Goal: Transaction & Acquisition: Purchase product/service

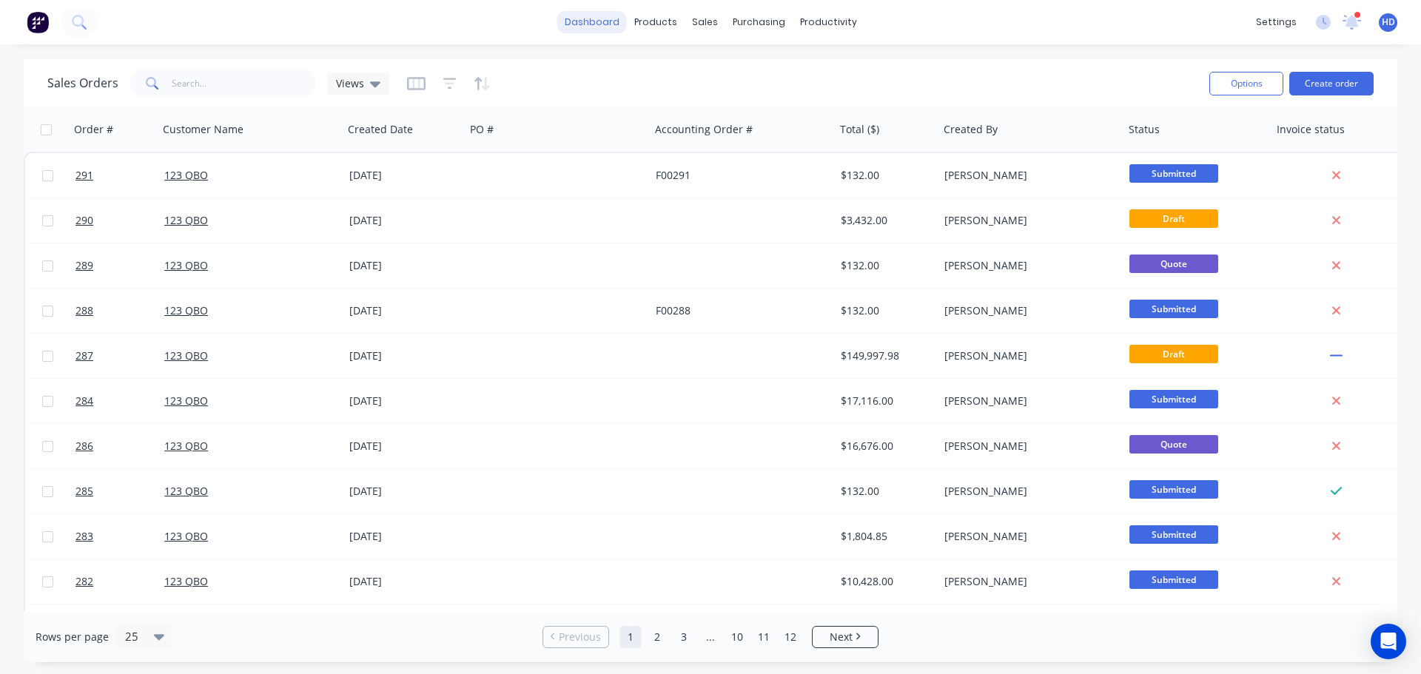
click at [587, 16] on link "dashboard" at bounding box center [592, 22] width 70 height 22
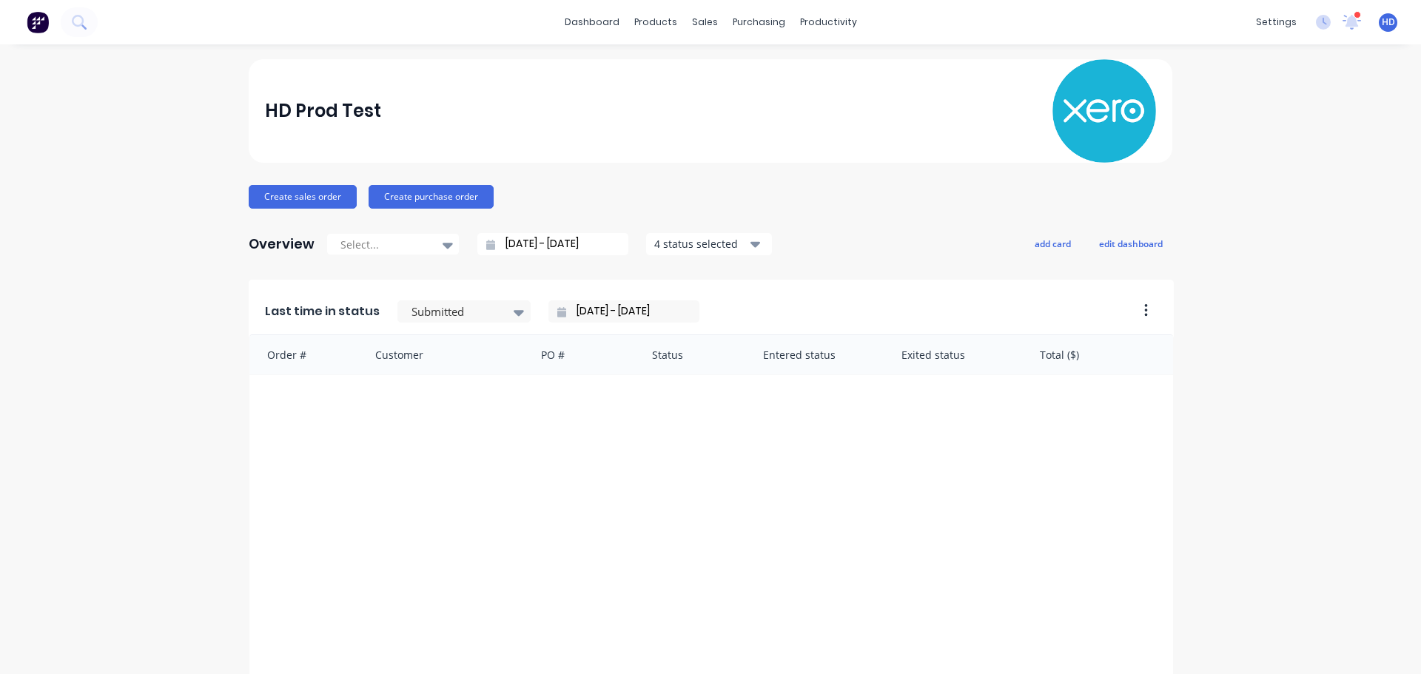
drag, startPoint x: 283, startPoint y: 41, endPoint x: 280, endPoint y: 29, distance: 12.9
click at [280, 33] on div "dashboard products sales purchasing productivity dashboard products Product Cat…" at bounding box center [710, 22] width 1421 height 44
click at [673, 128] on div "HD Prod Test" at bounding box center [711, 111] width 892 height 104
click at [732, 71] on div "Sales Orders" at bounding box center [754, 70] width 61 height 13
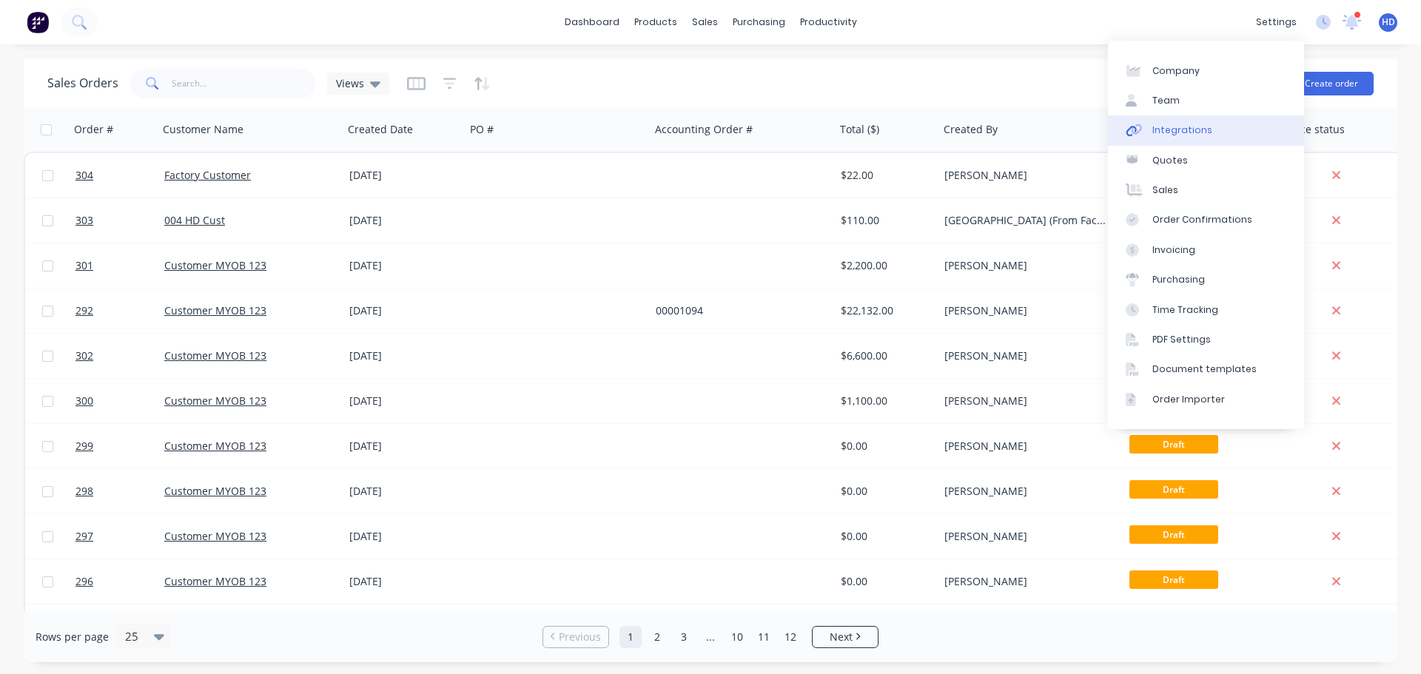
click at [1203, 132] on div "Integrations" at bounding box center [1182, 130] width 60 height 13
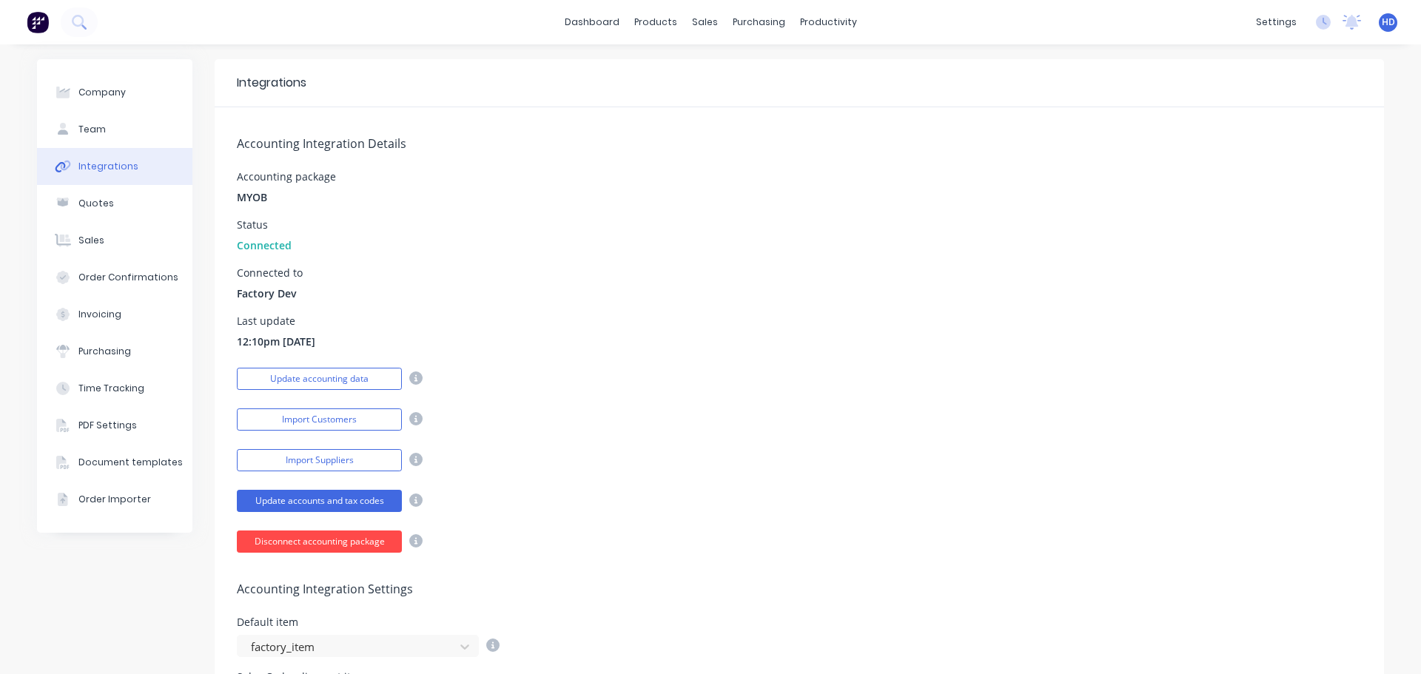
click at [346, 546] on button "Disconnect accounting package" at bounding box center [319, 541] width 165 height 22
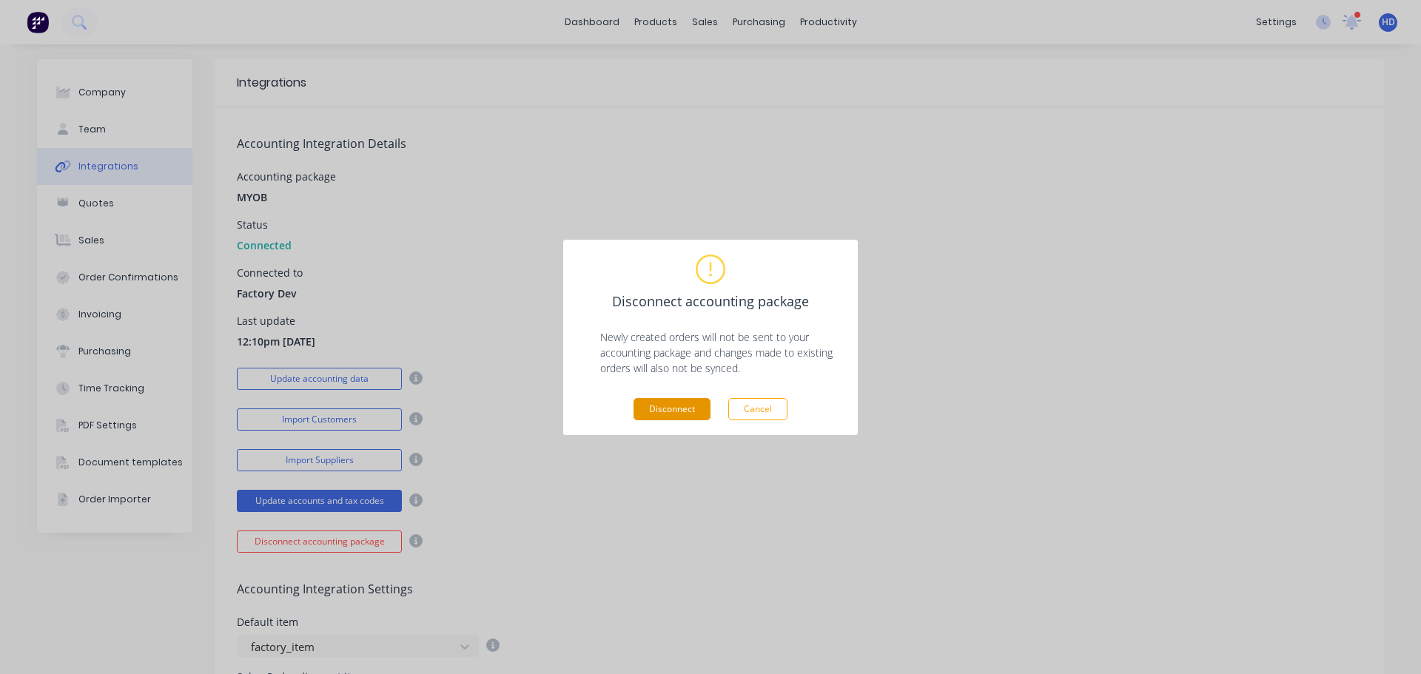
click at [672, 400] on button "Disconnect" at bounding box center [671, 409] width 77 height 22
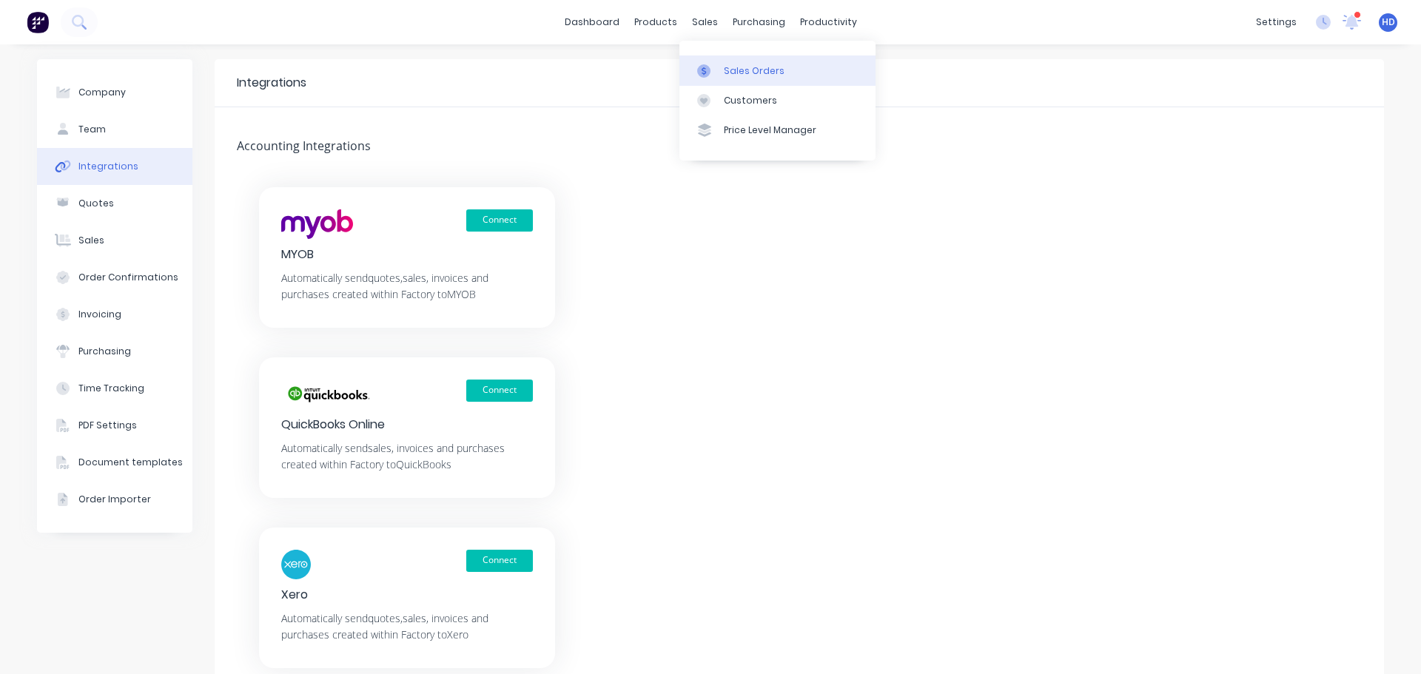
click at [765, 75] on div "Sales Orders" at bounding box center [754, 70] width 61 height 13
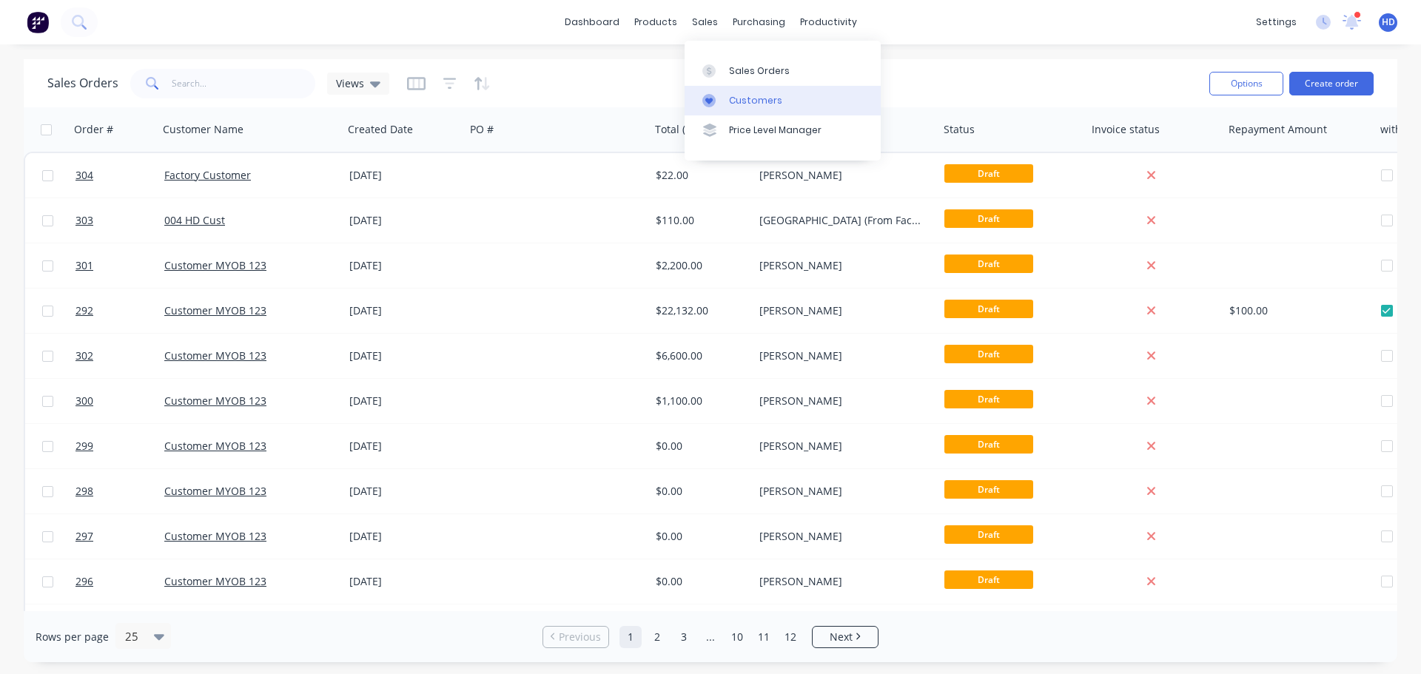
click at [759, 100] on div "Customers" at bounding box center [755, 100] width 53 height 13
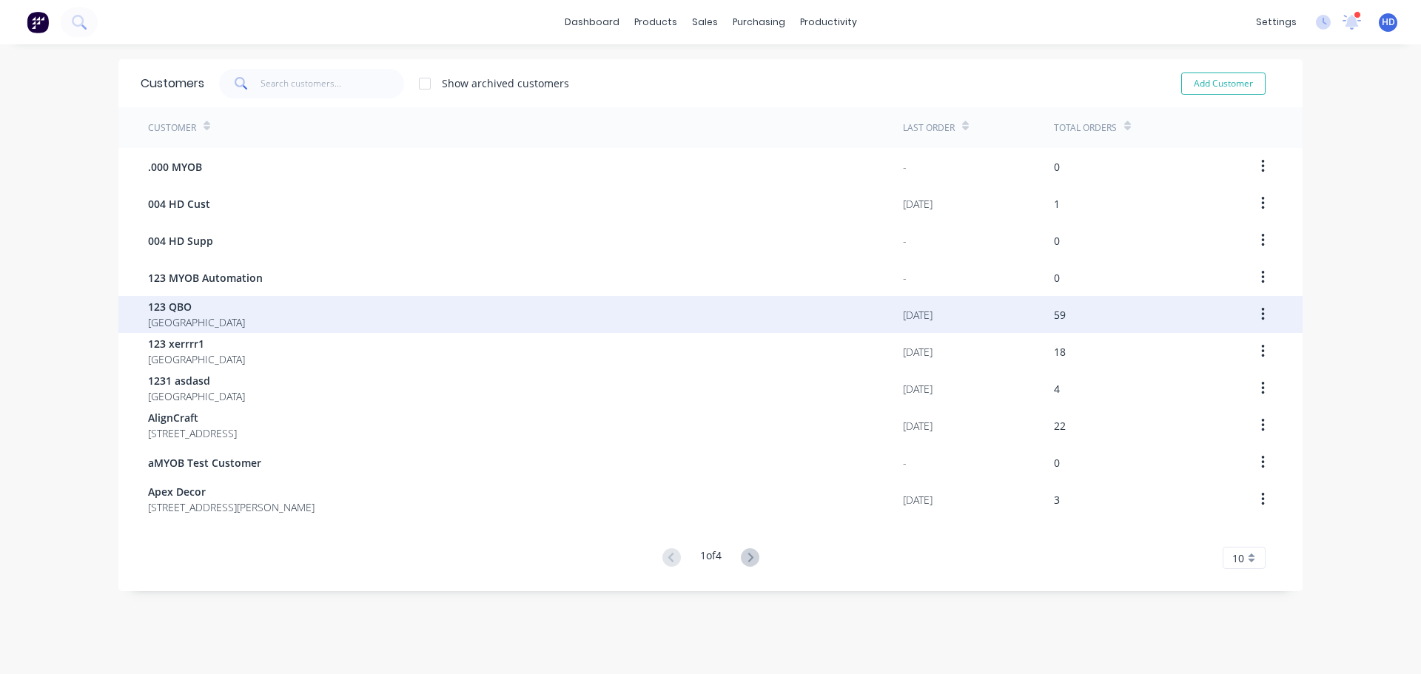
click at [234, 311] on div "123 QBO Australia" at bounding box center [525, 314] width 755 height 37
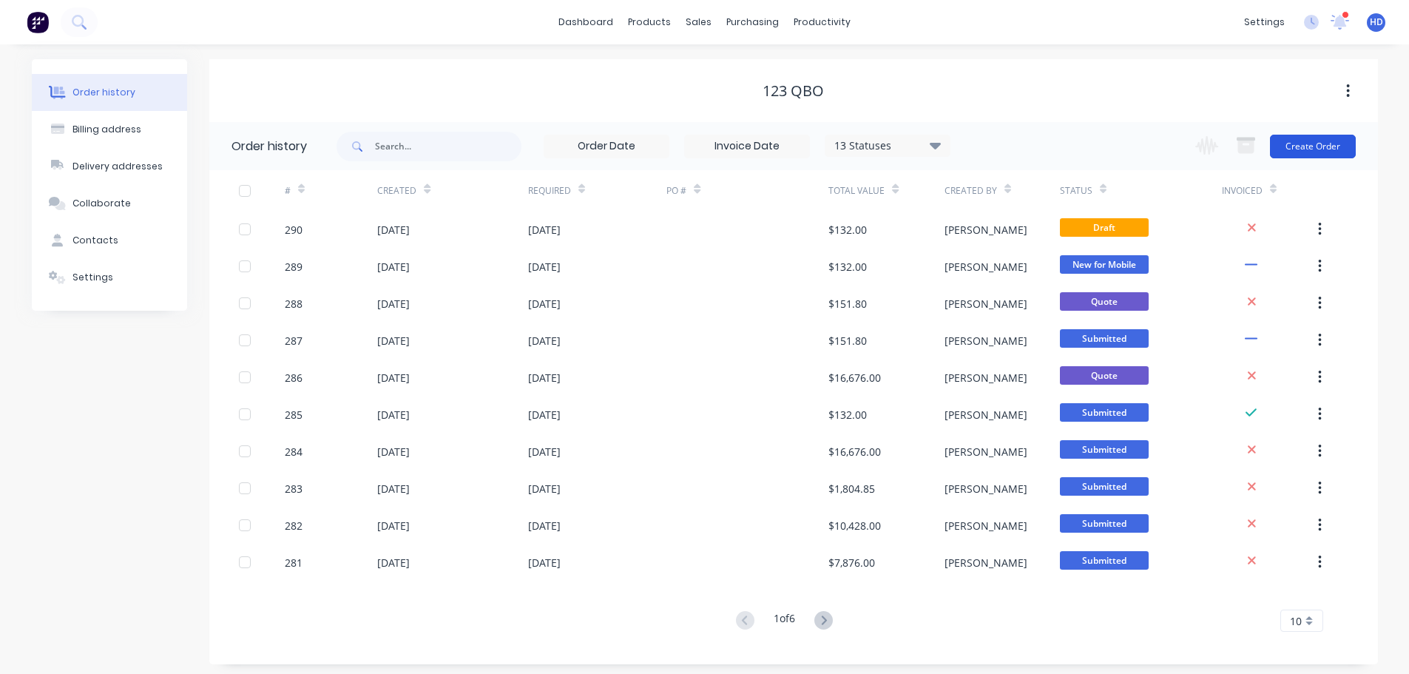
click at [1336, 144] on button "Create Order" at bounding box center [1313, 147] width 86 height 24
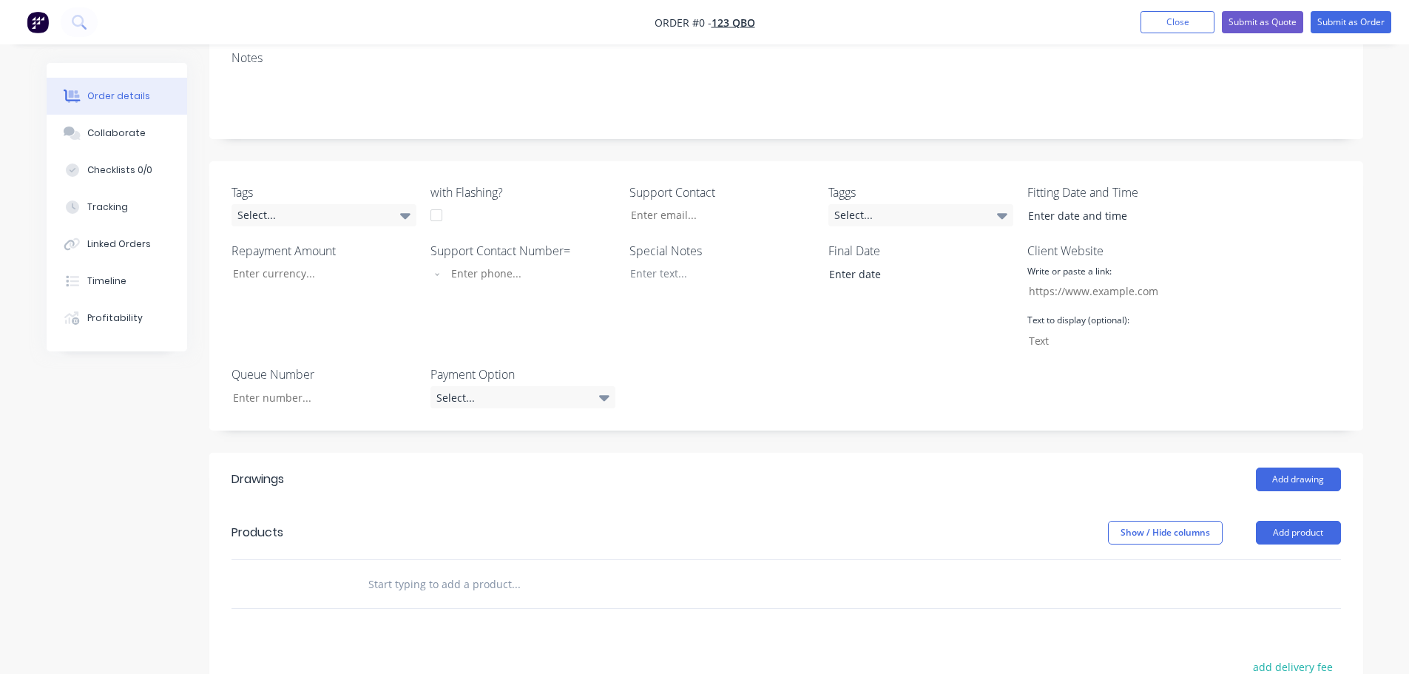
scroll to position [296, 0]
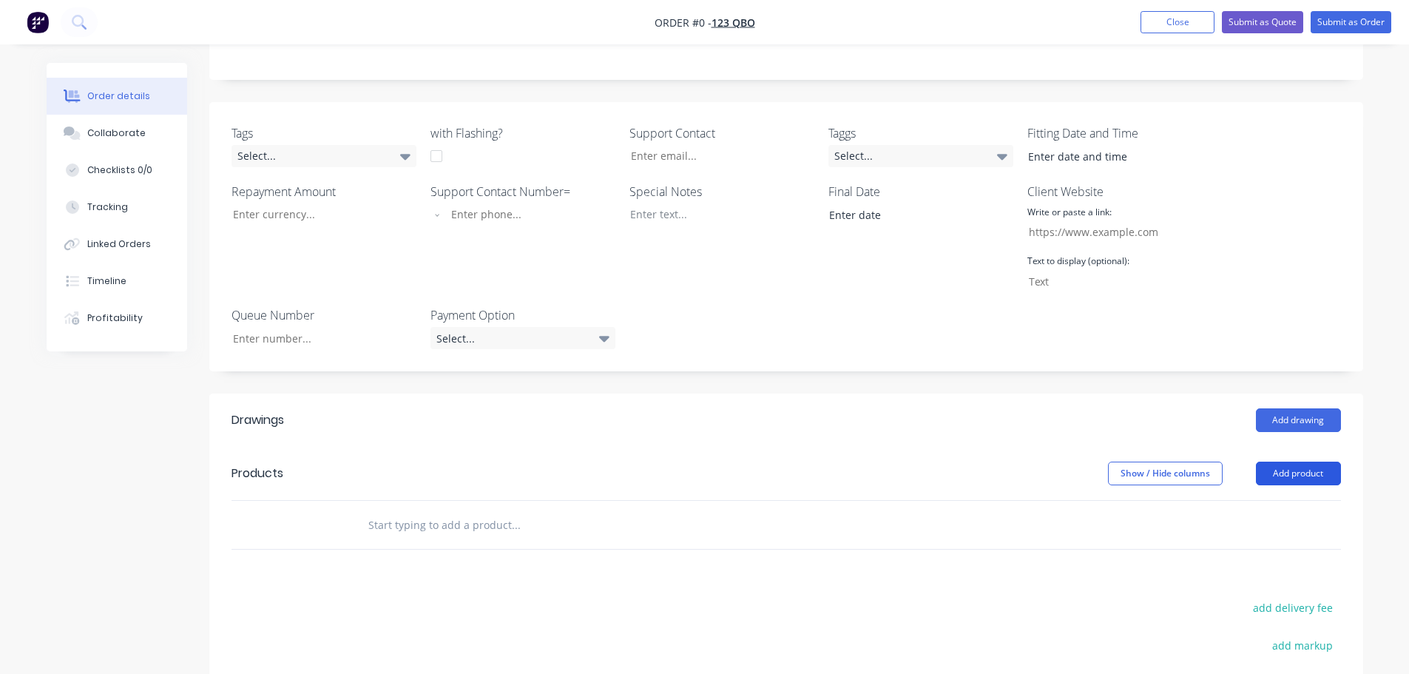
click at [1292, 477] on button "Add product" at bounding box center [1298, 474] width 85 height 24
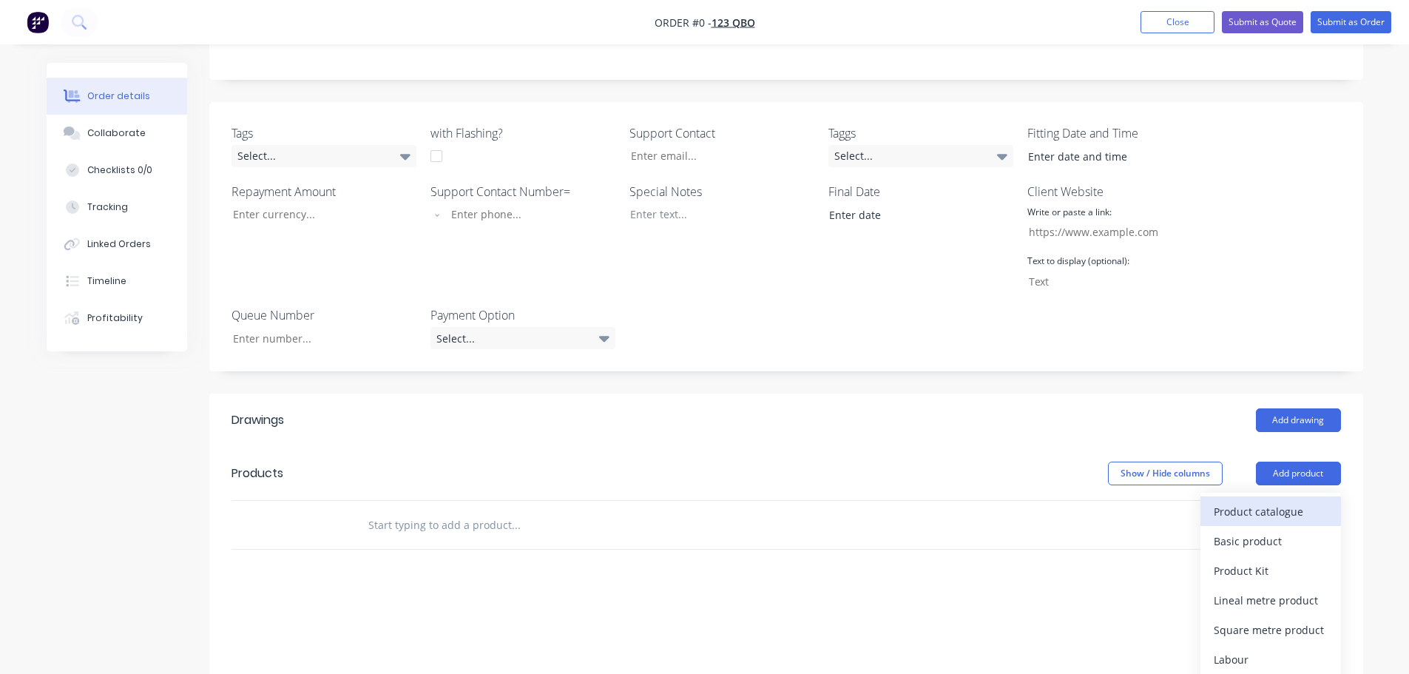
click at [1254, 519] on div "Product catalogue" at bounding box center [1271, 511] width 114 height 21
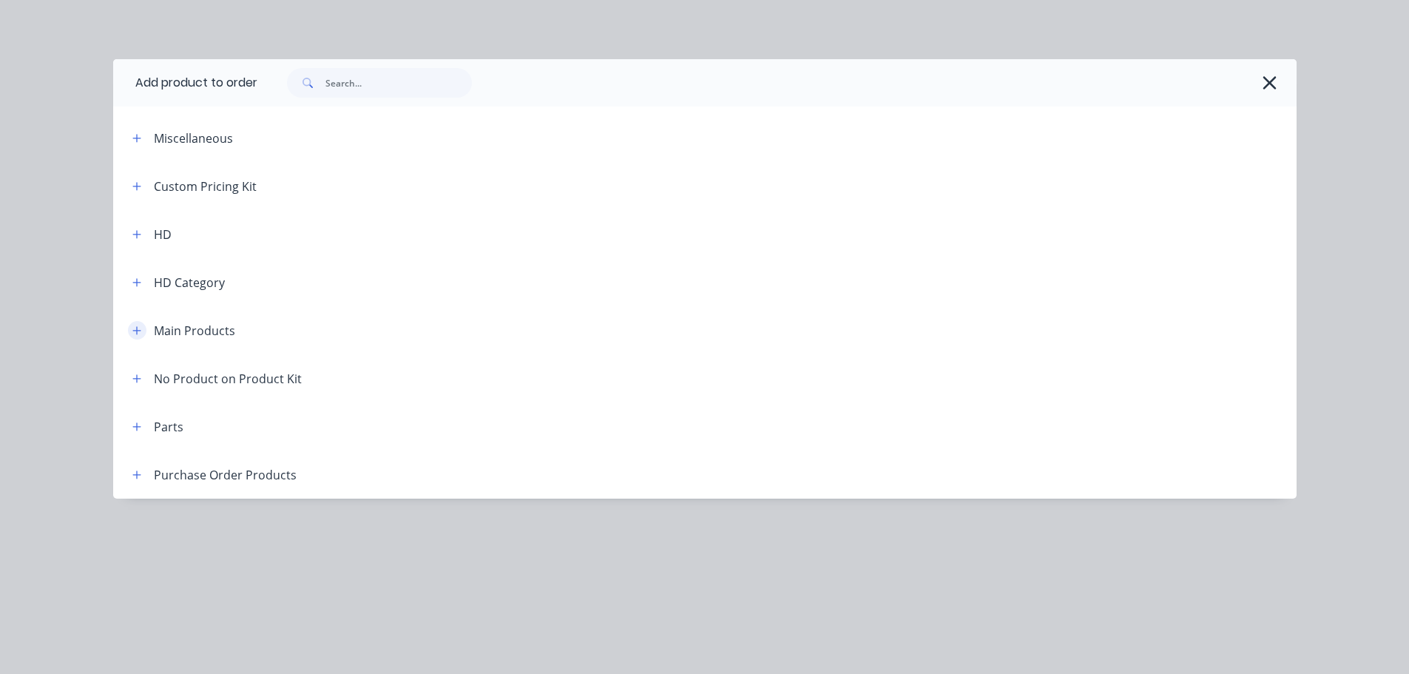
click at [141, 324] on button "button" at bounding box center [137, 330] width 18 height 18
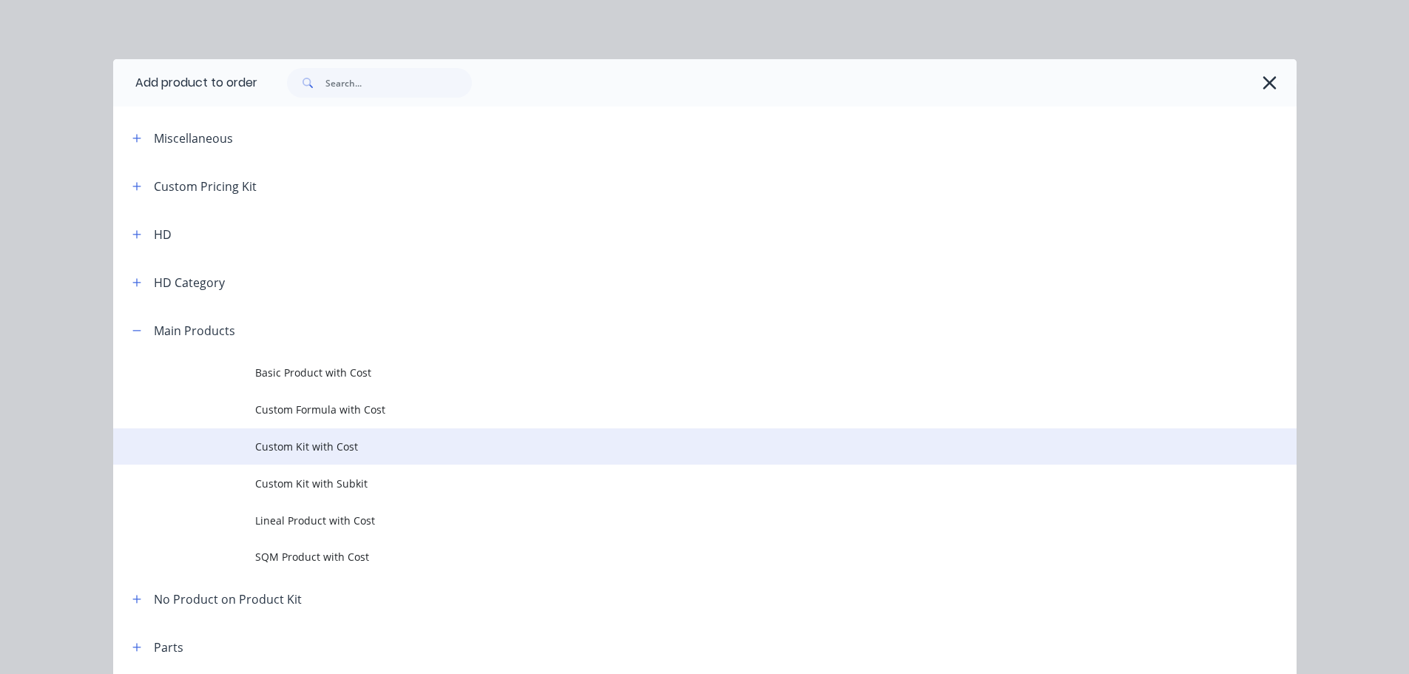
click at [331, 447] on span "Custom Kit with Cost" at bounding box center [671, 447] width 833 height 16
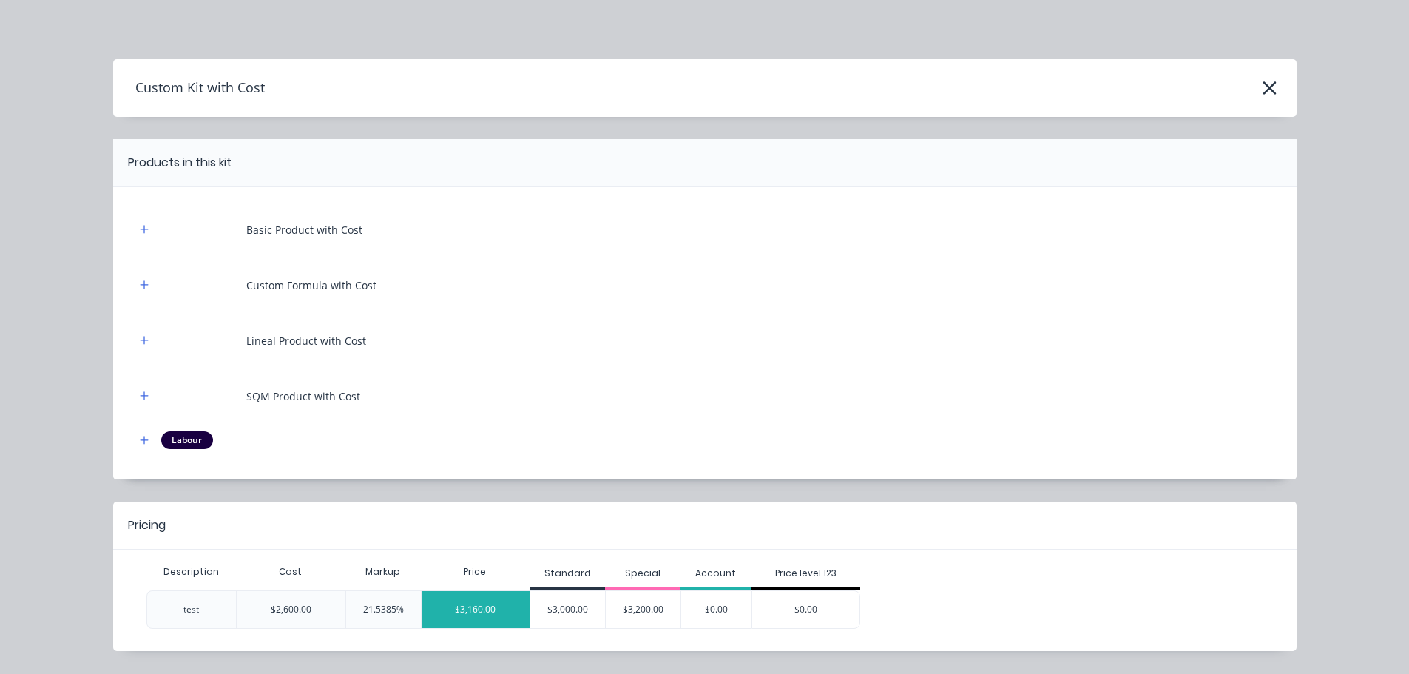
click at [471, 602] on div "$3,160.00" at bounding box center [476, 609] width 109 height 37
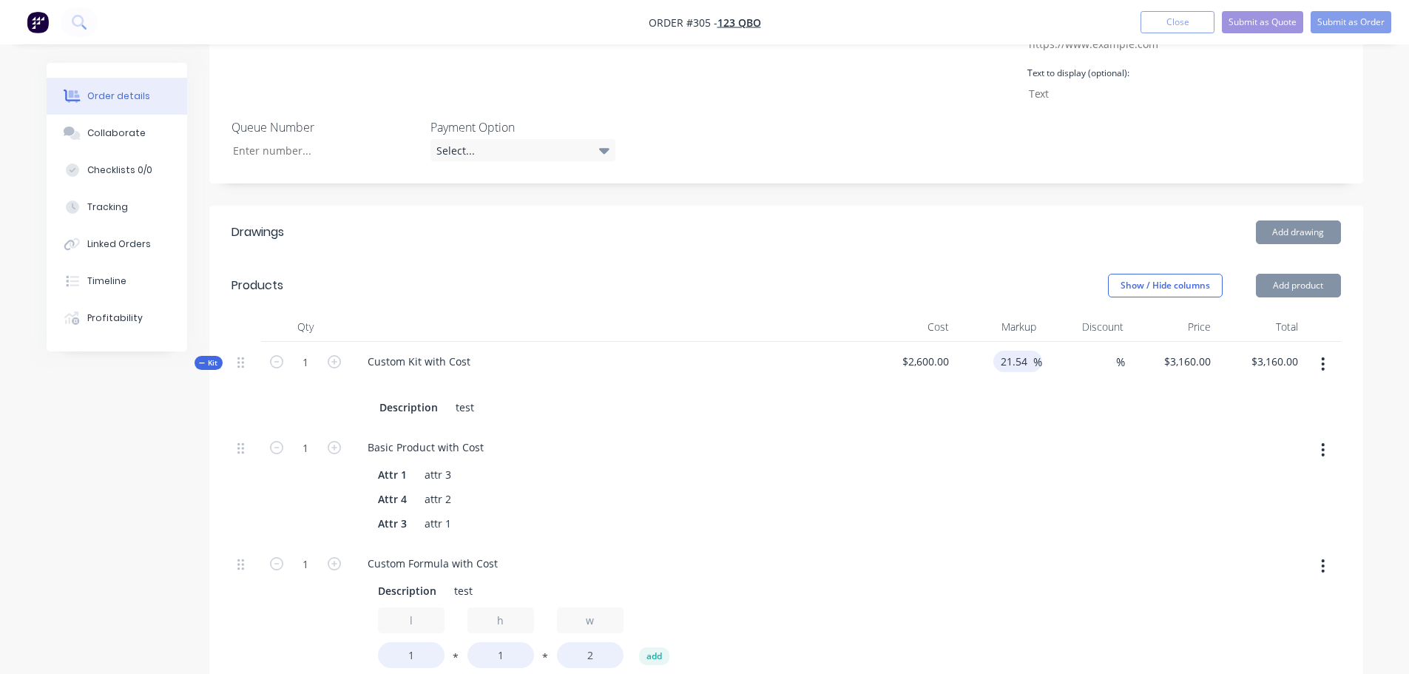
scroll to position [518, 0]
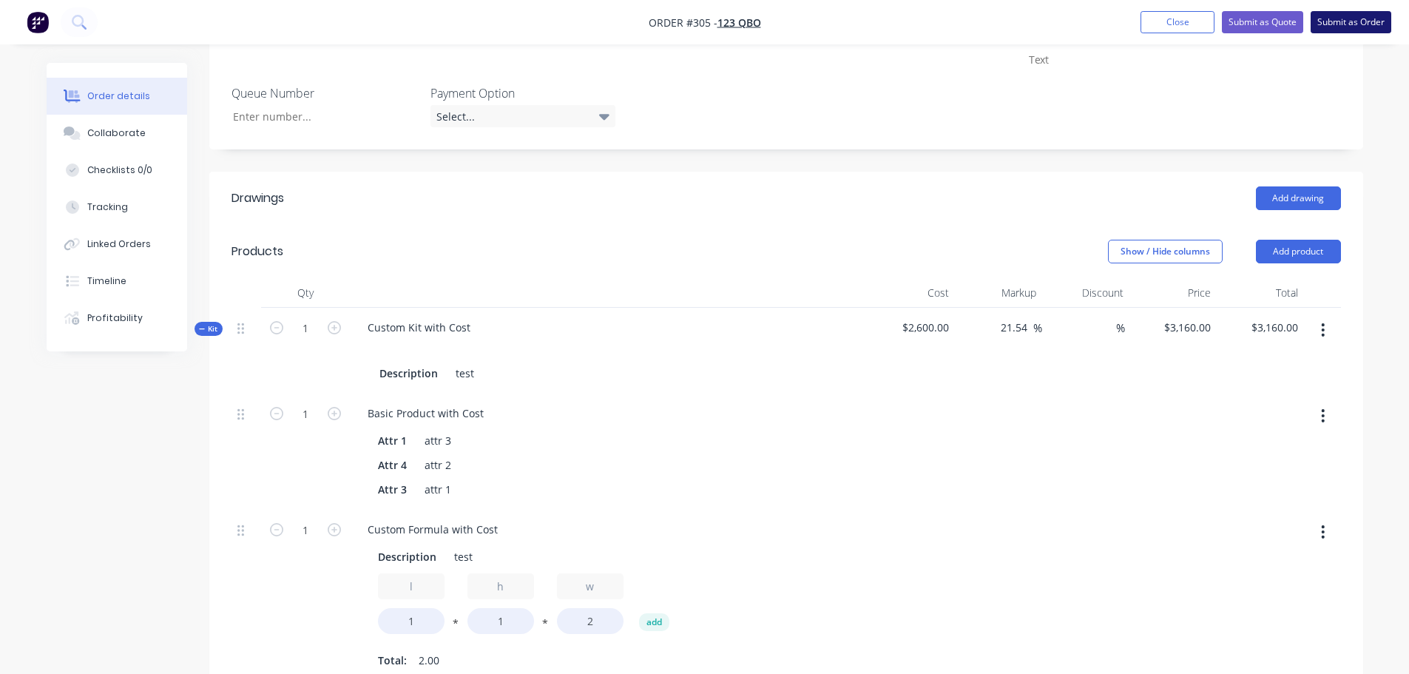
click at [1352, 17] on button "Submit as Order" at bounding box center [1351, 22] width 81 height 22
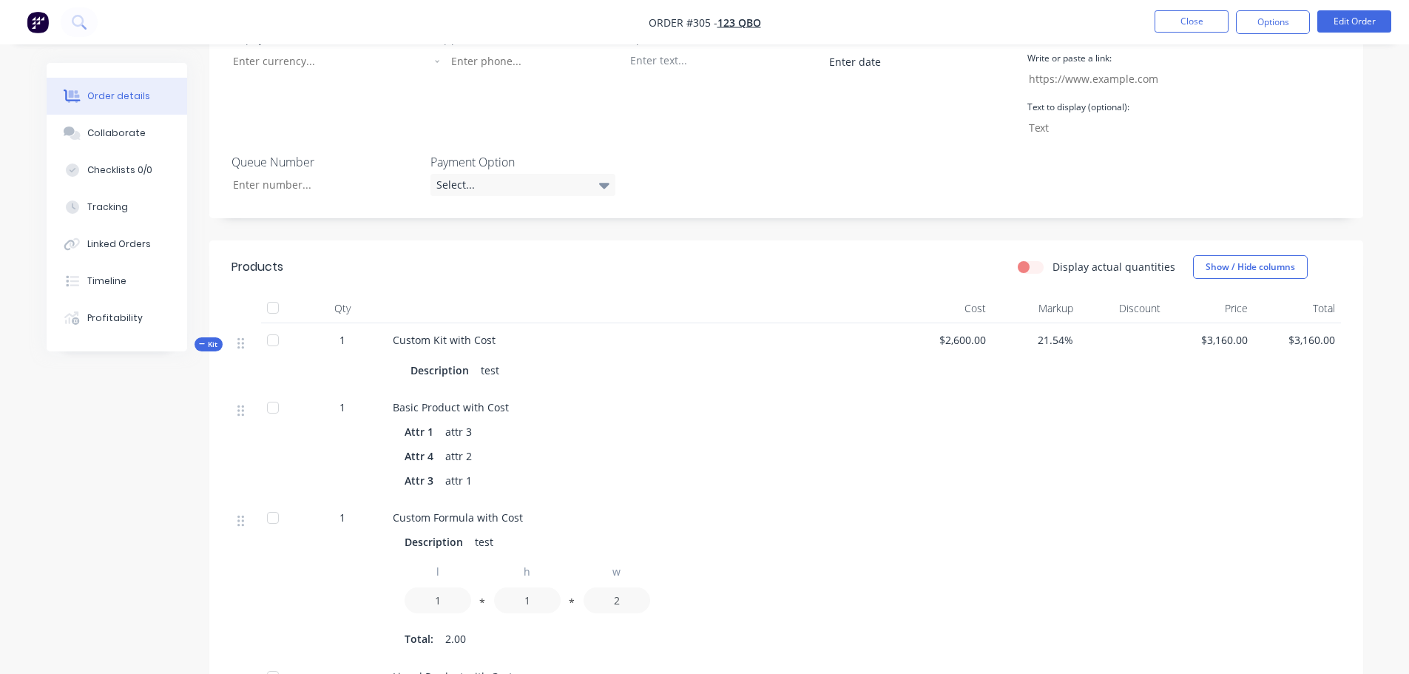
scroll to position [592, 0]
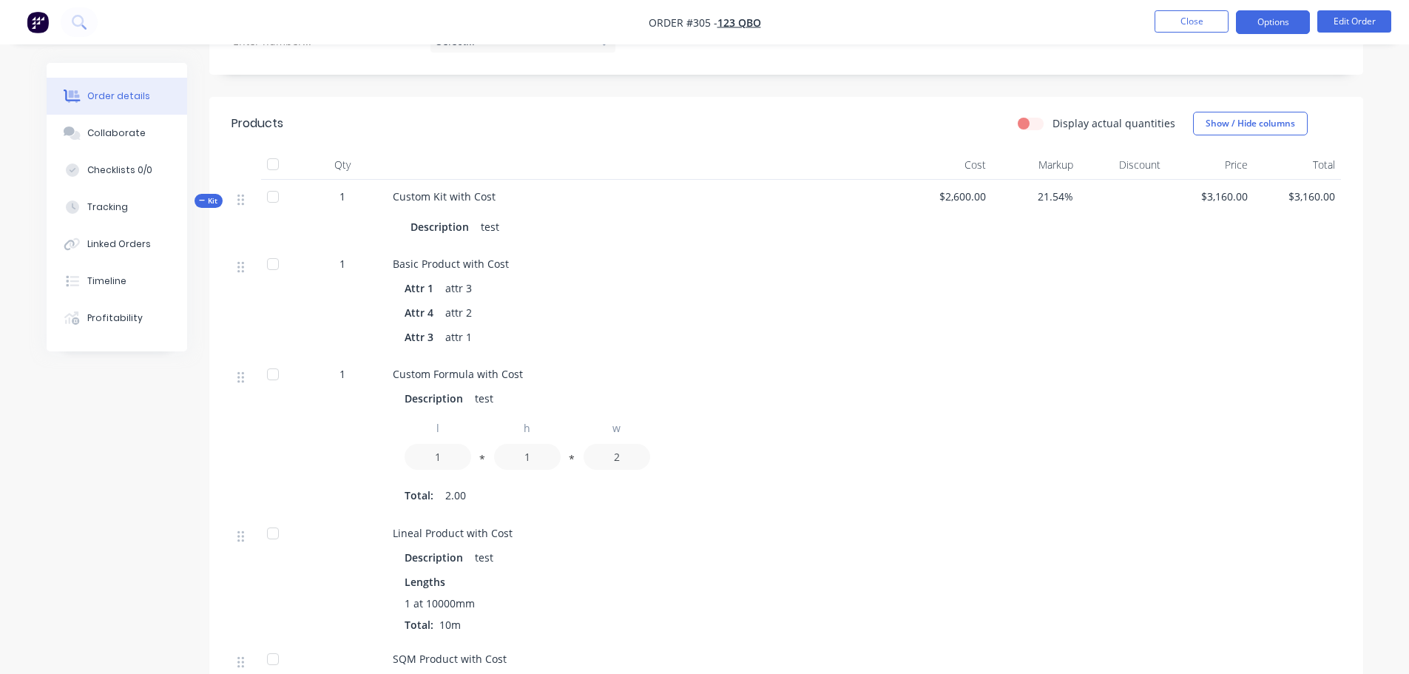
click at [1267, 24] on button "Options" at bounding box center [1273, 22] width 74 height 24
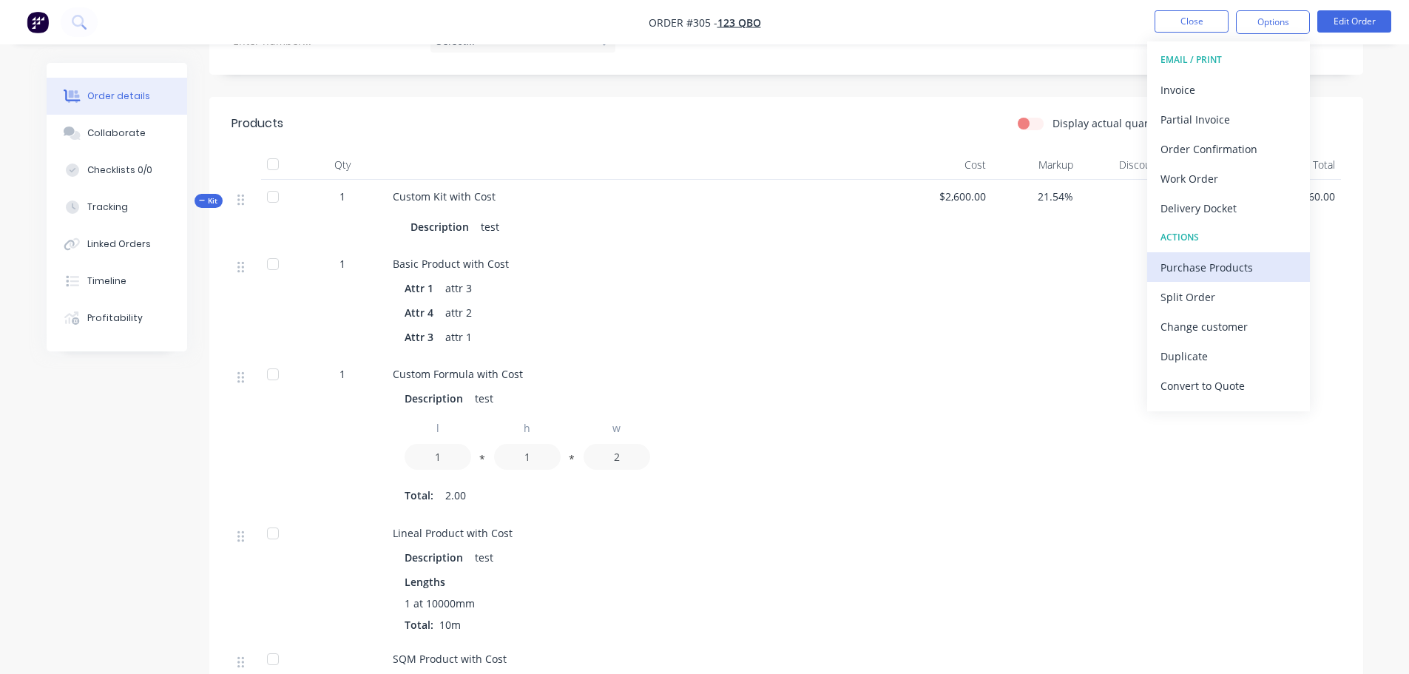
click at [1224, 270] on div "Purchase Products" at bounding box center [1229, 267] width 136 height 21
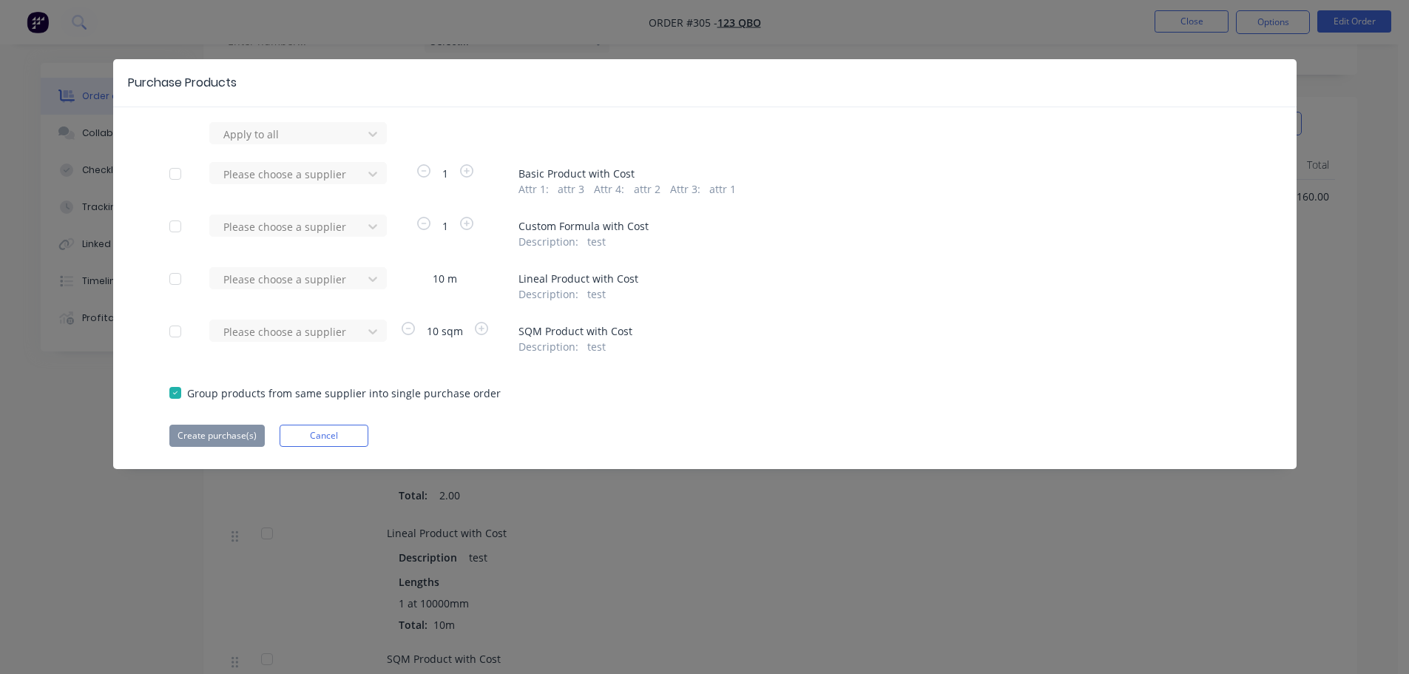
click at [169, 175] on div at bounding box center [176, 174] width 30 height 30
click at [183, 390] on div at bounding box center [176, 393] width 30 height 30
drag, startPoint x: 323, startPoint y: 186, endPoint x: 335, endPoint y: 173, distance: 18.3
click at [323, 184] on div "Please choose a supplier" at bounding box center [290, 179] width 163 height 35
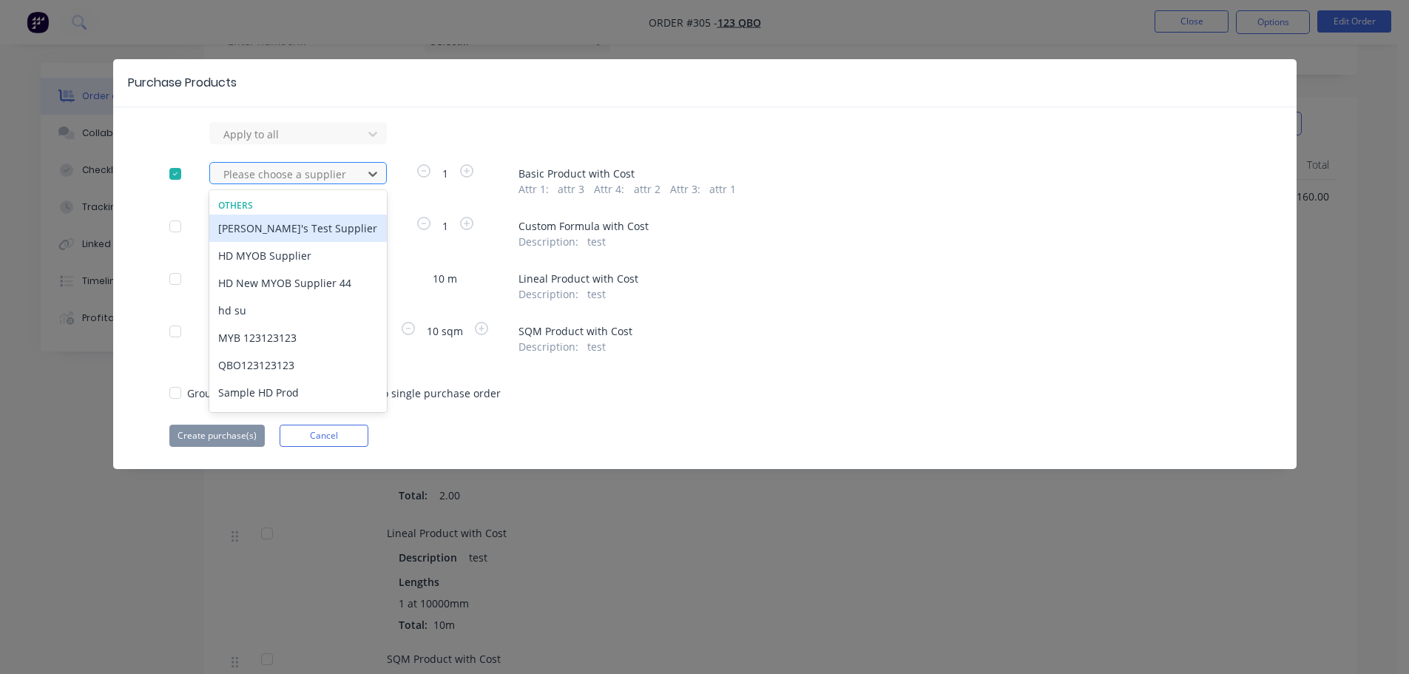
click at [335, 173] on div at bounding box center [288, 174] width 133 height 18
click at [301, 253] on div "HD MYOB Supplier" at bounding box center [298, 255] width 178 height 27
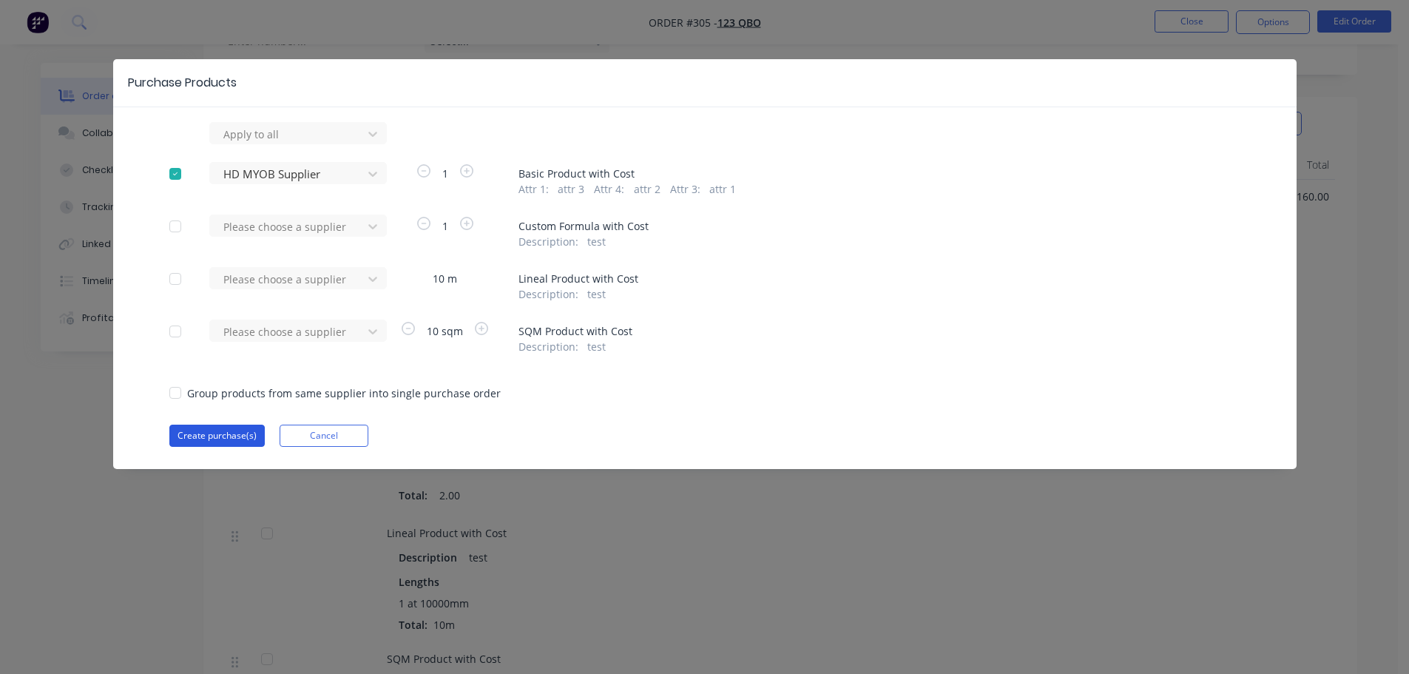
click at [229, 437] on button "Create purchase(s)" at bounding box center [216, 436] width 95 height 22
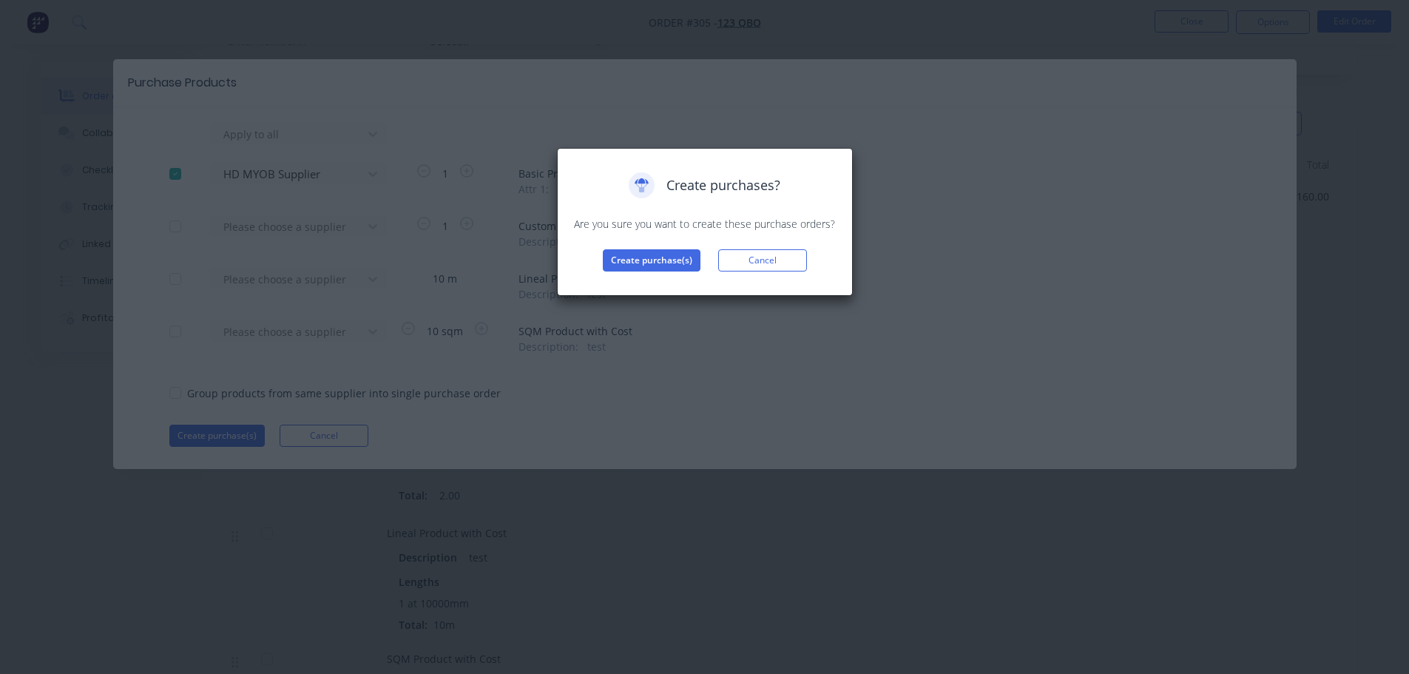
click at [665, 249] on div "Create purchases? Are you sure you want to create these purchase orders? Create…" at bounding box center [705, 221] width 265 height 99
click at [638, 258] on button "Create purchase(s)" at bounding box center [652, 260] width 98 height 22
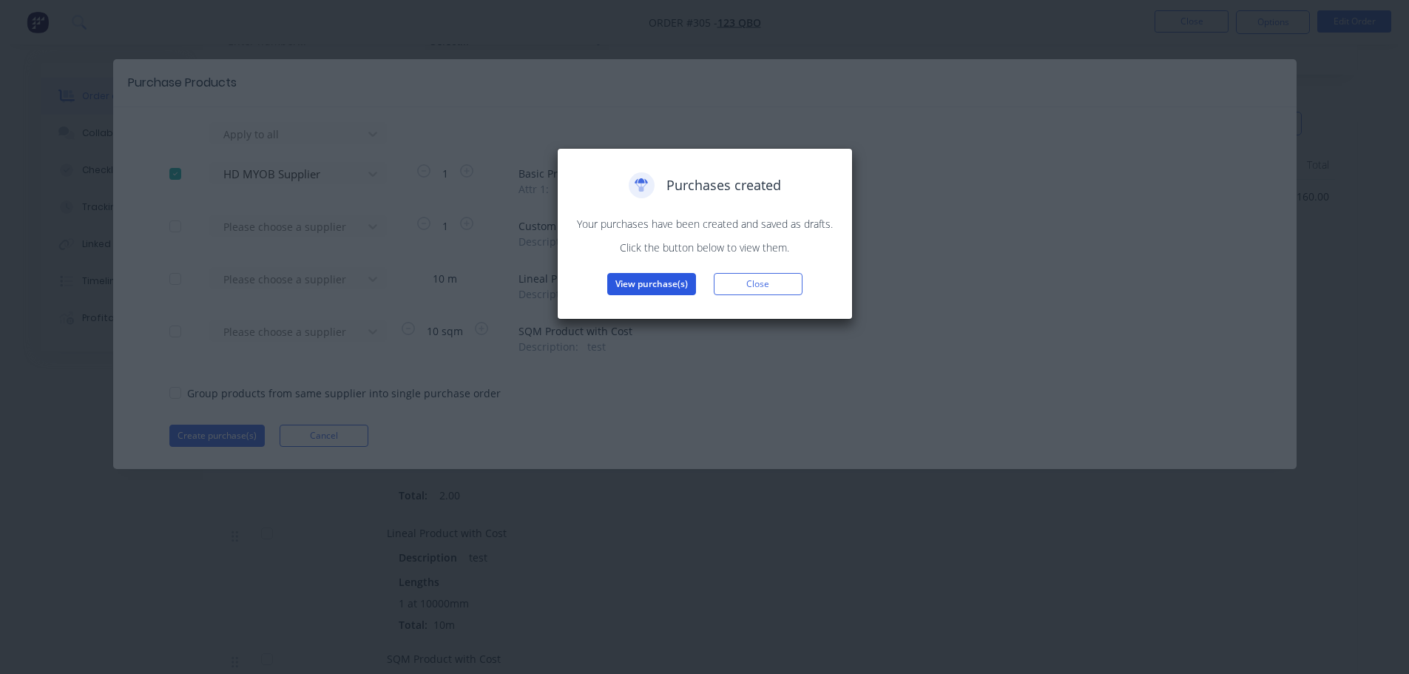
click at [668, 282] on button "View purchase(s)" at bounding box center [651, 284] width 89 height 22
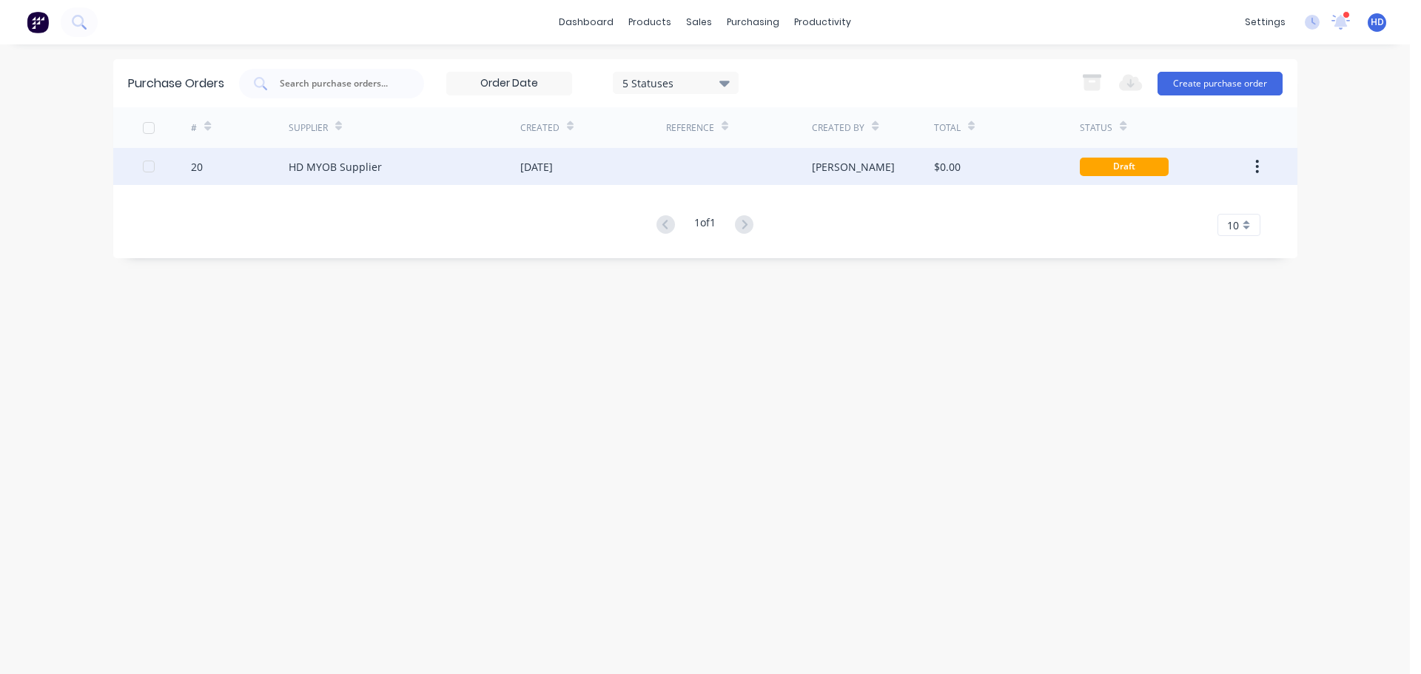
click at [731, 174] on div at bounding box center [739, 166] width 146 height 37
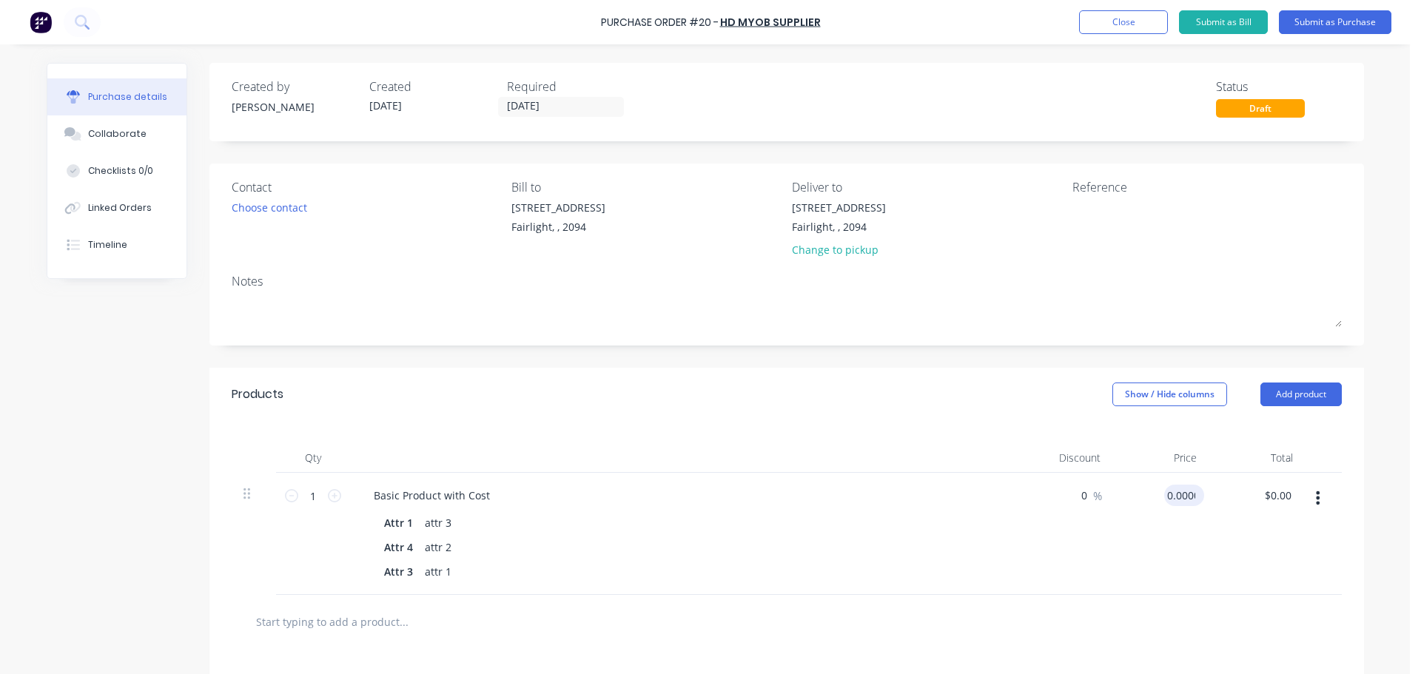
click at [1167, 499] on input "0.0000" at bounding box center [1181, 495] width 34 height 21
drag, startPoint x: 1153, startPoint y: 493, endPoint x: 1246, endPoint y: 504, distance: 93.1
click at [1246, 504] on div "1 1 Basic Product with Cost Attr 1 attr 3 Attr 4 attr 2 Attr 3 attr 1 0 0 % 0.0…" at bounding box center [787, 534] width 1110 height 122
type input "$100.00"
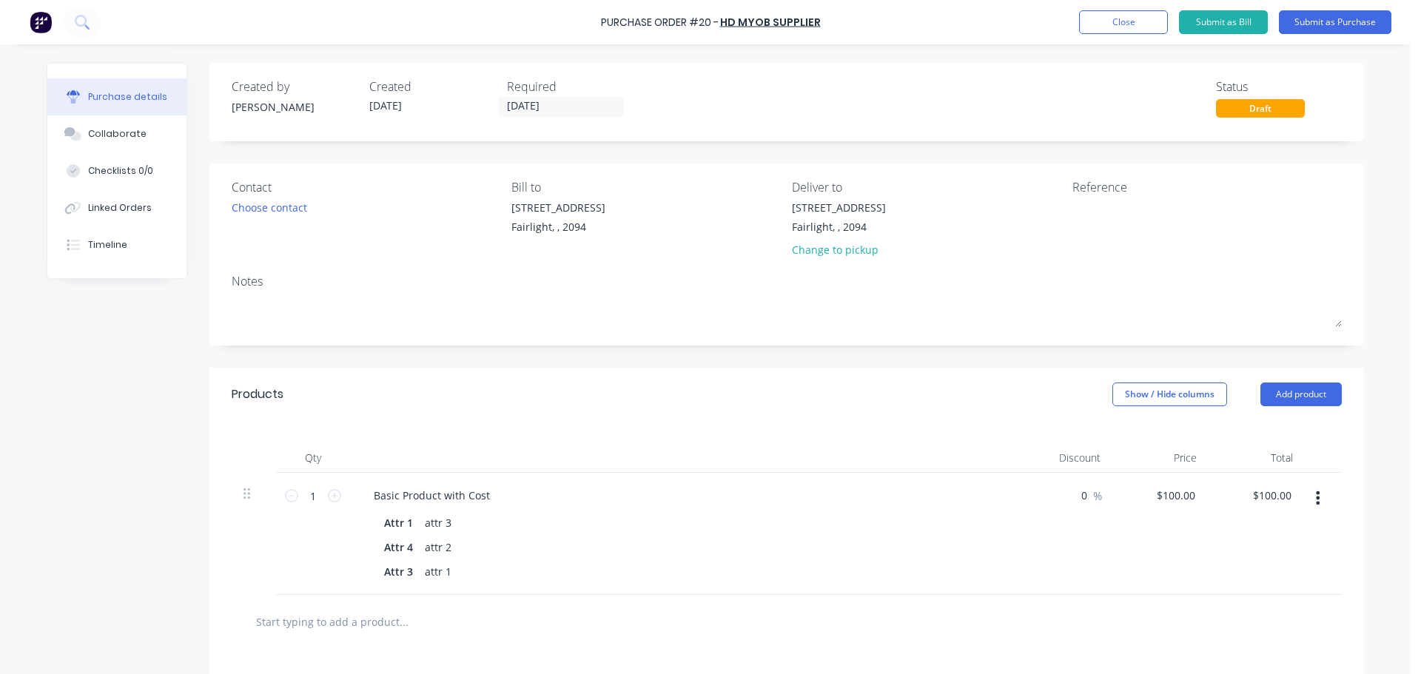
click at [1119, 565] on div "$100.00 $100.00" at bounding box center [1160, 534] width 96 height 122
click at [1163, 493] on div "100 100" at bounding box center [1160, 534] width 96 height 122
type input "$10,000.00"
click at [1116, 566] on div "$10,000.00 $10,000.00" at bounding box center [1160, 534] width 96 height 122
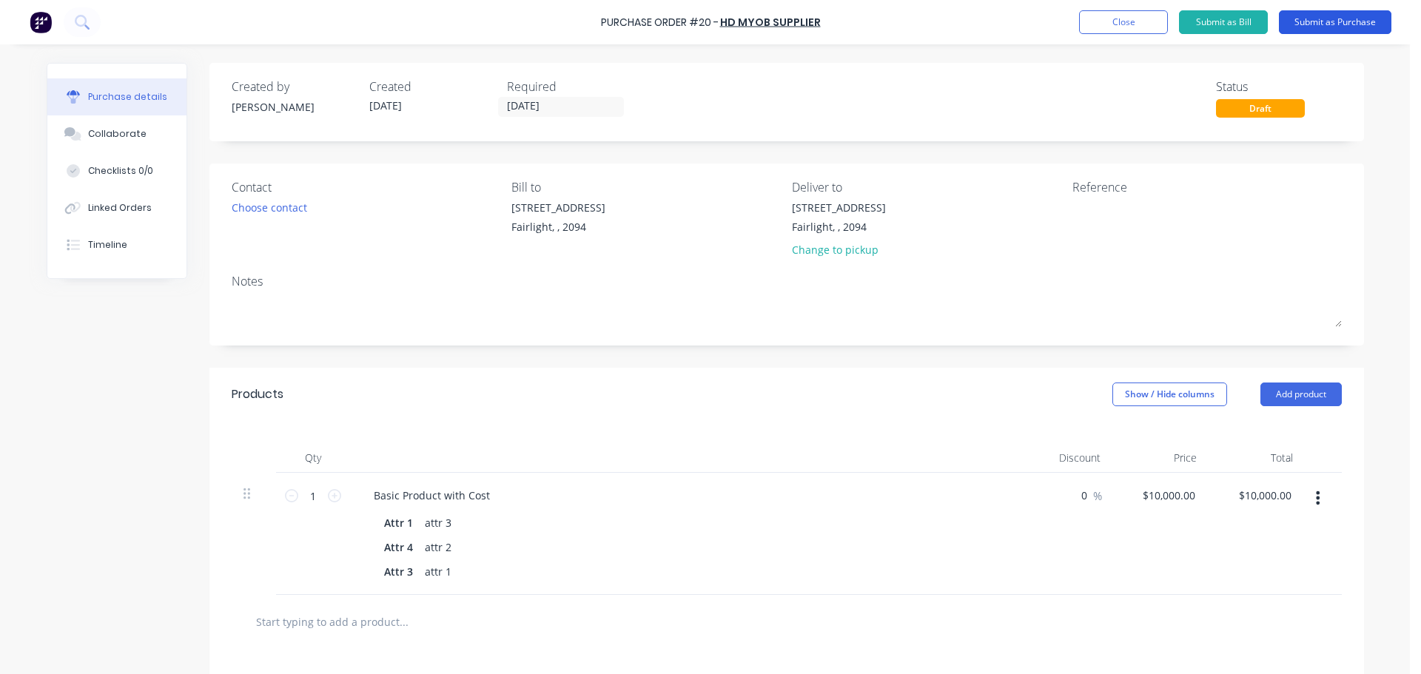
click at [1326, 24] on button "Submit as Purchase" at bounding box center [1334, 22] width 112 height 24
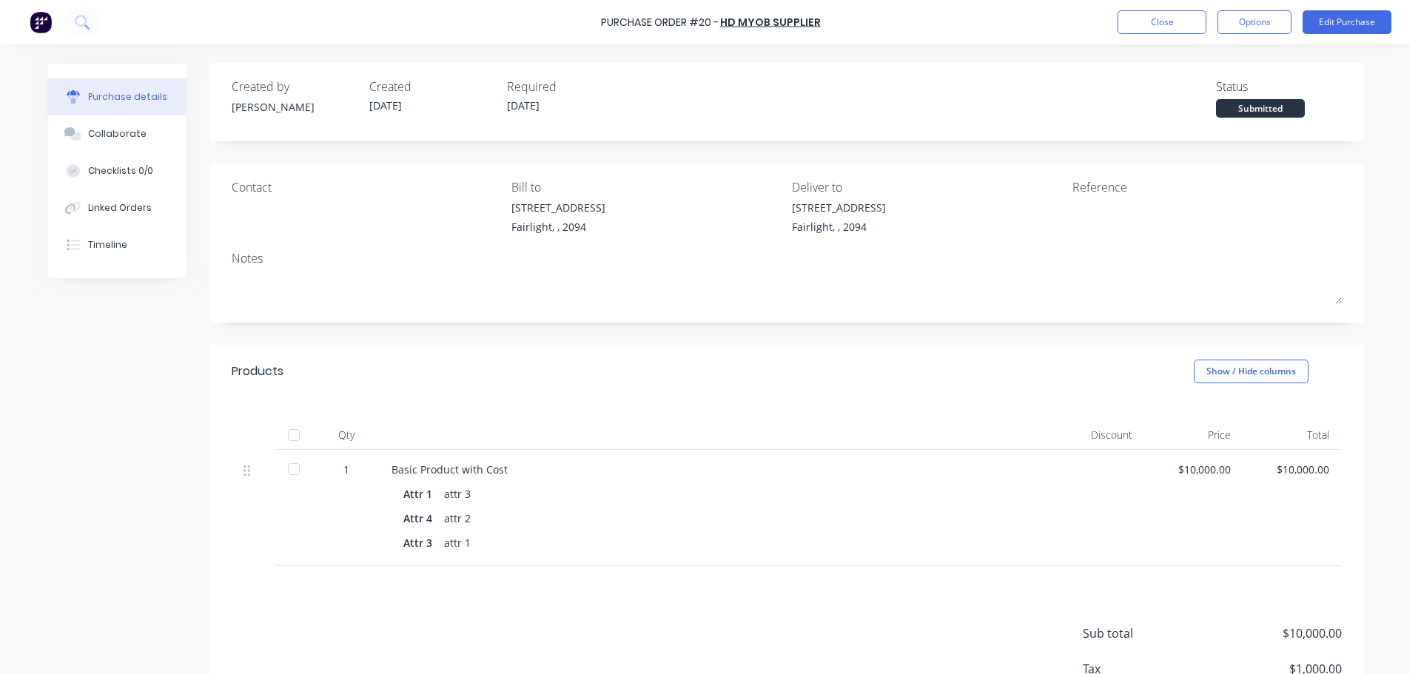
click at [288, 432] on div at bounding box center [294, 435] width 30 height 30
click at [1162, 19] on button "Close" at bounding box center [1161, 22] width 89 height 24
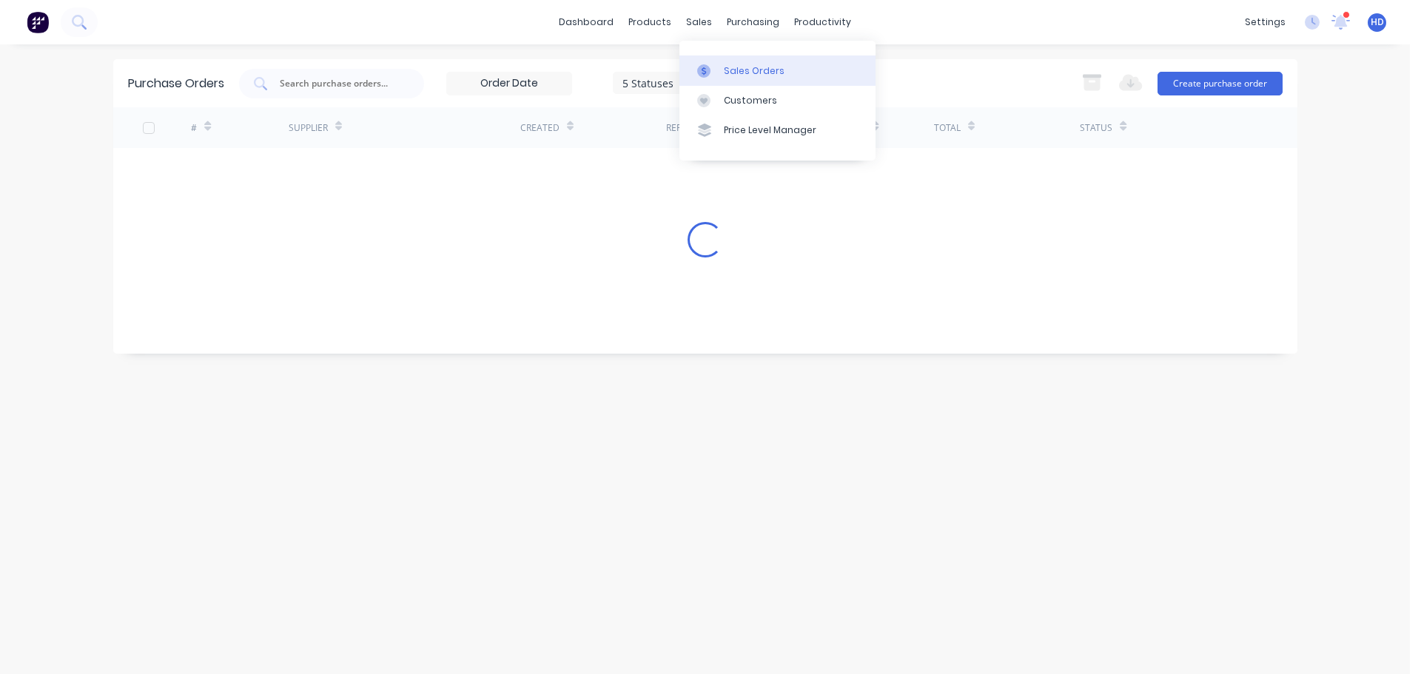
click at [746, 69] on div "Sales Orders" at bounding box center [754, 70] width 61 height 13
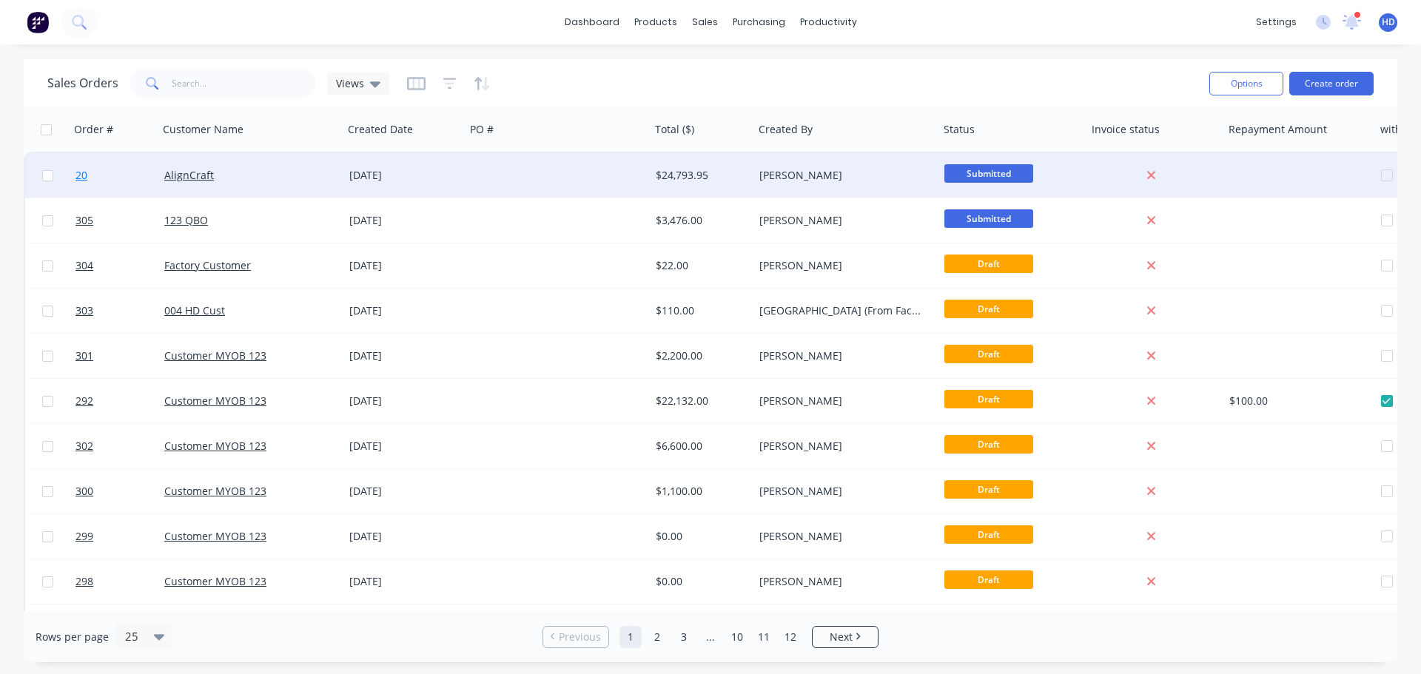
click at [122, 178] on link "20" at bounding box center [119, 175] width 89 height 44
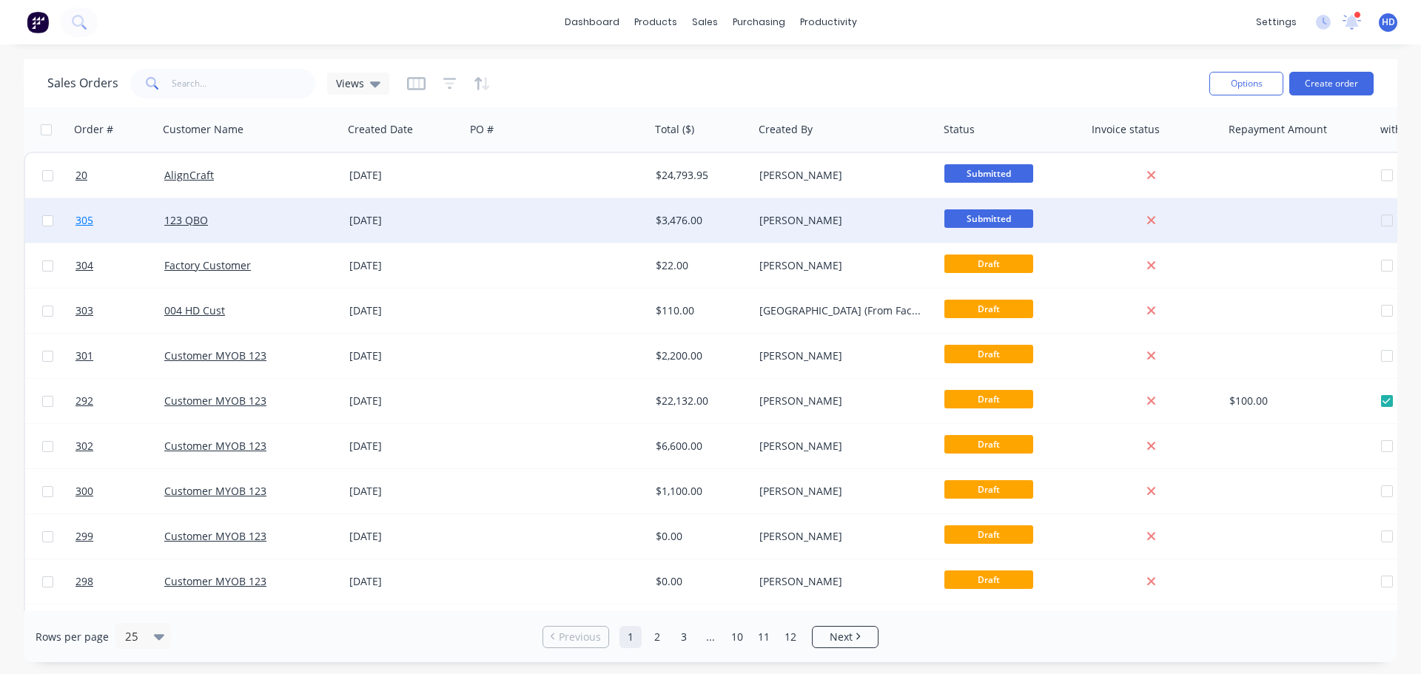
click at [112, 217] on link "305" at bounding box center [119, 220] width 89 height 44
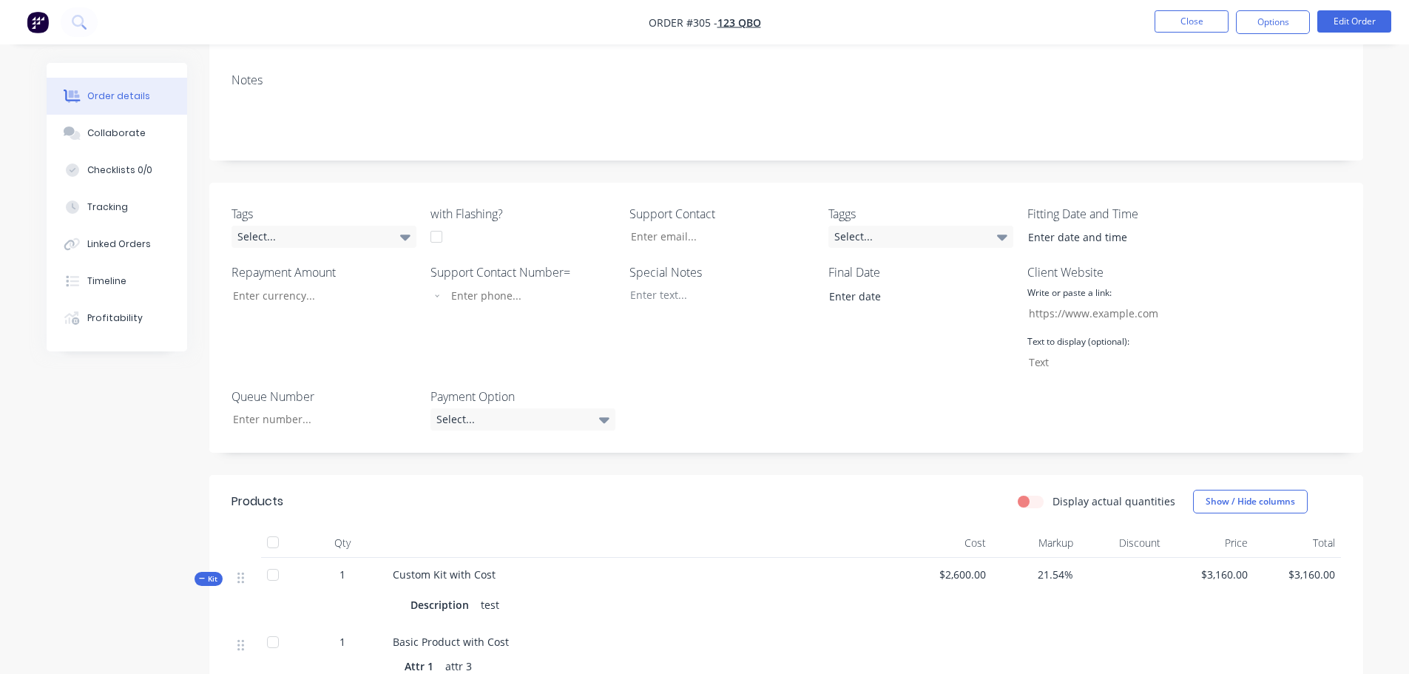
scroll to position [444, 0]
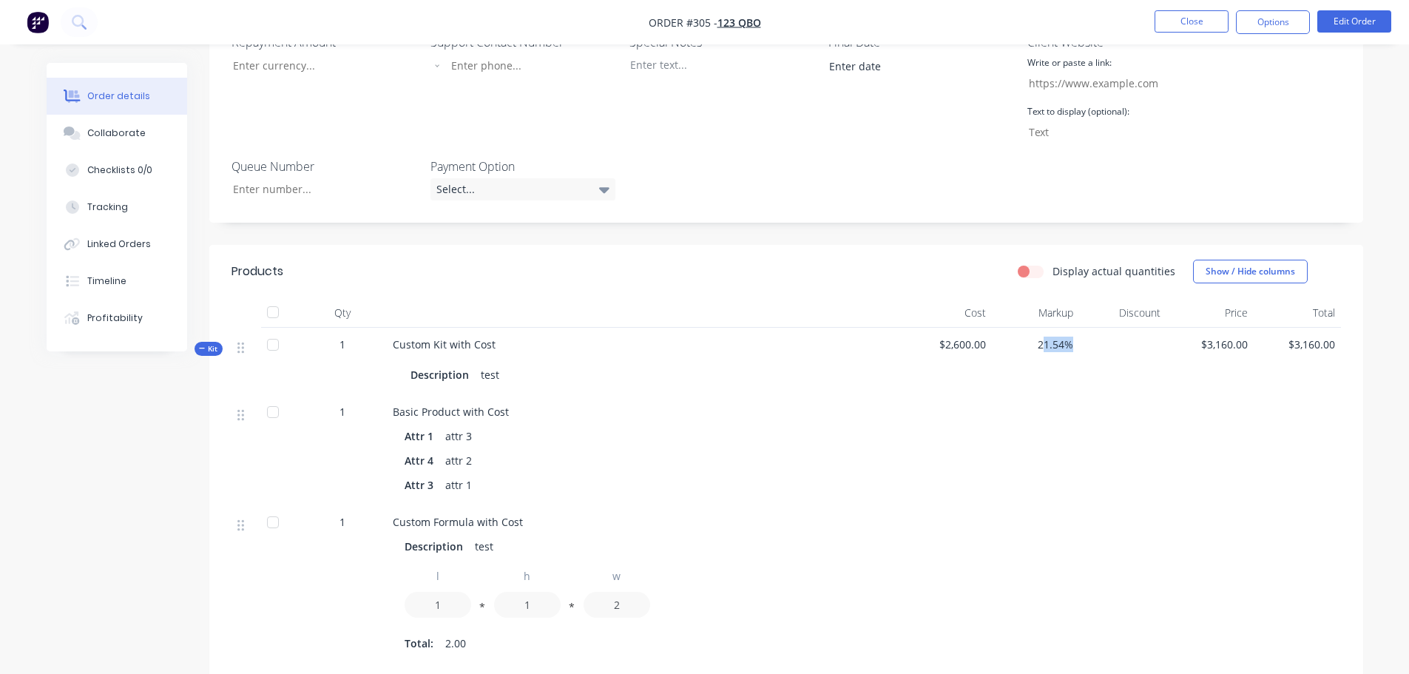
drag, startPoint x: 1064, startPoint y: 345, endPoint x: 1123, endPoint y: 368, distance: 63.7
click at [1116, 354] on div "Kit 1 Custom Kit with Cost Description test $2,600.00 21.54% $3,160.00 $3,160.00" at bounding box center [787, 361] width 1110 height 67
click at [1125, 385] on div at bounding box center [1122, 361] width 87 height 67
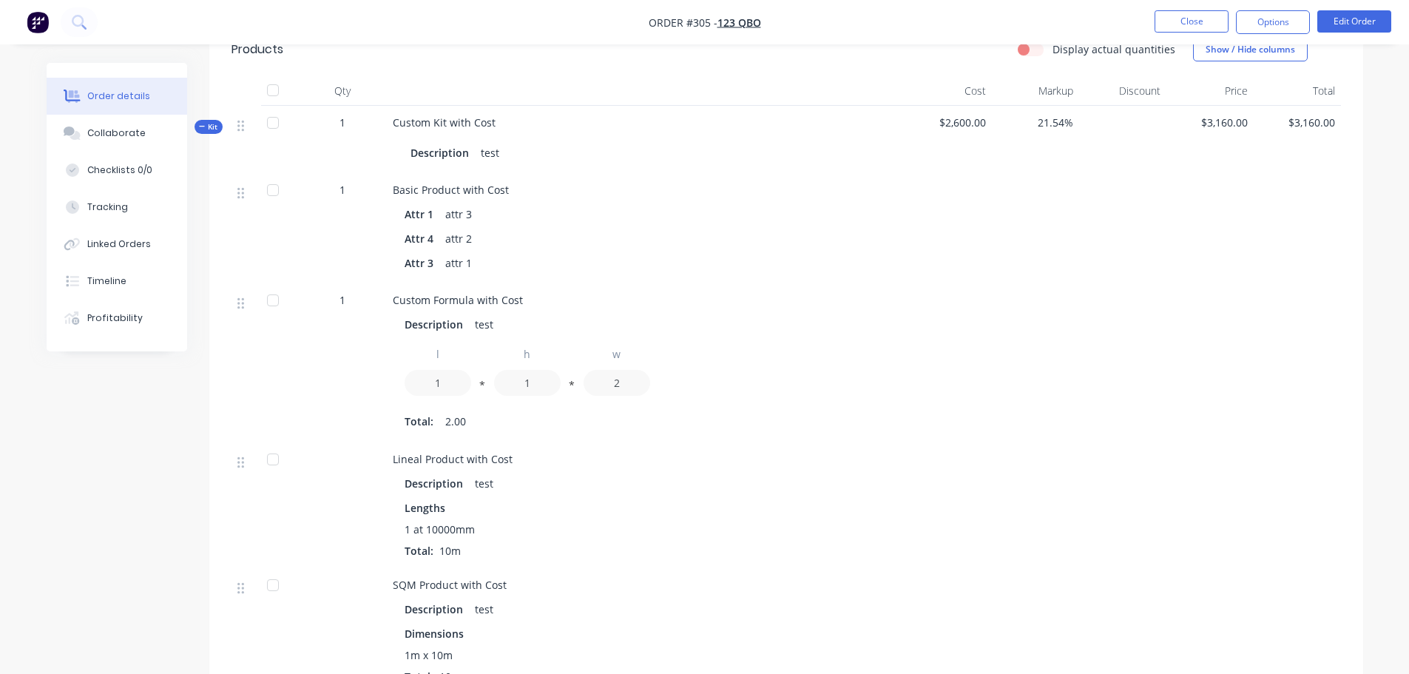
scroll to position [148, 0]
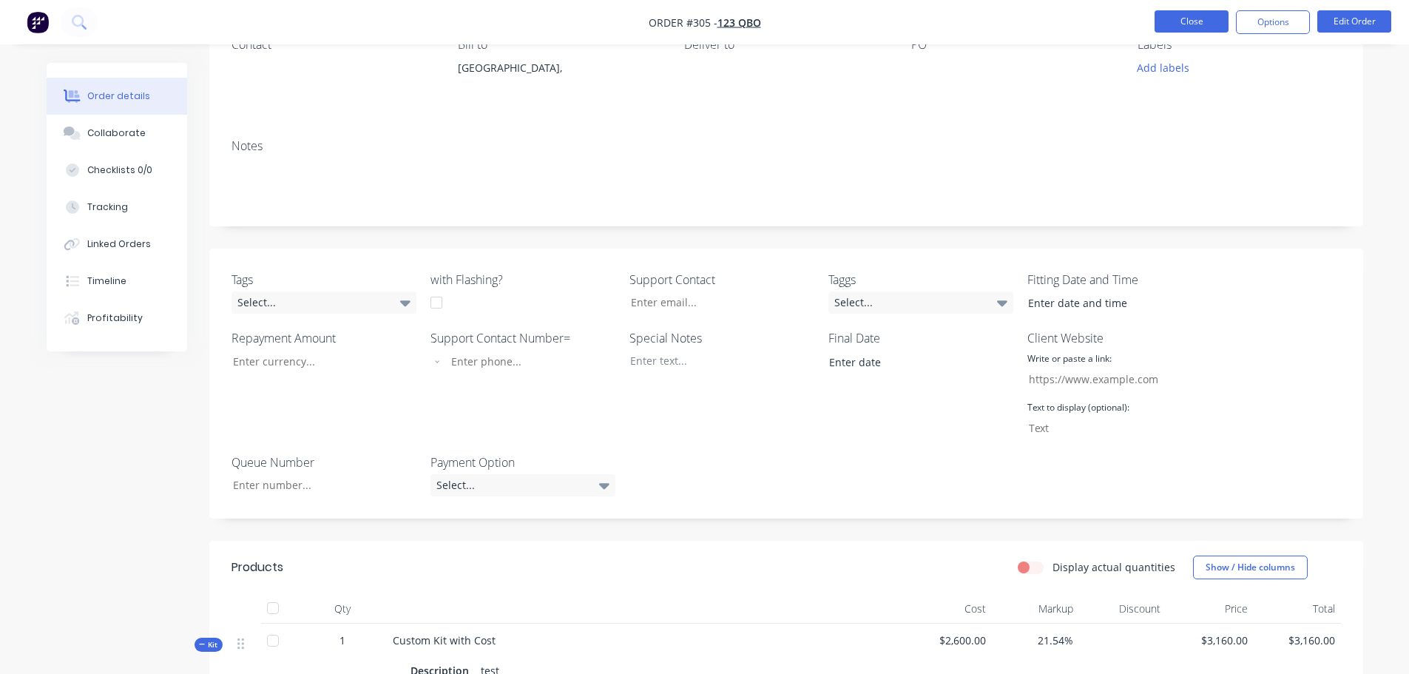
click at [1188, 23] on button "Close" at bounding box center [1192, 21] width 74 height 22
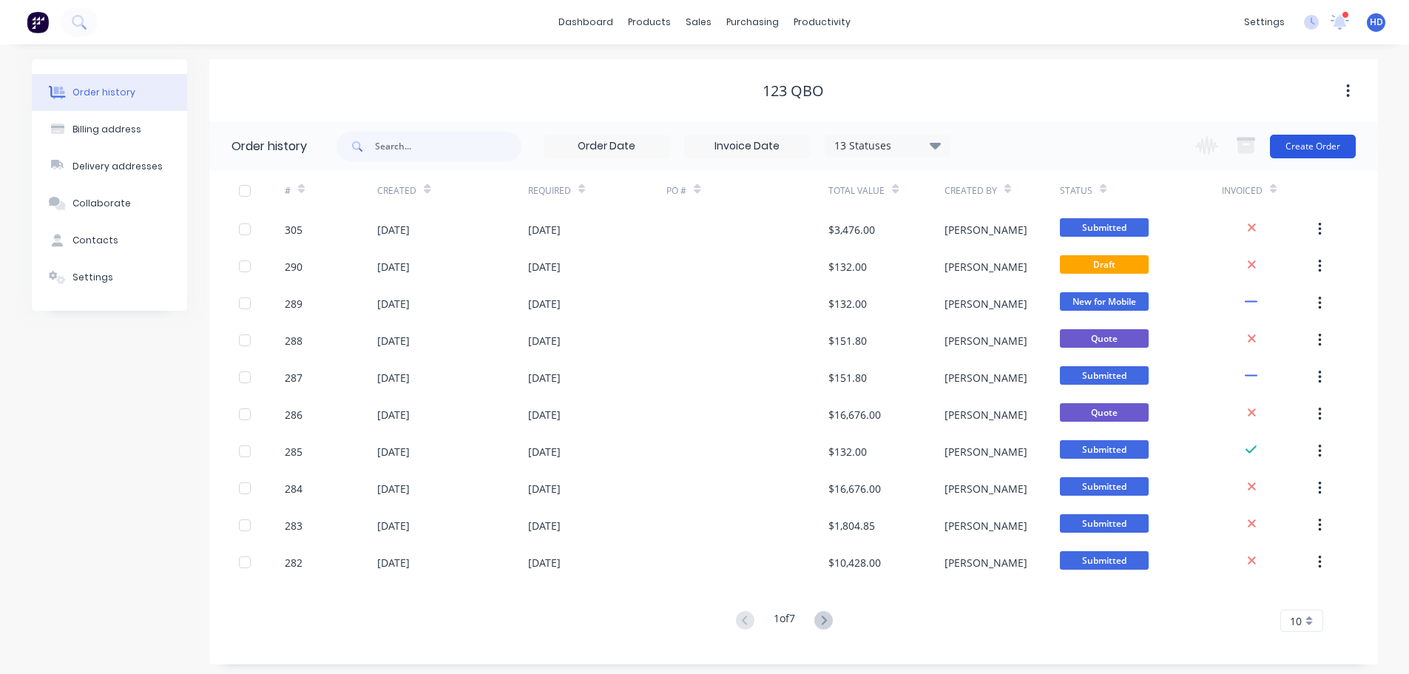
click at [1308, 144] on button "Create Order" at bounding box center [1313, 147] width 86 height 24
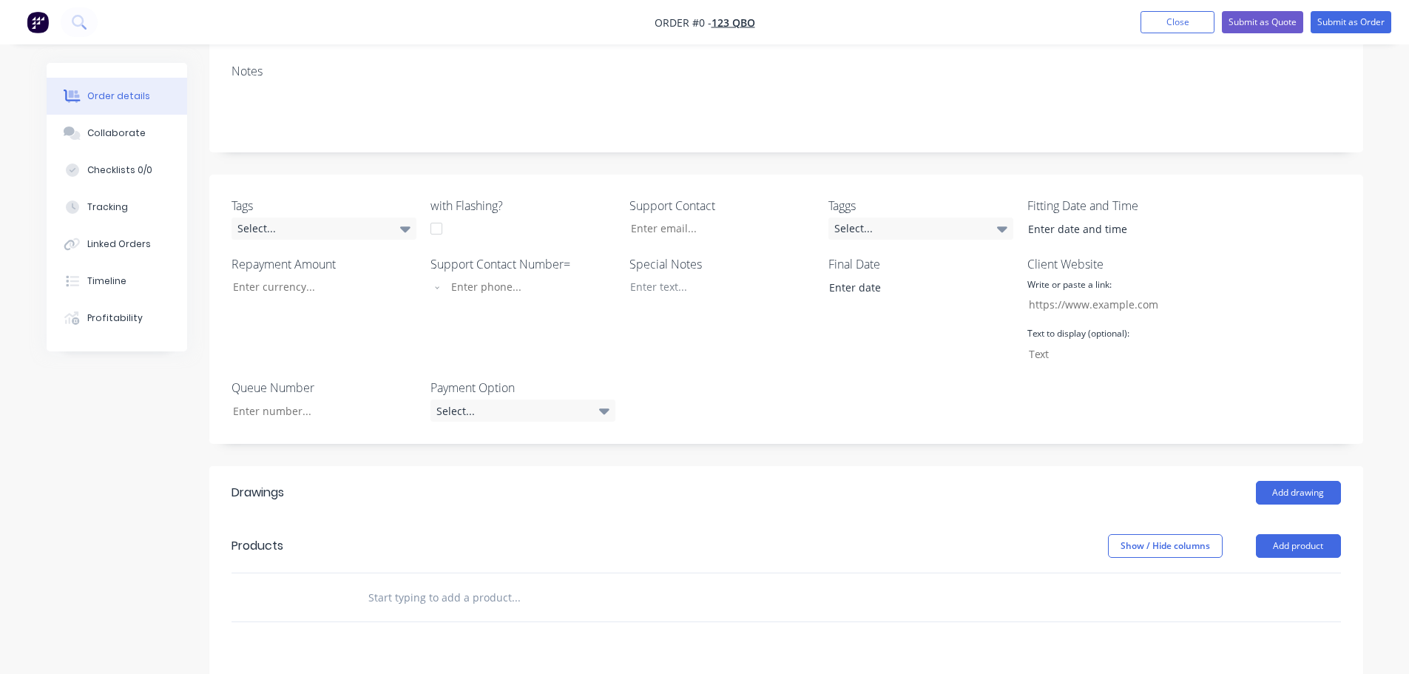
scroll to position [444, 0]
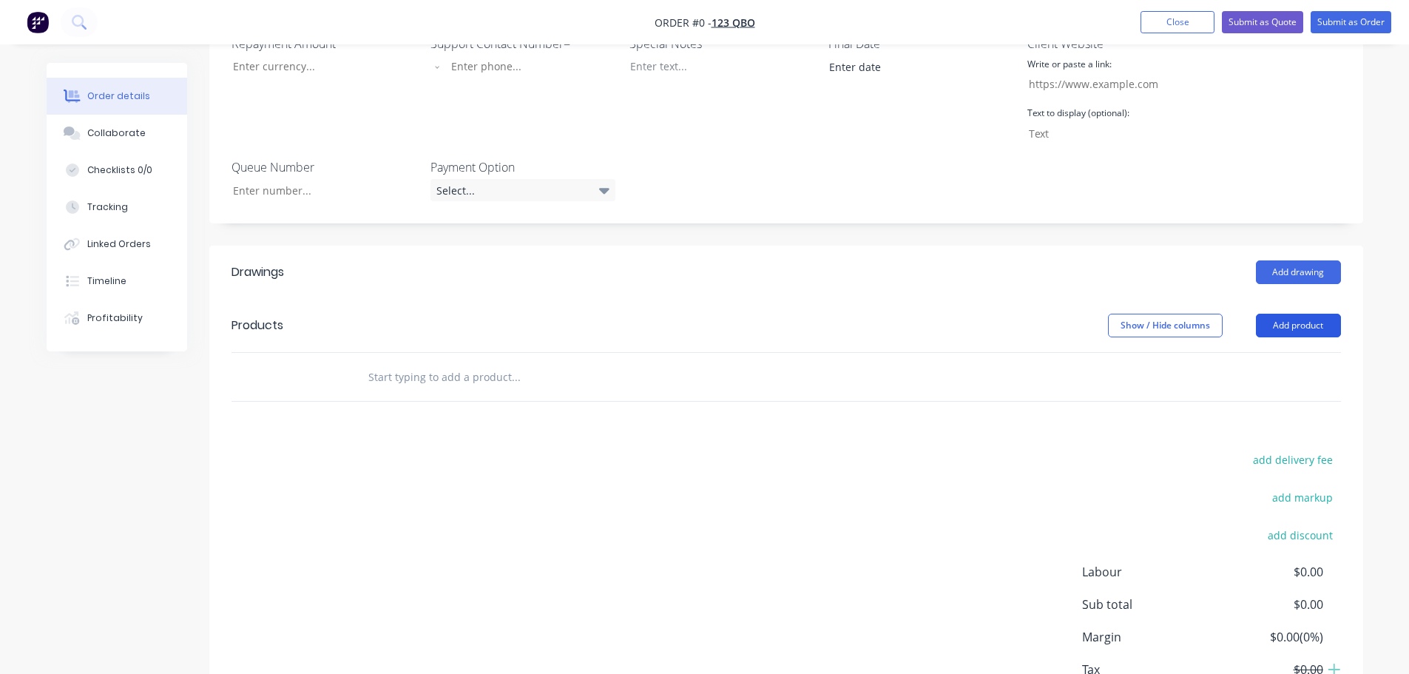
click at [1318, 319] on button "Add product" at bounding box center [1298, 326] width 85 height 24
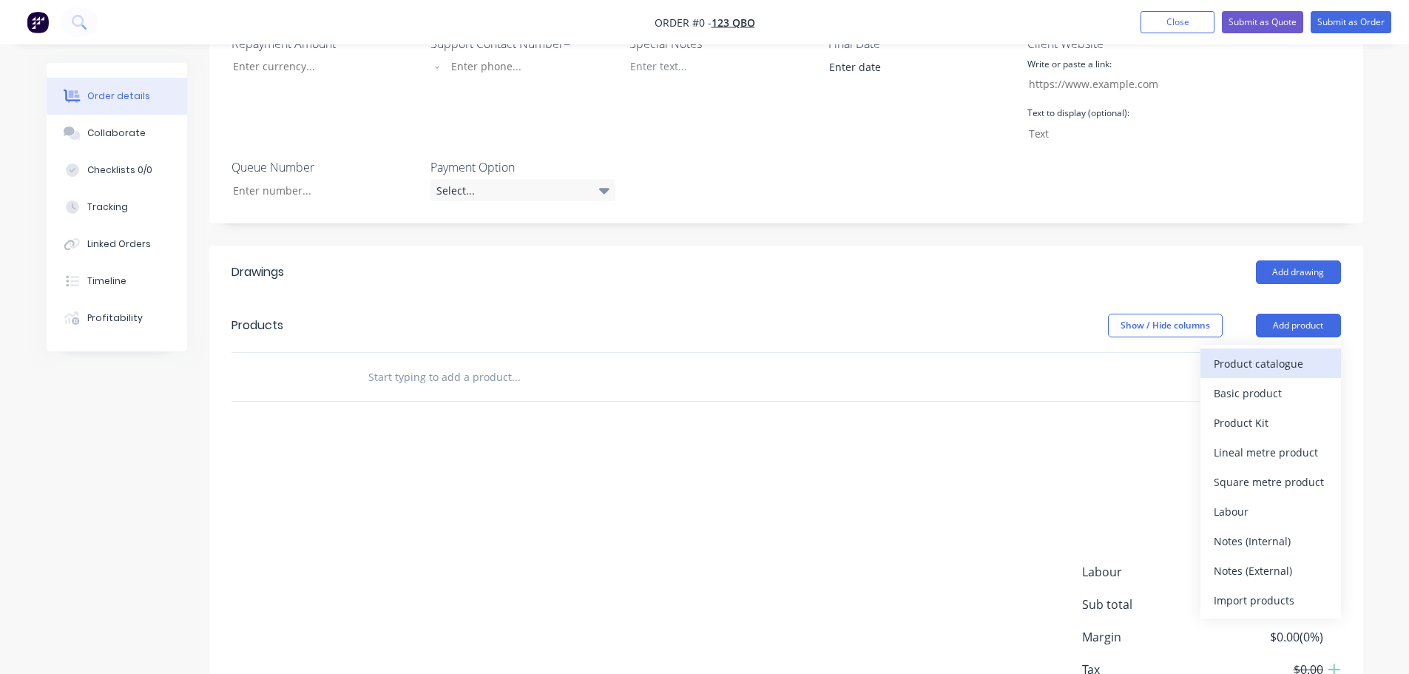
click at [1266, 369] on div "Product catalogue" at bounding box center [1271, 363] width 114 height 21
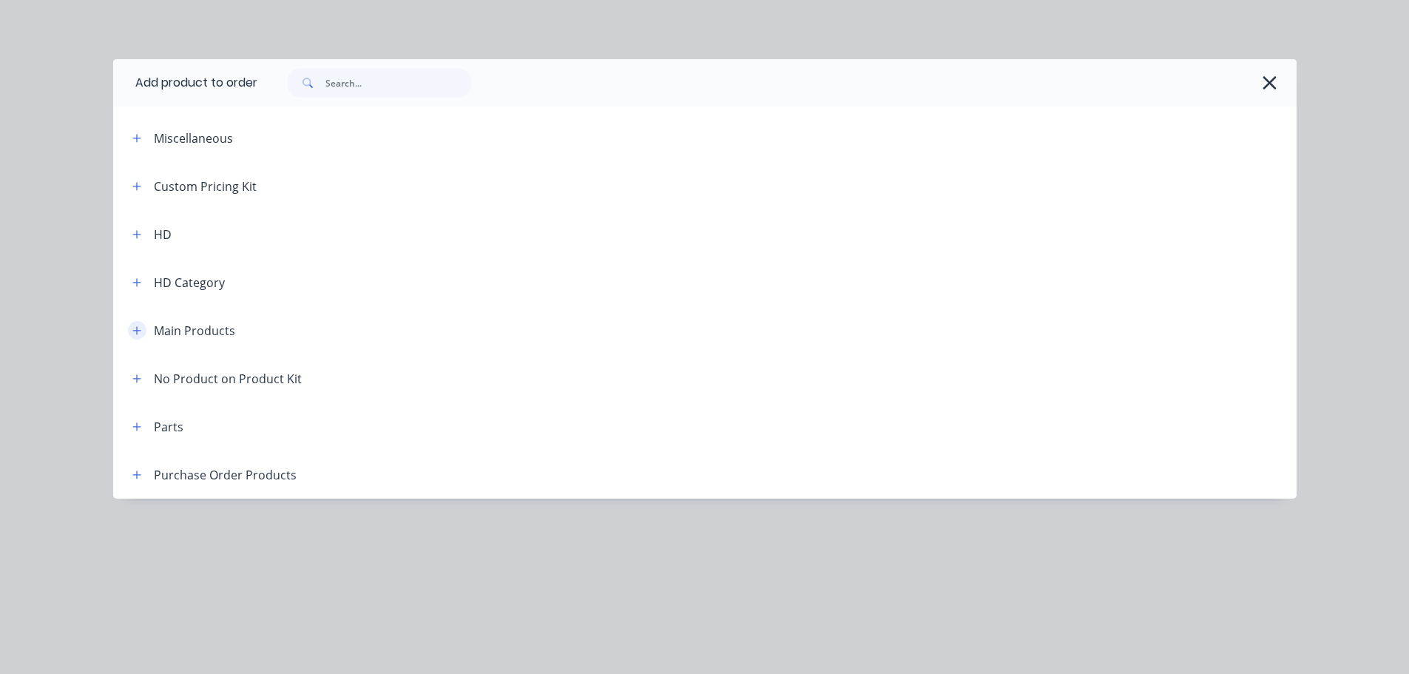
click at [141, 335] on icon "button" at bounding box center [136, 331] width 9 height 10
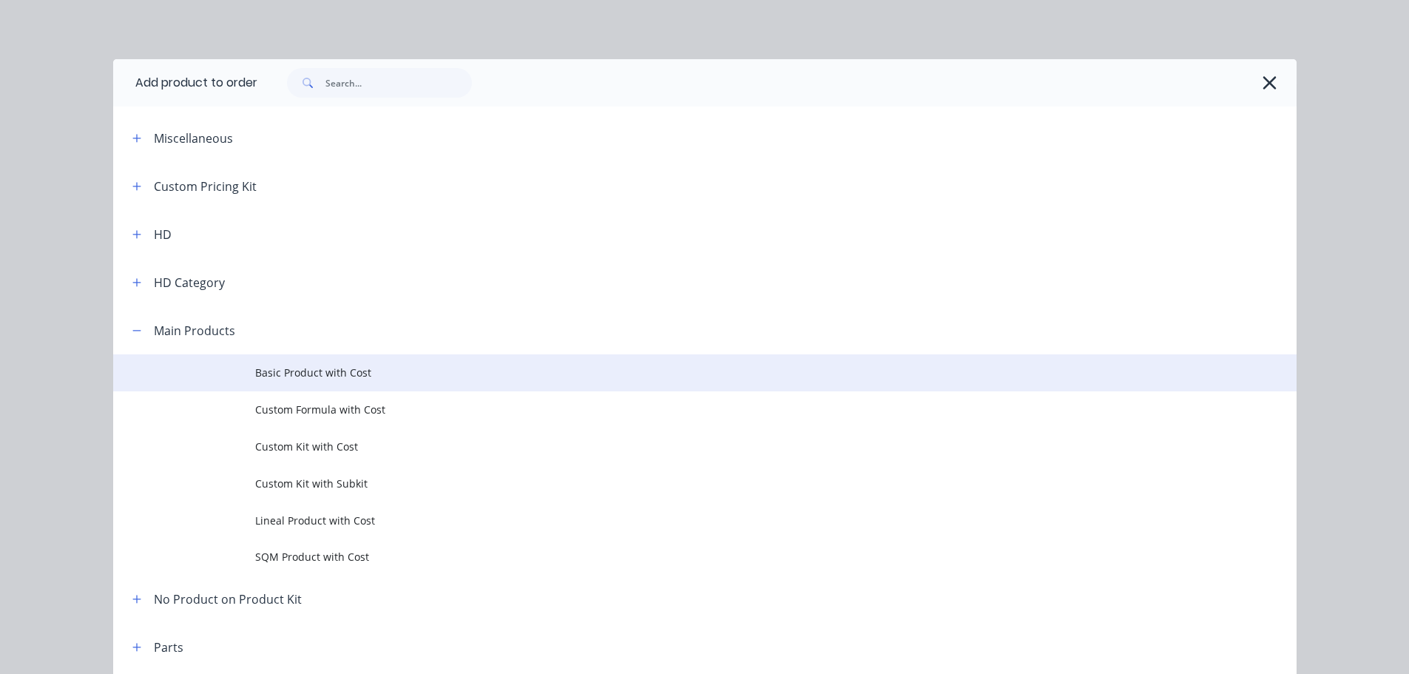
click at [306, 369] on span "Basic Product with Cost" at bounding box center [671, 373] width 833 height 16
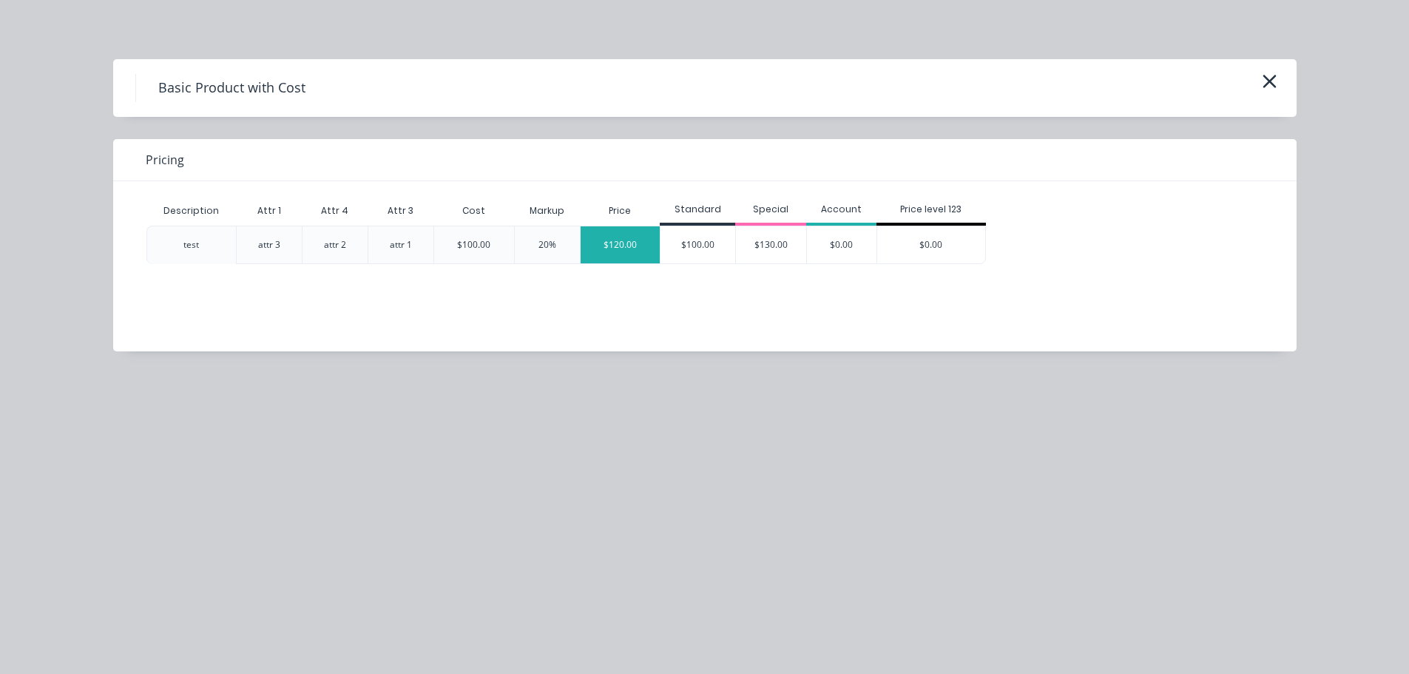
click at [614, 242] on div "$120.00" at bounding box center [621, 244] width 80 height 37
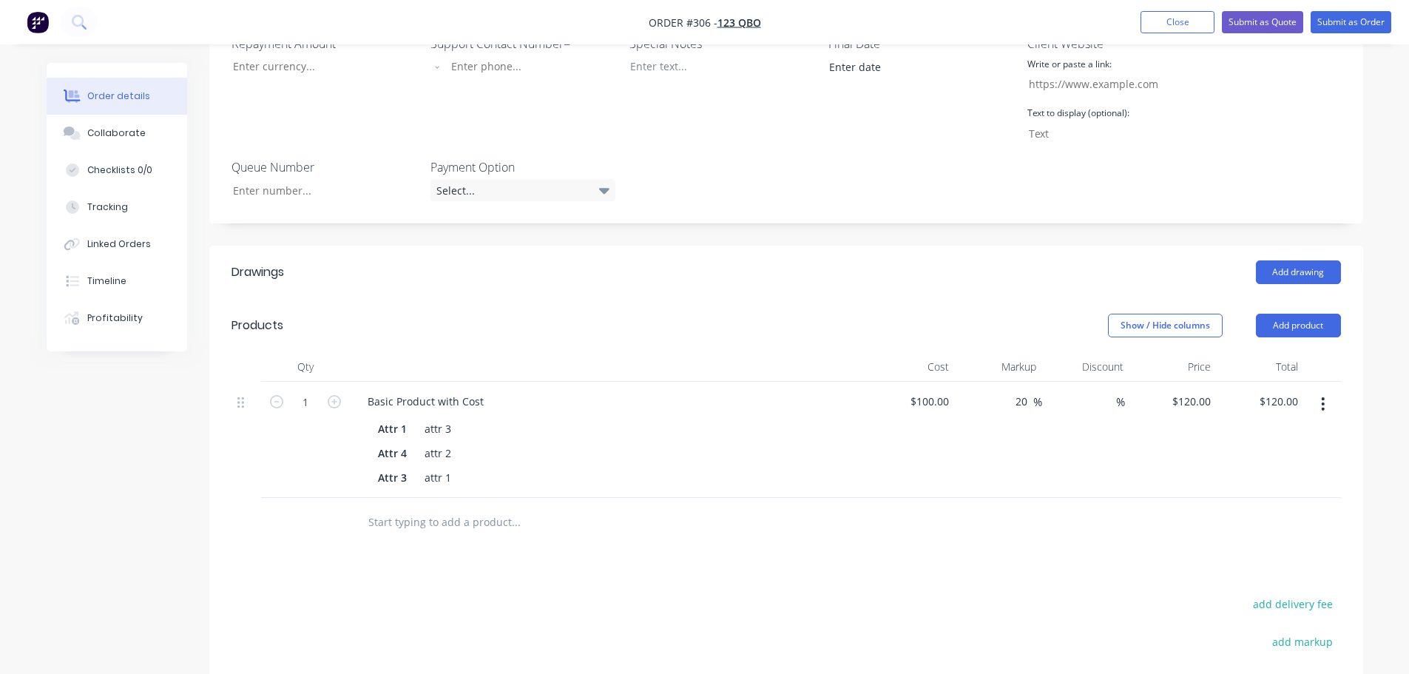
click at [1031, 554] on div "Drawings Add drawing Products Show / Hide columns Add product Qty Cost Markup D…" at bounding box center [786, 574] width 1154 height 656
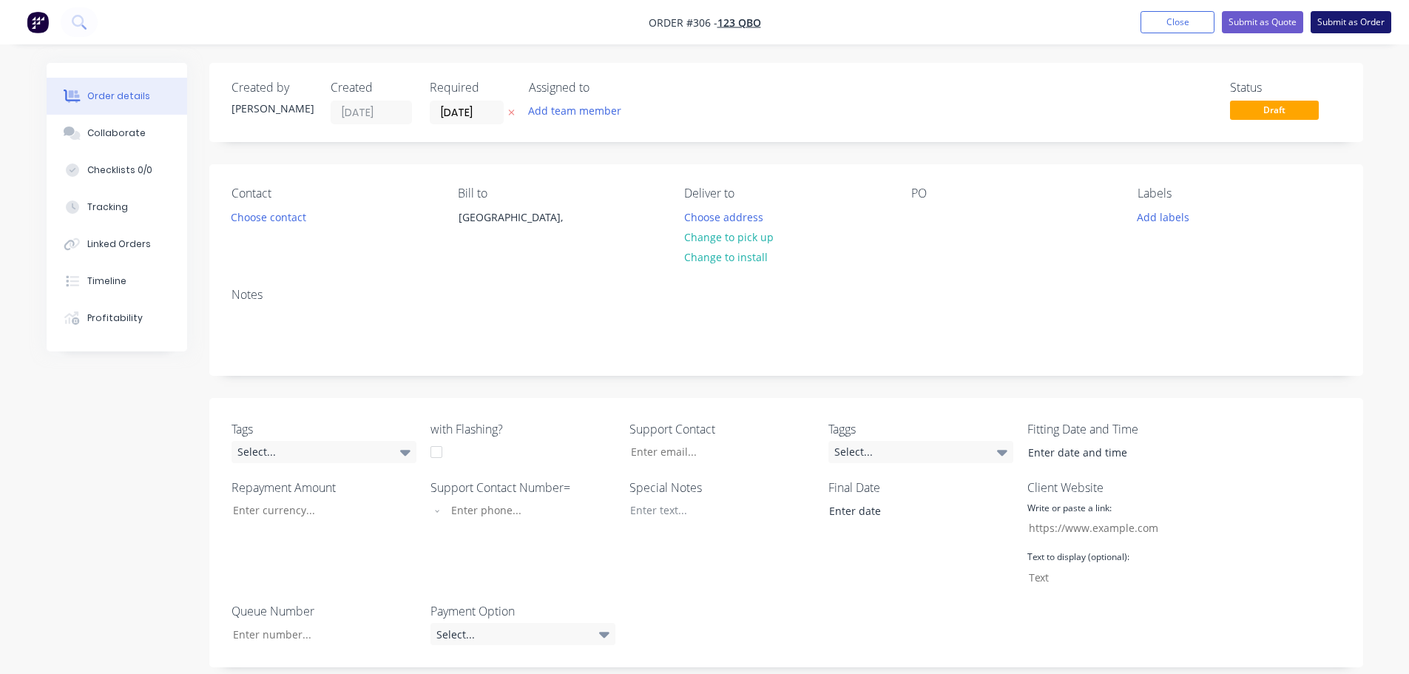
click at [1367, 20] on button "Submit as Order" at bounding box center [1351, 22] width 81 height 22
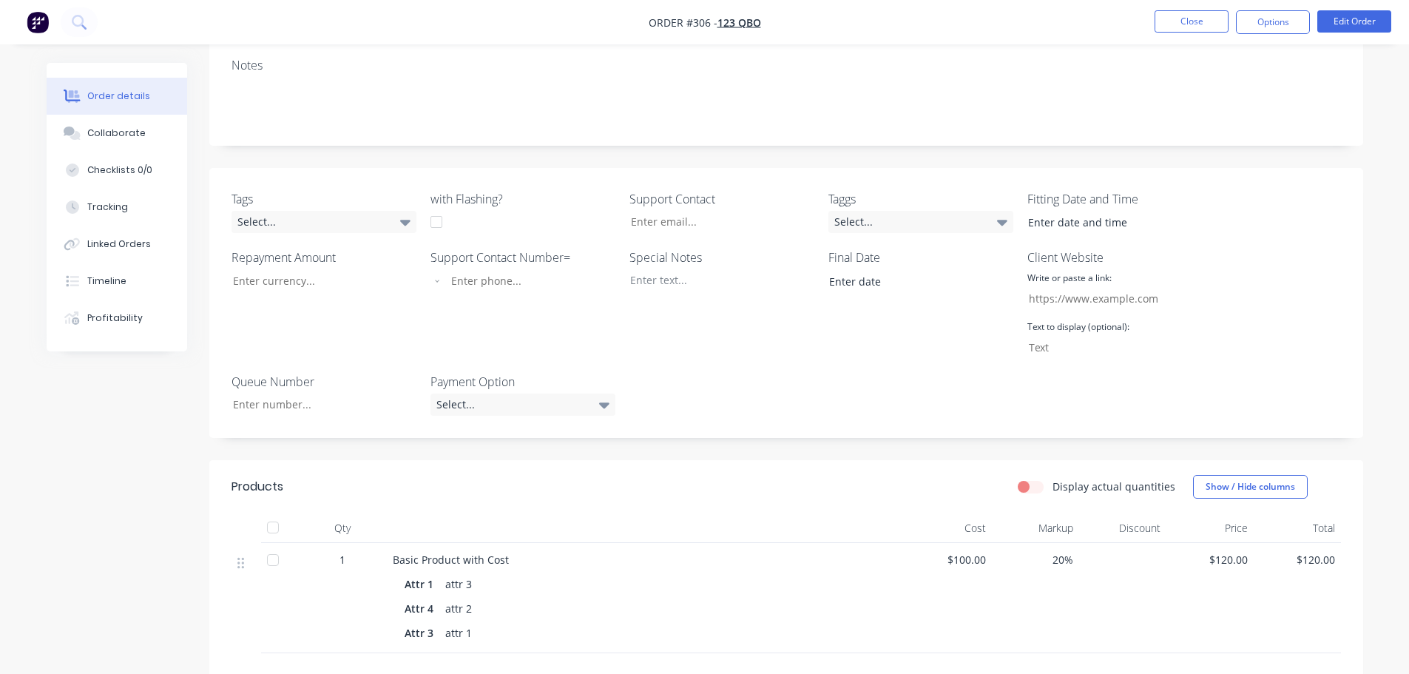
scroll to position [471, 0]
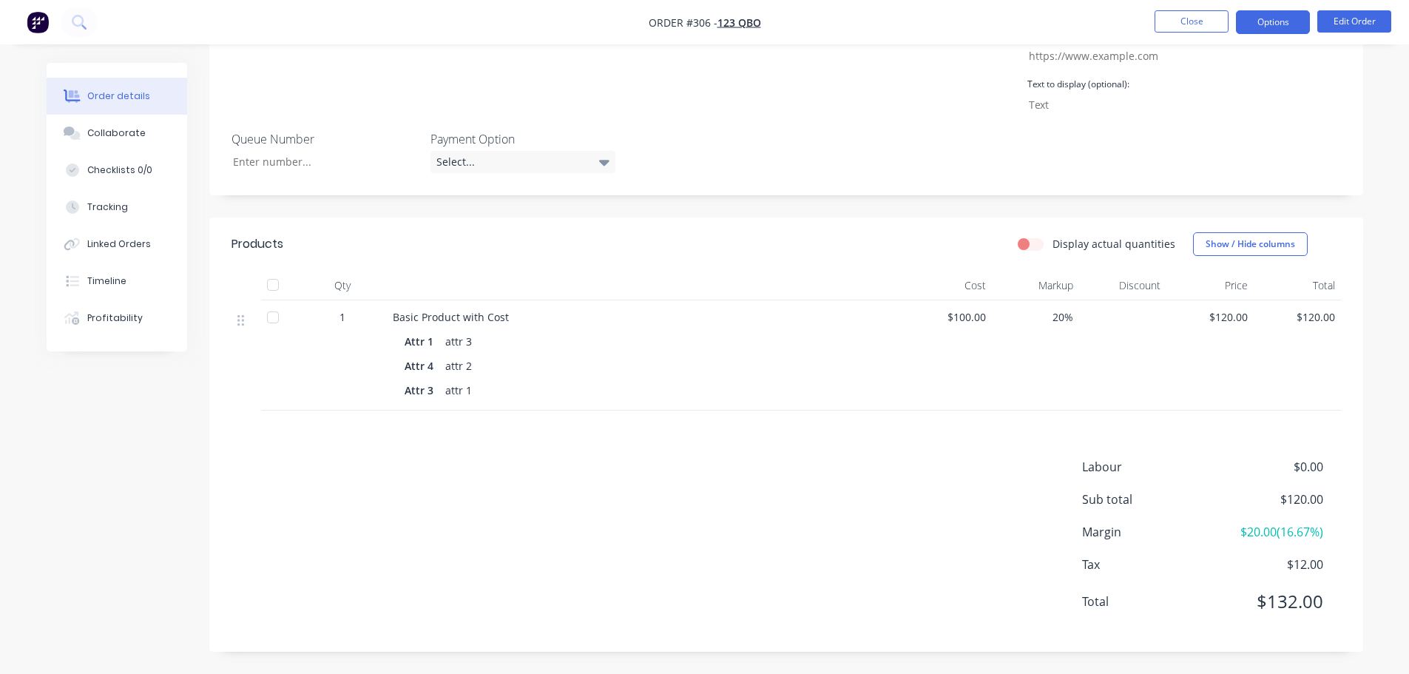
click at [1284, 23] on button "Options" at bounding box center [1273, 22] width 74 height 24
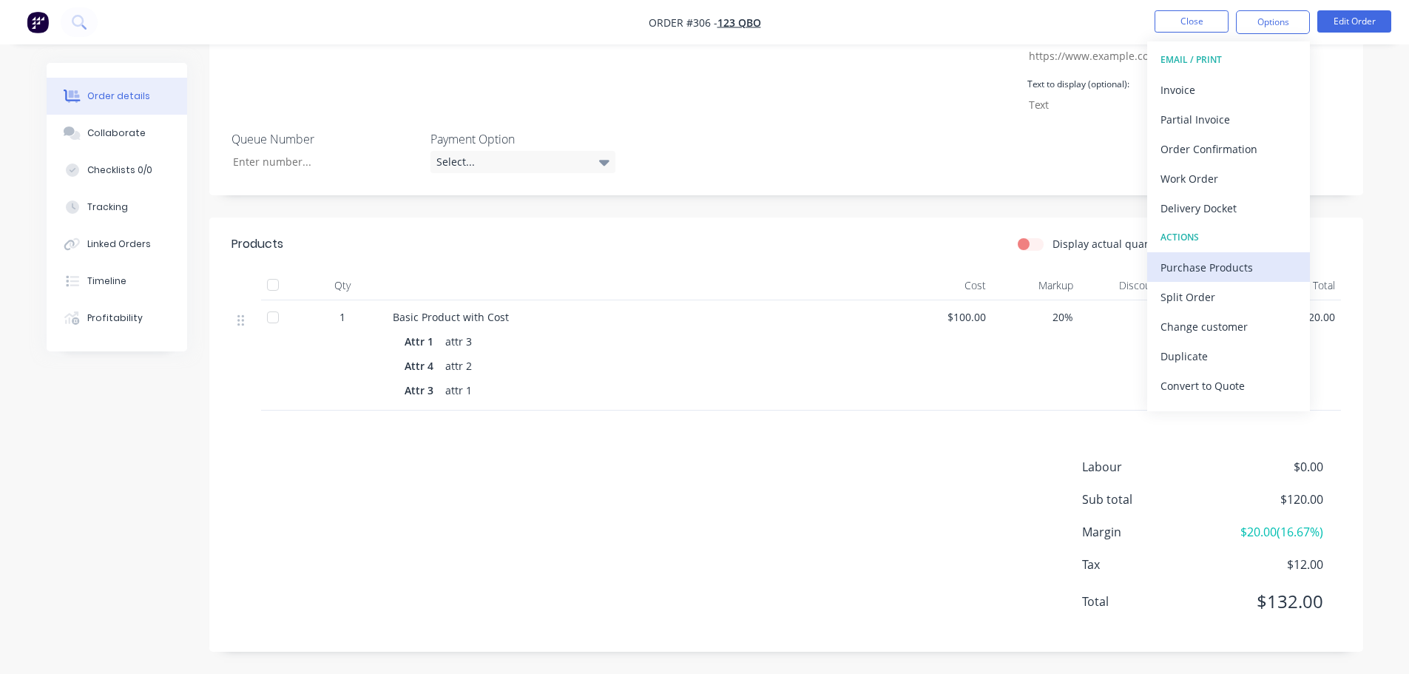
click at [1250, 271] on div "Purchase Products" at bounding box center [1229, 267] width 136 height 21
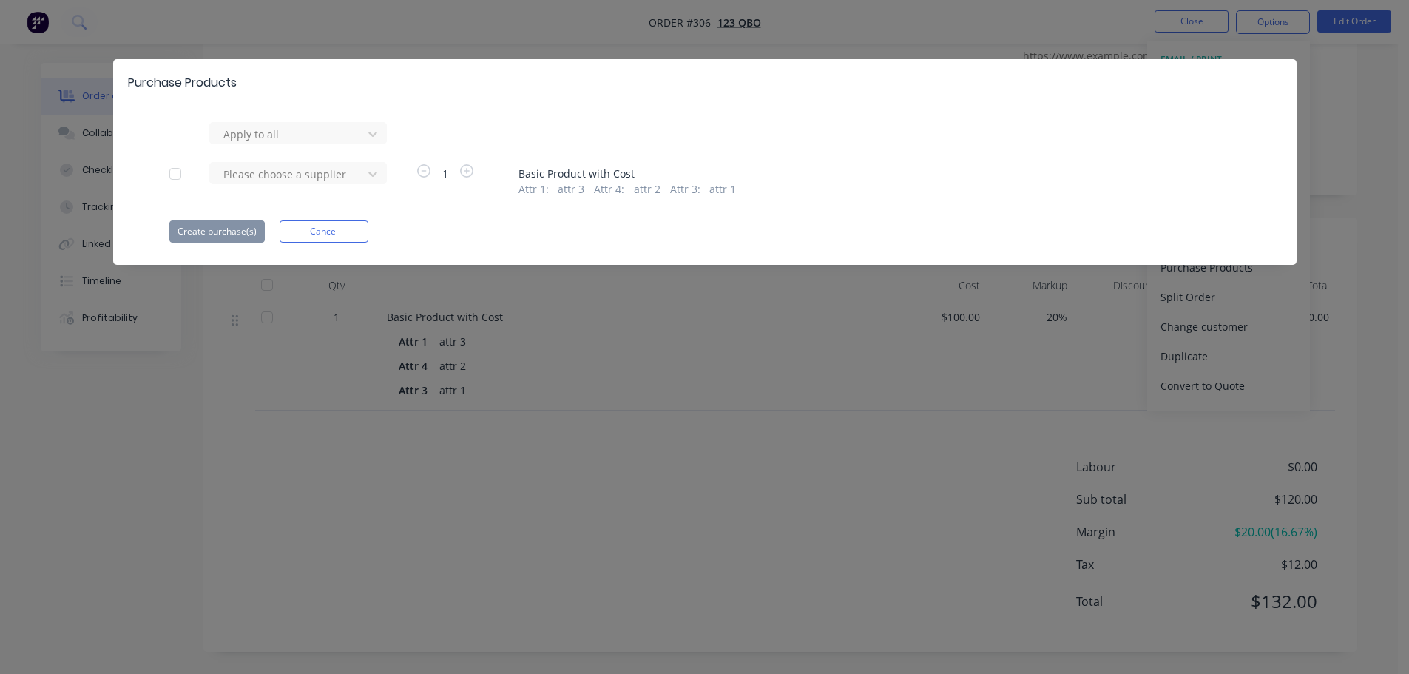
drag, startPoint x: 183, startPoint y: 174, endPoint x: 172, endPoint y: 182, distance: 13.8
click at [183, 174] on div at bounding box center [176, 174] width 30 height 30
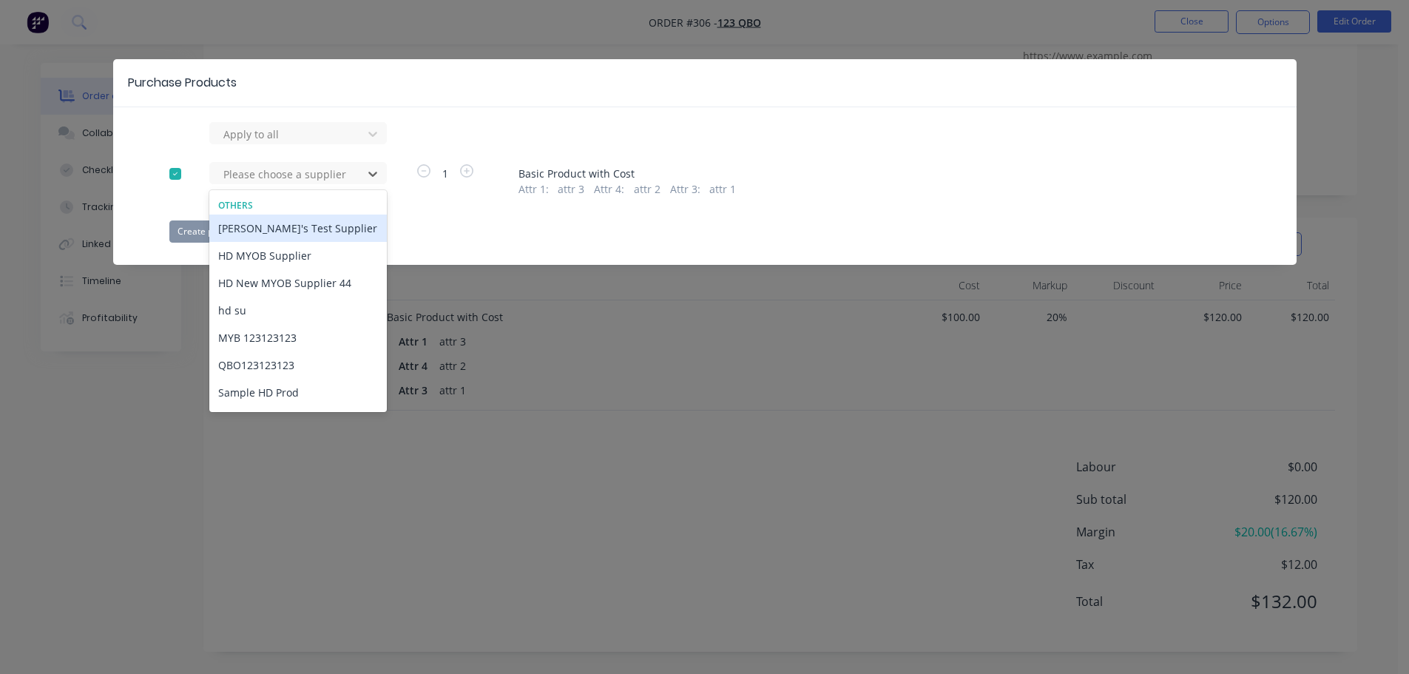
drag, startPoint x: 316, startPoint y: 164, endPoint x: 285, endPoint y: 225, distance: 68.8
click at [315, 165] on div "Please choose a supplier" at bounding box center [289, 174] width 142 height 22
click at [279, 261] on div "HD MYOB Supplier" at bounding box center [298, 255] width 178 height 27
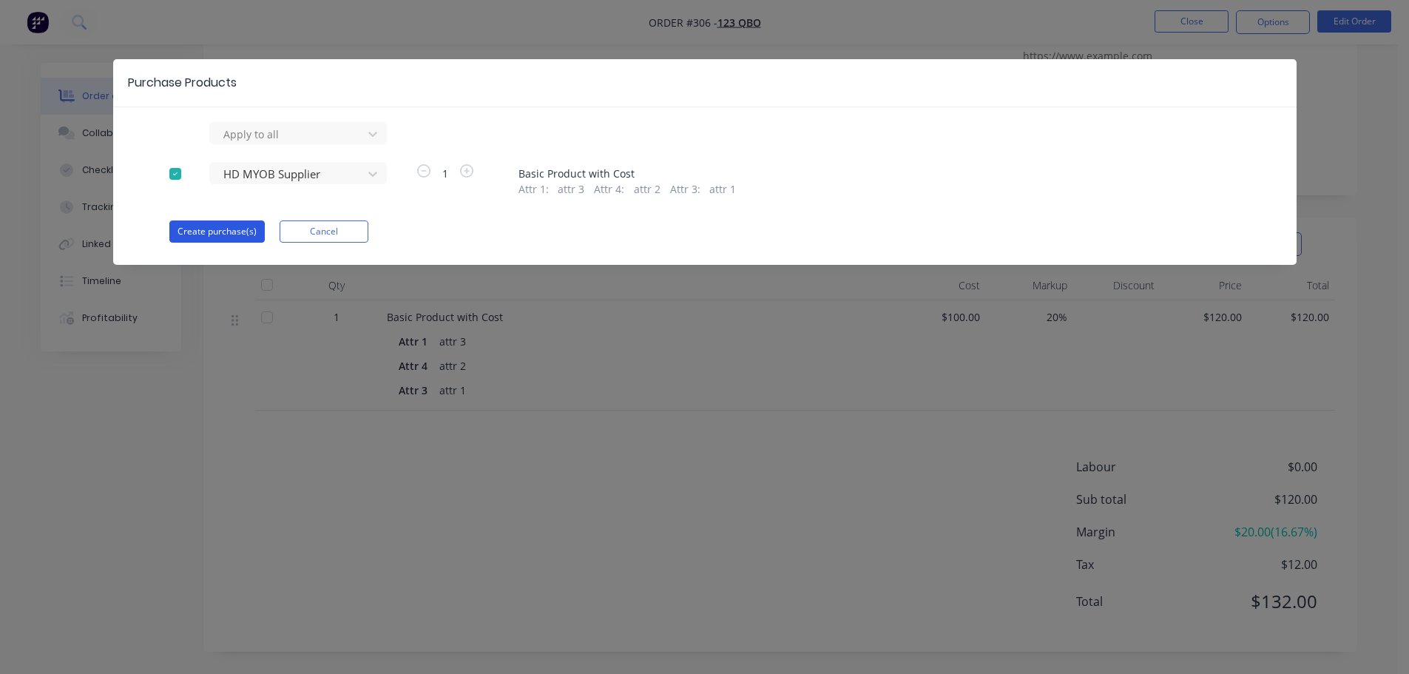
click at [222, 240] on button "Create purchase(s)" at bounding box center [216, 231] width 95 height 22
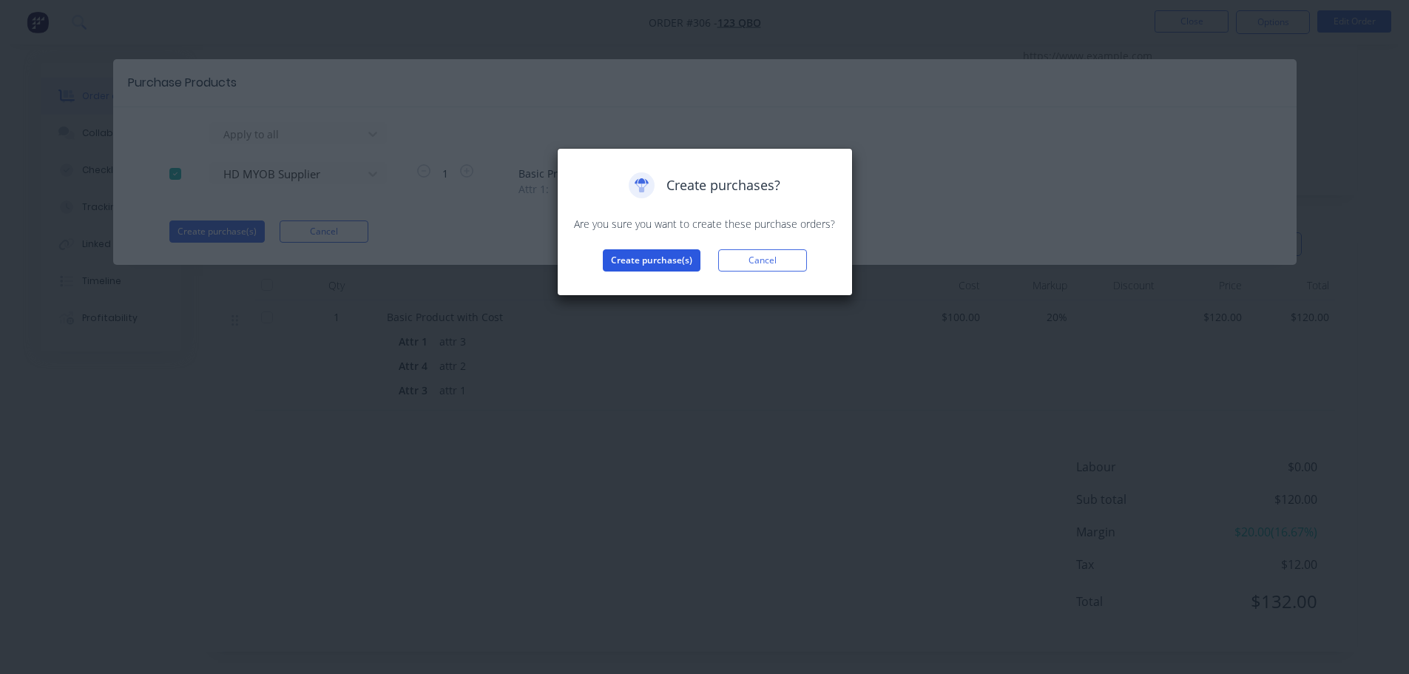
click at [646, 260] on button "Create purchase(s)" at bounding box center [652, 260] width 98 height 22
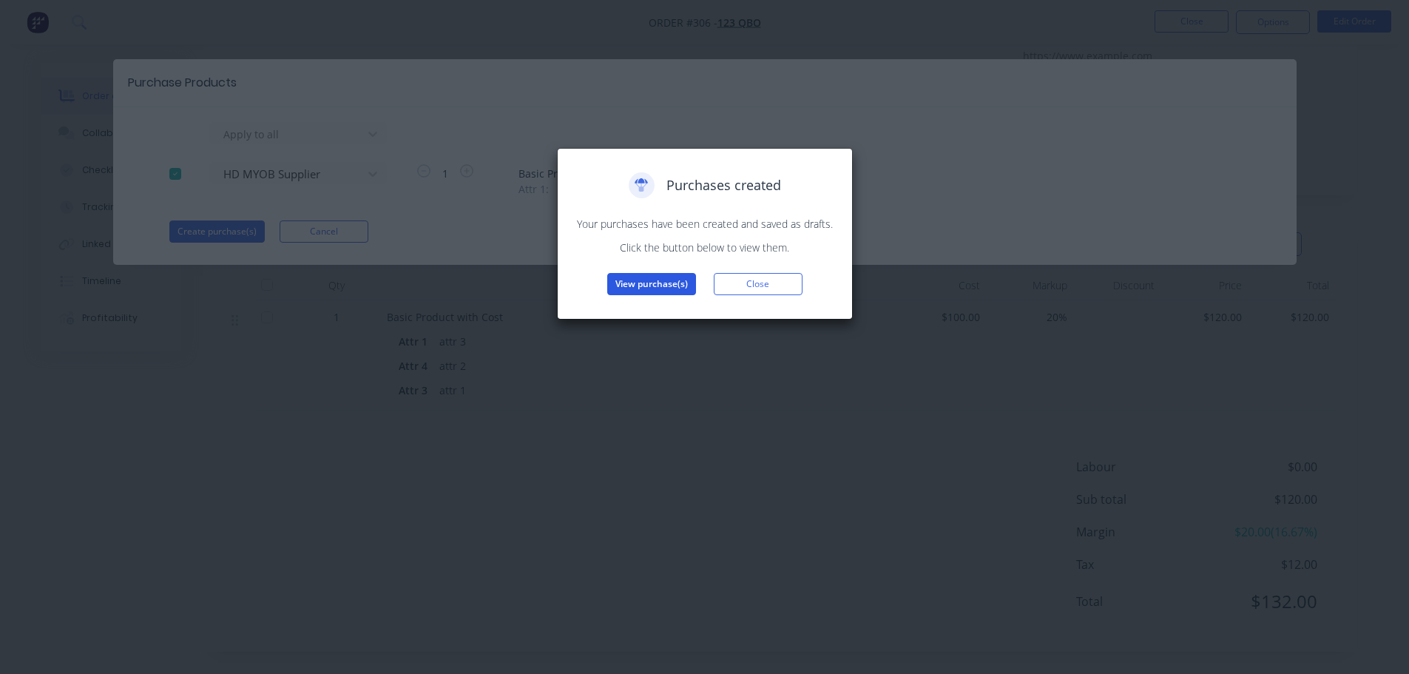
click at [647, 283] on button "View purchase(s)" at bounding box center [651, 284] width 89 height 22
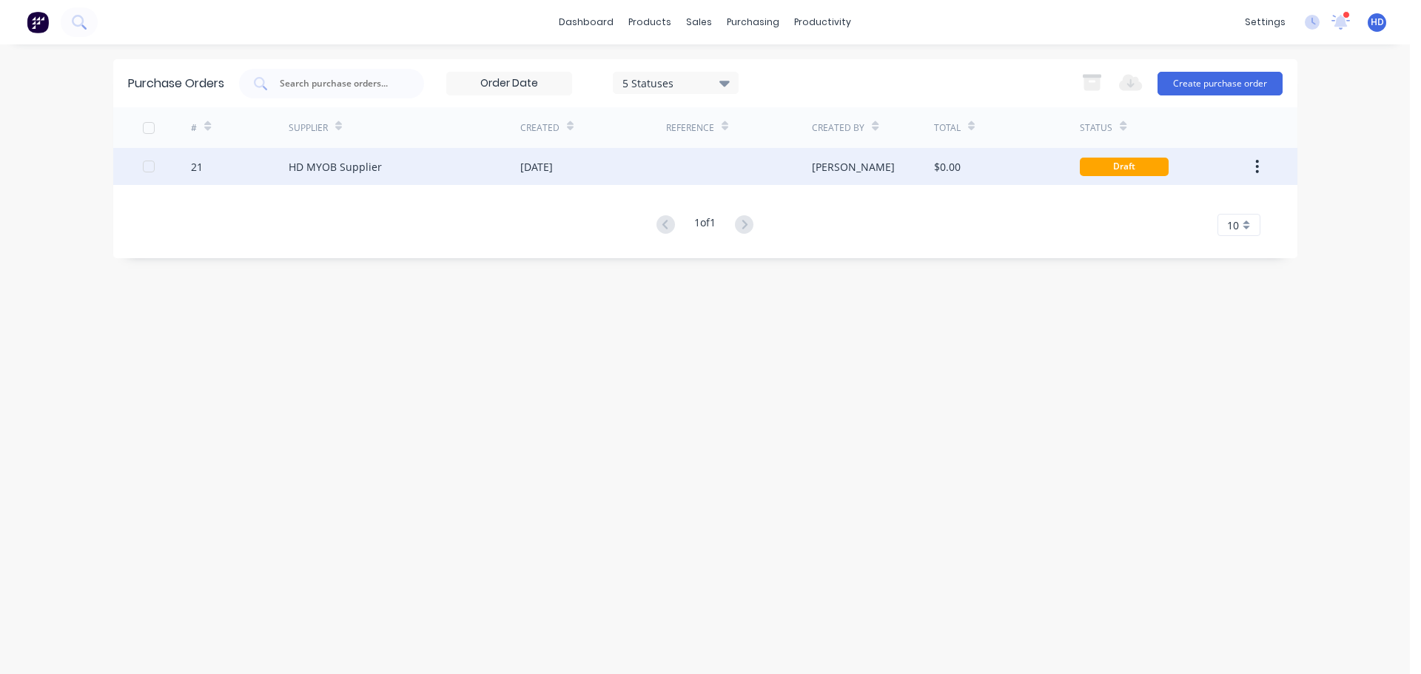
click at [640, 166] on div "[DATE]" at bounding box center [593, 166] width 146 height 37
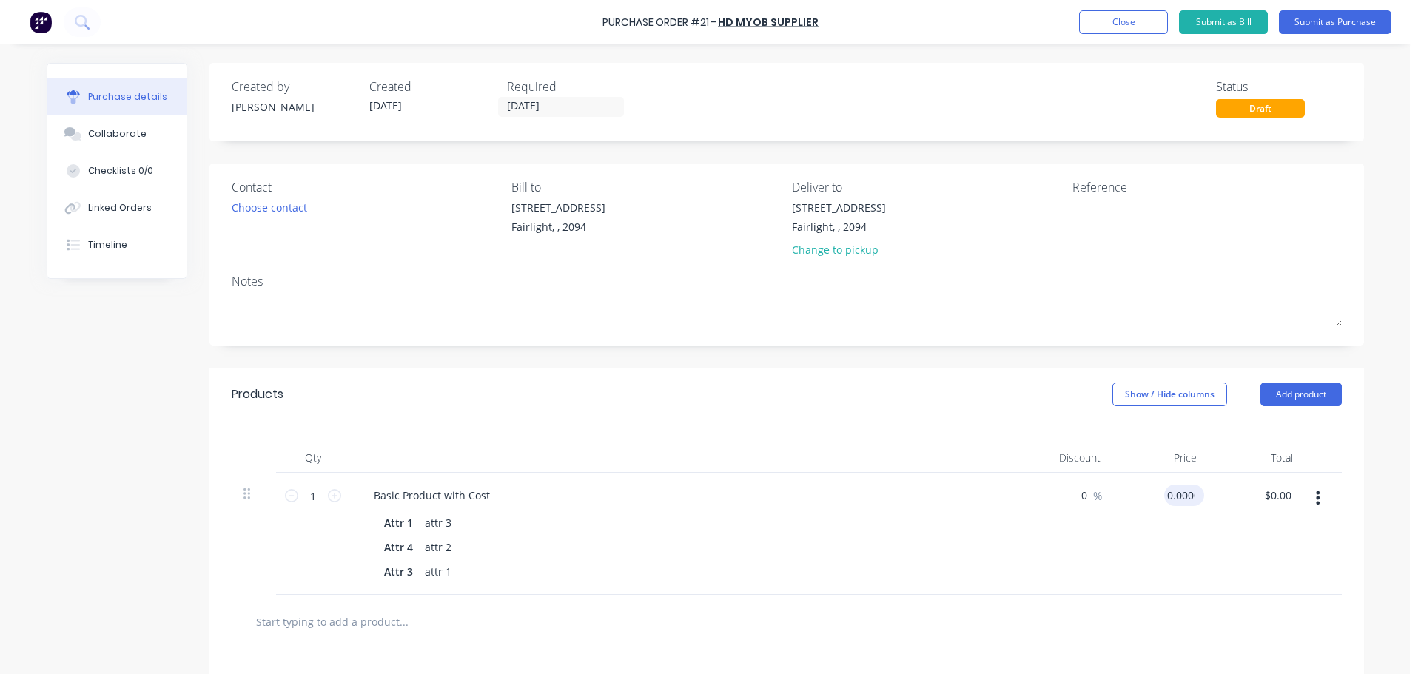
click at [1179, 503] on input "0.0000" at bounding box center [1181, 495] width 34 height 21
drag, startPoint x: 1159, startPoint y: 491, endPoint x: 1234, endPoint y: 497, distance: 75.8
click at [1234, 497] on div "1 1 Basic Product with Cost Attr 1 attr 3 Attr 4 attr 2 Attr 3 attr 1 0 0 % 0.0…" at bounding box center [787, 534] width 1110 height 122
type input "$120.00"
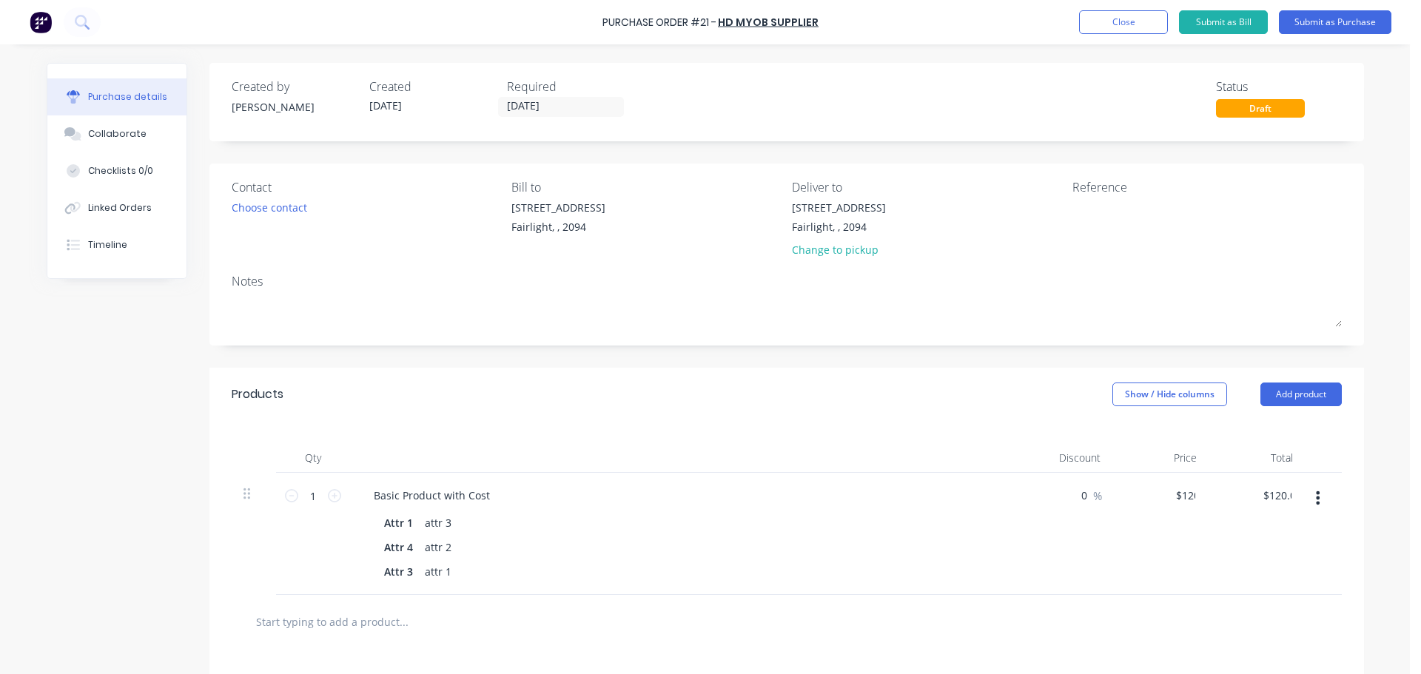
click at [1112, 550] on div "$120.00 120" at bounding box center [1160, 534] width 96 height 122
drag, startPoint x: 1154, startPoint y: 496, endPoint x: 1215, endPoint y: 495, distance: 60.7
click at [1215, 495] on div "1 1 Basic Product with Cost Attr 1 attr 3 Attr 4 attr 2 Attr 3 attr 1 0 0 % 120…" at bounding box center [787, 534] width 1110 height 122
type input "$10,000.00"
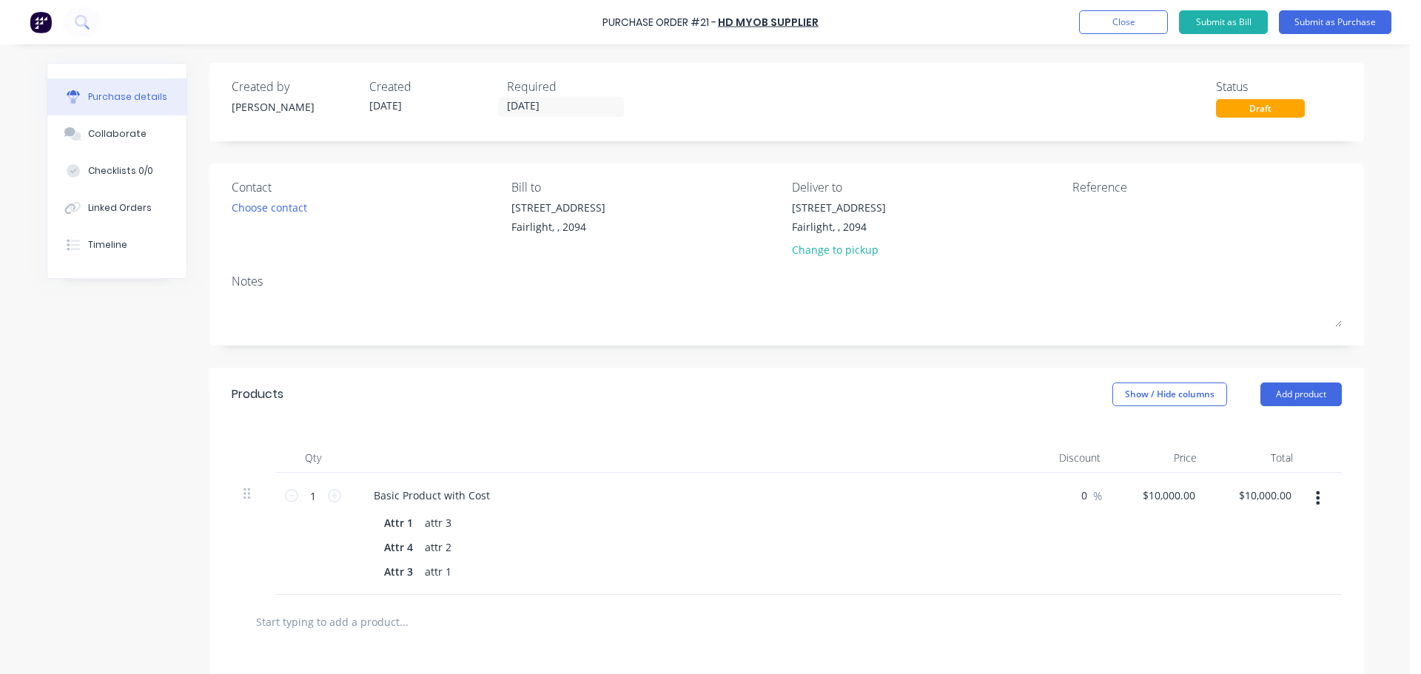
click at [1125, 540] on div "$10,000.00 $10,000.00" at bounding box center [1160, 534] width 96 height 122
click at [1338, 16] on button "Submit as Purchase" at bounding box center [1334, 22] width 112 height 24
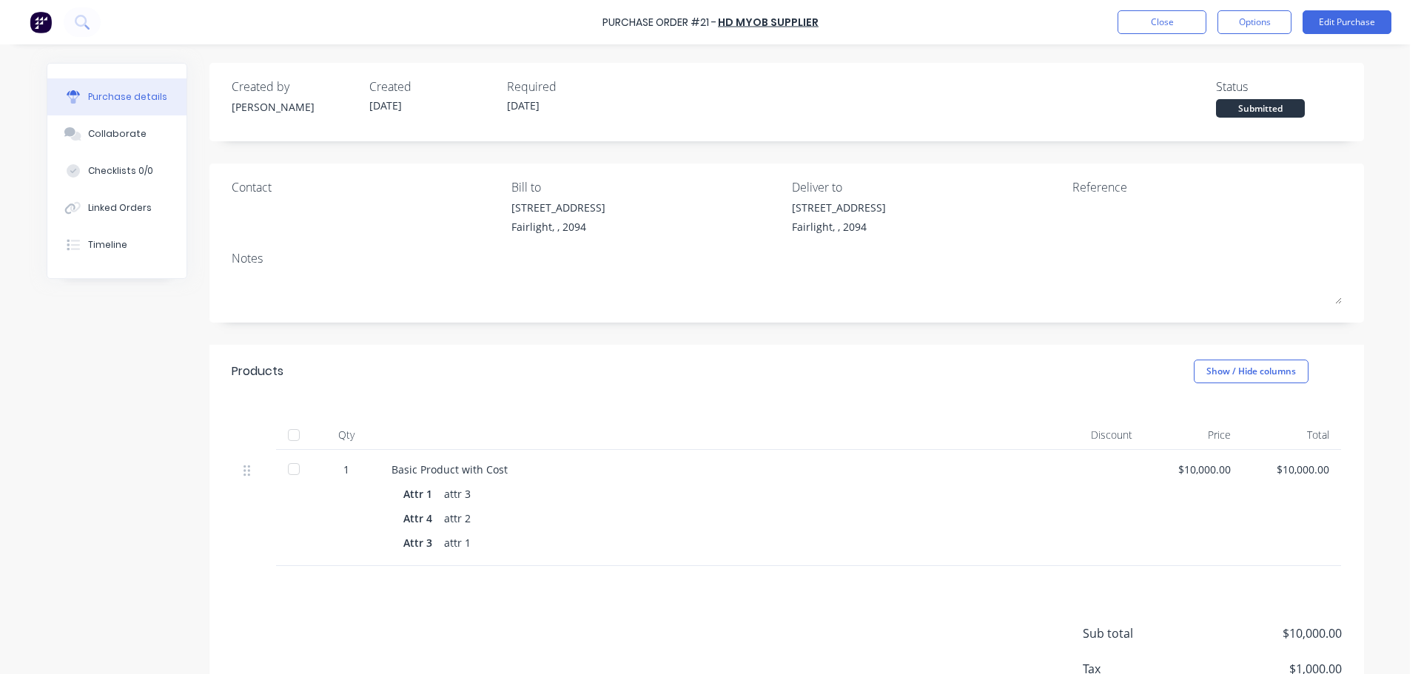
click at [288, 436] on div at bounding box center [294, 435] width 30 height 30
click at [1176, 18] on button "Close" at bounding box center [1161, 22] width 89 height 24
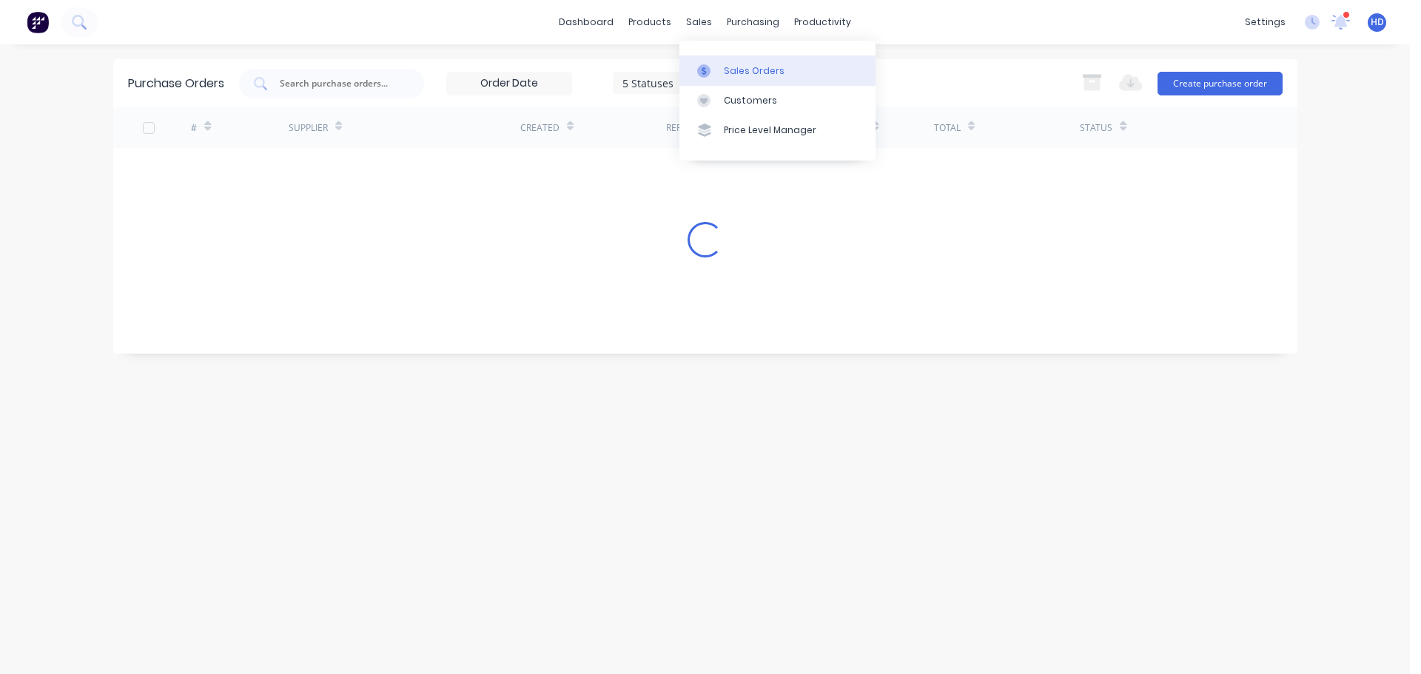
click at [745, 63] on link "Sales Orders" at bounding box center [777, 70] width 196 height 30
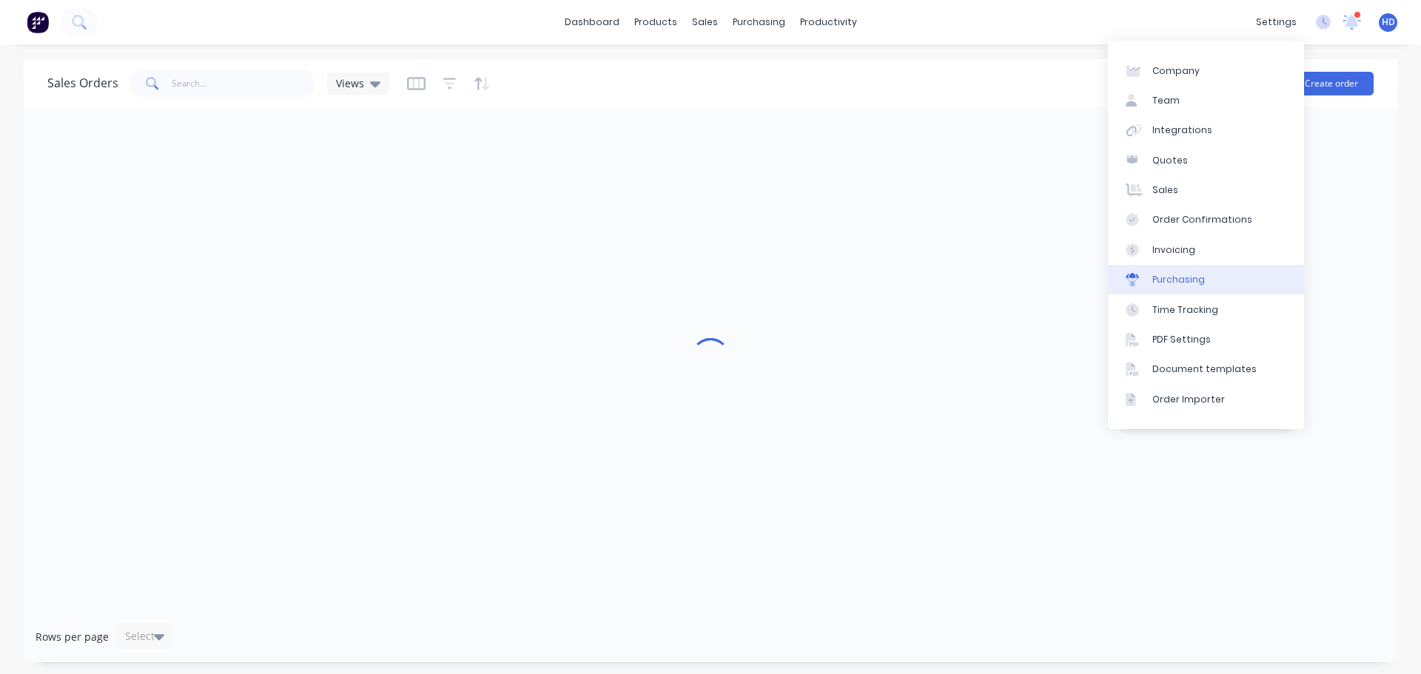
click at [1201, 277] on div "Purchasing" at bounding box center [1178, 279] width 53 height 13
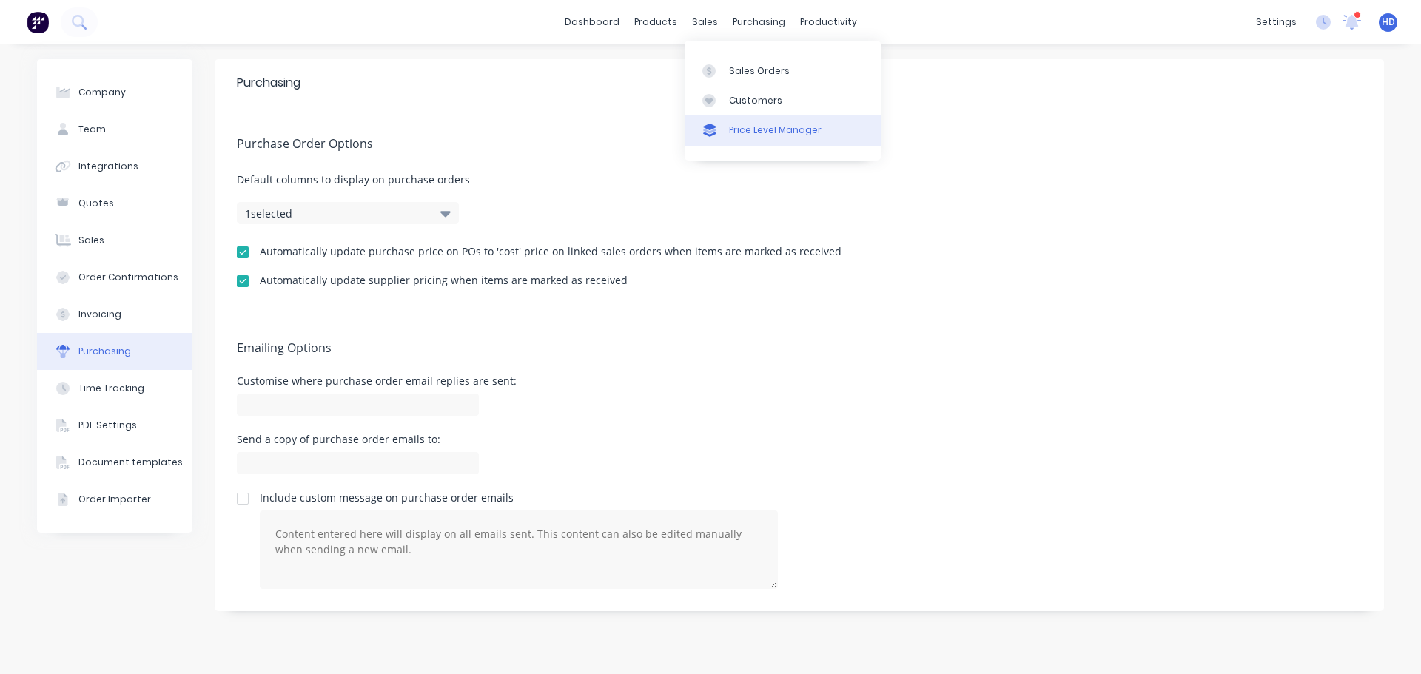
drag, startPoint x: 749, startPoint y: 69, endPoint x: 760, endPoint y: 121, distance: 53.5
click at [751, 69] on div "Sales Orders" at bounding box center [759, 70] width 61 height 13
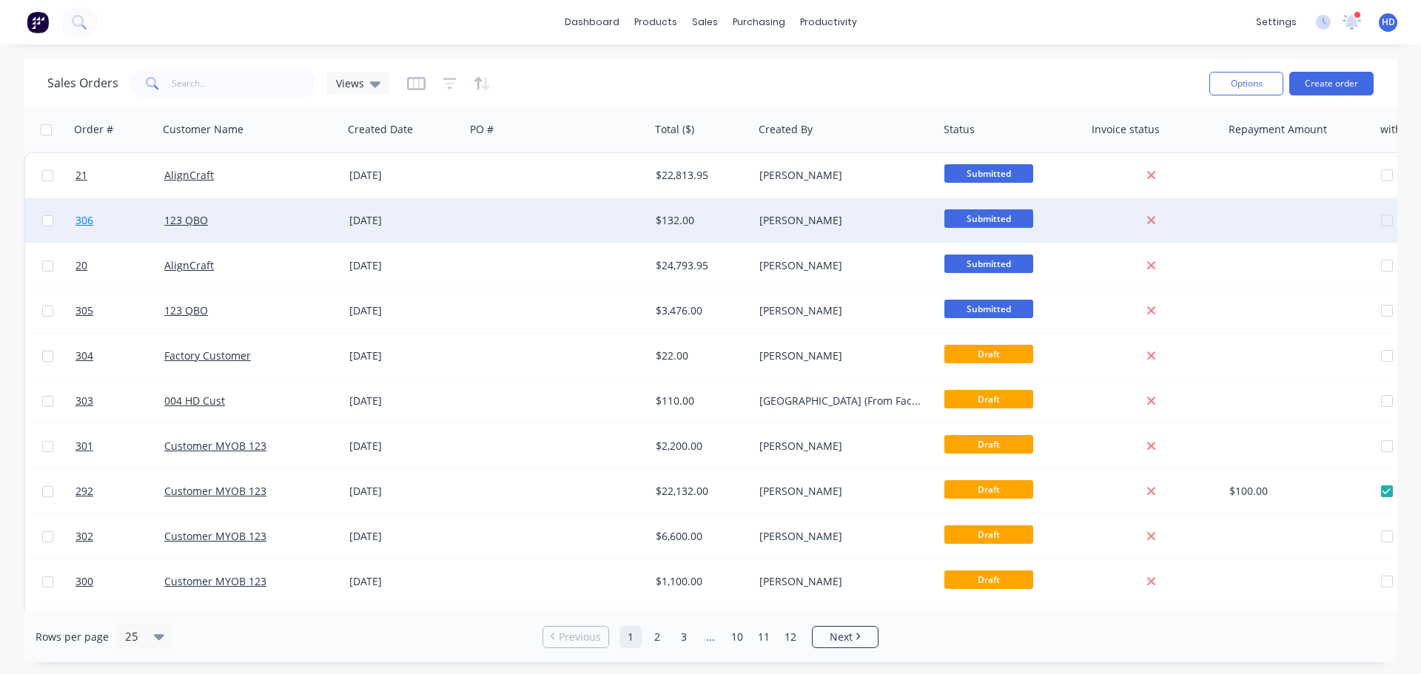
click at [113, 215] on link "306" at bounding box center [119, 220] width 89 height 44
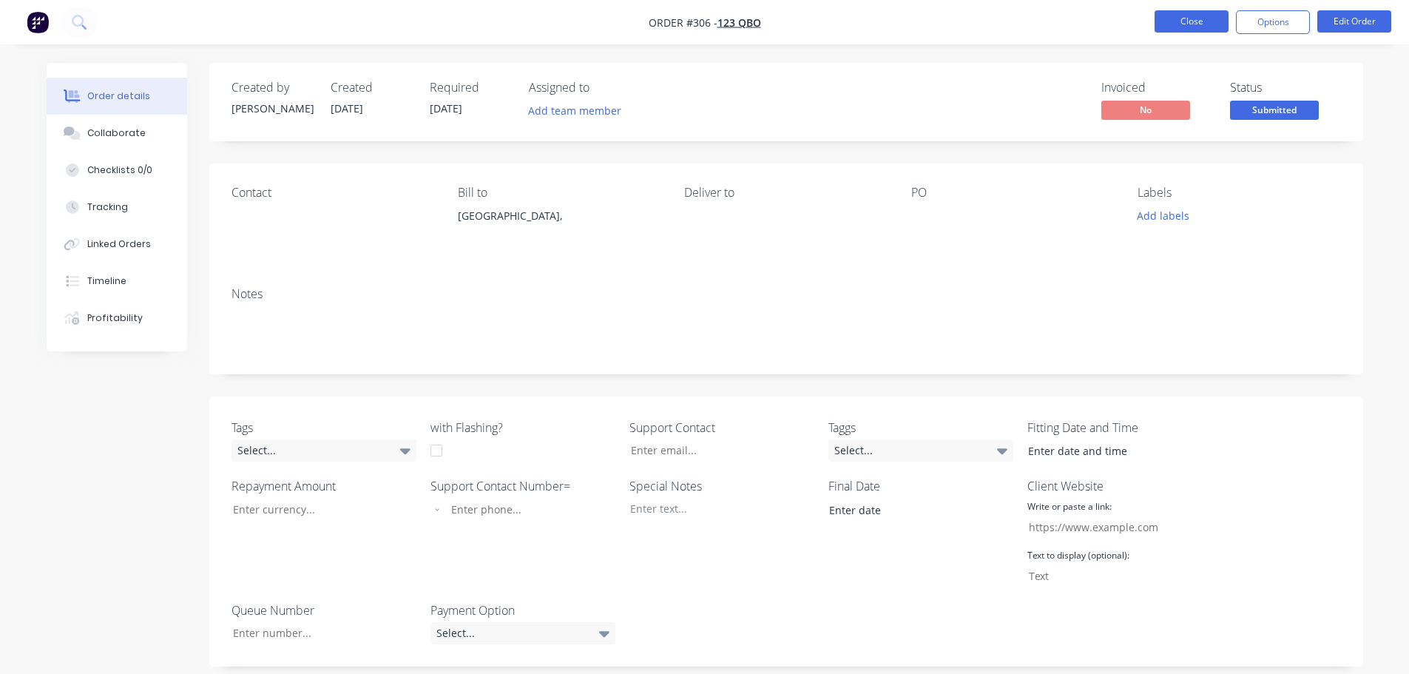
click at [1188, 22] on button "Close" at bounding box center [1192, 21] width 74 height 22
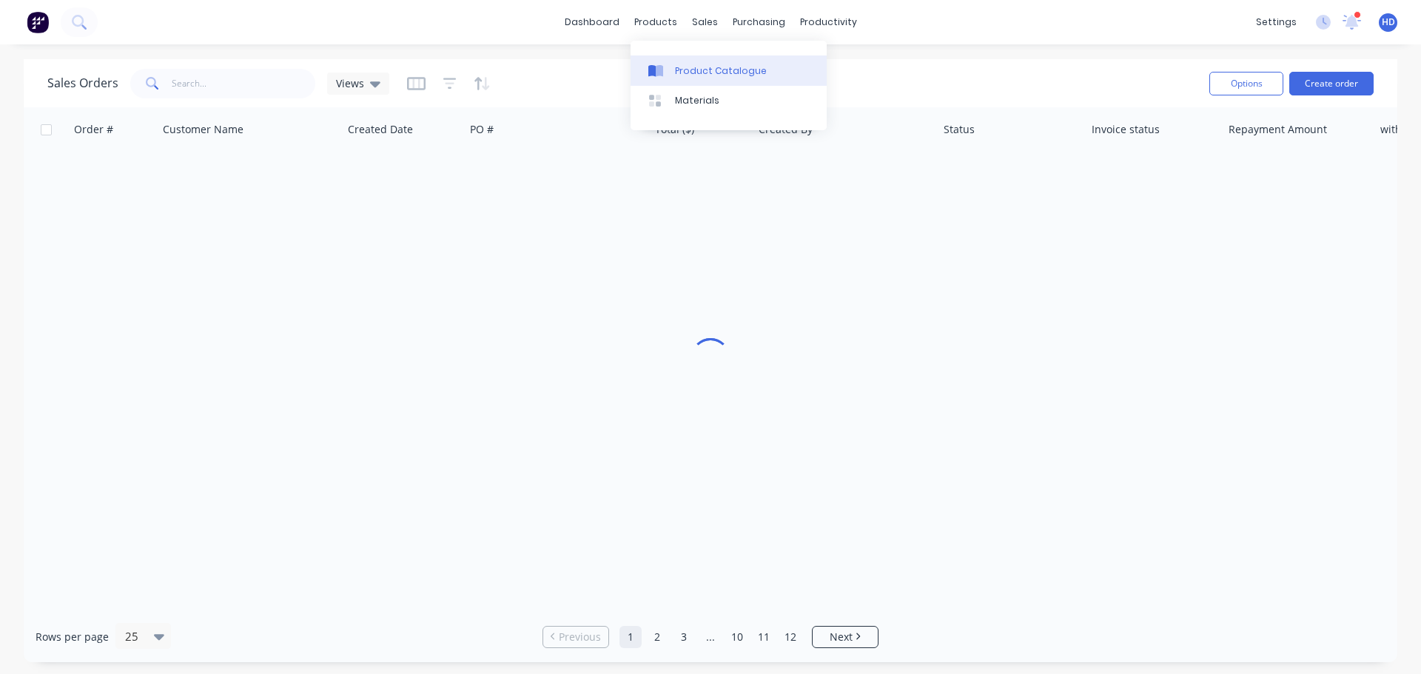
click at [702, 70] on div "Product Catalogue" at bounding box center [721, 70] width 92 height 13
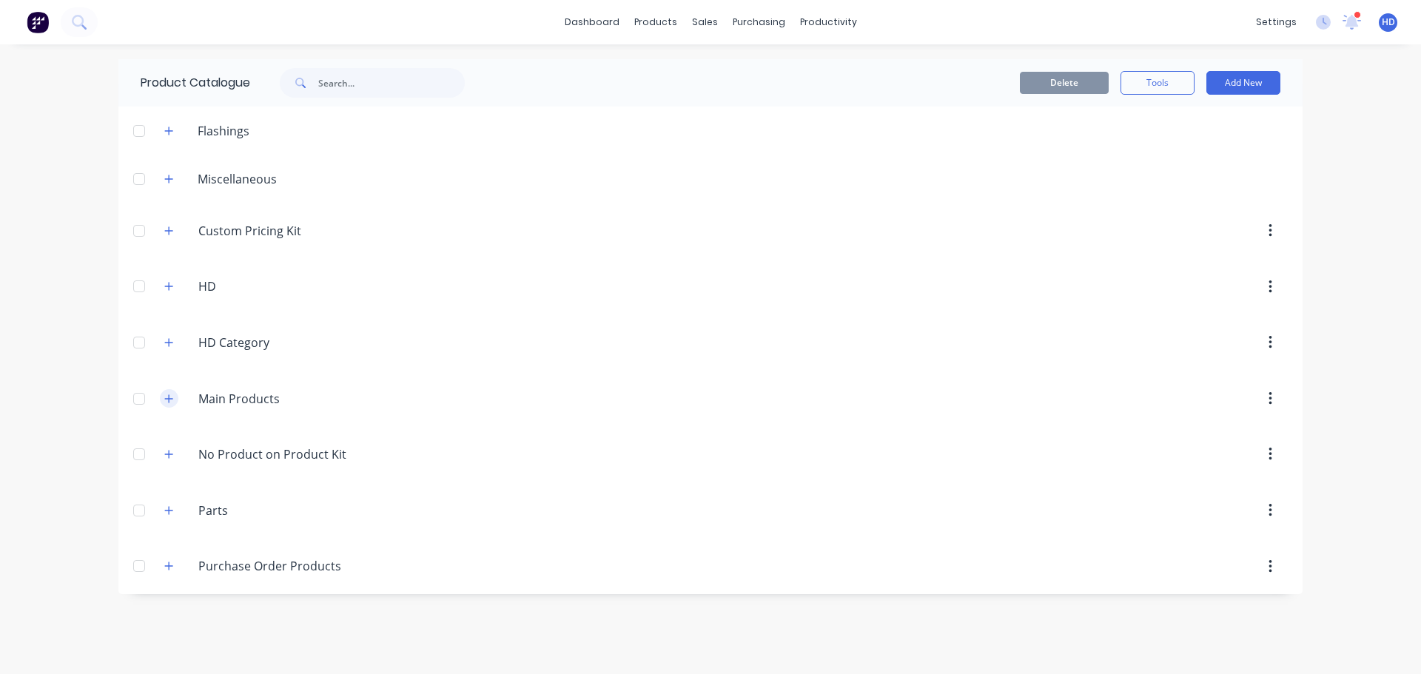
click at [169, 395] on icon "button" at bounding box center [169, 398] width 8 height 8
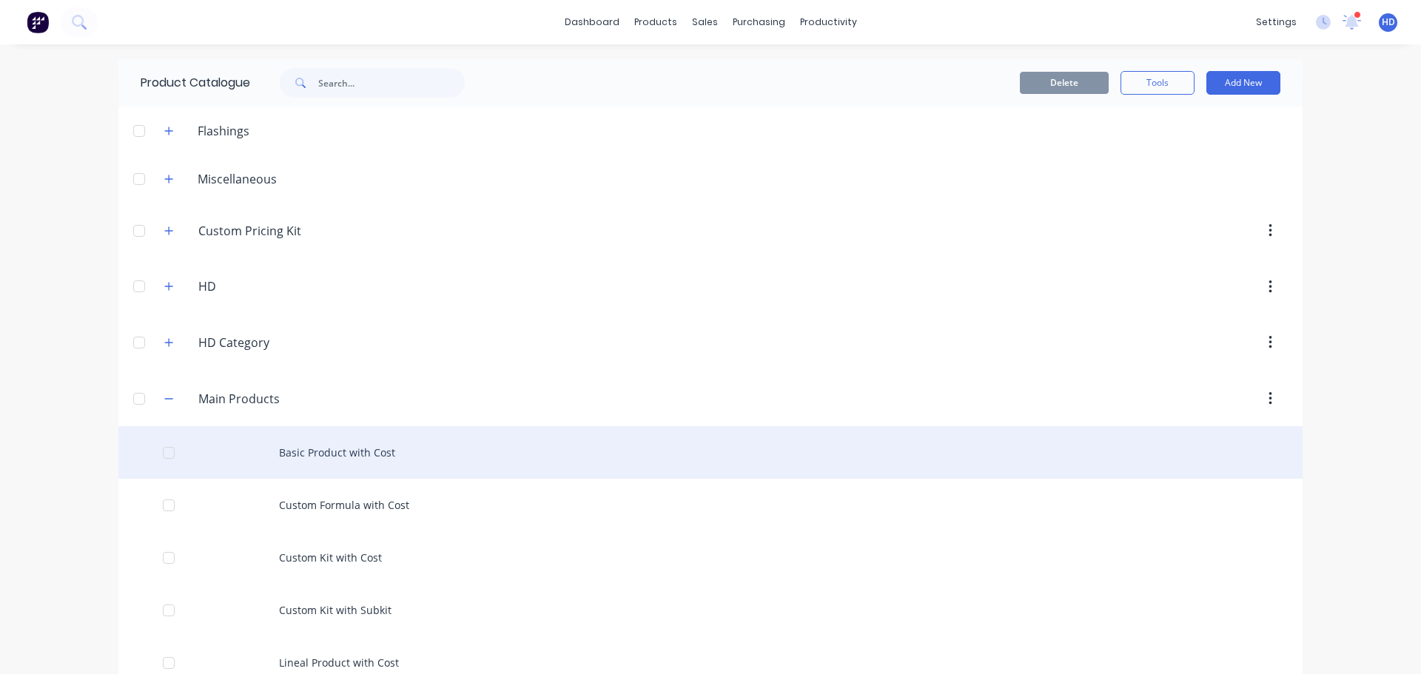
click at [368, 453] on div "Basic Product with Cost" at bounding box center [710, 452] width 1184 height 53
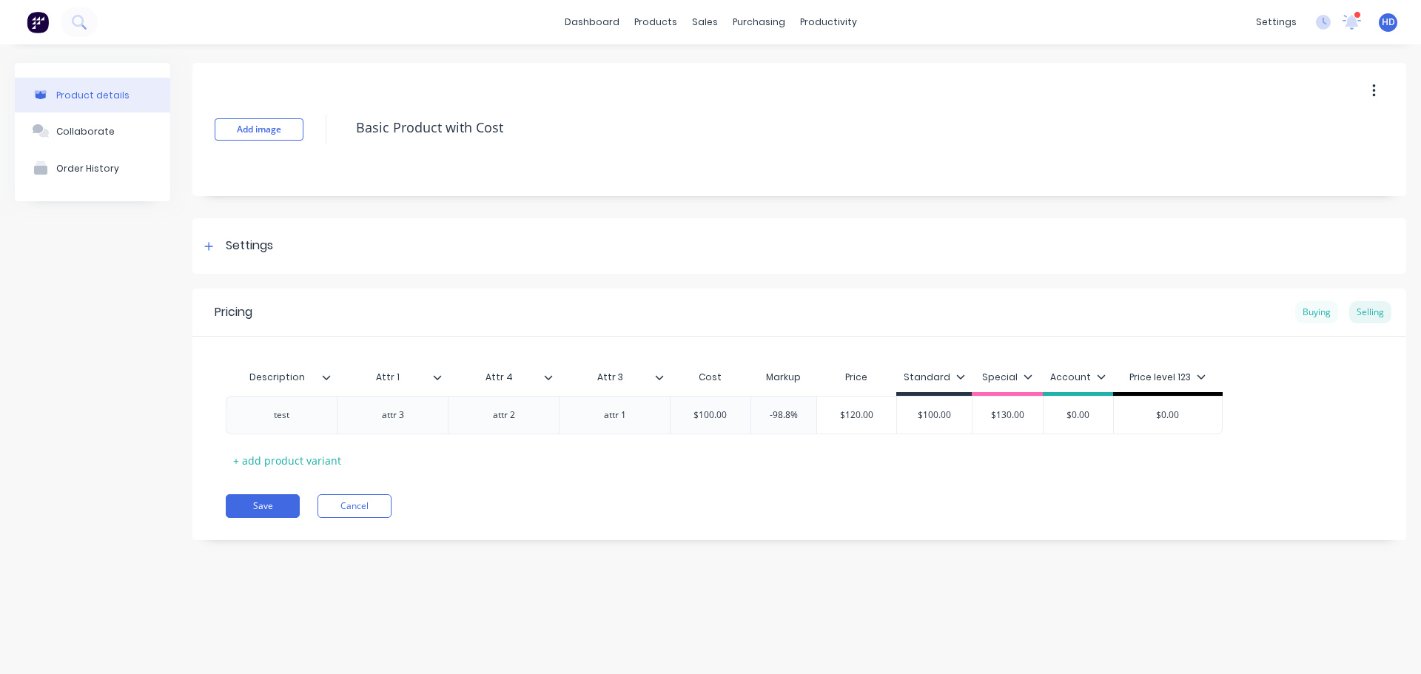
click at [1323, 309] on div "Buying" at bounding box center [1316, 312] width 43 height 22
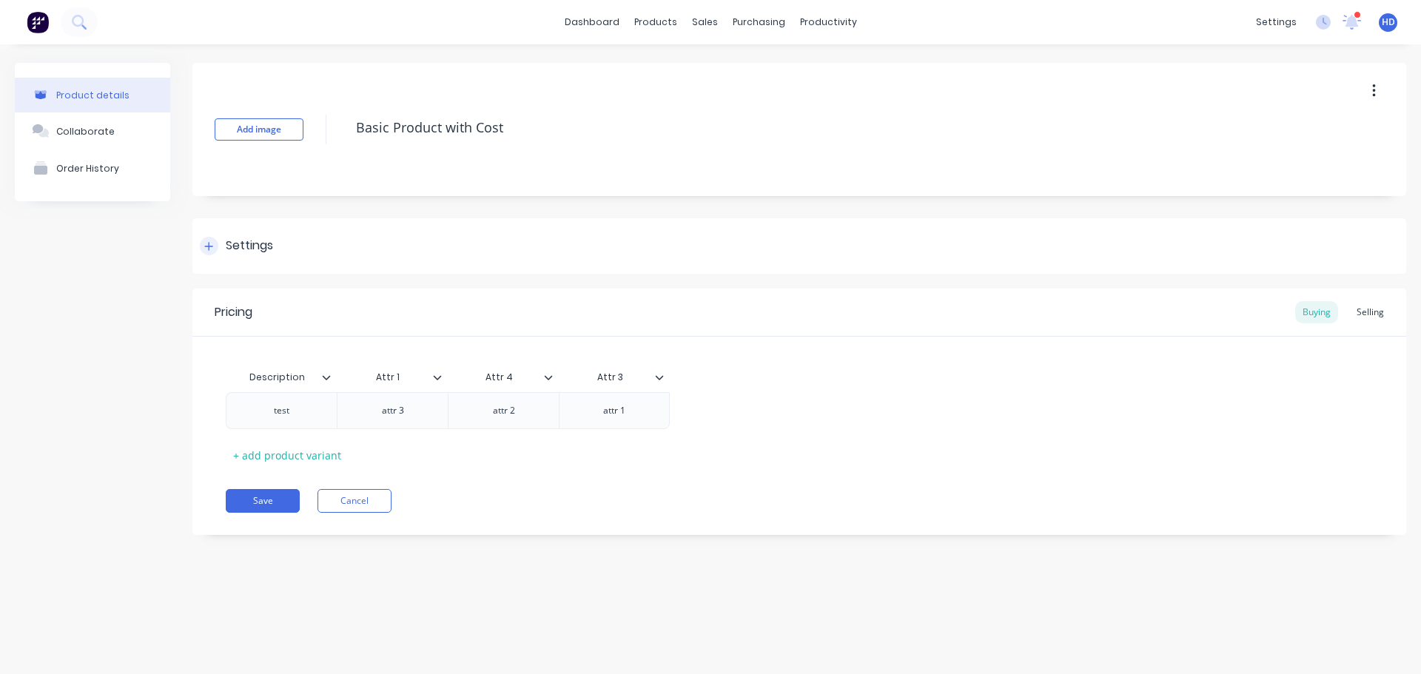
click at [208, 242] on icon at bounding box center [208, 246] width 9 height 10
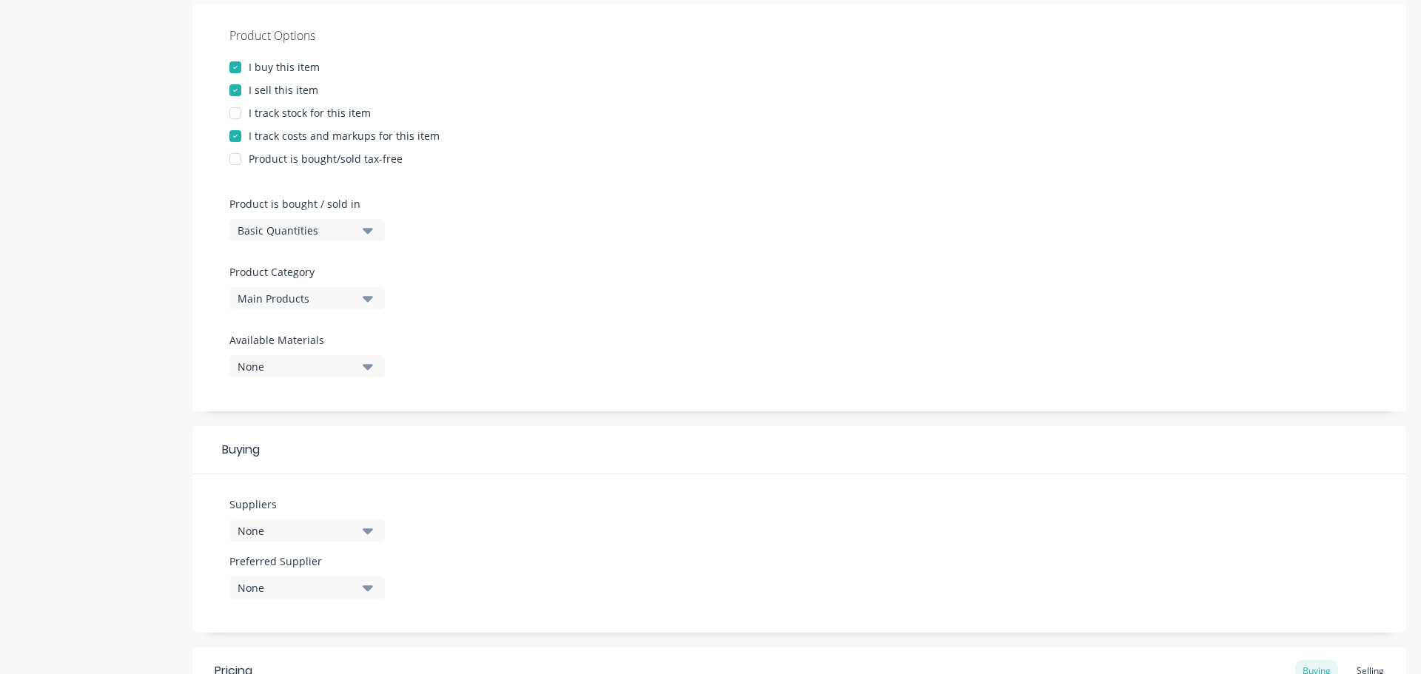
scroll to position [296, 0]
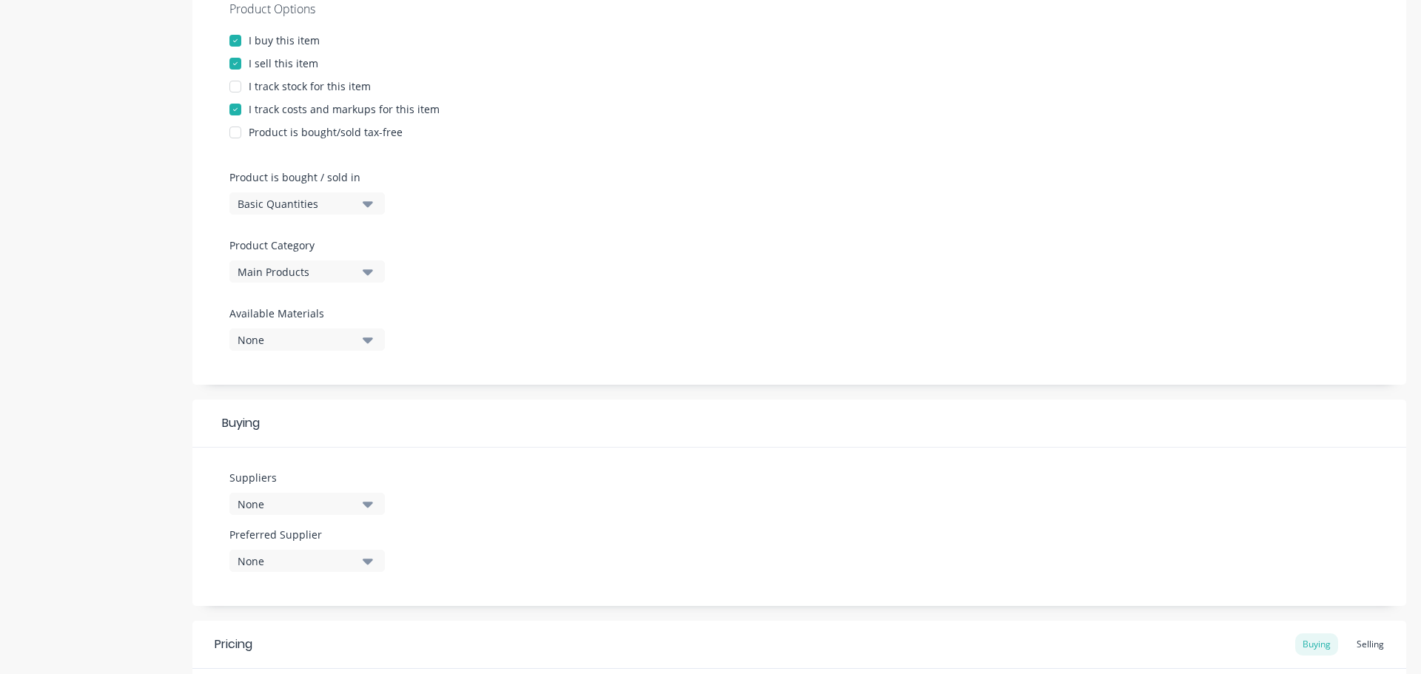
click at [322, 496] on div "None" at bounding box center [296, 504] width 118 height 16
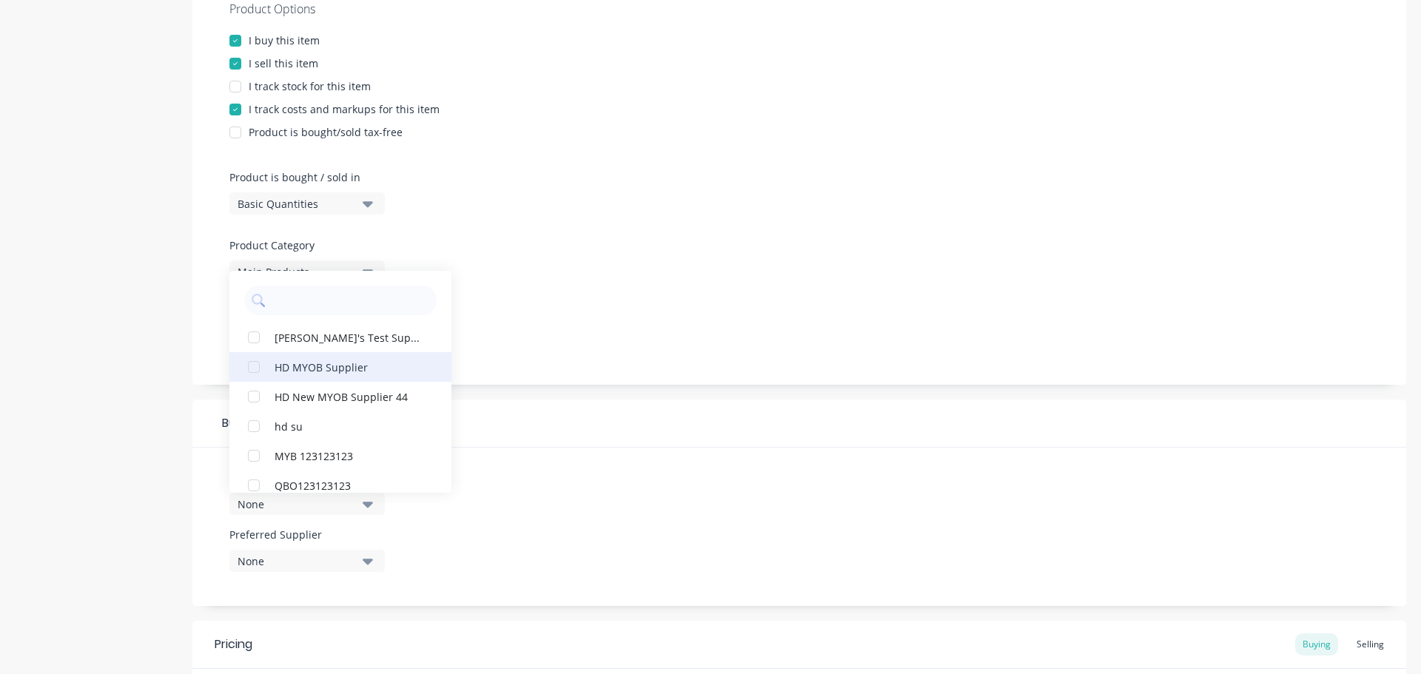
click at [337, 367] on div "HD MYOB Supplier" at bounding box center [348, 367] width 148 height 16
click at [591, 431] on div "Buying" at bounding box center [798, 424] width 1213 height 48
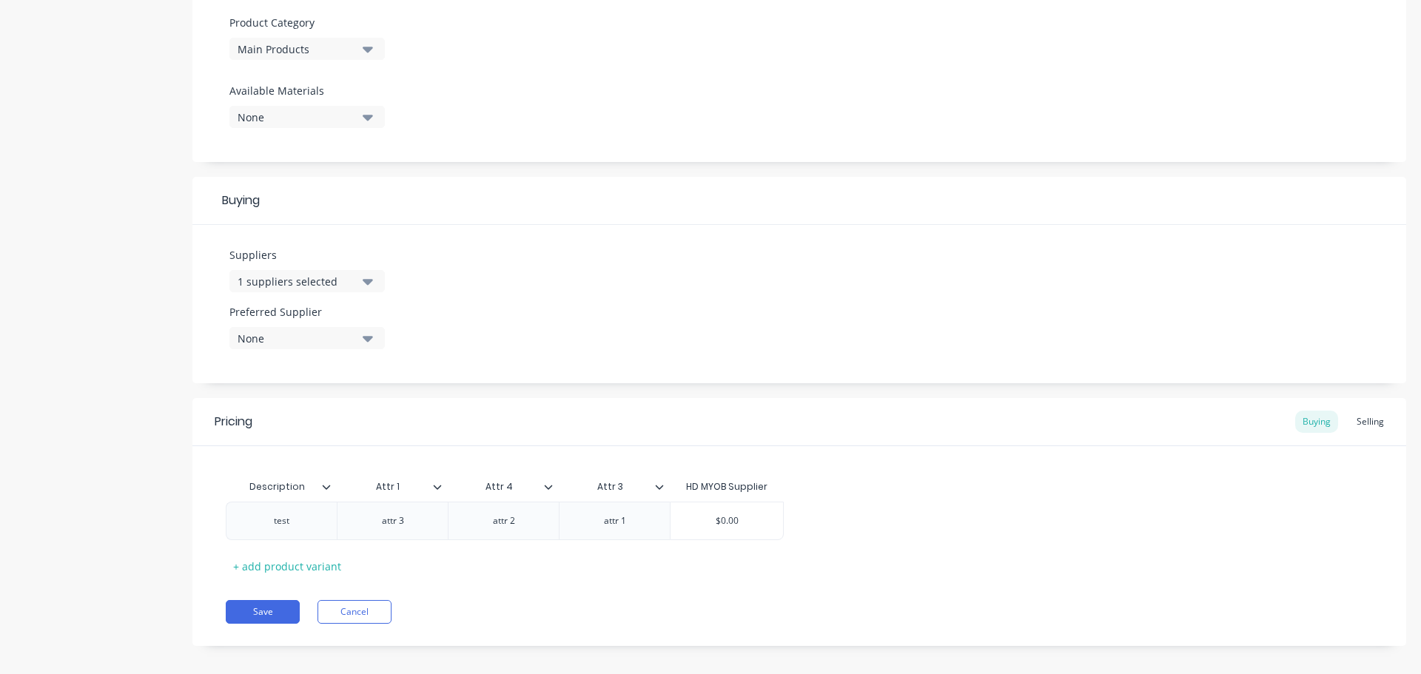
scroll to position [531, 0]
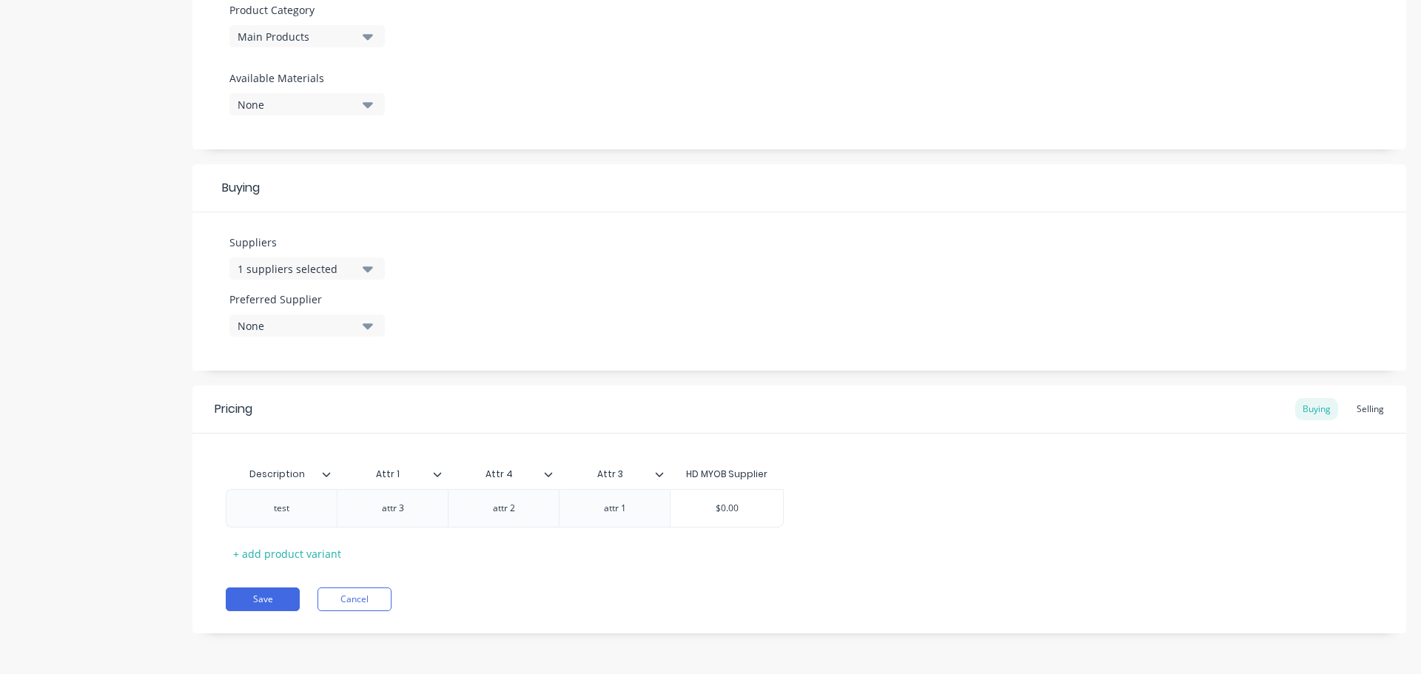
click at [286, 324] on div "None" at bounding box center [296, 326] width 118 height 16
click at [287, 402] on div "HD MYOB Supplier" at bounding box center [348, 407] width 148 height 16
click at [670, 325] on div "Suppliers 1 suppliers selected Preferred Supplier HD MYOB Supplier HD MYOB Supp…" at bounding box center [798, 291] width 1213 height 158
click at [259, 597] on button "Save" at bounding box center [263, 599] width 74 height 24
type textarea "x"
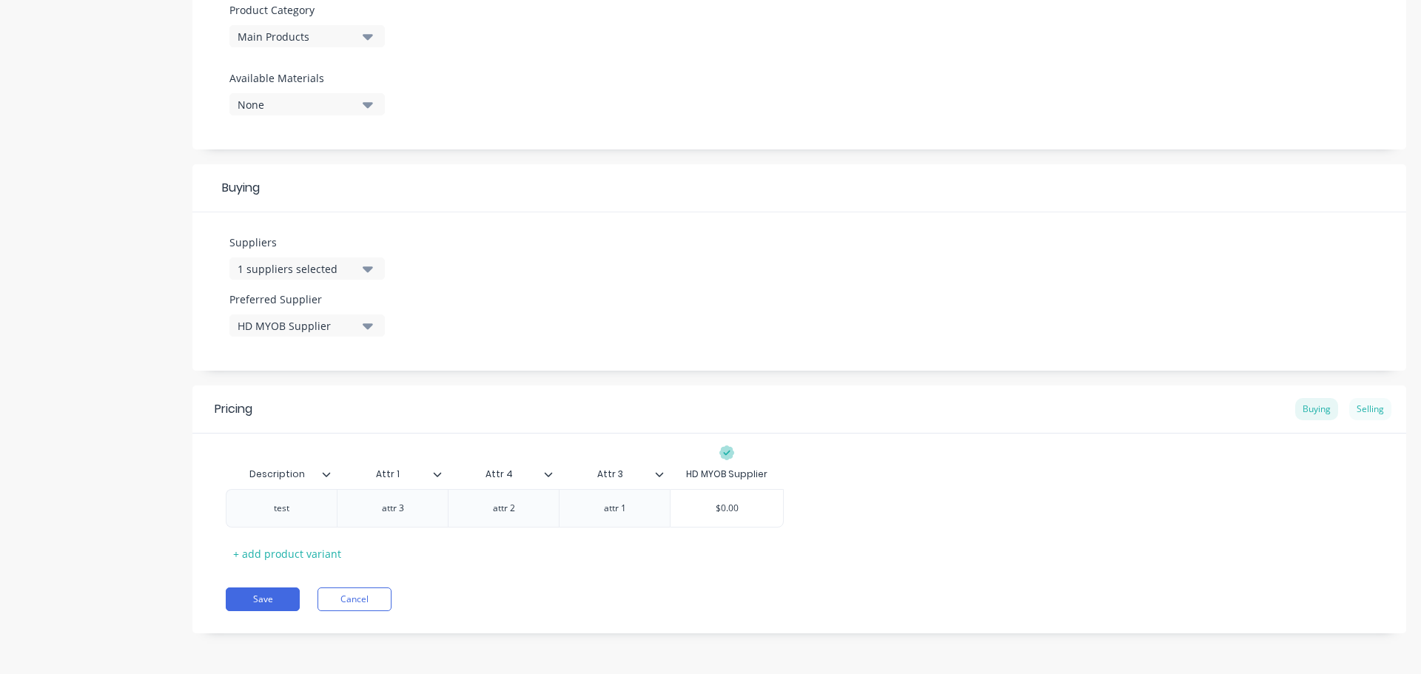
click at [1363, 408] on div "Selling" at bounding box center [1370, 409] width 42 height 22
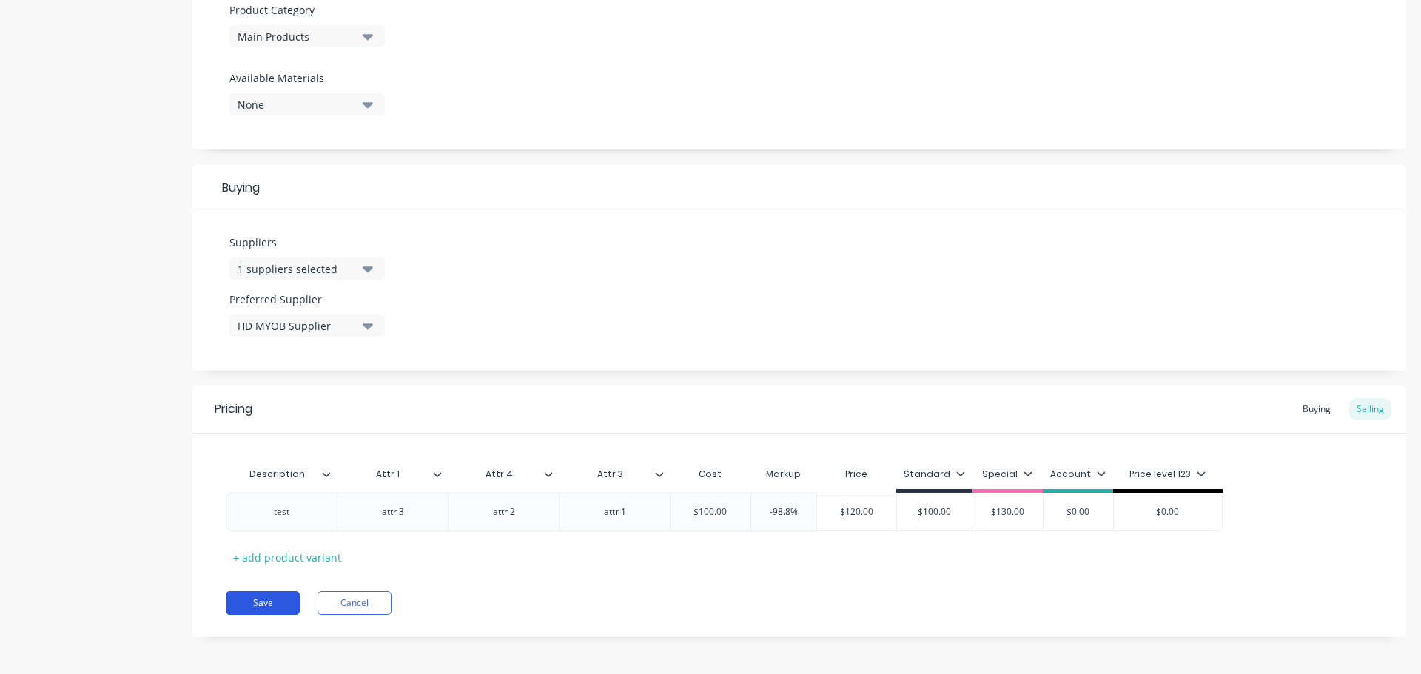
click at [270, 600] on button "Save" at bounding box center [263, 603] width 74 height 24
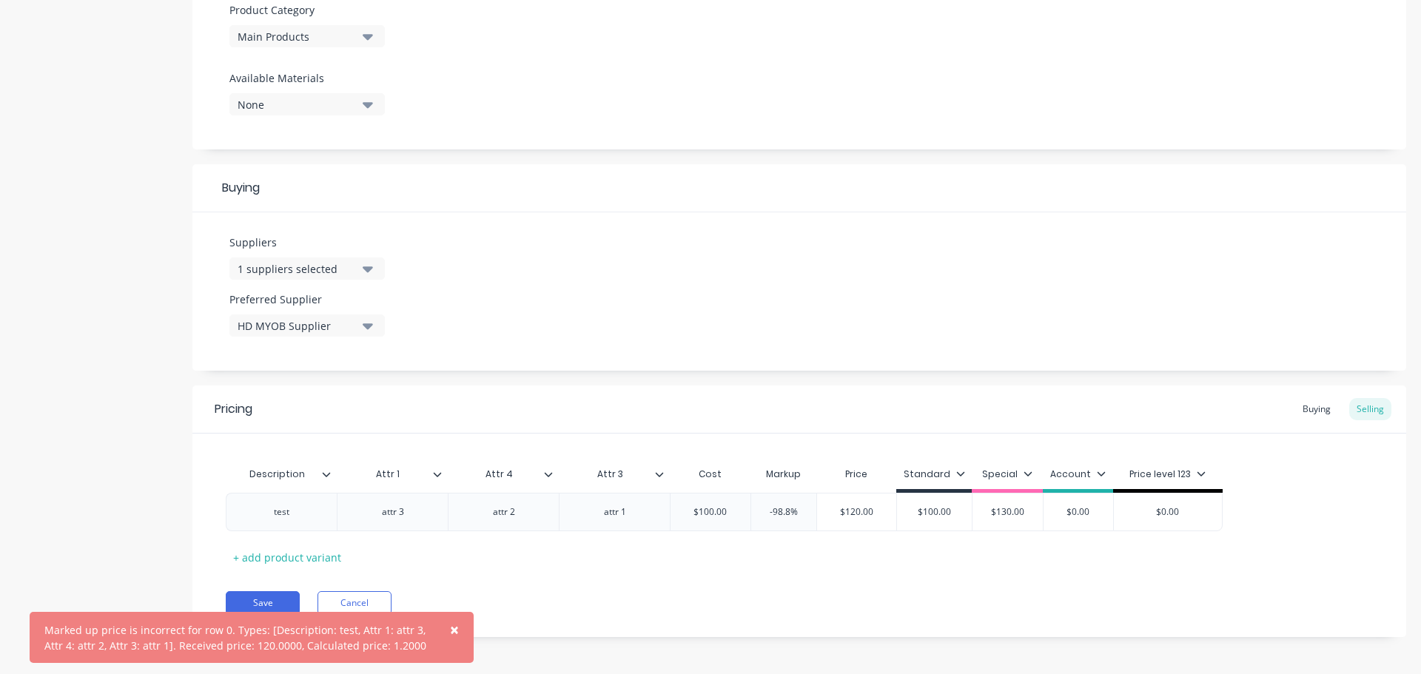
click at [453, 628] on span "×" at bounding box center [454, 629] width 9 height 21
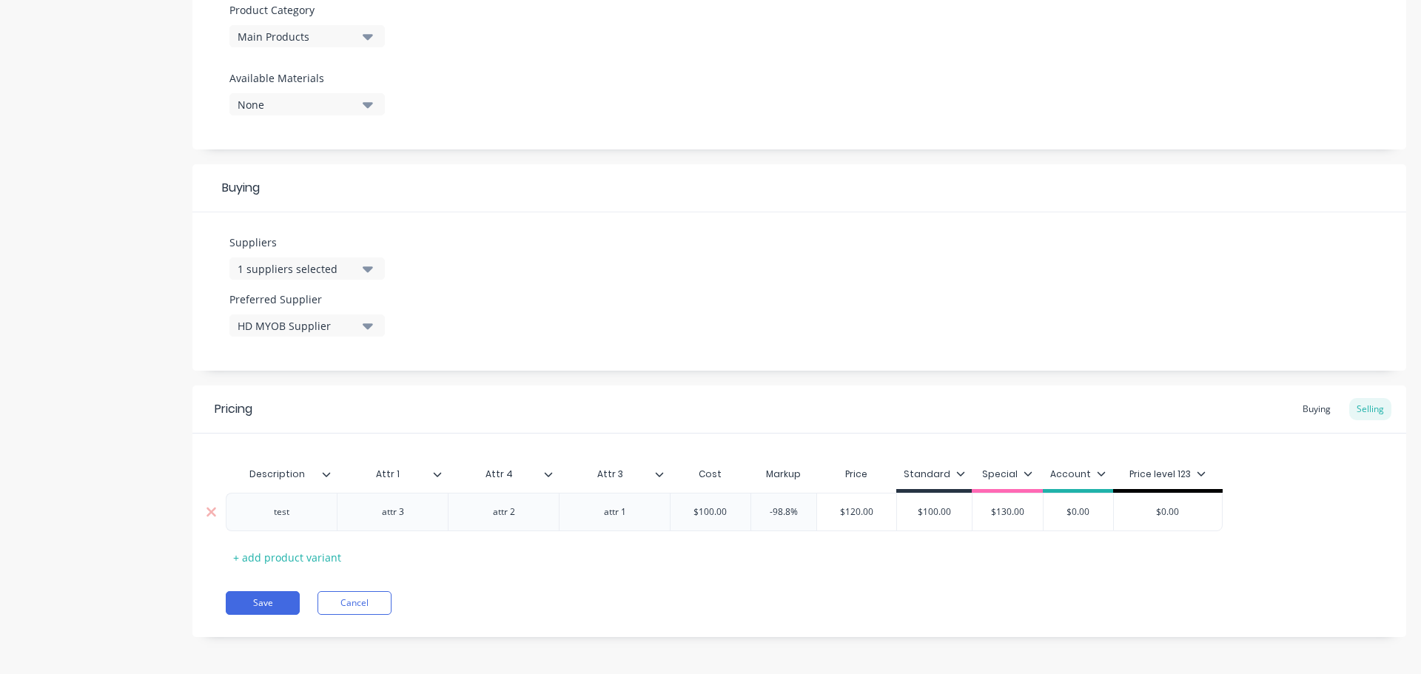
type input "-98.8%"
drag, startPoint x: 758, startPoint y: 505, endPoint x: 815, endPoint y: 517, distance: 58.2
click at [818, 512] on div "test attr 3 attr 2 attr 1 $100.00 -98.8% -98.8% $120.00 $100.00 $130.00 $0.00 $…" at bounding box center [724, 512] width 997 height 38
type input "20"
click at [897, 580] on div "Pricing Buying Selling Description Attr 1 Attr 4 Attr 3 Cost Markup Price Stand…" at bounding box center [798, 511] width 1213 height 252
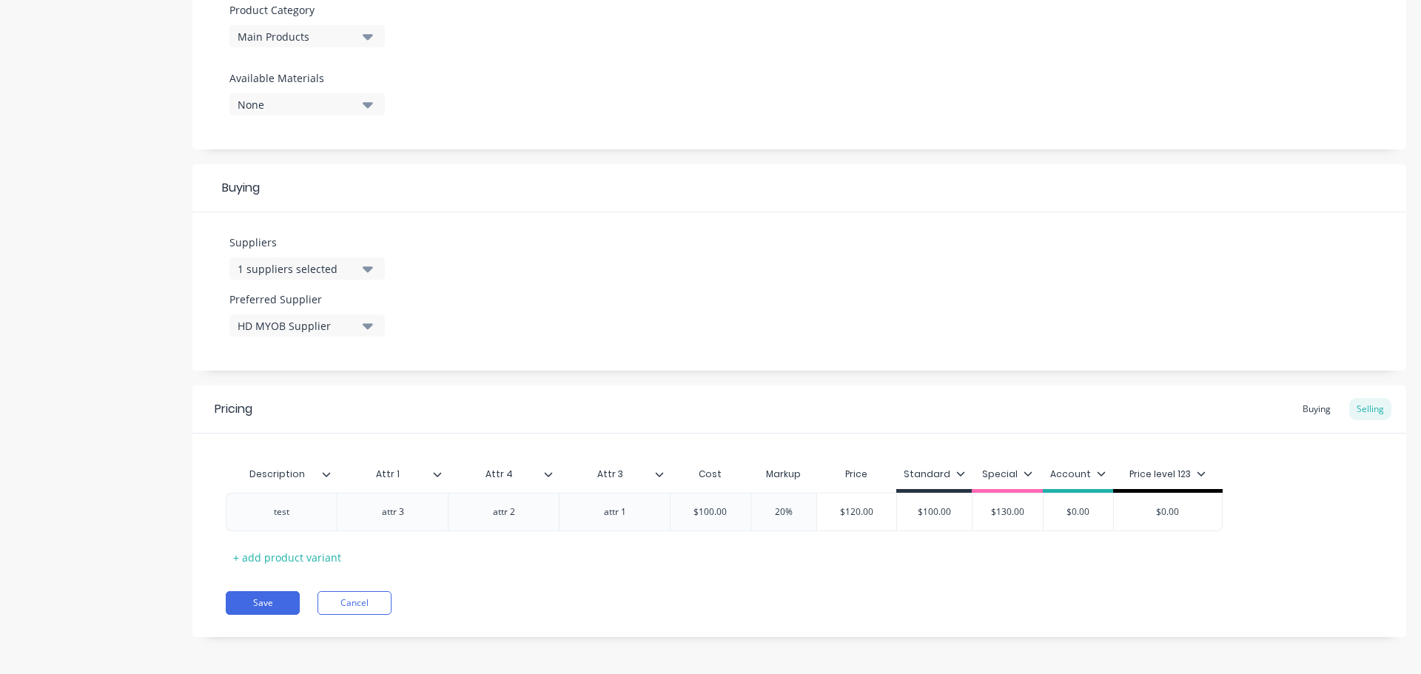
click at [269, 590] on div "Pricing Buying Selling Description Attr 1 Attr 4 Attr 3 Cost Markup Price Stand…" at bounding box center [798, 511] width 1213 height 252
click at [259, 608] on button "Save" at bounding box center [263, 603] width 74 height 24
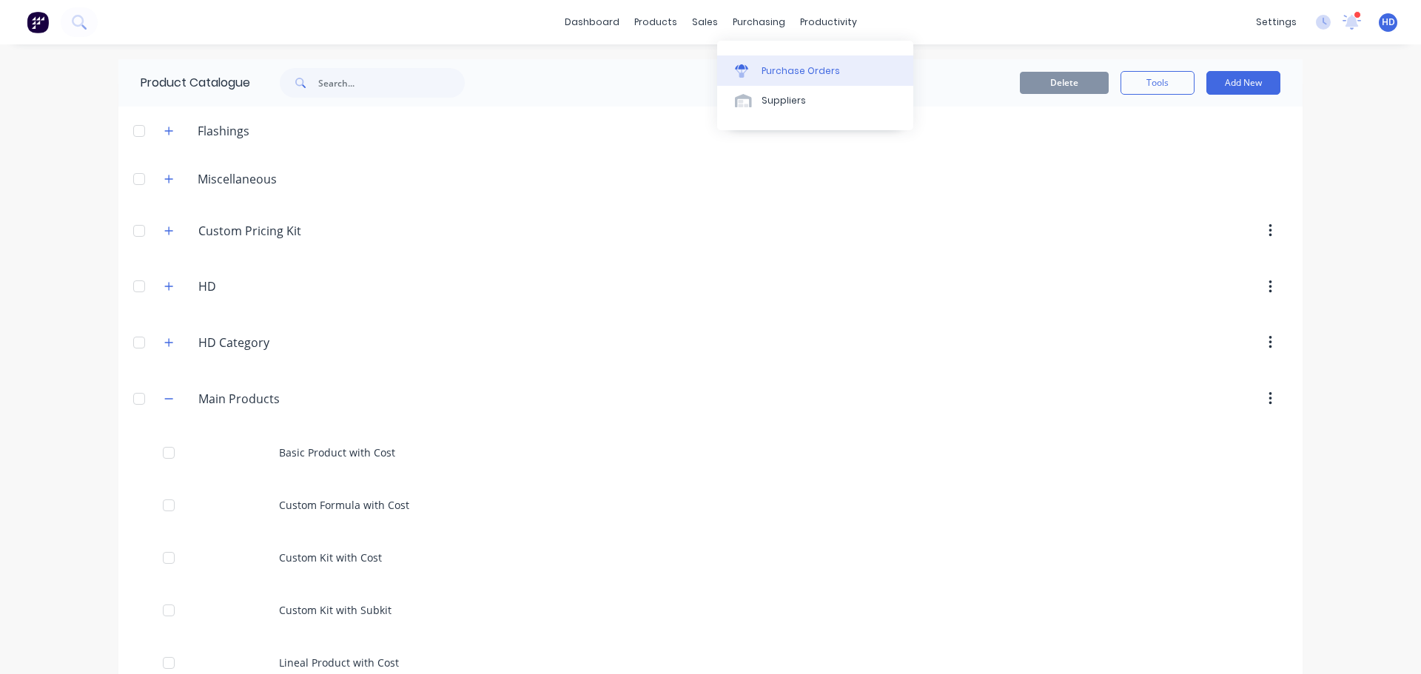
click at [778, 71] on div "Purchase Orders" at bounding box center [800, 70] width 78 height 13
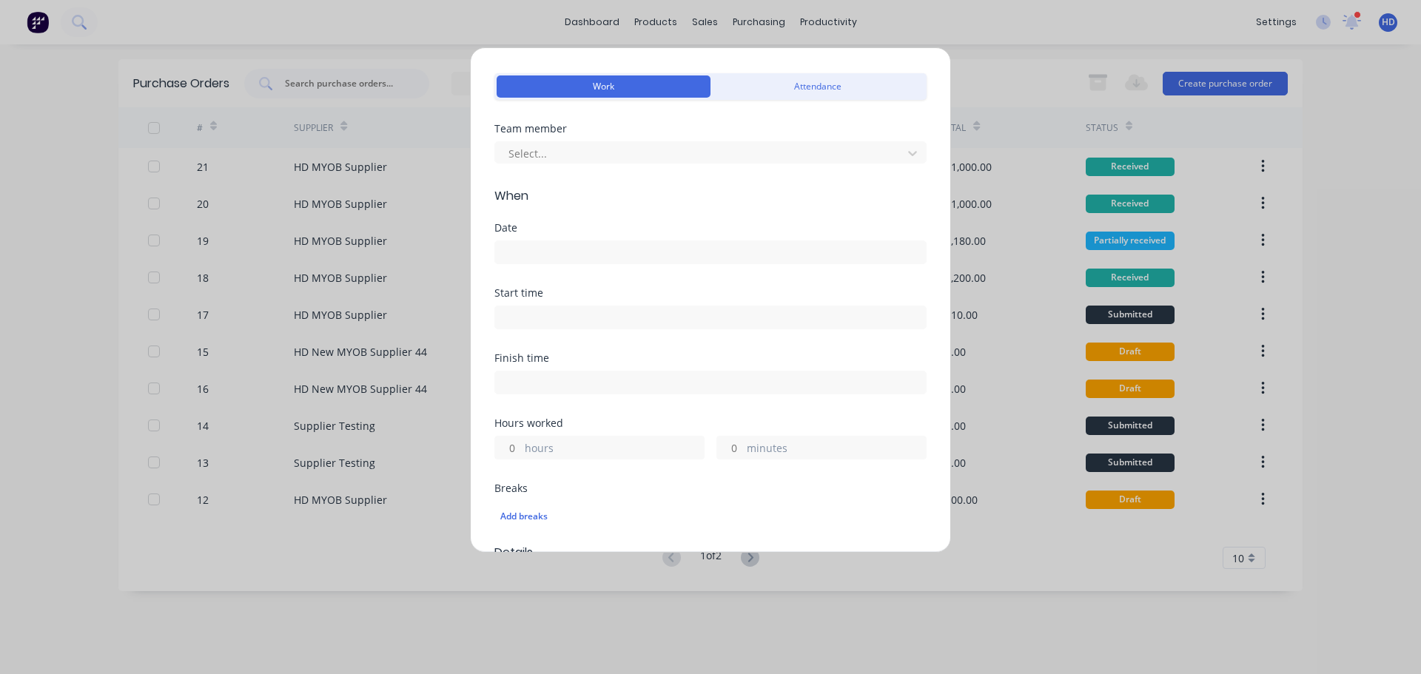
scroll to position [40, 0]
click at [547, 317] on input at bounding box center [710, 318] width 431 height 22
type input "09:31 AM"
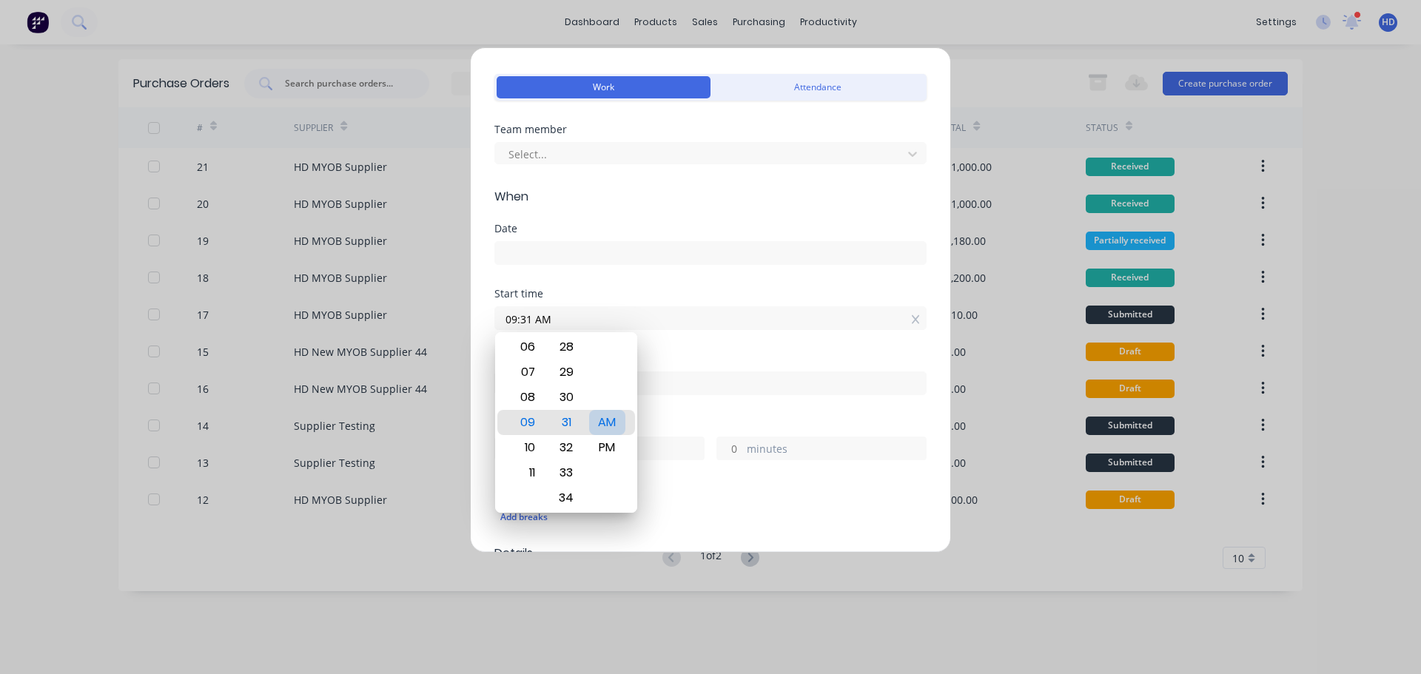
drag, startPoint x: 608, startPoint y: 422, endPoint x: 616, endPoint y: 417, distance: 9.5
click at [610, 420] on div "AM" at bounding box center [607, 422] width 36 height 25
click at [710, 354] on div "Finish time" at bounding box center [710, 359] width 432 height 10
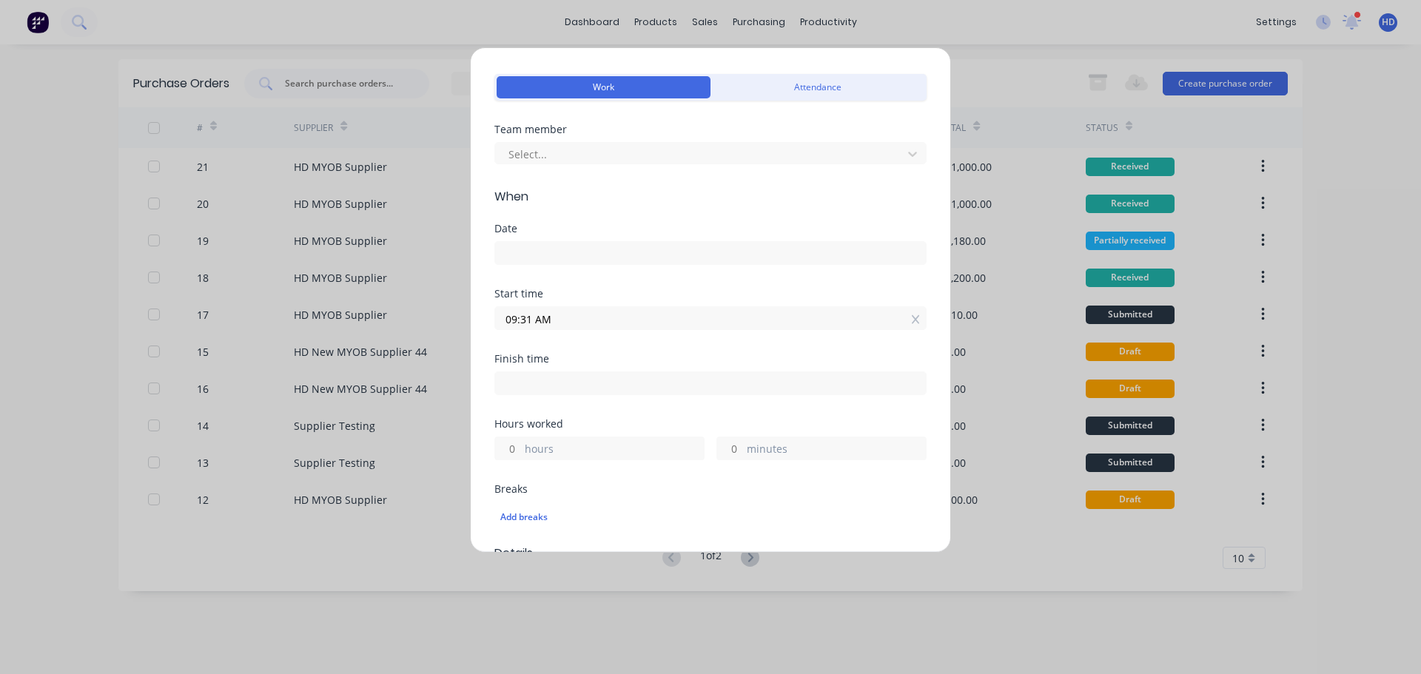
click at [555, 314] on input "09:31 AM" at bounding box center [710, 318] width 431 height 22
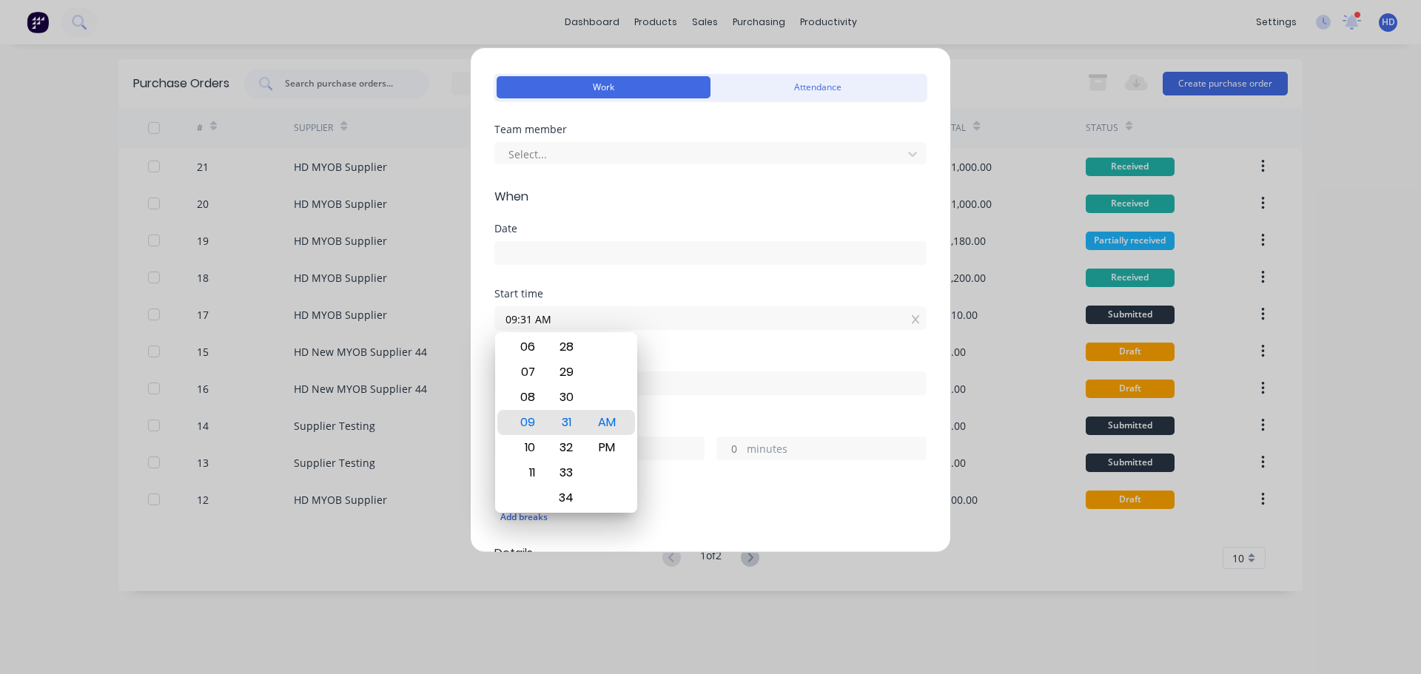
click at [724, 355] on div "Finish time" at bounding box center [710, 359] width 432 height 10
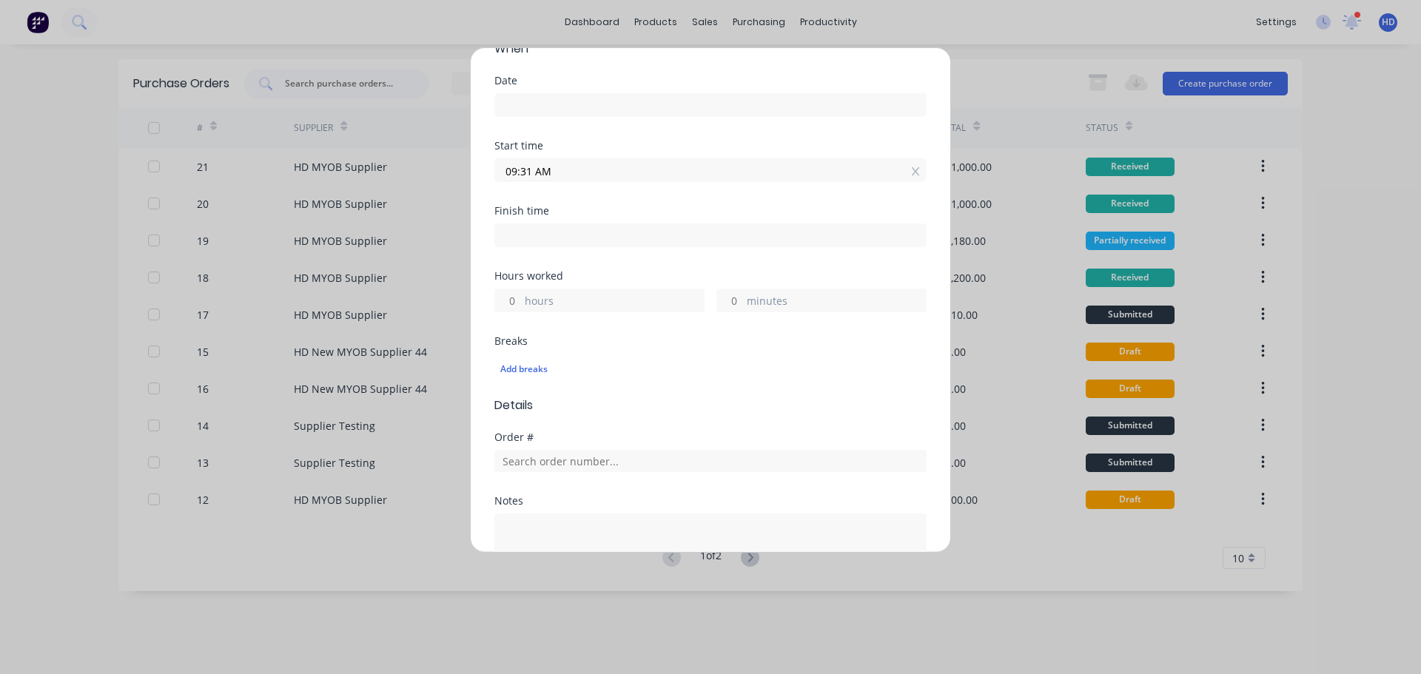
scroll to position [410, 0]
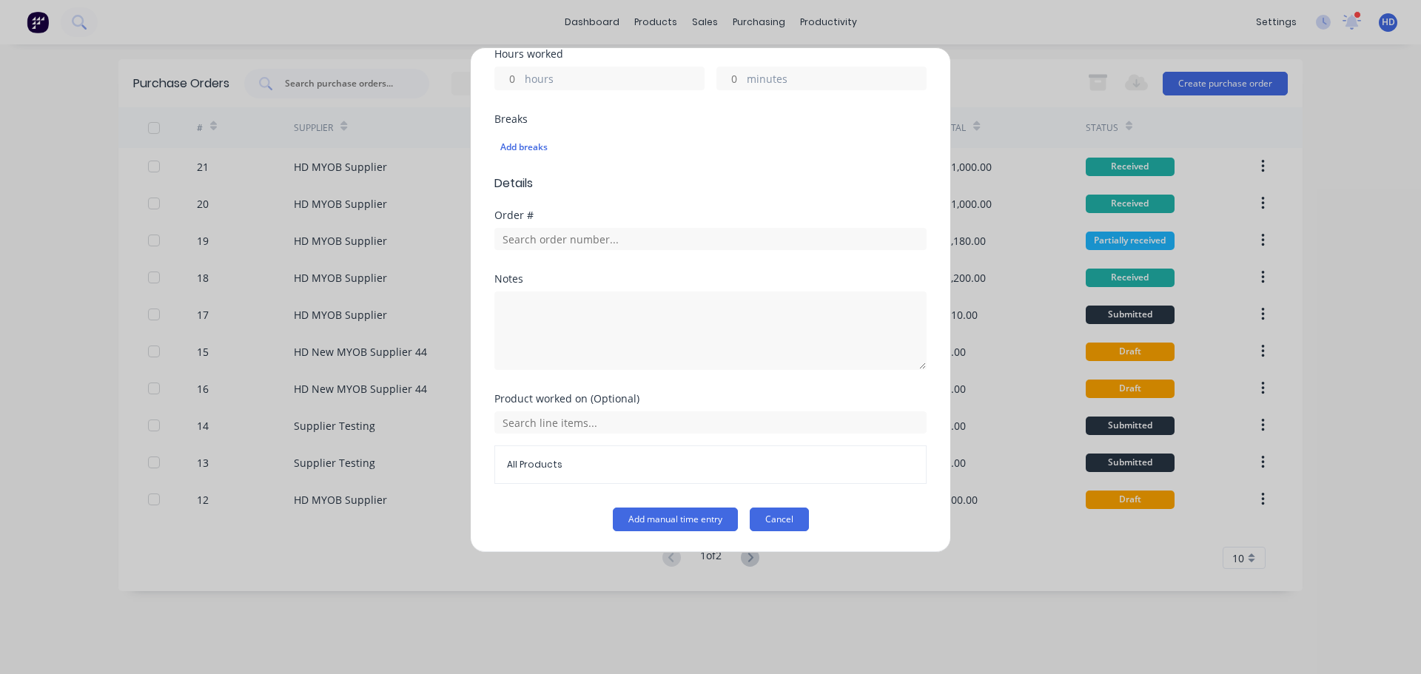
click at [769, 525] on button "Cancel" at bounding box center [778, 520] width 59 height 24
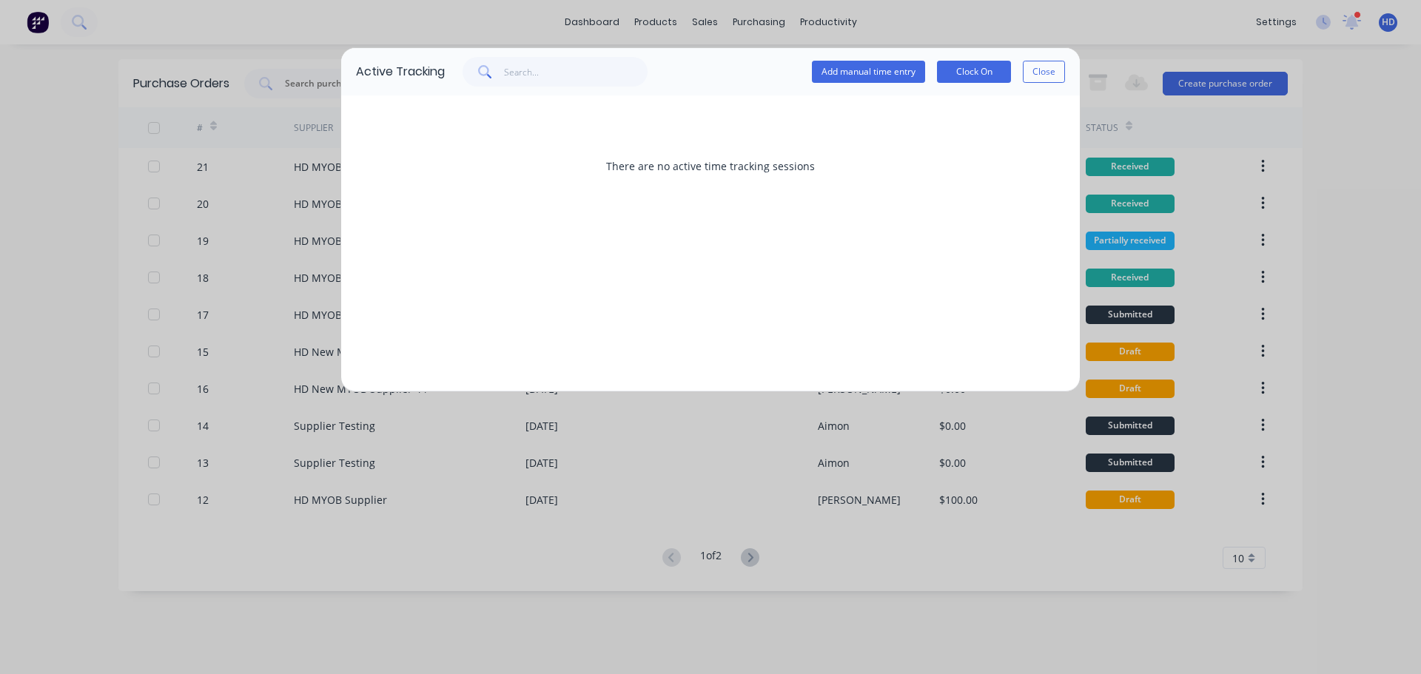
click at [1037, 71] on button "Close" at bounding box center [1043, 72] width 42 height 22
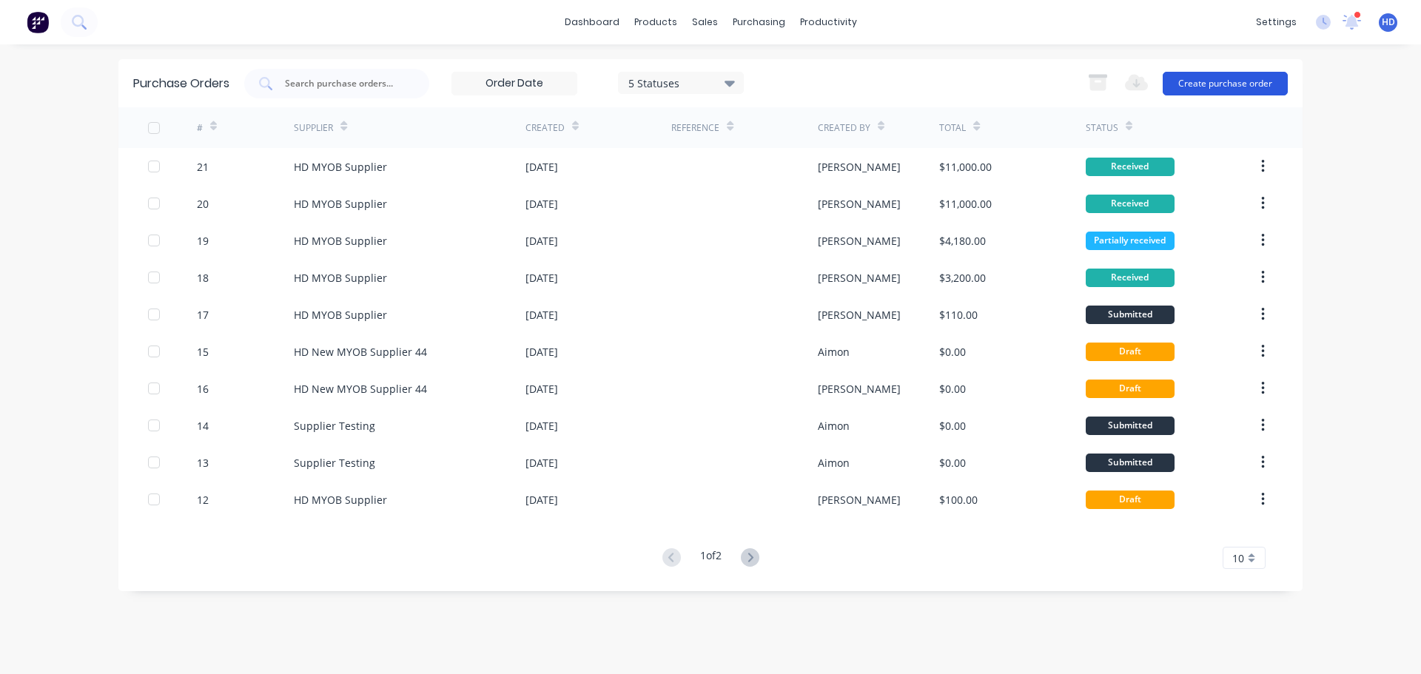
click at [1242, 83] on button "Create purchase order" at bounding box center [1224, 84] width 125 height 24
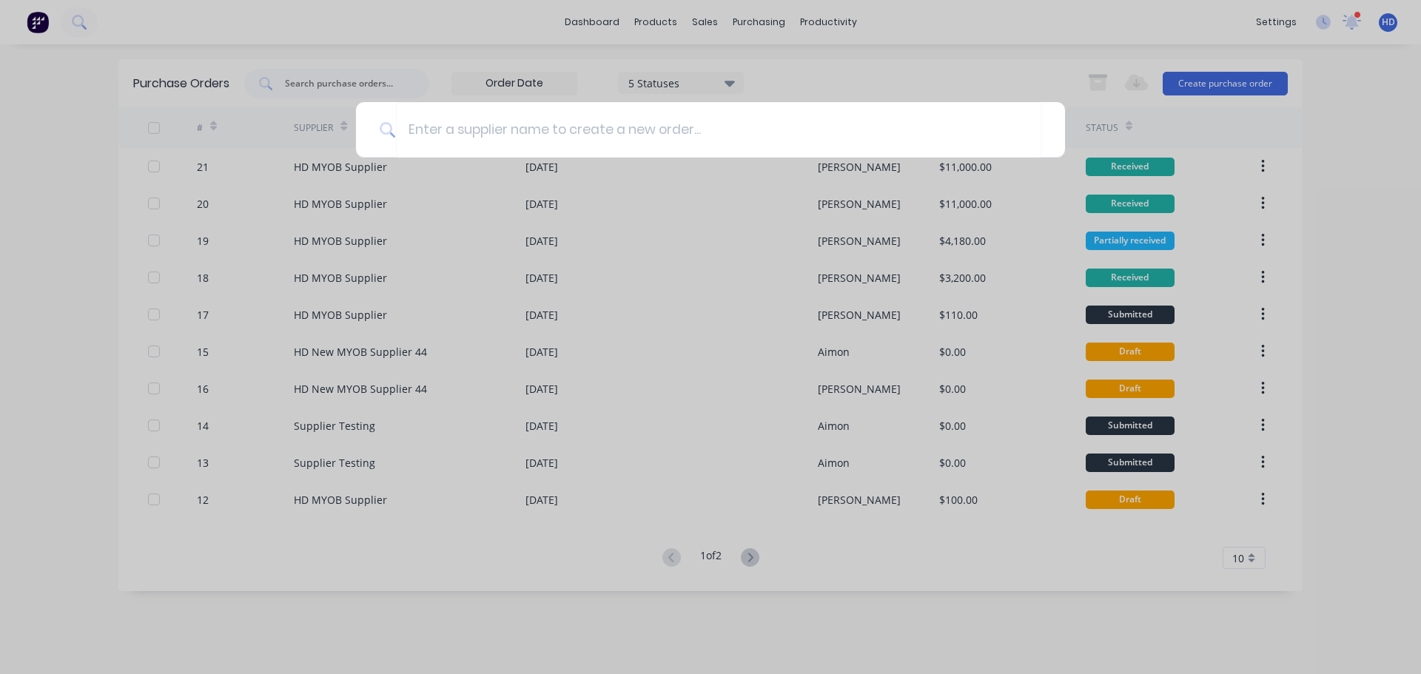
click at [798, 64] on div at bounding box center [710, 337] width 1421 height 674
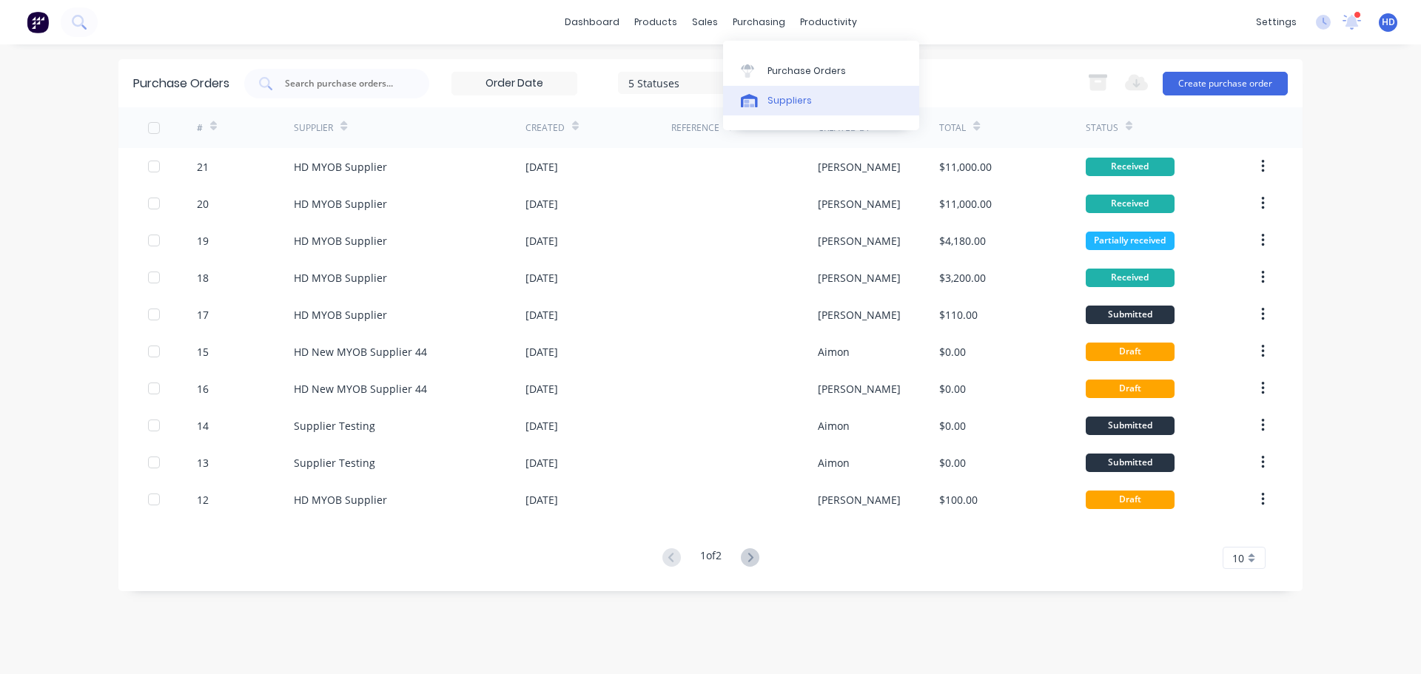
drag, startPoint x: 795, startPoint y: 99, endPoint x: 724, endPoint y: 108, distance: 70.8
click at [795, 100] on div "Suppliers" at bounding box center [789, 100] width 44 height 13
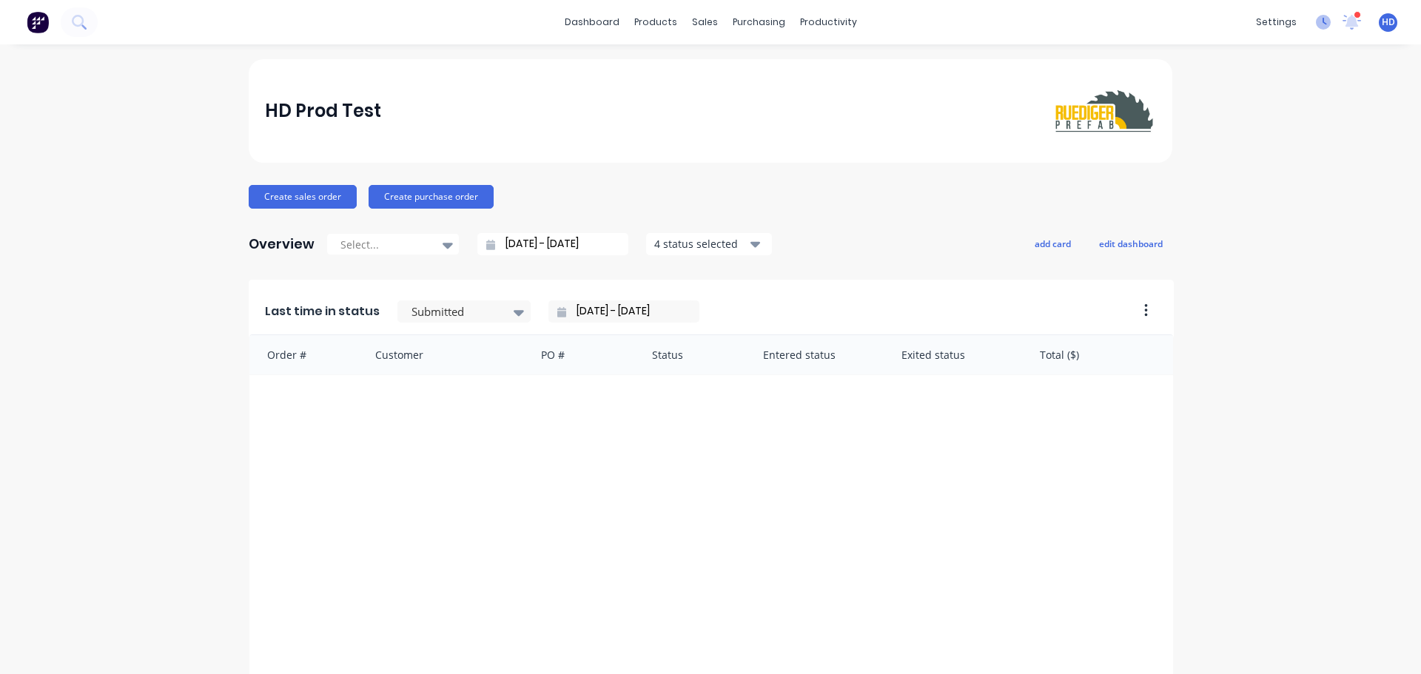
click at [1322, 24] on icon at bounding box center [1324, 21] width 4 height 7
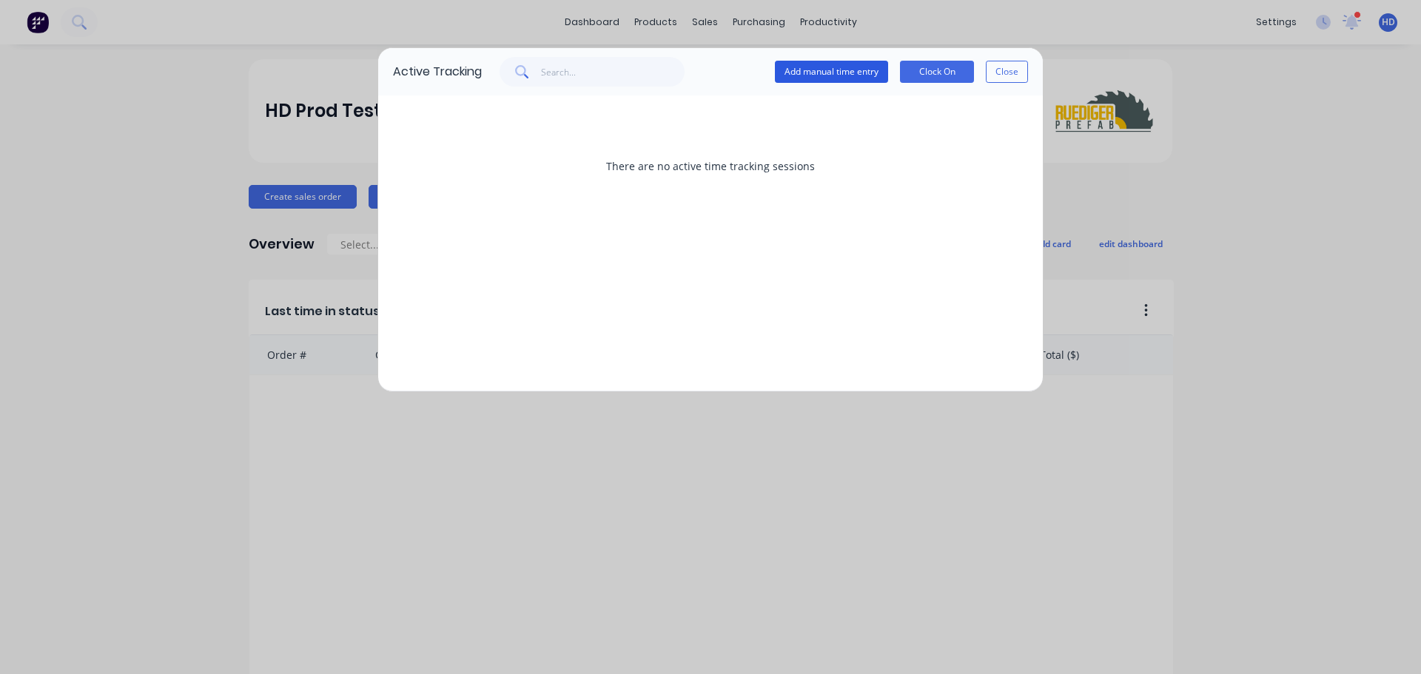
click at [858, 77] on button "Add manual time entry" at bounding box center [831, 72] width 113 height 22
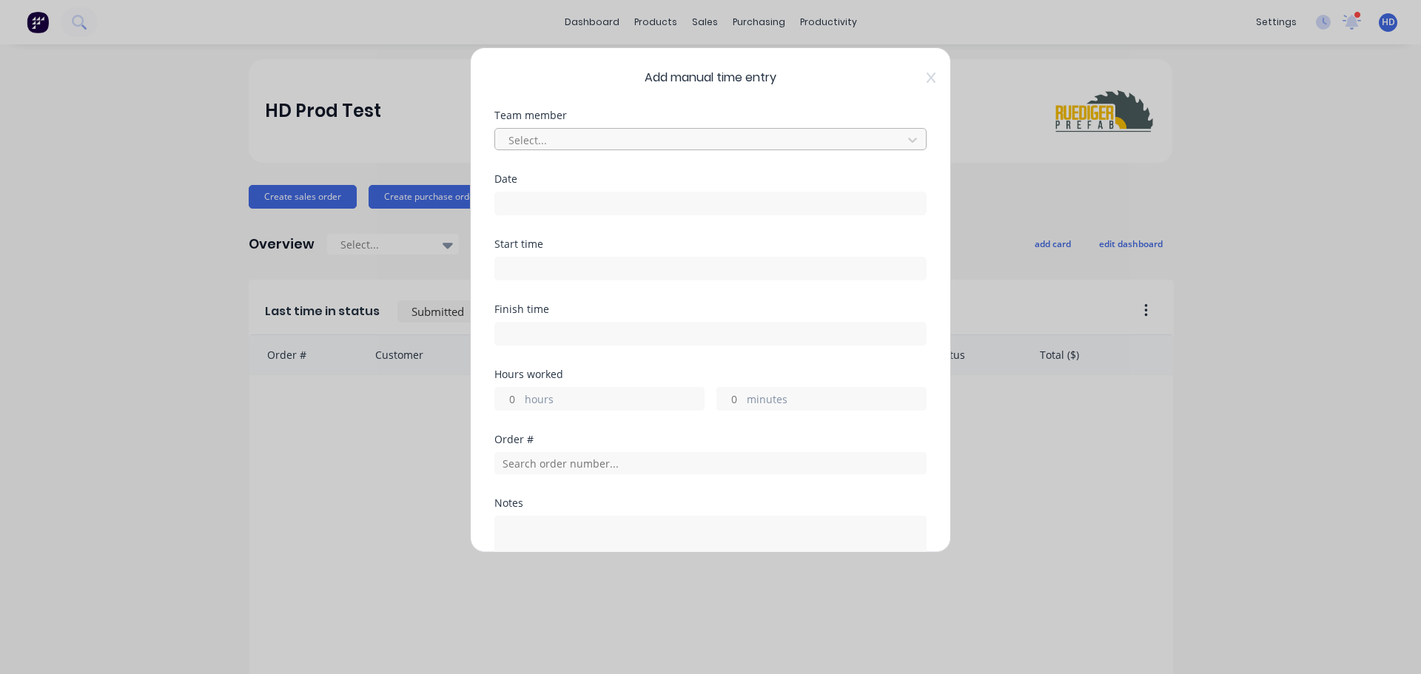
click at [565, 134] on div at bounding box center [701, 140] width 388 height 18
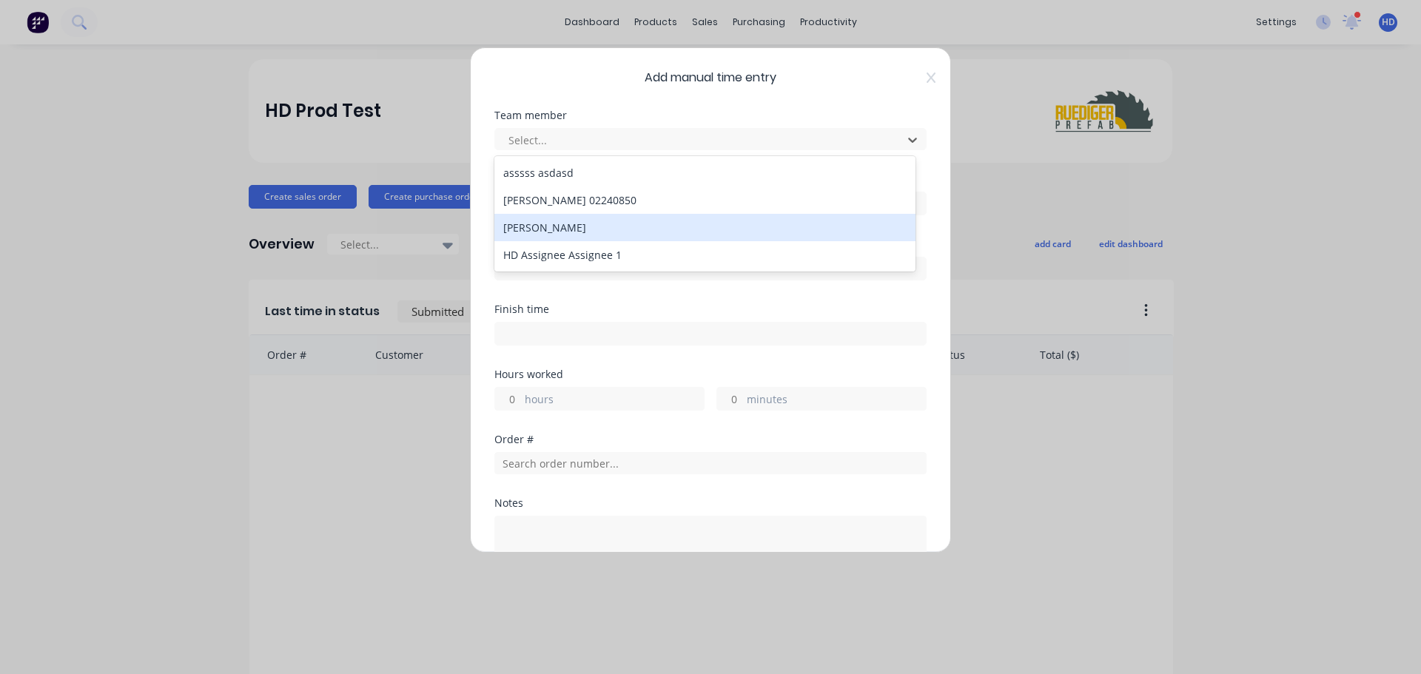
click at [559, 224] on div "[PERSON_NAME]" at bounding box center [704, 227] width 421 height 27
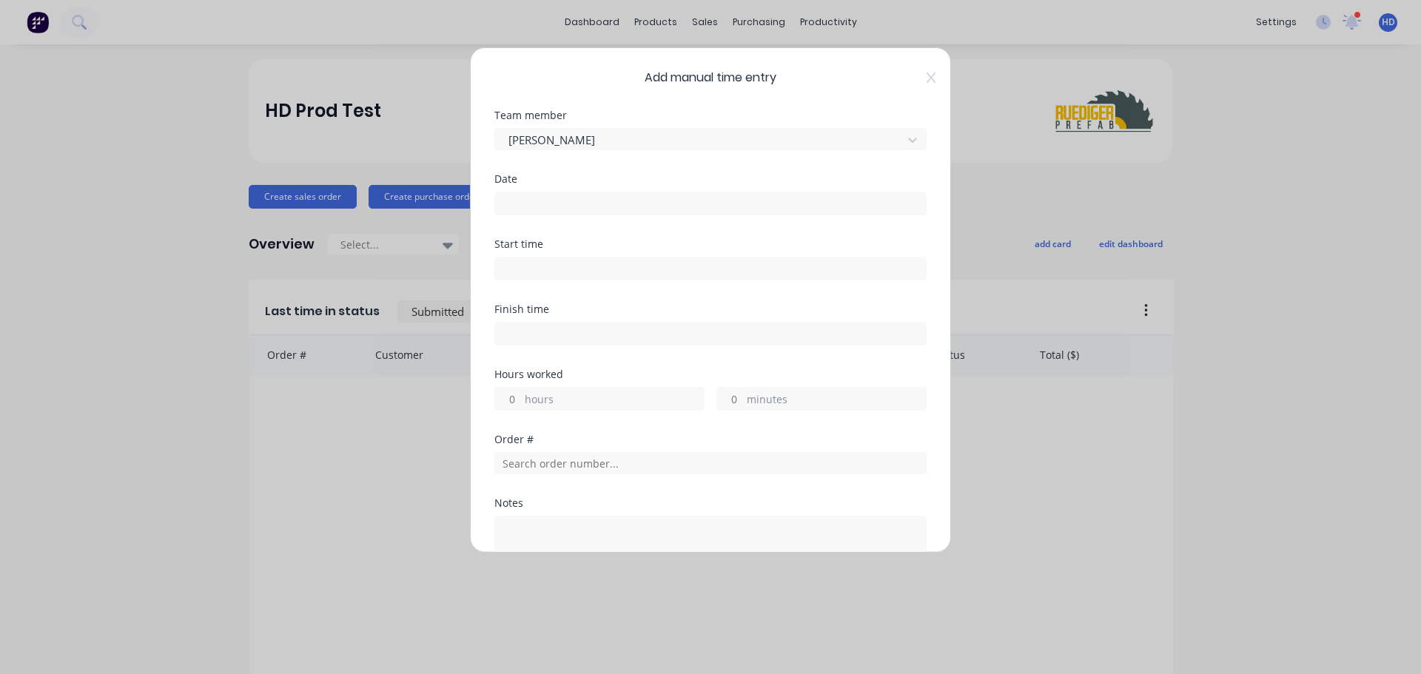
drag, startPoint x: 567, startPoint y: 205, endPoint x: 560, endPoint y: 225, distance: 21.1
click at [566, 205] on input at bounding box center [710, 203] width 431 height 22
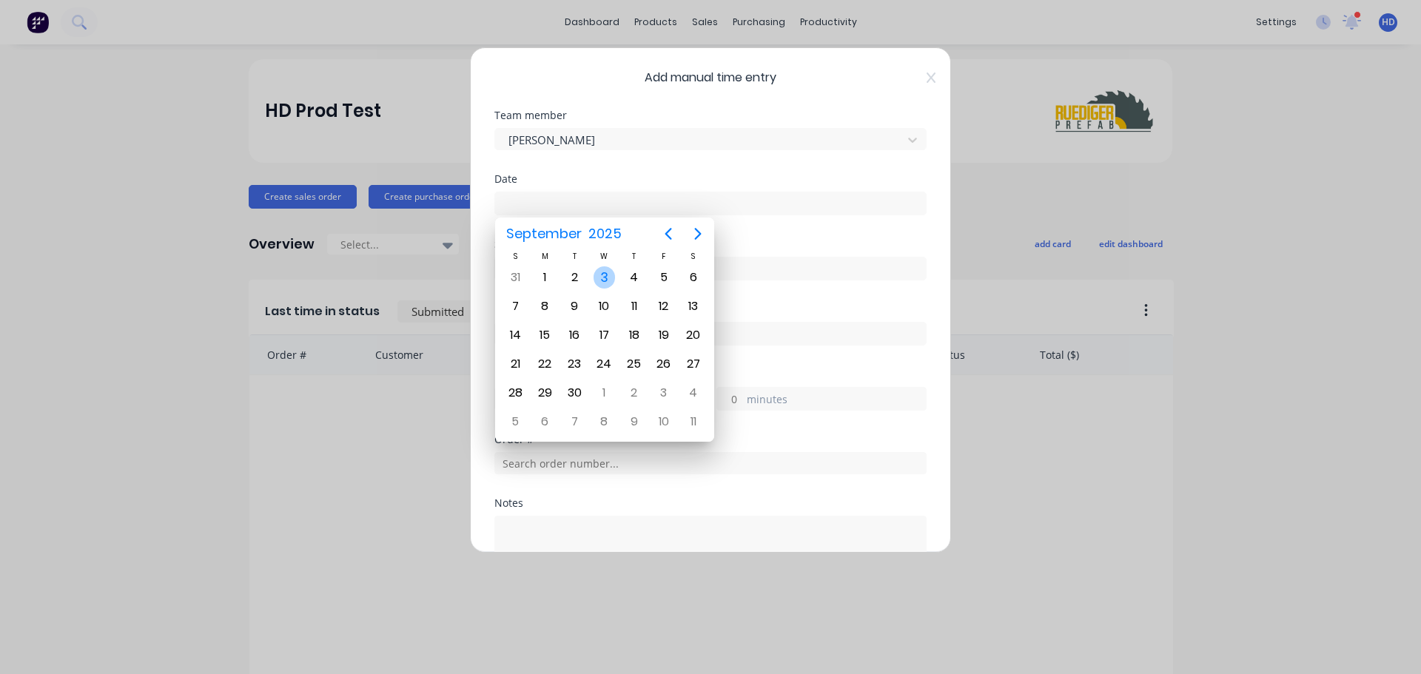
drag, startPoint x: 605, startPoint y: 277, endPoint x: 570, endPoint y: 271, distance: 36.1
click at [604, 277] on div "3" at bounding box center [604, 277] width 22 height 22
type input "03/09/2025"
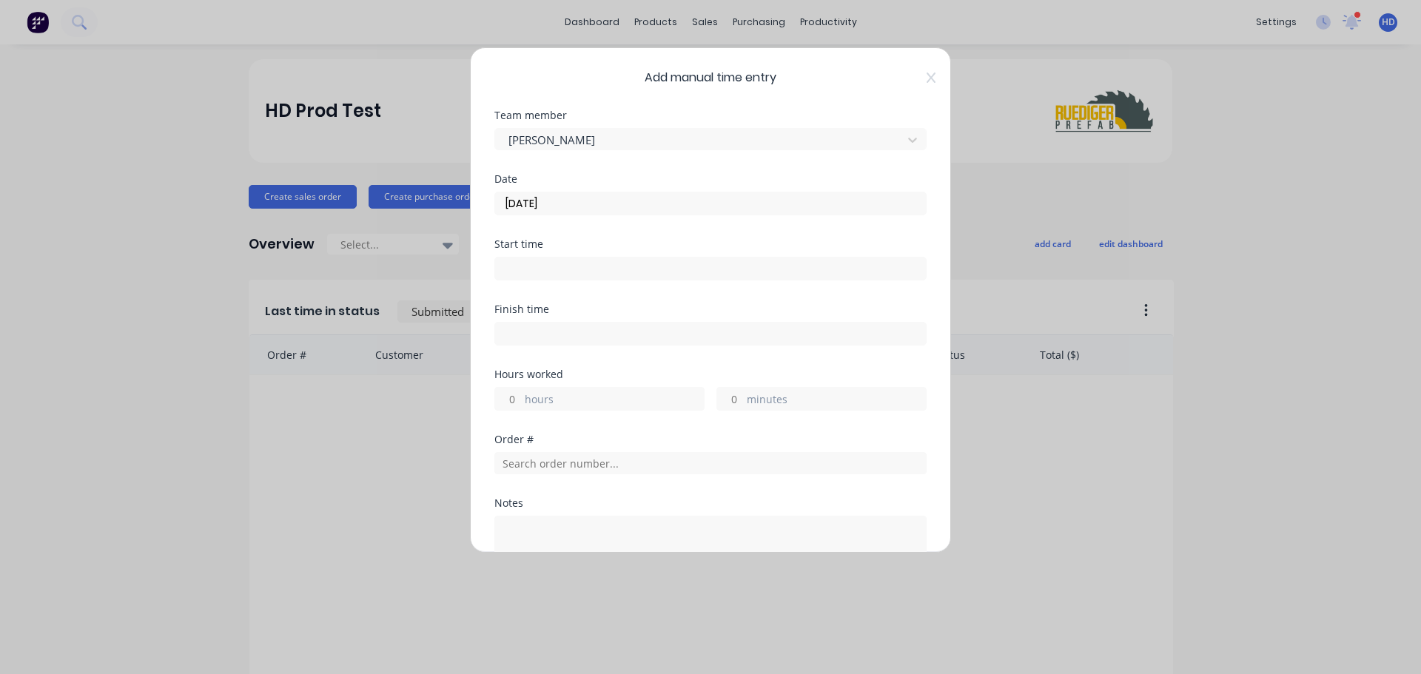
click at [539, 279] on label at bounding box center [710, 269] width 432 height 24
click at [539, 279] on input at bounding box center [710, 268] width 431 height 22
type input "09:32 AM"
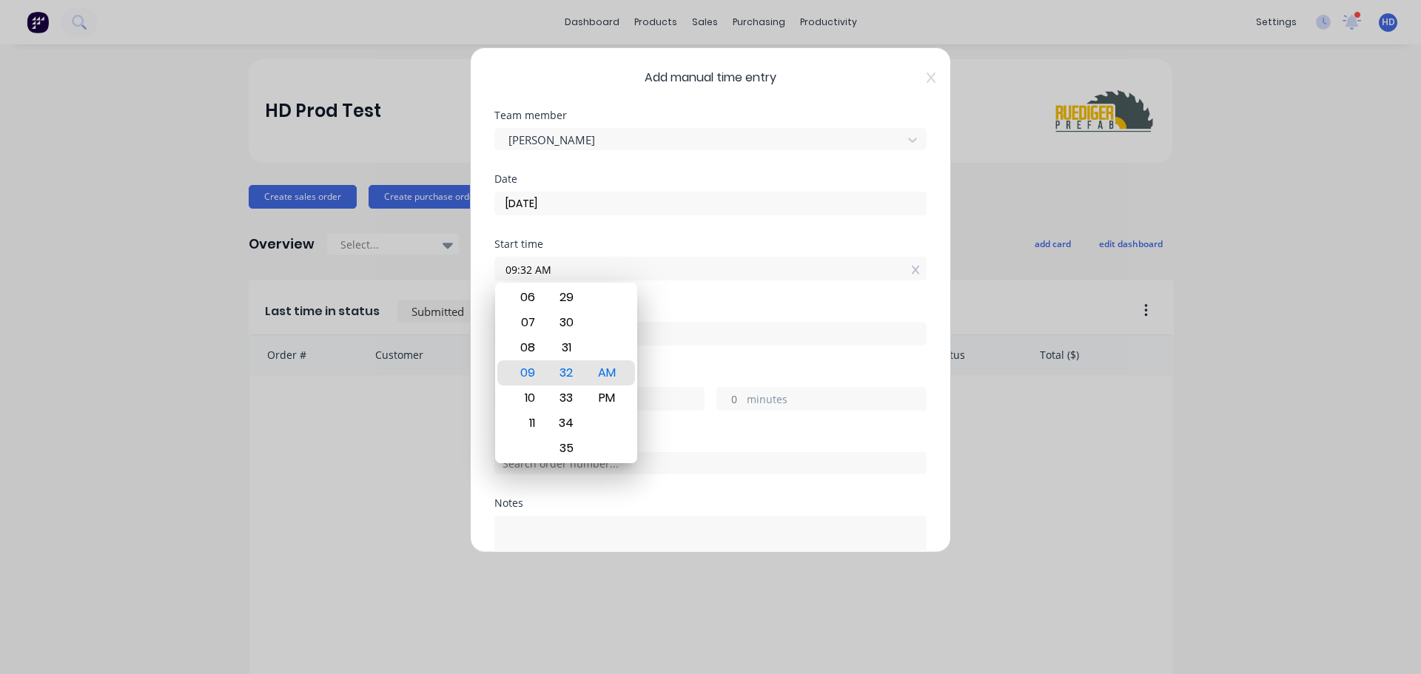
click at [545, 273] on input "09:32 AM" at bounding box center [710, 268] width 431 height 22
drag, startPoint x: 613, startPoint y: 366, endPoint x: 705, endPoint y: 345, distance: 94.2
click at [615, 366] on div "AM" at bounding box center [607, 372] width 36 height 25
click at [755, 293] on div "Start time 09:32 AM" at bounding box center [710, 271] width 432 height 65
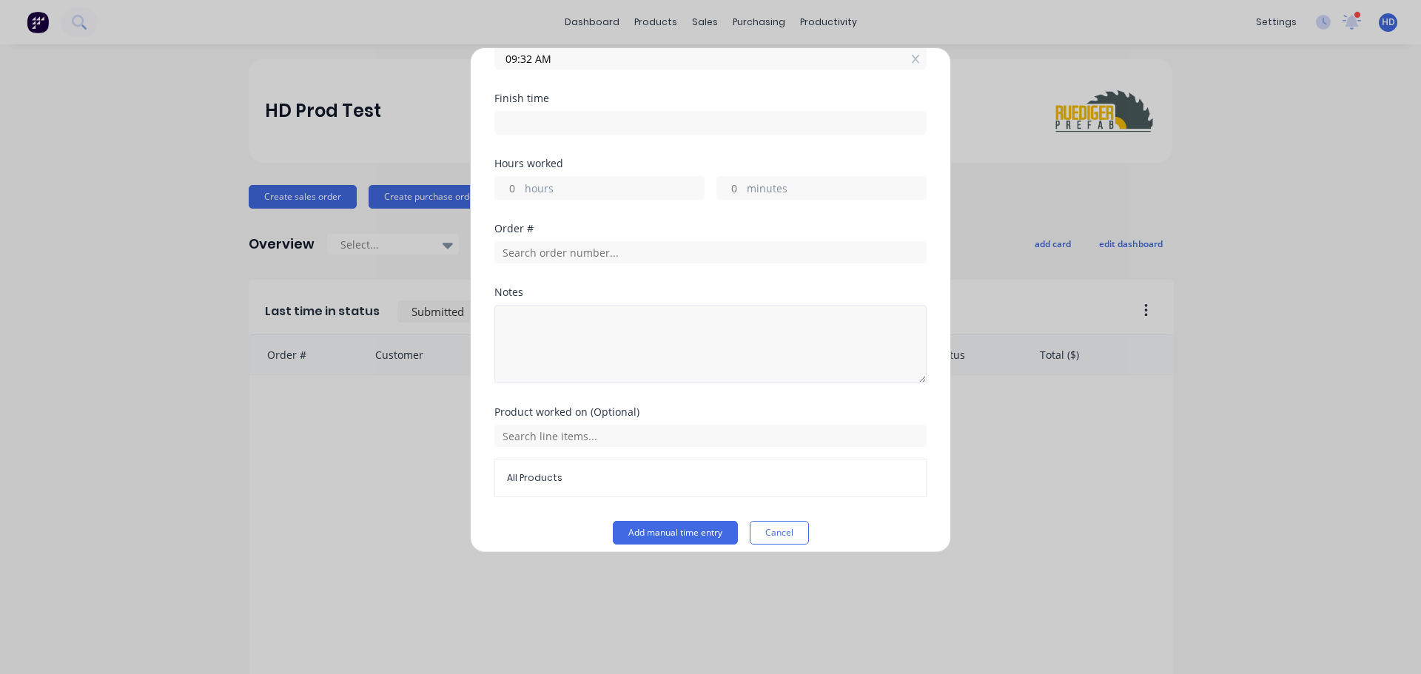
scroll to position [222, 0]
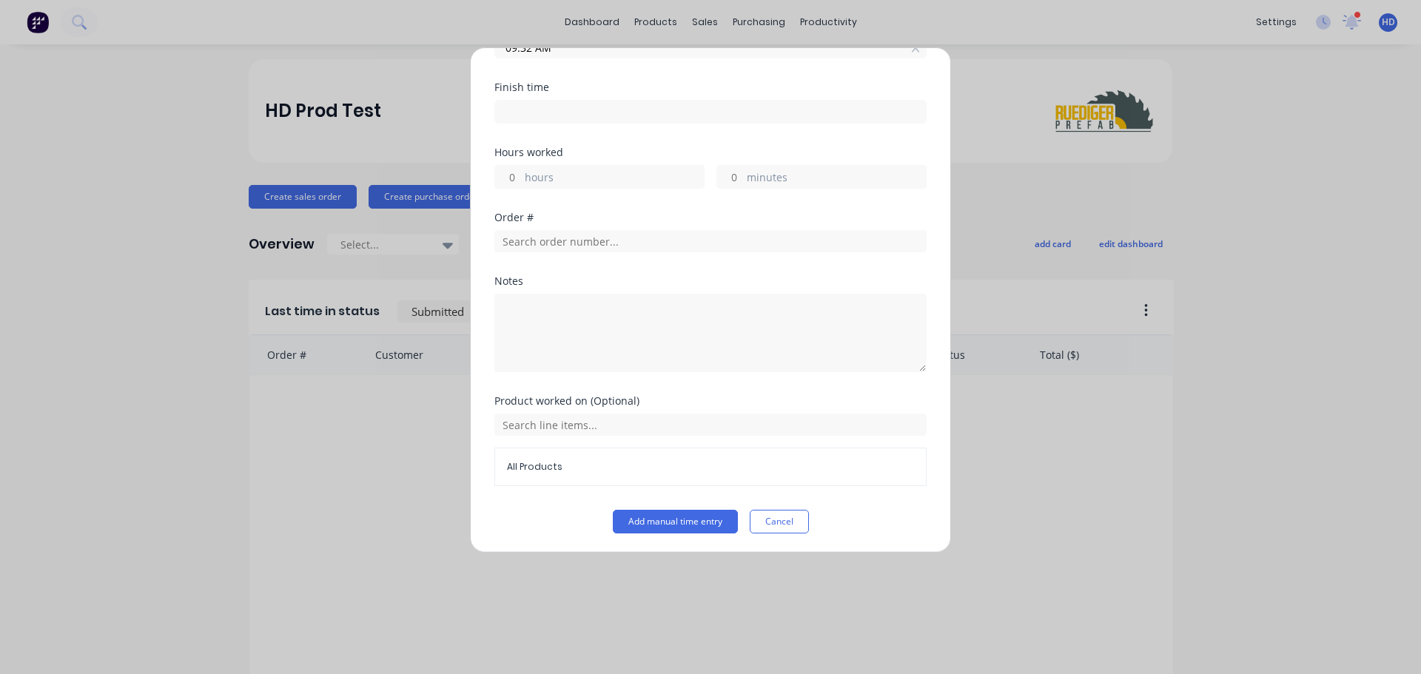
drag, startPoint x: 509, startPoint y: 169, endPoint x: 567, endPoint y: 206, distance: 68.5
click at [541, 175] on div "hours" at bounding box center [599, 177] width 210 height 24
type input "2"
type input "11:32 AM"
click at [599, 199] on div "Hours worked 2 hours minutes" at bounding box center [710, 179] width 432 height 65
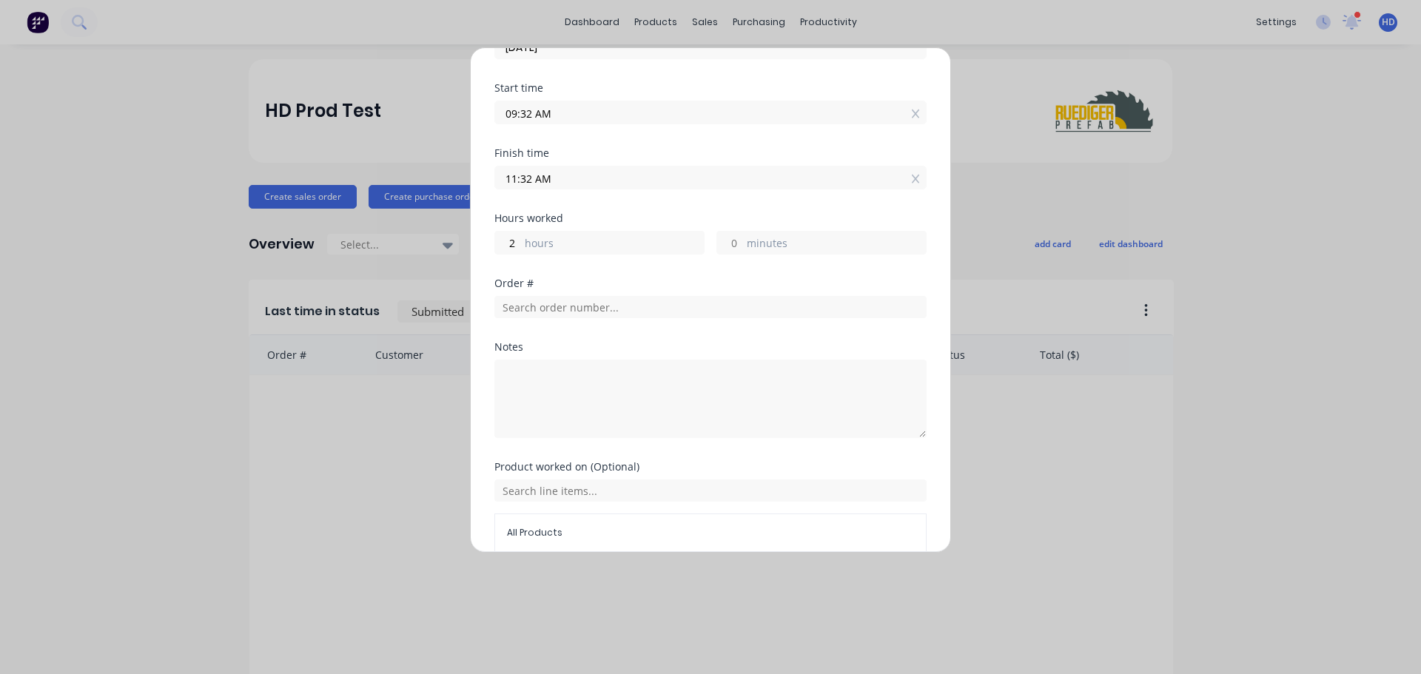
scroll to position [224, 0]
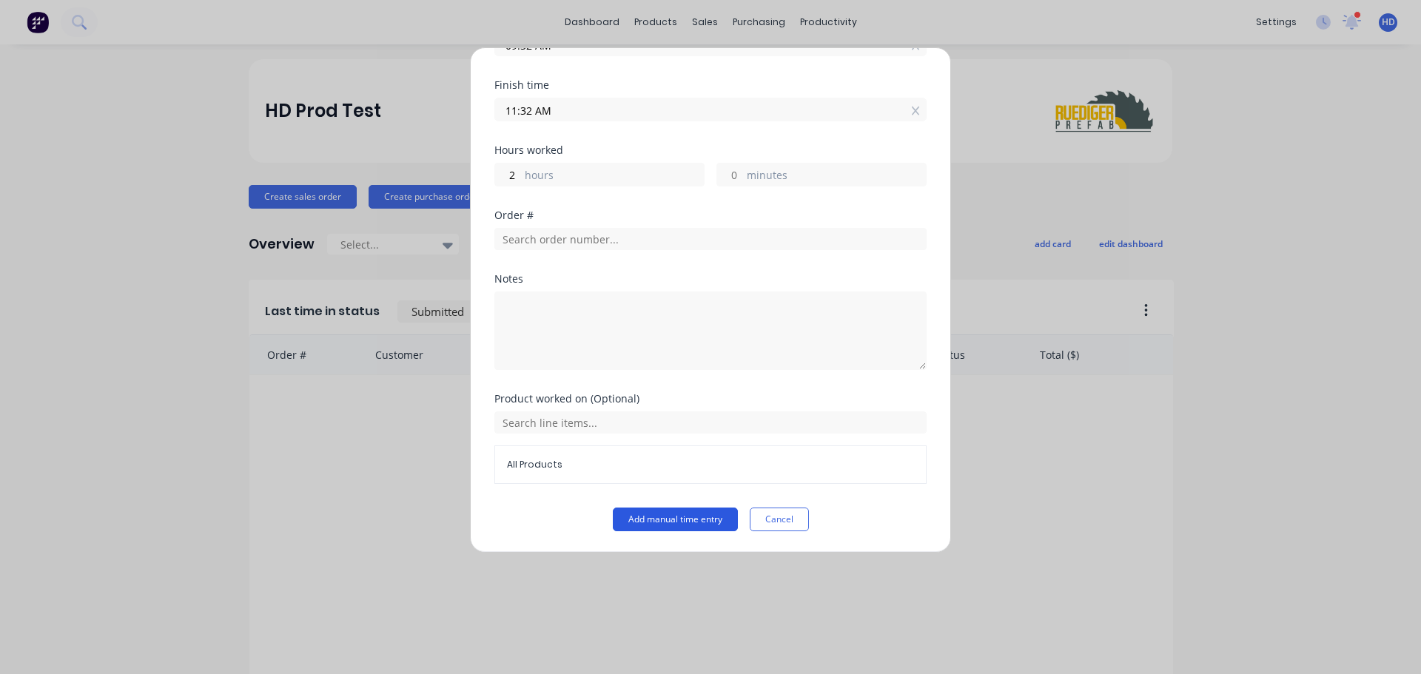
click at [667, 516] on button "Add manual time entry" at bounding box center [675, 520] width 125 height 24
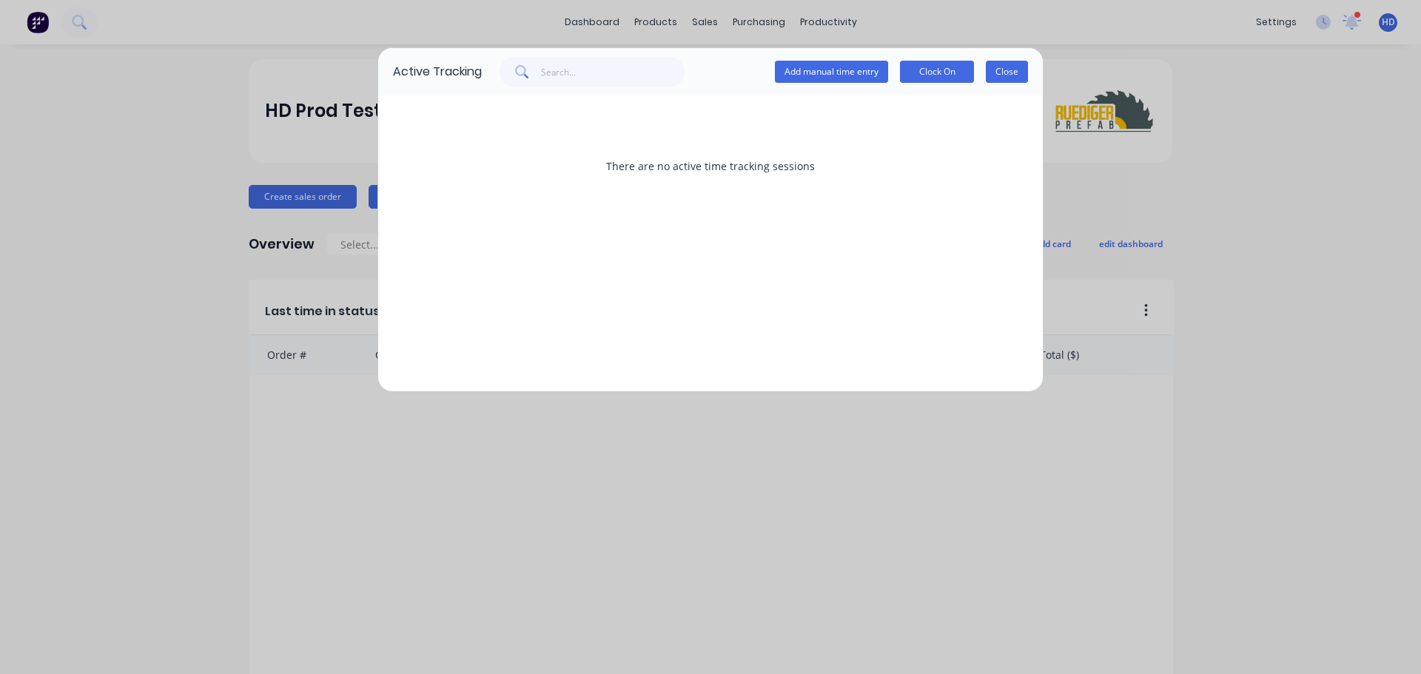
click at [1002, 73] on button "Close" at bounding box center [1006, 72] width 42 height 22
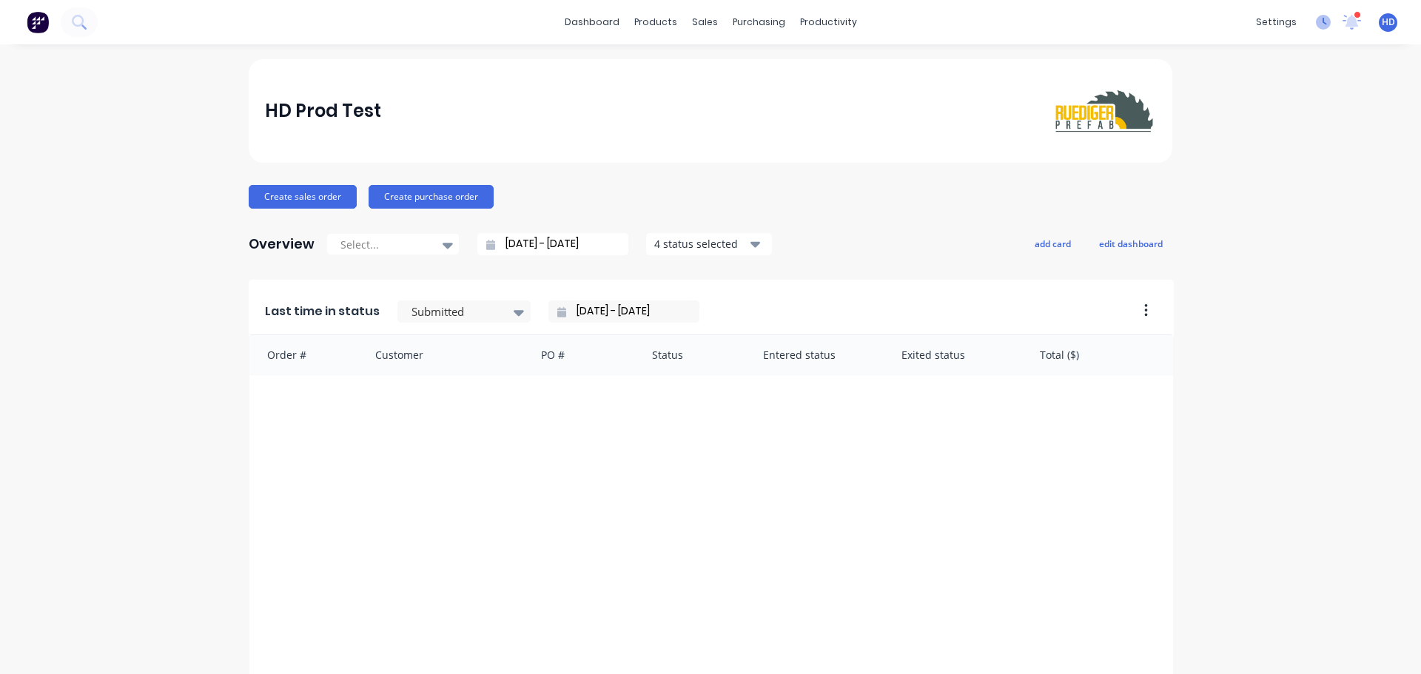
click at [1315, 20] on icon at bounding box center [1322, 22] width 15 height 15
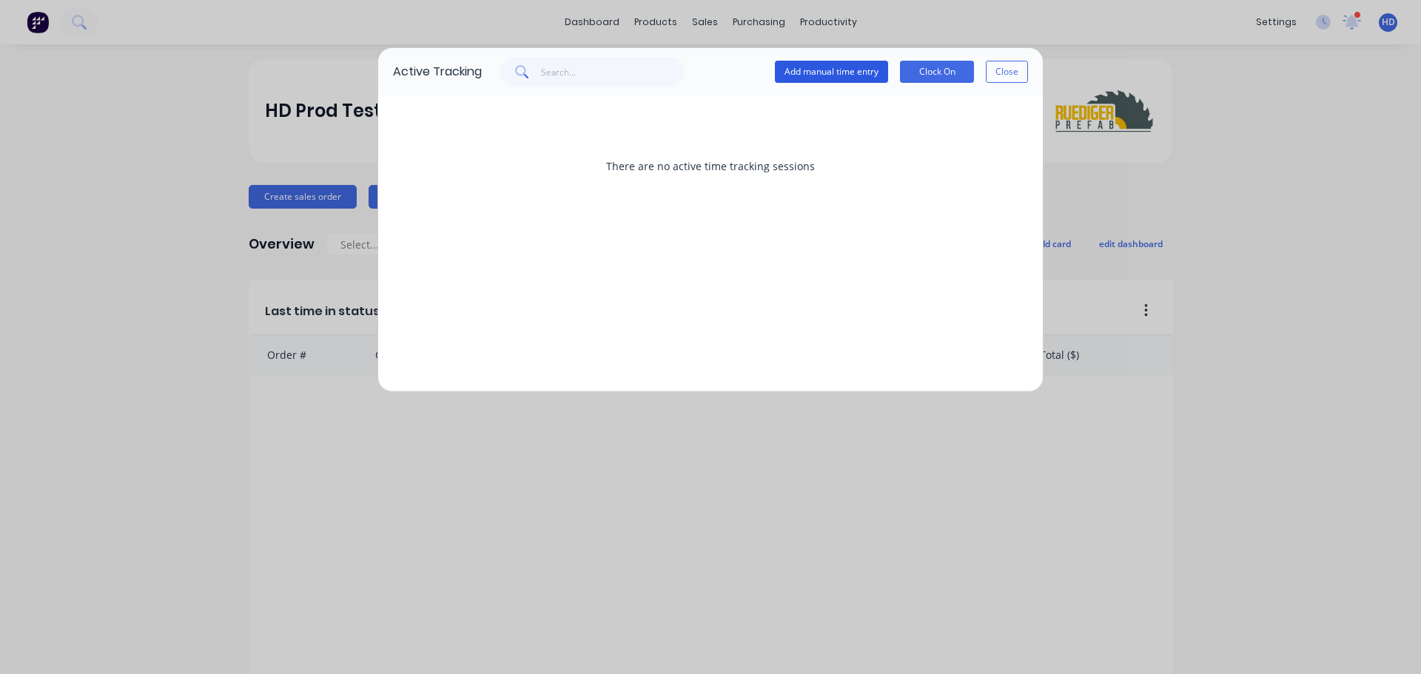
click at [834, 82] on button "Add manual time entry" at bounding box center [831, 72] width 113 height 22
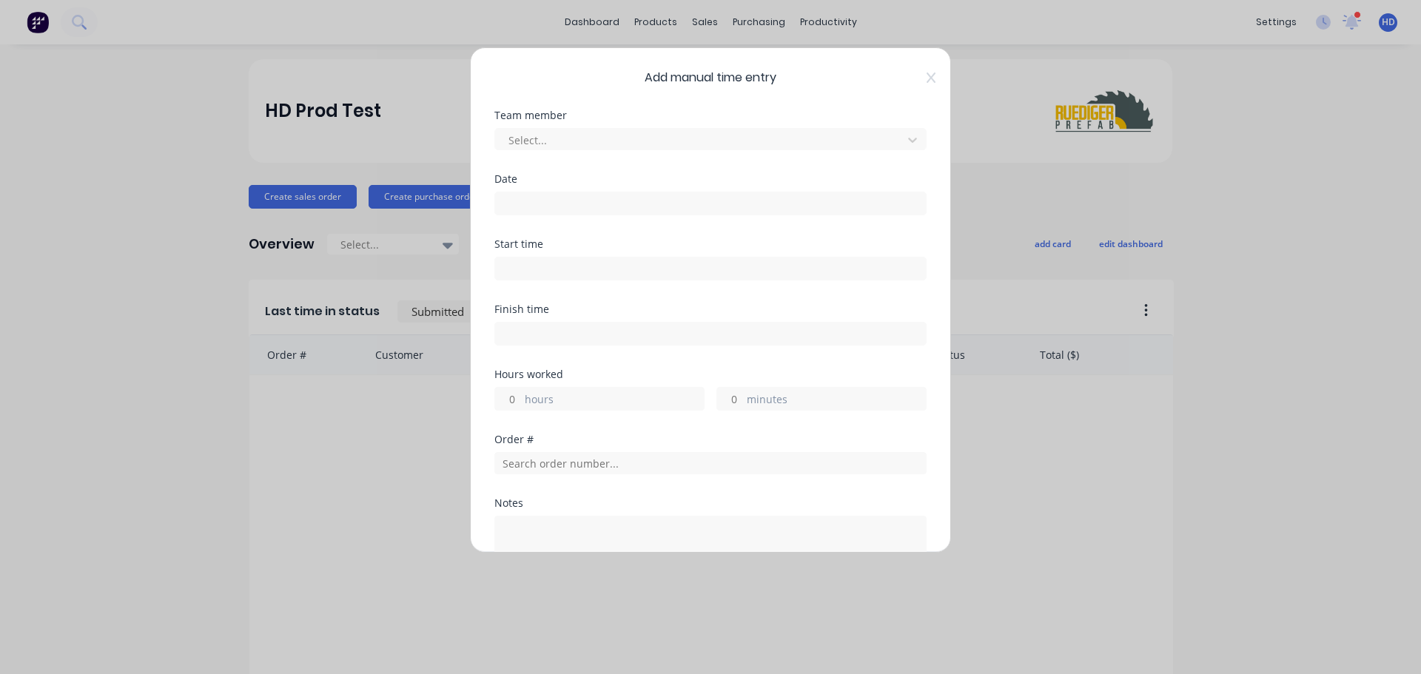
click at [547, 260] on input at bounding box center [710, 268] width 431 height 22
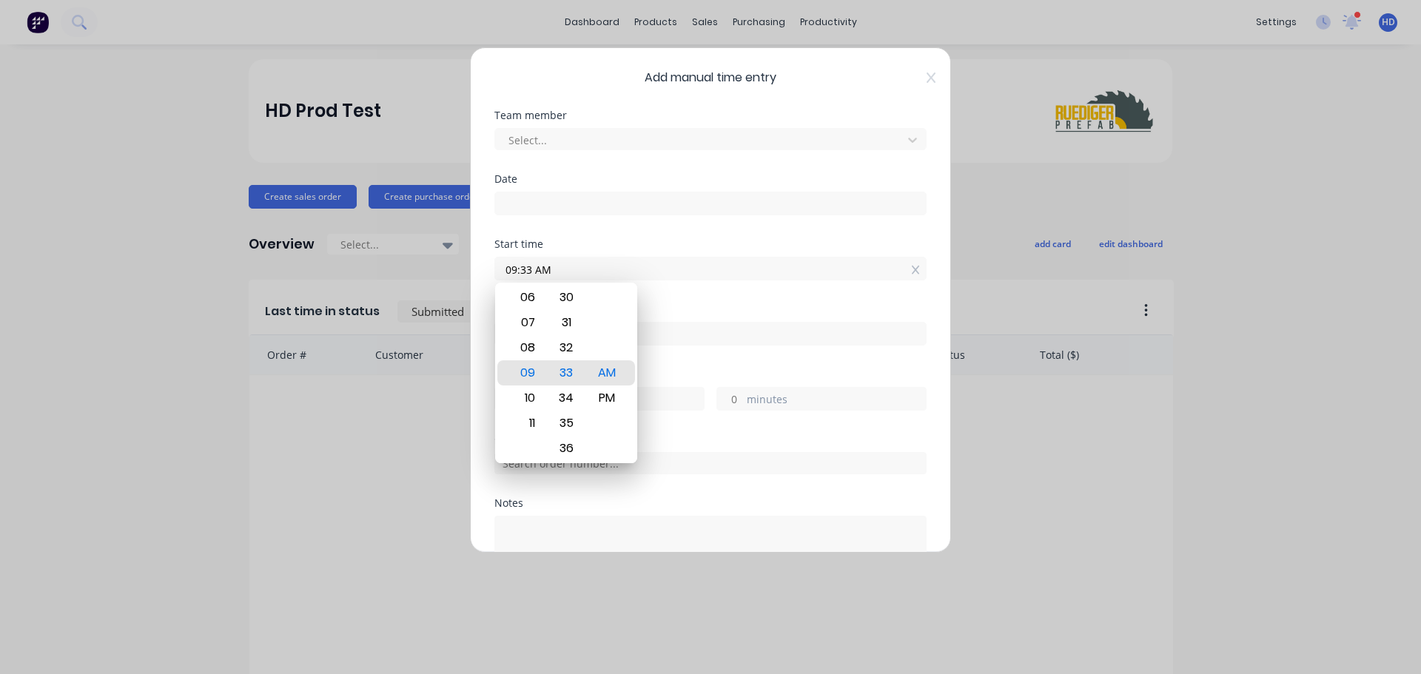
click at [702, 308] on div "Finish time" at bounding box center [710, 309] width 432 height 10
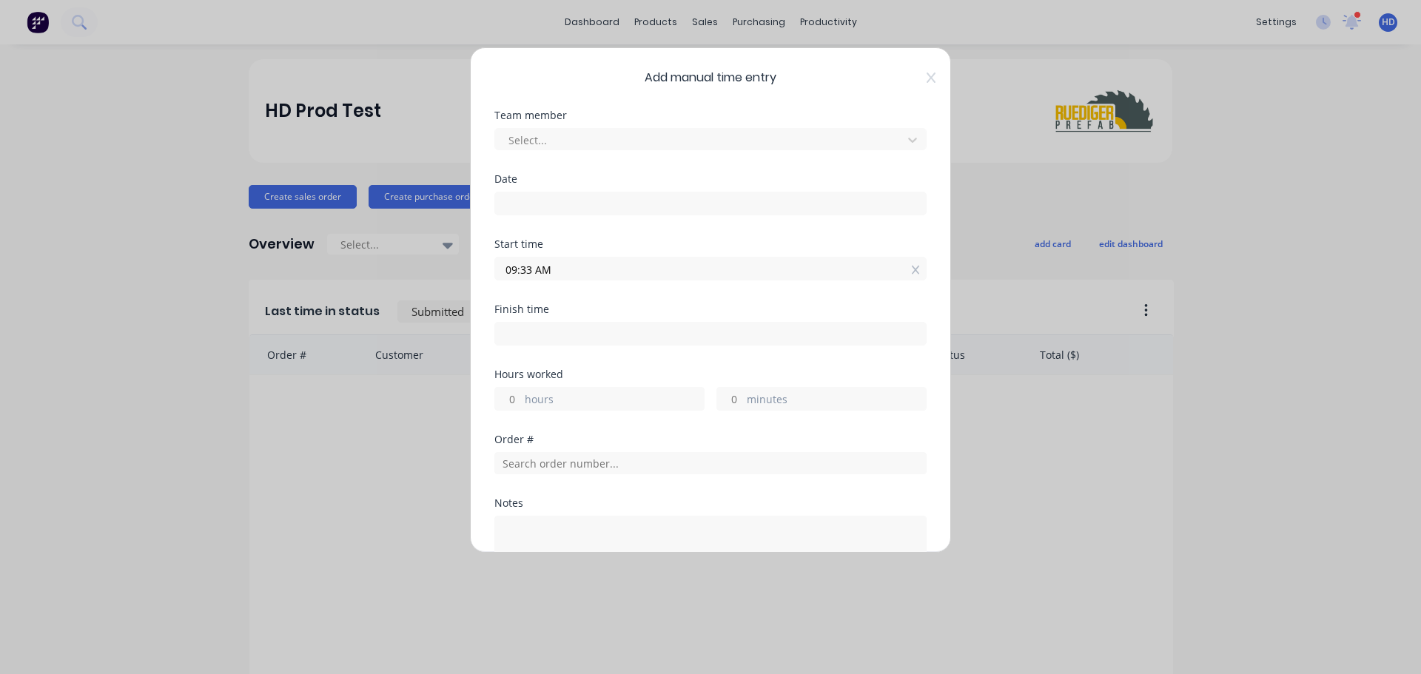
click at [667, 268] on input "09:33 AM" at bounding box center [710, 268] width 431 height 22
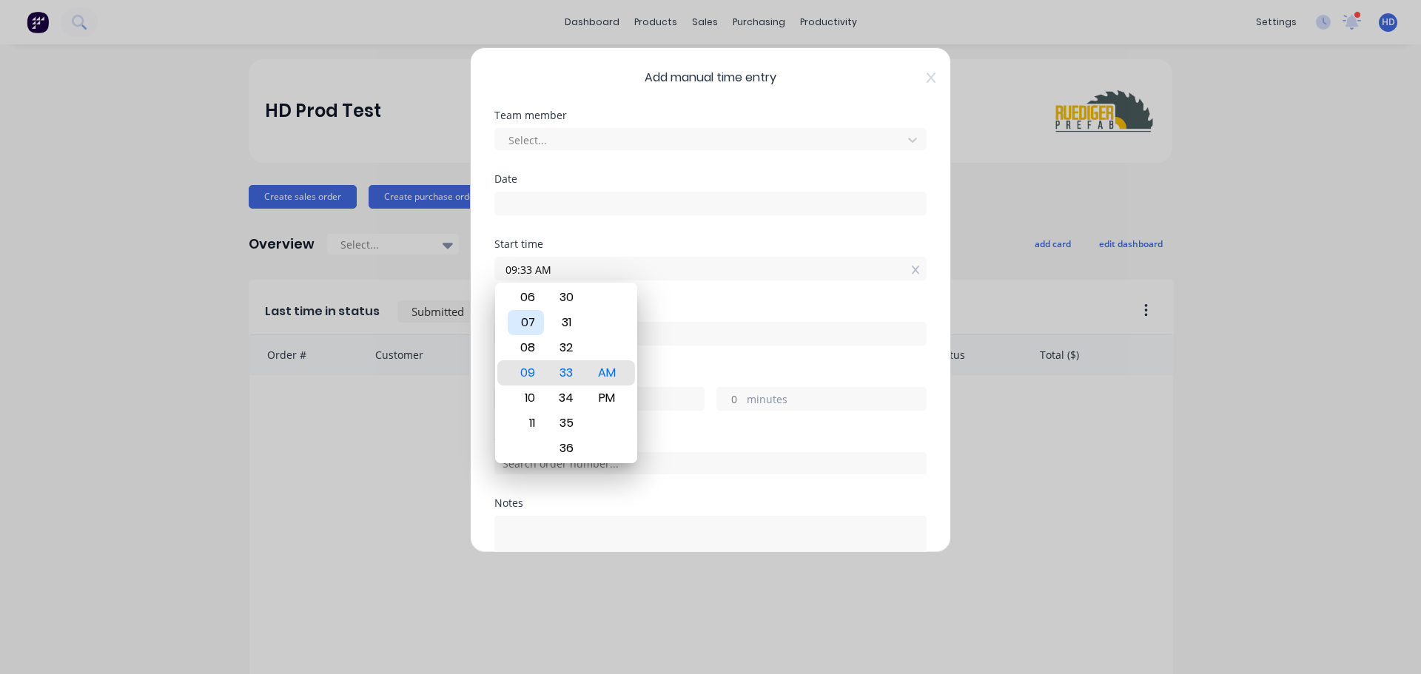
click at [534, 321] on div "07" at bounding box center [526, 322] width 36 height 25
click at [569, 398] on div "34" at bounding box center [566, 397] width 36 height 25
click at [610, 398] on div "PM" at bounding box center [607, 397] width 36 height 25
click at [610, 371] on div "PM" at bounding box center [607, 372] width 36 height 25
click at [709, 300] on div "Start time 07:34 PM" at bounding box center [710, 271] width 432 height 65
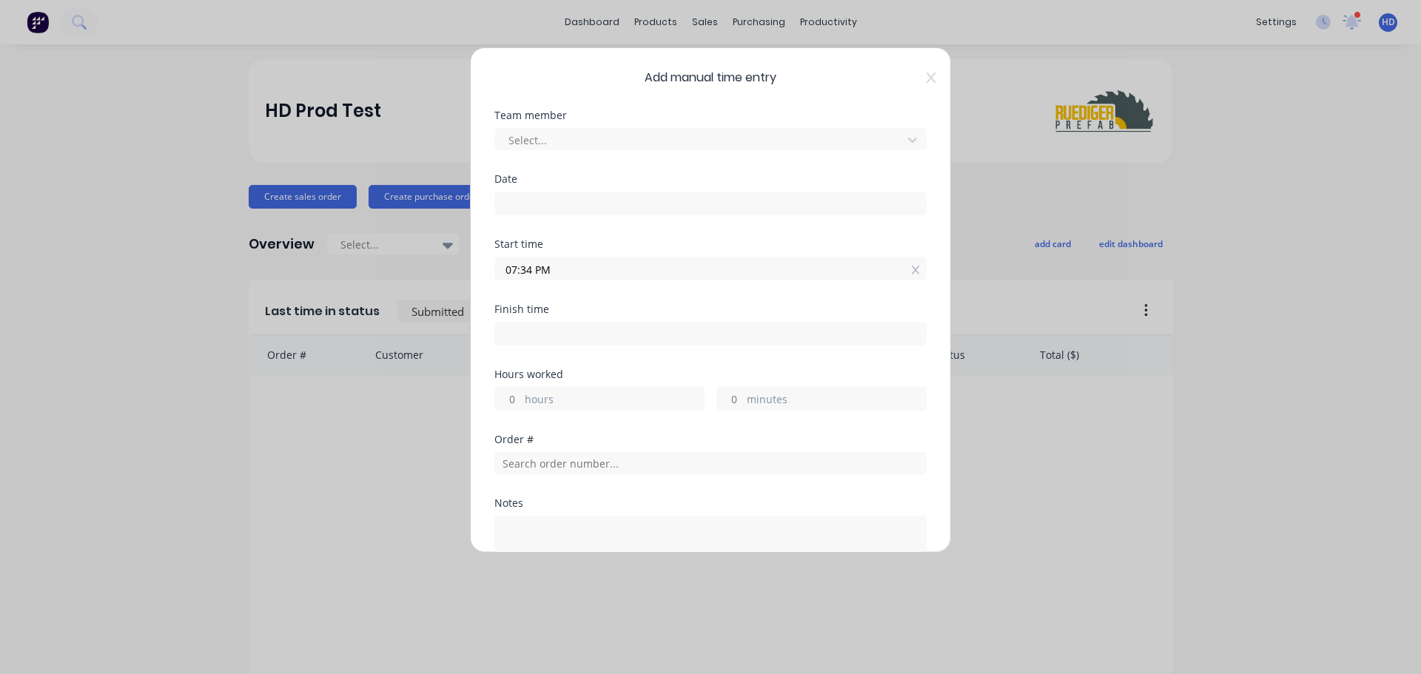
click at [525, 264] on input "07:34 PM" at bounding box center [710, 268] width 431 height 22
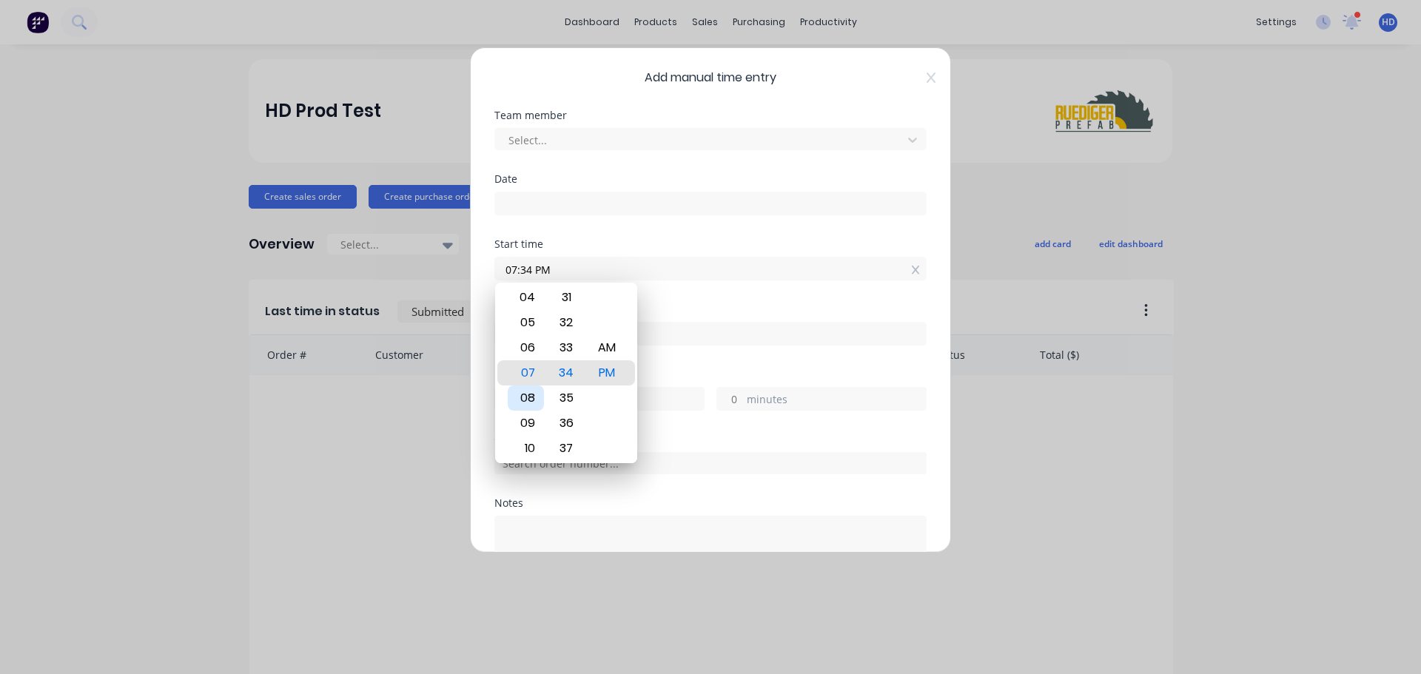
click at [531, 398] on div "08" at bounding box center [526, 397] width 36 height 25
click at [564, 391] on div "35" at bounding box center [566, 397] width 36 height 25
click at [604, 343] on div "AM" at bounding box center [607, 347] width 36 height 25
type input "08:35 AM"
click at [685, 359] on div "Finish time" at bounding box center [710, 336] width 432 height 65
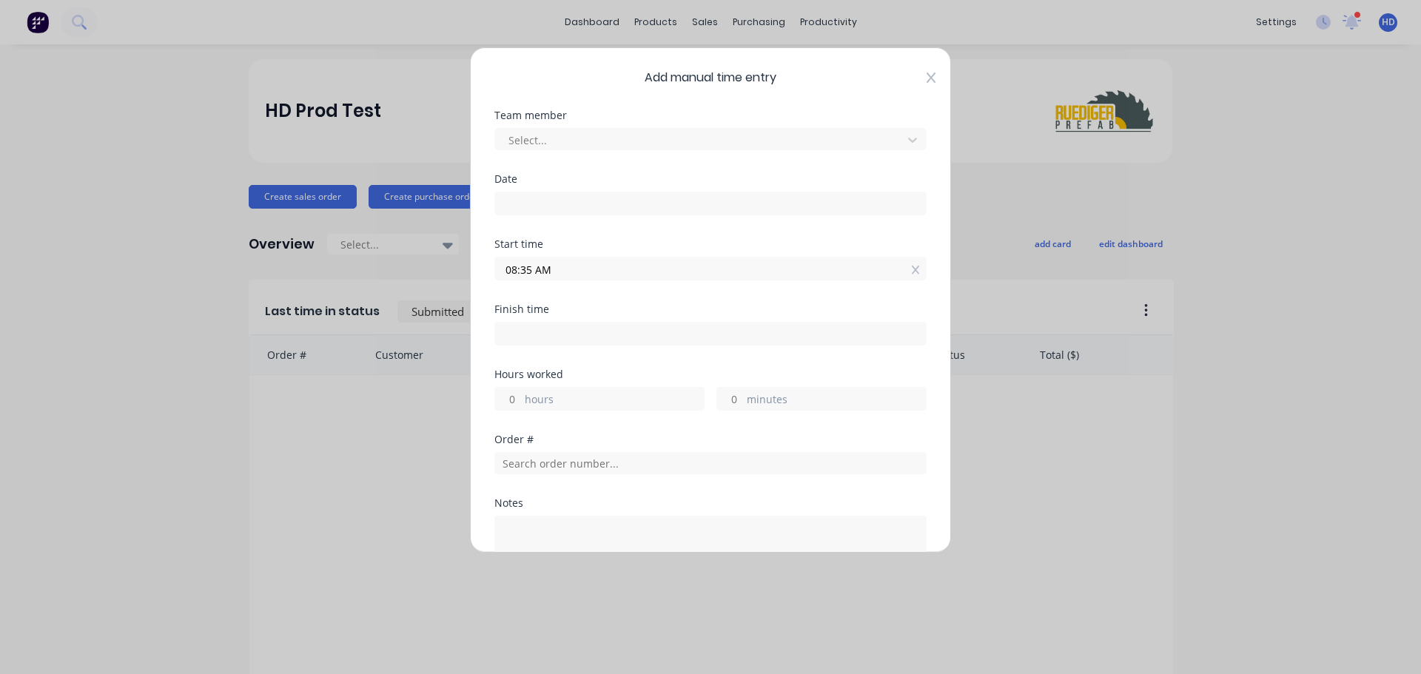
click at [926, 74] on icon at bounding box center [930, 78] width 9 height 12
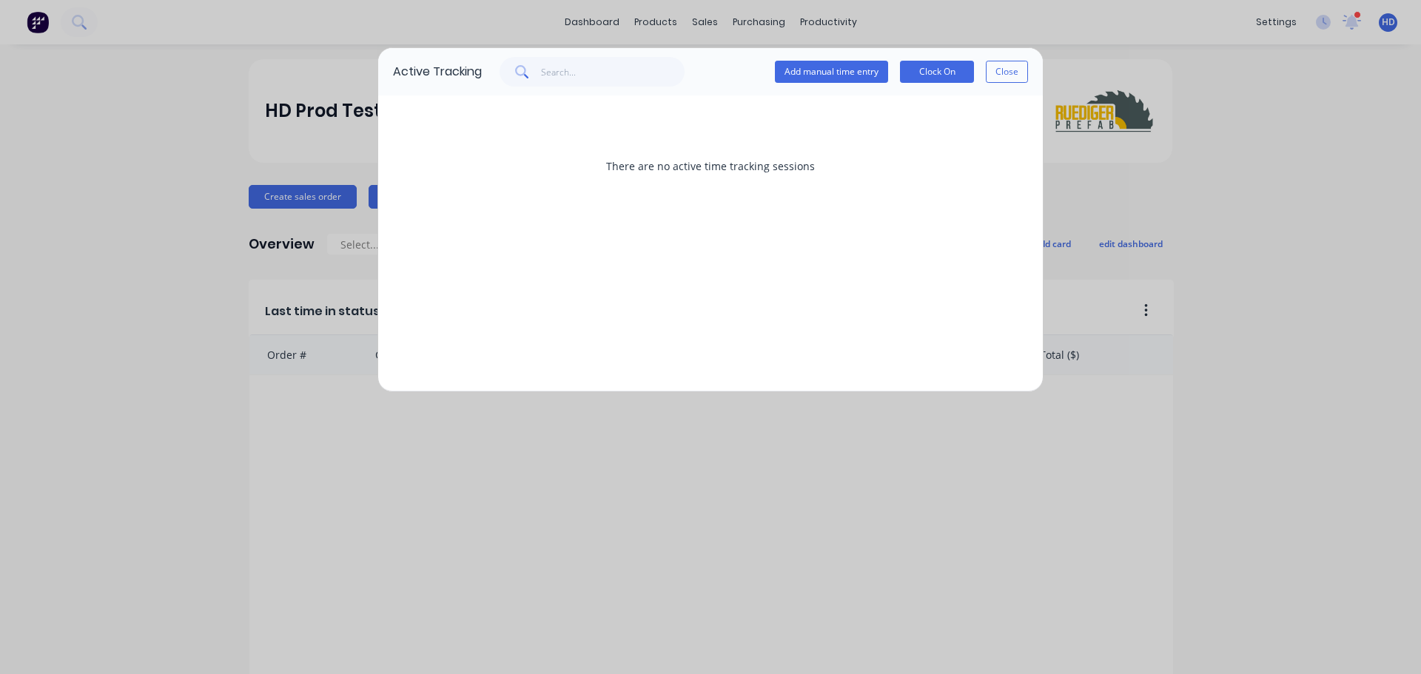
drag, startPoint x: 1025, startPoint y: 72, endPoint x: 1018, endPoint y: 73, distance: 7.5
click at [1019, 73] on button "Close" at bounding box center [1006, 72] width 42 height 22
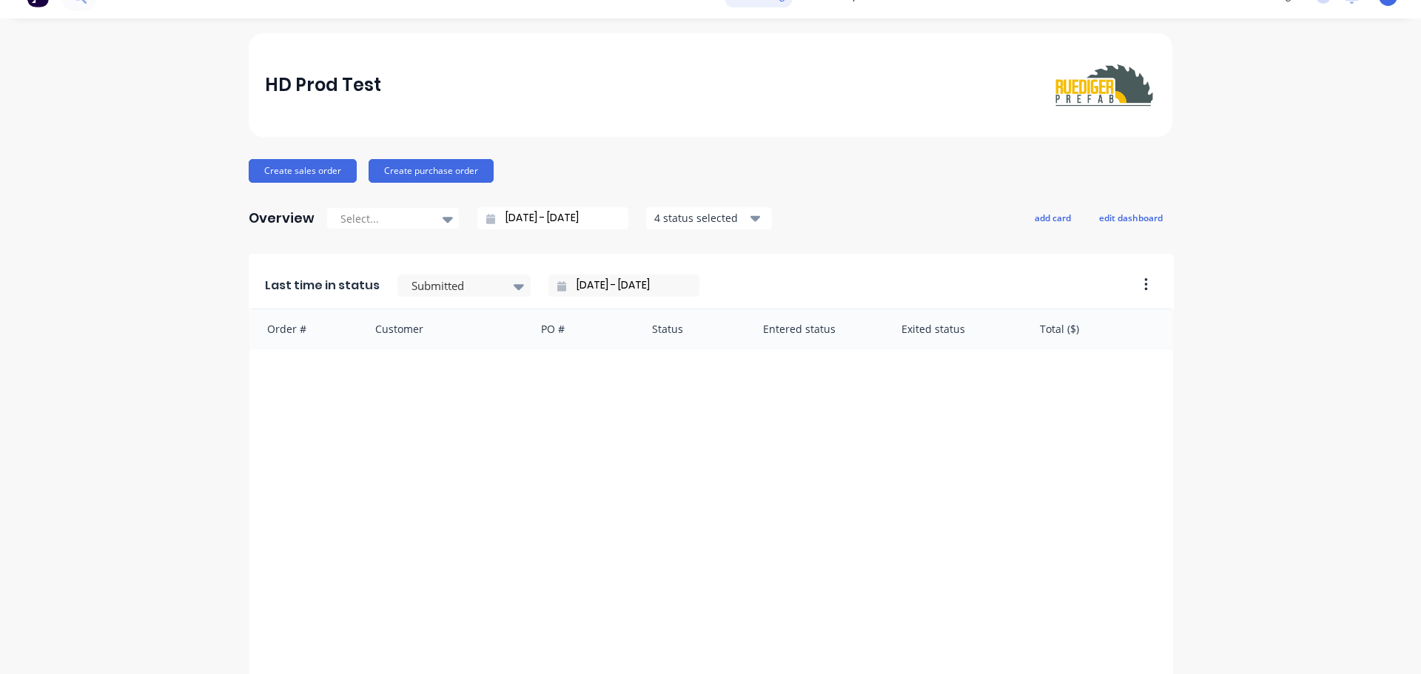
scroll to position [0, 0]
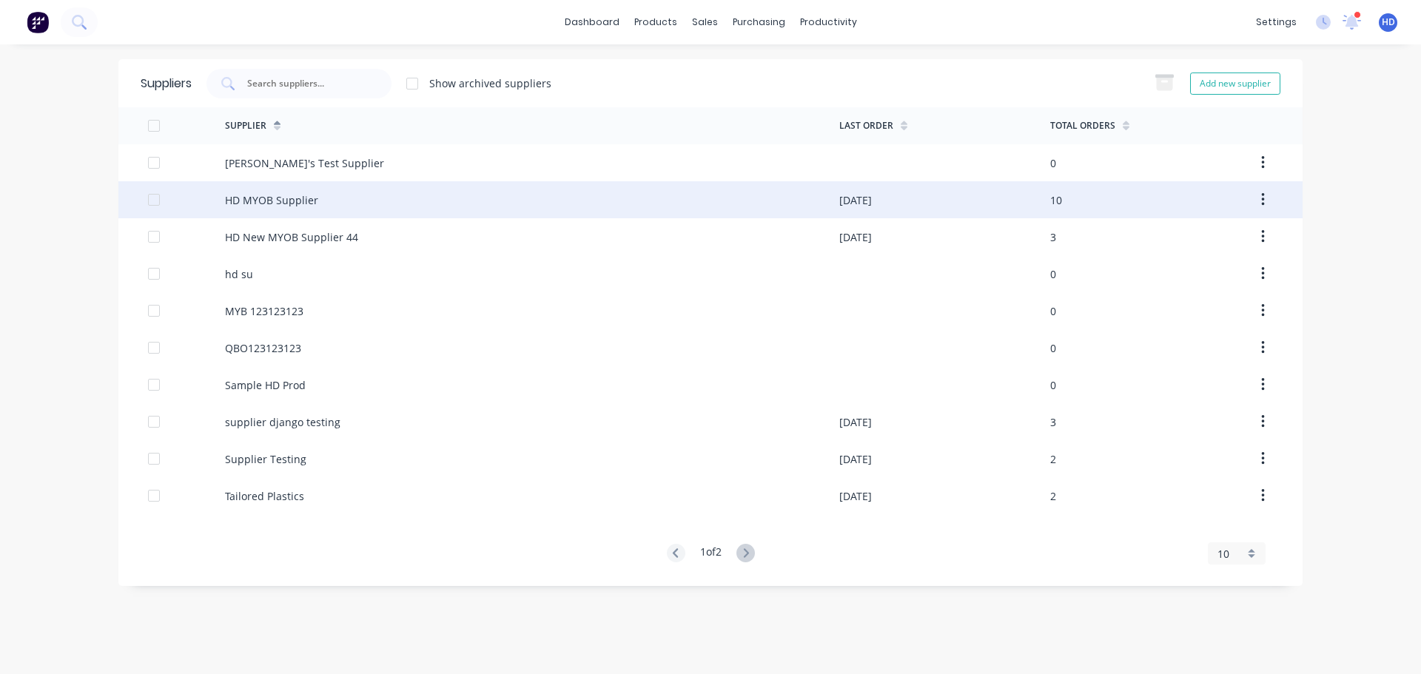
click at [331, 200] on div "HD MYOB Supplier" at bounding box center [532, 199] width 614 height 37
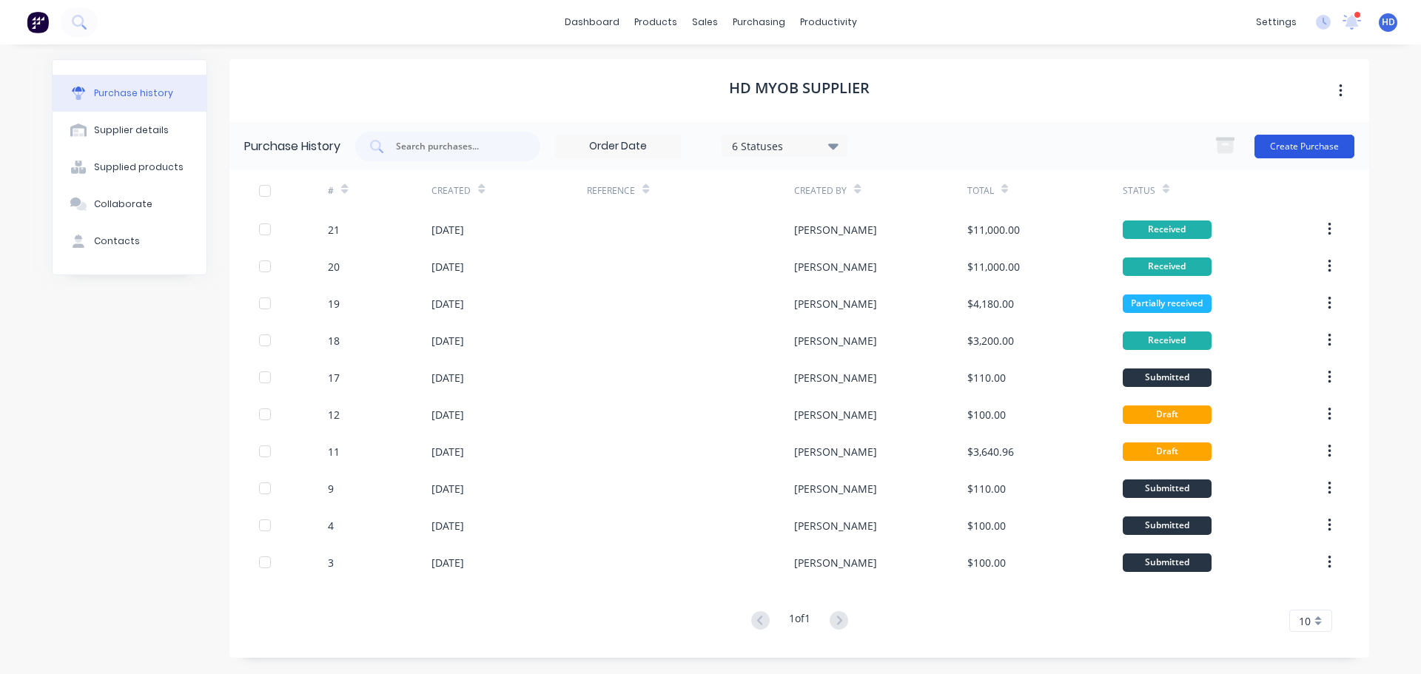
click at [1308, 144] on button "Create Purchase" at bounding box center [1304, 147] width 100 height 24
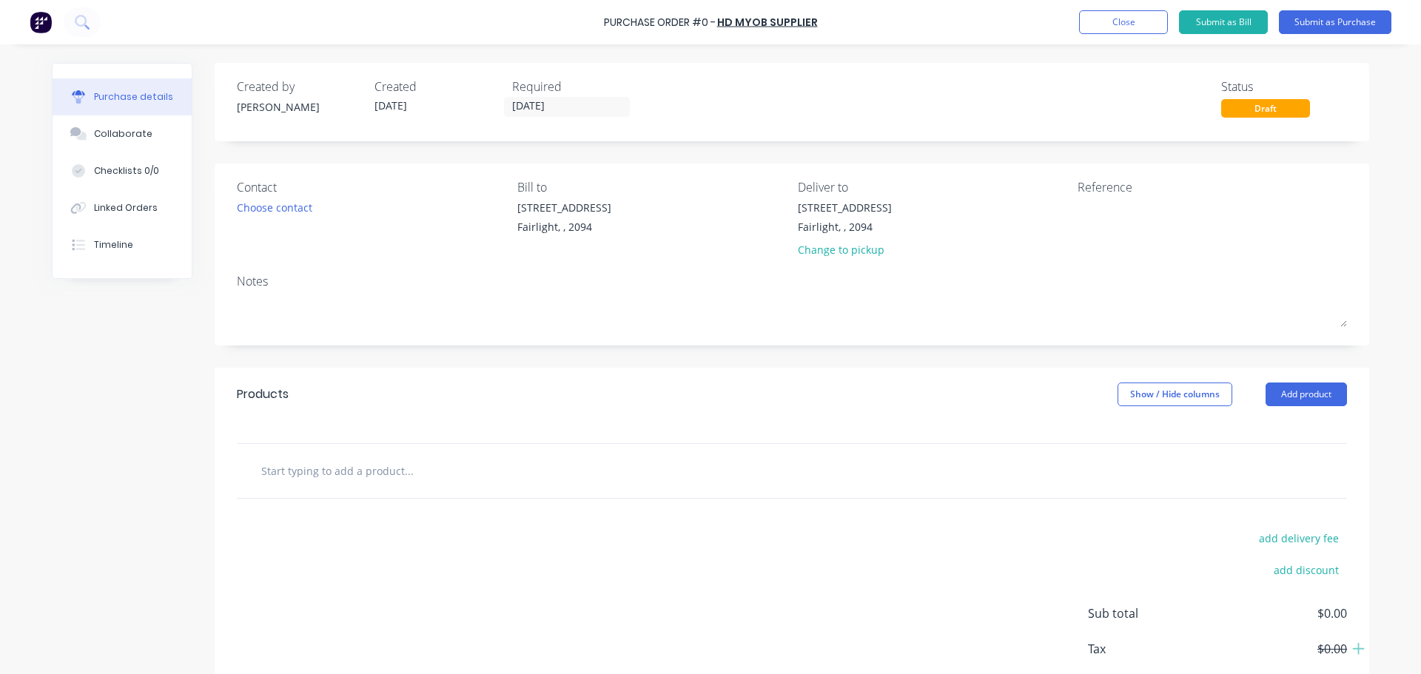
drag, startPoint x: 1315, startPoint y: 392, endPoint x: 1278, endPoint y: 413, distance: 41.8
click at [1313, 392] on button "Add product" at bounding box center [1305, 395] width 81 height 24
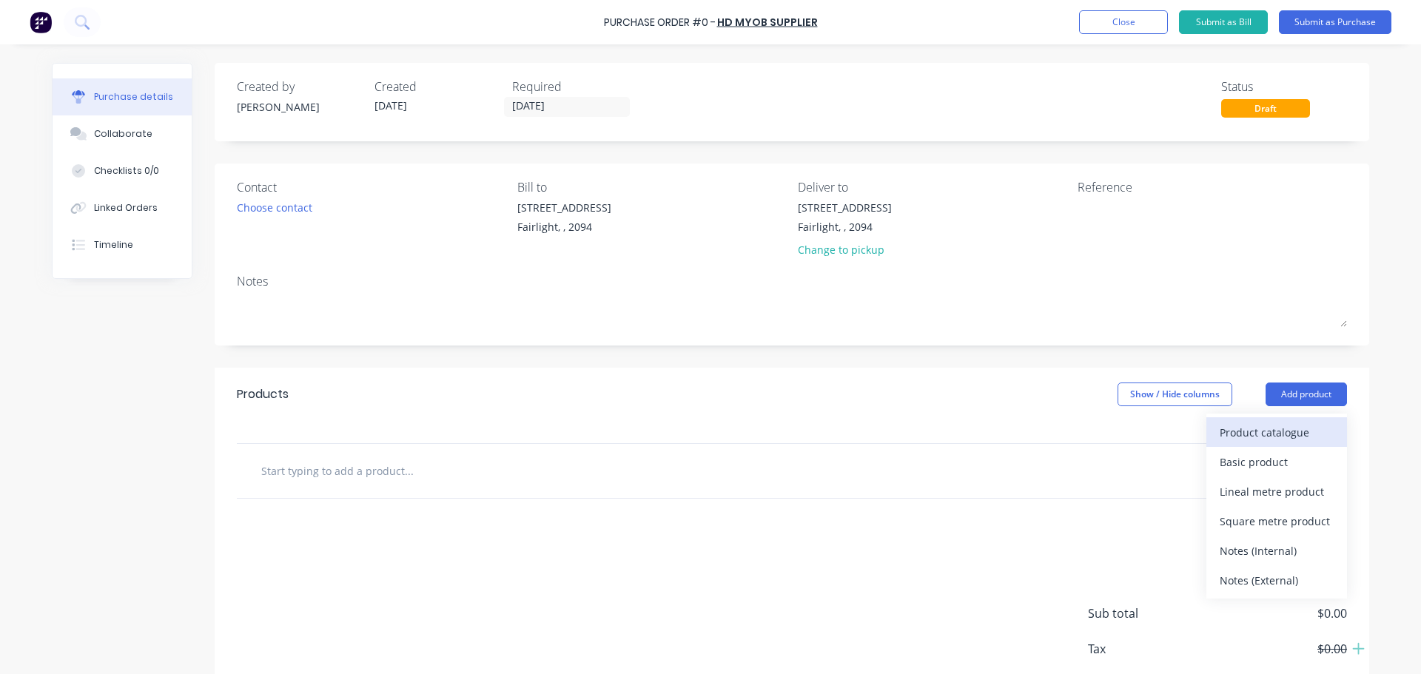
click at [1248, 439] on div "Product catalogue" at bounding box center [1276, 432] width 114 height 21
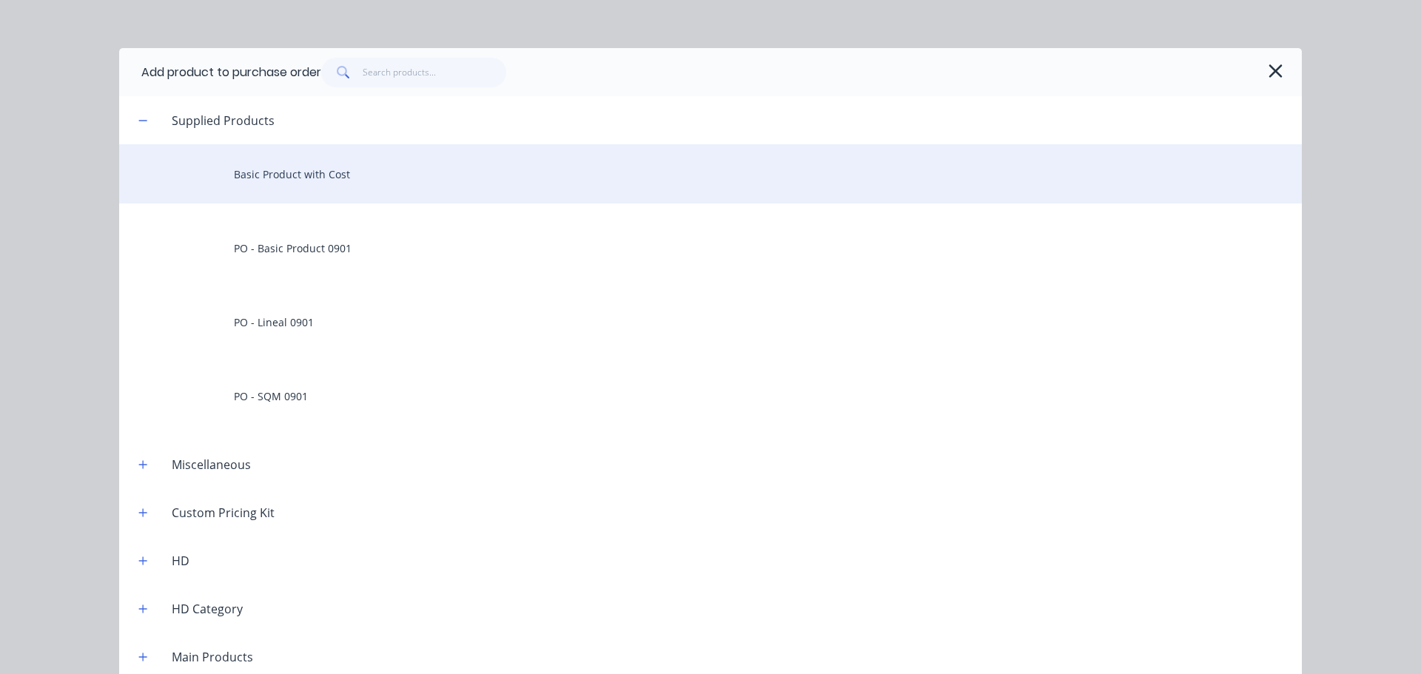
click at [324, 182] on div "Basic Product with Cost" at bounding box center [710, 173] width 1182 height 59
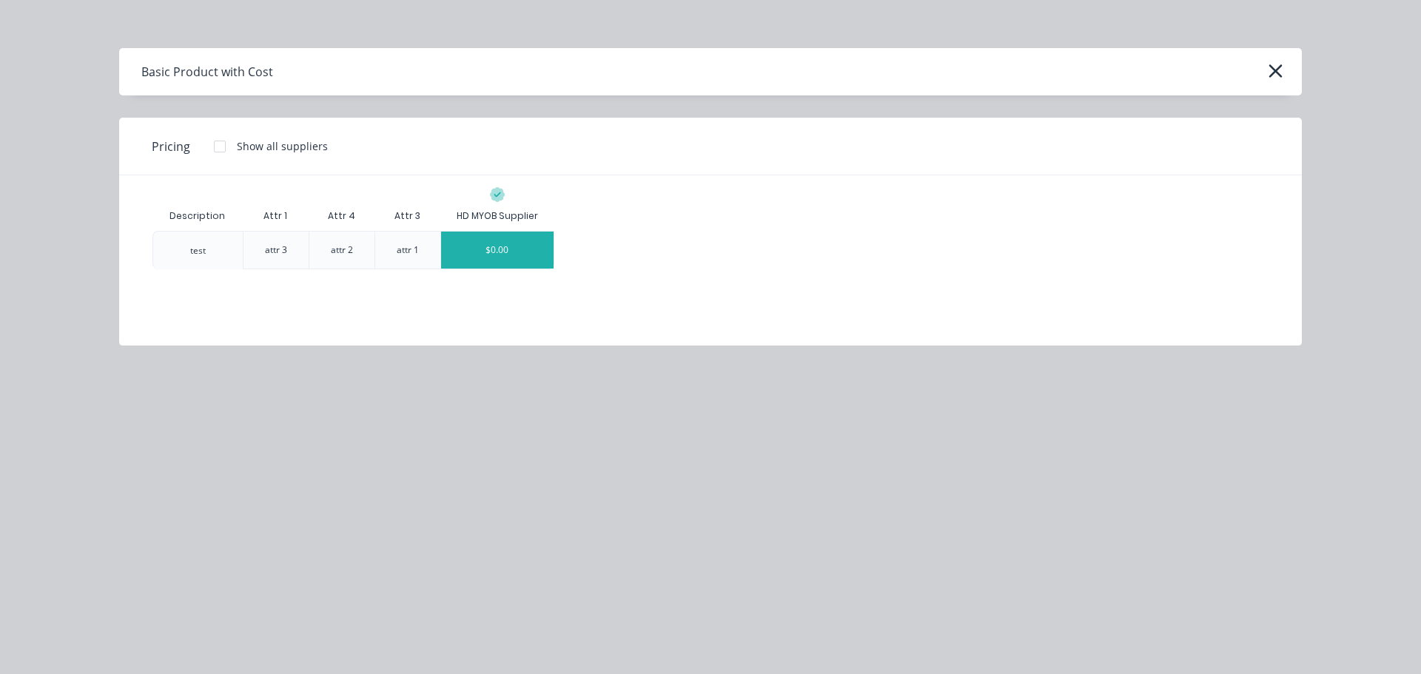
click at [511, 252] on div "$0.00" at bounding box center [497, 250] width 112 height 37
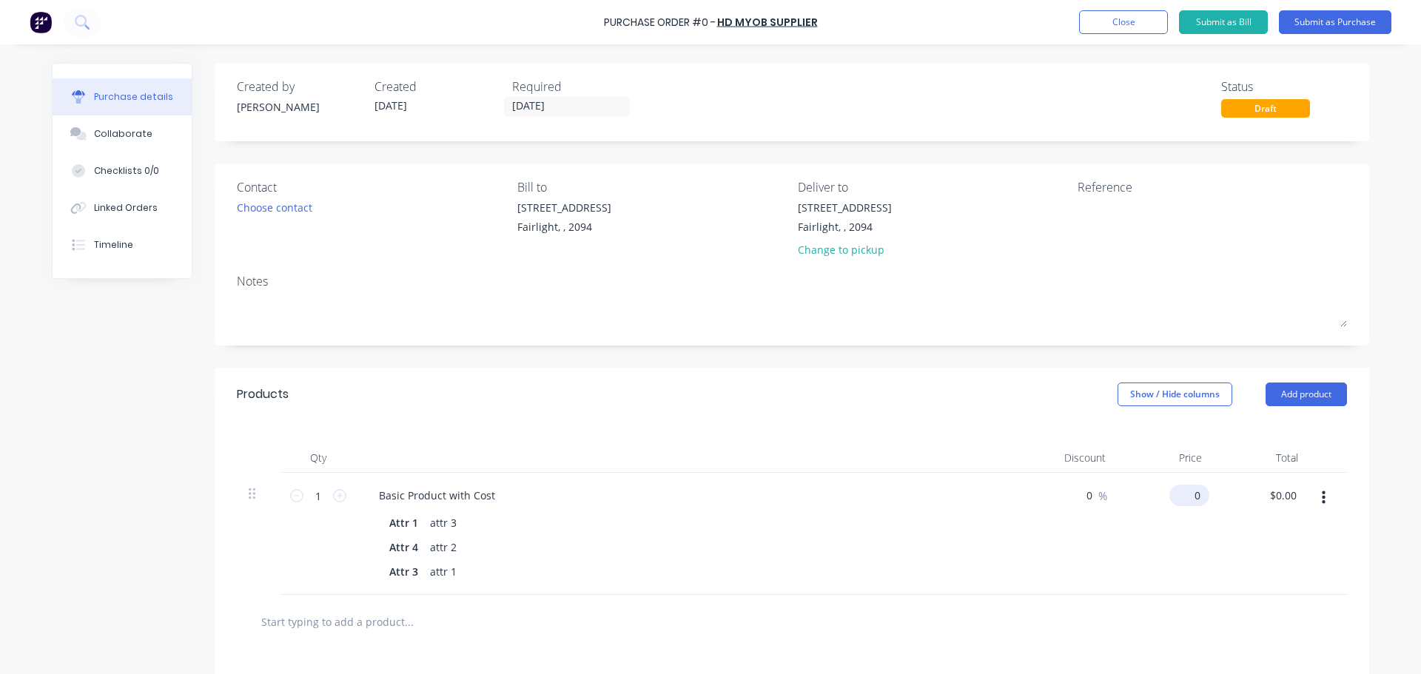
click at [1173, 499] on div "0 $0.00" at bounding box center [1165, 534] width 96 height 122
type input "$1,200.00"
click at [1192, 522] on div "$1,200.00 1200" at bounding box center [1165, 534] width 96 height 122
click at [1322, 23] on button "Submit as Purchase" at bounding box center [1334, 22] width 112 height 24
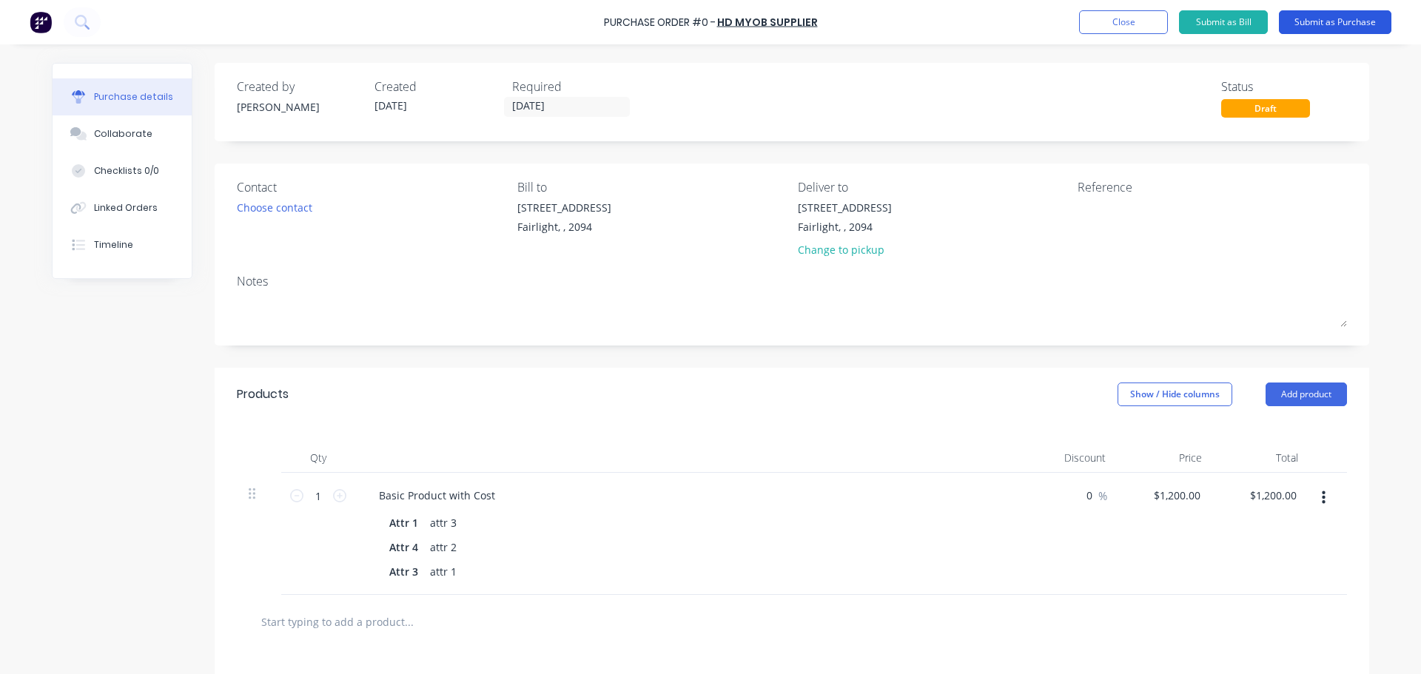
click at [1331, 27] on button "Submit as Purchase" at bounding box center [1334, 22] width 112 height 24
click at [1336, 22] on button "Submit as Purchase" at bounding box center [1334, 22] width 112 height 24
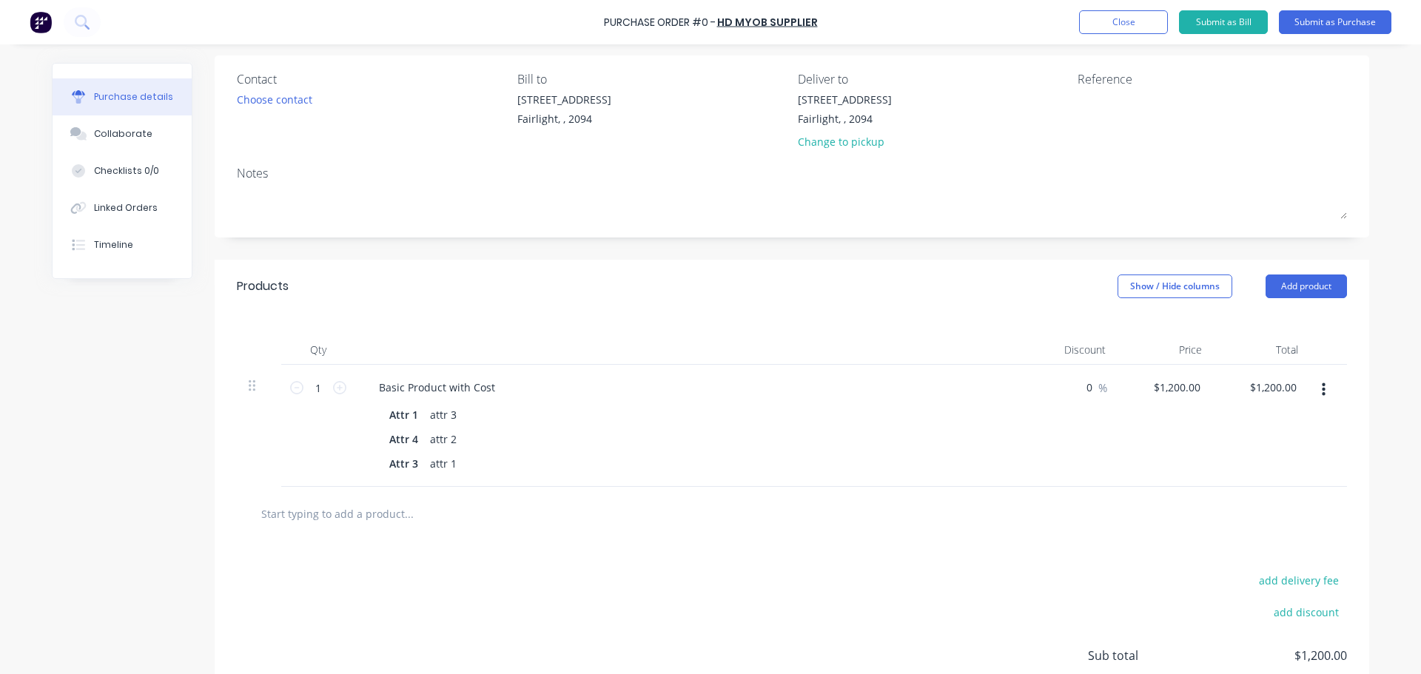
scroll to position [222, 0]
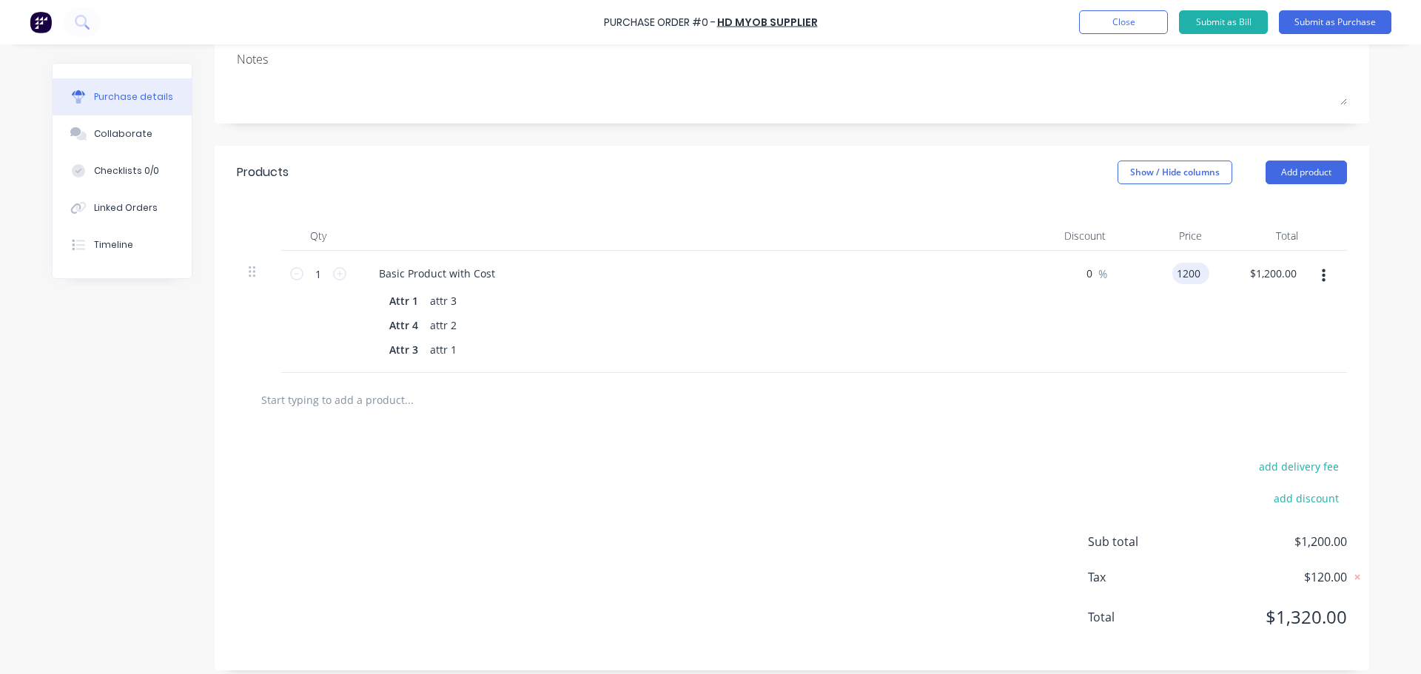
click at [1178, 280] on input "1200" at bounding box center [1187, 273] width 31 height 21
type input "$1,200.00"
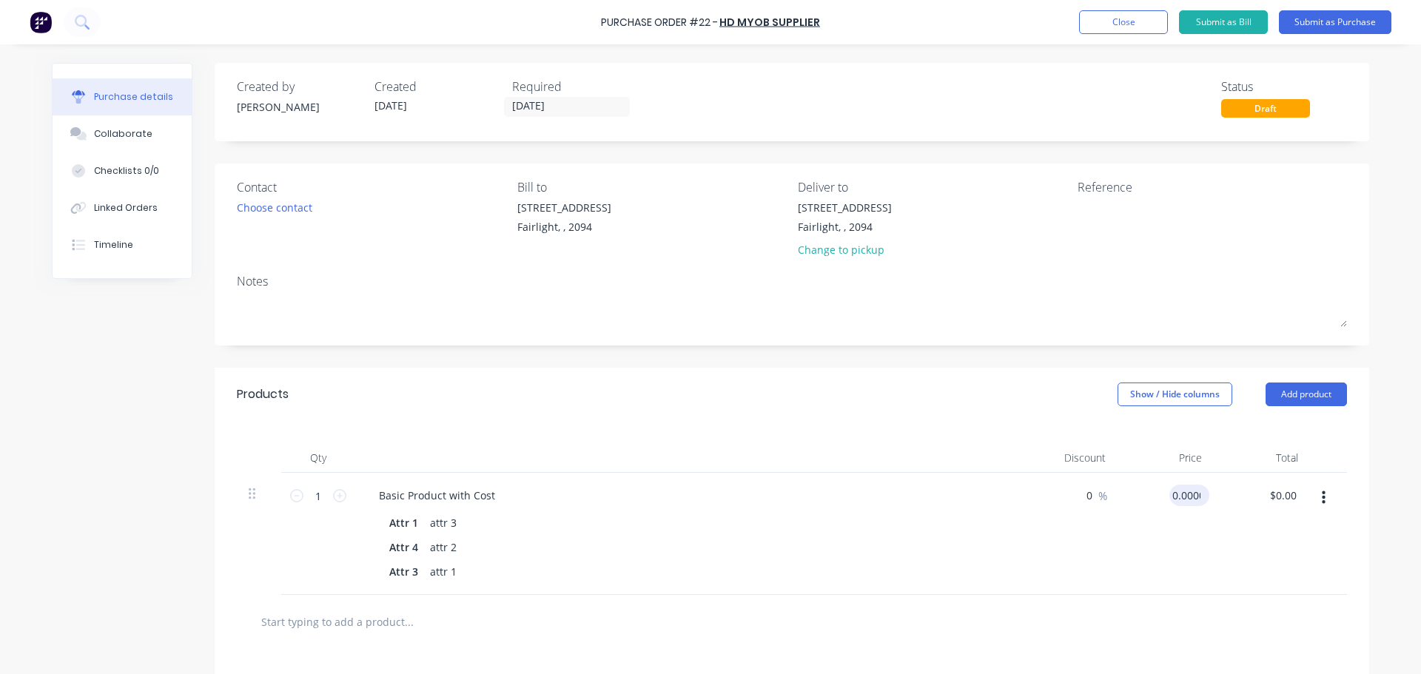
click at [1182, 492] on input "0.0000" at bounding box center [1186, 495] width 34 height 21
drag, startPoint x: 1167, startPoint y: 495, endPoint x: 1240, endPoint y: 501, distance: 72.7
click at [1234, 502] on div "1 1 Basic Product with Cost Attr 1 attr 3 Attr 4 attr 2 Attr 3 attr 1 0 0 % 0.0…" at bounding box center [792, 534] width 1110 height 122
type input "0"
type input "$1,200.00"
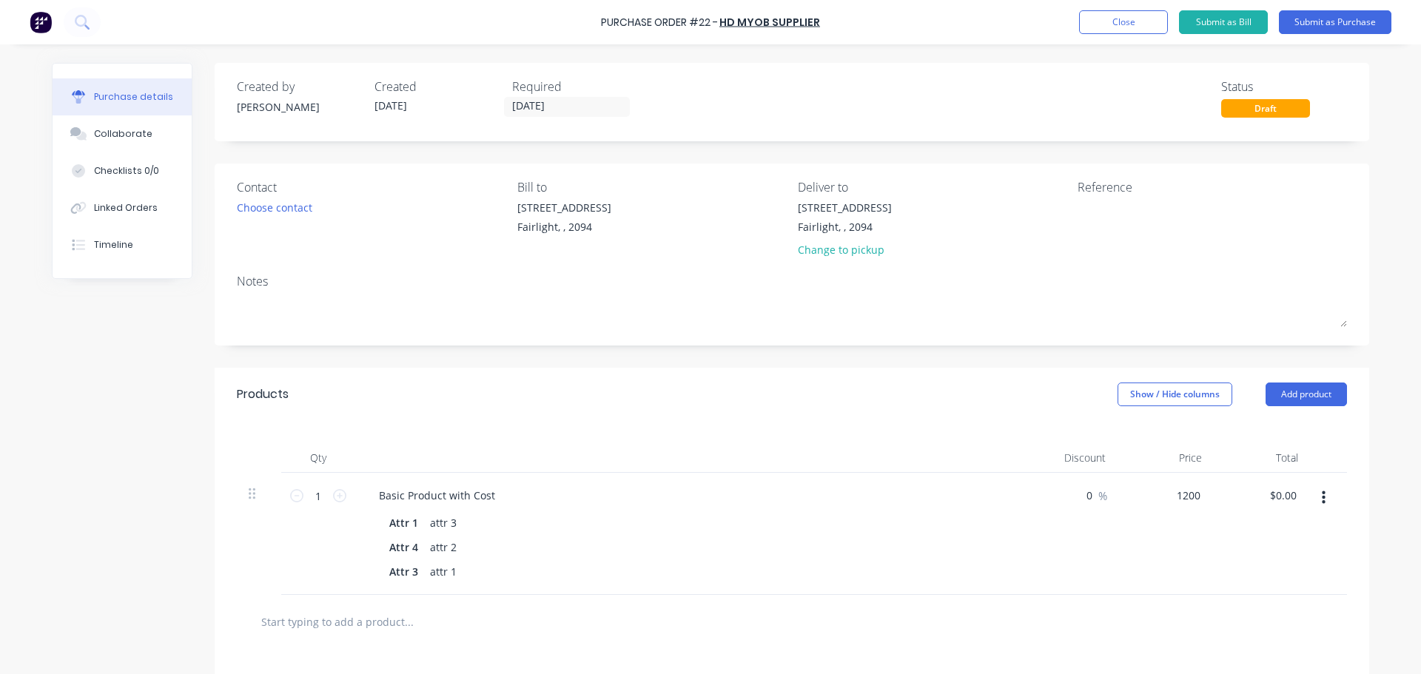
type input "$1,200.00"
click at [1173, 516] on div "$1,200.00 1200" at bounding box center [1165, 534] width 96 height 122
click at [1355, 14] on button "Submit as Purchase" at bounding box center [1334, 22] width 112 height 24
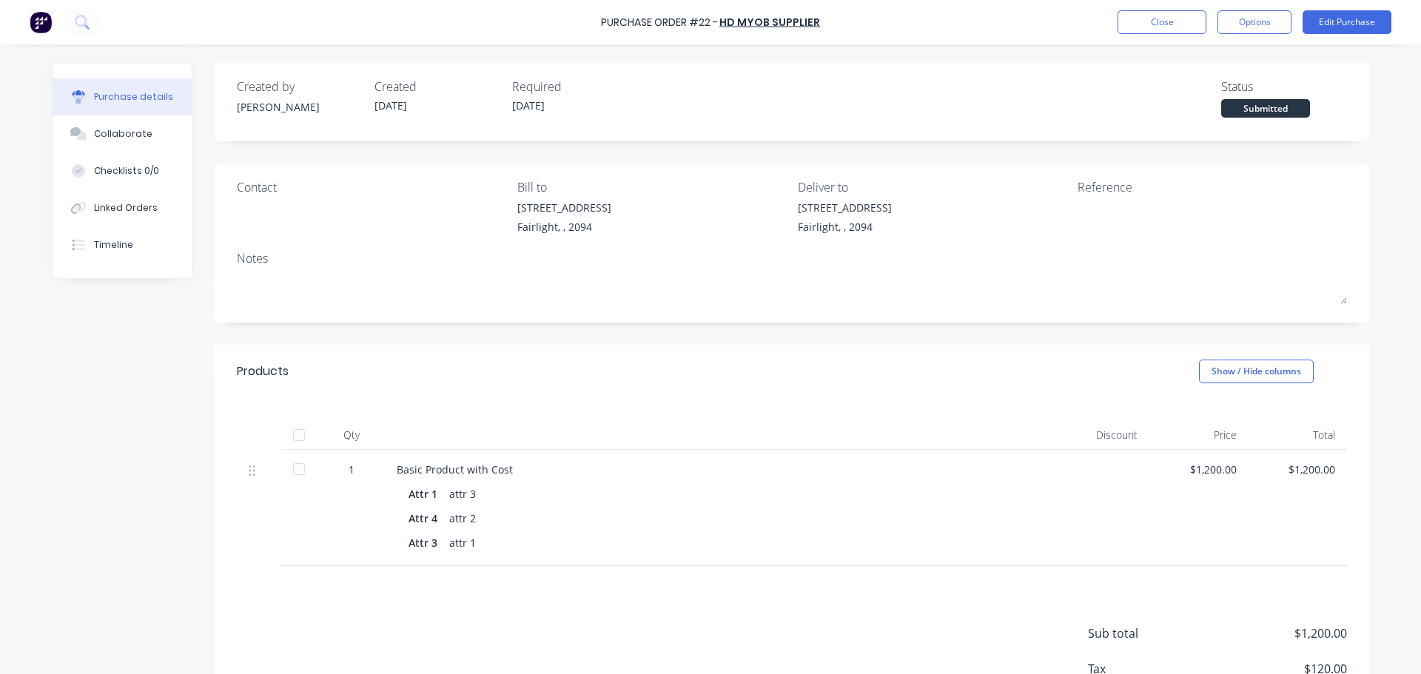
drag, startPoint x: 294, startPoint y: 437, endPoint x: 354, endPoint y: 410, distance: 65.9
click at [296, 437] on div at bounding box center [299, 435] width 30 height 30
click at [1144, 13] on button "Close" at bounding box center [1161, 22] width 89 height 24
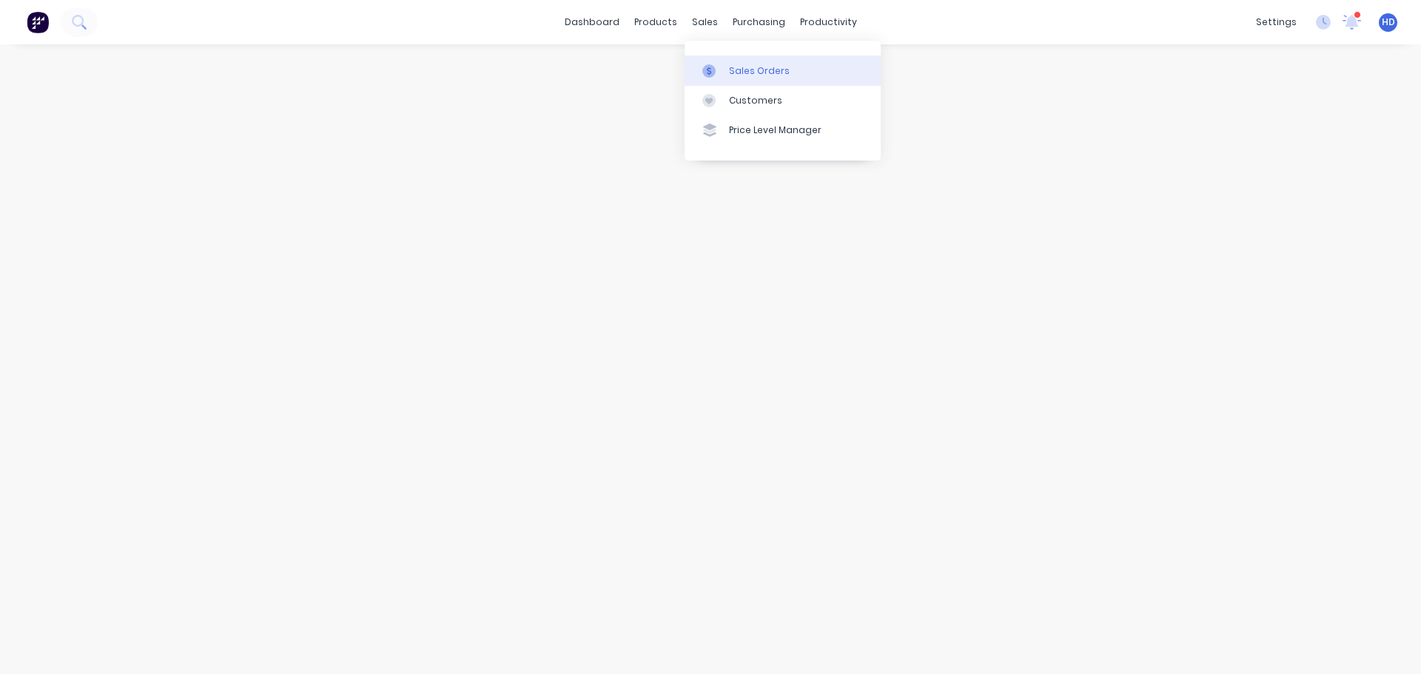
click at [751, 64] on div "Sales Orders" at bounding box center [759, 70] width 61 height 13
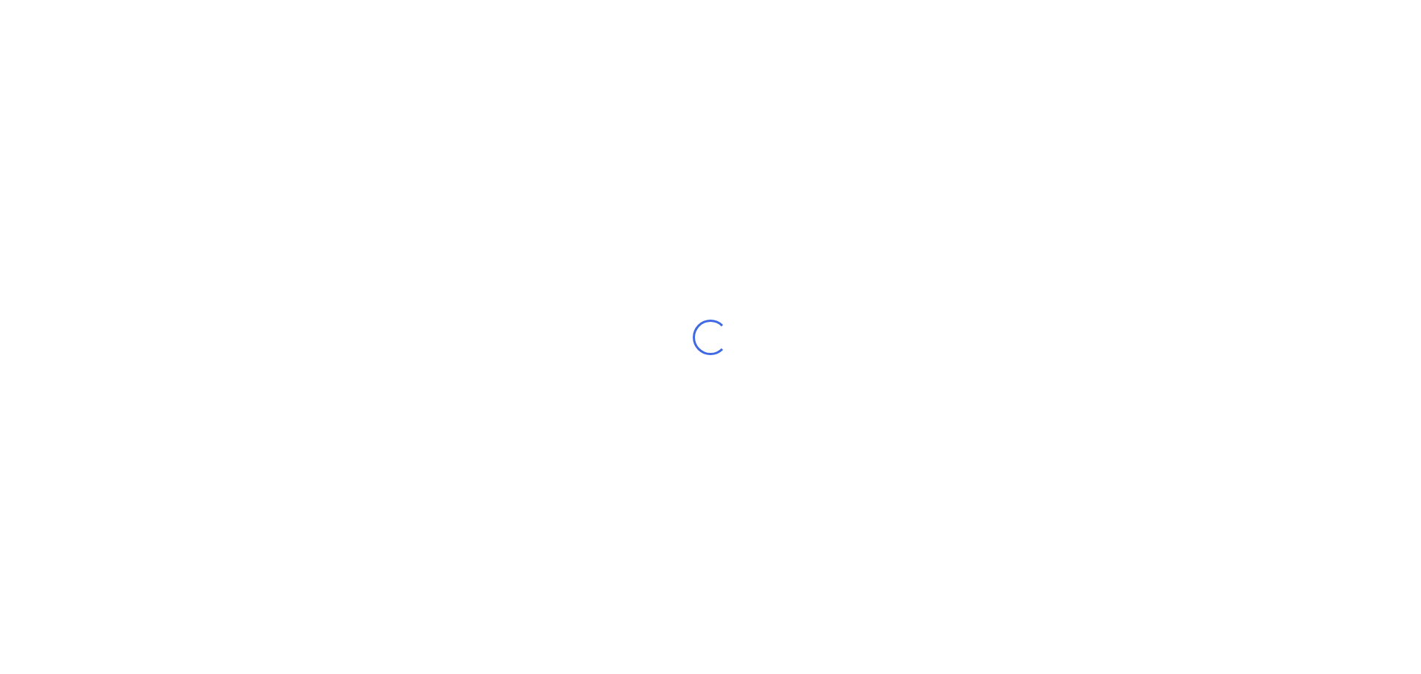
click at [601, 155] on div "Loading..." at bounding box center [710, 337] width 1421 height 674
drag, startPoint x: 829, startPoint y: 311, endPoint x: 732, endPoint y: 418, distance: 143.5
click at [673, 432] on div "Loading..." at bounding box center [710, 337] width 1421 height 674
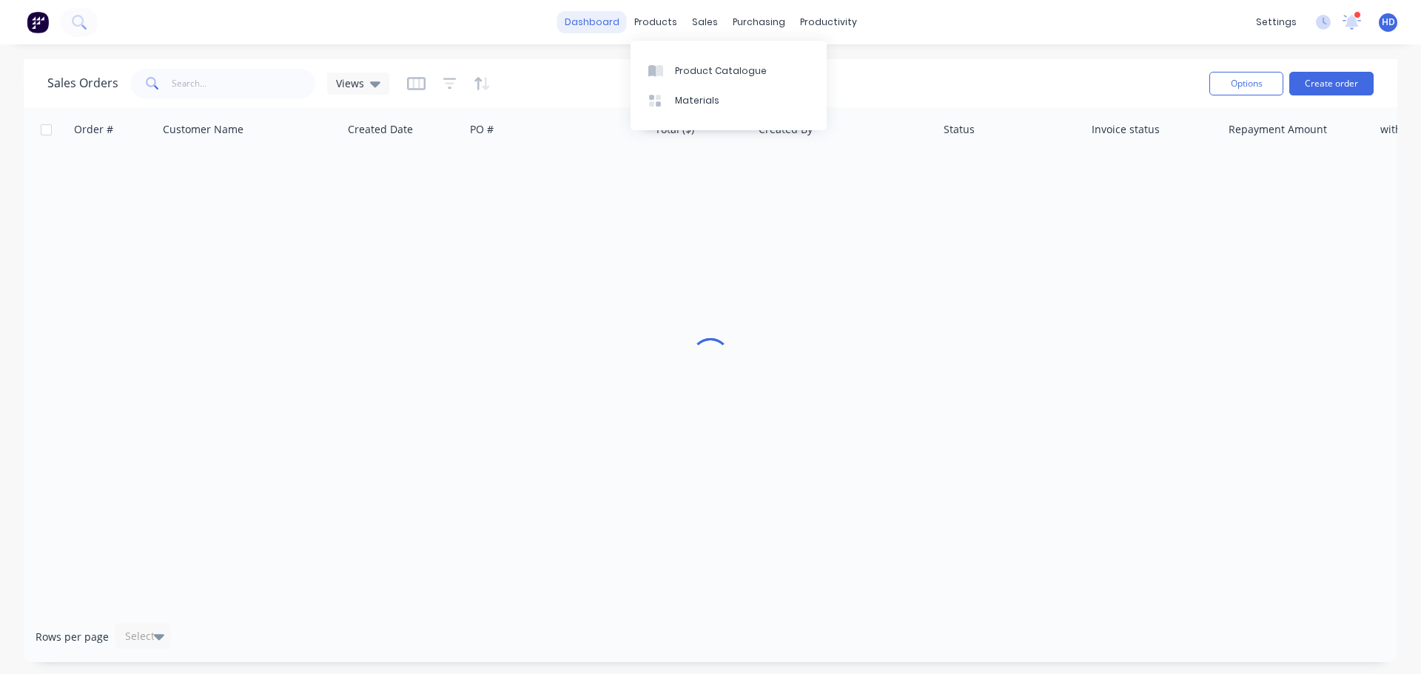
click at [590, 18] on link "dashboard" at bounding box center [592, 22] width 70 height 22
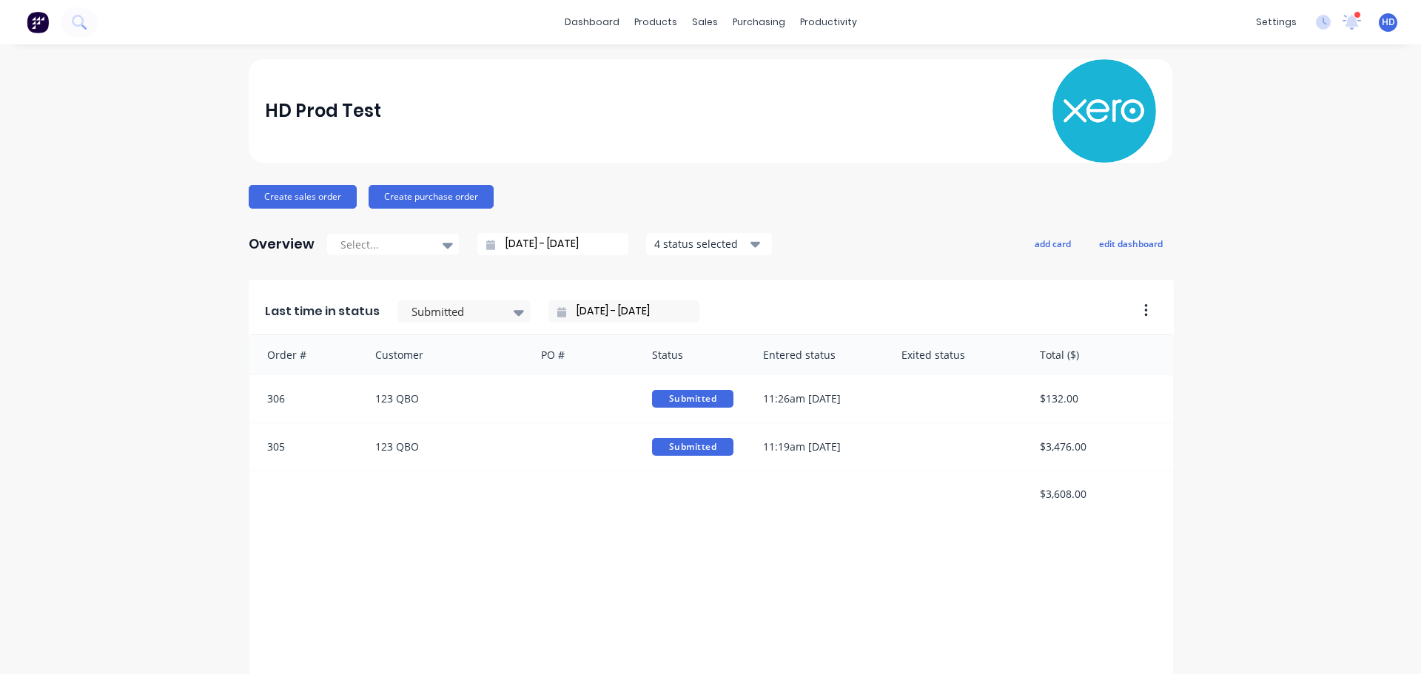
drag, startPoint x: 644, startPoint y: 84, endPoint x: 647, endPoint y: 47, distance: 37.2
click at [643, 82] on div "HD Prod Test" at bounding box center [711, 111] width 892 height 104
click at [793, 101] on div "Suppliers" at bounding box center [783, 100] width 44 height 13
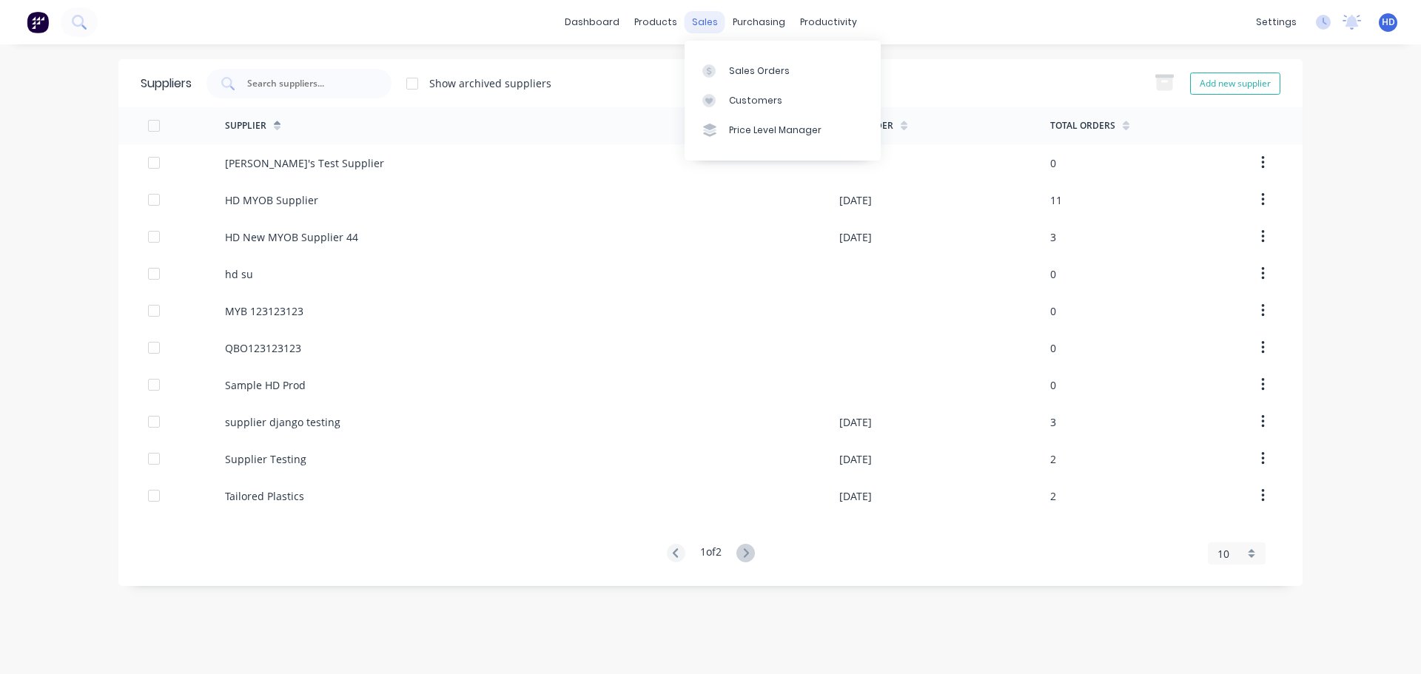
click at [698, 16] on div "sales" at bounding box center [704, 22] width 41 height 22
click at [753, 69] on div "Sales Orders" at bounding box center [759, 70] width 61 height 13
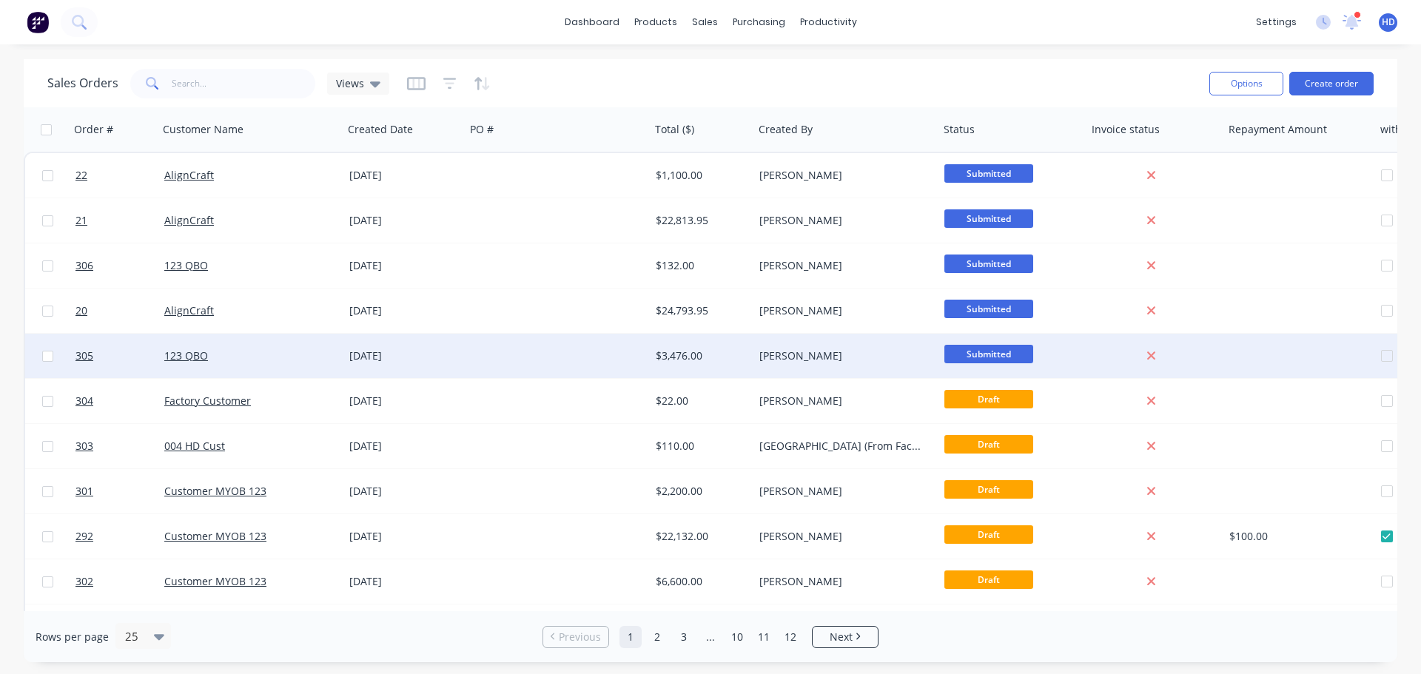
click at [1253, 363] on div at bounding box center [1299, 356] width 152 height 44
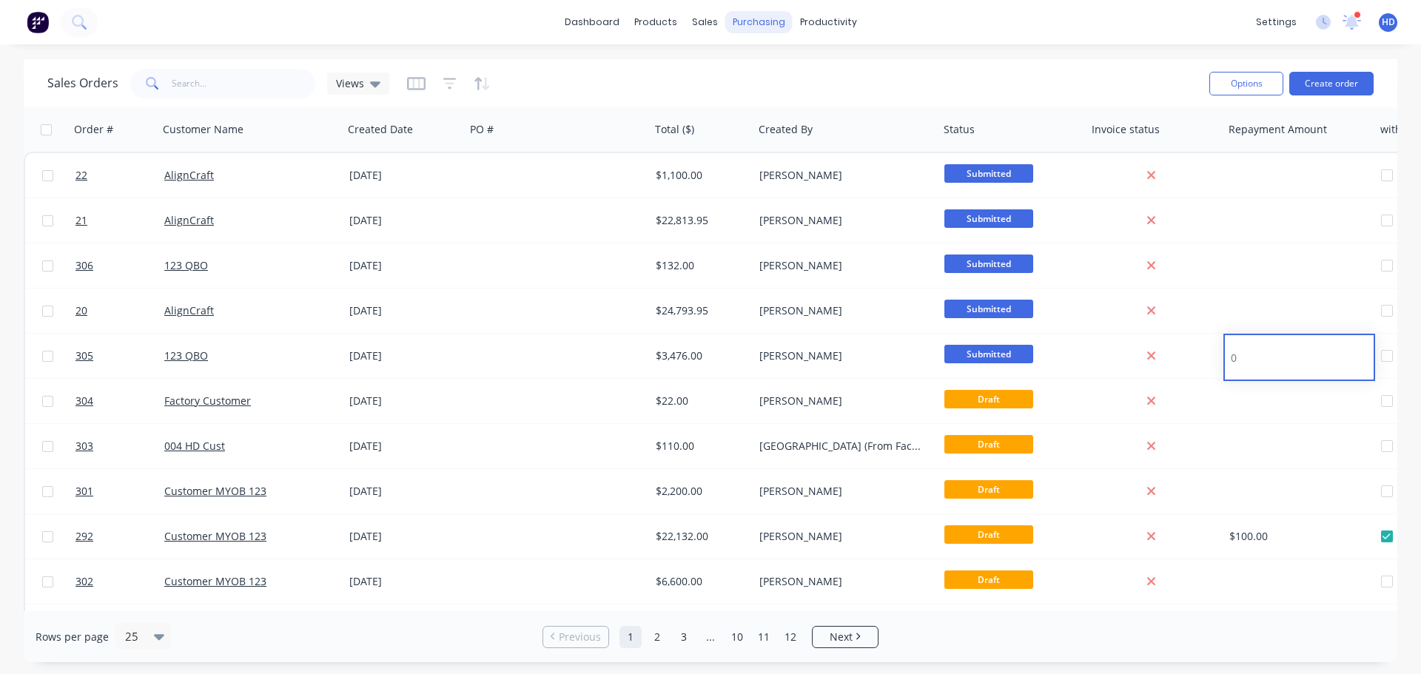
drag, startPoint x: 762, startPoint y: 67, endPoint x: 769, endPoint y: 24, distance: 43.4
click at [763, 67] on div "Sales Orders Views" at bounding box center [622, 83] width 1150 height 36
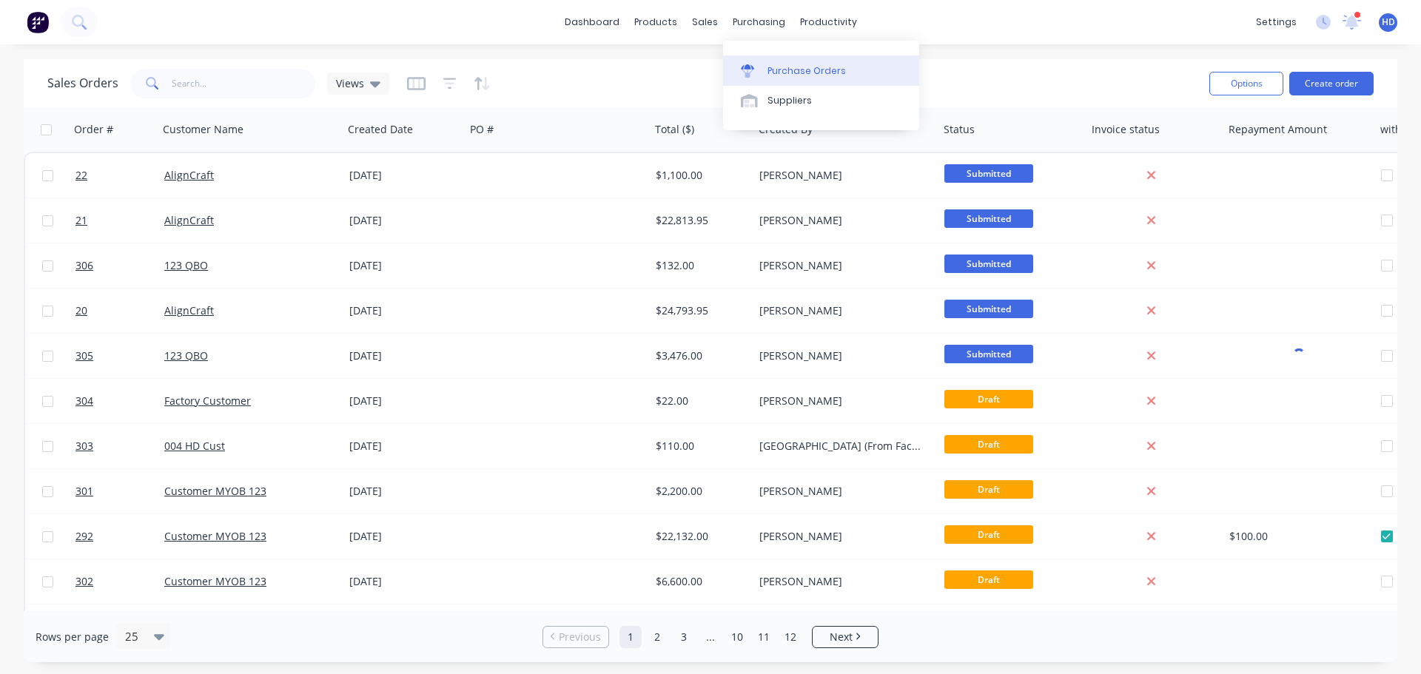
click at [793, 62] on link "Purchase Orders" at bounding box center [821, 70] width 196 height 30
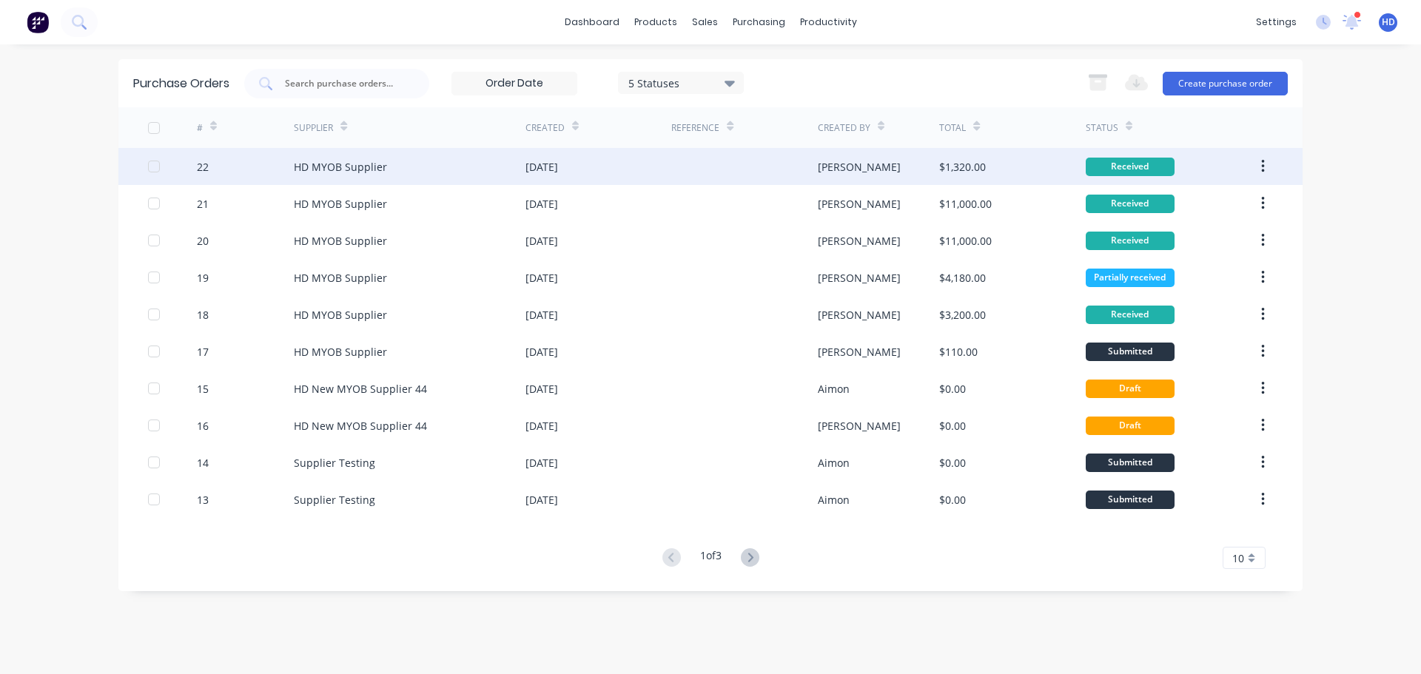
click at [348, 163] on div "HD MYOB Supplier" at bounding box center [340, 167] width 93 height 16
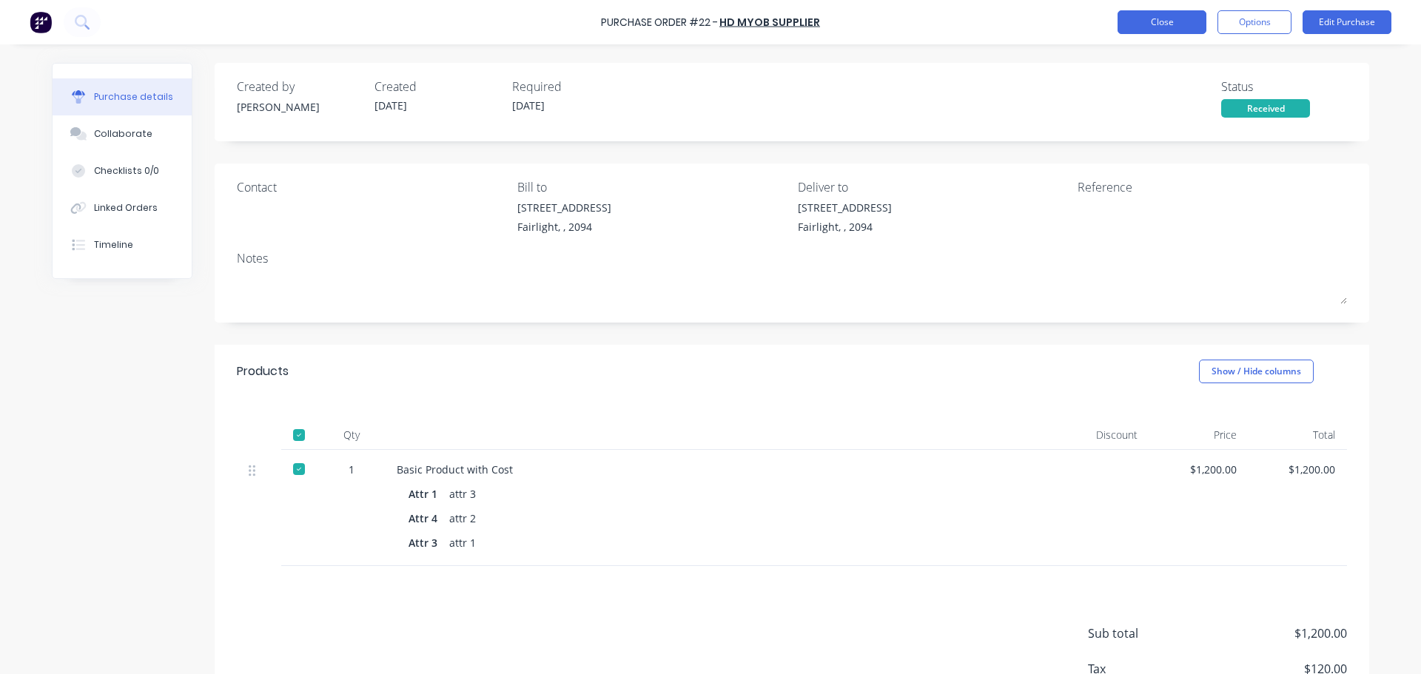
click at [1150, 18] on button "Close" at bounding box center [1161, 22] width 89 height 24
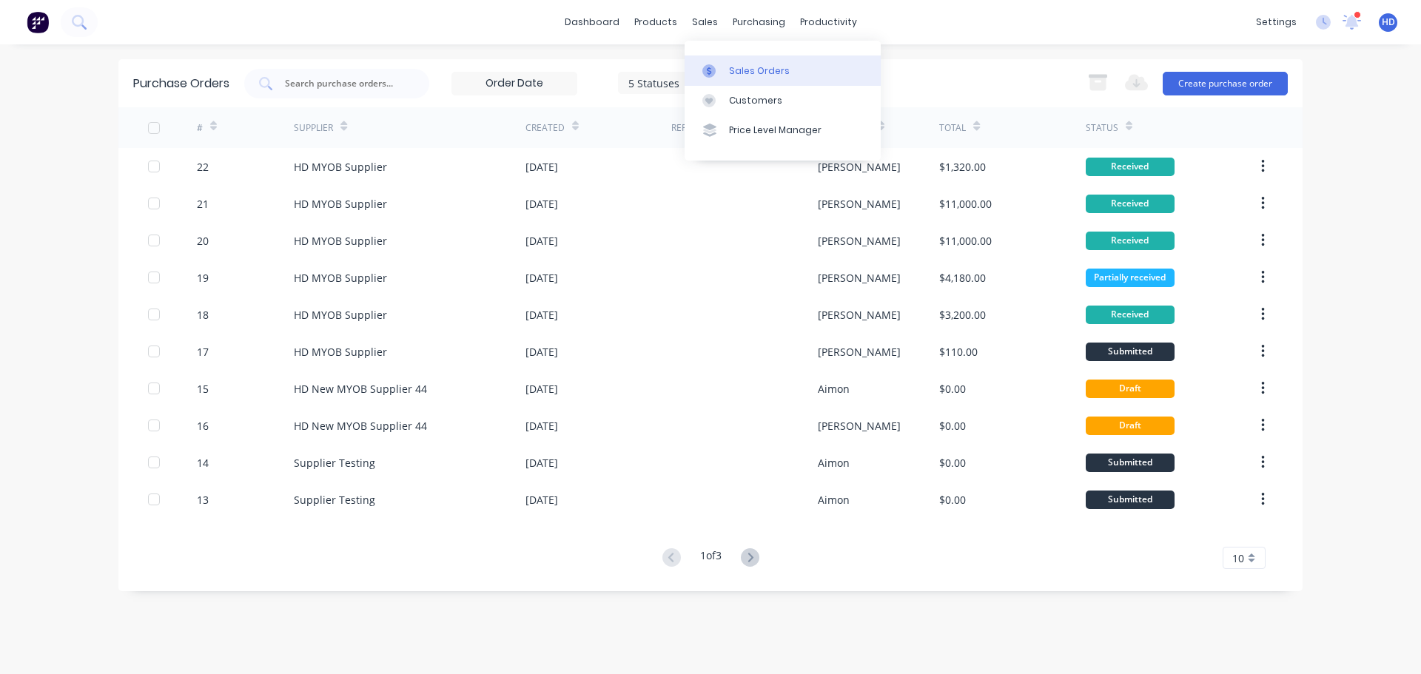
click at [782, 73] on div "Sales Orders" at bounding box center [759, 70] width 61 height 13
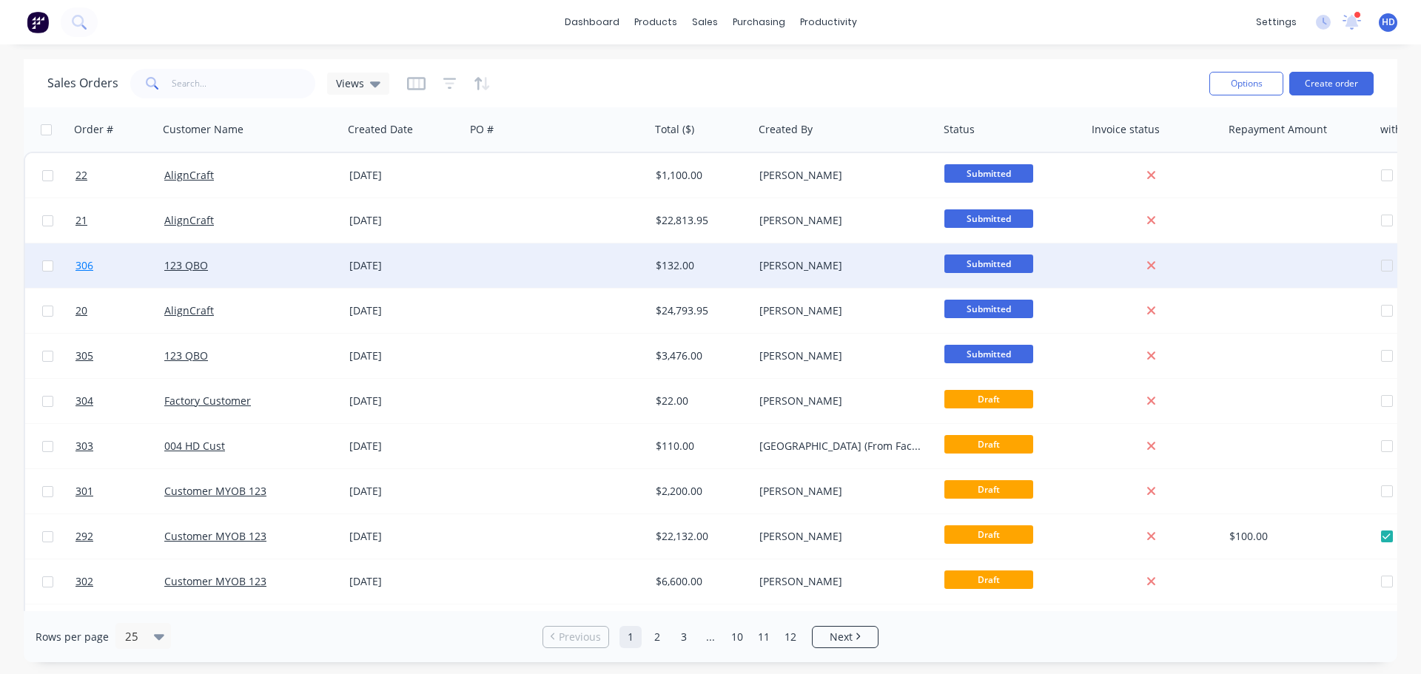
click at [130, 261] on link "306" at bounding box center [119, 265] width 89 height 44
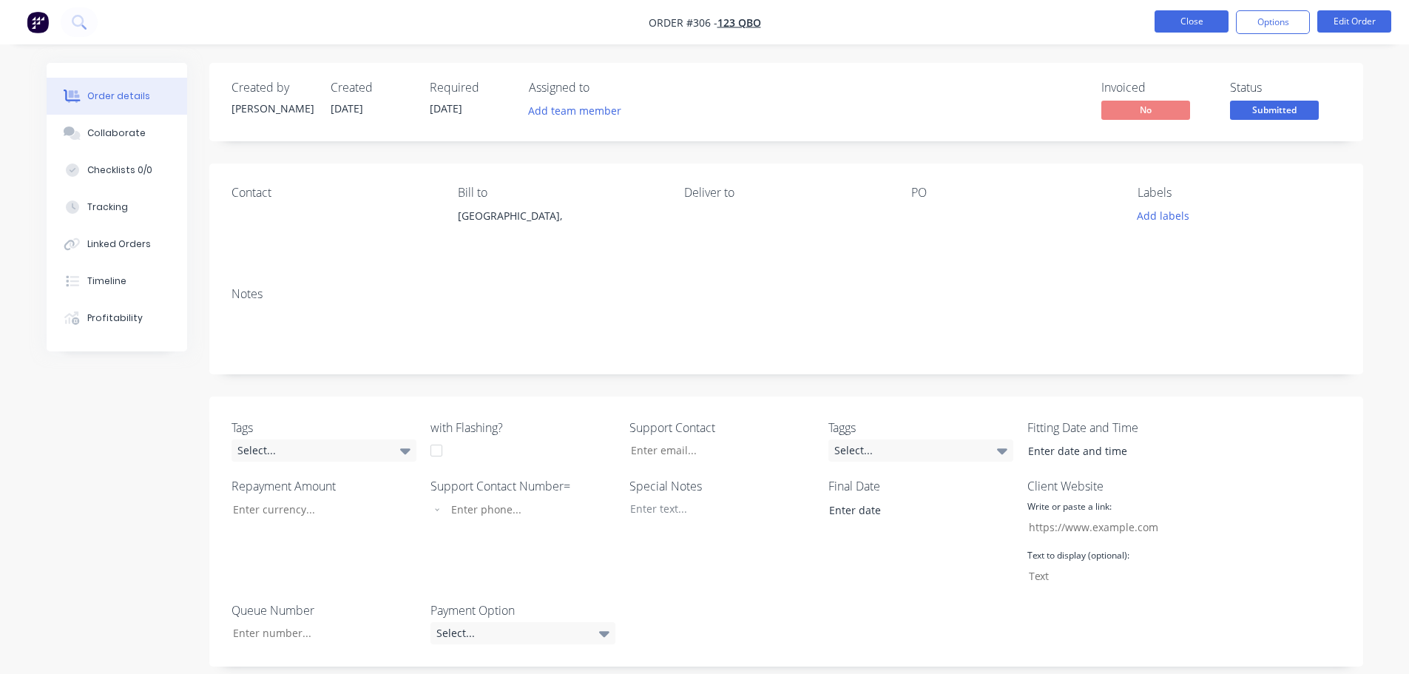
click at [1211, 18] on button "Close" at bounding box center [1192, 21] width 74 height 22
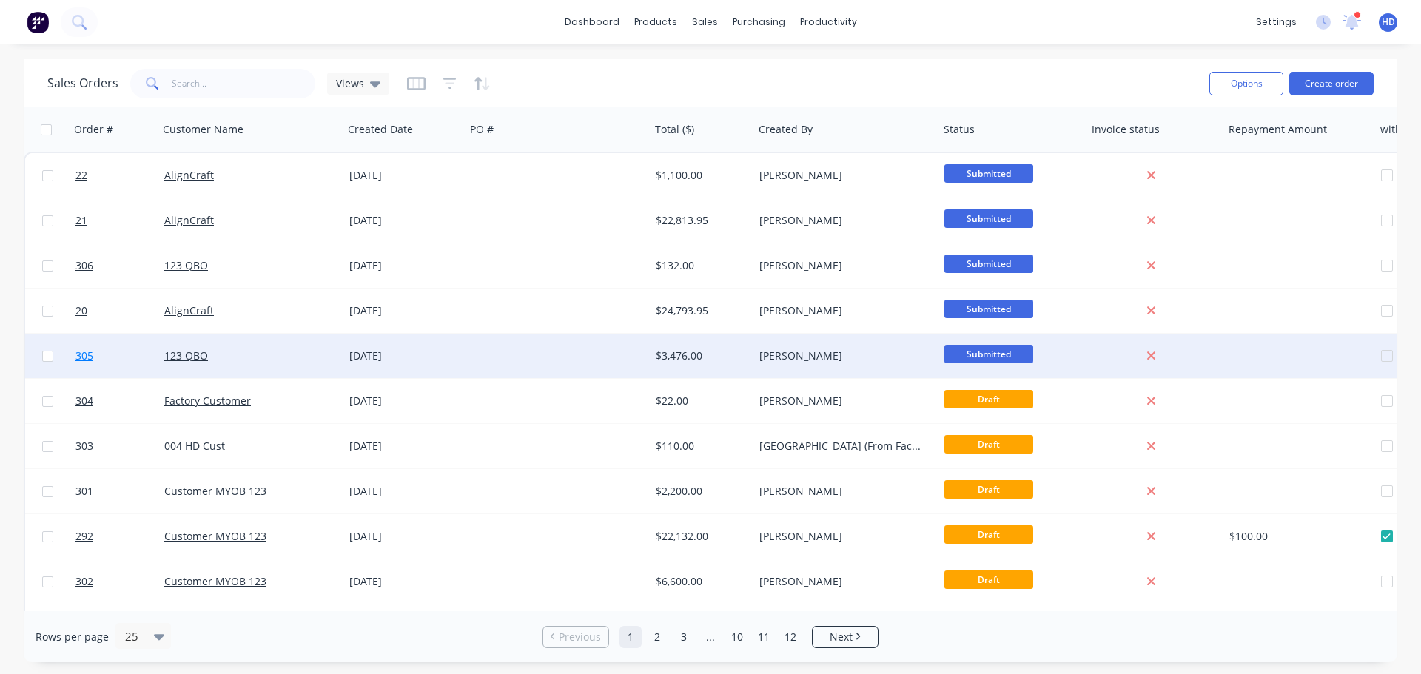
click at [126, 357] on link "305" at bounding box center [119, 356] width 89 height 44
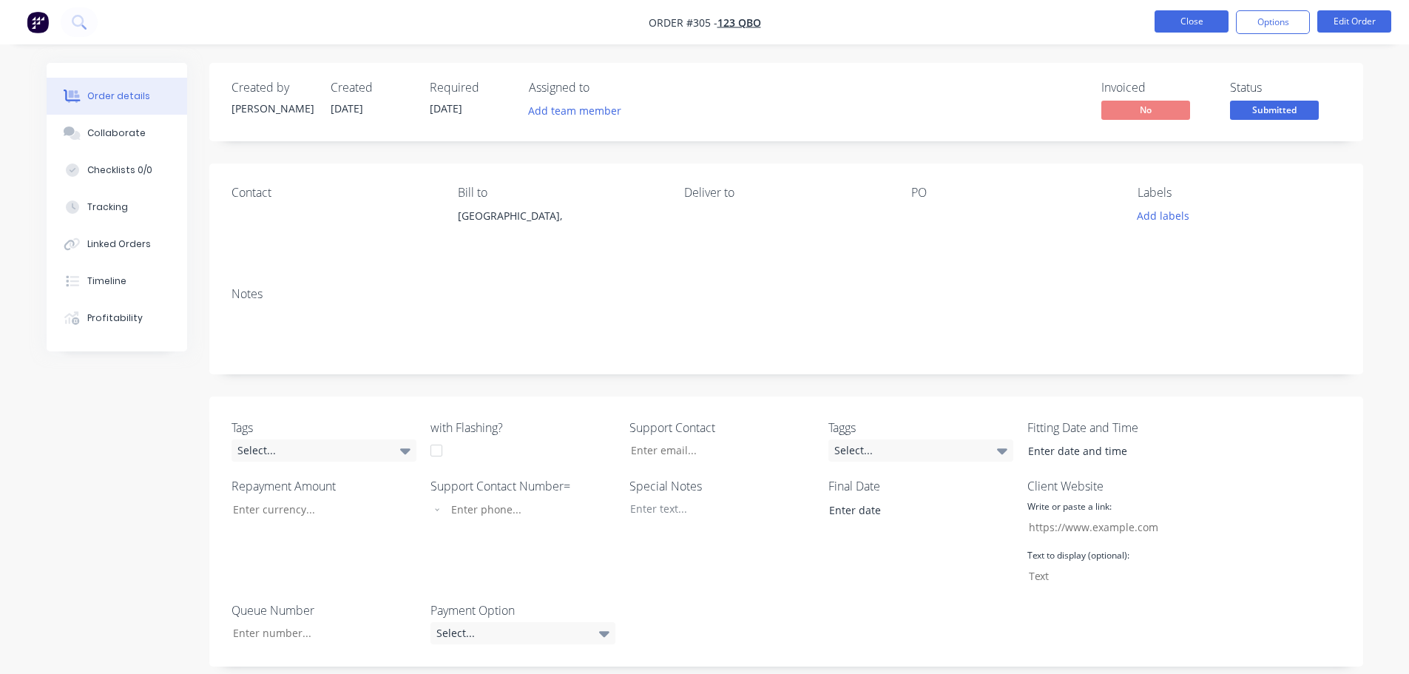
click at [1190, 27] on button "Close" at bounding box center [1192, 21] width 74 height 22
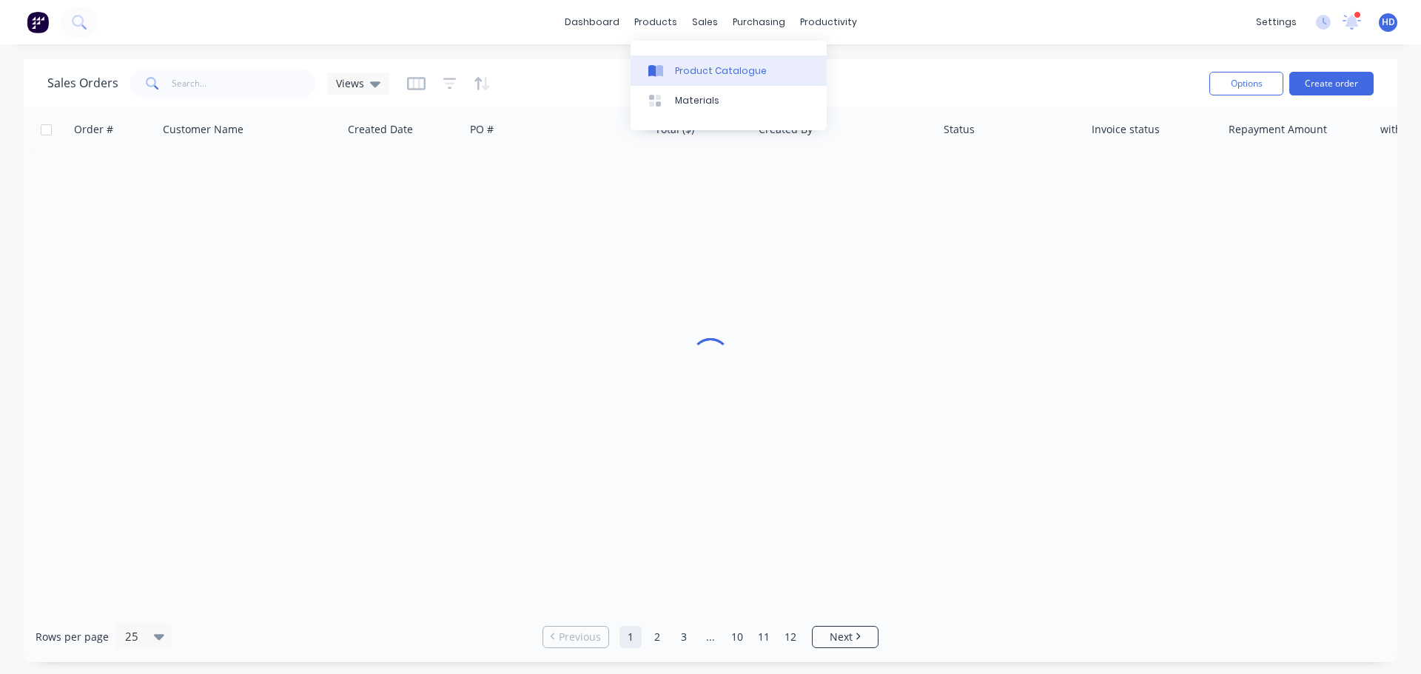
drag, startPoint x: 703, startPoint y: 72, endPoint x: 634, endPoint y: 82, distance: 69.6
click at [701, 72] on div "Product Catalogue" at bounding box center [721, 70] width 92 height 13
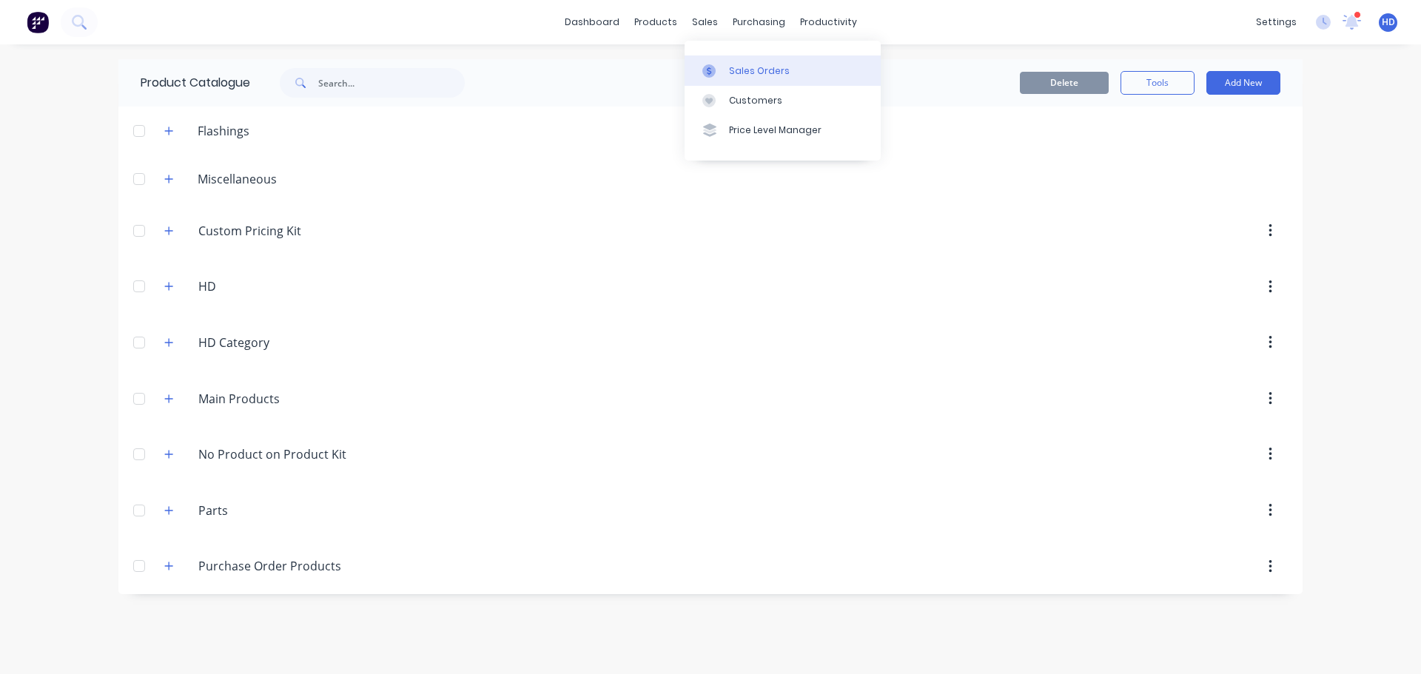
click at [763, 79] on link "Sales Orders" at bounding box center [782, 70] width 196 height 30
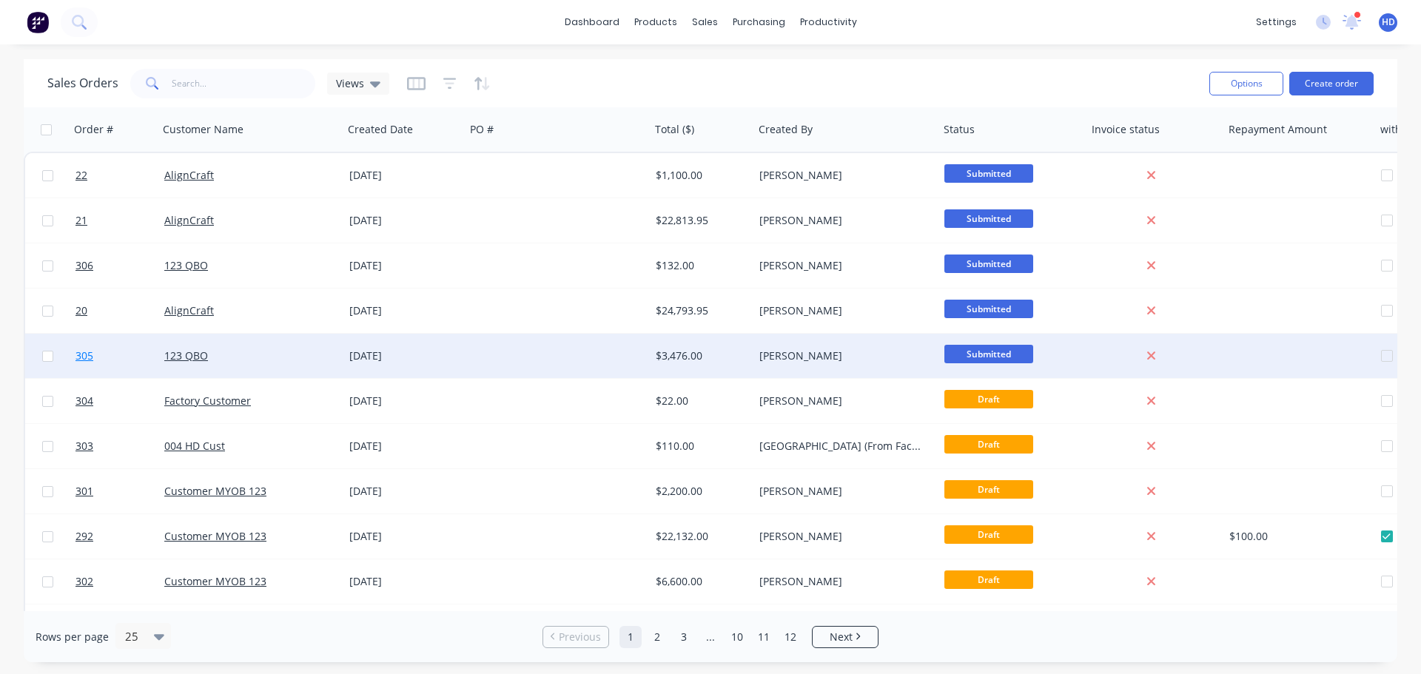
click at [96, 354] on link "305" at bounding box center [119, 356] width 89 height 44
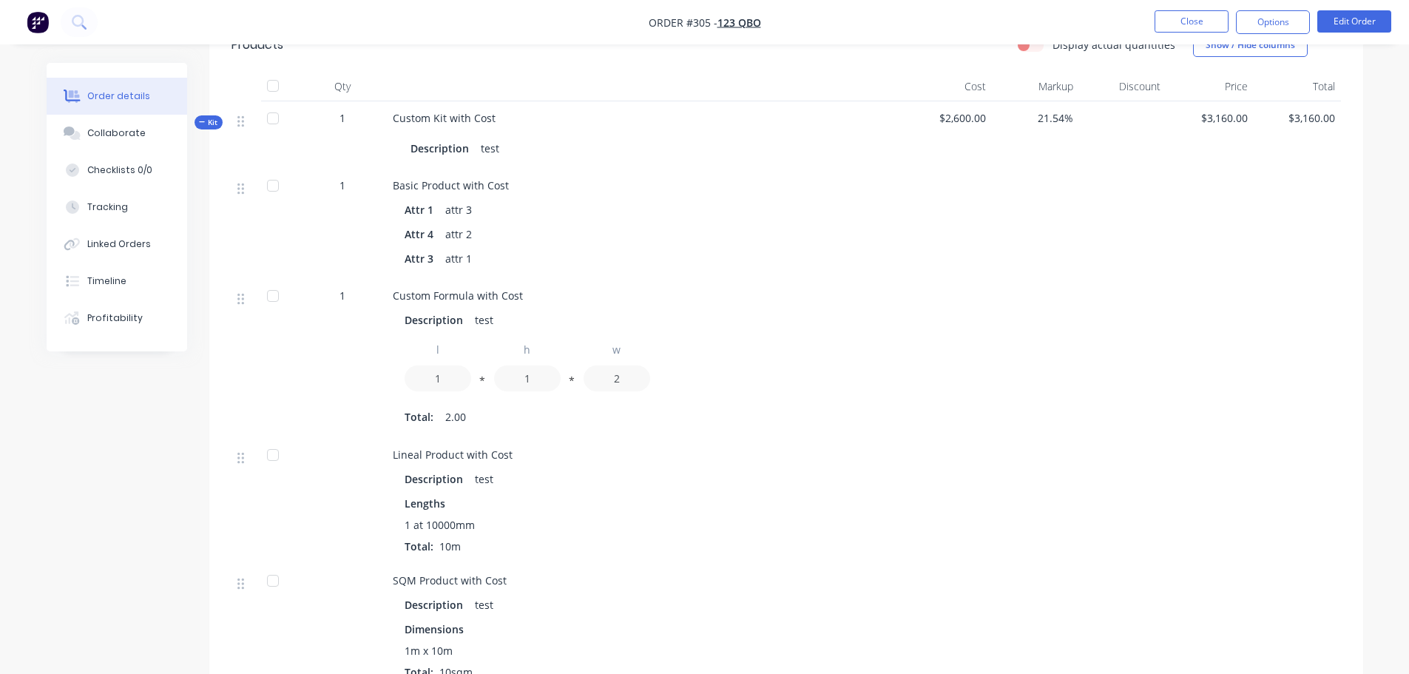
scroll to position [592, 0]
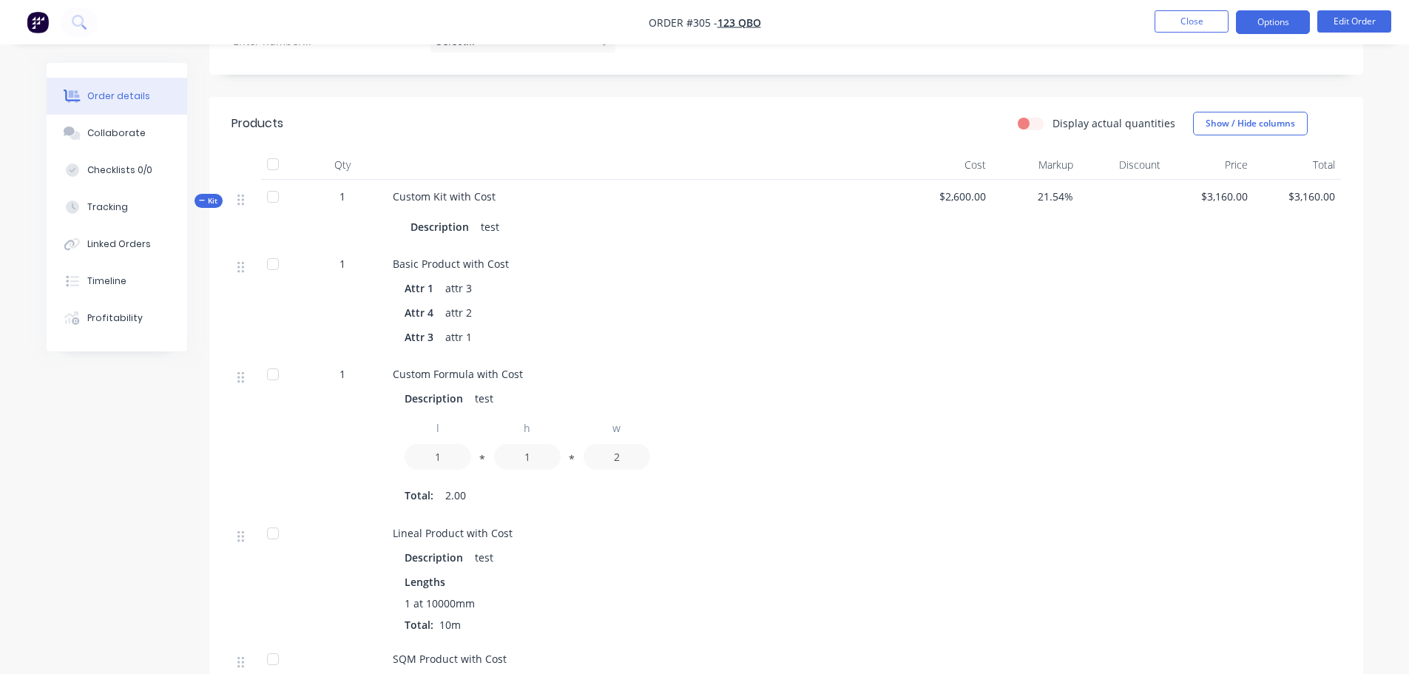
click at [1257, 20] on button "Options" at bounding box center [1273, 22] width 74 height 24
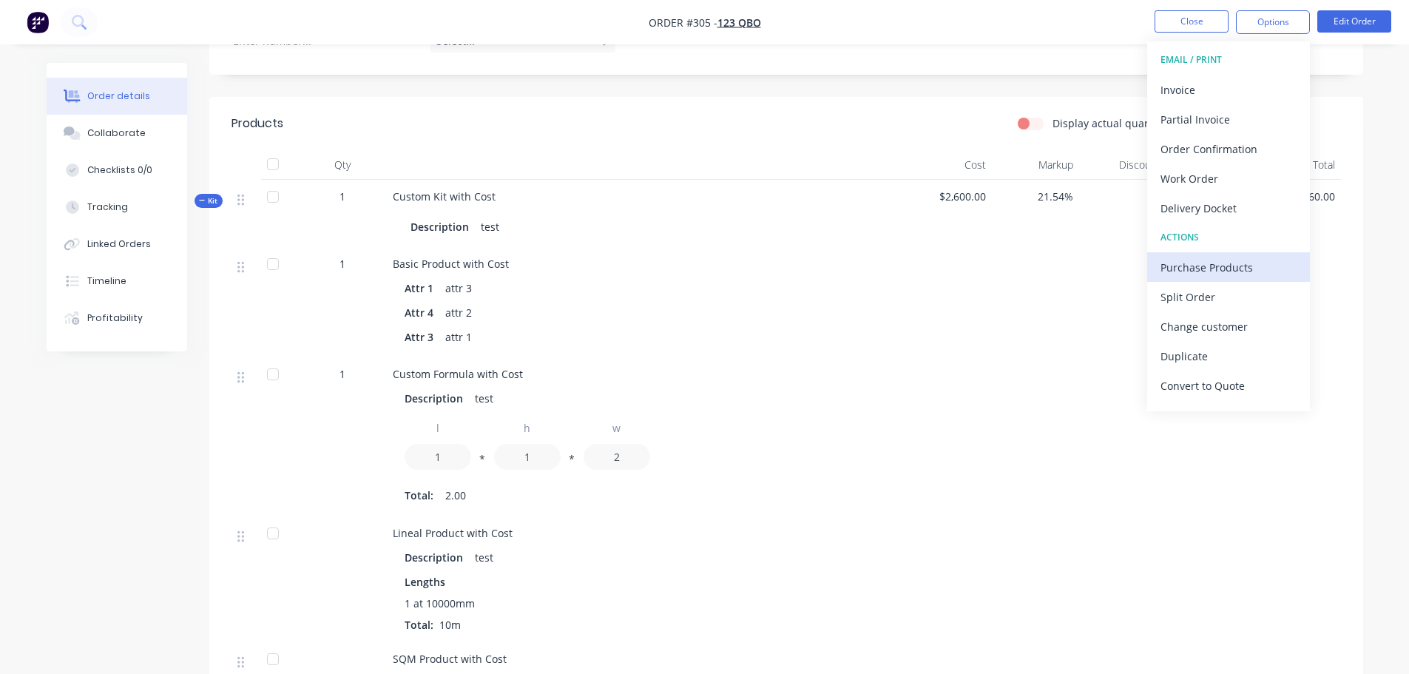
click at [1246, 269] on div "Purchase Products" at bounding box center [1229, 267] width 136 height 21
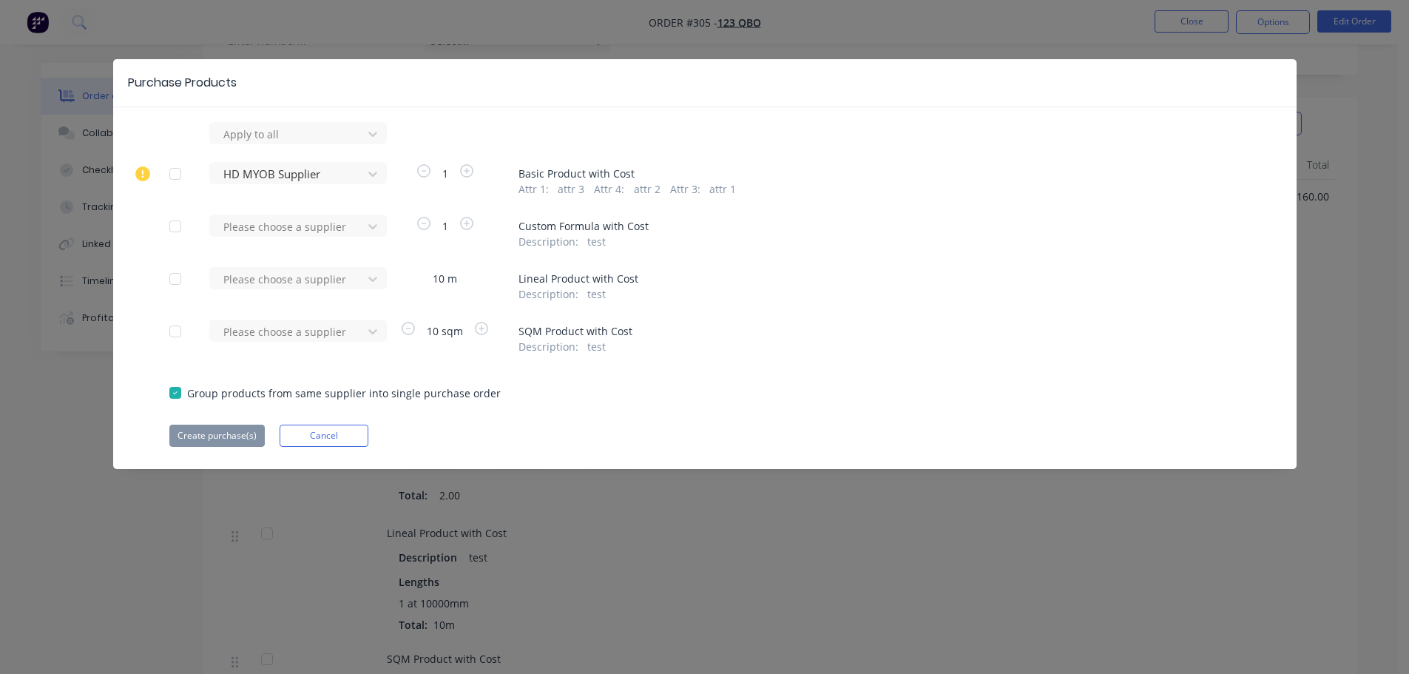
drag, startPoint x: 176, startPoint y: 232, endPoint x: 183, endPoint y: 229, distance: 8.0
click at [178, 231] on div at bounding box center [176, 227] width 30 height 30
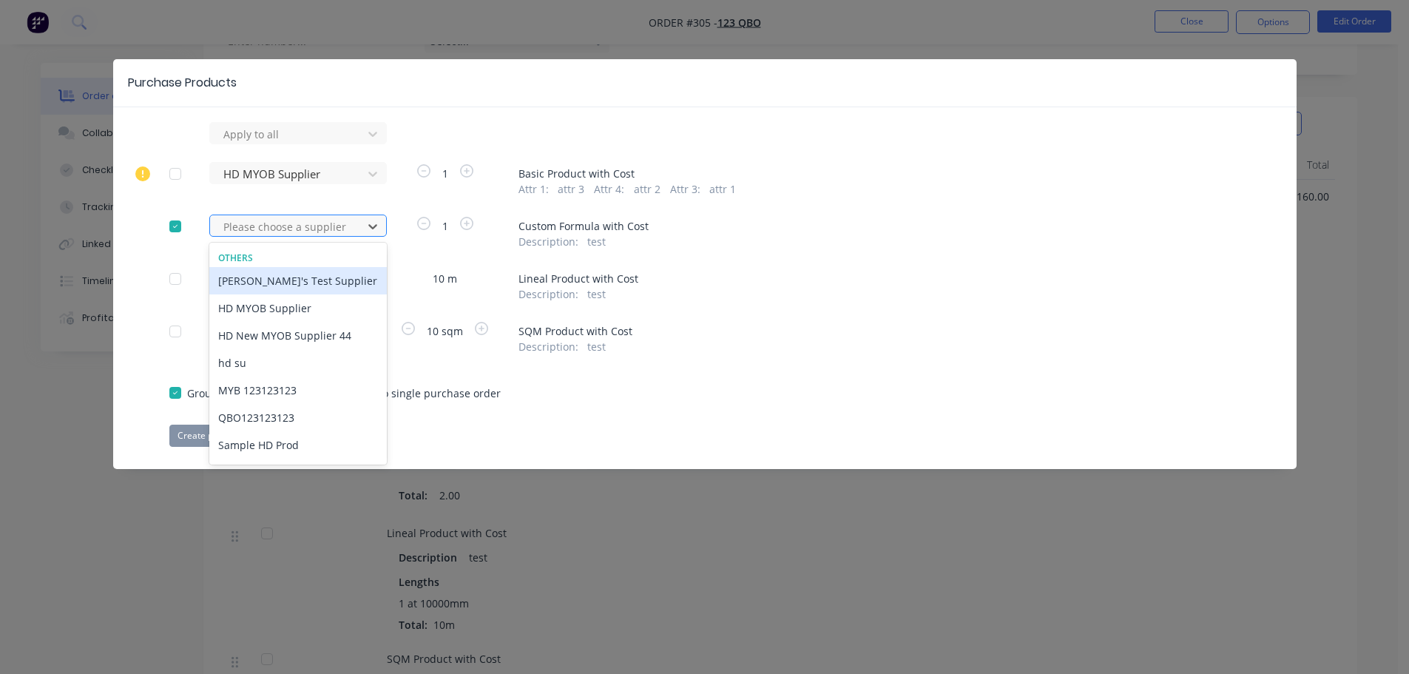
click at [316, 224] on div at bounding box center [288, 227] width 133 height 18
click at [282, 306] on div "HD MYOB Supplier" at bounding box center [298, 307] width 178 height 27
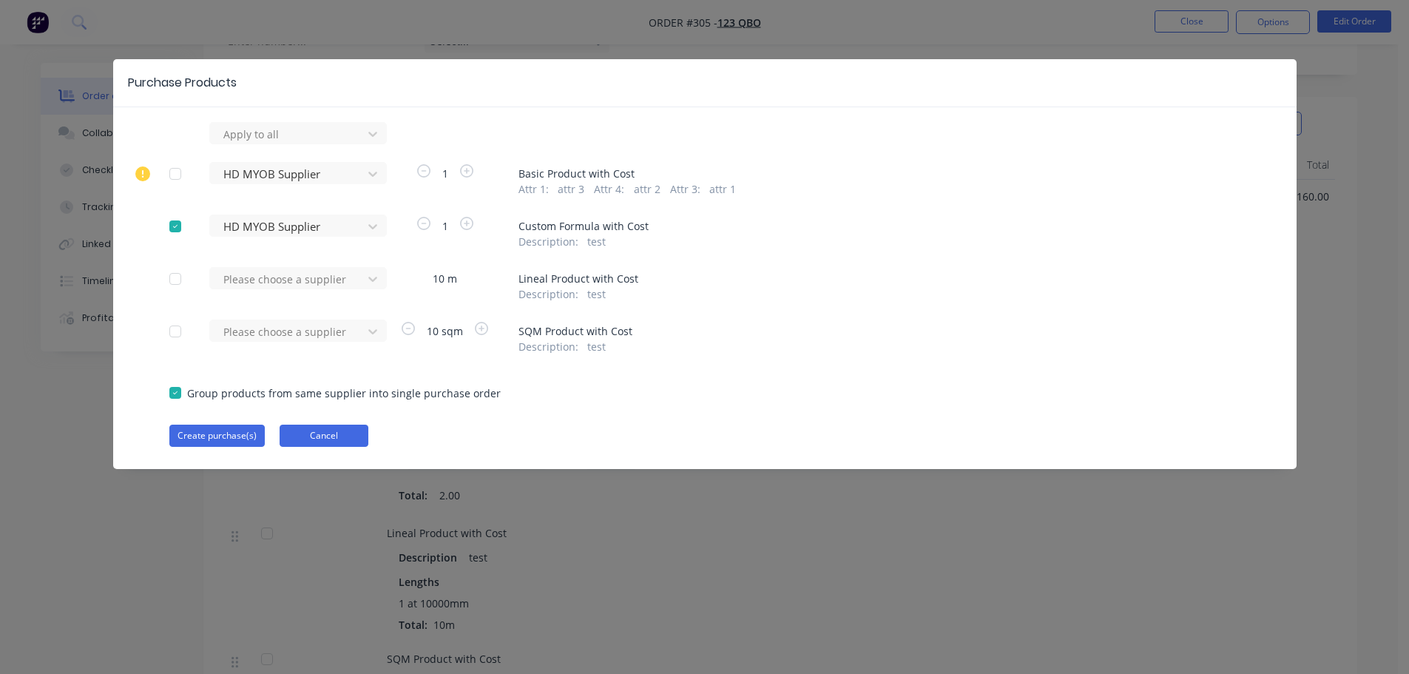
click at [337, 442] on button "Cancel" at bounding box center [324, 436] width 89 height 22
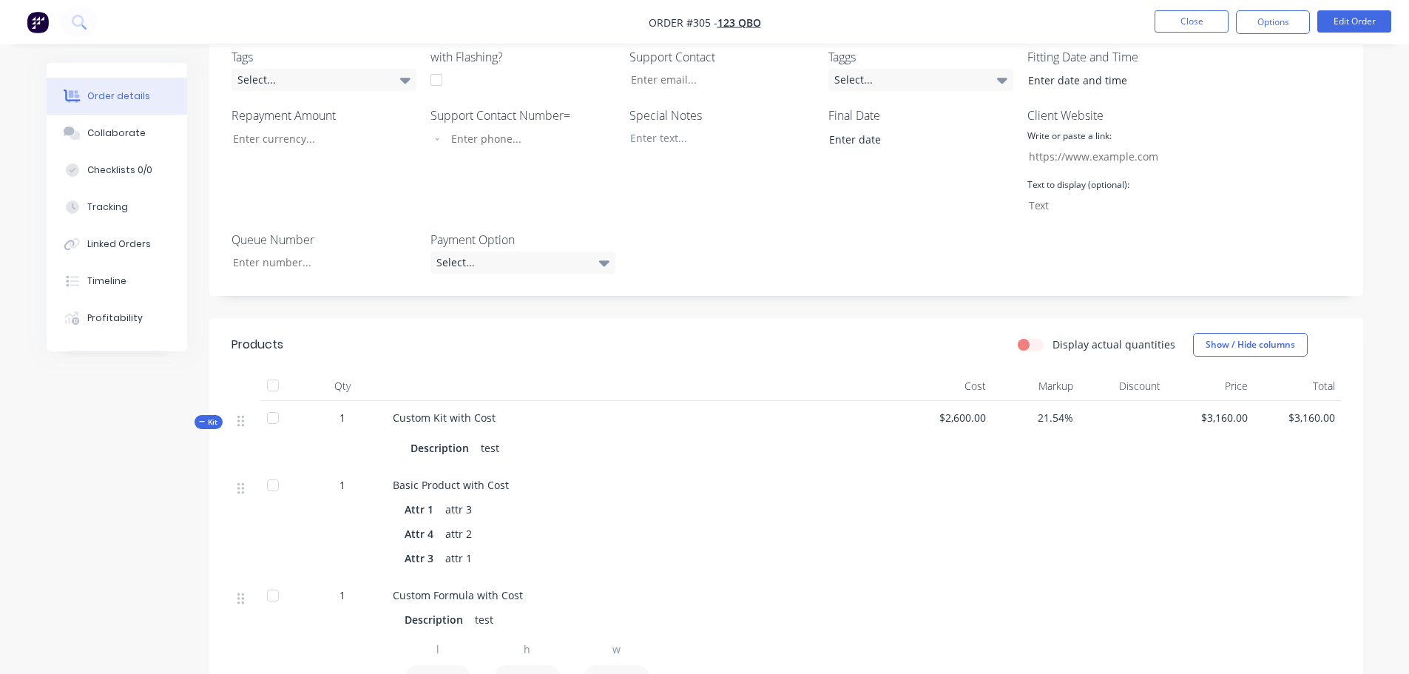
scroll to position [518, 0]
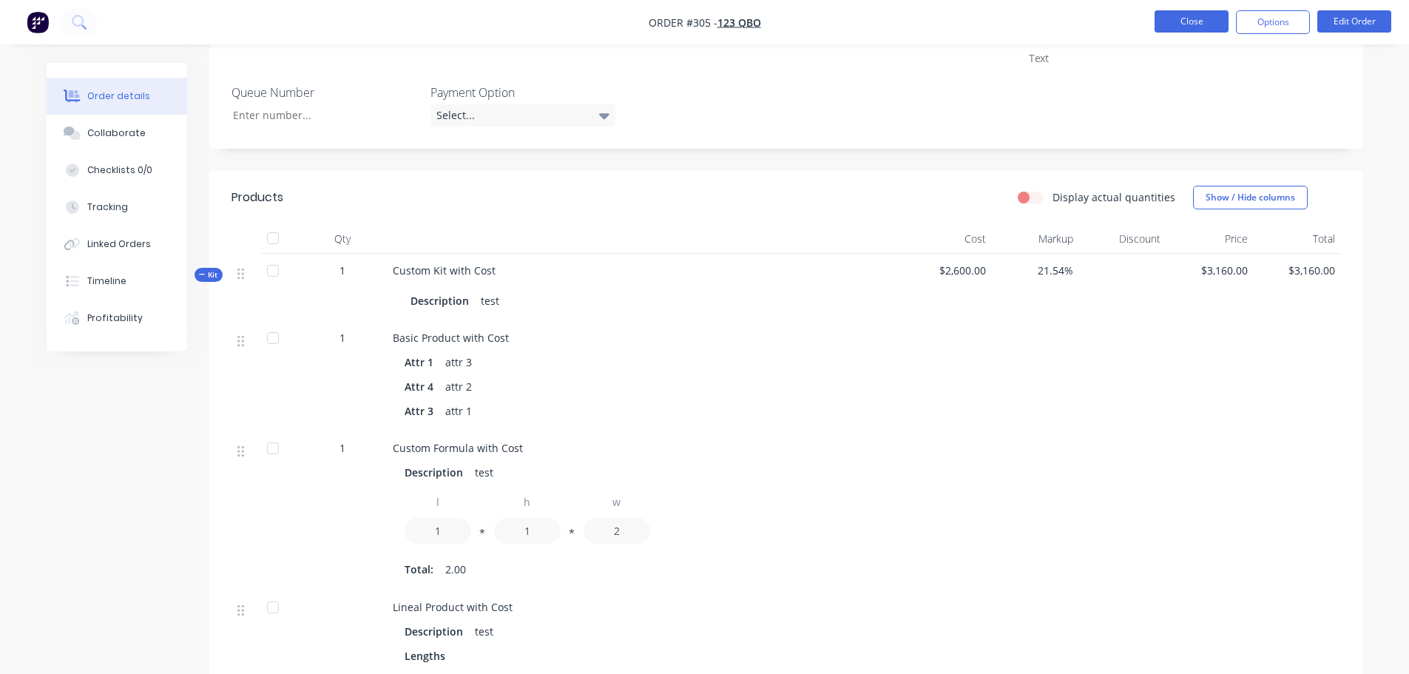
click at [1191, 21] on button "Close" at bounding box center [1192, 21] width 74 height 22
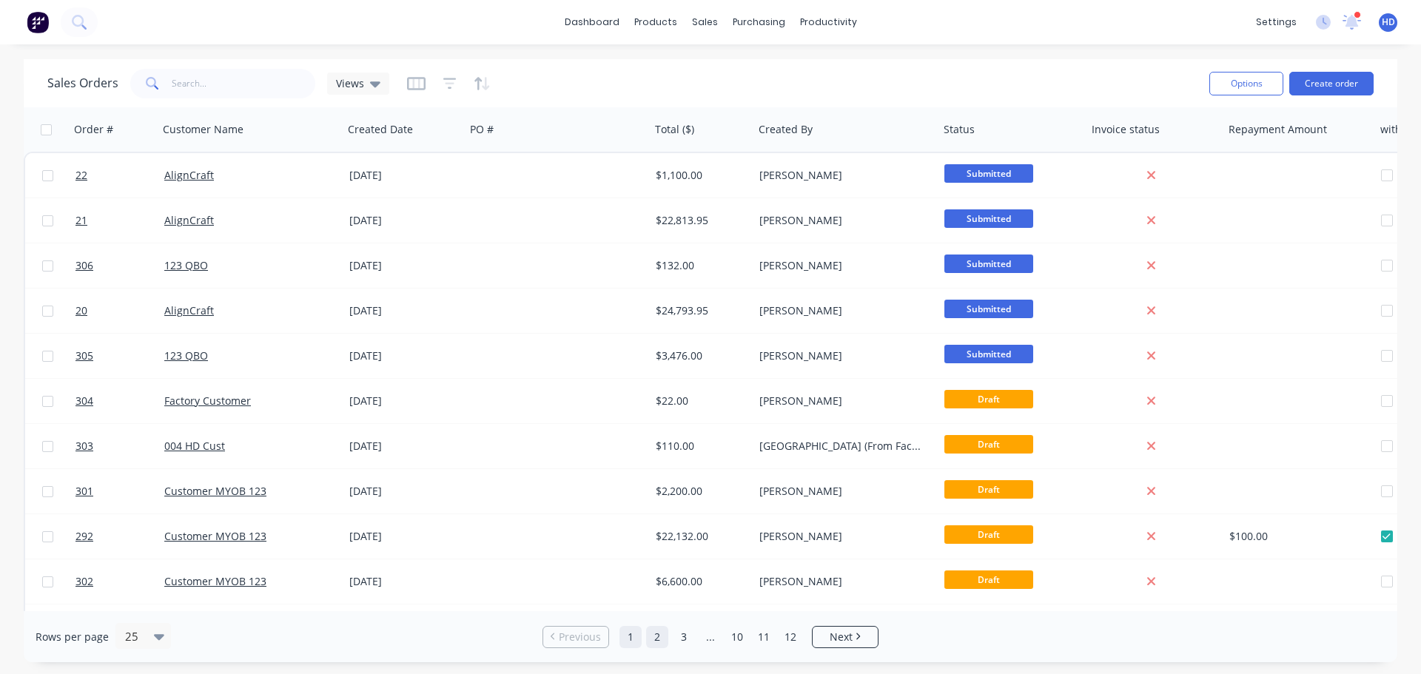
click at [658, 641] on link "2" at bounding box center [657, 637] width 22 height 22
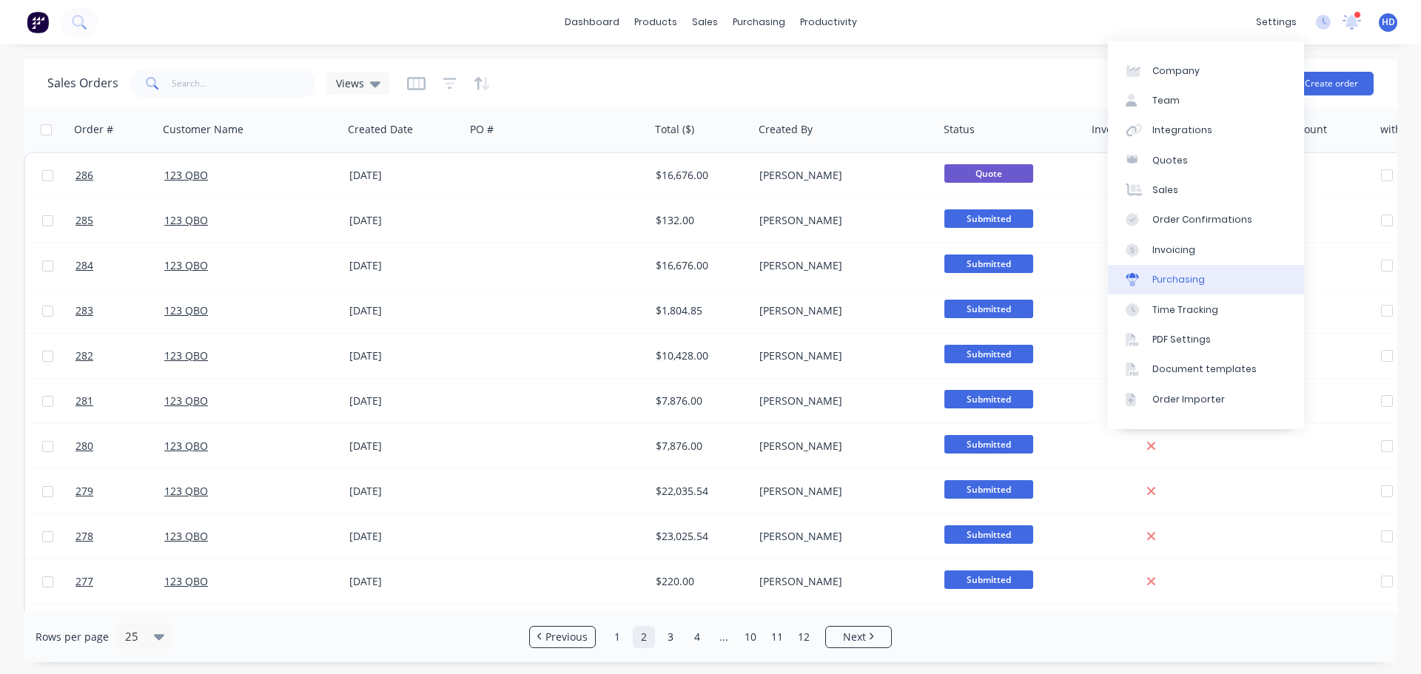
click at [1208, 277] on link "Purchasing" at bounding box center [1206, 280] width 196 height 30
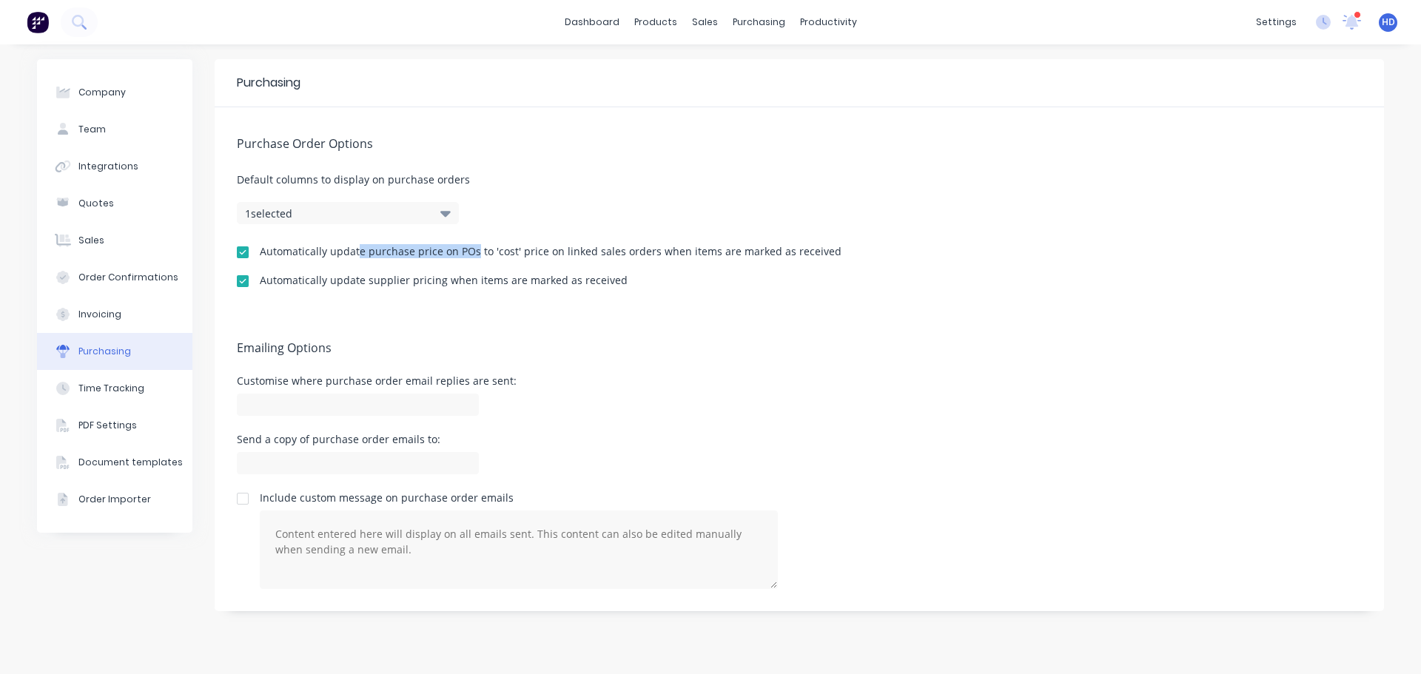
drag, startPoint x: 357, startPoint y: 253, endPoint x: 471, endPoint y: 247, distance: 114.8
click at [471, 246] on div "Automatically update purchase price on POs to 'cost' price on linked sales orde…" at bounding box center [551, 251] width 582 height 10
click at [484, 279] on div "Automatically update supplier pricing when items are marked as received" at bounding box center [444, 280] width 368 height 10
drag, startPoint x: 625, startPoint y: 281, endPoint x: 426, endPoint y: 270, distance: 199.3
click at [426, 270] on div "Purchase Order Options Default columns to display on purchase orders 1 selected…" at bounding box center [799, 209] width 1169 height 204
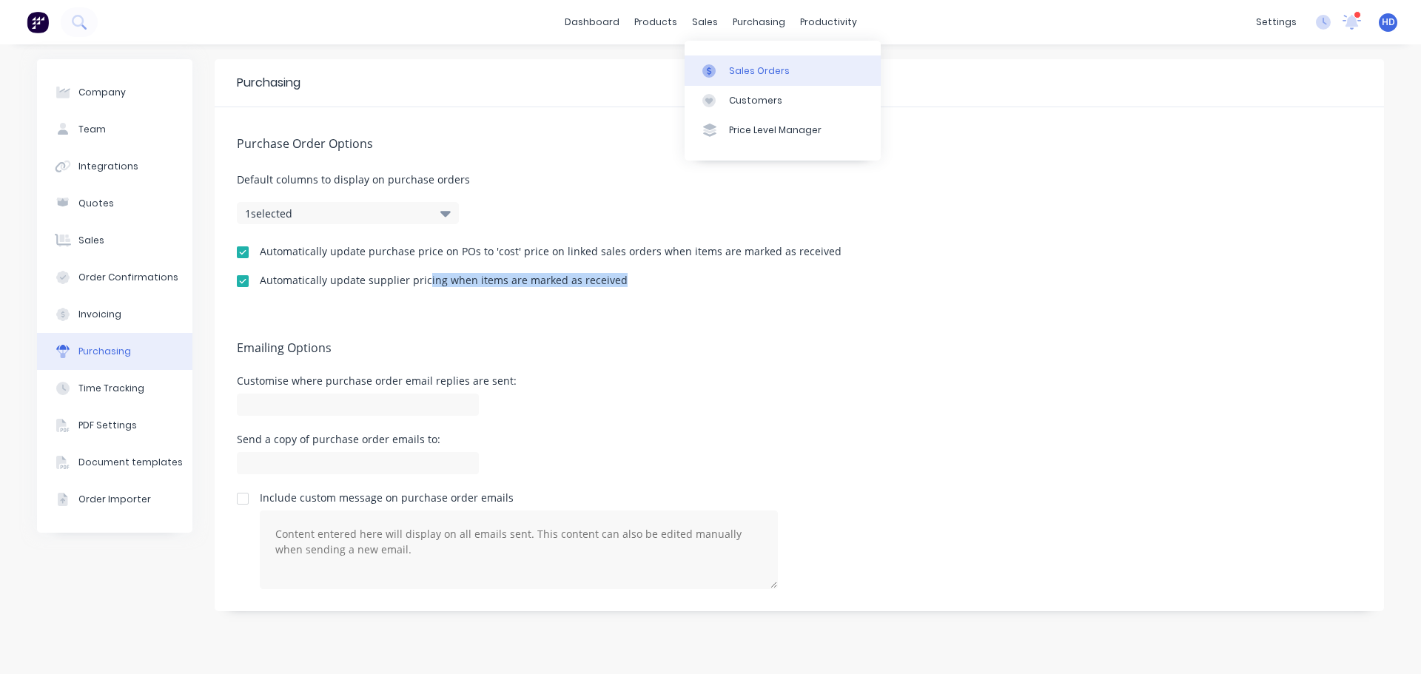
click at [758, 73] on div "Sales Orders" at bounding box center [759, 70] width 61 height 13
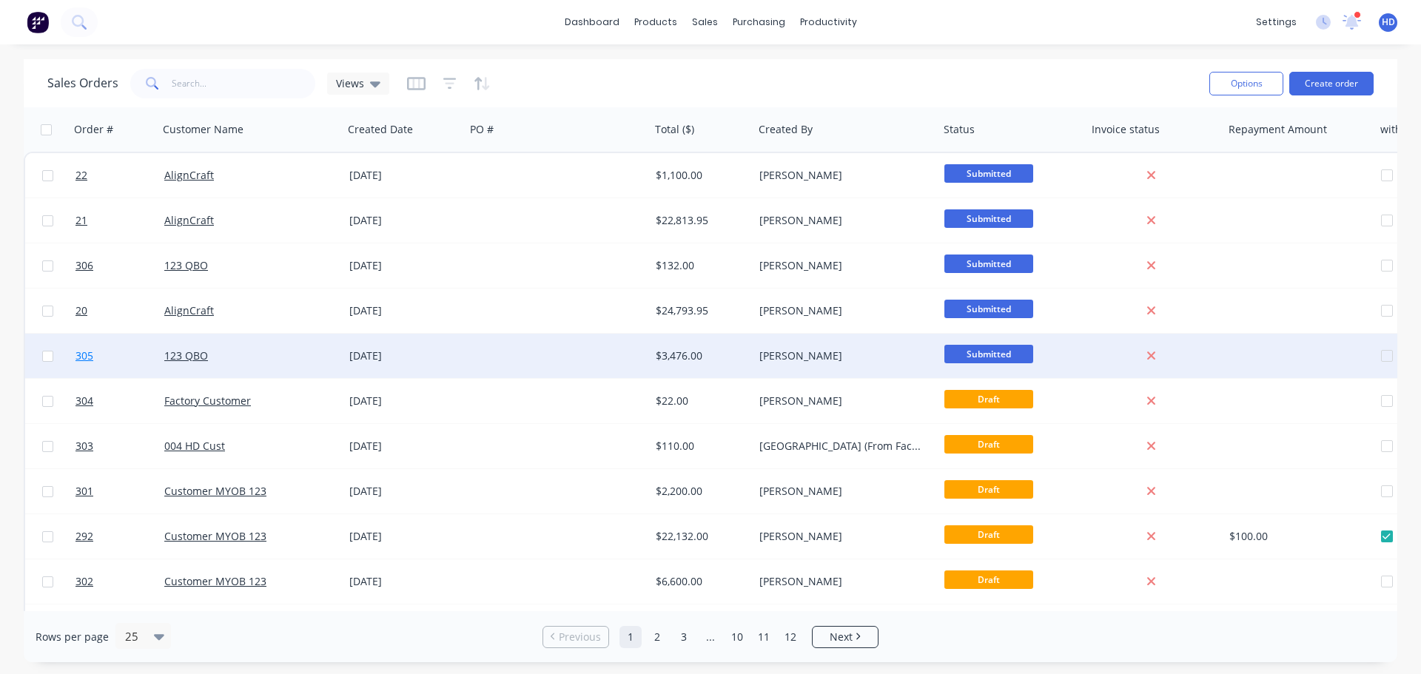
click at [113, 353] on link "305" at bounding box center [119, 356] width 89 height 44
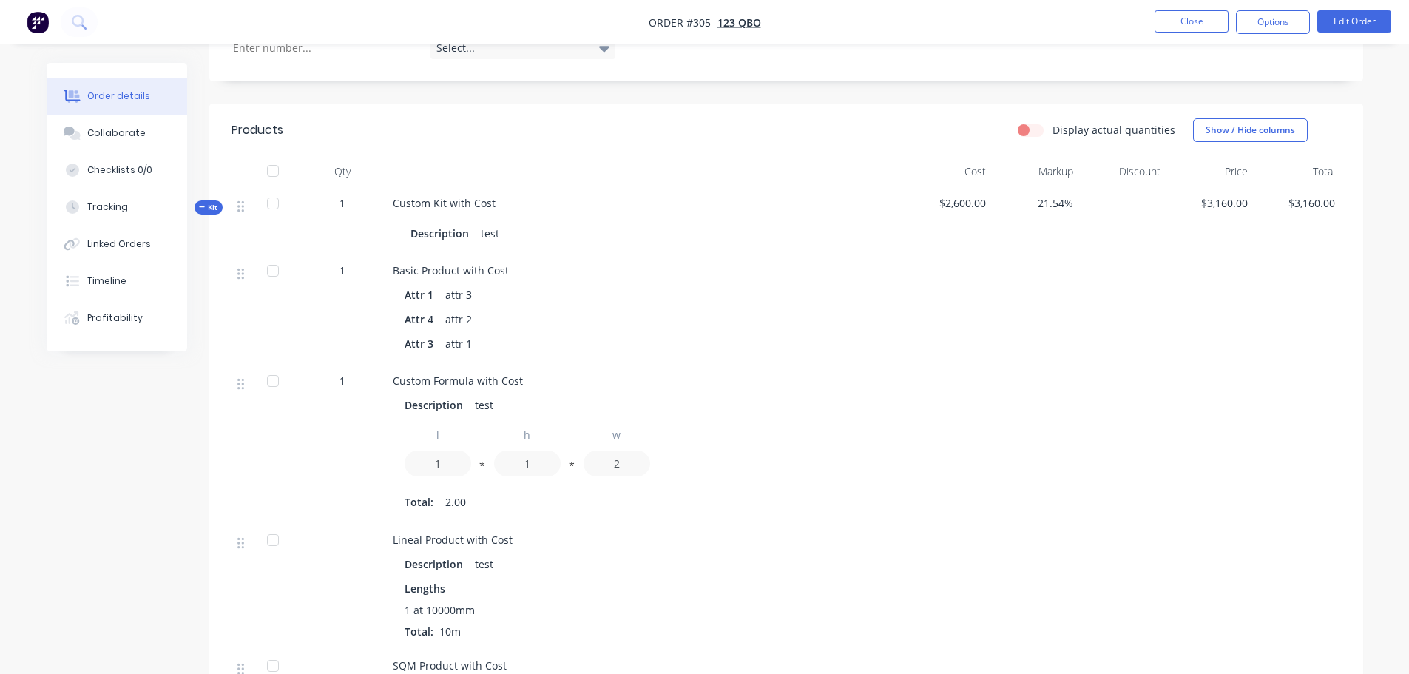
scroll to position [592, 0]
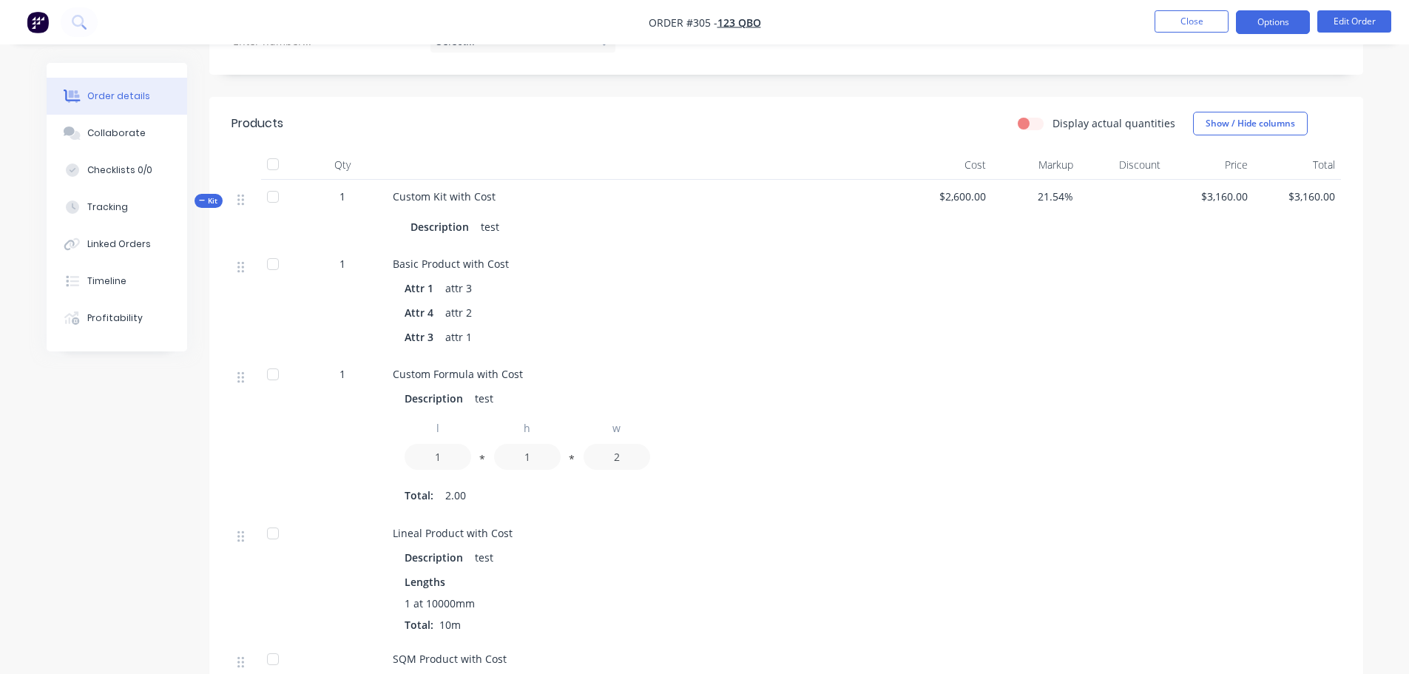
click at [1281, 19] on button "Options" at bounding box center [1273, 22] width 74 height 24
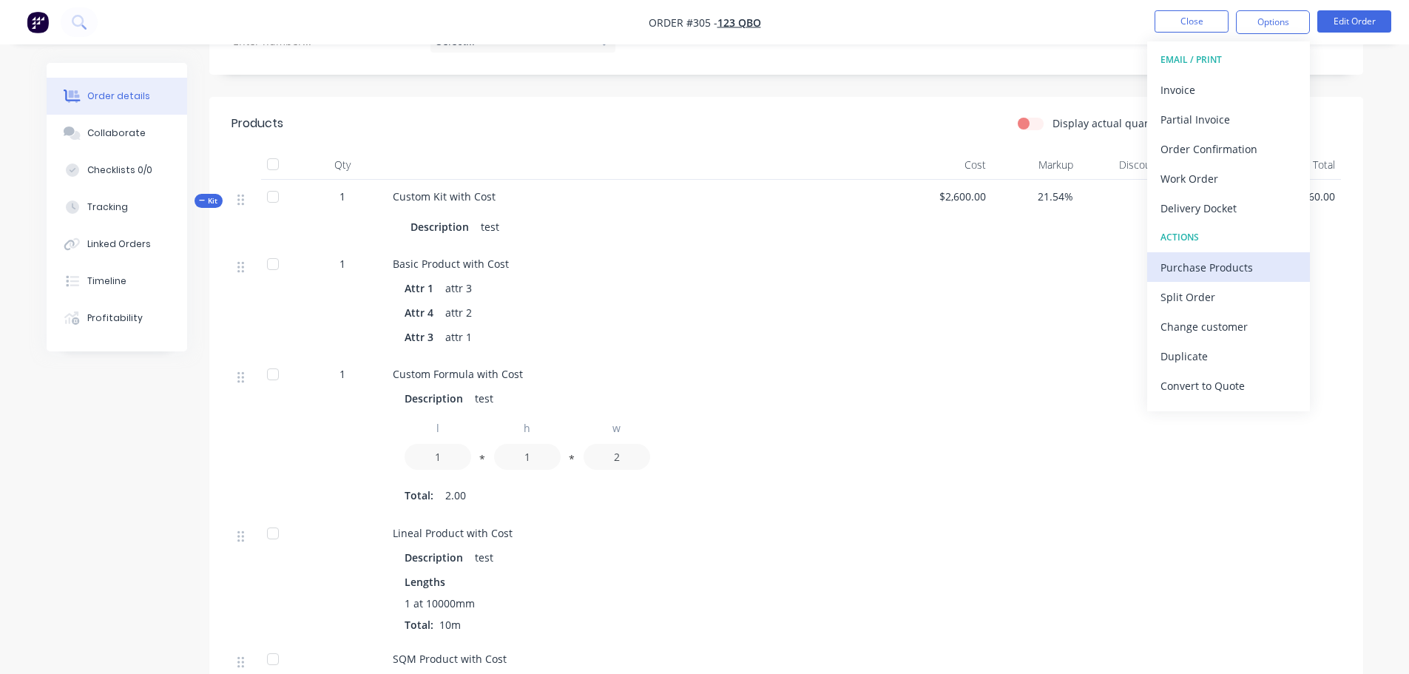
click at [1239, 268] on div "Purchase Products" at bounding box center [1229, 267] width 136 height 21
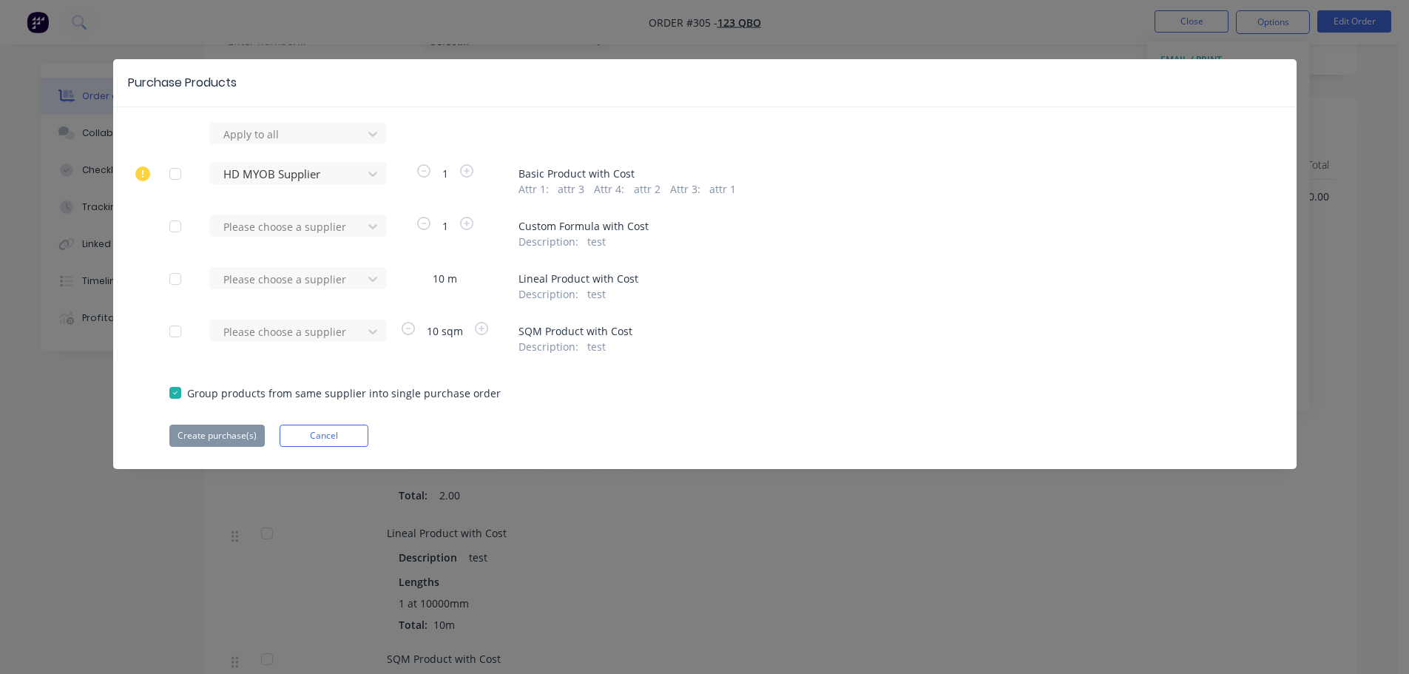
click at [172, 230] on div at bounding box center [176, 227] width 30 height 30
drag, startPoint x: 170, startPoint y: 269, endPoint x: 177, endPoint y: 289, distance: 21.1
click at [170, 271] on div at bounding box center [176, 279] width 30 height 30
click at [174, 334] on div at bounding box center [176, 332] width 30 height 30
click at [276, 144] on div at bounding box center [288, 134] width 133 height 18
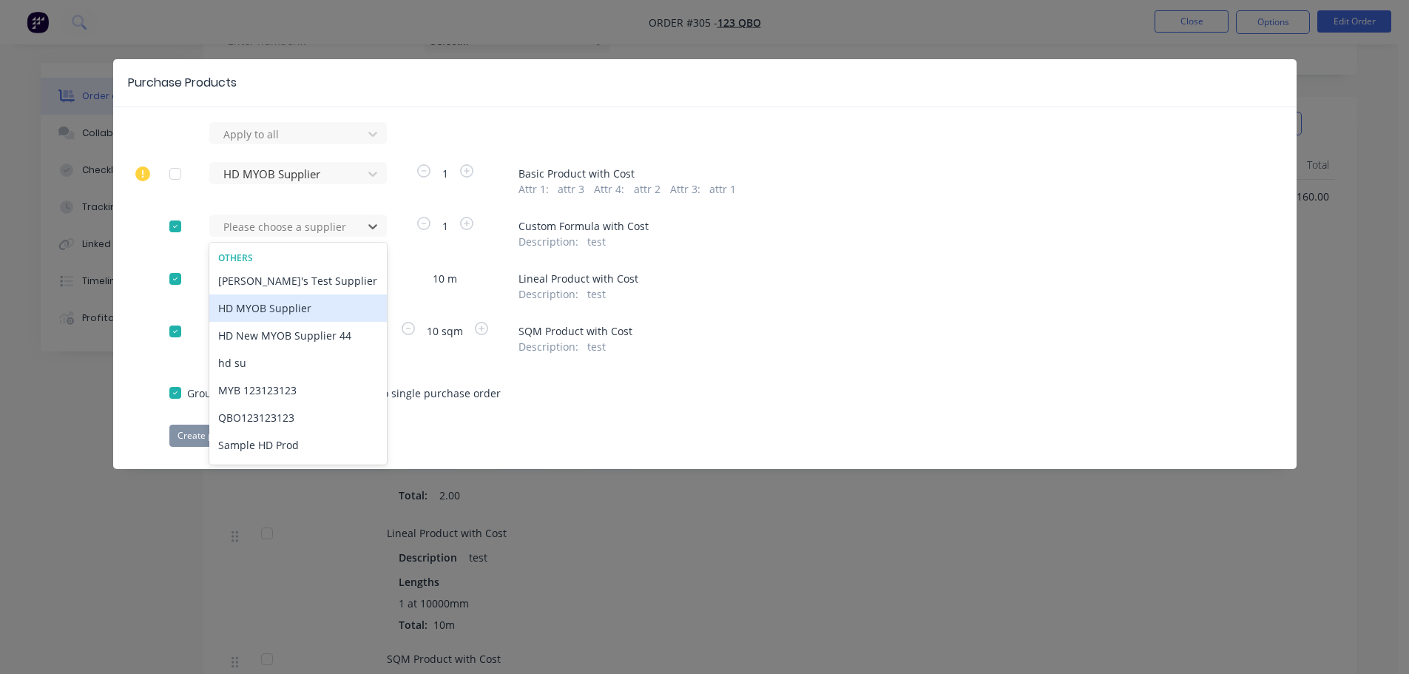
click at [269, 312] on div "HD MYOB Supplier" at bounding box center [298, 307] width 178 height 27
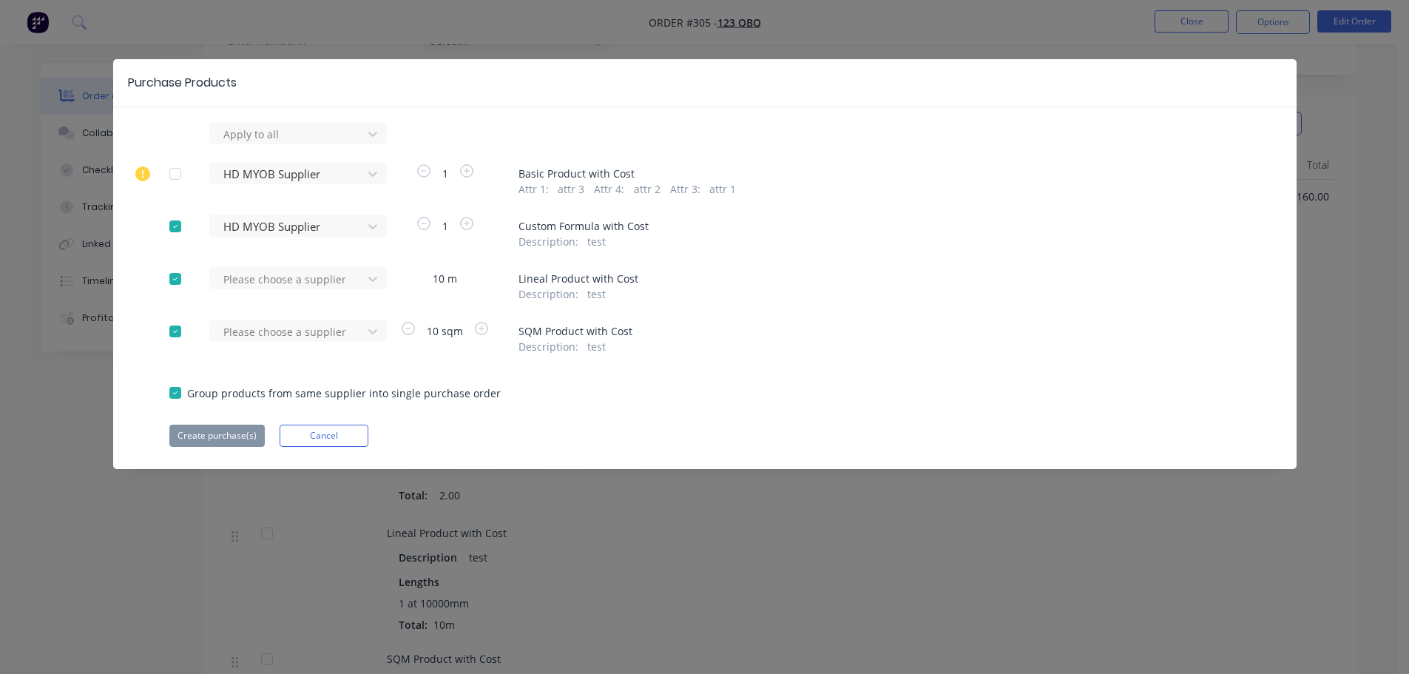
drag, startPoint x: 302, startPoint y: 287, endPoint x: 298, endPoint y: 294, distance: 8.3
click at [302, 144] on div at bounding box center [288, 134] width 133 height 18
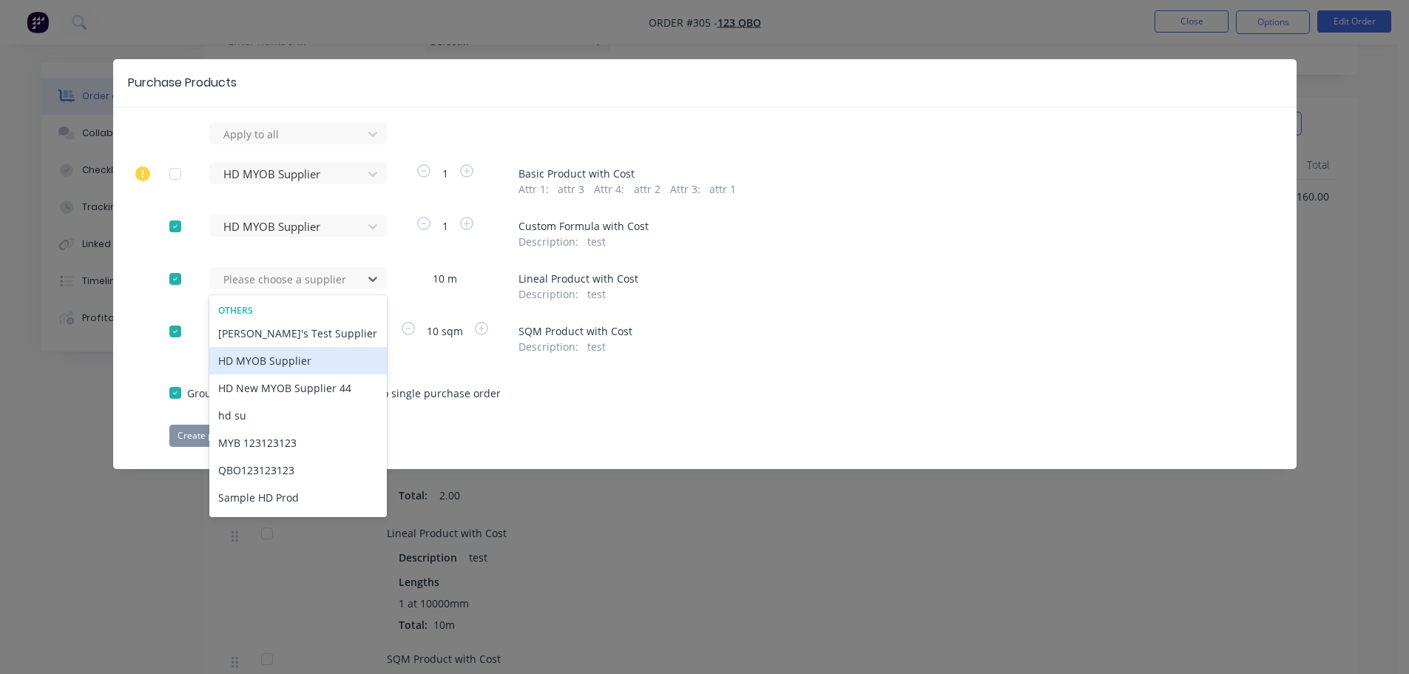
click at [288, 360] on div "HD MYOB Supplier" at bounding box center [298, 360] width 178 height 27
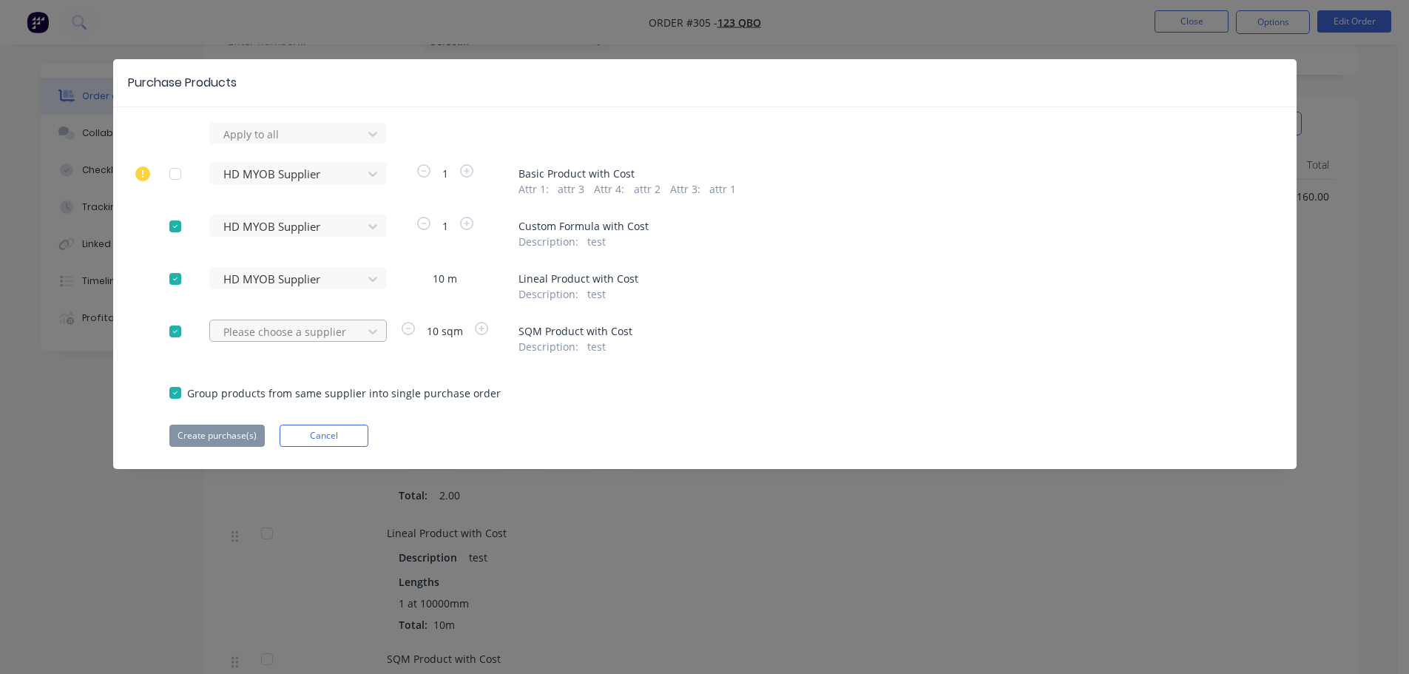
click at [288, 144] on div at bounding box center [288, 134] width 133 height 18
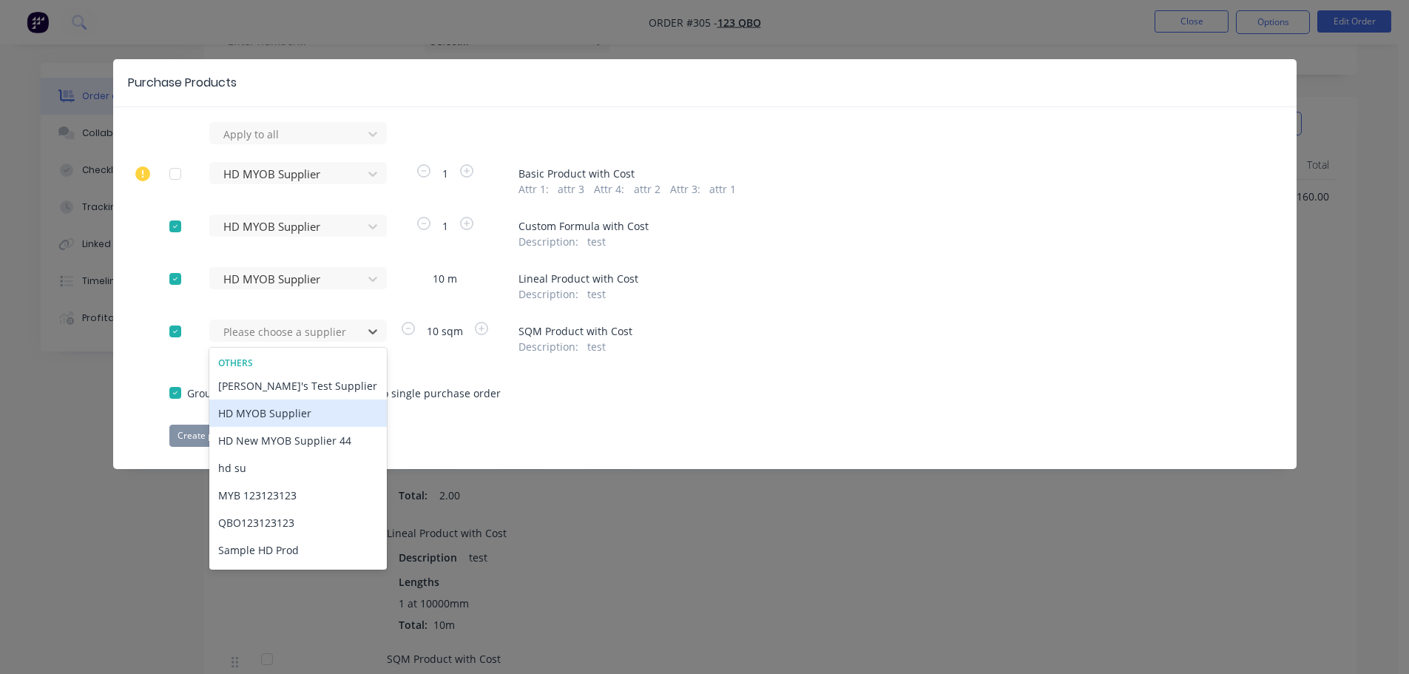
click at [263, 411] on div "HD MYOB Supplier" at bounding box center [298, 413] width 178 height 27
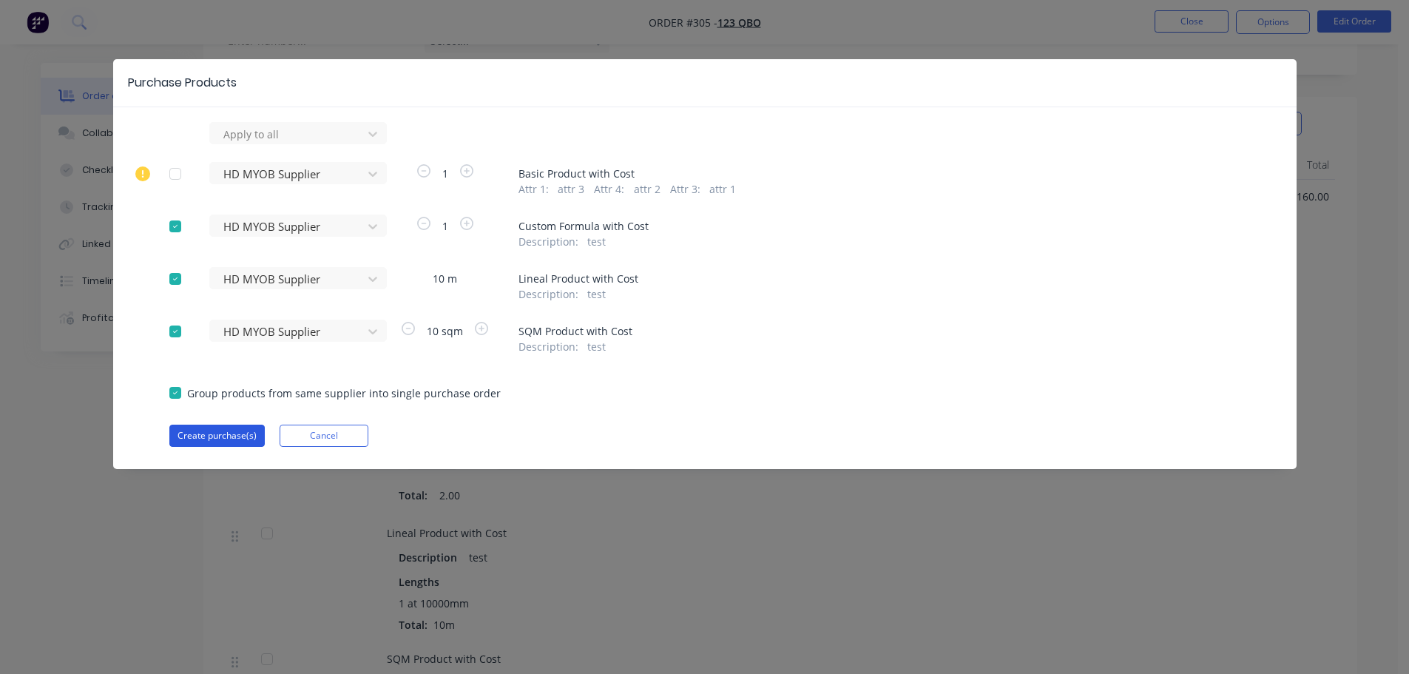
click at [222, 437] on button "Create purchase(s)" at bounding box center [216, 436] width 95 height 22
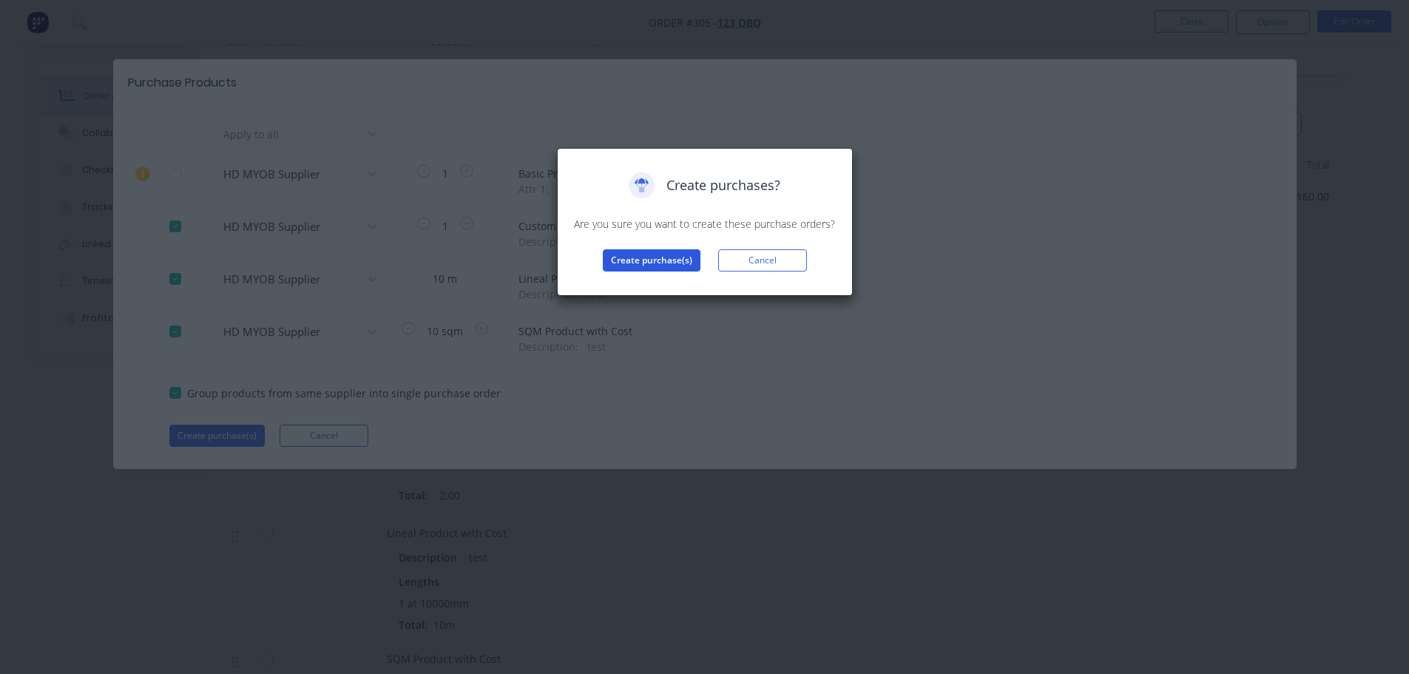
click at [634, 260] on button "Create purchase(s)" at bounding box center [652, 260] width 98 height 22
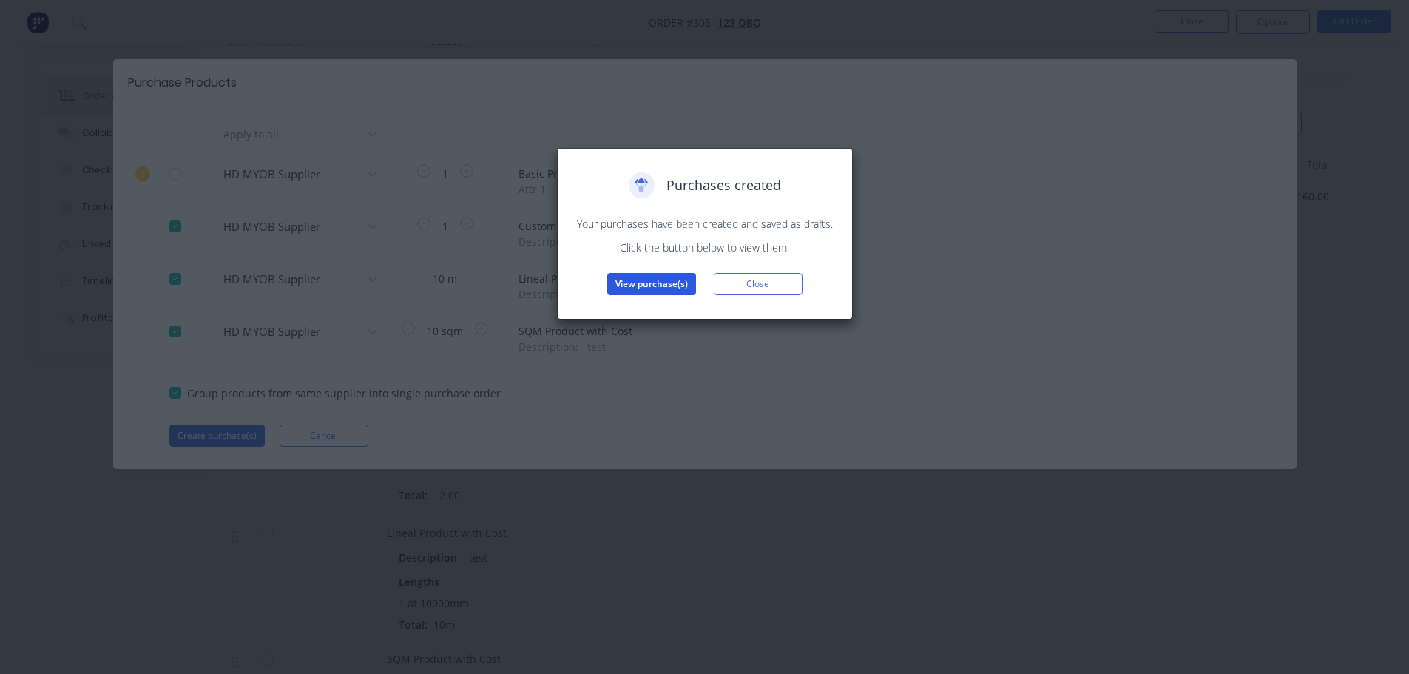
click at [644, 283] on button "View purchase(s)" at bounding box center [651, 284] width 89 height 22
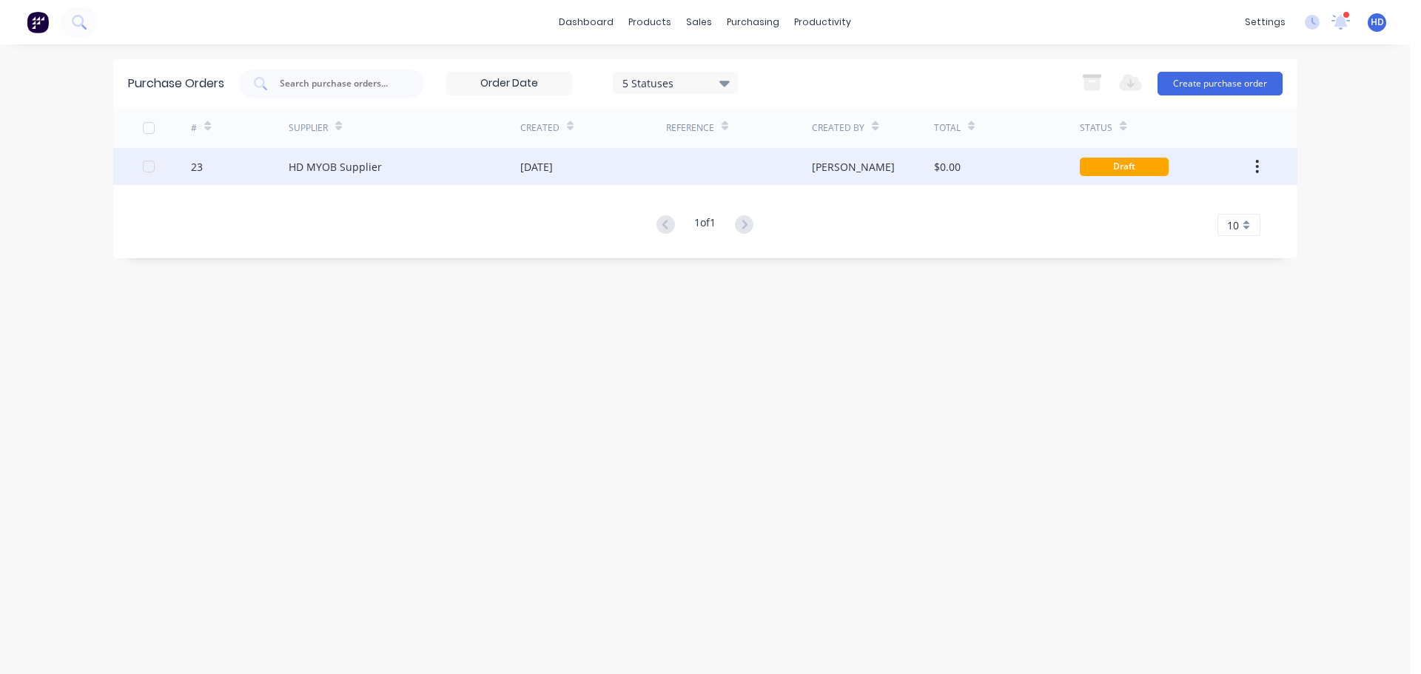
click at [708, 172] on div at bounding box center [739, 166] width 146 height 37
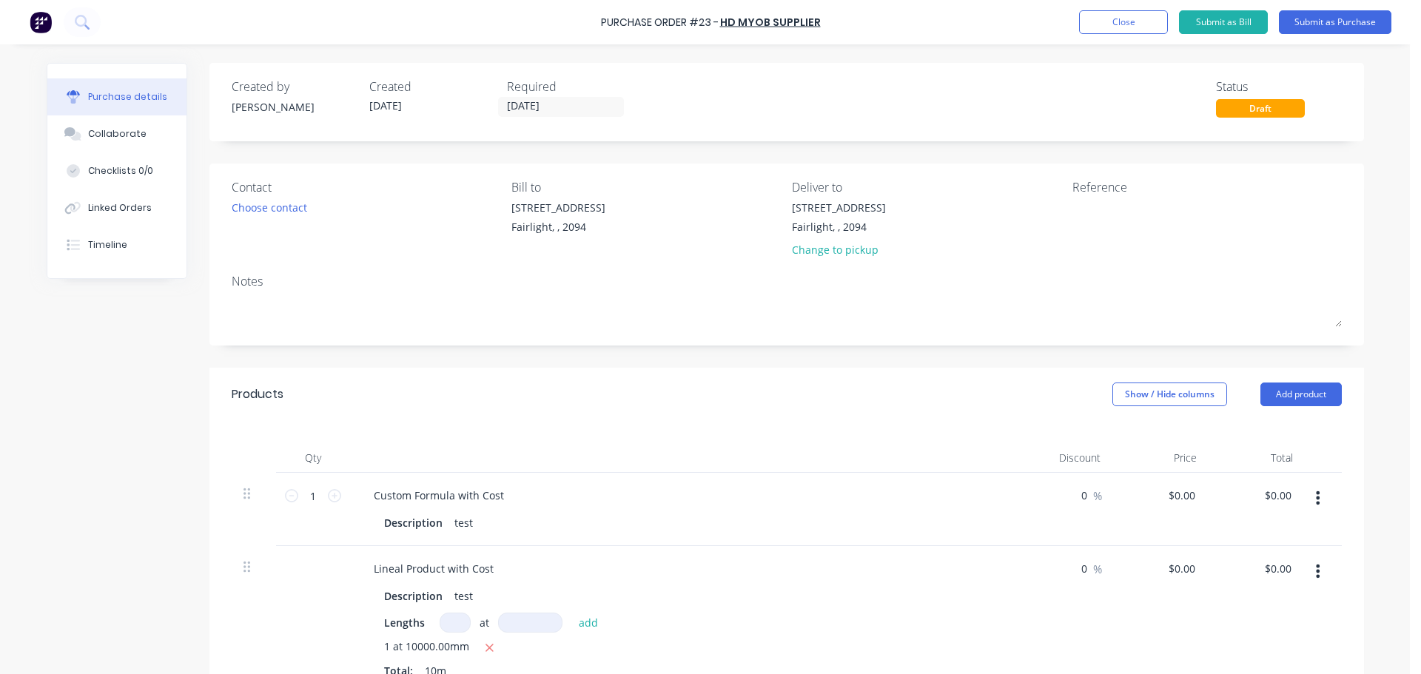
scroll to position [74, 0]
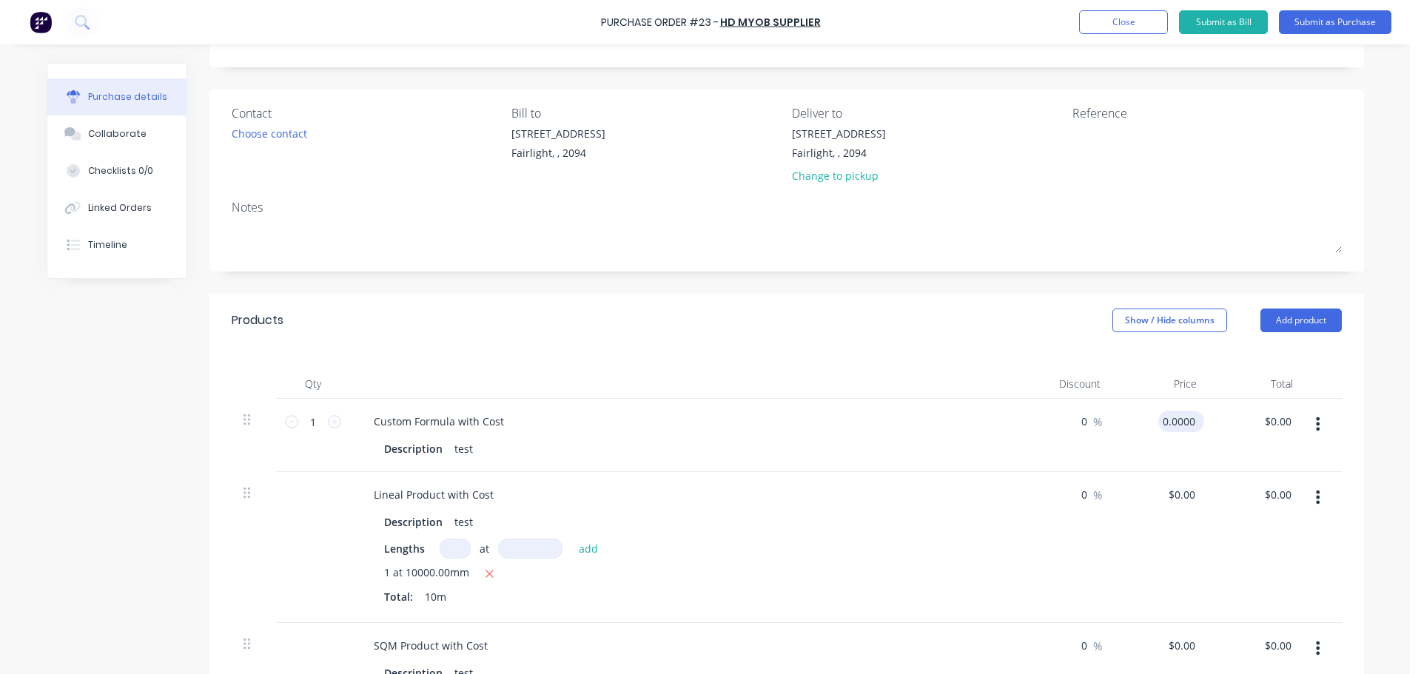
click at [1182, 422] on input "0.0000" at bounding box center [1178, 421] width 40 height 21
drag, startPoint x: 1190, startPoint y: 422, endPoint x: 1098, endPoint y: 413, distance: 92.9
click at [1099, 411] on div "1 1 Custom Formula with Cost Description test 0 0 % 0.0000 0.0000 $0.00 $0.00" at bounding box center [787, 435] width 1110 height 73
type input "$500.00"
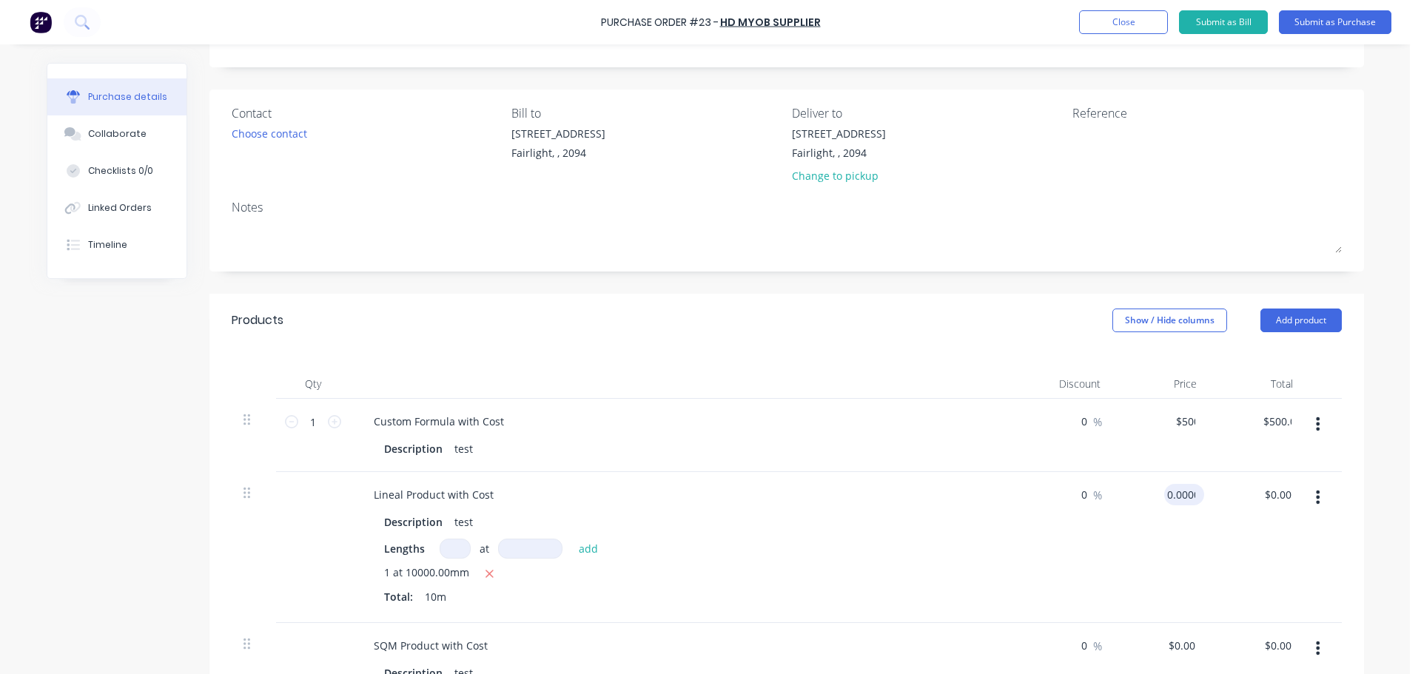
click at [1184, 494] on input "0.0000" at bounding box center [1181, 494] width 34 height 21
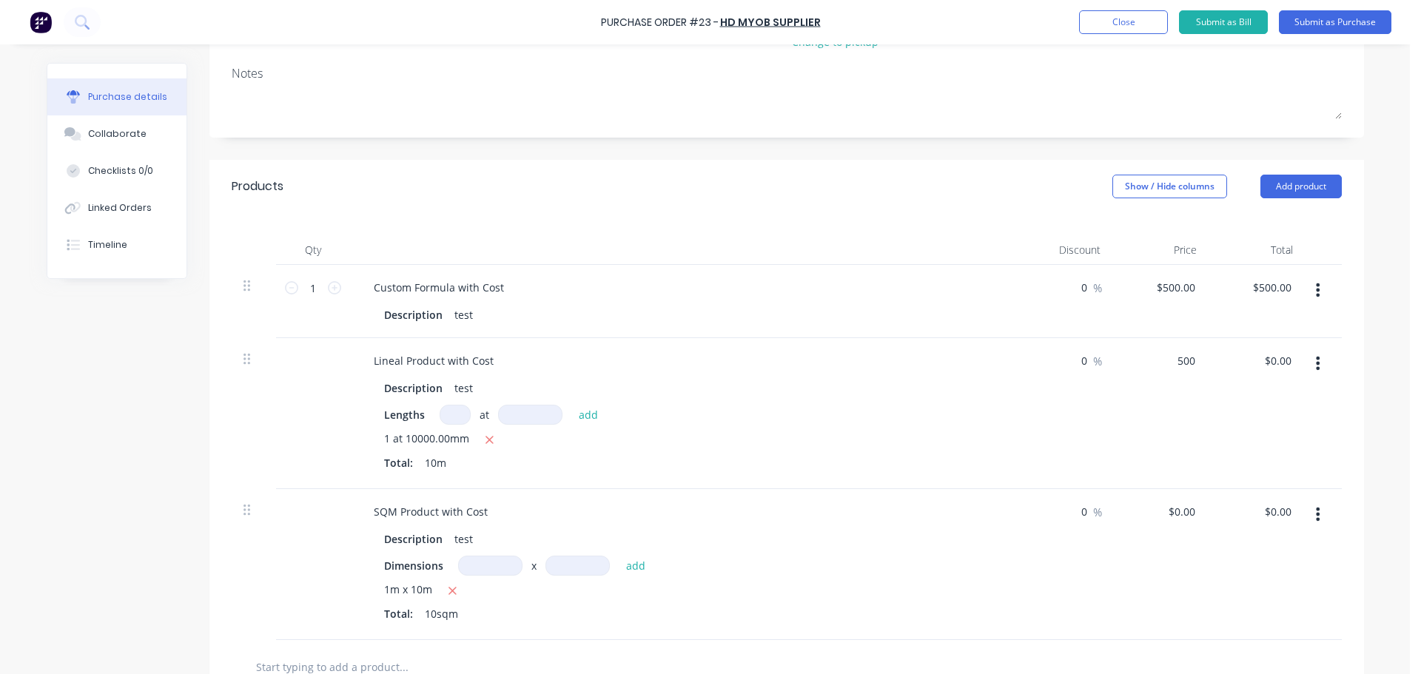
scroll to position [222, 0]
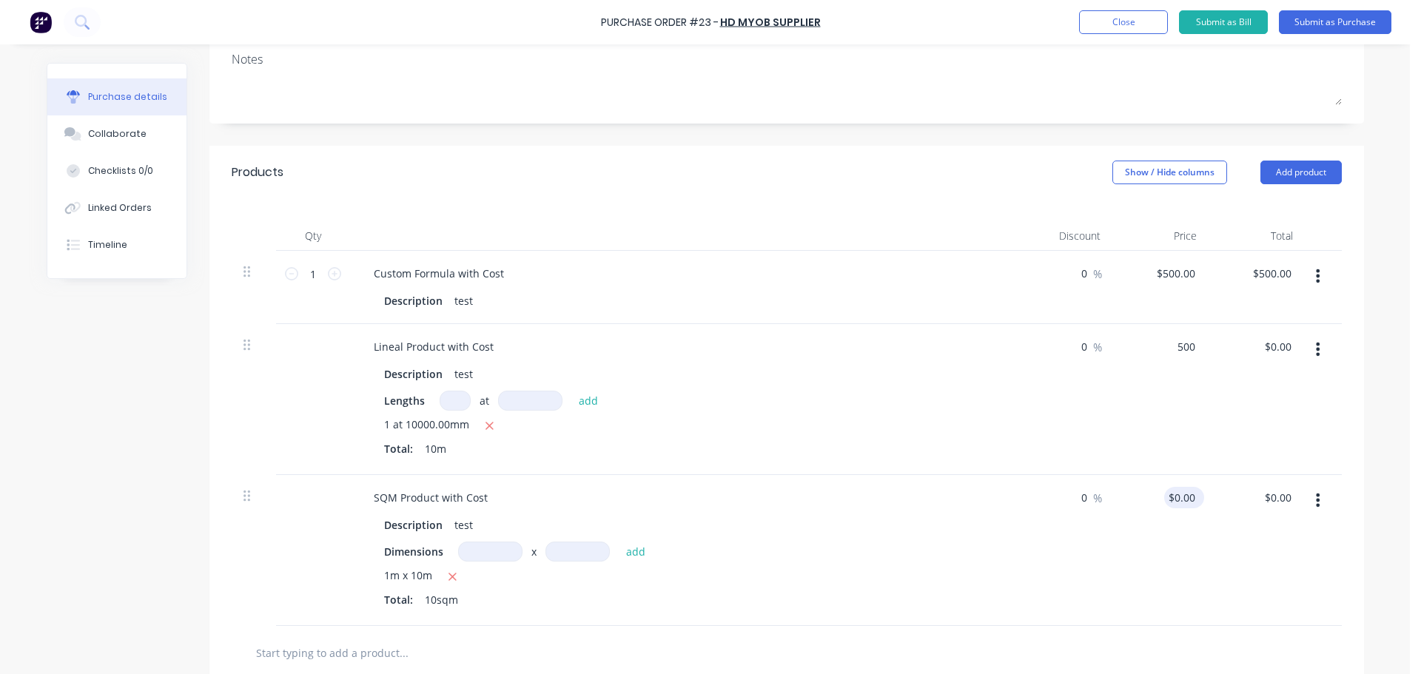
type input "$500.00"
type input "$5,000.00"
click at [1170, 494] on input "0.0000" at bounding box center [1181, 497] width 34 height 21
type input "$500.00"
type input "$5,000.00"
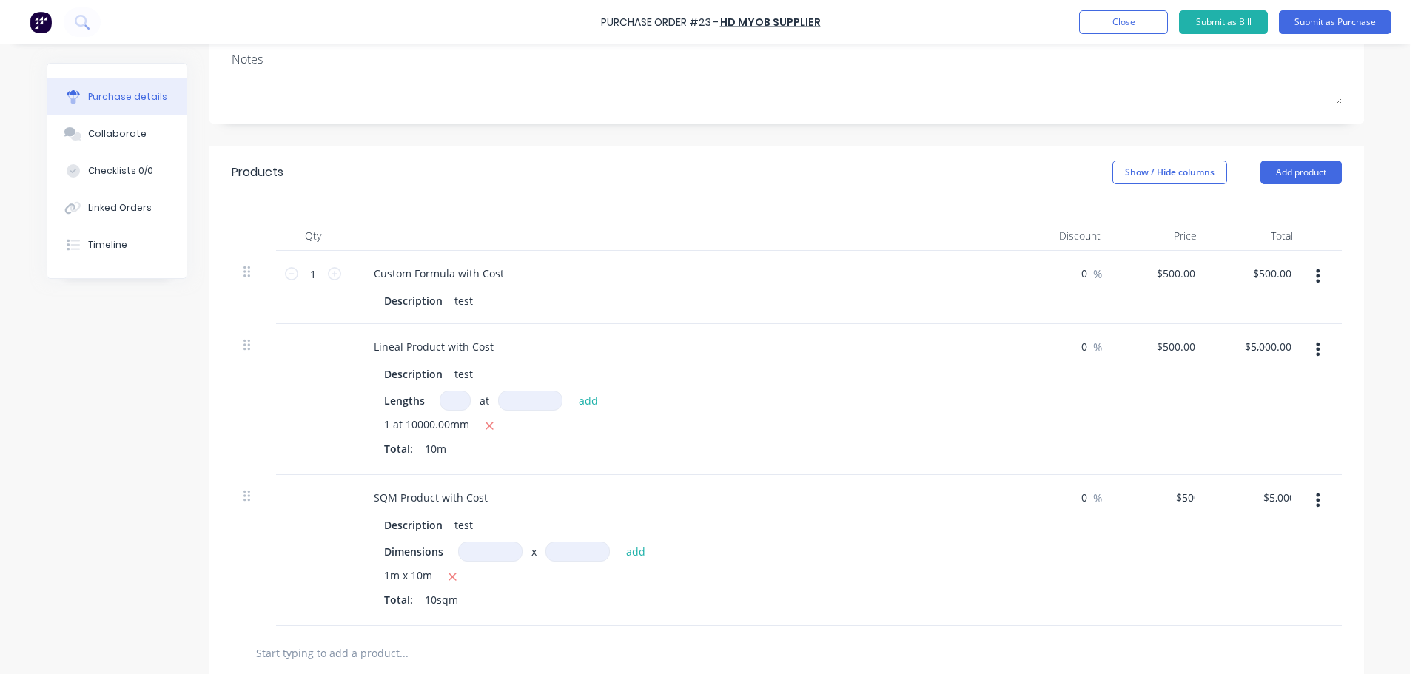
click at [1184, 551] on div "$500.00 500" at bounding box center [1160, 550] width 96 height 151
click at [1334, 16] on button "Submit as Purchase" at bounding box center [1334, 22] width 112 height 24
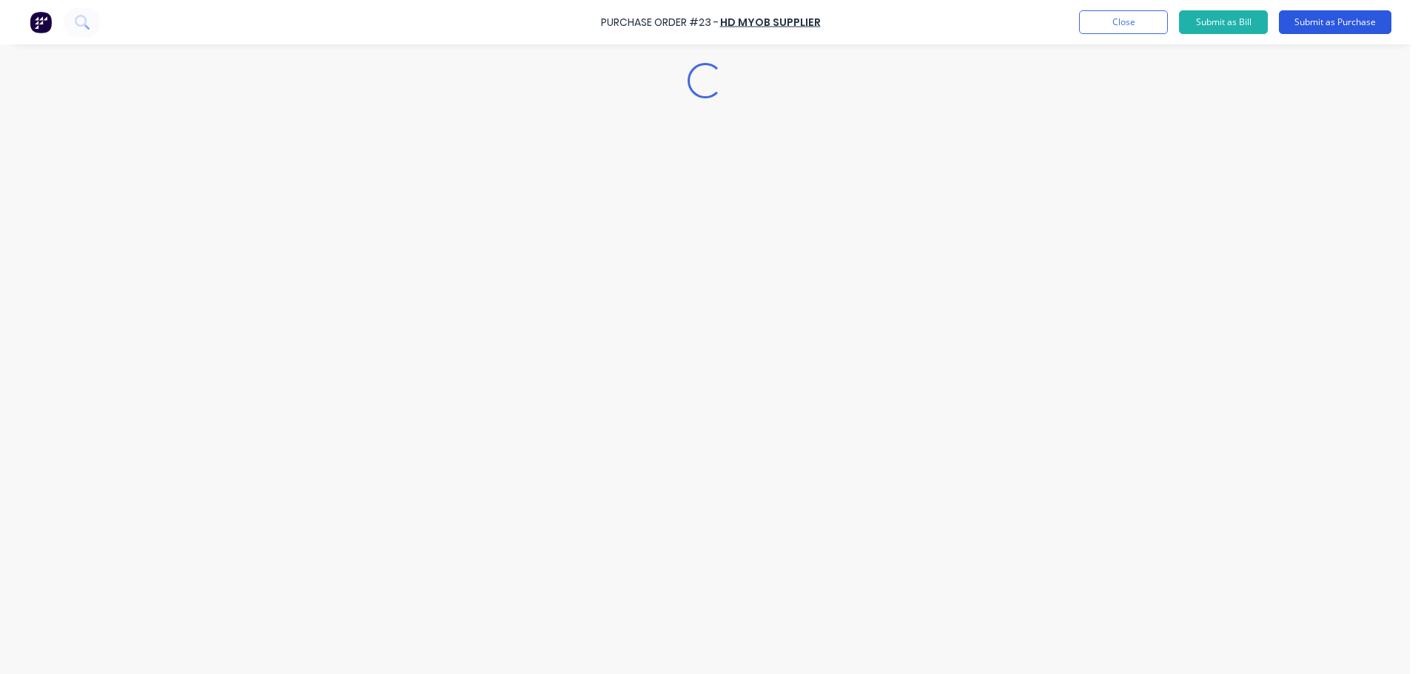
scroll to position [0, 0]
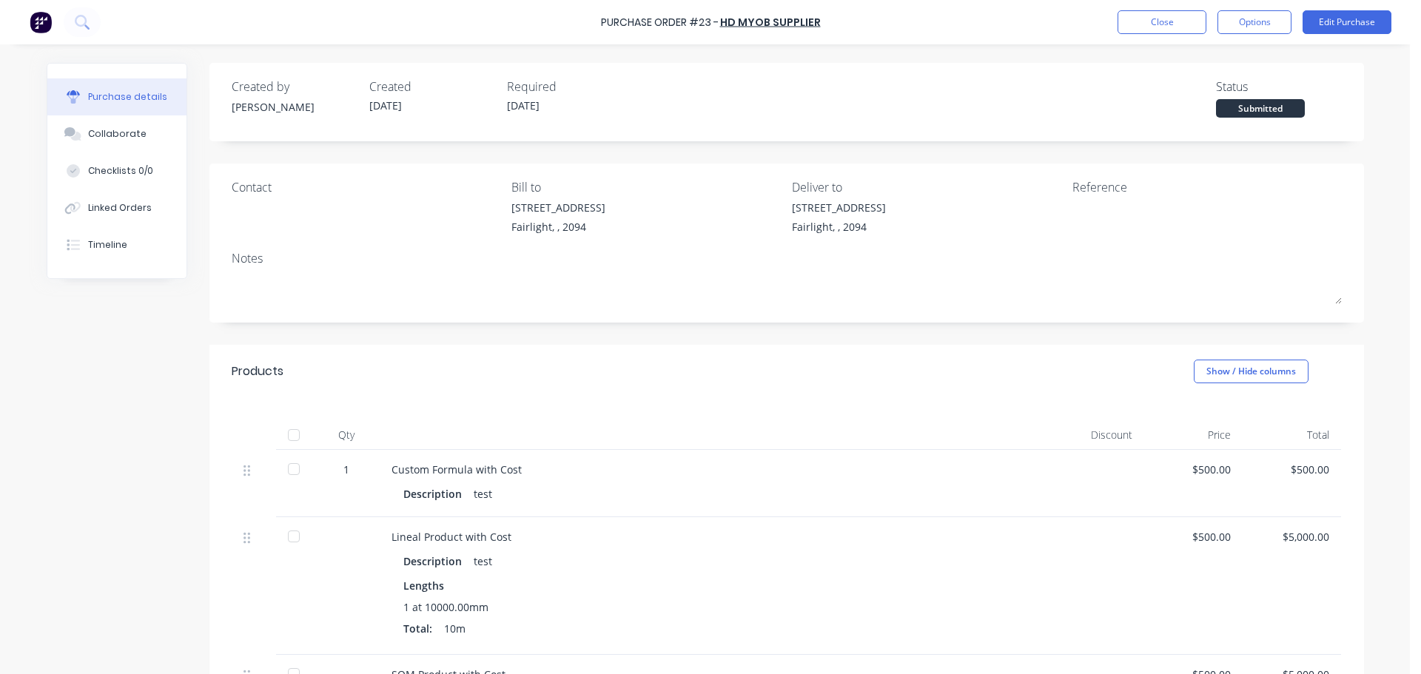
click at [293, 435] on div at bounding box center [294, 435] width 30 height 30
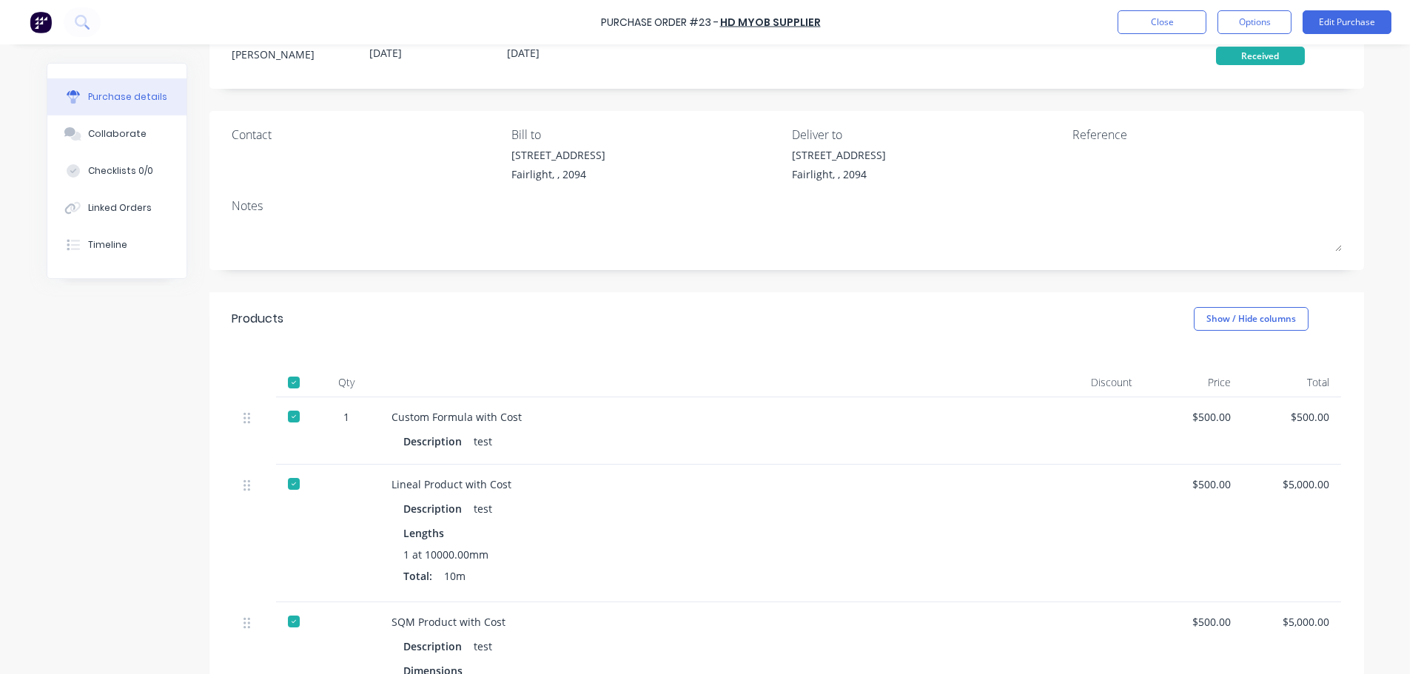
scroll to position [222, 0]
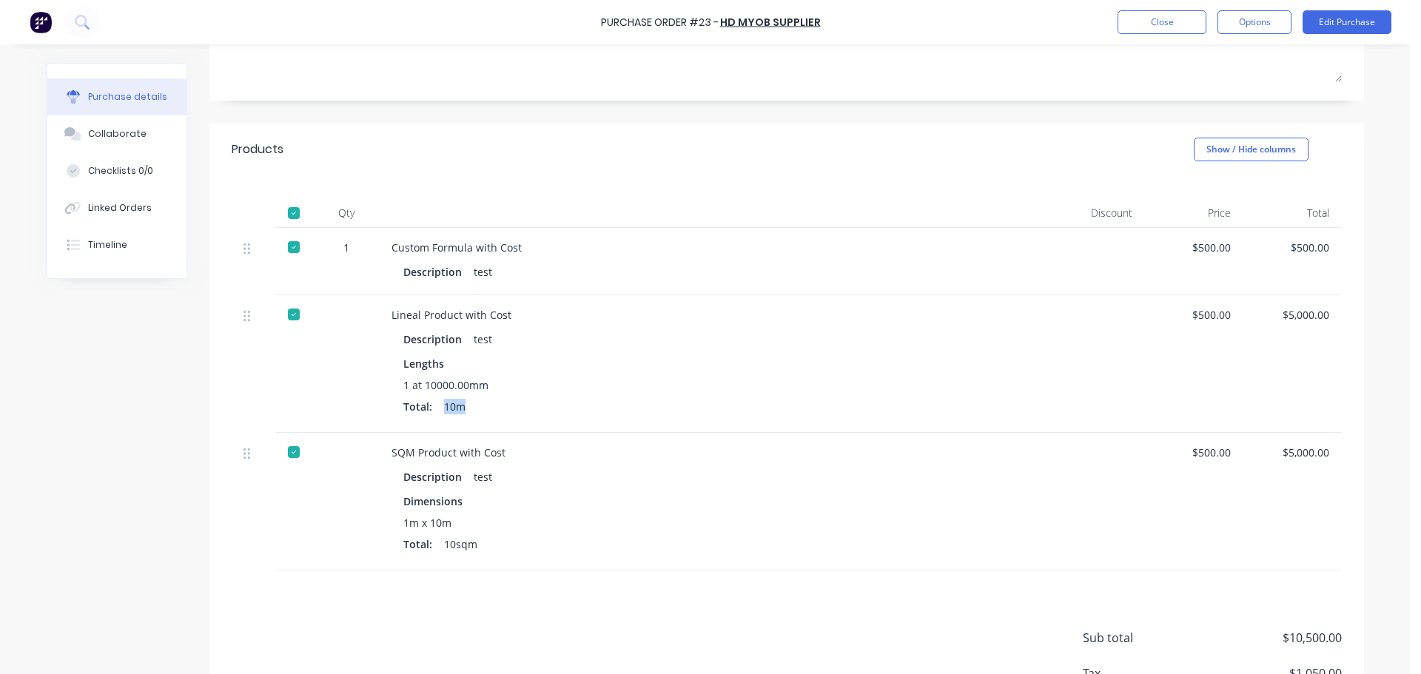
drag, startPoint x: 494, startPoint y: 404, endPoint x: 539, endPoint y: 402, distance: 45.2
click at [499, 404] on div "Total: 10m" at bounding box center [712, 407] width 619 height 16
drag, startPoint x: 1108, startPoint y: 337, endPoint x: 1224, endPoint y: 323, distance: 117.1
click at [1108, 337] on div at bounding box center [1094, 364] width 98 height 138
drag, startPoint x: 1277, startPoint y: 311, endPoint x: 1347, endPoint y: 317, distance: 69.8
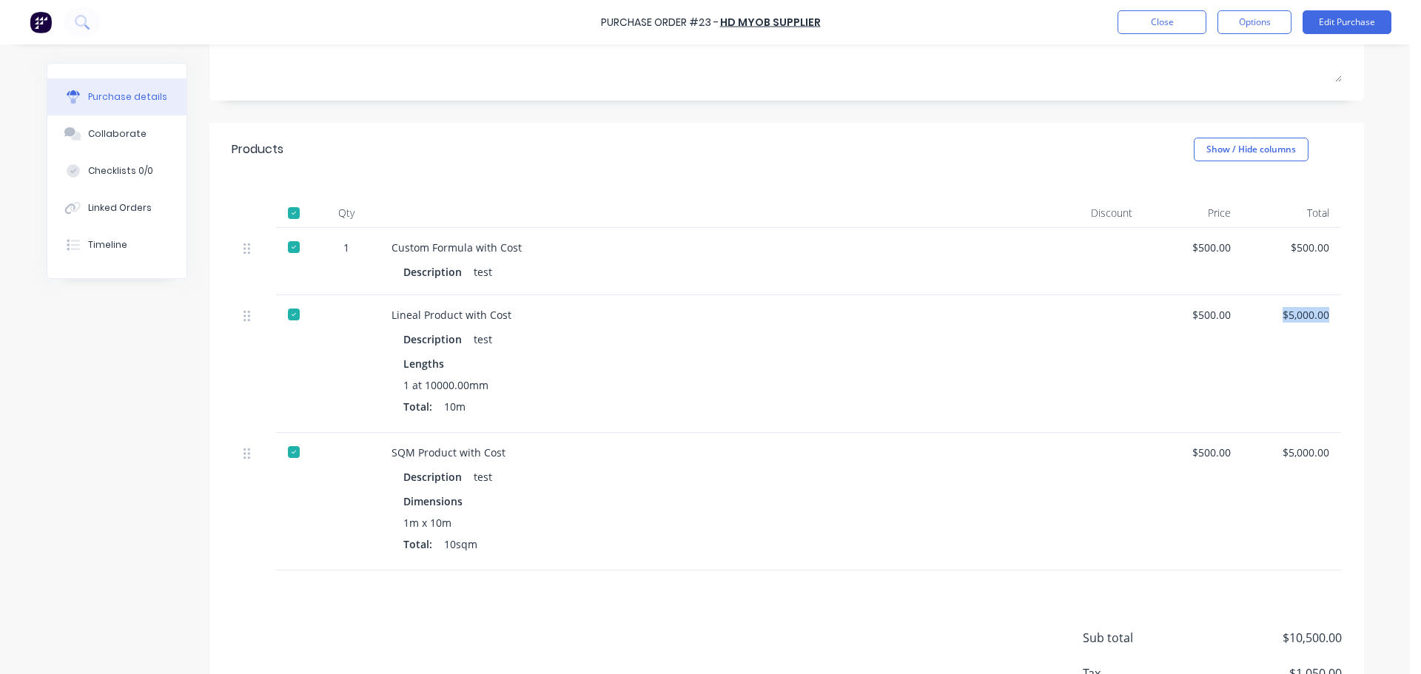
click at [1347, 317] on div "Qty Discount Price Total 1 Custom Formula with Cost Description test $500.00 $5…" at bounding box center [786, 373] width 1154 height 394
drag, startPoint x: 1290, startPoint y: 360, endPoint x: 1283, endPoint y: 322, distance: 39.2
click at [1290, 360] on div "$5,000.00" at bounding box center [1291, 364] width 98 height 138
click at [1273, 308] on div "$5,000.00" at bounding box center [1291, 315] width 75 height 16
drag, startPoint x: 1280, startPoint y: 374, endPoint x: 1282, endPoint y: 465, distance: 91.0
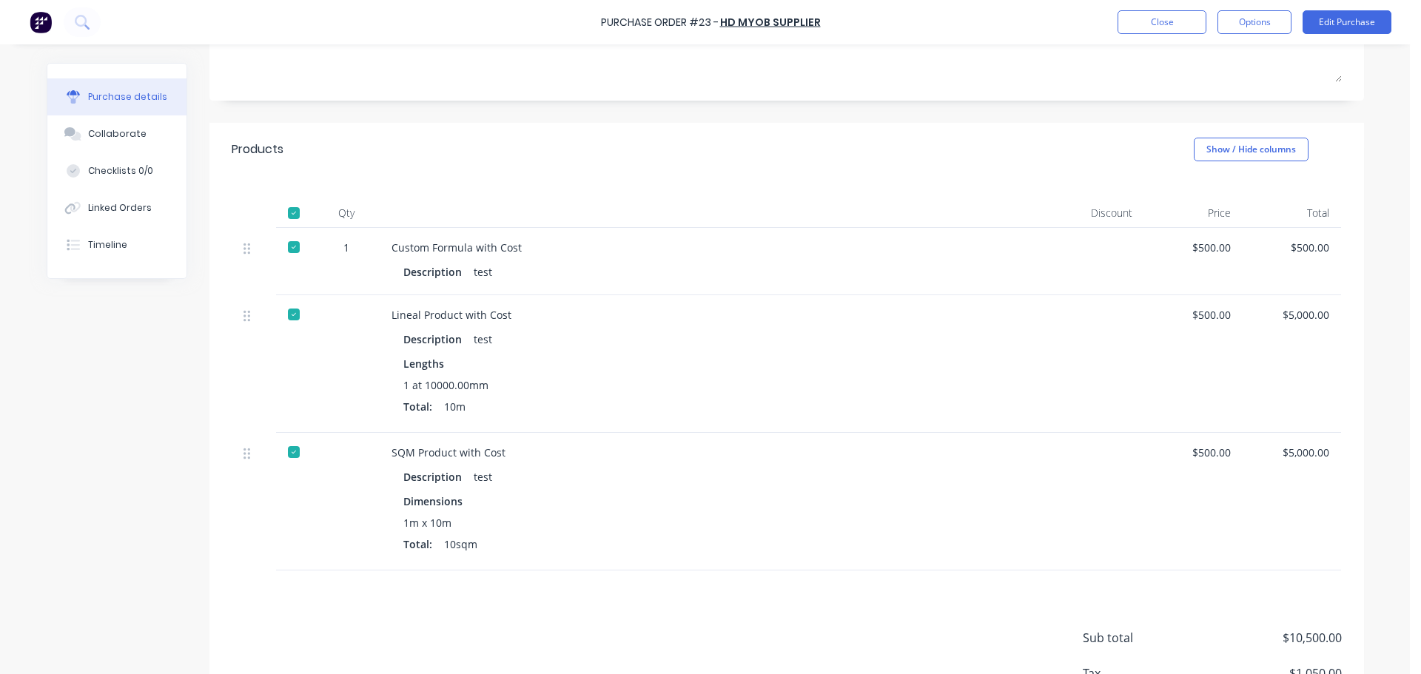
click at [1279, 375] on div "$5,000.00" at bounding box center [1291, 364] width 98 height 138
drag, startPoint x: 1278, startPoint y: 440, endPoint x: 1321, endPoint y: 476, distance: 56.2
click at [1327, 451] on div "$5,000.00" at bounding box center [1291, 502] width 98 height 138
click at [1278, 243] on div "$500.00" at bounding box center [1291, 248] width 75 height 16
drag, startPoint x: 1278, startPoint y: 243, endPoint x: 1298, endPoint y: 246, distance: 20.1
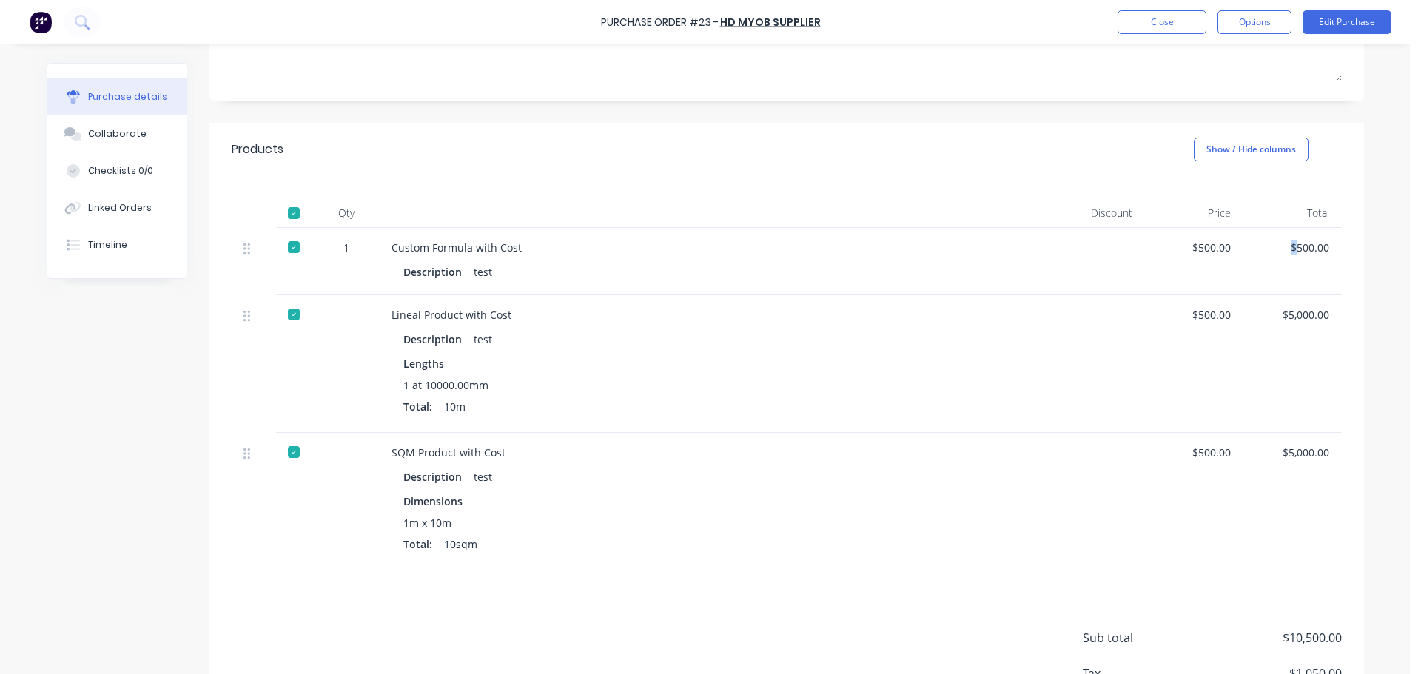
click at [1287, 243] on div "$500.00" at bounding box center [1291, 248] width 75 height 16
drag, startPoint x: 1295, startPoint y: 281, endPoint x: 1301, endPoint y: 248, distance: 33.8
click at [1296, 278] on div "$500.00" at bounding box center [1291, 261] width 98 height 67
drag, startPoint x: 1283, startPoint y: 240, endPoint x: 1332, endPoint y: 261, distance: 53.3
click at [1323, 246] on div "$500.00" at bounding box center [1291, 248] width 75 height 16
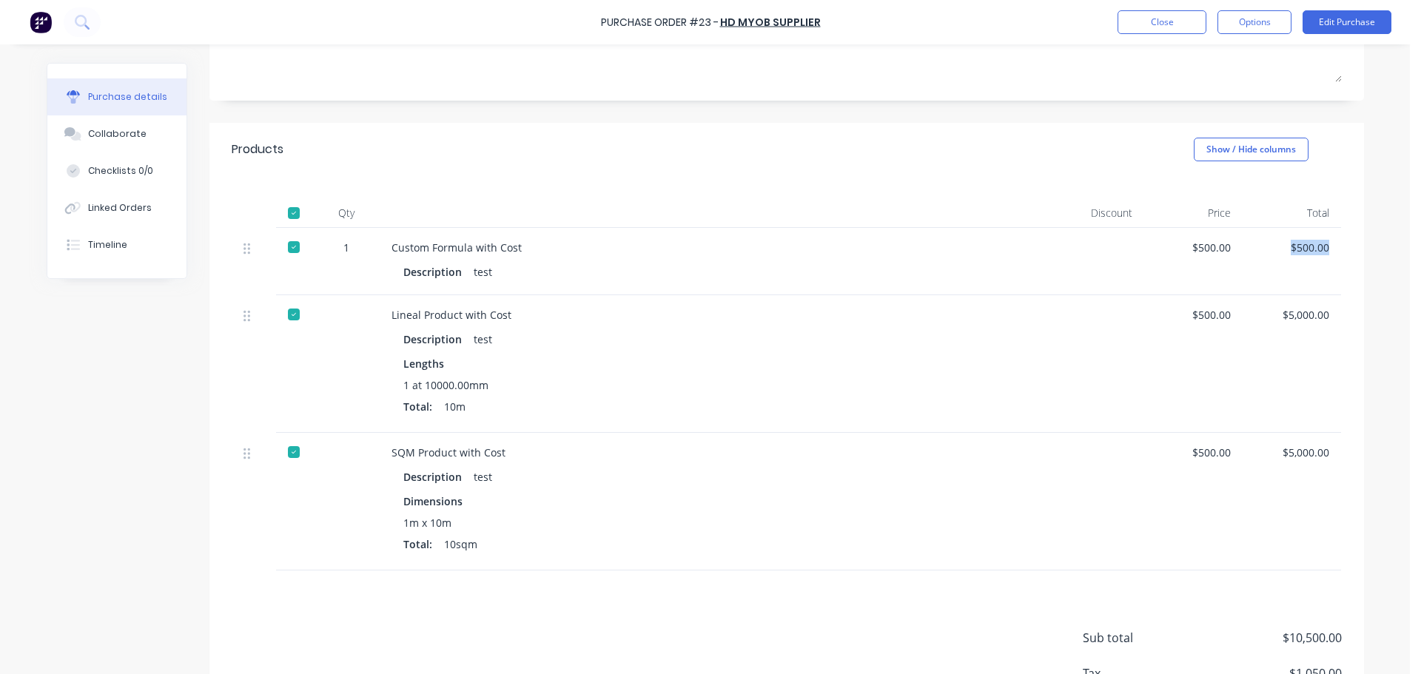
click at [1330, 281] on div "$500.00" at bounding box center [1291, 261] width 98 height 67
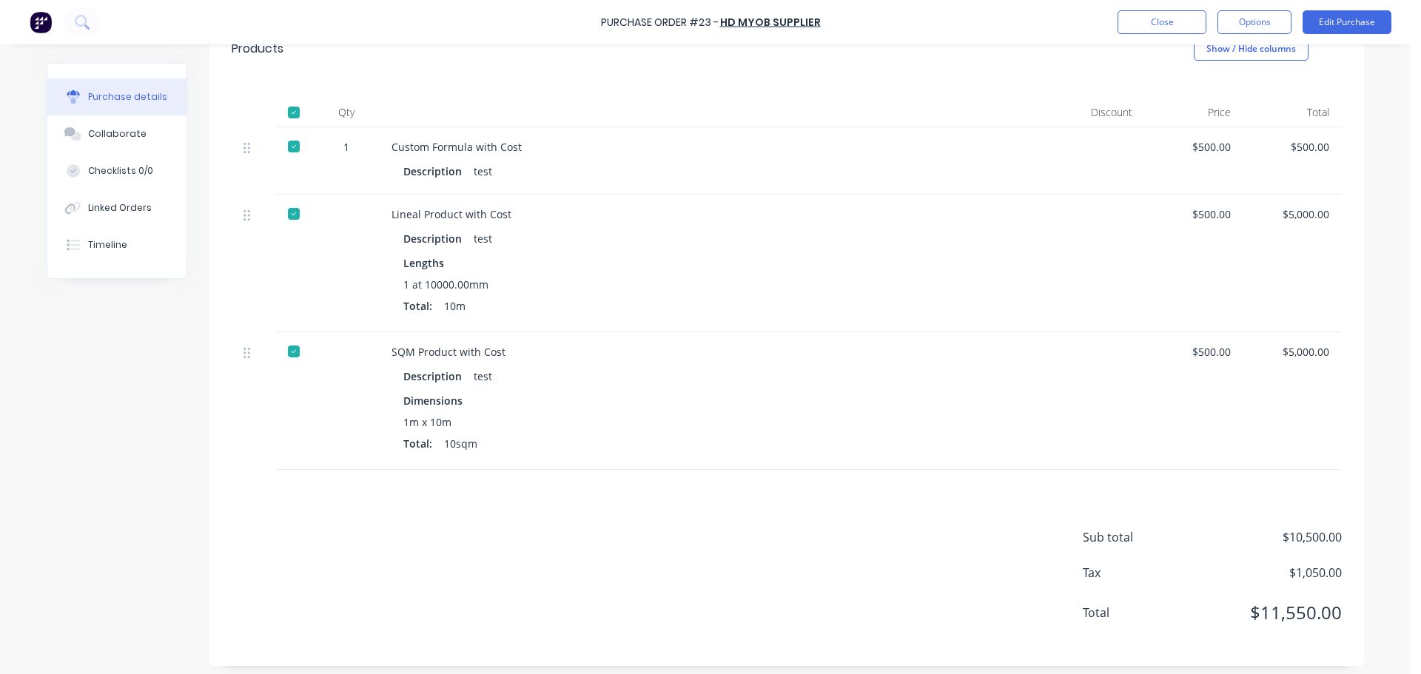
scroll to position [329, 0]
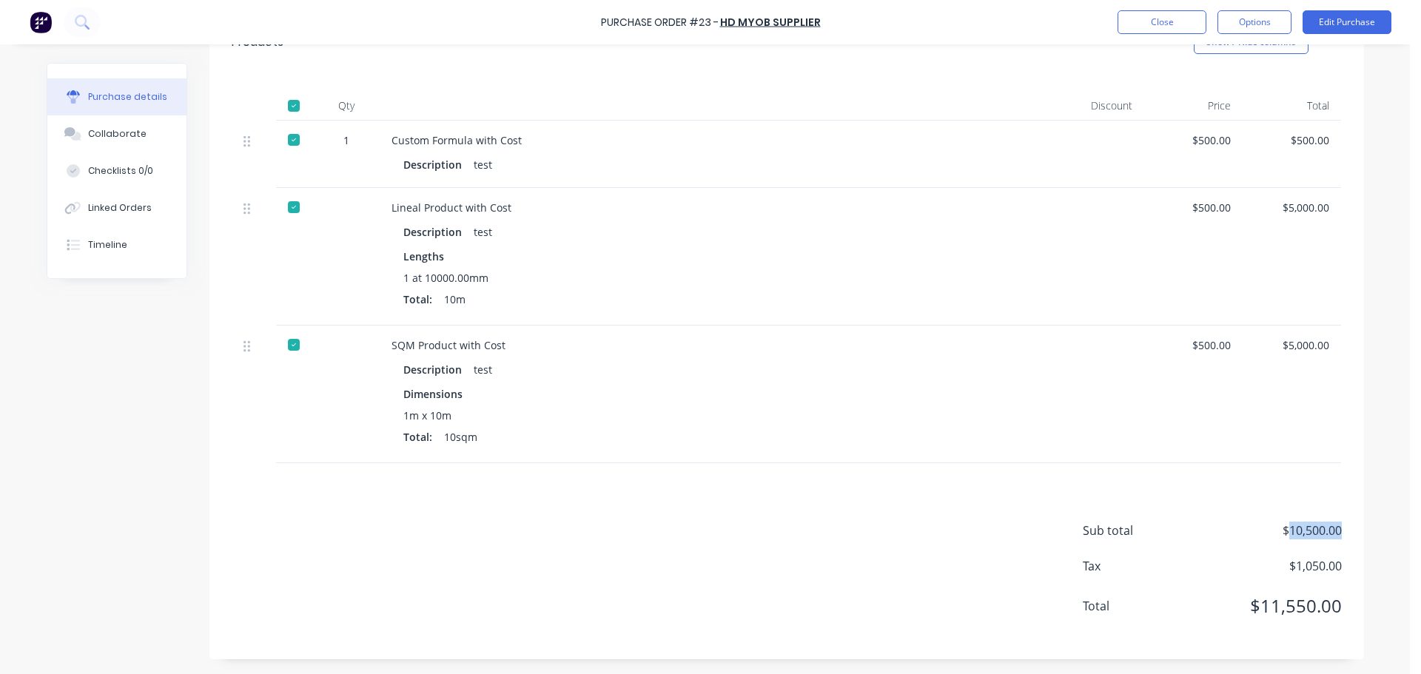
drag, startPoint x: 1279, startPoint y: 528, endPoint x: 1333, endPoint y: 526, distance: 54.1
click at [1333, 526] on span "$10,500.00" at bounding box center [1267, 531] width 148 height 18
click at [1324, 473] on div "Sub total $10,500.00 Tax $1,050.00 Total $11,550.00" at bounding box center [786, 561] width 1154 height 196
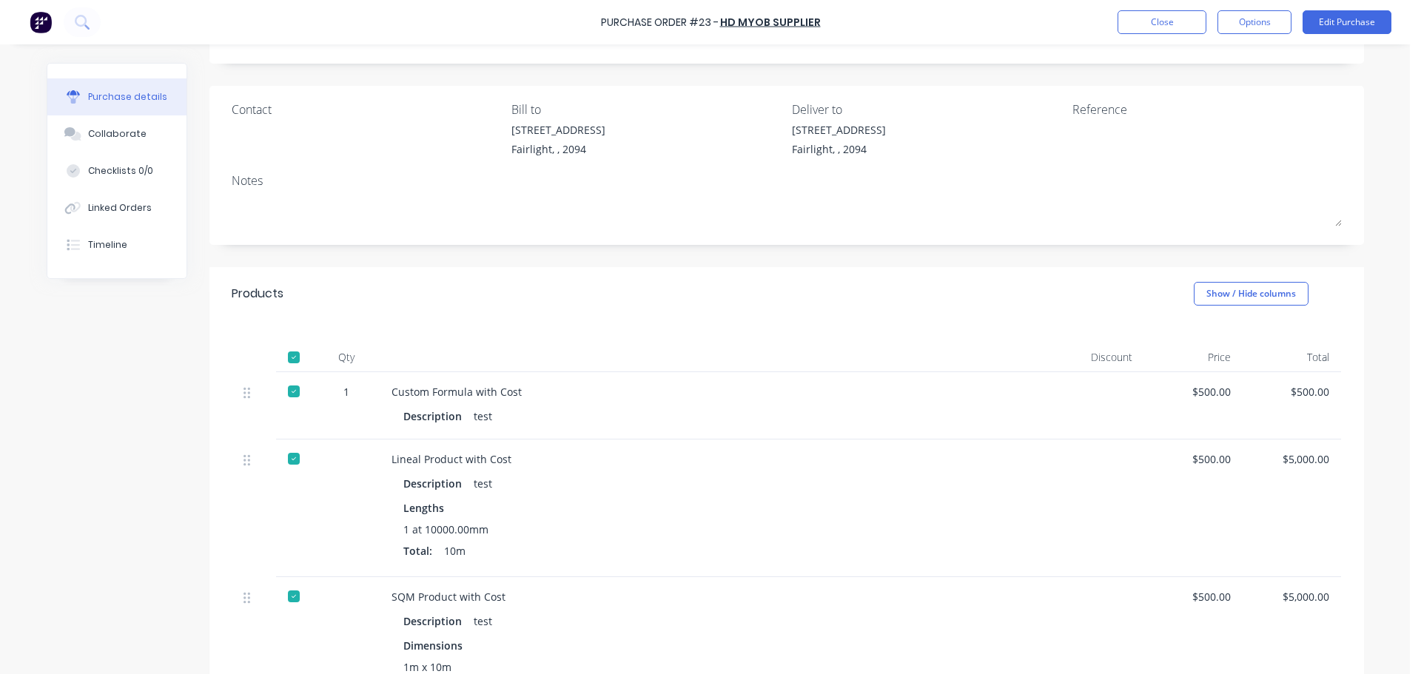
scroll to position [0, 0]
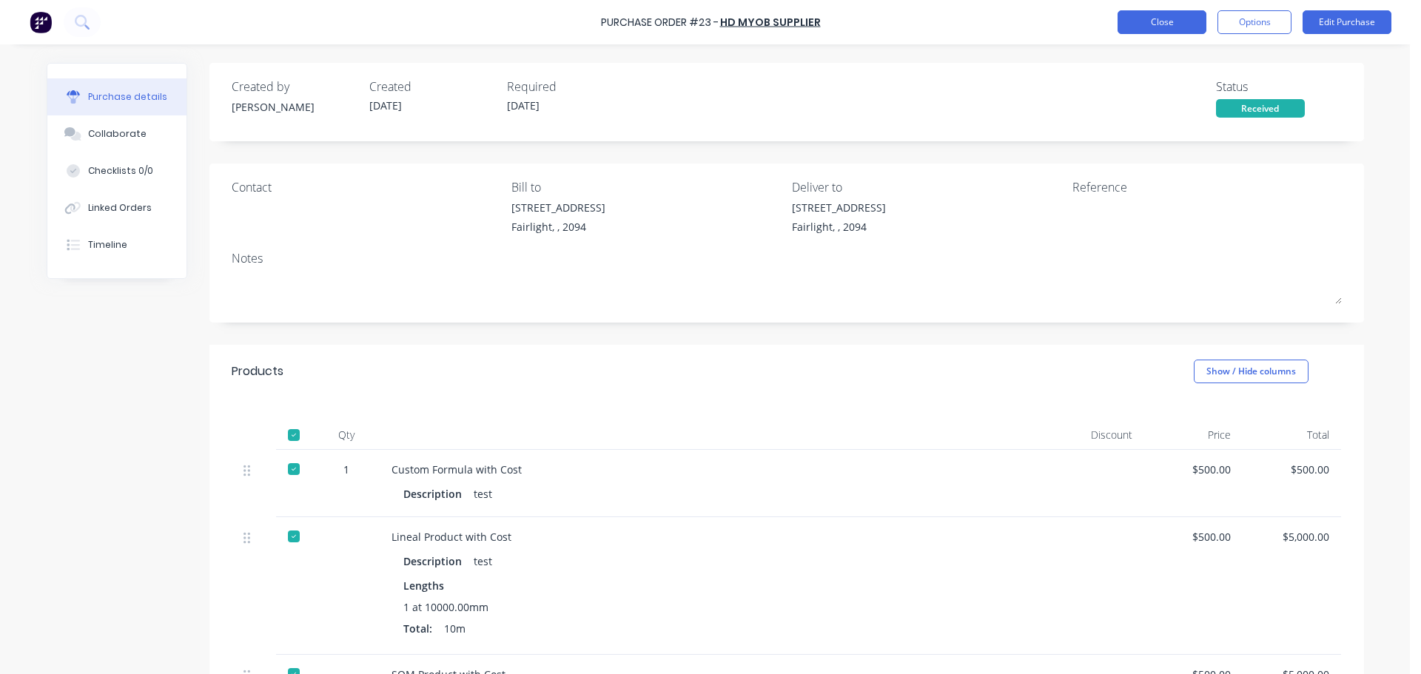
click at [1176, 27] on button "Close" at bounding box center [1161, 22] width 89 height 24
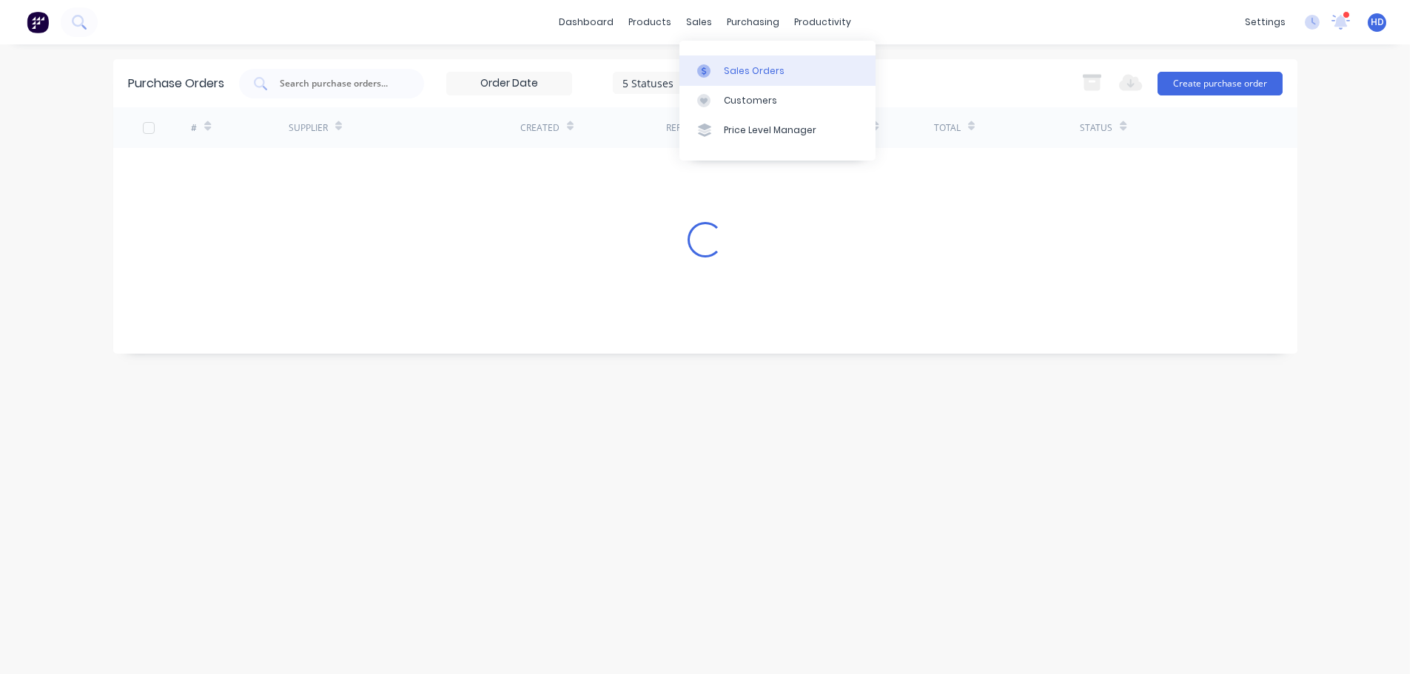
click at [751, 64] on div "Sales Orders" at bounding box center [754, 70] width 61 height 13
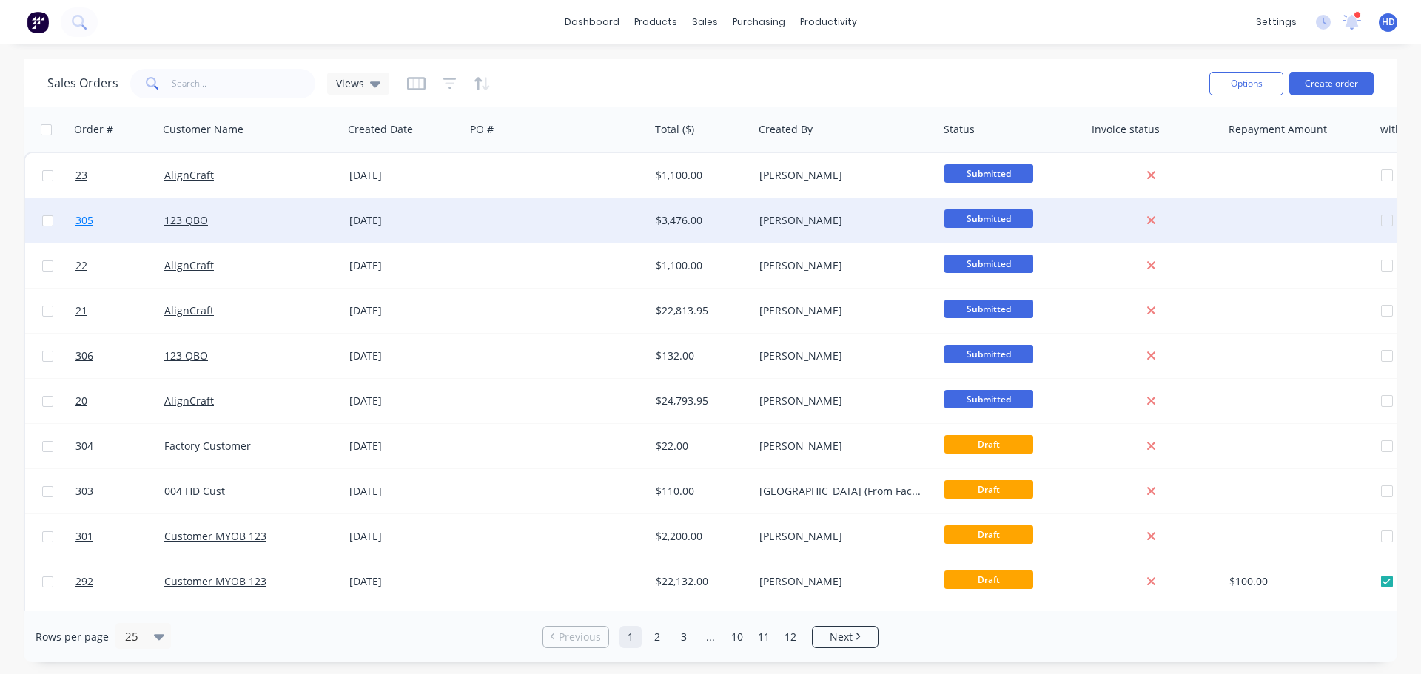
click at [117, 221] on link "305" at bounding box center [119, 220] width 89 height 44
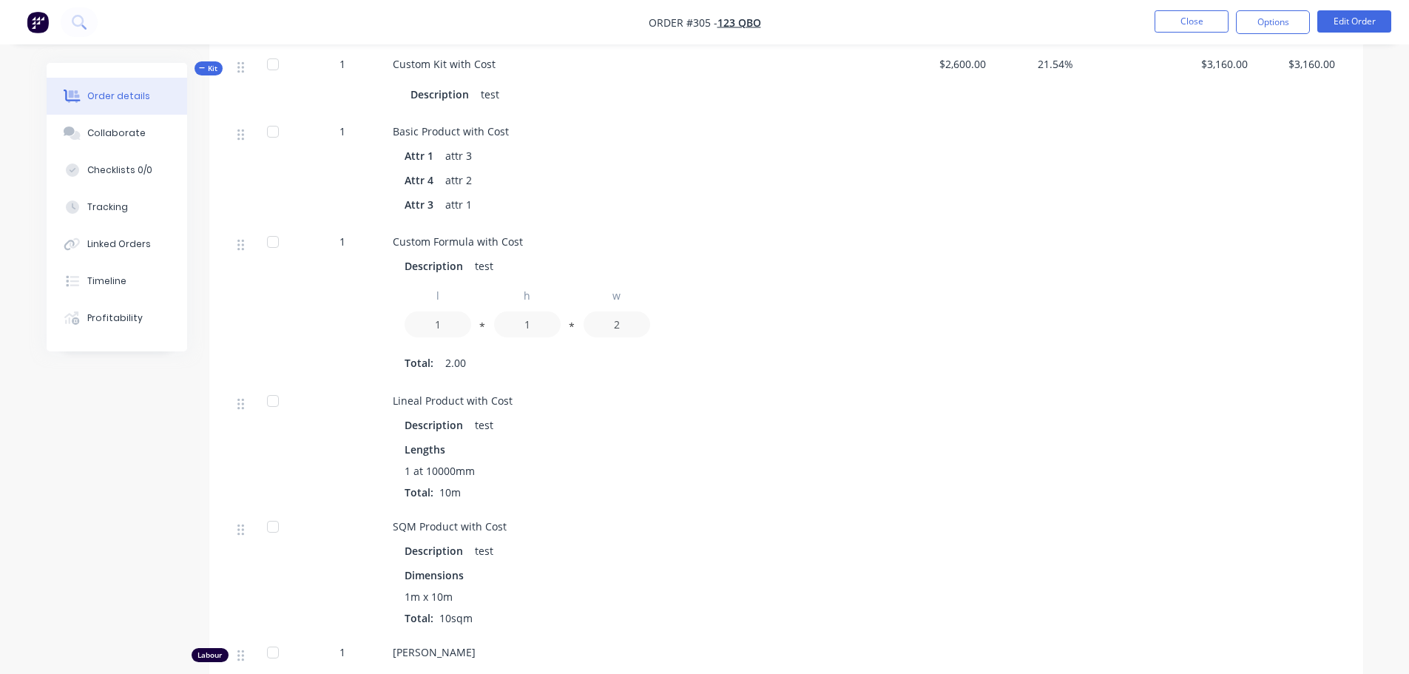
scroll to position [740, 0]
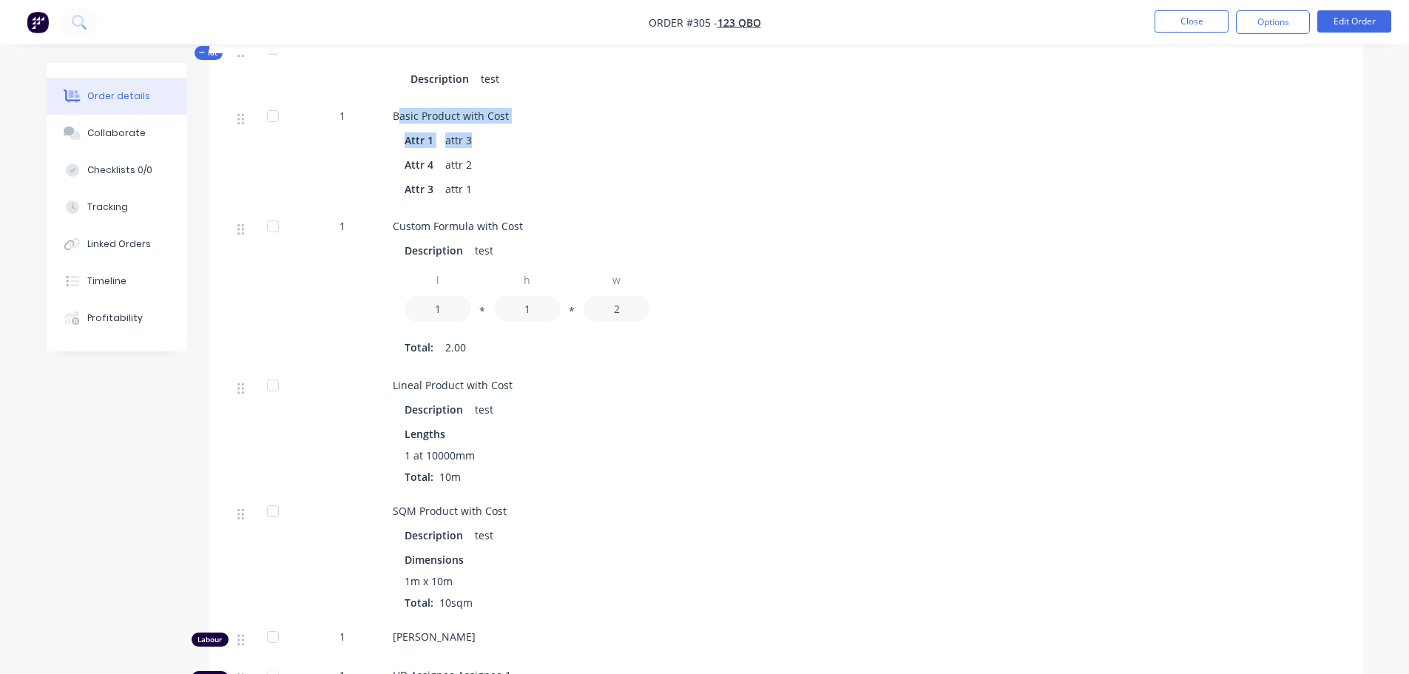
drag, startPoint x: 498, startPoint y: 118, endPoint x: 613, endPoint y: 123, distance: 115.5
click at [610, 124] on div "Basic Product with Cost Attr 1 attr 3 Attr 4 attr 2 Attr 3 attr 1" at bounding box center [646, 154] width 518 height 110
click at [1051, 180] on div at bounding box center [1035, 154] width 87 height 110
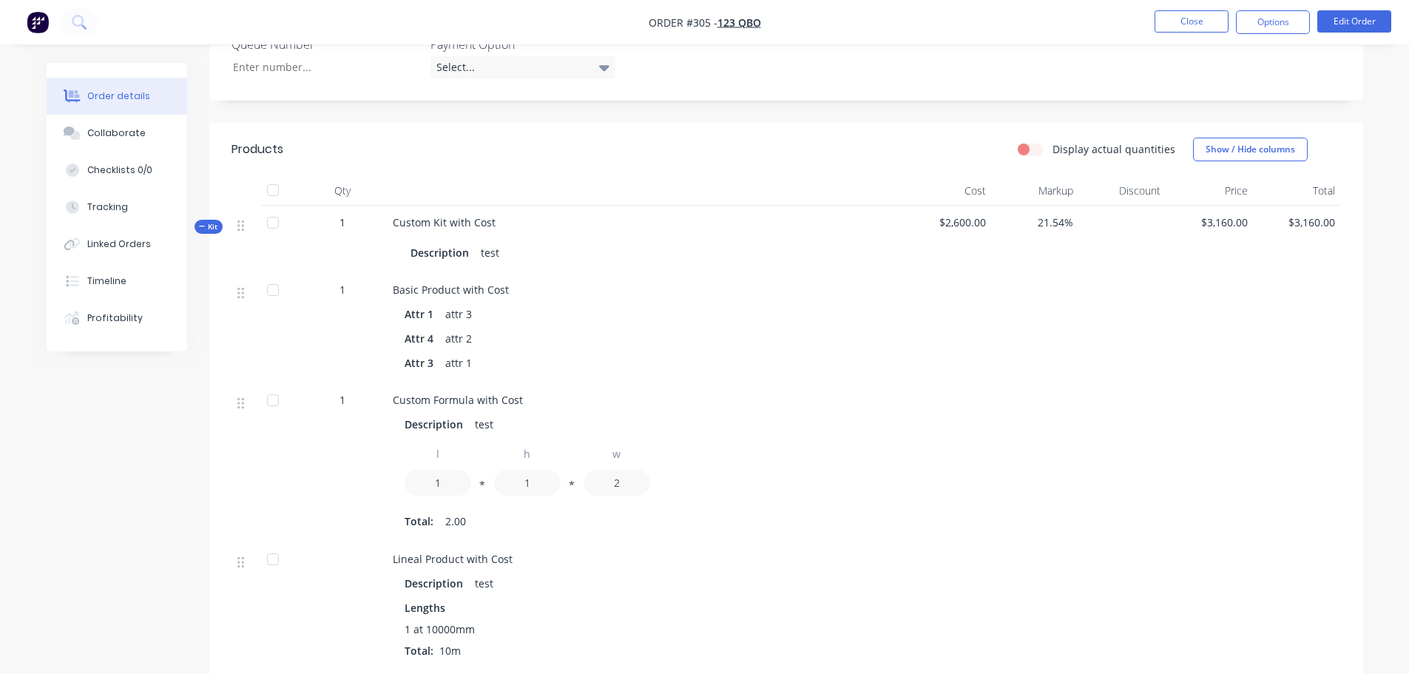
scroll to position [592, 0]
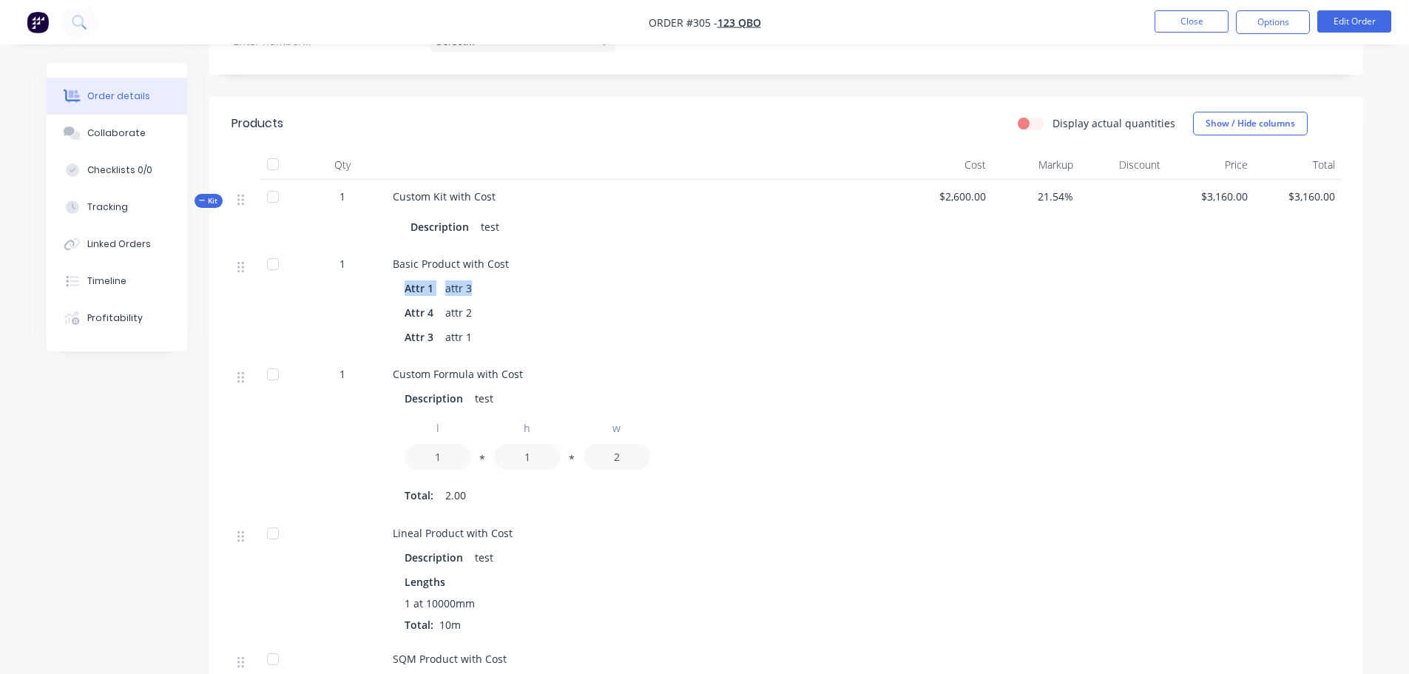
click at [918, 277] on div "1 Basic Product with Cost Attr 1 attr 3 Attr 4 attr 2 Attr 3 attr 1" at bounding box center [787, 302] width 1110 height 110
click at [950, 192] on span "$2,600.00" at bounding box center [948, 197] width 75 height 16
drag, startPoint x: 929, startPoint y: 189, endPoint x: 1041, endPoint y: 198, distance: 112.8
click at [1041, 198] on div "Kit 1 Custom Kit with Cost Description test $2,600.00 21.54% $3,160.00 $3,160.00" at bounding box center [787, 213] width 1110 height 67
click at [1010, 201] on span "21.54%" at bounding box center [1035, 197] width 75 height 16
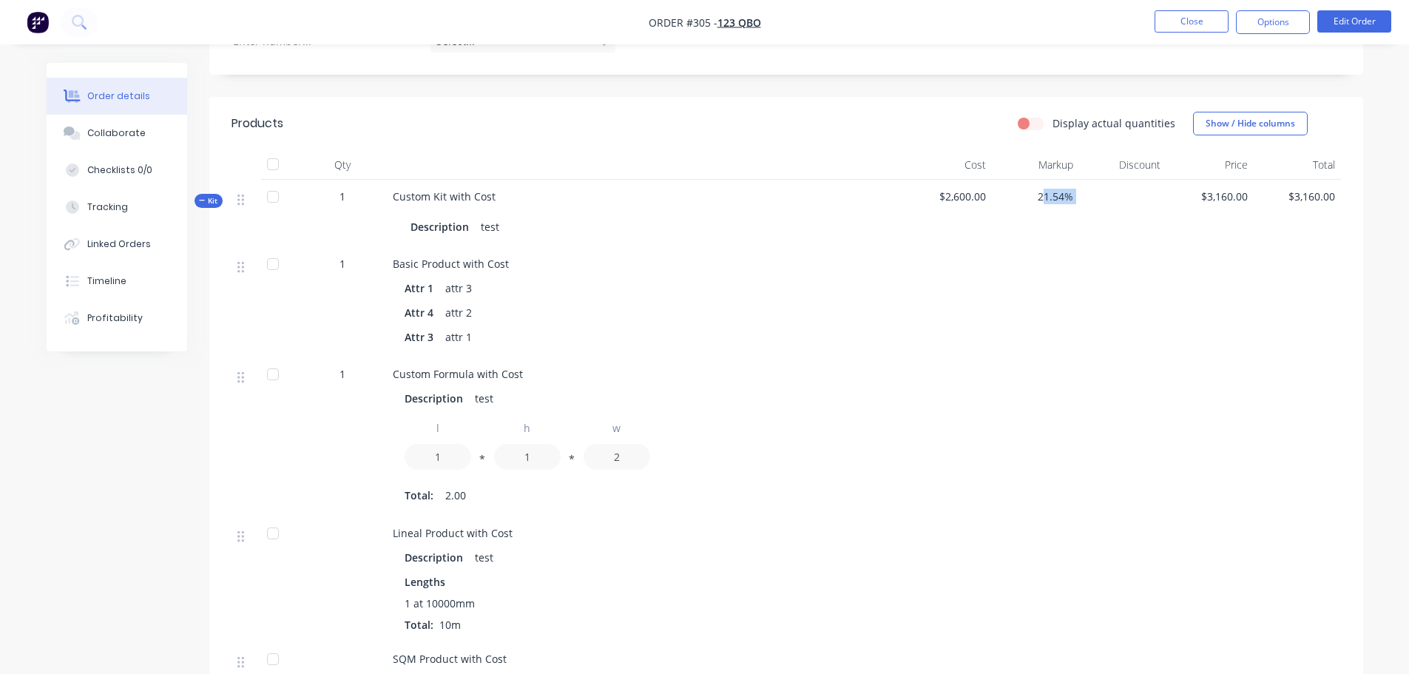
drag, startPoint x: 1046, startPoint y: 192, endPoint x: 1207, endPoint y: 207, distance: 162.0
click at [1207, 207] on div "Kit 1 Custom Kit with Cost Description test $2,600.00 21.54% $3,160.00 $3,160.00" at bounding box center [787, 213] width 1110 height 67
drag, startPoint x: 1192, startPoint y: 272, endPoint x: 1135, endPoint y: 255, distance: 59.5
click at [1194, 272] on div at bounding box center [1210, 302] width 87 height 110
drag, startPoint x: 1203, startPoint y: 190, endPoint x: 1321, endPoint y: 197, distance: 117.8
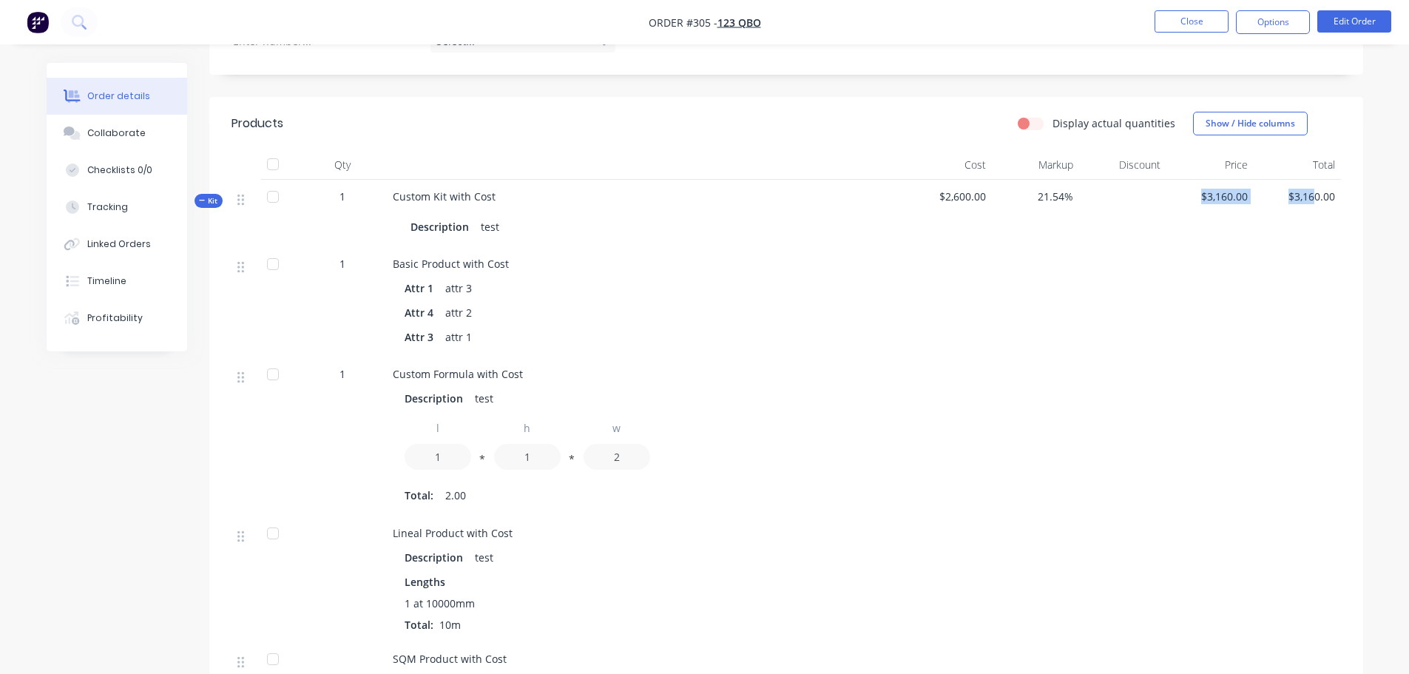
click at [1321, 197] on div "Kit 1 Custom Kit with Cost Description test $2,600.00 21.54% $3,160.00 $3,160.00" at bounding box center [787, 213] width 1110 height 67
click at [1326, 270] on div at bounding box center [1297, 302] width 87 height 110
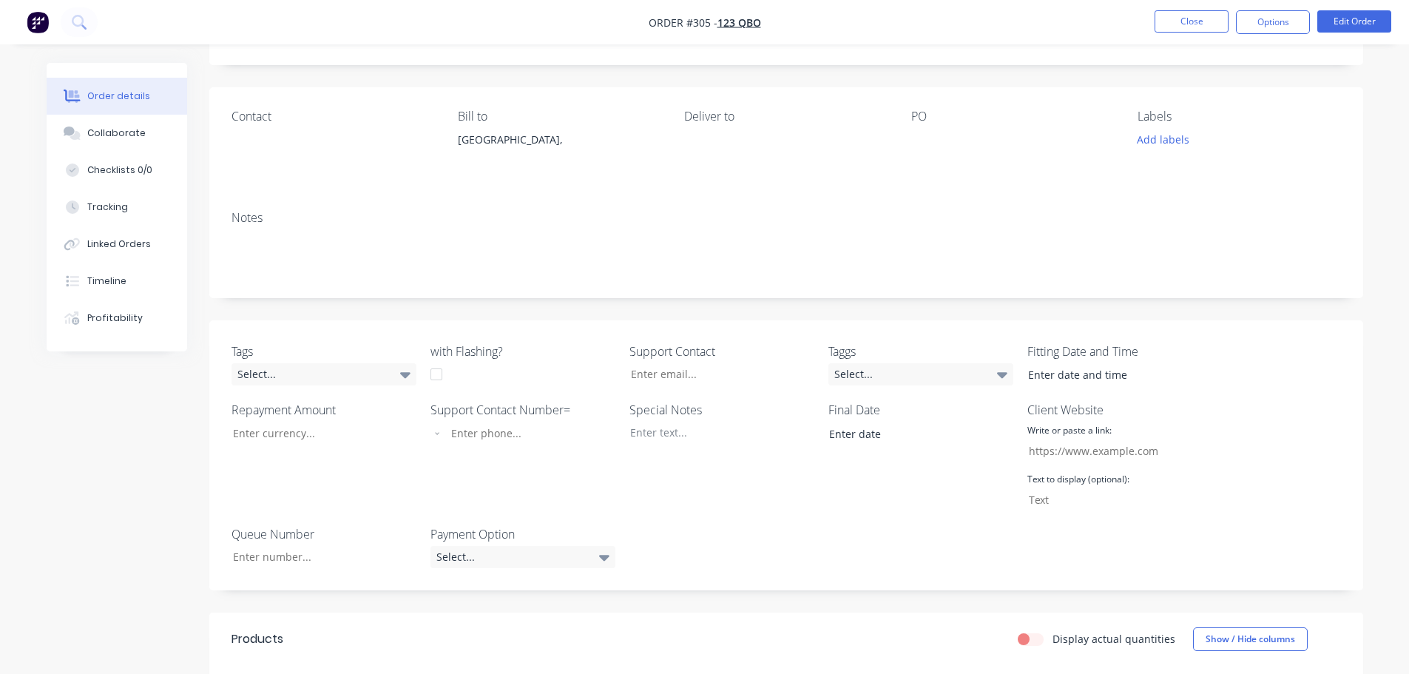
scroll to position [0, 0]
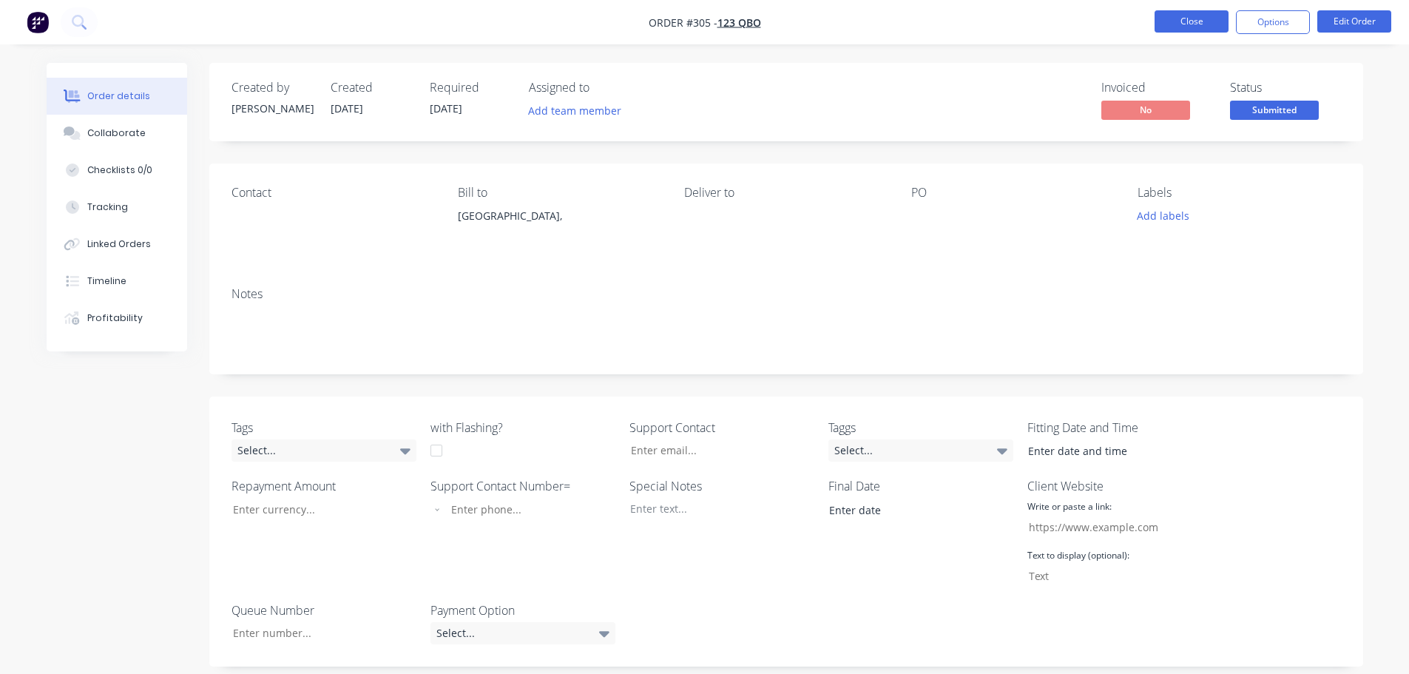
click at [1201, 27] on button "Close" at bounding box center [1192, 21] width 74 height 22
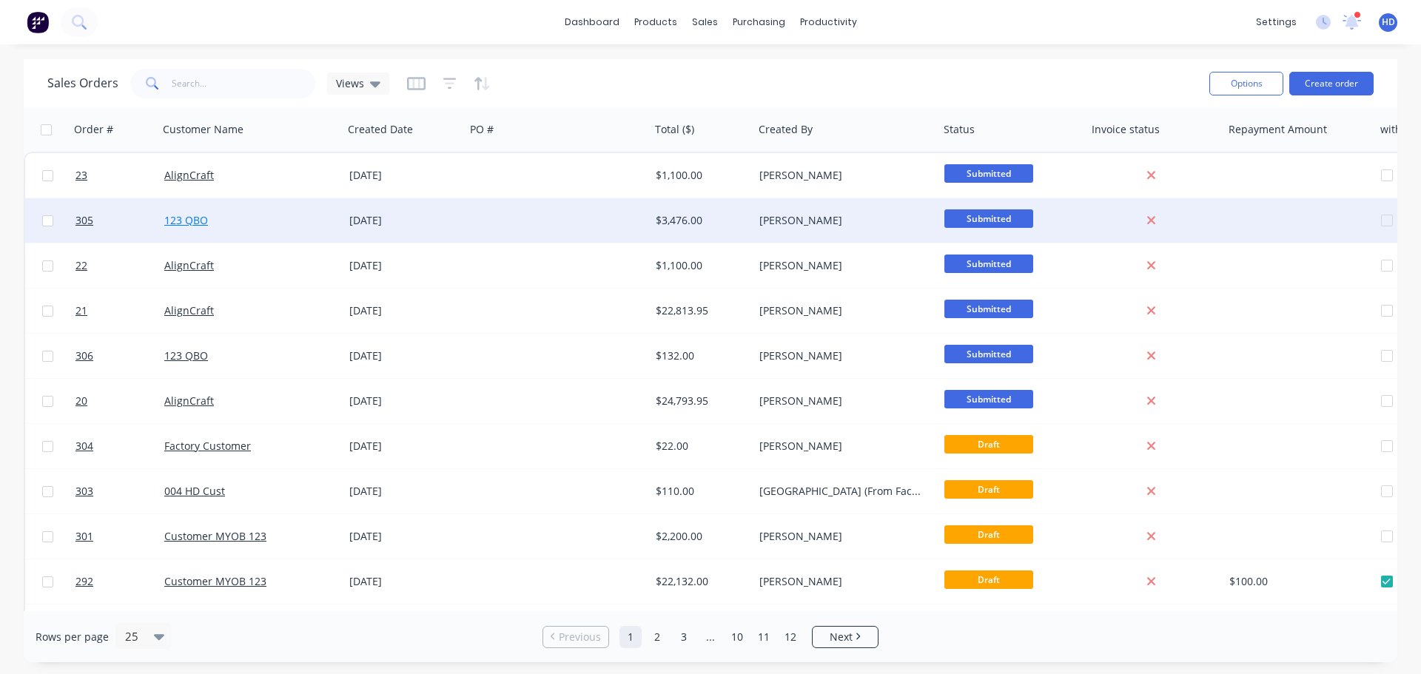
click at [191, 217] on link "123 QBO" at bounding box center [186, 220] width 44 height 14
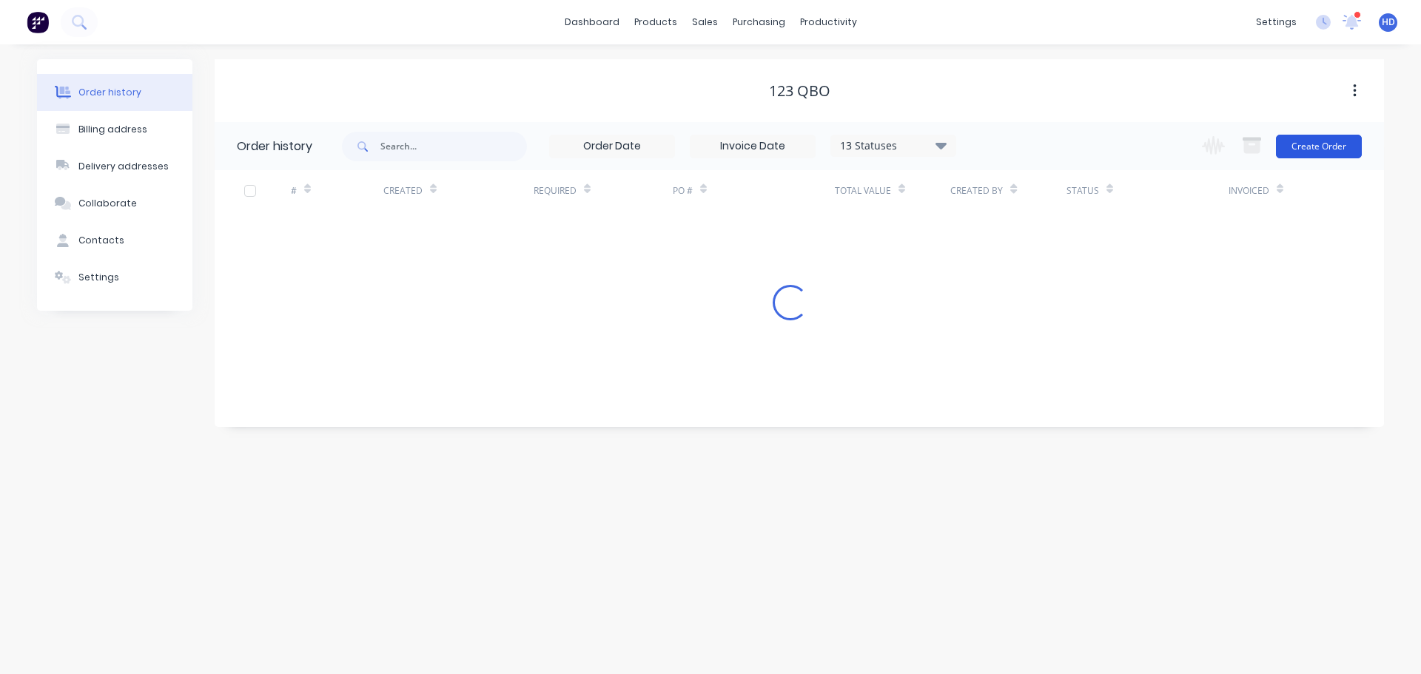
click at [1342, 155] on button "Create Order" at bounding box center [1319, 147] width 86 height 24
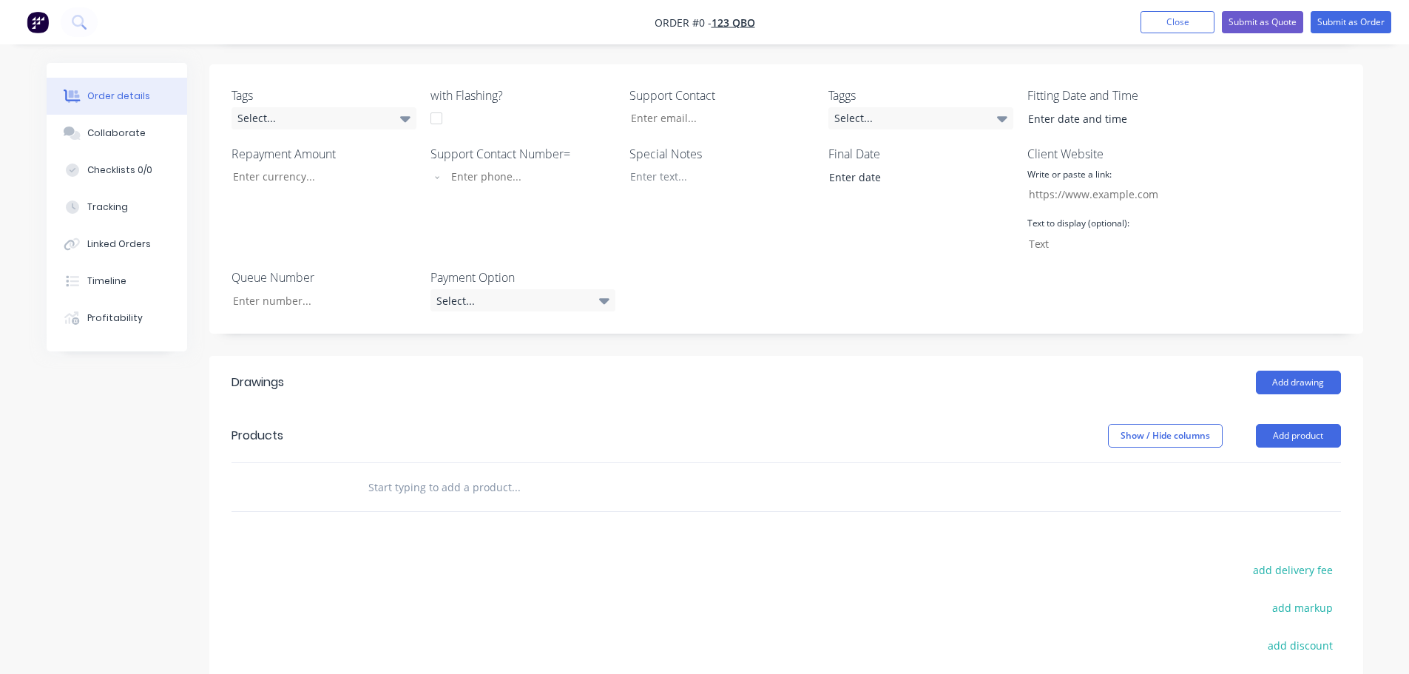
scroll to position [444, 0]
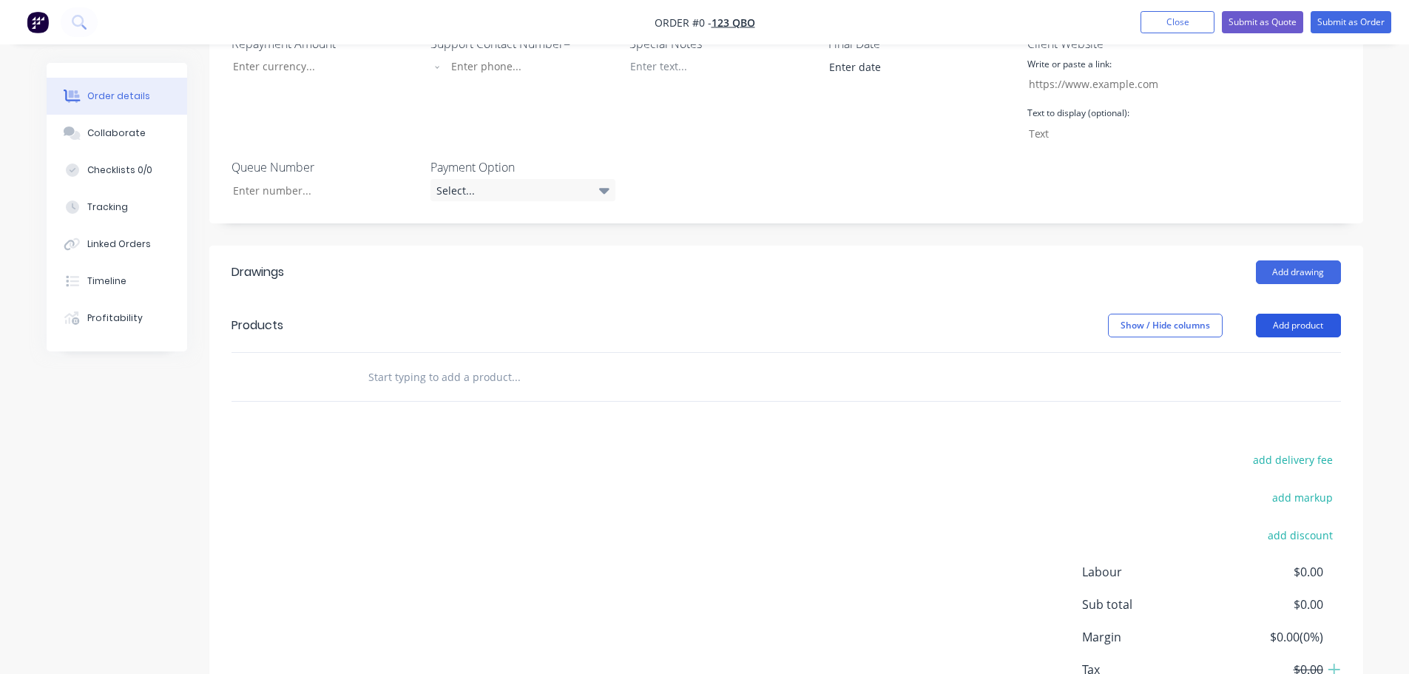
click at [1306, 333] on button "Add product" at bounding box center [1298, 326] width 85 height 24
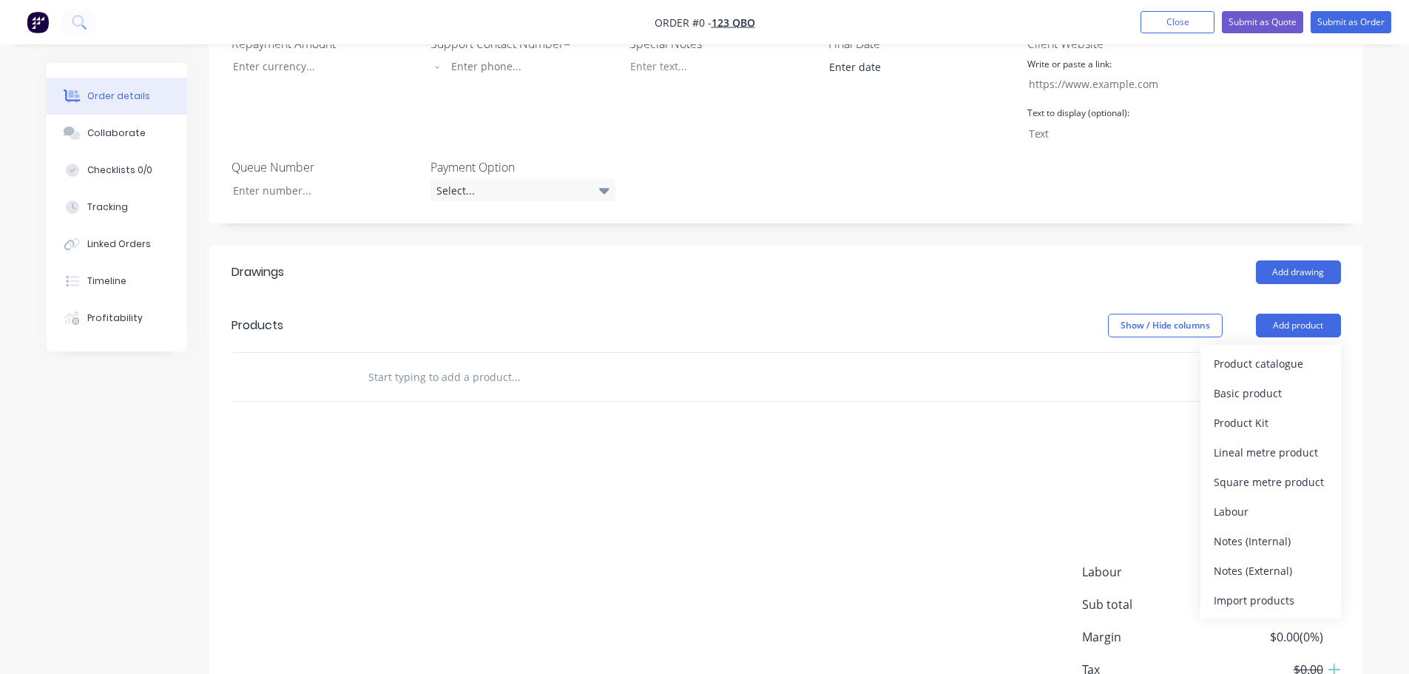
click at [801, 488] on div "add delivery fee add markup add discount Labour $0.00 Sub total $0.00 Margin $0…" at bounding box center [787, 592] width 1110 height 286
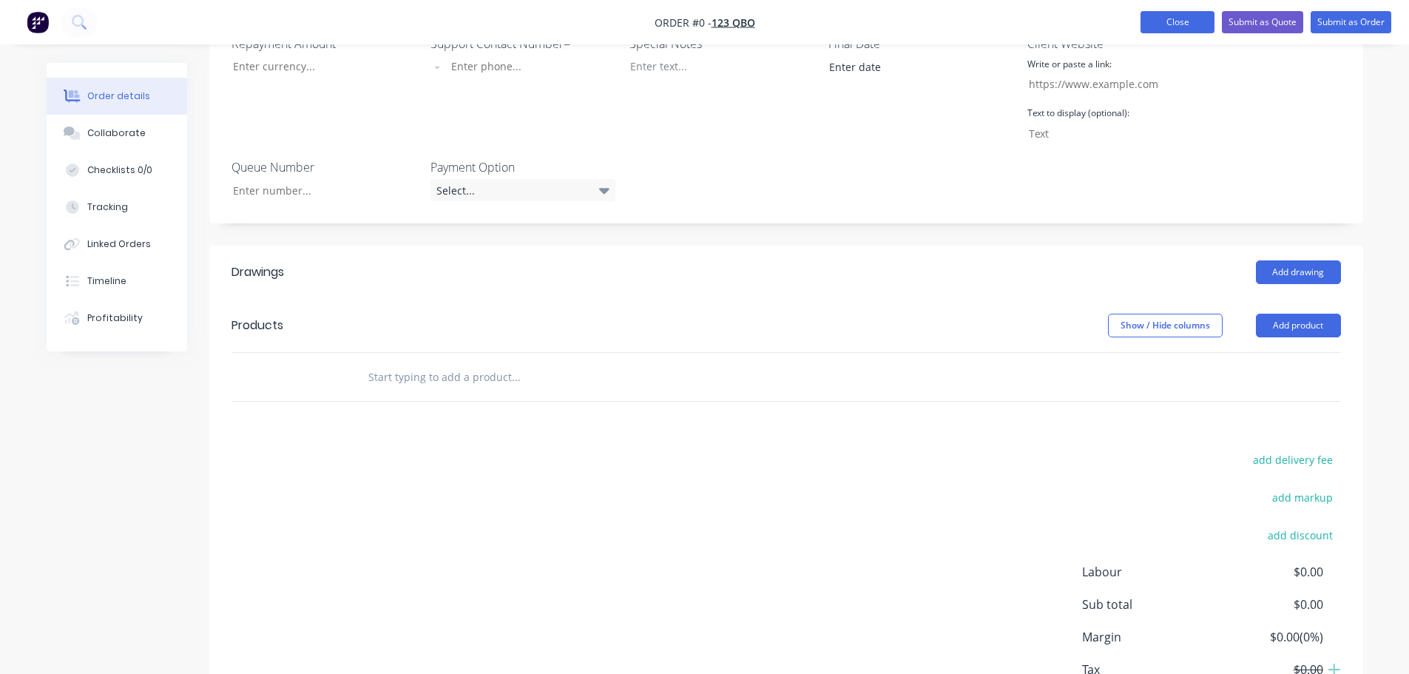
click at [1185, 24] on button "Close" at bounding box center [1178, 22] width 74 height 22
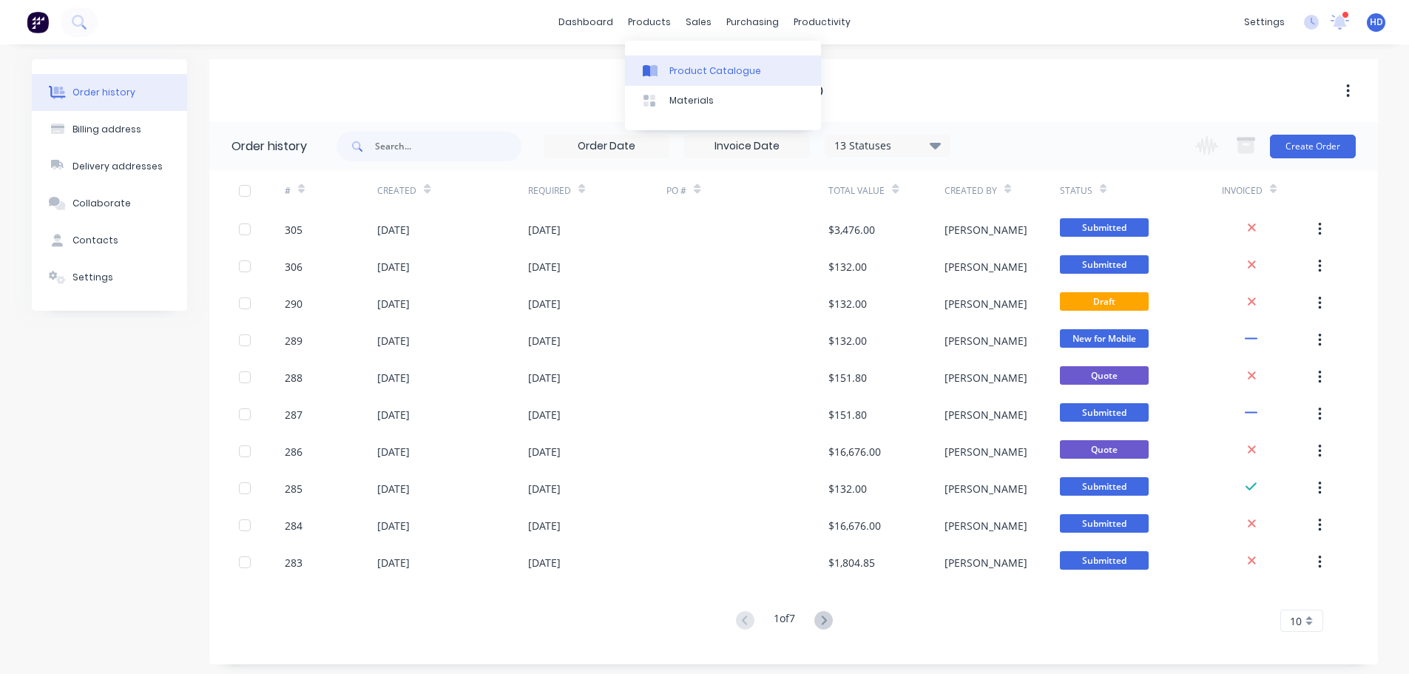
click at [706, 74] on div "Product Catalogue" at bounding box center [716, 70] width 92 height 13
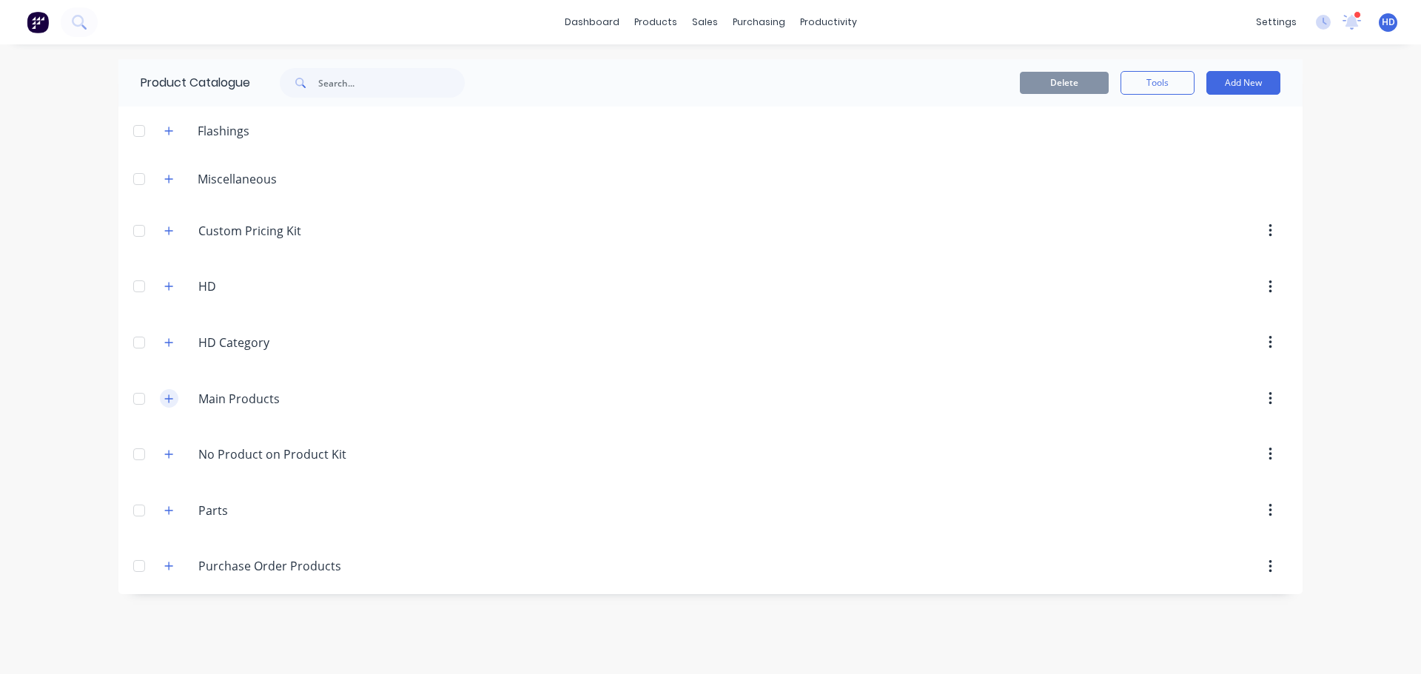
click at [172, 407] on button "button" at bounding box center [169, 398] width 18 height 18
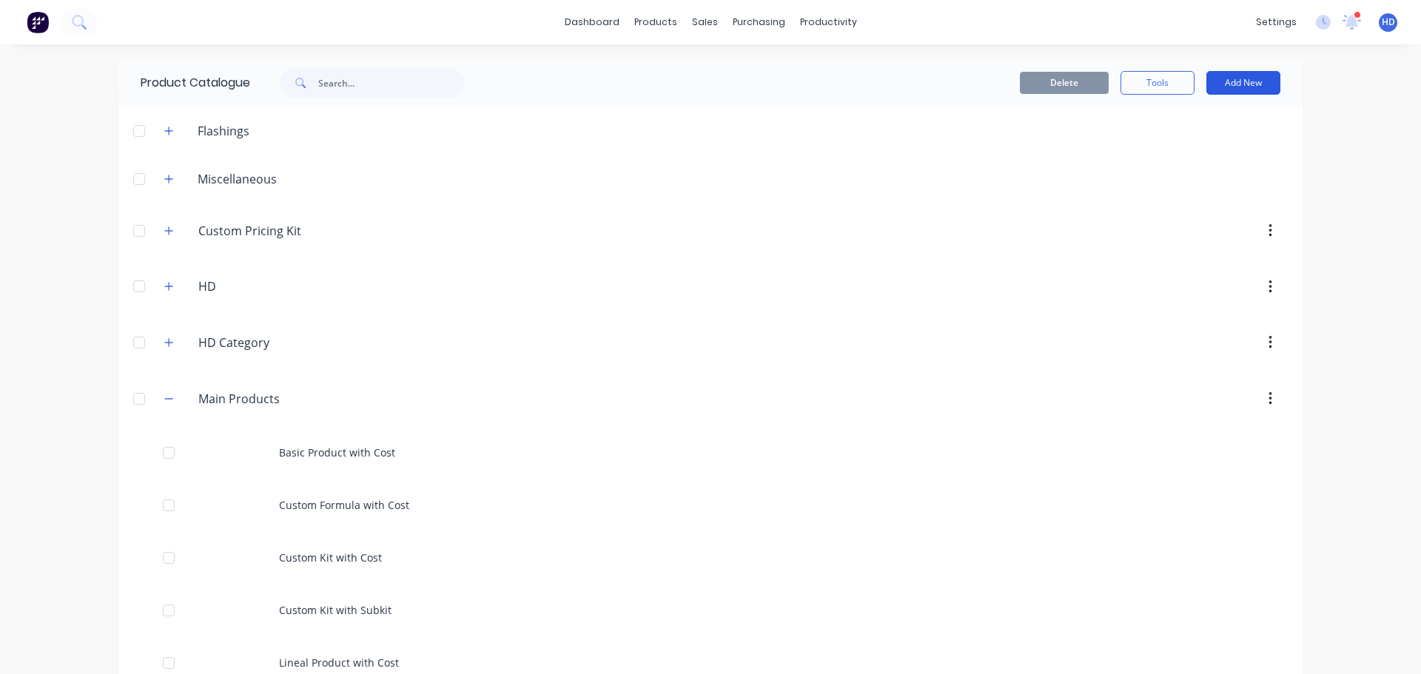
click at [1243, 82] on button "Add New" at bounding box center [1243, 83] width 74 height 24
click at [1185, 178] on div "Product" at bounding box center [1210, 179] width 114 height 21
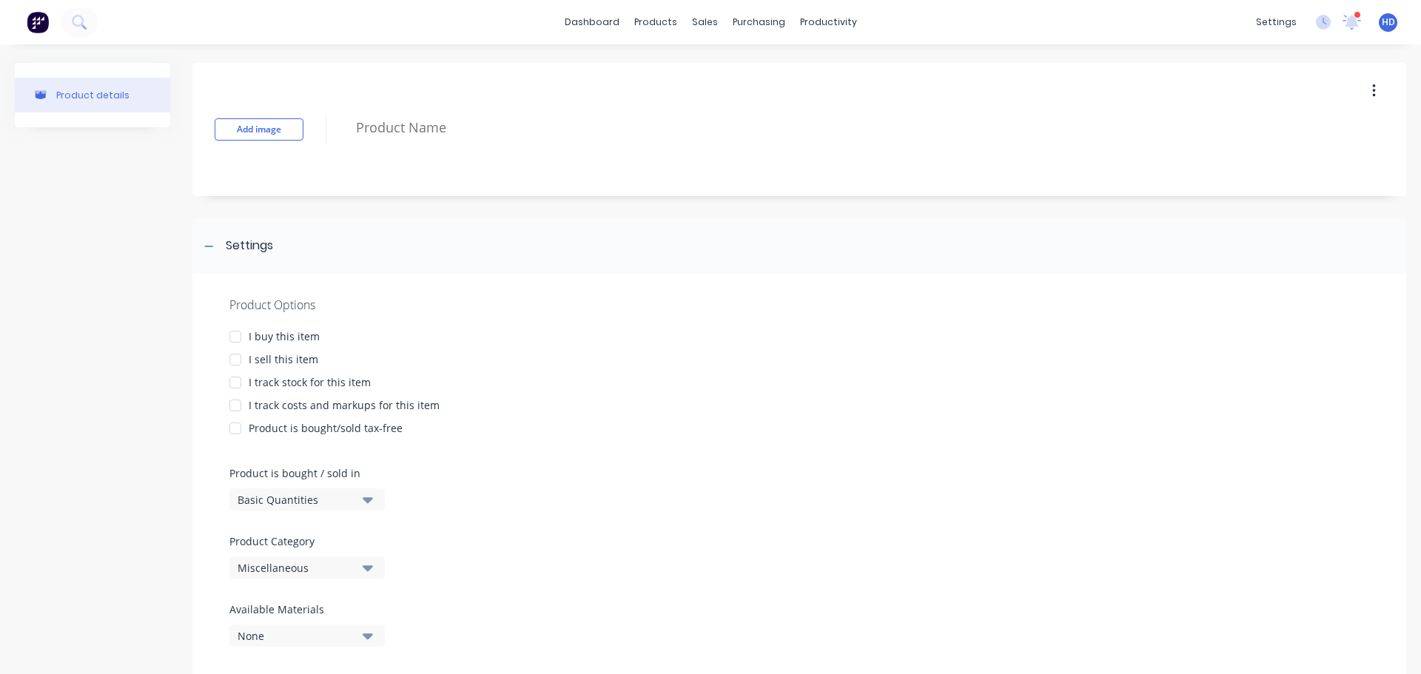
click at [238, 340] on div at bounding box center [235, 337] width 30 height 30
click at [239, 362] on div at bounding box center [235, 360] width 30 height 30
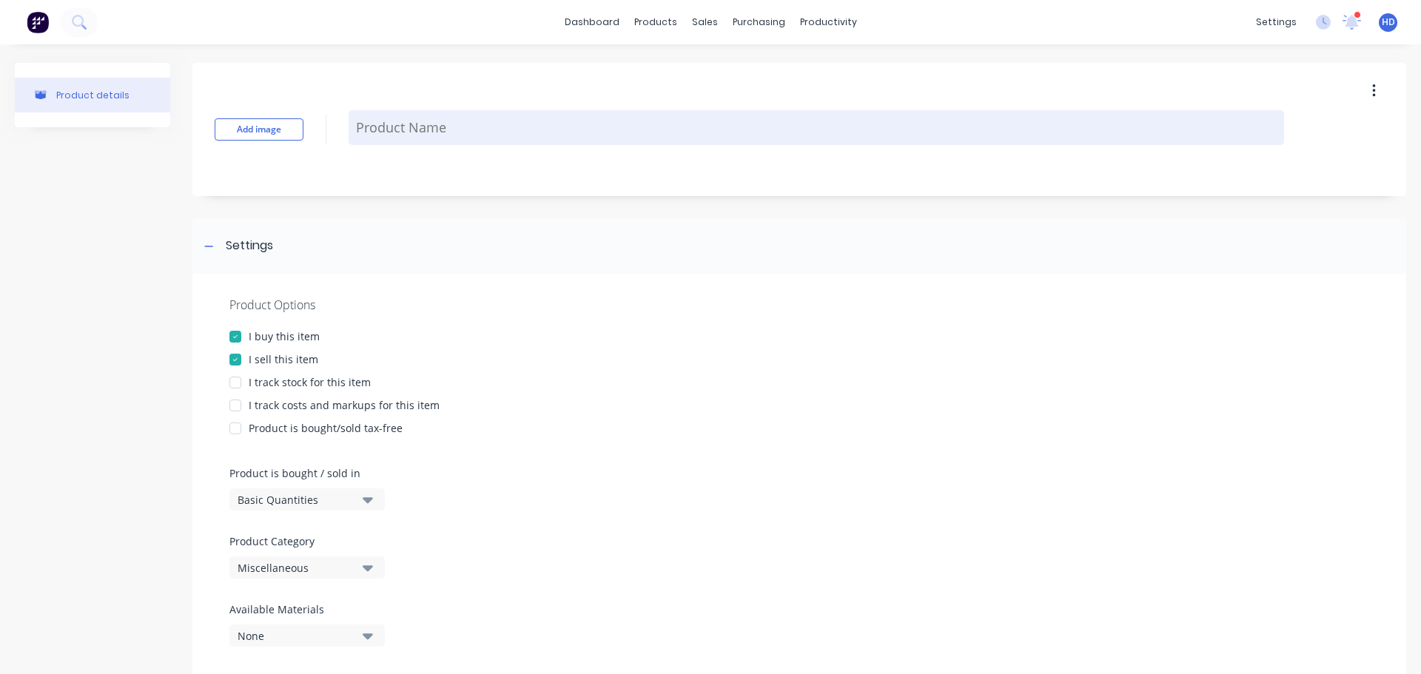
click at [431, 121] on textarea at bounding box center [815, 127] width 935 height 35
type textarea "x"
type textarea "C"
type textarea "x"
type textarea "Cu"
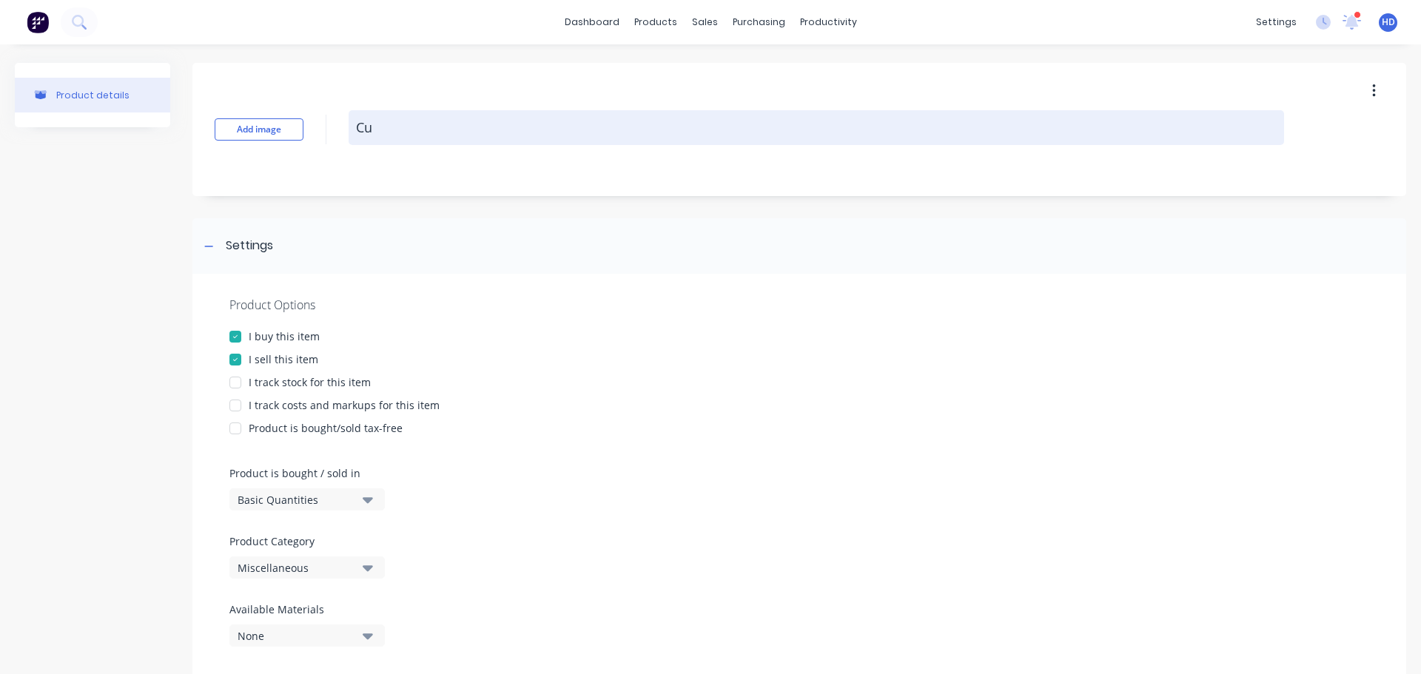
type textarea "x"
type textarea "Cus"
type textarea "x"
type textarea "Custo"
type textarea "x"
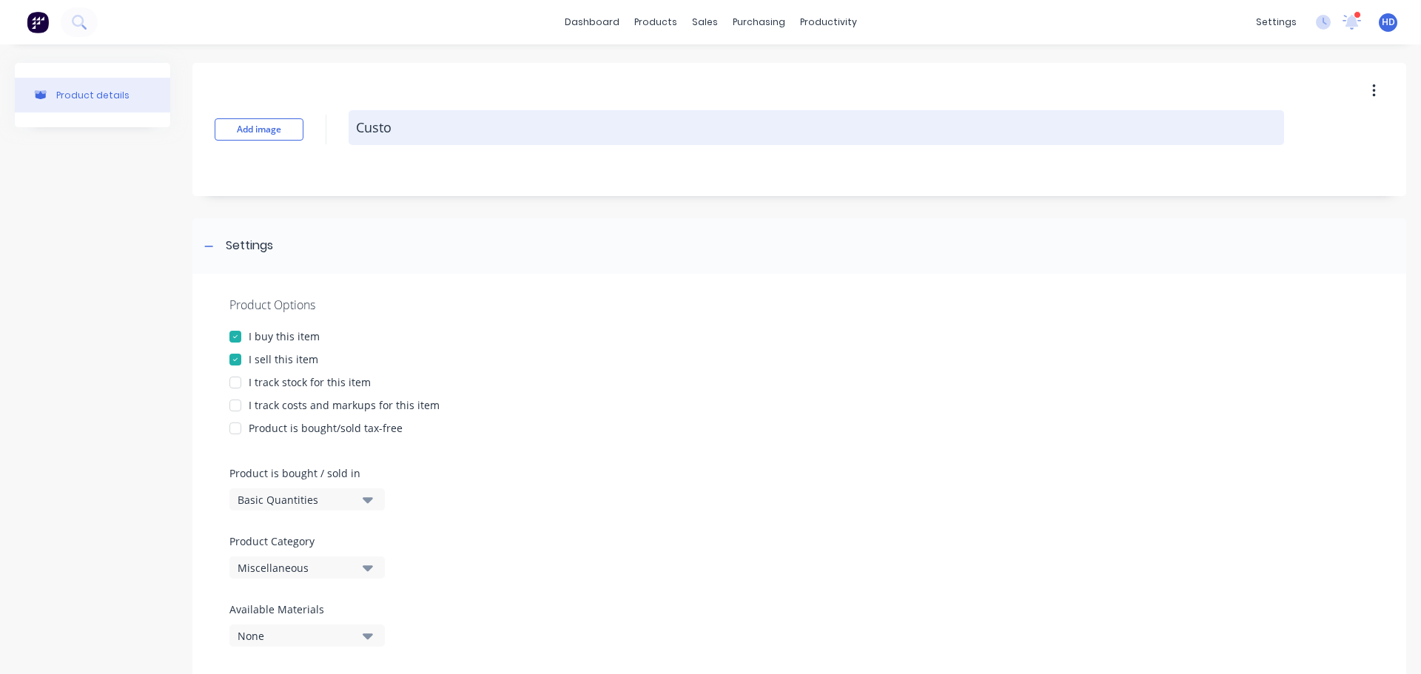
type textarea "Custop"
type textarea "x"
type textarea "Custo"
type textarea "x"
type textarea "Custom"
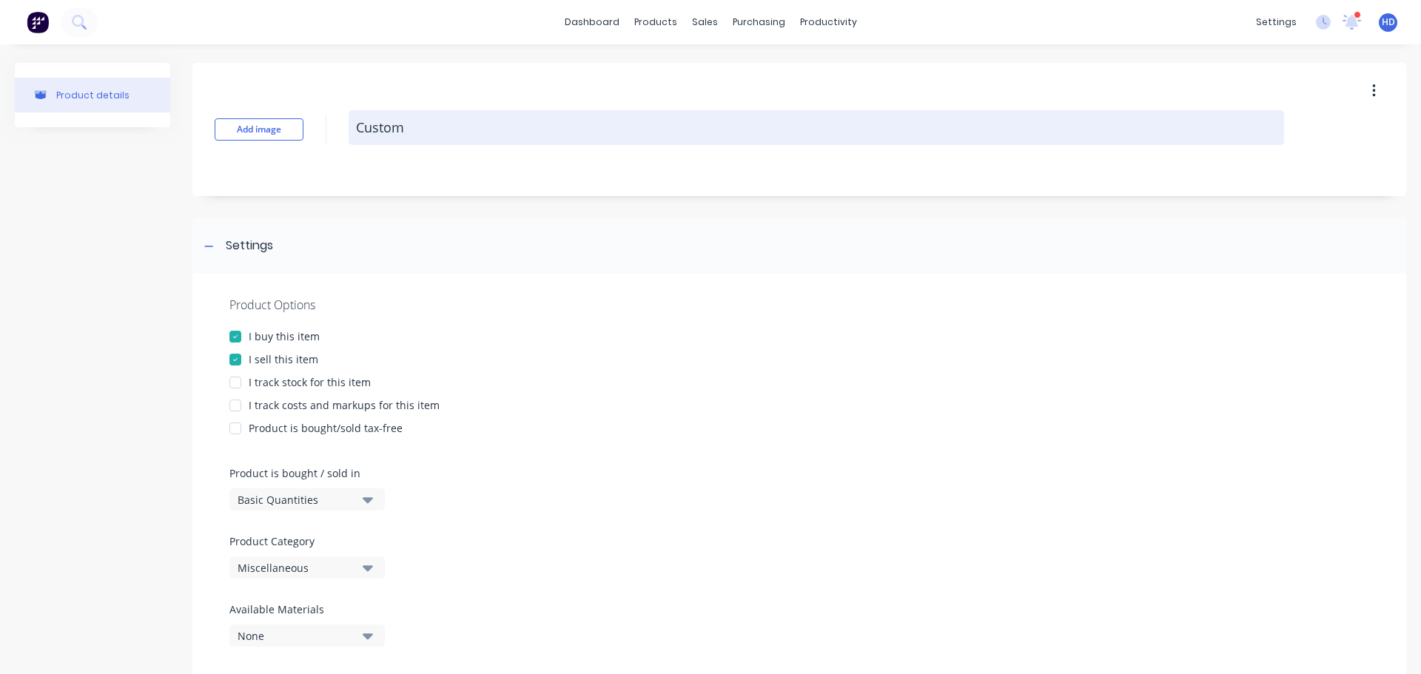
type textarea "x"
type textarea "Custom"
type textarea "x"
type textarea "Custom F"
type textarea "x"
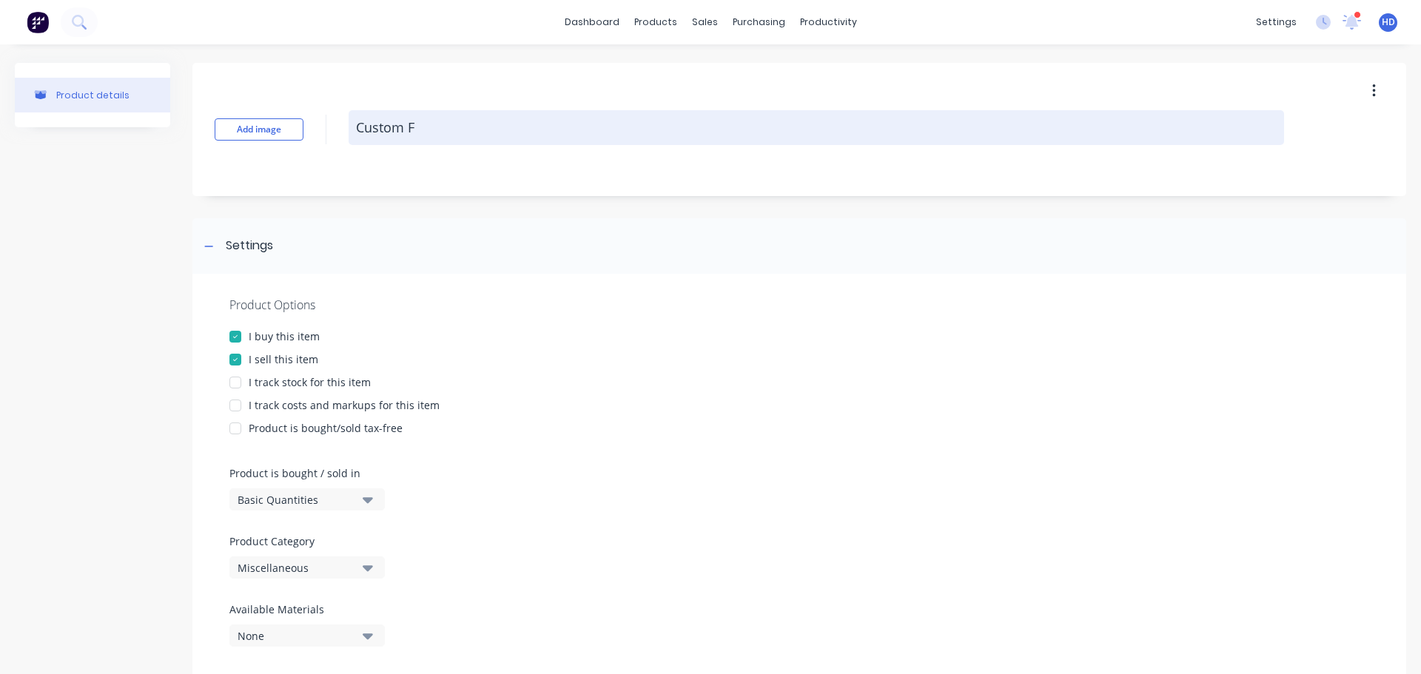
type textarea "Custom Fo"
type textarea "x"
type textarea "Custom For"
type textarea "x"
type textarea "Custom Form"
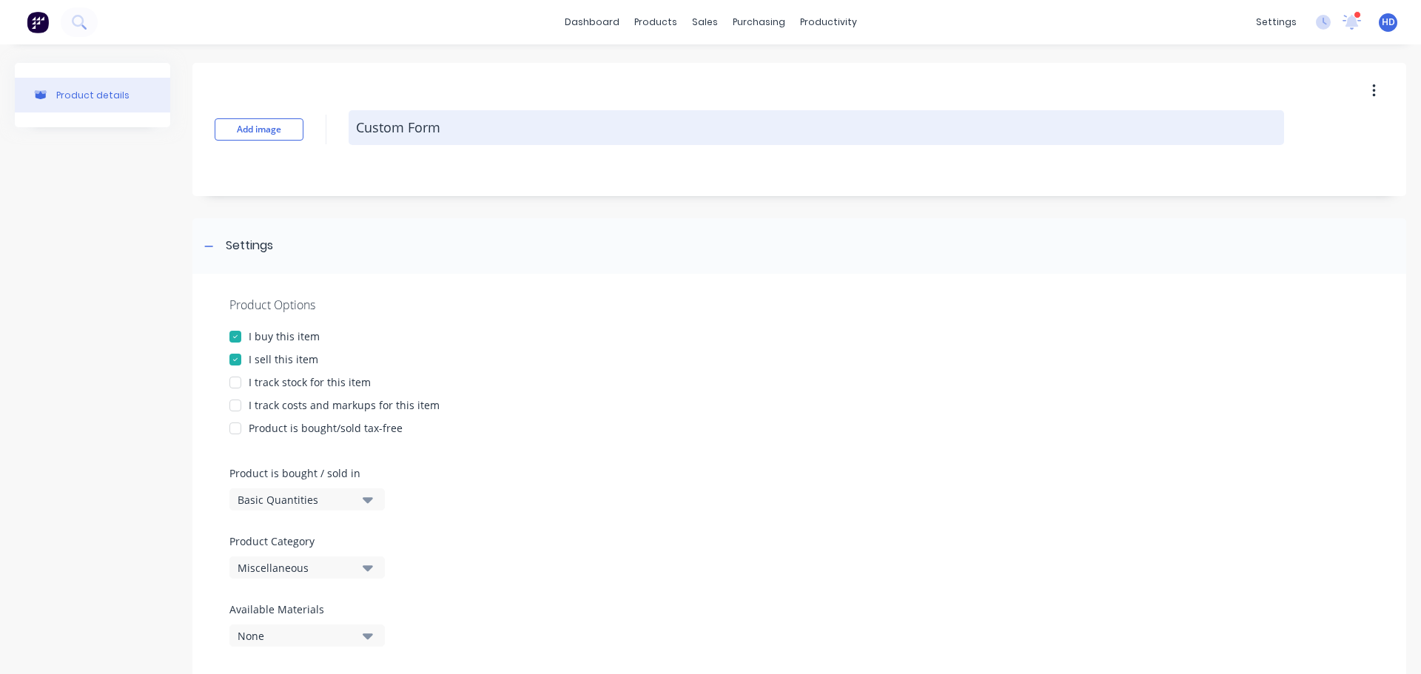
type textarea "x"
type textarea "Custom Formu"
type textarea "x"
type textarea "Custom Formul"
type textarea "x"
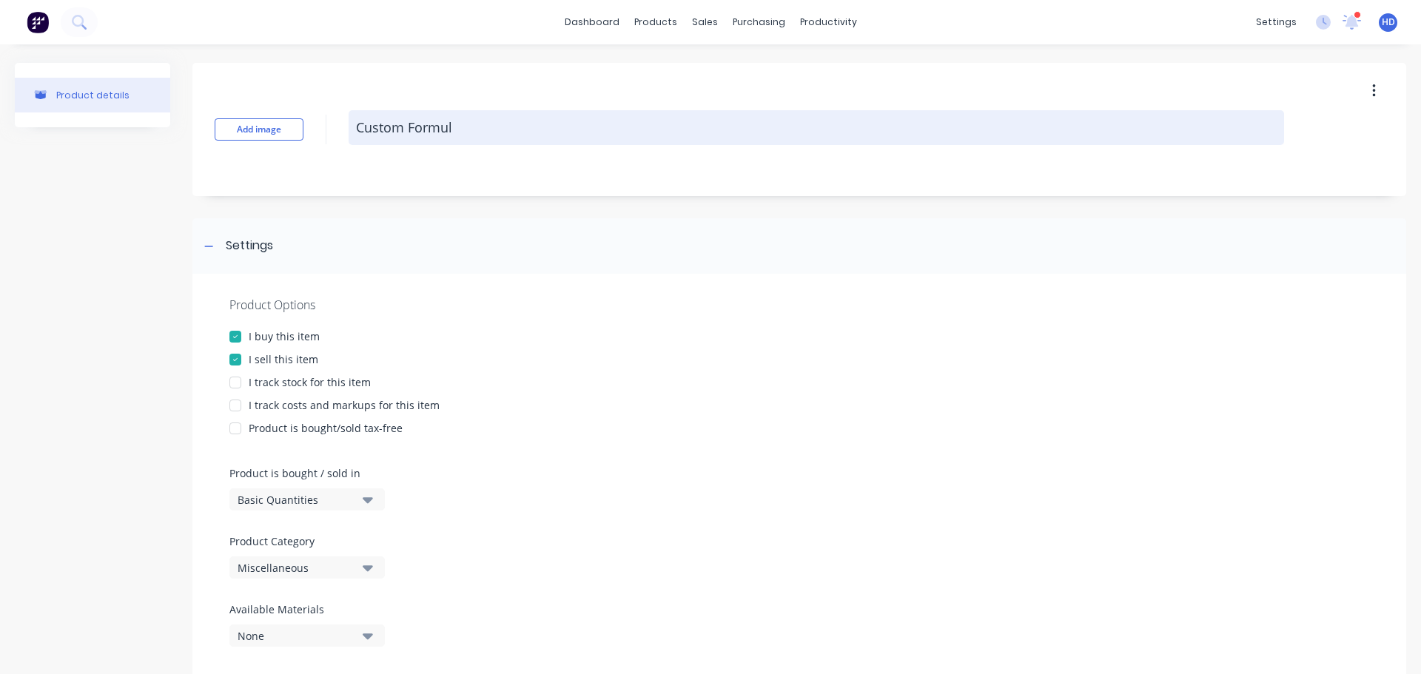
type textarea "Custom Formula"
type textarea "x"
type textarea "Custom Formula"
type textarea "x"
type textarea "Custom Formula o"
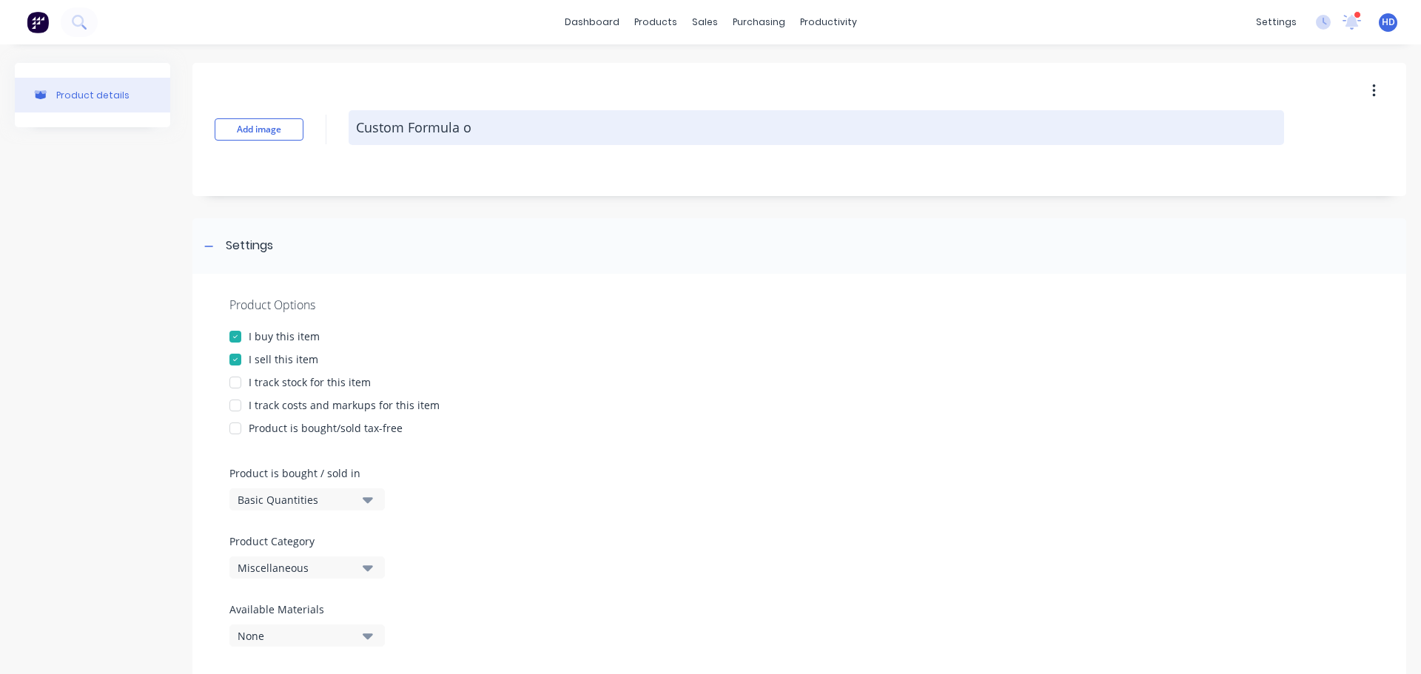
type textarea "x"
type textarea "Custom Formula on"
type textarea "x"
type textarea "Custom Formula on"
type textarea "x"
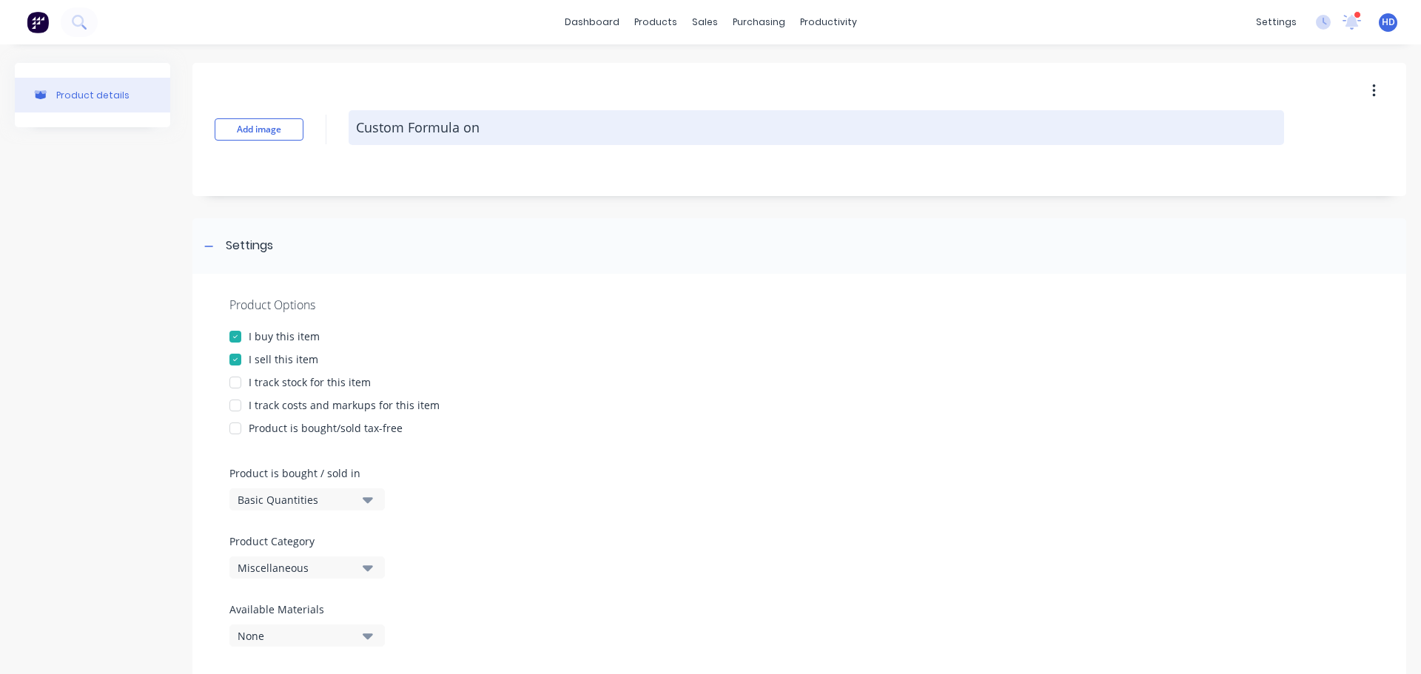
type textarea "Custom Formula on K"
type textarea "x"
type textarea "Custom Formula on Ki"
type textarea "x"
type textarea "Custom Formula on Kit"
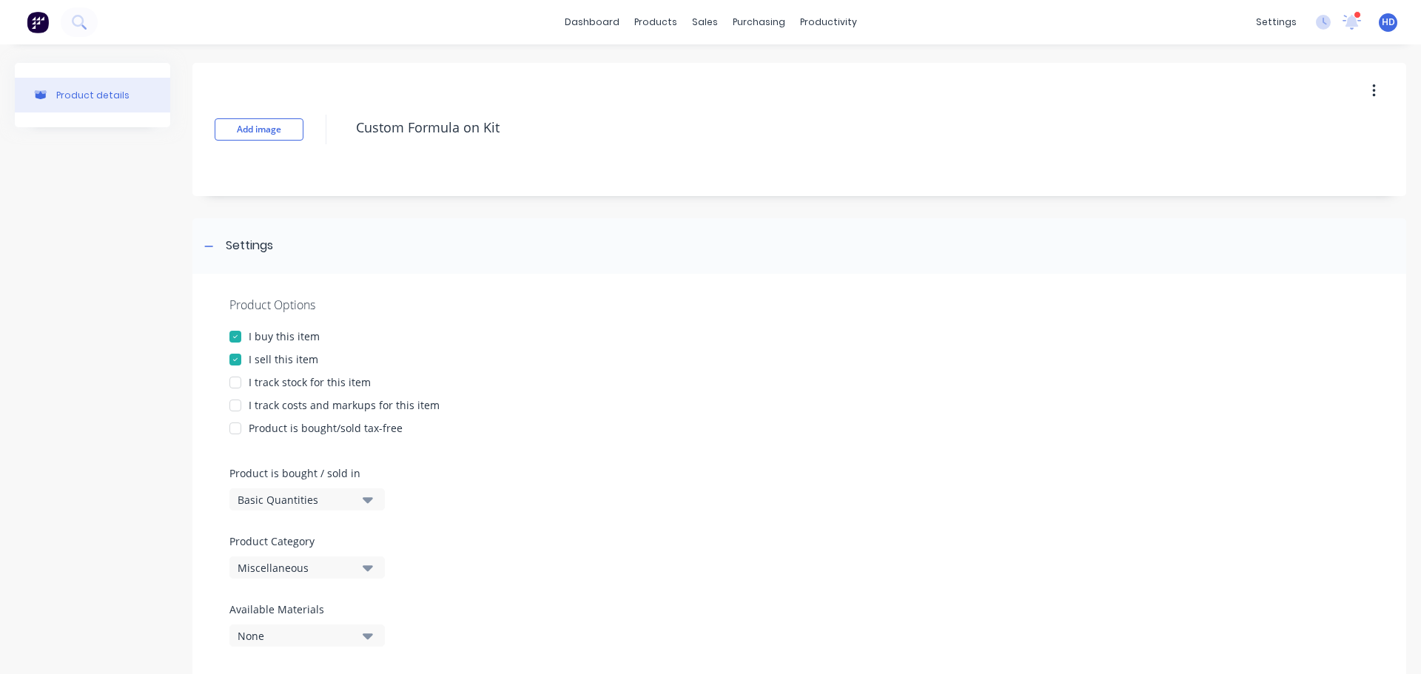
type textarea "x"
type textarea "Custom Formula on Ki"
type textarea "x"
type textarea "Custom Formula on K"
type textarea "x"
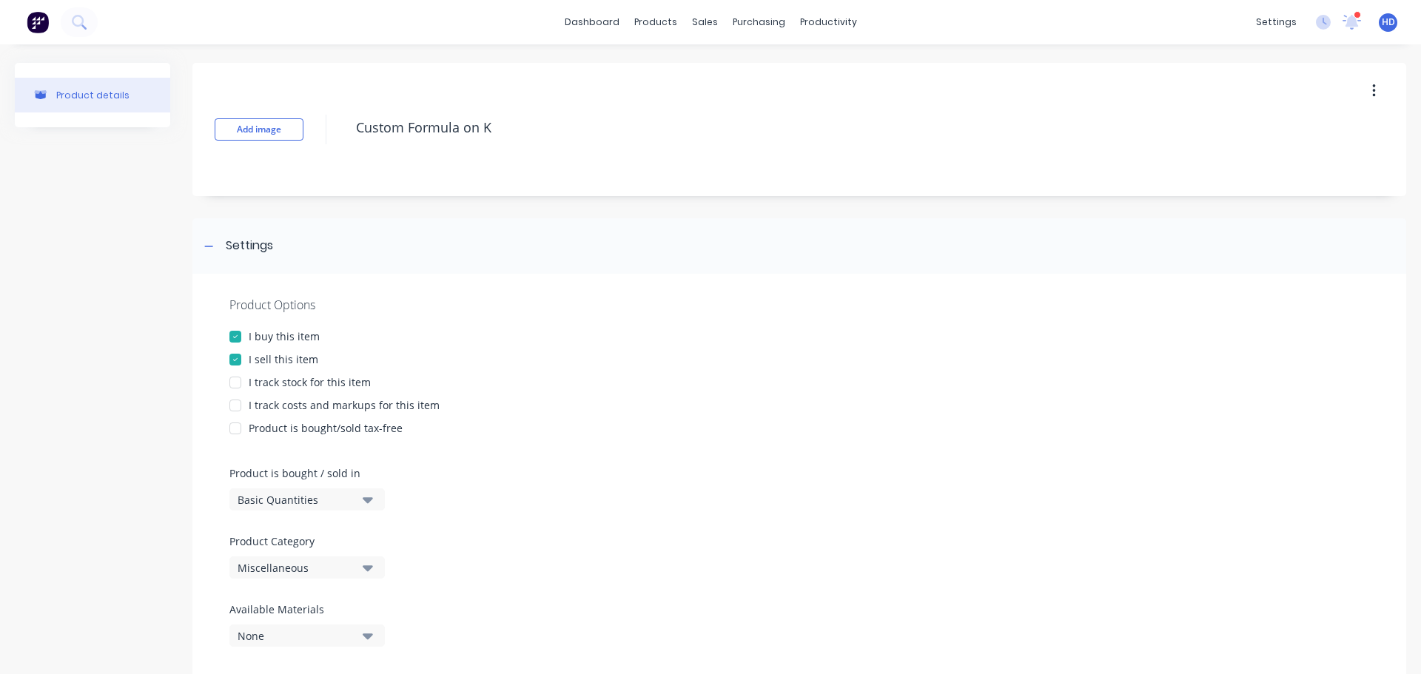
type textarea "Custom Formula on"
type textarea "x"
type textarea "Custom Formula on"
type textarea "x"
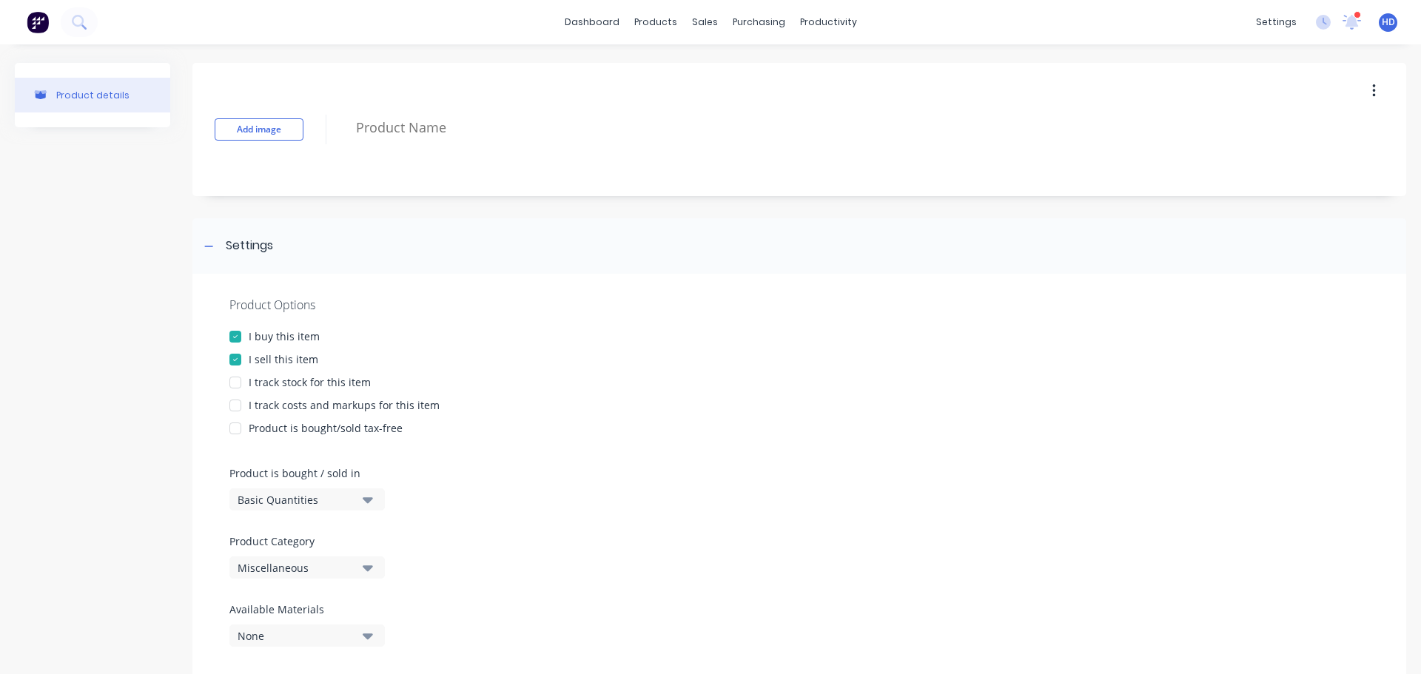
type textarea "C"
type textarea "x"
type textarea "Cus"
type textarea "x"
type textarea "Cust"
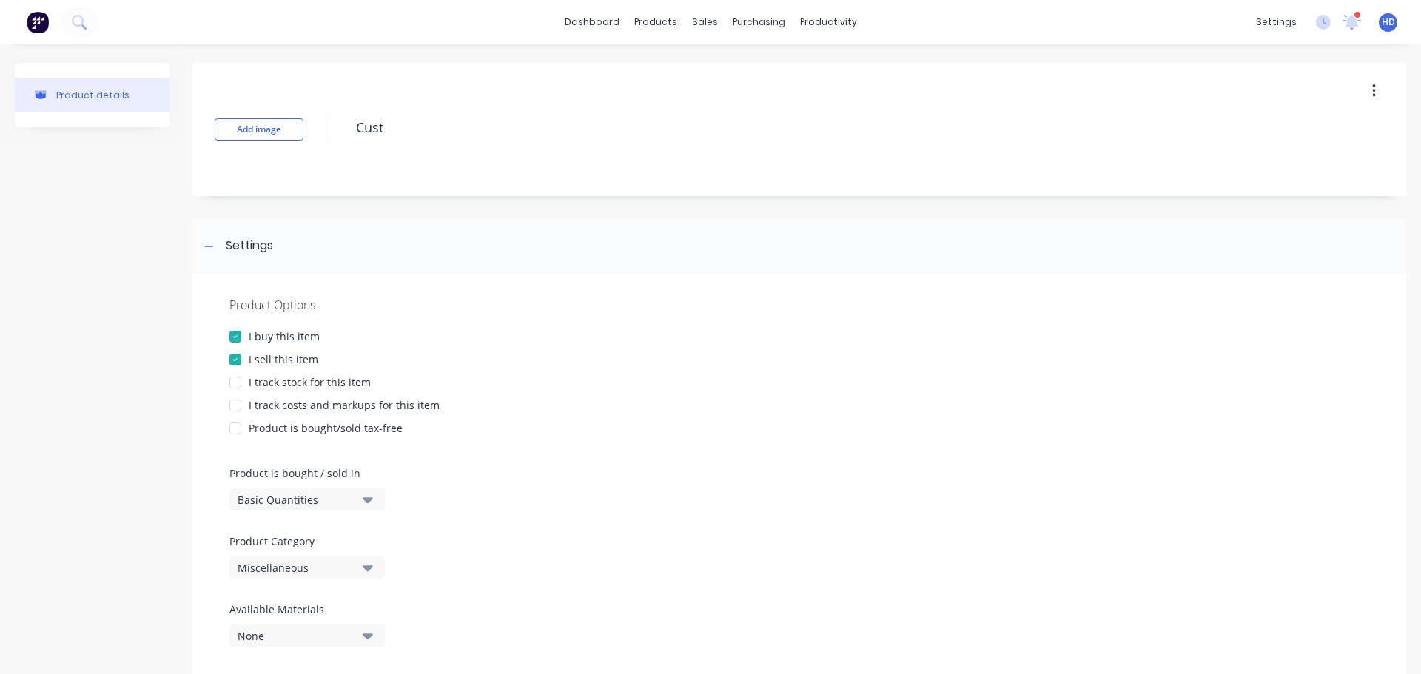
type textarea "x"
type textarea "Custo"
type textarea "x"
type textarea "Custom"
type textarea "x"
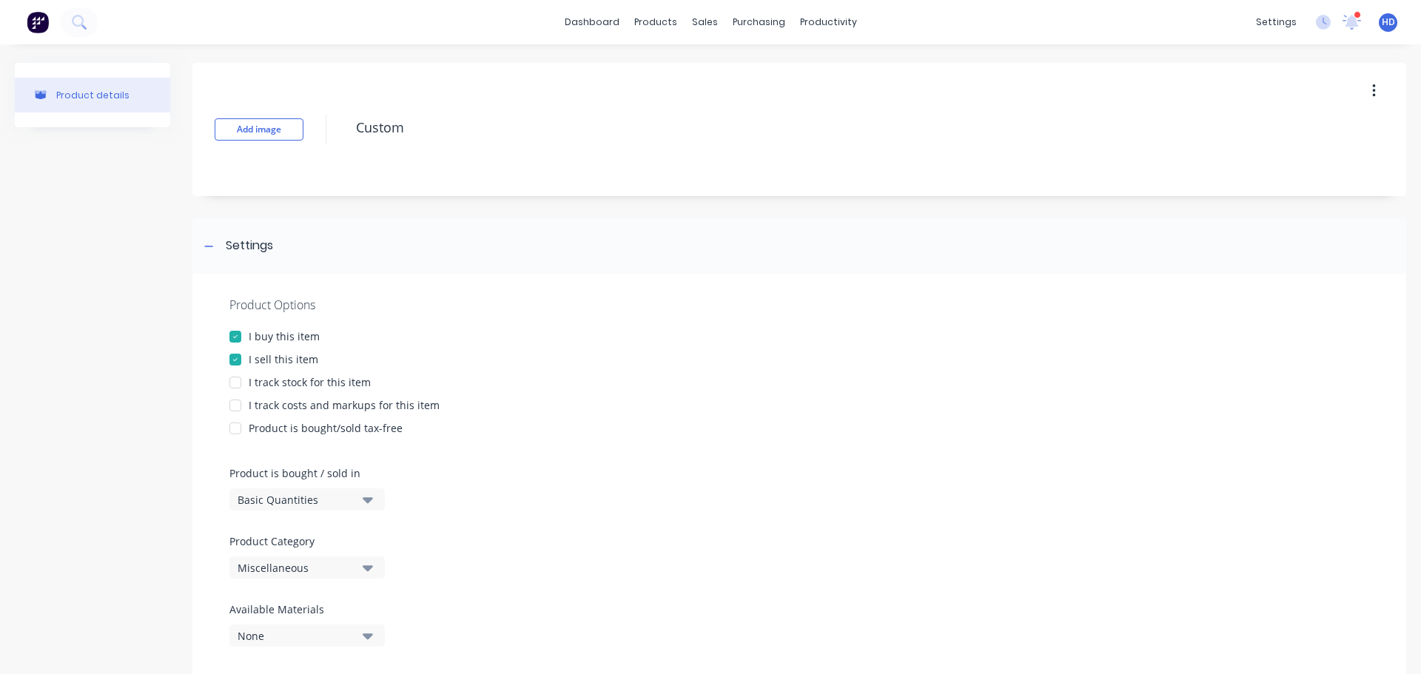
type textarea "Custom F"
type textarea "x"
type textarea "Custom Fo"
type textarea "x"
type textarea "Custom For"
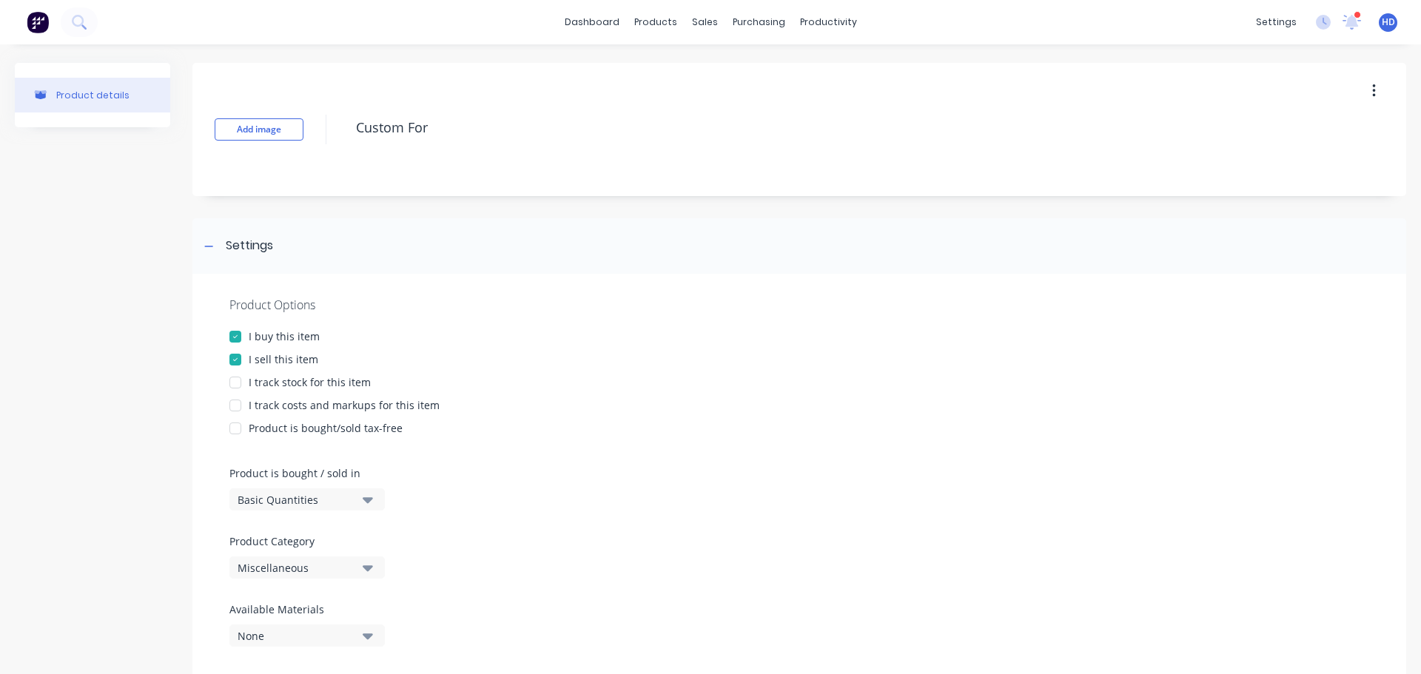
type textarea "x"
type textarea "Custom Form"
type textarea "x"
type textarea "Custom Formu"
type textarea "x"
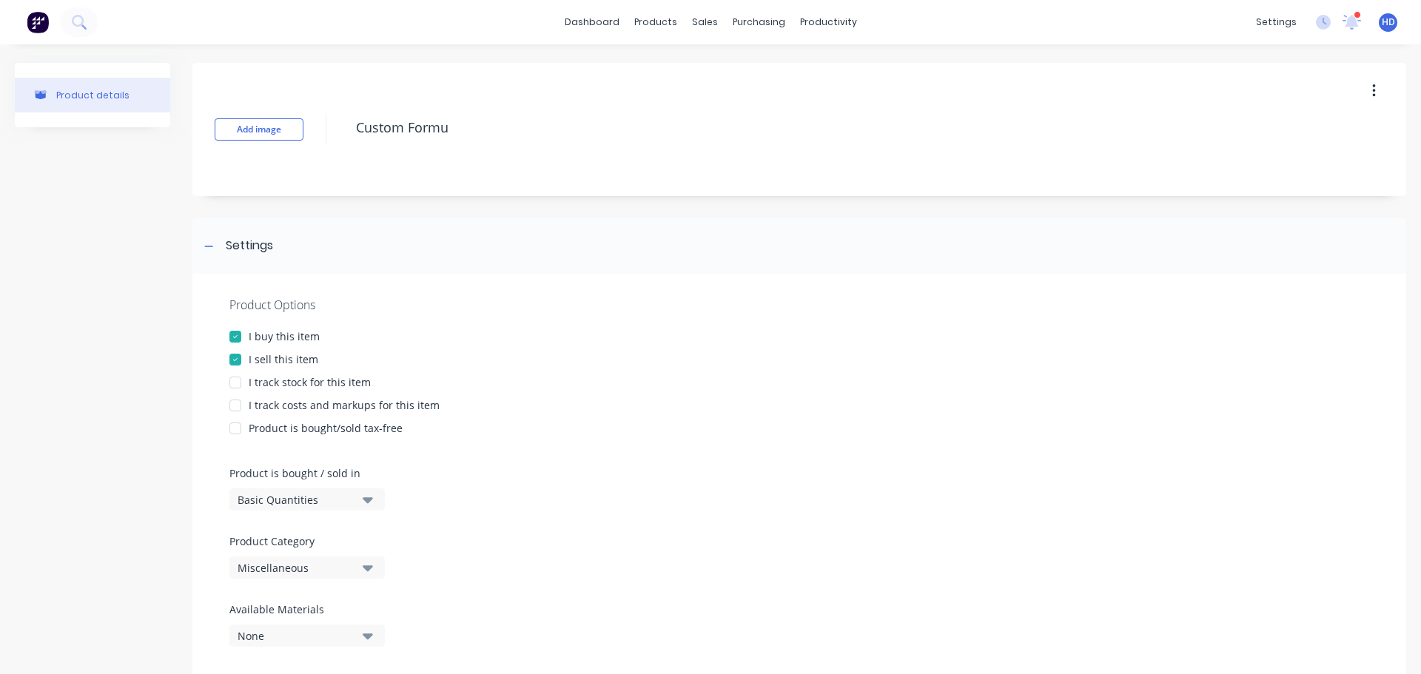
type textarea "Custom Formul"
type textarea "x"
type textarea "Custom Formula"
type textarea "x"
type textarea "Custom Formula"
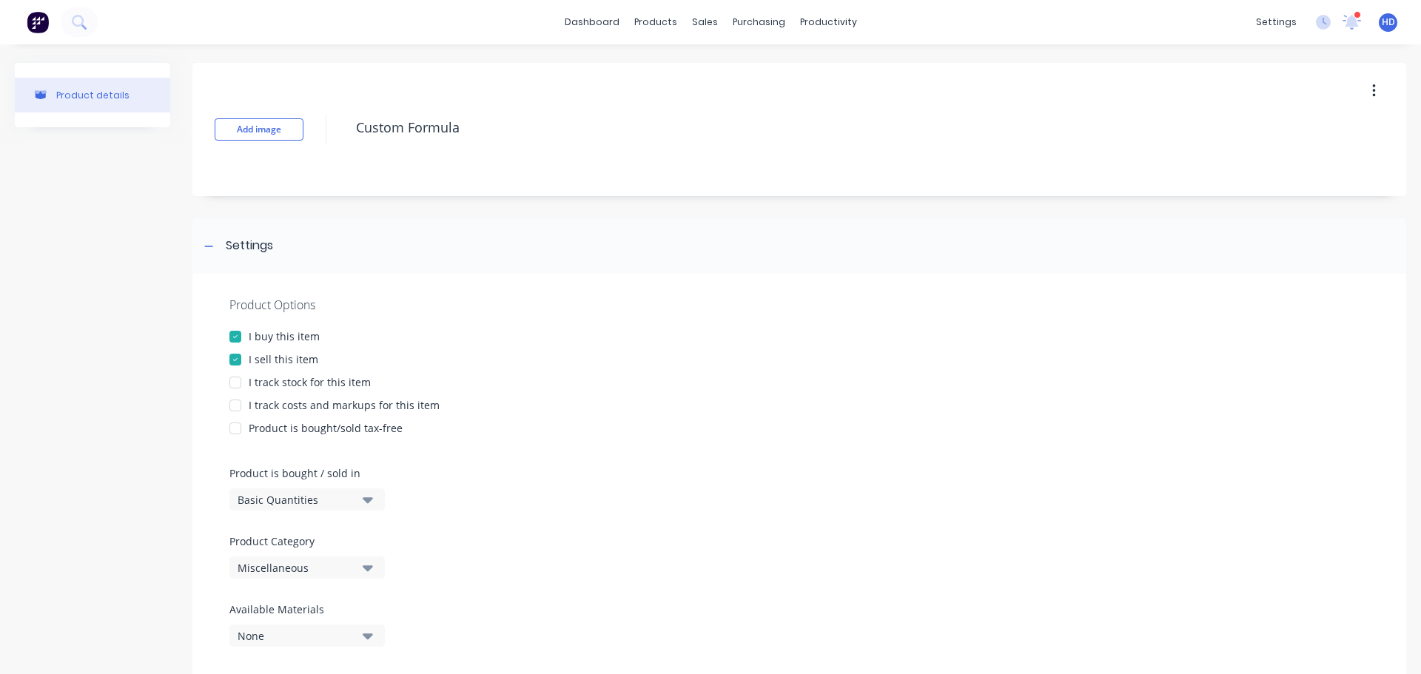
type textarea "x"
type textarea "C"
type textarea "x"
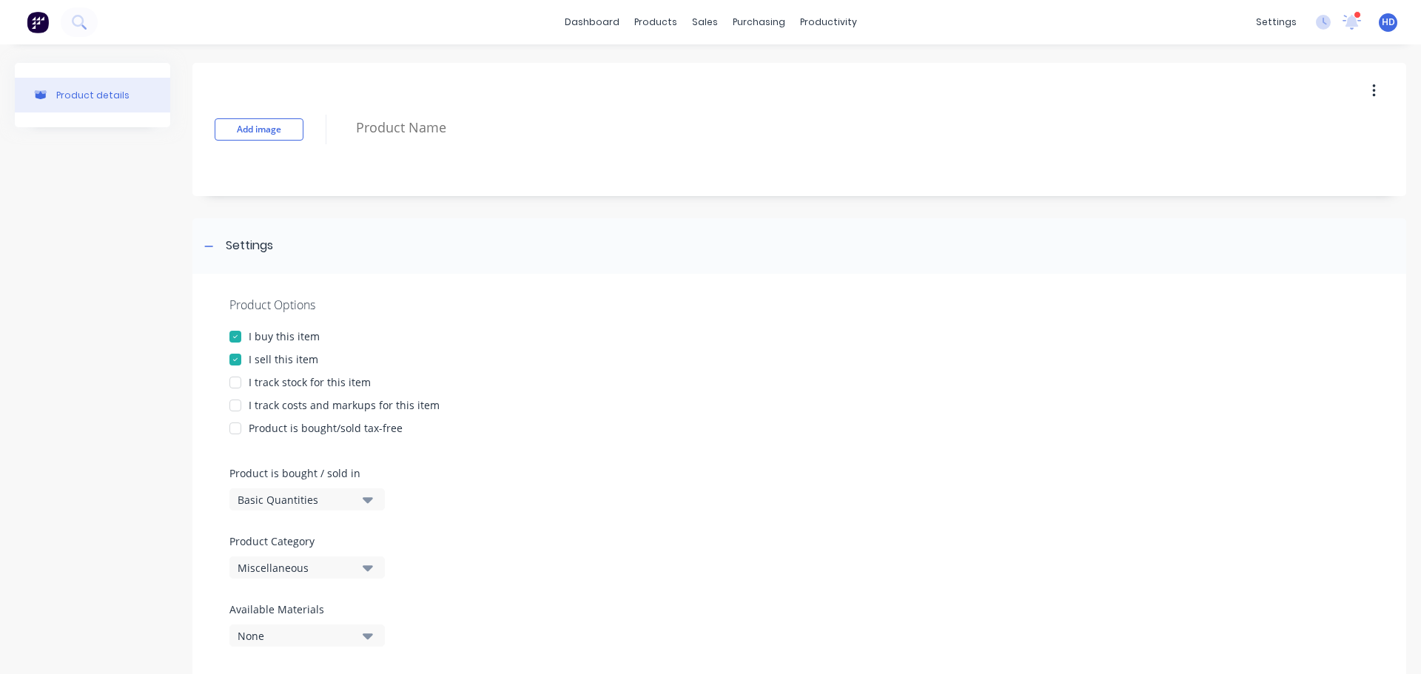
type textarea "D"
type textarea "x"
type textarea "H"
type textarea "x"
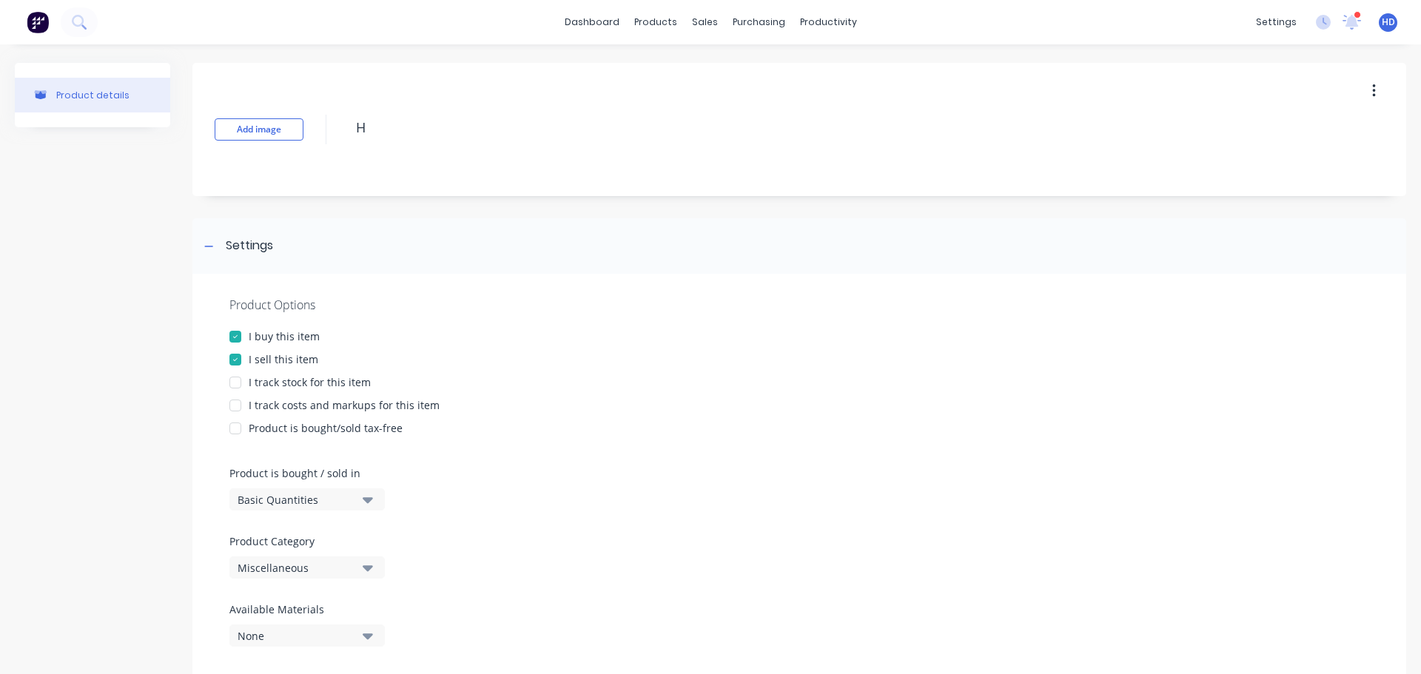
type textarea "Ha"
type textarea "x"
type textarea "Hal"
type textarea "x"
type textarea "Halo"
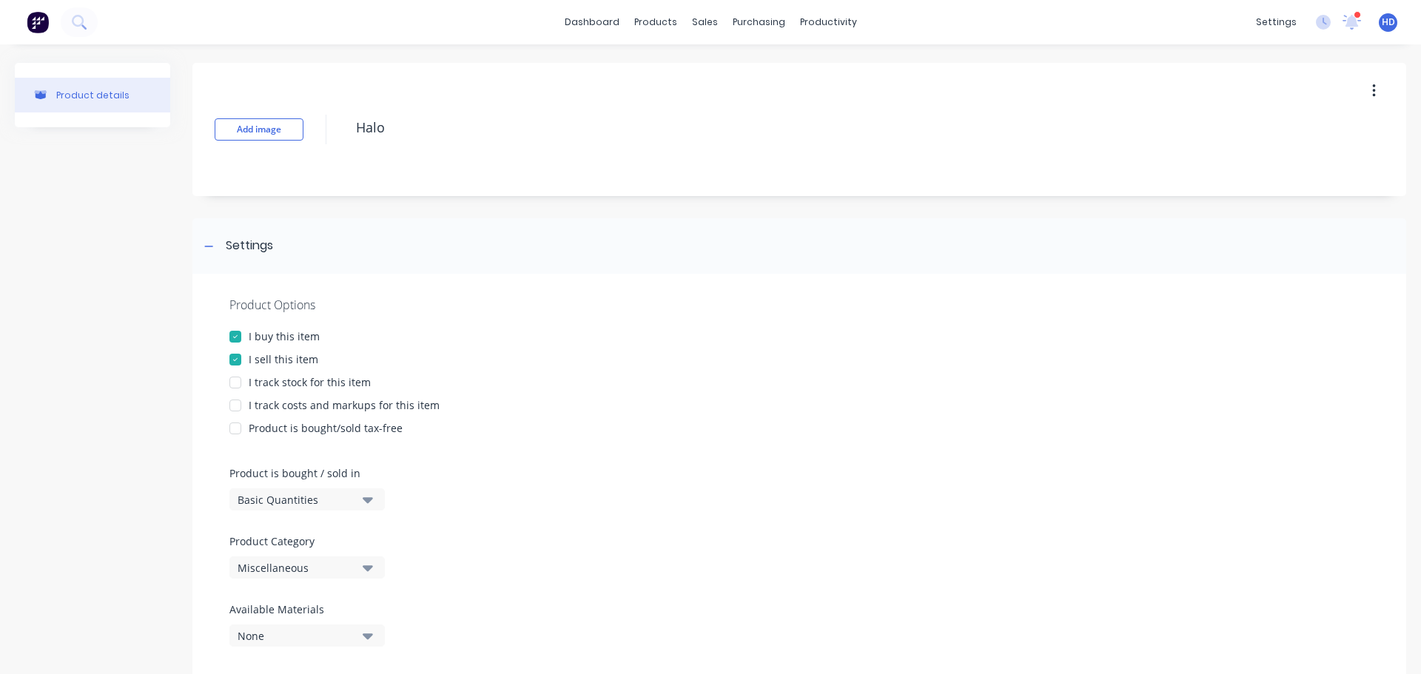
type textarea "x"
type textarea "Halo"
type textarea "x"
type textarea "Halo p"
type textarea "x"
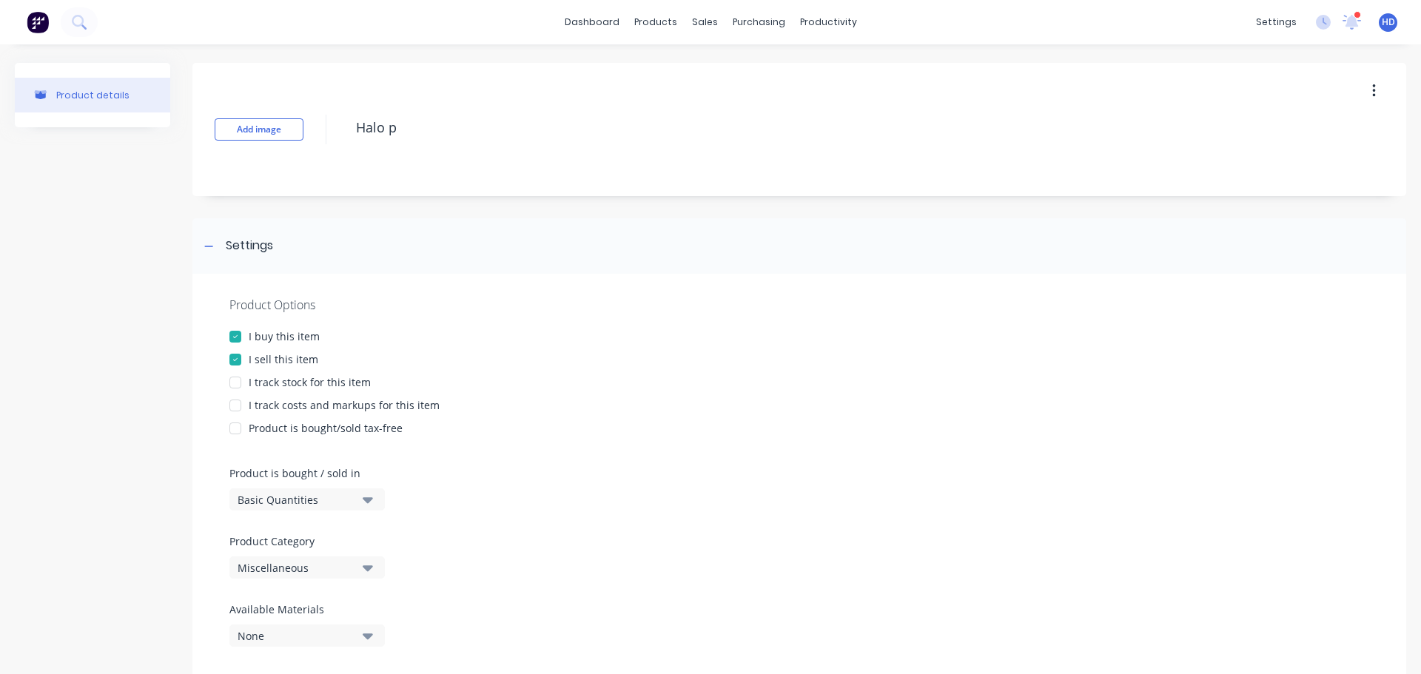
type textarea "Halo pl"
type textarea "x"
type textarea "Halo plu"
type textarea "x"
type textarea "Halo plush"
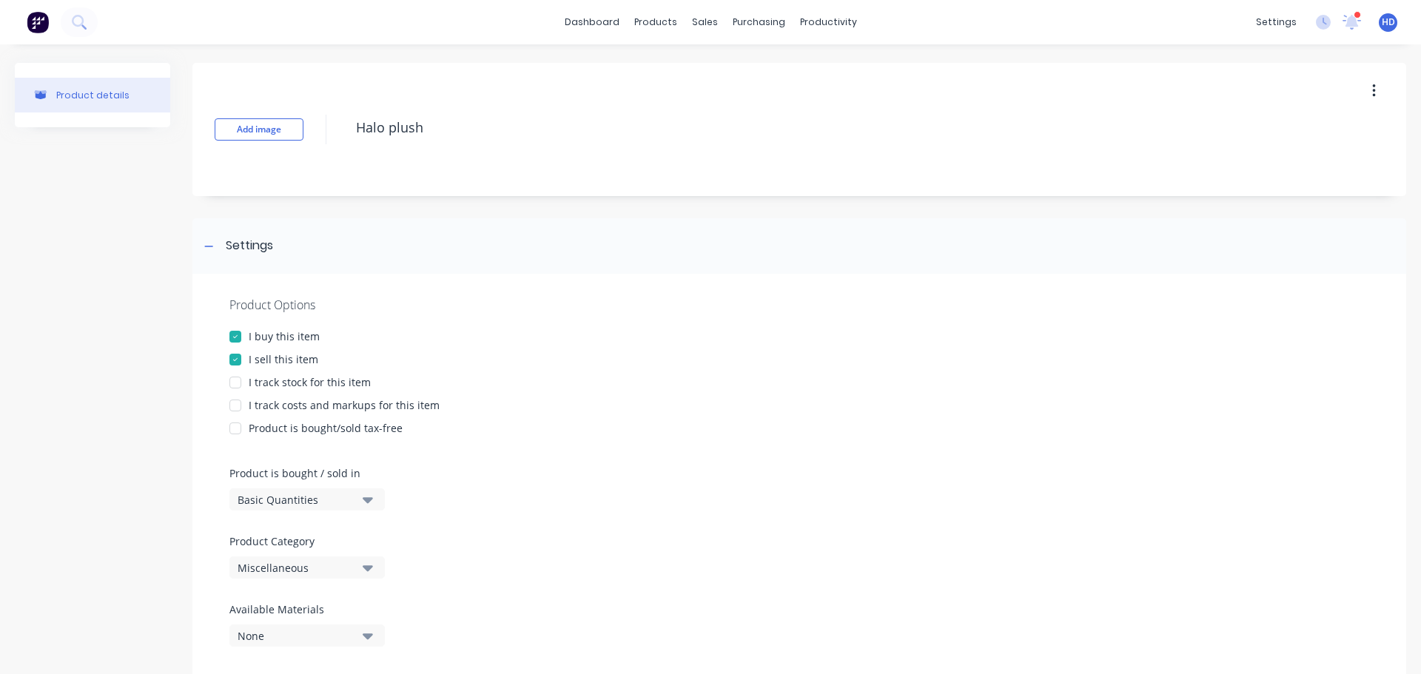
type textarea "x"
type textarea "Halo plush"
type textarea "x"
type textarea "Halo plush"
type textarea "x"
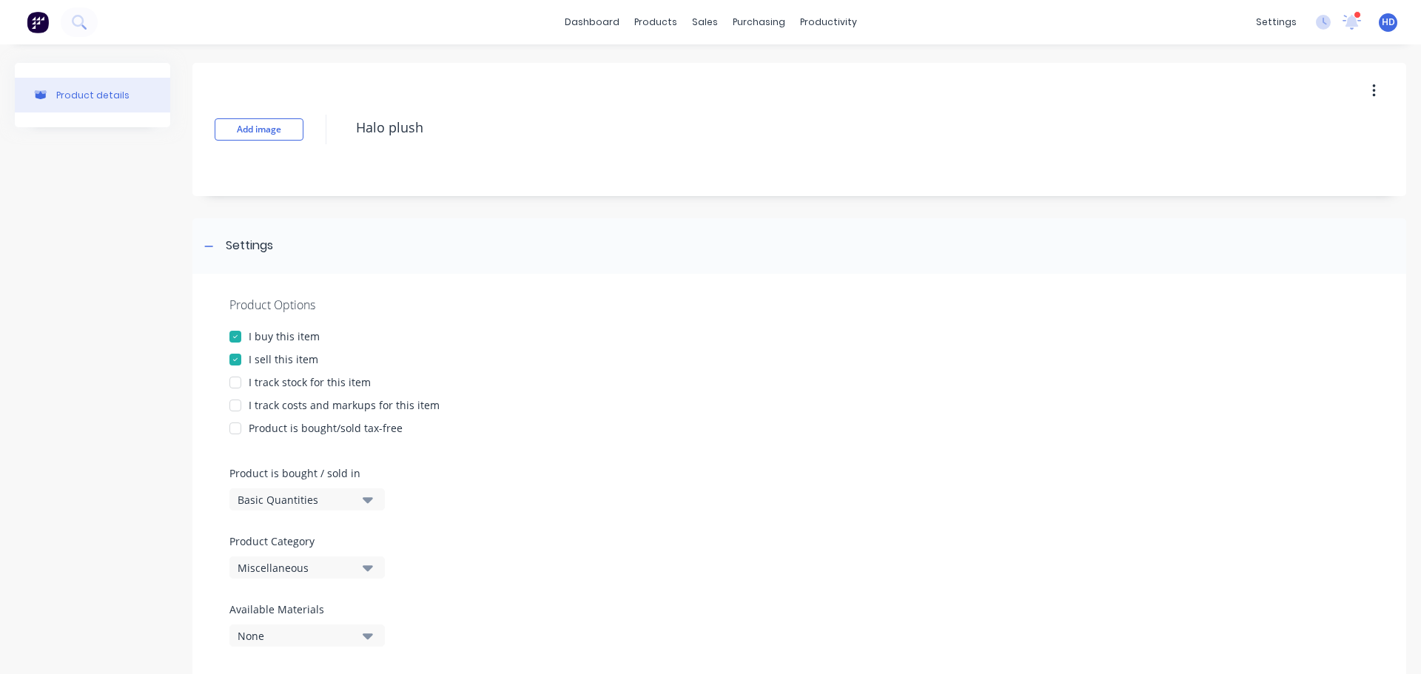
type textarea "Halo plus"
type textarea "x"
type textarea "Halo plus"
type textarea "x"
type textarea "Halo plus c"
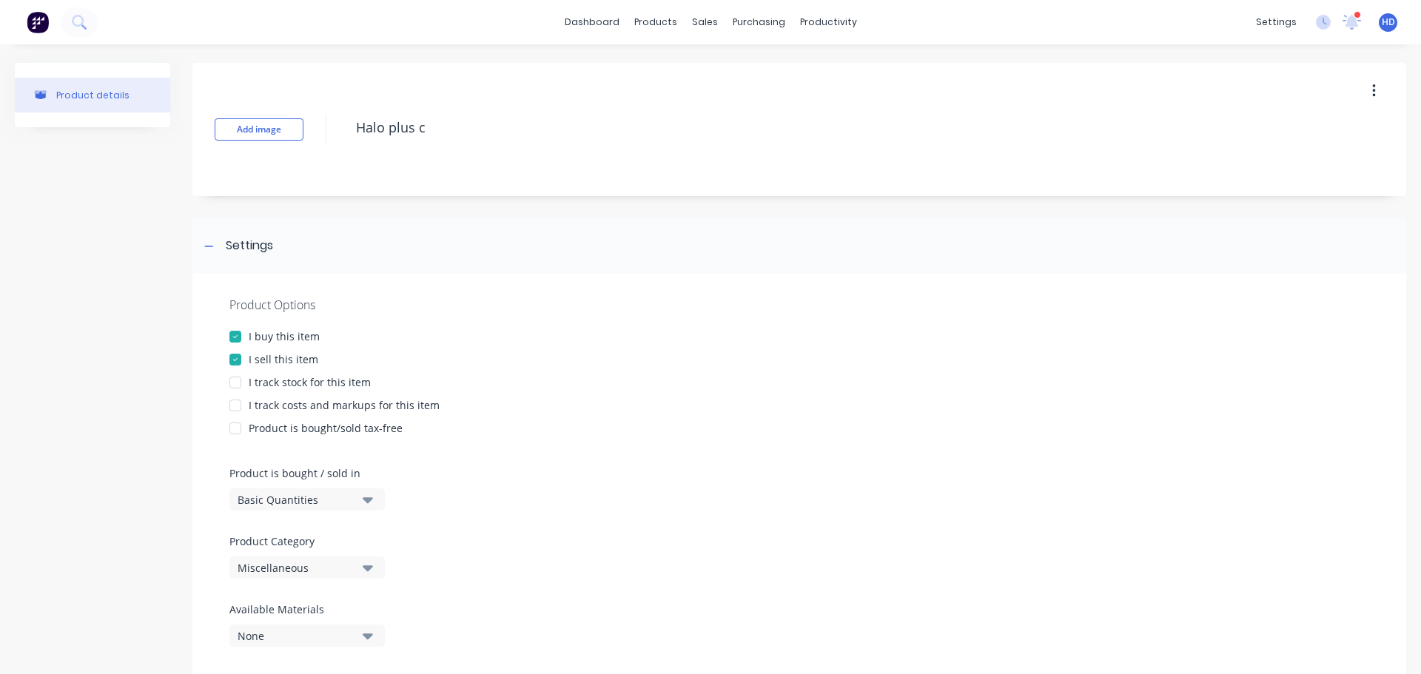
type textarea "x"
type textarea "Halo plus ch"
type textarea "x"
type textarea "Halo plus cha"
type textarea "x"
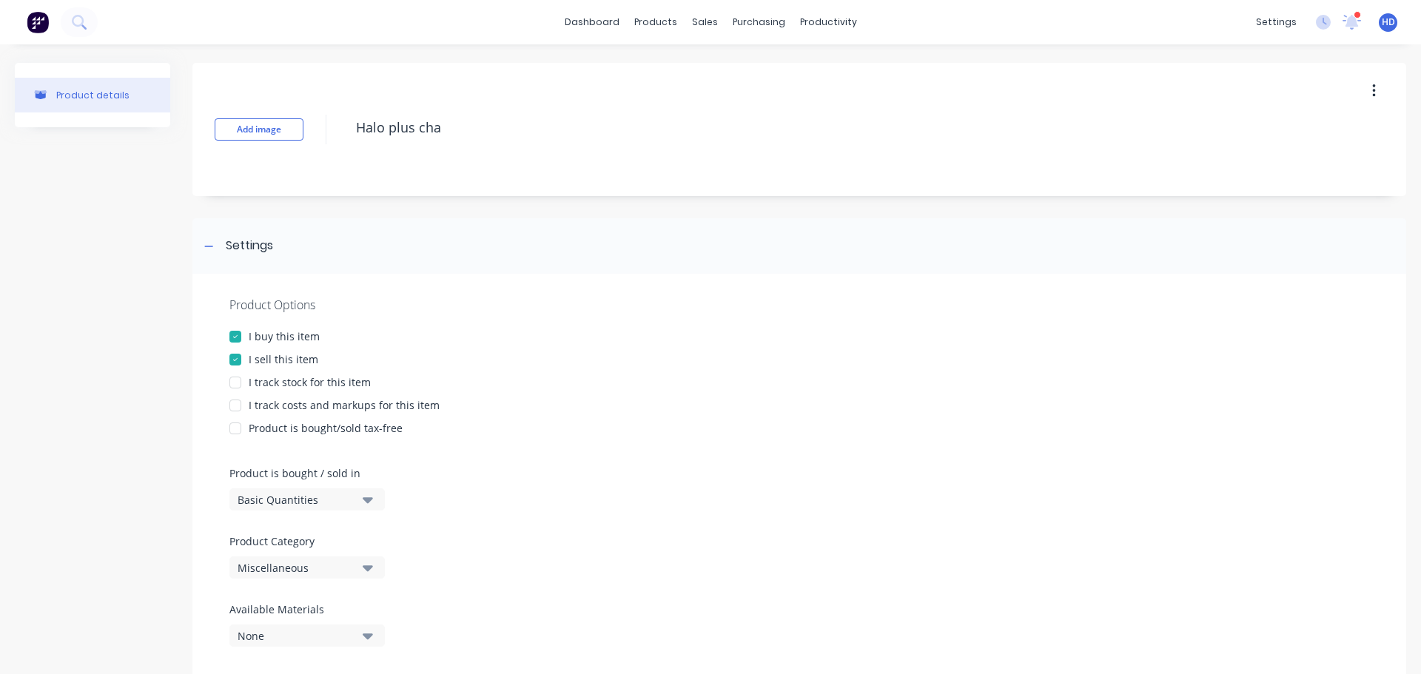
type textarea "Halo plus chai"
type textarea "x"
type textarea "Halo plus chair"
type textarea "x"
type textarea "Halo plus chair"
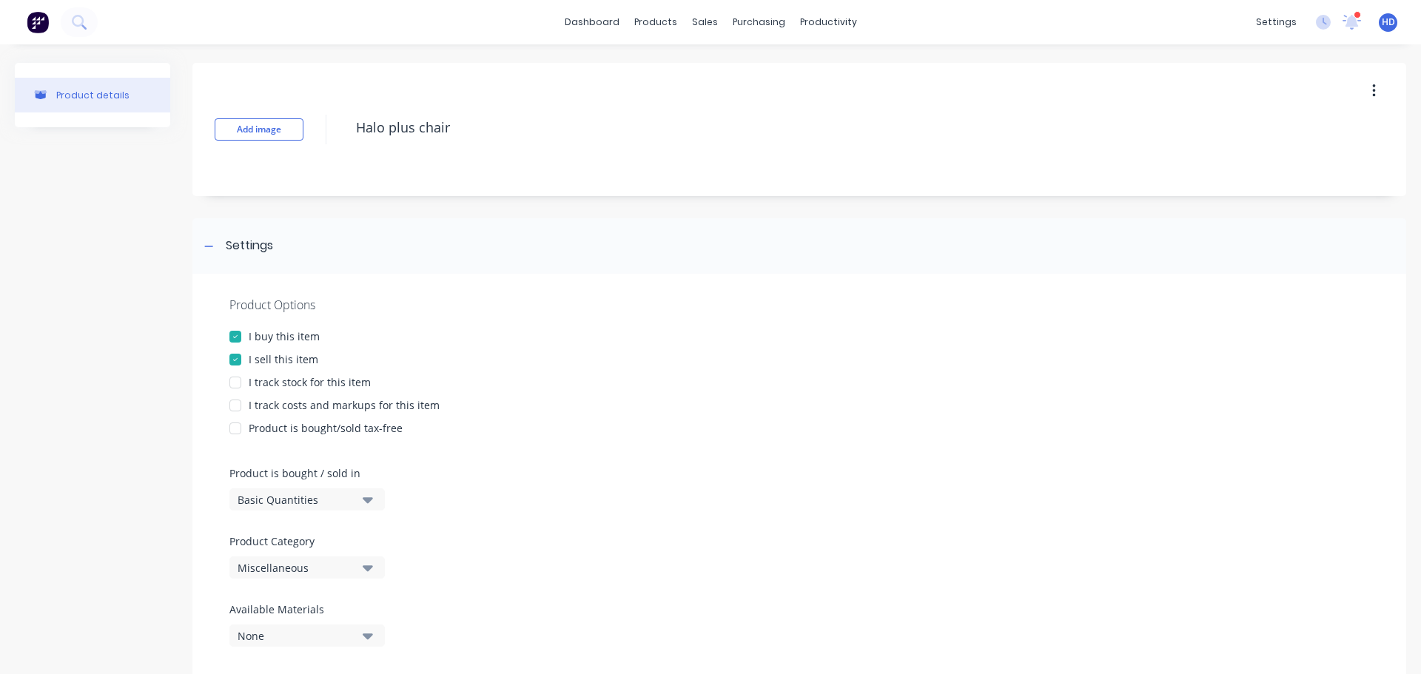
type textarea "x"
type textarea "Halo plus chair -"
type textarea "x"
type textarea "Halo plus chair -"
type textarea "x"
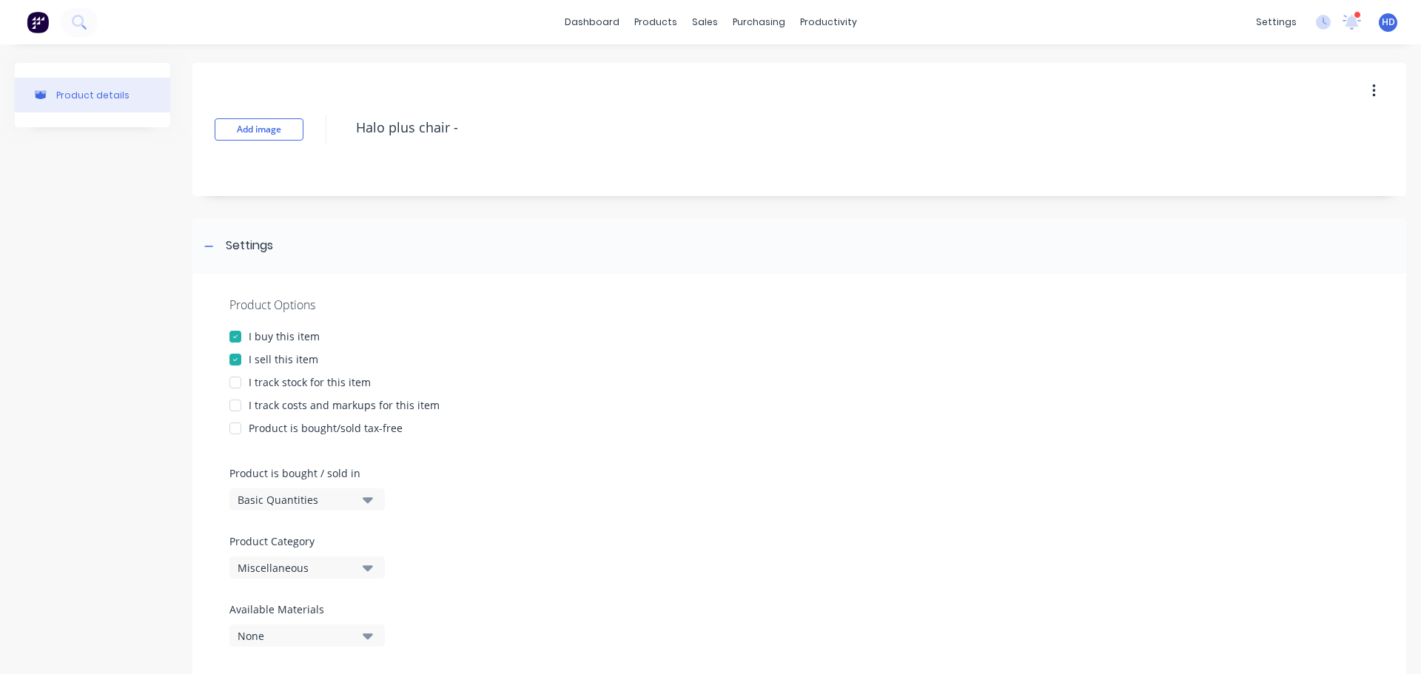
type textarea "Halo plus chair - P"
type textarea "x"
type textarea "Halo plus chair - Pr"
type textarea "x"
type textarea "Halo plus chair - Pro"
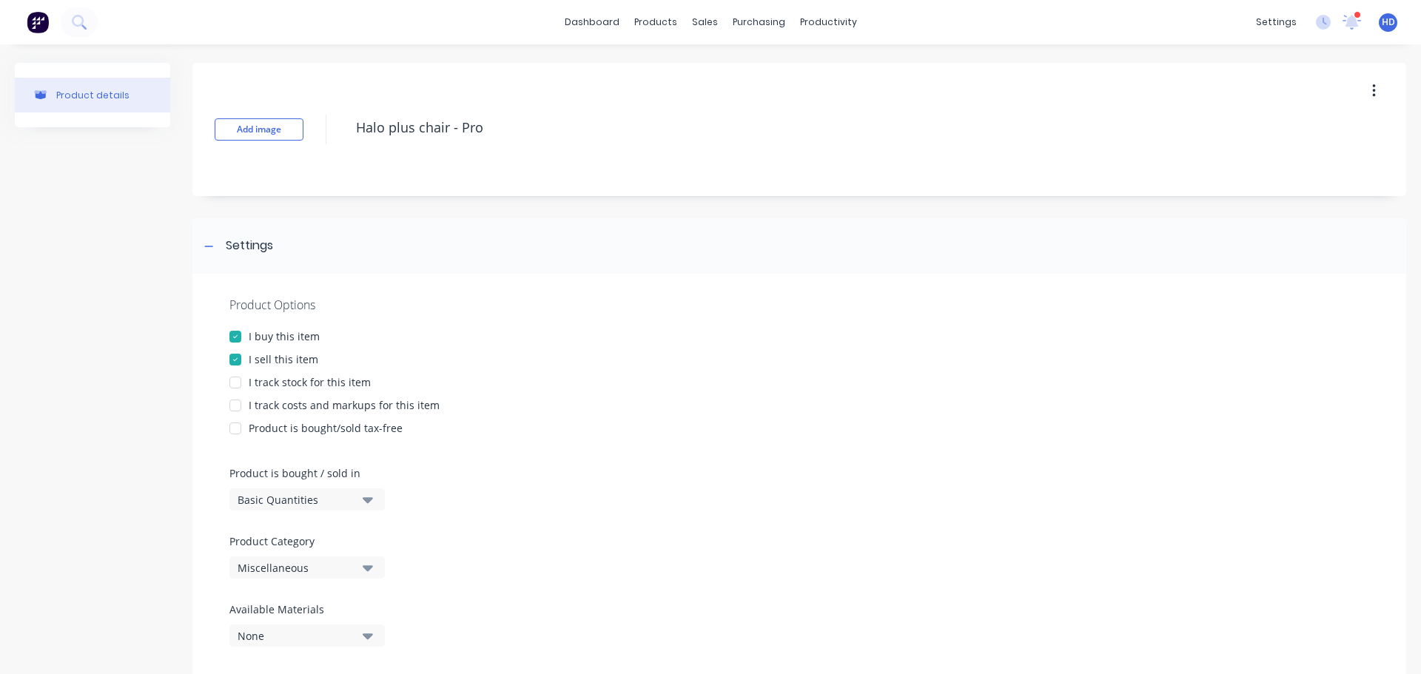
type textarea "x"
type textarea "Halo plus chair - Prod"
type textarea "x"
type textarea "Halo plus chair - Prod"
type textarea "x"
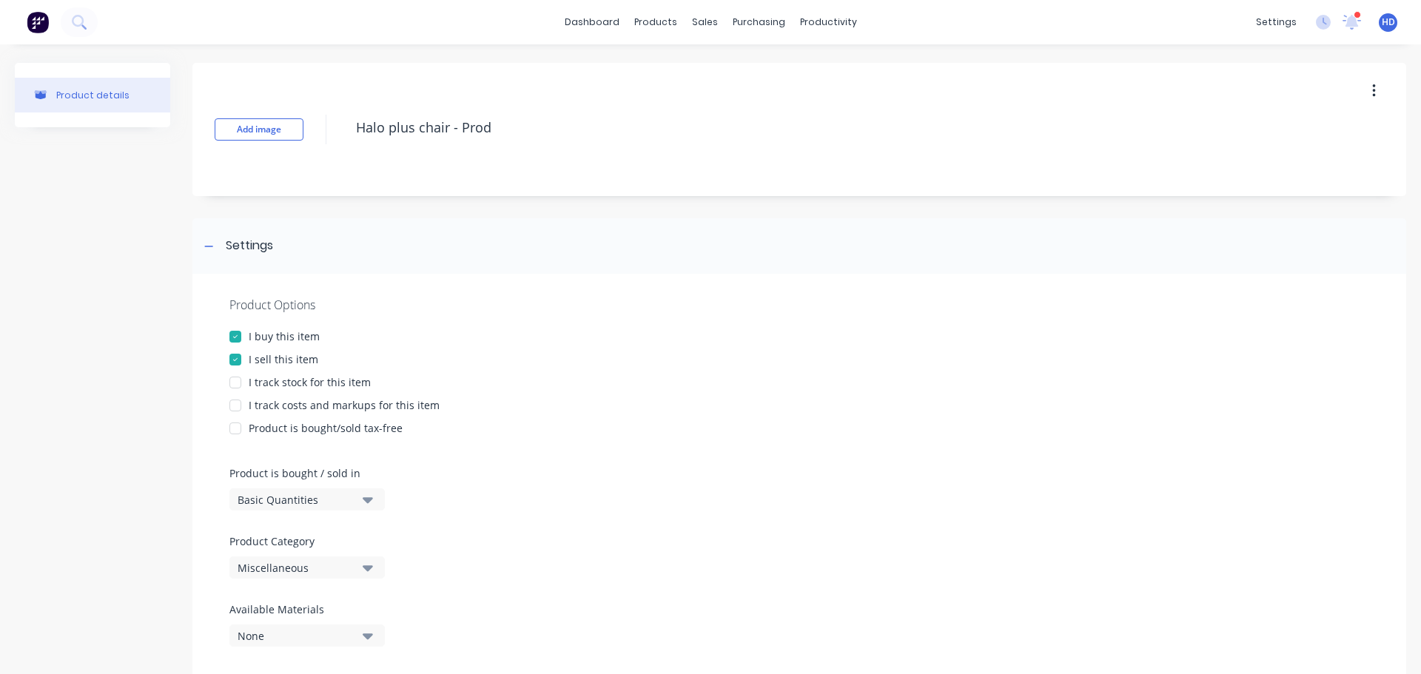
type textarea "Halo plus chair - Prod P"
type textarea "x"
type textarea "Halo plus chair - Prod Pr"
type textarea "x"
type textarea "Halo plus chair - Prod Pro"
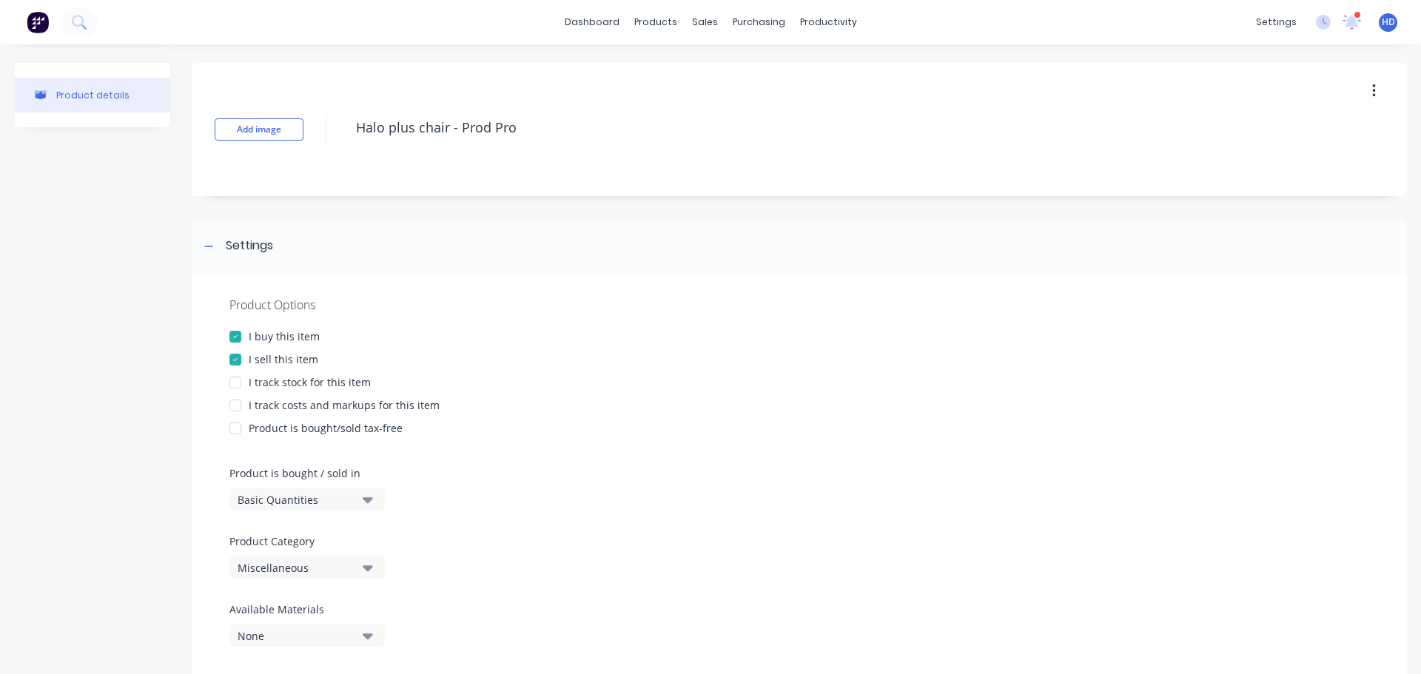
type textarea "x"
type textarea "Halo plus chair - Prod Prod"
type textarea "x"
type textarea "Halo plus chair - Prod Produ"
type textarea "x"
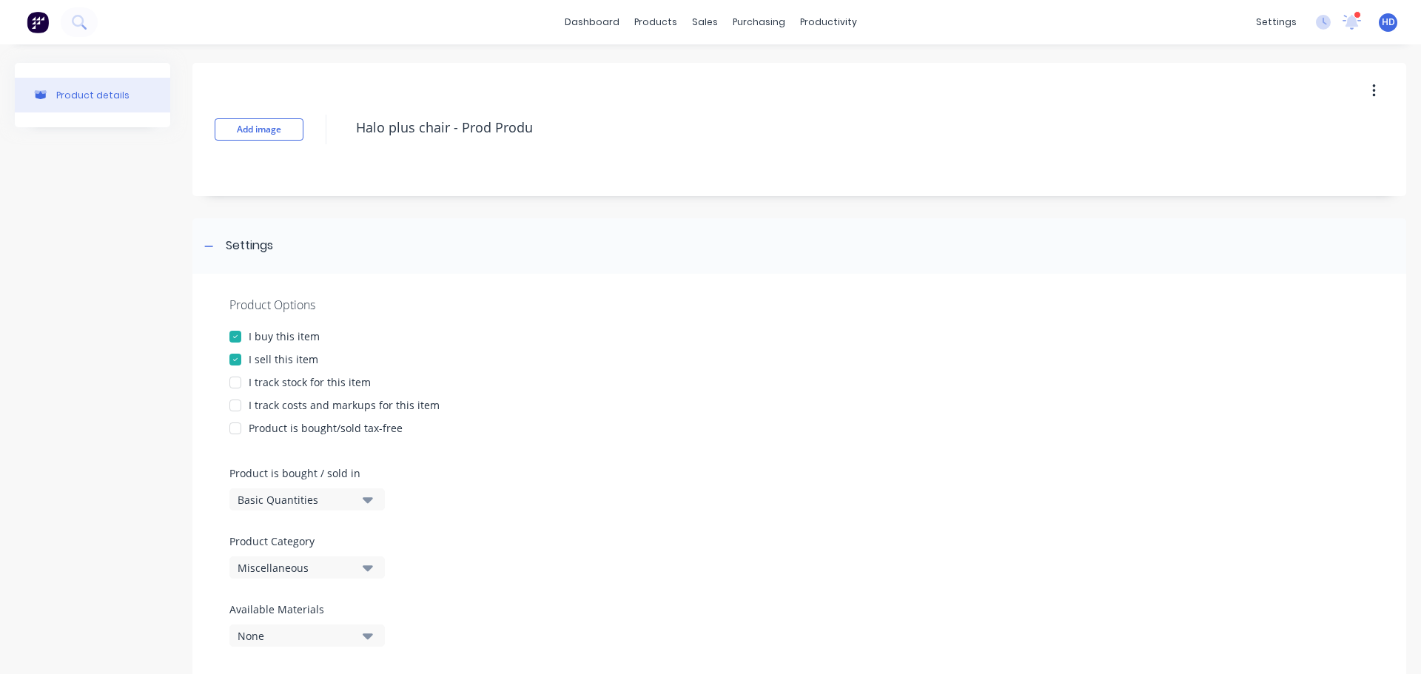
type textarea "Halo plus chair - Prod Produc"
type textarea "x"
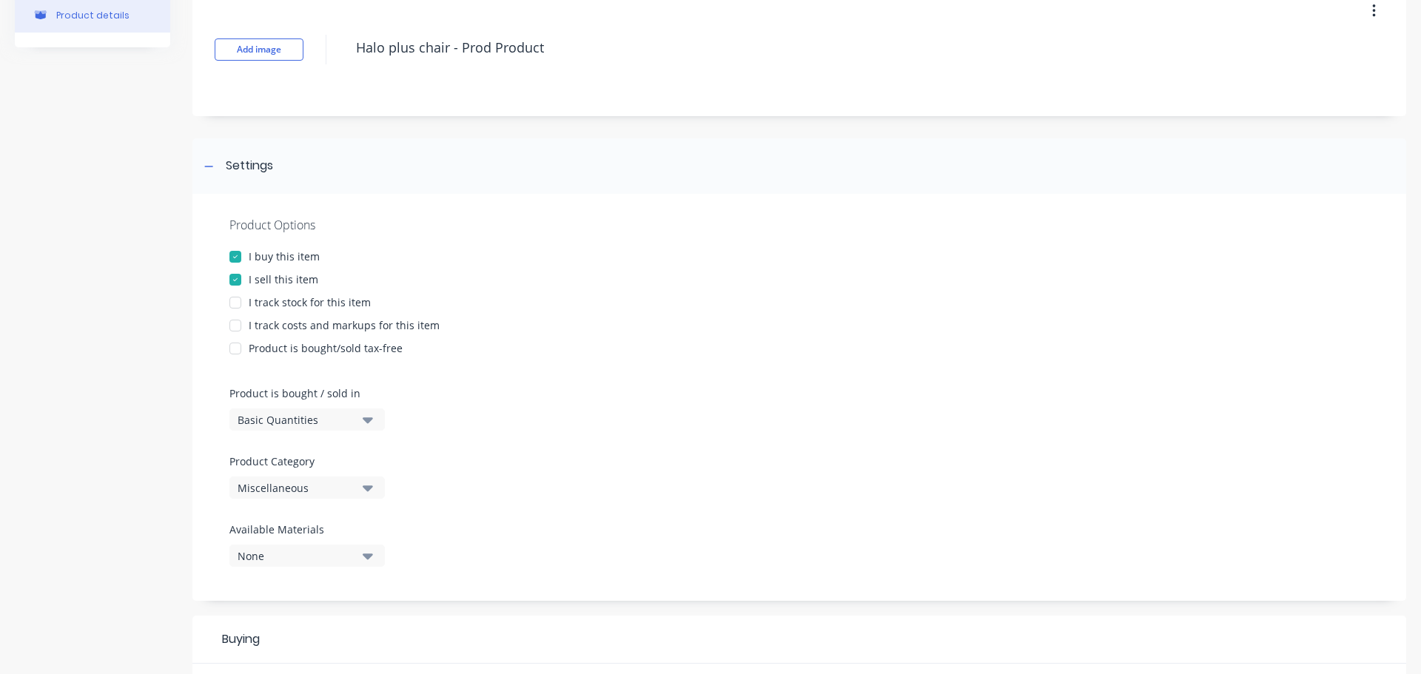
scroll to position [148, 0]
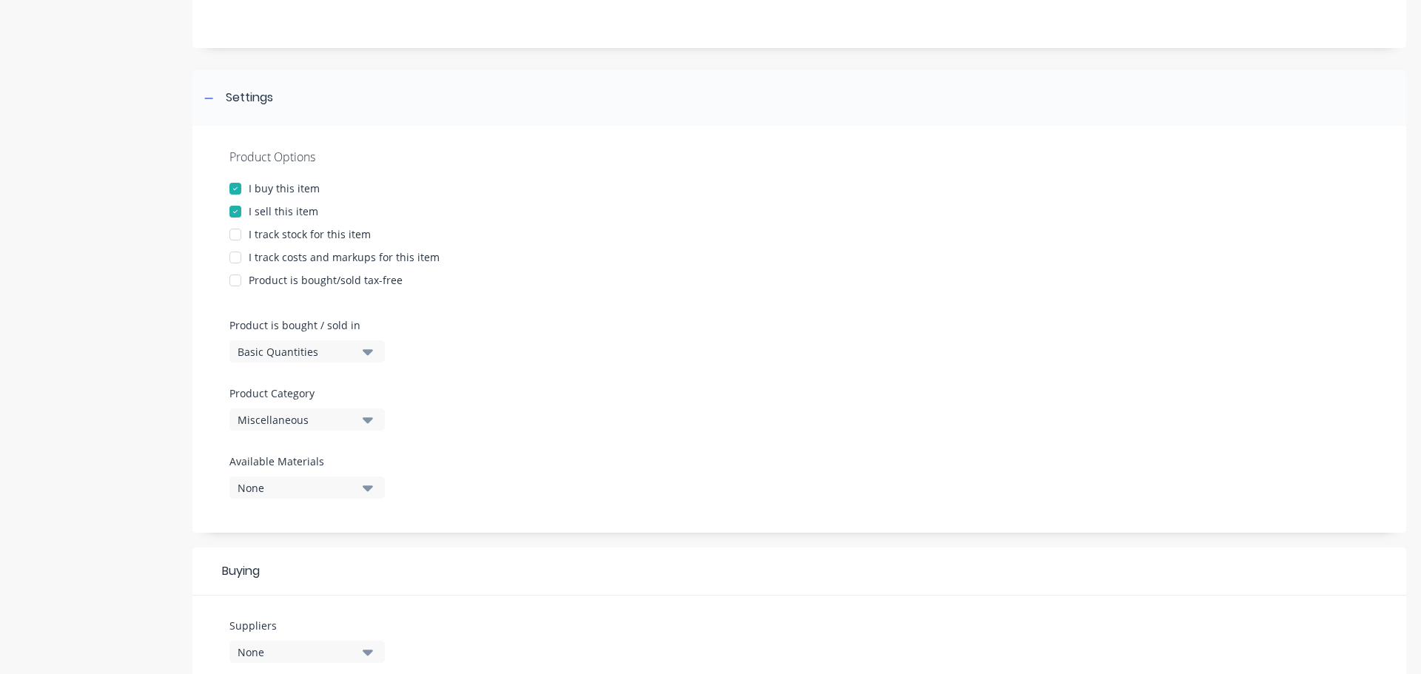
type textarea "Halo plus chair - Prod Product"
type textarea "x"
type textarea "Halo plus chair - Prod Product"
click at [306, 347] on div "Basic Quantities" at bounding box center [296, 352] width 118 height 16
click at [312, 452] on div "Custom Formula" at bounding box center [340, 448] width 222 height 30
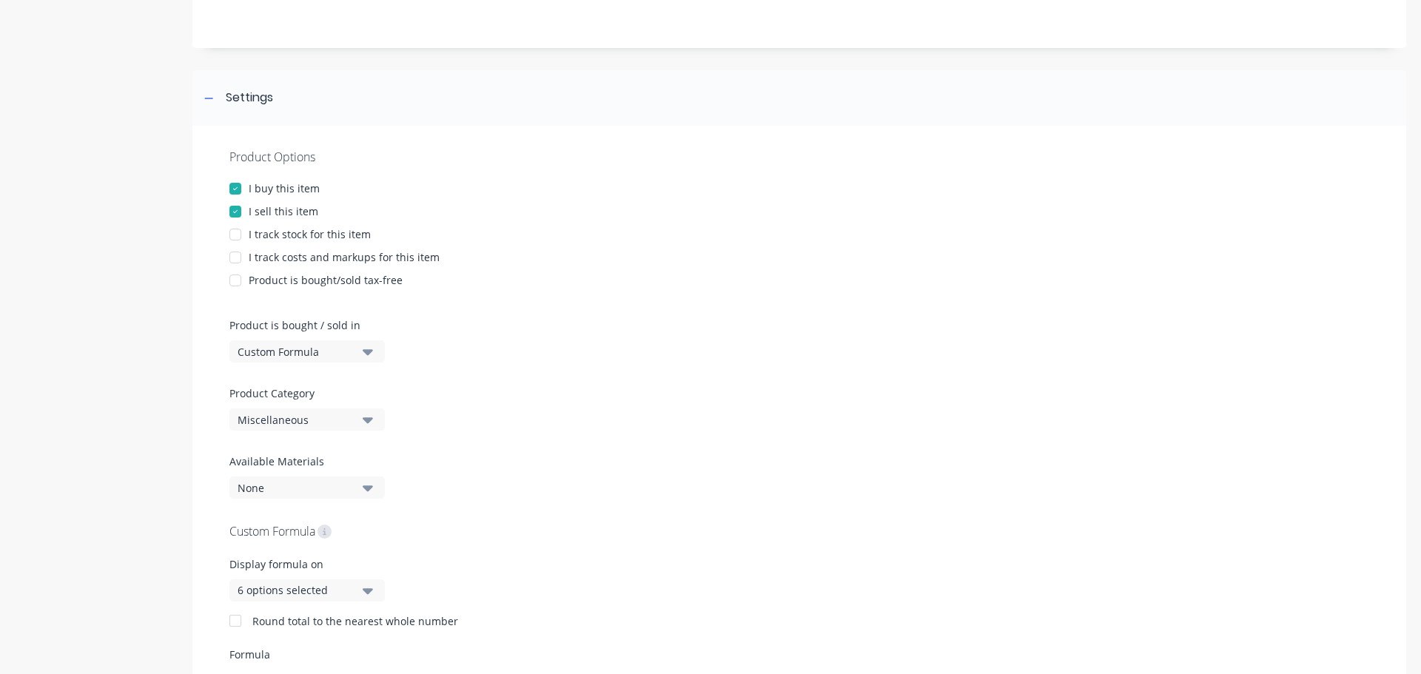
click at [314, 416] on div "Miscellaneous" at bounding box center [296, 420] width 118 height 16
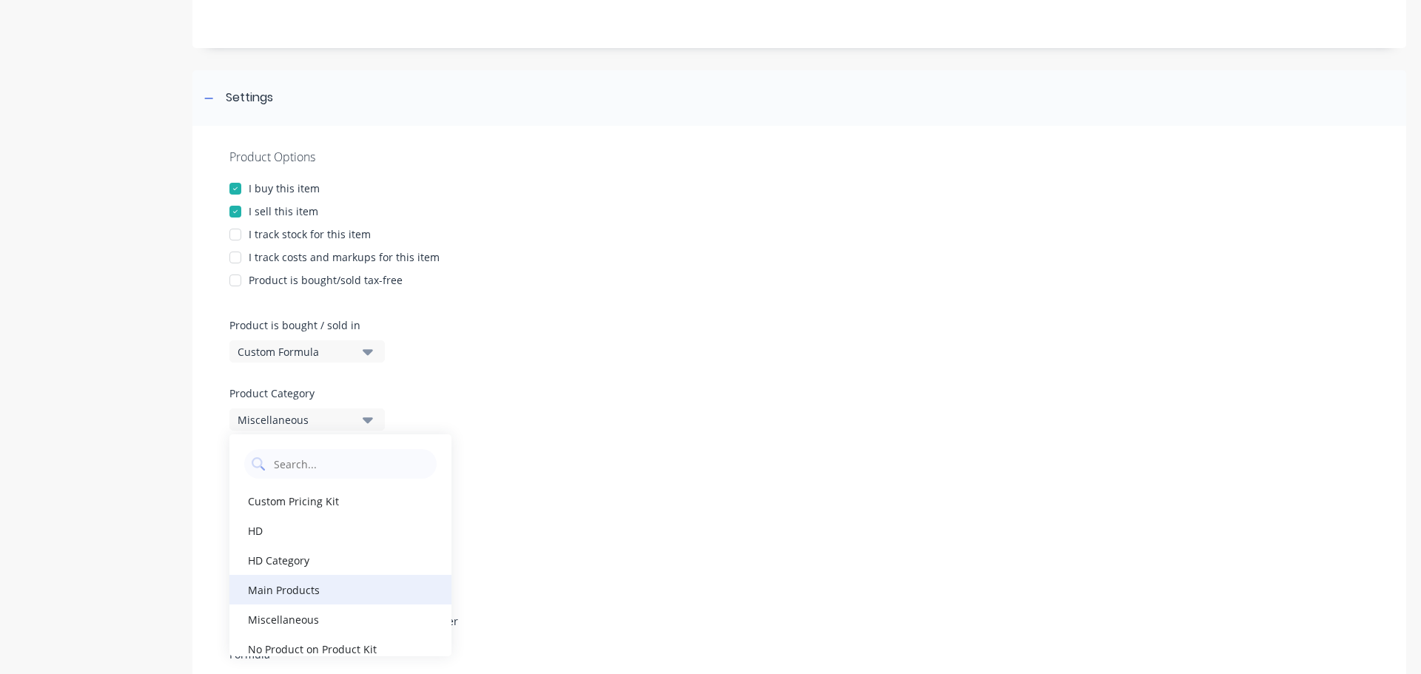
click at [309, 586] on div "Main Products" at bounding box center [340, 590] width 222 height 30
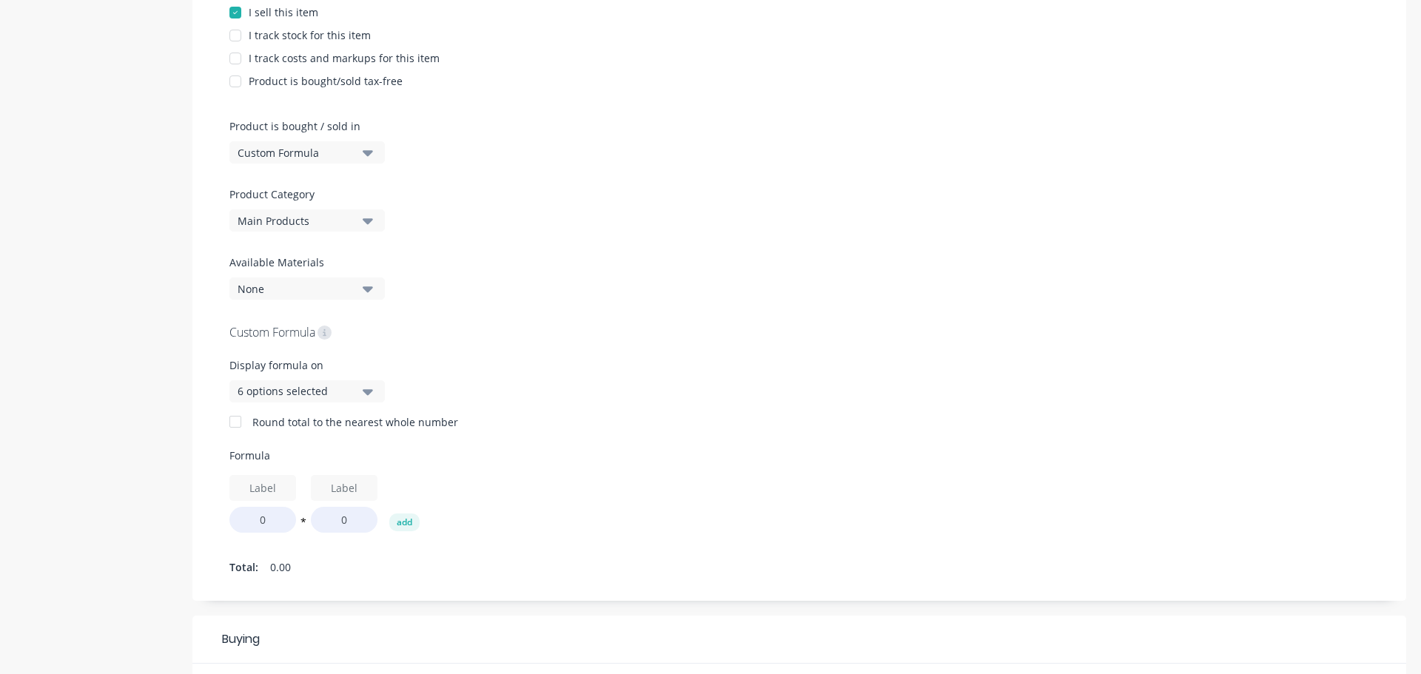
scroll to position [370, 0]
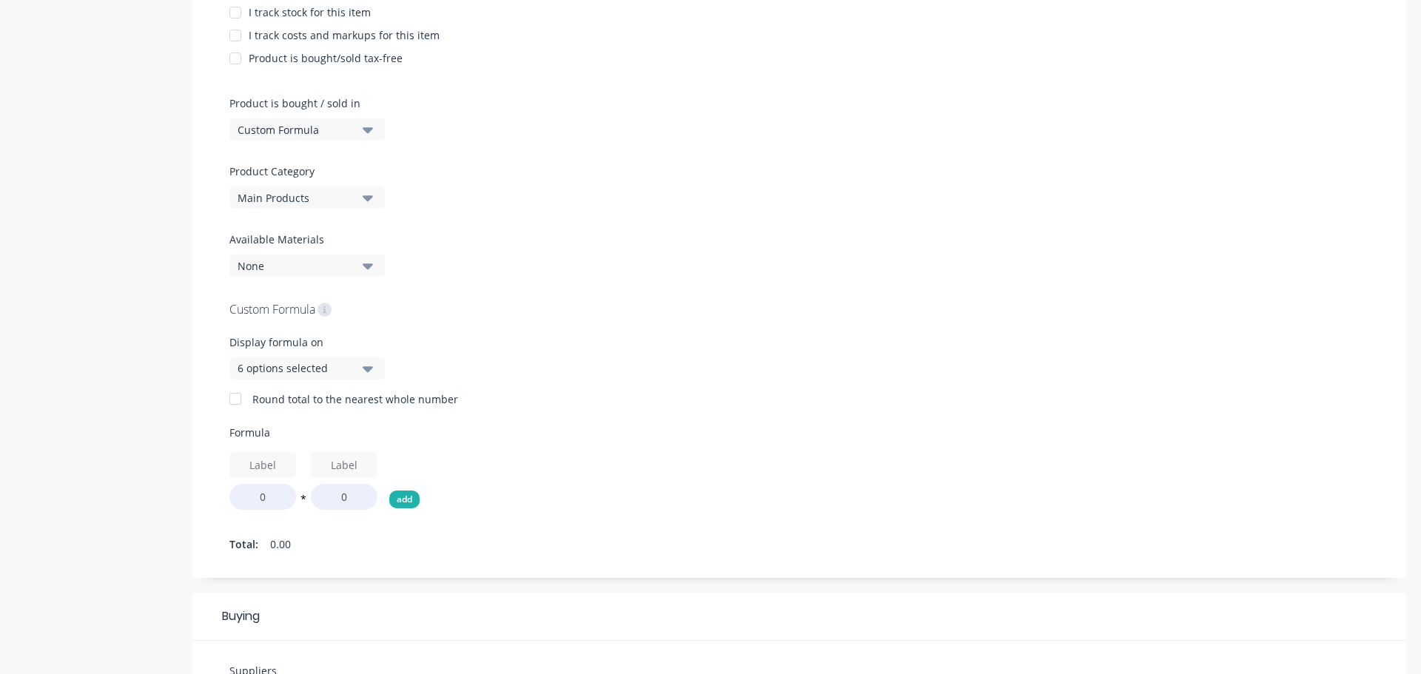
click at [399, 491] on button "add" at bounding box center [404, 500] width 30 height 18
click at [485, 504] on button "add" at bounding box center [486, 500] width 30 height 18
click at [581, 502] on button "add" at bounding box center [567, 500] width 30 height 18
click at [644, 502] on button "add" at bounding box center [648, 500] width 30 height 18
type textarea "x"
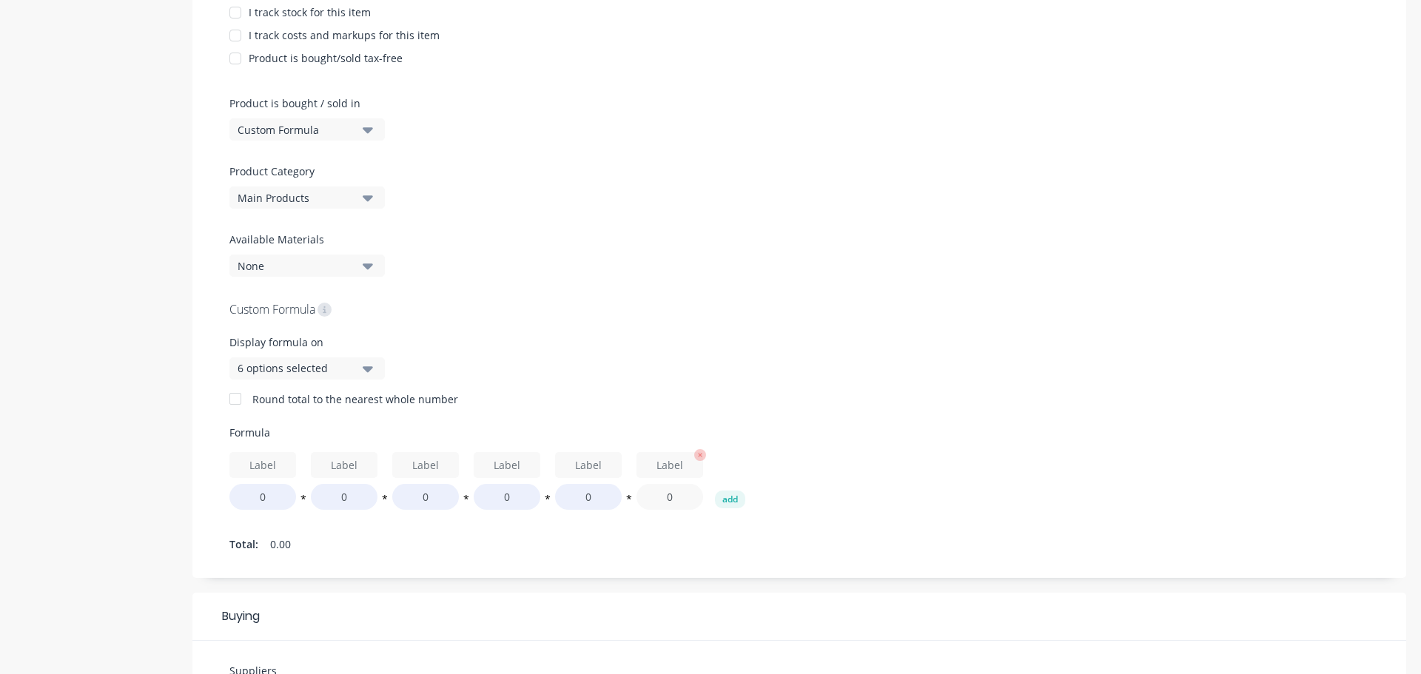
click at [685, 496] on input "0" at bounding box center [669, 497] width 67 height 26
click at [260, 461] on input "text" at bounding box center [262, 465] width 67 height 26
type input "Length"
type textarea "x"
type input "4"
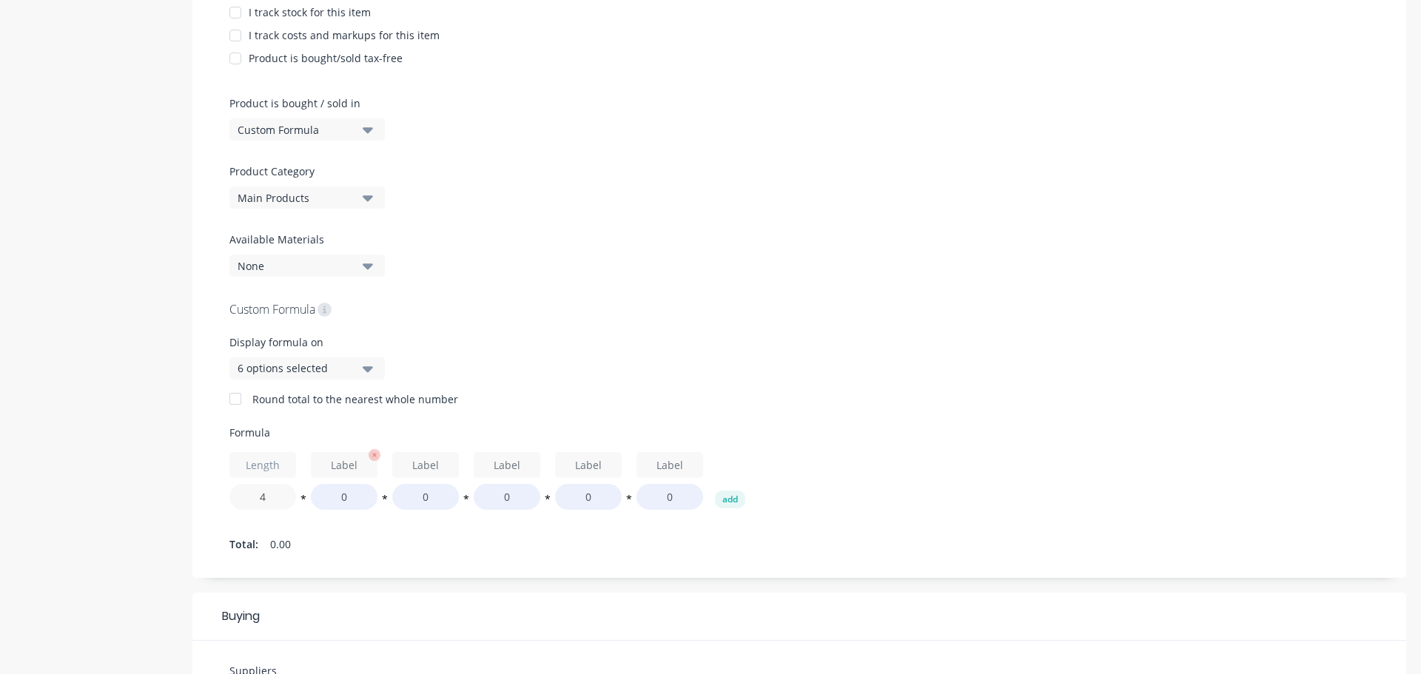
type textarea "x"
type input "43"
type textarea "x"
type input "435"
click at [346, 460] on input "text" at bounding box center [344, 465] width 67 height 26
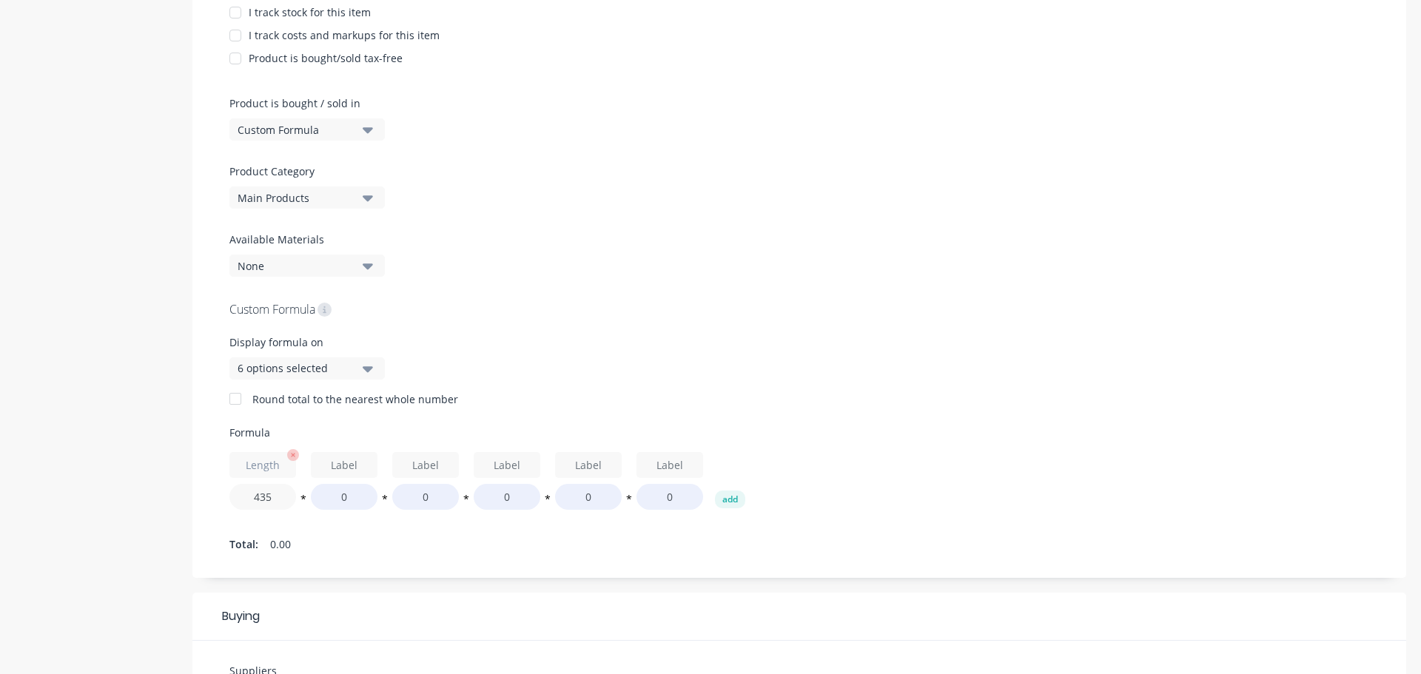
click at [248, 496] on input "435" at bounding box center [262, 497] width 67 height 26
type textarea "x"
type input "(435"
type textarea "x"
type input "((435"
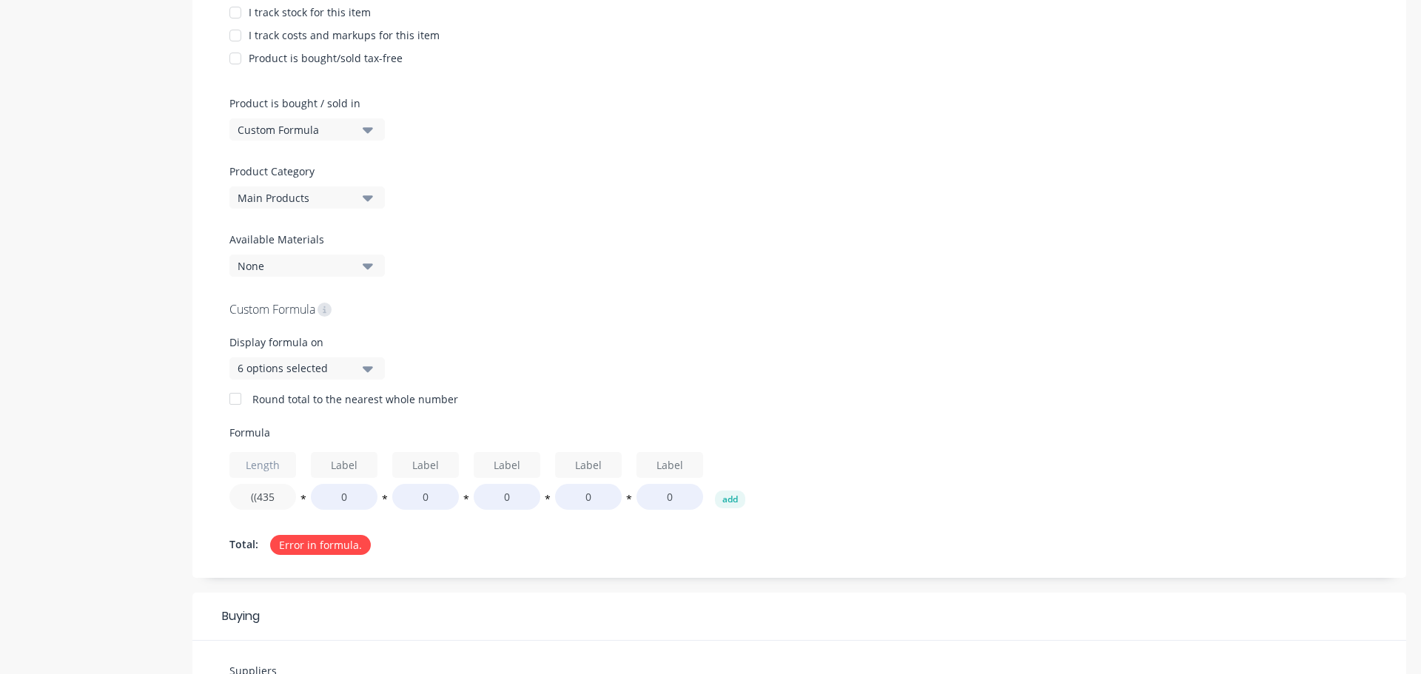
type textarea "x"
type input "(((435"
click at [357, 519] on div "Custom Formula Display formula on 6 options selected Round total to the nearest…" at bounding box center [798, 428] width 1139 height 256
click at [342, 496] on input "0" at bounding box center [344, 497] width 67 height 26
click at [254, 496] on input "(((435" at bounding box center [262, 497] width 67 height 26
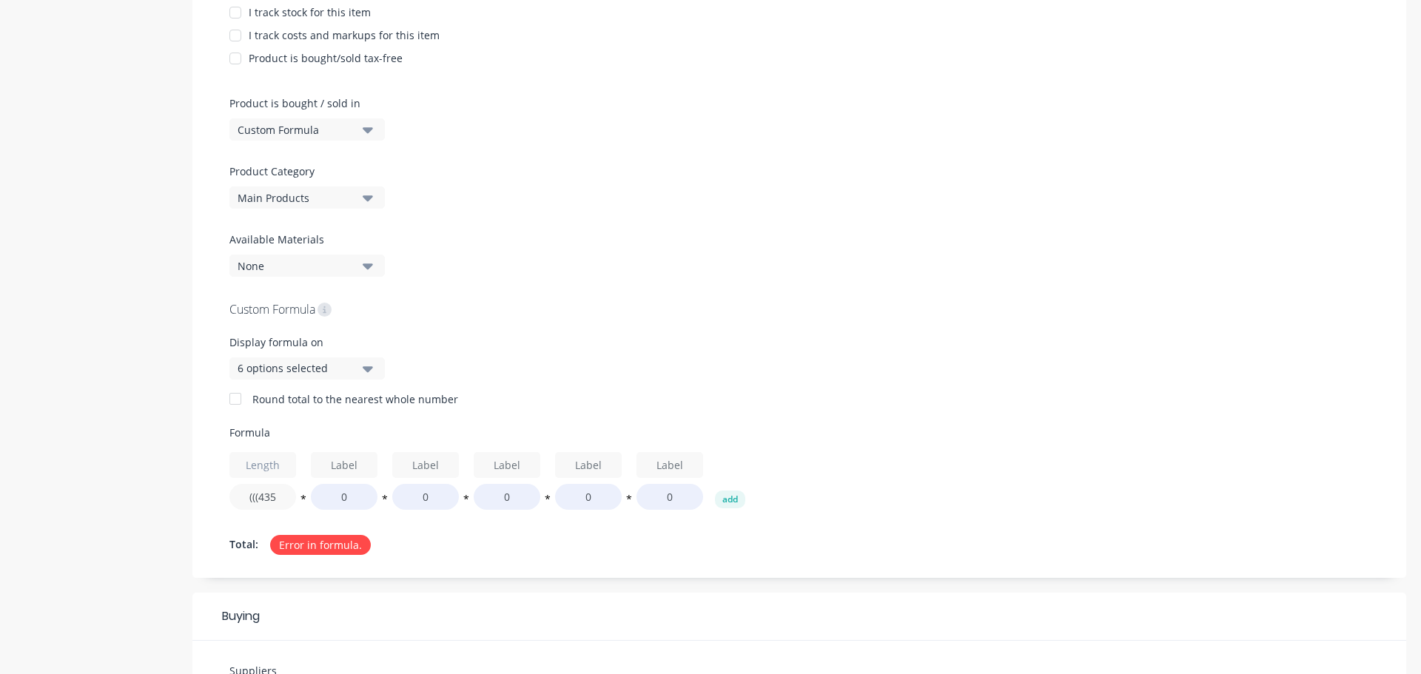
type textarea "x"
type input "((435"
click at [363, 496] on input "0" at bounding box center [344, 497] width 67 height 26
type textarea "x"
type input "04"
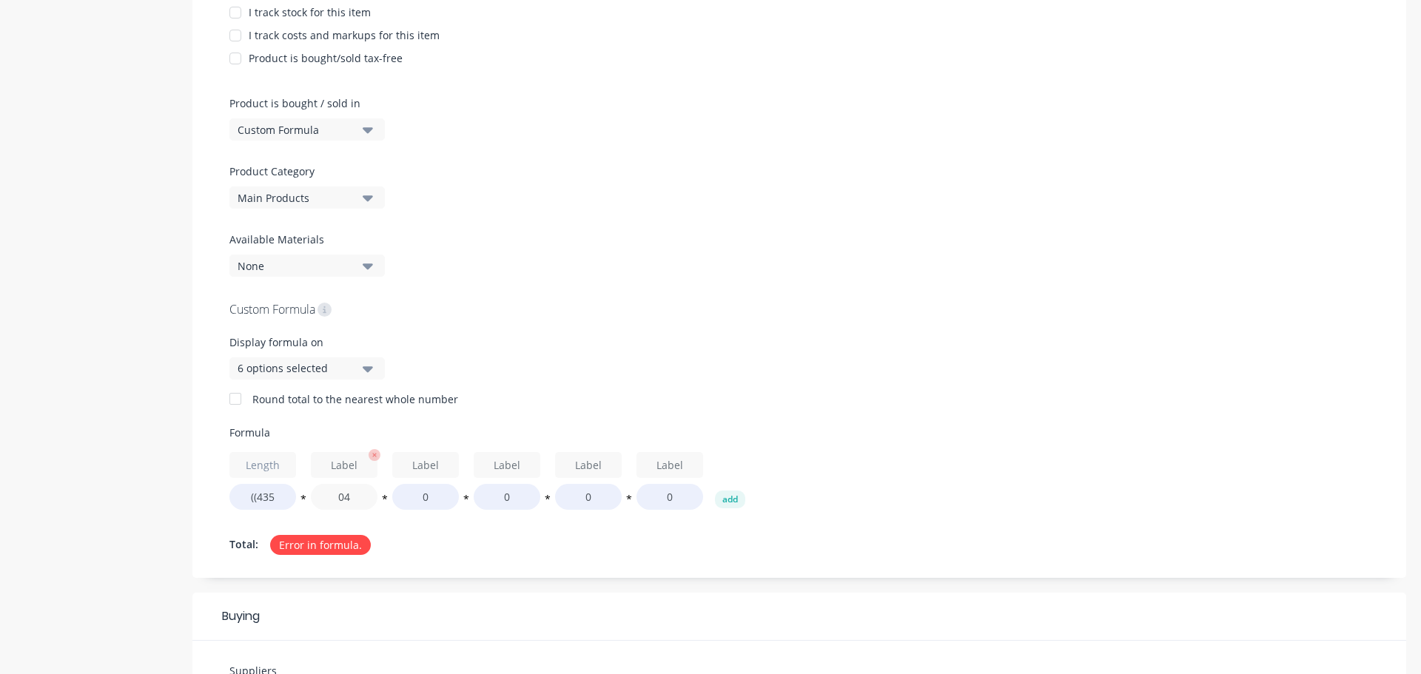
type textarea "x"
type input "046"
type textarea "x"
type input "0460)"
type textarea "x"
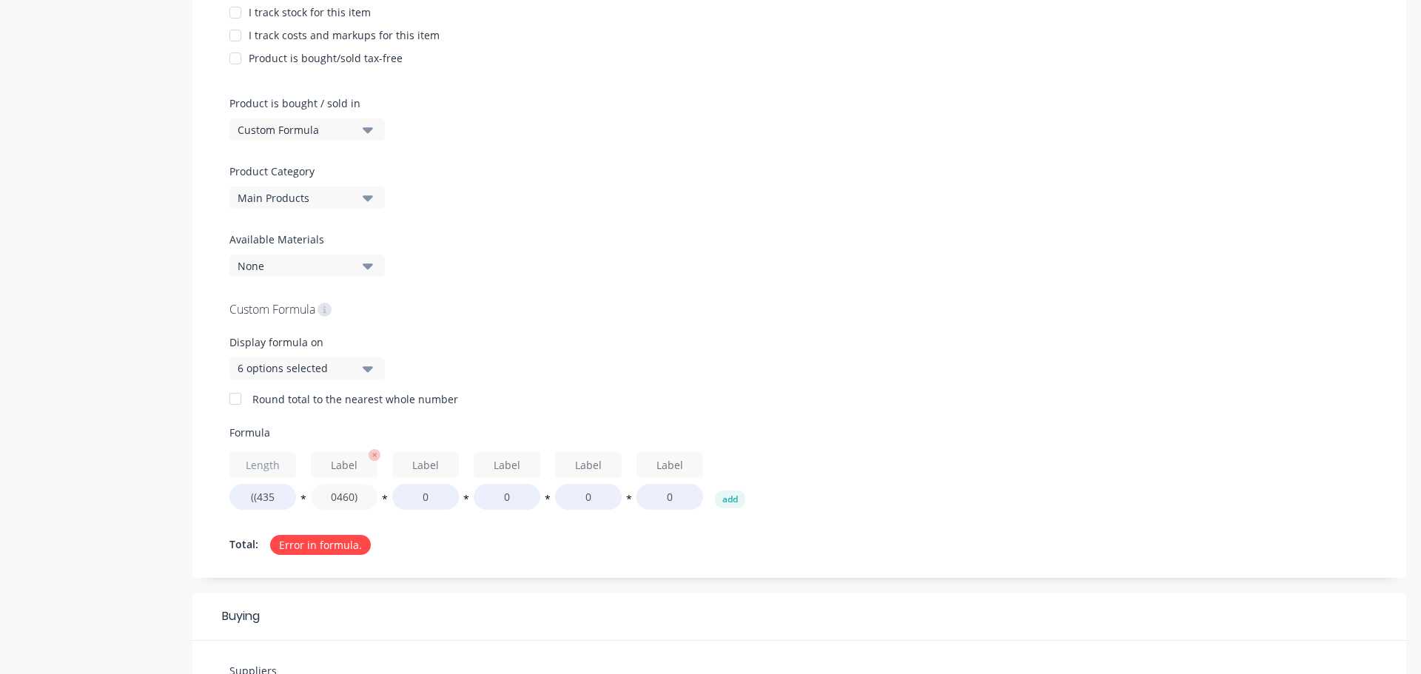
type input "0460)"
type textarea "x"
type input "0460"
type textarea "x"
type input "046"
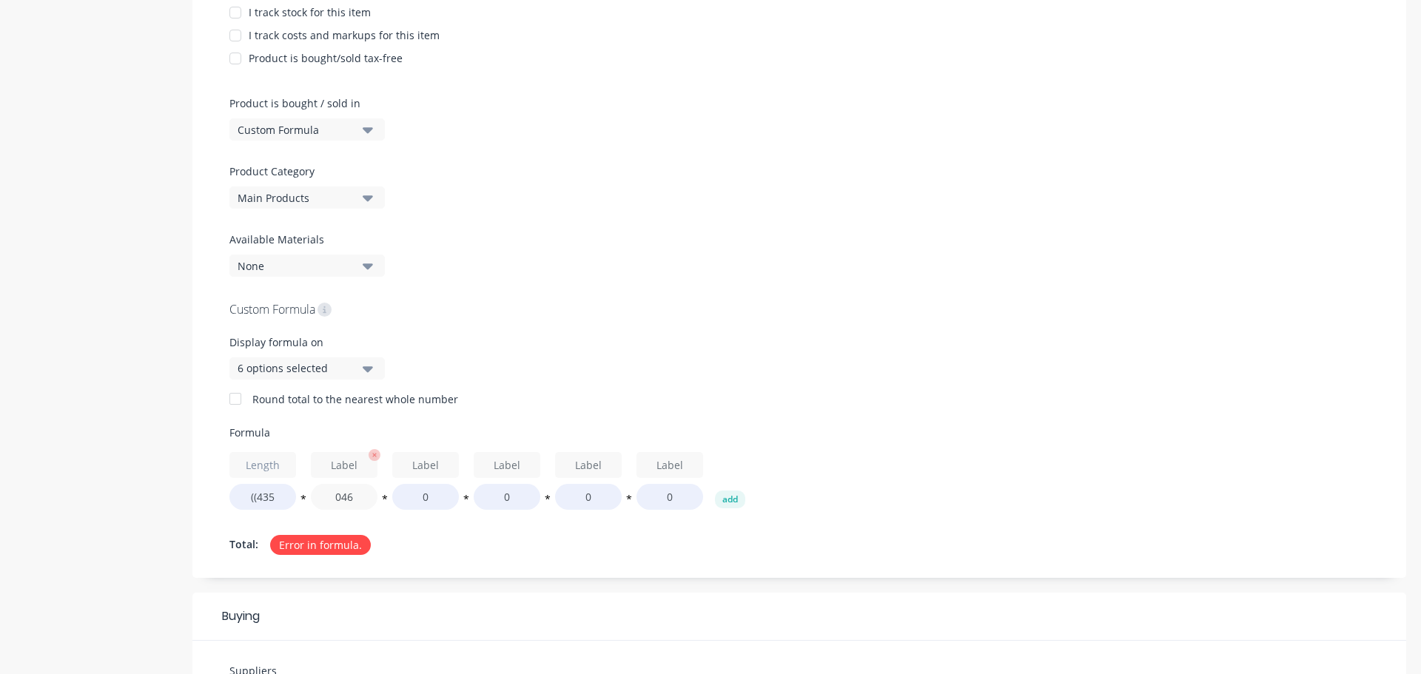
type textarea "x"
type input "04"
type textarea "x"
type input "0"
type textarea "x"
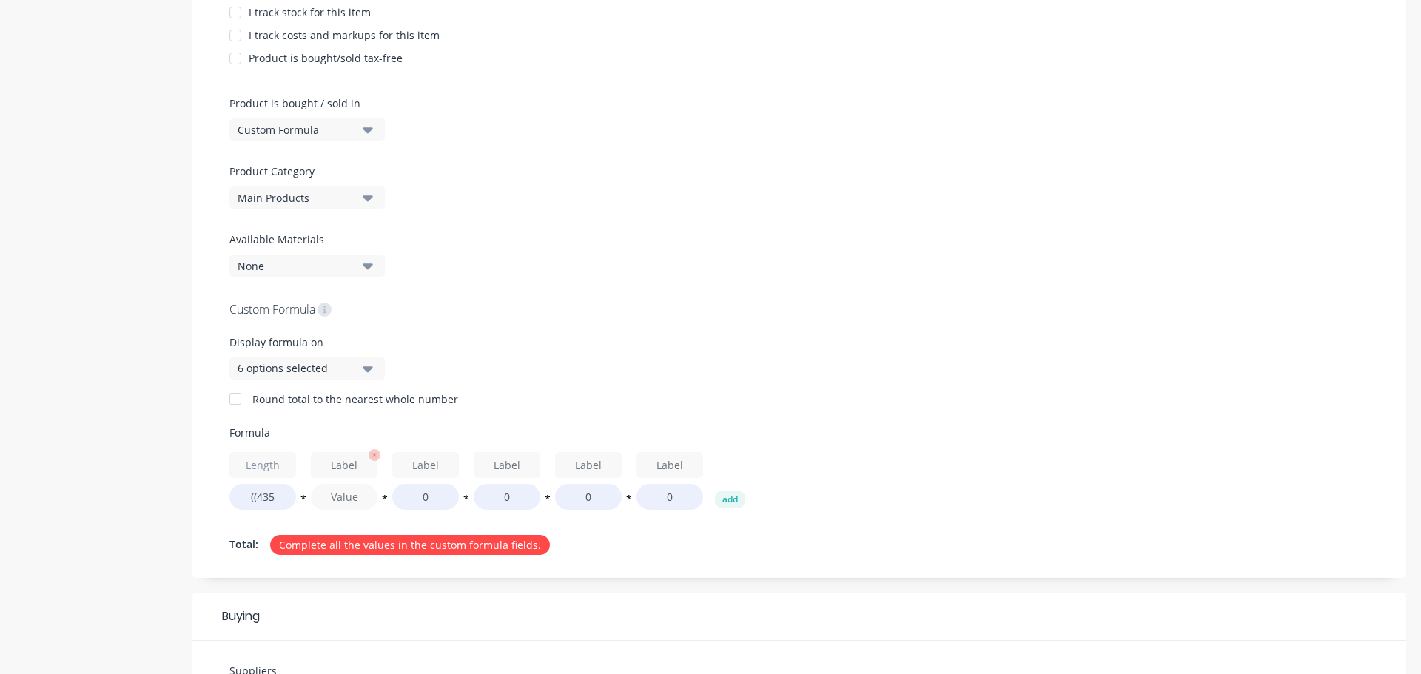
type textarea "x"
type input "4"
type textarea "x"
type input "46"
type textarea "x"
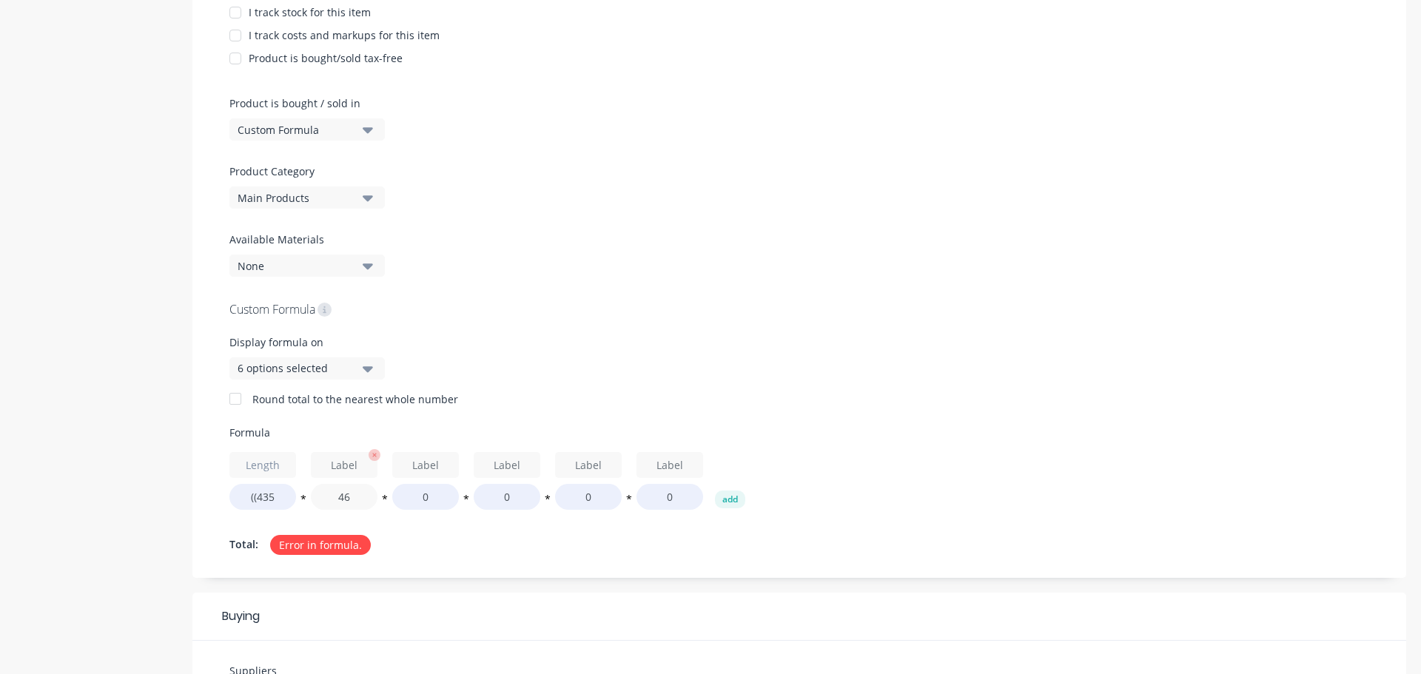
type input "460"
type textarea "x"
type input "460)"
click at [456, 530] on div "Custom Formula Display formula on 6 options selected Round total to the nearest…" at bounding box center [798, 428] width 1139 height 256
click at [431, 493] on input "0" at bounding box center [425, 497] width 67 height 26
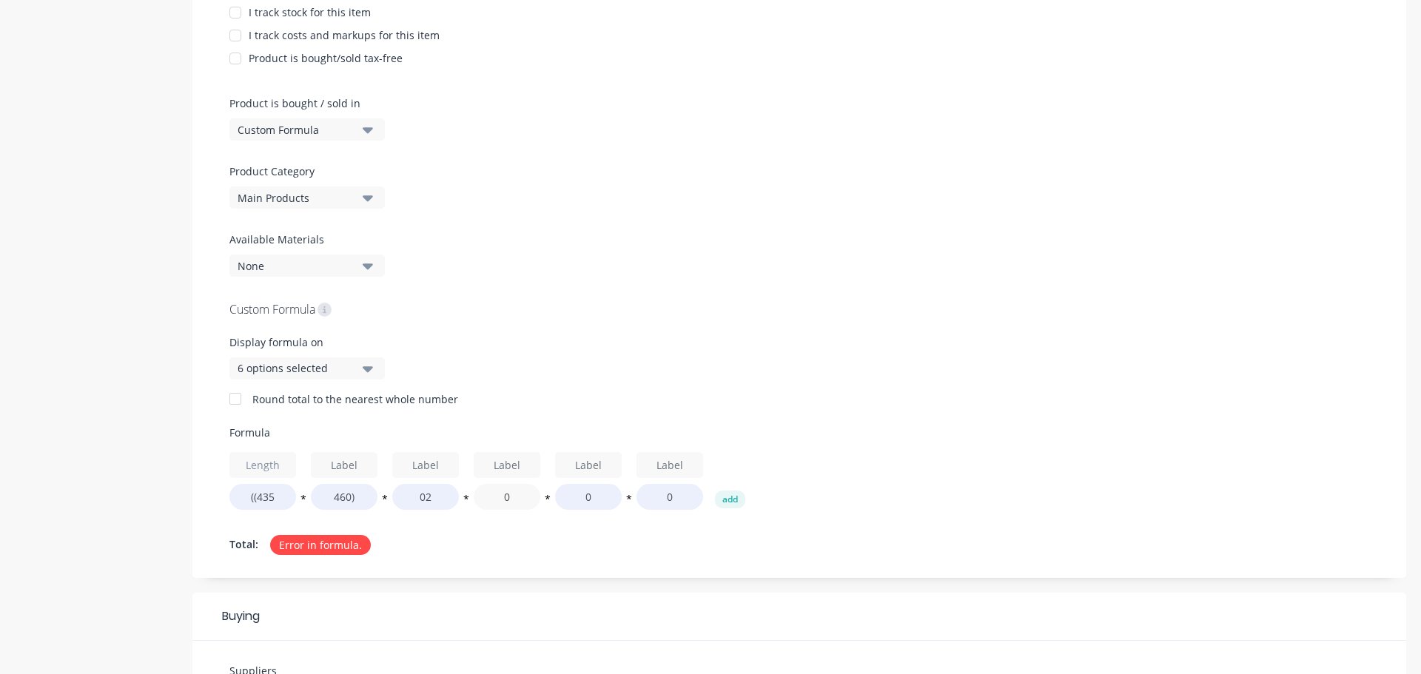
drag, startPoint x: 503, startPoint y: 497, endPoint x: 544, endPoint y: 499, distance: 40.7
click at [544, 499] on div "Length ((435 * 460) * 02 * 0 * 0 * 0 add" at bounding box center [798, 481] width 1139 height 58
click at [551, 495] on div "Length ((435 * 460) * 02 * 440 * 0 * 0 add" at bounding box center [798, 481] width 1139 height 58
click at [545, 496] on button "*" at bounding box center [547, 501] width 15 height 11
click at [583, 496] on input "0" at bounding box center [588, 497] width 67 height 26
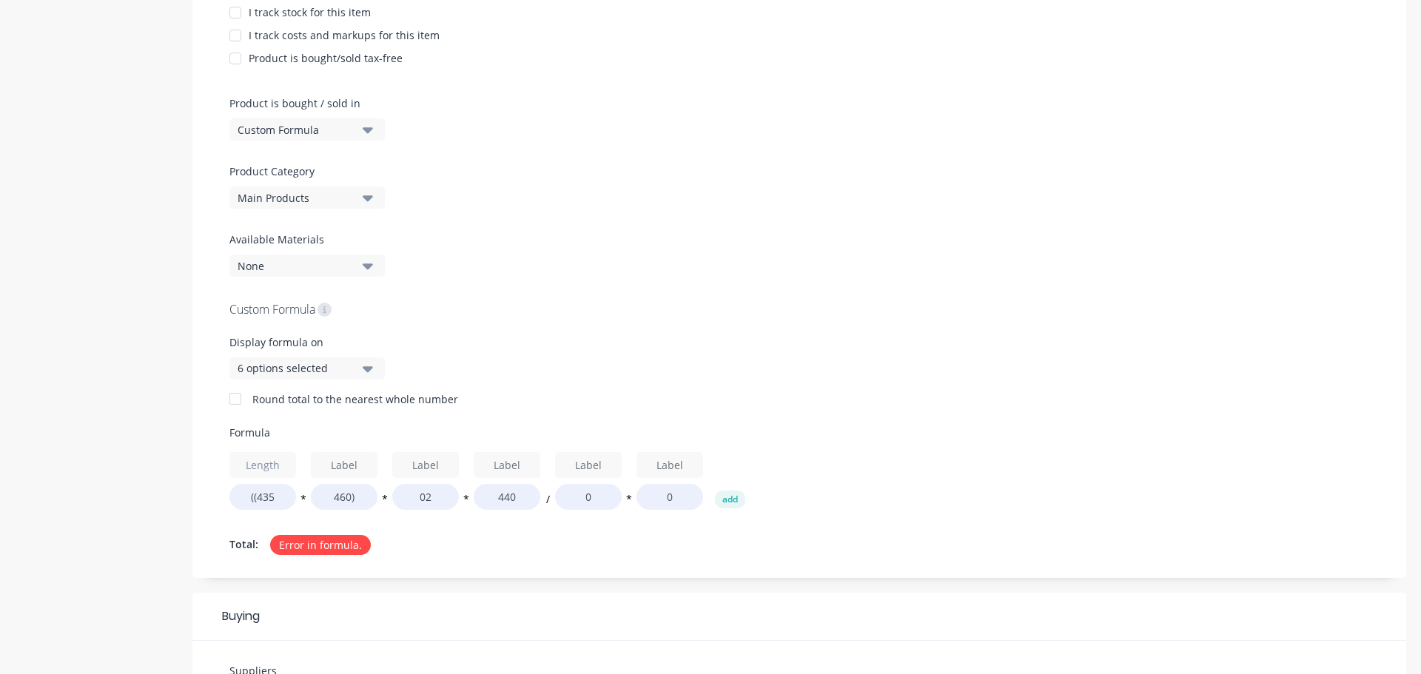
click at [549, 496] on button "/" at bounding box center [547, 501] width 15 height 11
click at [600, 496] on input "0" at bounding box center [588, 497] width 67 height 26
click at [741, 496] on button "add" at bounding box center [730, 500] width 30 height 18
drag, startPoint x: 599, startPoint y: 496, endPoint x: 526, endPoint y: 495, distance: 72.5
click at [526, 495] on div "Length ((435 * 460) * 02 * 440 + 0480 * 0 * 0 add" at bounding box center [798, 481] width 1139 height 58
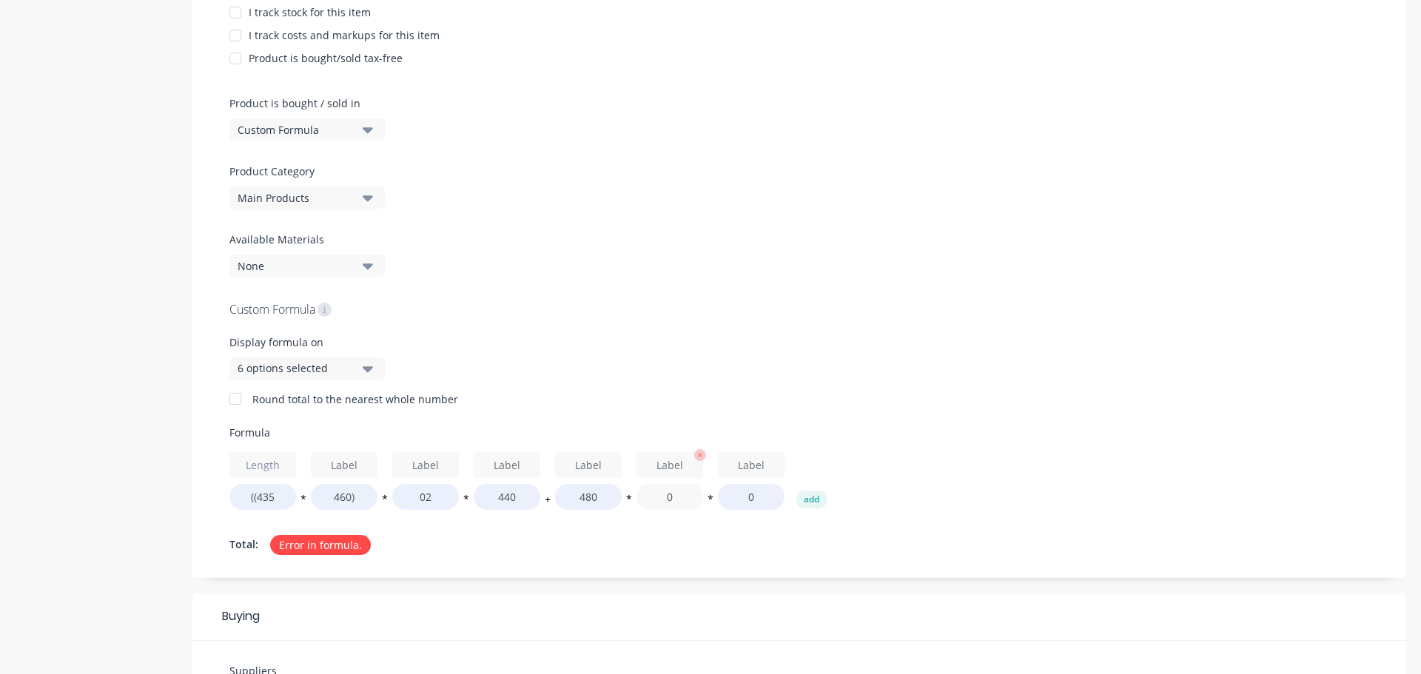
click at [671, 485] on input "0" at bounding box center [669, 497] width 67 height 26
click at [629, 496] on button "*" at bounding box center [628, 501] width 15 height 11
click at [577, 501] on input "480" at bounding box center [588, 497] width 67 height 26
click at [628, 496] on button "/" at bounding box center [628, 501] width 15 height 11
click at [633, 500] on button "+" at bounding box center [628, 501] width 15 height 11
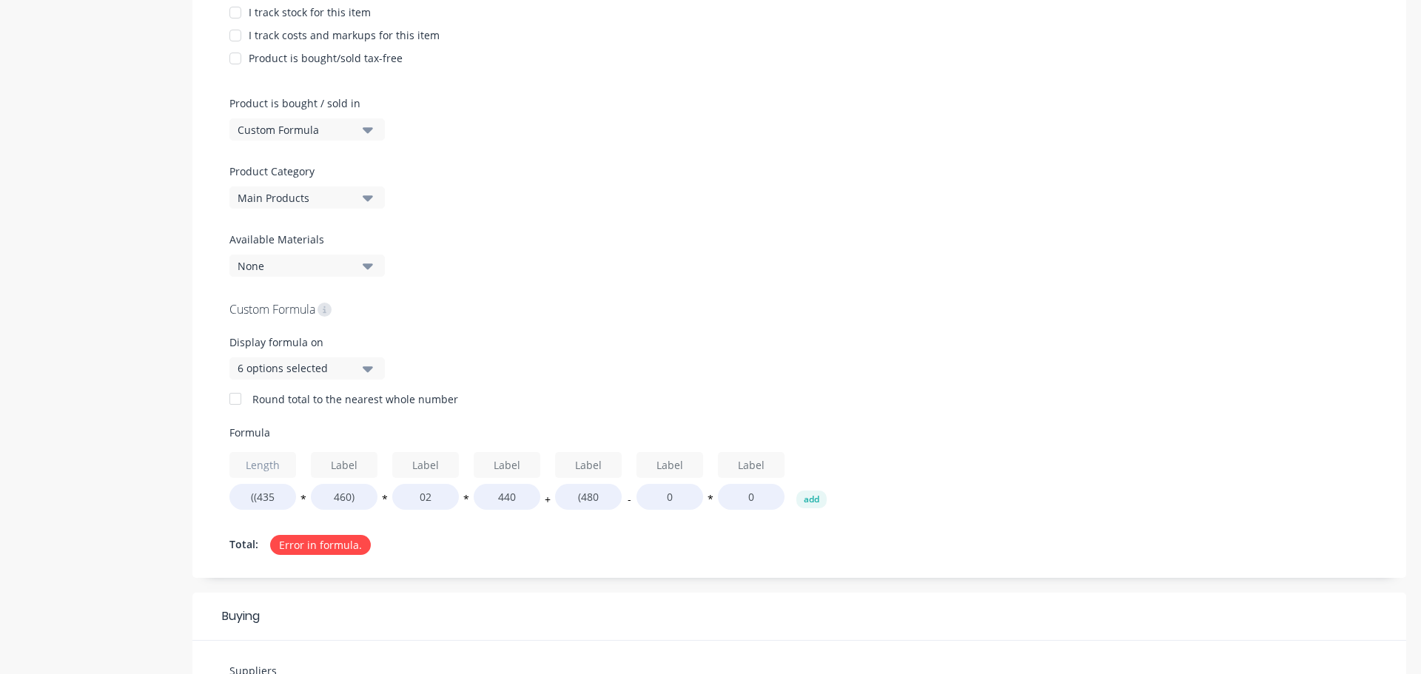
click at [630, 499] on button "-" at bounding box center [628, 501] width 15 height 11
click at [687, 499] on input "0" at bounding box center [669, 497] width 67 height 26
click at [690, 548] on div "Total: 0.00" at bounding box center [798, 544] width 1139 height 22
click at [711, 496] on button "*" at bounding box center [710, 501] width 15 height 11
click at [753, 503] on input "0" at bounding box center [751, 497] width 67 height 26
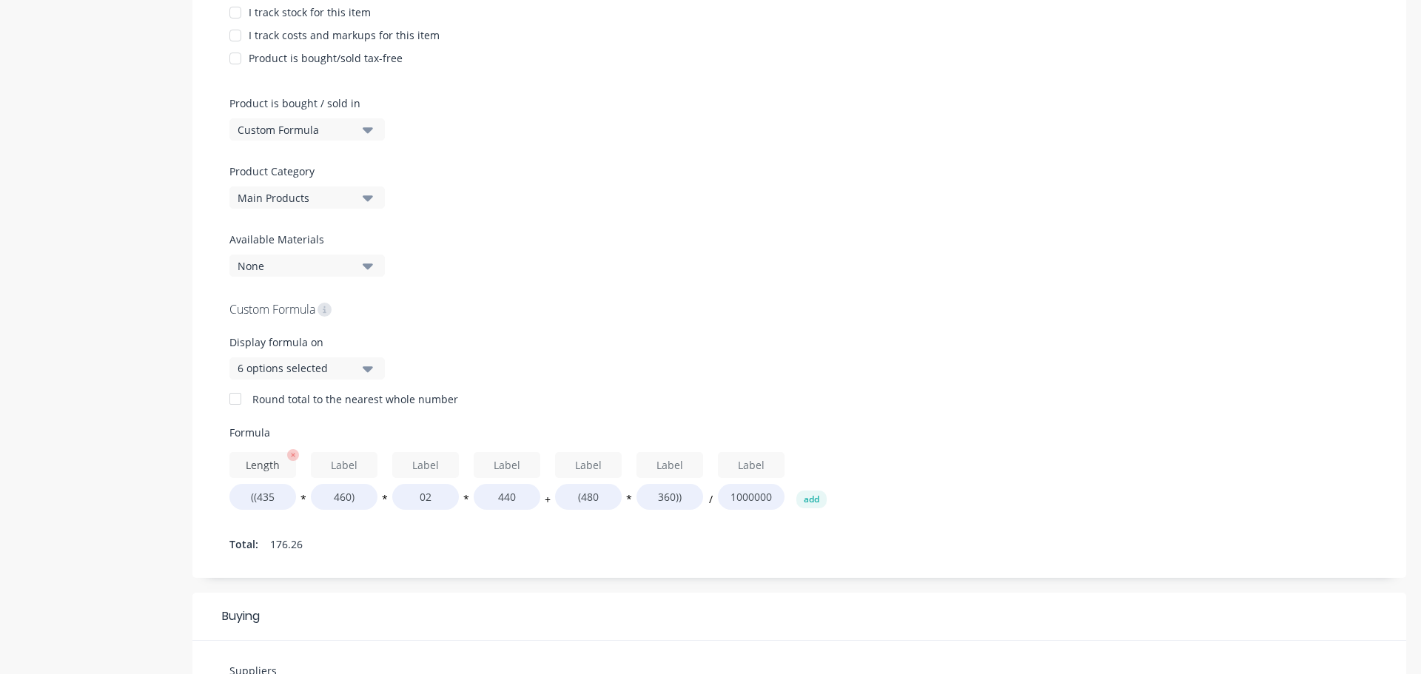
click at [260, 457] on input "Length" at bounding box center [262, 465] width 67 height 26
click at [347, 464] on input "text" at bounding box center [344, 465] width 67 height 26
click at [424, 470] on input "text" at bounding box center [425, 465] width 67 height 26
click at [508, 457] on input "text" at bounding box center [507, 465] width 67 height 26
click at [586, 462] on input "text" at bounding box center [588, 465] width 67 height 26
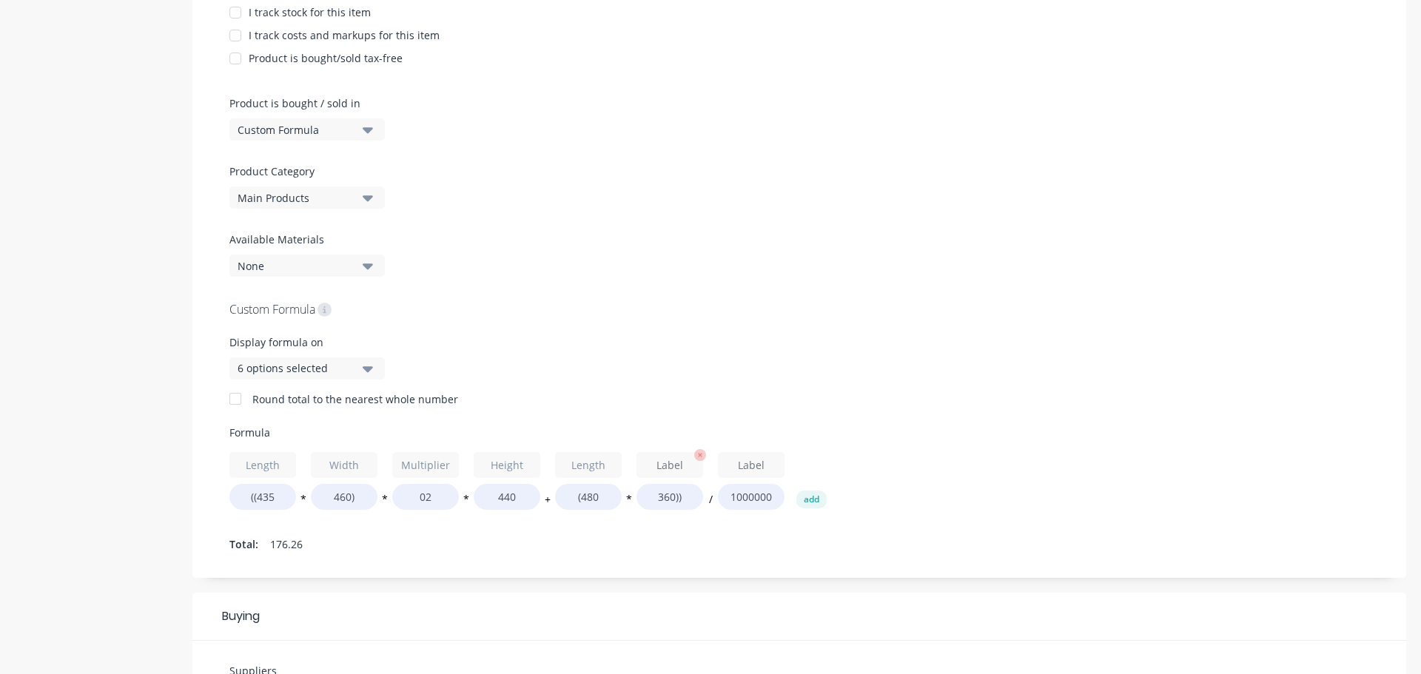
click at [670, 466] on input "text" at bounding box center [669, 465] width 67 height 26
click at [756, 470] on input "text" at bounding box center [751, 465] width 67 height 26
click at [873, 408] on div "Custom Formula Display formula on 6 options selected Round total to the nearest…" at bounding box center [798, 428] width 1139 height 256
click at [306, 500] on button "*" at bounding box center [303, 501] width 15 height 11
click at [307, 496] on button "/" at bounding box center [303, 501] width 15 height 11
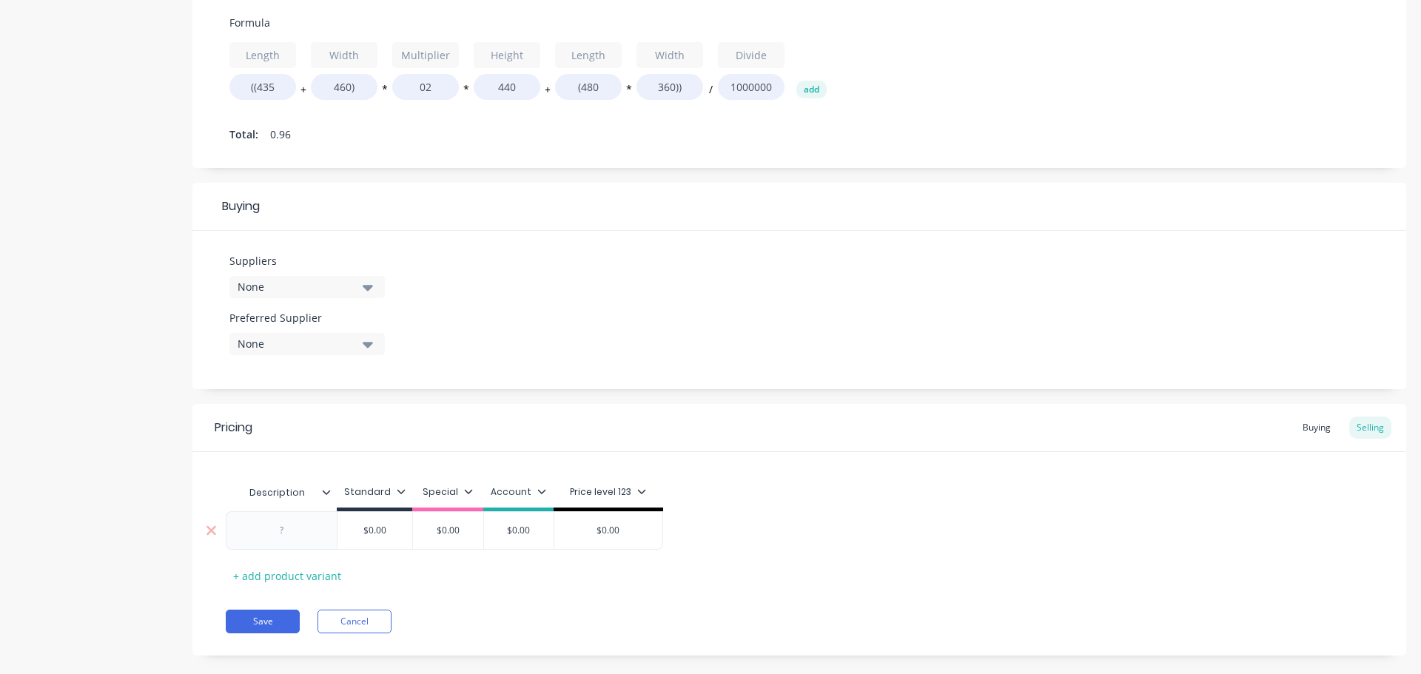
scroll to position [802, 0]
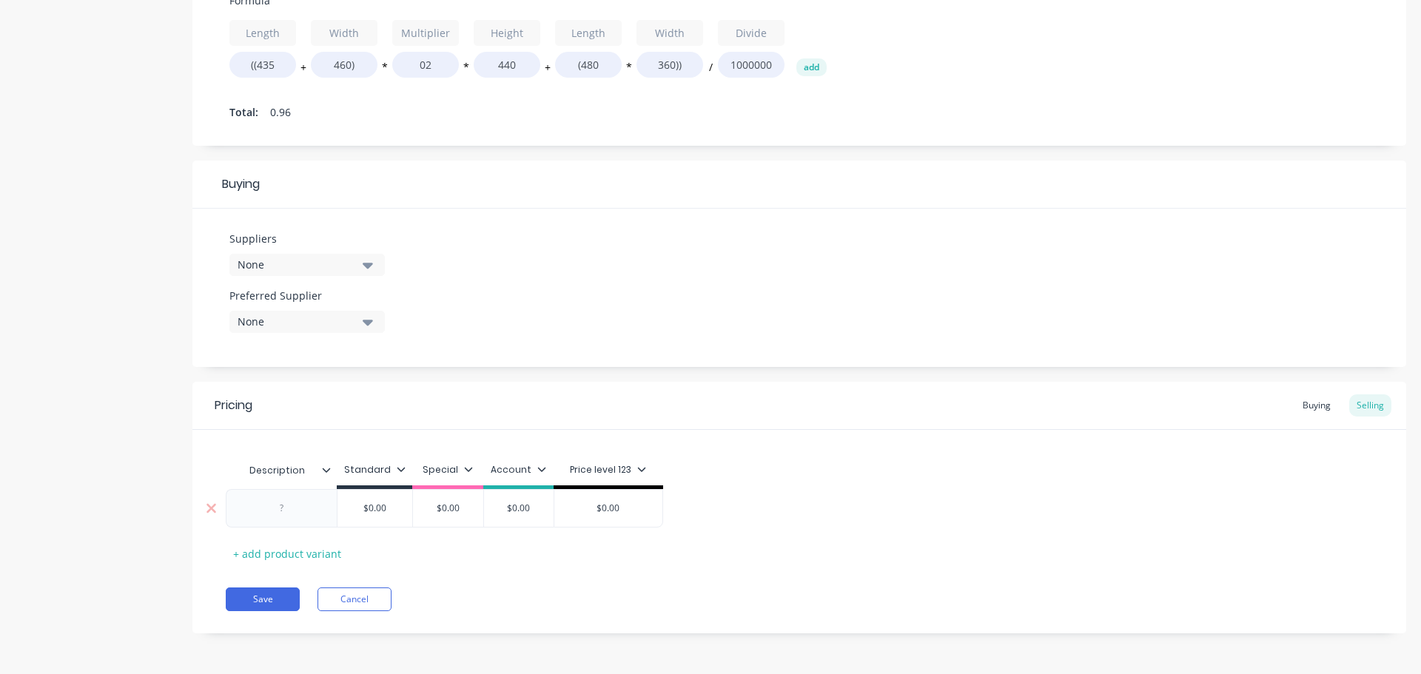
drag, startPoint x: 394, startPoint y: 505, endPoint x: 316, endPoint y: 504, distance: 77.7
click at [316, 504] on div "$0.00 $0.00 $0.00 $0.00 $0.00" at bounding box center [444, 508] width 437 height 38
click at [298, 509] on div at bounding box center [282, 508] width 74 height 19
click at [277, 599] on button "Save" at bounding box center [263, 599] width 74 height 24
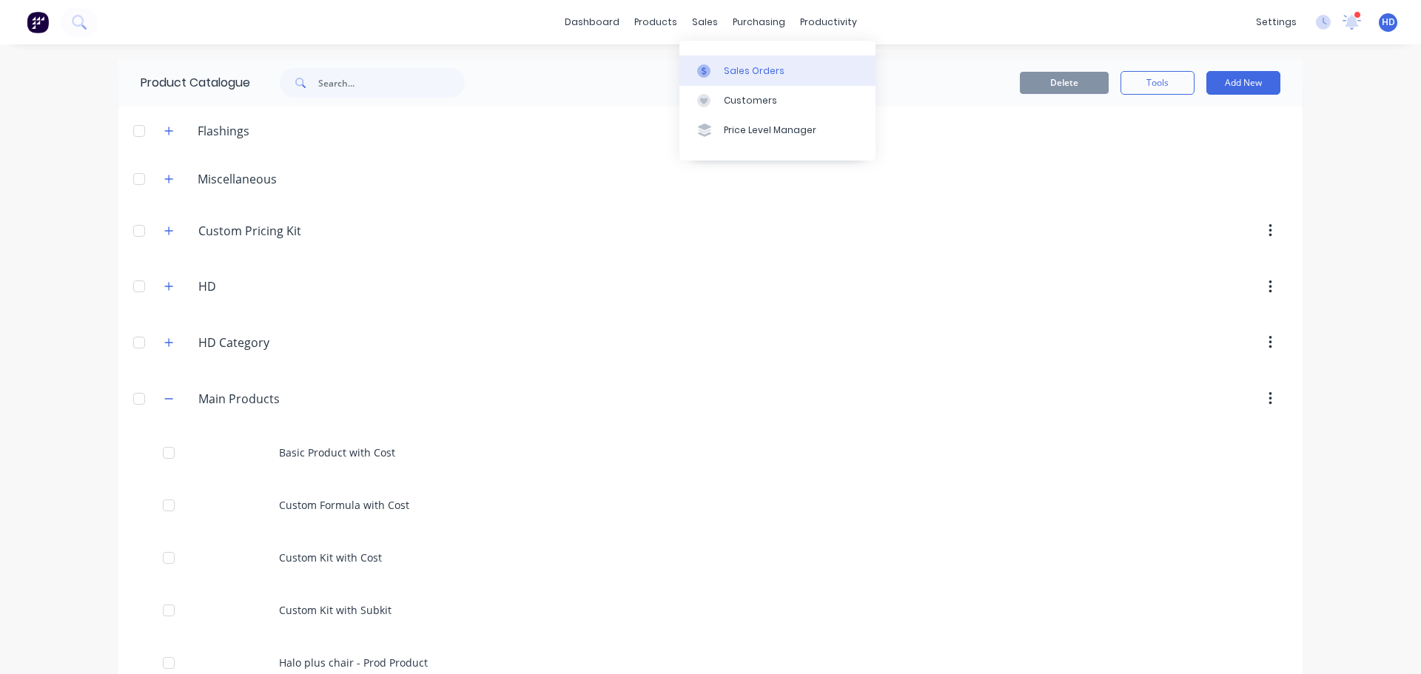
drag, startPoint x: 740, startPoint y: 64, endPoint x: 741, endPoint y: 73, distance: 8.3
click at [740, 64] on div "Sales Orders" at bounding box center [754, 70] width 61 height 13
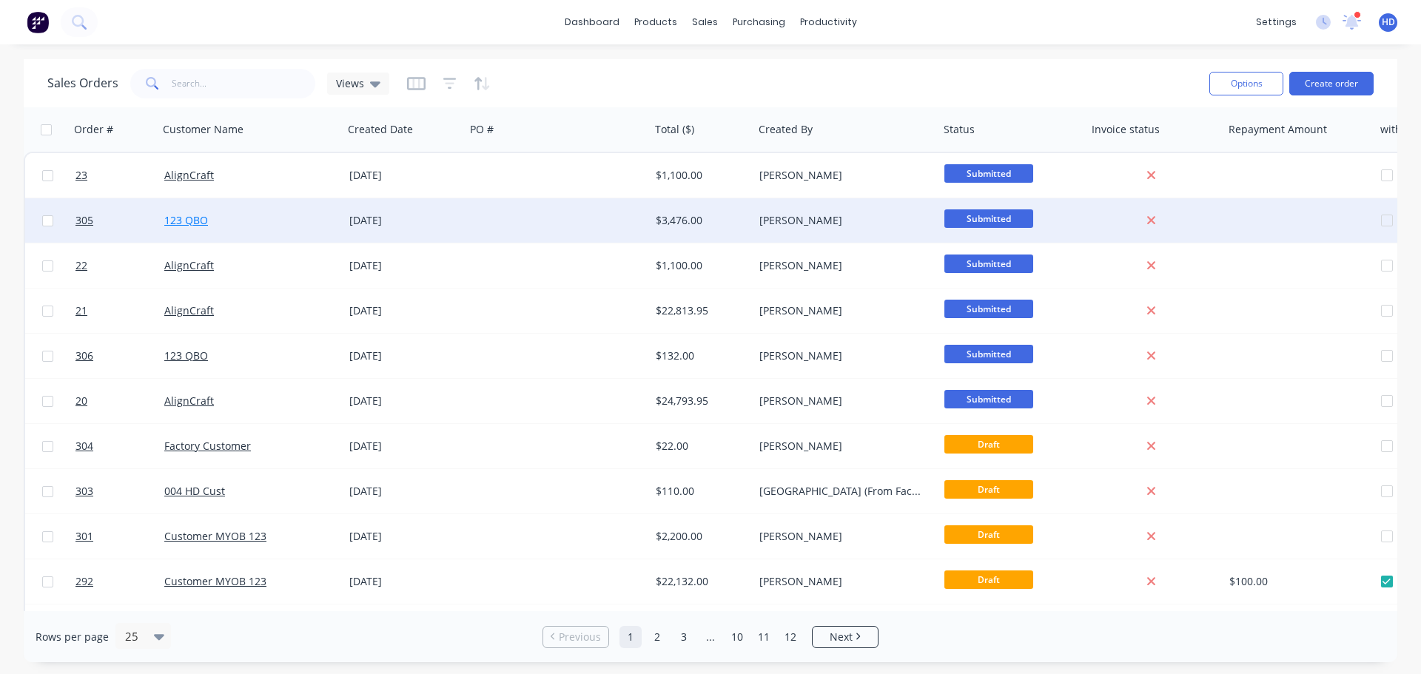
click at [192, 222] on link "123 QBO" at bounding box center [186, 220] width 44 height 14
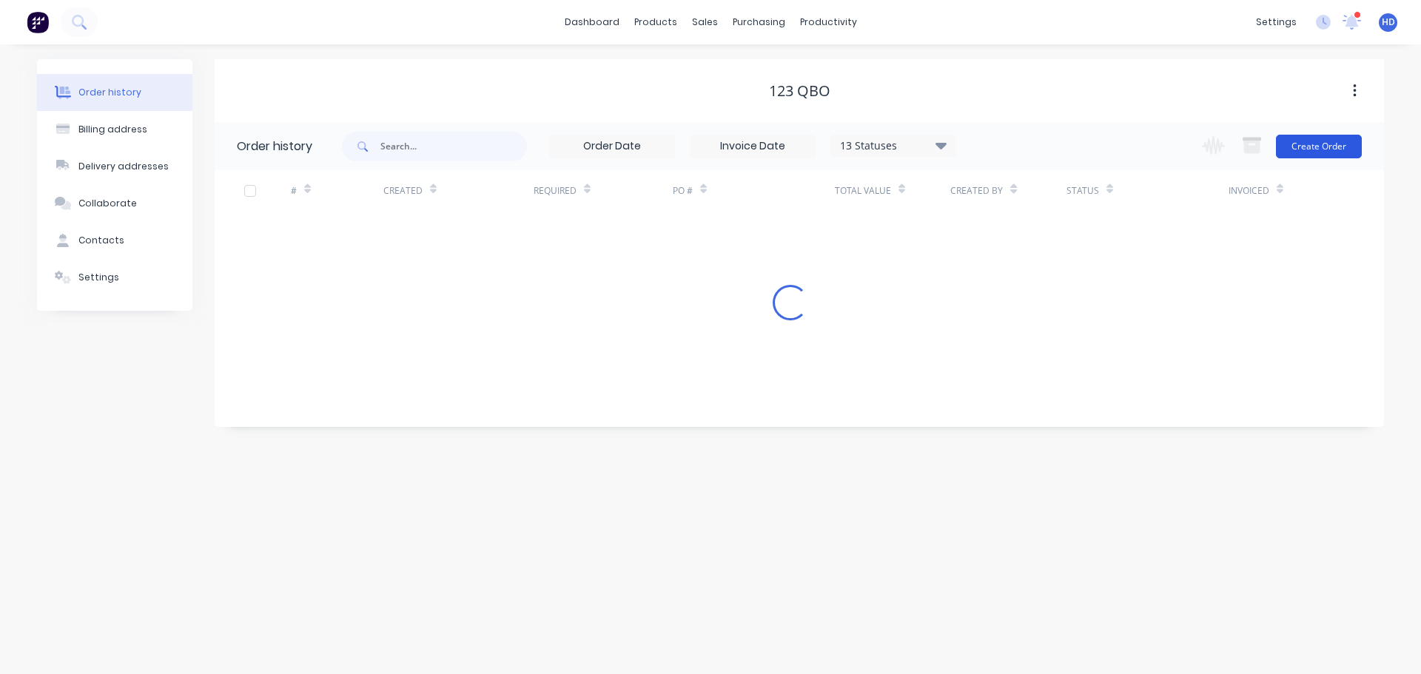
click at [1326, 142] on button "Create Order" at bounding box center [1319, 147] width 86 height 24
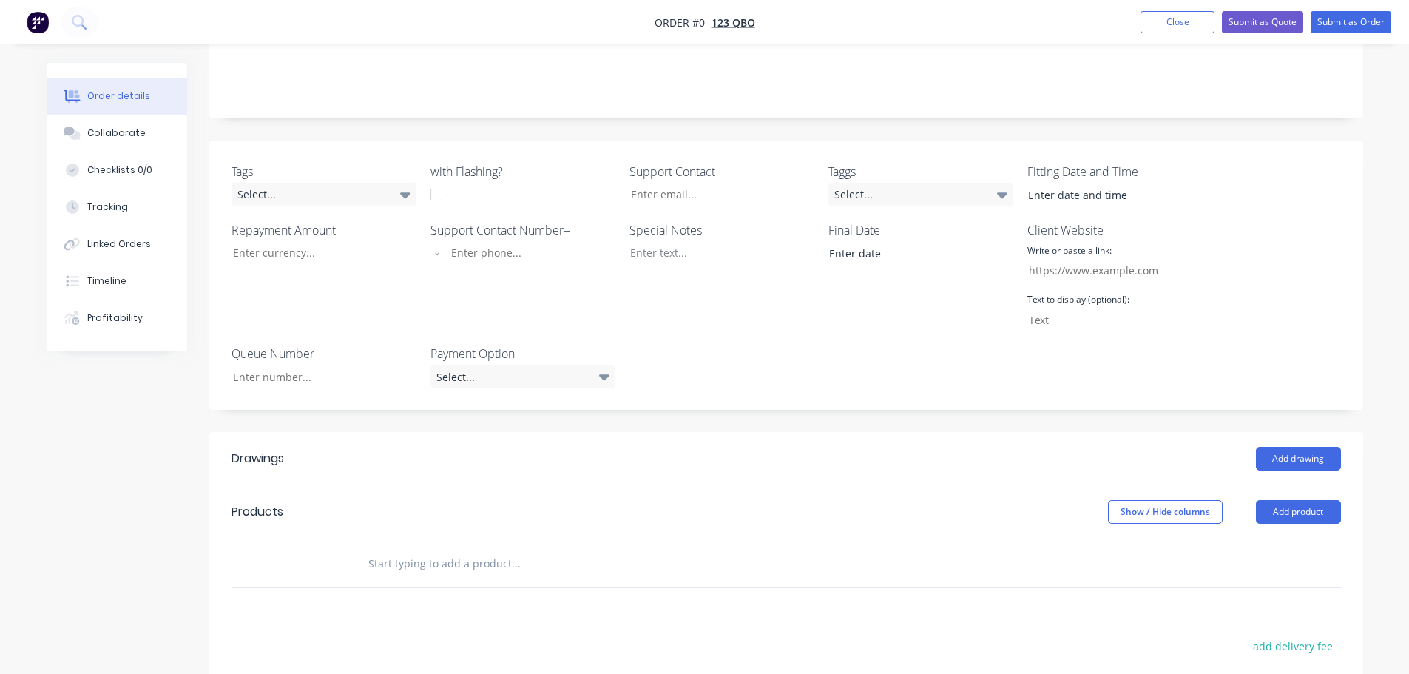
scroll to position [444, 0]
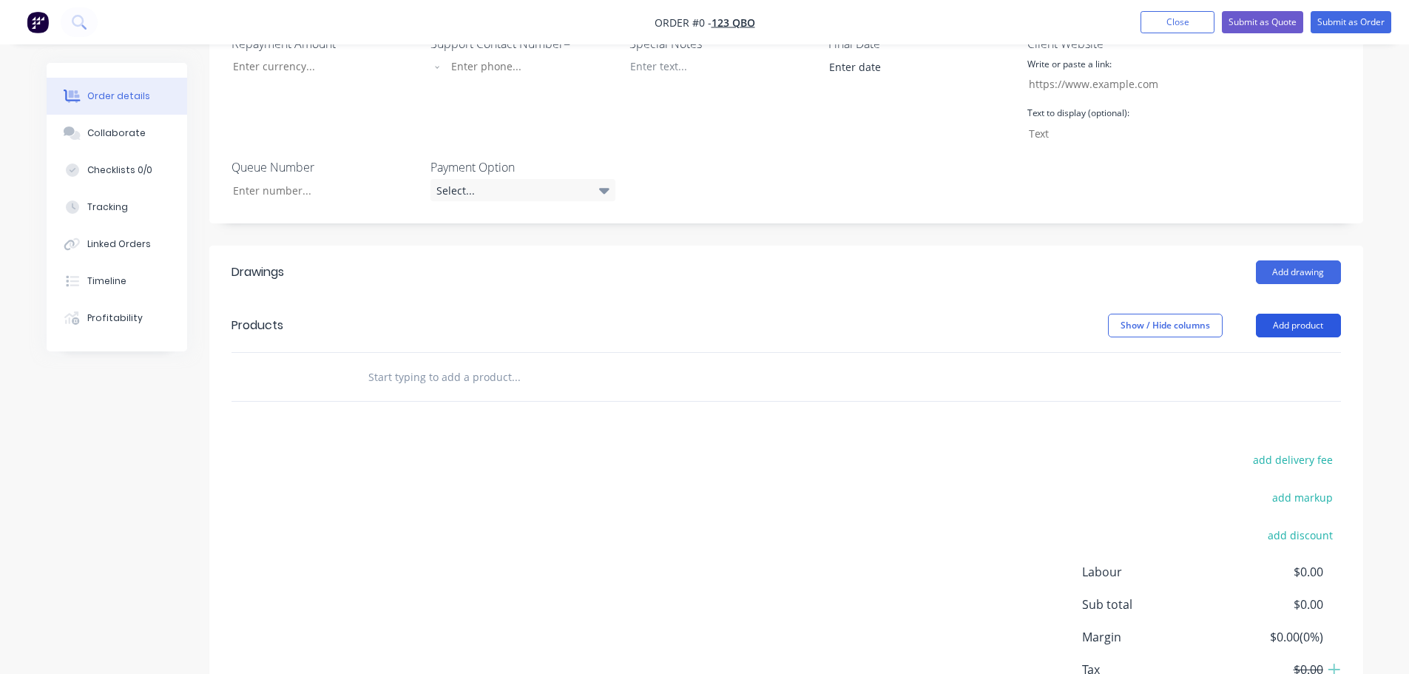
click at [1304, 325] on button "Add product" at bounding box center [1298, 326] width 85 height 24
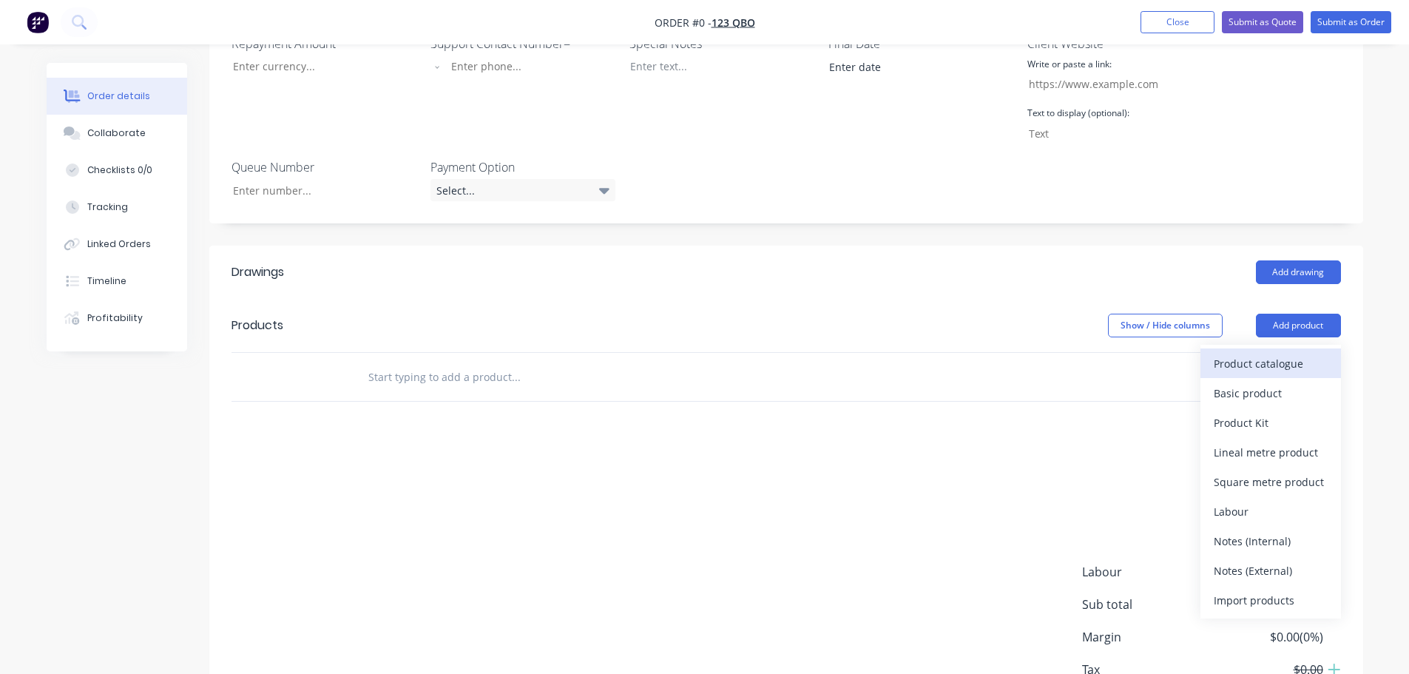
click at [1266, 354] on div "Product catalogue" at bounding box center [1271, 363] width 114 height 21
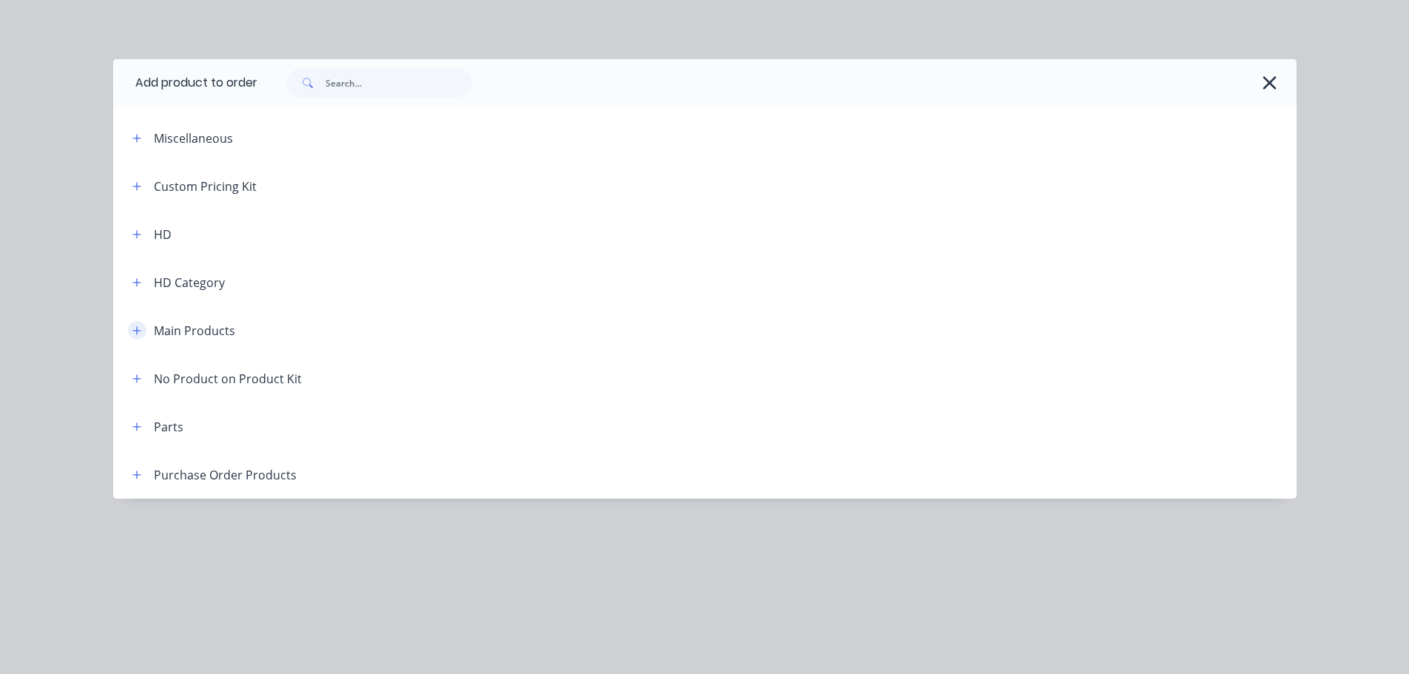
click at [142, 326] on button "button" at bounding box center [137, 330] width 18 height 18
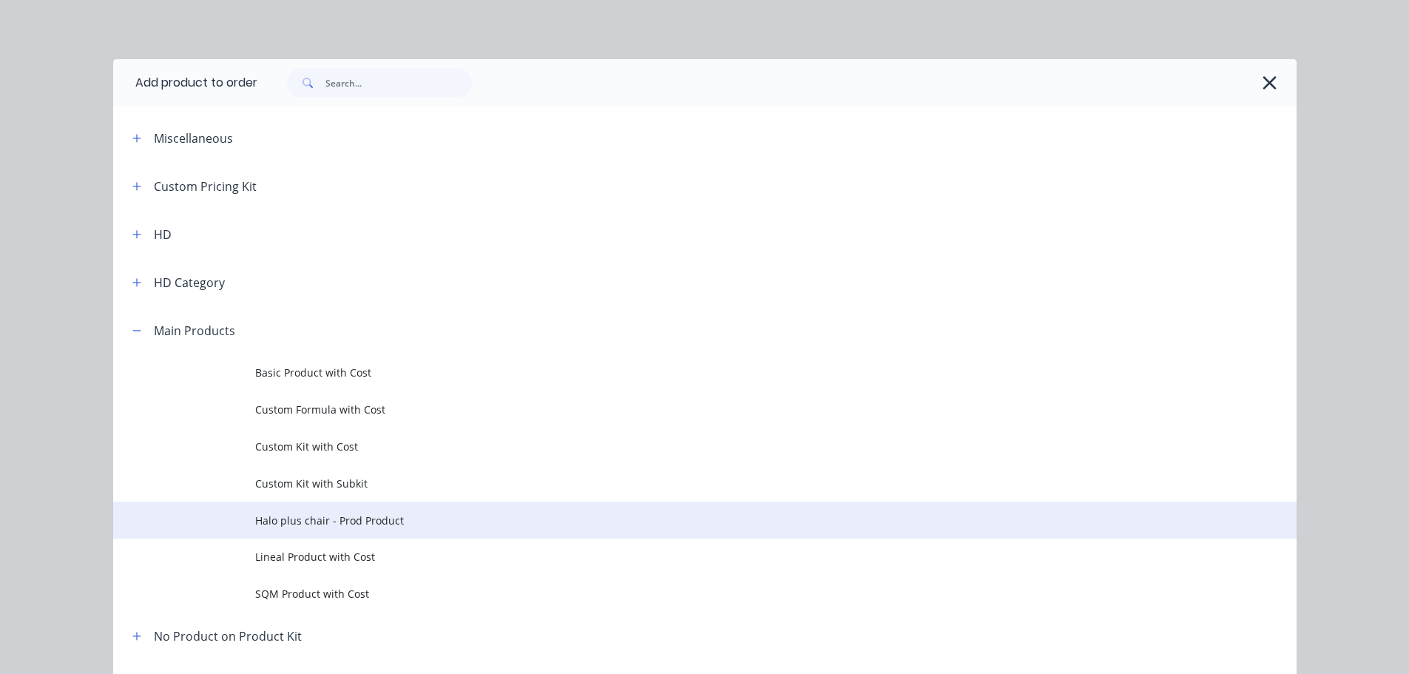
click at [339, 519] on span "Halo plus chair - Prod Product" at bounding box center [671, 521] width 833 height 16
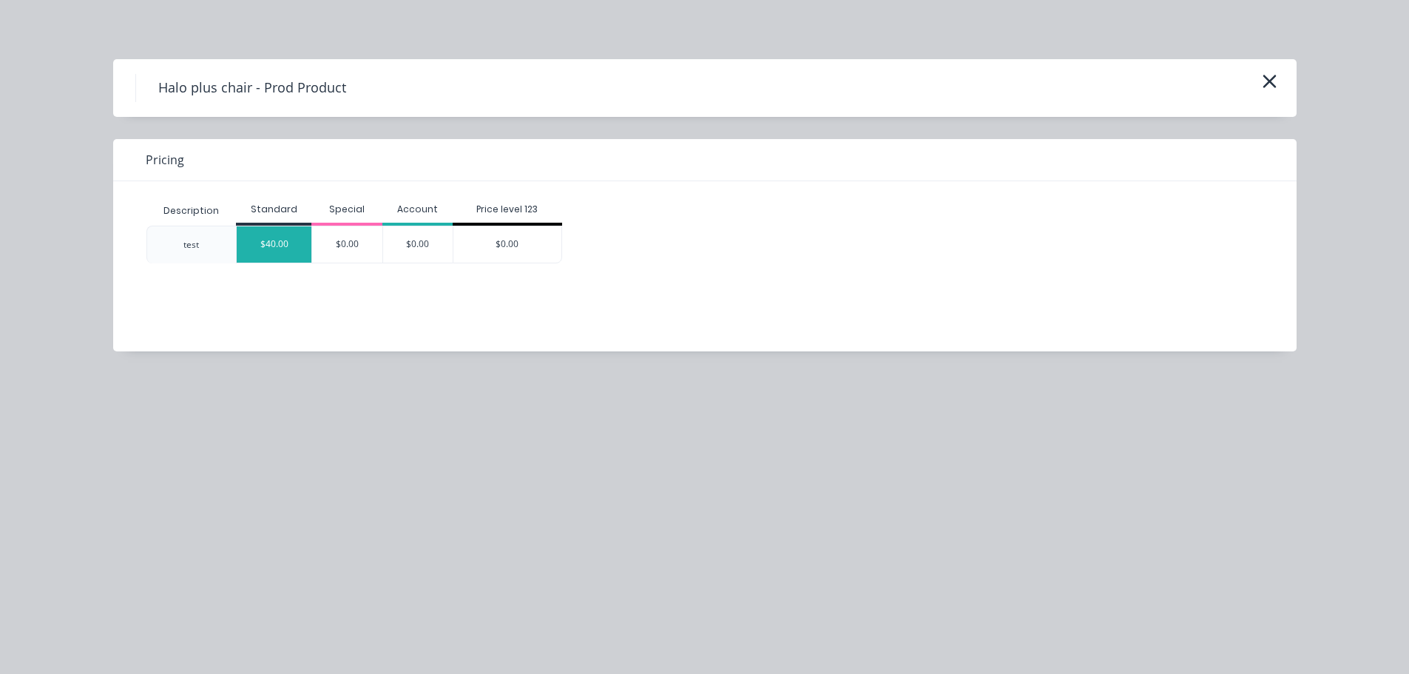
click at [276, 244] on div "$40.00" at bounding box center [274, 244] width 75 height 36
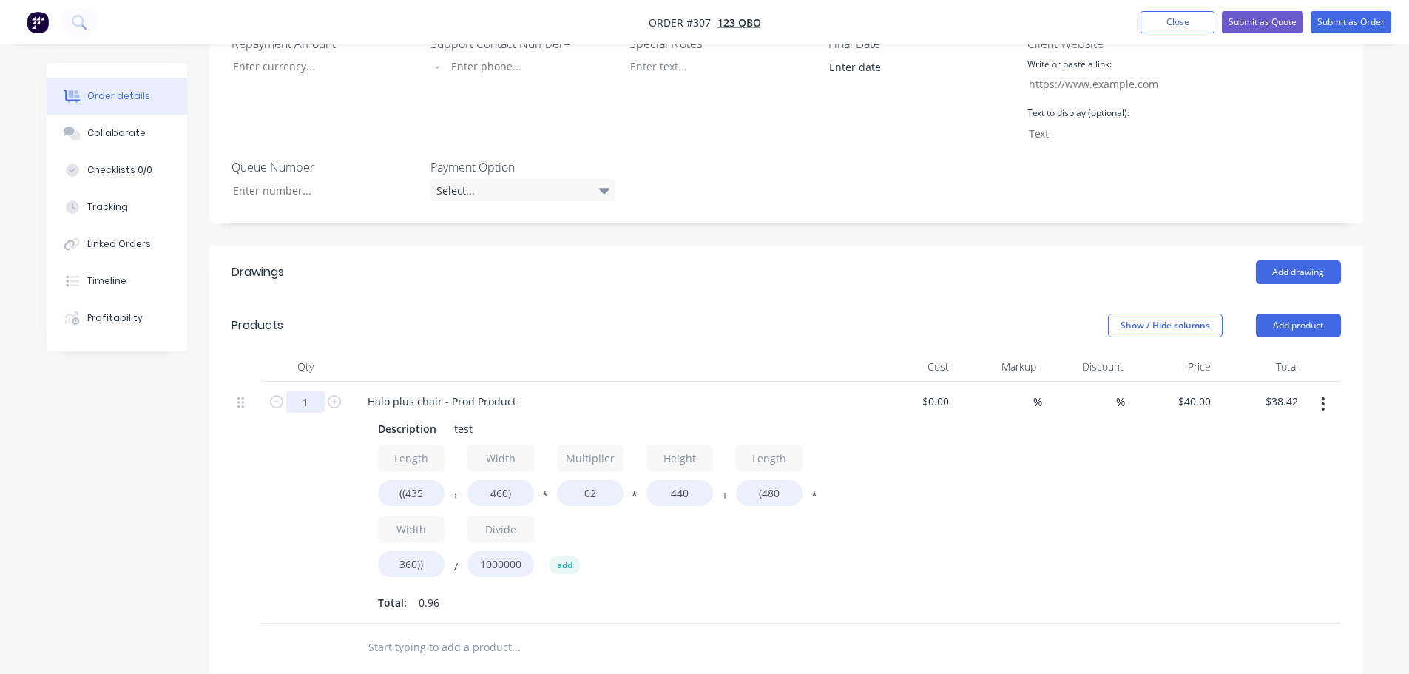
click at [306, 397] on input "1" at bounding box center [305, 402] width 38 height 22
click at [177, 436] on div "Created by Harry Created 03/09/25 Required 03/09/25 Assigned to Add team member…" at bounding box center [705, 334] width 1317 height 1430
drag, startPoint x: 673, startPoint y: 493, endPoint x: 701, endPoint y: 493, distance: 28.1
click at [701, 493] on input "440" at bounding box center [680, 493] width 67 height 26
click at [763, 491] on input "(480" at bounding box center [769, 493] width 67 height 26
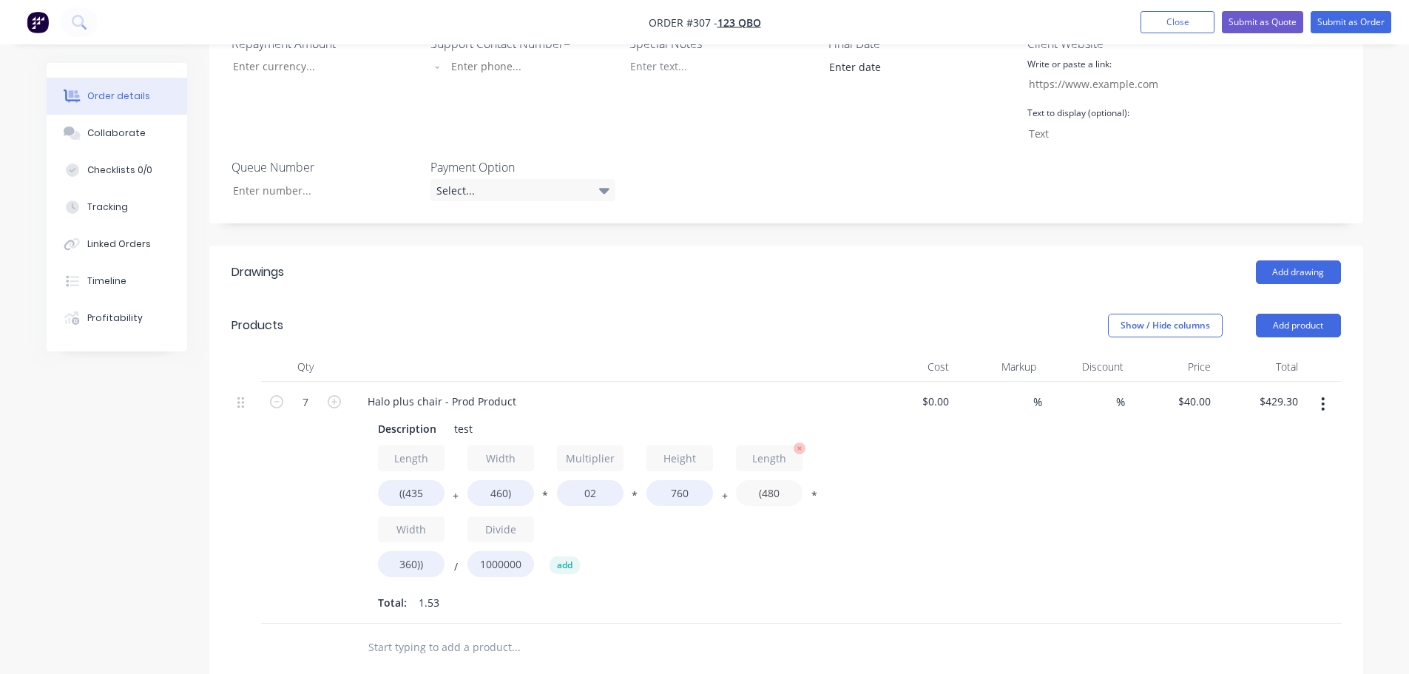
click at [770, 491] on input "(480" at bounding box center [769, 493] width 67 height 26
click at [401, 563] on input "360))" at bounding box center [411, 564] width 67 height 26
click at [981, 547] on div "%" at bounding box center [998, 503] width 87 height 242
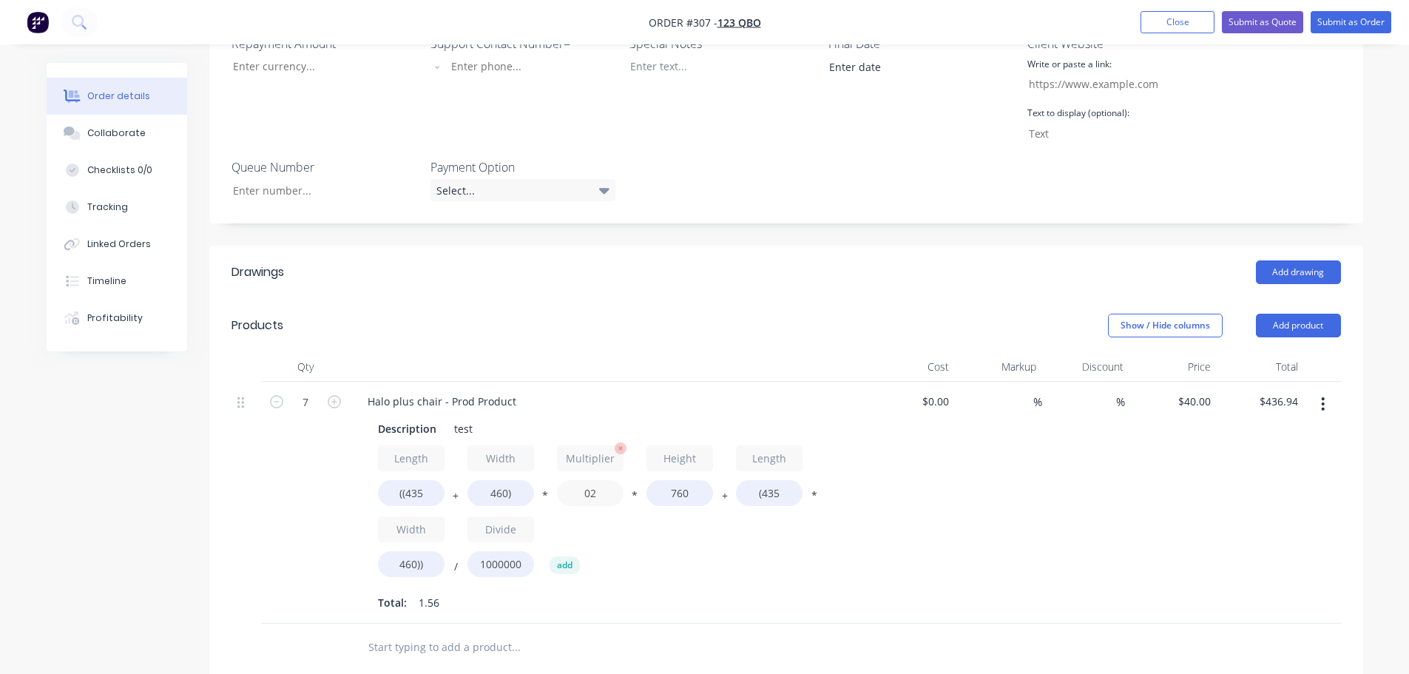
click at [608, 491] on input "02" at bounding box center [590, 493] width 67 height 26
click at [235, 485] on div at bounding box center [247, 503] width 30 height 242
click at [1290, 21] on button "Submit as Quote" at bounding box center [1262, 22] width 81 height 22
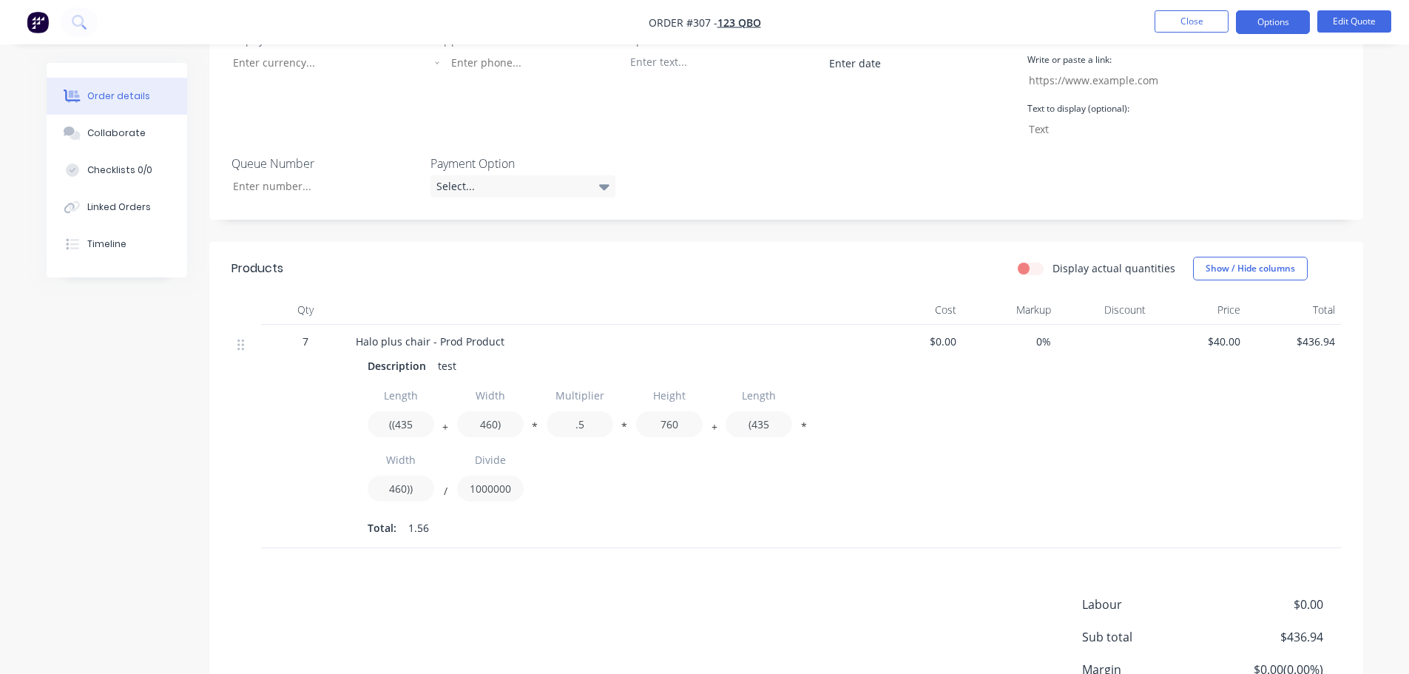
scroll to position [437, 0]
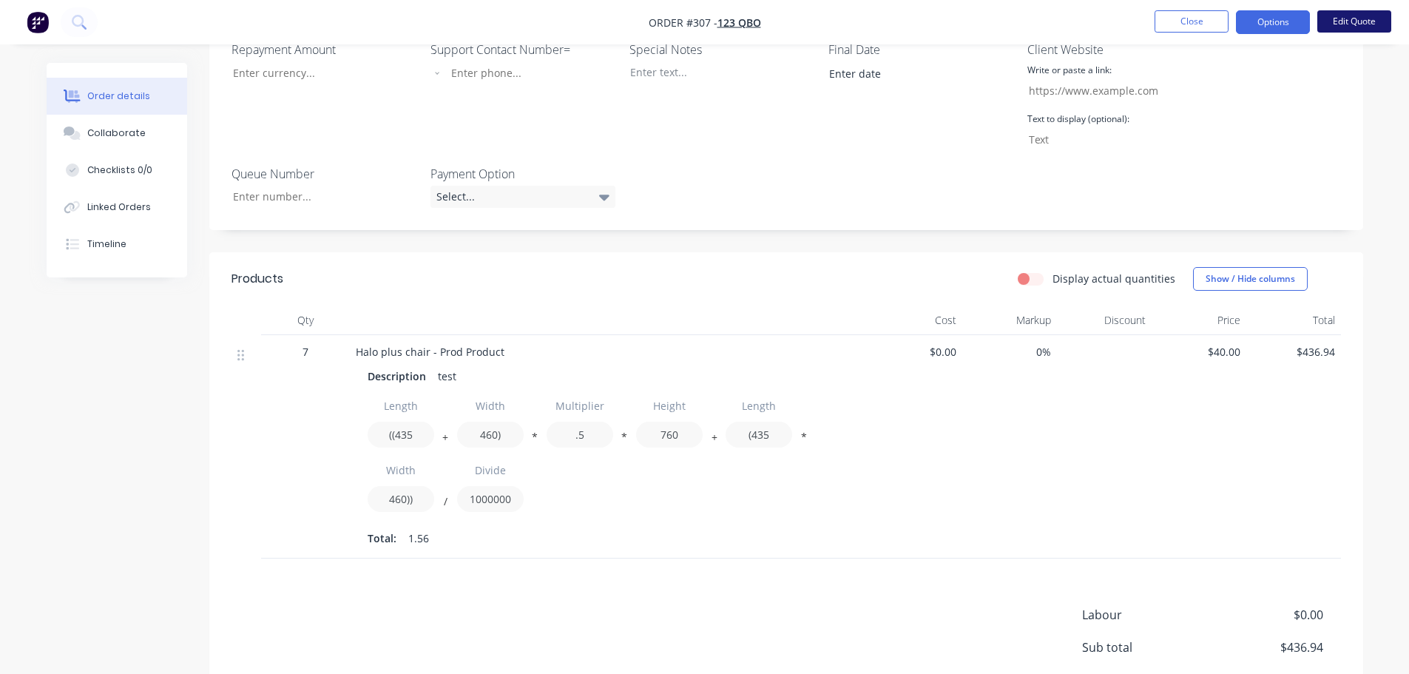
click at [1347, 16] on button "Edit Quote" at bounding box center [1355, 21] width 74 height 22
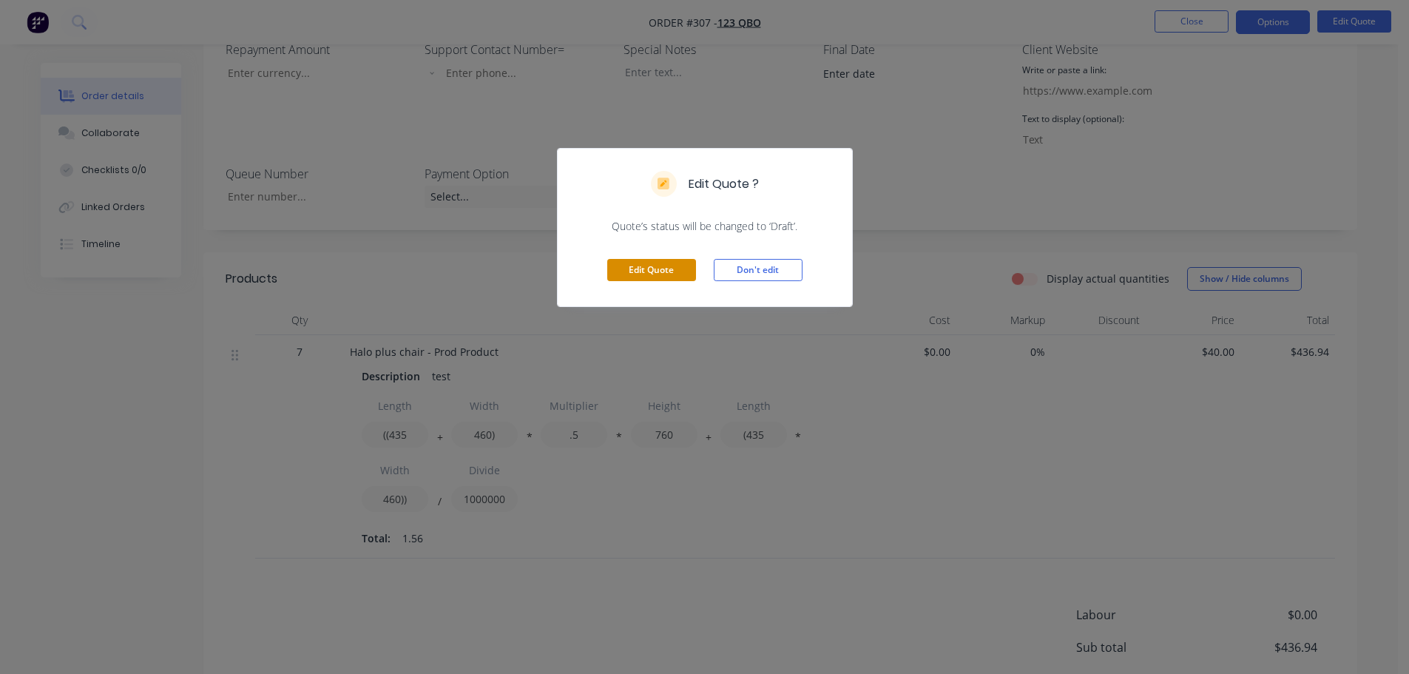
drag, startPoint x: 684, startPoint y: 257, endPoint x: 668, endPoint y: 264, distance: 16.9
click at [678, 263] on div "Edit Quote Don't edit" at bounding box center [705, 270] width 294 height 73
click at [668, 264] on button "Edit Quote" at bounding box center [651, 270] width 89 height 22
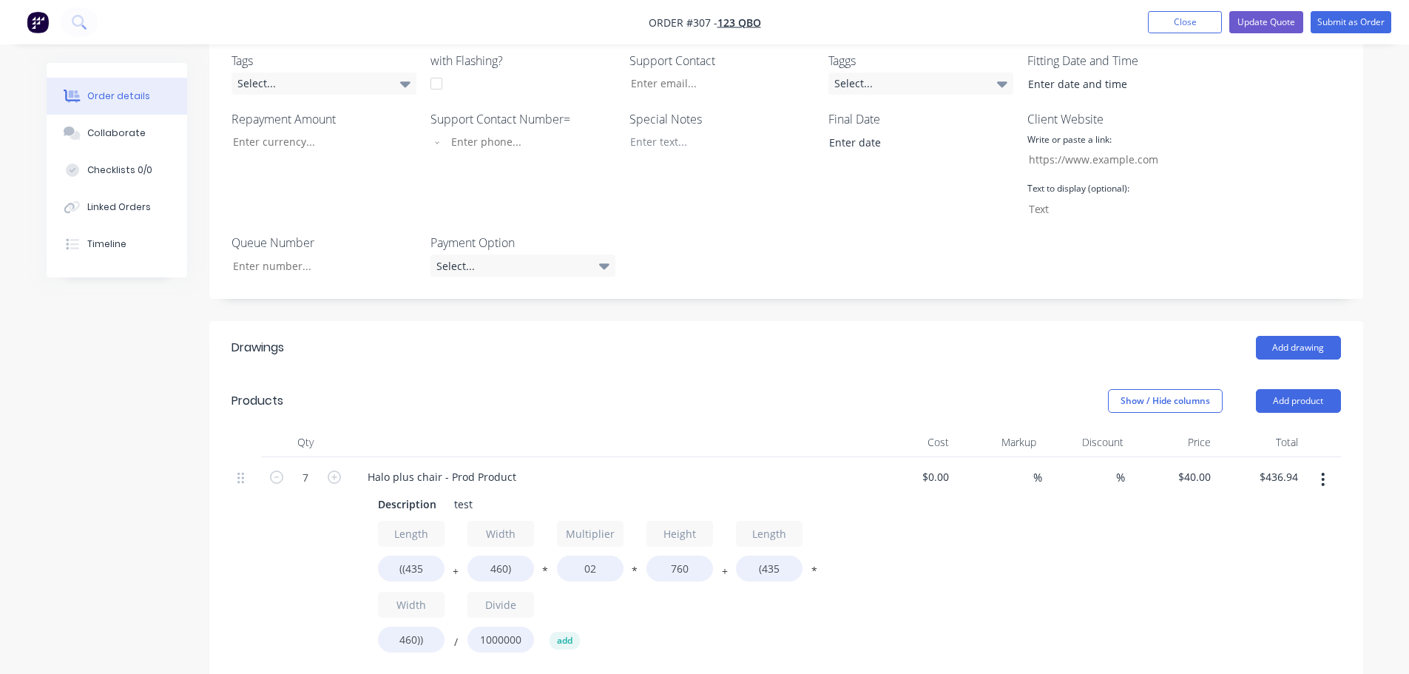
scroll to position [518, 0]
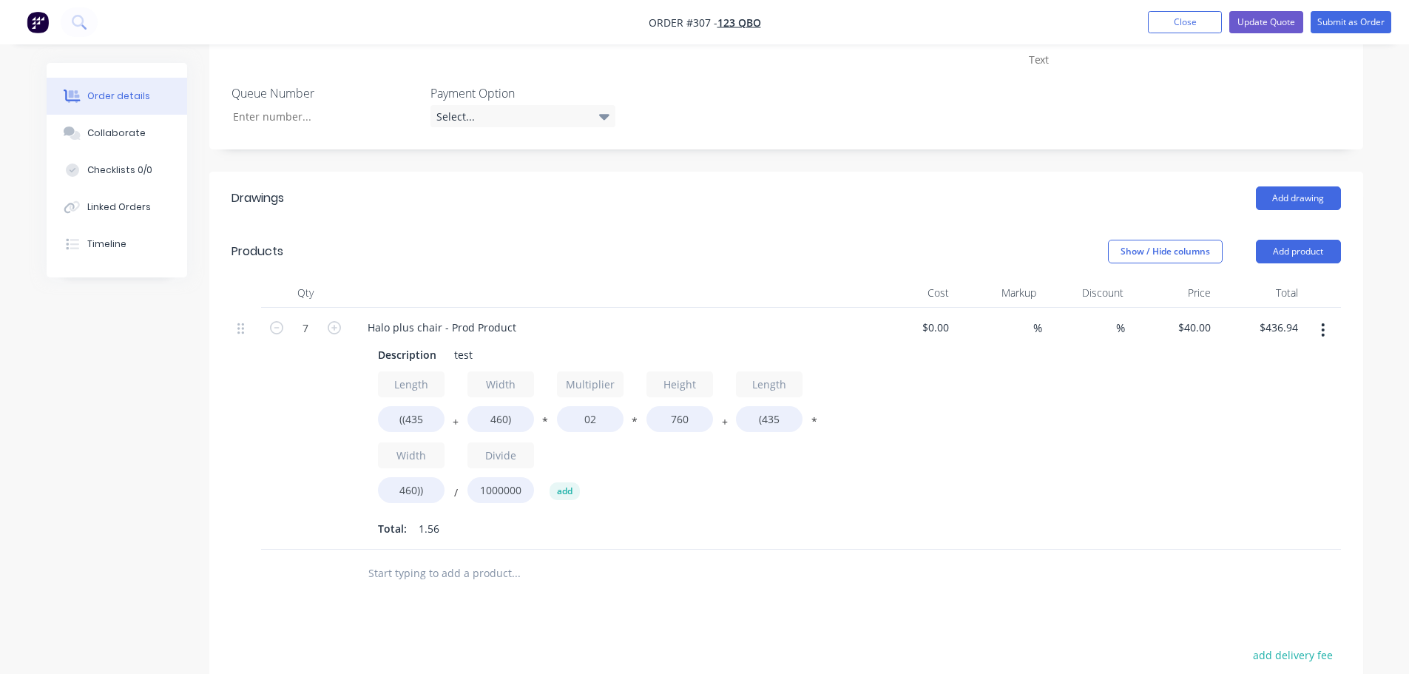
click at [1166, 329] on div "$40.00 $40.00" at bounding box center [1173, 429] width 87 height 242
click at [1233, 331] on div "$436.94 $436.94" at bounding box center [1260, 429] width 87 height 242
drag, startPoint x: 1092, startPoint y: 383, endPoint x: 633, endPoint y: 476, distance: 468.1
click at [1089, 385] on div "%" at bounding box center [1085, 429] width 87 height 242
drag, startPoint x: 606, startPoint y: 418, endPoint x: 570, endPoint y: 418, distance: 36.3
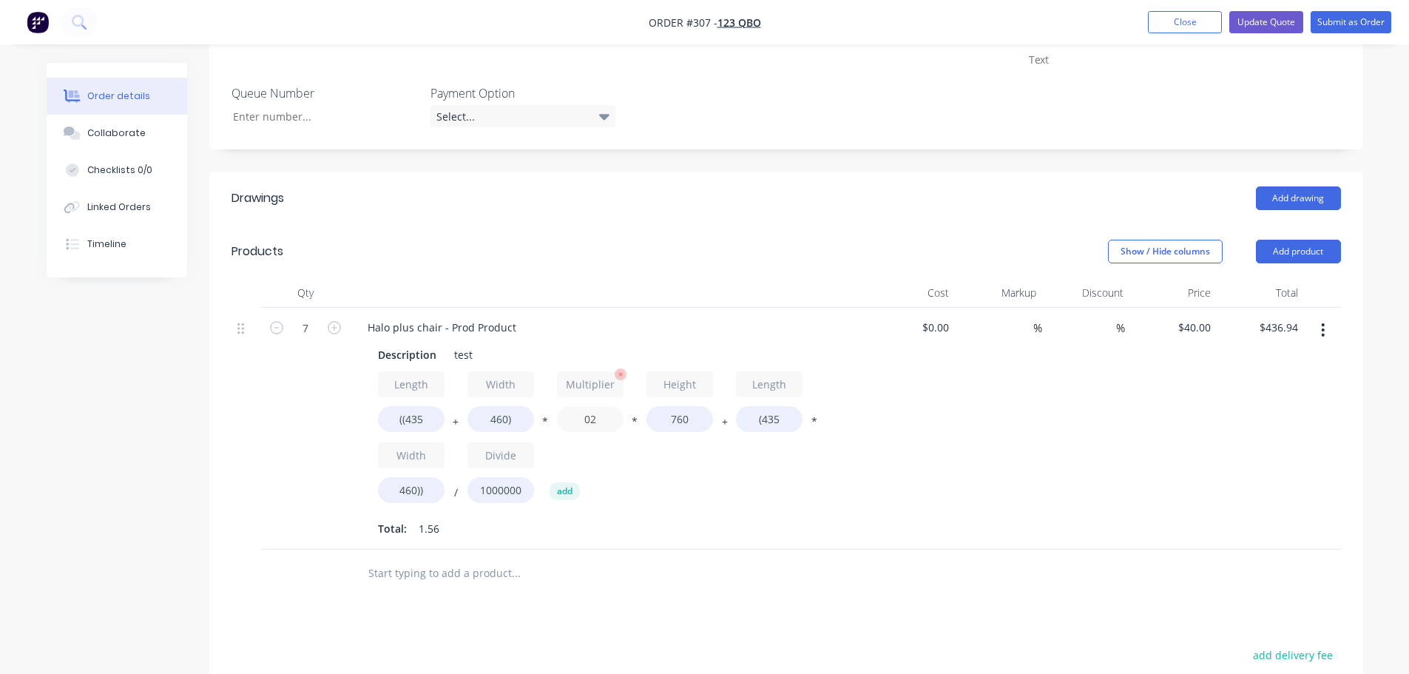
click at [570, 418] on input "02" at bounding box center [590, 419] width 67 height 26
click at [957, 513] on div "%" at bounding box center [998, 429] width 87 height 242
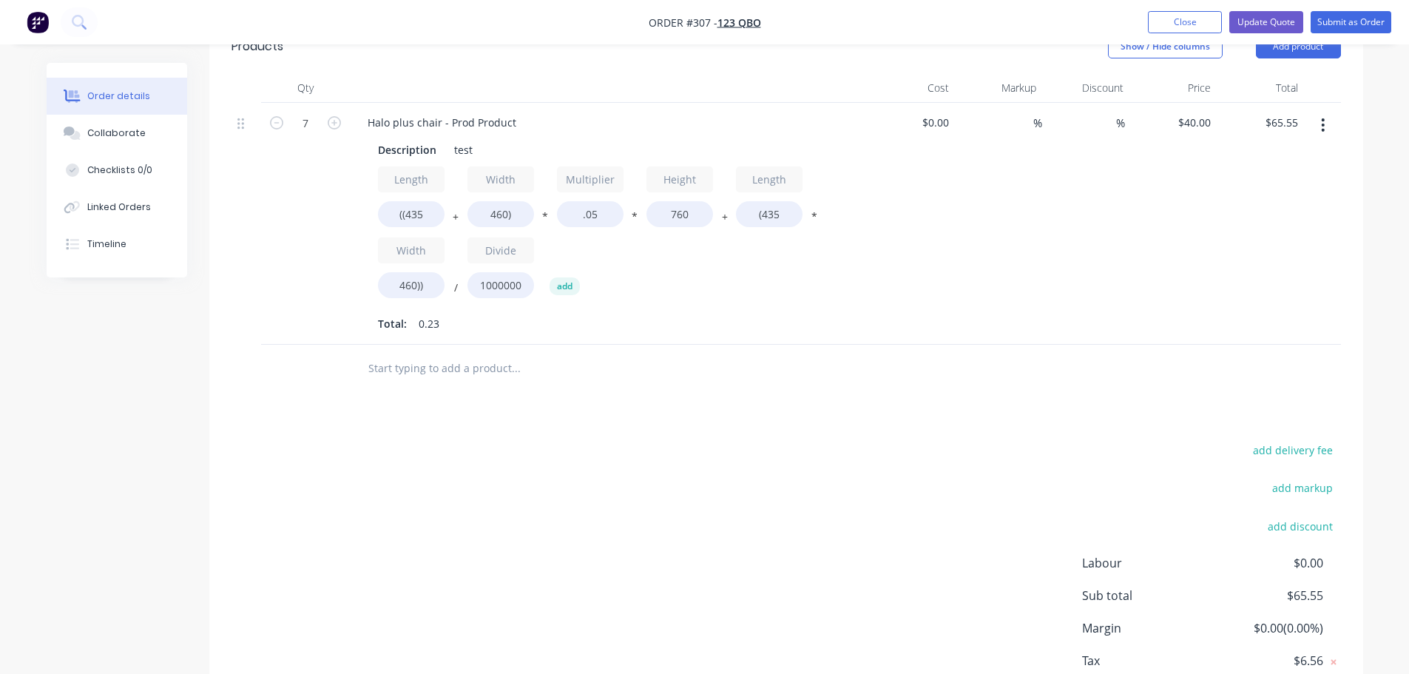
scroll to position [597, 0]
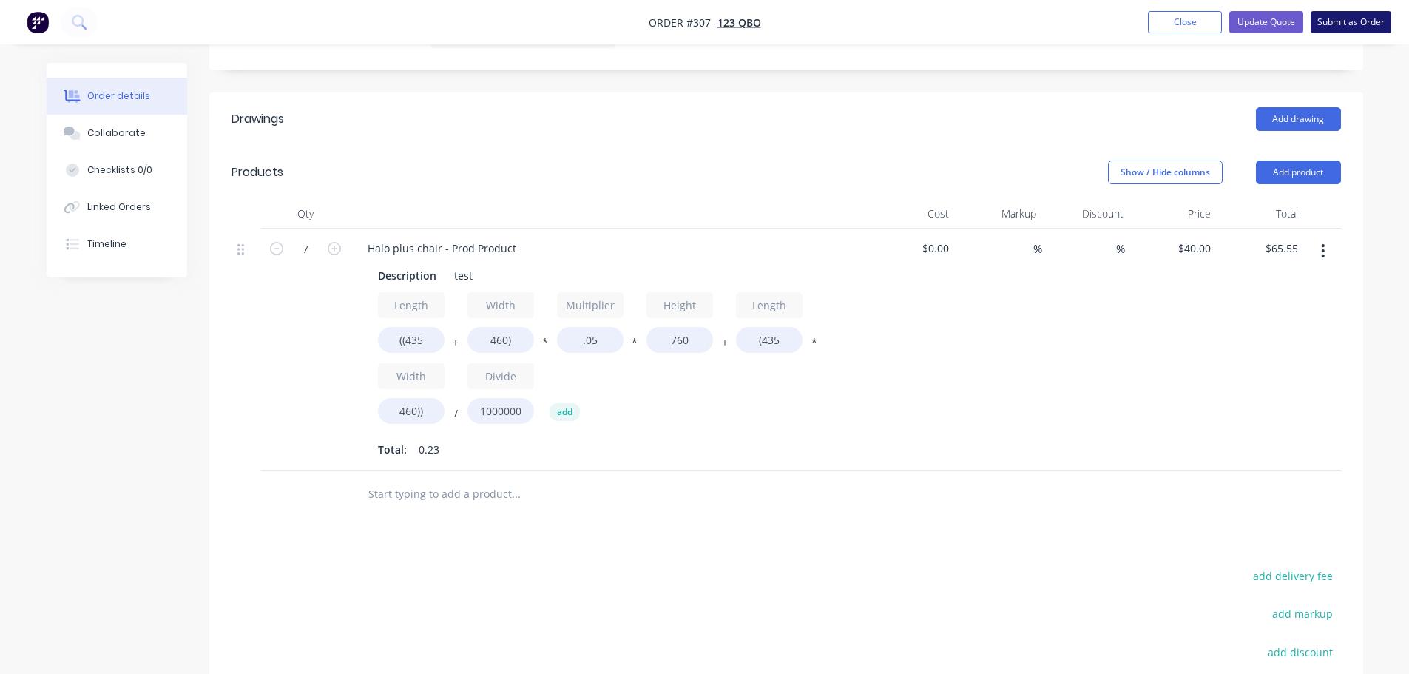
drag, startPoint x: 1344, startPoint y: 22, endPoint x: 1329, endPoint y: 26, distance: 16.0
click at [1344, 22] on button "Submit as Order" at bounding box center [1351, 22] width 81 height 22
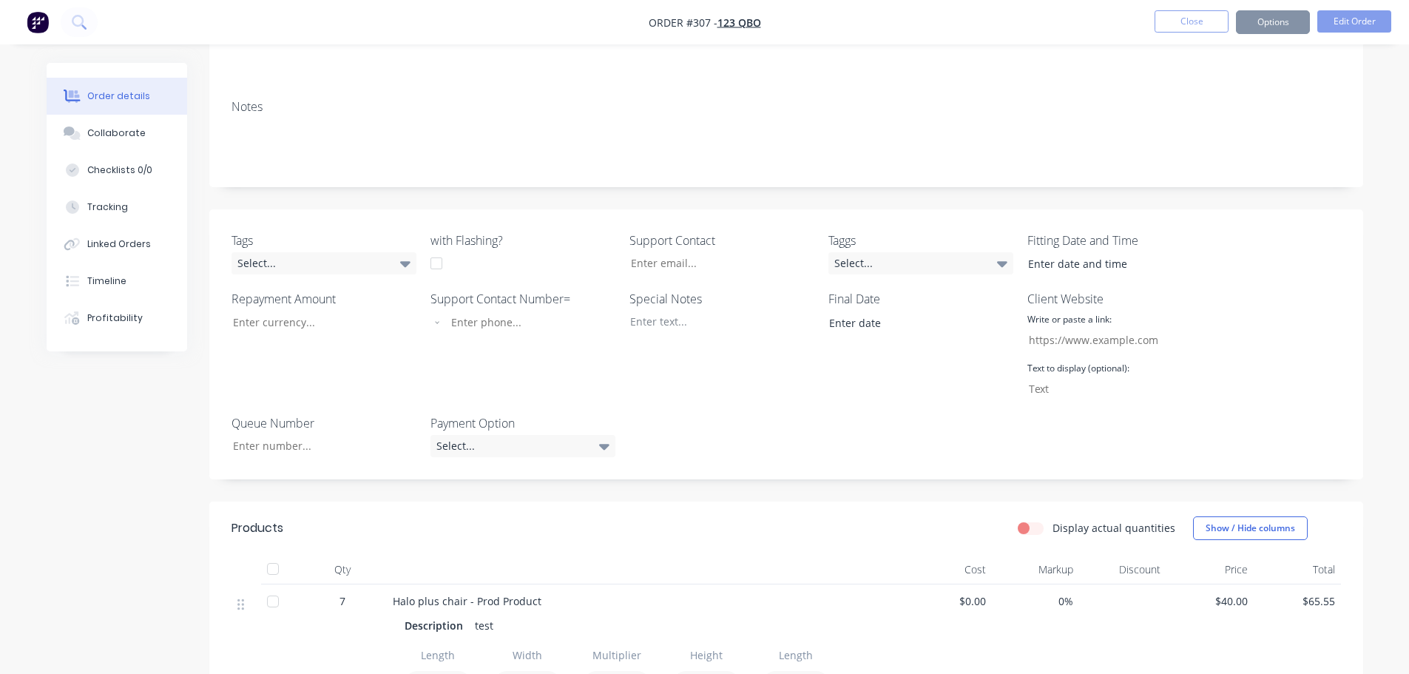
scroll to position [444, 0]
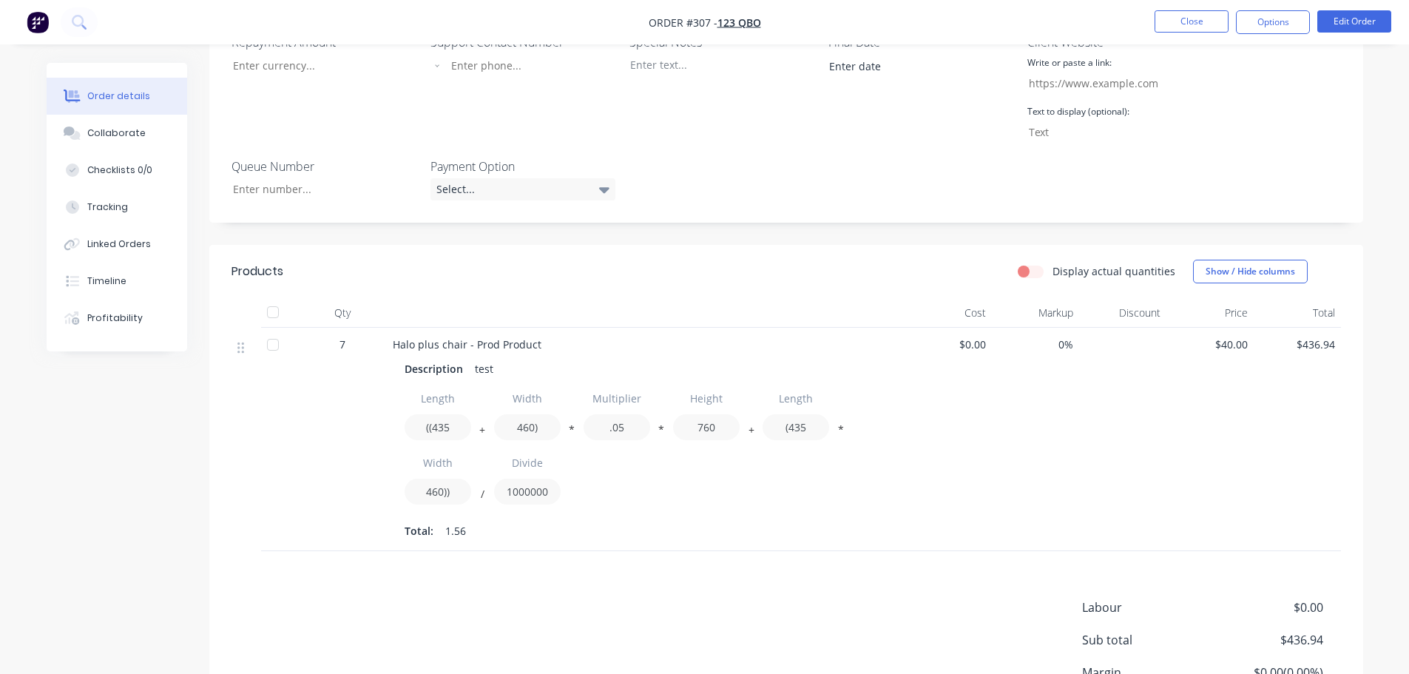
click at [1090, 456] on div at bounding box center [1122, 440] width 87 height 224
click at [1339, 21] on button "Edit Order" at bounding box center [1355, 21] width 74 height 22
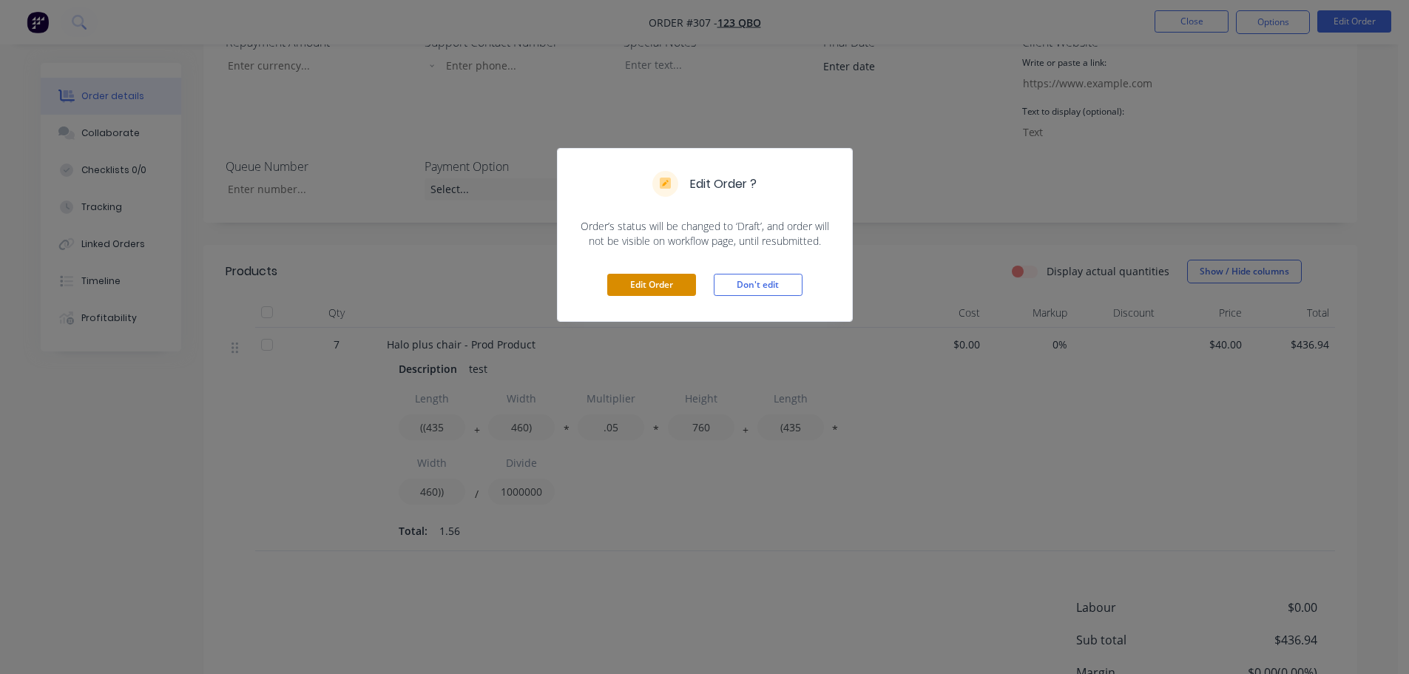
click at [641, 276] on button "Edit Order" at bounding box center [651, 285] width 89 height 22
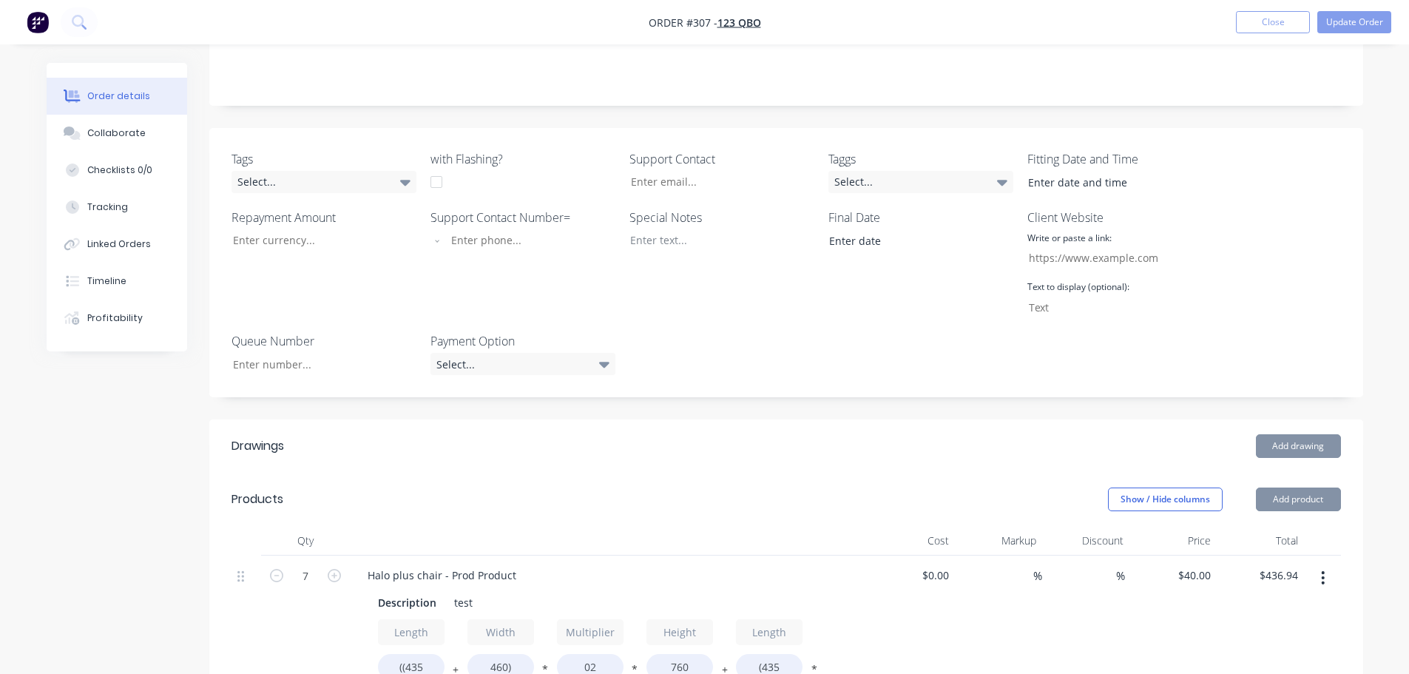
scroll to position [592, 0]
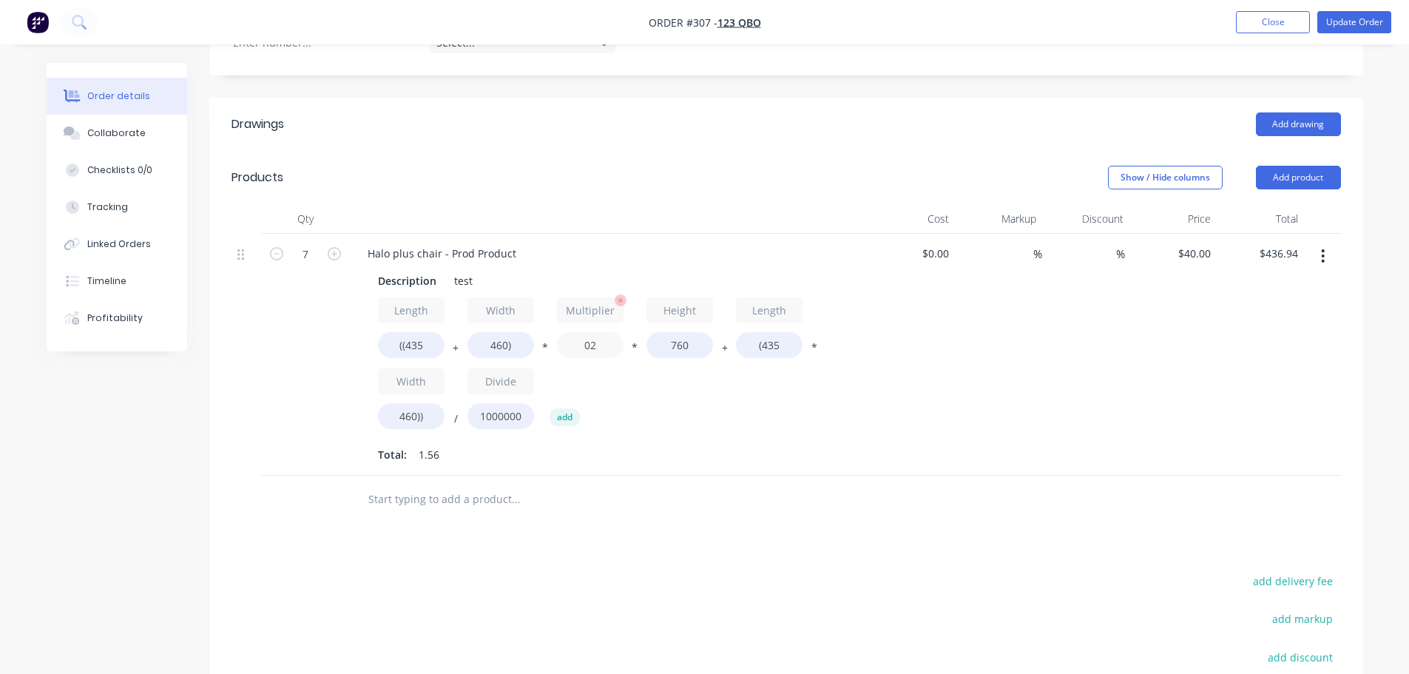
click at [603, 345] on input "02" at bounding box center [590, 345] width 67 height 26
click at [691, 423] on div "Length ((435 + Width 460) * Multiplier 0.5 * Height 760 + Length (435 * Width 4…" at bounding box center [609, 366] width 462 height 138
click at [647, 384] on div "Length ((435 + Width 460) * Multiplier 0.5 * Height 760 + Length (435 * Width 4…" at bounding box center [609, 366] width 462 height 138
click at [1355, 21] on button "Update Order" at bounding box center [1355, 22] width 74 height 22
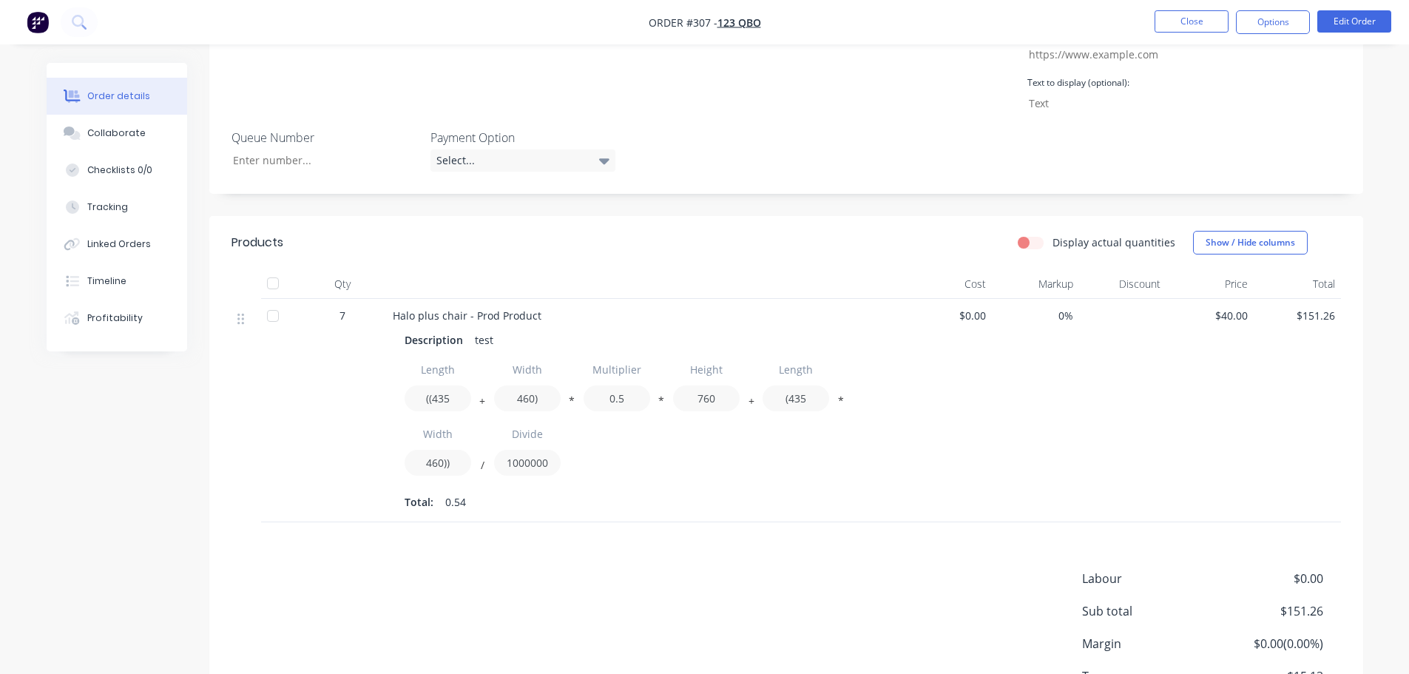
scroll to position [518, 0]
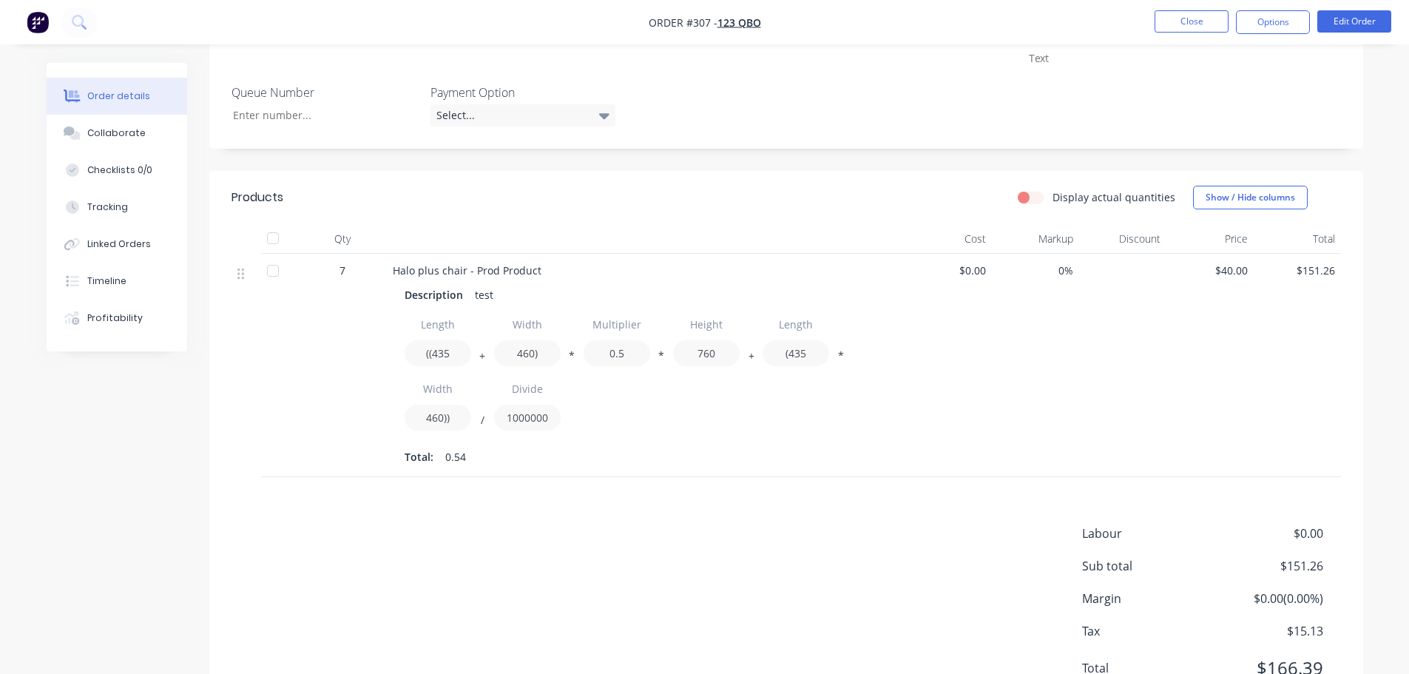
click at [1103, 406] on div at bounding box center [1122, 366] width 87 height 224
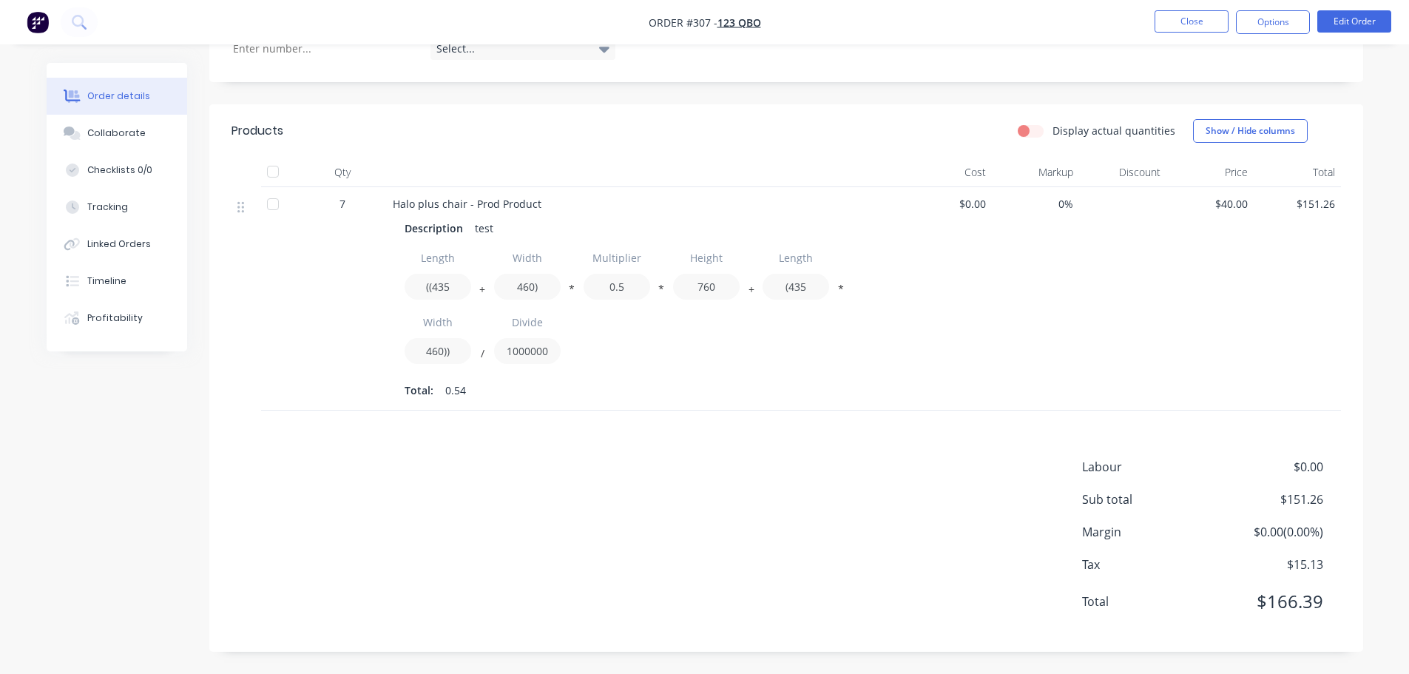
click at [812, 465] on div "Labour $0.00 Sub total $151.26 Margin $0.00 ( 0.00 %) Tax $15.13 Total $166.39" at bounding box center [787, 544] width 1110 height 172
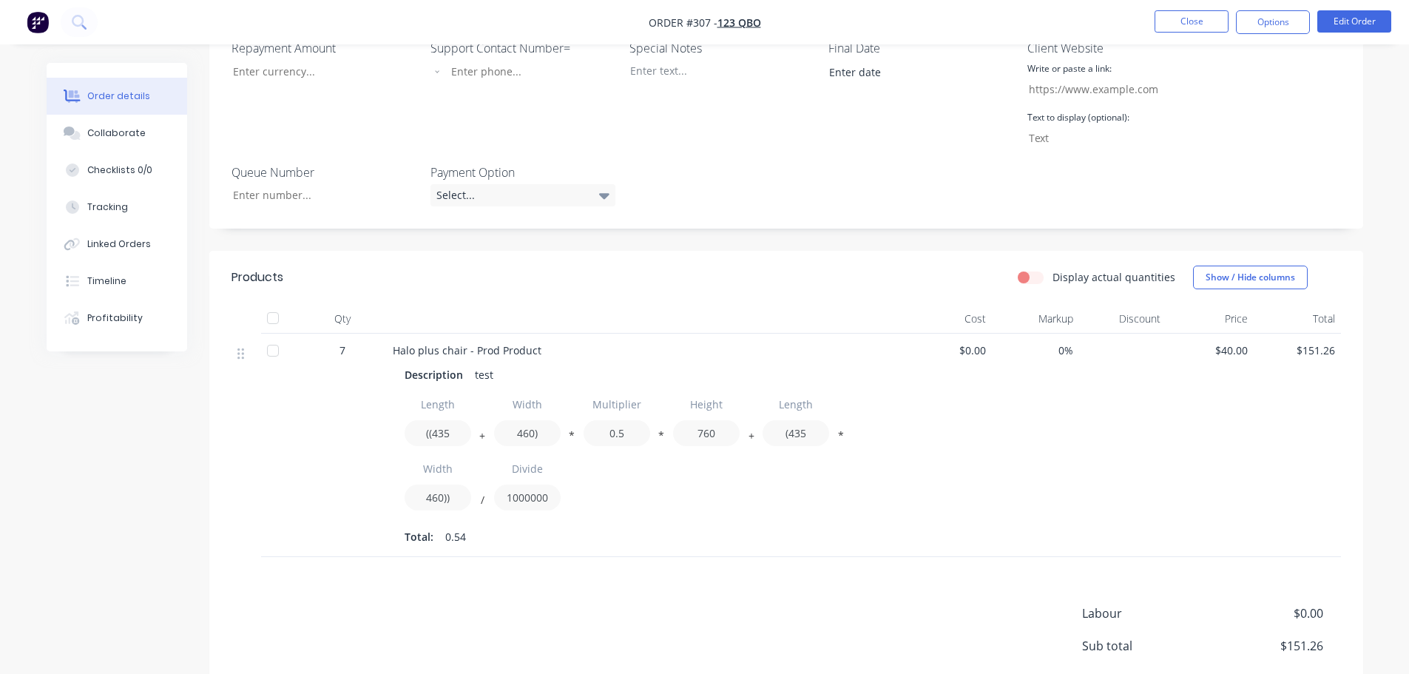
scroll to position [437, 0]
click at [777, 493] on div "Length ((435 + Width 460) * Multiplier 0.5 * Height 760 + Length (435 * Width 4…" at bounding box center [646, 456] width 482 height 126
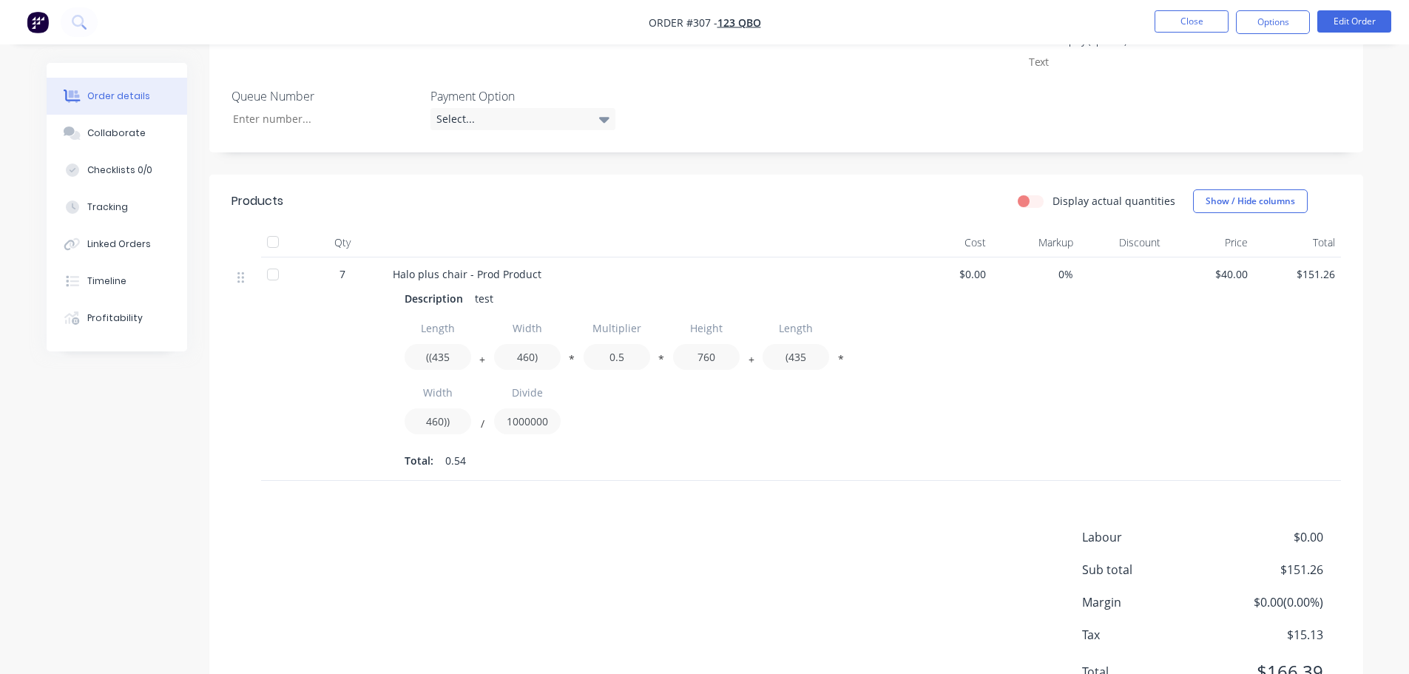
scroll to position [584, 0]
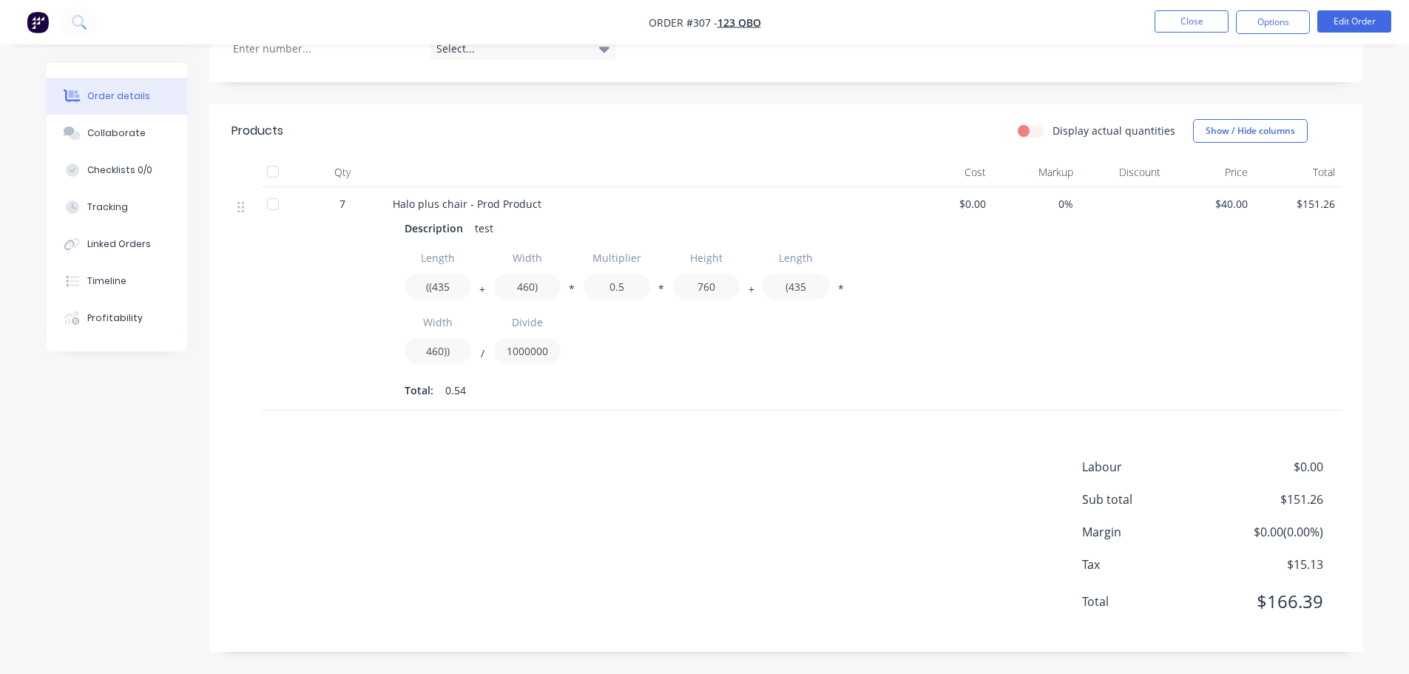
click at [692, 365] on div "Length ((435 + Width 460) * Multiplier 0.5 * Height 760 + Length (435 * Width 4…" at bounding box center [646, 308] width 482 height 126
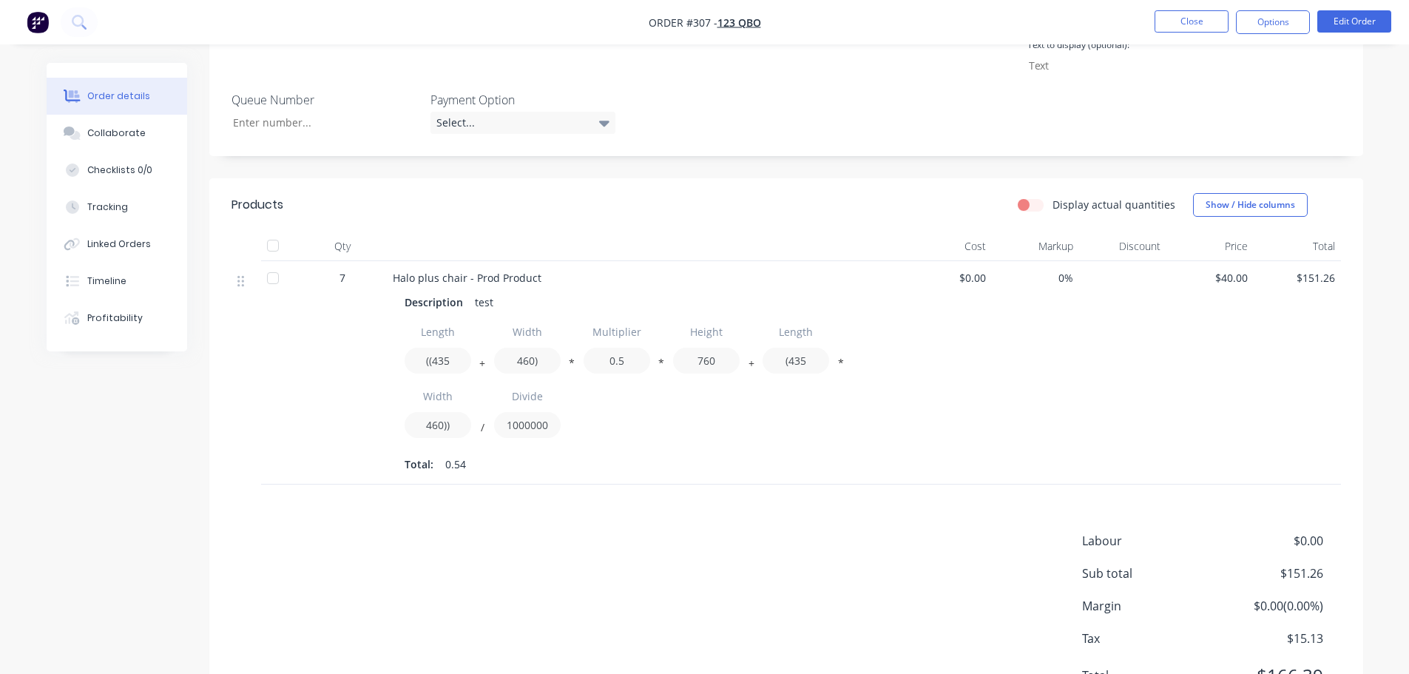
click at [741, 351] on div "Length ((435 + Width 460) * Multiplier 0.5 * Height 760 + Length (435 * Width 4…" at bounding box center [646, 382] width 482 height 126
click at [721, 410] on div "Length ((435 + Width 460) * Multiplier 0.5 * Height 760 + Length (435 * Width 4…" at bounding box center [646, 382] width 482 height 126
click at [665, 367] on div "Length ((435 + Width 460) * Multiplier 0.5 * Height 760 + Length (435 * Width 4…" at bounding box center [646, 382] width 482 height 126
drag, startPoint x: 751, startPoint y: 425, endPoint x: 762, endPoint y: 427, distance: 11.3
click at [752, 425] on div "Length ((435 + Width 460) * Multiplier 0.5 * Height 760 + Length (435 * Width 4…" at bounding box center [646, 382] width 482 height 126
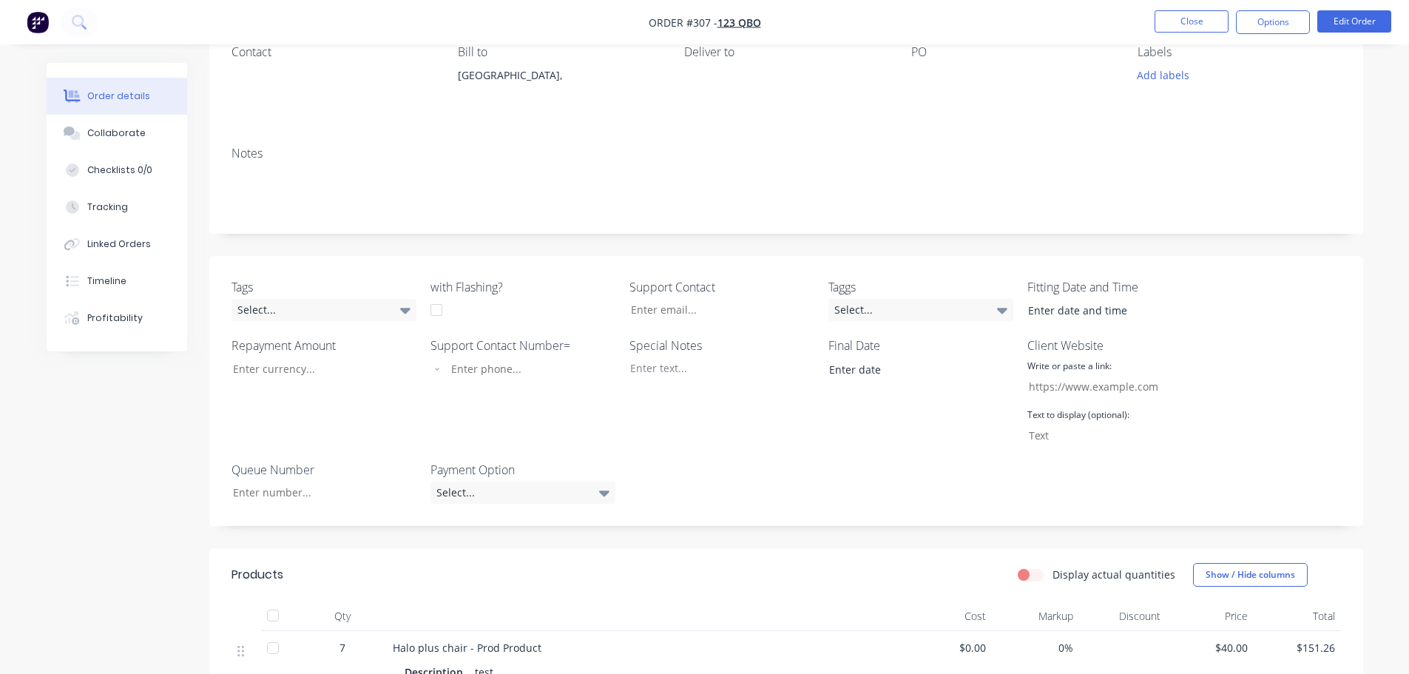
scroll to position [584, 0]
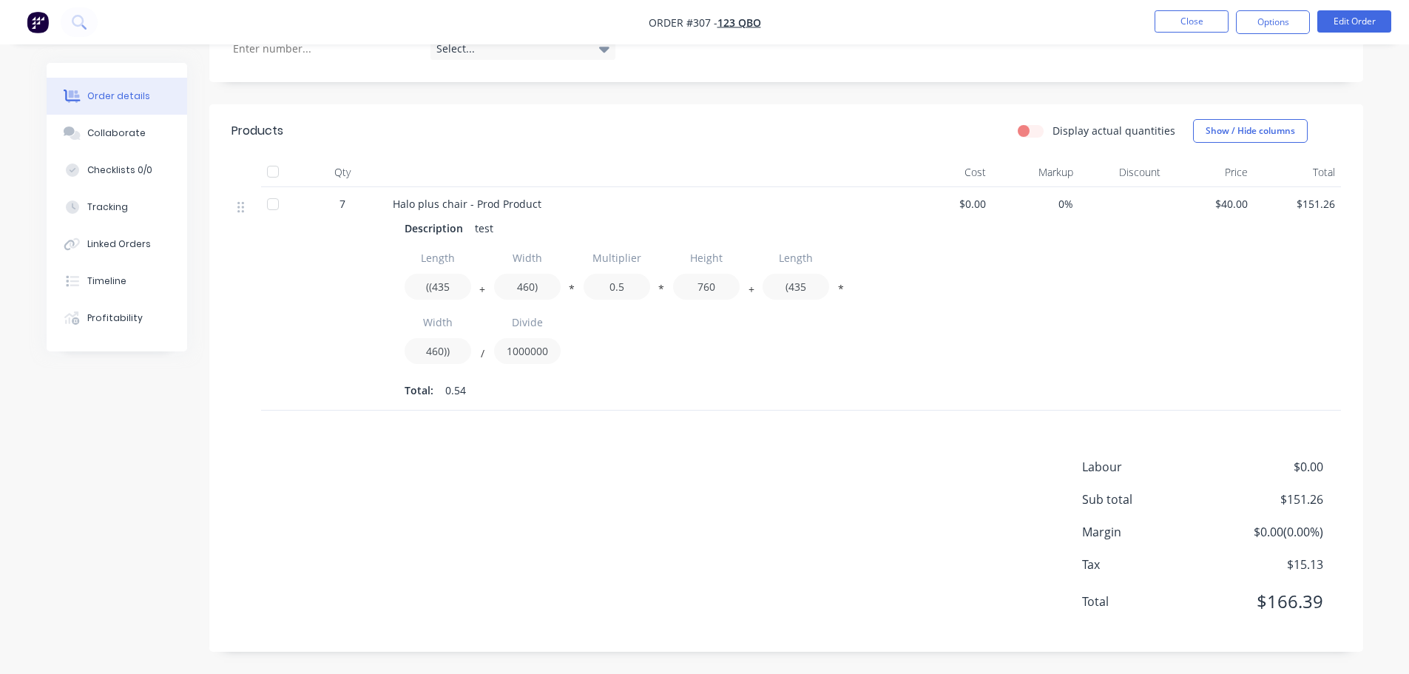
click at [919, 360] on div "$0.00" at bounding box center [948, 299] width 87 height 224
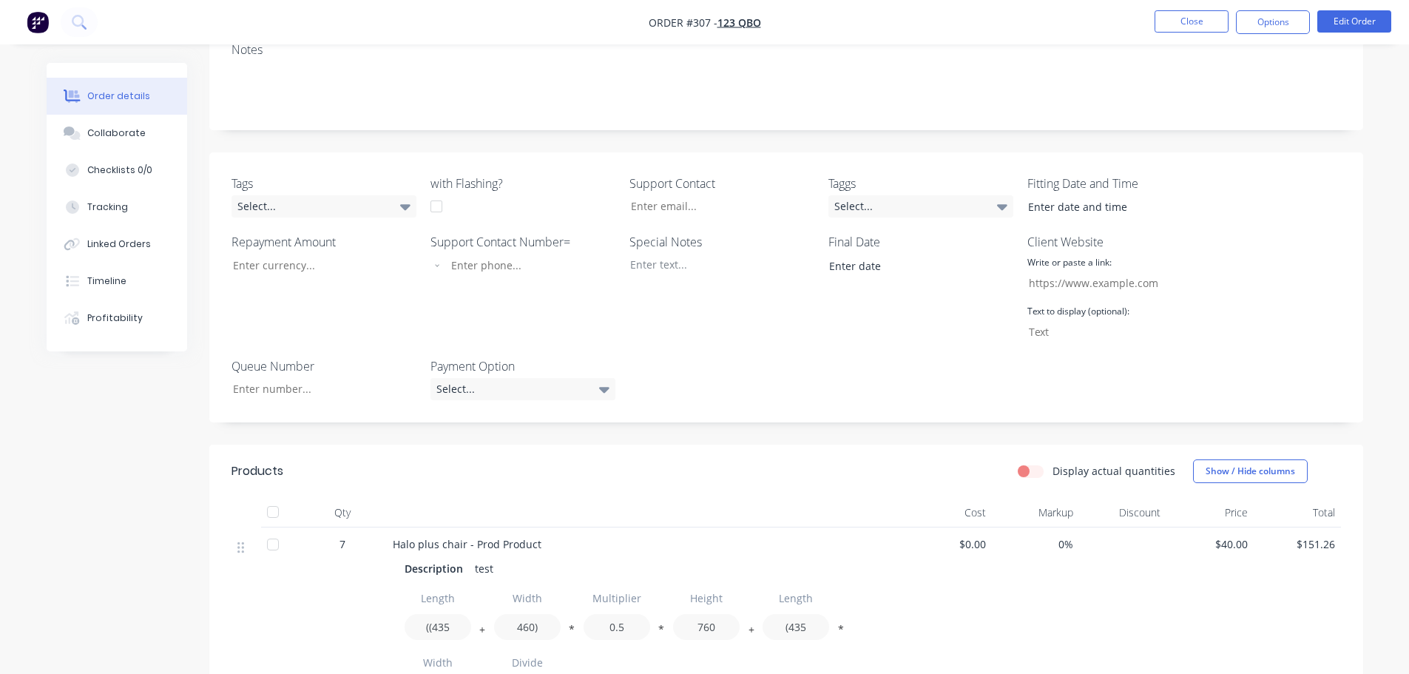
scroll to position [511, 0]
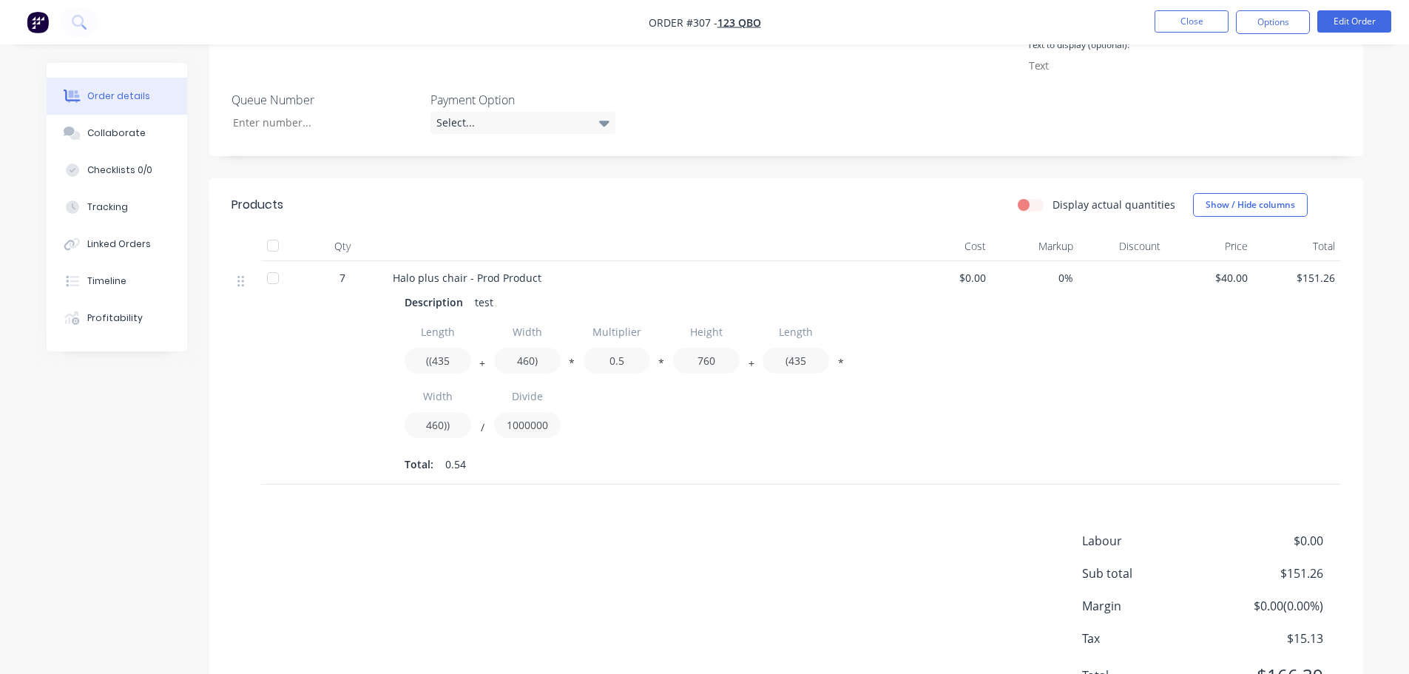
click at [977, 437] on div "$0.00" at bounding box center [948, 373] width 87 height 224
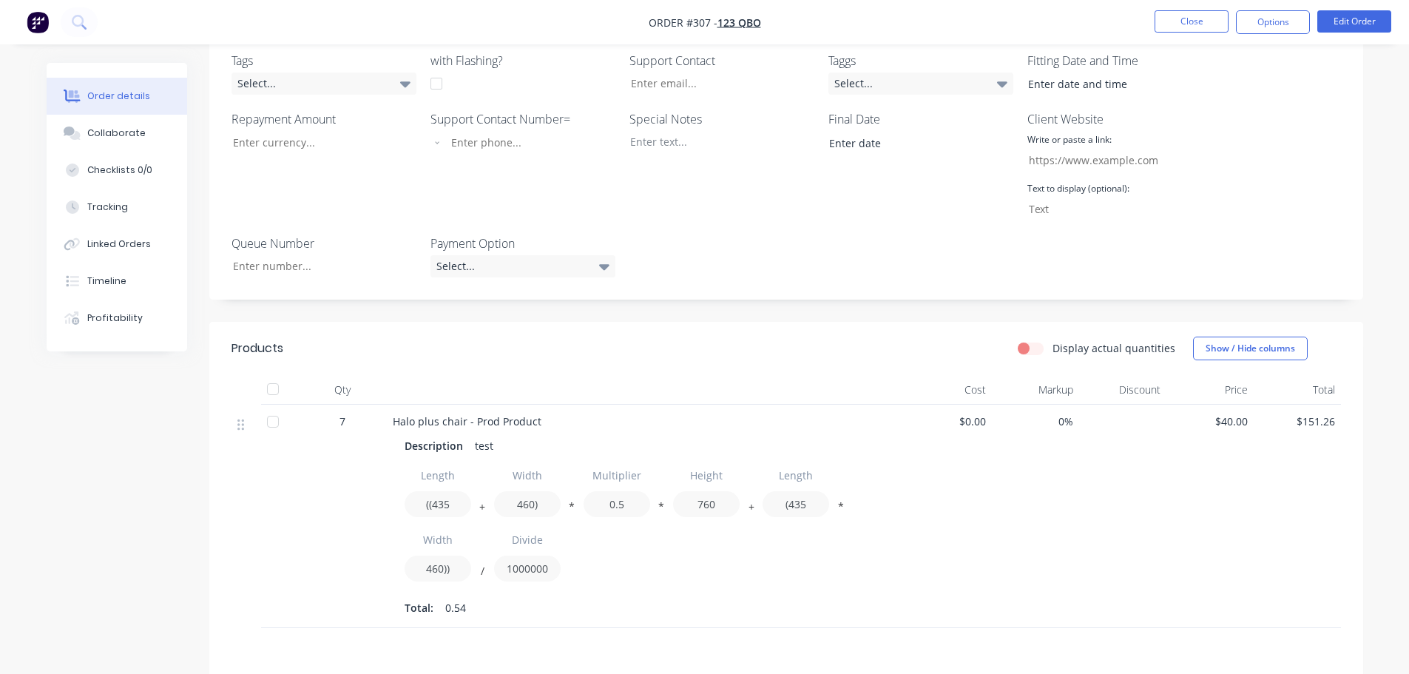
scroll to position [584, 0]
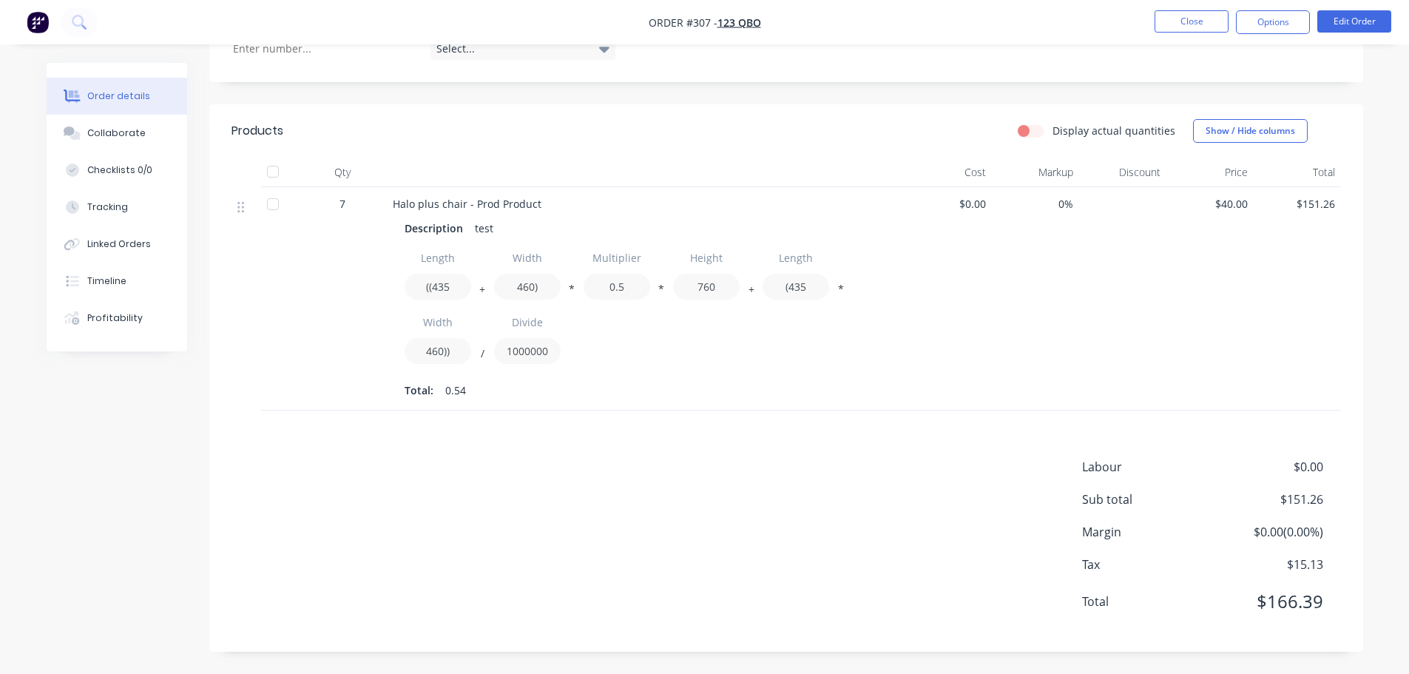
click at [1098, 314] on div at bounding box center [1122, 299] width 87 height 224
click at [1276, 129] on button "Show / Hide columns" at bounding box center [1250, 131] width 115 height 24
click at [1223, 177] on span at bounding box center [1217, 179] width 13 height 13
click at [1199, 173] on input "Cost" at bounding box center [1199, 173] width 0 height 0
click at [1221, 179] on label "Cost" at bounding box center [1212, 179] width 26 height 13
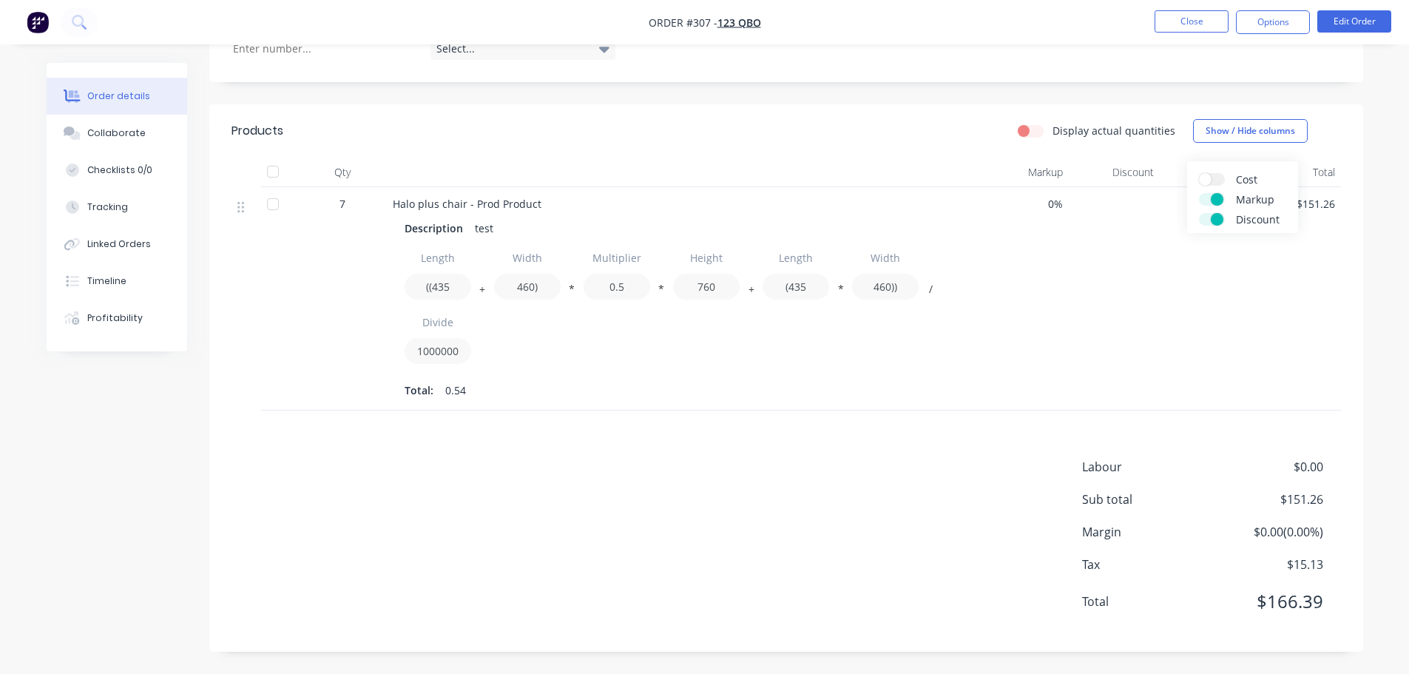
click at [1199, 173] on input "Cost" at bounding box center [1199, 173] width 0 height 0
click at [1015, 361] on div "0%" at bounding box center [1035, 299] width 87 height 224
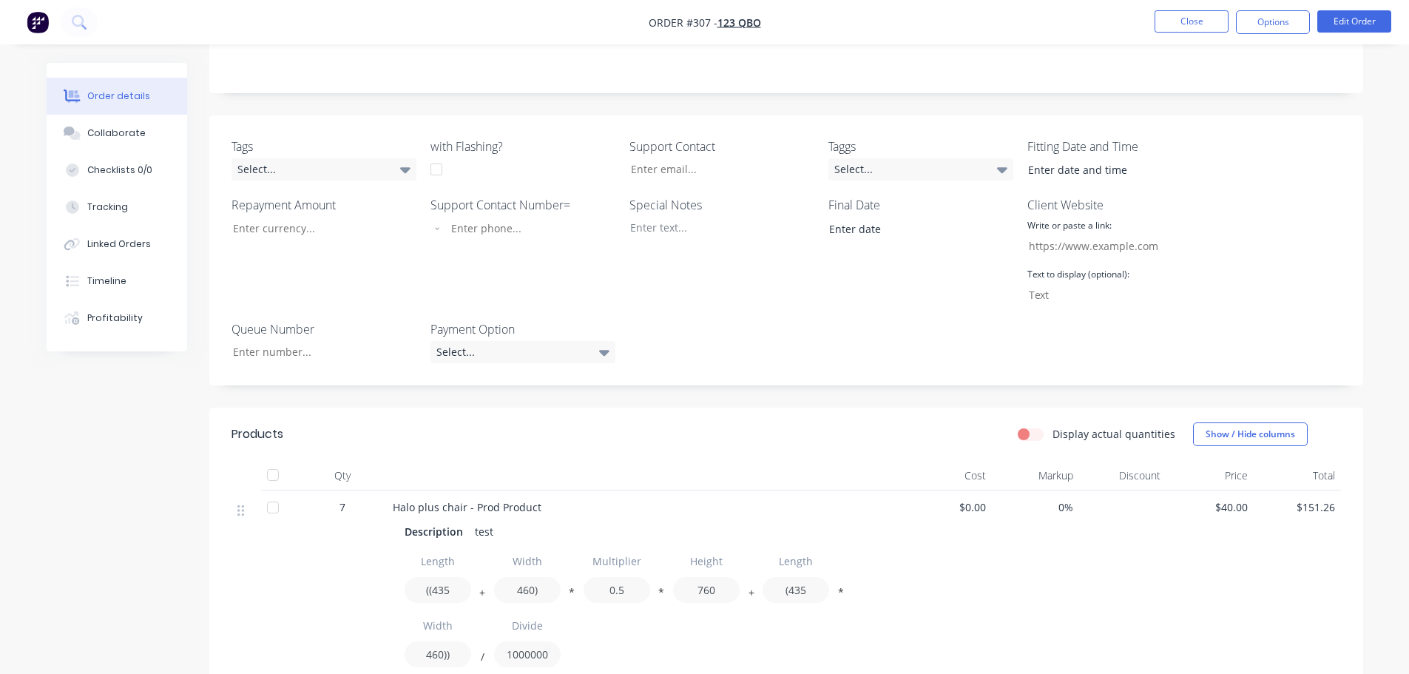
scroll to position [370, 0]
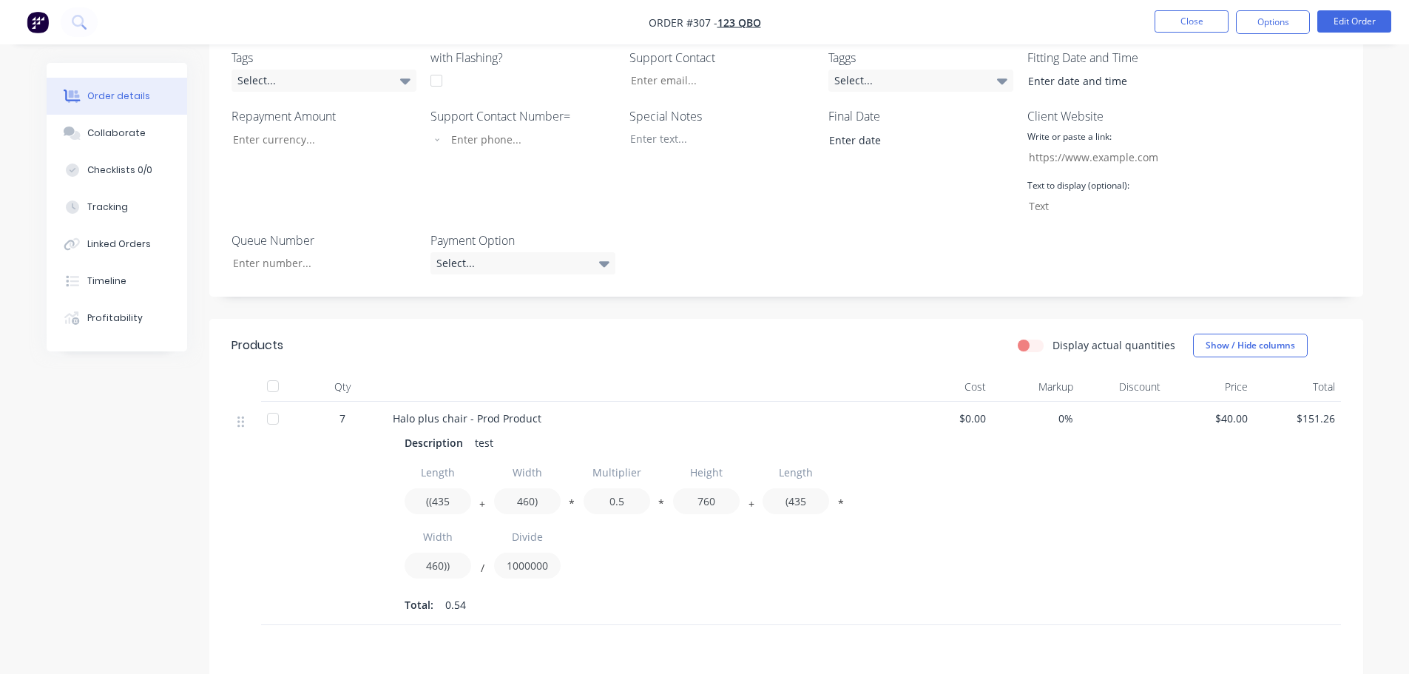
click at [966, 512] on div "$0.00" at bounding box center [948, 514] width 87 height 224
click at [1189, 525] on div "$40.00" at bounding box center [1210, 514] width 87 height 224
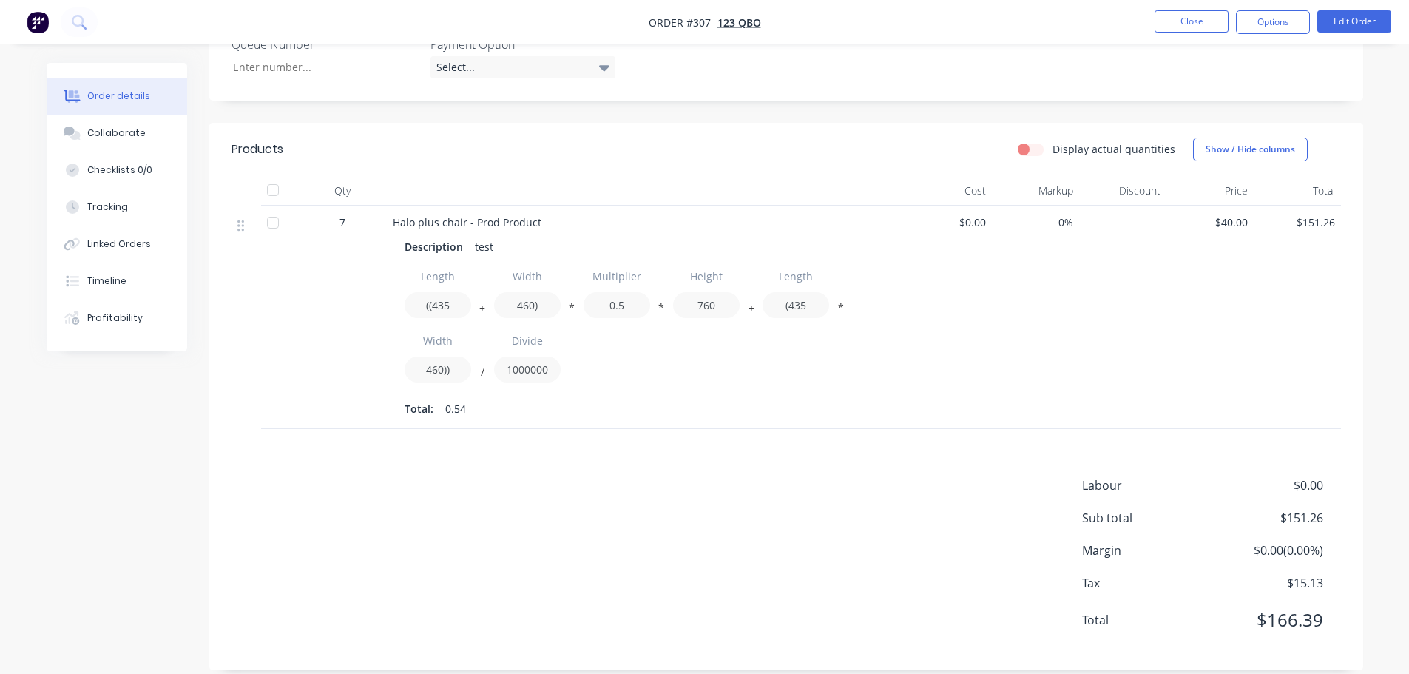
scroll to position [584, 0]
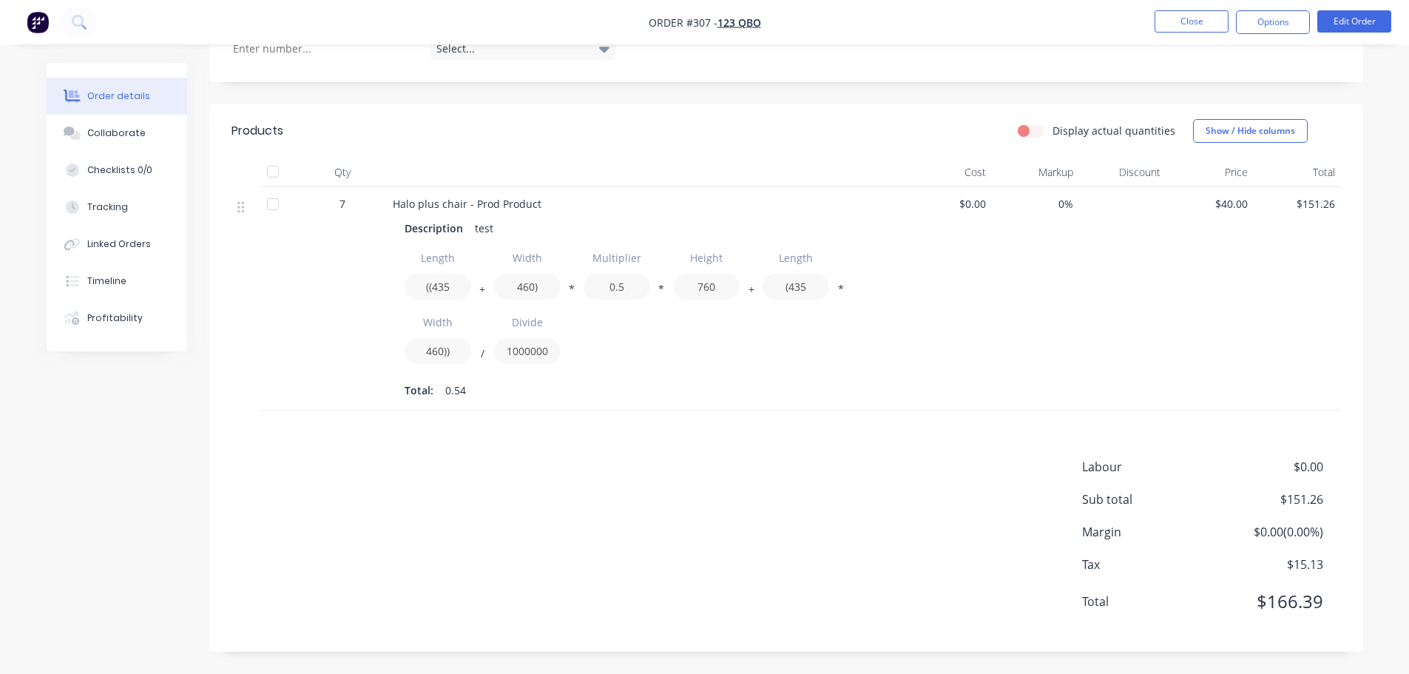
click at [738, 464] on div "Labour $0.00 Sub total $151.26 Margin $0.00 ( 0.00 %) Tax $15.13 Total $166.39" at bounding box center [787, 544] width 1110 height 172
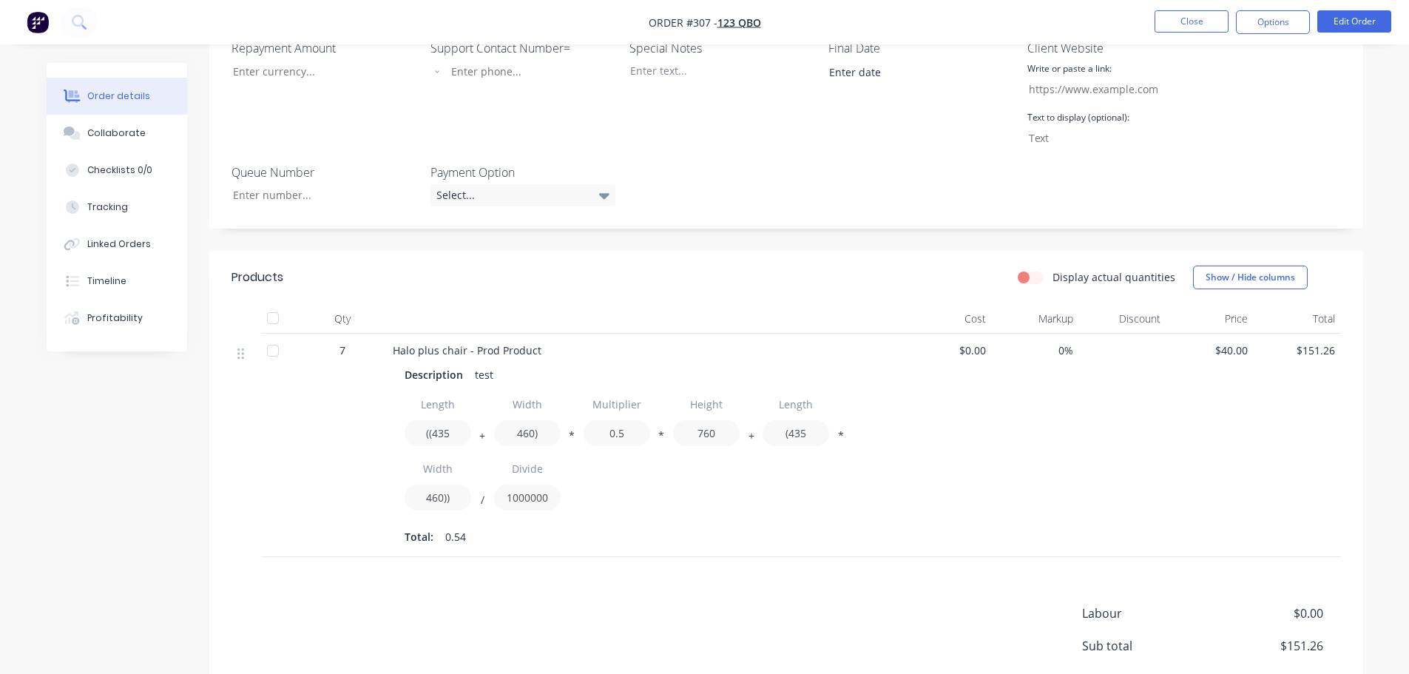
scroll to position [437, 0]
click at [1352, 24] on button "Edit Order" at bounding box center [1355, 21] width 74 height 22
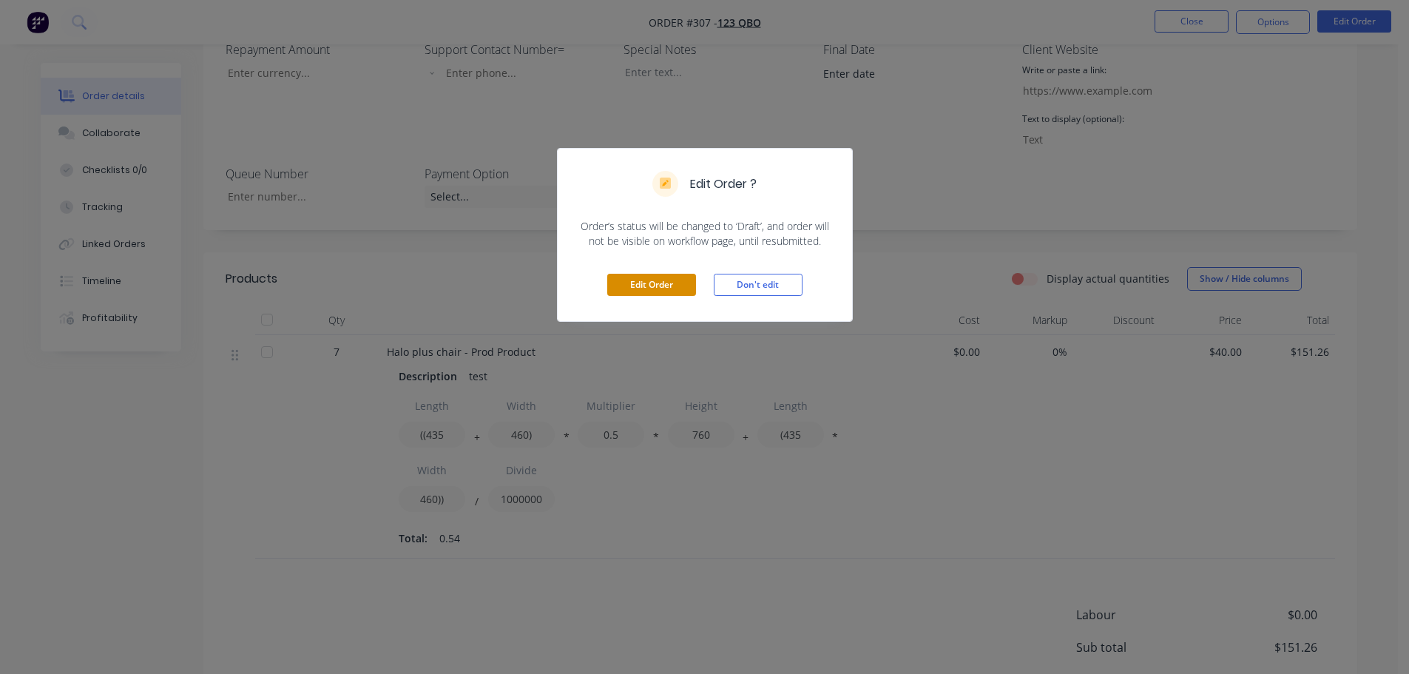
click at [659, 289] on button "Edit Order" at bounding box center [651, 285] width 89 height 22
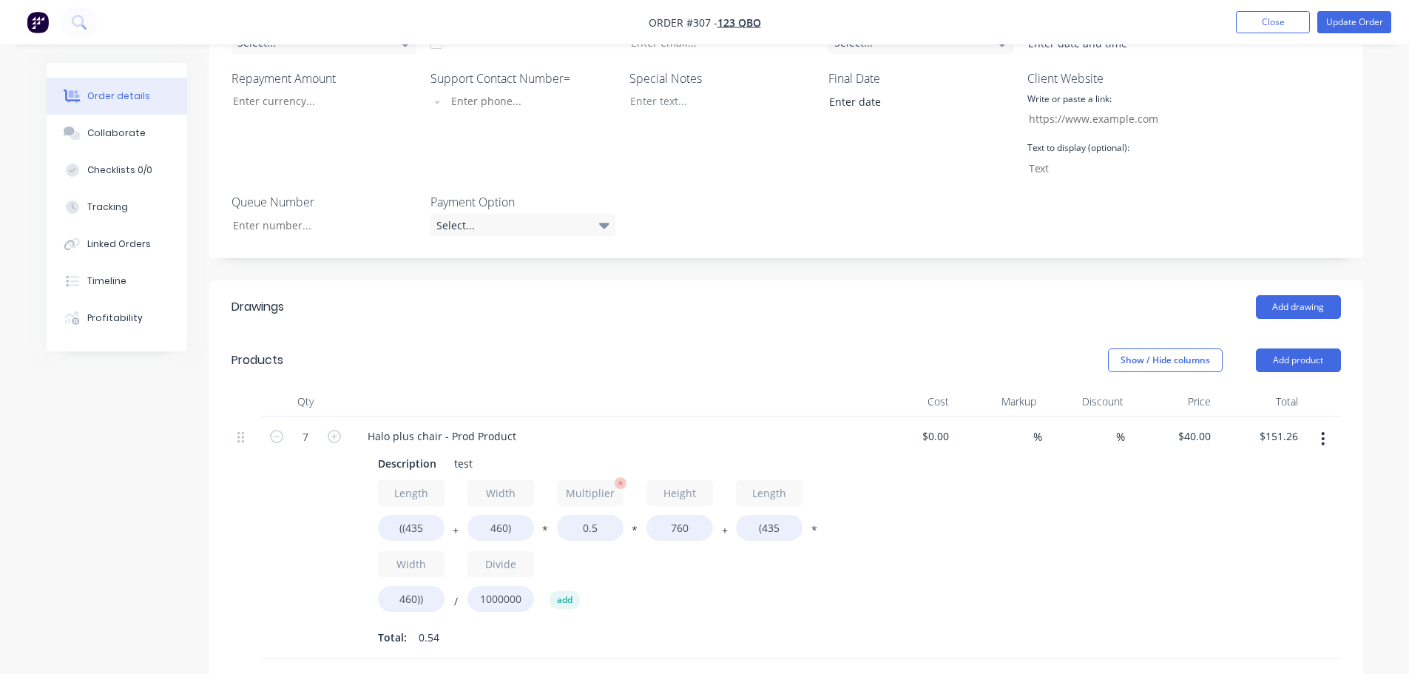
scroll to position [518, 0]
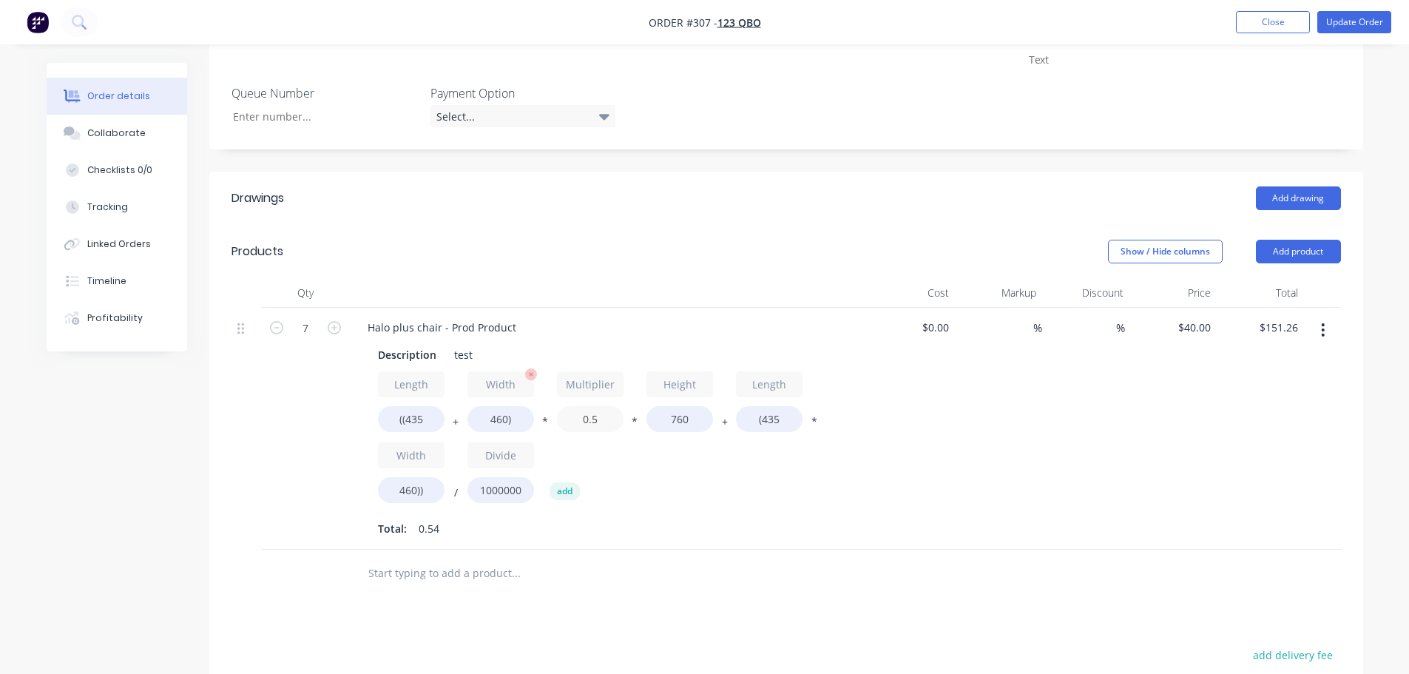
drag, startPoint x: 603, startPoint y: 420, endPoint x: 522, endPoint y: 420, distance: 80.6
click at [523, 420] on div "Length ((435 + Width 460) * Multiplier 0.5 * Height 760 + Length (435 * Width 4…" at bounding box center [609, 440] width 462 height 138
click at [768, 468] on div "Length ((435 + Width 460) * Multiplier .5 * Height 760 + Length (435 * Width 46…" at bounding box center [609, 440] width 462 height 138
click at [1367, 21] on button "Update Order" at bounding box center [1355, 22] width 74 height 22
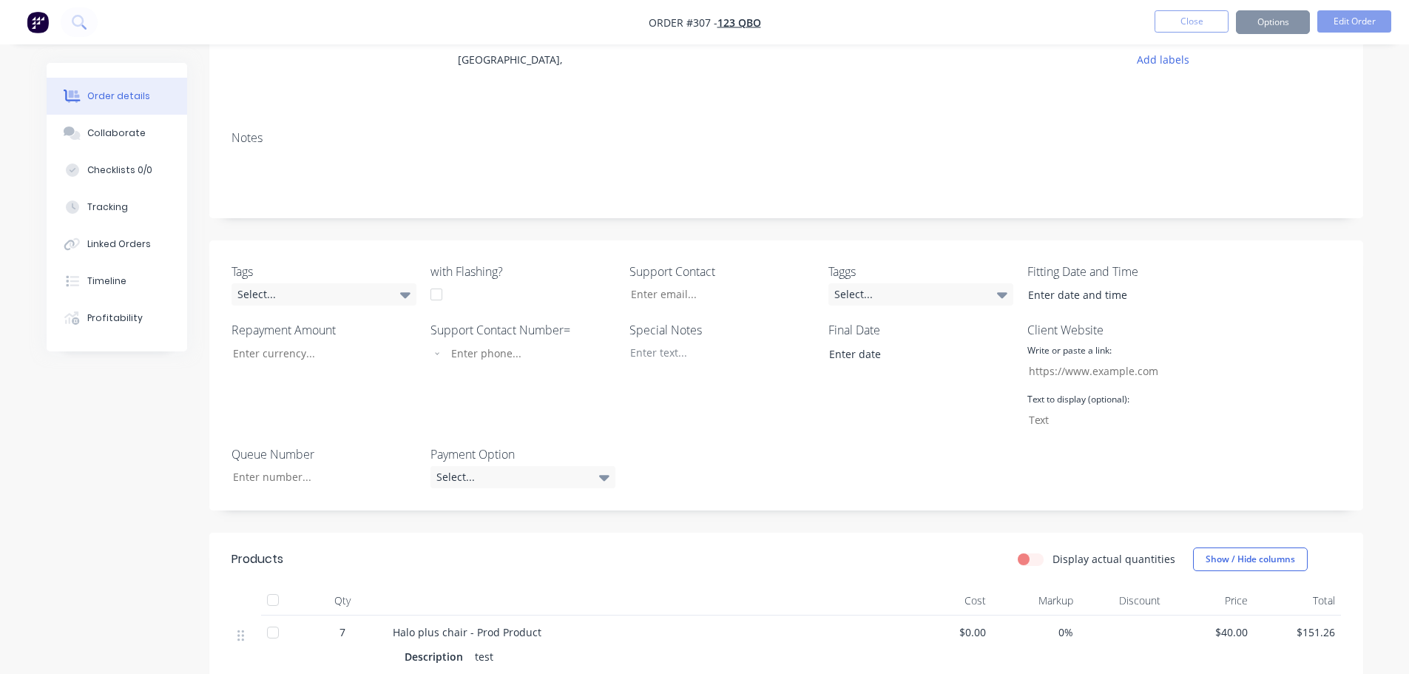
scroll to position [370, 0]
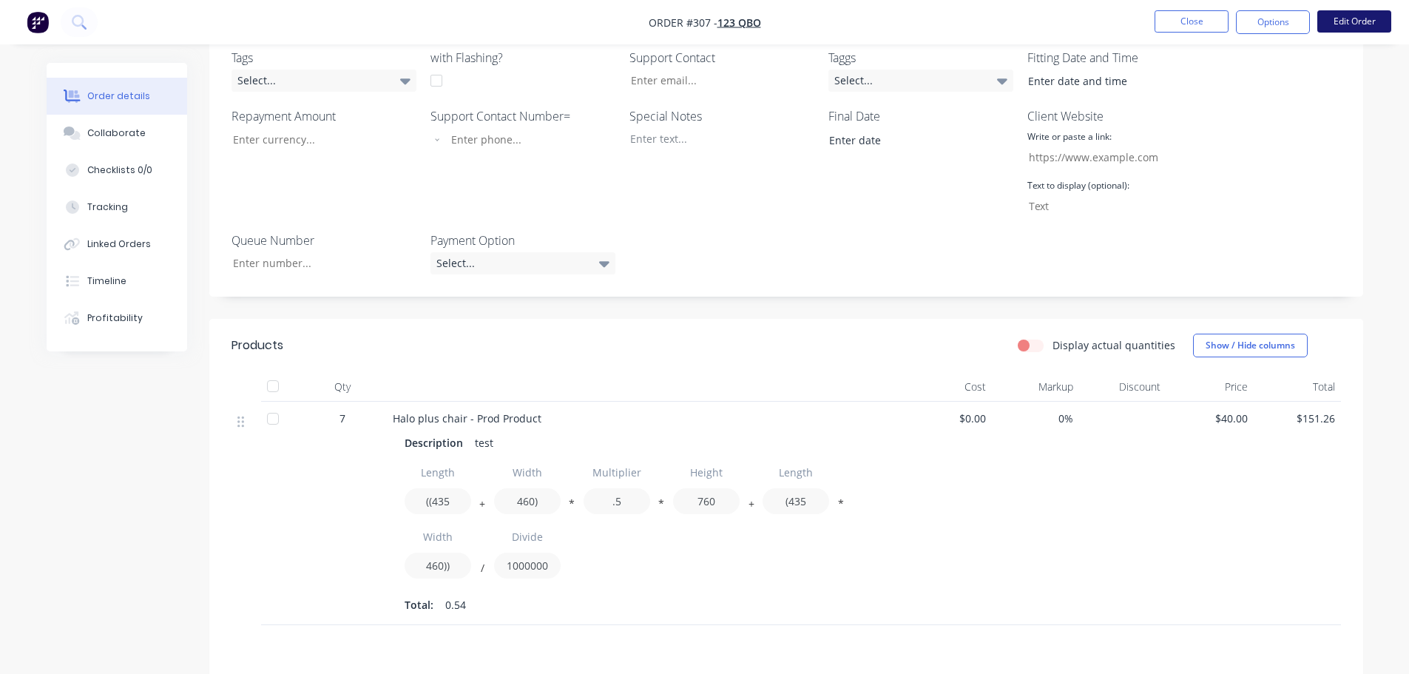
click at [1369, 23] on button "Edit Order" at bounding box center [1355, 21] width 74 height 22
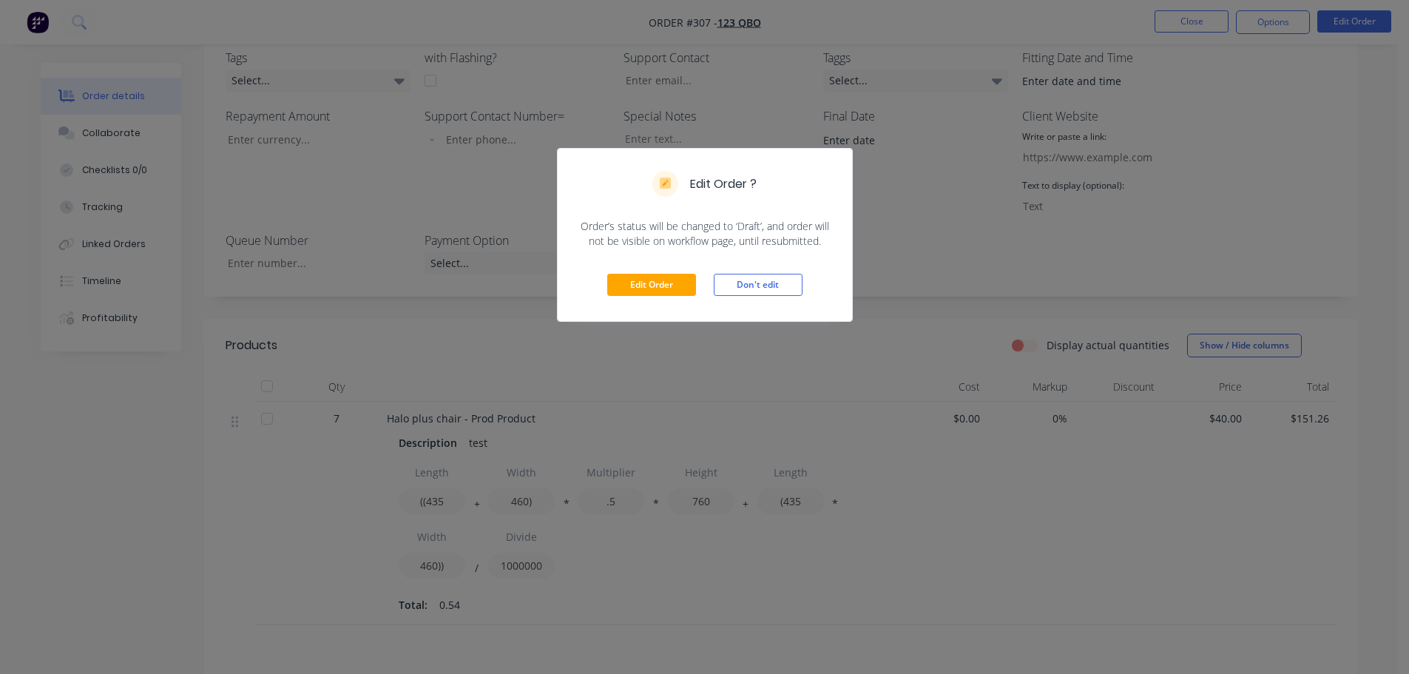
click at [666, 270] on div "Edit Order Don't edit" at bounding box center [705, 285] width 294 height 73
click at [652, 280] on button "Edit Order" at bounding box center [651, 285] width 89 height 22
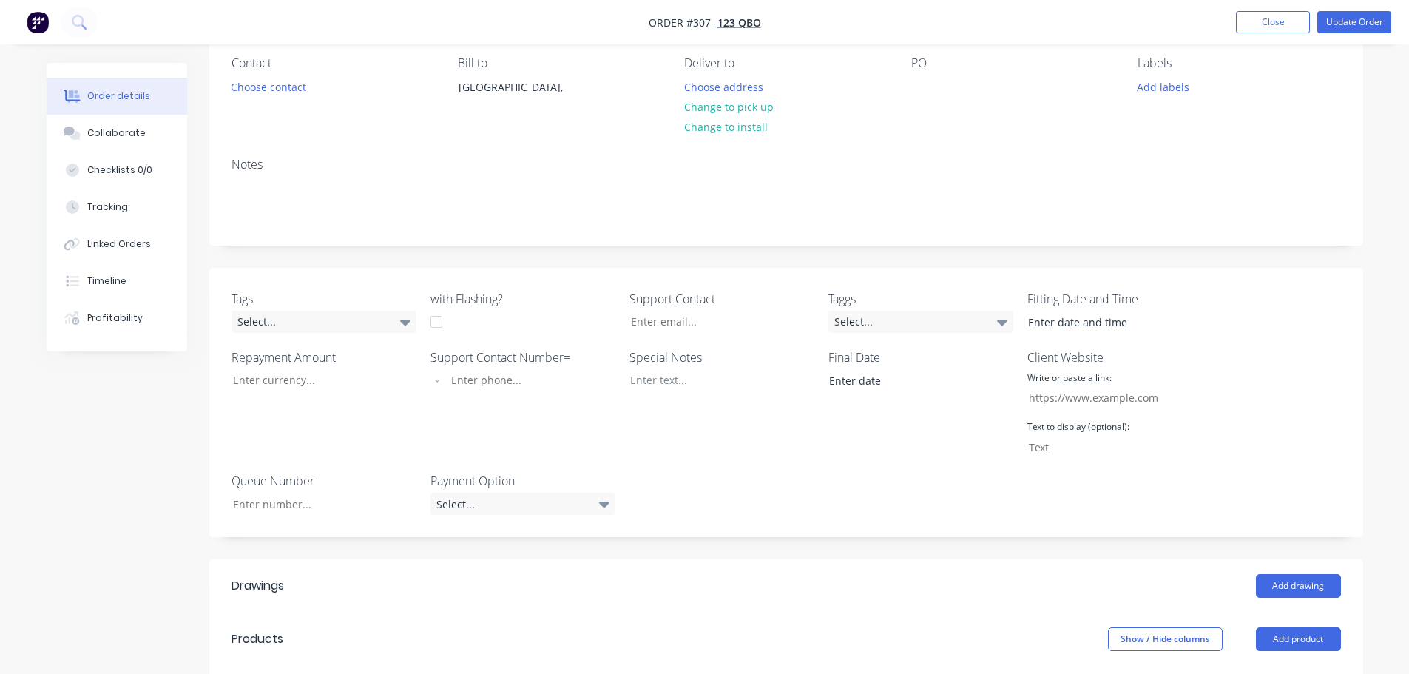
scroll to position [444, 0]
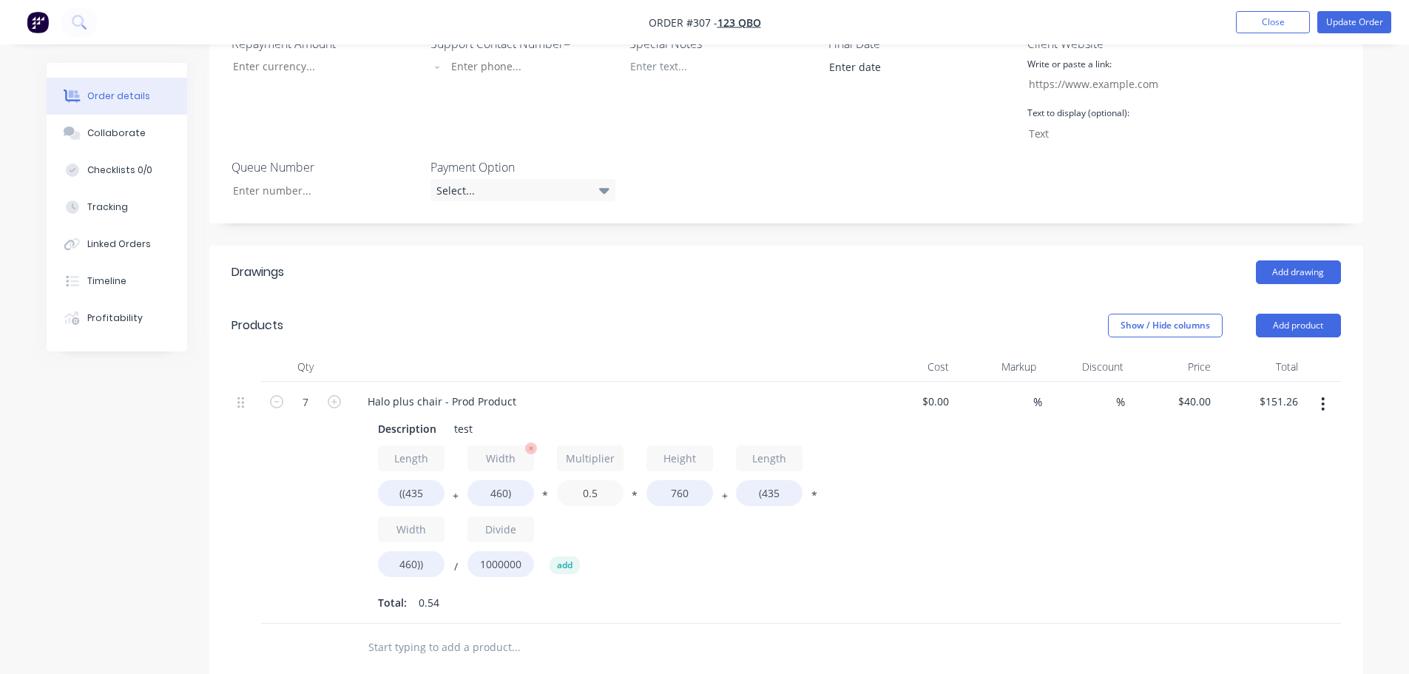
drag, startPoint x: 599, startPoint y: 487, endPoint x: 515, endPoint y: 494, distance: 83.9
click at [515, 494] on div "Length ((435 + Width 460) * Multiplier 0.5 * Height 760 + Length (435 * Width 4…" at bounding box center [609, 514] width 462 height 138
click at [747, 555] on div "Length ((435 + Width 460) * Multiplier 2 * Height 760 + Length (435 * Width 460…" at bounding box center [609, 514] width 462 height 138
click at [1359, 17] on button "Update Order" at bounding box center [1355, 22] width 74 height 22
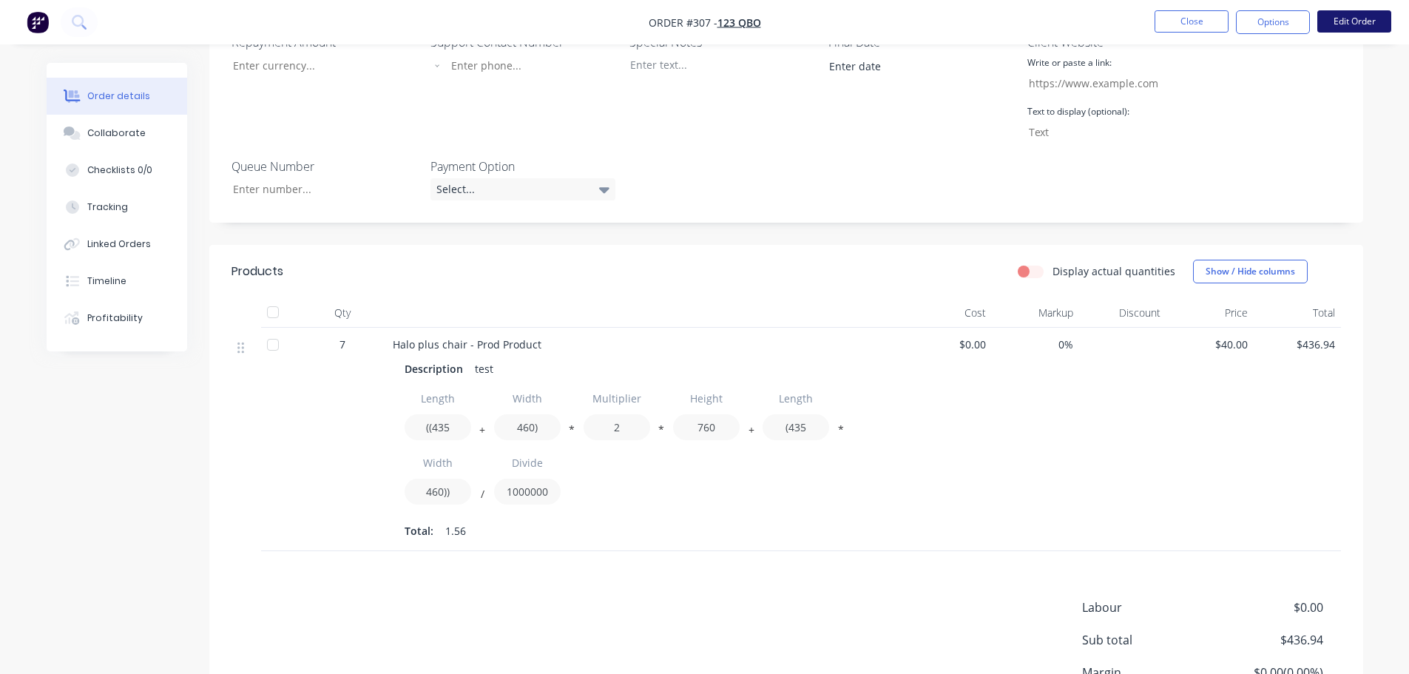
click at [1355, 21] on button "Edit Order" at bounding box center [1355, 21] width 74 height 22
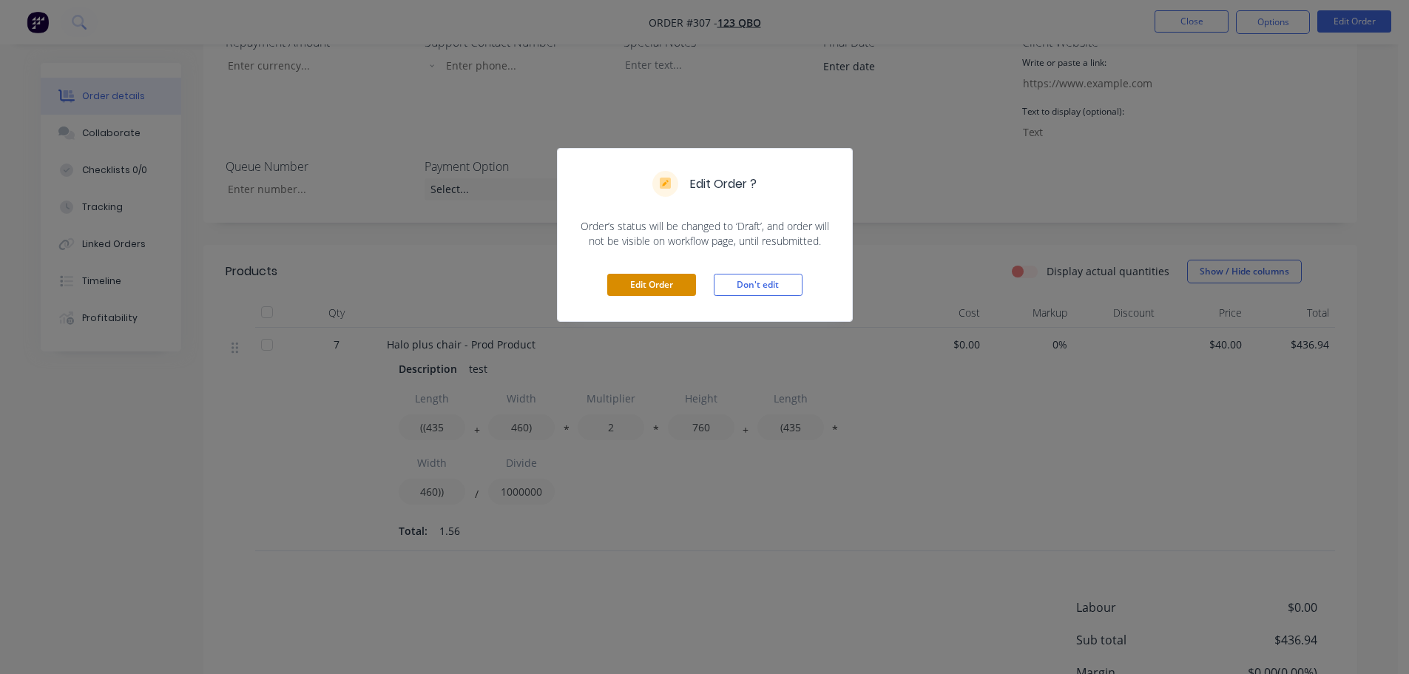
click at [647, 284] on button "Edit Order" at bounding box center [651, 285] width 89 height 22
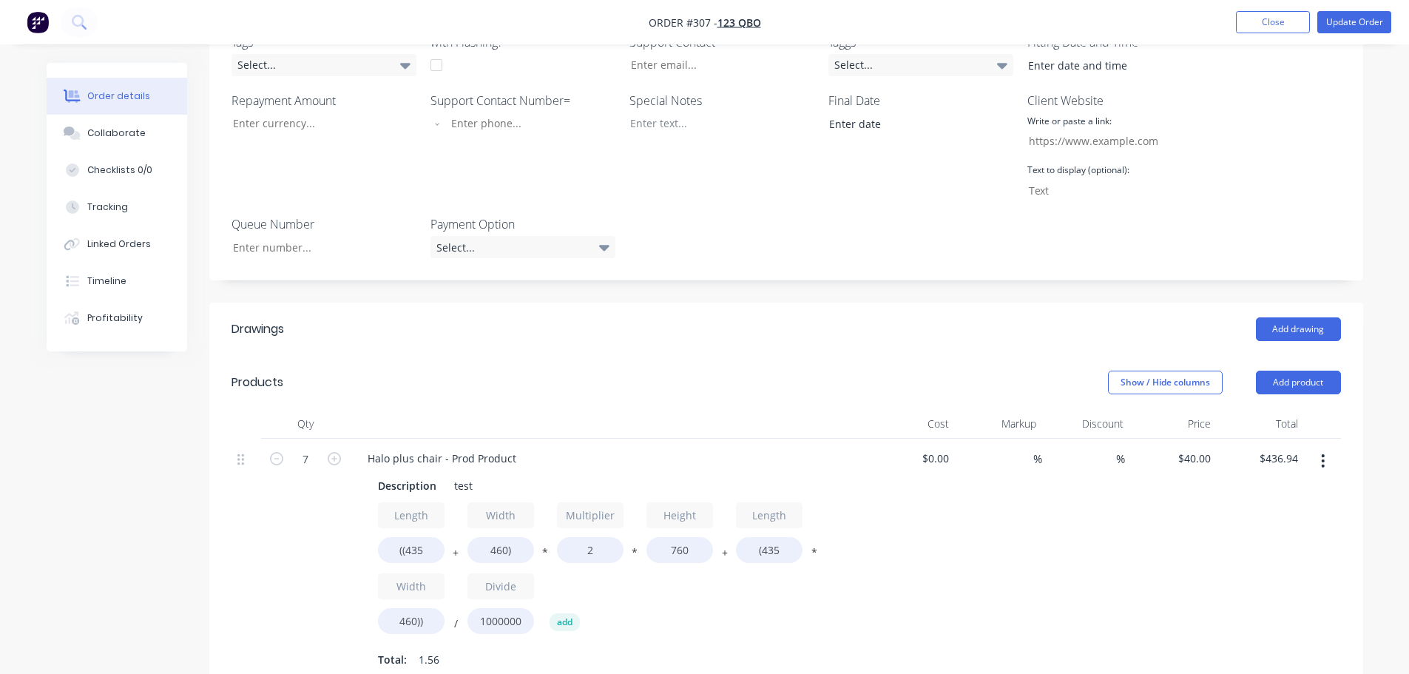
scroll to position [518, 0]
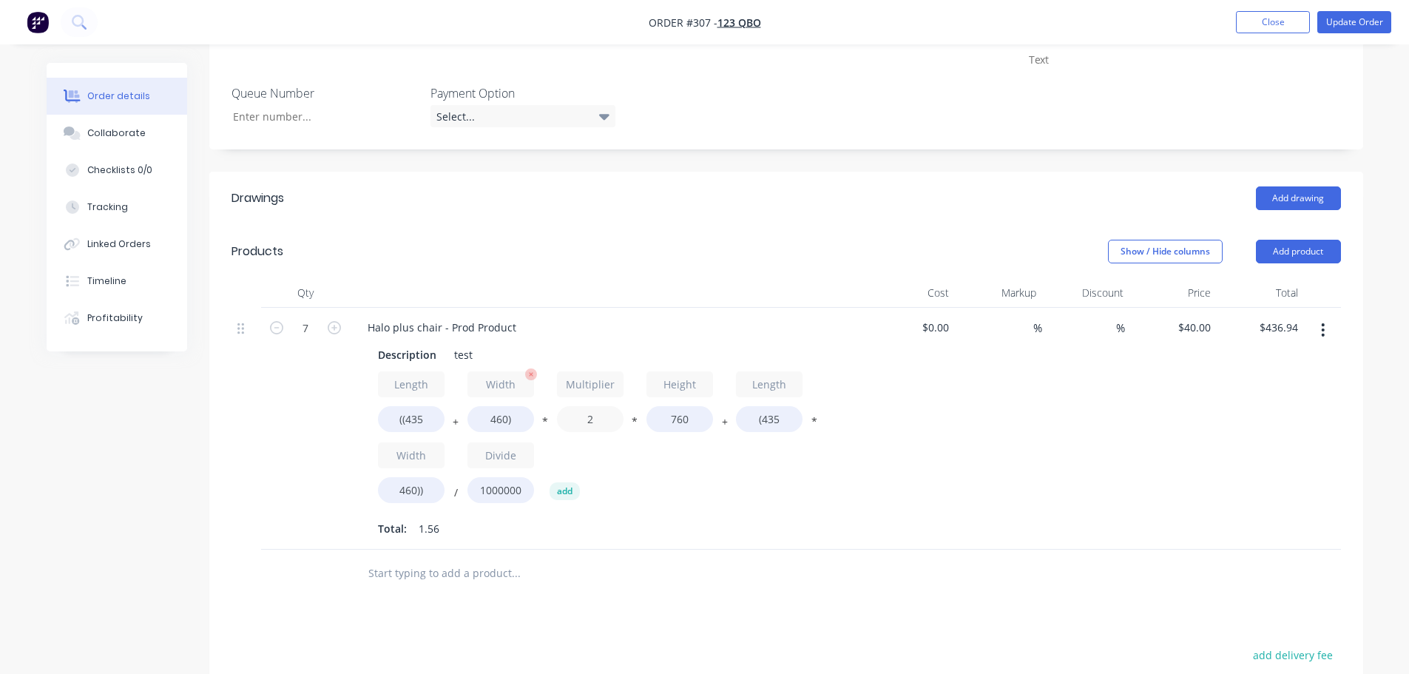
drag, startPoint x: 582, startPoint y: 420, endPoint x: 526, endPoint y: 419, distance: 56.2
click at [526, 419] on div "Length ((435 + Width 460) * Multiplier 2 * Height 760 + Length (435 * Width 460…" at bounding box center [609, 440] width 462 height 138
click at [920, 437] on div "$0.00 $0.00" at bounding box center [911, 429] width 87 height 242
click at [1355, 14] on button "Update Order" at bounding box center [1355, 22] width 74 height 22
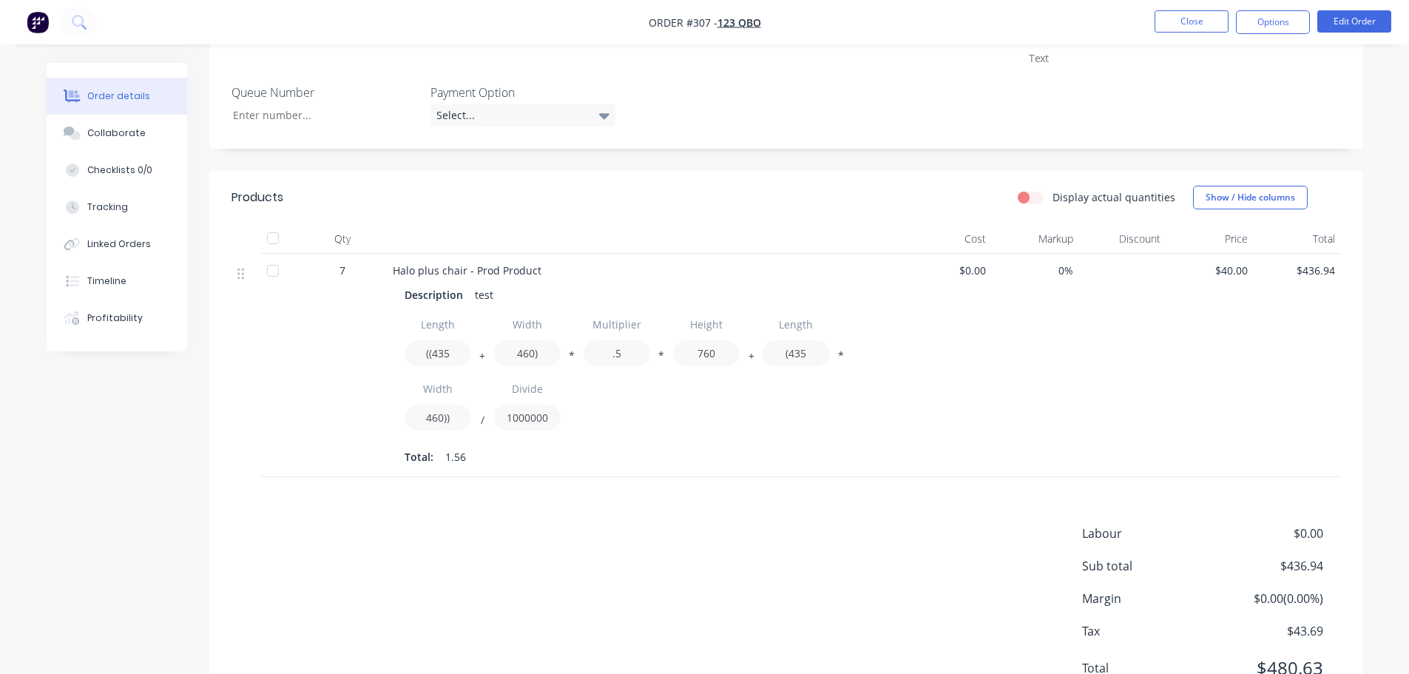
click at [843, 414] on div "Length ((435 + Width 460) * Multiplier .5 * Height 760 + Length (435 * Width 46…" at bounding box center [646, 374] width 482 height 126
click at [778, 252] on div at bounding box center [646, 239] width 518 height 30
click at [763, 263] on div "Halo plus chair - Prod Product" at bounding box center [646, 271] width 506 height 16
click at [667, 352] on div "Length ((435 + Width 460) * Multiplier .5 * Height 760 + Length (435 * Width 46…" at bounding box center [646, 374] width 482 height 126
drag, startPoint x: 763, startPoint y: 448, endPoint x: 786, endPoint y: 436, distance: 26.8
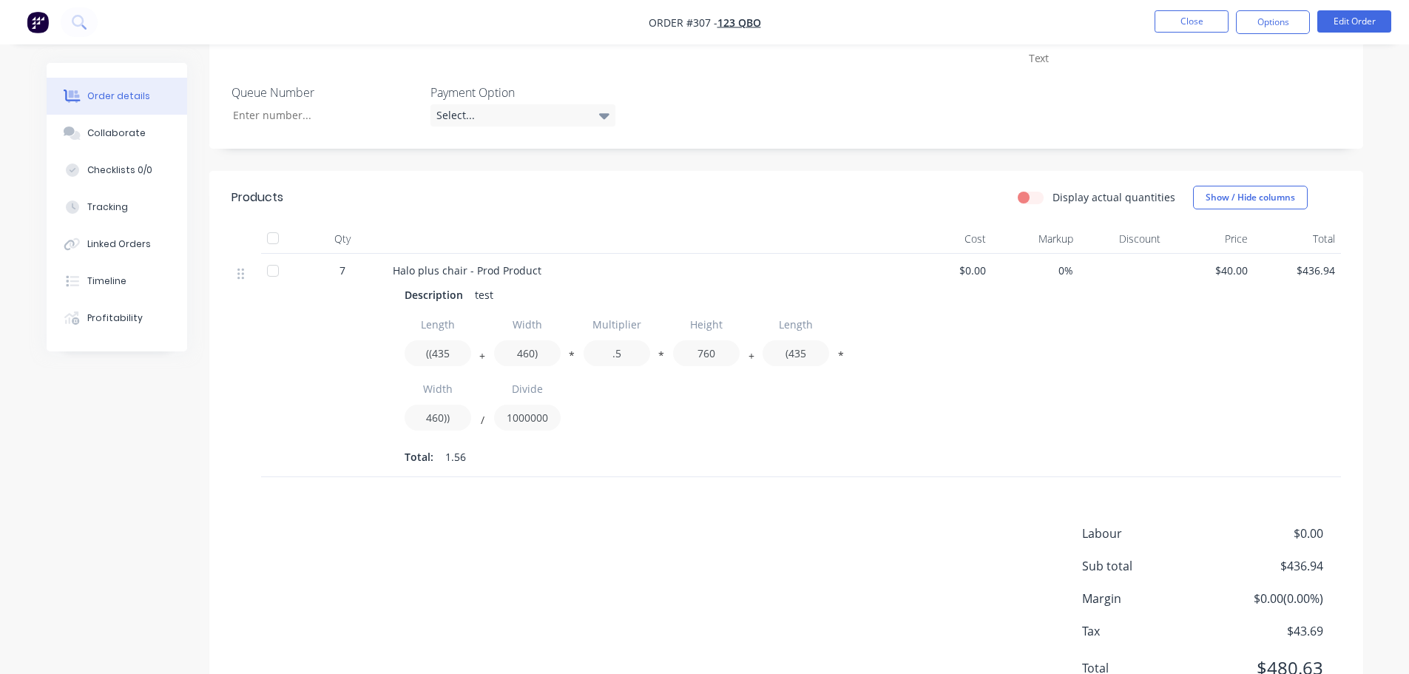
click at [764, 448] on div "Total: 1.56" at bounding box center [646, 456] width 482 height 22
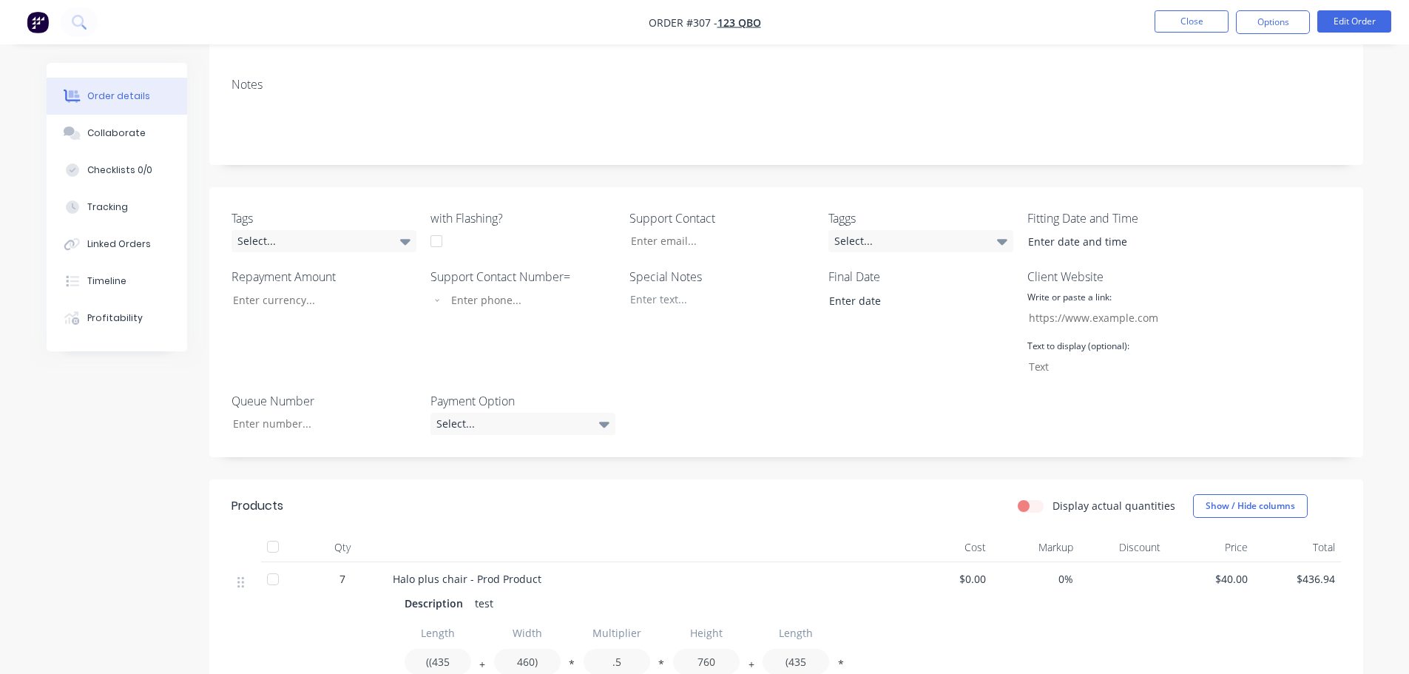
scroll to position [74, 0]
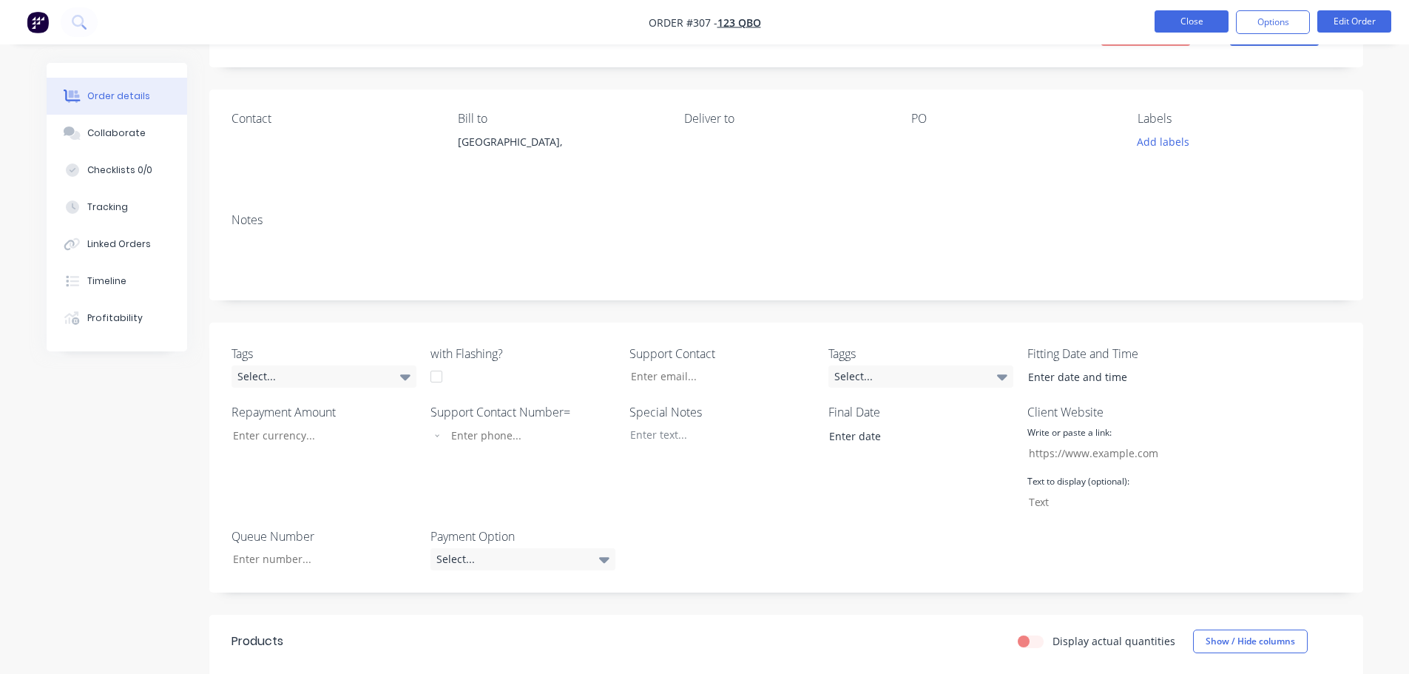
click at [1188, 29] on button "Close" at bounding box center [1192, 21] width 74 height 22
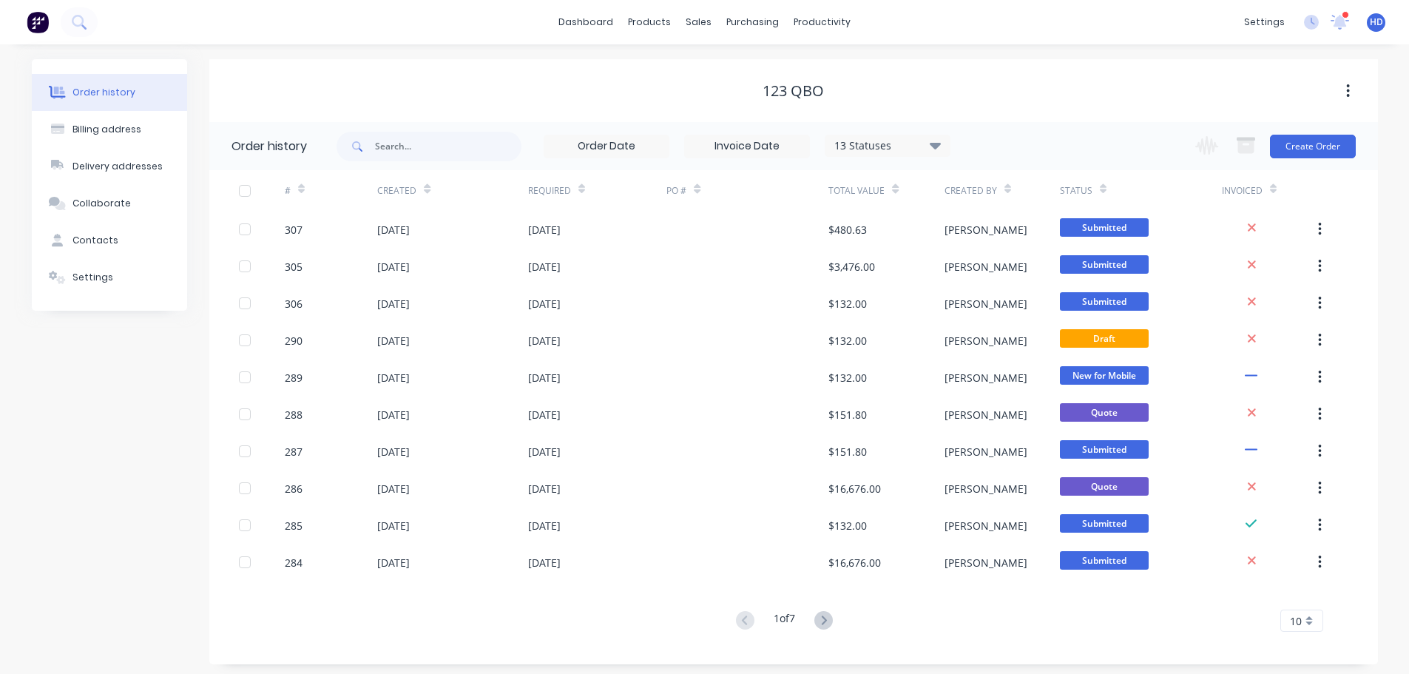
drag, startPoint x: 107, startPoint y: 453, endPoint x: 1, endPoint y: 456, distance: 105.1
click at [107, 453] on div "Order history Billing address Delivery addresses Collaborate Contacts Settings" at bounding box center [109, 361] width 155 height 605
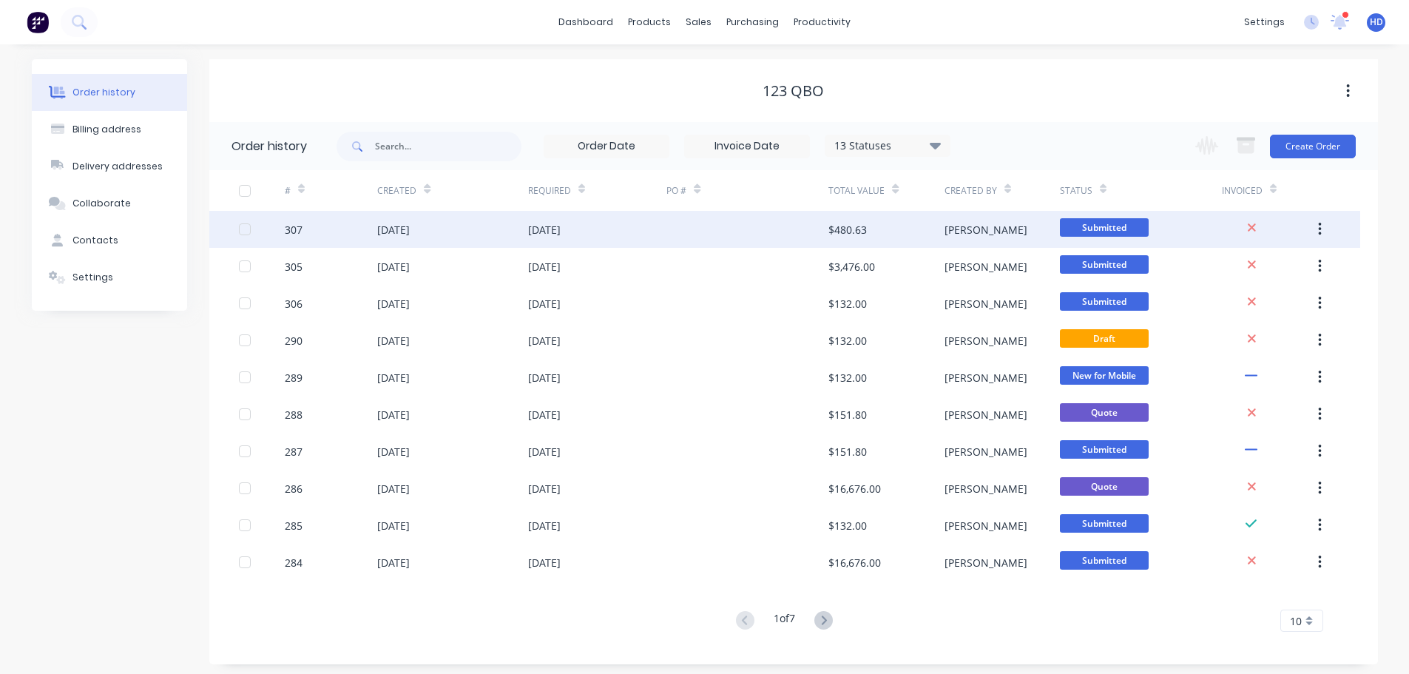
click at [496, 235] on div "[DATE]" at bounding box center [452, 229] width 150 height 37
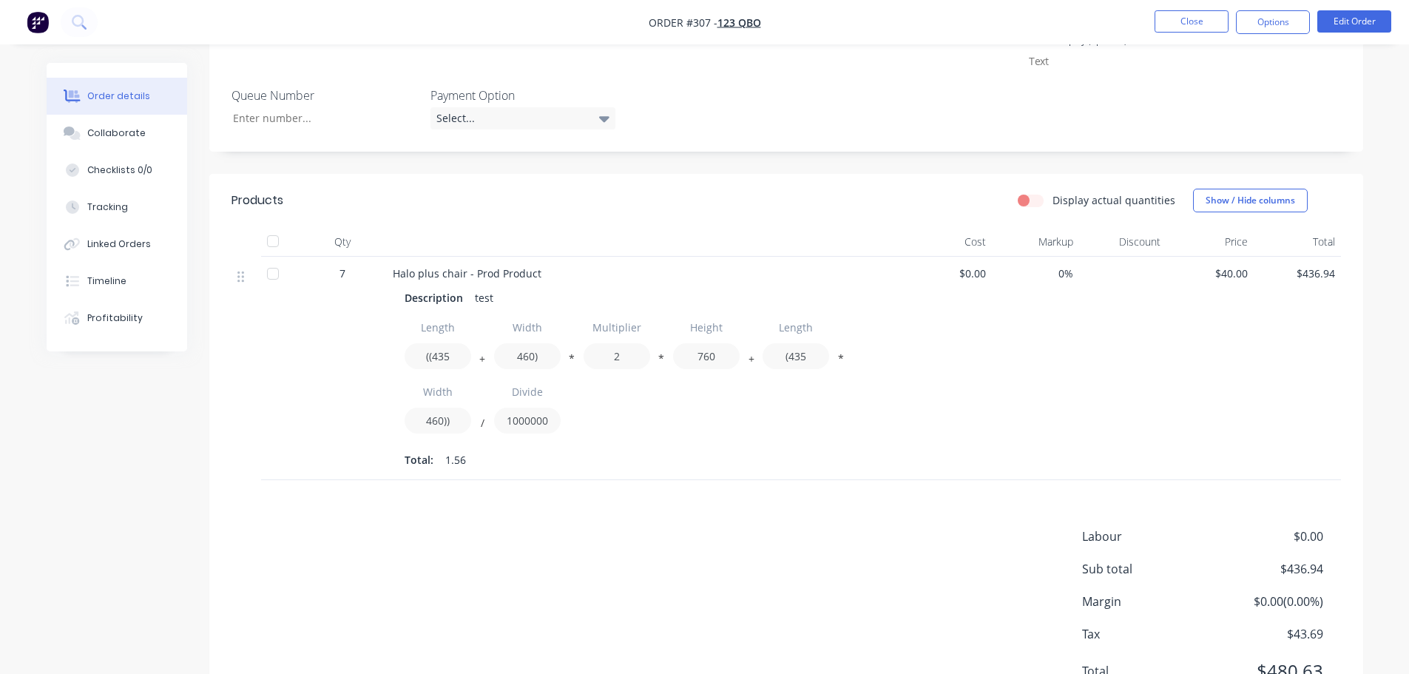
scroll to position [584, 0]
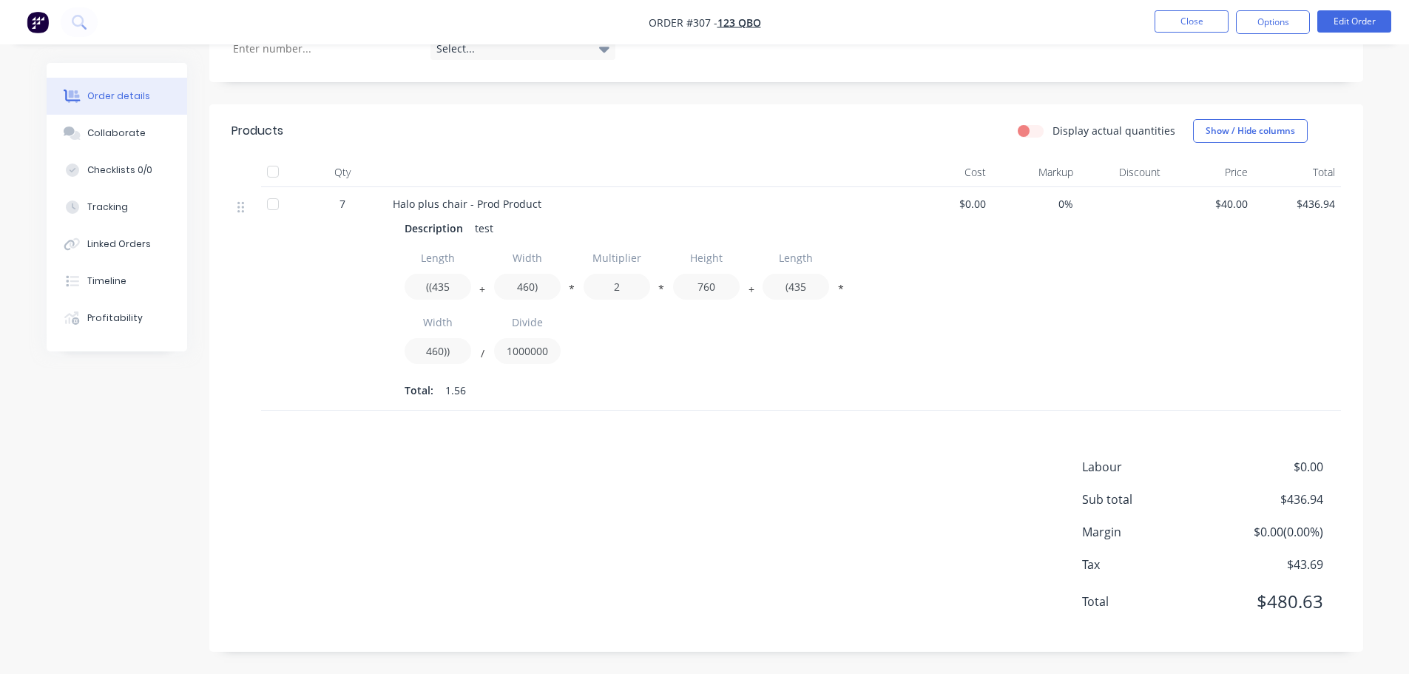
click at [792, 355] on div "Length ((435 + Width 460) * Multiplier 2 * Height 760 + Length (435 * Width 460…" at bounding box center [646, 308] width 482 height 126
drag, startPoint x: 796, startPoint y: 462, endPoint x: 756, endPoint y: 422, distance: 56.5
click at [797, 462] on div "Labour $0.00 Sub total $436.94 Margin $0.00 ( 0.00 %) Tax $43.69 Total $480.63" at bounding box center [787, 544] width 1110 height 172
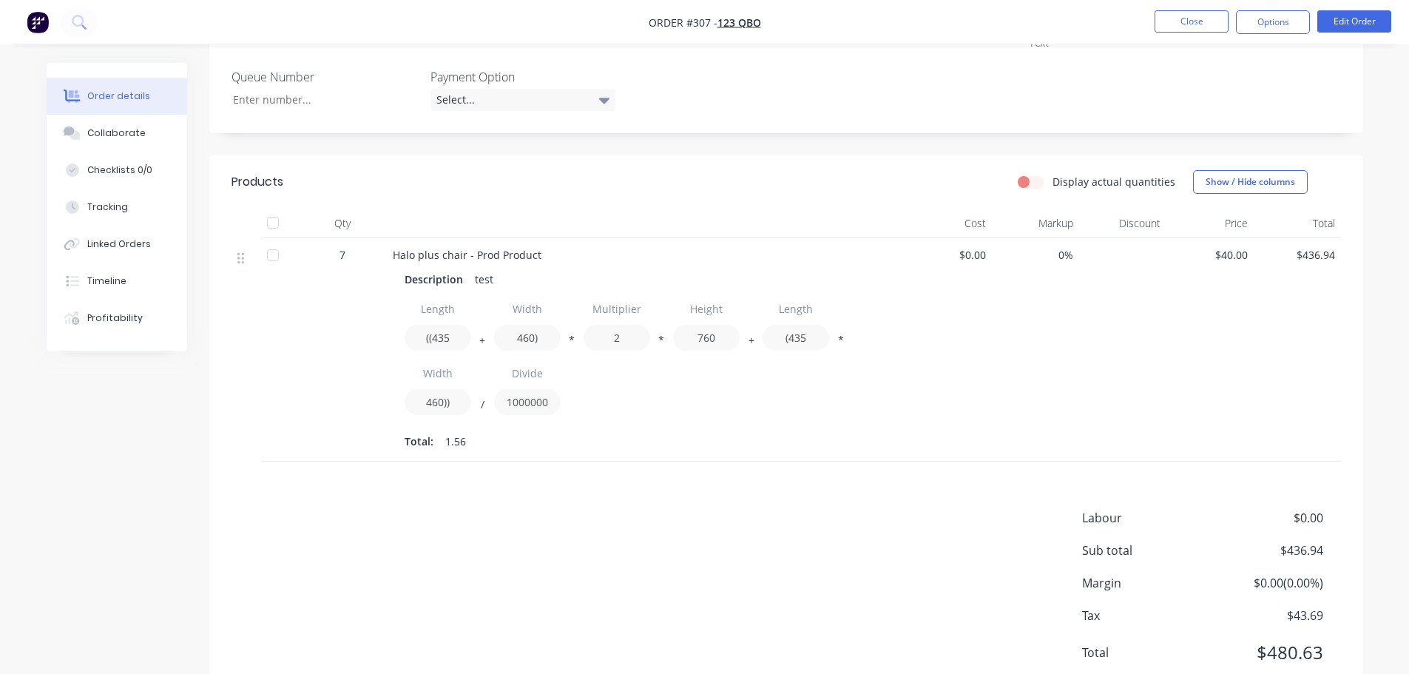
scroll to position [511, 0]
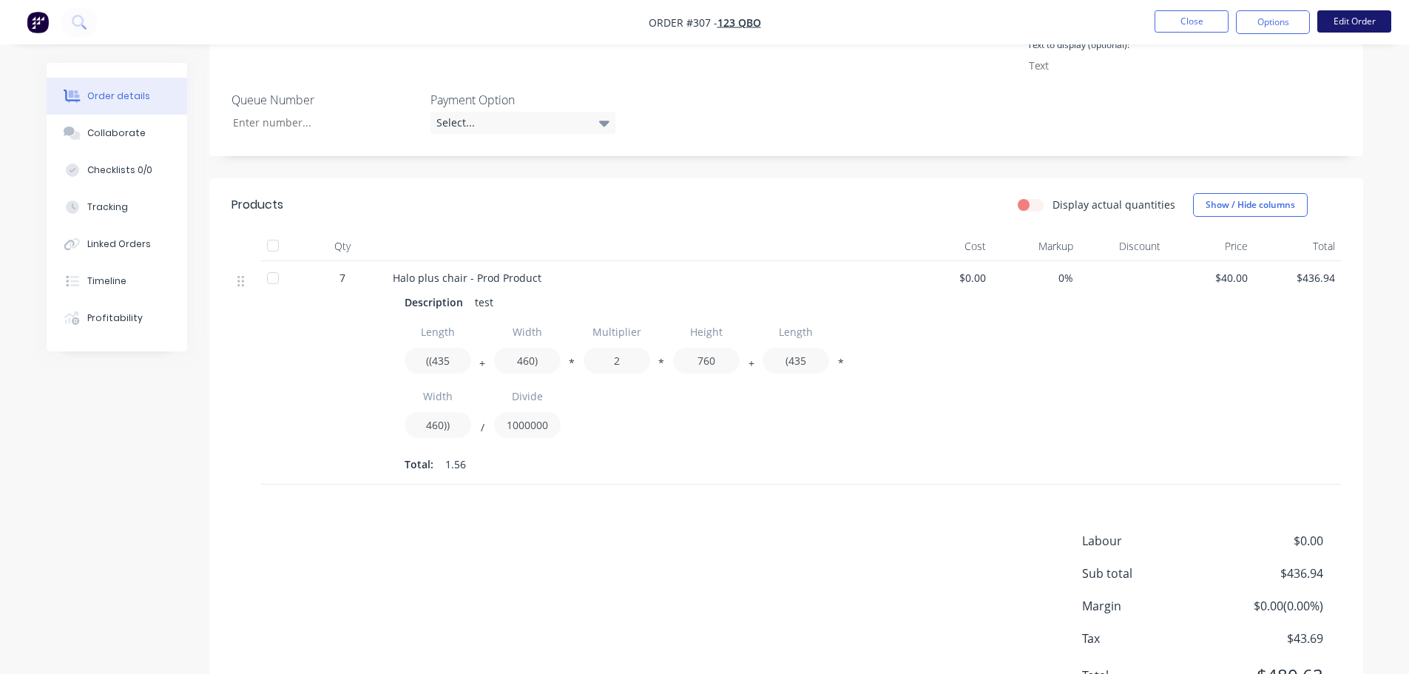
click at [1369, 24] on button "Edit Order" at bounding box center [1355, 21] width 74 height 22
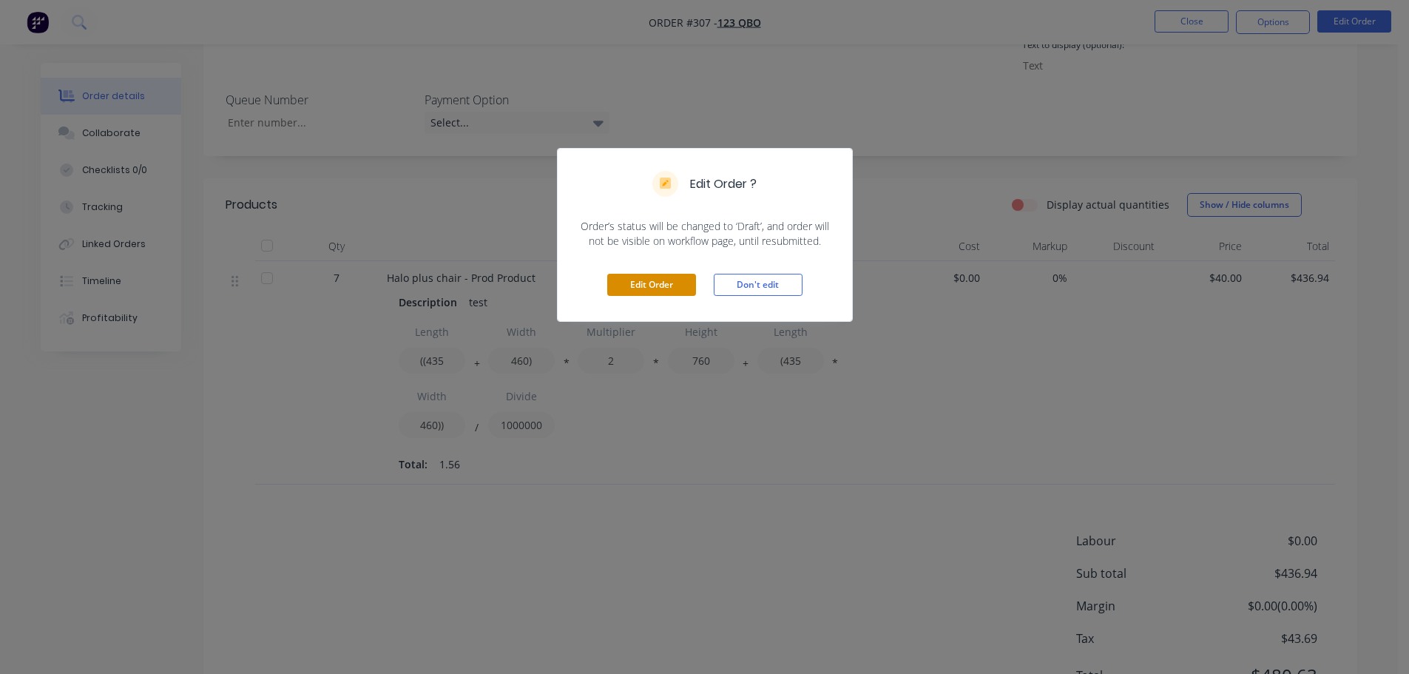
click at [667, 291] on button "Edit Order" at bounding box center [651, 285] width 89 height 22
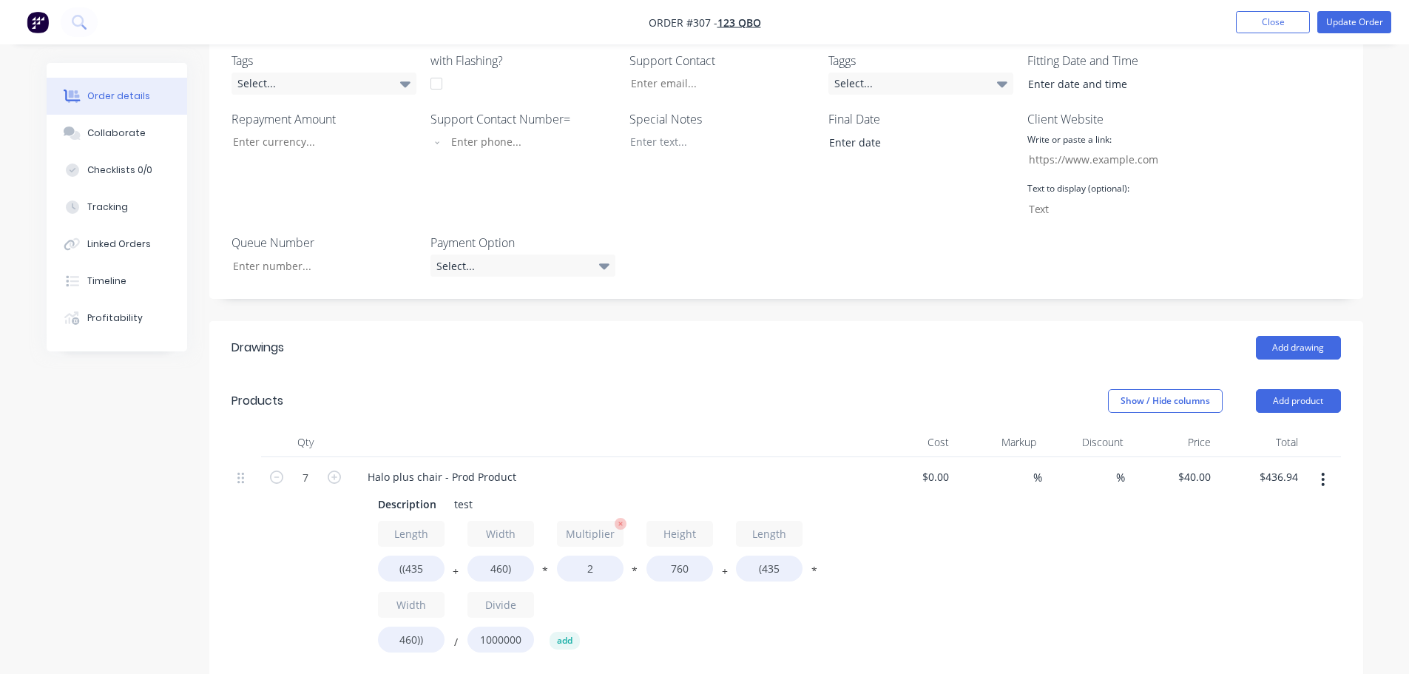
scroll to position [370, 0]
drag, startPoint x: 581, startPoint y: 563, endPoint x: 657, endPoint y: 567, distance: 76.3
click at [657, 567] on div "Length ((435 + Width 460) * Multiplier 2 * Height 760 + Length (435 * Width 460…" at bounding box center [609, 588] width 462 height 138
click at [994, 594] on div "%" at bounding box center [998, 577] width 87 height 242
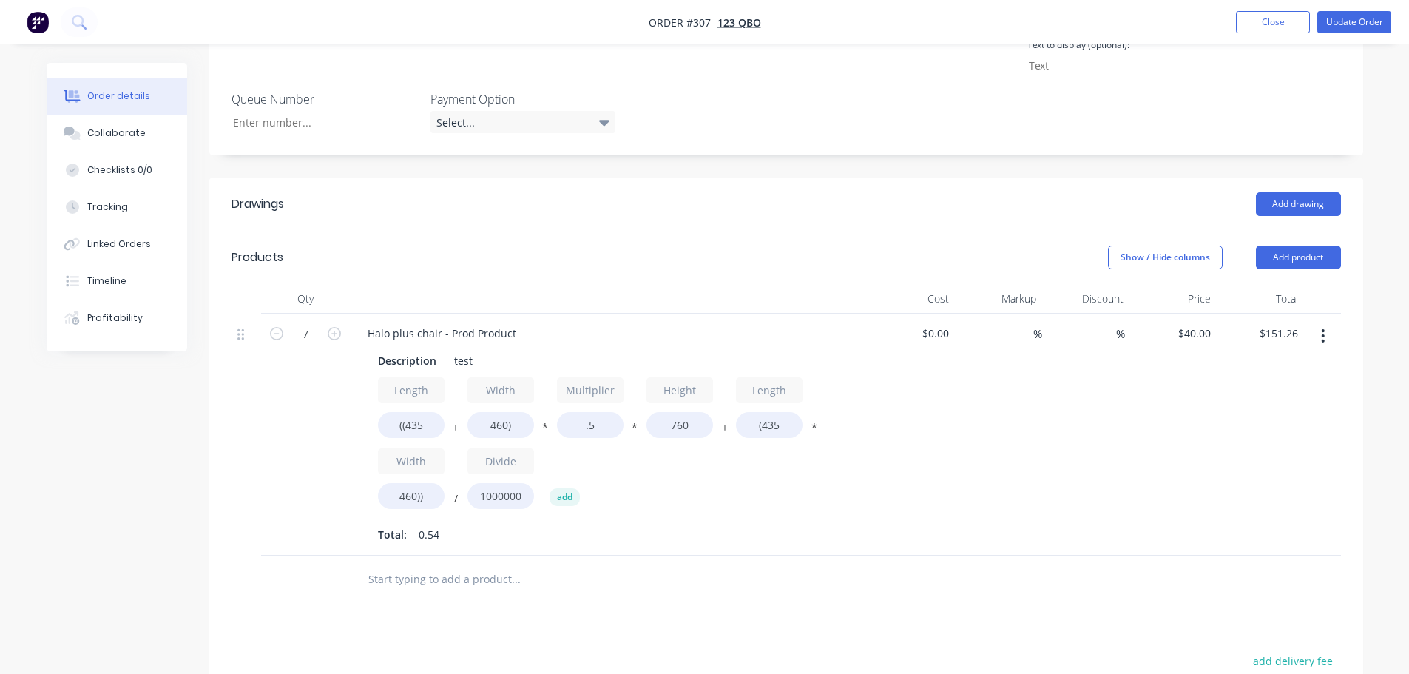
scroll to position [518, 0]
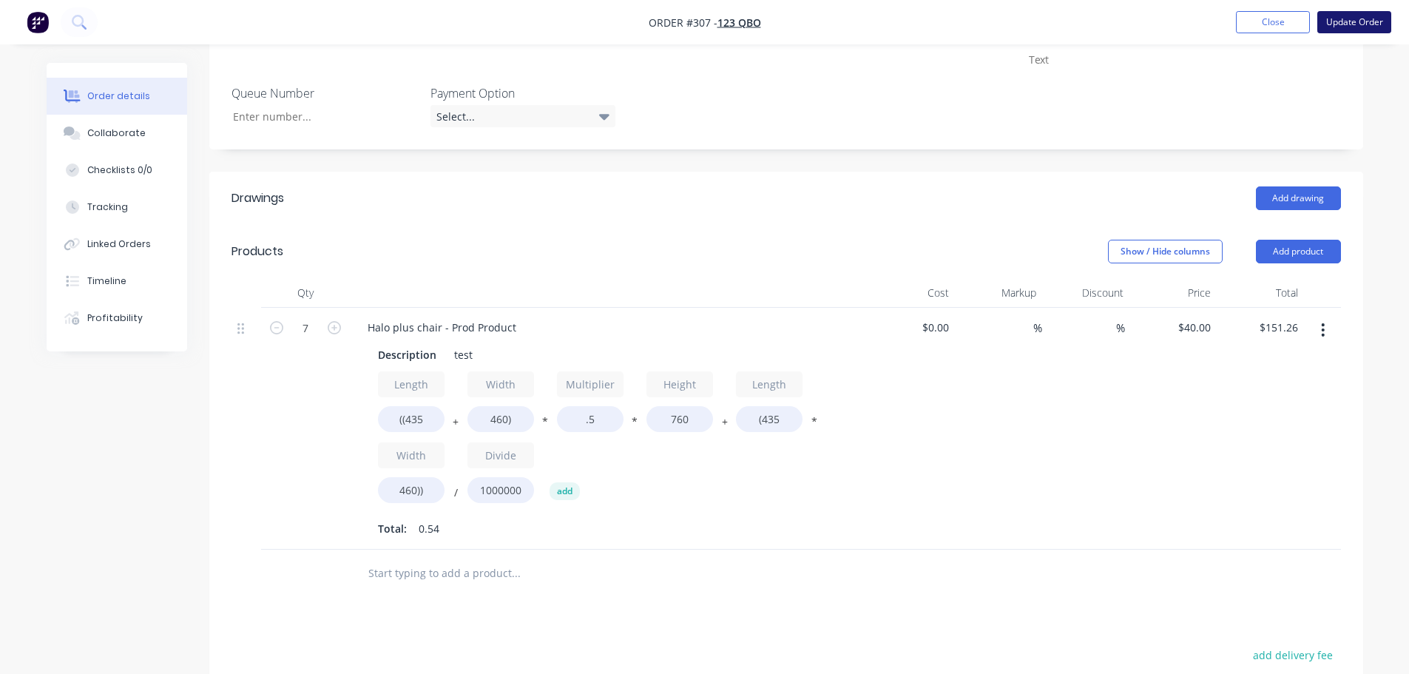
click at [1372, 23] on button "Update Order" at bounding box center [1355, 22] width 74 height 22
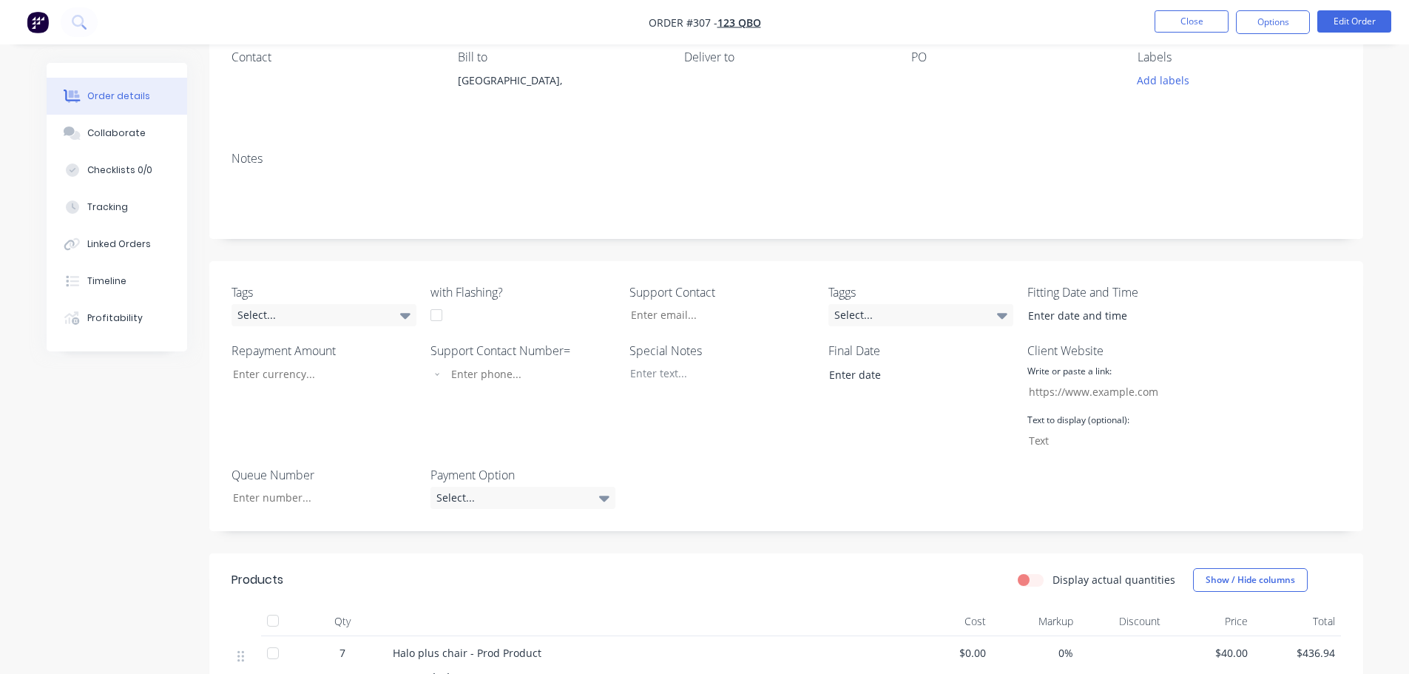
scroll to position [296, 0]
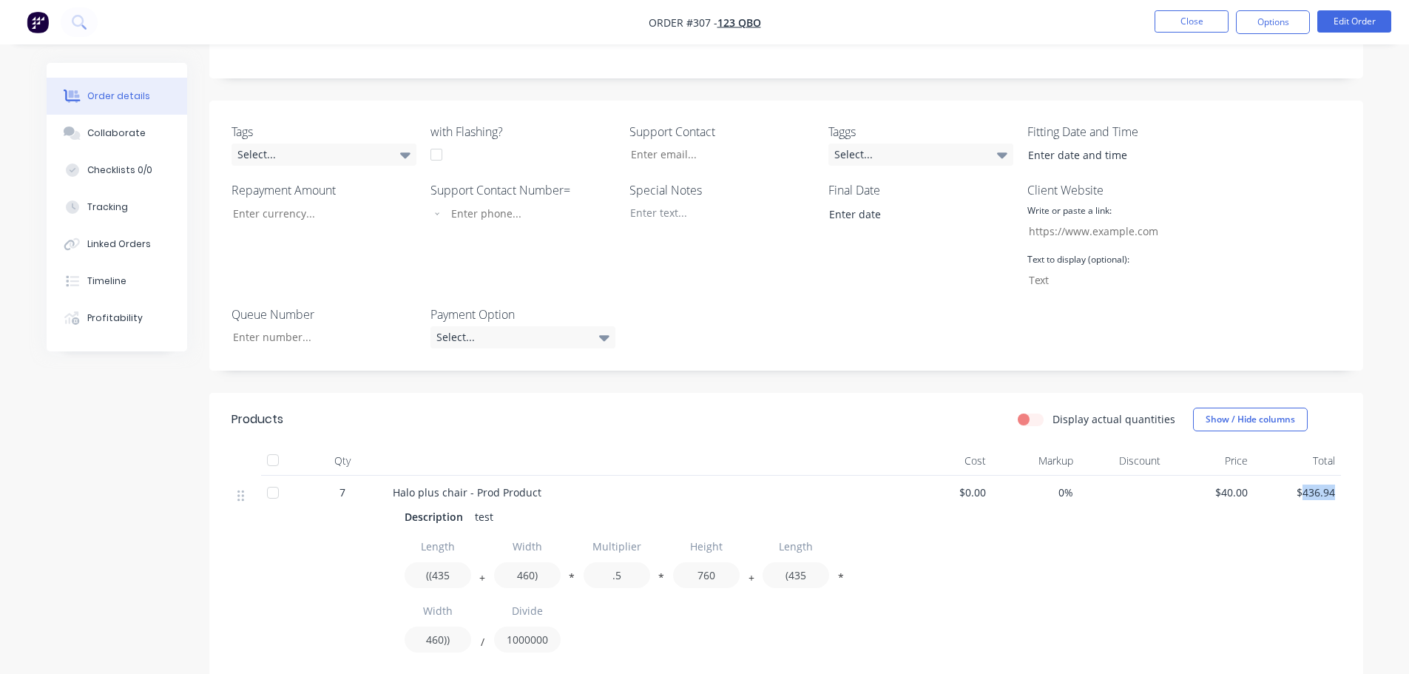
drag, startPoint x: 1300, startPoint y: 492, endPoint x: 1342, endPoint y: 491, distance: 42.2
click at [1342, 491] on div "Qty Cost Markup Discount Price Total 7 Halo plus chair - Prod Product Descripti…" at bounding box center [786, 573] width 1154 height 254
click at [1066, 567] on div "0%" at bounding box center [1035, 588] width 87 height 224
click at [1362, 21] on button "Edit Order" at bounding box center [1355, 21] width 74 height 22
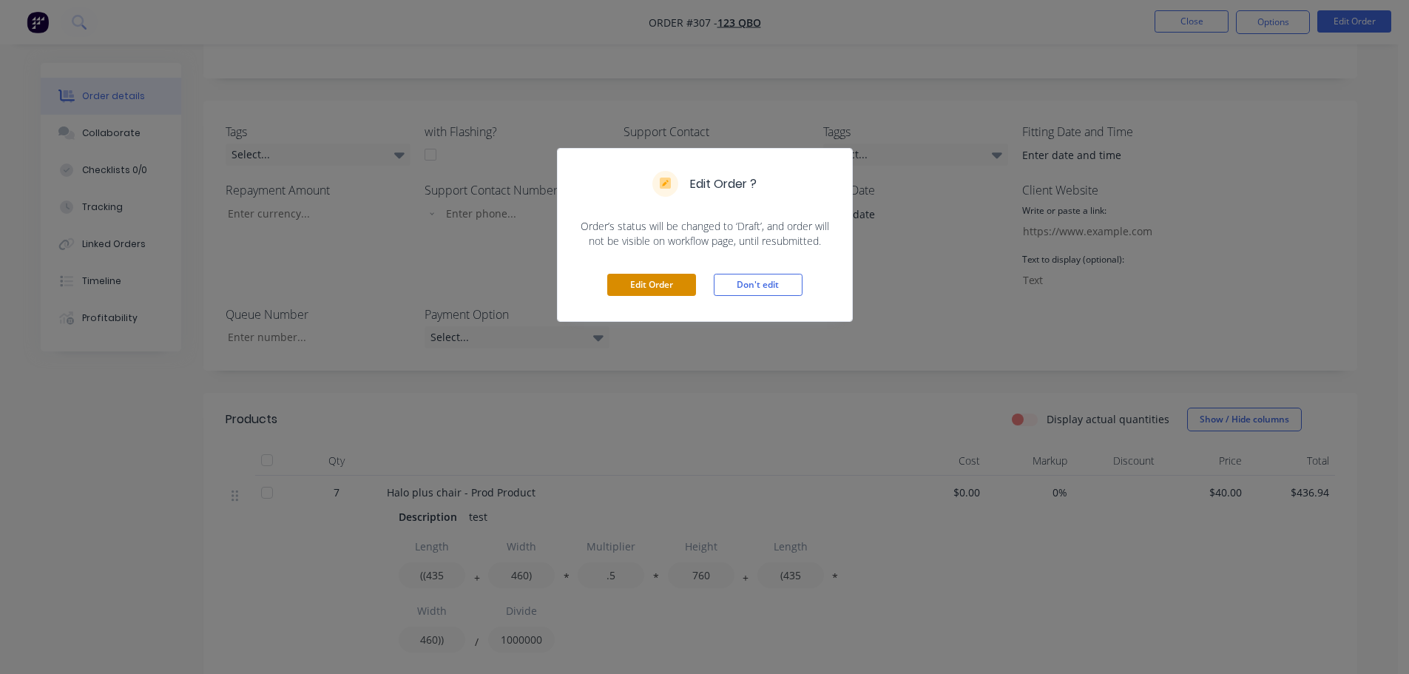
click at [638, 278] on button "Edit Order" at bounding box center [651, 285] width 89 height 22
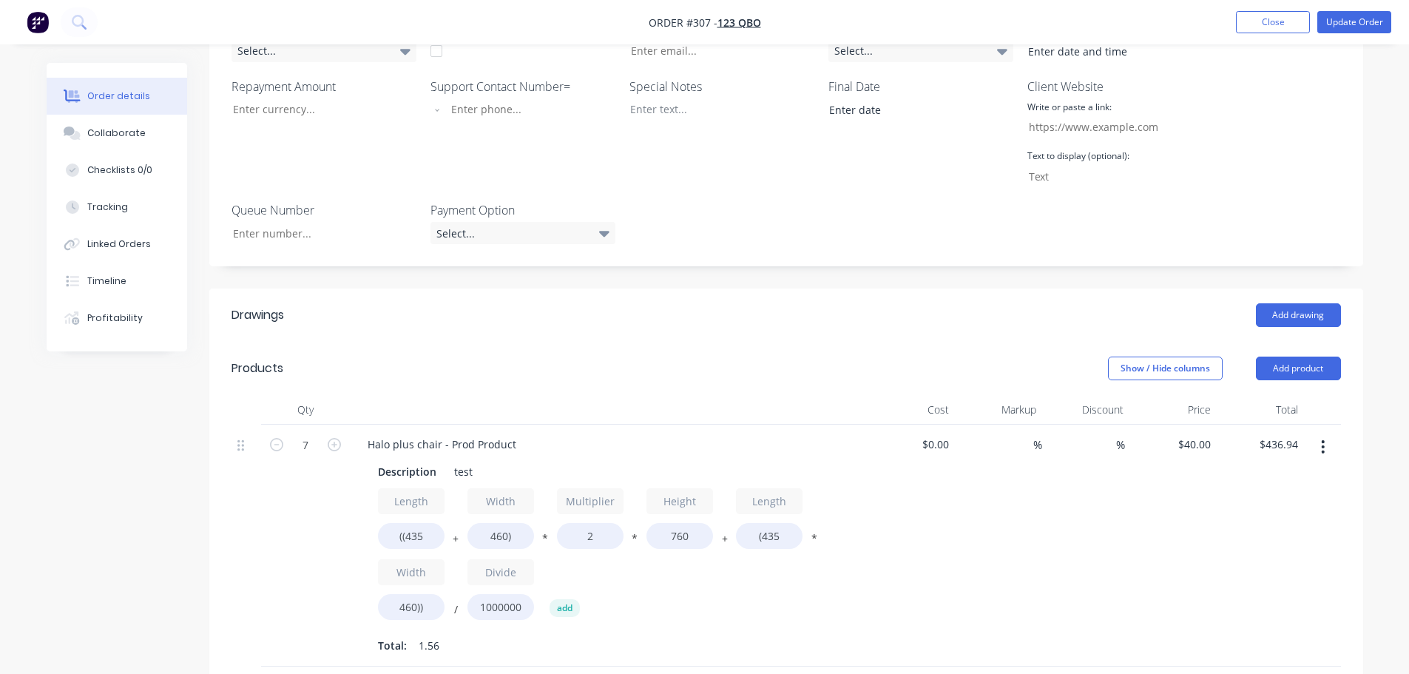
scroll to position [592, 0]
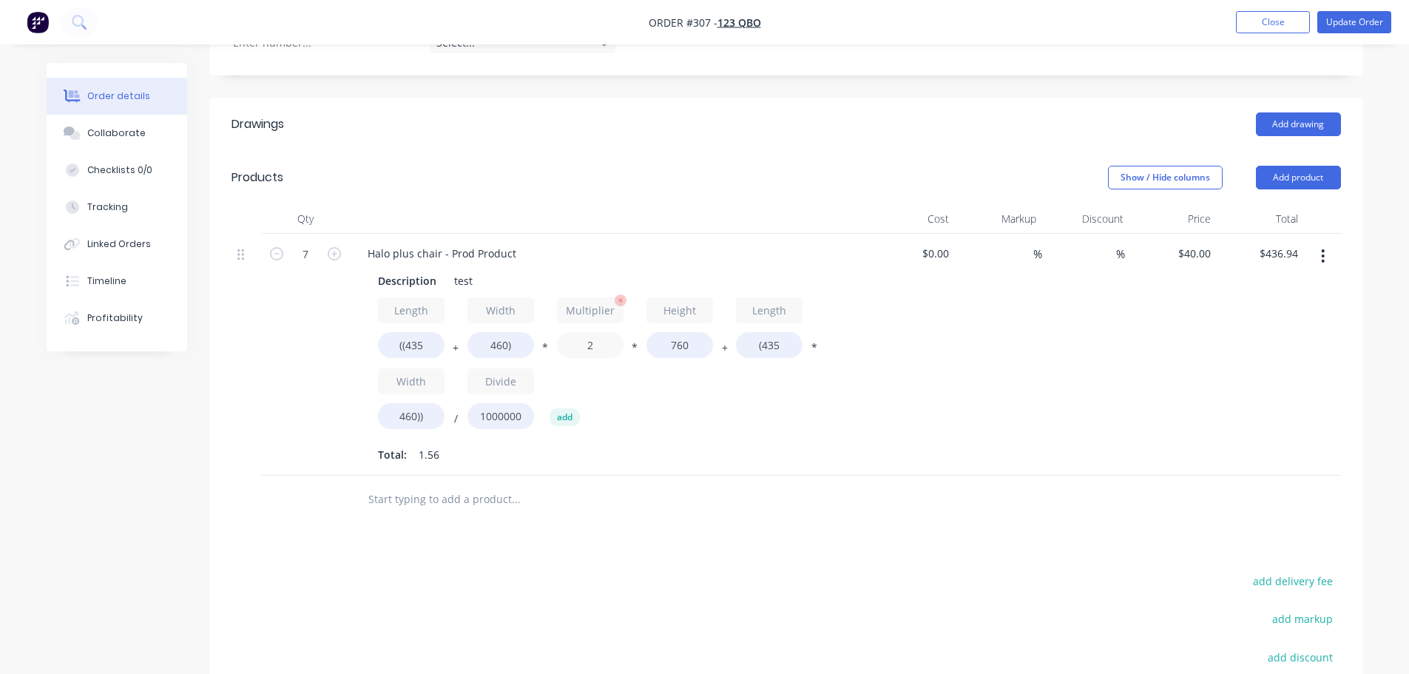
drag, startPoint x: 600, startPoint y: 339, endPoint x: 560, endPoint y: 340, distance: 40.0
click at [560, 340] on input "2" at bounding box center [590, 345] width 67 height 26
click at [1209, 367] on div "$40.00 $40.00" at bounding box center [1173, 355] width 87 height 242
click at [1355, 22] on button "Update Order" at bounding box center [1355, 22] width 74 height 22
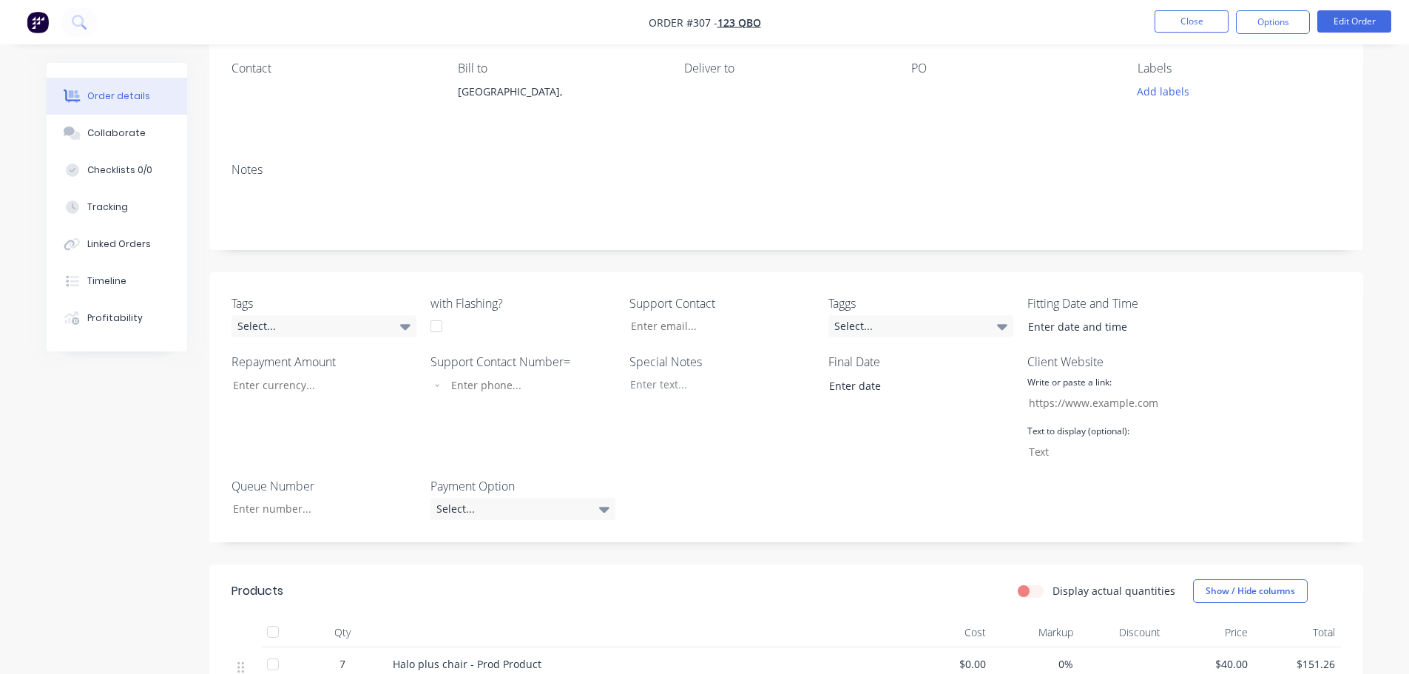
scroll to position [296, 0]
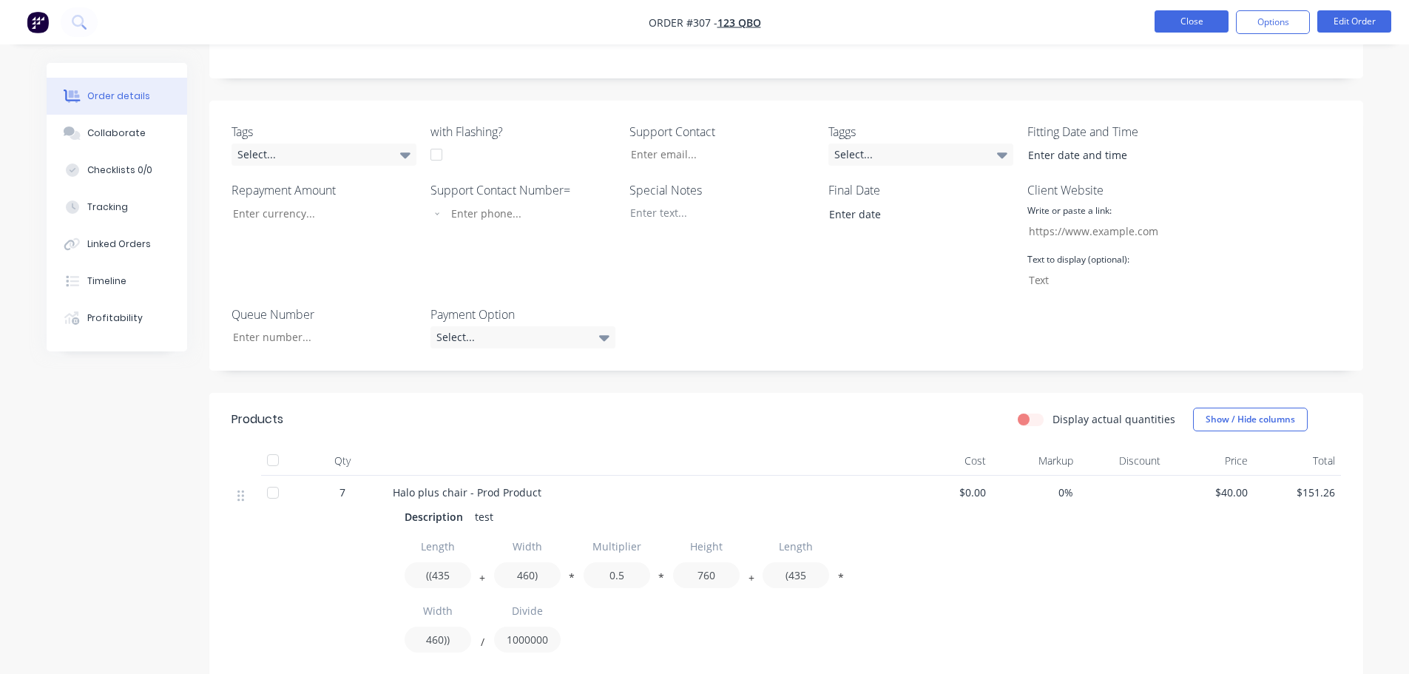
click at [1179, 27] on button "Close" at bounding box center [1192, 21] width 74 height 22
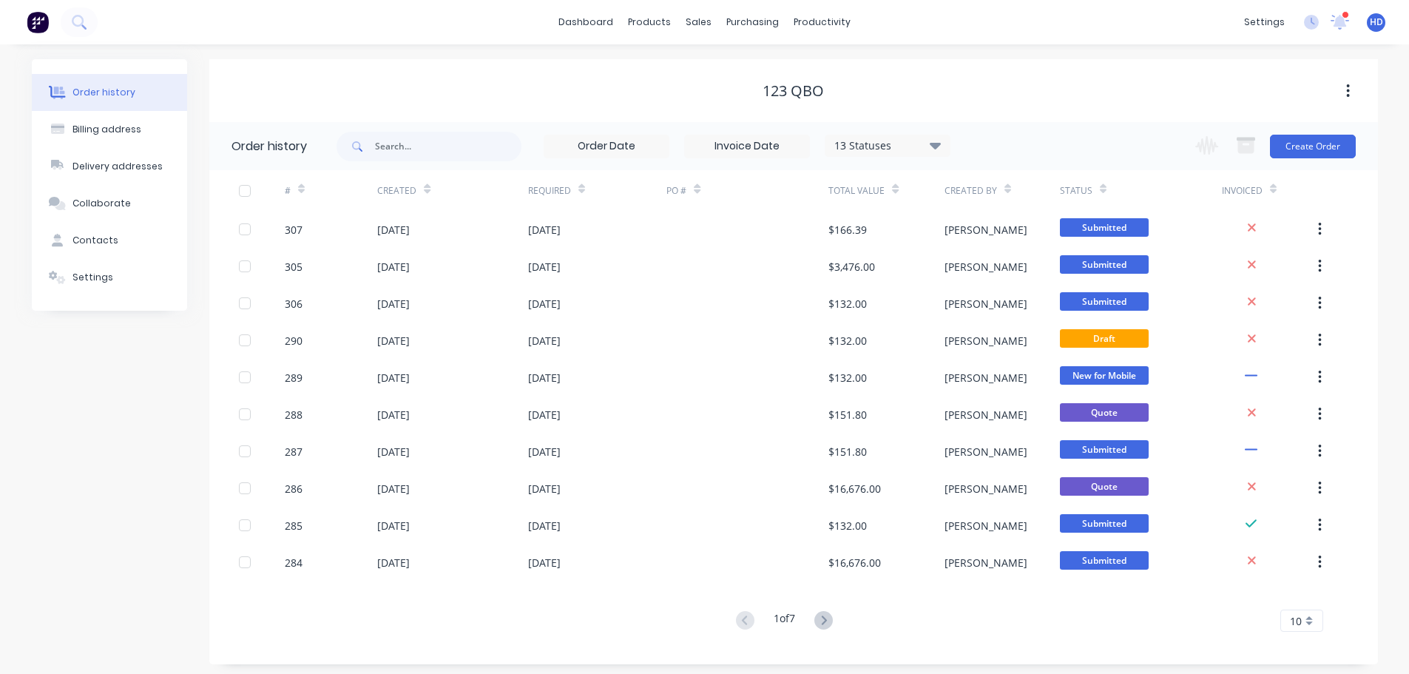
drag, startPoint x: 550, startPoint y: 68, endPoint x: 635, endPoint y: 41, distance: 89.2
click at [562, 64] on div "123 QBO" at bounding box center [793, 90] width 1169 height 63
click at [704, 73] on div "Product Catalogue" at bounding box center [716, 70] width 92 height 13
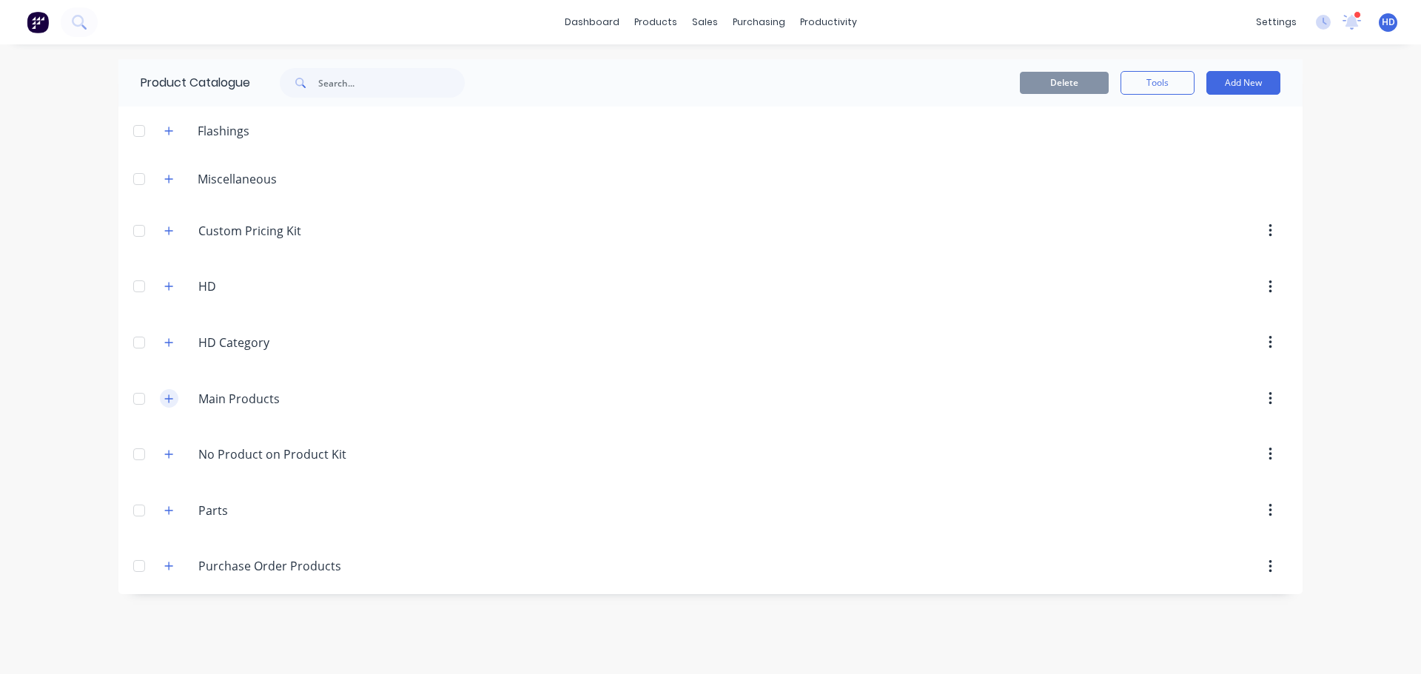
click at [164, 401] on icon "button" at bounding box center [168, 399] width 9 height 10
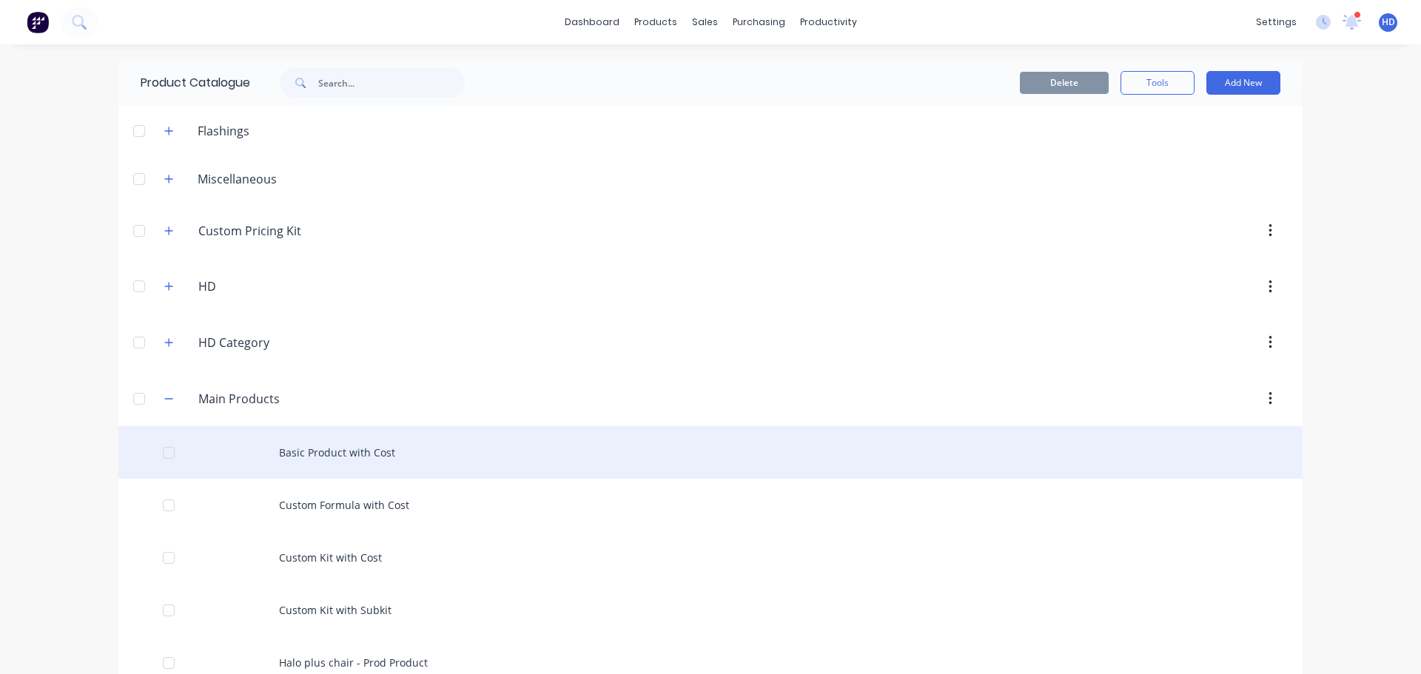
click at [331, 445] on div "Basic Product with Cost" at bounding box center [710, 452] width 1184 height 53
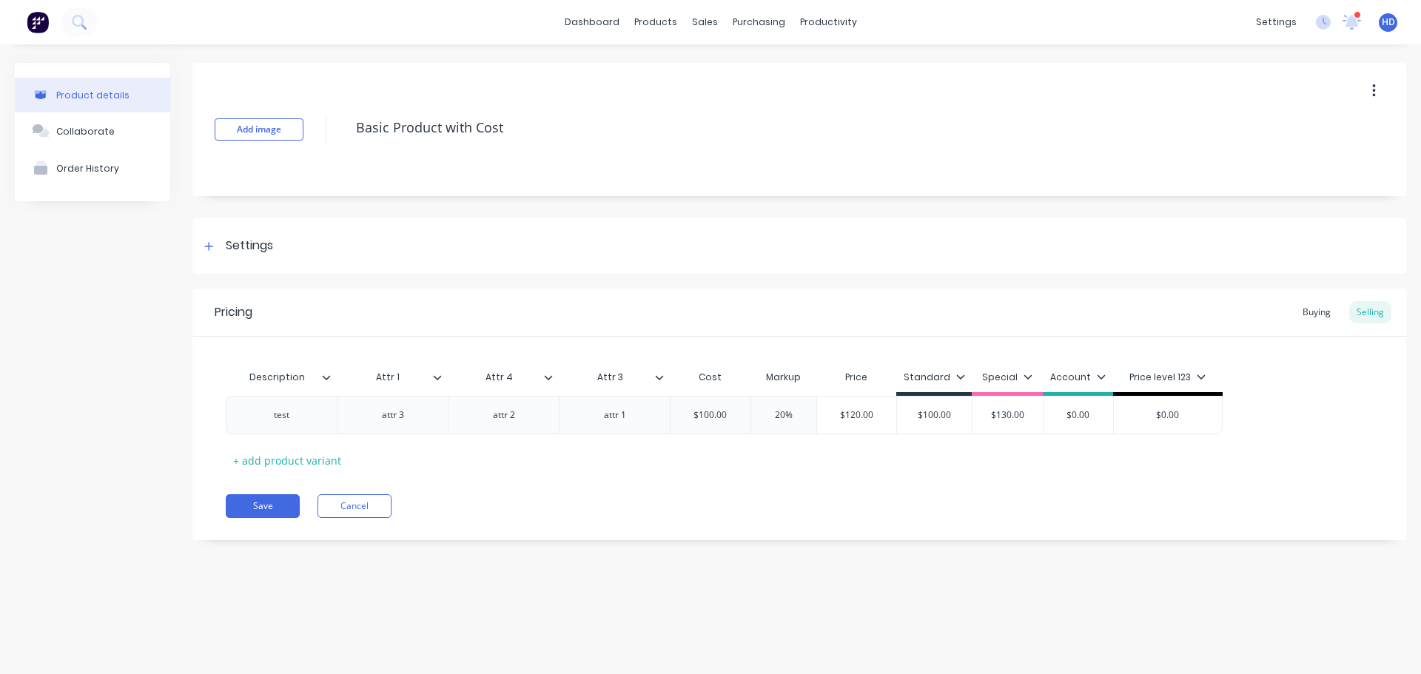
type textarea "x"
click at [1327, 317] on div "Buying" at bounding box center [1316, 312] width 43 height 22
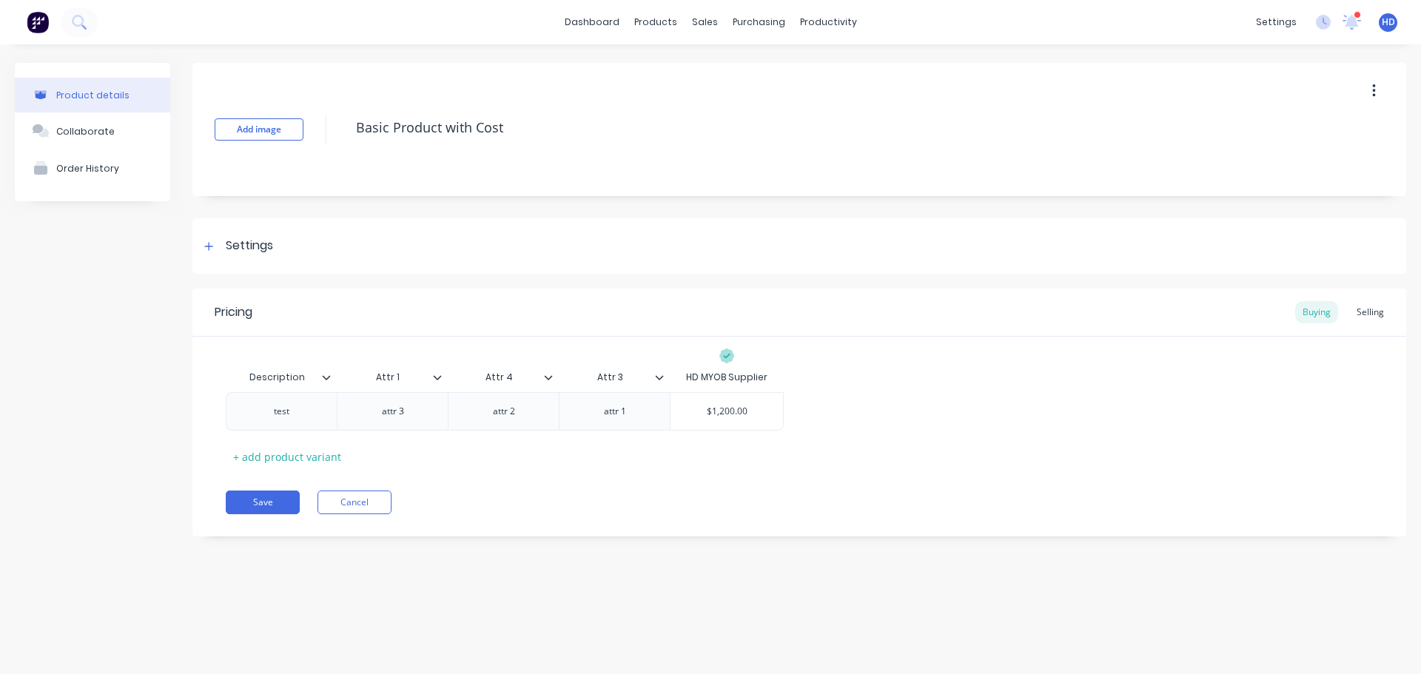
type input "$1,200.00"
drag, startPoint x: 707, startPoint y: 412, endPoint x: 801, endPoint y: 411, distance: 94.0
click at [801, 411] on div "test attr 3 attr 2 attr 1 $1,200.00 $1,200.00" at bounding box center [799, 411] width 1147 height 38
type textarea "x"
type input "10"
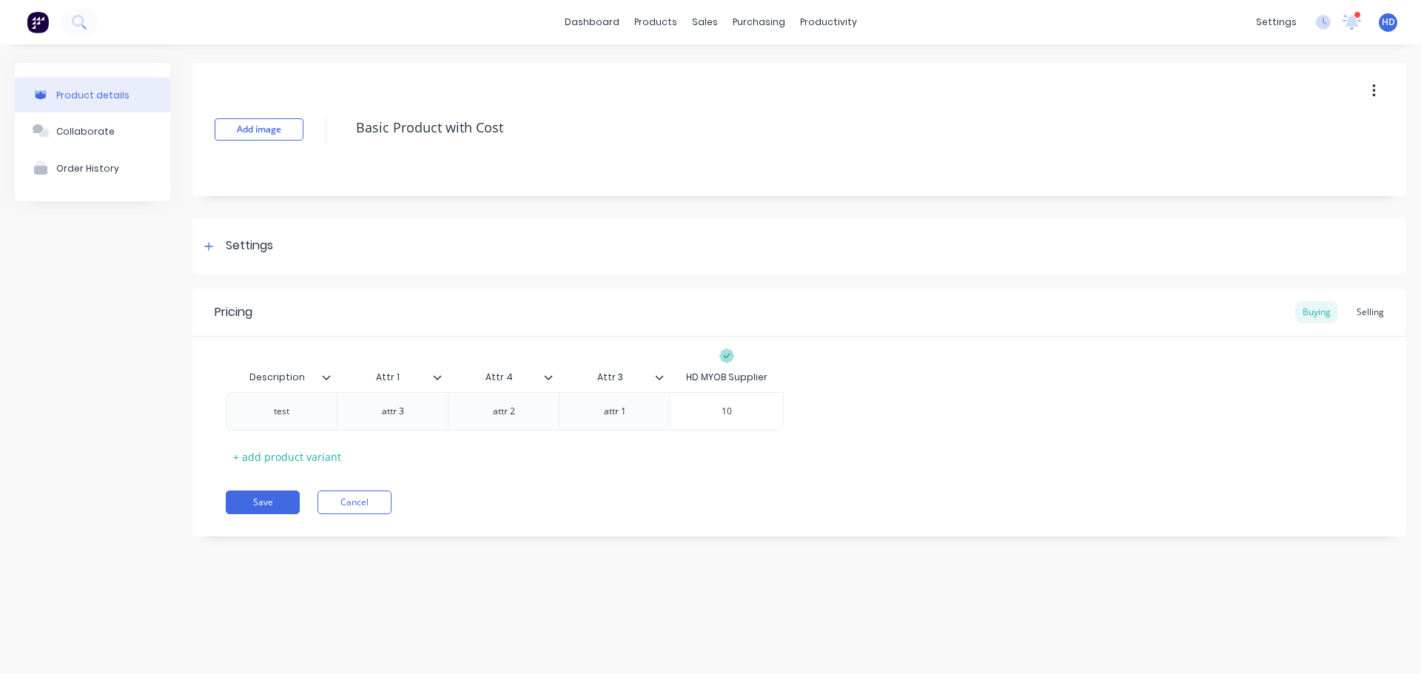
type textarea "x"
type input "100"
click at [829, 397] on div "test attr 3 attr 2 attr 1 $100.00 100" at bounding box center [799, 411] width 1147 height 38
click at [246, 500] on button "Save" at bounding box center [263, 503] width 74 height 24
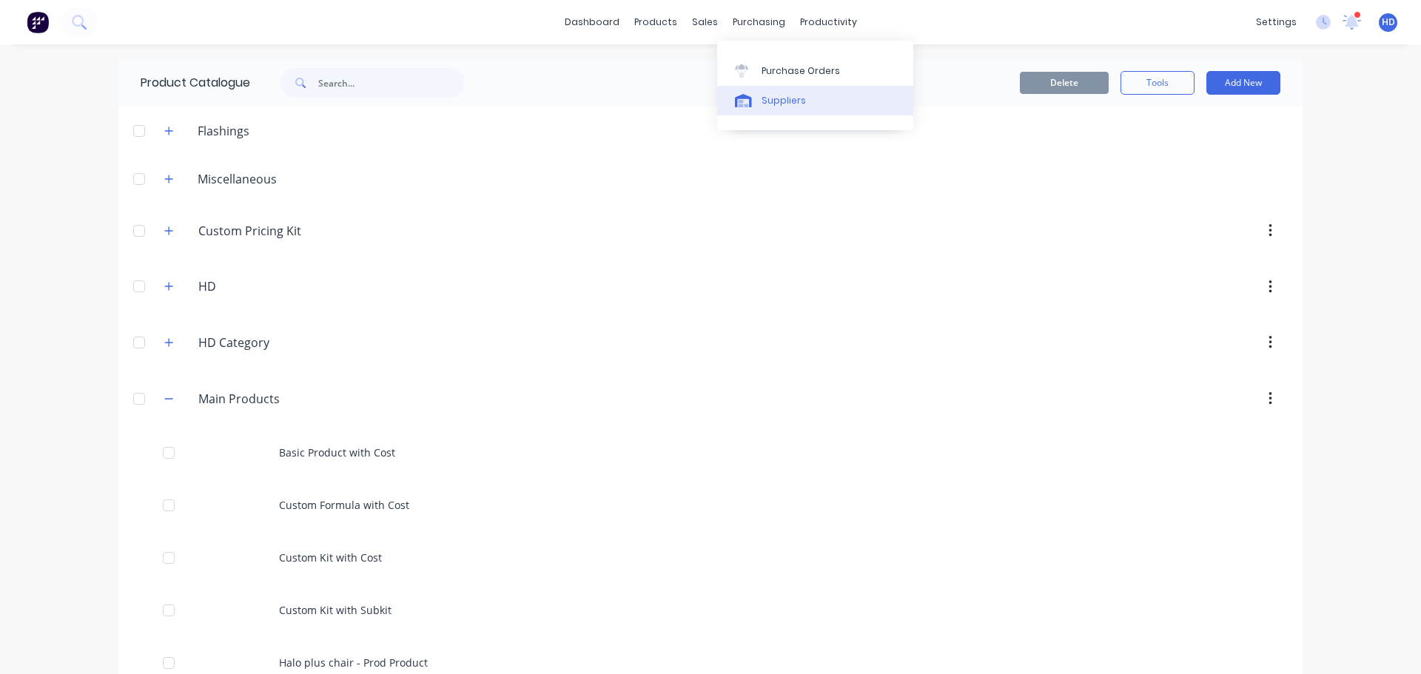
click at [791, 98] on div "Suppliers" at bounding box center [783, 100] width 44 height 13
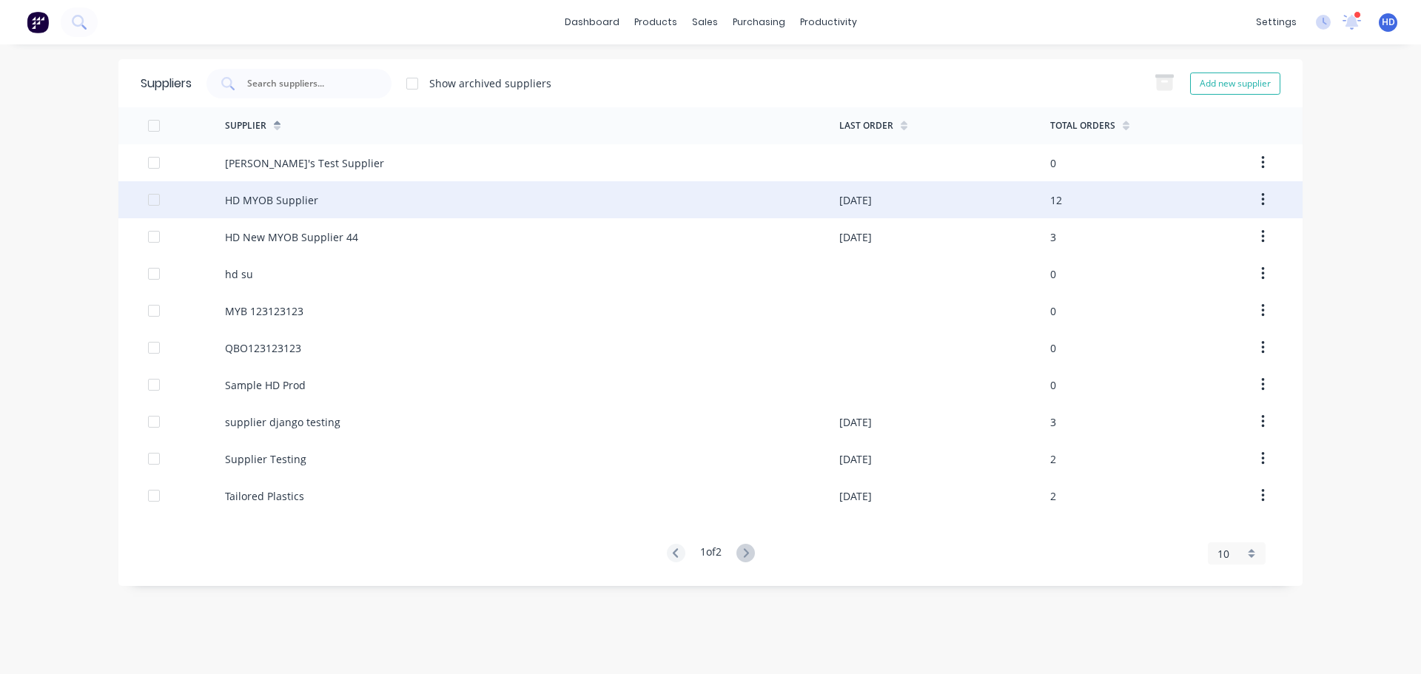
click at [291, 200] on div "HD MYOB Supplier" at bounding box center [271, 200] width 93 height 16
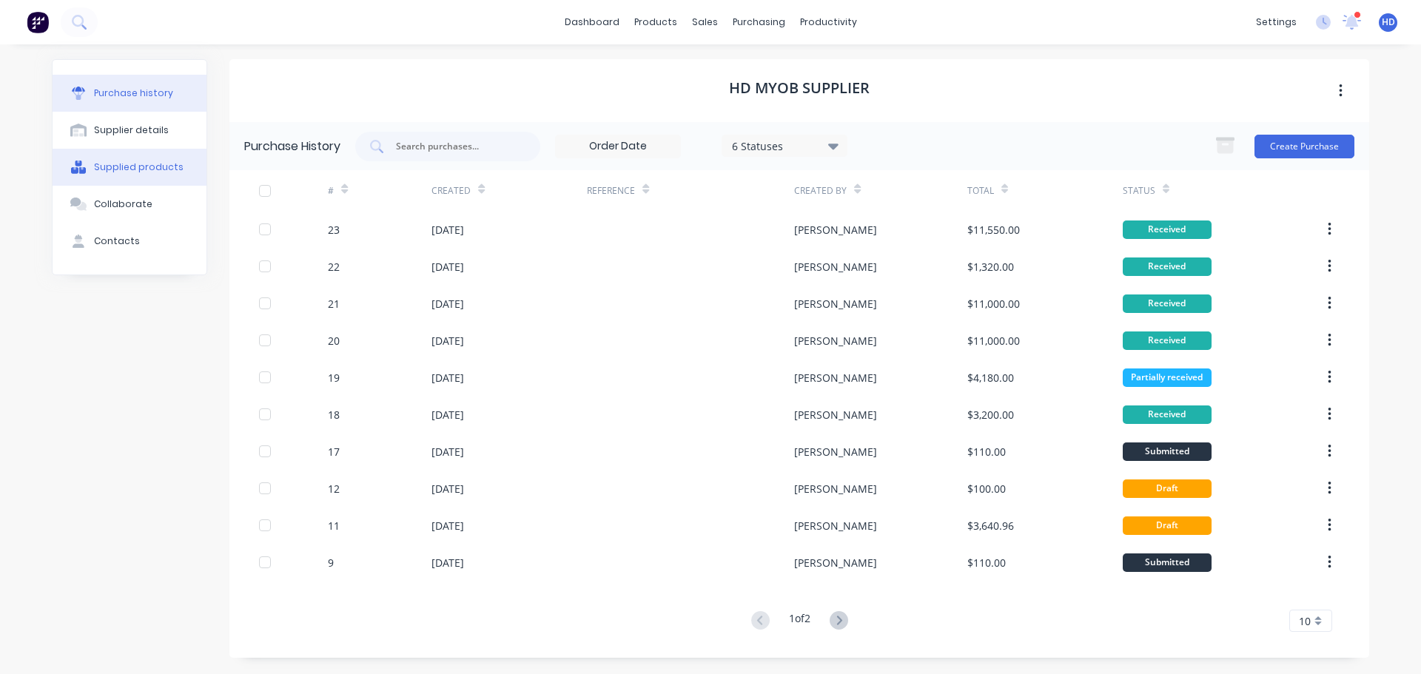
click at [146, 171] on div "Supplied products" at bounding box center [139, 167] width 90 height 13
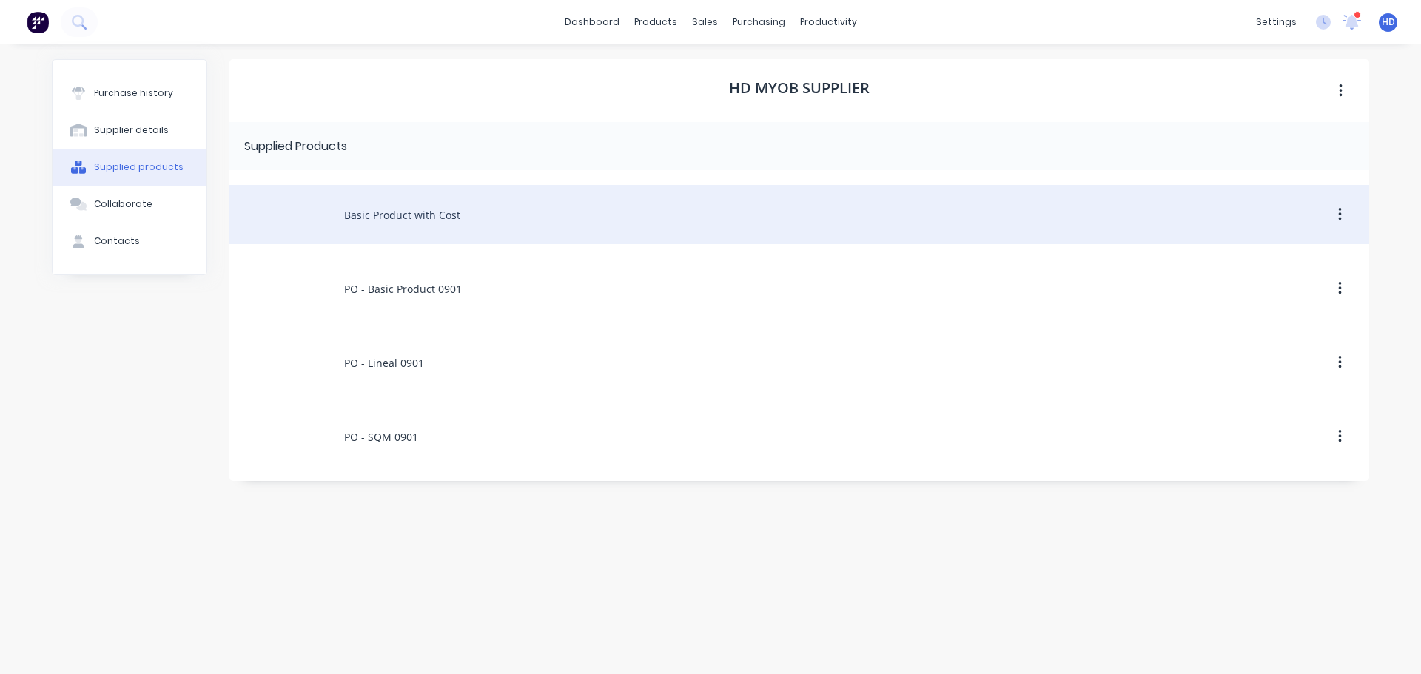
click at [432, 220] on div "Basic Product with Cost" at bounding box center [798, 214] width 1139 height 59
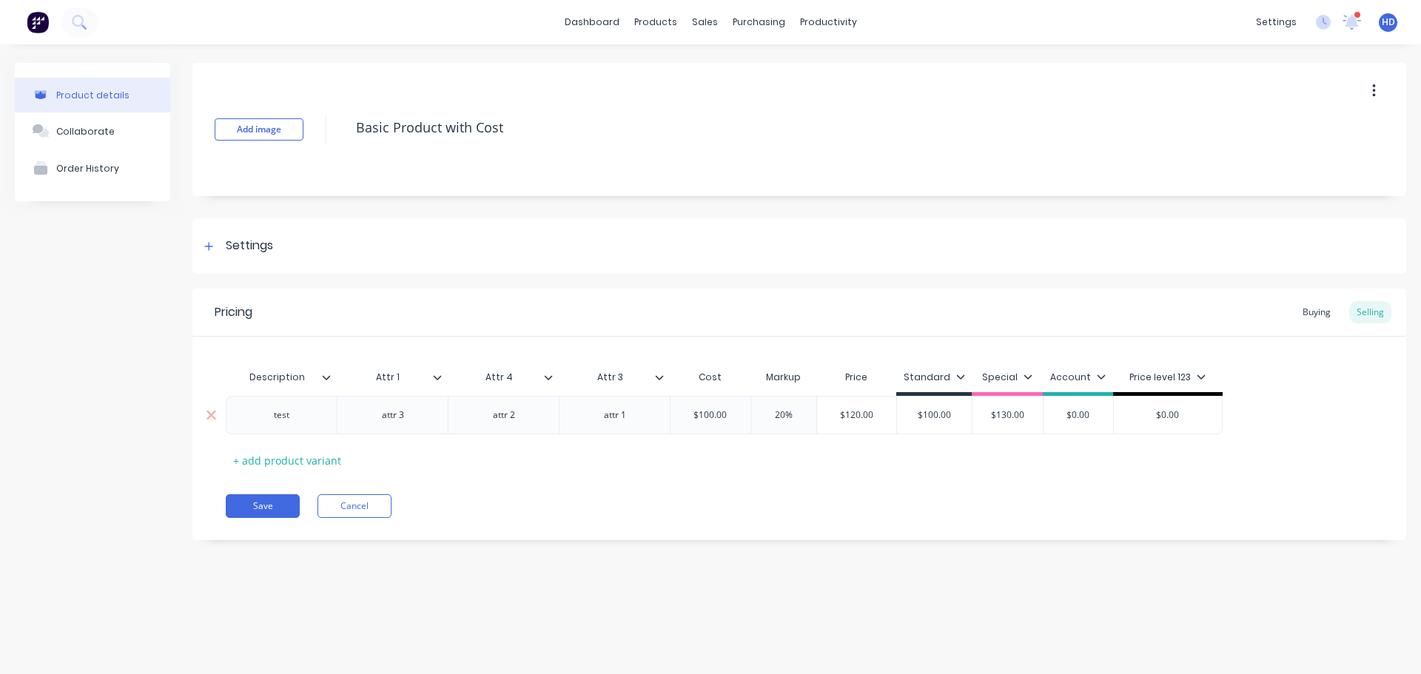
type textarea "x"
click at [1325, 319] on div "Buying" at bounding box center [1316, 312] width 43 height 22
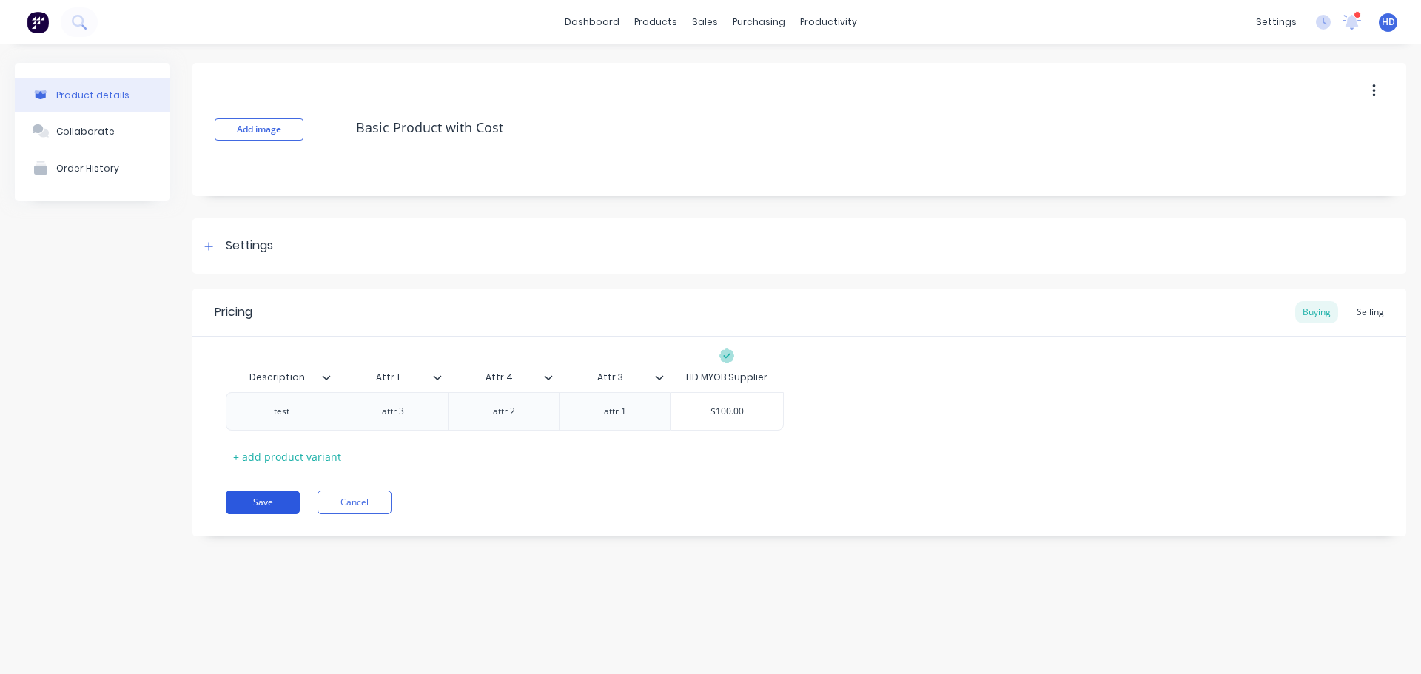
click at [268, 500] on button "Save" at bounding box center [263, 503] width 74 height 24
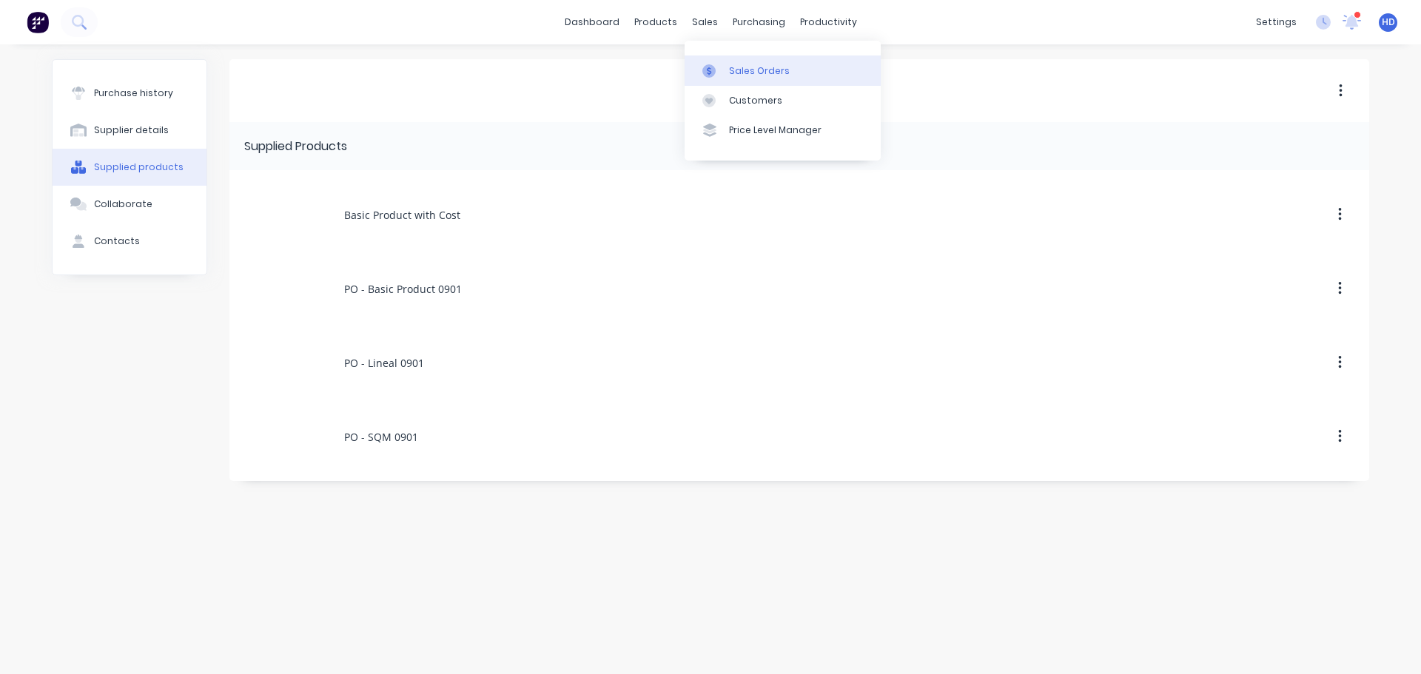
click at [758, 66] on div "Sales Orders" at bounding box center [759, 70] width 61 height 13
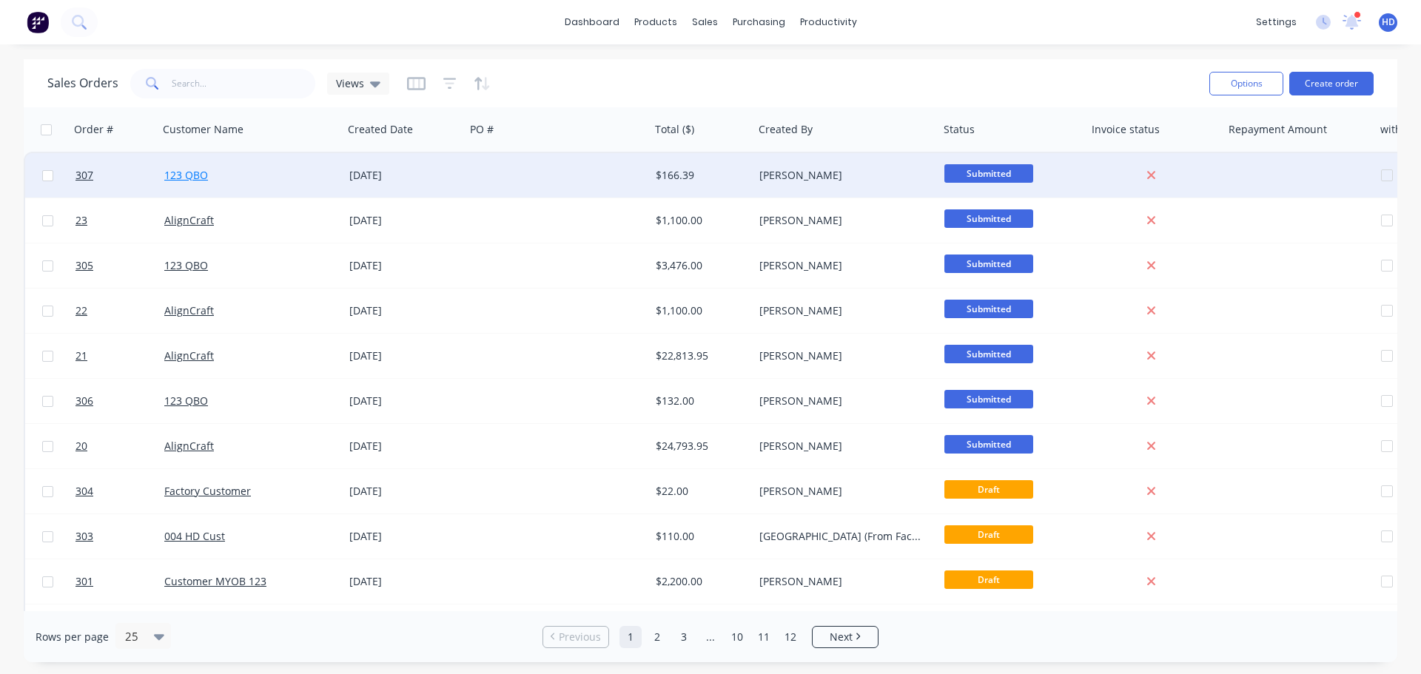
click at [181, 169] on link "123 QBO" at bounding box center [186, 175] width 44 height 14
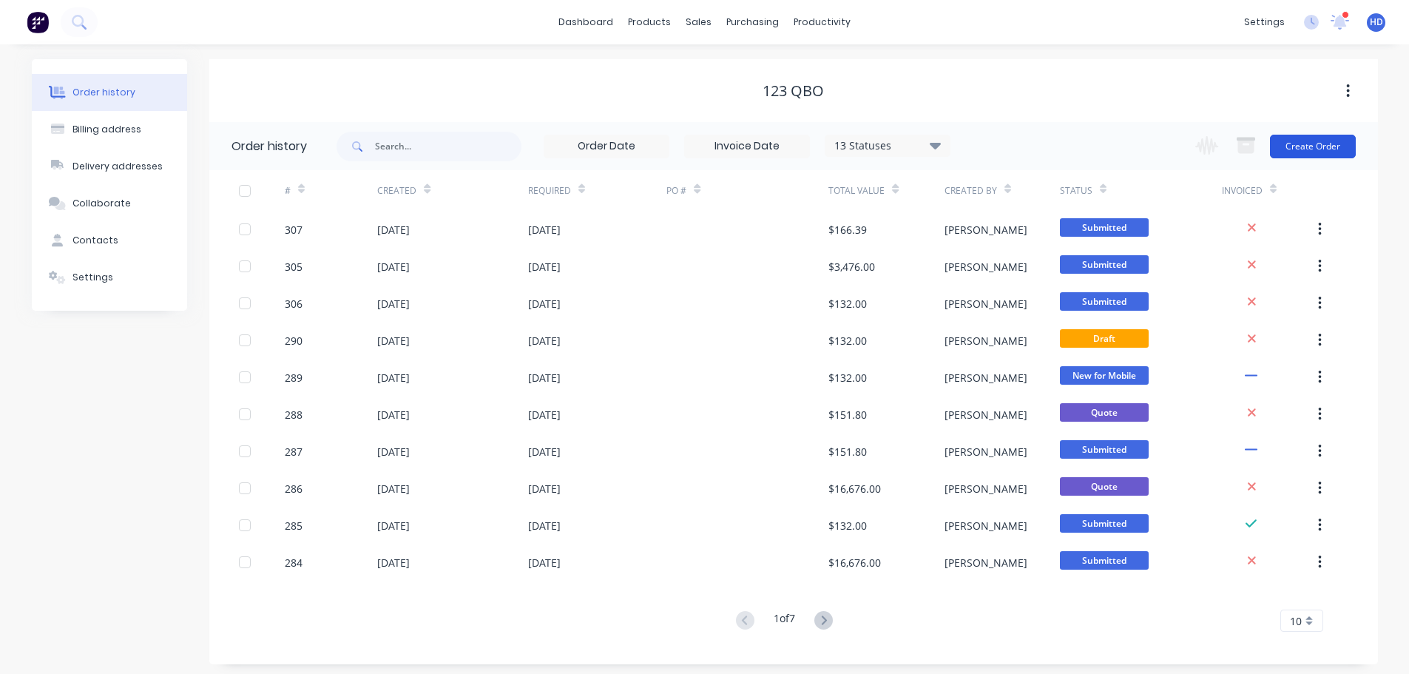
click at [1331, 145] on button "Create Order" at bounding box center [1313, 147] width 86 height 24
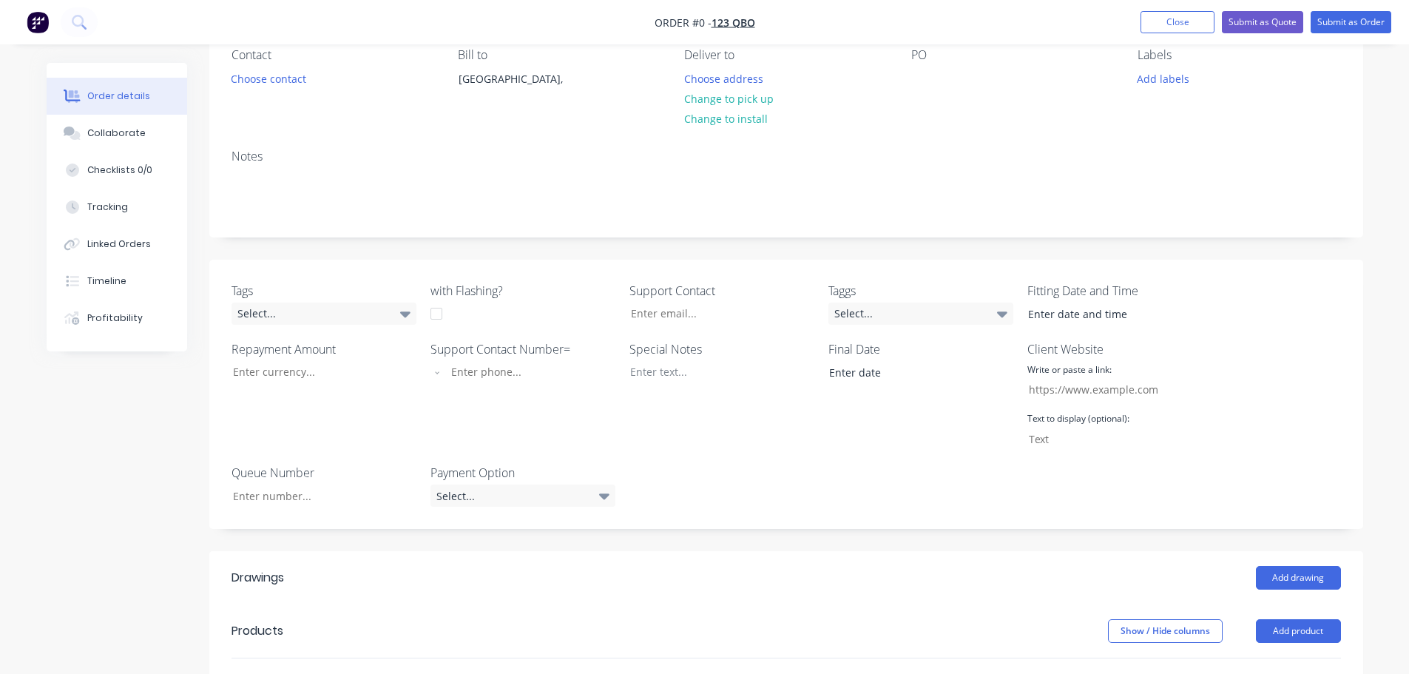
scroll to position [549, 0]
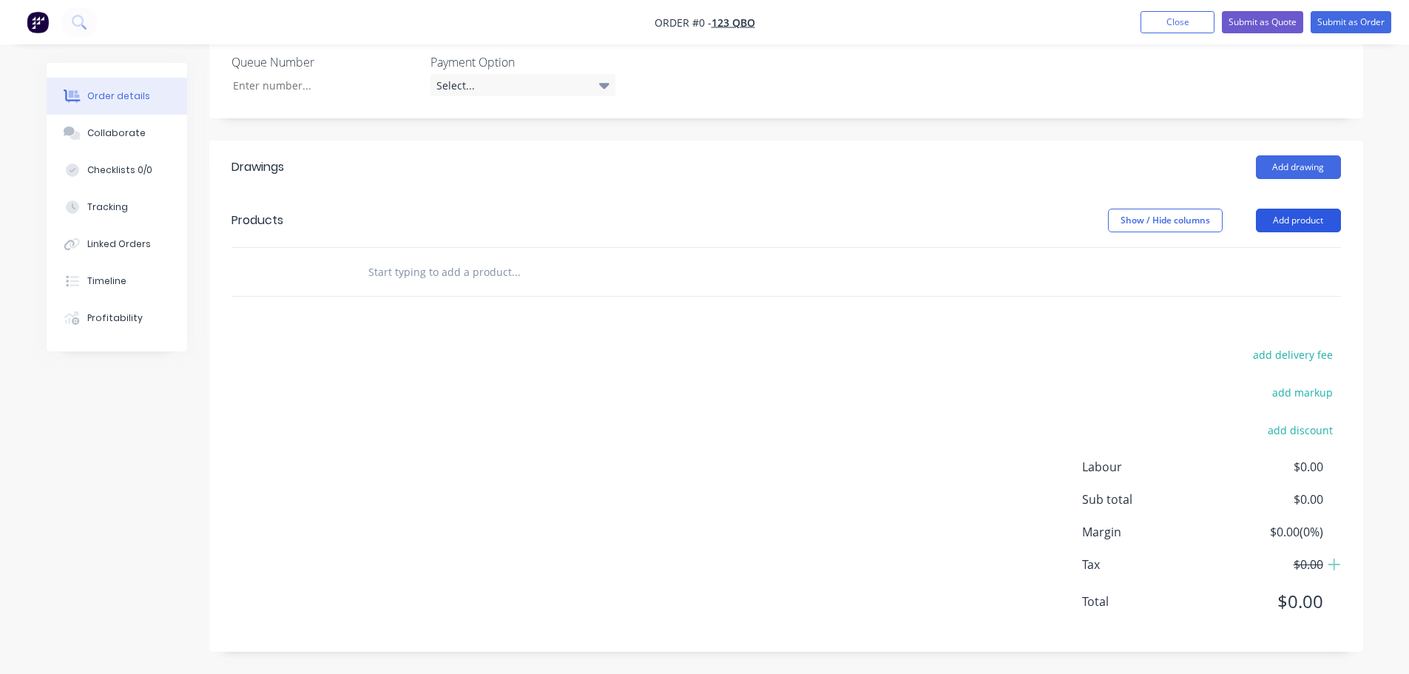
click at [1273, 226] on button "Add product" at bounding box center [1298, 221] width 85 height 24
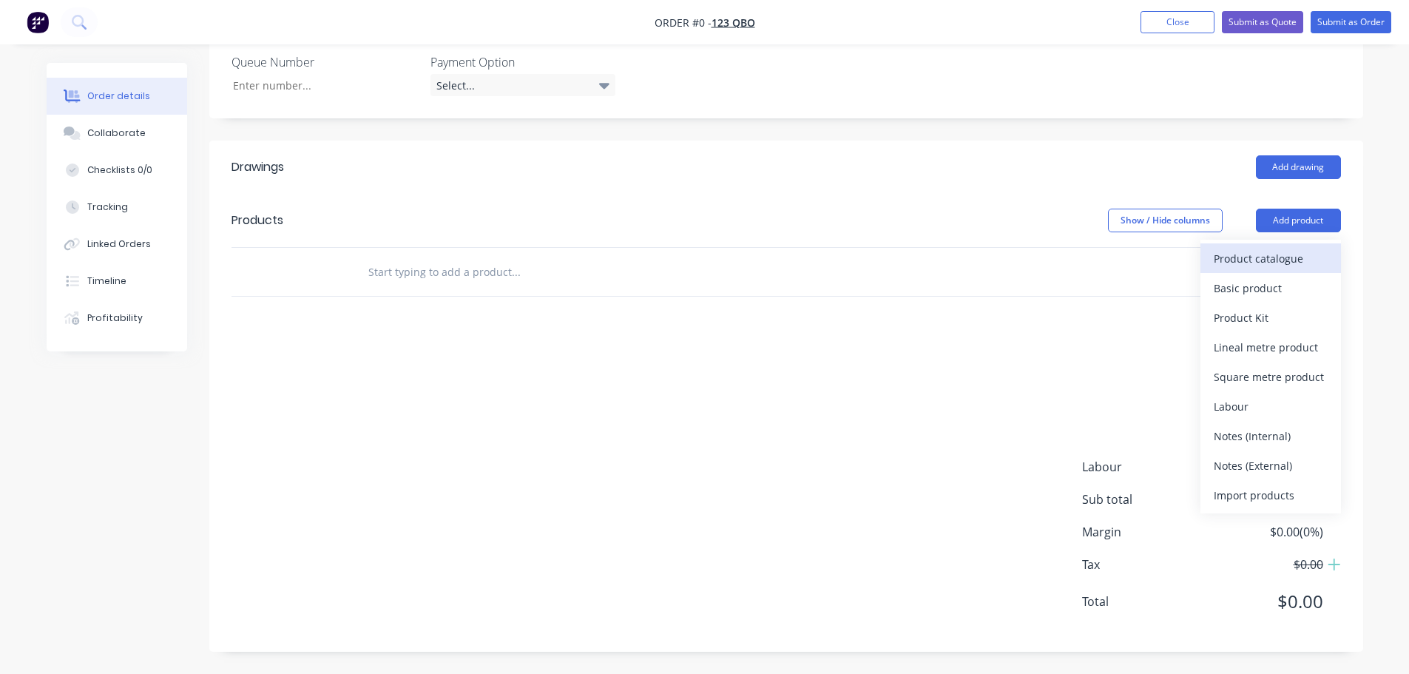
click at [1264, 261] on div "Product catalogue" at bounding box center [1271, 258] width 114 height 21
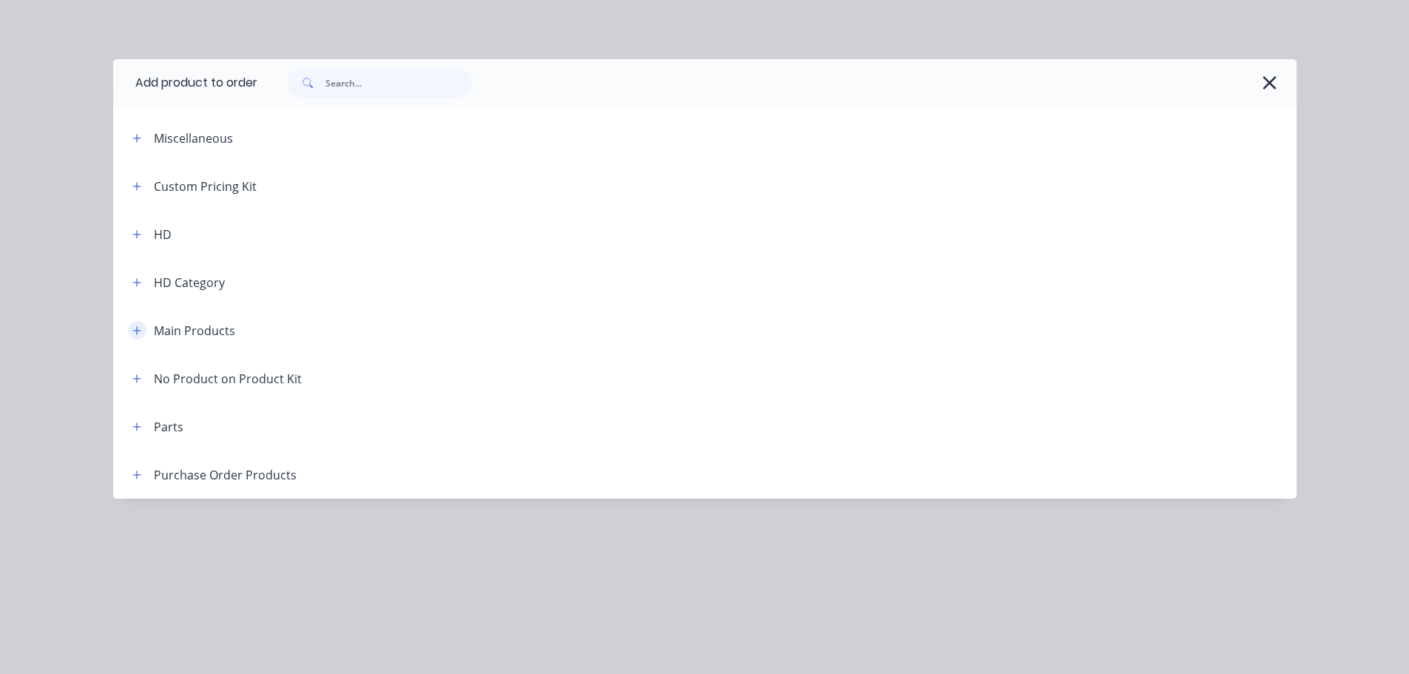
click at [138, 335] on icon "button" at bounding box center [136, 331] width 9 height 10
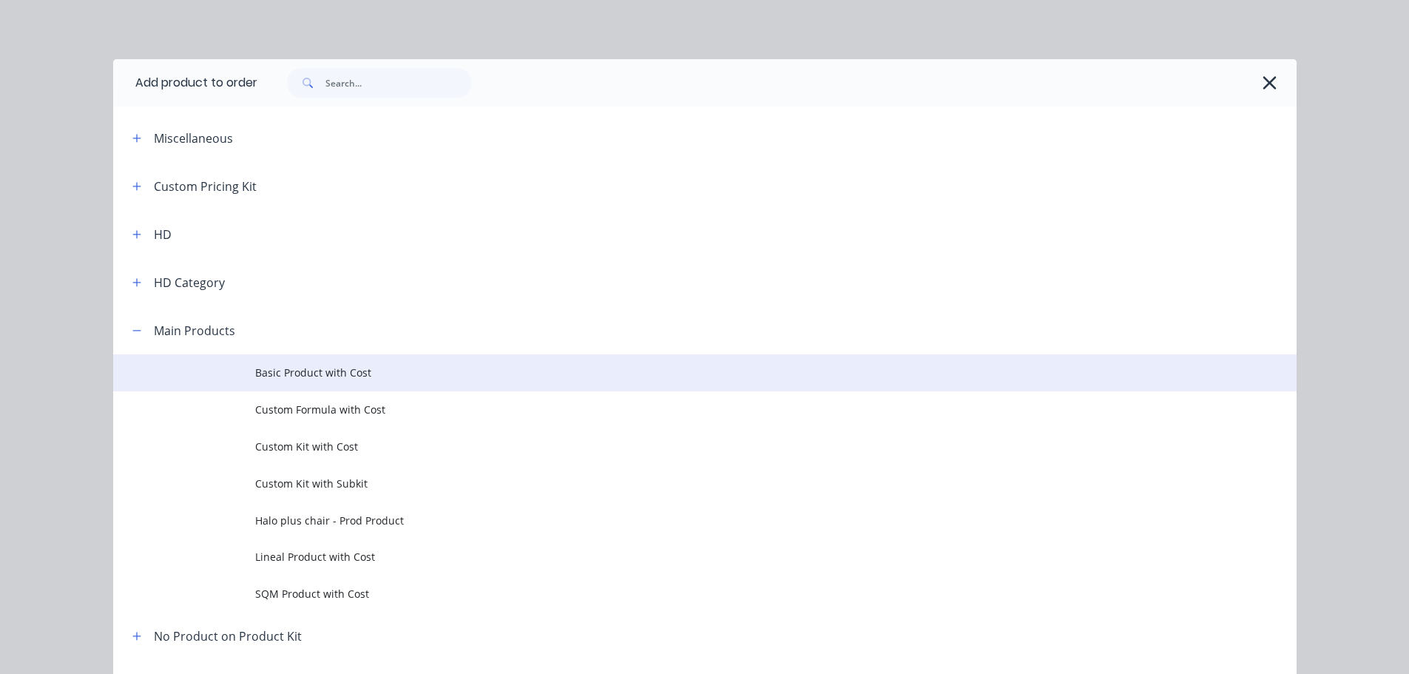
click at [310, 374] on span "Basic Product with Cost" at bounding box center [671, 373] width 833 height 16
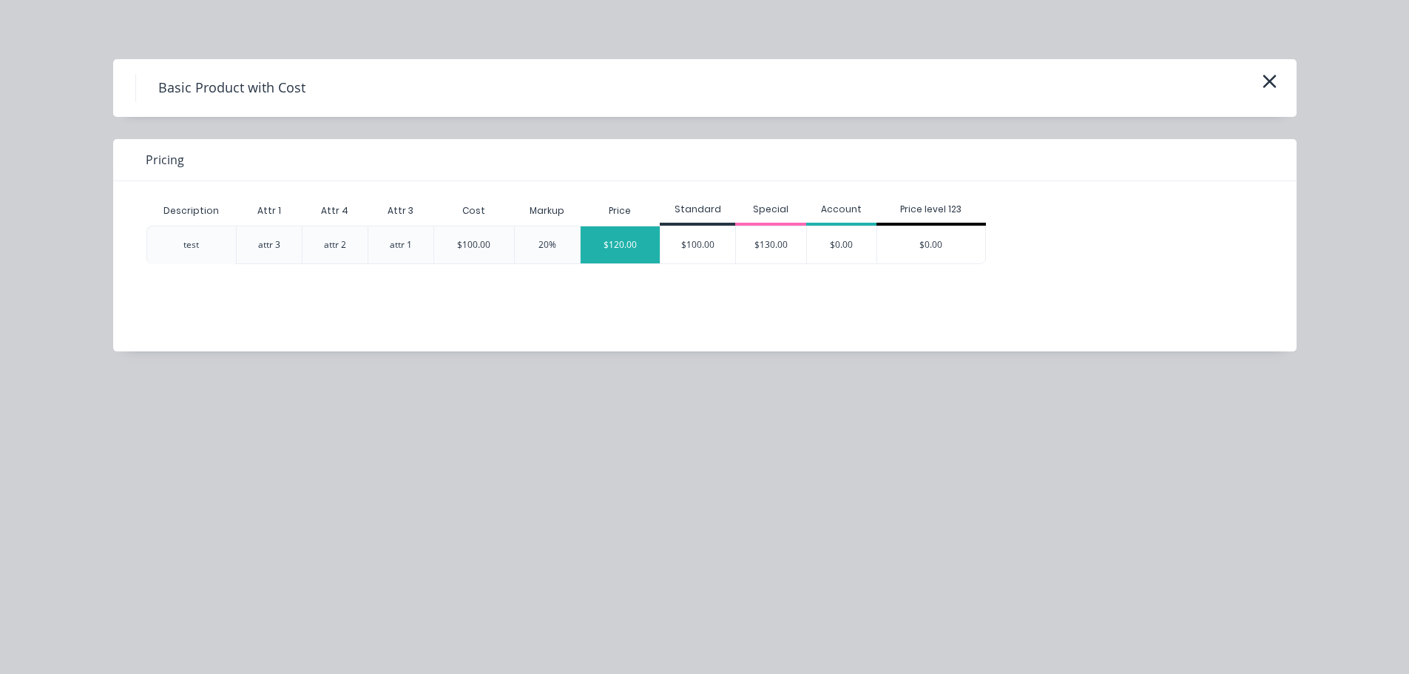
click at [621, 251] on div "$120.00" at bounding box center [621, 244] width 80 height 37
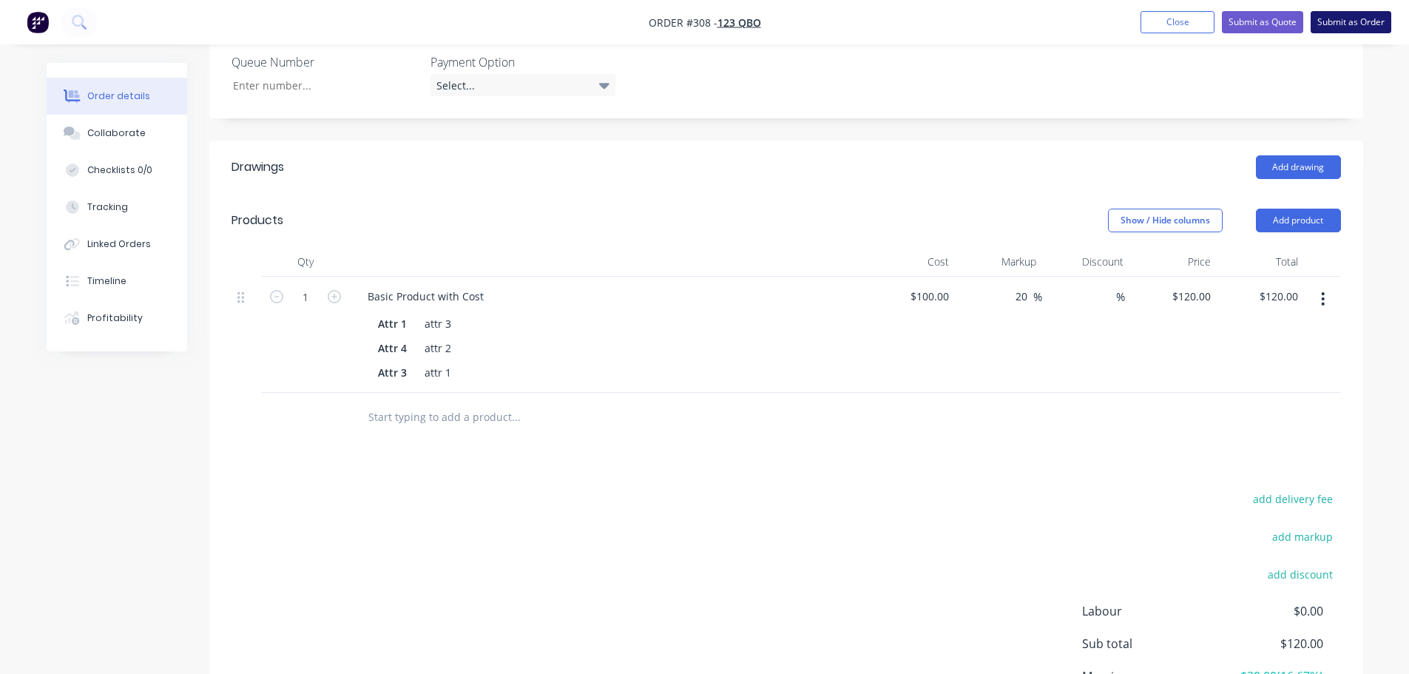
click at [1344, 24] on button "Submit as Order" at bounding box center [1351, 22] width 81 height 22
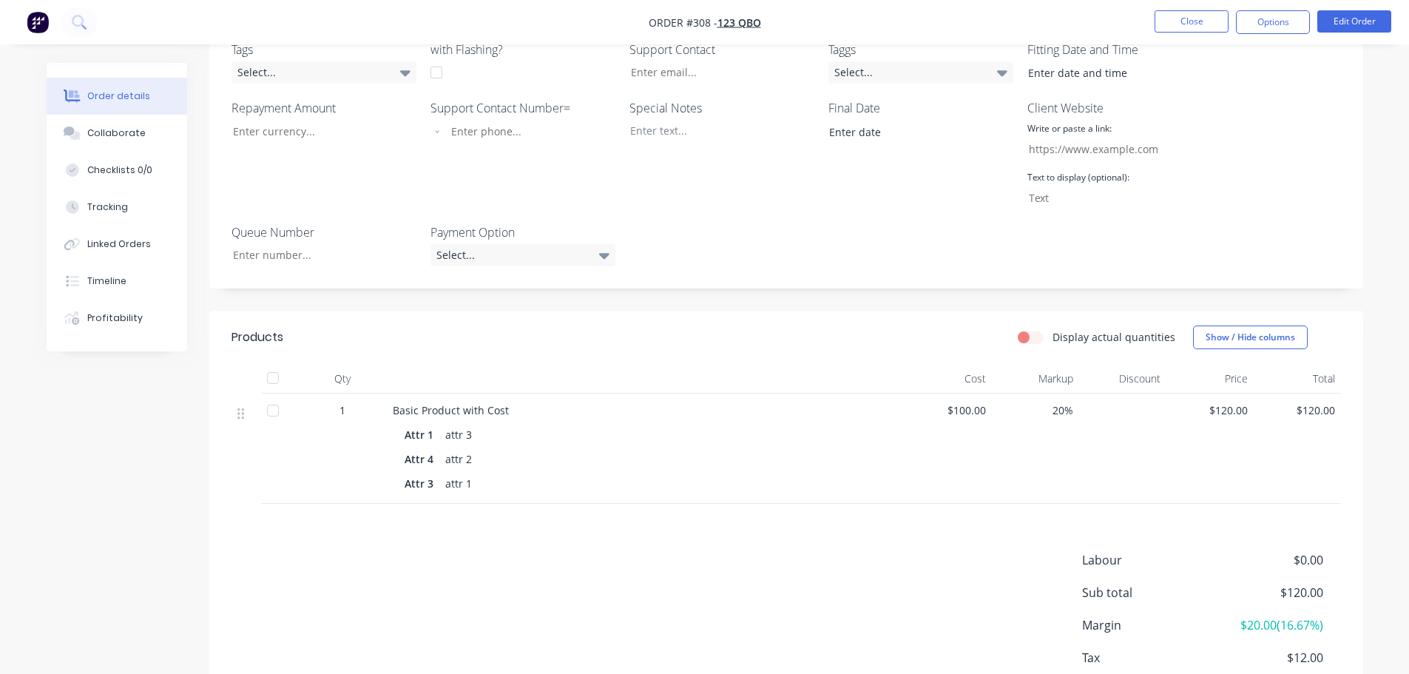
scroll to position [370, 0]
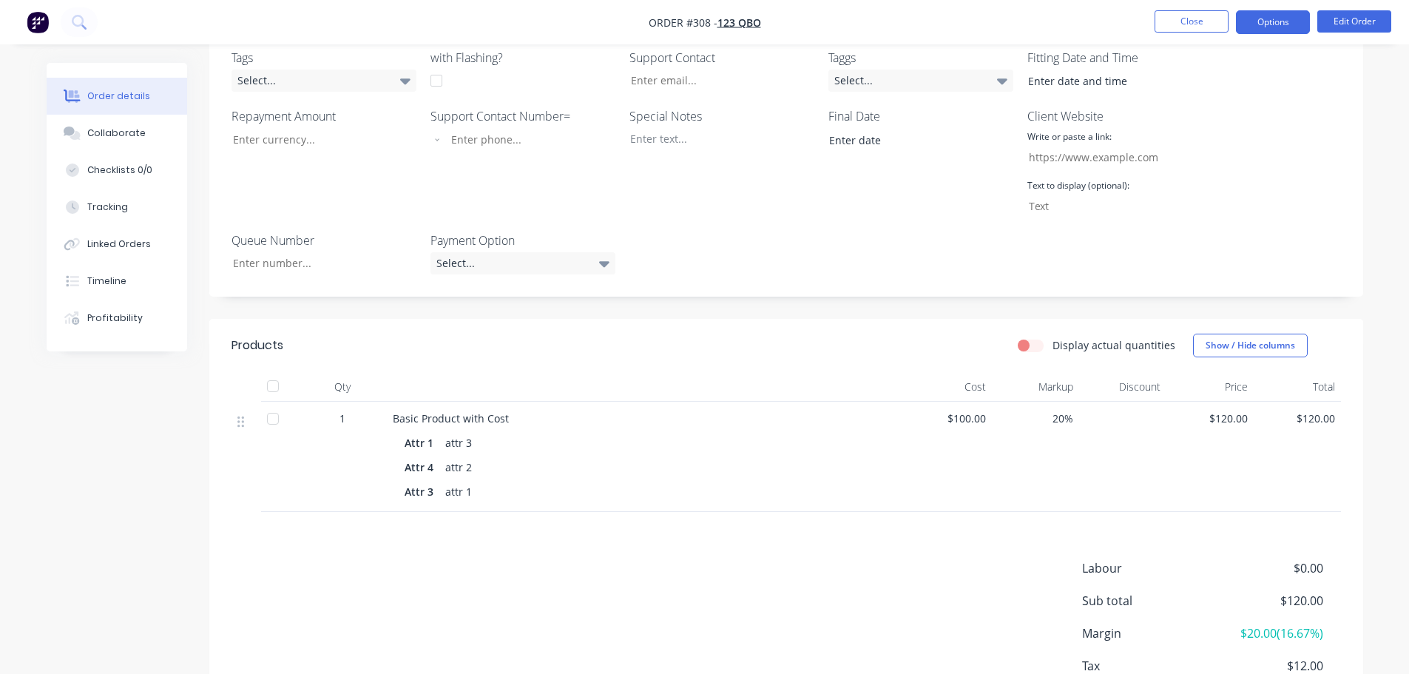
click at [1271, 23] on button "Options" at bounding box center [1273, 22] width 74 height 24
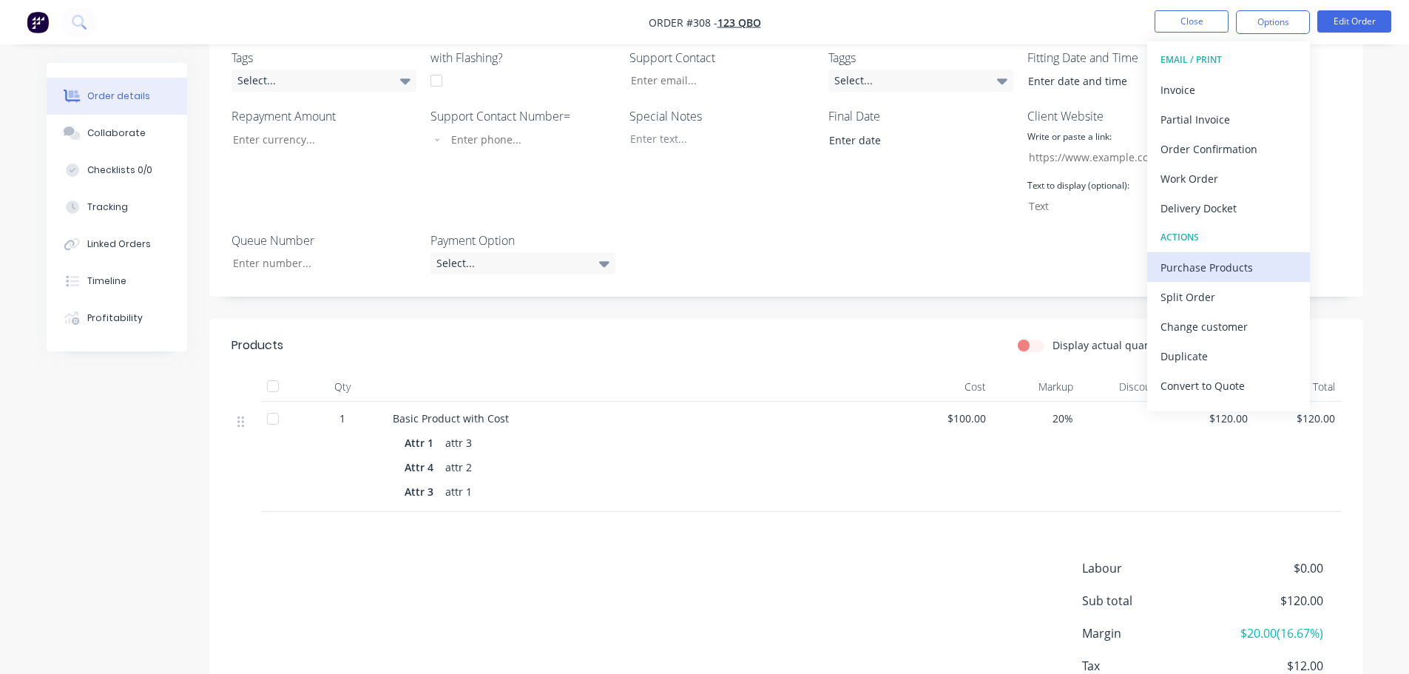
click at [1244, 274] on div "Purchase Products" at bounding box center [1229, 267] width 136 height 21
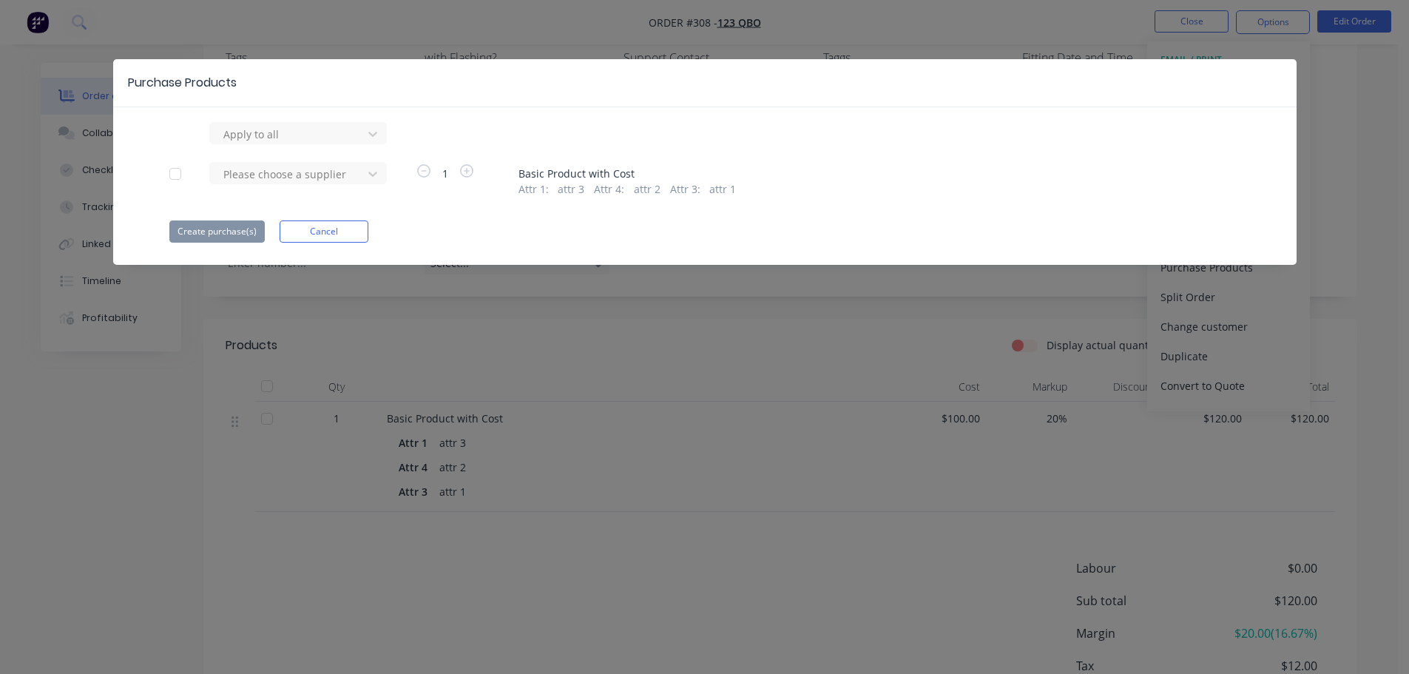
click at [178, 170] on div at bounding box center [176, 174] width 30 height 30
click at [286, 144] on div at bounding box center [288, 134] width 133 height 18
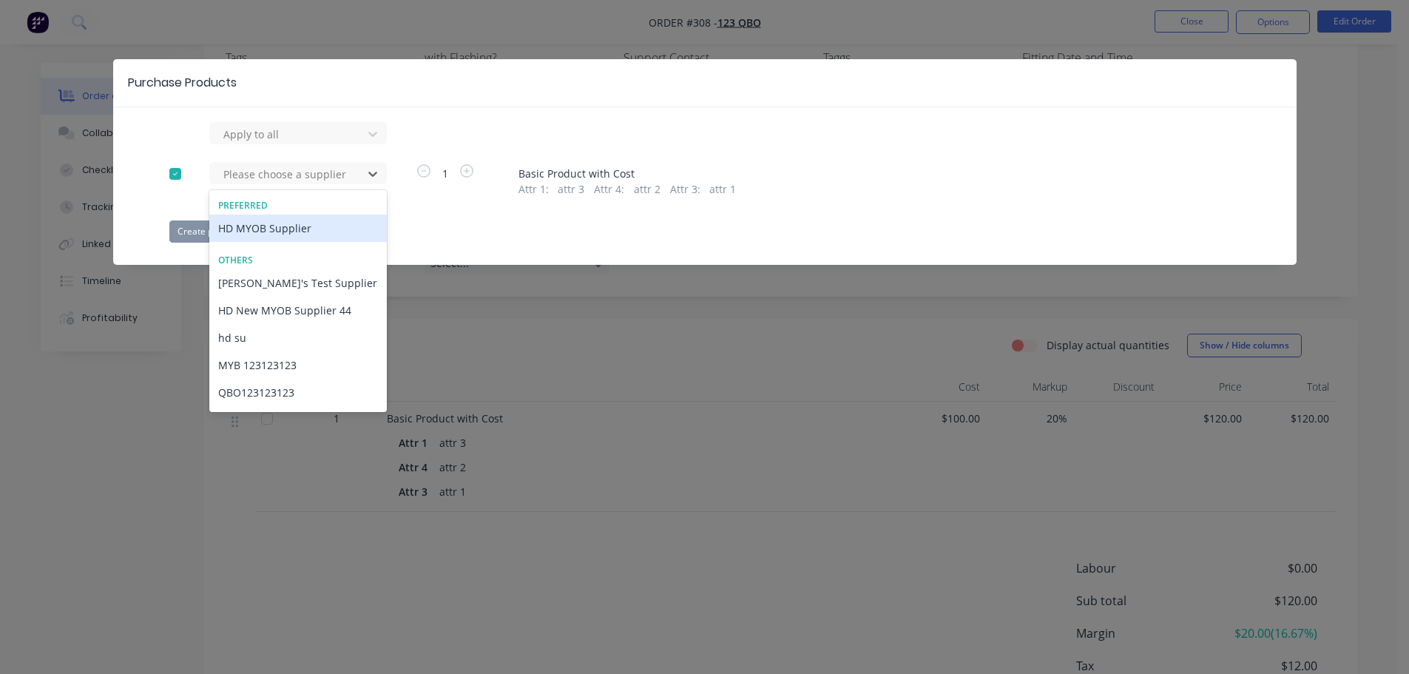
click at [292, 227] on div "HD MYOB Supplier" at bounding box center [298, 228] width 178 height 27
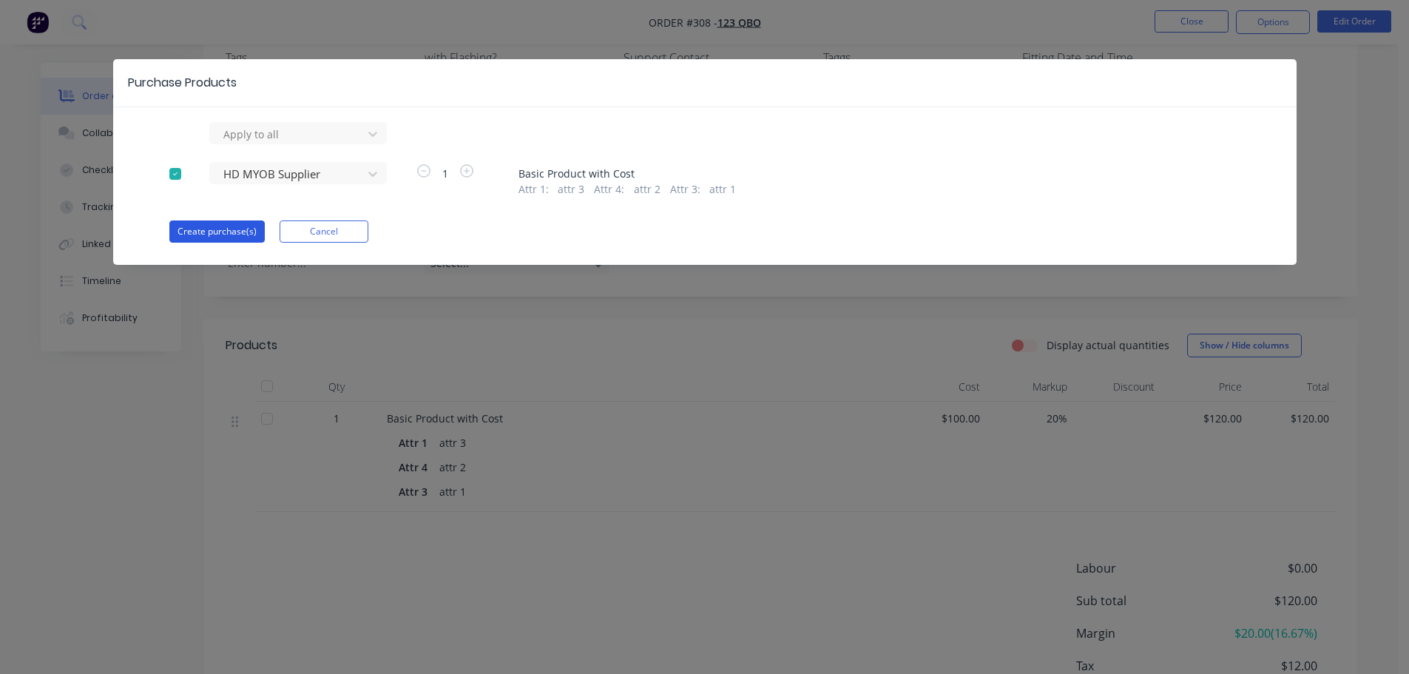
click at [222, 232] on button "Create purchase(s)" at bounding box center [216, 231] width 95 height 22
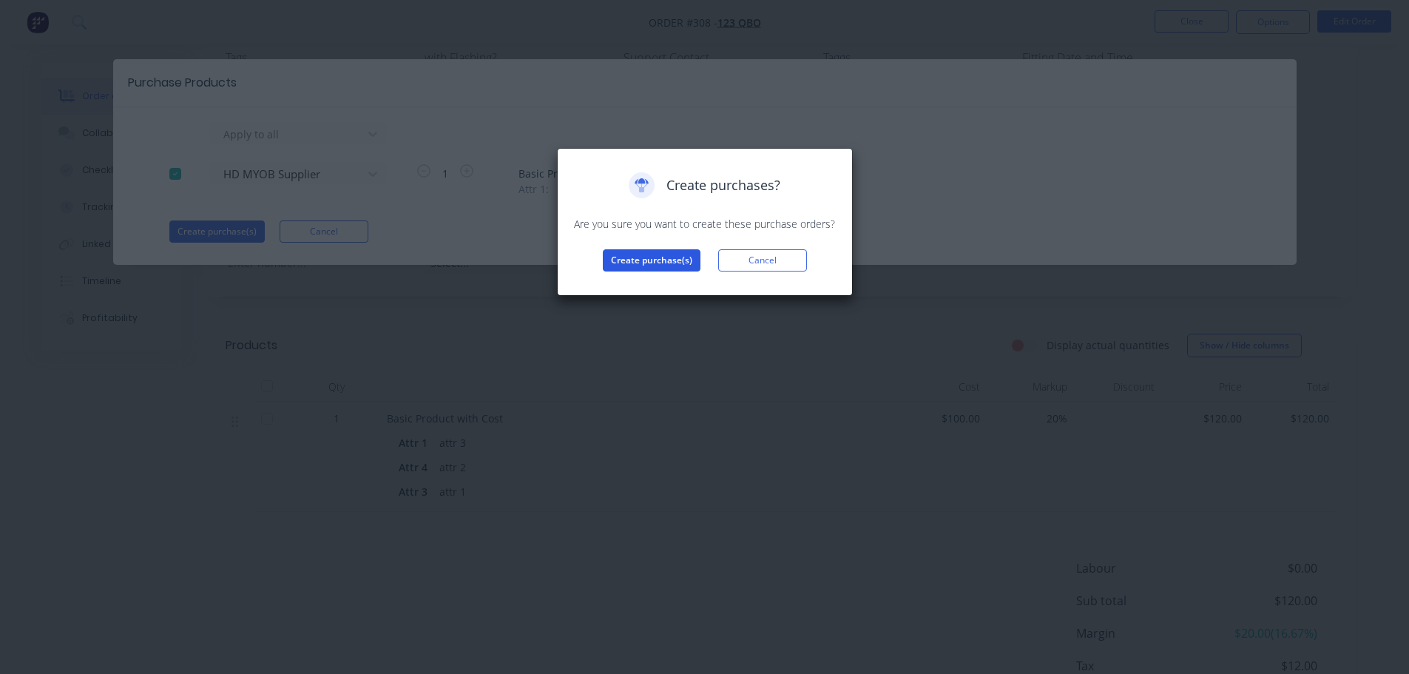
click at [645, 257] on button "Create purchase(s)" at bounding box center [652, 260] width 98 height 22
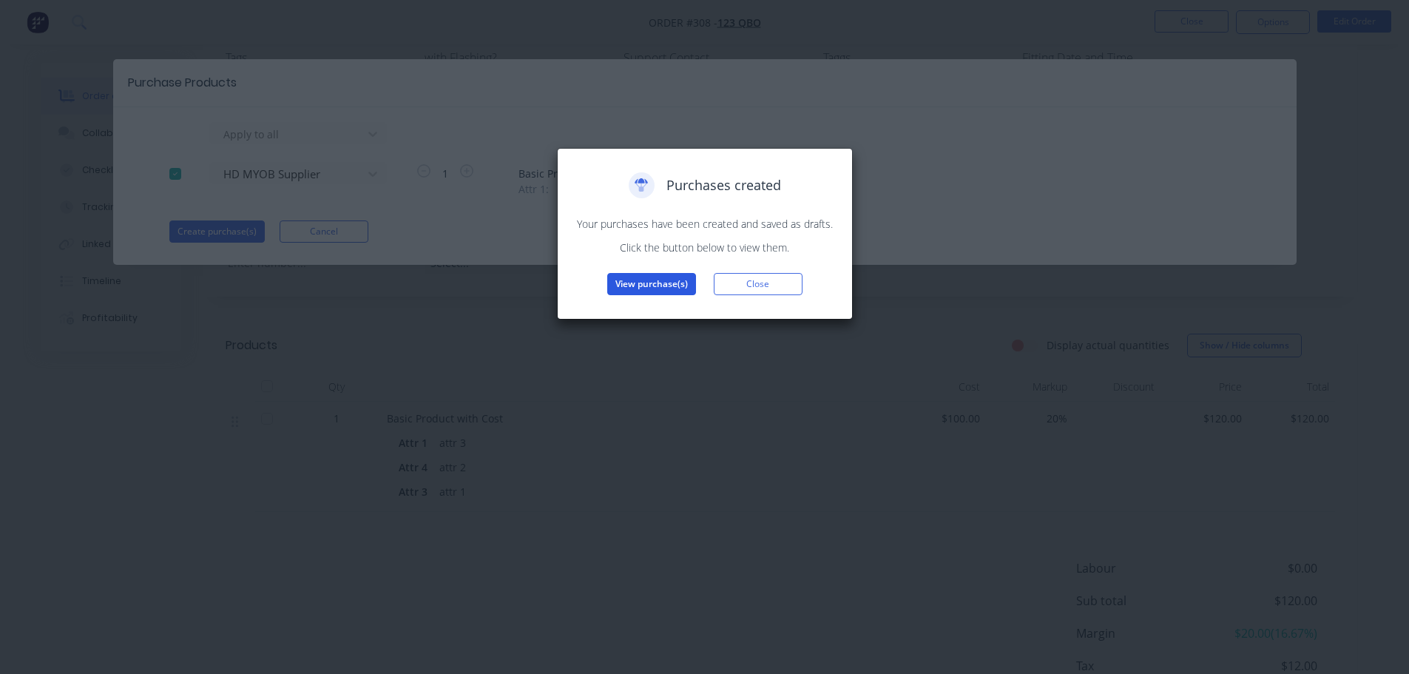
click at [650, 281] on button "View purchase(s)" at bounding box center [651, 284] width 89 height 22
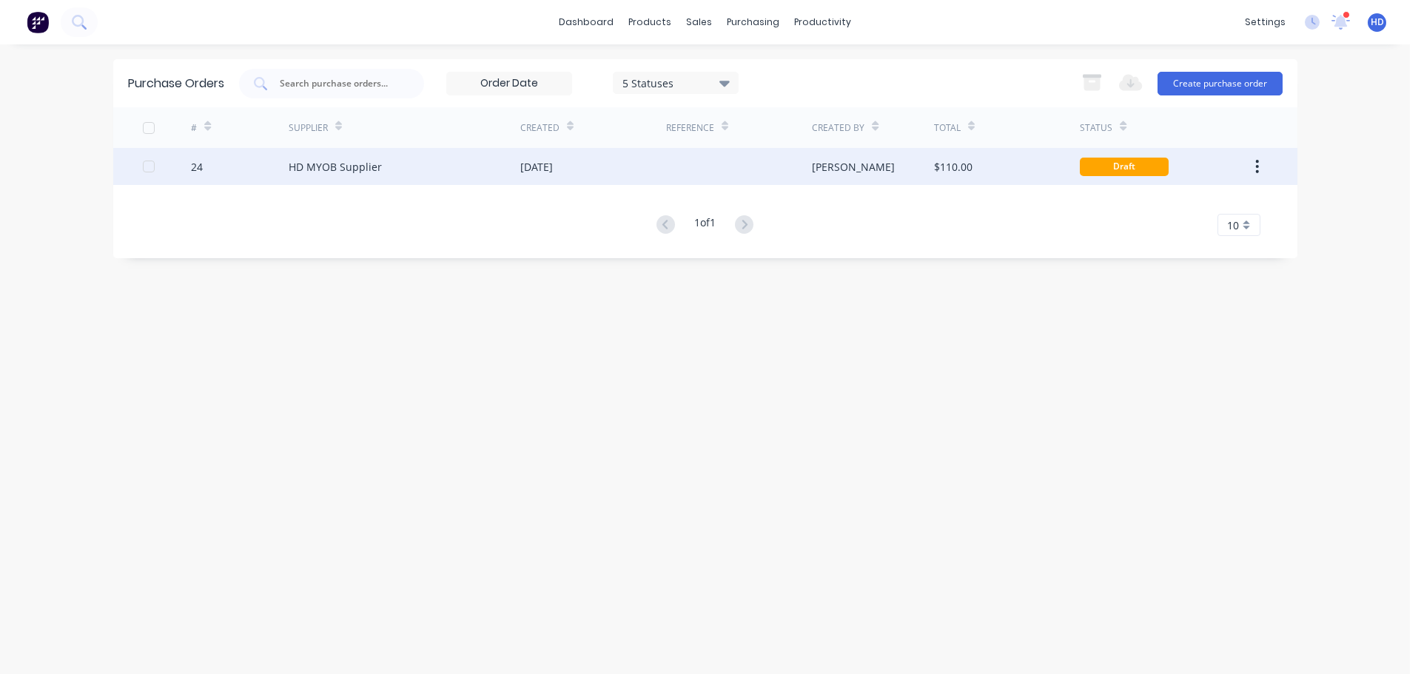
click at [721, 168] on div at bounding box center [739, 166] width 146 height 37
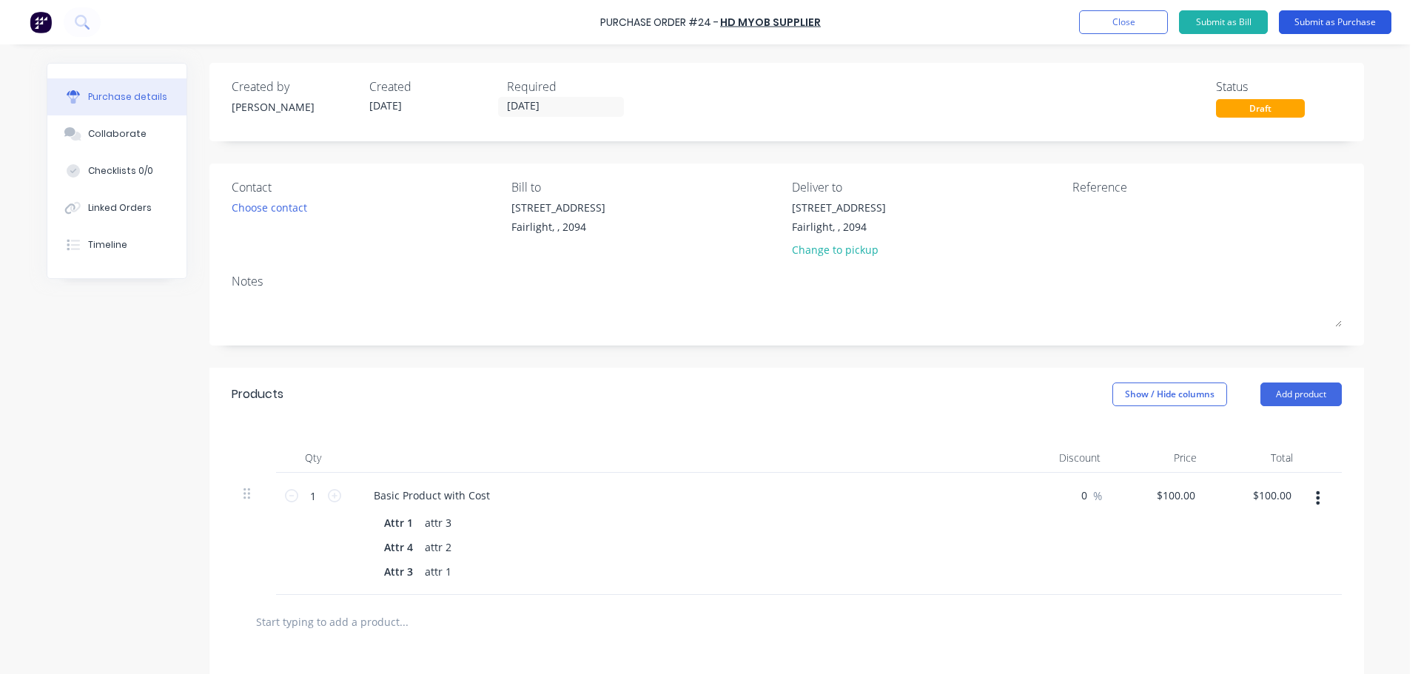
click at [1354, 17] on button "Submit as Purchase" at bounding box center [1334, 22] width 112 height 24
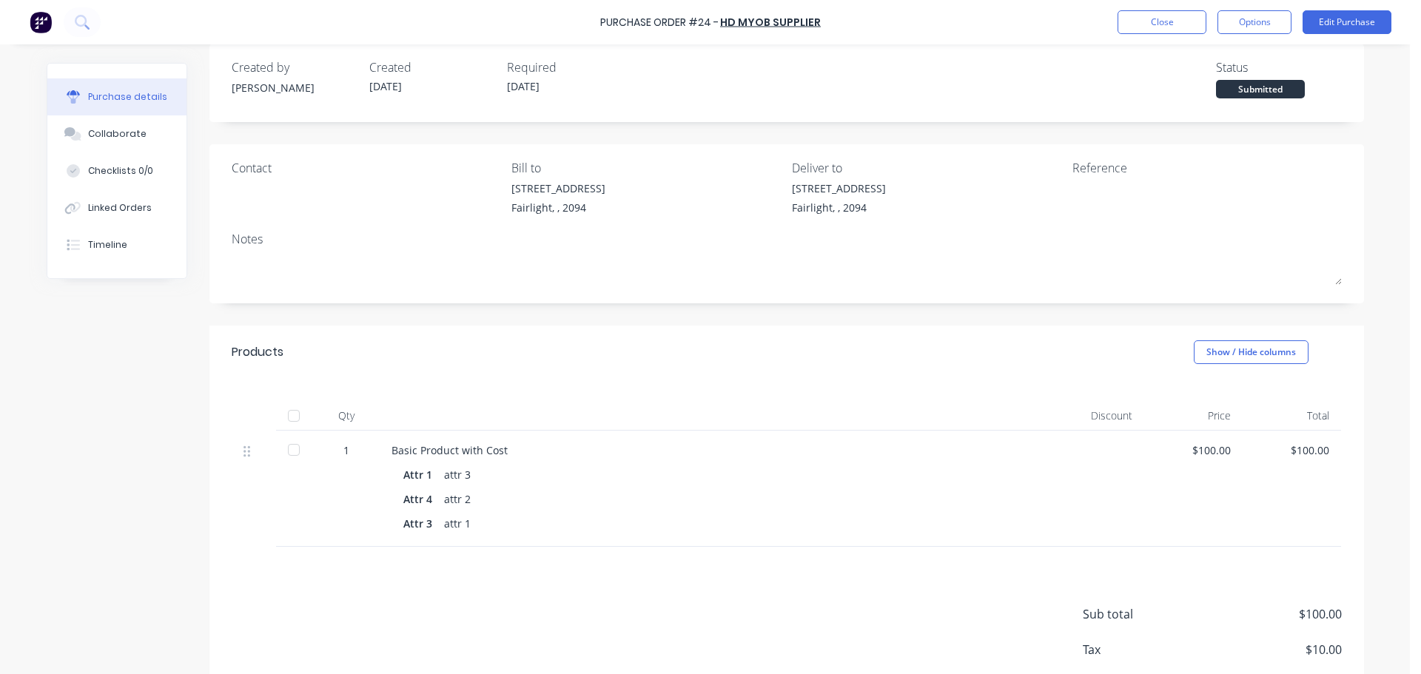
scroll to position [74, 0]
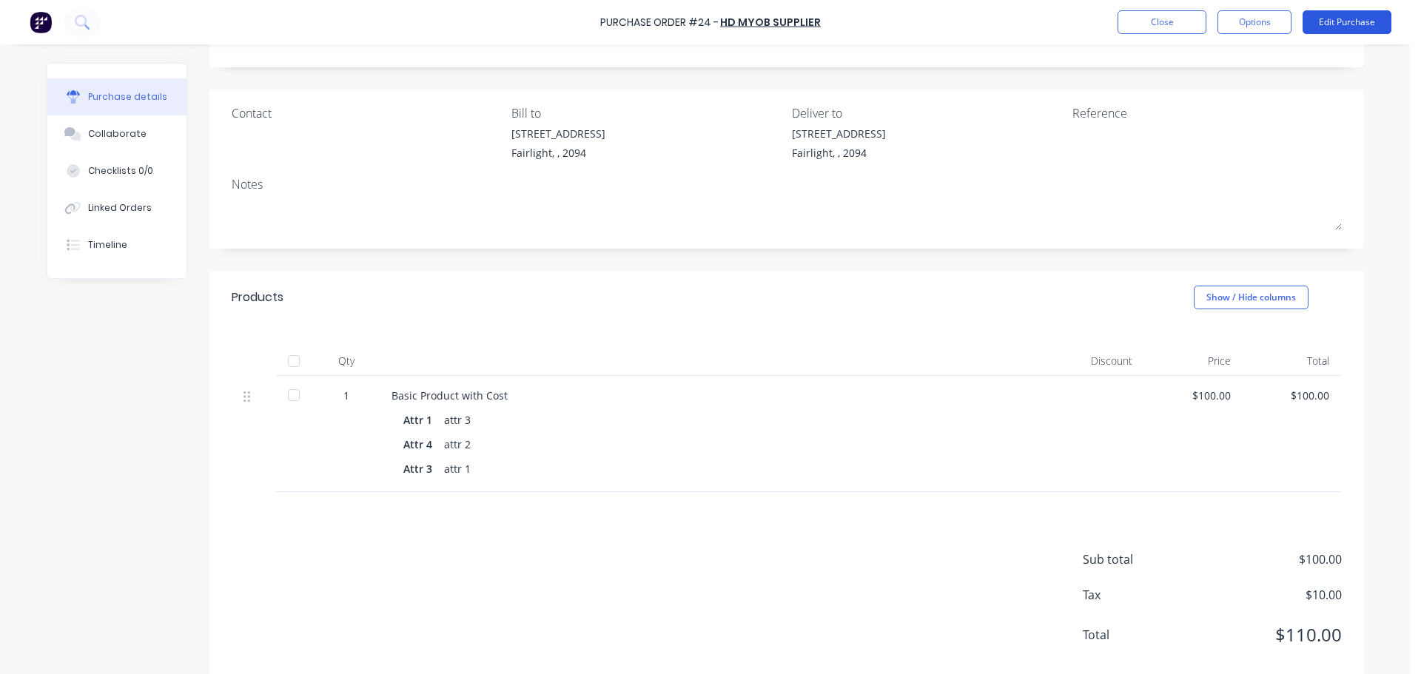
click at [1345, 19] on button "Edit Purchase" at bounding box center [1346, 22] width 89 height 24
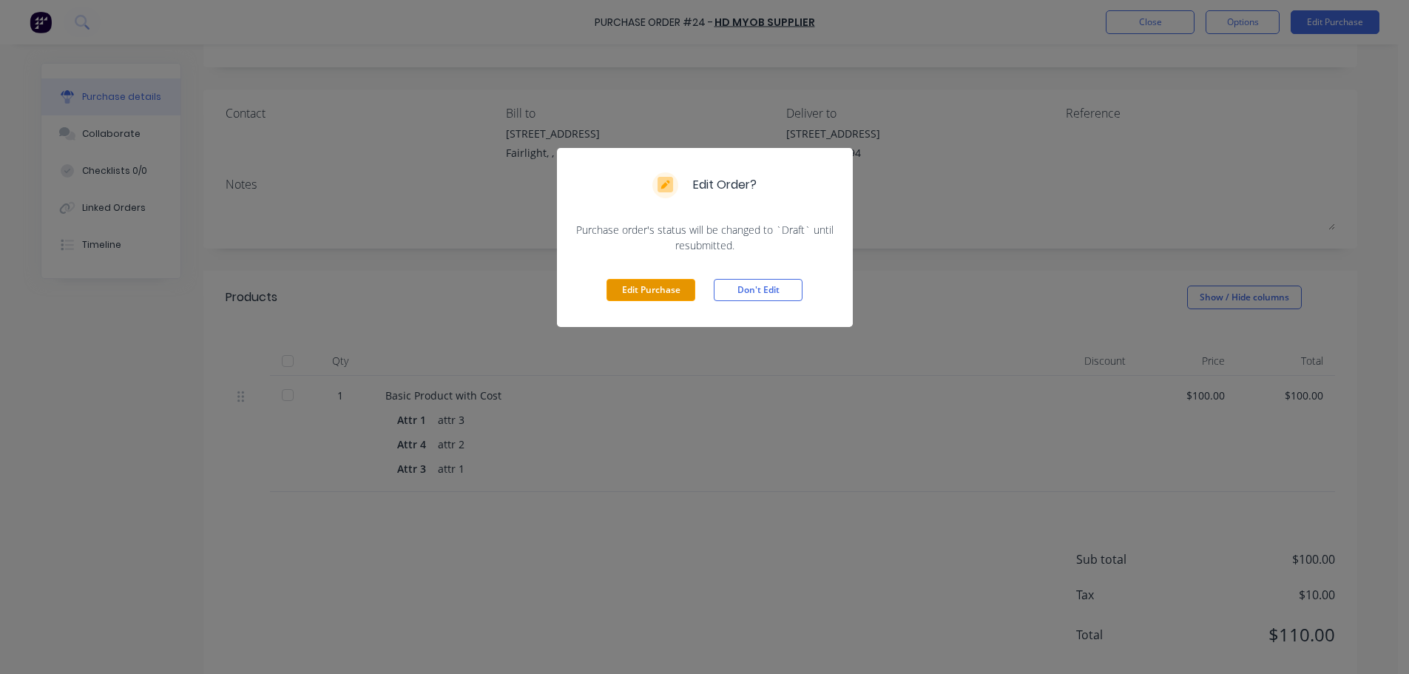
click at [659, 287] on button "Edit Purchase" at bounding box center [651, 290] width 89 height 22
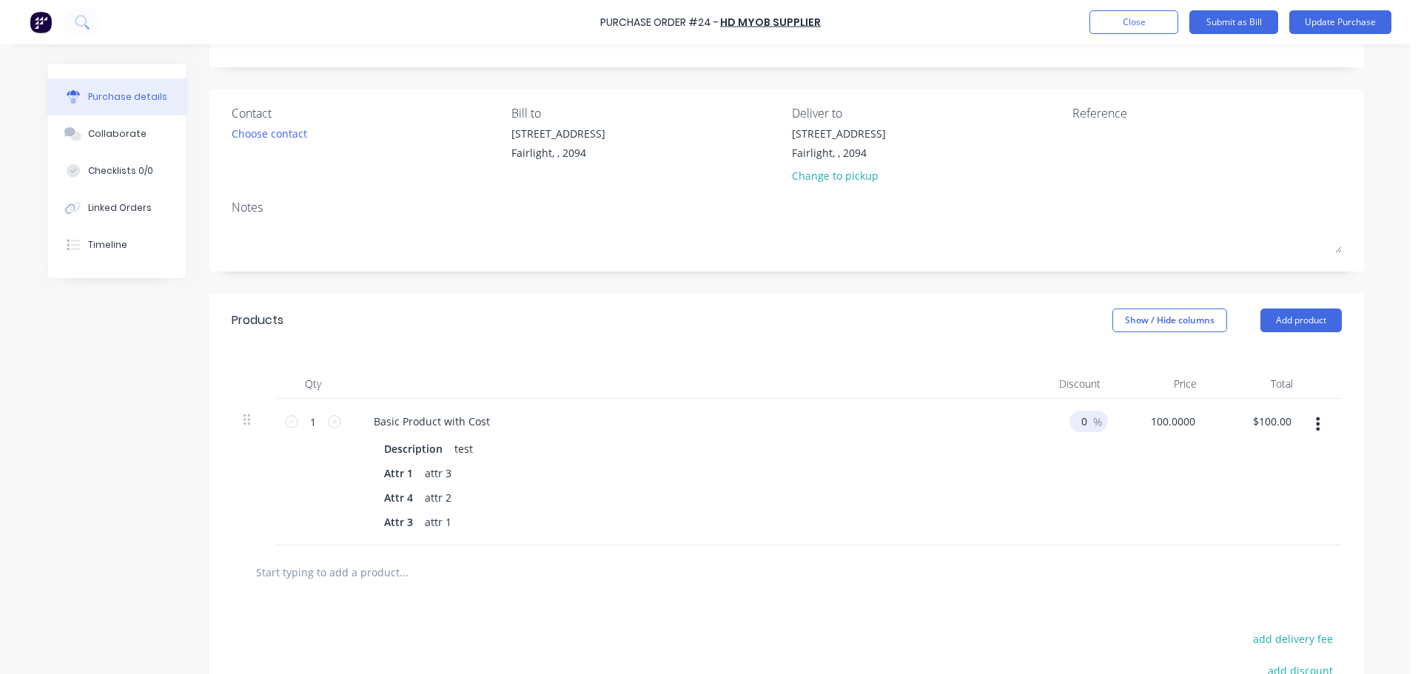
drag, startPoint x: 1191, startPoint y: 420, endPoint x: 1096, endPoint y: 424, distance: 94.8
click at [1096, 424] on div "1 1 Basic Product with Cost Description test Attr 1 attr 3 Attr 4 attr 2 Attr 3…" at bounding box center [787, 472] width 1110 height 146
type input "$150.00"
click at [1065, 481] on div "0 0 %" at bounding box center [1064, 472] width 96 height 146
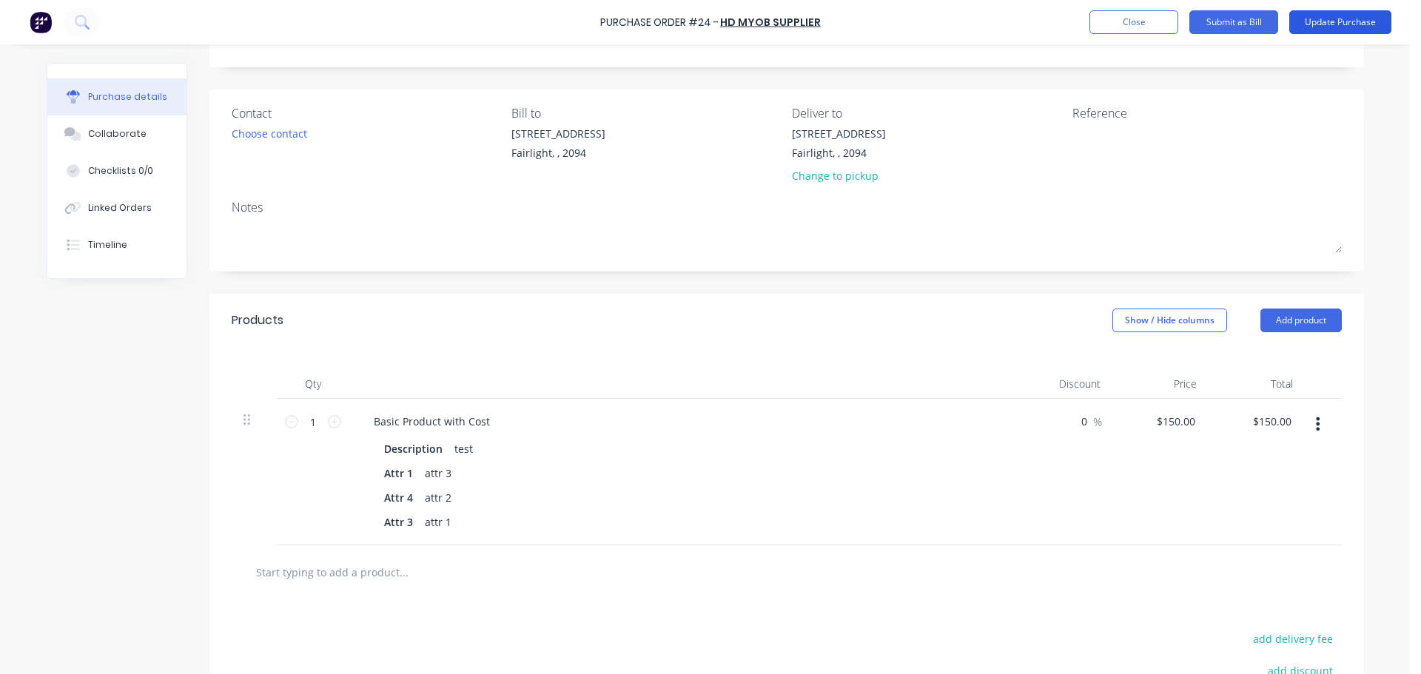
click at [1331, 13] on button "Update Purchase" at bounding box center [1340, 22] width 102 height 24
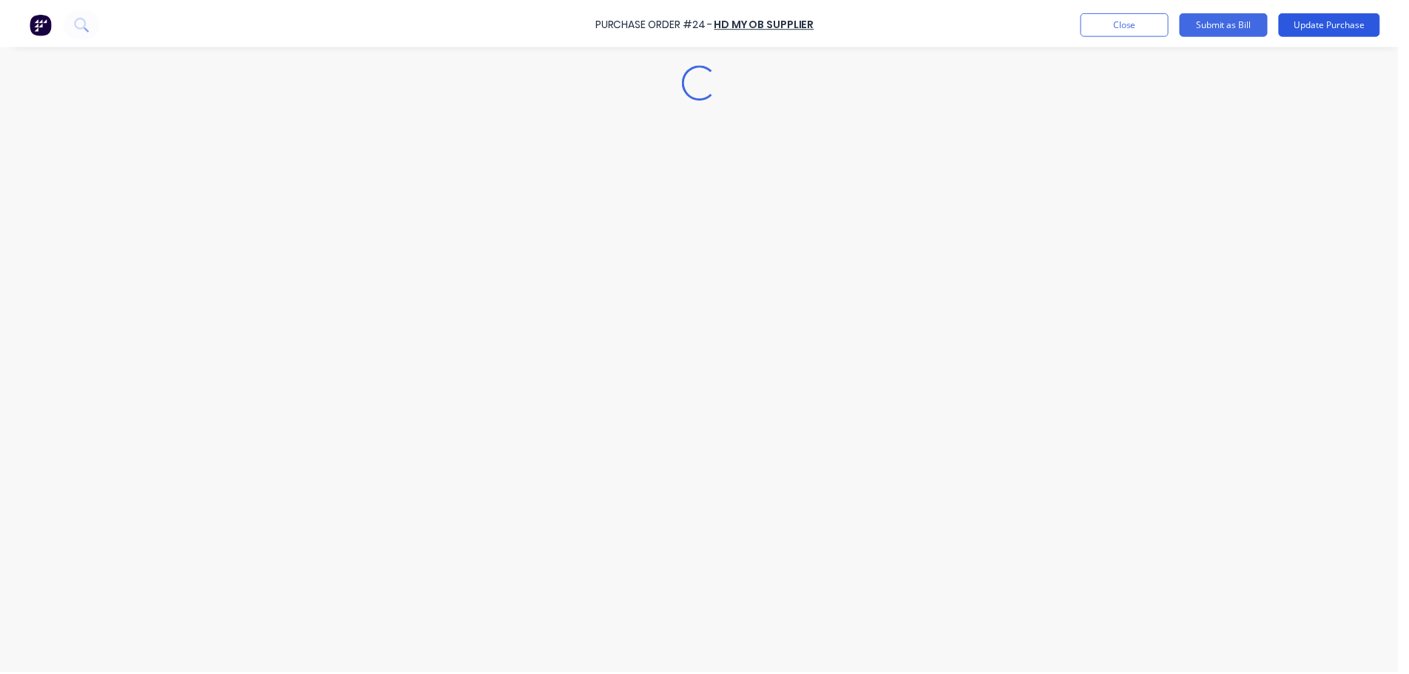
scroll to position [0, 0]
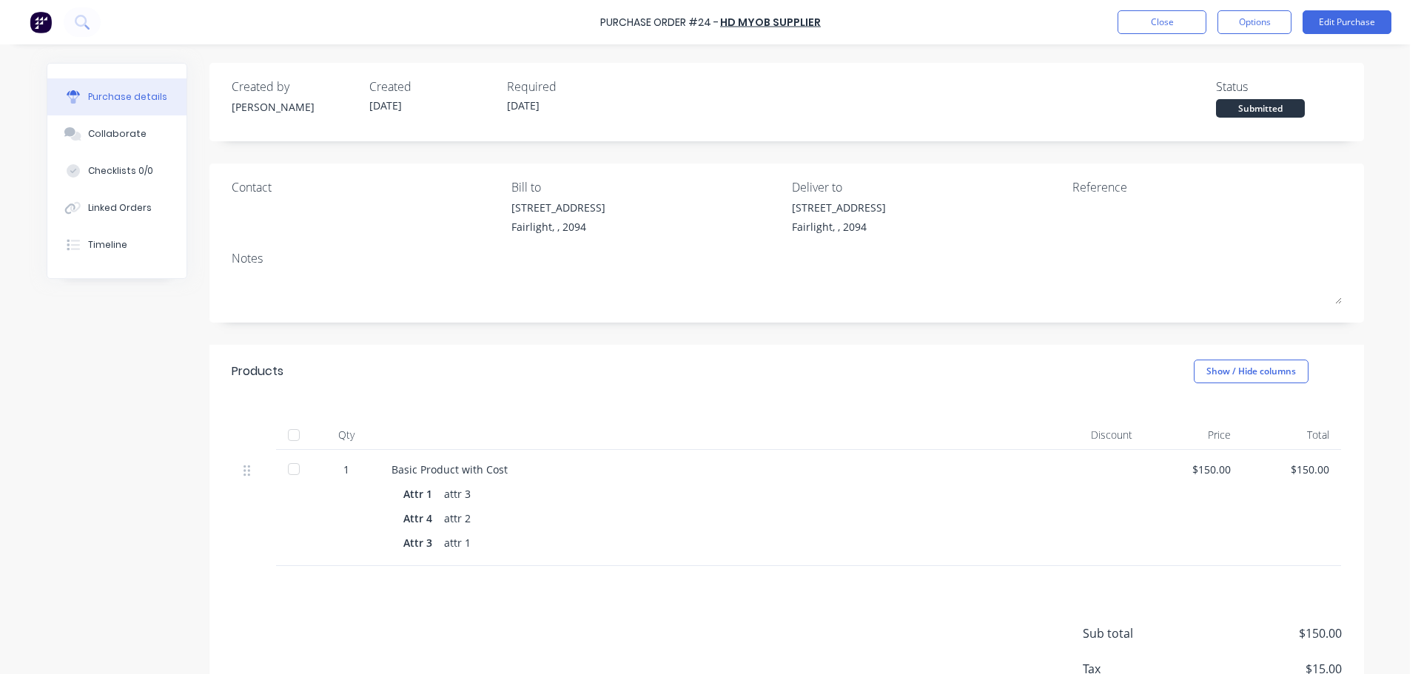
click at [289, 434] on div at bounding box center [294, 435] width 30 height 30
click at [1190, 534] on div "$150.00" at bounding box center [1193, 508] width 98 height 116
click at [1175, 24] on button "Close" at bounding box center [1161, 22] width 89 height 24
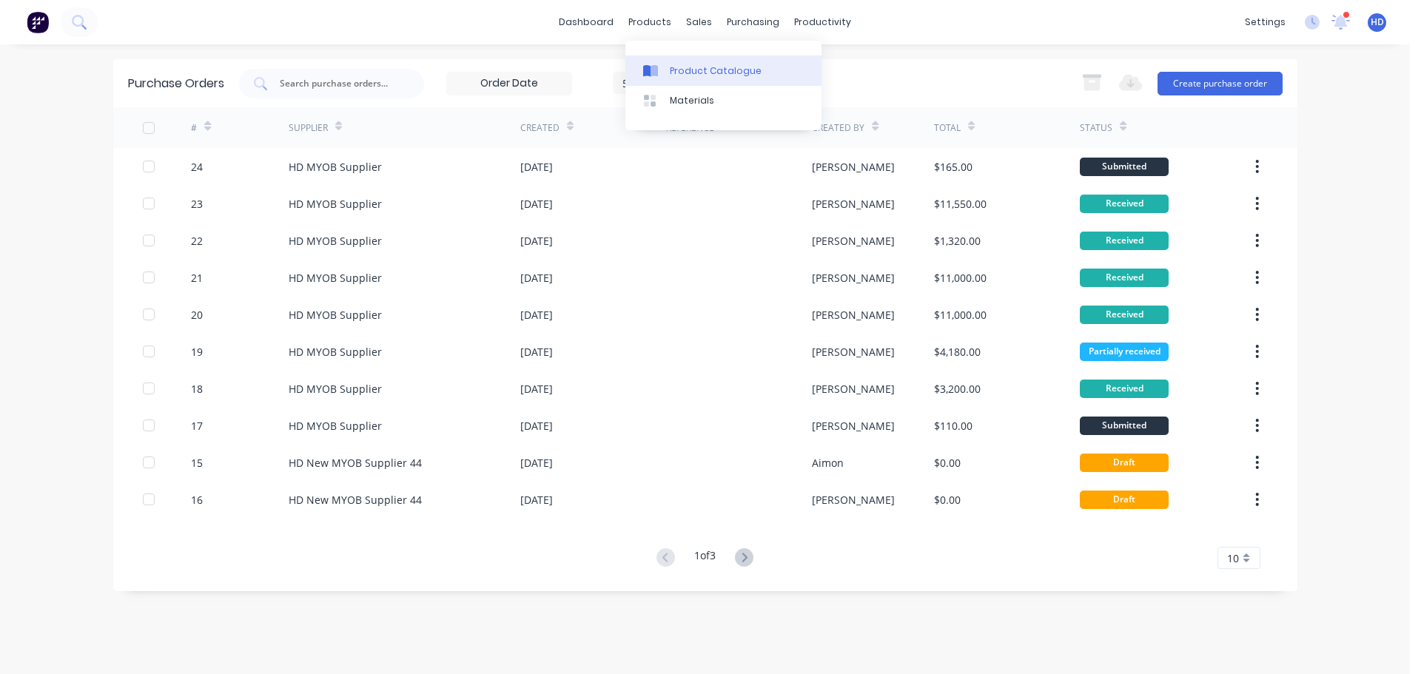
click at [691, 61] on link "Product Catalogue" at bounding box center [723, 70] width 196 height 30
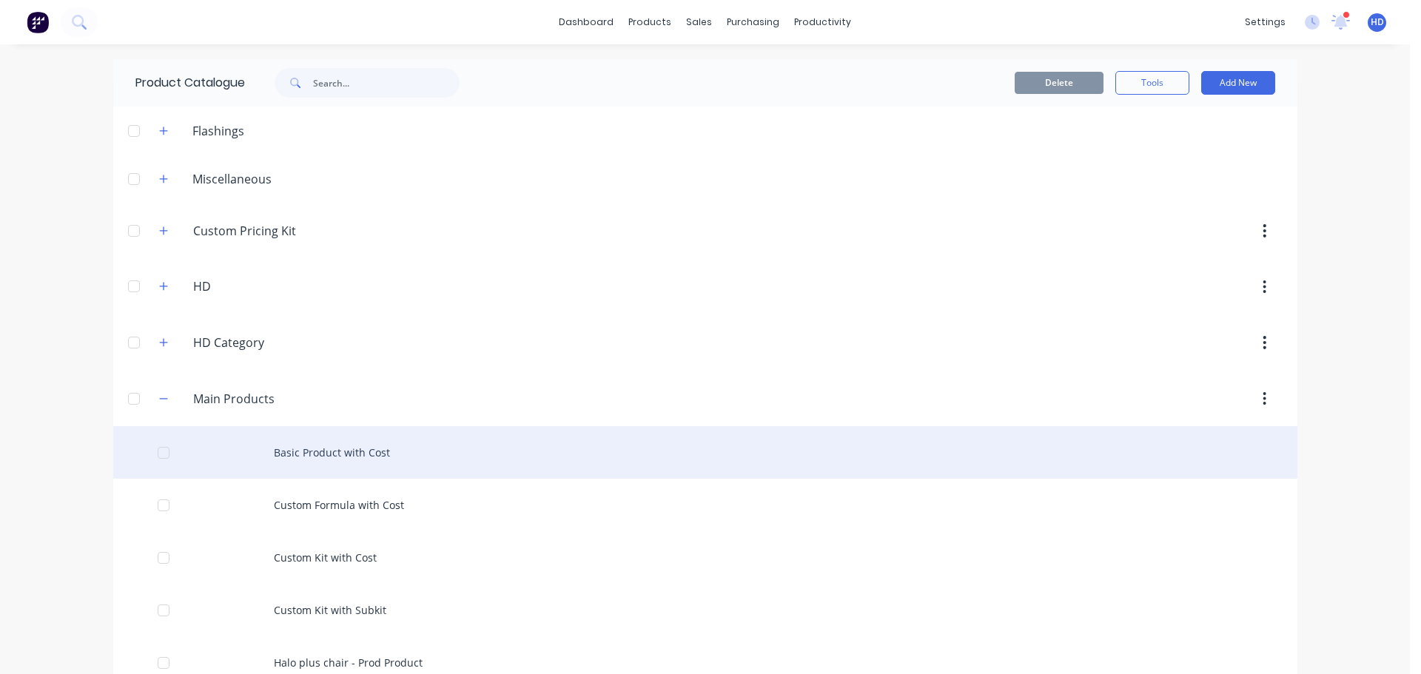
click at [314, 448] on div "Basic Product with Cost" at bounding box center [705, 452] width 1184 height 53
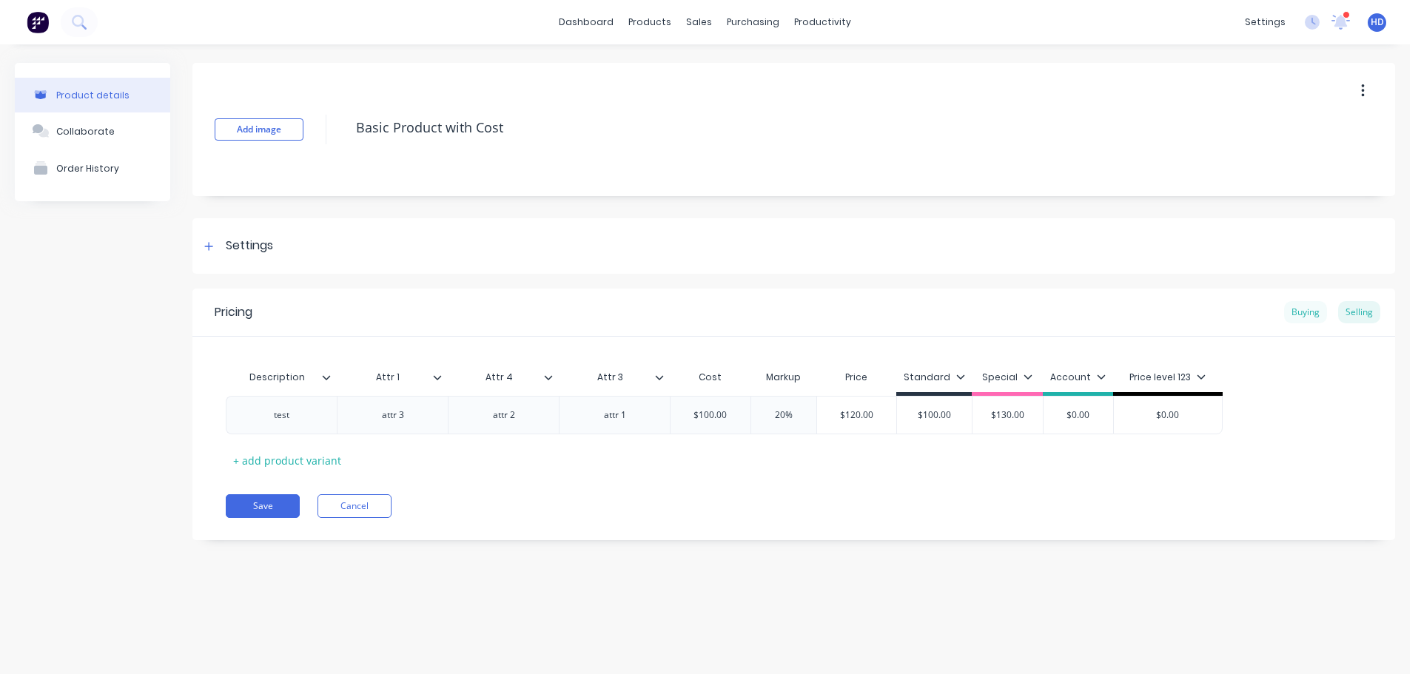
click at [1309, 311] on div "Buying" at bounding box center [1305, 312] width 43 height 22
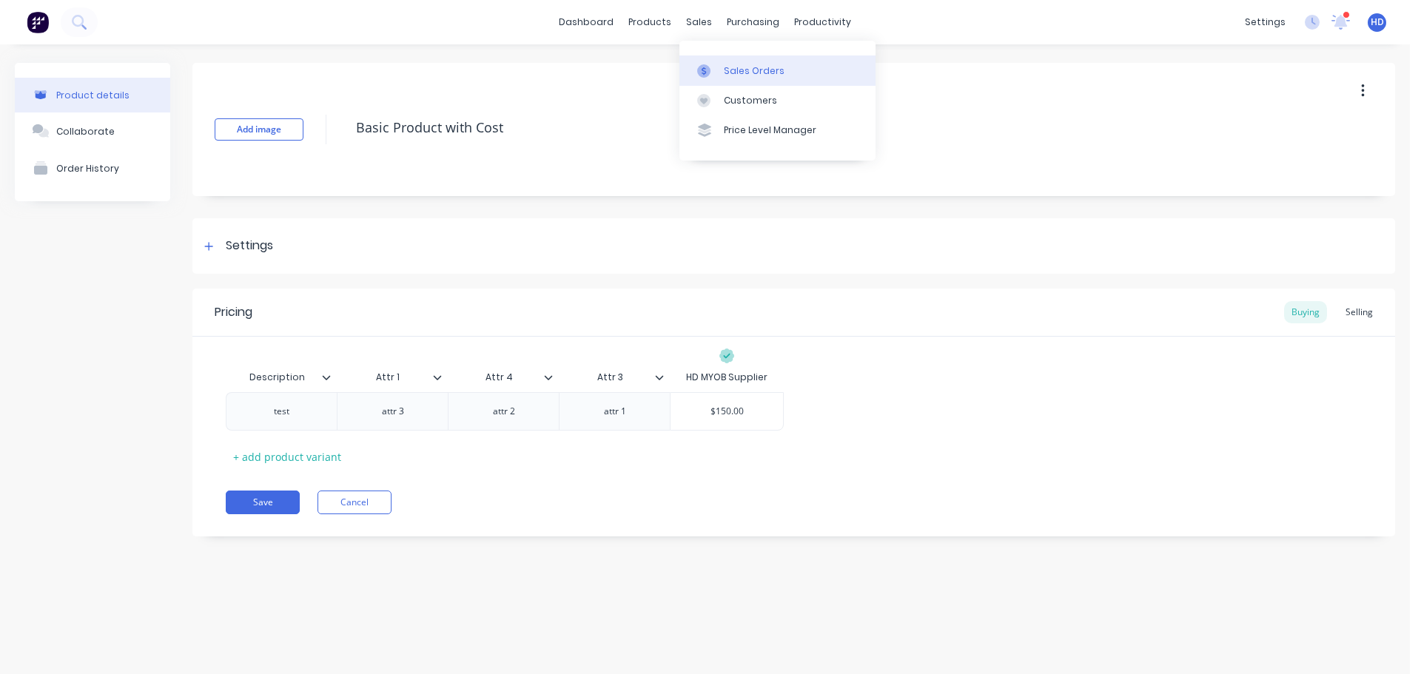
click at [752, 75] on div "Sales Orders" at bounding box center [754, 70] width 61 height 13
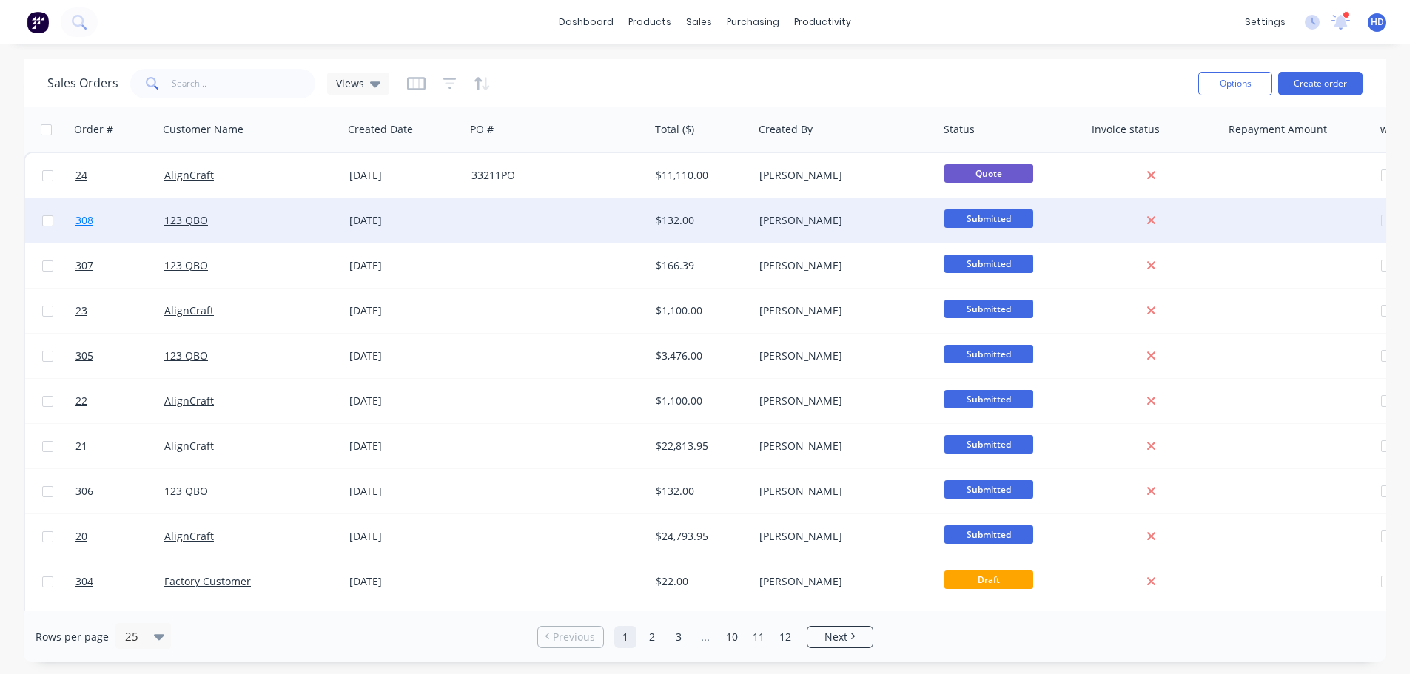
click at [131, 215] on link "308" at bounding box center [119, 220] width 89 height 44
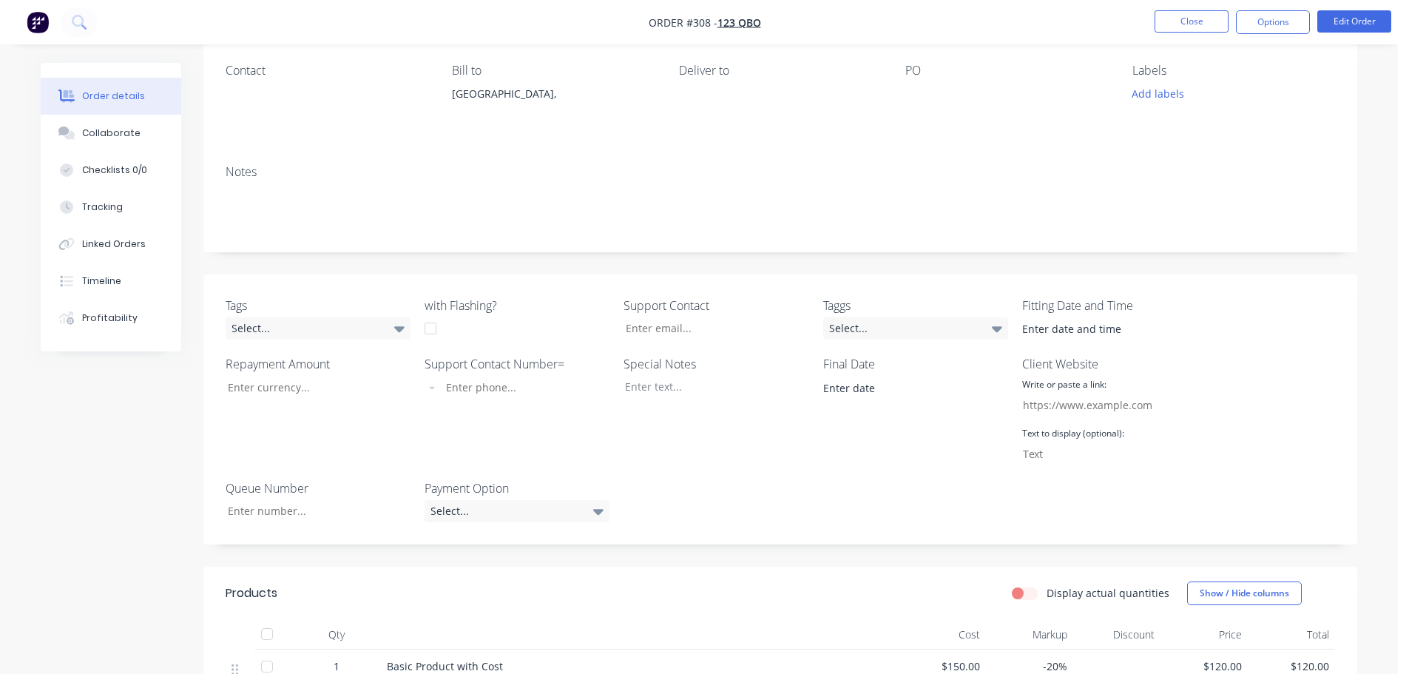
scroll to position [296, 0]
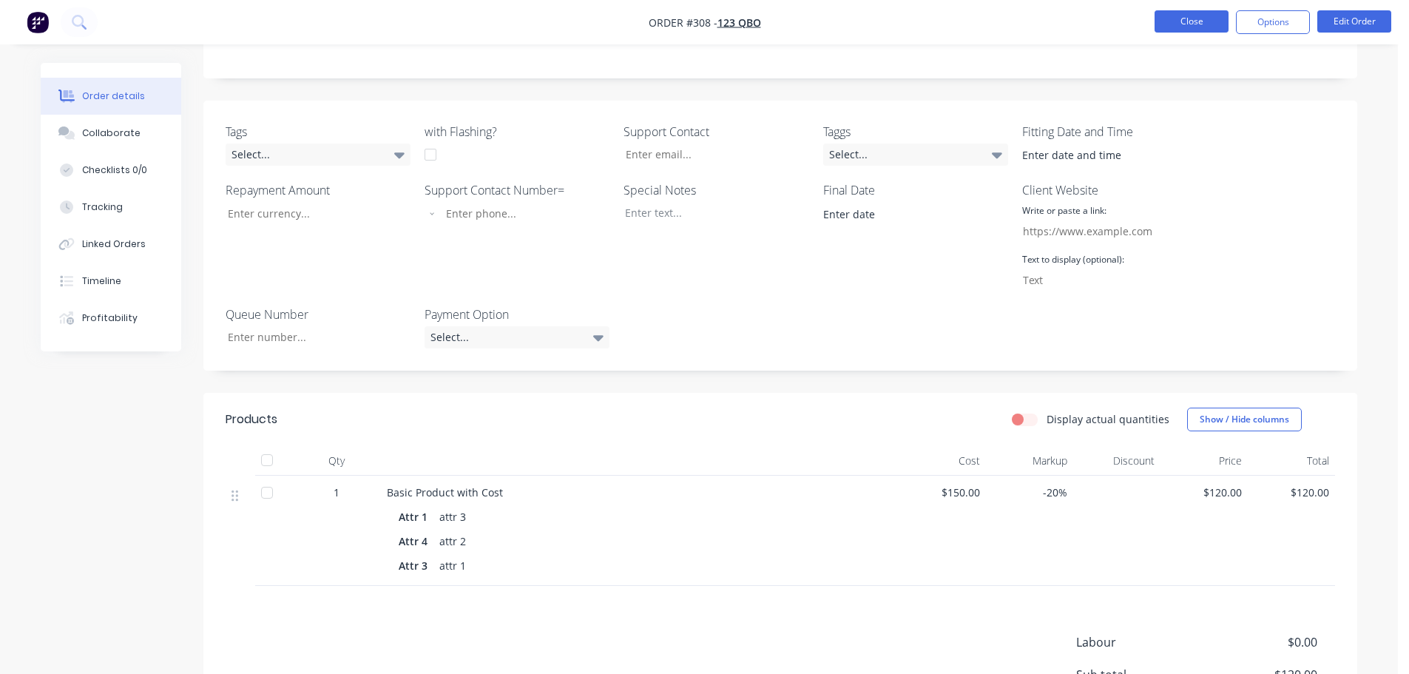
click at [1199, 14] on button "Close" at bounding box center [1192, 21] width 74 height 22
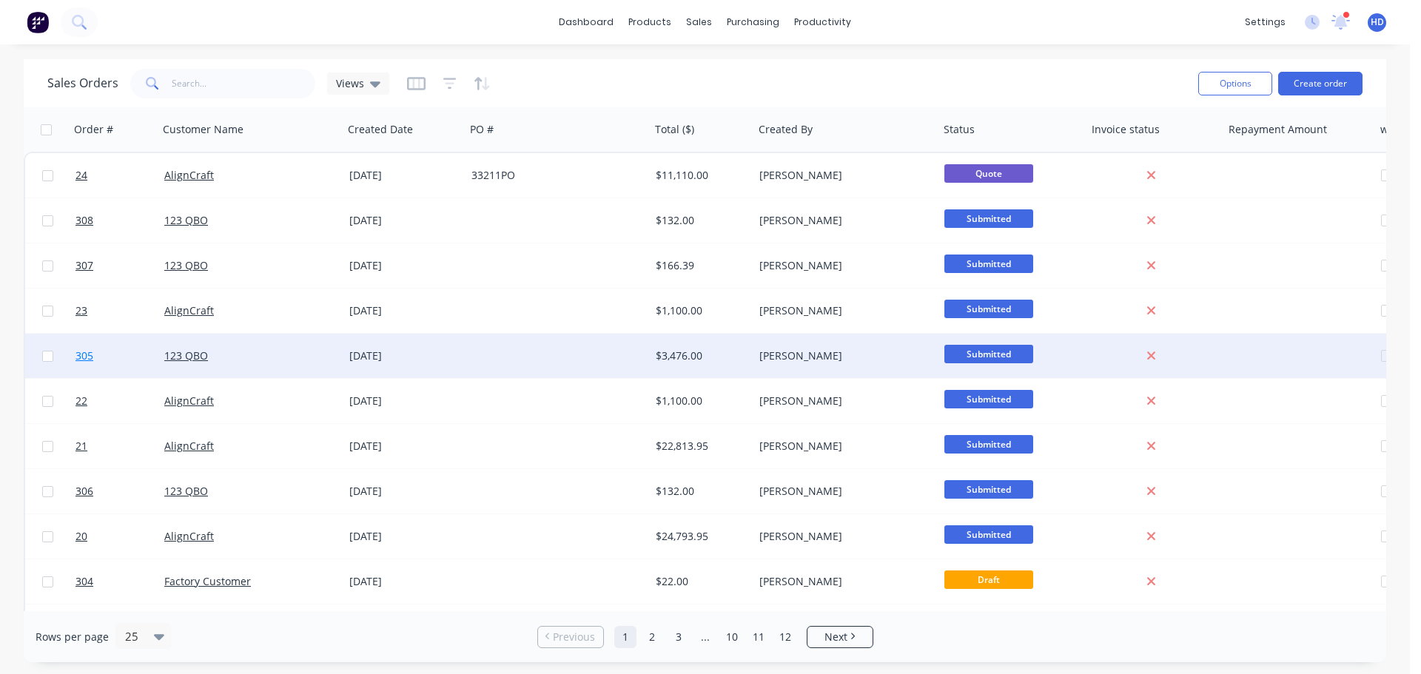
click at [113, 360] on link "305" at bounding box center [119, 356] width 89 height 44
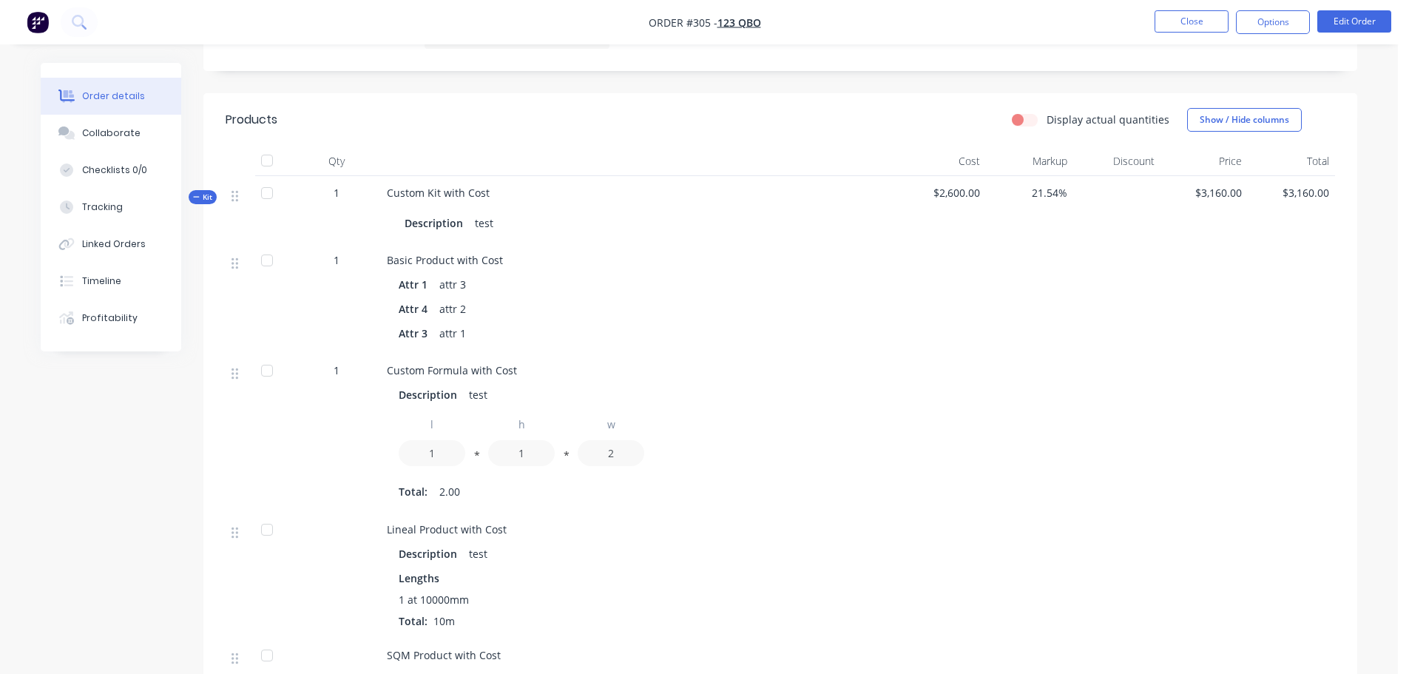
scroll to position [444, 0]
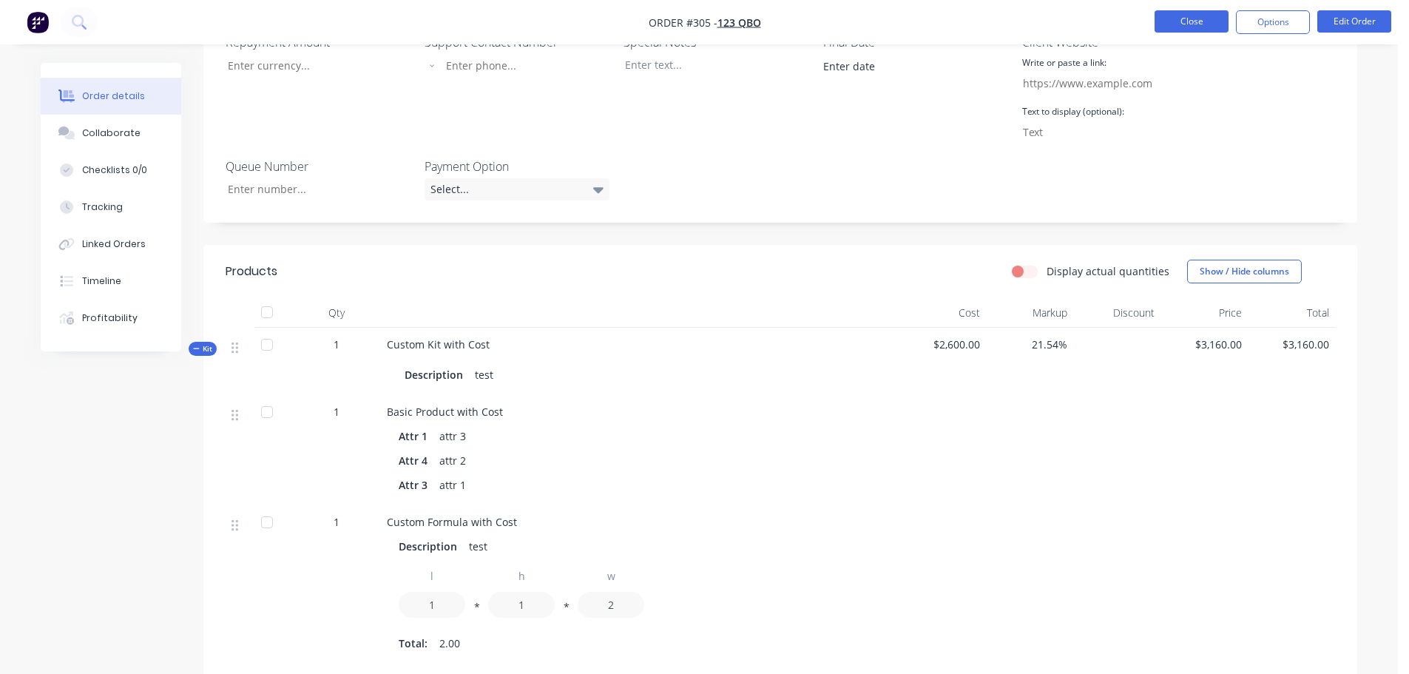
click at [1193, 17] on button "Close" at bounding box center [1192, 21] width 74 height 22
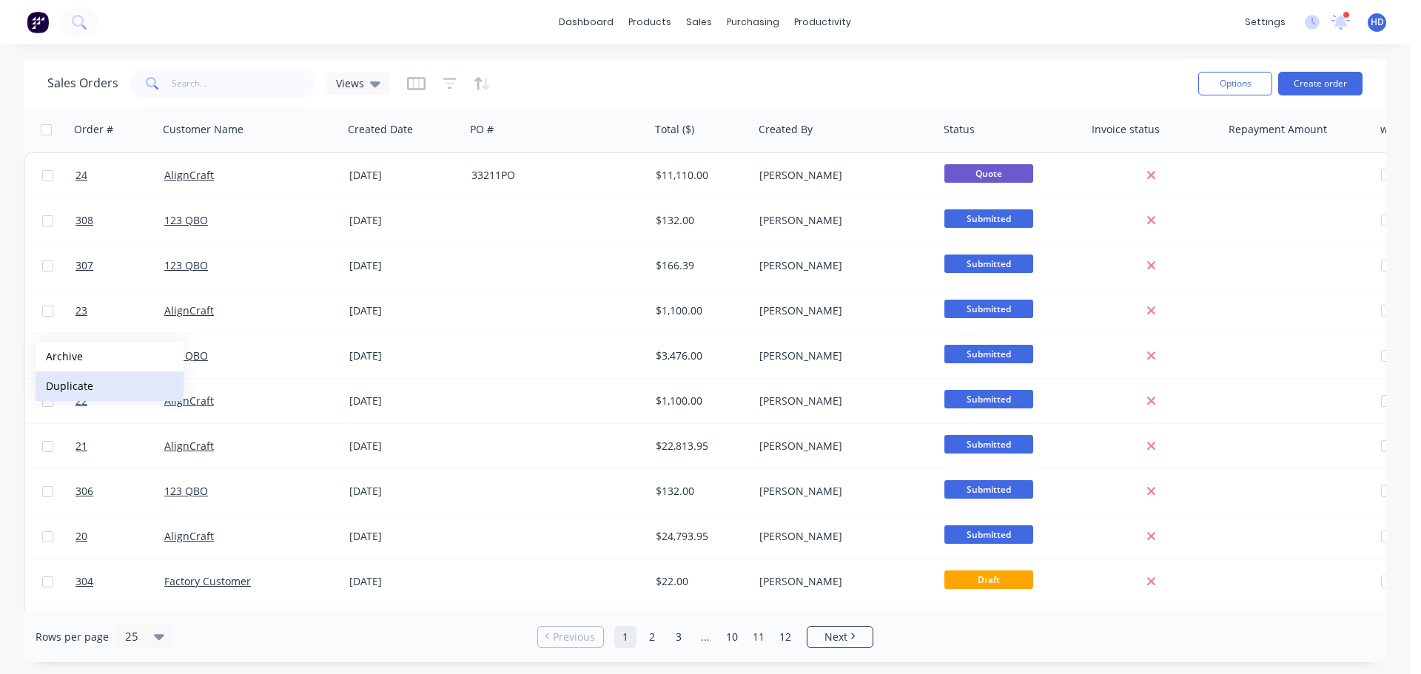
click at [66, 378] on button "Duplicate" at bounding box center [110, 386] width 148 height 30
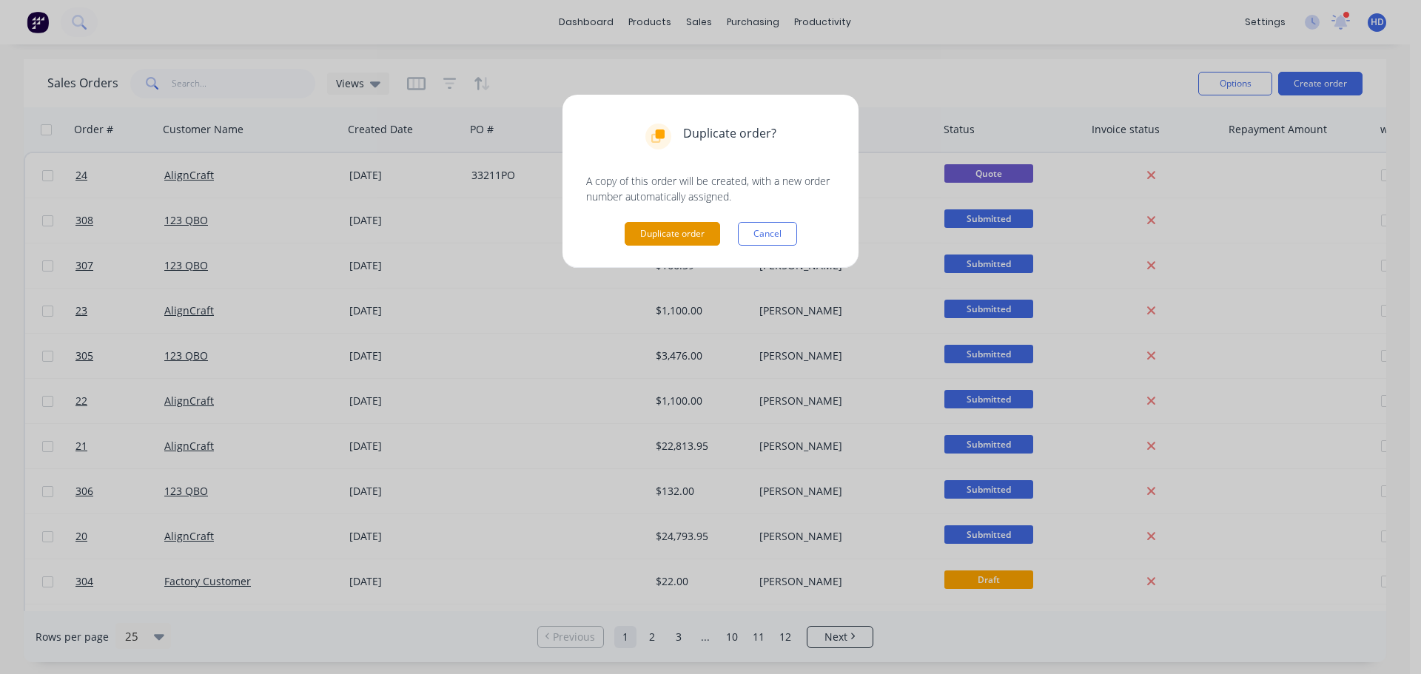
click at [689, 235] on button "Duplicate order" at bounding box center [671, 234] width 95 height 24
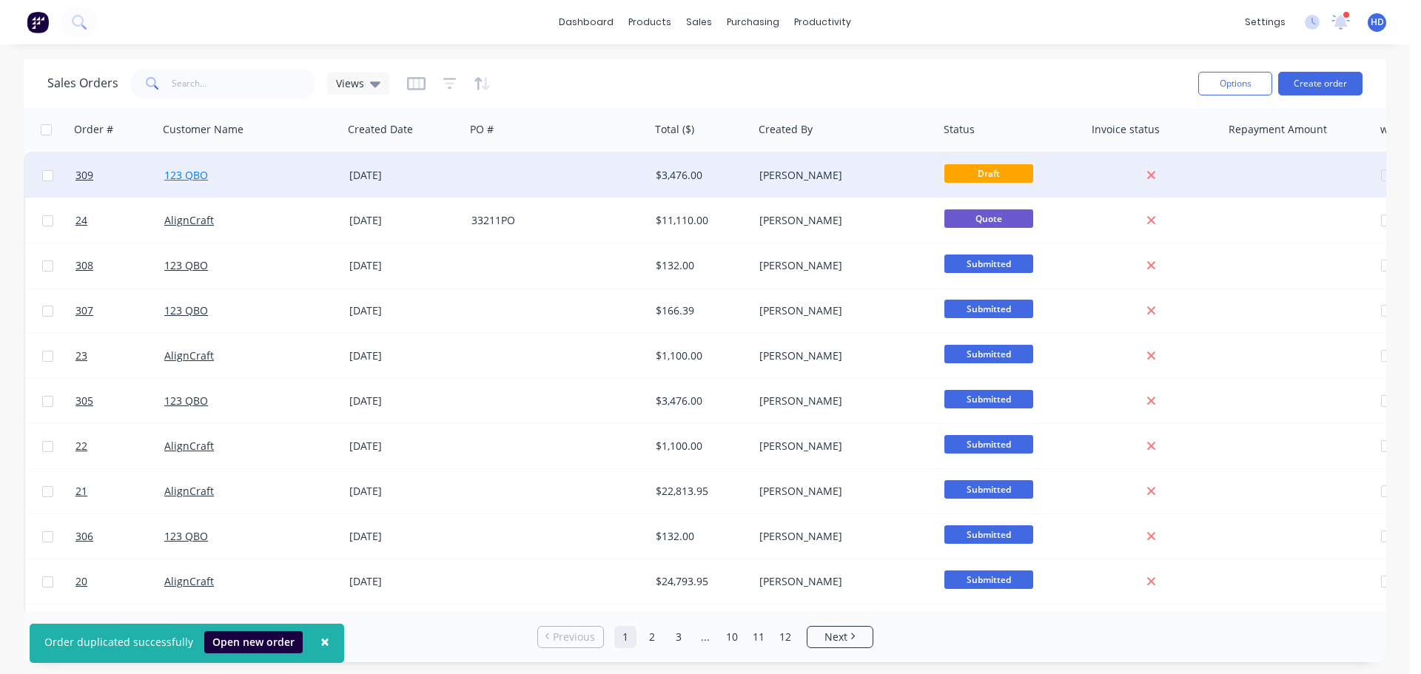
click at [178, 174] on link "123 QBO" at bounding box center [186, 175] width 44 height 14
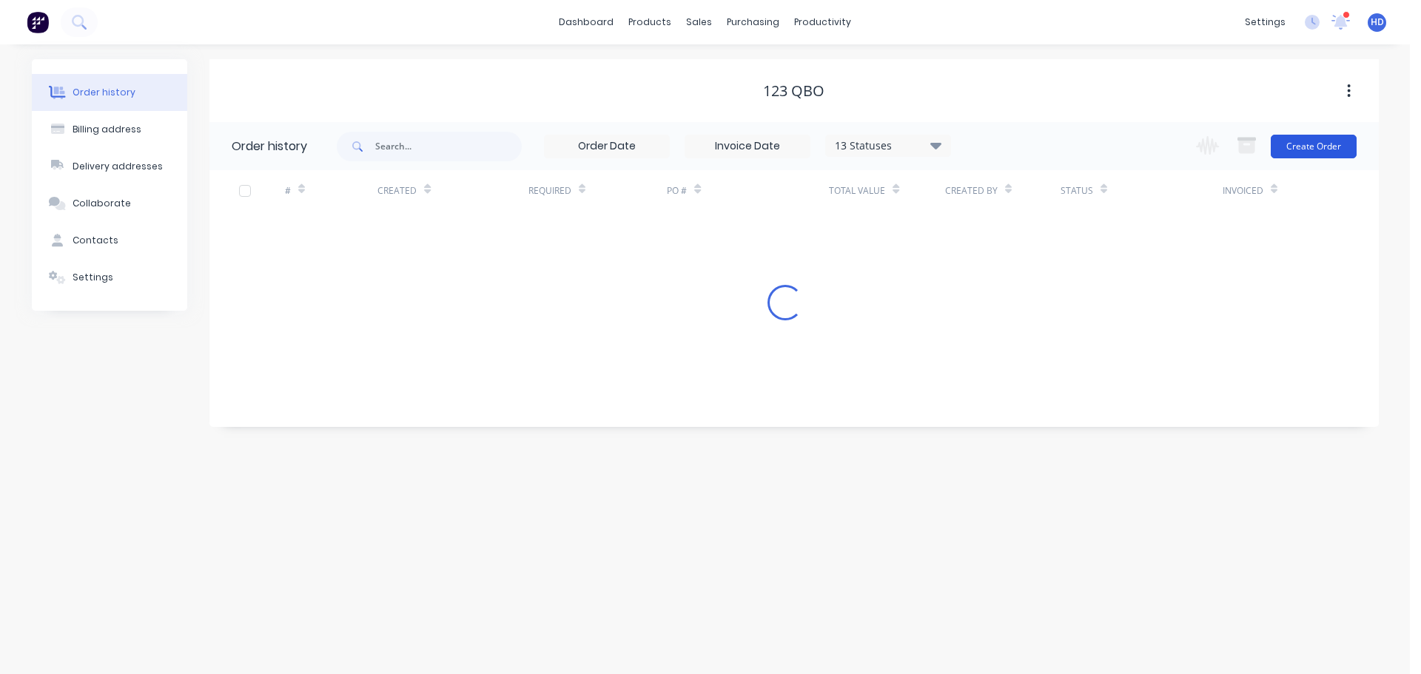
click at [1329, 141] on button "Create Order" at bounding box center [1313, 147] width 86 height 24
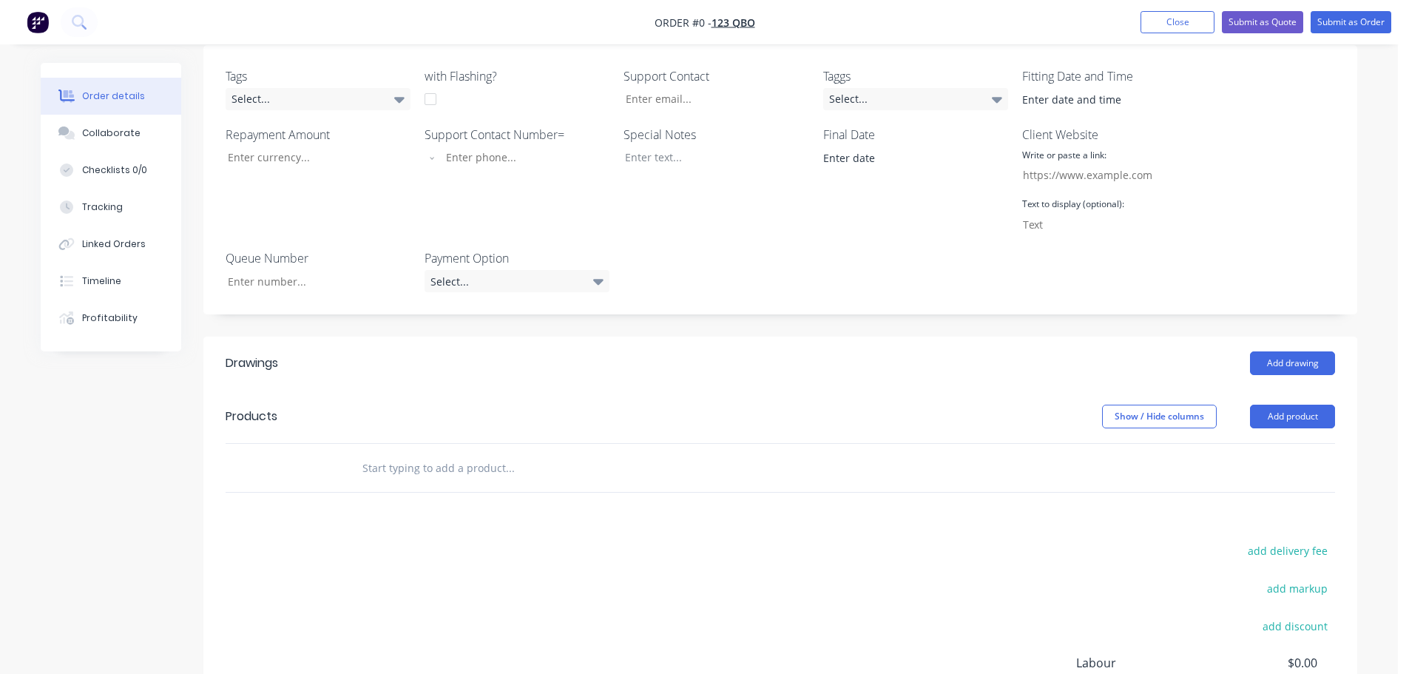
scroll to position [370, 0]
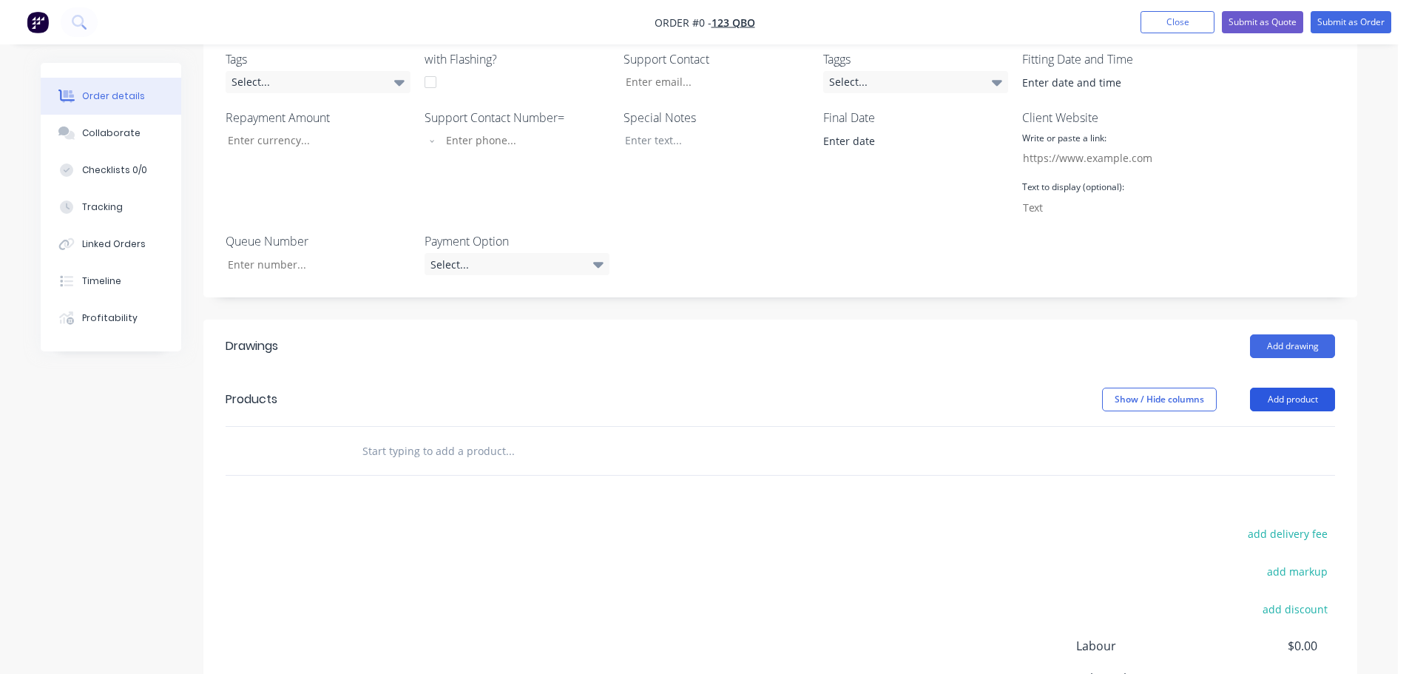
click at [1300, 399] on button "Add product" at bounding box center [1292, 400] width 85 height 24
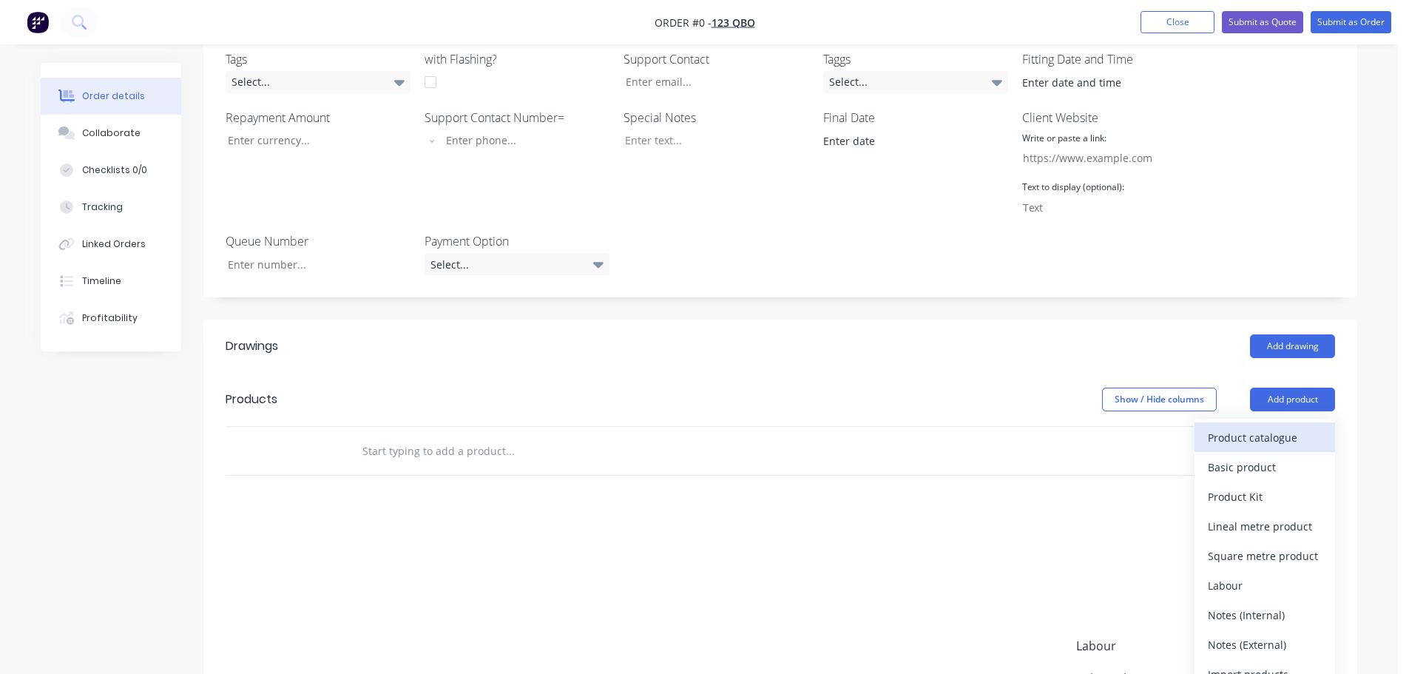
click at [1253, 429] on div "Product catalogue" at bounding box center [1265, 437] width 114 height 21
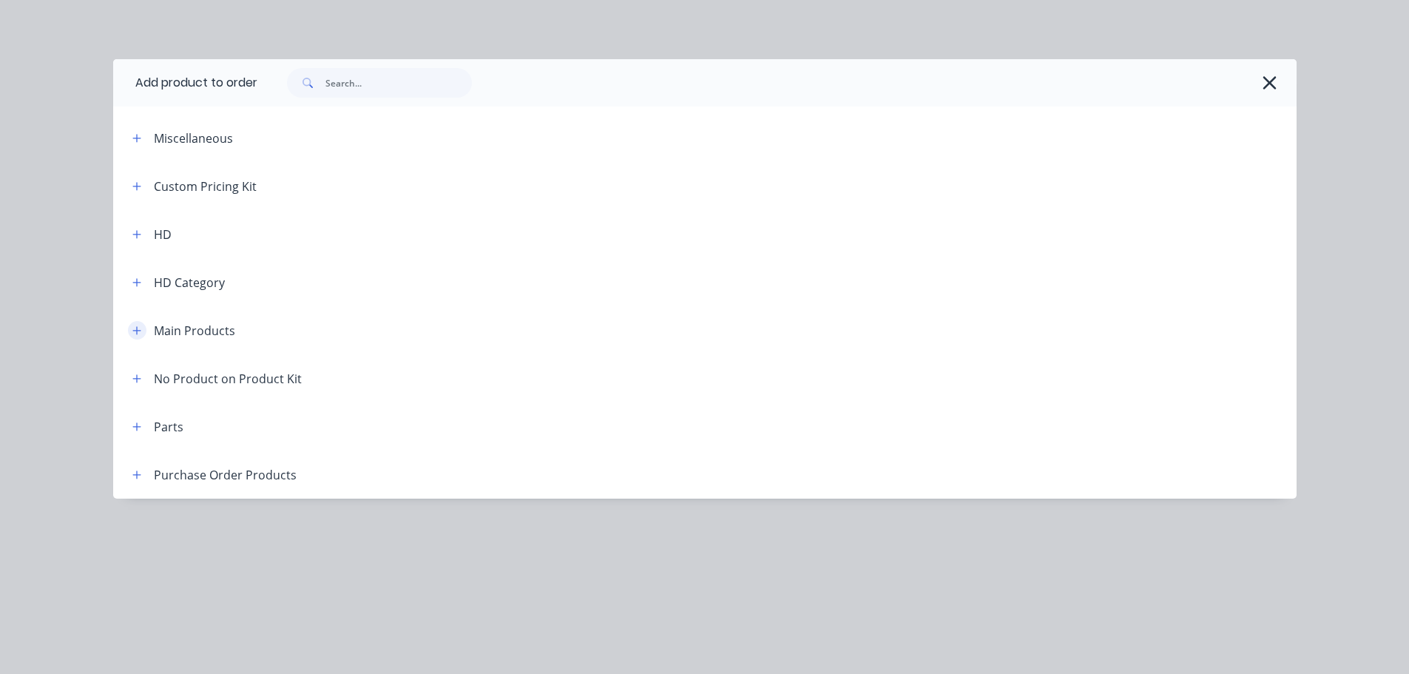
click at [135, 323] on button "button" at bounding box center [137, 330] width 18 height 18
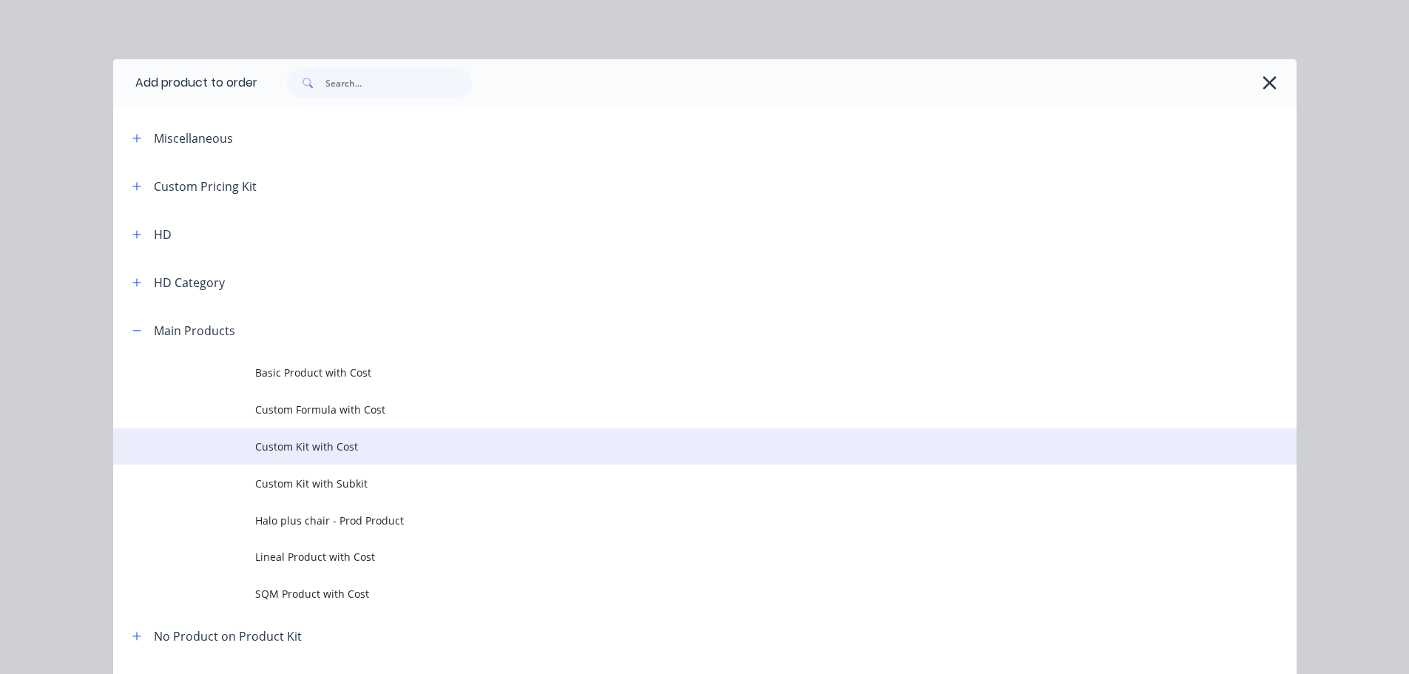
click at [325, 447] on span "Custom Kit with Cost" at bounding box center [671, 447] width 833 height 16
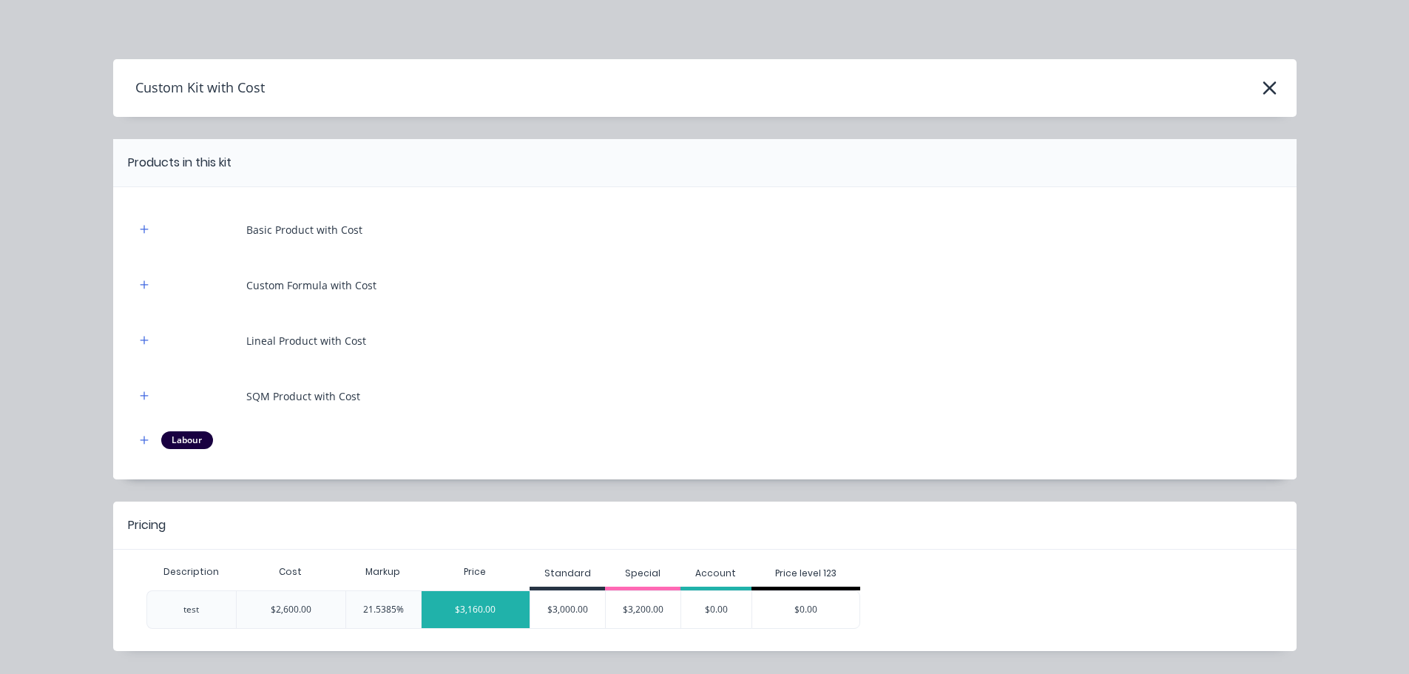
click at [493, 598] on div "$3,160.00" at bounding box center [476, 609] width 109 height 37
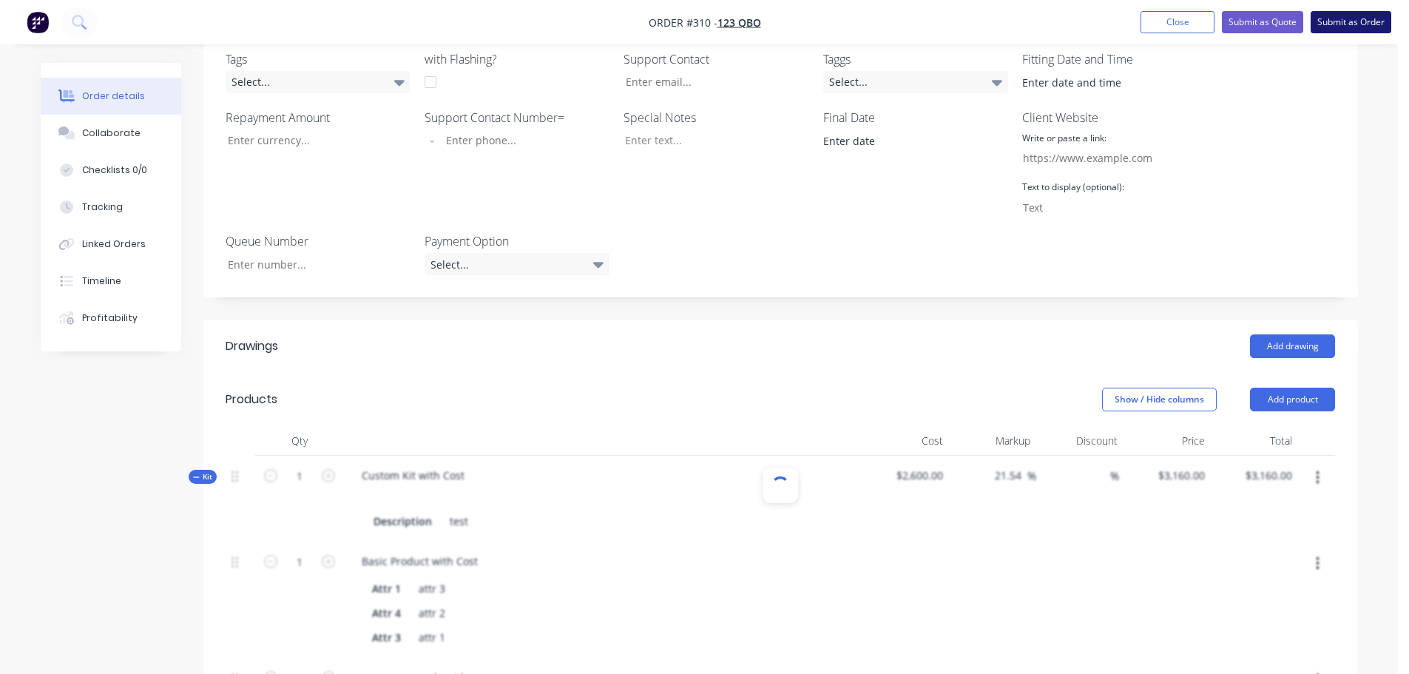
click at [1359, 30] on button "Submit as Order" at bounding box center [1351, 22] width 81 height 22
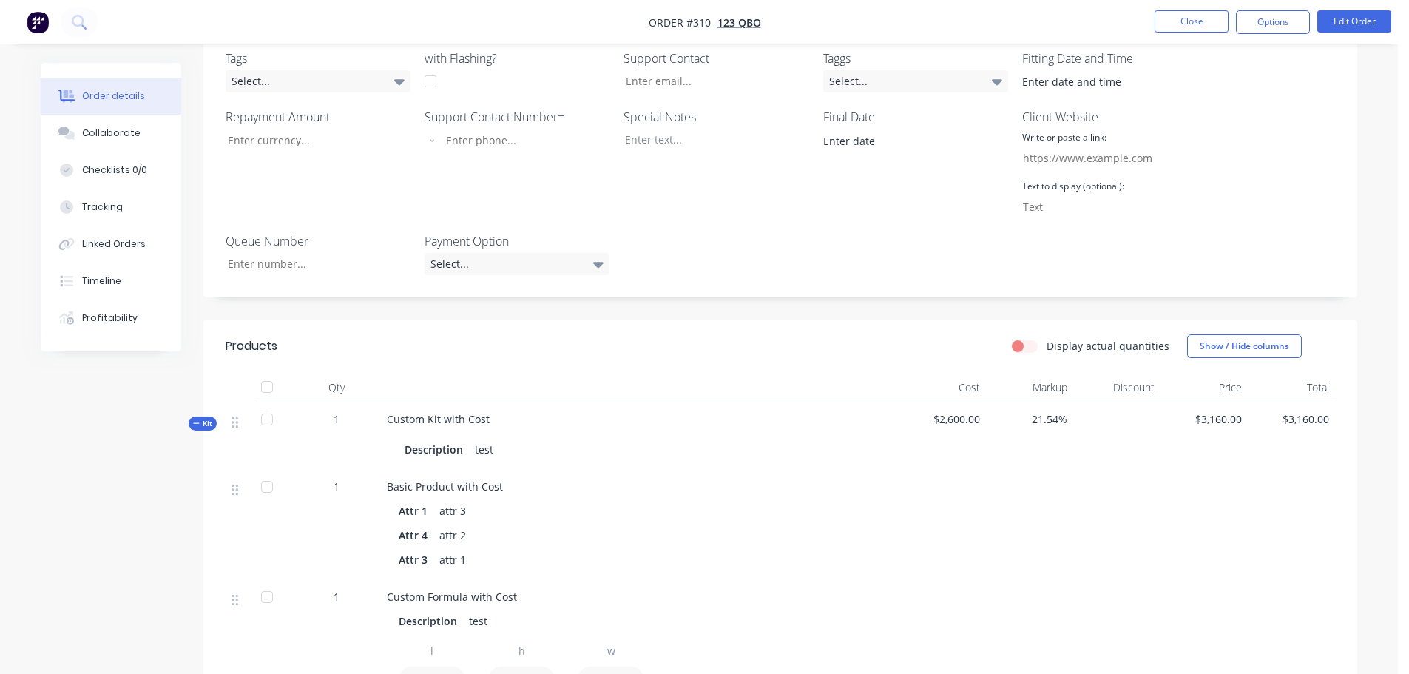
scroll to position [370, 0]
click at [1164, 17] on button "Close" at bounding box center [1192, 21] width 74 height 22
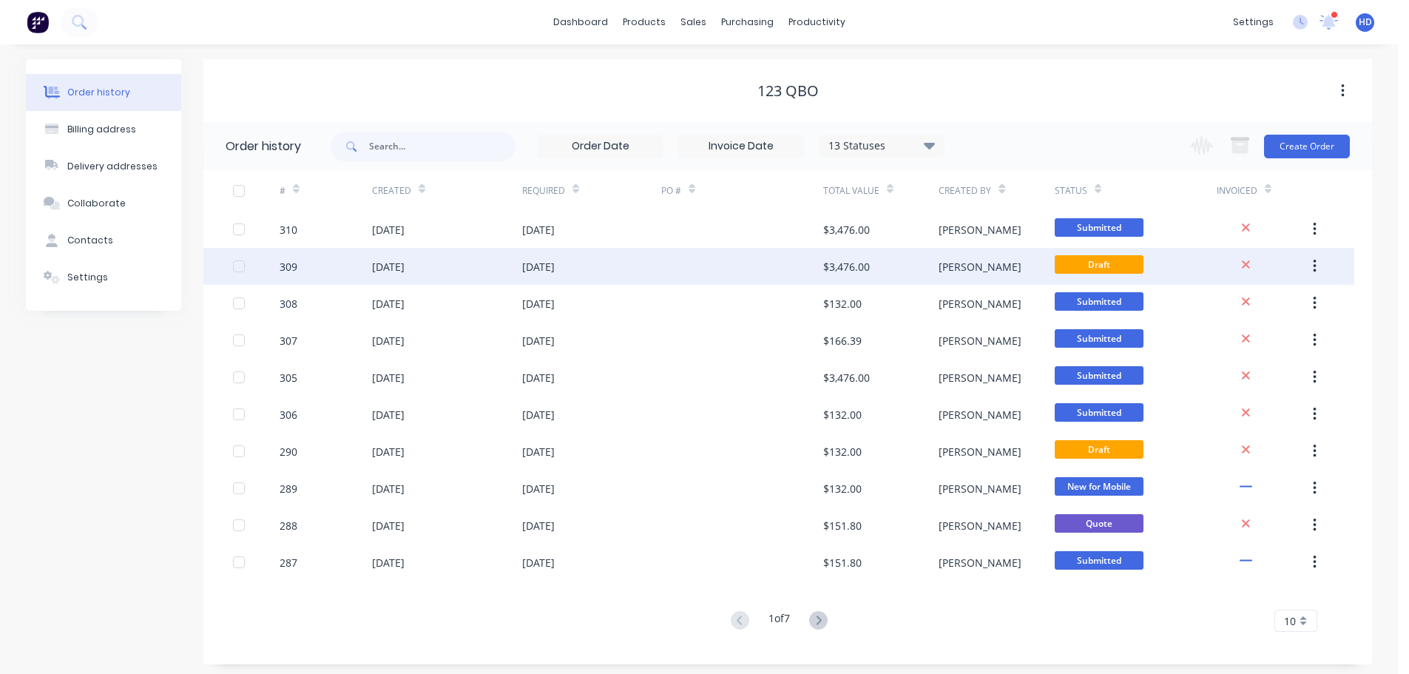
click at [668, 272] on div at bounding box center [742, 266] width 162 height 37
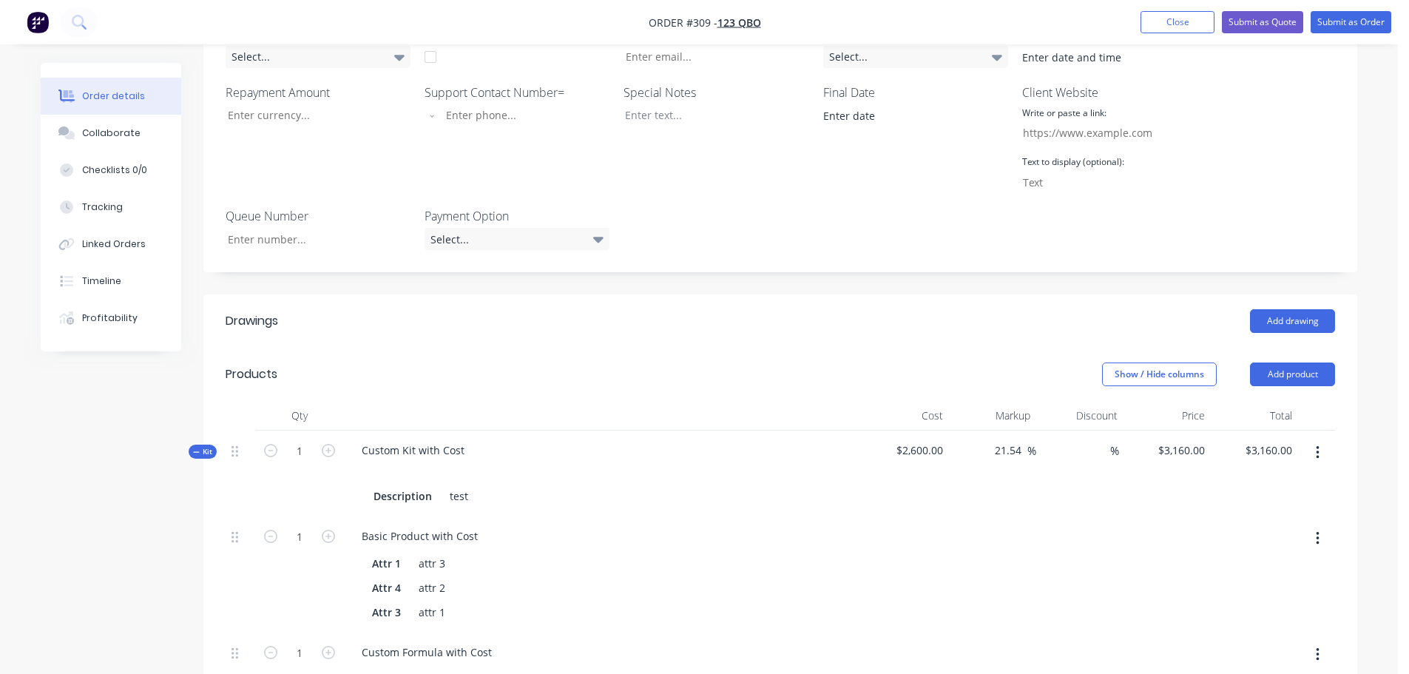
scroll to position [148, 0]
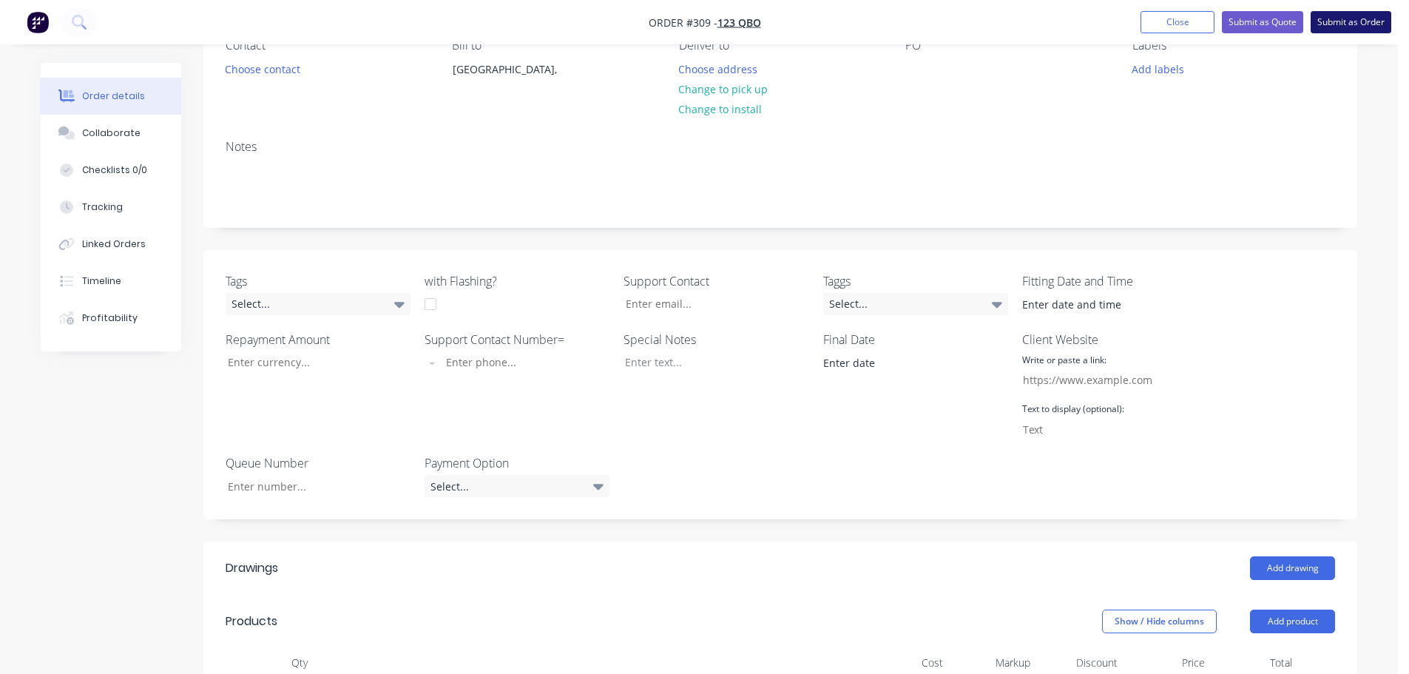
click at [1367, 15] on button "Submit as Order" at bounding box center [1351, 22] width 81 height 22
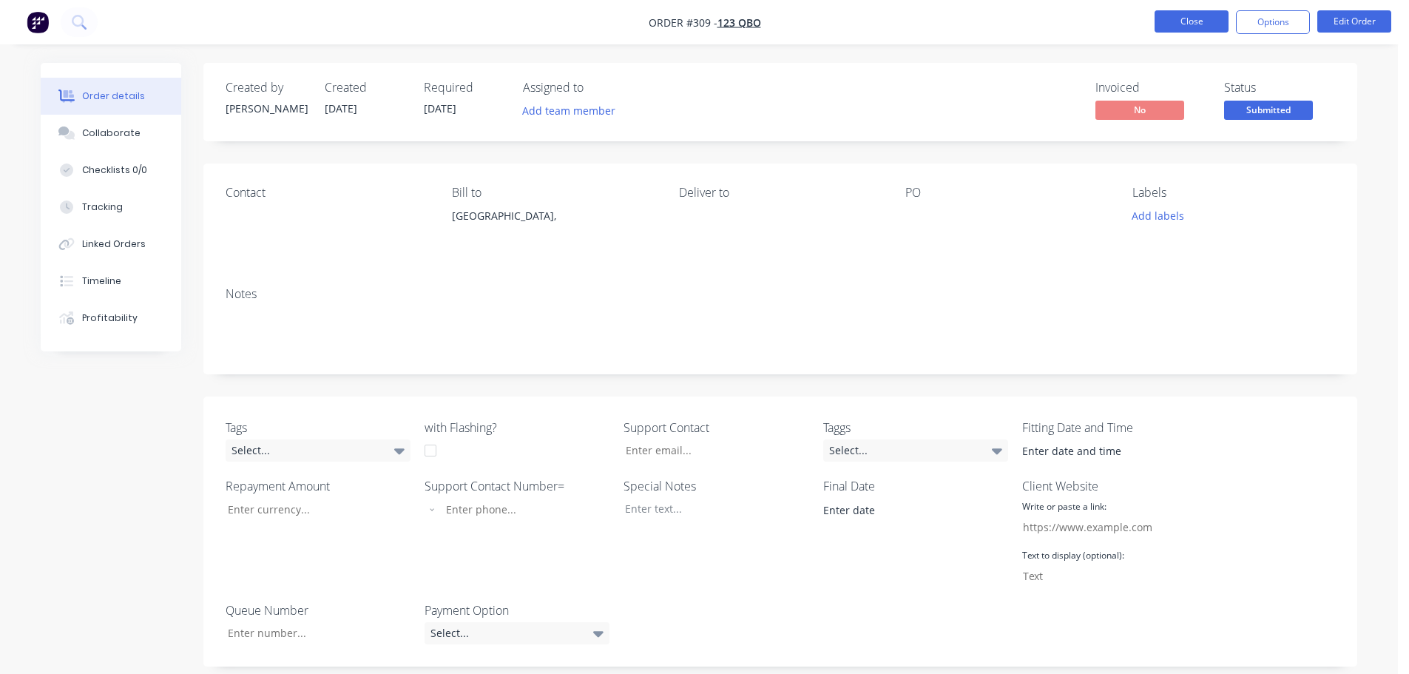
click at [1190, 22] on button "Close" at bounding box center [1192, 21] width 74 height 22
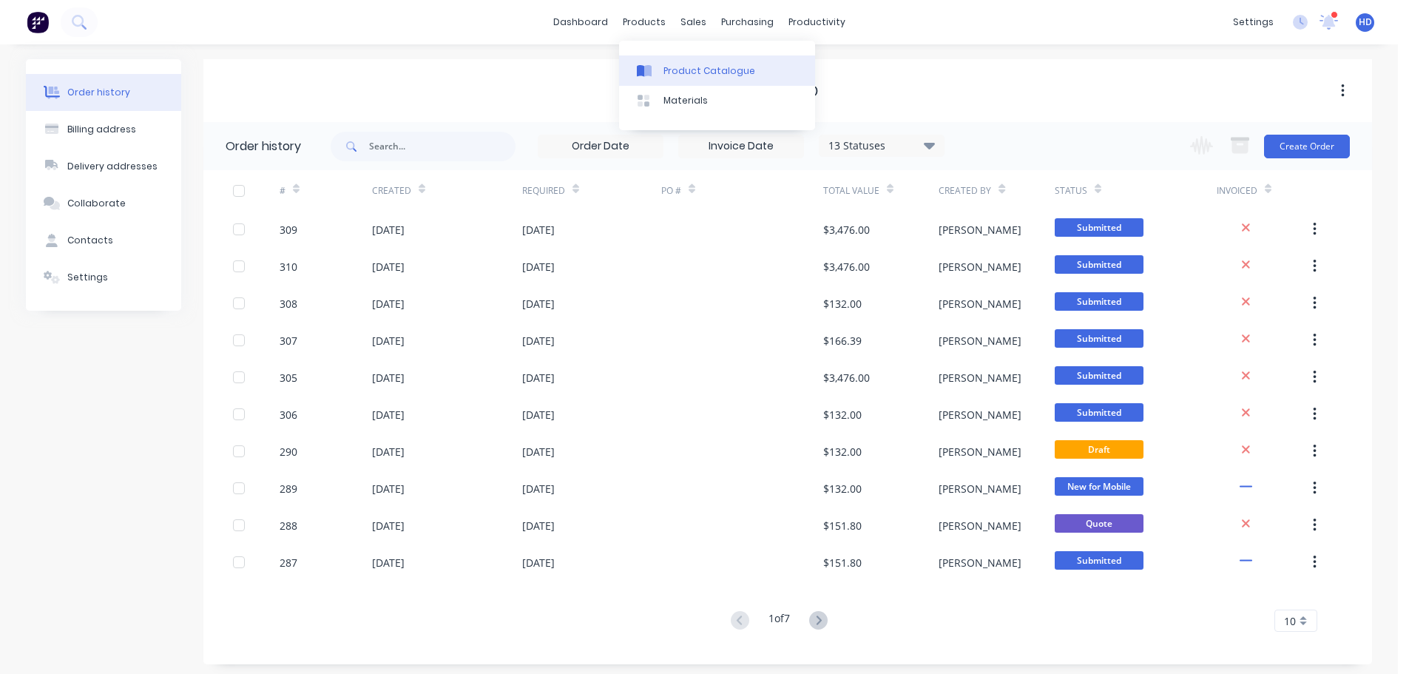
click at [707, 67] on div "Product Catalogue" at bounding box center [710, 70] width 92 height 13
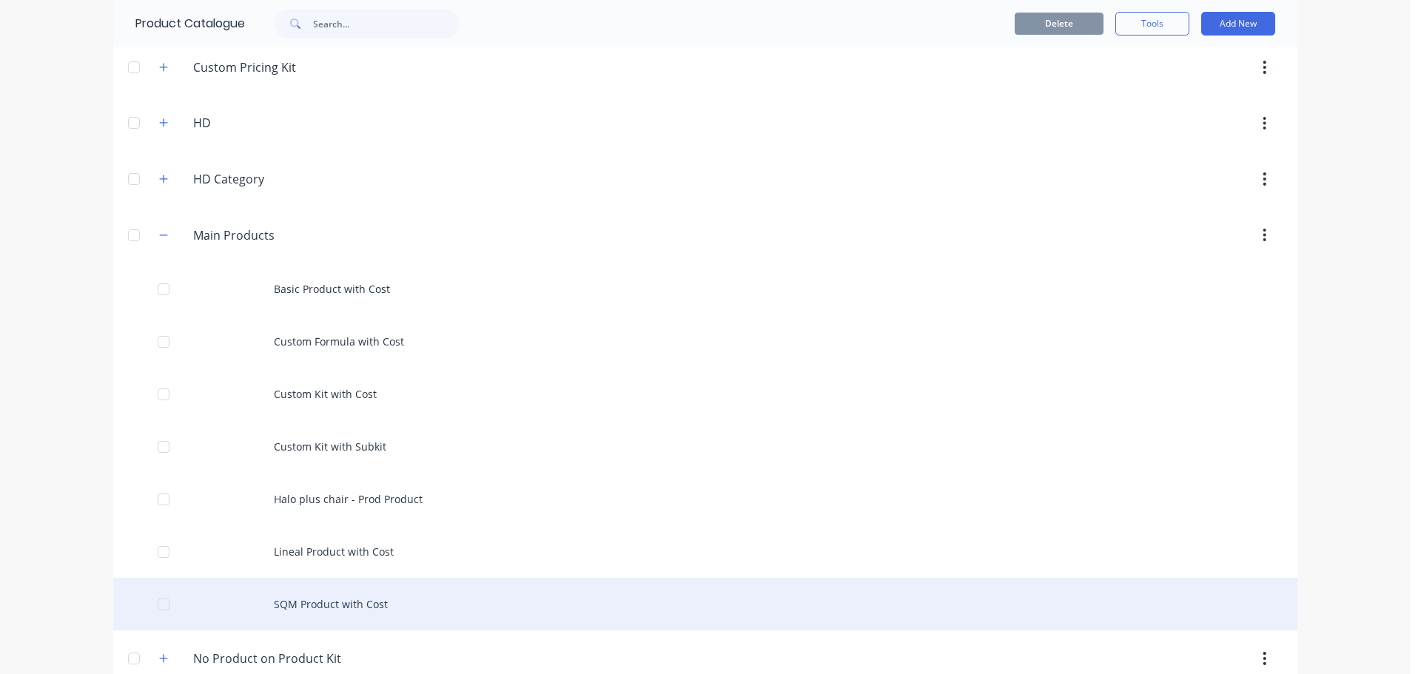
scroll to position [296, 0]
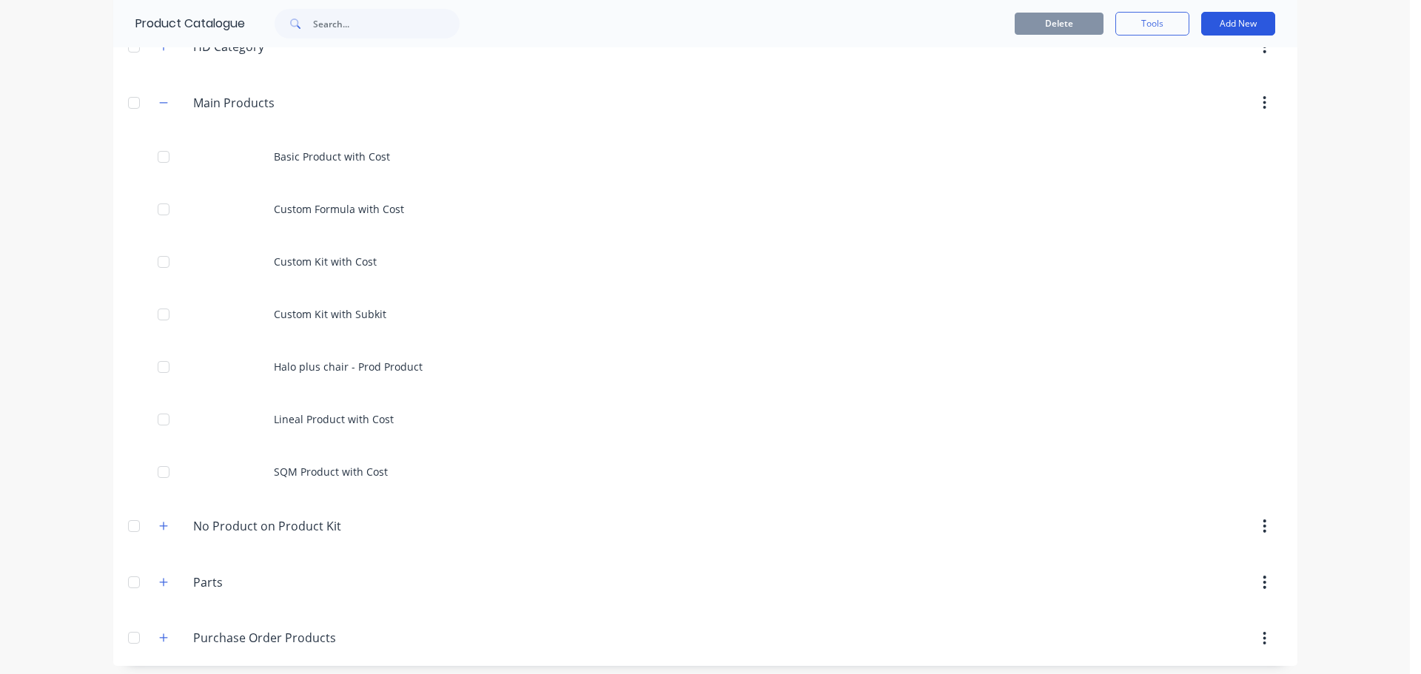
click at [1247, 23] on button "Add New" at bounding box center [1238, 24] width 74 height 24
click at [1194, 146] on div "Product Kit" at bounding box center [1205, 150] width 114 height 21
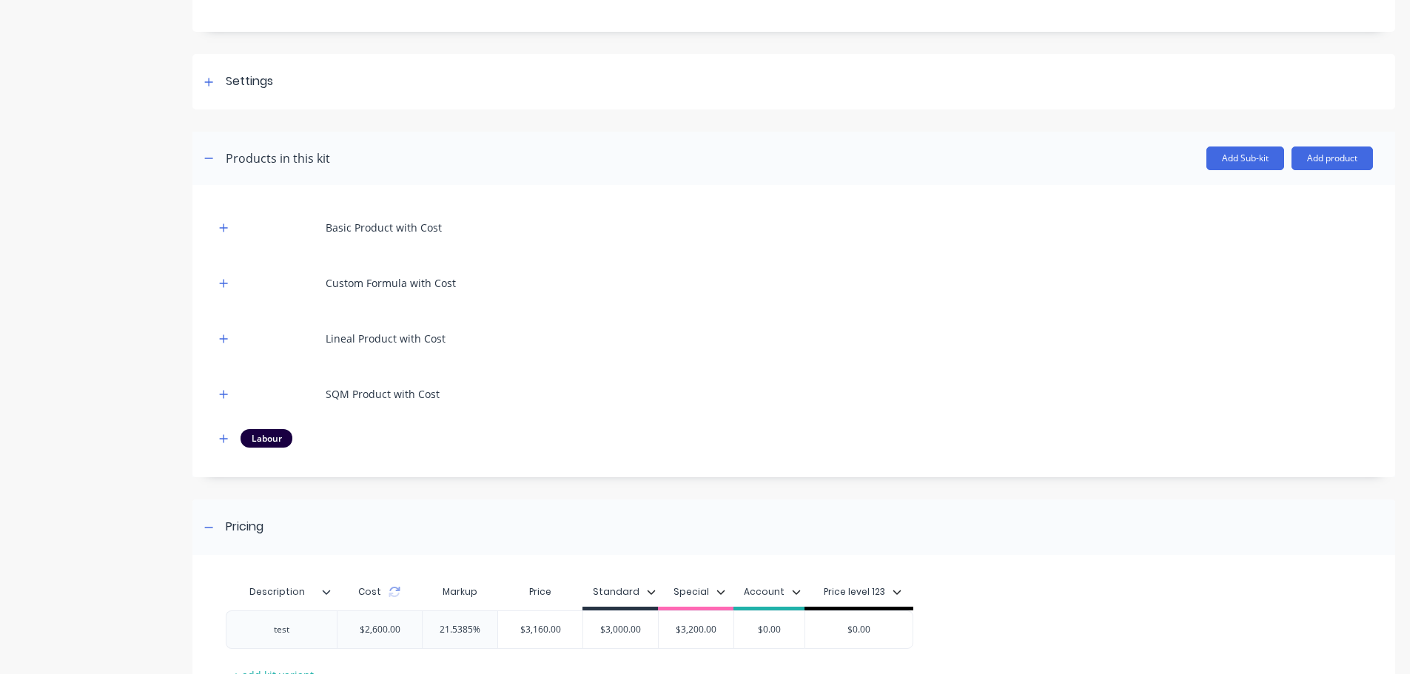
scroll to position [278, 0]
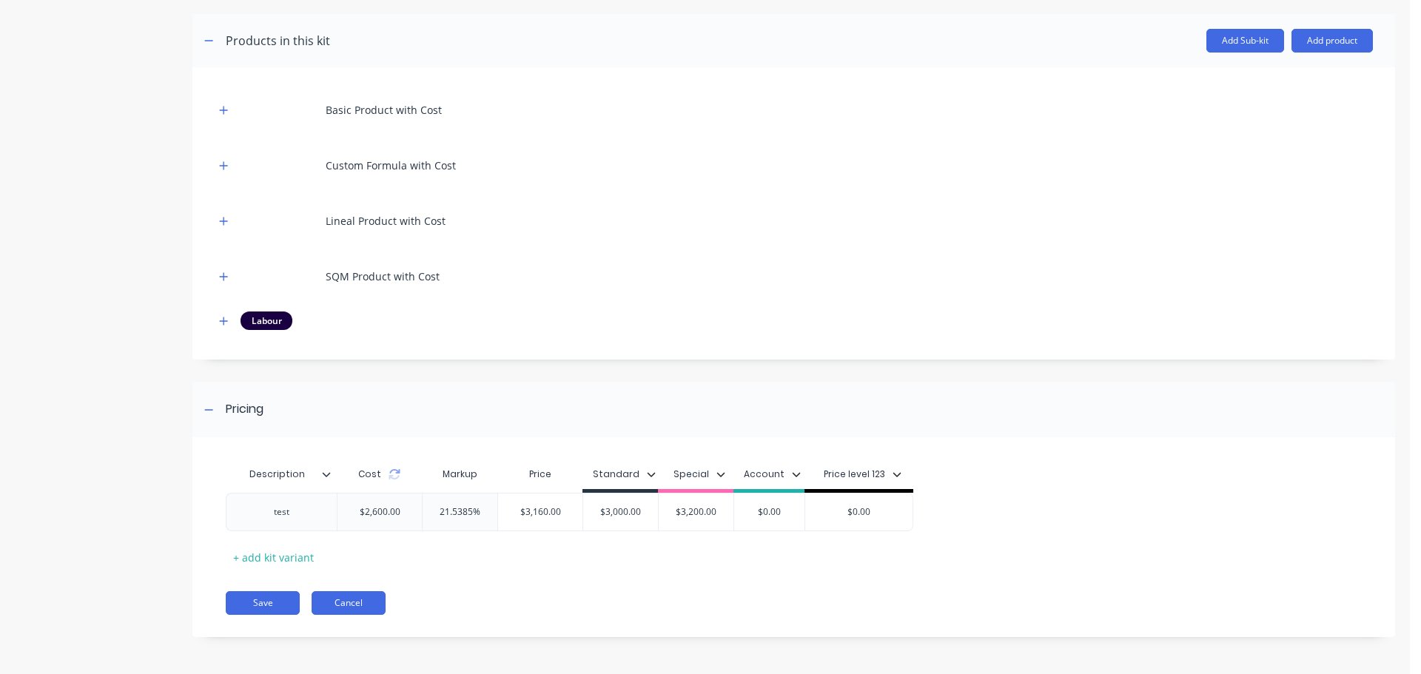
click at [350, 602] on button "Cancel" at bounding box center [348, 603] width 74 height 24
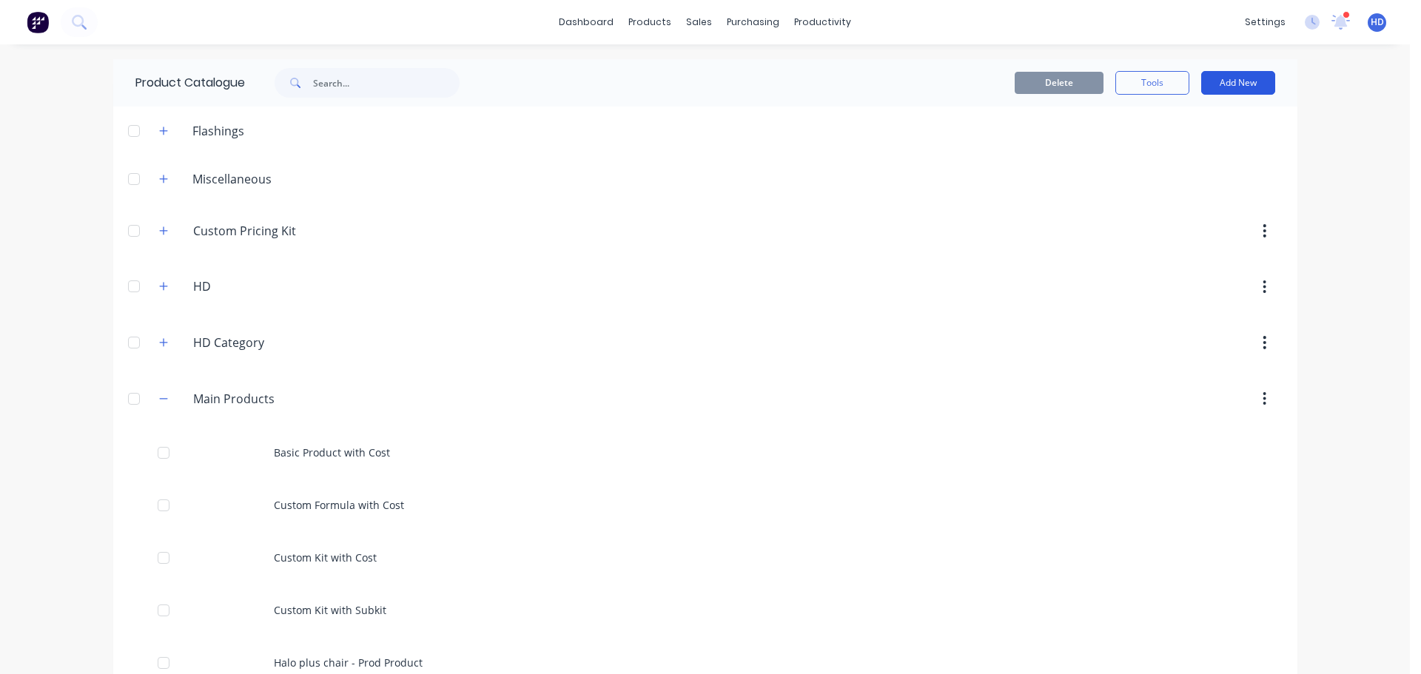
click at [1246, 81] on button "Add New" at bounding box center [1238, 83] width 74 height 24
click at [1188, 210] on div "Product Kit" at bounding box center [1205, 209] width 114 height 21
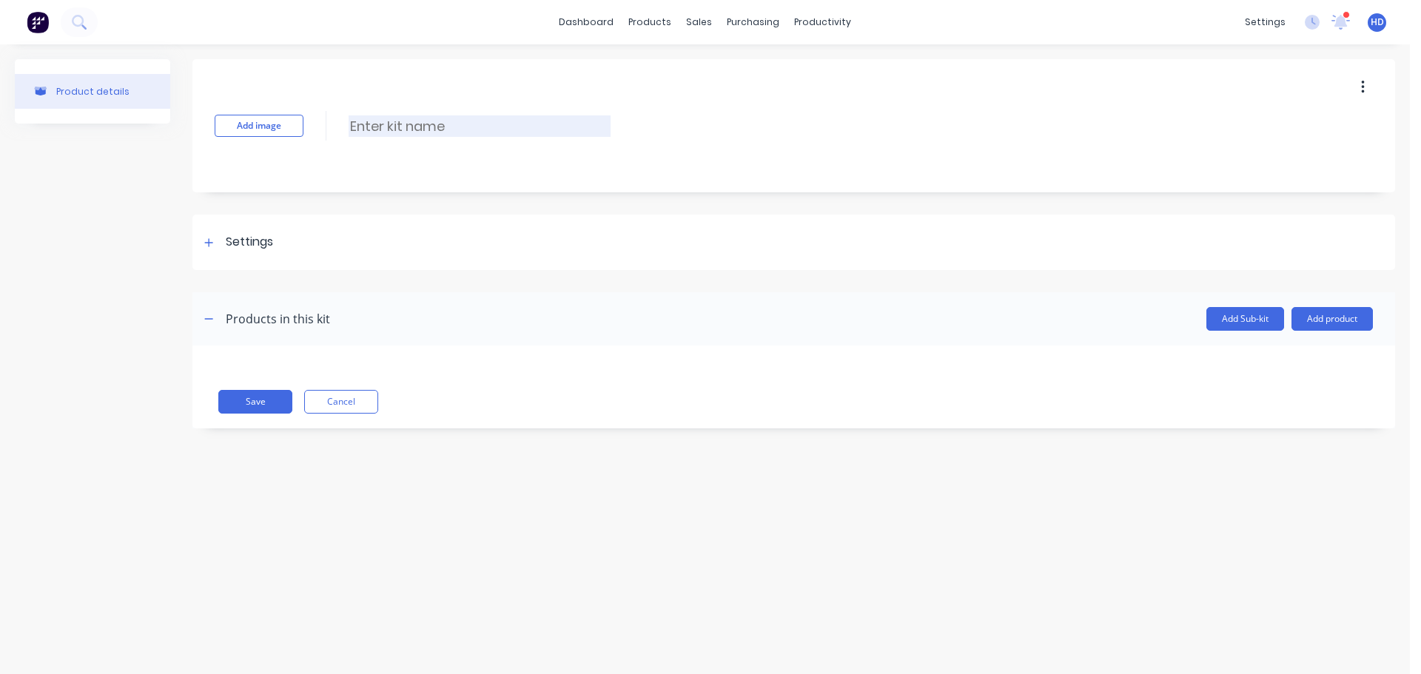
click at [392, 115] on input at bounding box center [479, 125] width 262 height 21
type input "Standard Kit with Costs"
click at [215, 250] on div "Settings" at bounding box center [236, 242] width 73 height 18
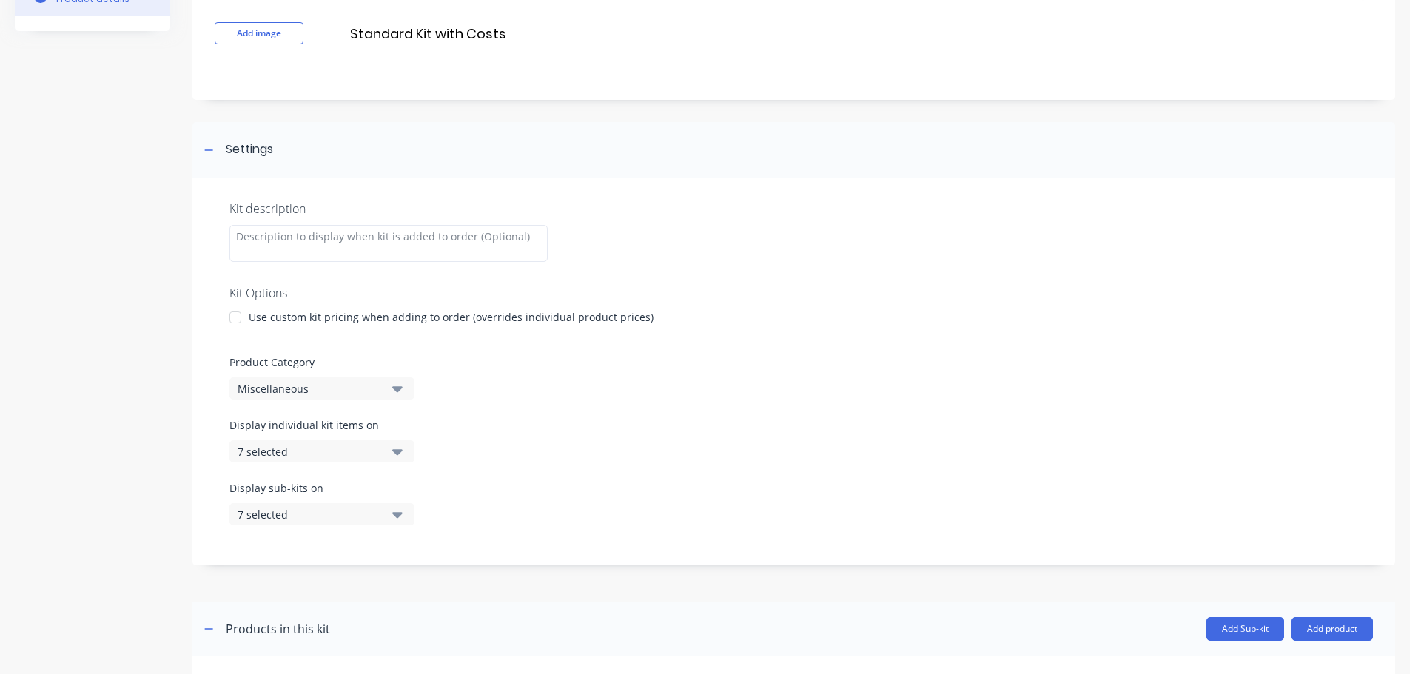
scroll to position [194, 0]
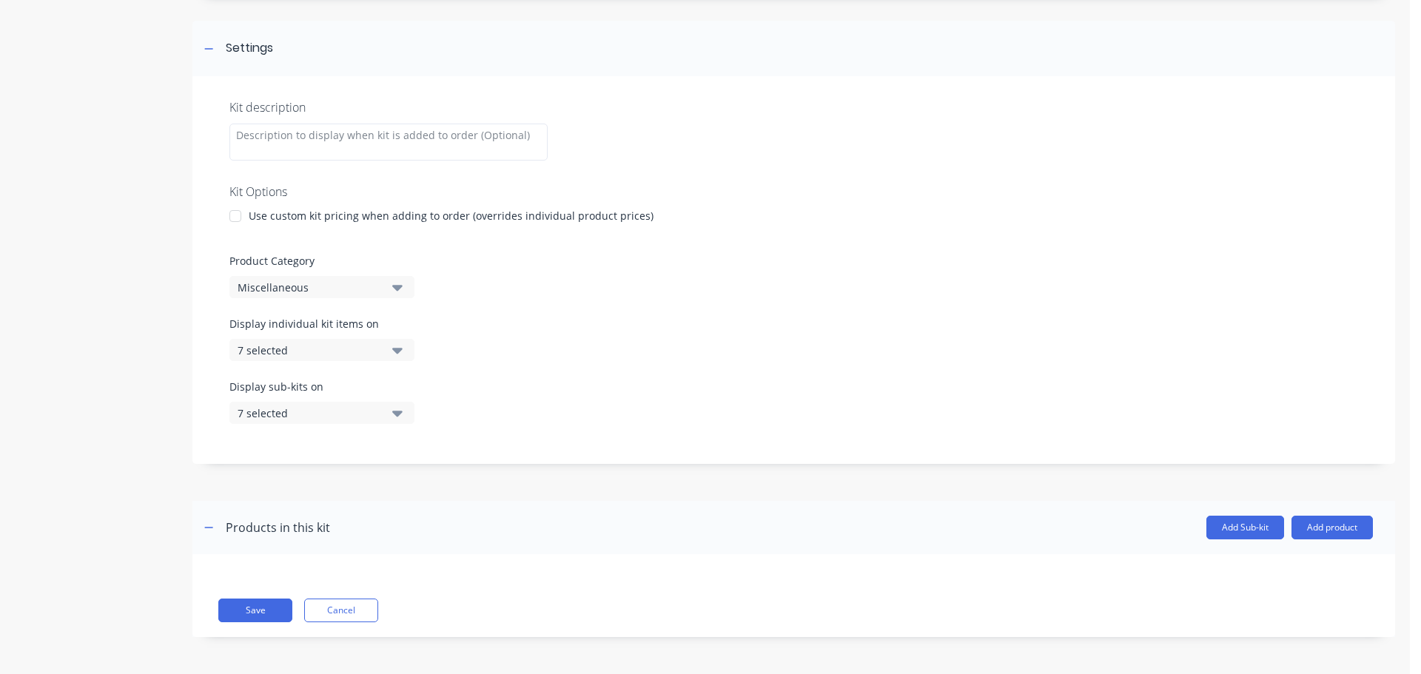
click at [346, 287] on div "Miscellaneous" at bounding box center [309, 288] width 144 height 16
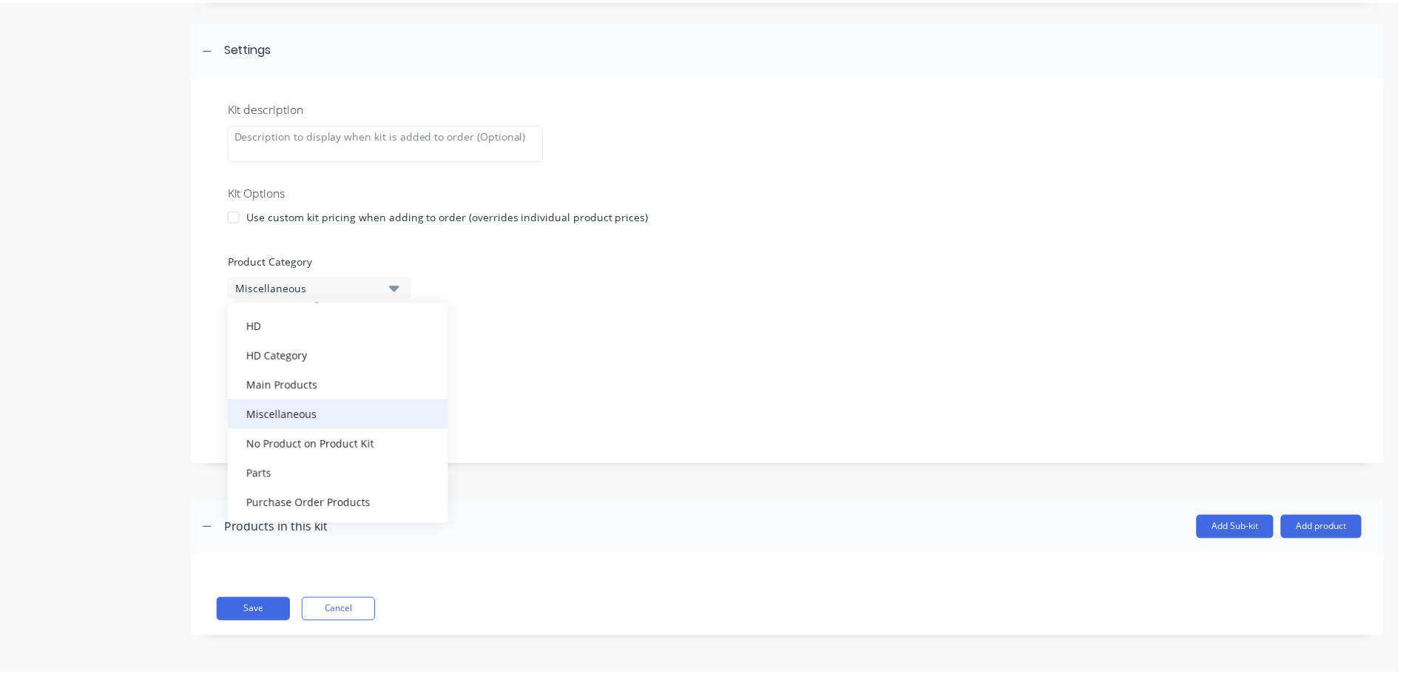
scroll to position [74, 0]
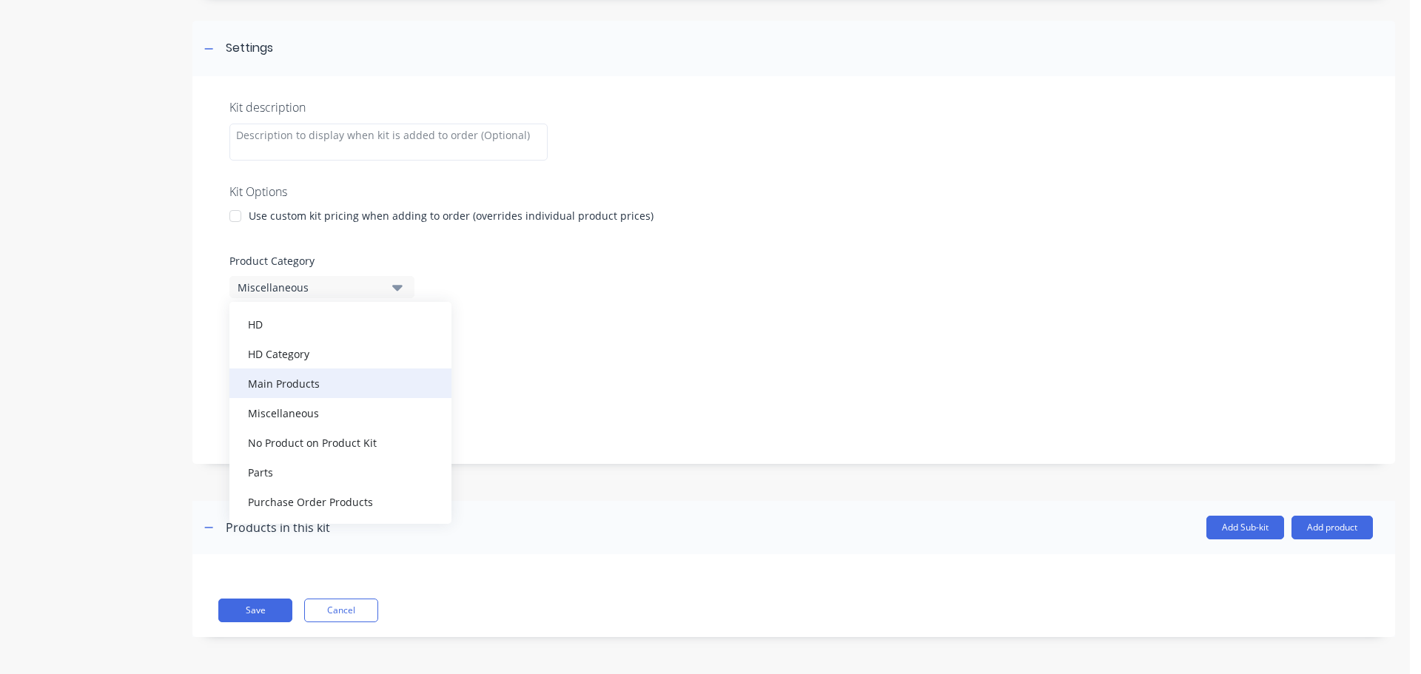
click at [309, 380] on div "Main Products" at bounding box center [340, 383] width 222 height 30
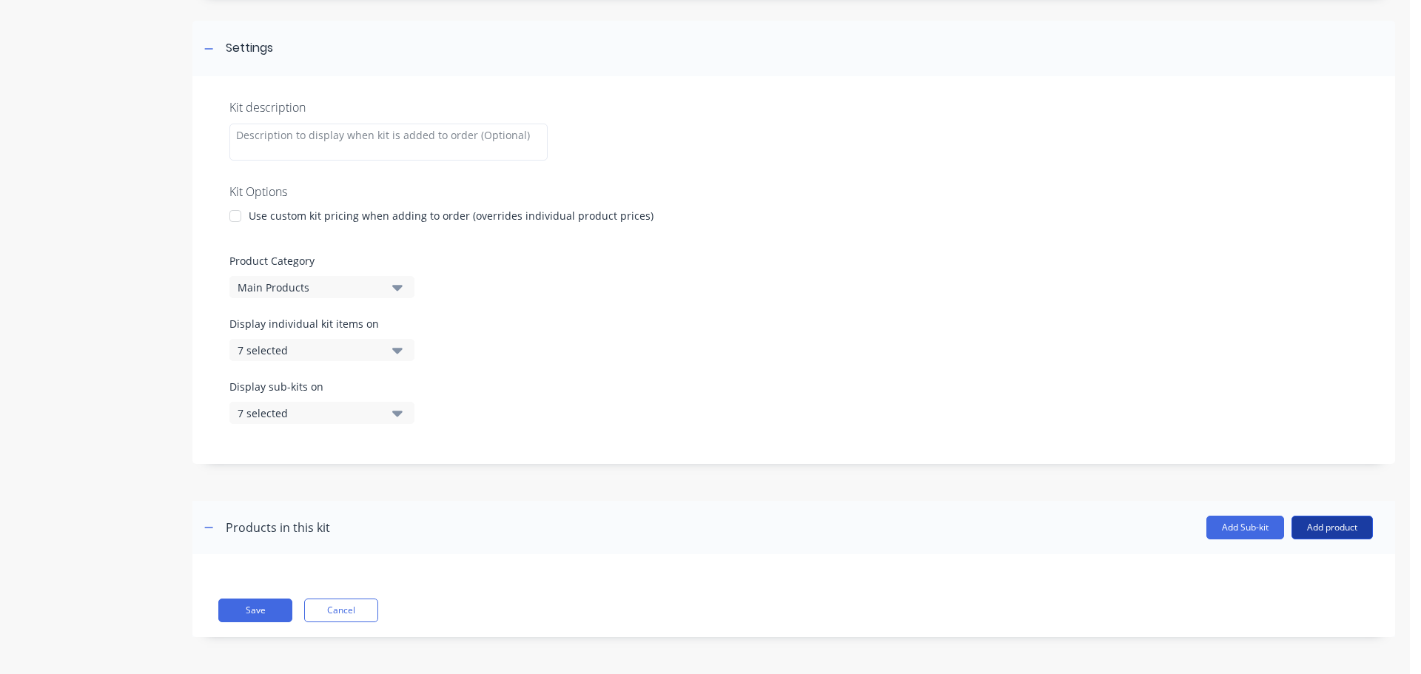
click at [1329, 523] on button "Add product" at bounding box center [1331, 528] width 81 height 24
click at [1281, 556] on div "Product catalogue" at bounding box center [1302, 565] width 114 height 21
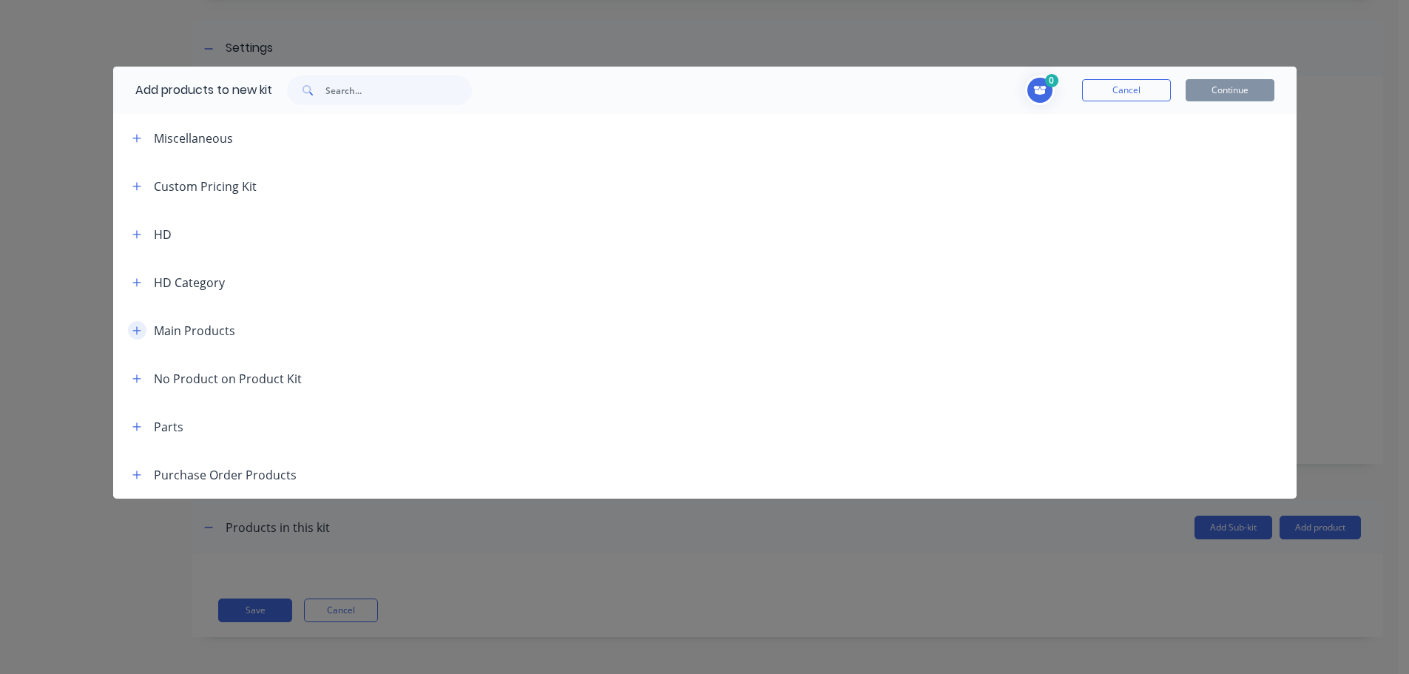
click at [134, 326] on icon "button" at bounding box center [136, 331] width 9 height 10
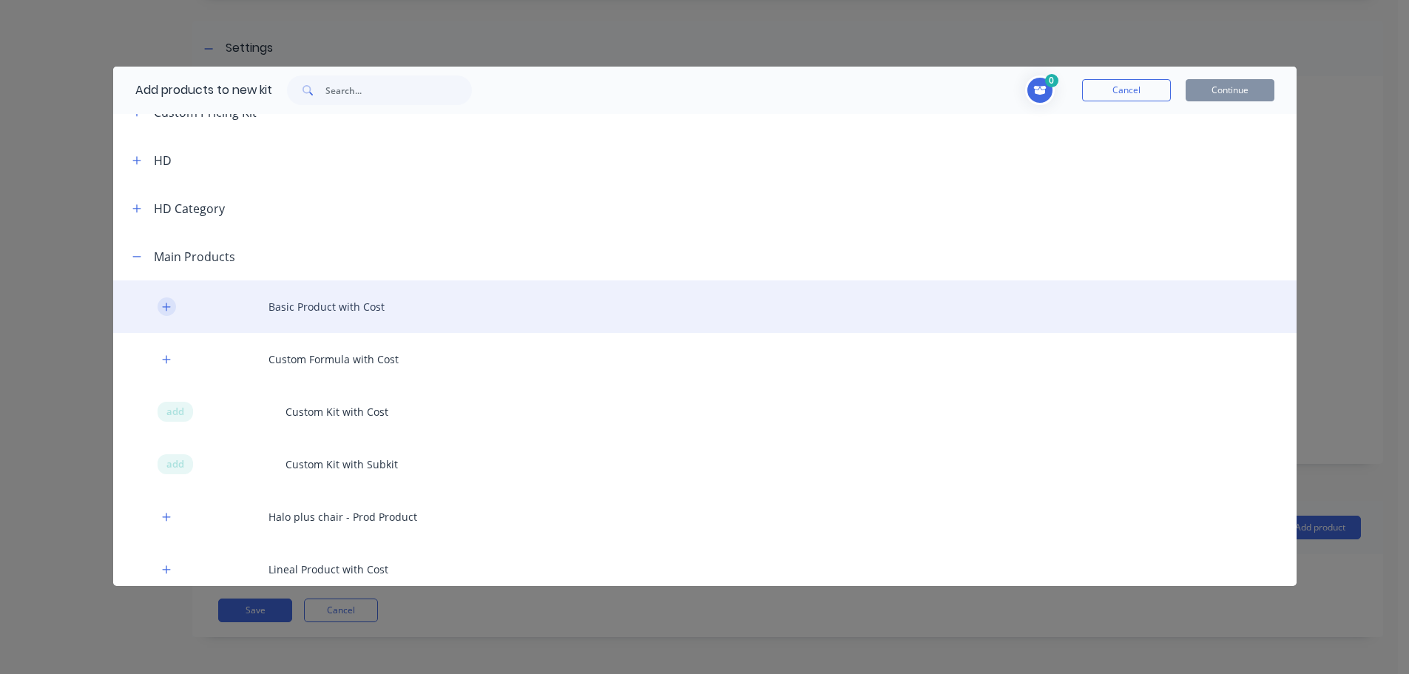
click at [168, 311] on icon "button" at bounding box center [166, 307] width 9 height 10
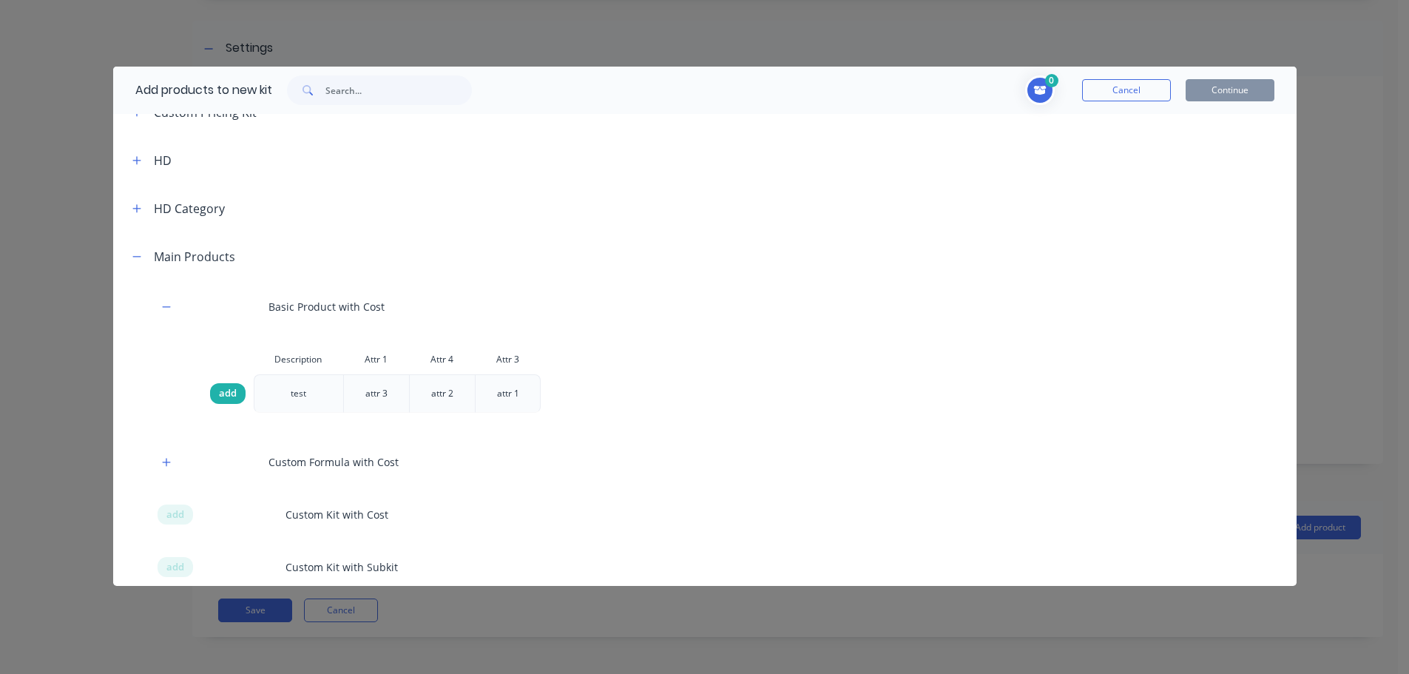
click at [229, 385] on div "add" at bounding box center [228, 393] width 36 height 21
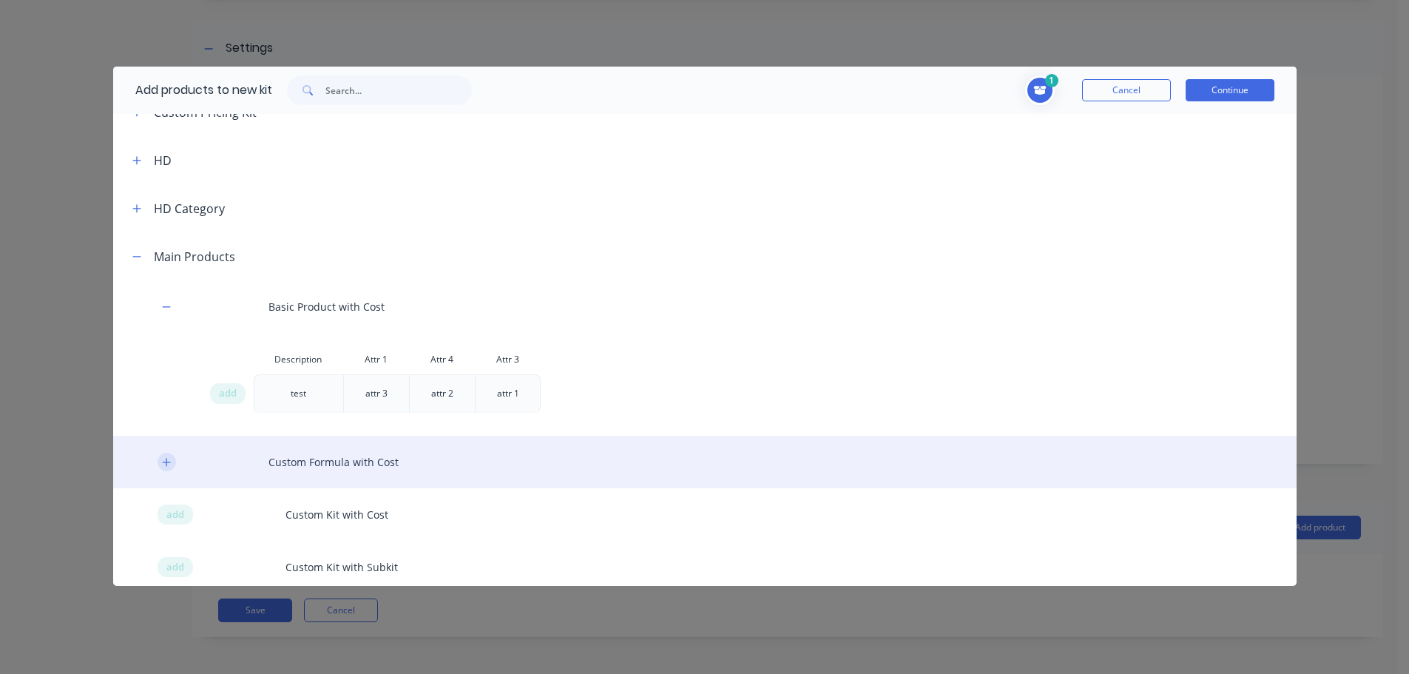
click at [161, 459] on button "button" at bounding box center [167, 462] width 18 height 18
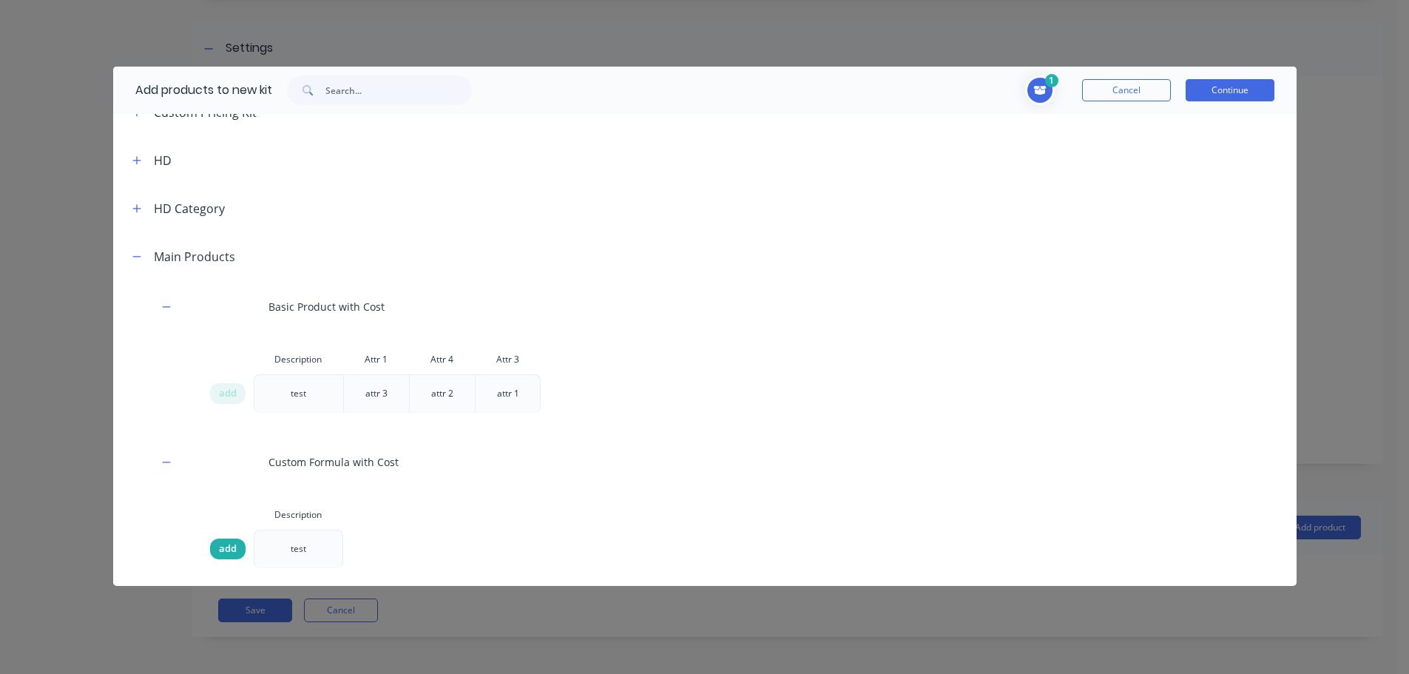
click at [220, 547] on span "add" at bounding box center [228, 549] width 18 height 15
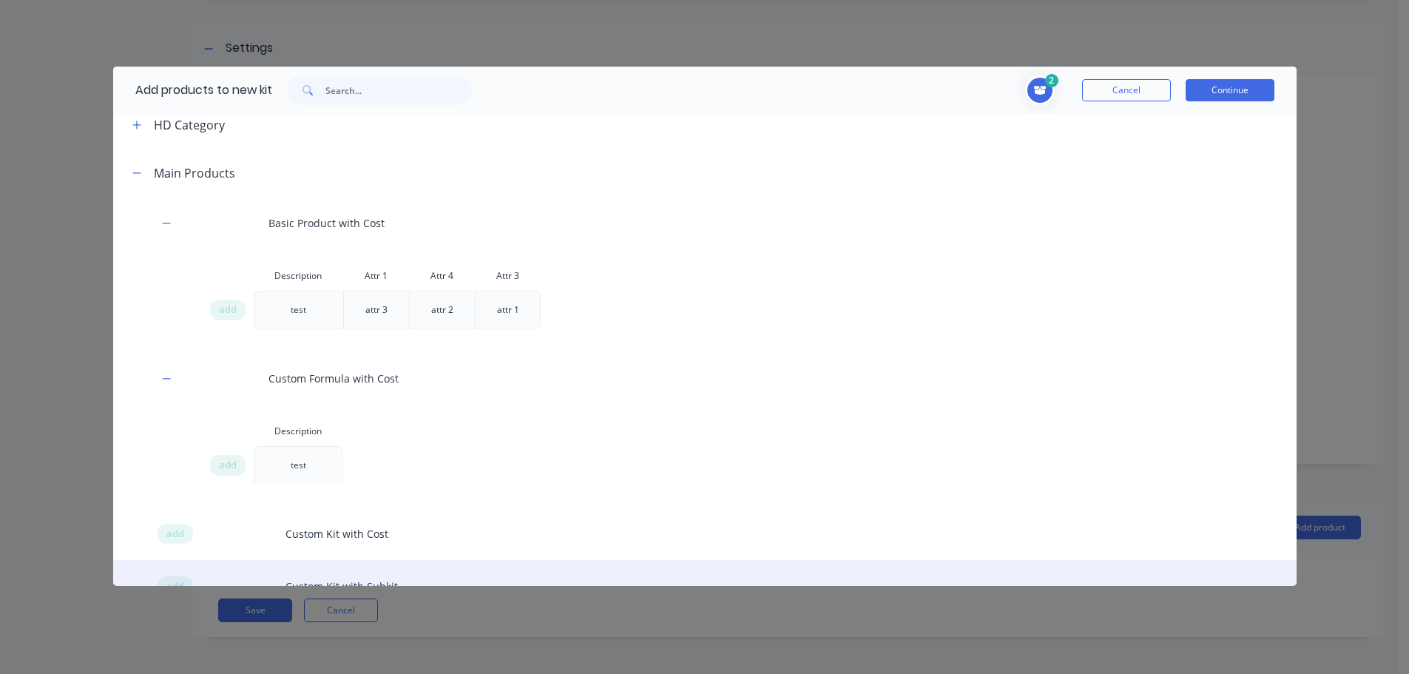
scroll to position [296, 0]
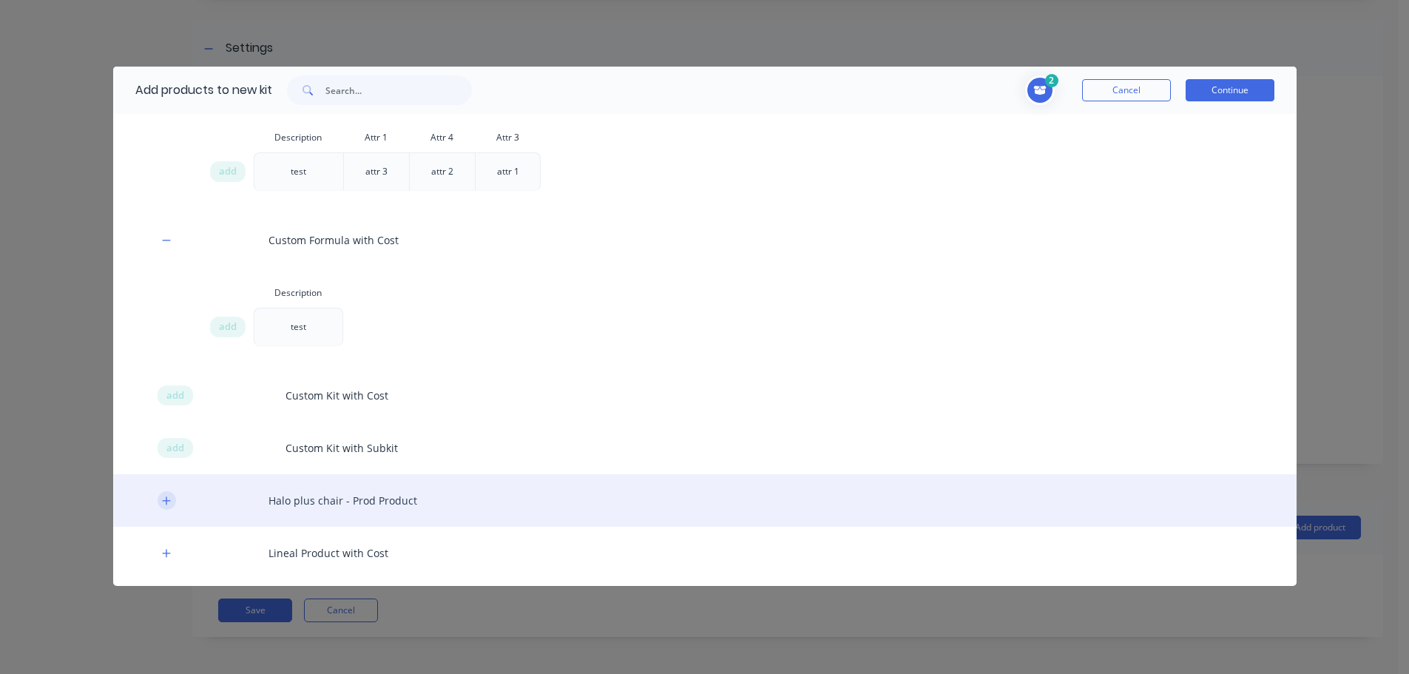
click at [158, 497] on button "button" at bounding box center [167, 500] width 18 height 18
click at [165, 497] on icon "button" at bounding box center [166, 501] width 9 height 10
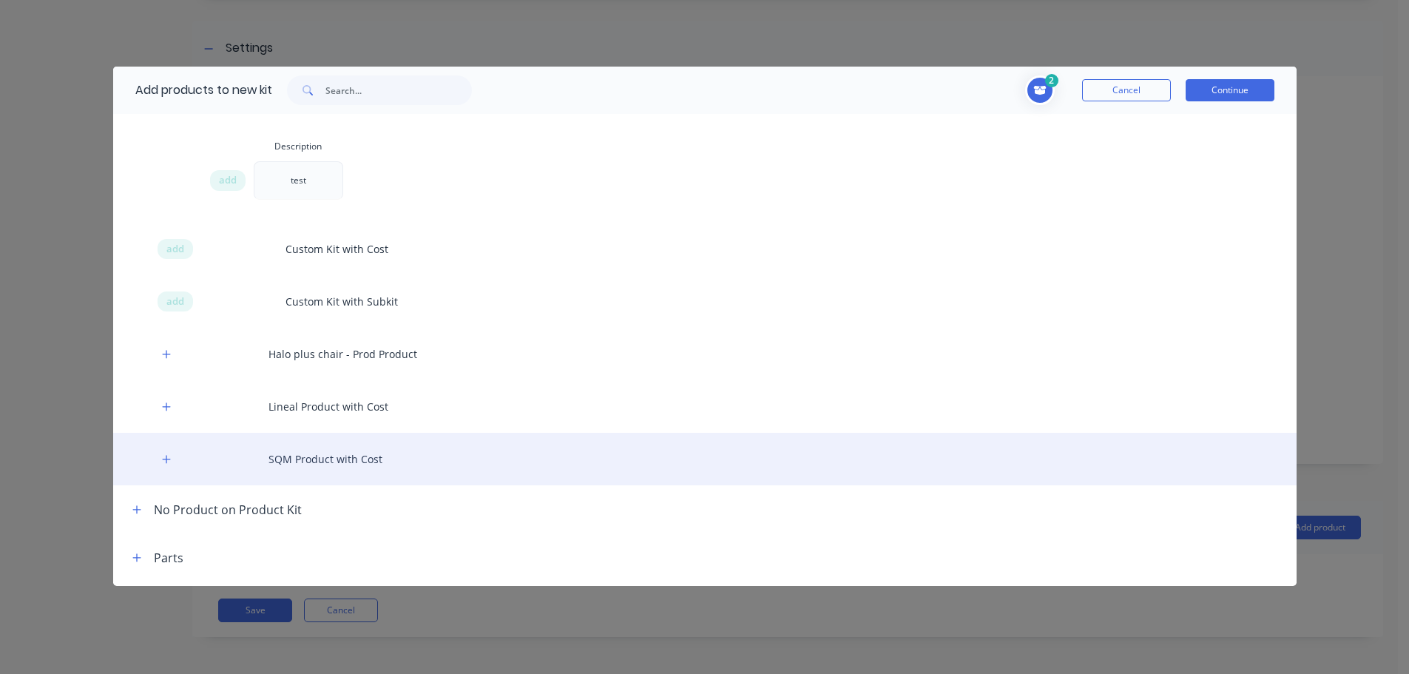
scroll to position [444, 0]
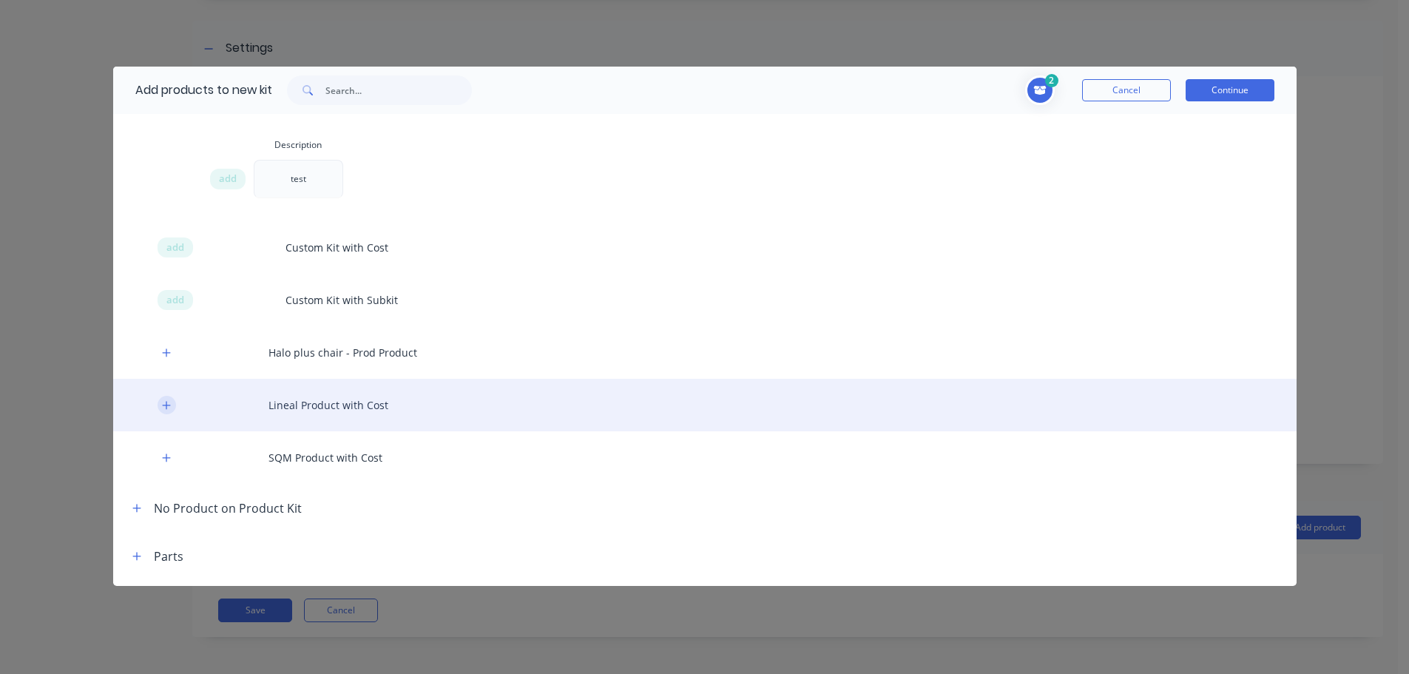
click at [166, 408] on icon "button" at bounding box center [166, 405] width 8 height 8
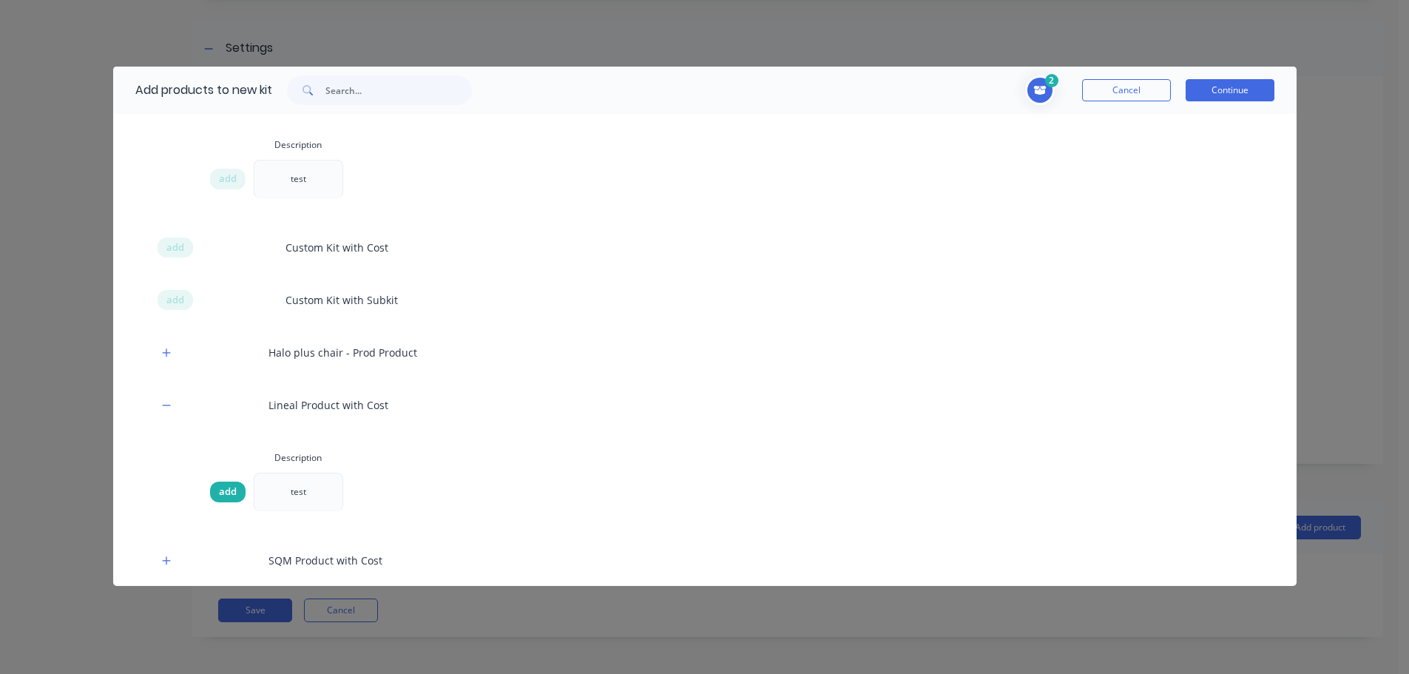
click at [221, 493] on span "add" at bounding box center [228, 492] width 18 height 15
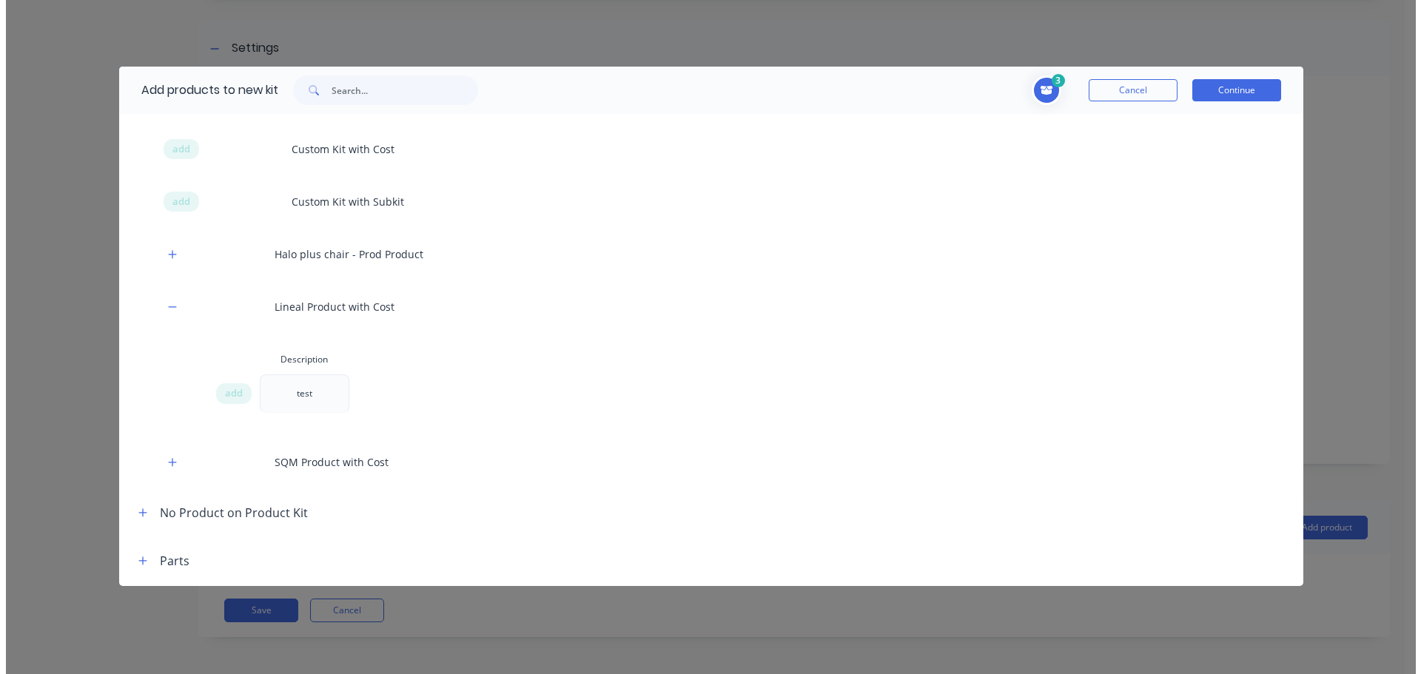
scroll to position [589, 0]
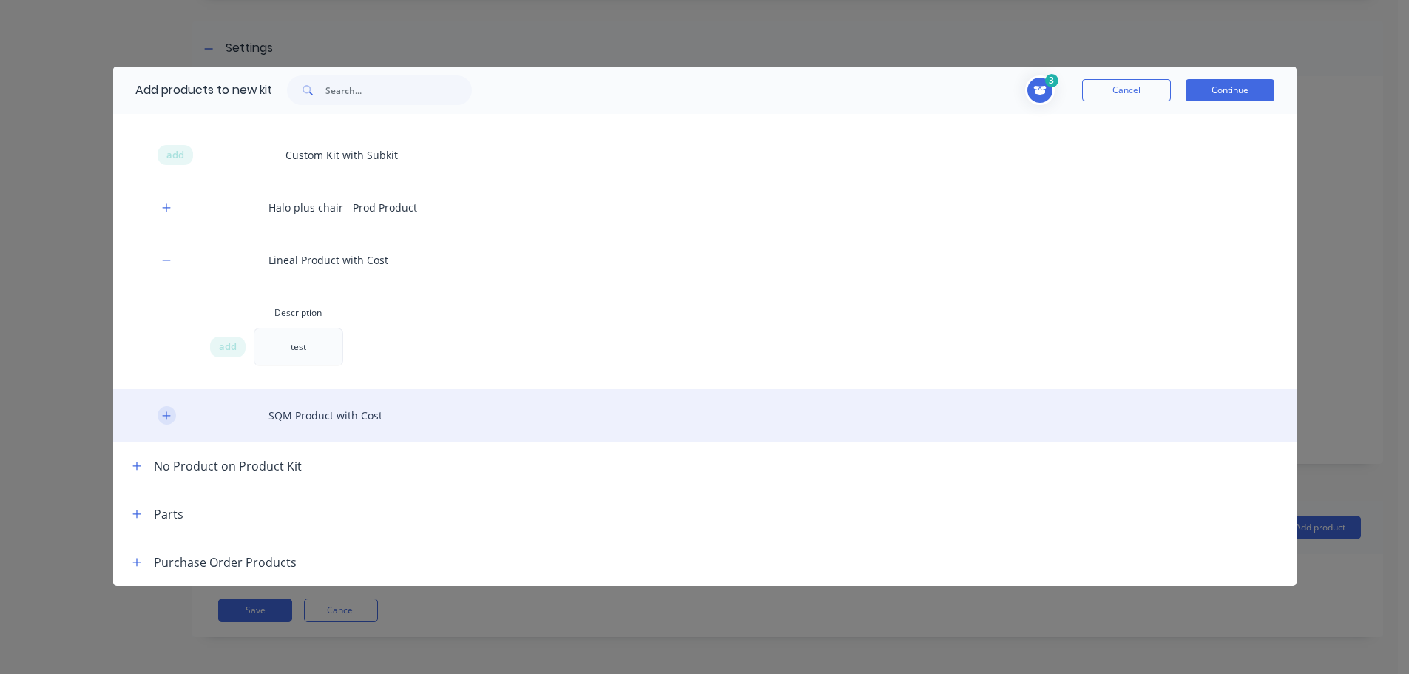
click at [163, 414] on icon "button" at bounding box center [166, 416] width 9 height 10
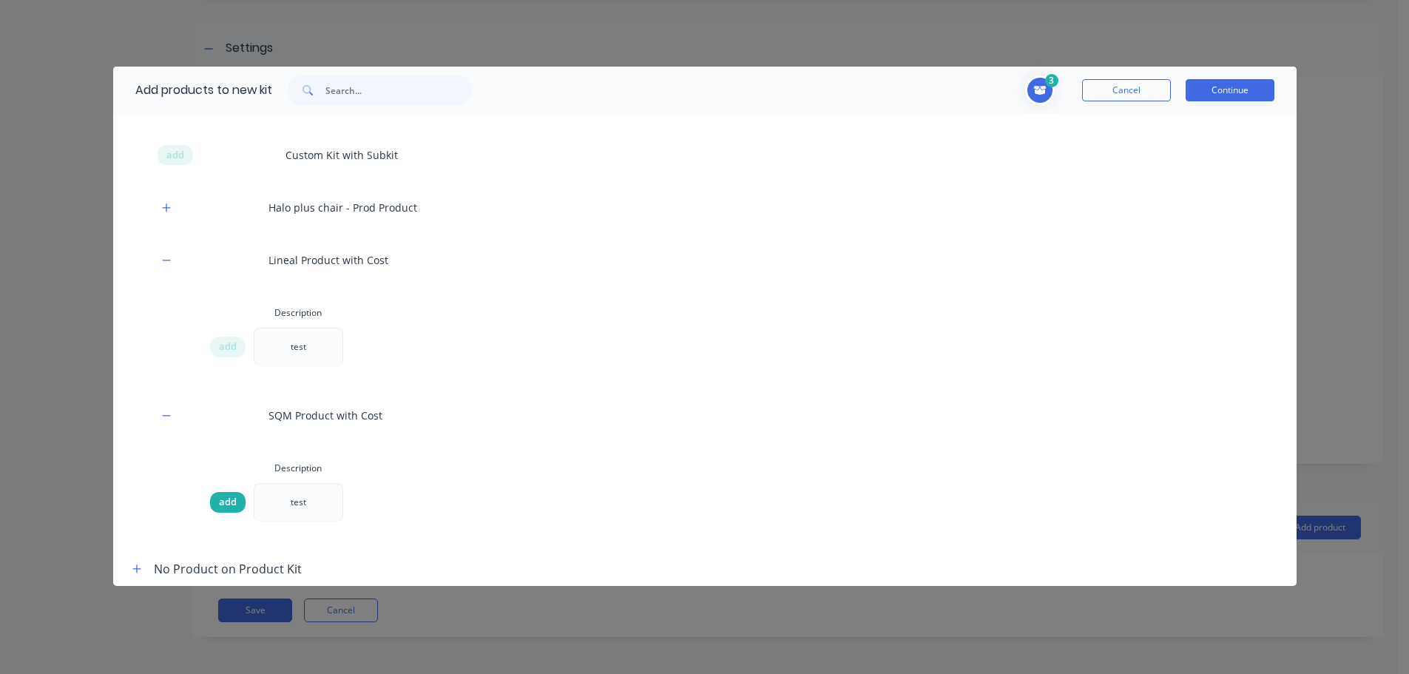
click at [228, 502] on span "add" at bounding box center [228, 502] width 18 height 15
click at [1235, 91] on button "Continue" at bounding box center [1230, 90] width 89 height 22
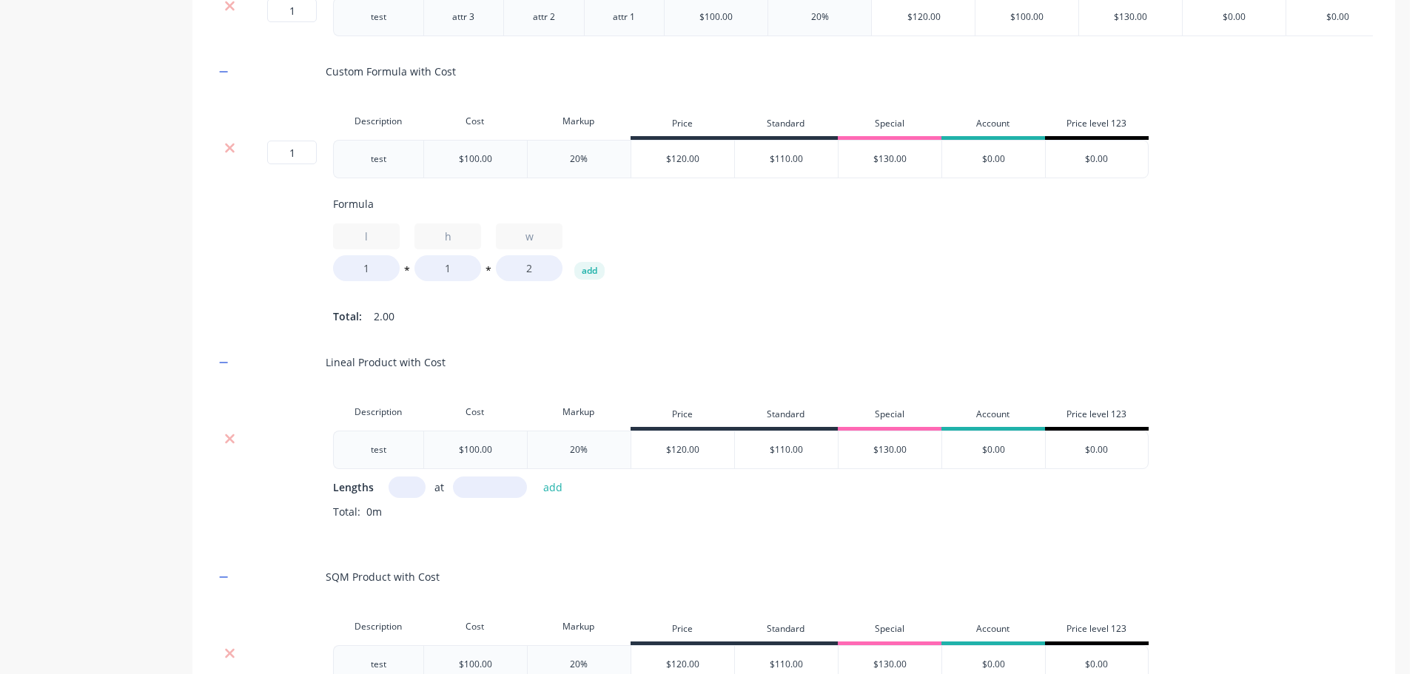
scroll to position [1078, 0]
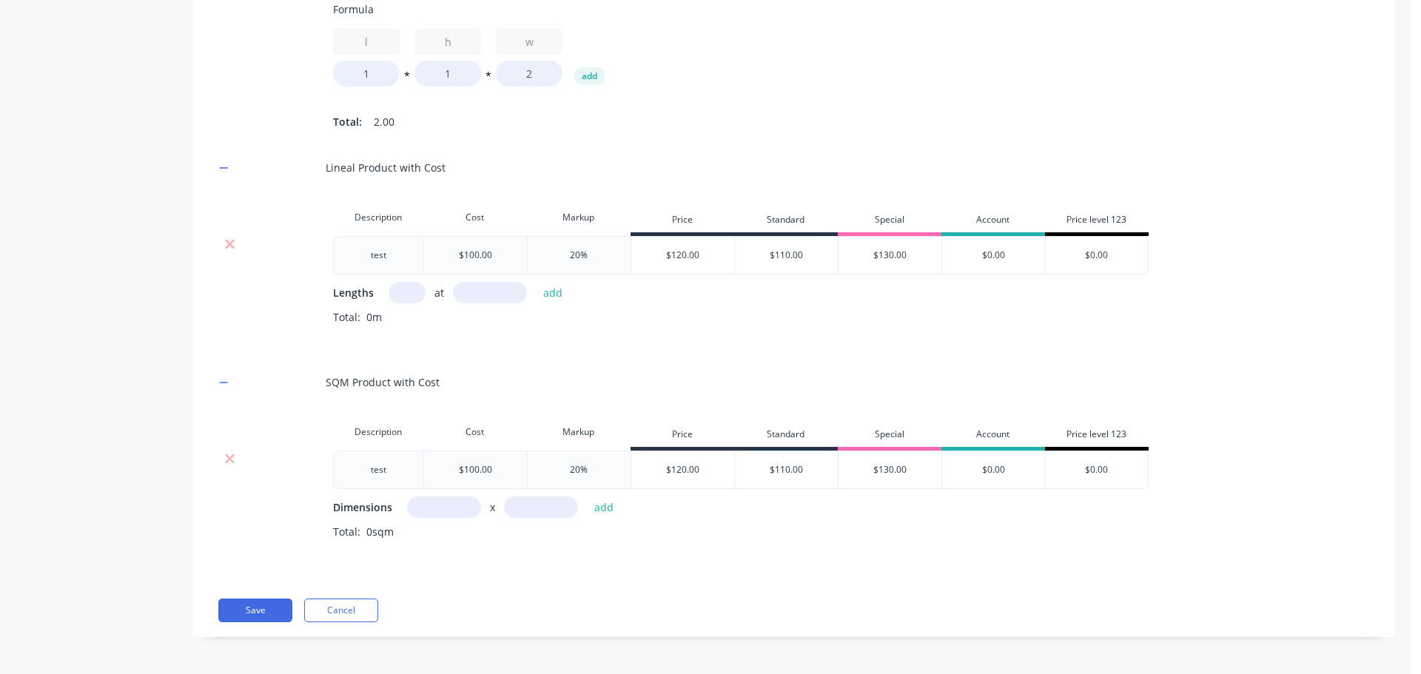
click at [409, 287] on input "text" at bounding box center [406, 292] width 37 height 21
type input "1"
type input "10000"
click at [536, 283] on button "add" at bounding box center [553, 293] width 35 height 20
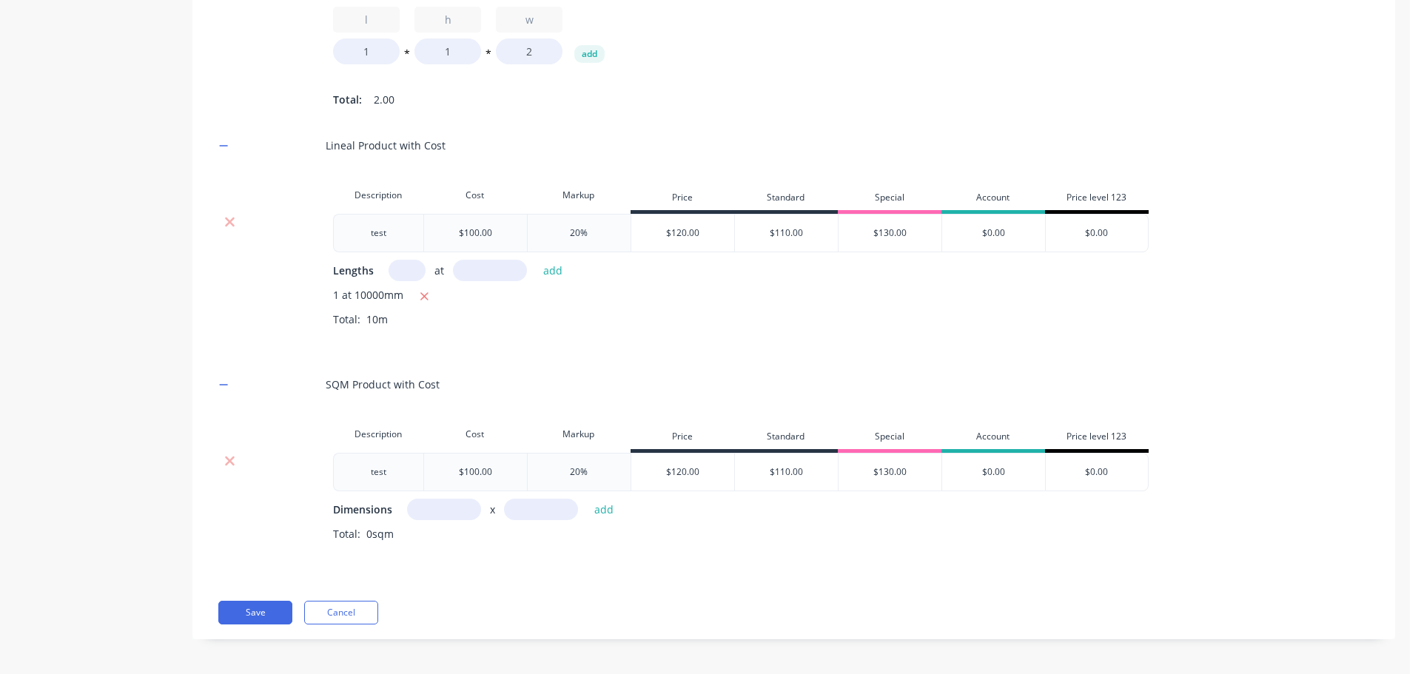
click at [429, 520] on input "text" at bounding box center [444, 509] width 74 height 21
type input "1m"
type input "10m"
click at [587, 499] on button "add" at bounding box center [604, 509] width 35 height 20
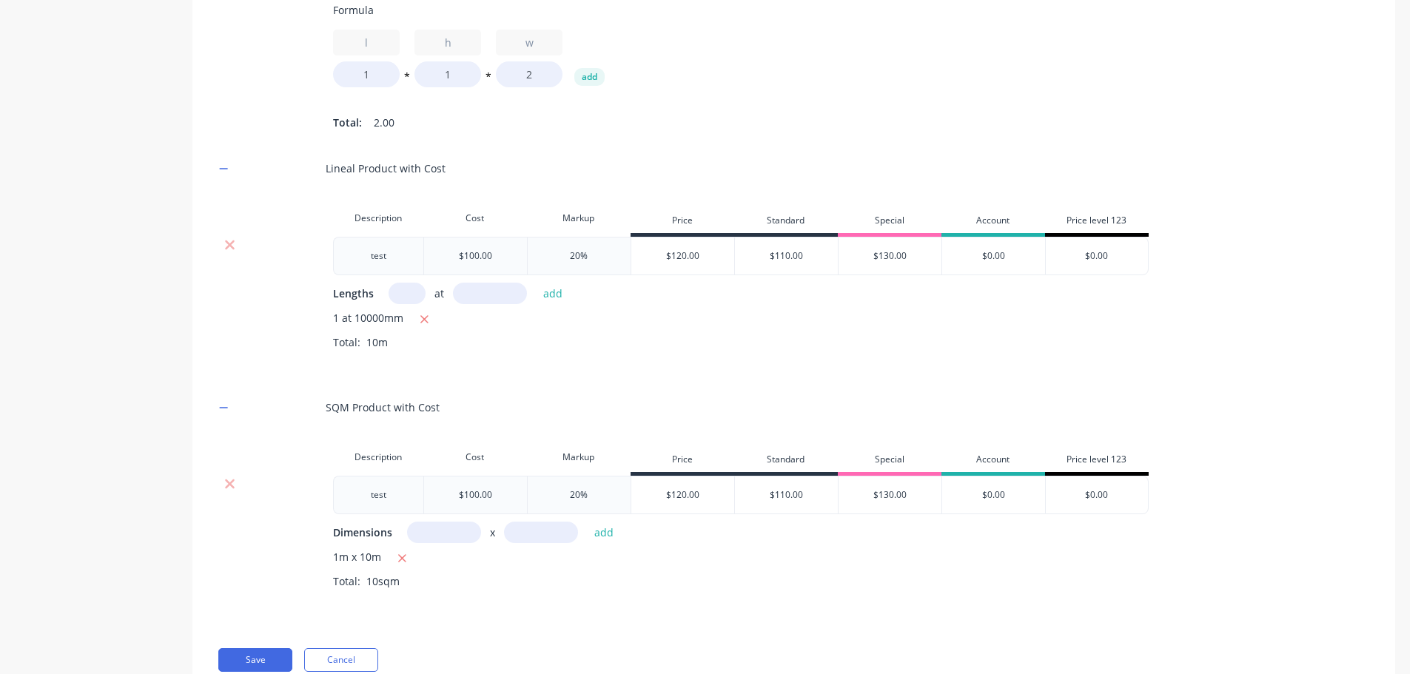
scroll to position [1127, 0]
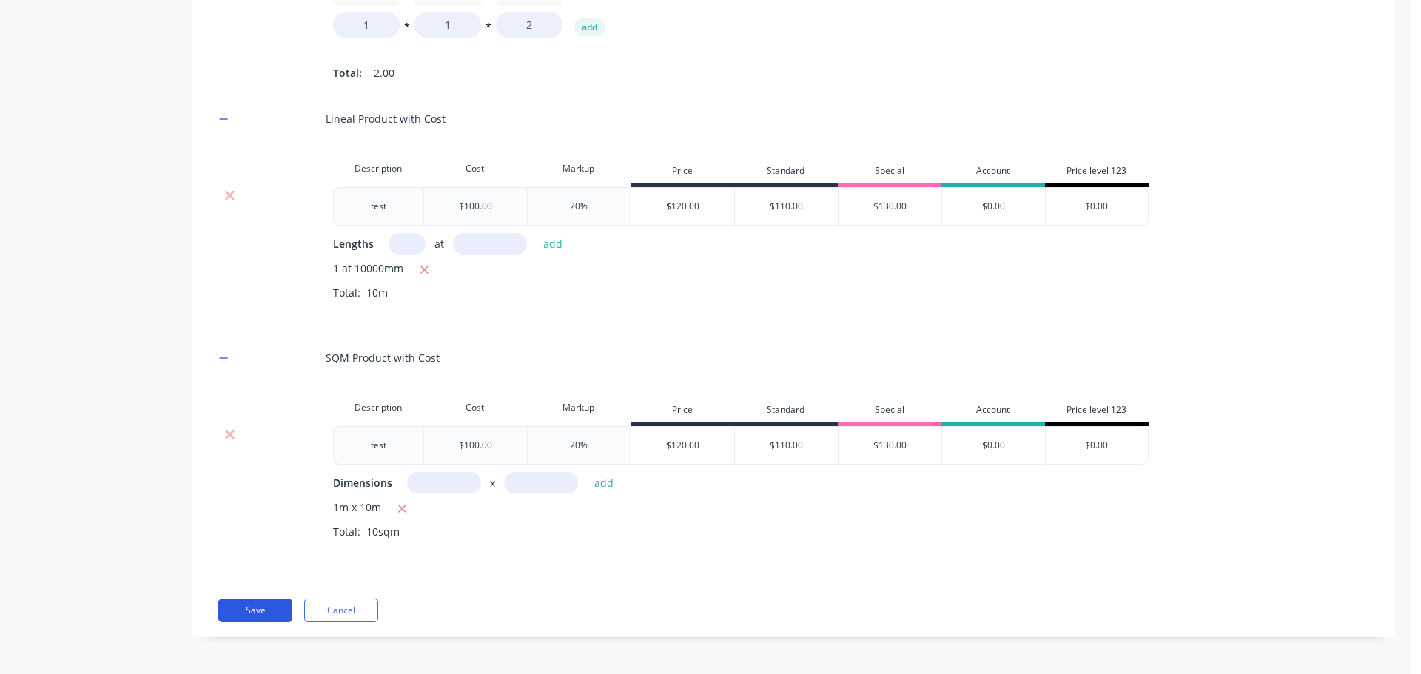
click at [249, 608] on button "Save" at bounding box center [255, 611] width 74 height 24
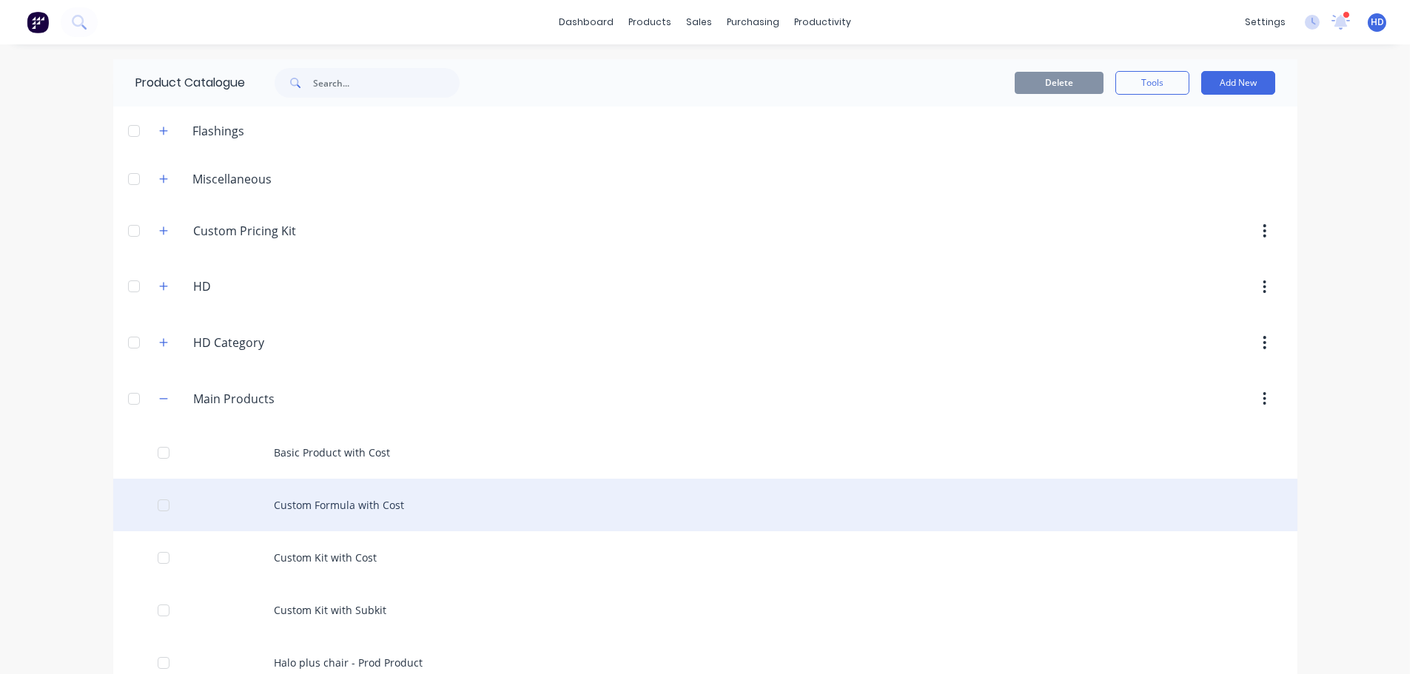
scroll to position [296, 0]
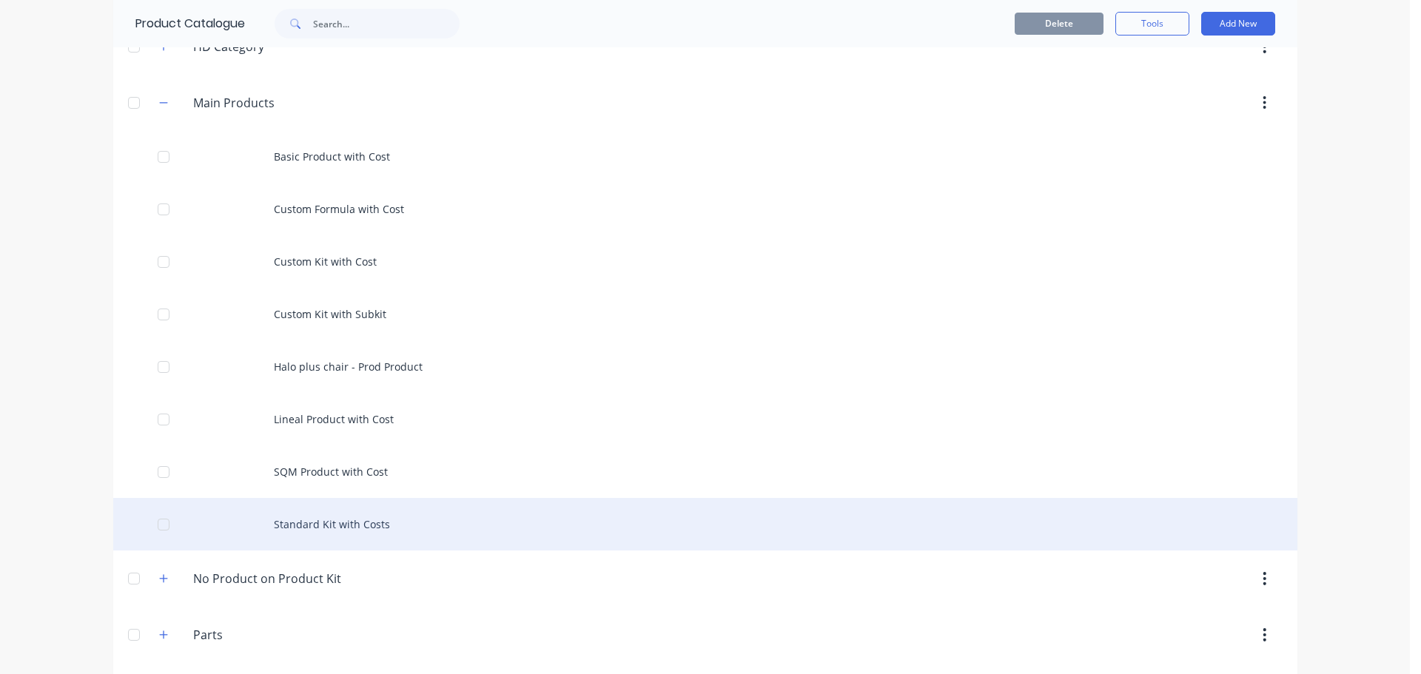
click at [351, 512] on div "Standard Kit with Costs" at bounding box center [705, 524] width 1184 height 53
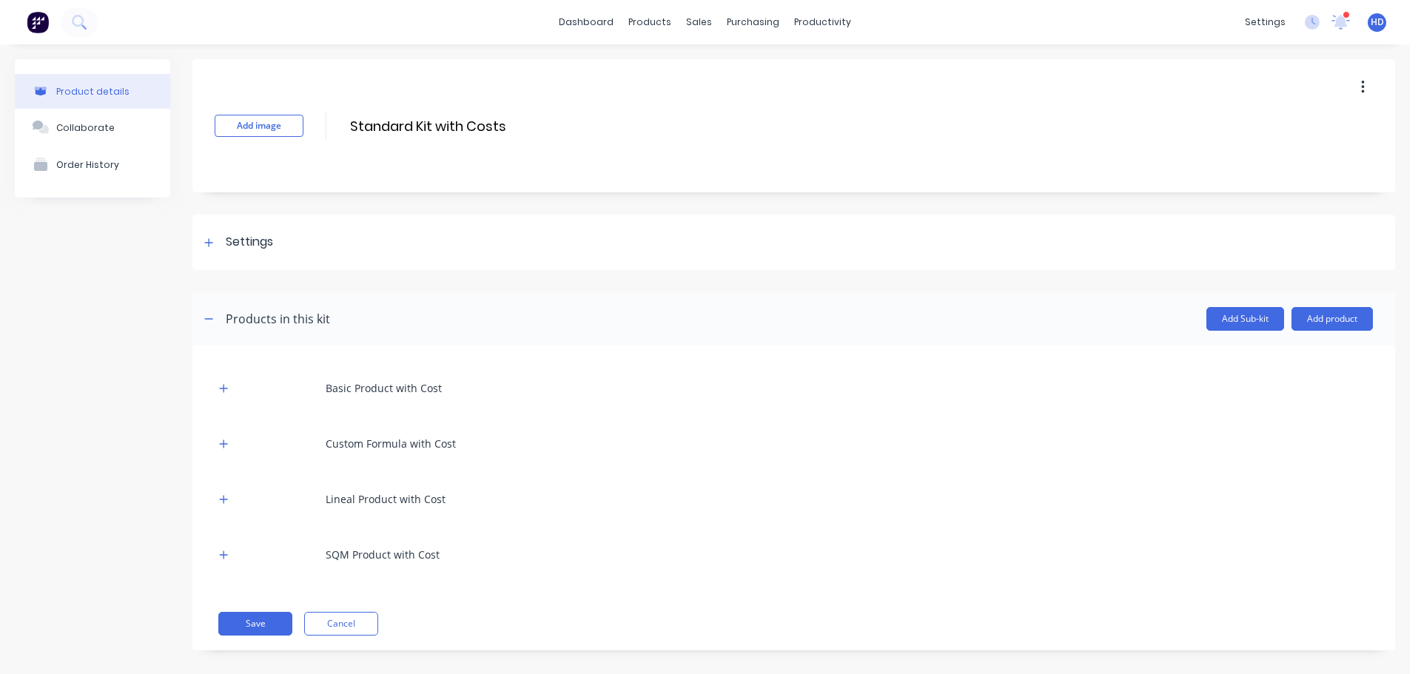
click at [230, 436] on div at bounding box center [224, 443] width 18 height 18
click at [226, 442] on icon "button" at bounding box center [223, 444] width 9 height 10
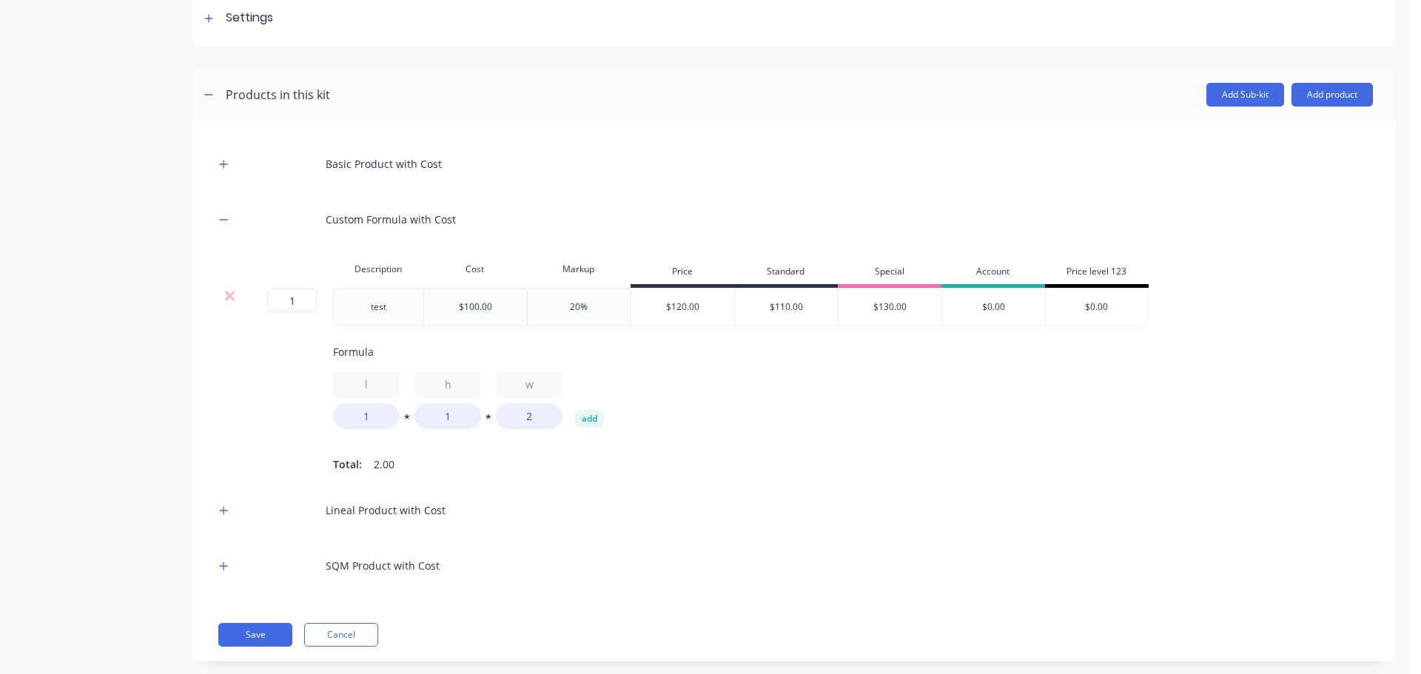
scroll to position [260, 0]
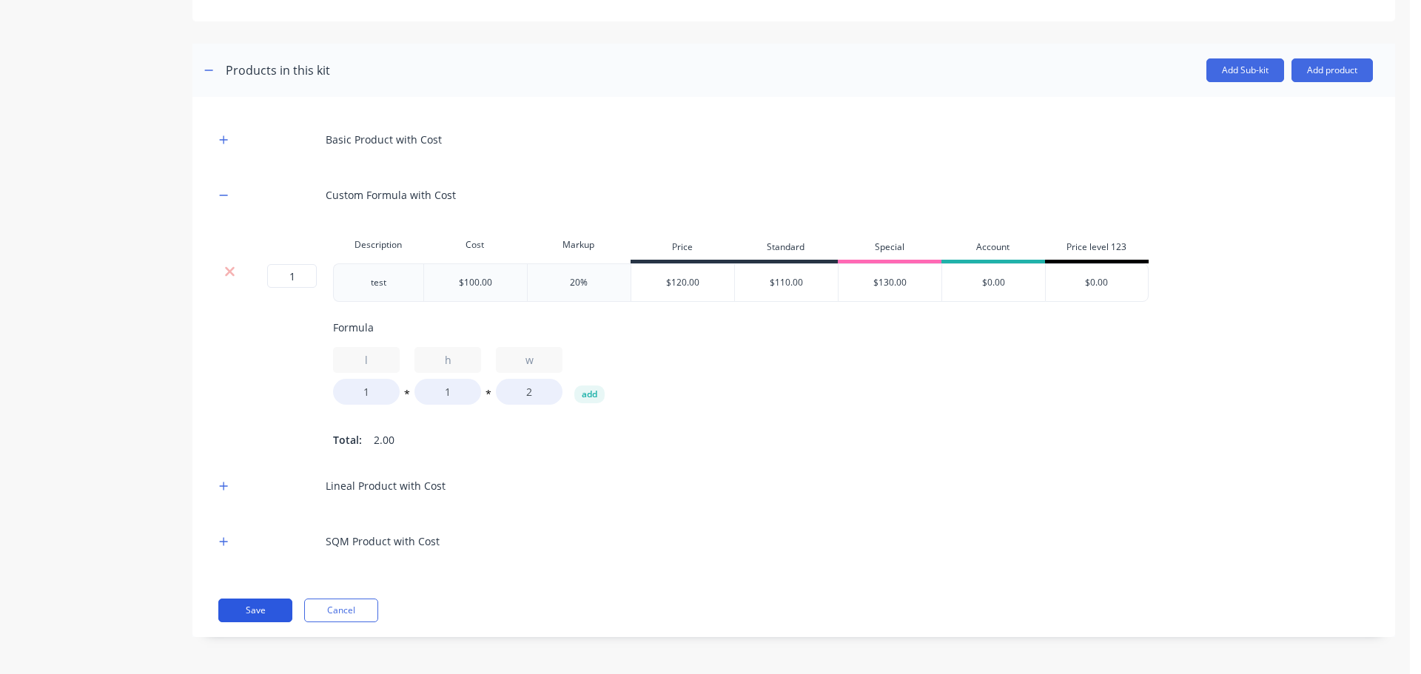
click at [266, 602] on button "Save" at bounding box center [255, 611] width 74 height 24
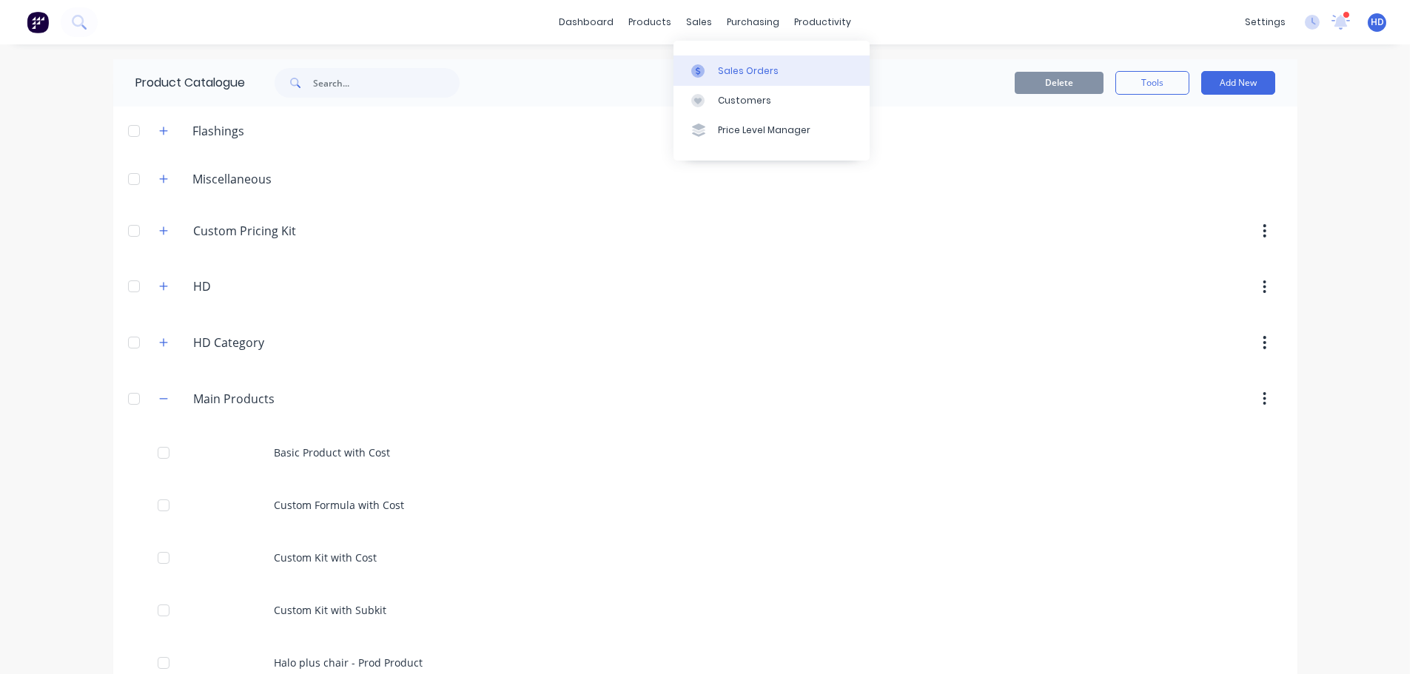
click at [768, 67] on div "Sales Orders" at bounding box center [748, 70] width 61 height 13
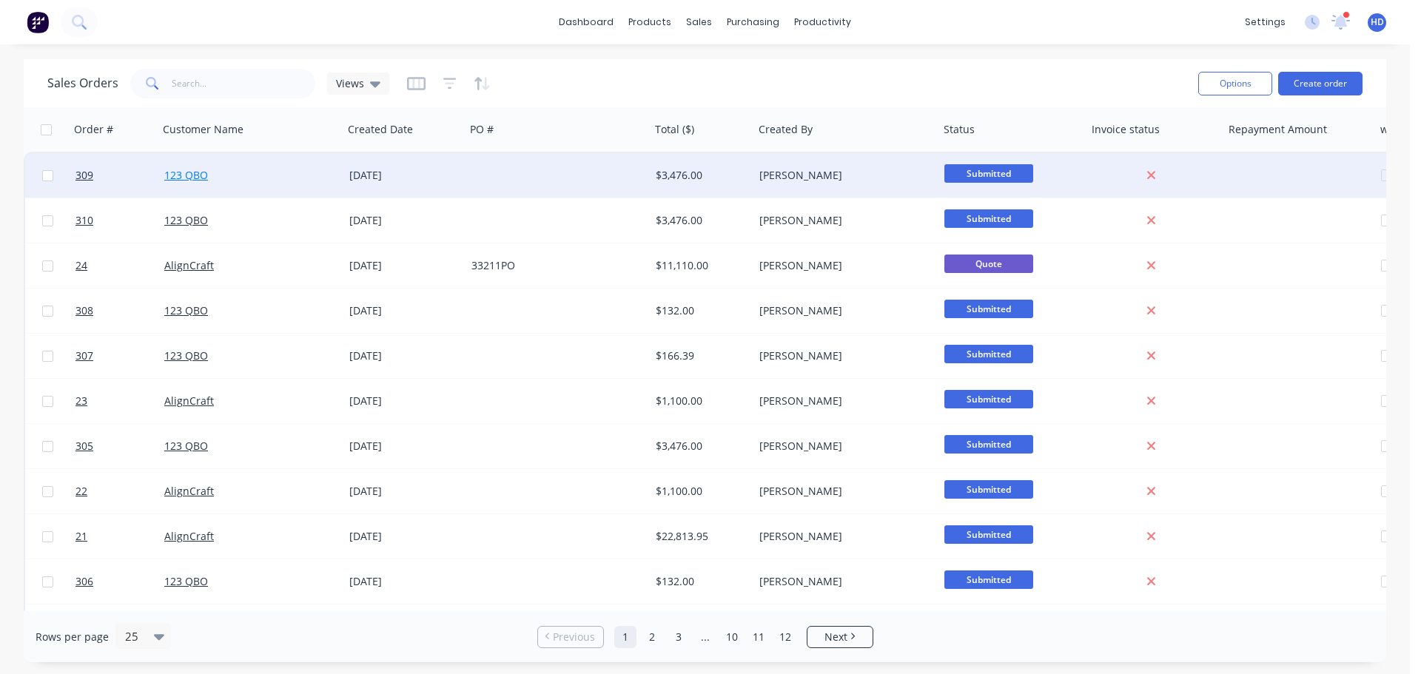
click at [189, 174] on link "123 QBO" at bounding box center [186, 175] width 44 height 14
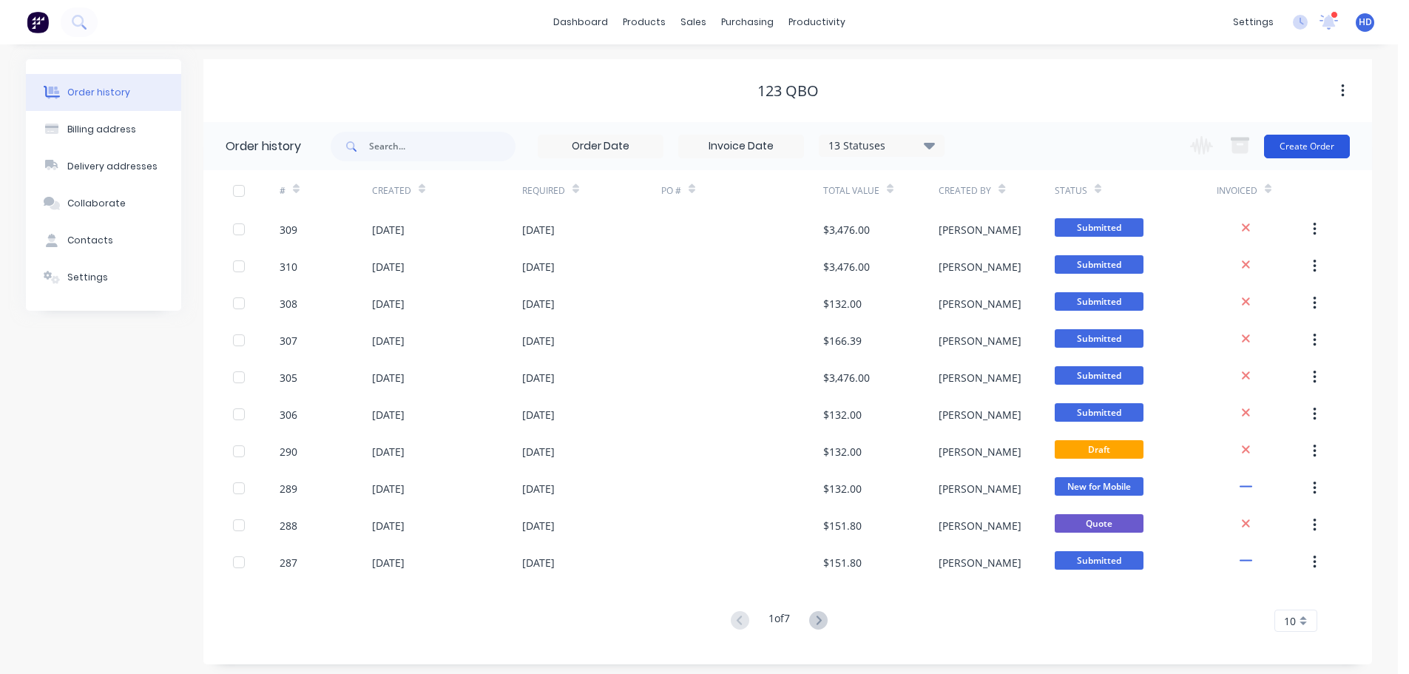
click at [1310, 148] on button "Create Order" at bounding box center [1307, 147] width 86 height 24
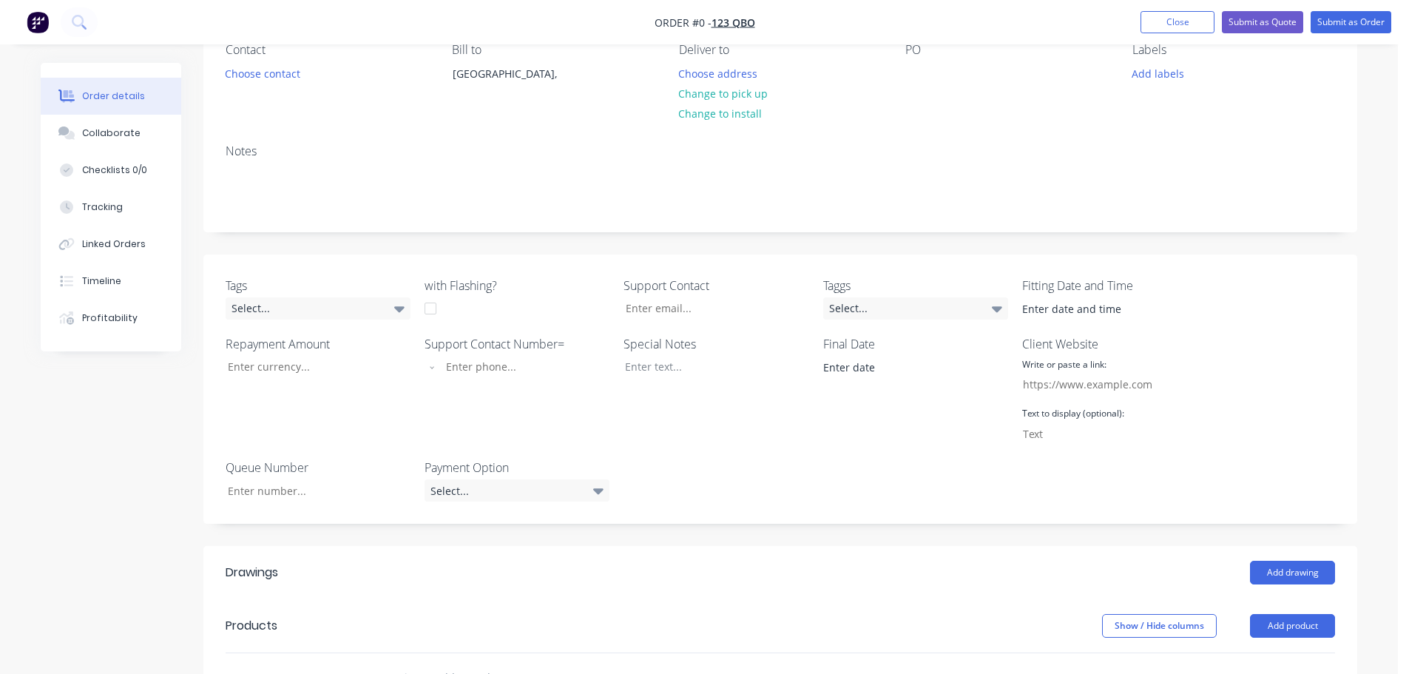
scroll to position [370, 0]
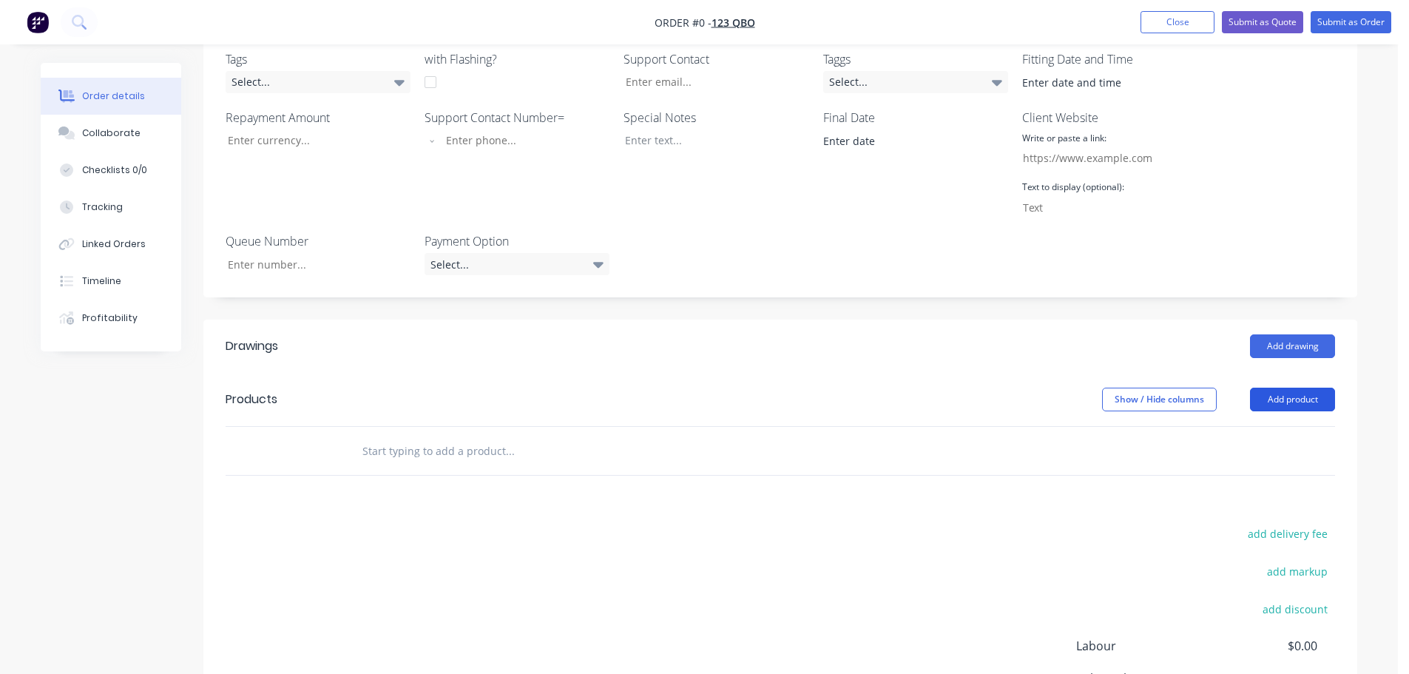
click at [1299, 400] on button "Add product" at bounding box center [1292, 400] width 85 height 24
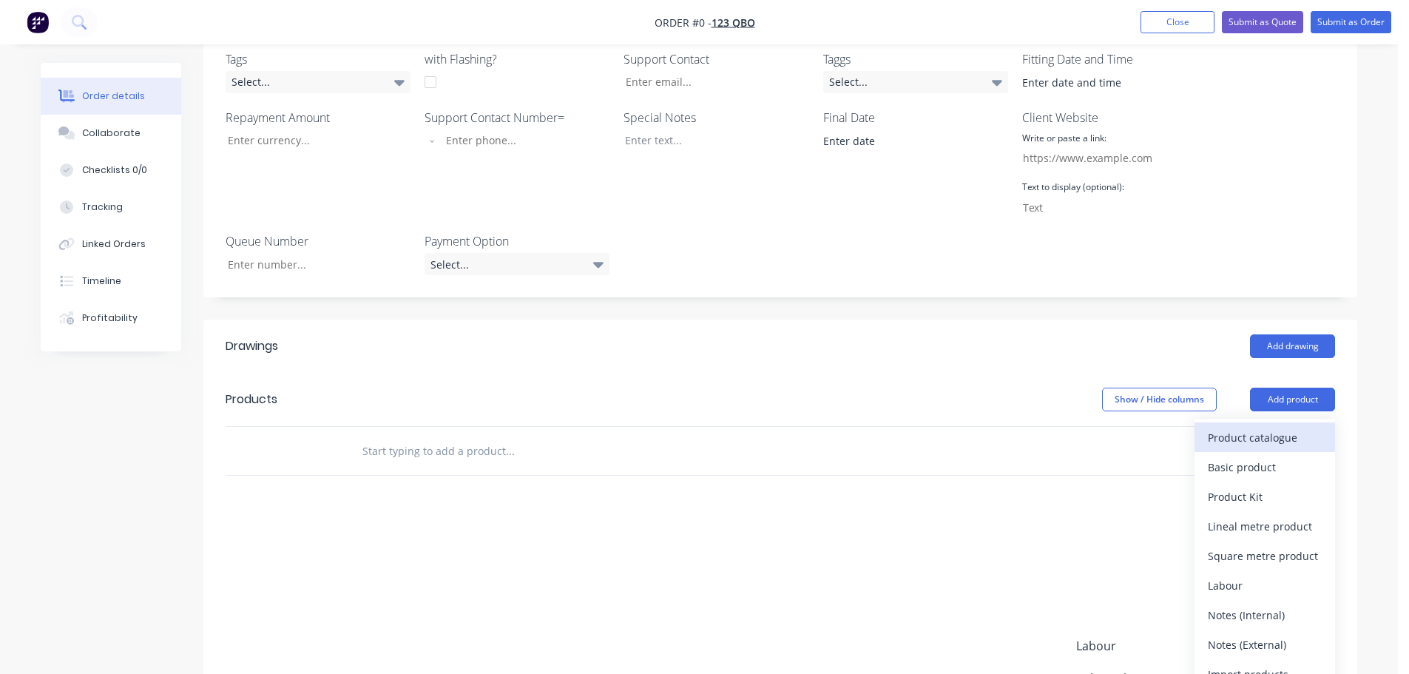
click at [1269, 432] on div "Product catalogue" at bounding box center [1265, 437] width 114 height 21
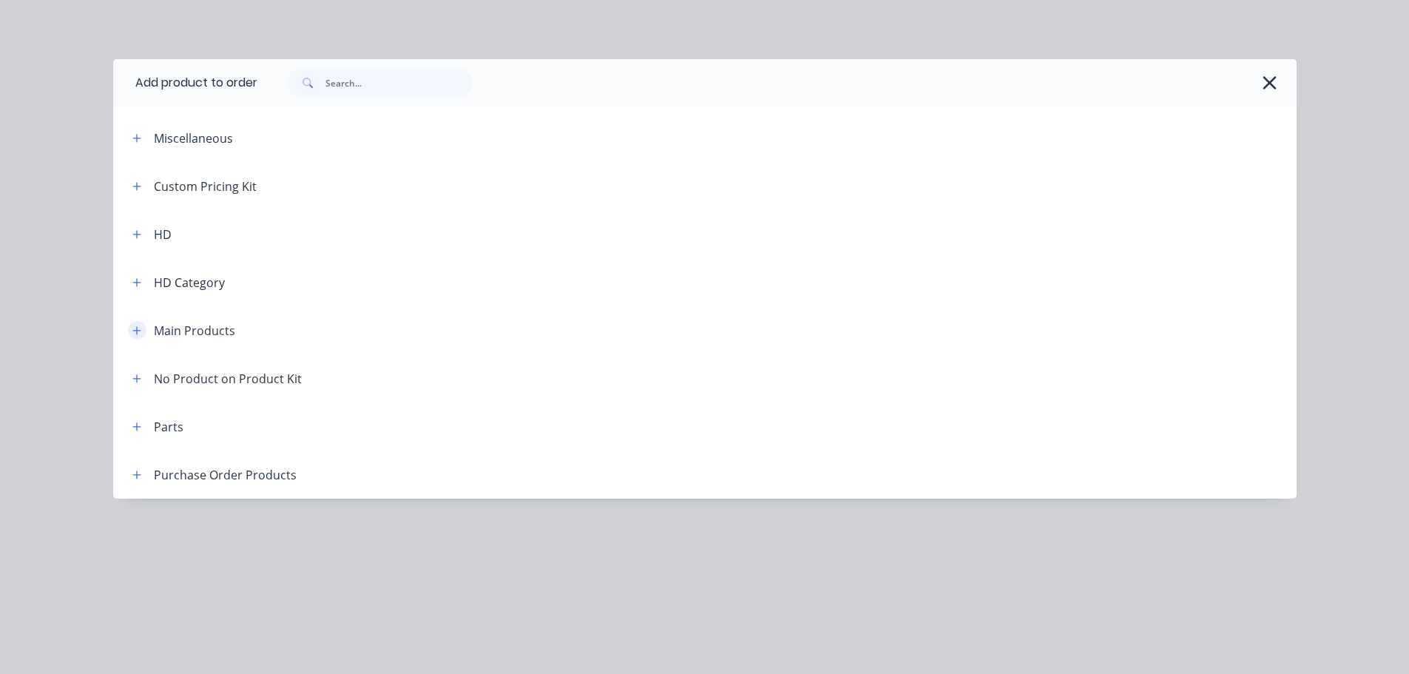
click at [132, 337] on button "button" at bounding box center [137, 330] width 18 height 18
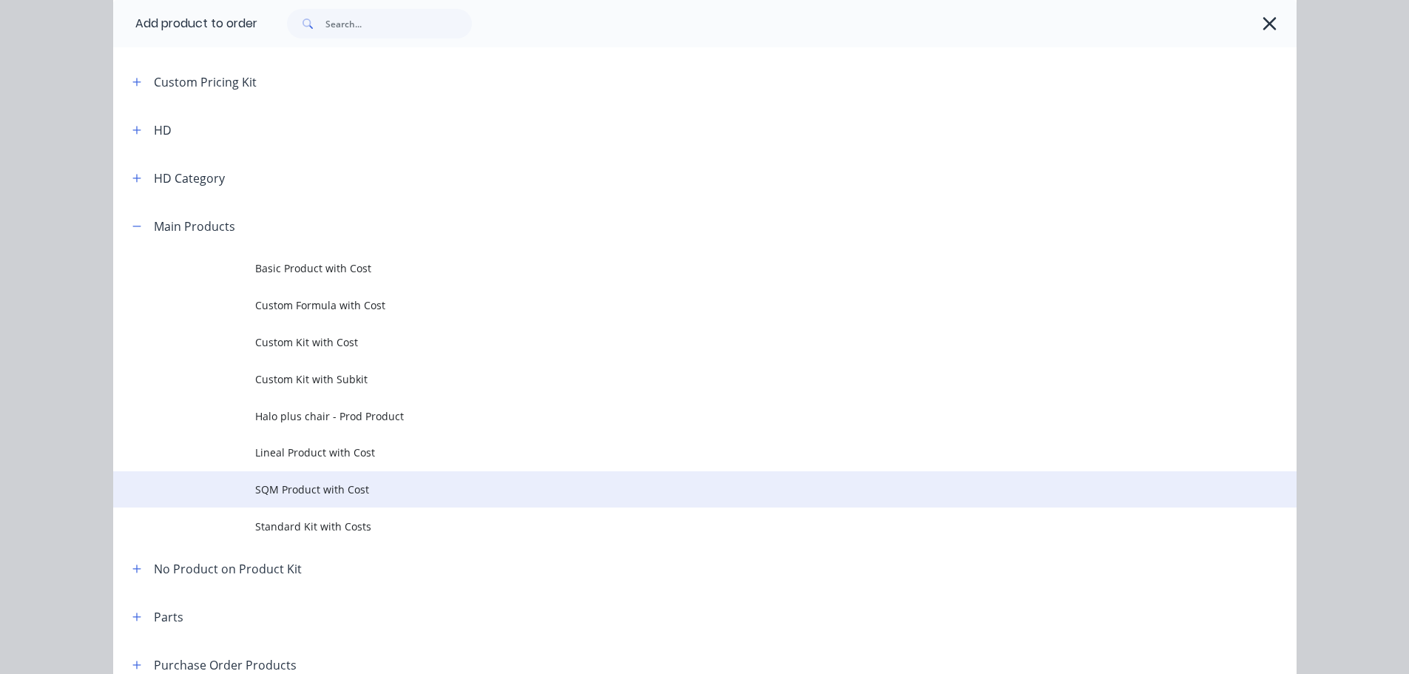
scroll to position [184, 0]
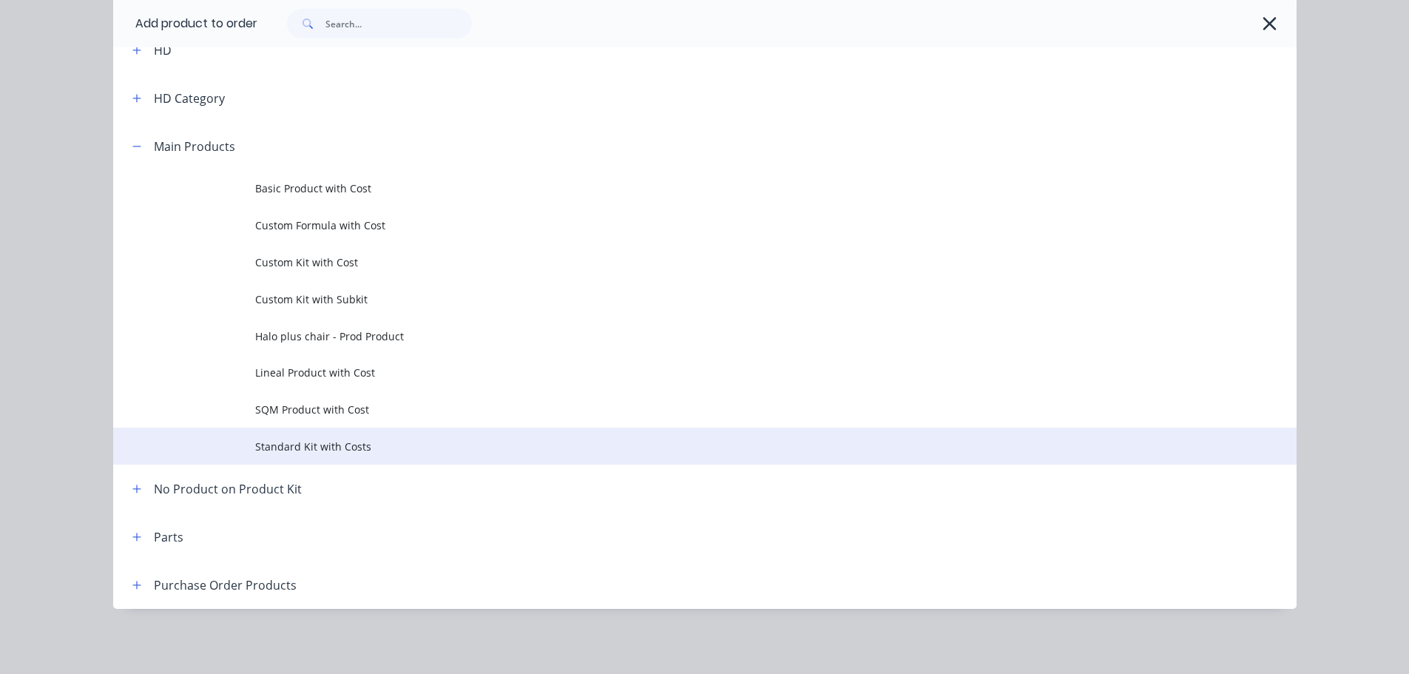
click at [334, 451] on span "Standard Kit with Costs" at bounding box center [671, 447] width 833 height 16
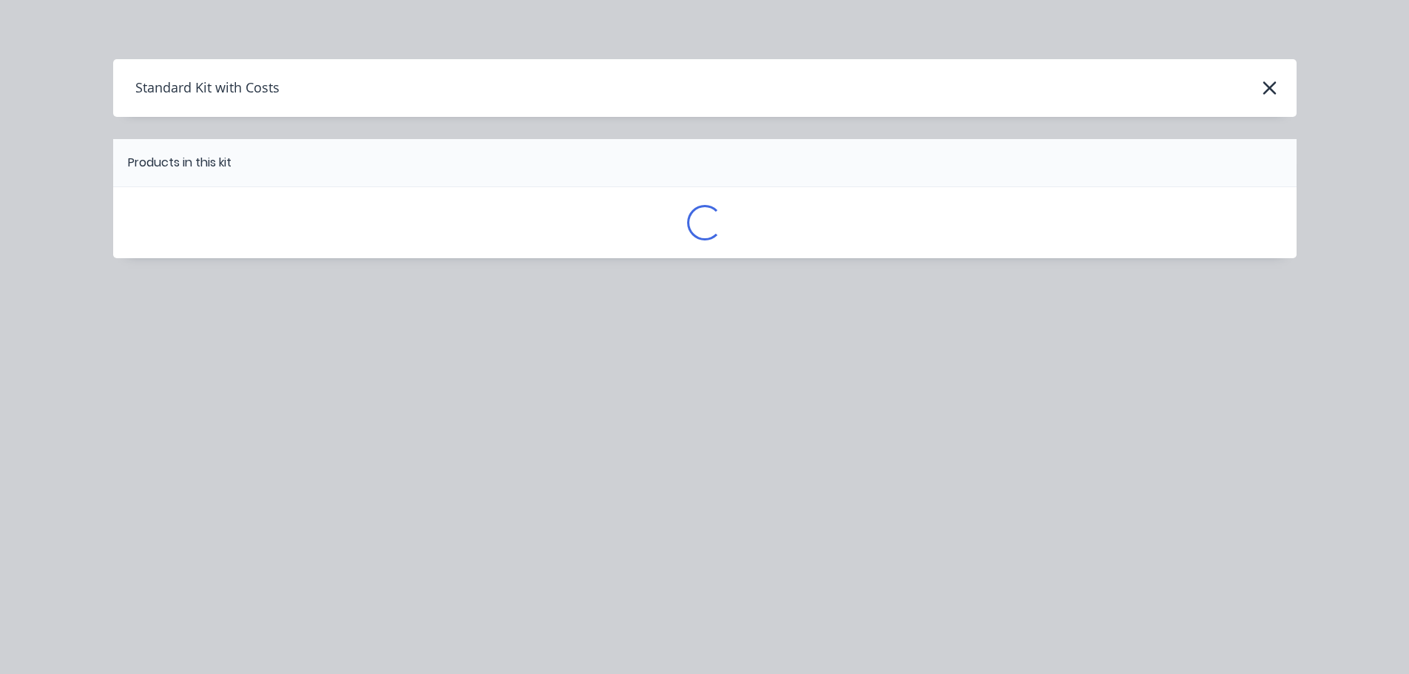
scroll to position [0, 0]
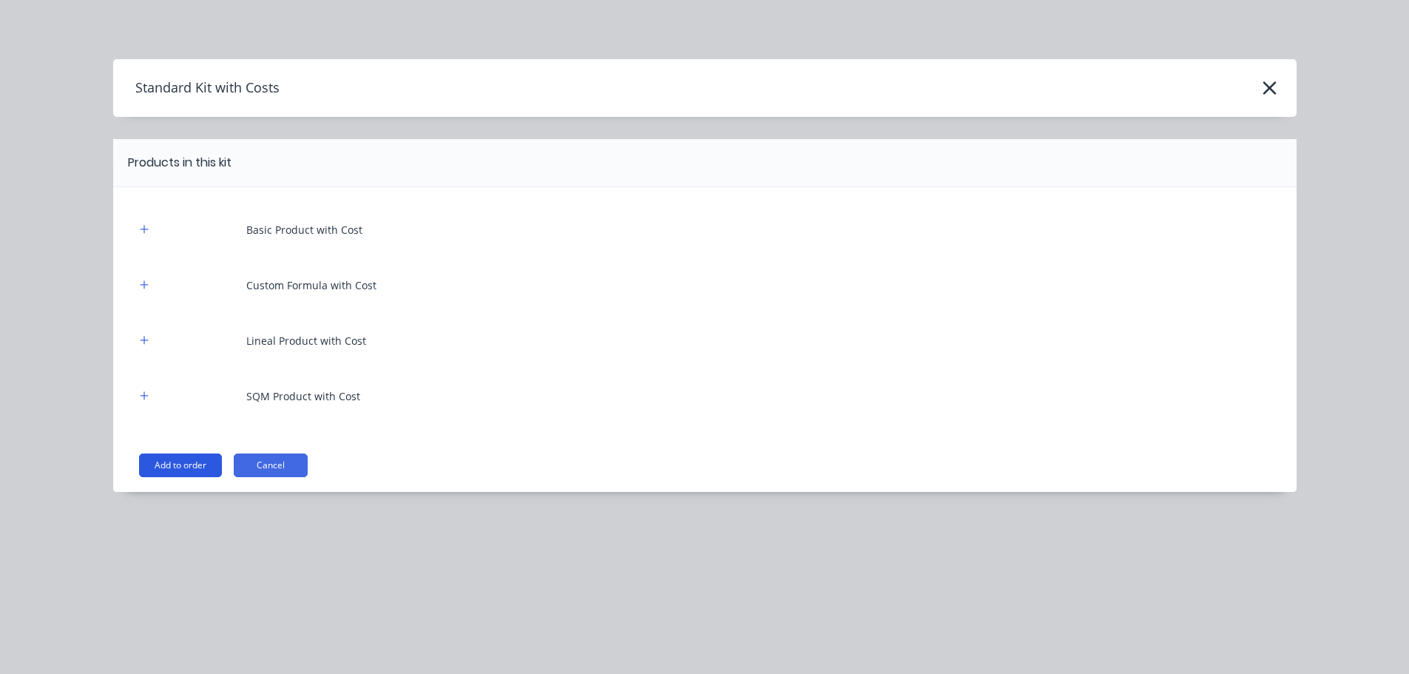
click at [178, 455] on button "Add to order" at bounding box center [180, 466] width 83 height 24
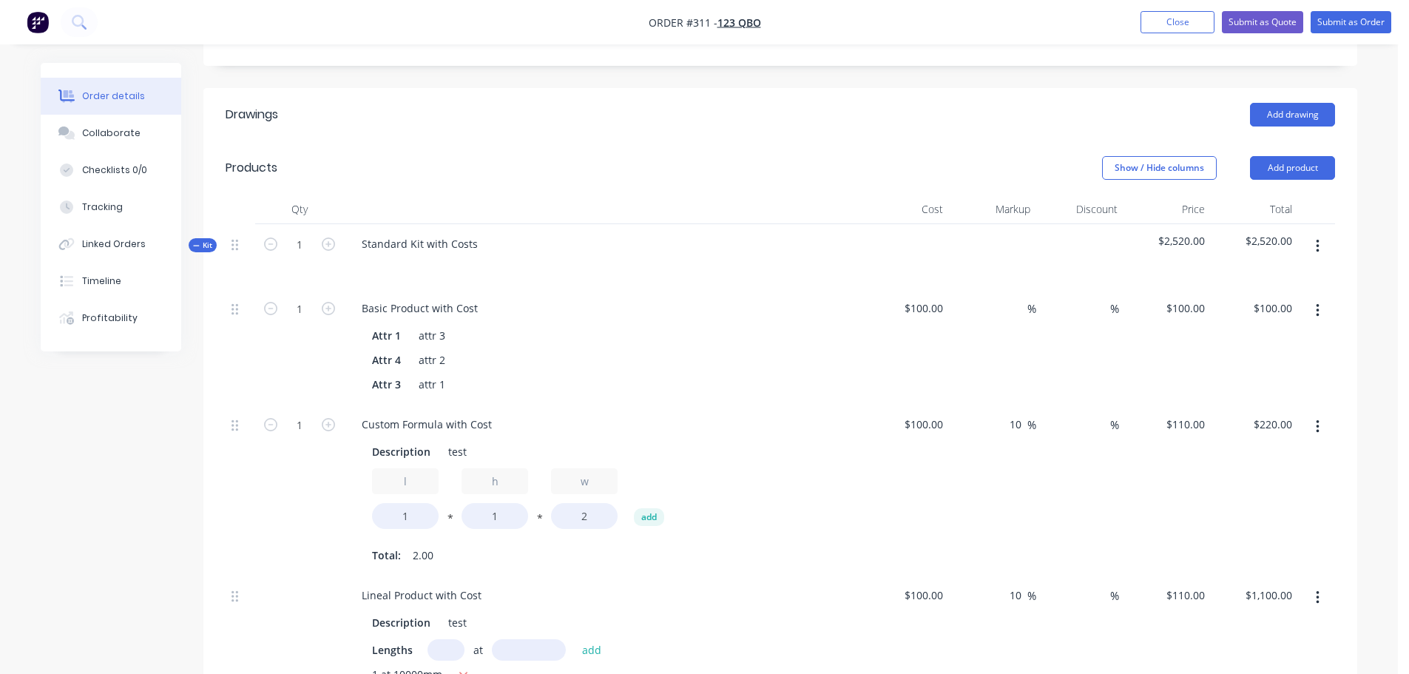
scroll to position [222, 0]
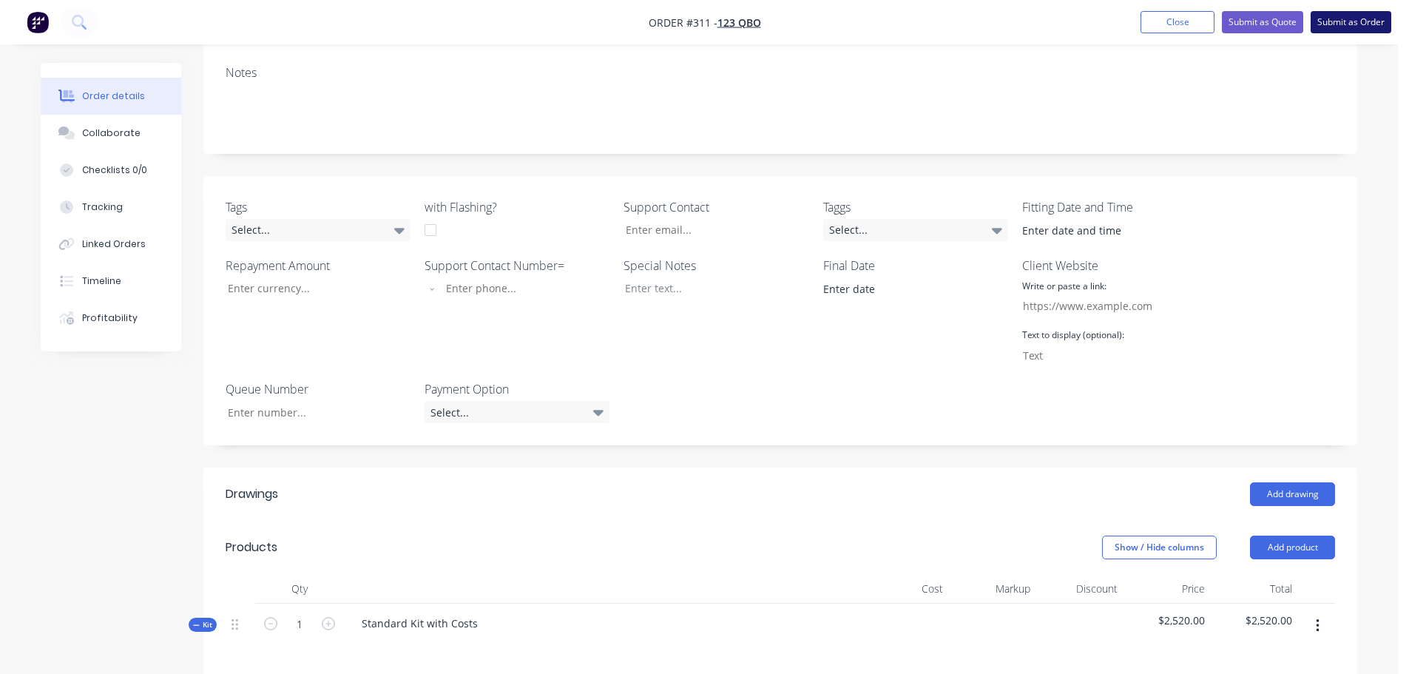
click at [1350, 14] on button "Submit as Order" at bounding box center [1351, 22] width 81 height 22
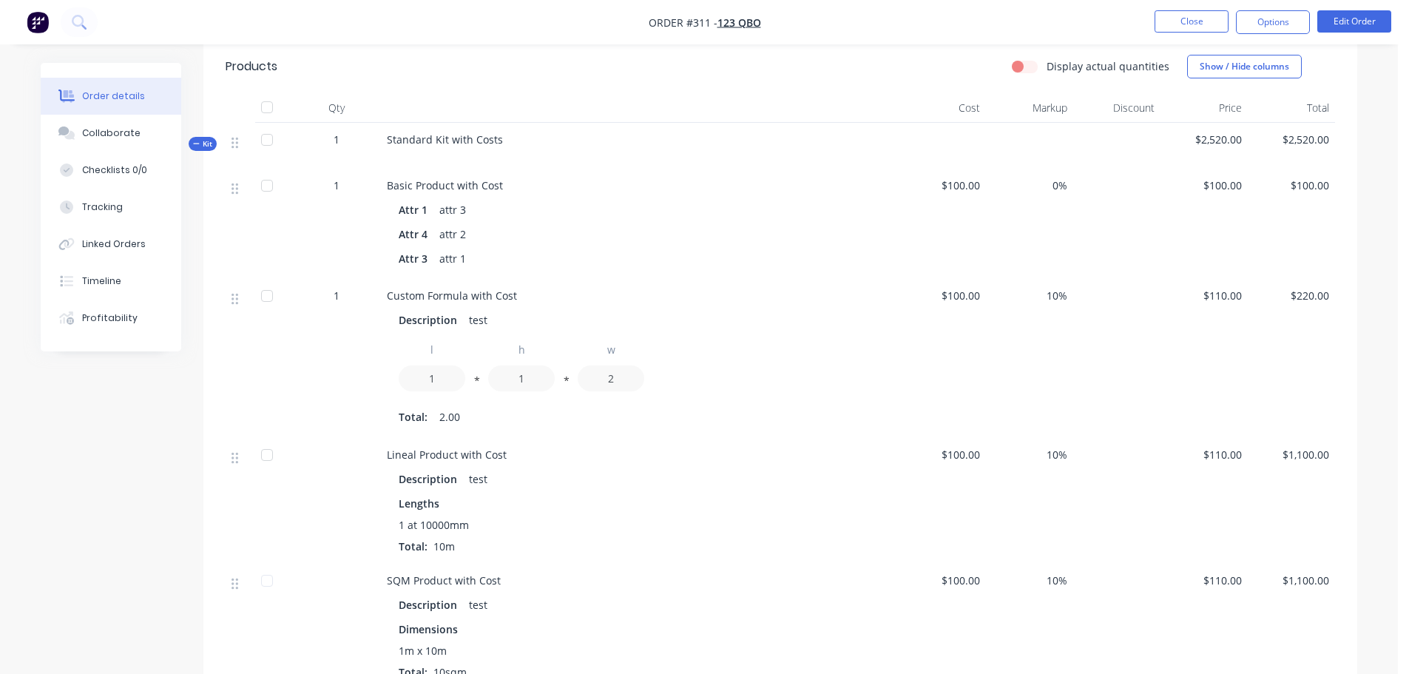
scroll to position [444, 0]
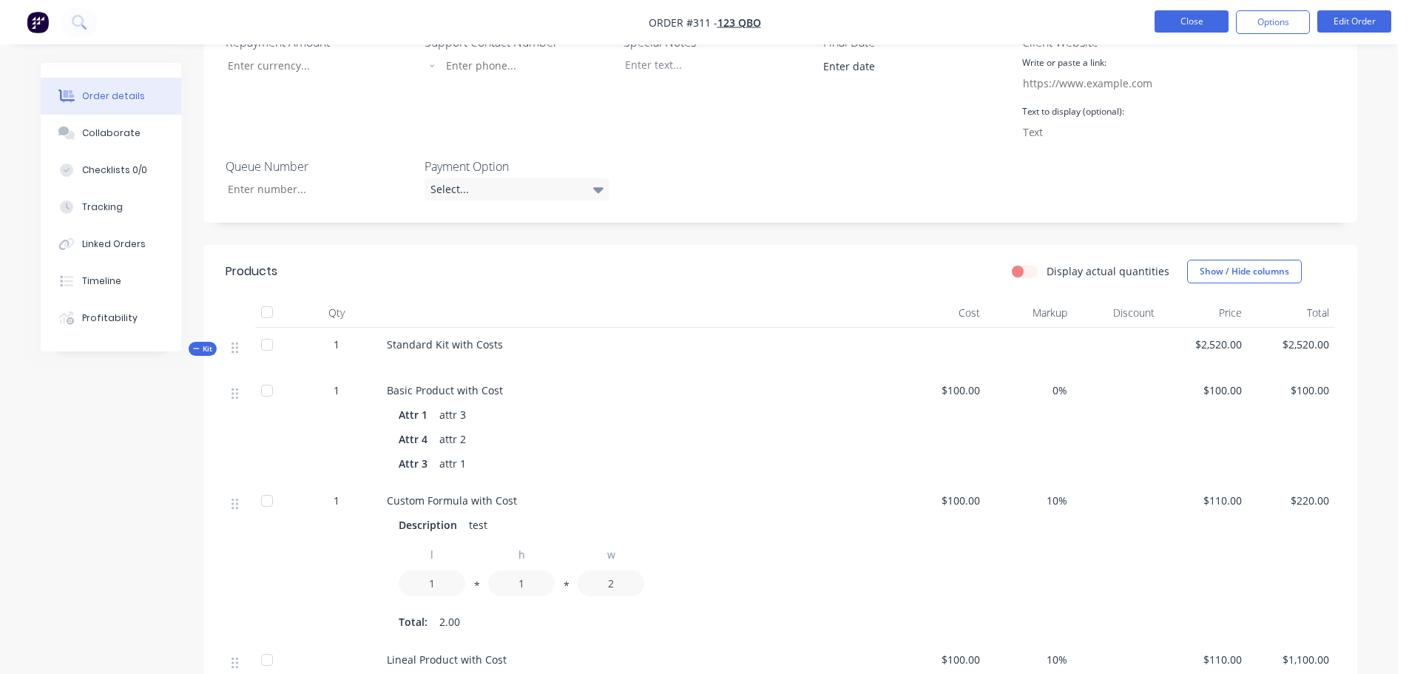
click at [1202, 14] on button "Close" at bounding box center [1192, 21] width 74 height 22
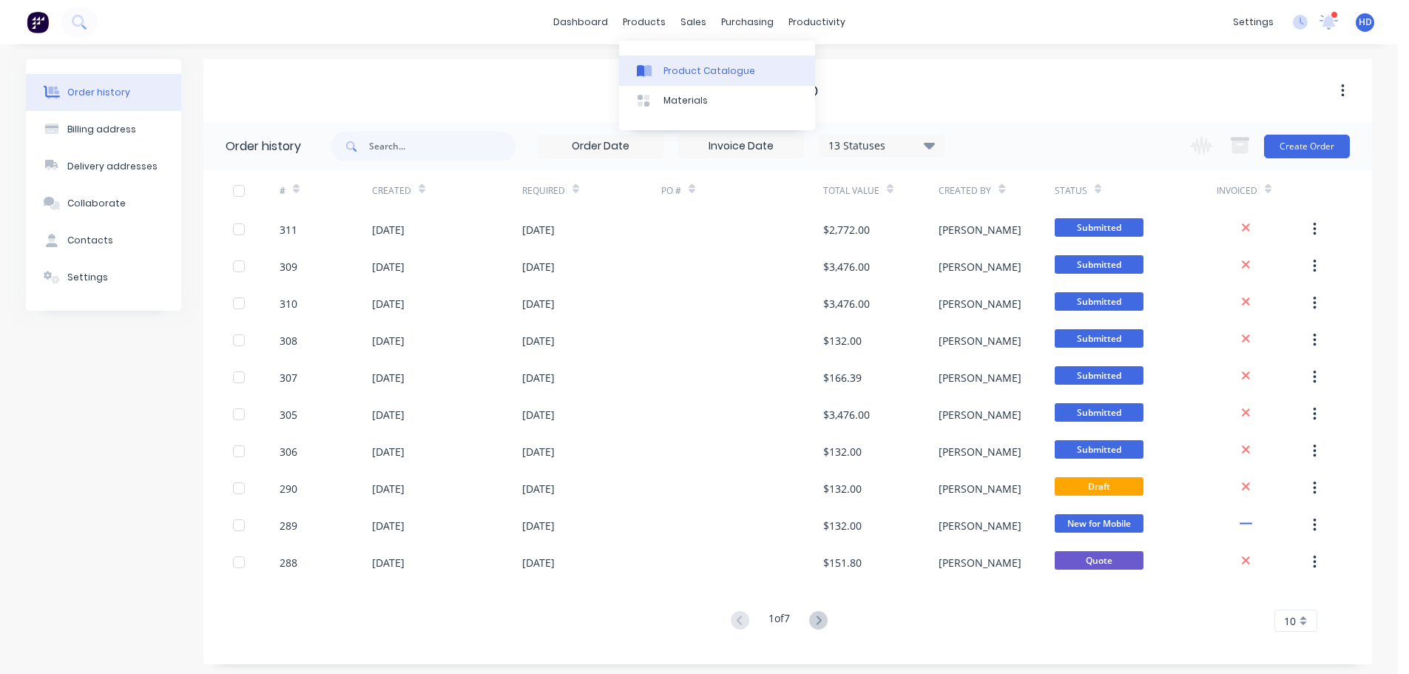
click at [680, 65] on div "Product Catalogue" at bounding box center [710, 70] width 92 height 13
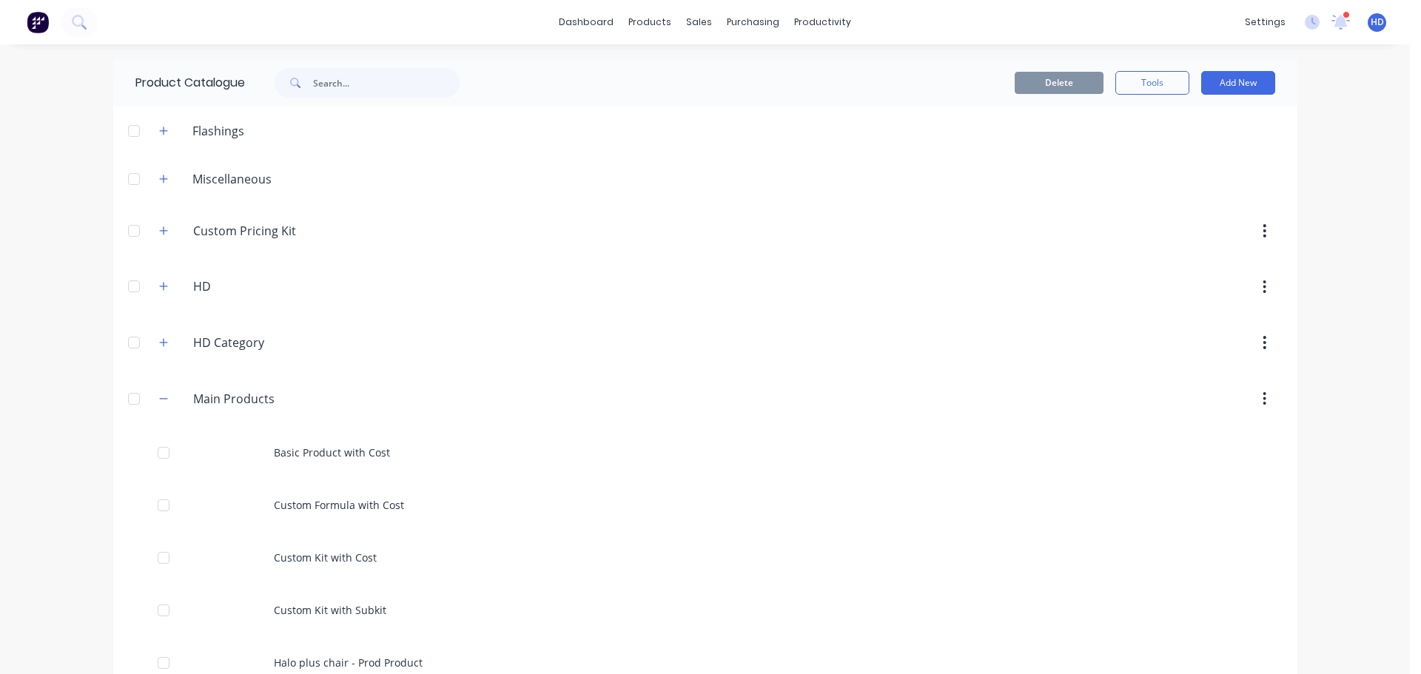
drag, startPoint x: 1235, startPoint y: 75, endPoint x: 1241, endPoint y: 101, distance: 27.3
click at [1235, 75] on button "Add New" at bounding box center [1238, 83] width 74 height 24
click at [1211, 201] on div "Product Kit" at bounding box center [1205, 209] width 114 height 21
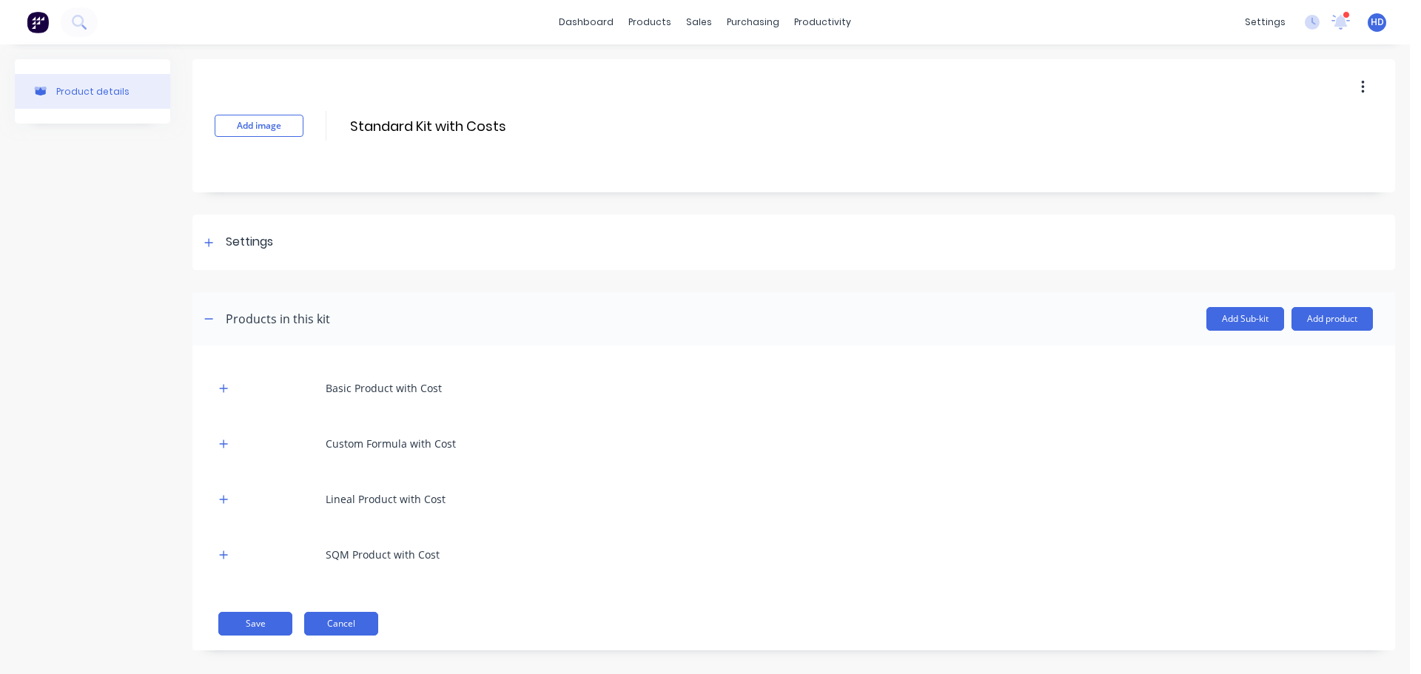
click at [360, 623] on button "Cancel" at bounding box center [341, 624] width 74 height 24
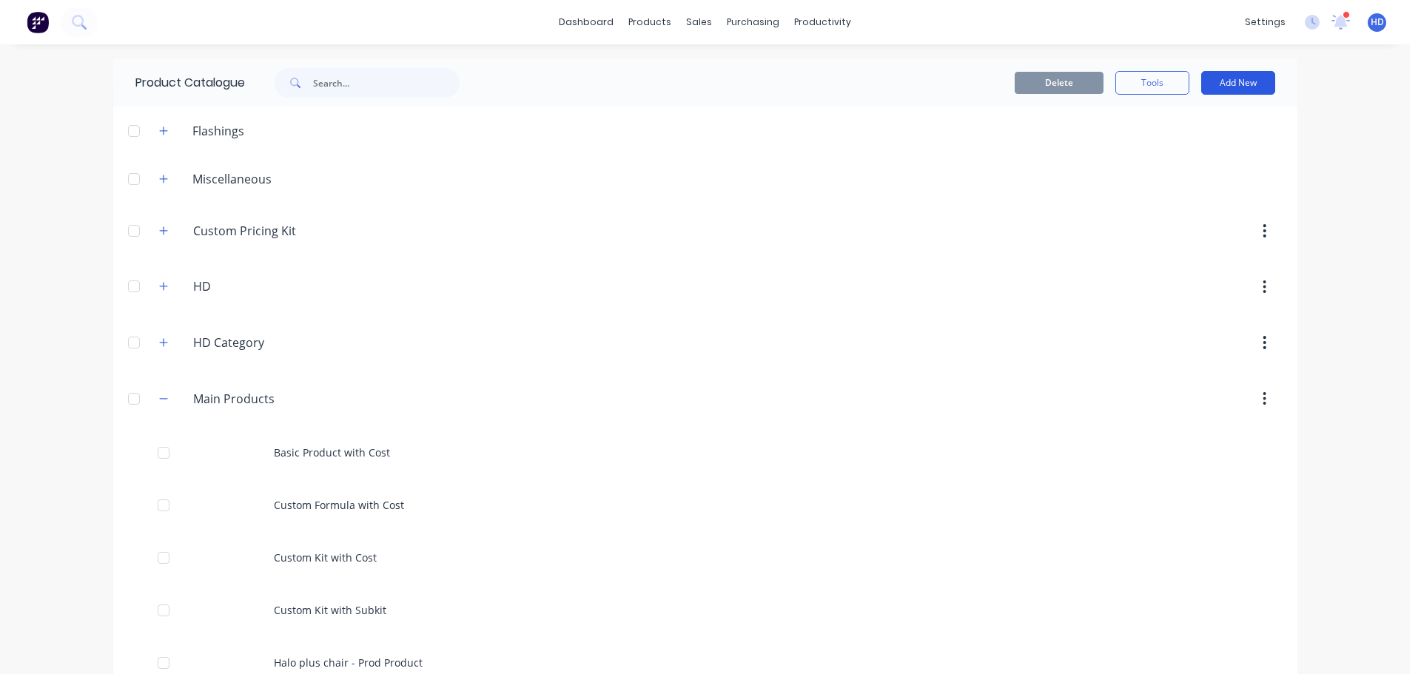
click at [1234, 78] on button "Add New" at bounding box center [1238, 83] width 74 height 24
click at [1220, 205] on div "Product Kit" at bounding box center [1205, 209] width 114 height 21
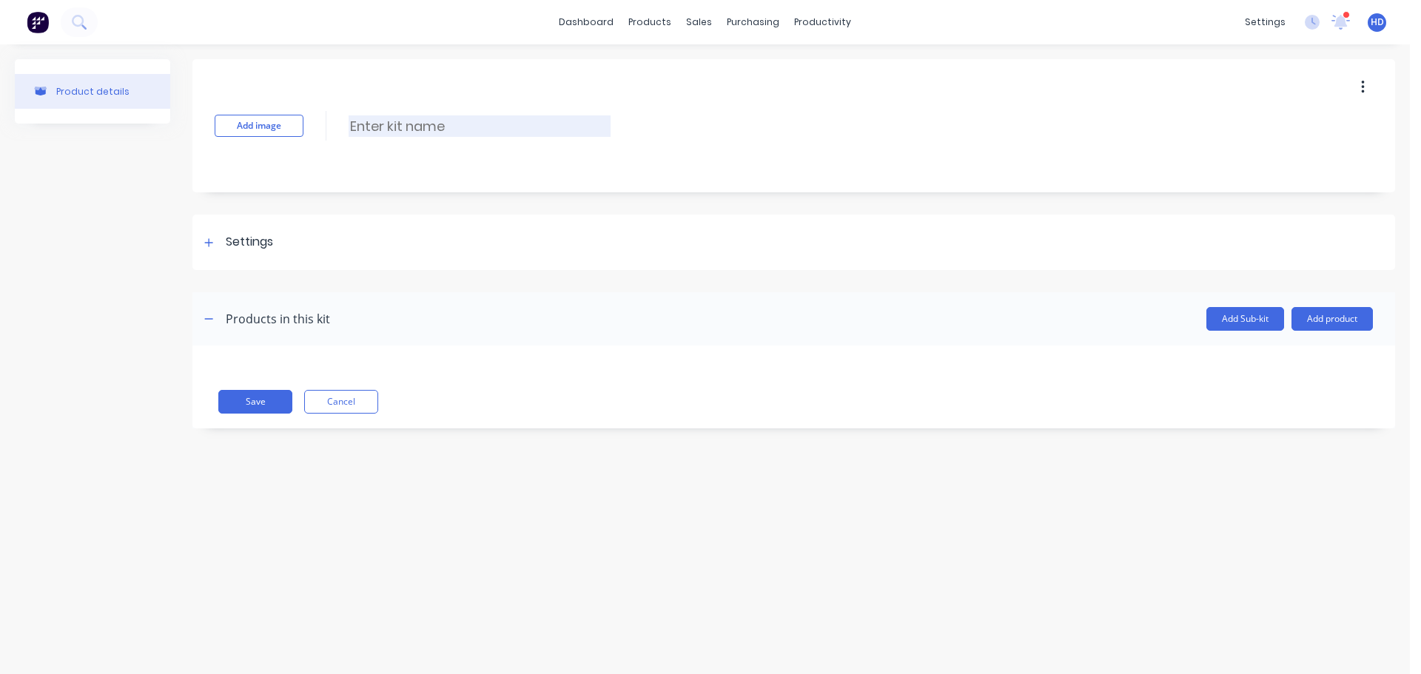
click at [419, 131] on input at bounding box center [479, 125] width 262 height 21
type input "Custom Priced Kit - Fixed Priced"
click at [217, 241] on div at bounding box center [209, 242] width 18 height 18
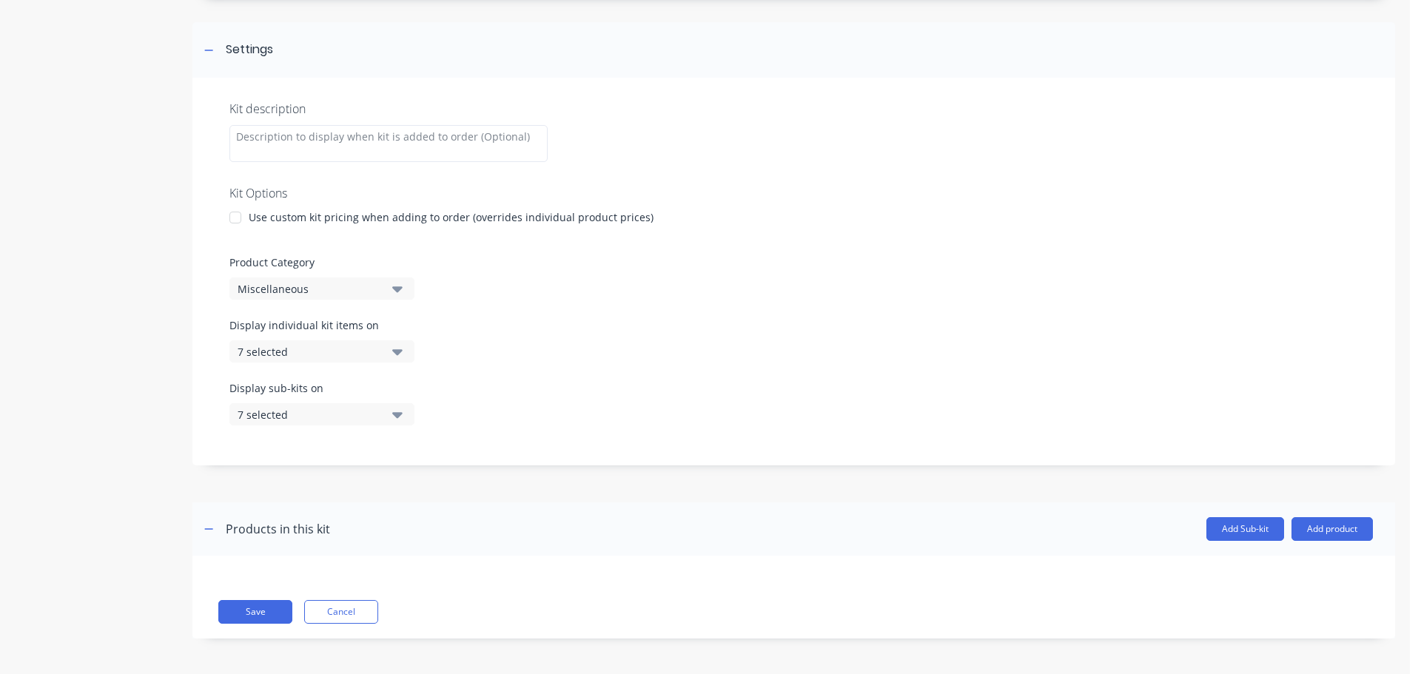
scroll to position [194, 0]
click at [330, 278] on button "Miscellaneous" at bounding box center [321, 287] width 185 height 22
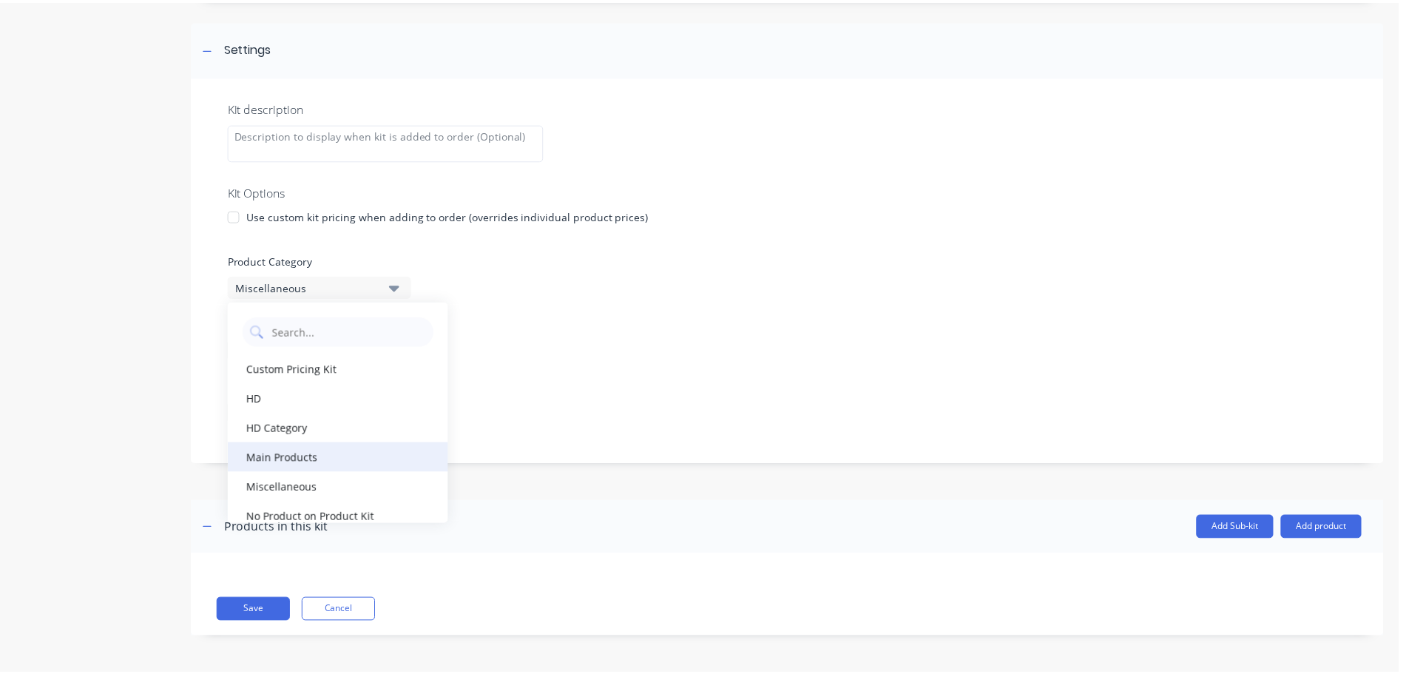
scroll to position [74, 0]
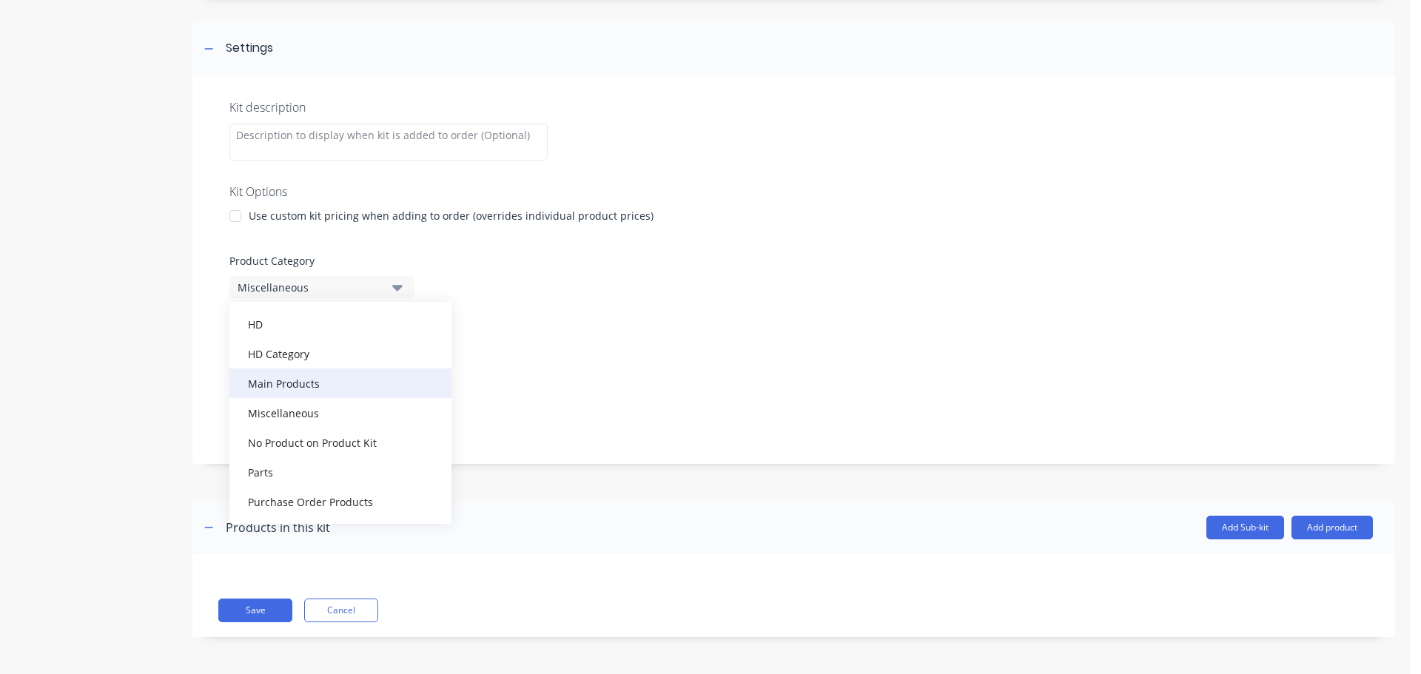
click at [306, 388] on div "Main Products" at bounding box center [340, 383] width 222 height 30
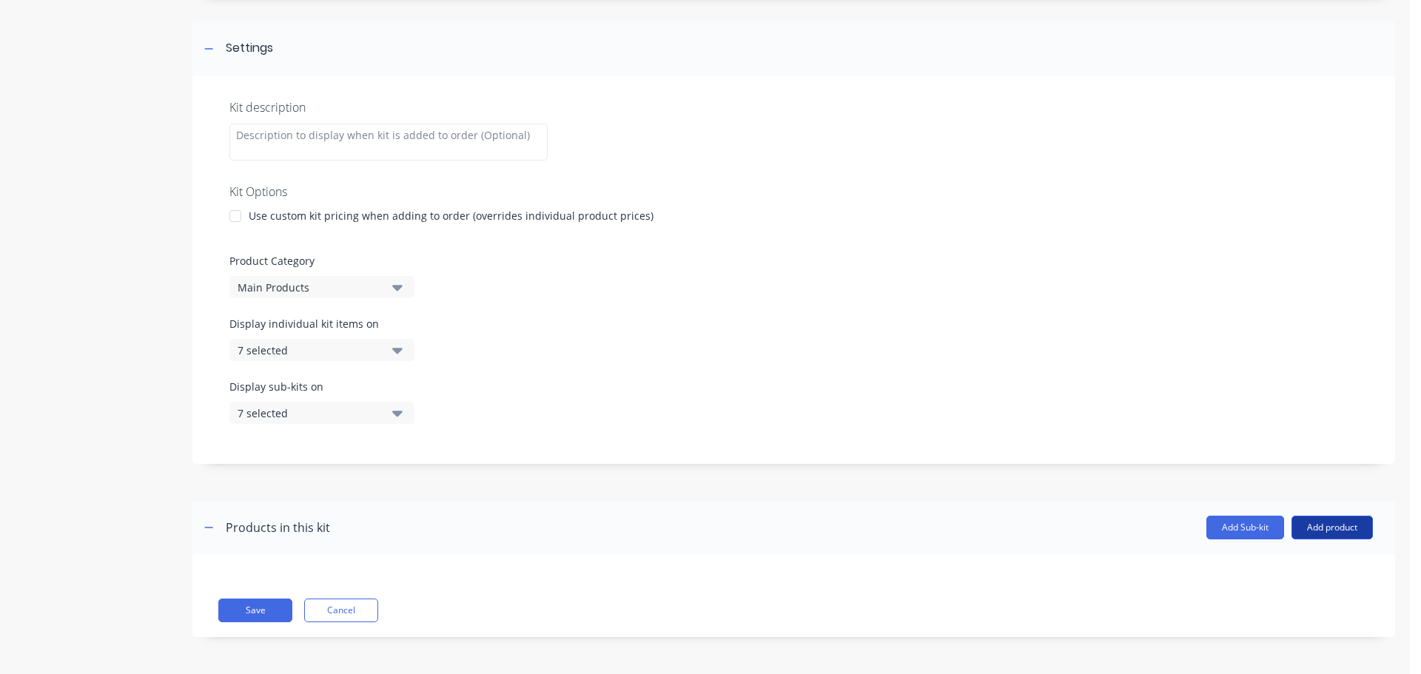
click at [1344, 533] on button "Add product" at bounding box center [1331, 528] width 81 height 24
click at [1281, 560] on div "Product catalogue" at bounding box center [1302, 565] width 114 height 21
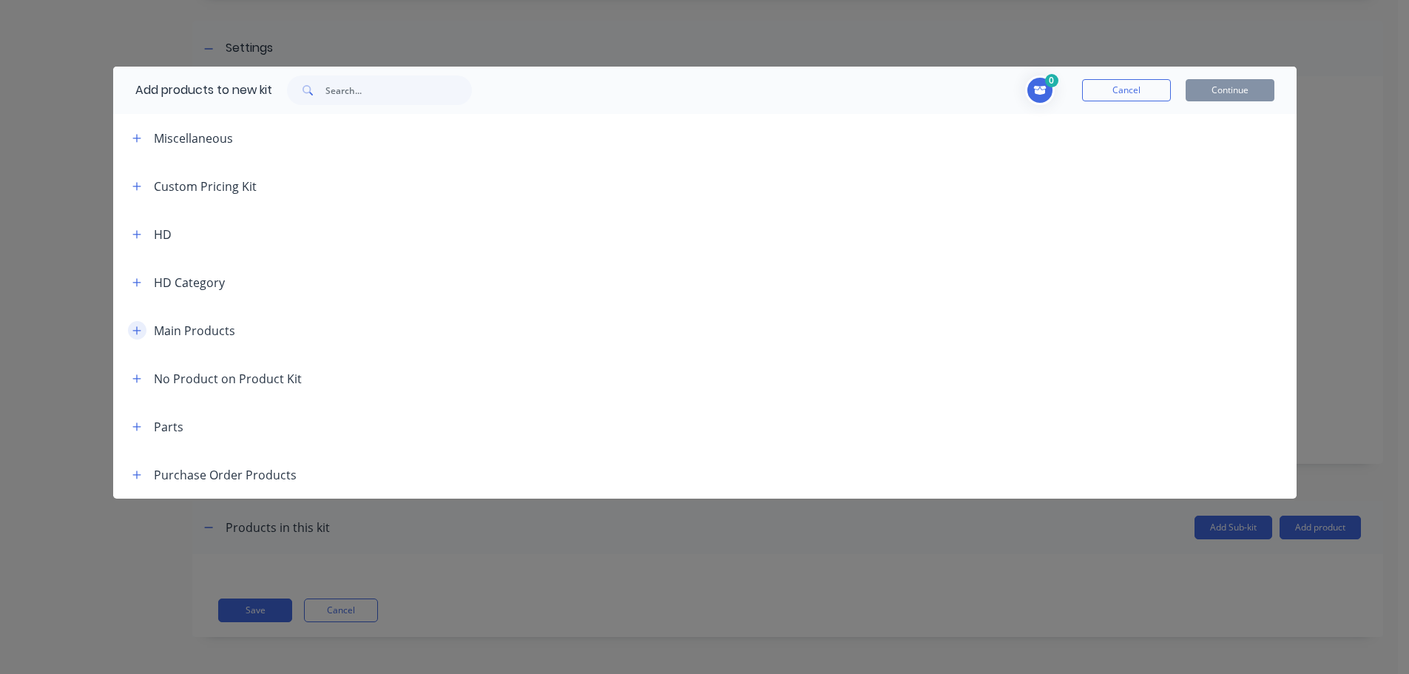
click at [133, 330] on icon "button" at bounding box center [136, 330] width 8 height 8
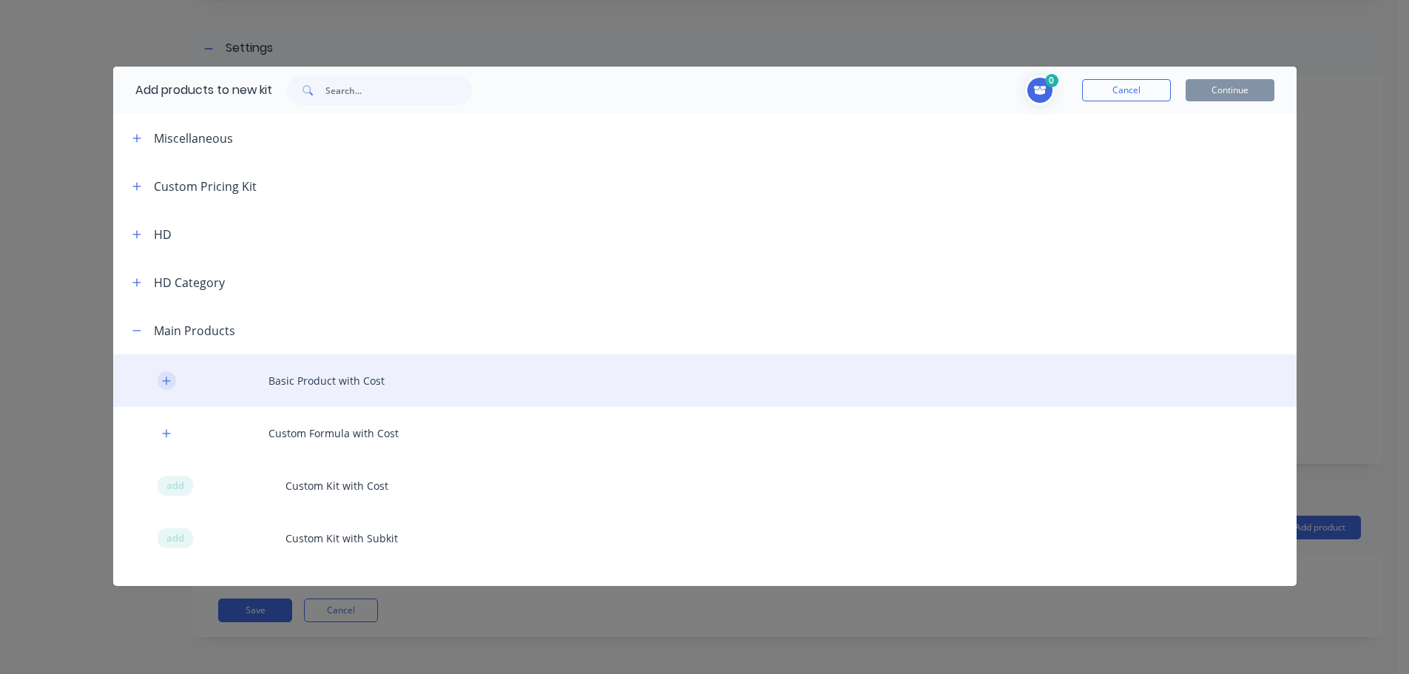
click at [170, 380] on icon "button" at bounding box center [166, 381] width 9 height 10
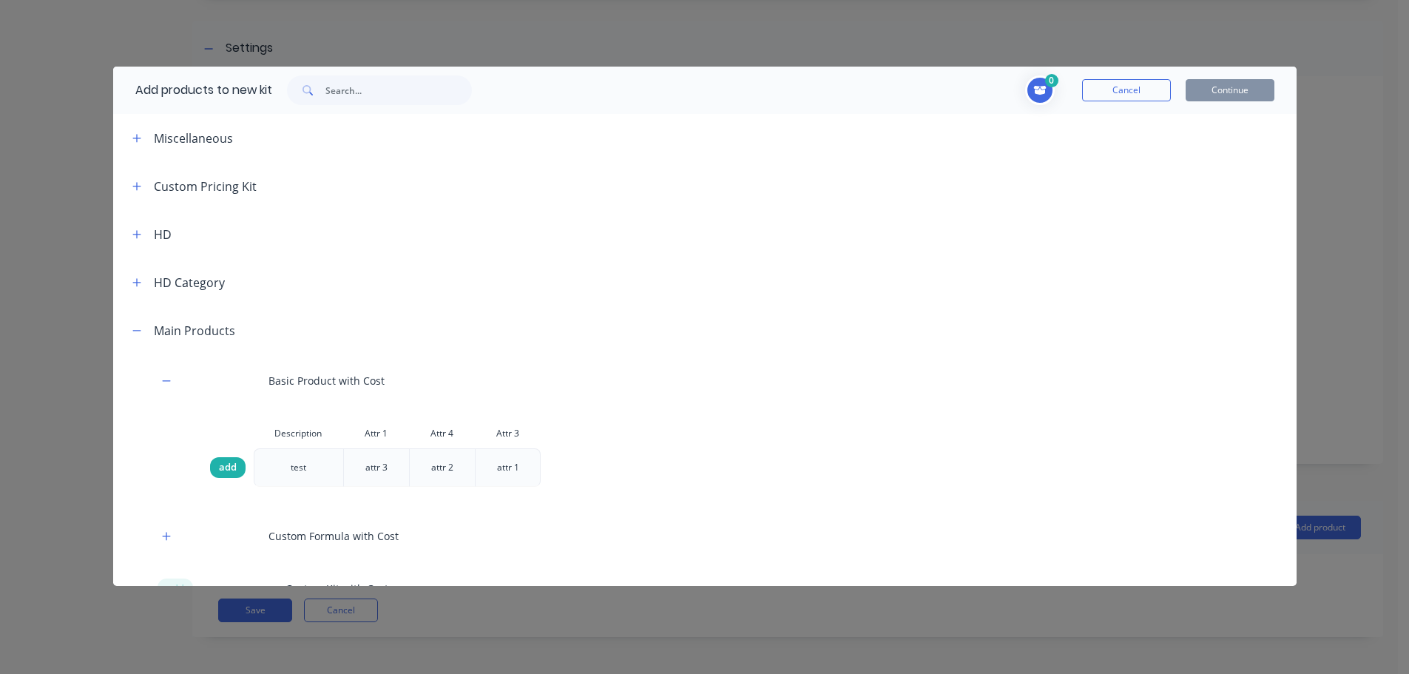
click at [220, 465] on span "add" at bounding box center [228, 467] width 18 height 15
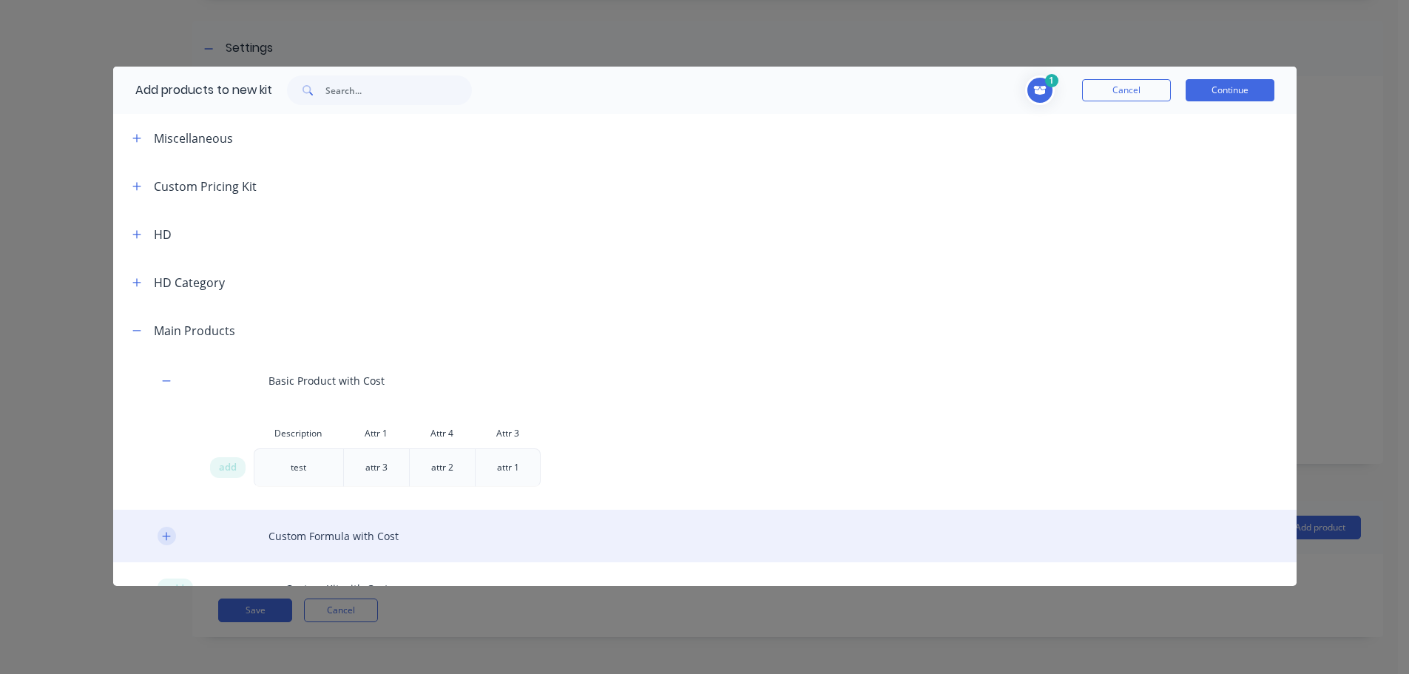
click at [162, 532] on icon "button" at bounding box center [166, 536] width 9 height 10
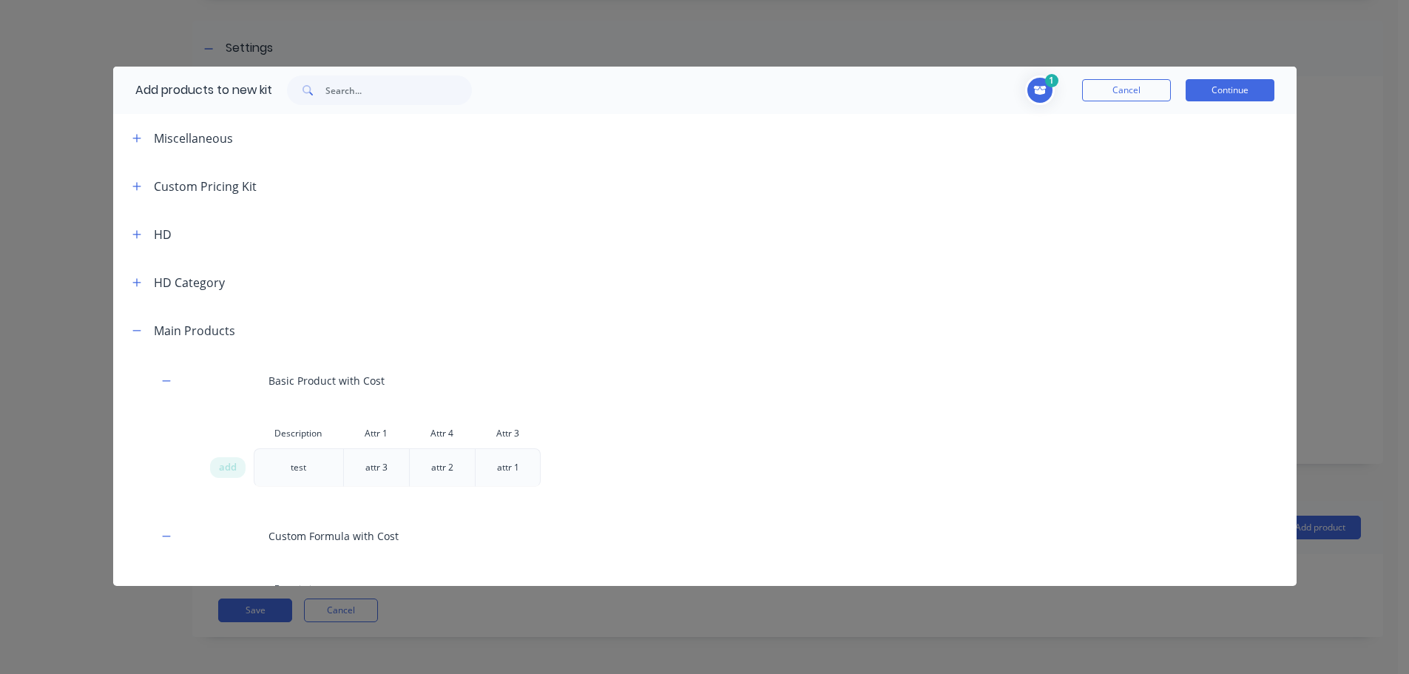
scroll to position [148, 0]
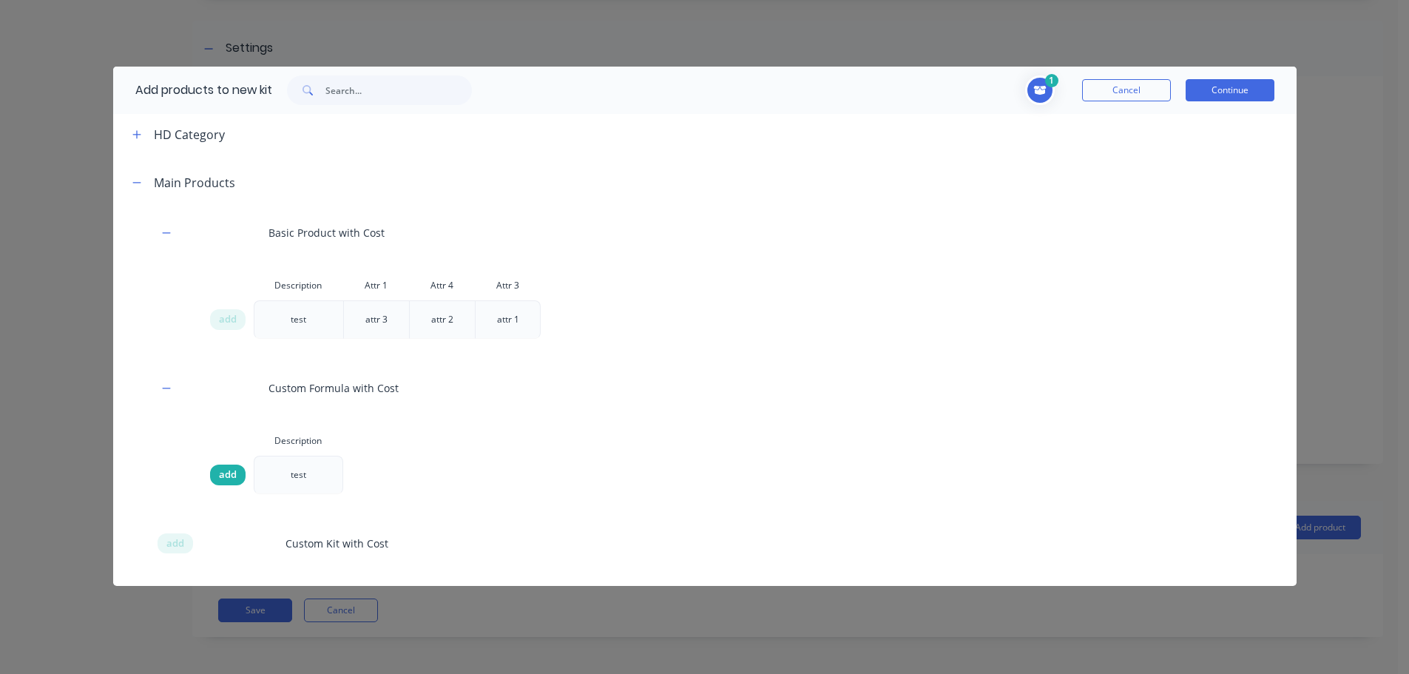
click at [243, 481] on div "add" at bounding box center [228, 475] width 36 height 21
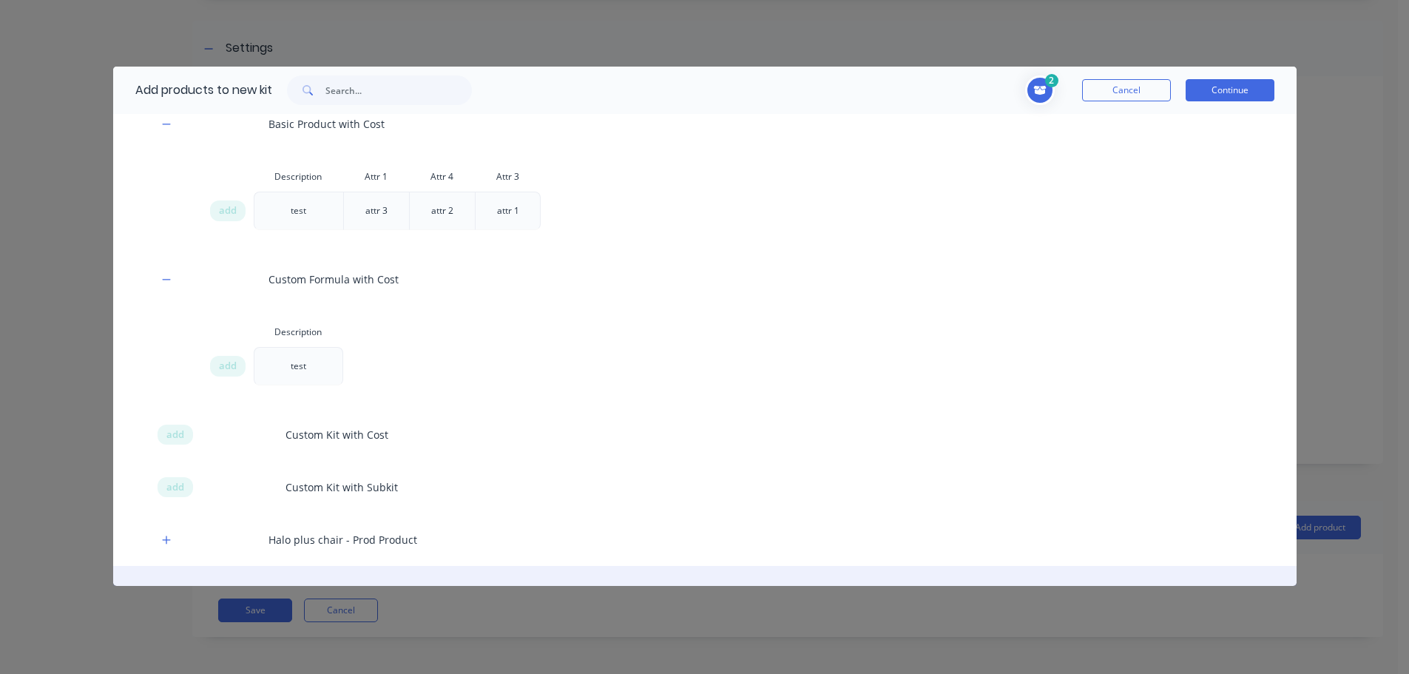
scroll to position [370, 0]
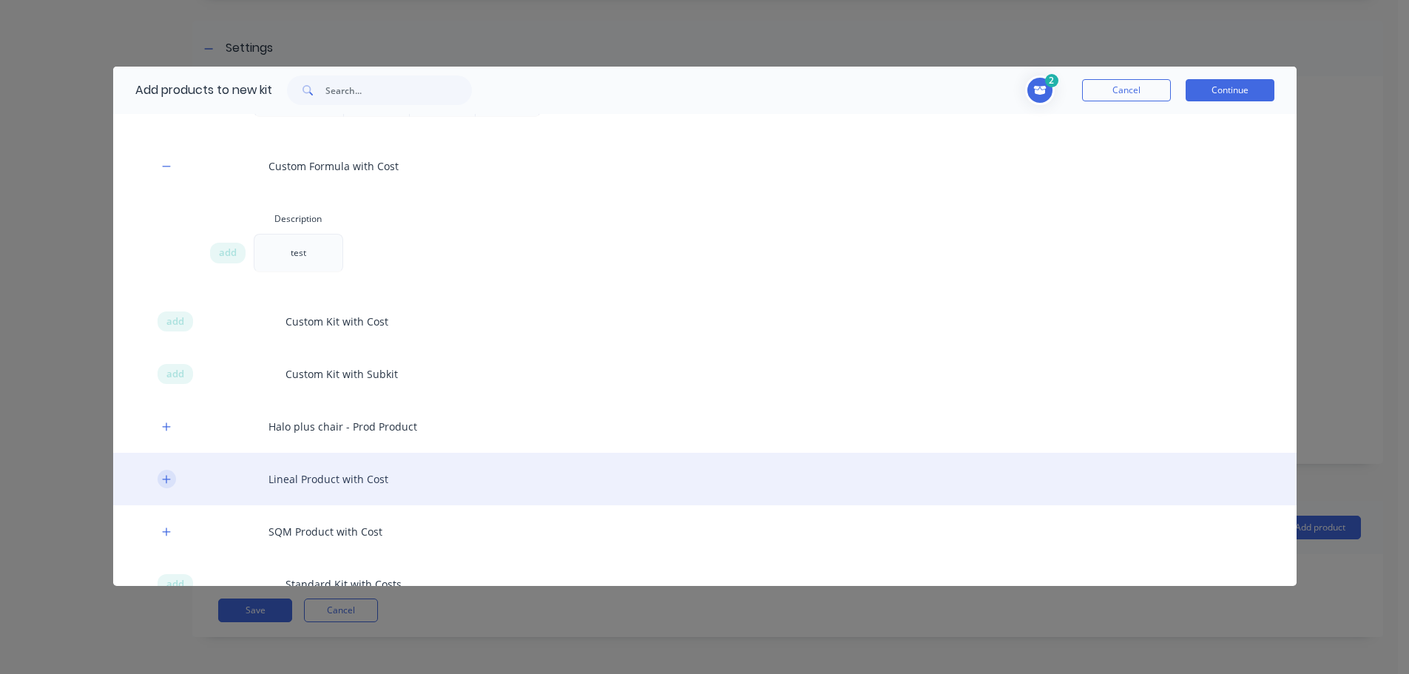
click at [163, 474] on icon "button" at bounding box center [166, 479] width 9 height 10
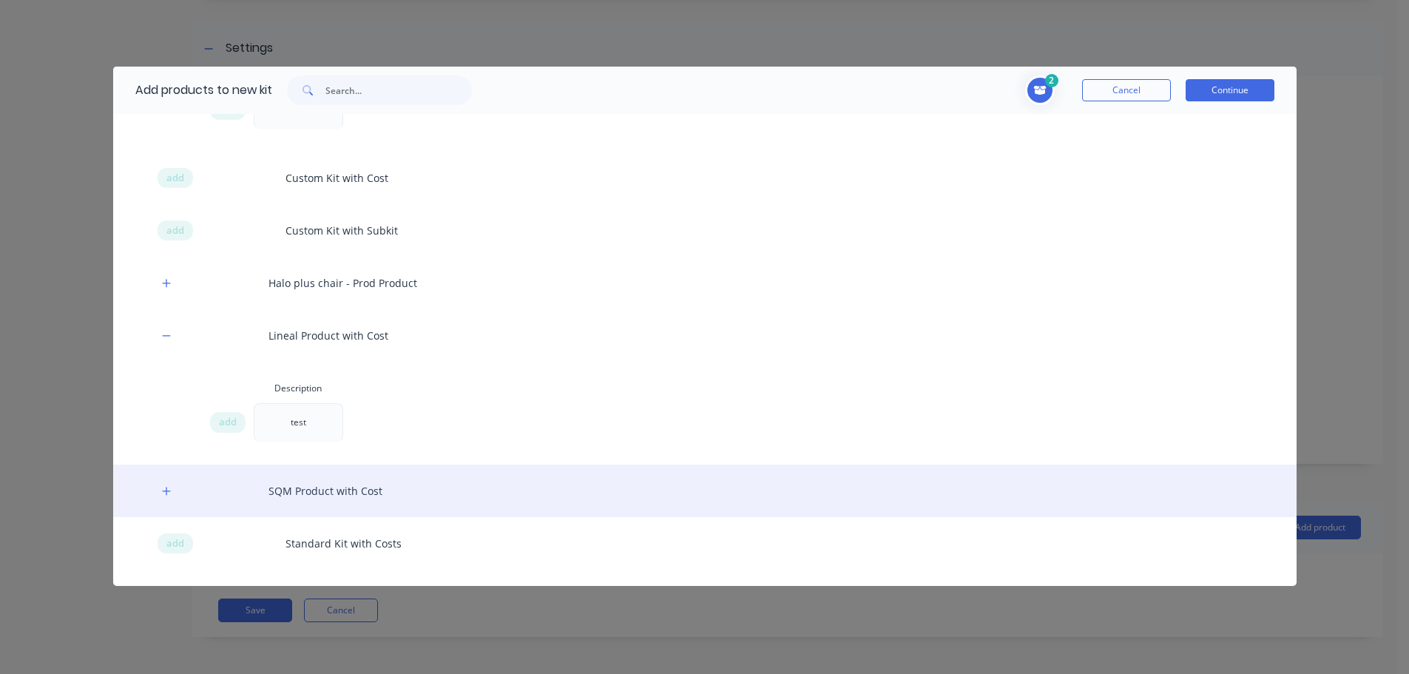
scroll to position [518, 0]
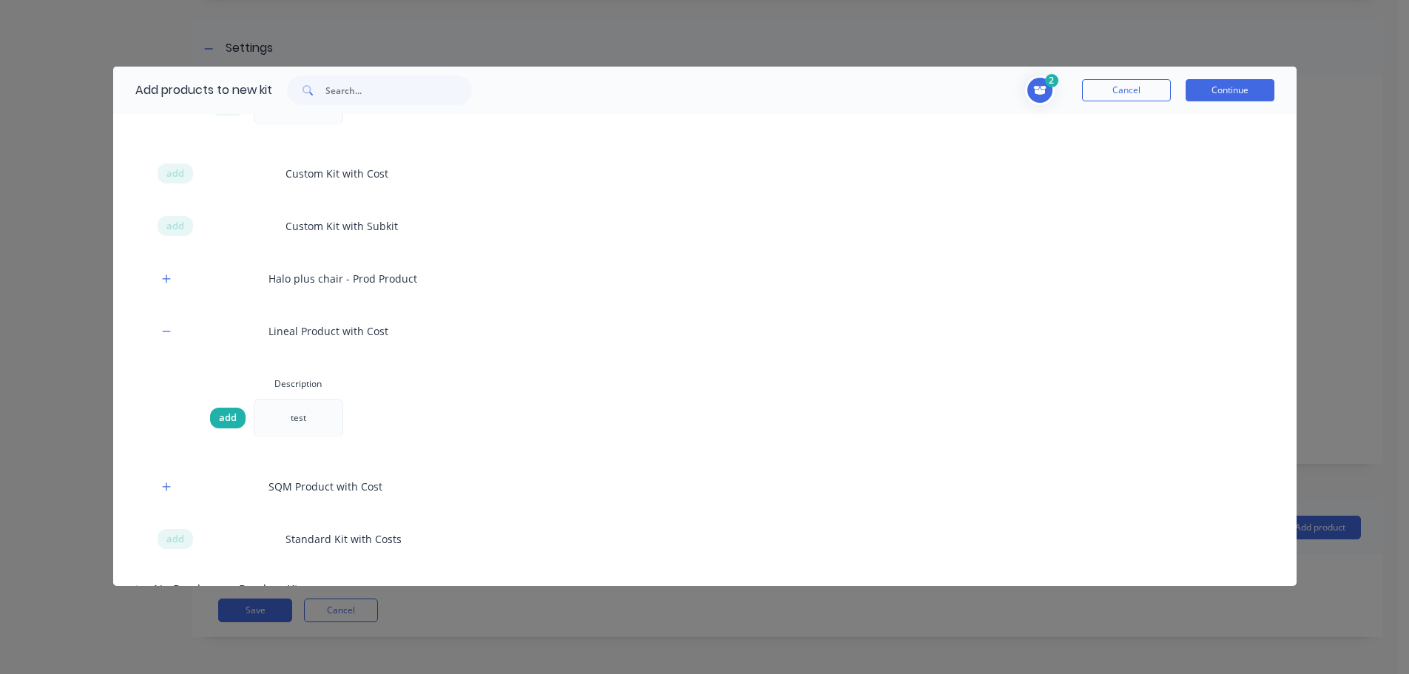
click at [232, 423] on span "add" at bounding box center [228, 418] width 18 height 15
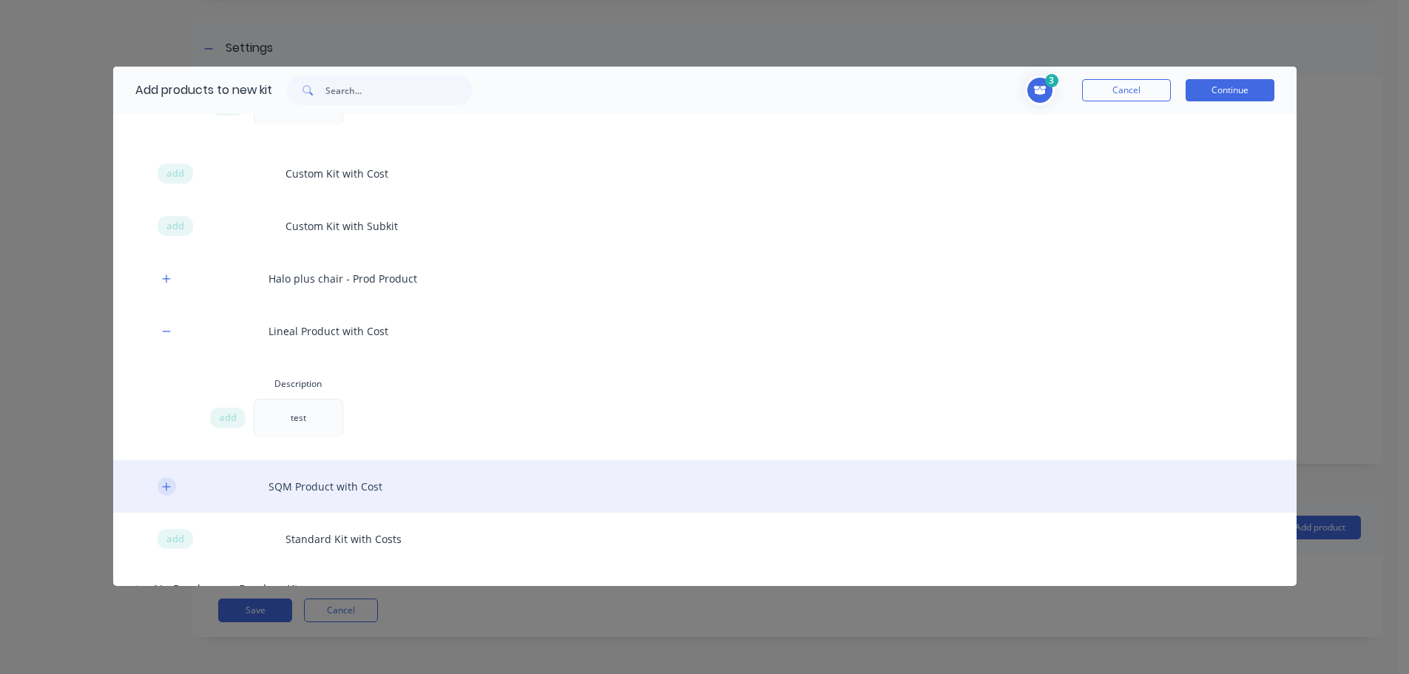
click at [160, 491] on button "button" at bounding box center [167, 486] width 18 height 18
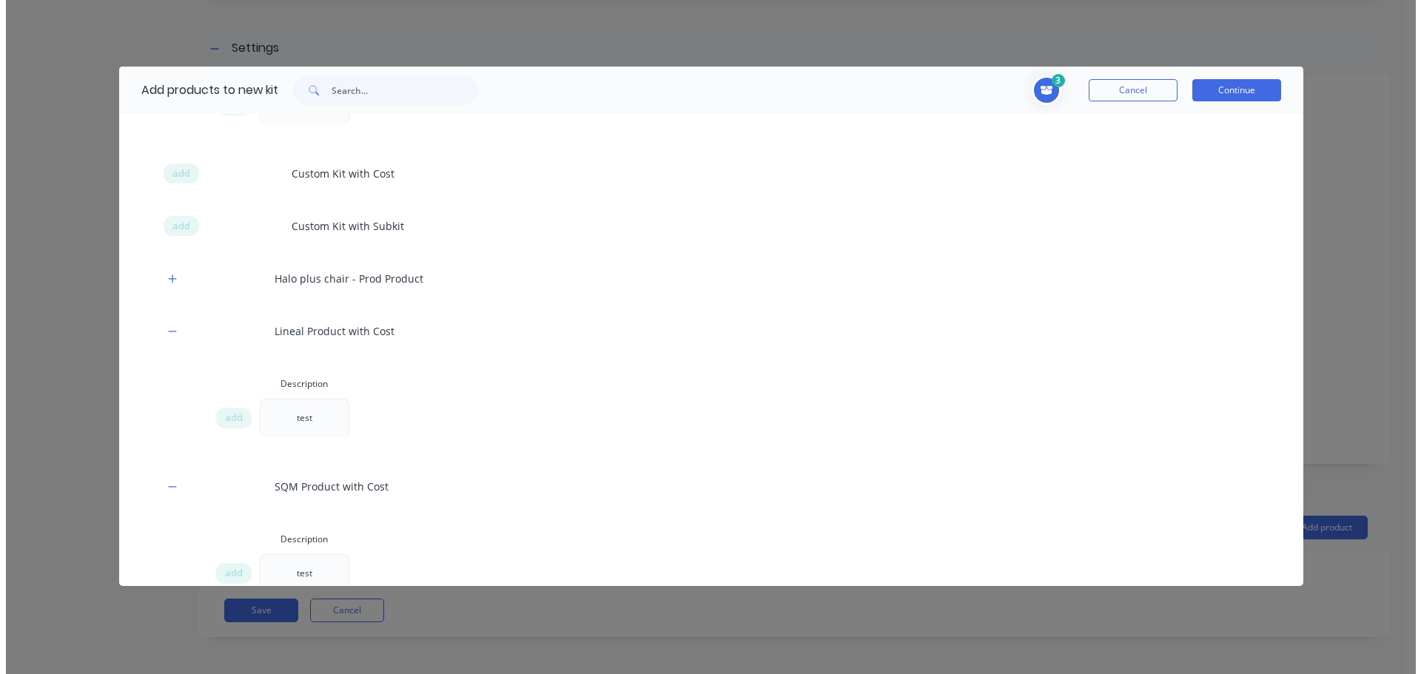
scroll to position [666, 0]
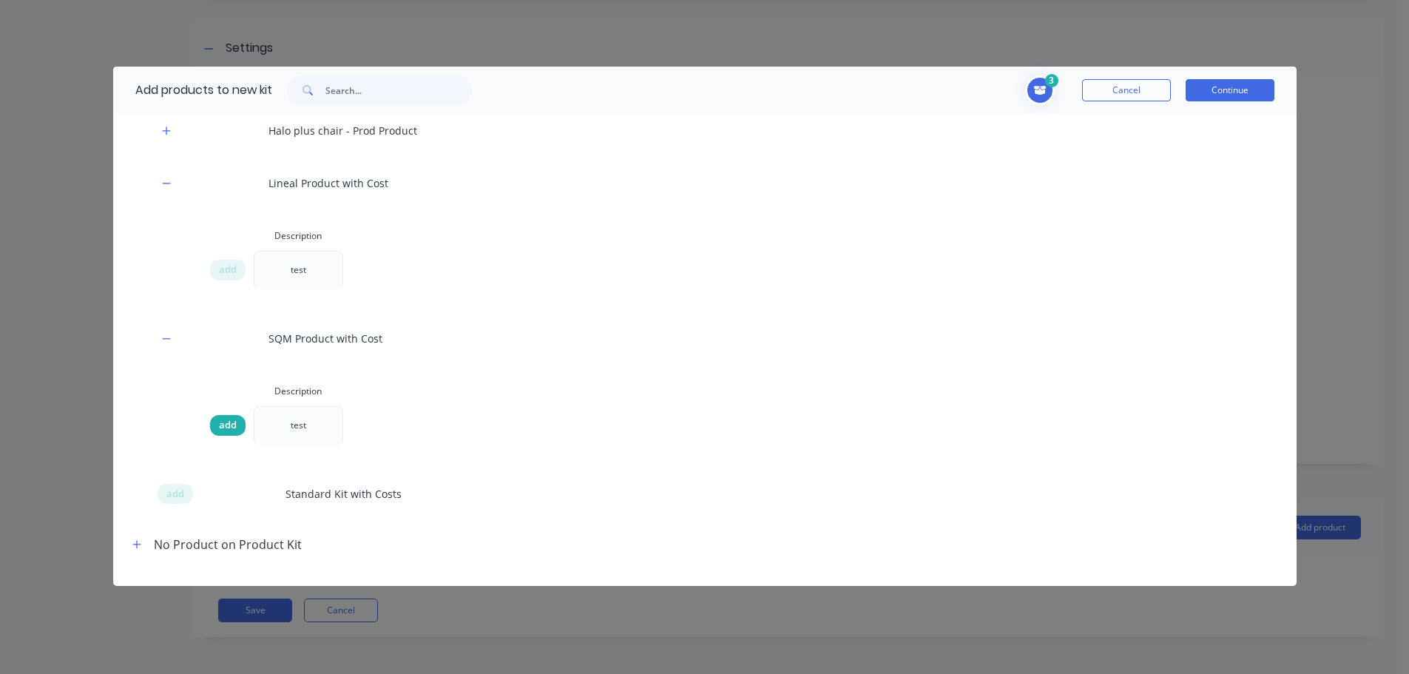
click at [231, 427] on span "add" at bounding box center [228, 425] width 18 height 15
click at [1261, 88] on button "Continue" at bounding box center [1230, 90] width 89 height 22
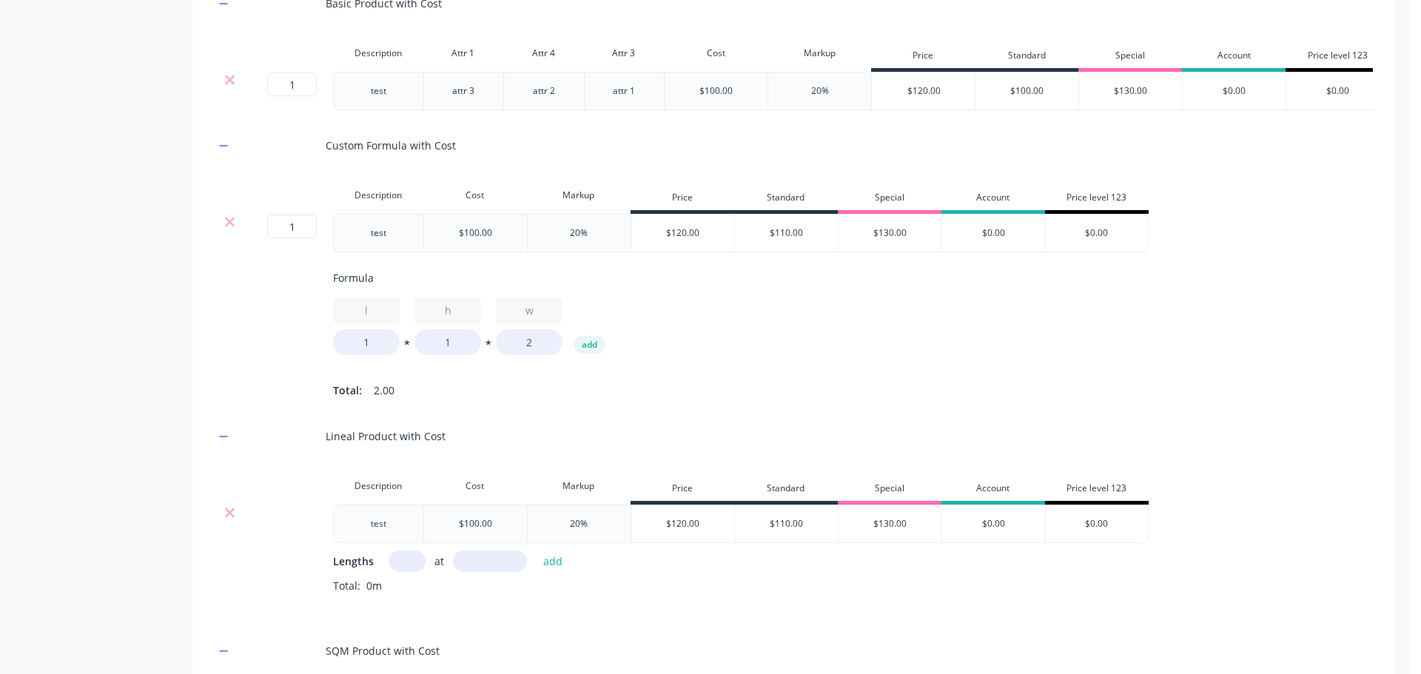
scroll to position [860, 0]
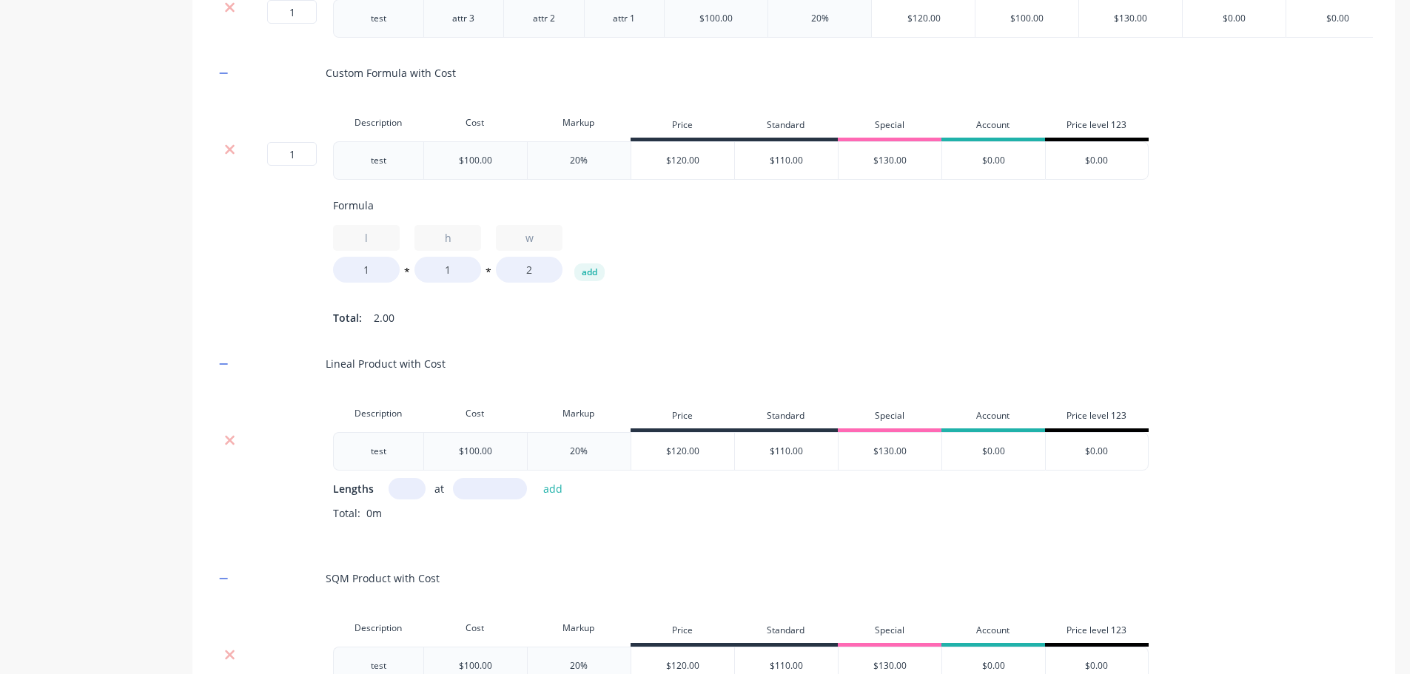
click at [403, 499] on input "text" at bounding box center [406, 488] width 37 height 21
type input "1"
type input "10000"
click at [536, 479] on button "add" at bounding box center [553, 489] width 35 height 20
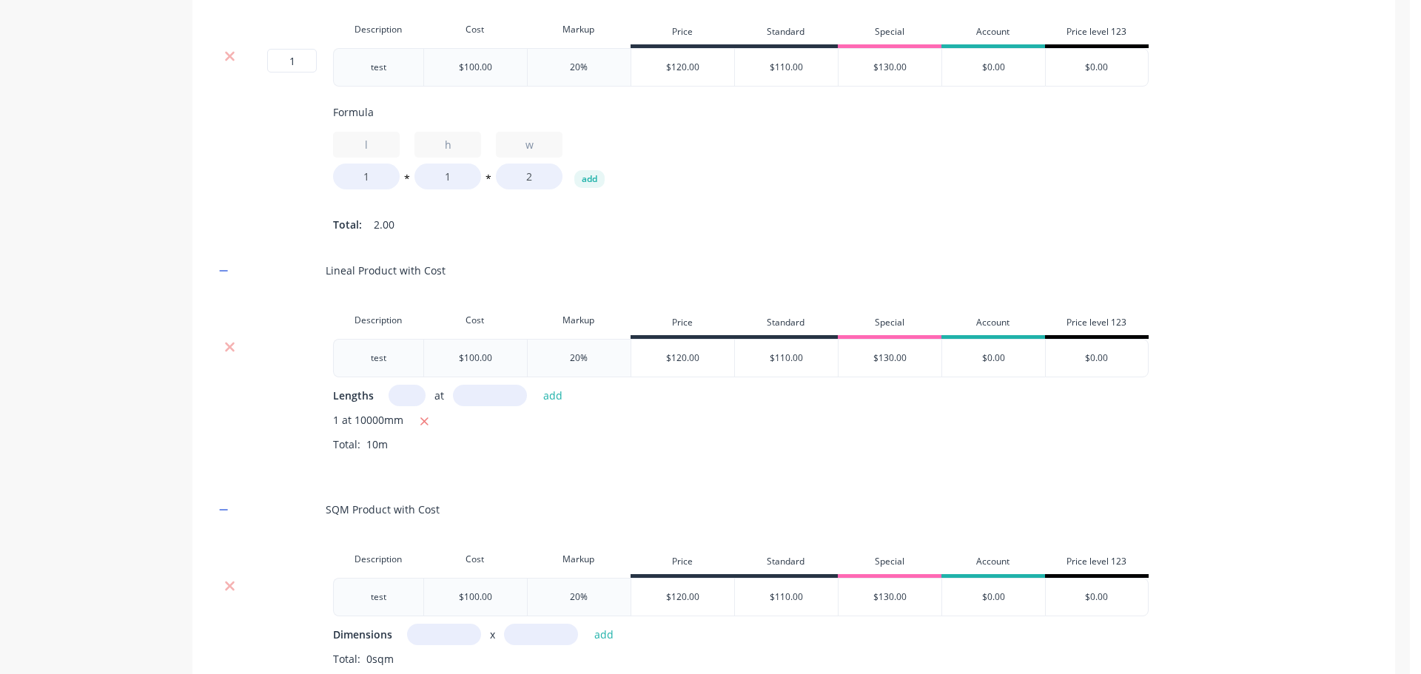
scroll to position [1082, 0]
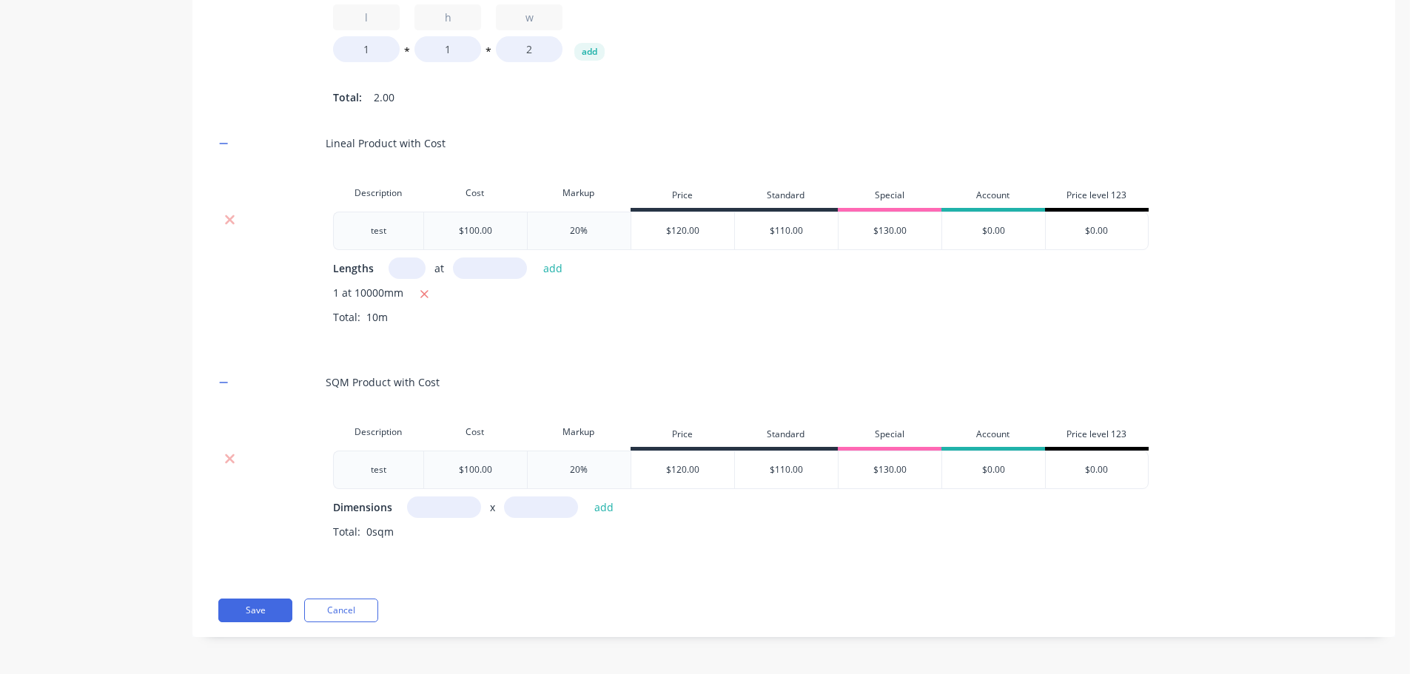
click at [413, 518] on input "text" at bounding box center [444, 506] width 74 height 21
type input "1m"
type input "10m"
click at [587, 497] on button "add" at bounding box center [604, 507] width 35 height 20
click at [250, 645] on button "Save" at bounding box center [255, 633] width 74 height 24
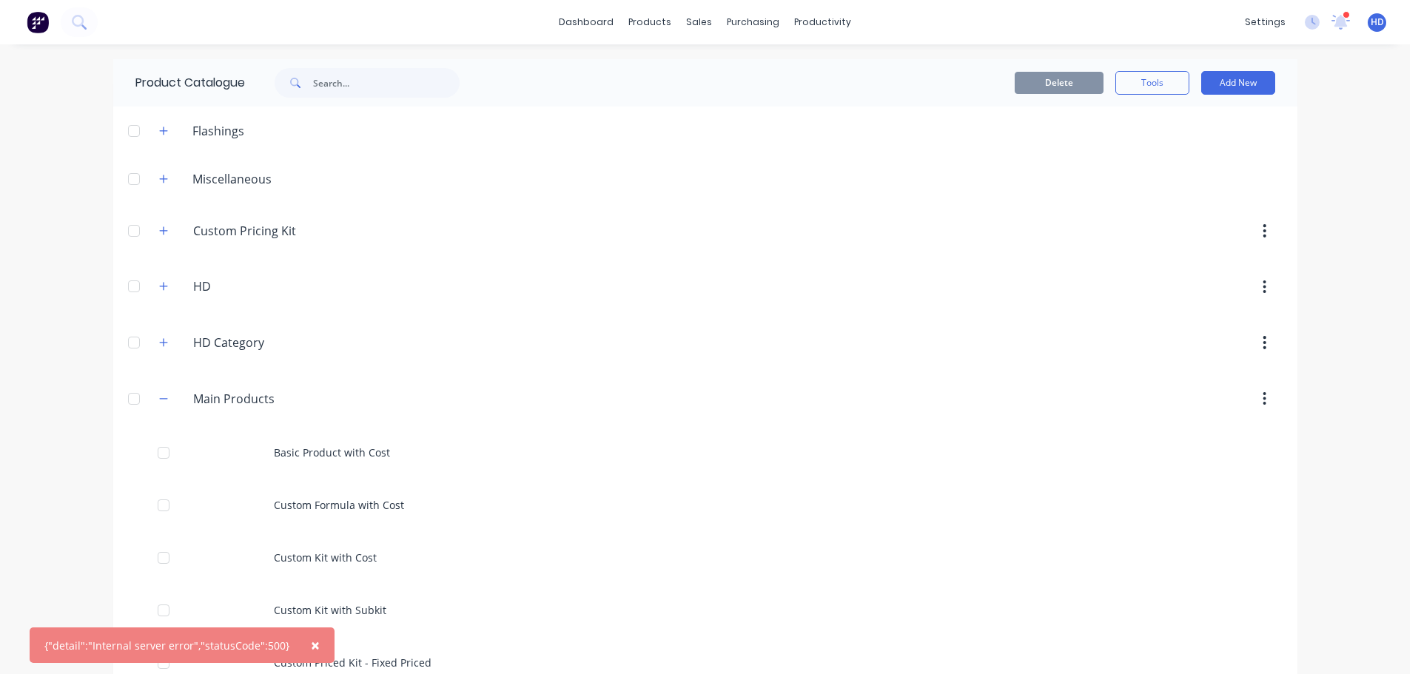
click at [311, 642] on span "×" at bounding box center [315, 645] width 9 height 21
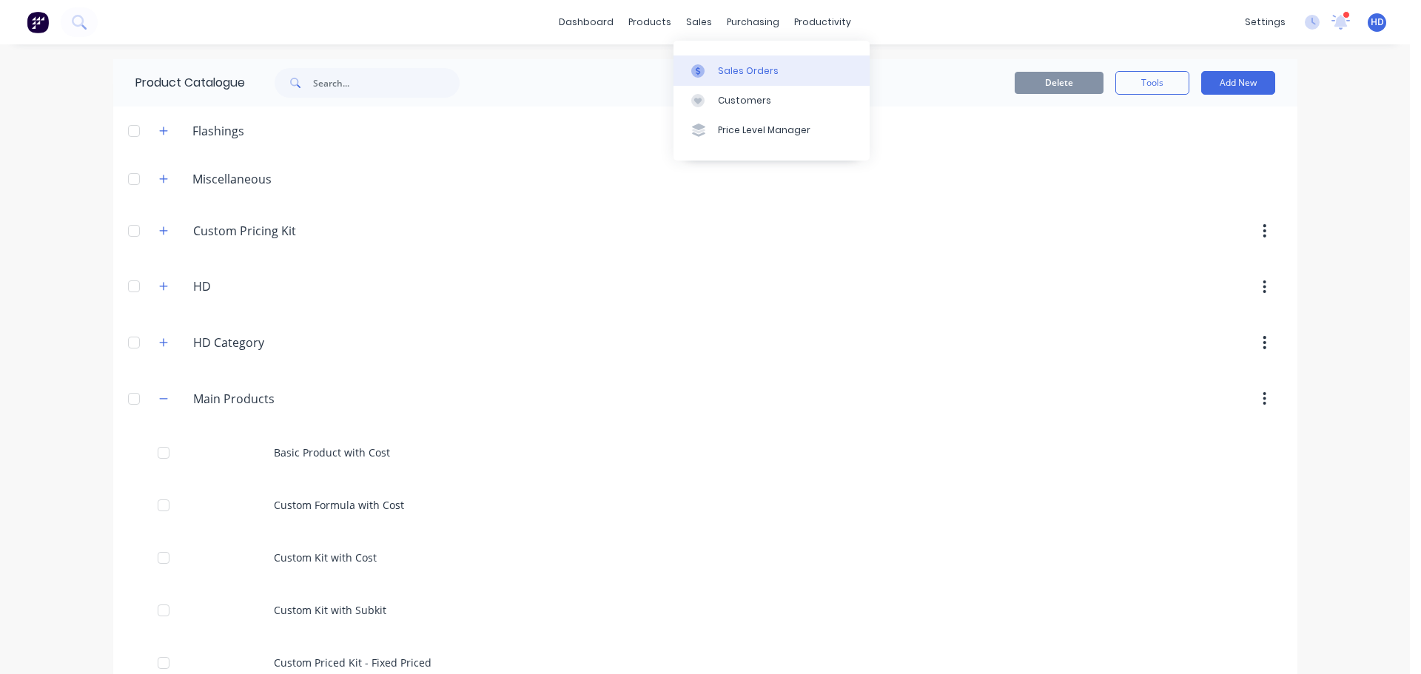
click at [747, 67] on div "Sales Orders" at bounding box center [748, 70] width 61 height 13
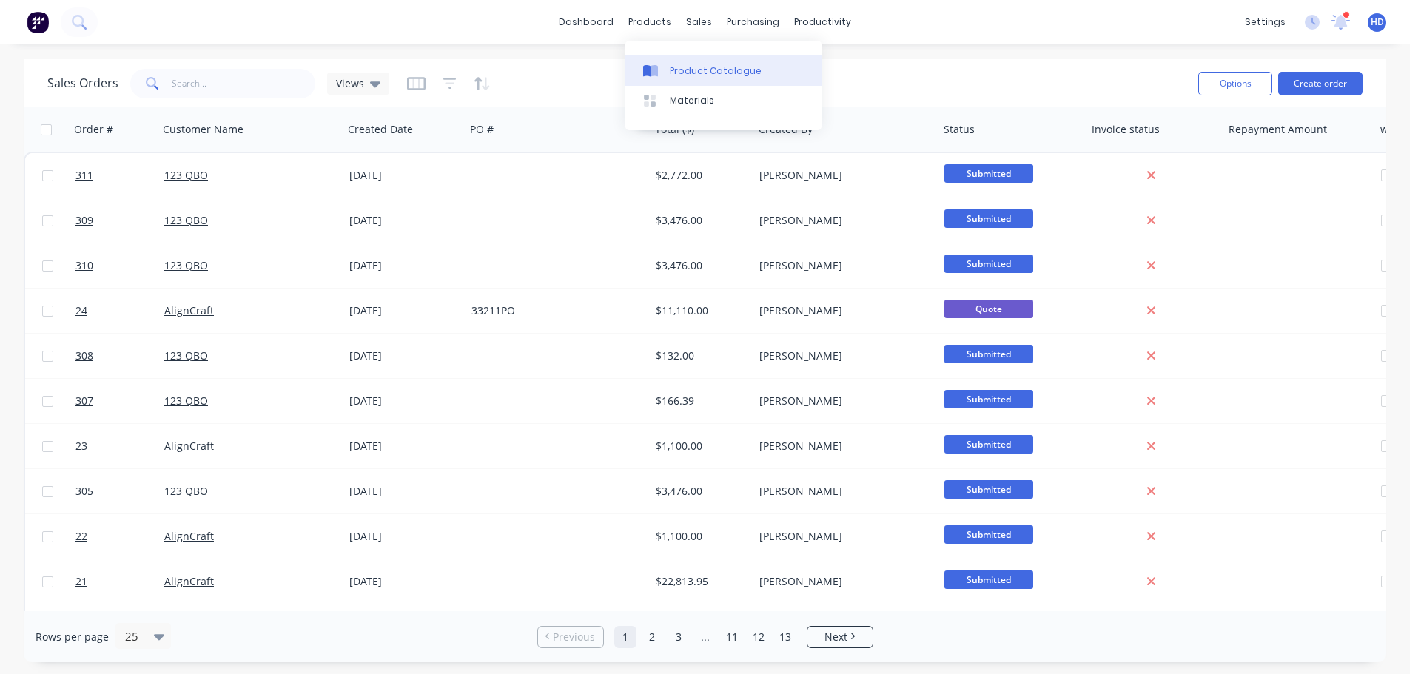
click at [712, 77] on div "Product Catalogue" at bounding box center [716, 70] width 92 height 13
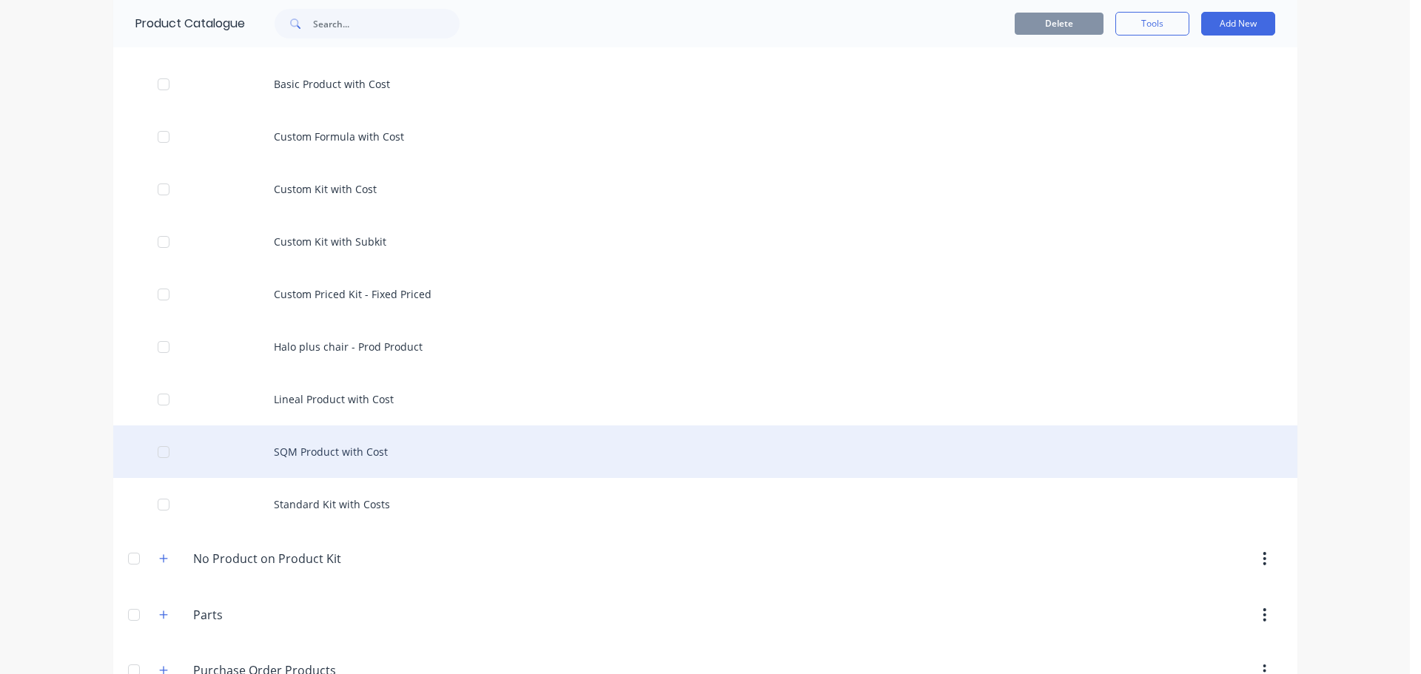
scroll to position [370, 0]
click at [331, 450] on div "SQM Product with Cost" at bounding box center [705, 450] width 1184 height 53
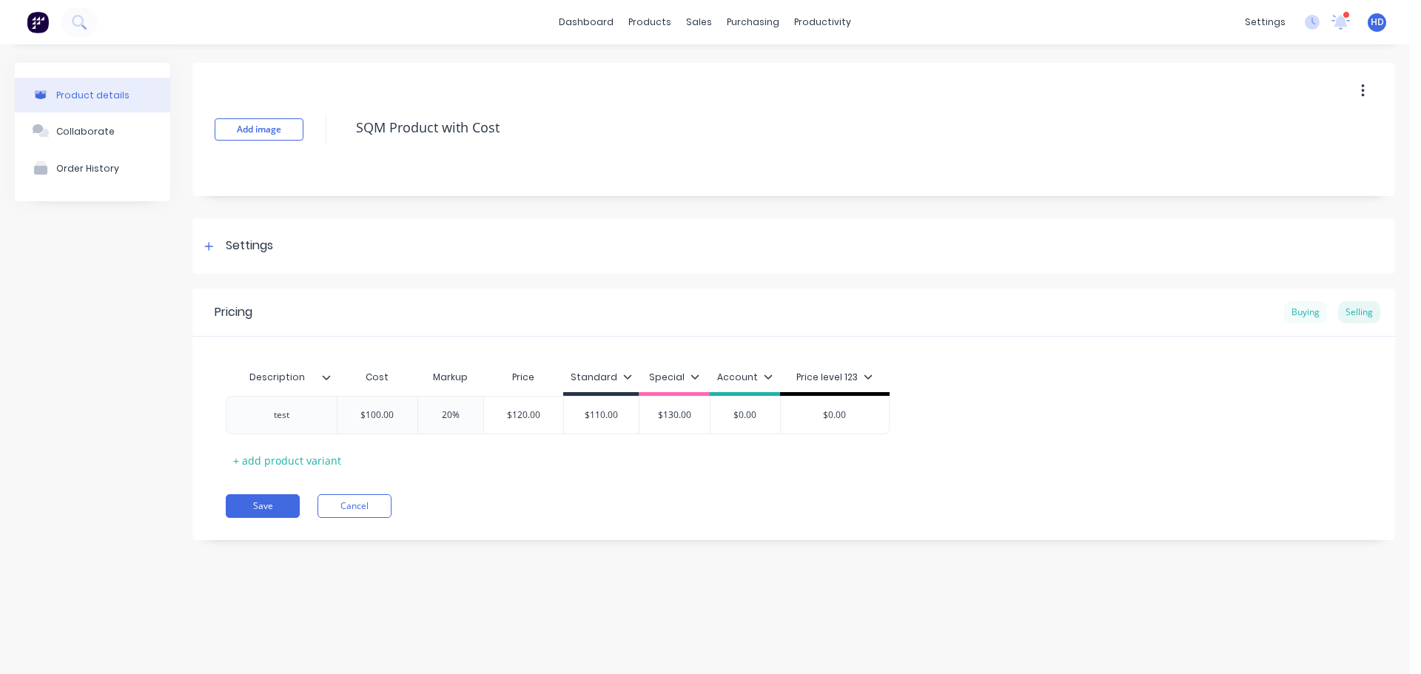
click at [1314, 313] on div "Buying" at bounding box center [1305, 312] width 43 height 22
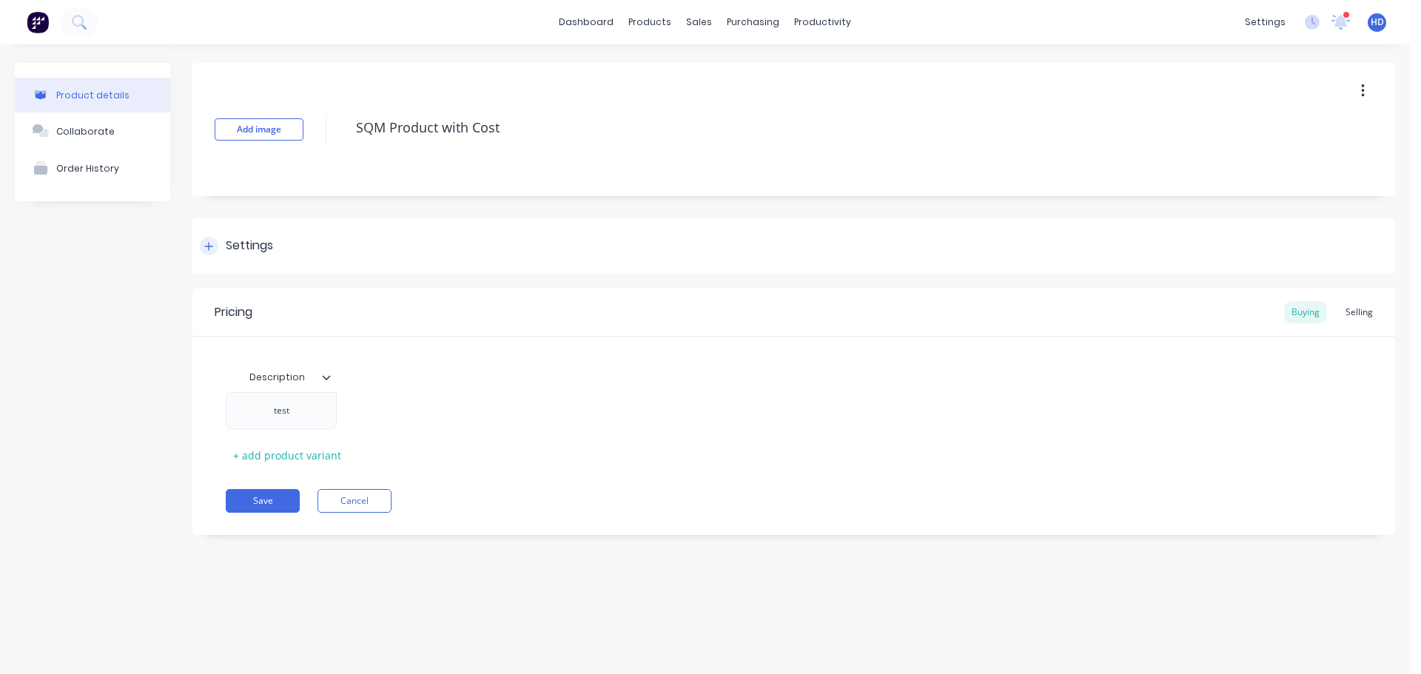
click at [213, 236] on div "Settings" at bounding box center [793, 245] width 1202 height 55
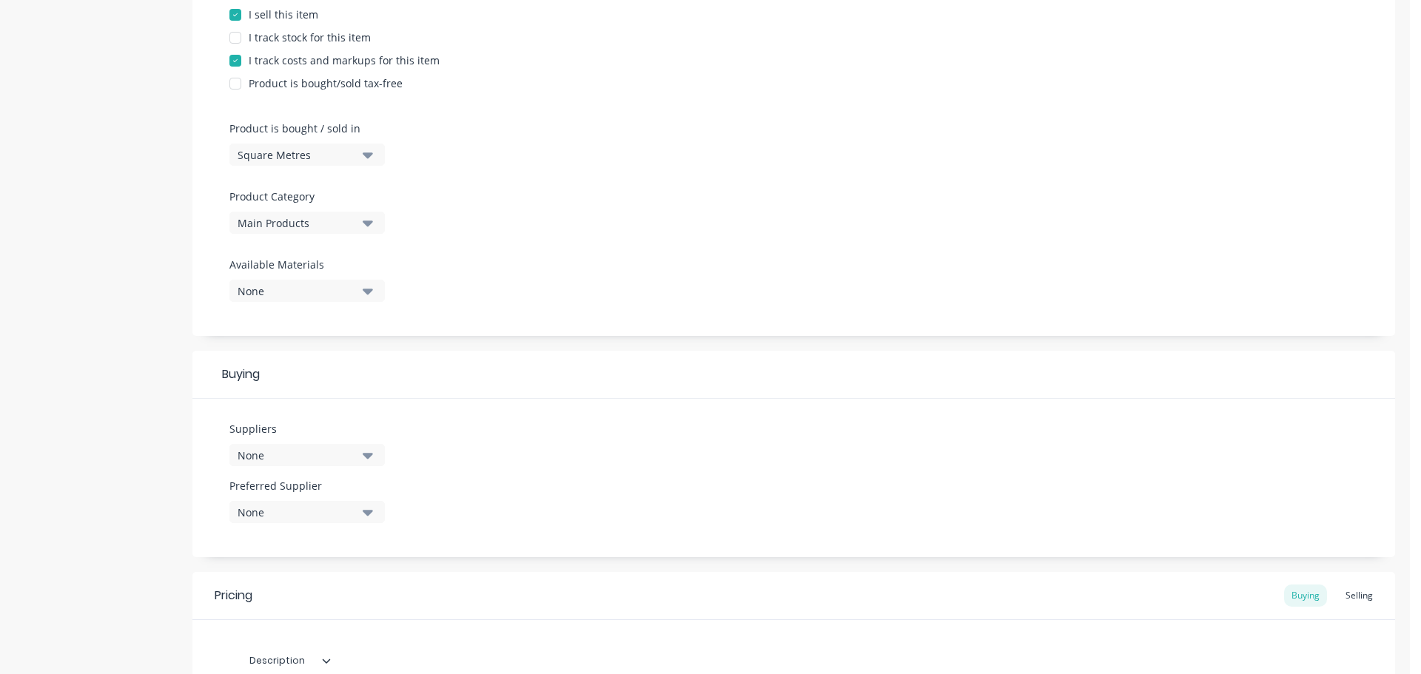
scroll to position [444, 0]
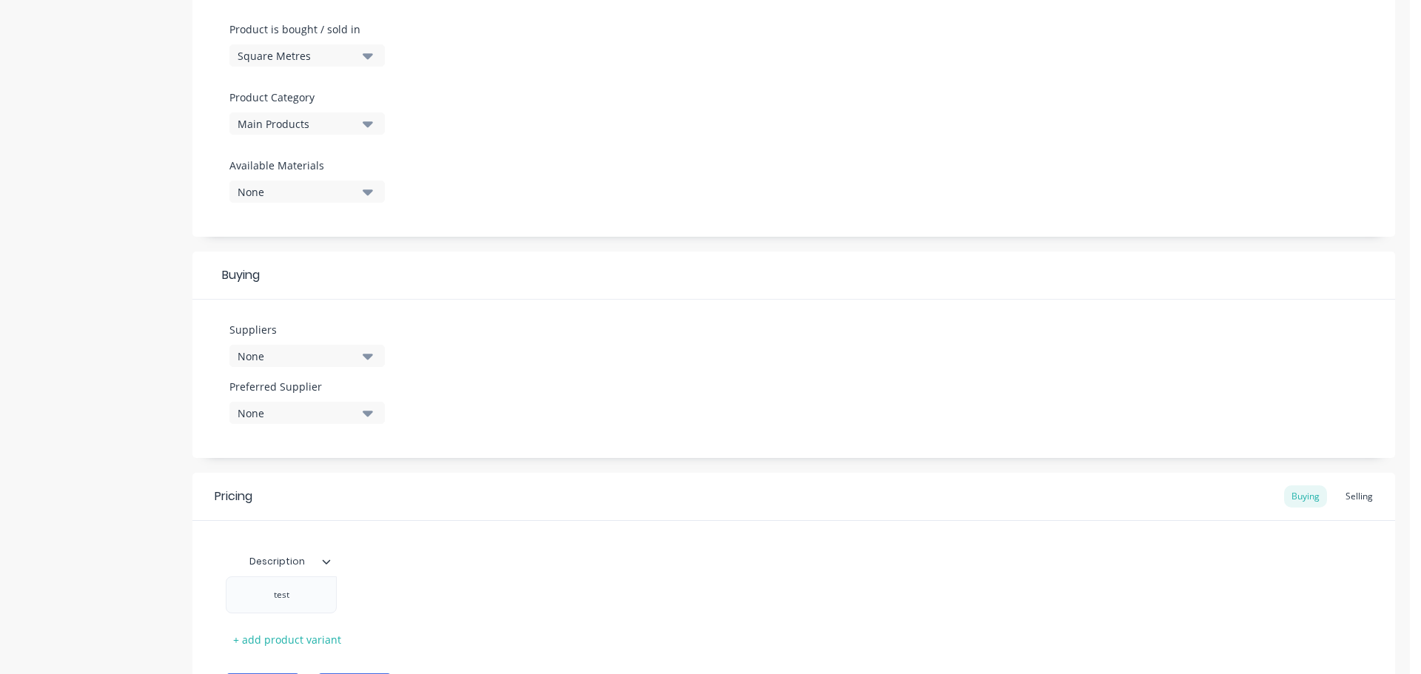
drag, startPoint x: 331, startPoint y: 358, endPoint x: 324, endPoint y: 370, distance: 14.0
click at [332, 358] on div "None" at bounding box center [296, 356] width 118 height 16
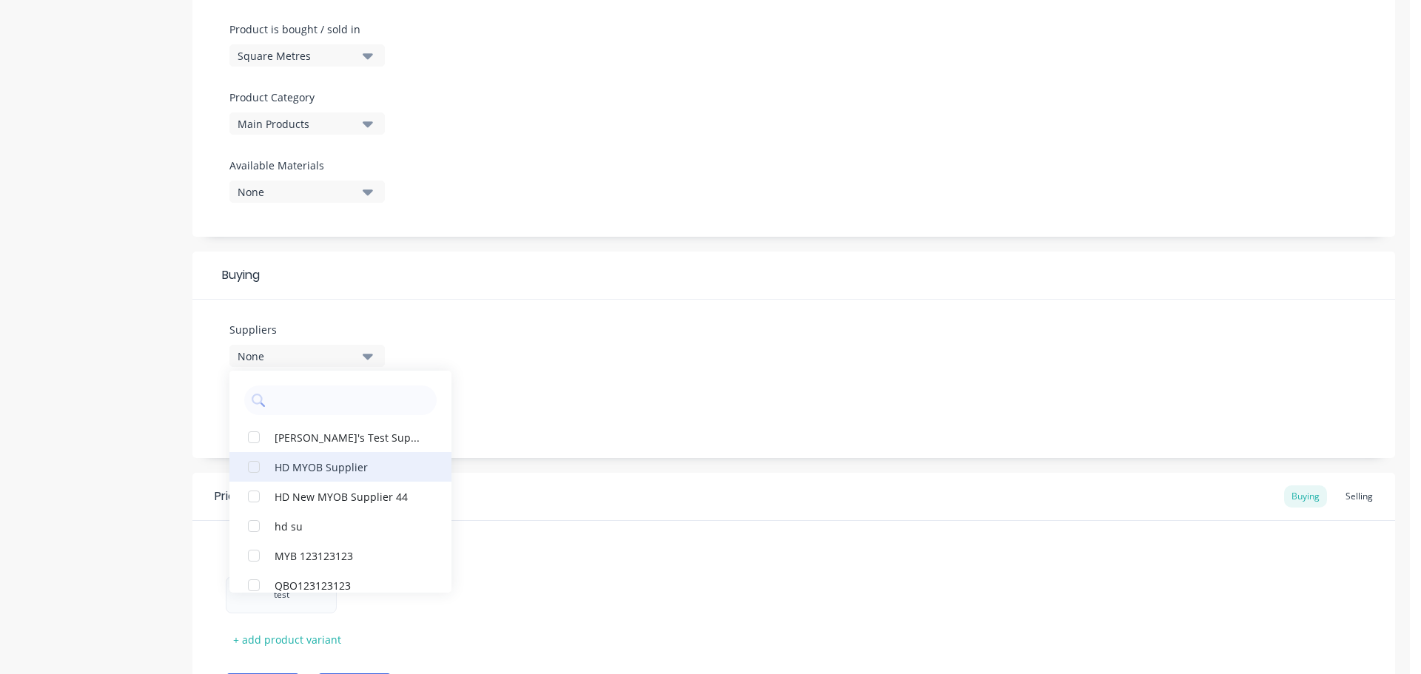
click at [259, 469] on div "button" at bounding box center [254, 467] width 30 height 30
click at [604, 365] on div "Suppliers 1 suppliers selected HD MYOB Supplier [PERSON_NAME]'s Test Supplier H…" at bounding box center [793, 379] width 1202 height 158
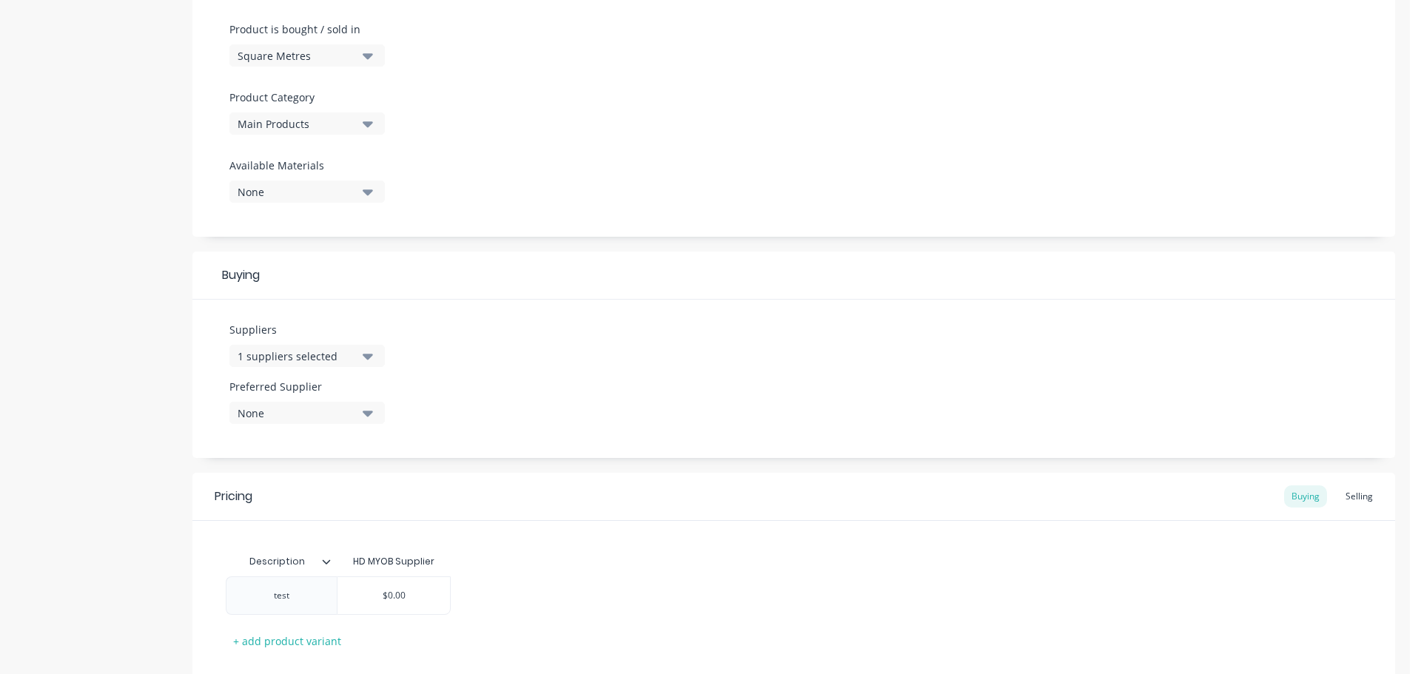
click at [290, 420] on div "None" at bounding box center [296, 413] width 118 height 16
click at [260, 494] on div "button" at bounding box center [254, 494] width 30 height 30
click at [576, 351] on div "Suppliers 1 suppliers selected Preferred Supplier HD MYOB Supplier HD MYOB Supp…" at bounding box center [793, 379] width 1202 height 158
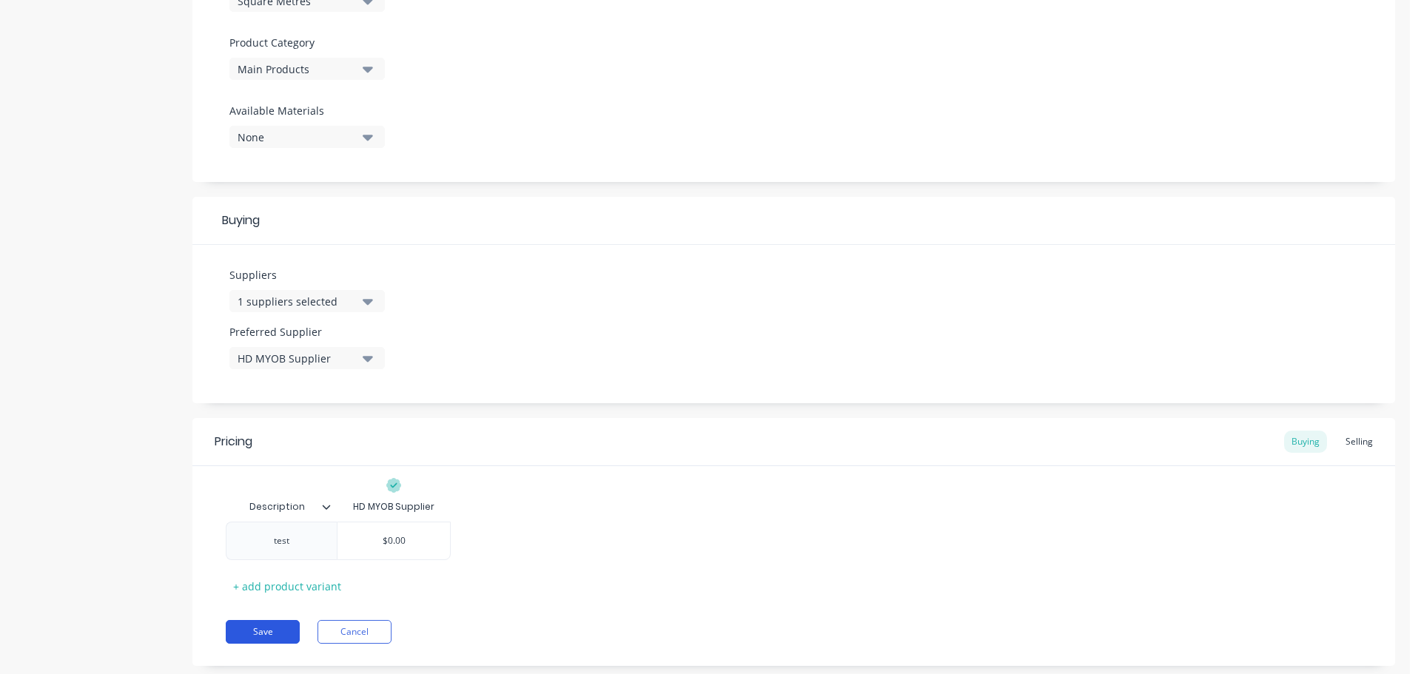
scroll to position [531, 0]
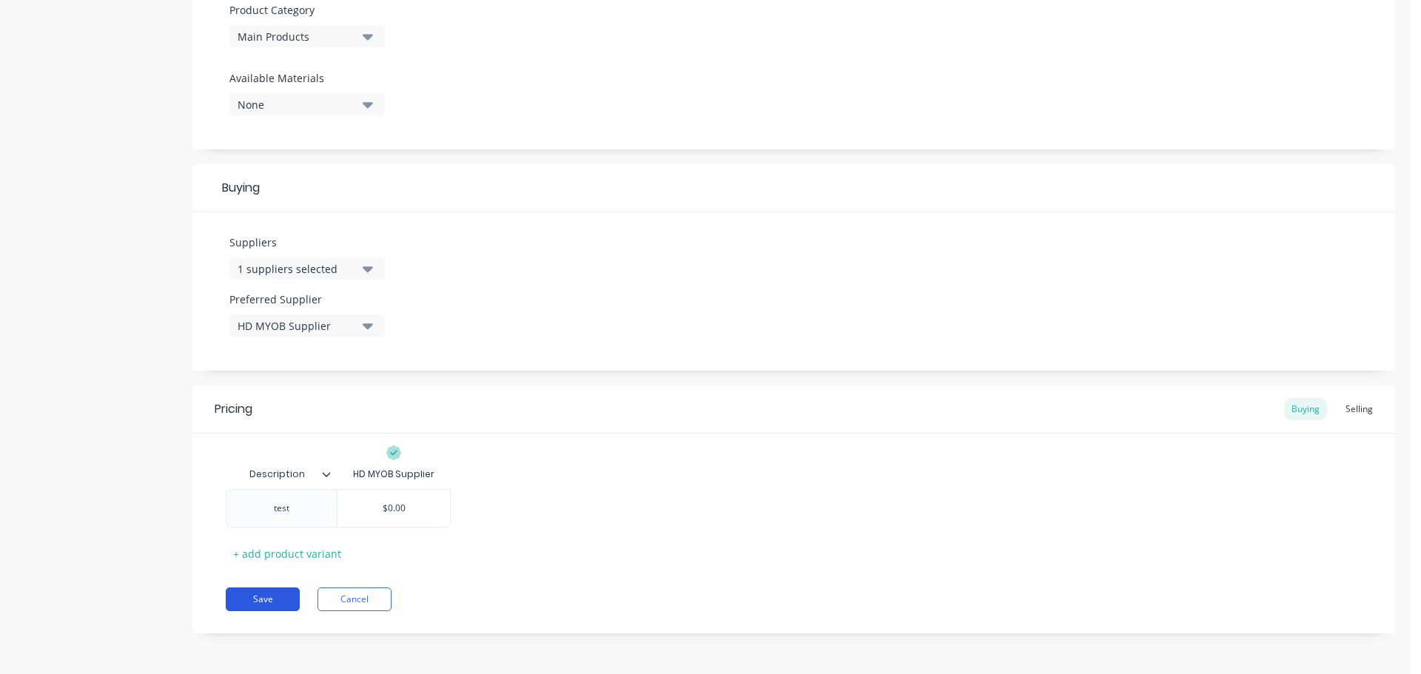
click at [275, 600] on button "Save" at bounding box center [263, 599] width 74 height 24
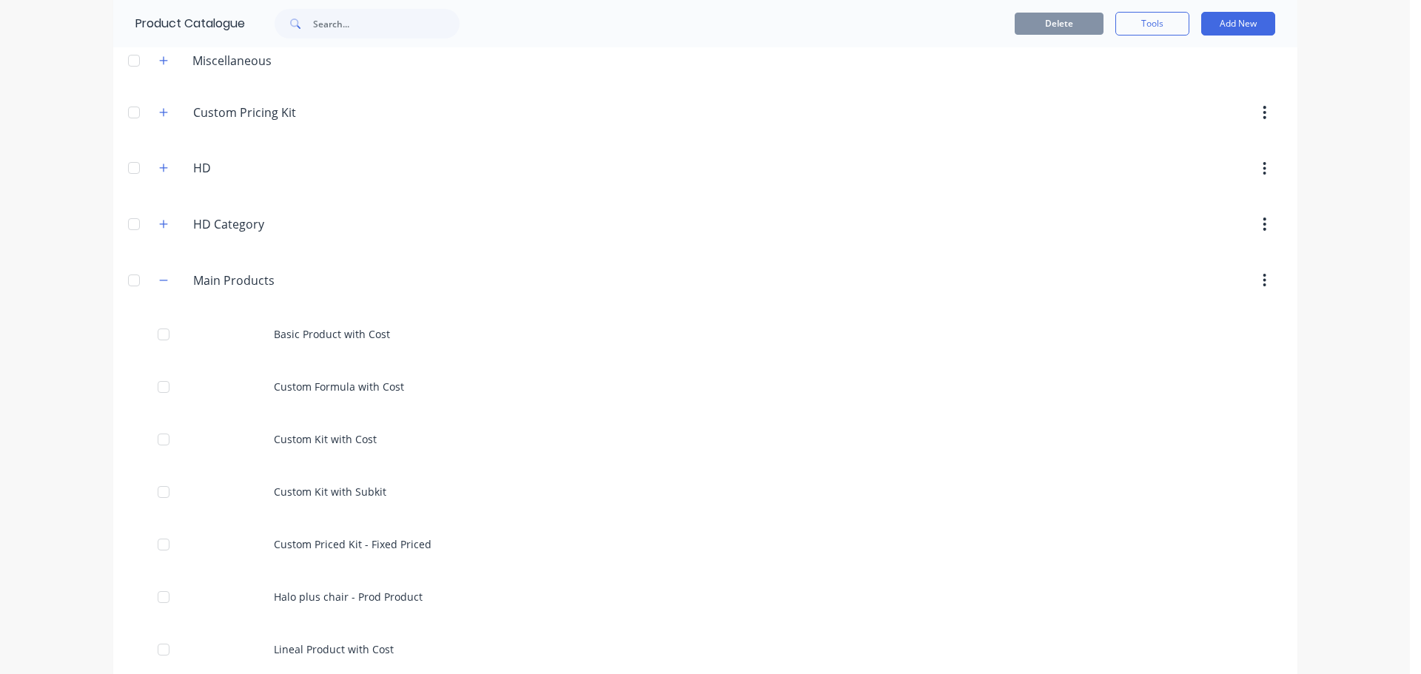
scroll to position [370, 0]
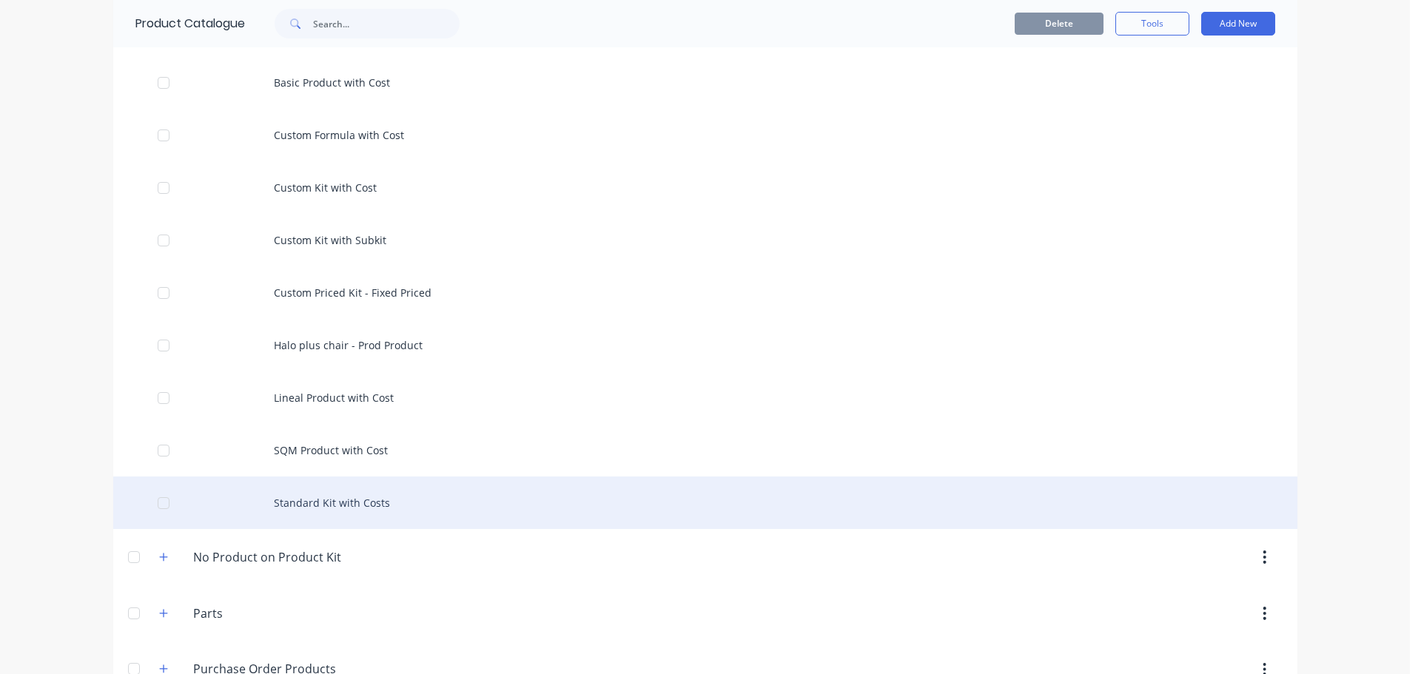
click at [308, 493] on div "Standard Kit with Costs" at bounding box center [705, 502] width 1184 height 53
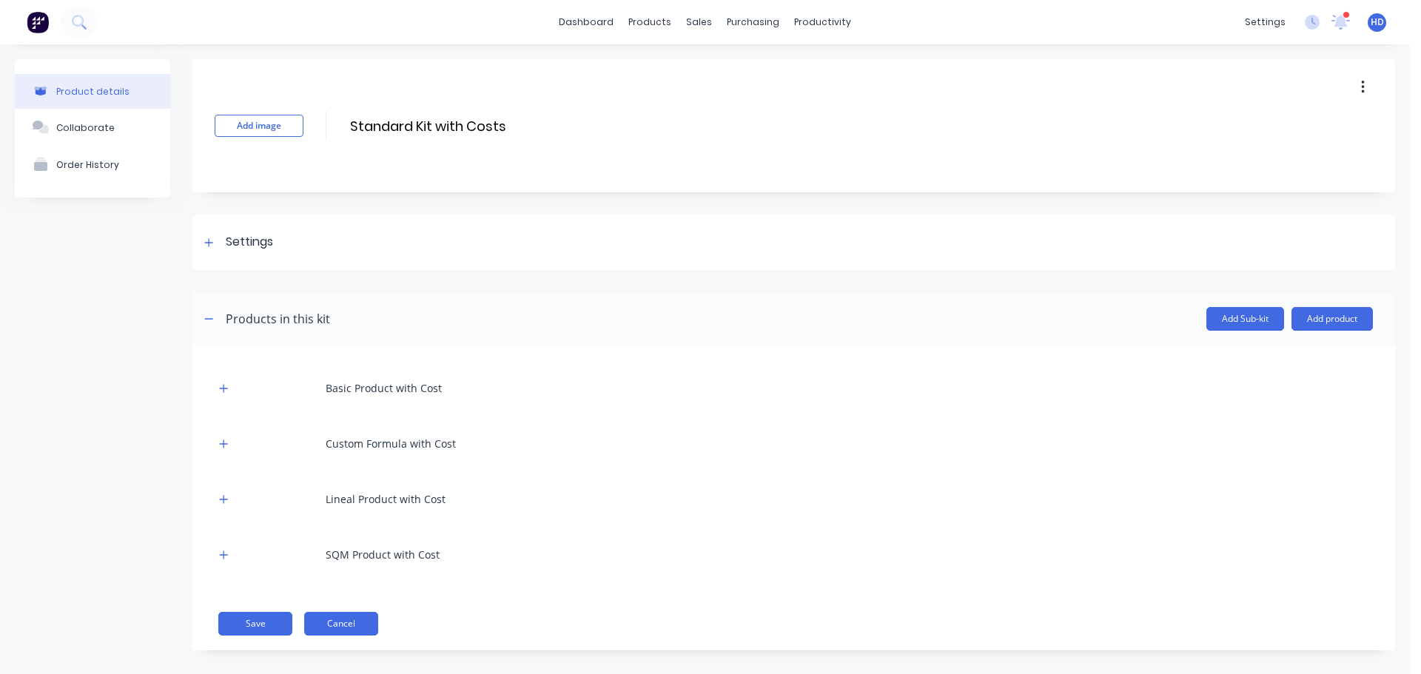
click at [347, 617] on button "Cancel" at bounding box center [341, 624] width 74 height 24
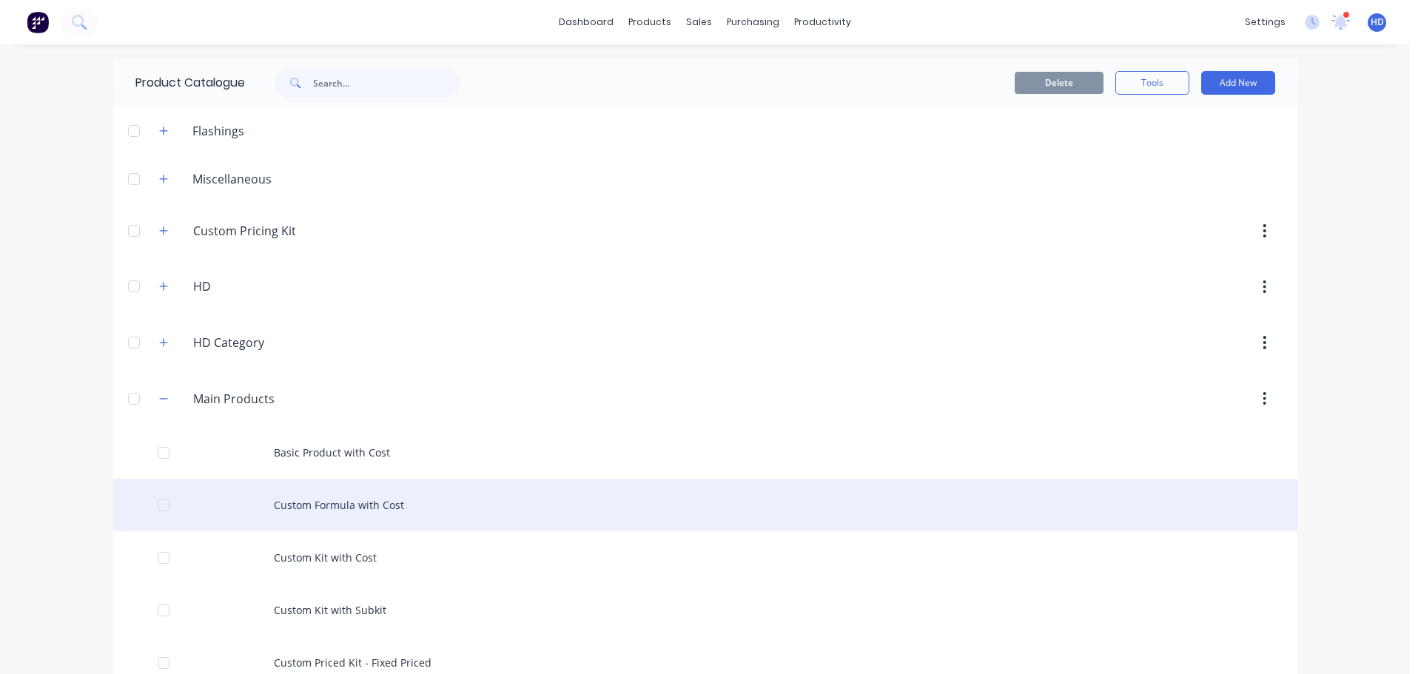
scroll to position [408, 0]
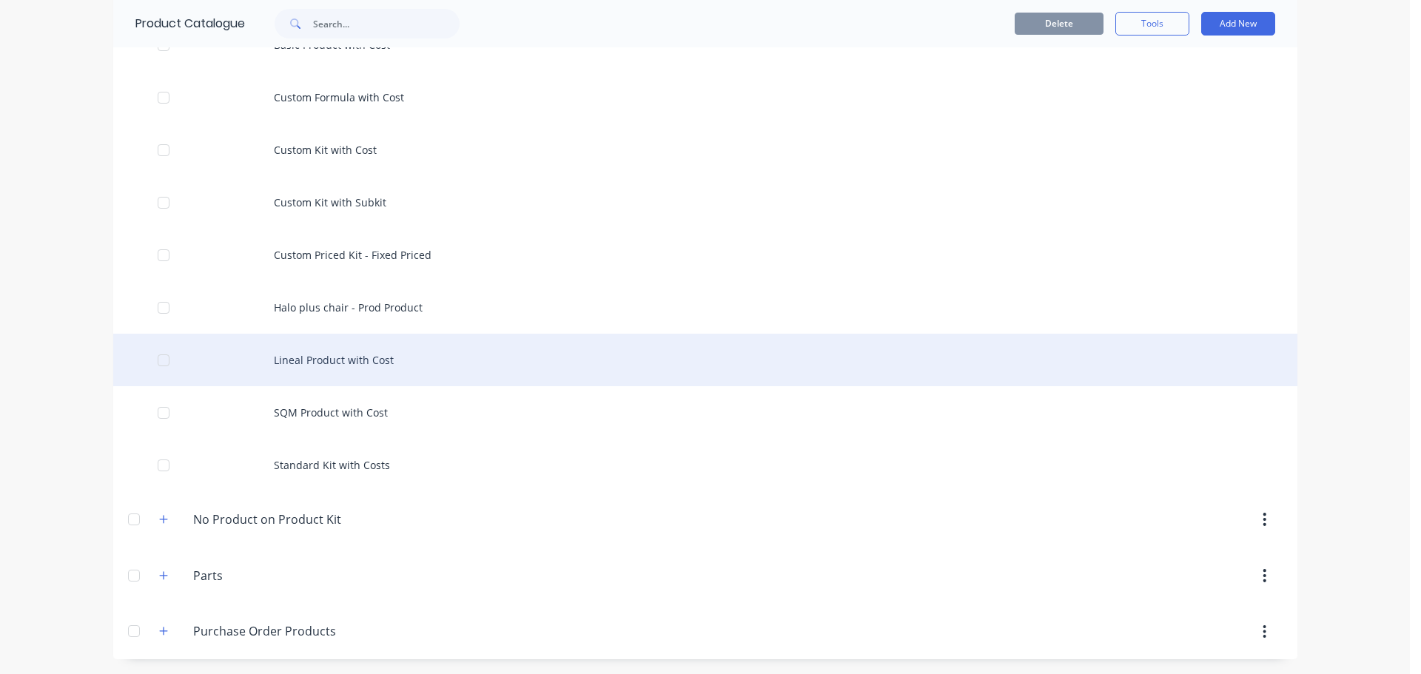
click at [349, 350] on div "Lineal Product with Cost" at bounding box center [705, 360] width 1184 height 53
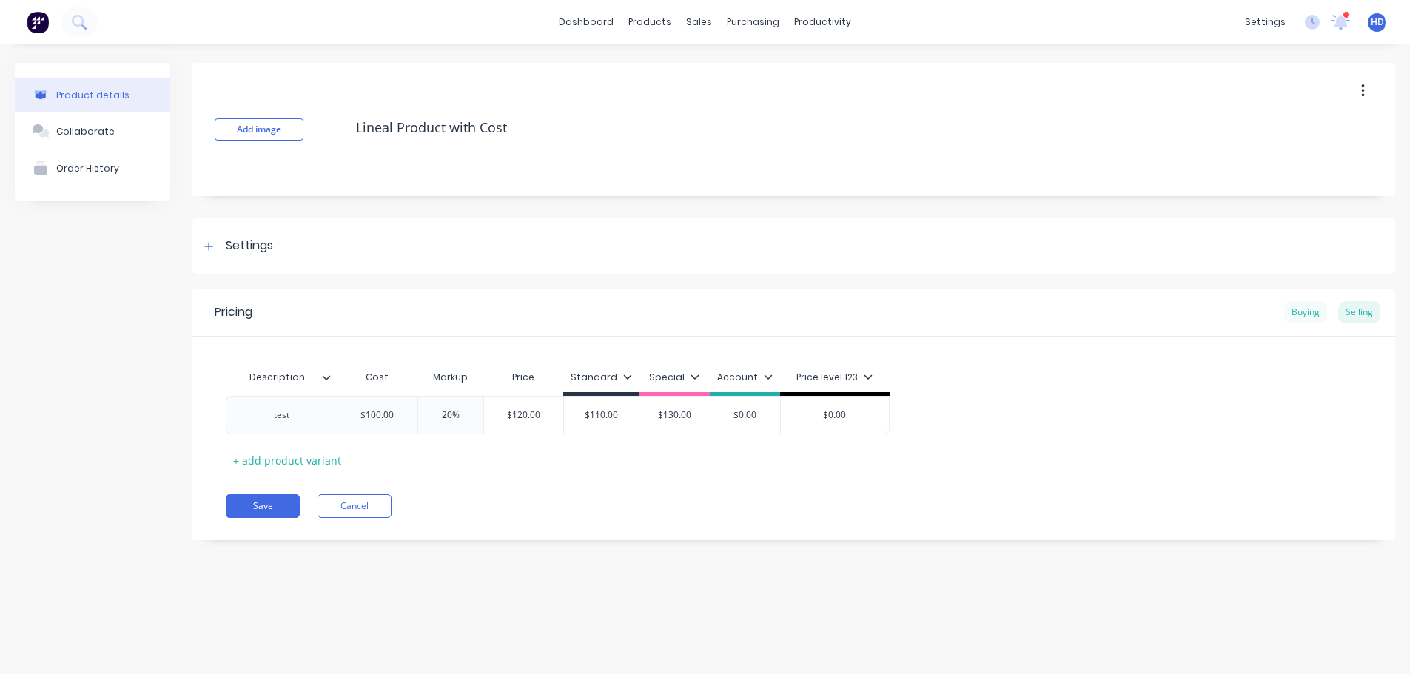
click at [1304, 308] on div "Buying" at bounding box center [1305, 312] width 43 height 22
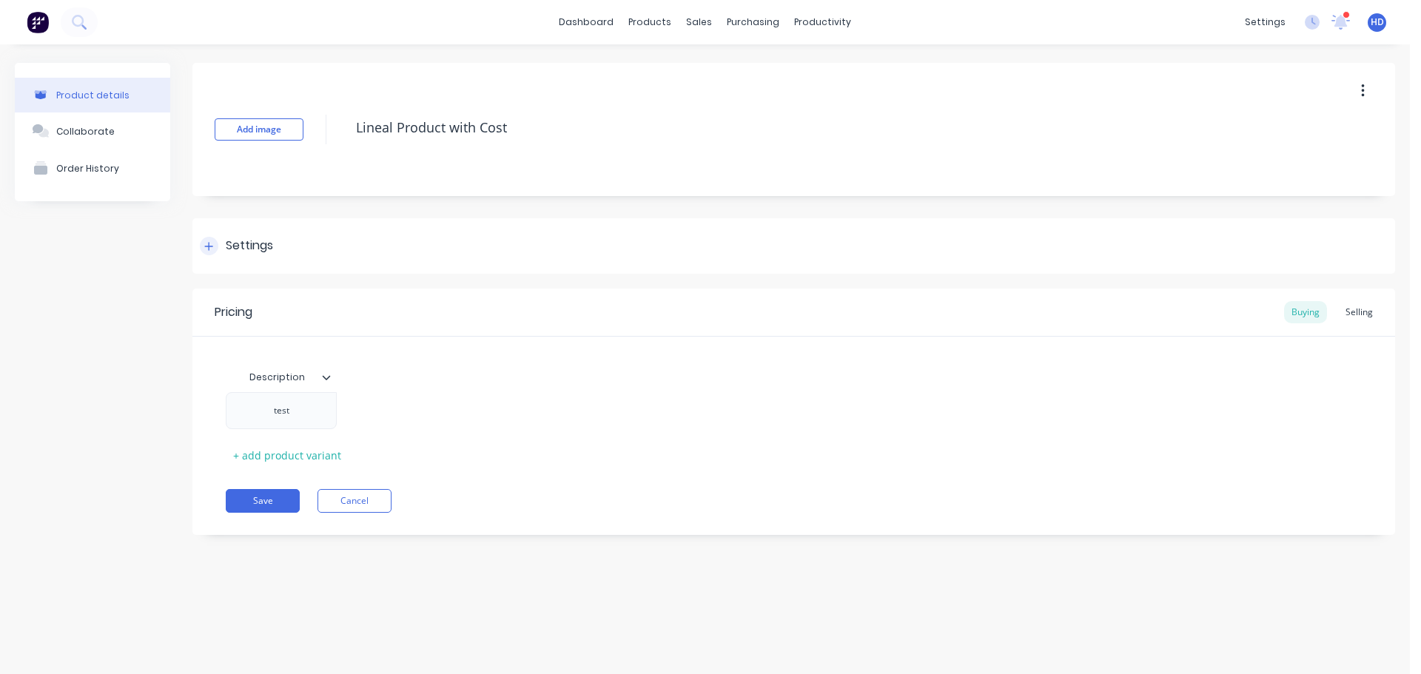
click at [228, 243] on div "Settings" at bounding box center [249, 246] width 47 height 18
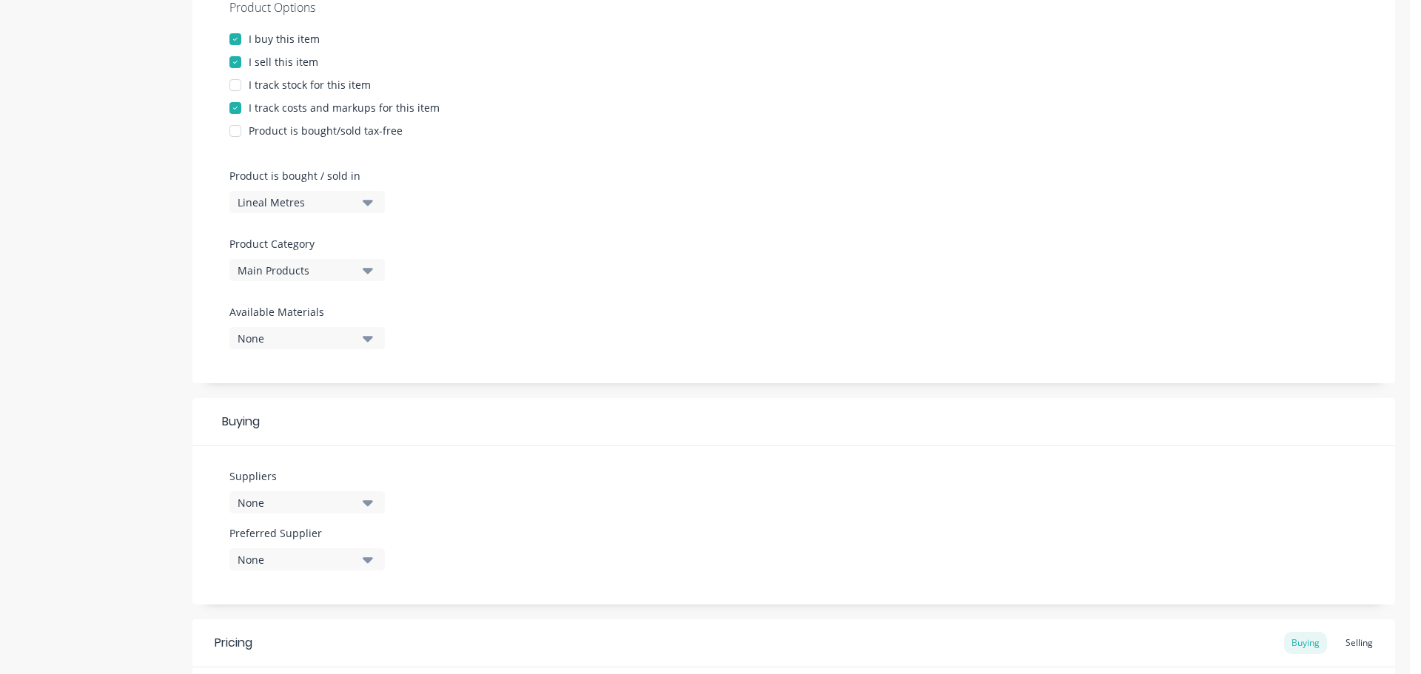
scroll to position [370, 0]
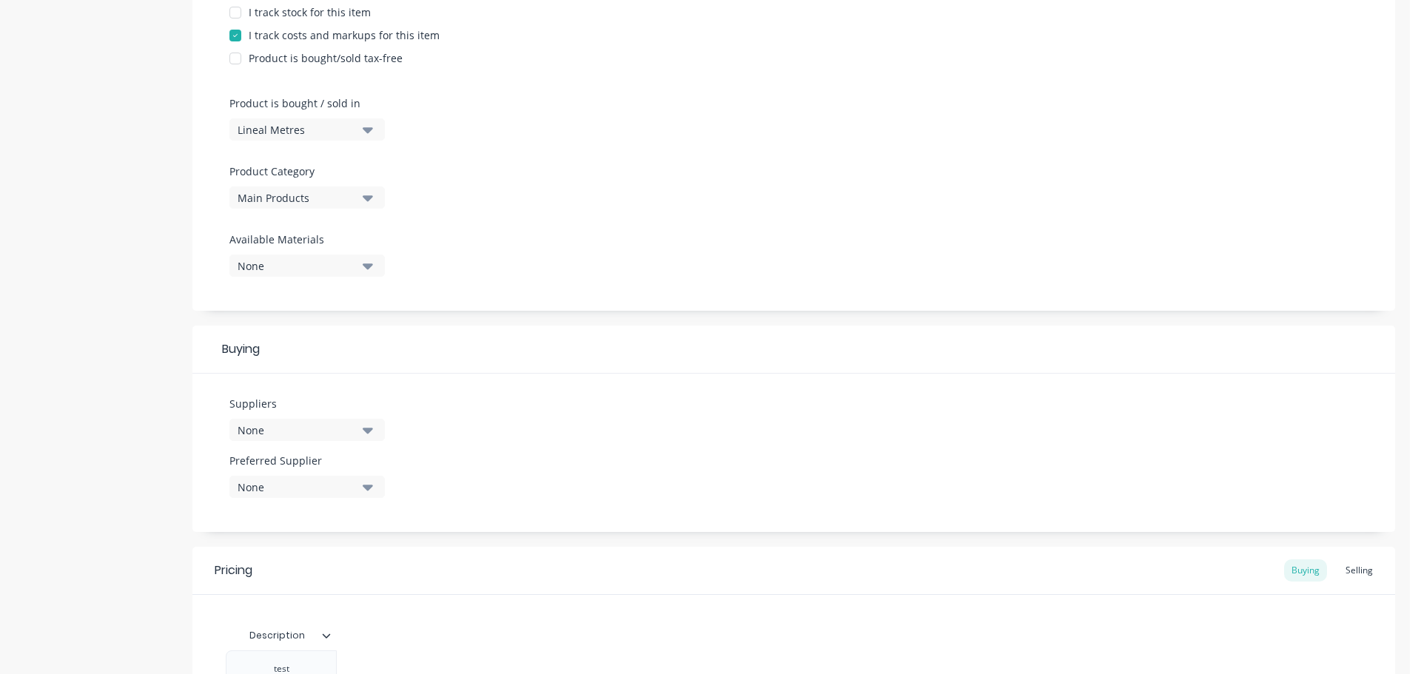
click at [331, 420] on button "None" at bounding box center [306, 430] width 155 height 22
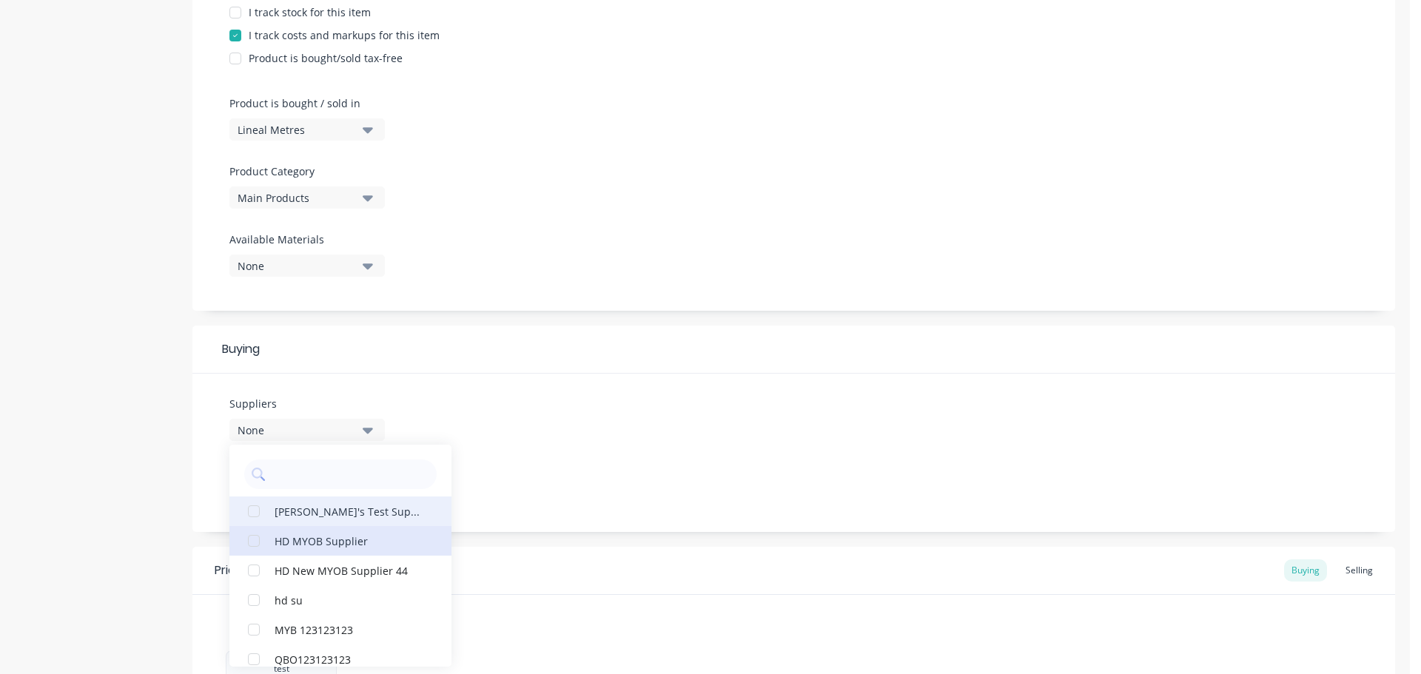
drag, startPoint x: 323, startPoint y: 540, endPoint x: 323, endPoint y: 529, distance: 11.1
click at [323, 538] on div "HD MYOB Supplier" at bounding box center [348, 541] width 148 height 16
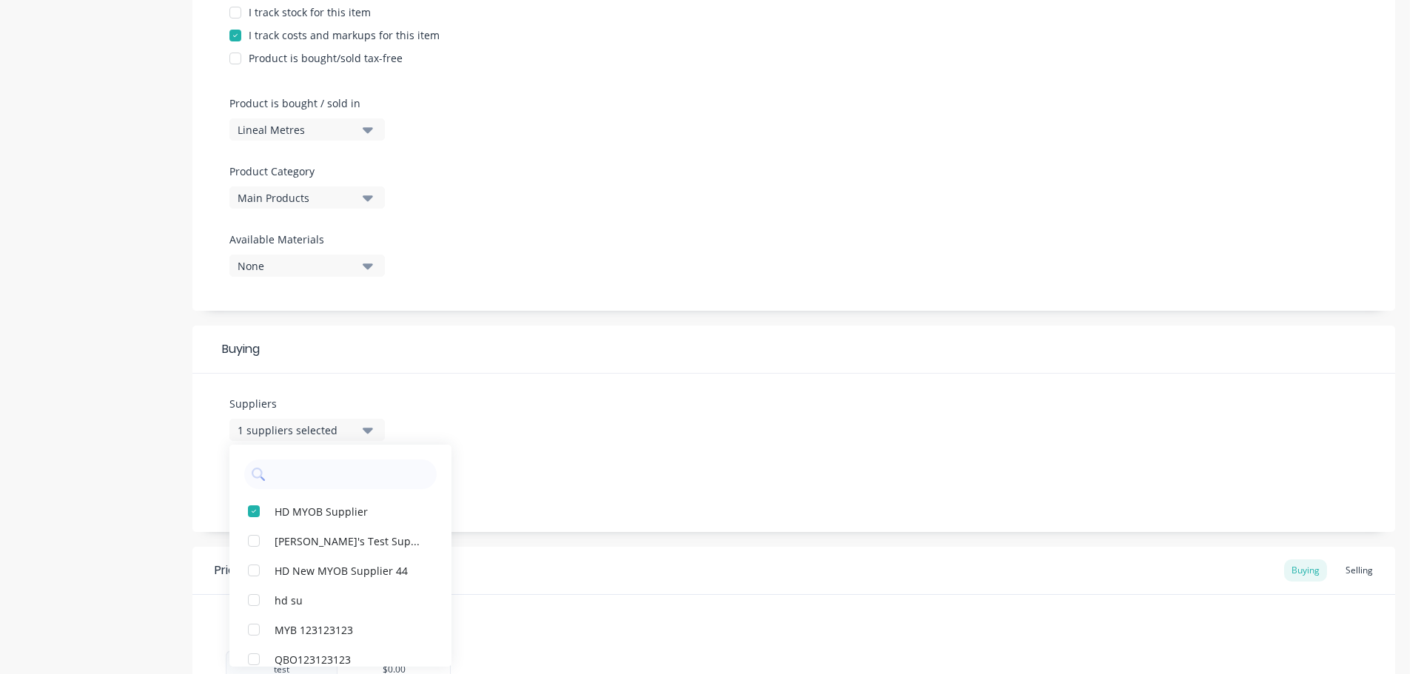
drag, startPoint x: 685, startPoint y: 439, endPoint x: 677, endPoint y: 441, distance: 8.3
click at [684, 439] on div "Suppliers 1 suppliers selected HD MYOB Supplier [PERSON_NAME]'s Test Supplier H…" at bounding box center [793, 453] width 1202 height 158
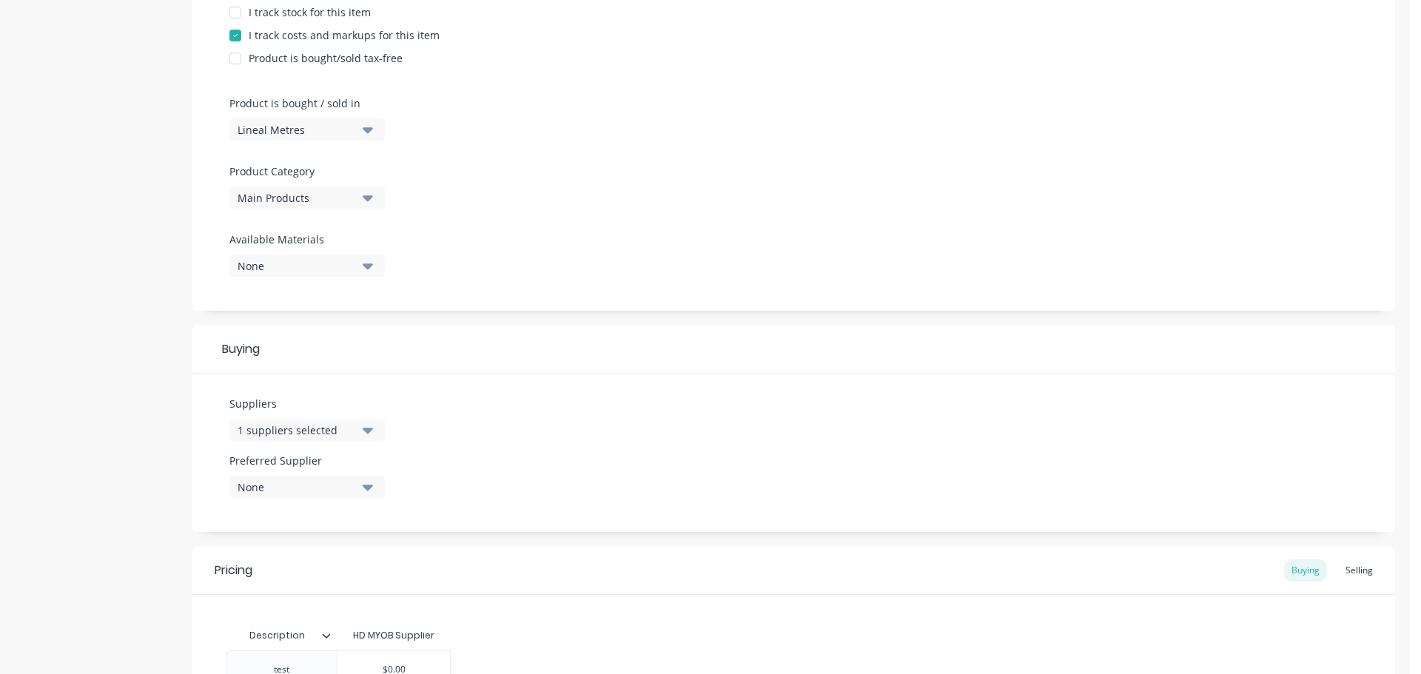
click at [329, 494] on div "None" at bounding box center [296, 487] width 118 height 16
drag, startPoint x: 310, startPoint y: 567, endPoint x: 588, endPoint y: 447, distance: 302.9
click at [314, 567] on div "HD MYOB Supplier" at bounding box center [348, 568] width 148 height 16
click at [684, 421] on div "Suppliers 1 suppliers selected Preferred Supplier HD MYOB Supplier HD MYOB Supp…" at bounding box center [793, 453] width 1202 height 158
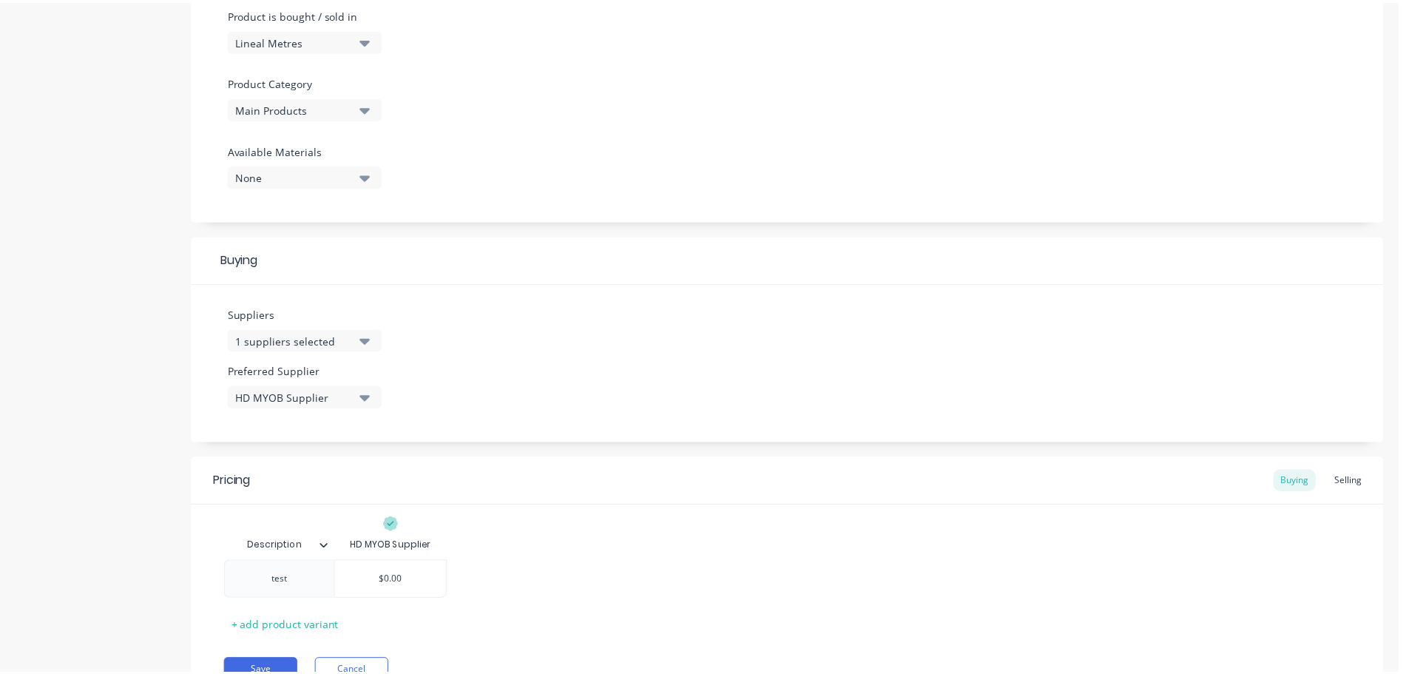
scroll to position [531, 0]
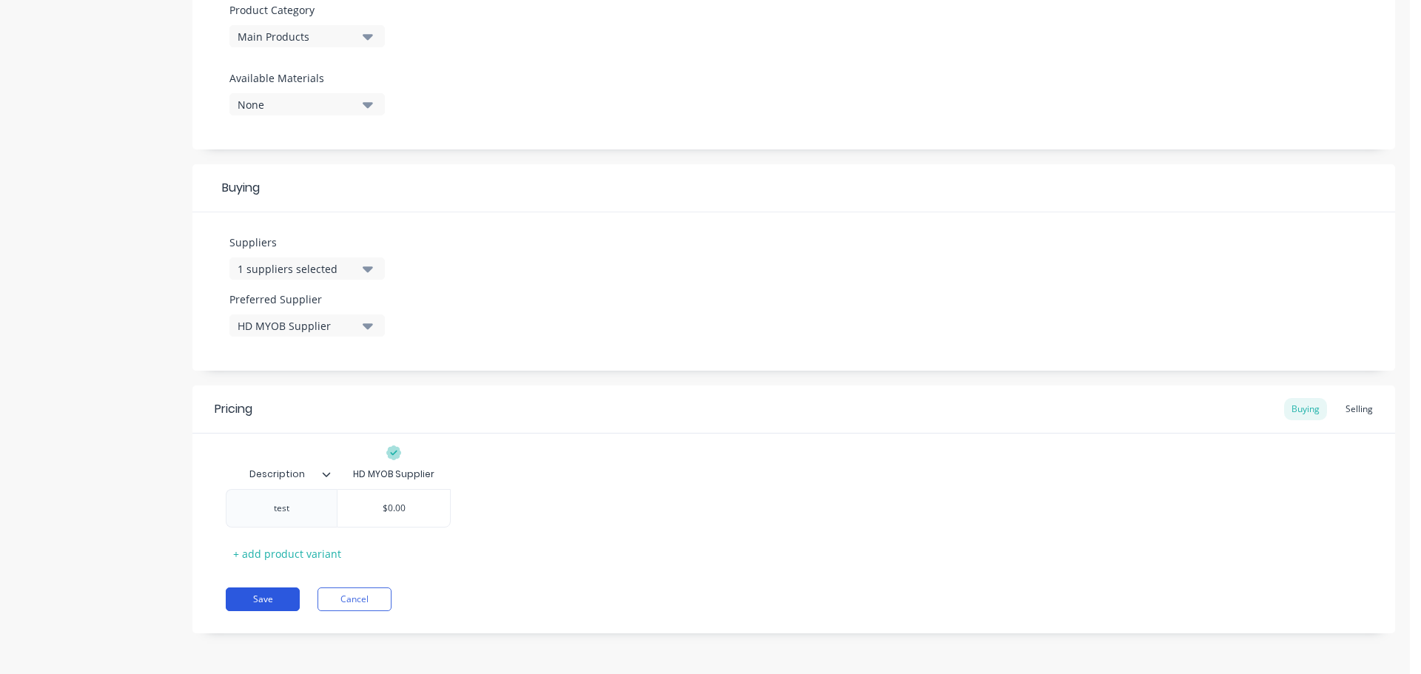
click at [270, 599] on button "Save" at bounding box center [263, 599] width 74 height 24
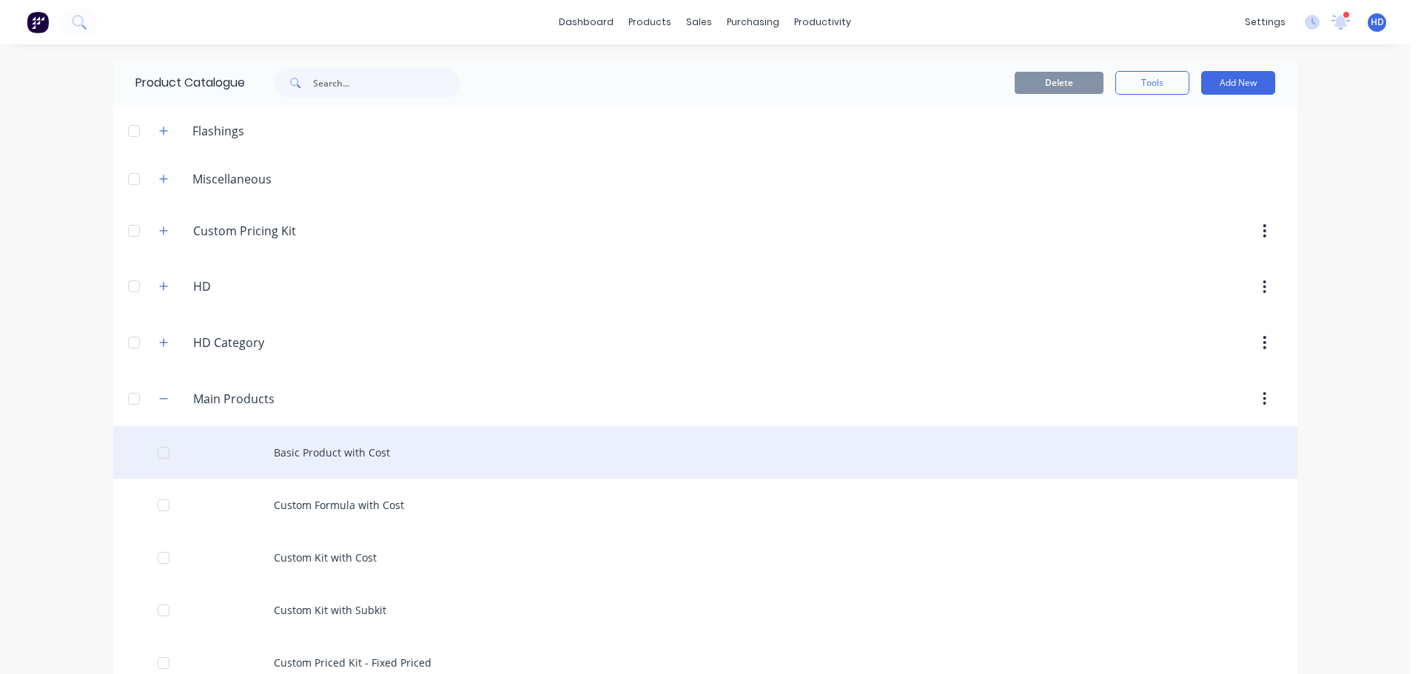
drag, startPoint x: 320, startPoint y: 451, endPoint x: 292, endPoint y: 448, distance: 27.5
click at [292, 448] on div "Basic Product with Cost" at bounding box center [705, 452] width 1184 height 53
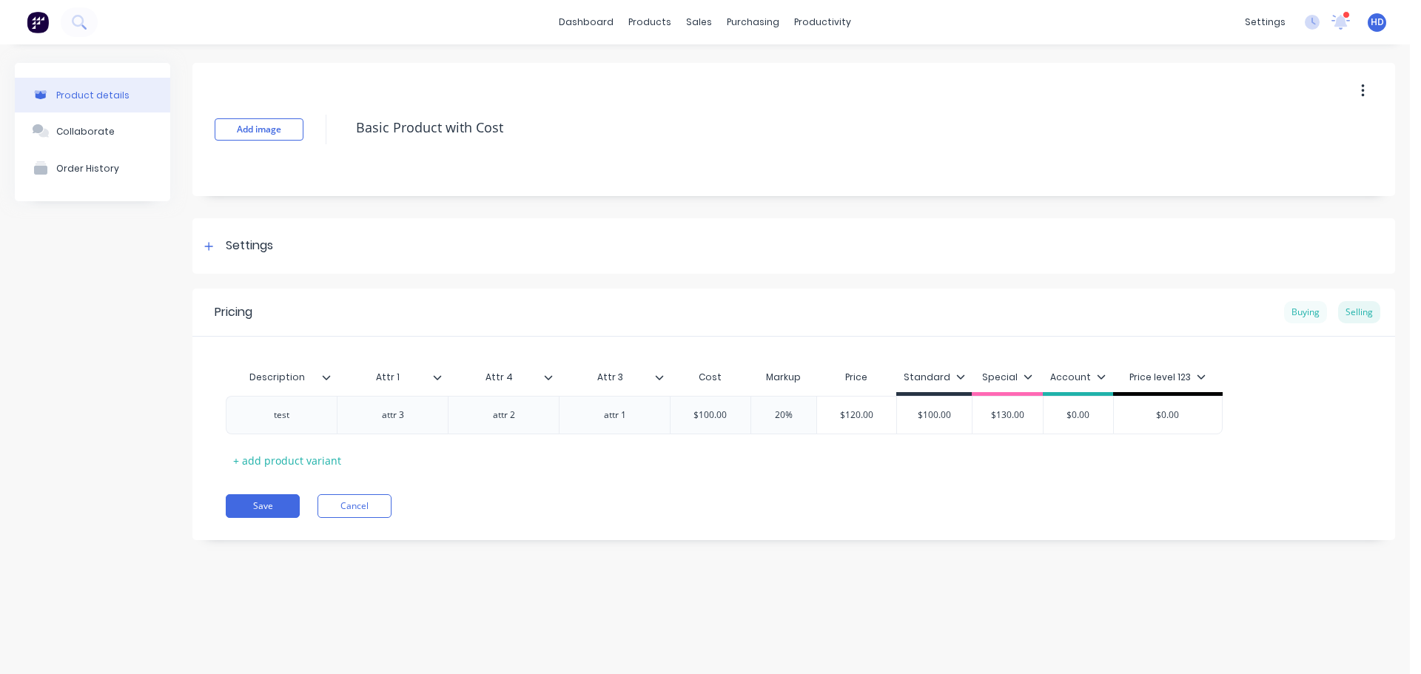
click at [1304, 312] on div "Buying" at bounding box center [1305, 312] width 43 height 22
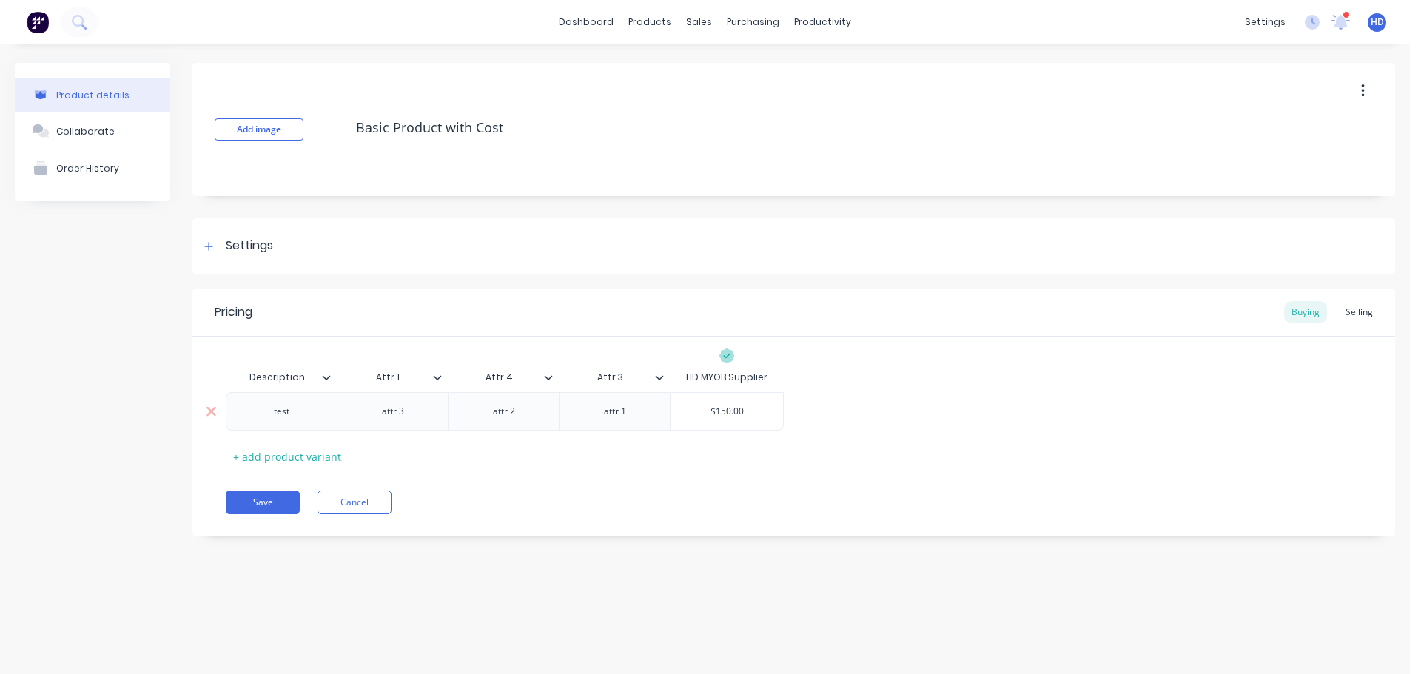
drag, startPoint x: 735, startPoint y: 411, endPoint x: 629, endPoint y: 411, distance: 106.5
click at [629, 411] on div "test attr 3 attr 2 attr 1 $150.00 $150.00" at bounding box center [505, 411] width 558 height 38
type input "0"
click at [977, 456] on div "Description Attr 1 Attr 4 Attr 3 HD MYOB Supplier test attr 3 attr 2 attr 1 $0.…" at bounding box center [794, 416] width 1136 height 106
click at [269, 493] on button "Save" at bounding box center [263, 503] width 74 height 24
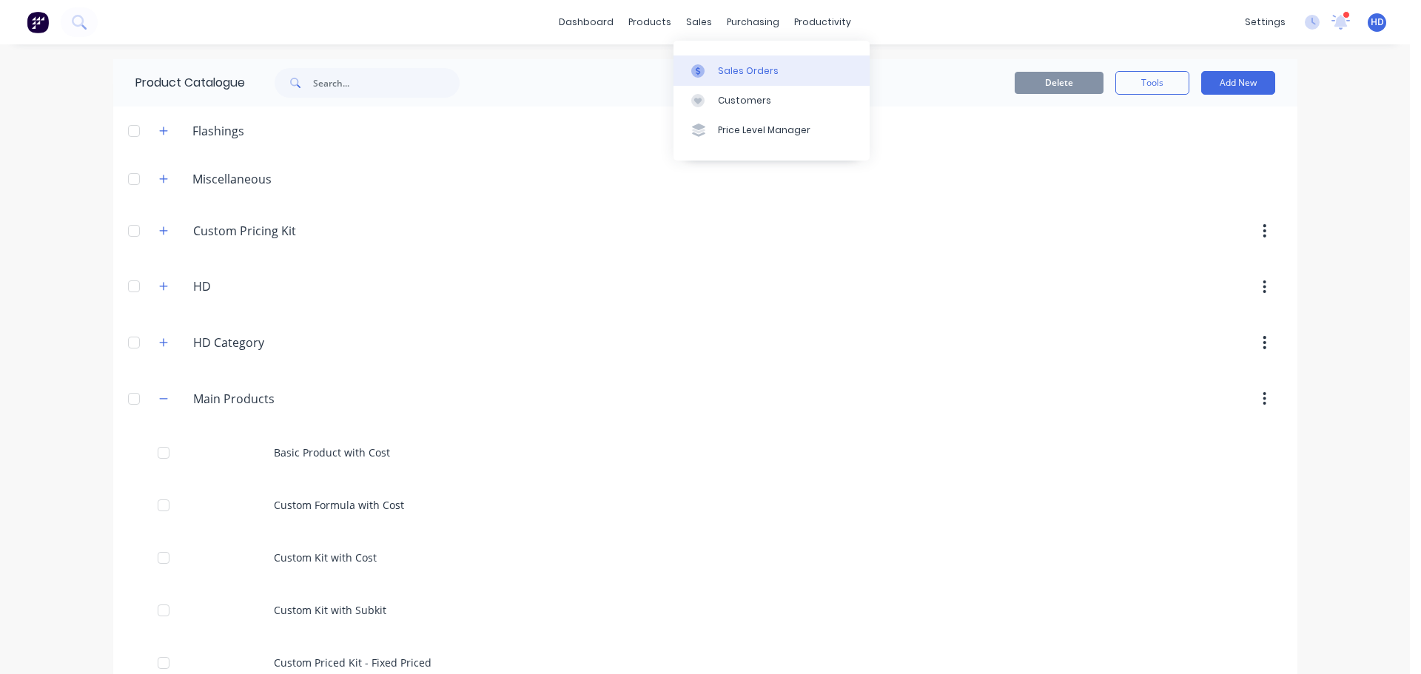
click at [750, 76] on div "Sales Orders" at bounding box center [748, 70] width 61 height 13
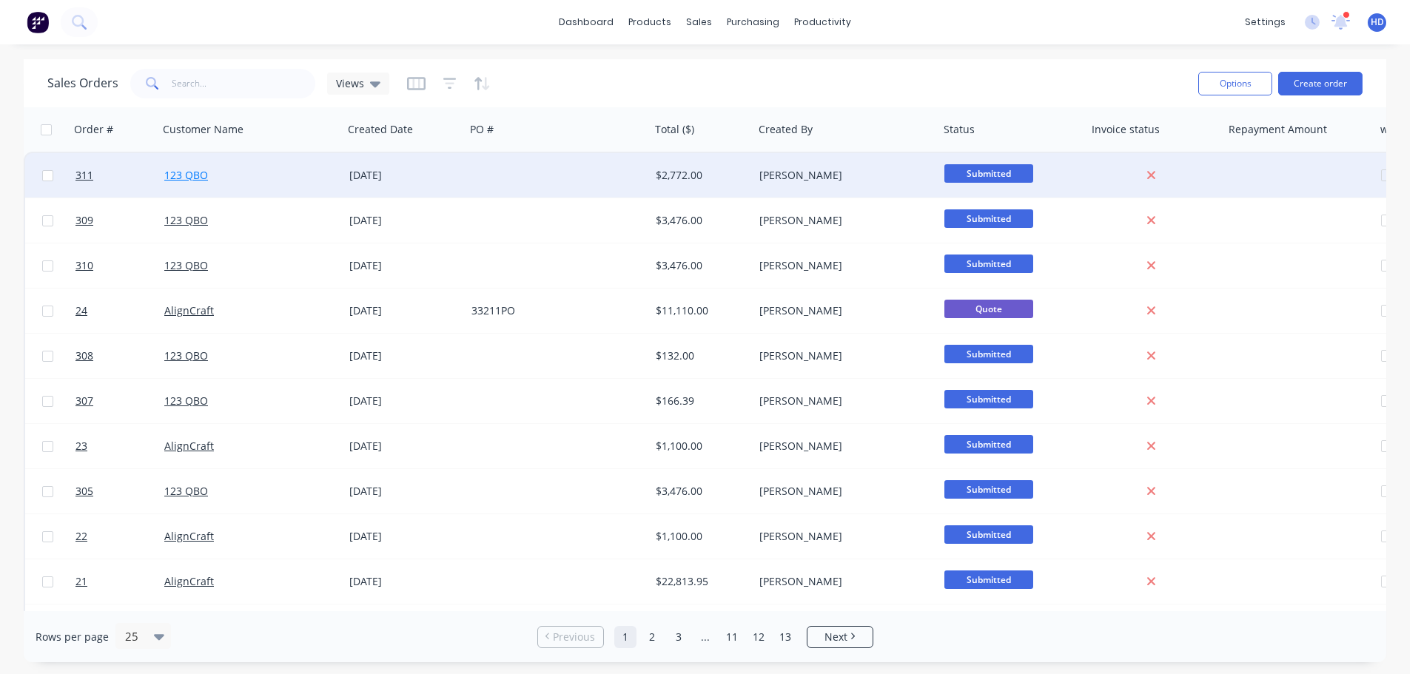
click at [186, 170] on link "123 QBO" at bounding box center [186, 175] width 44 height 14
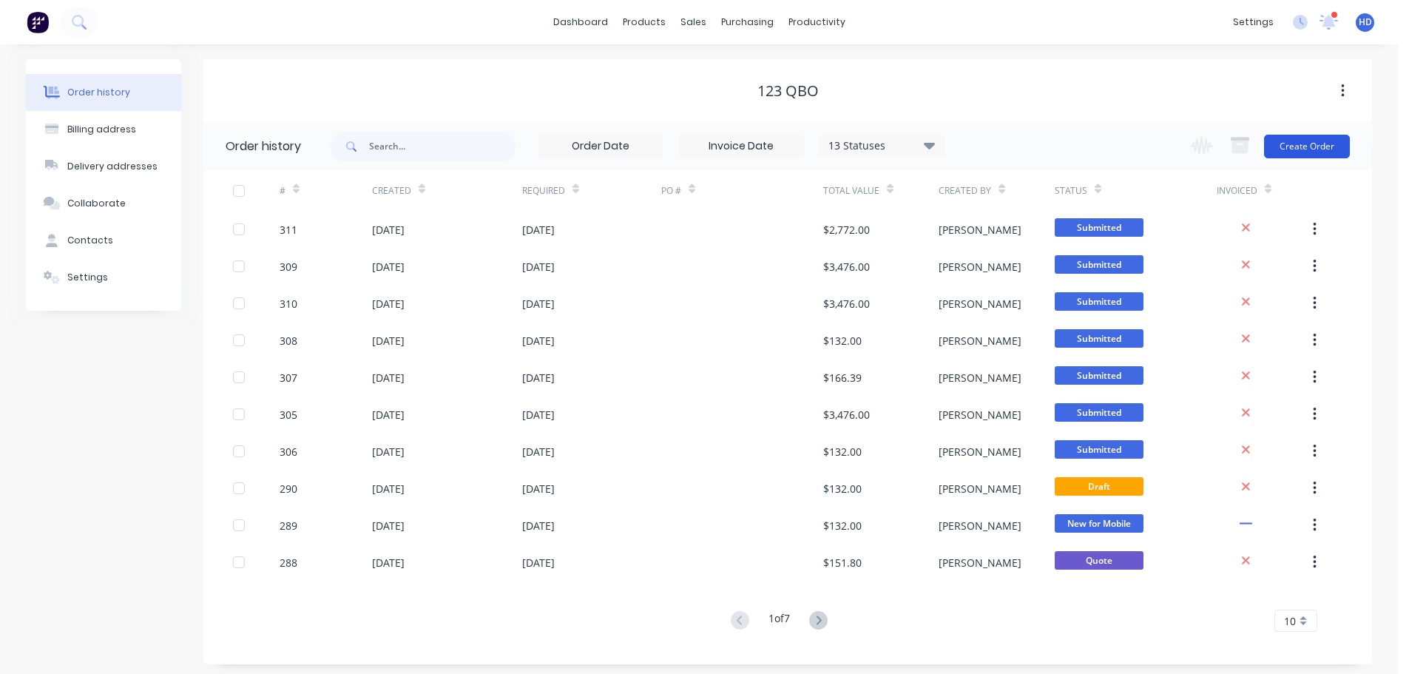
click at [1320, 144] on button "Create Order" at bounding box center [1307, 147] width 86 height 24
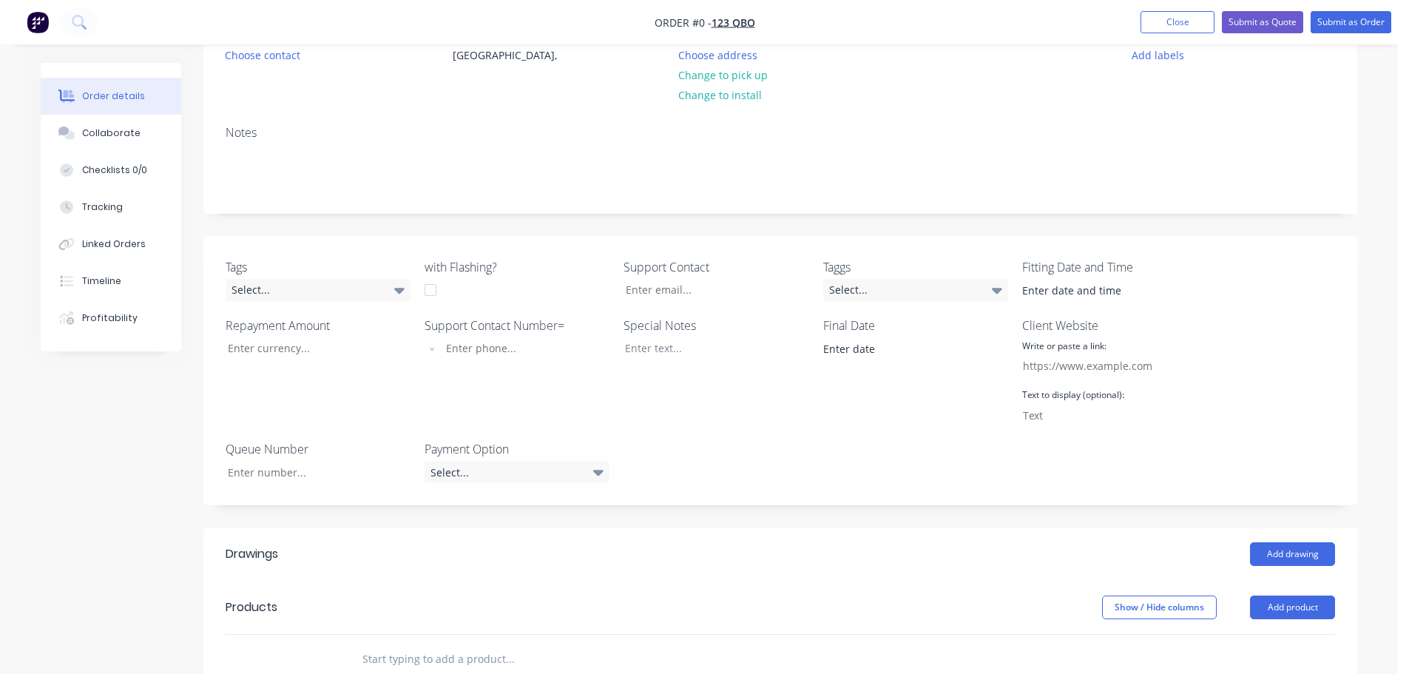
scroll to position [370, 0]
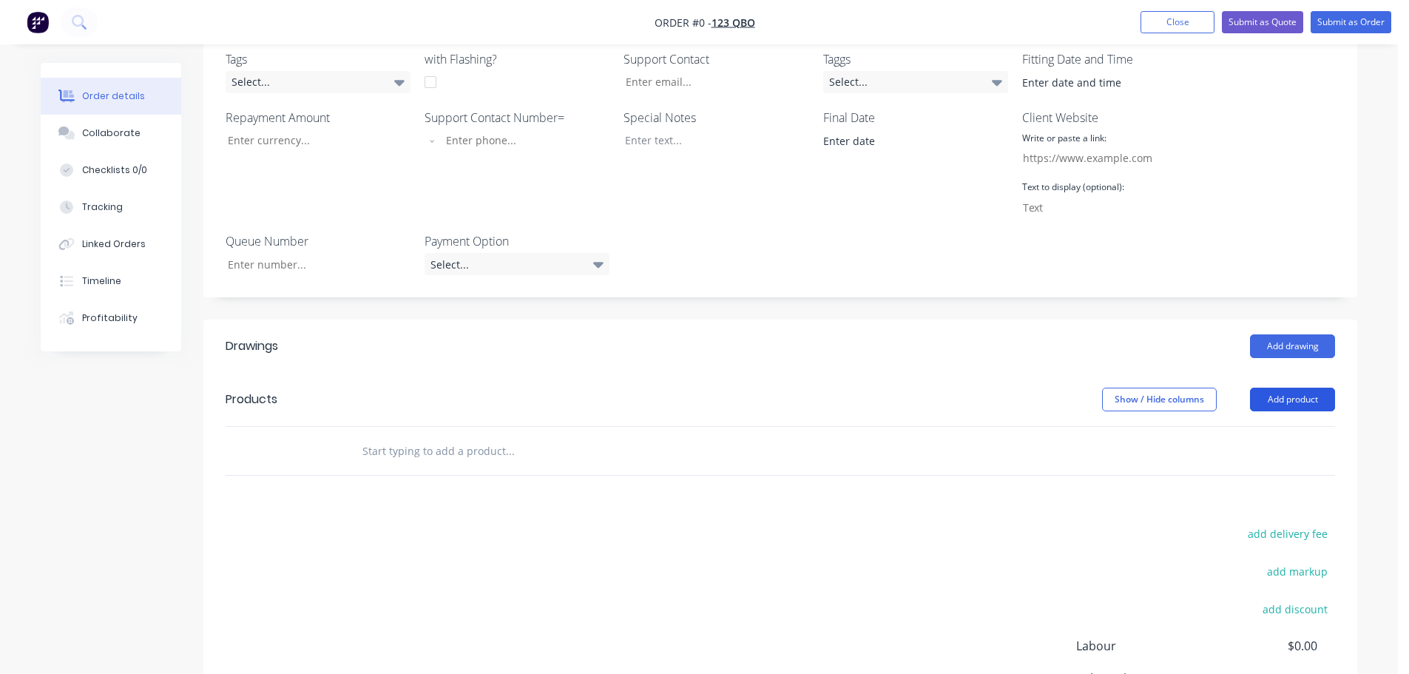
click at [1307, 405] on button "Add product" at bounding box center [1292, 400] width 85 height 24
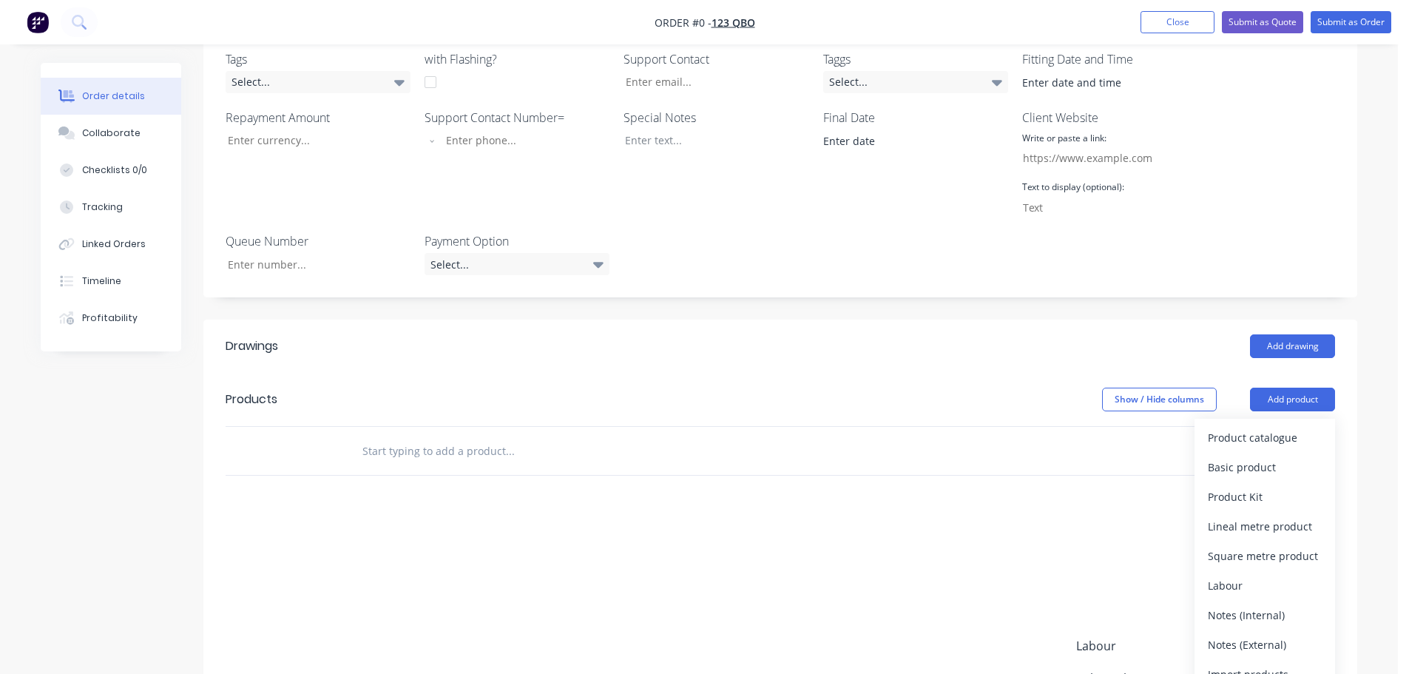
click at [1280, 437] on div "Product catalogue" at bounding box center [1265, 437] width 114 height 21
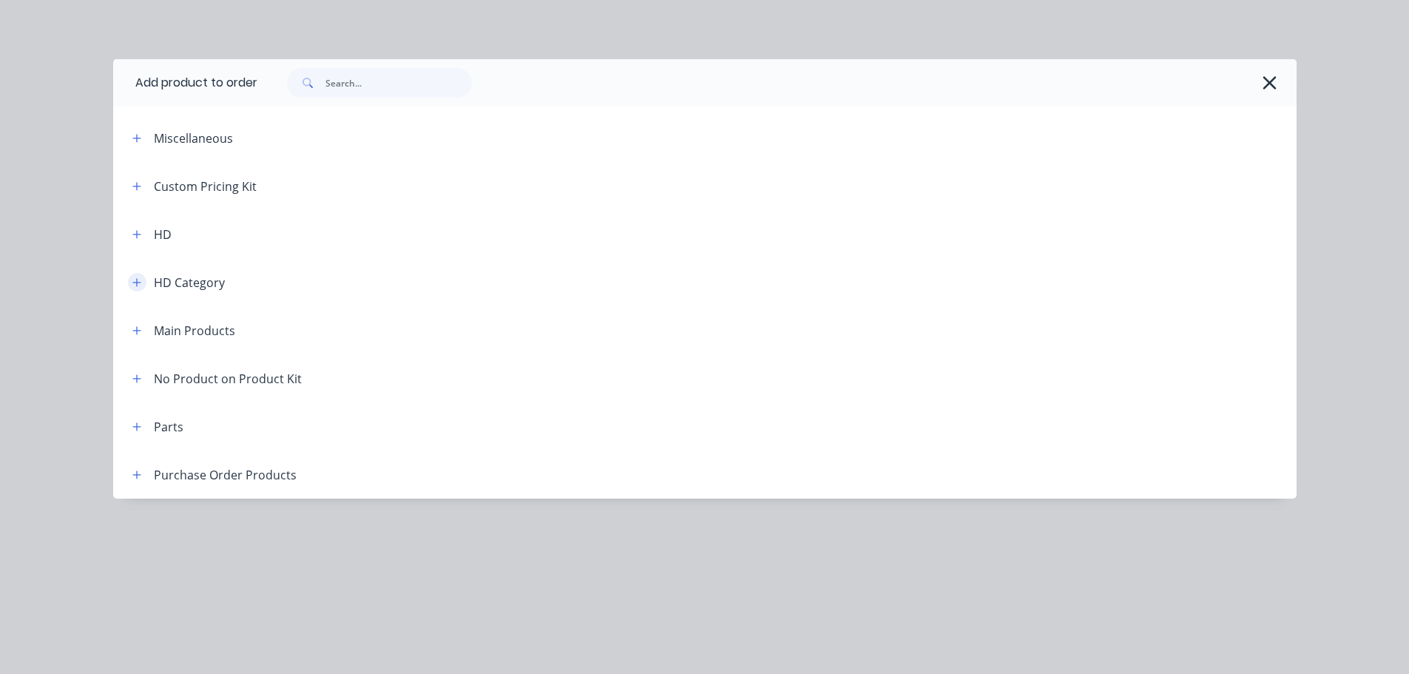
click at [138, 280] on icon "button" at bounding box center [136, 282] width 9 height 10
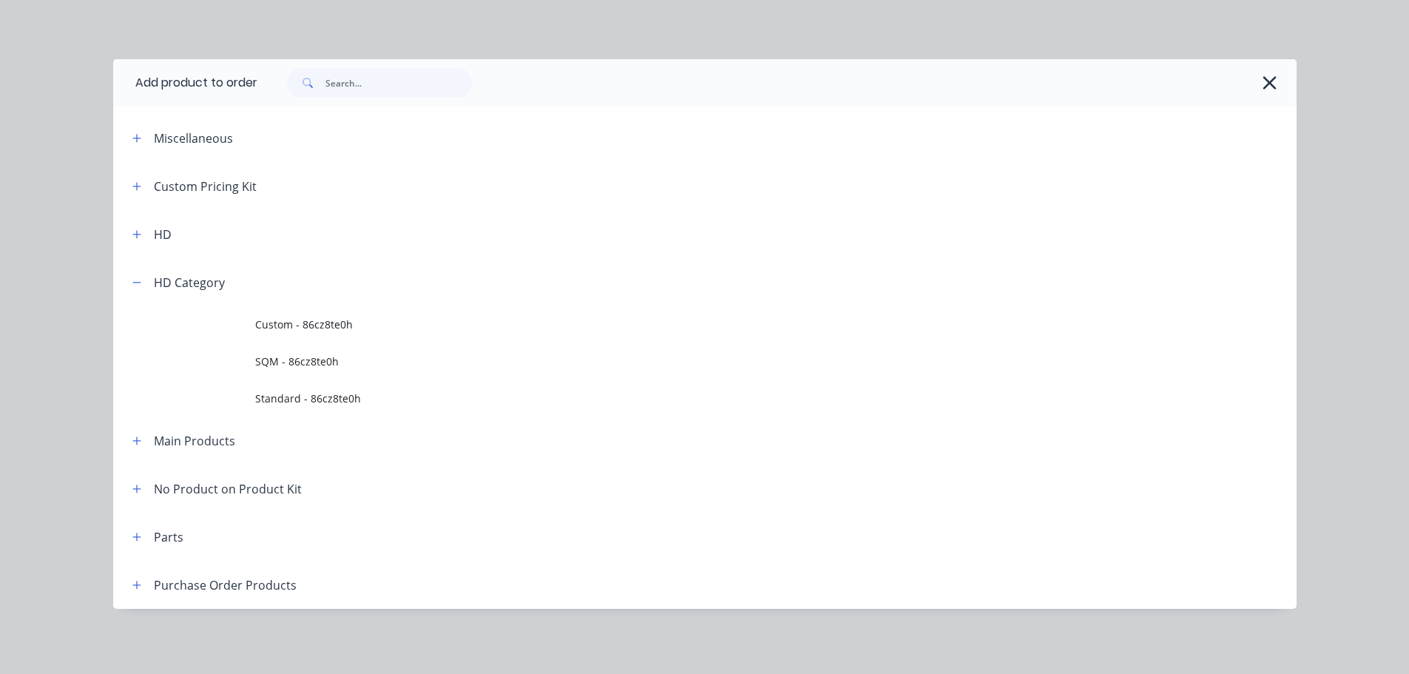
click at [132, 272] on header "HD Category" at bounding box center [705, 282] width 1184 height 48
click at [138, 286] on icon "button" at bounding box center [136, 282] width 9 height 10
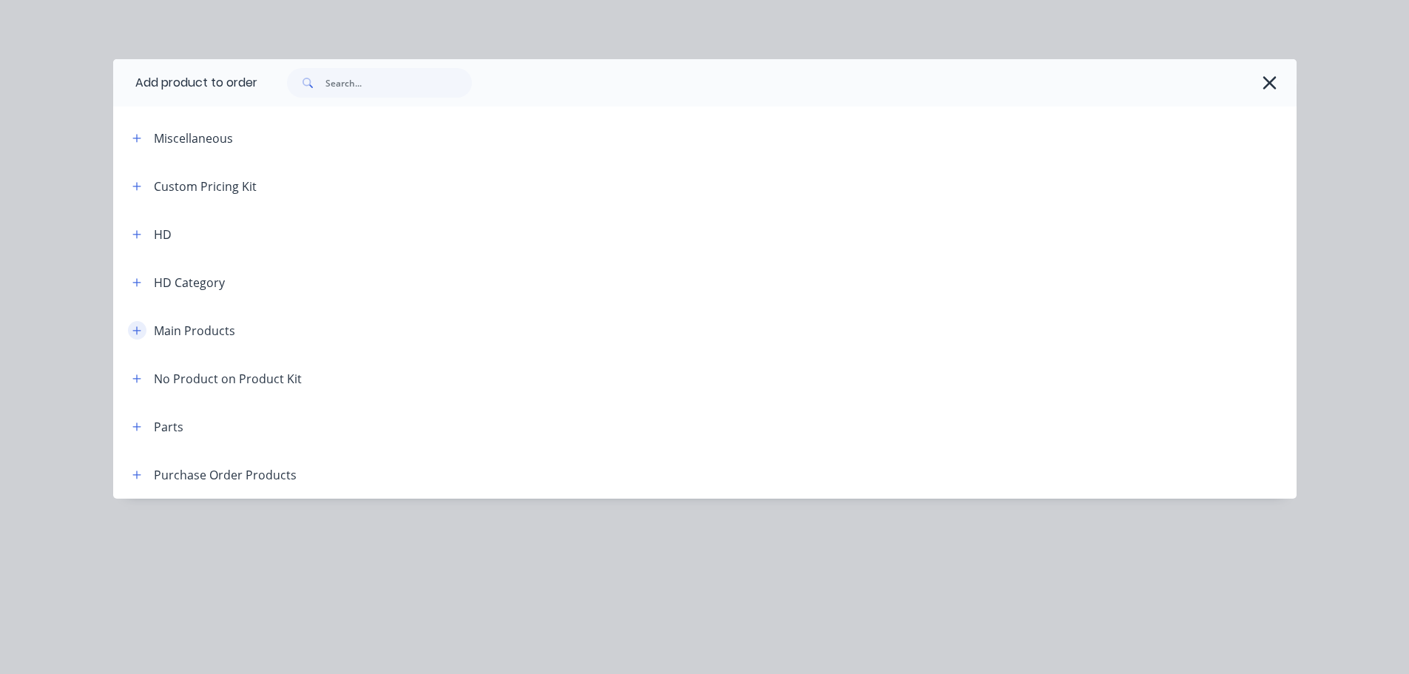
click at [136, 337] on button "button" at bounding box center [137, 330] width 18 height 18
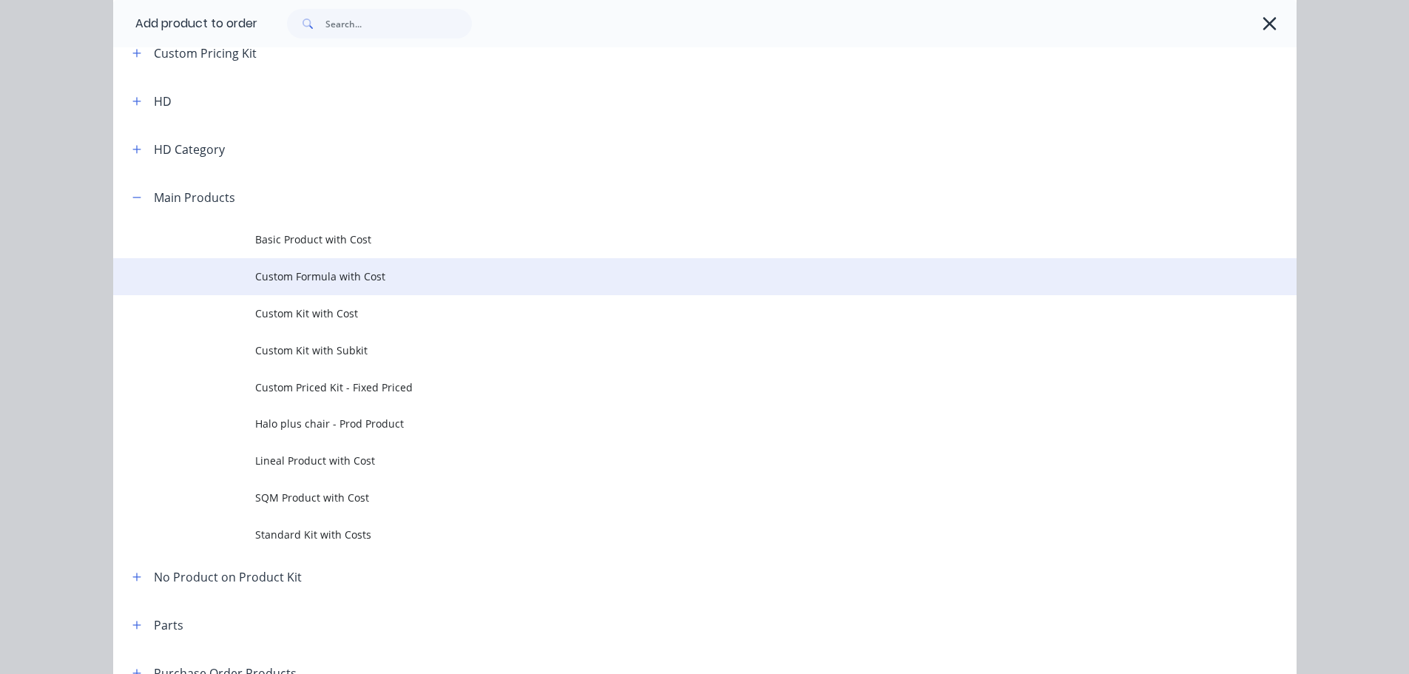
scroll to position [148, 0]
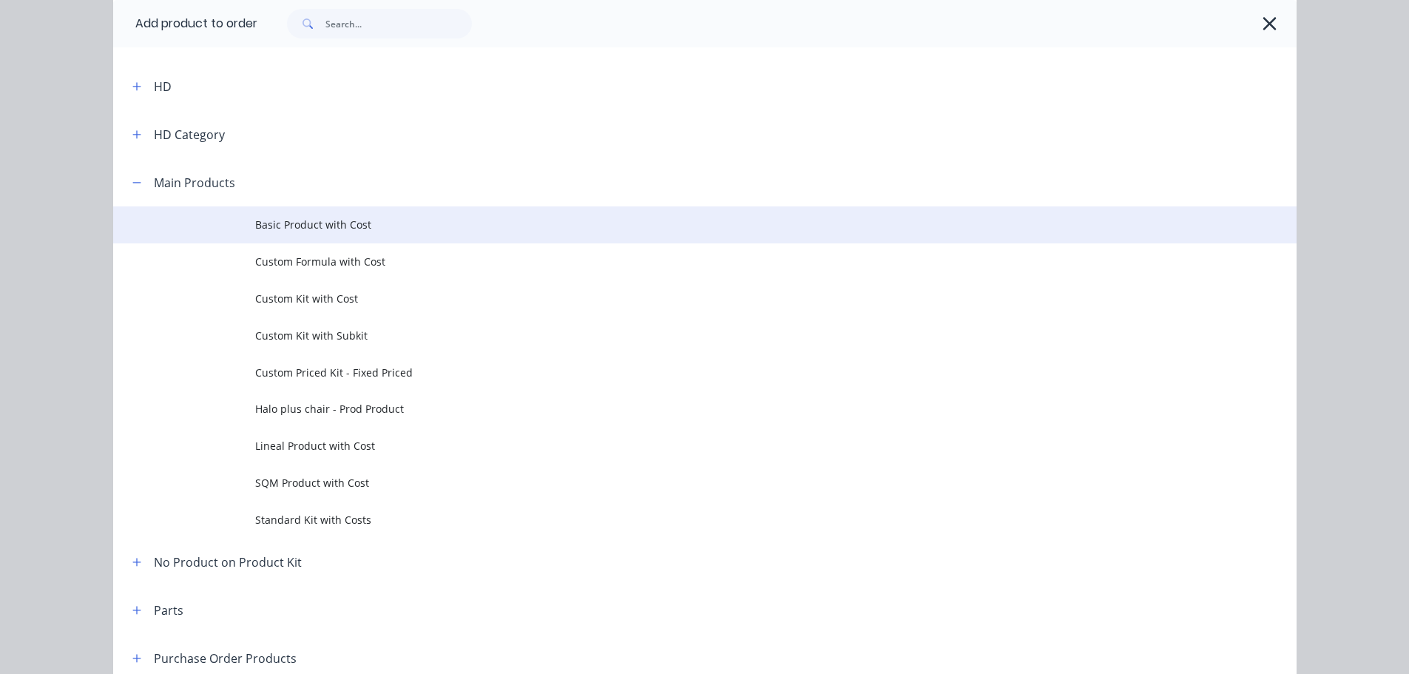
click at [329, 220] on span "Basic Product with Cost" at bounding box center [671, 225] width 833 height 16
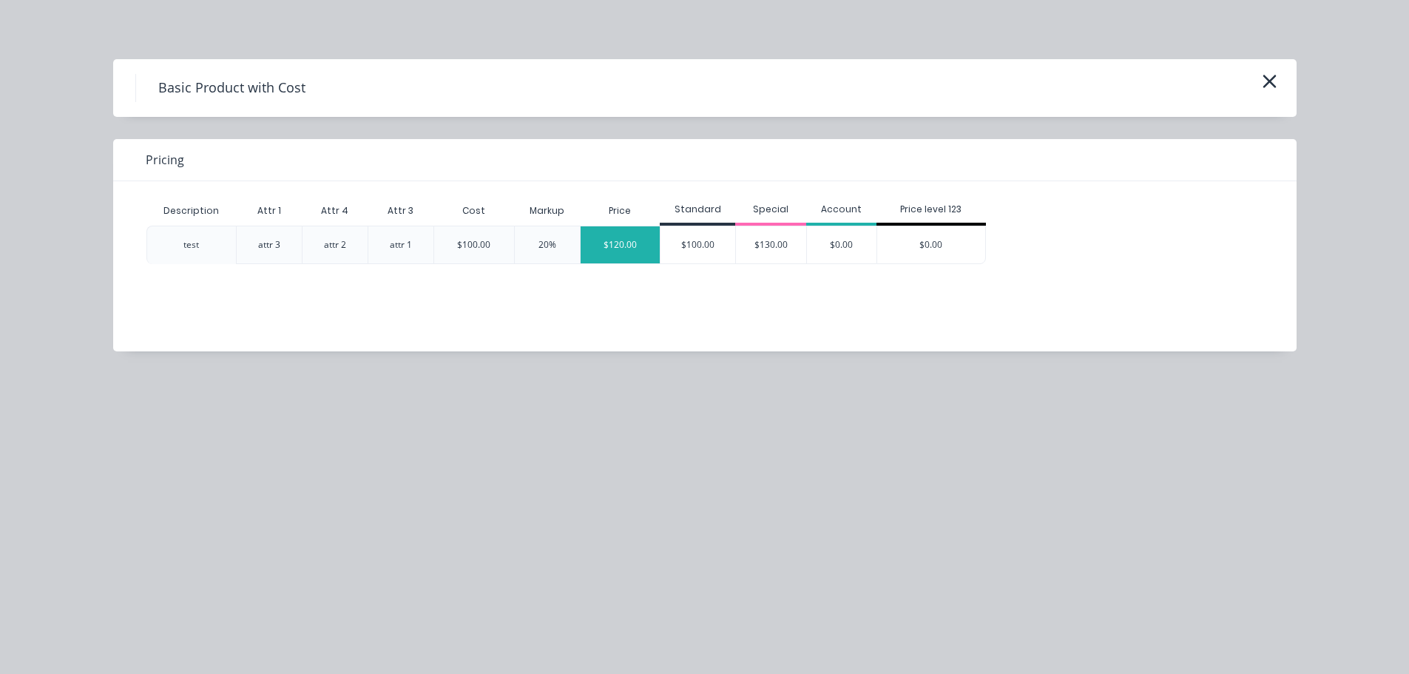
click at [610, 242] on div "$120.00" at bounding box center [621, 244] width 80 height 37
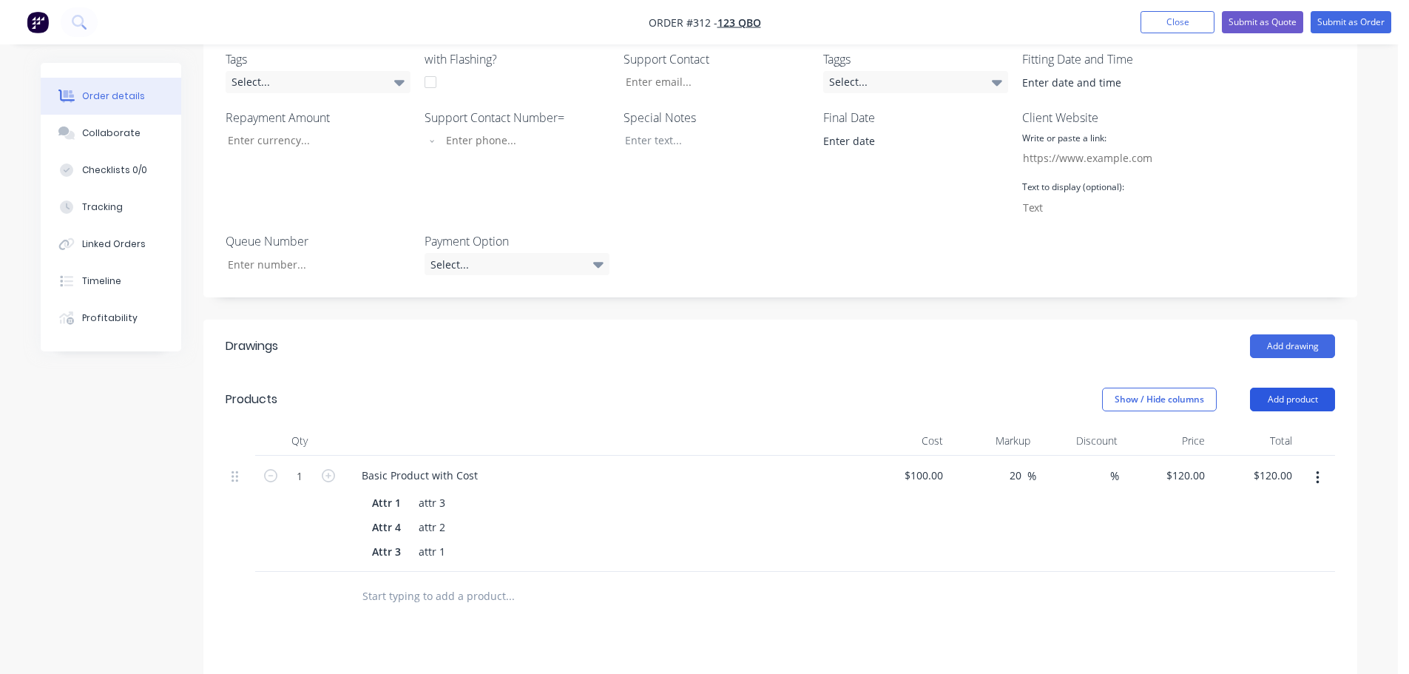
click at [1302, 404] on button "Add product" at bounding box center [1292, 400] width 85 height 24
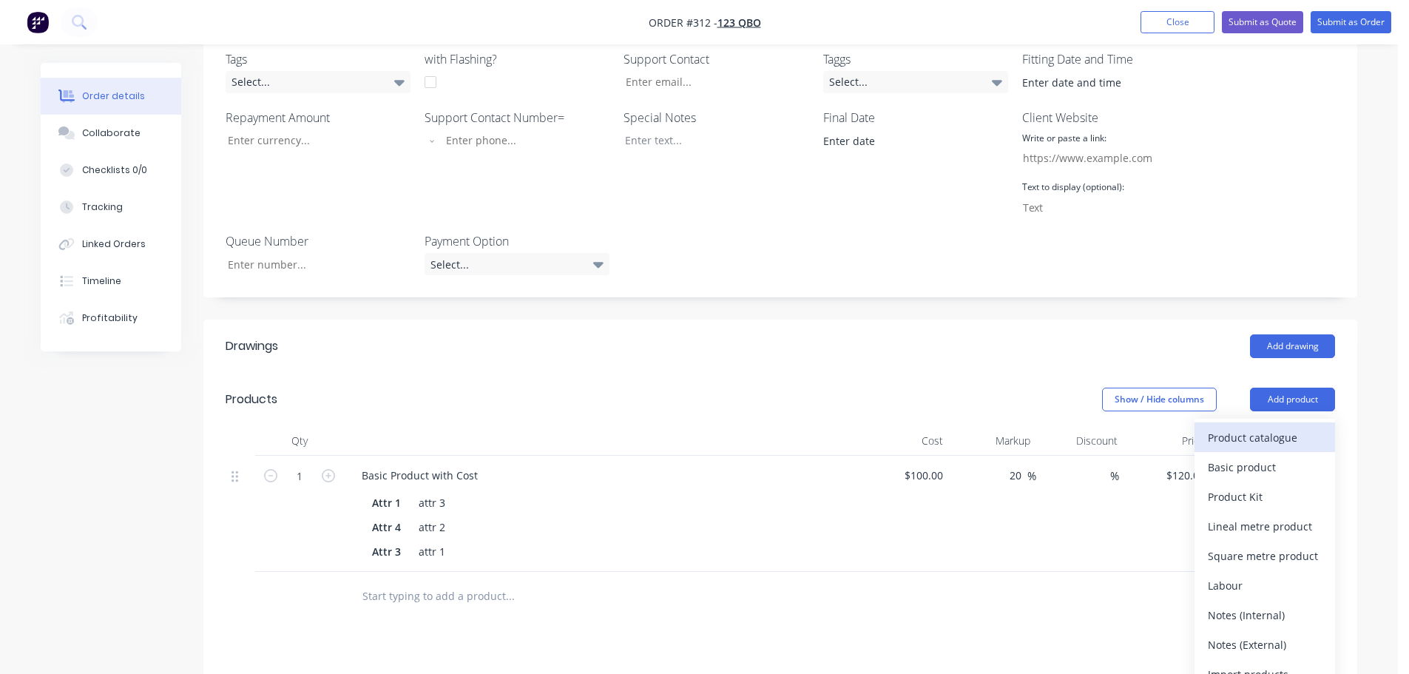
click at [1254, 434] on div "Product catalogue" at bounding box center [1265, 437] width 114 height 21
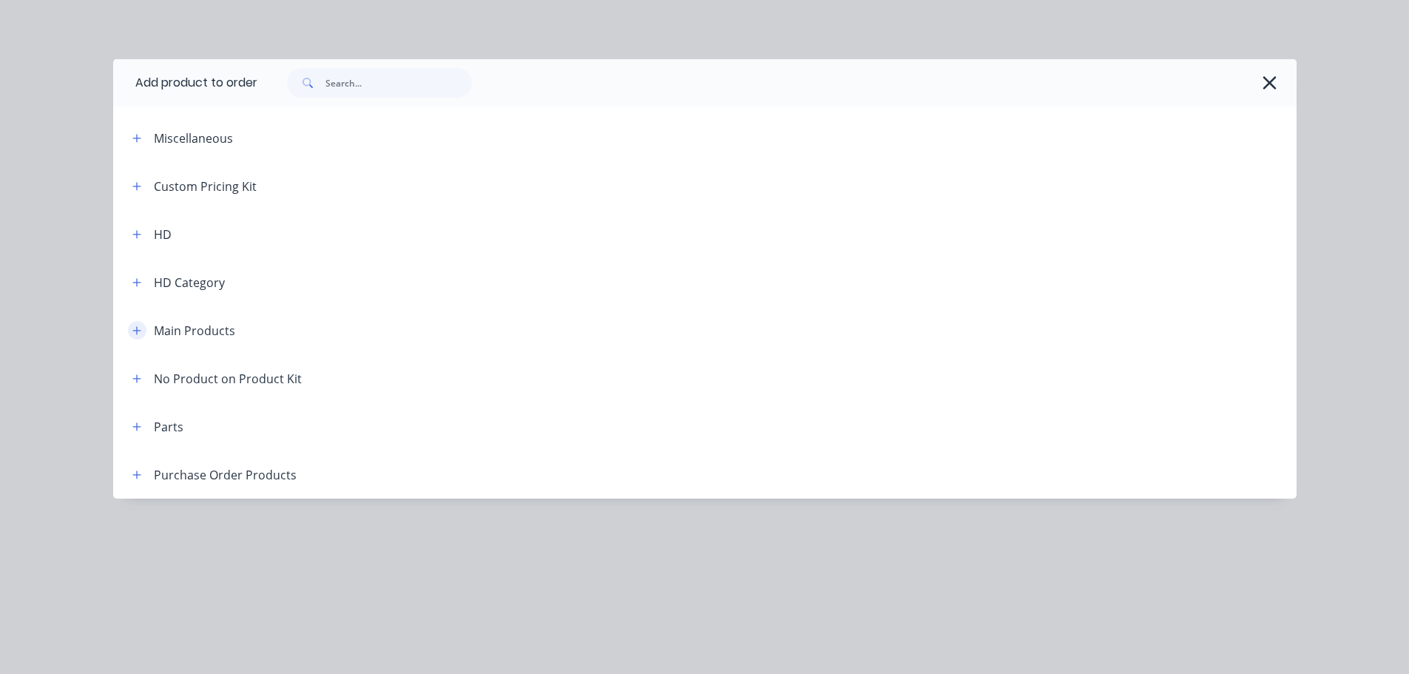
click at [144, 331] on button "button" at bounding box center [137, 330] width 18 height 18
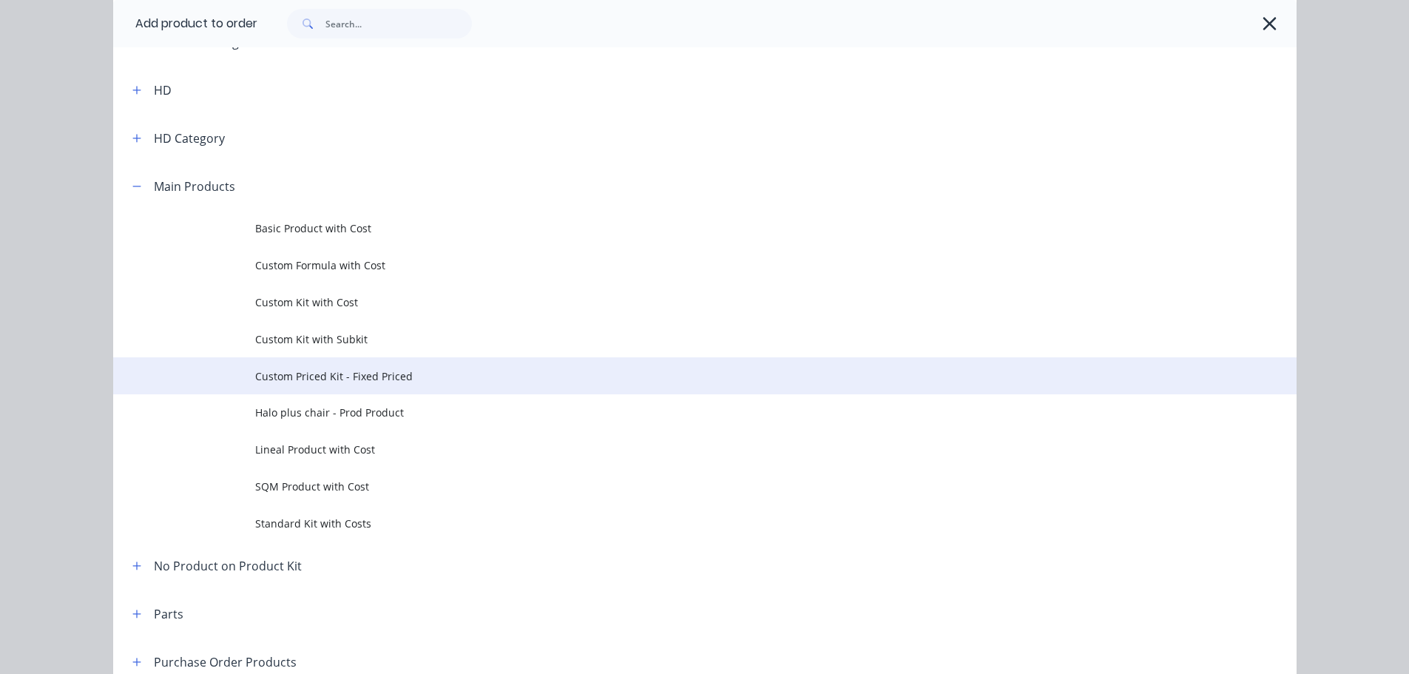
scroll to position [148, 0]
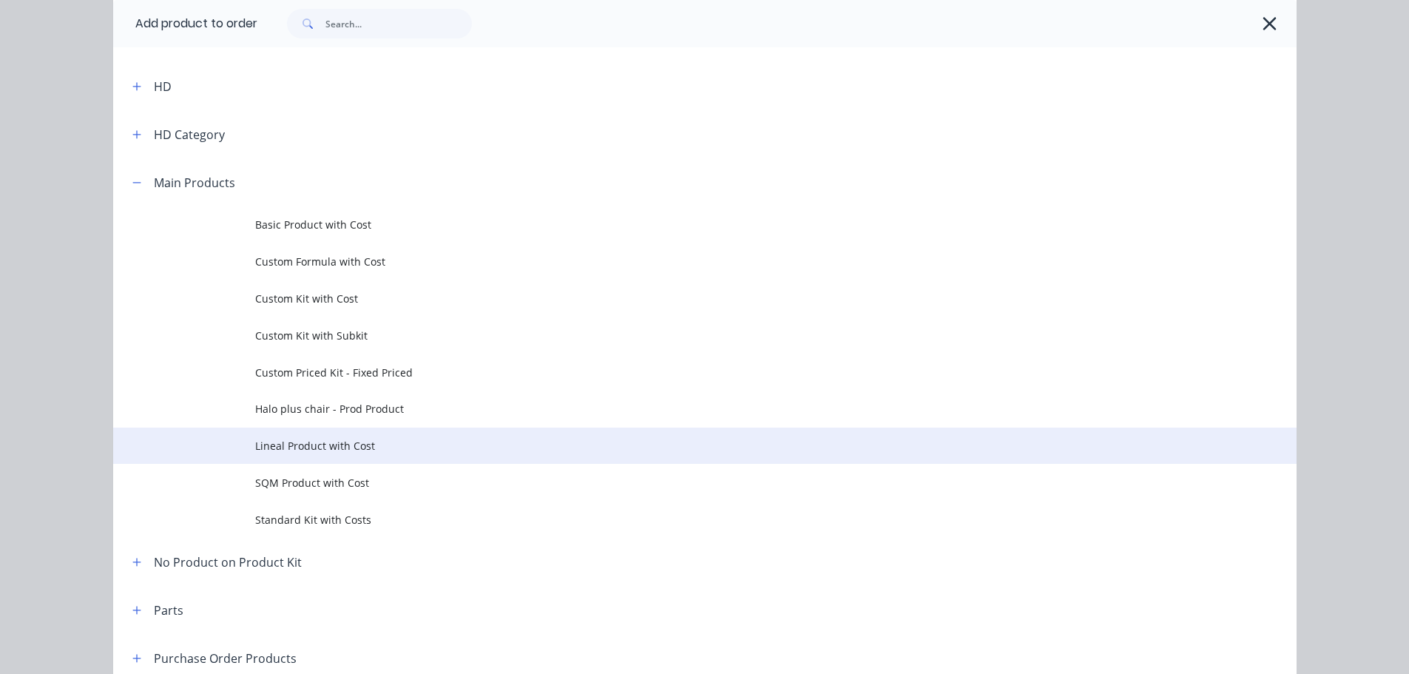
click at [311, 445] on span "Lineal Product with Cost" at bounding box center [671, 446] width 833 height 16
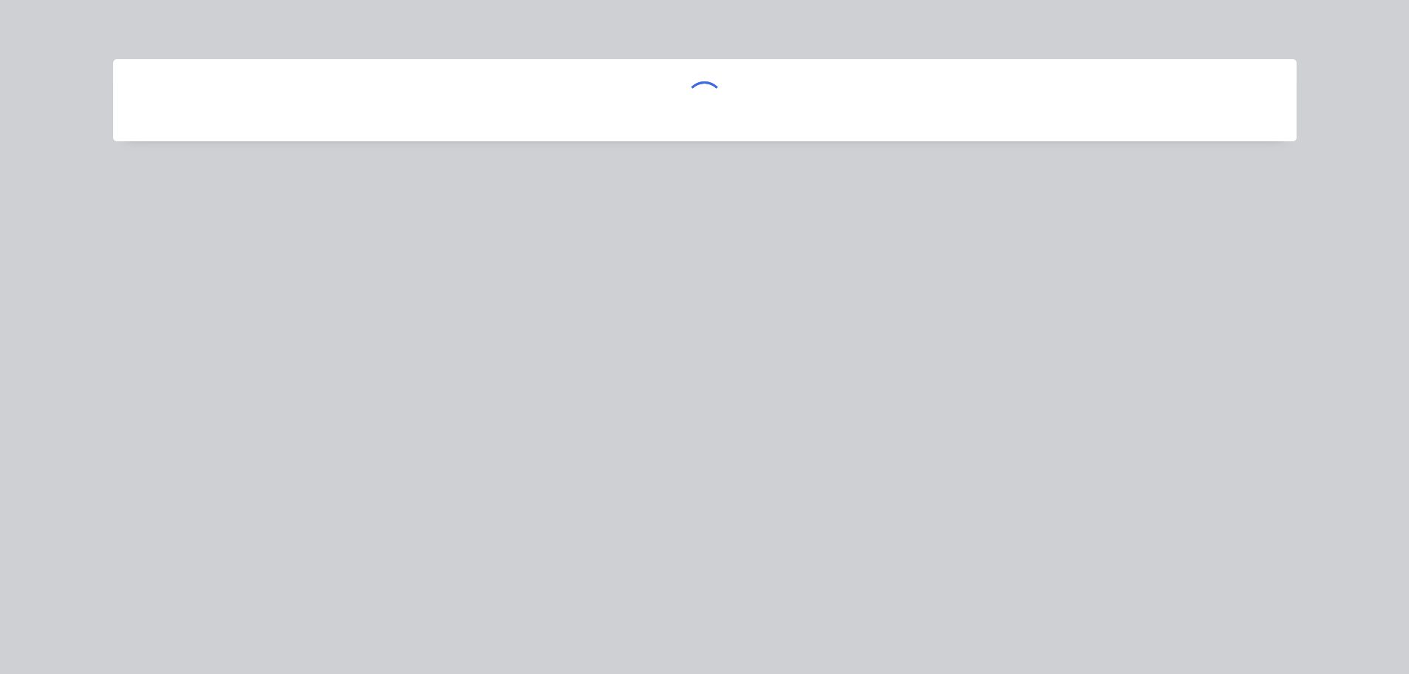
scroll to position [0, 0]
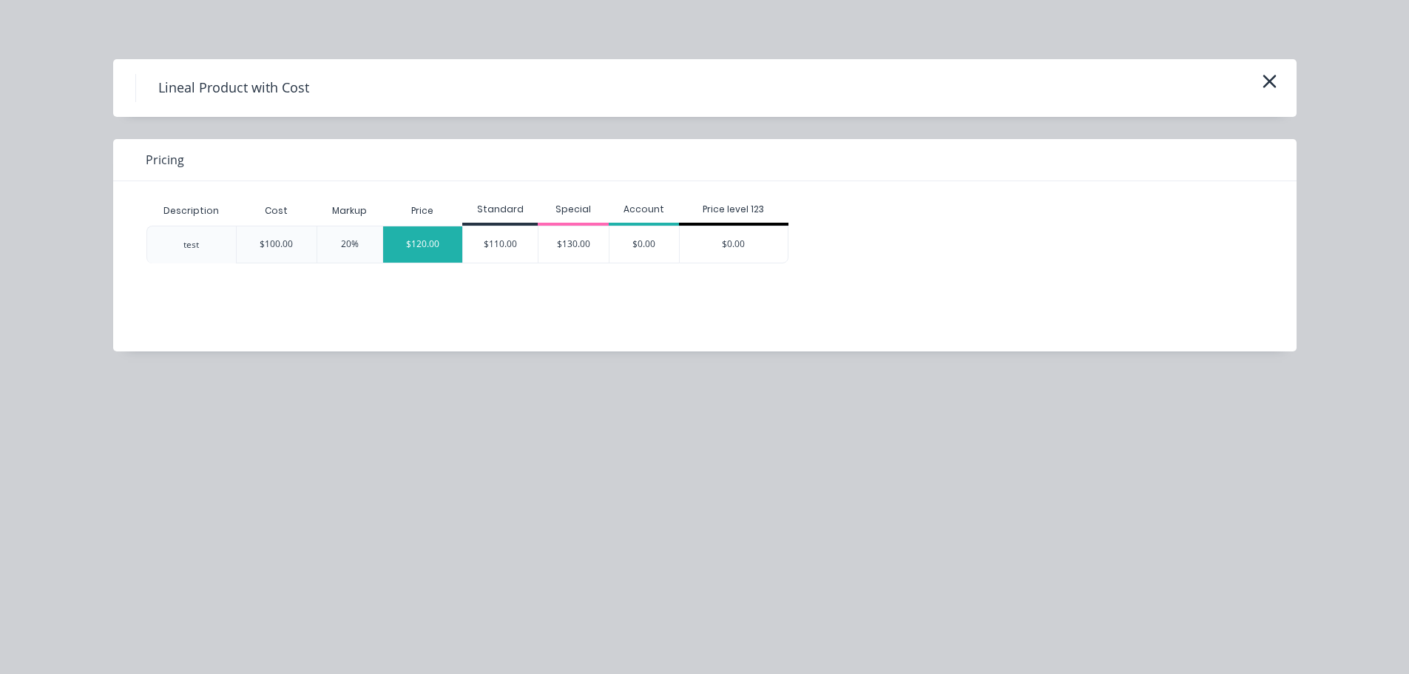
click at [434, 247] on div "$120.00" at bounding box center [423, 244] width 80 height 36
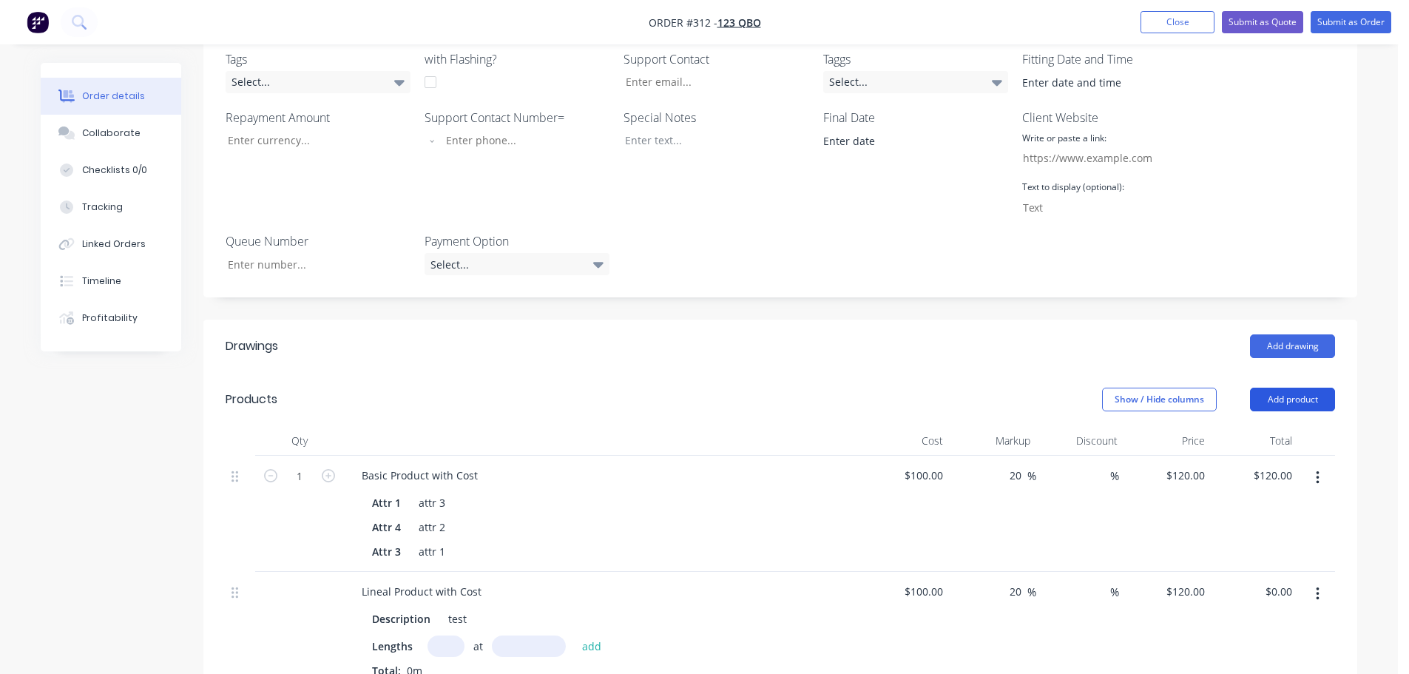
click at [1292, 399] on button "Add product" at bounding box center [1292, 400] width 85 height 24
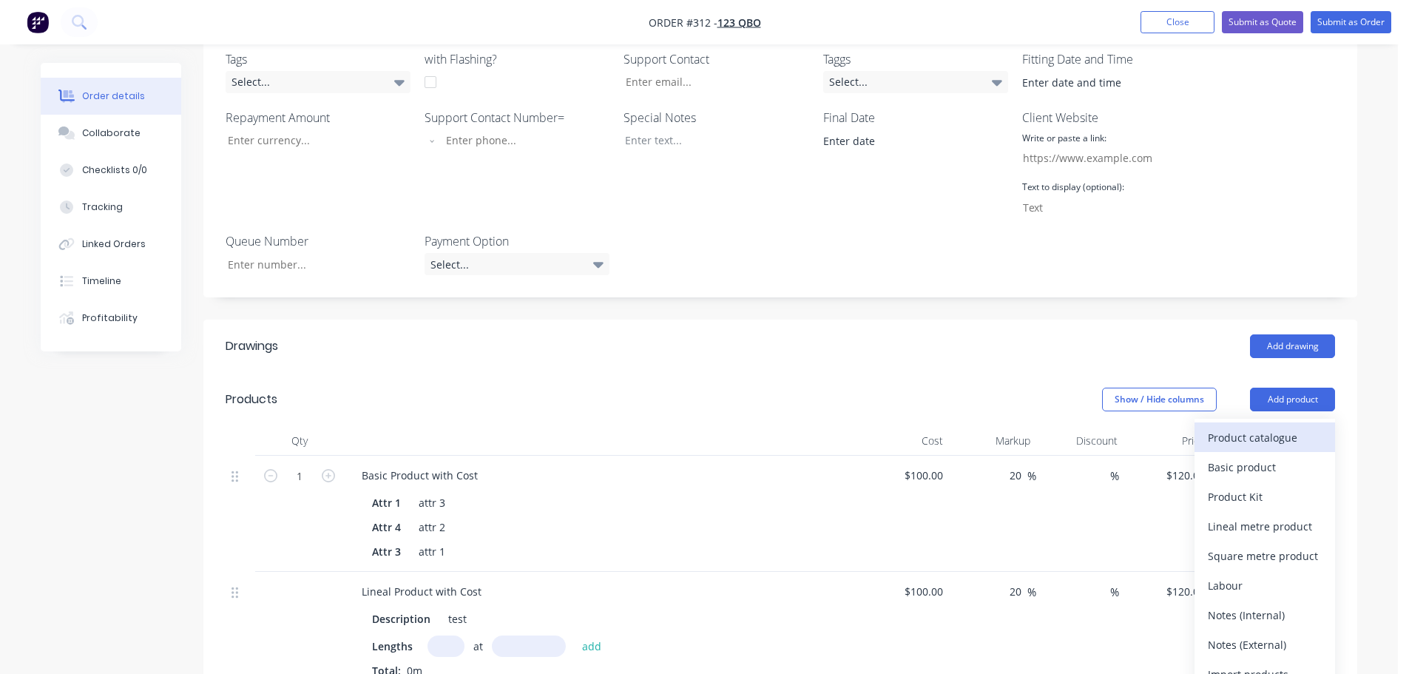
click at [1262, 439] on div "Product catalogue" at bounding box center [1265, 437] width 114 height 21
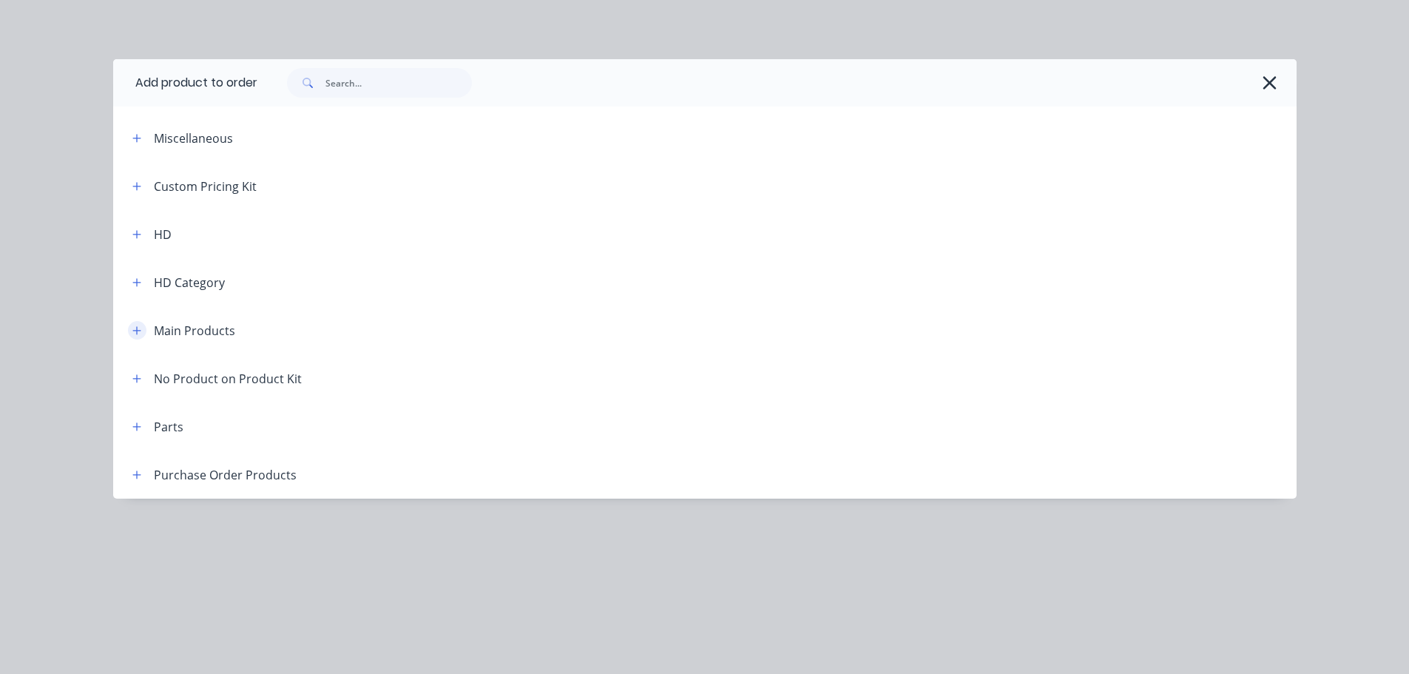
click at [133, 328] on icon "button" at bounding box center [136, 331] width 9 height 10
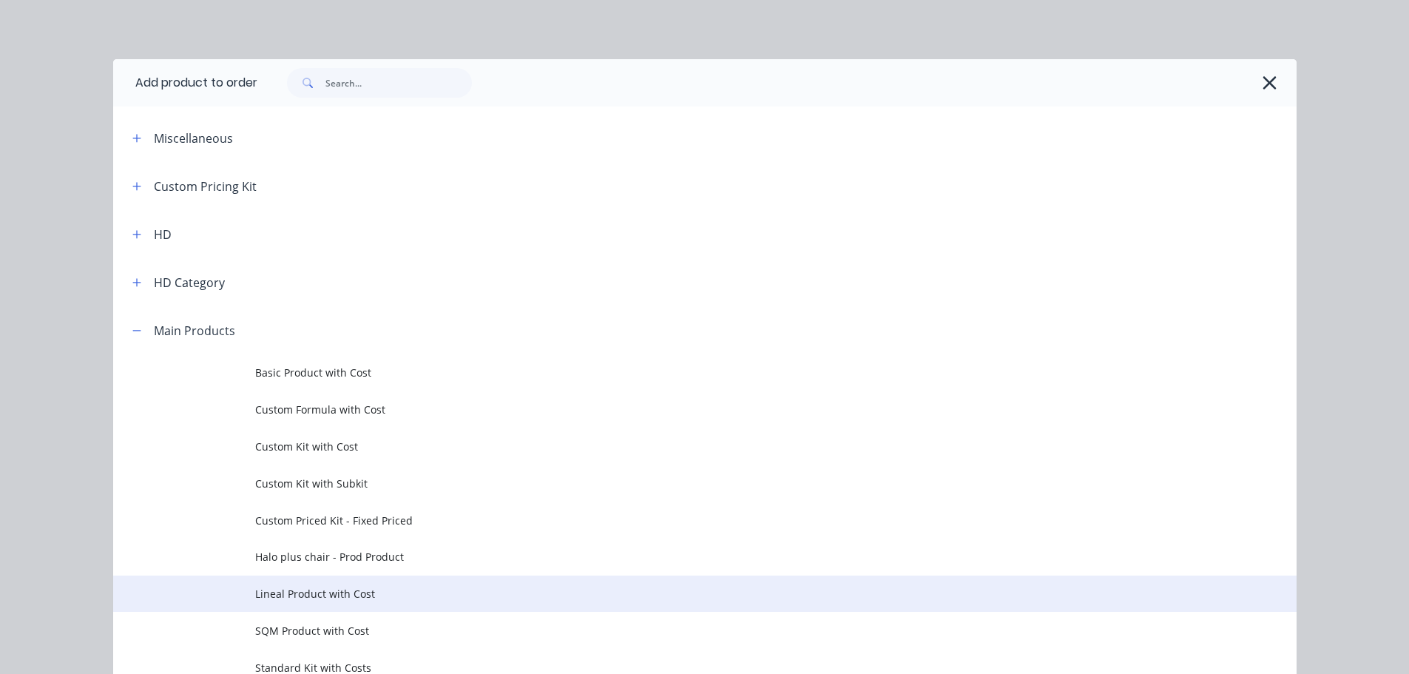
scroll to position [148, 0]
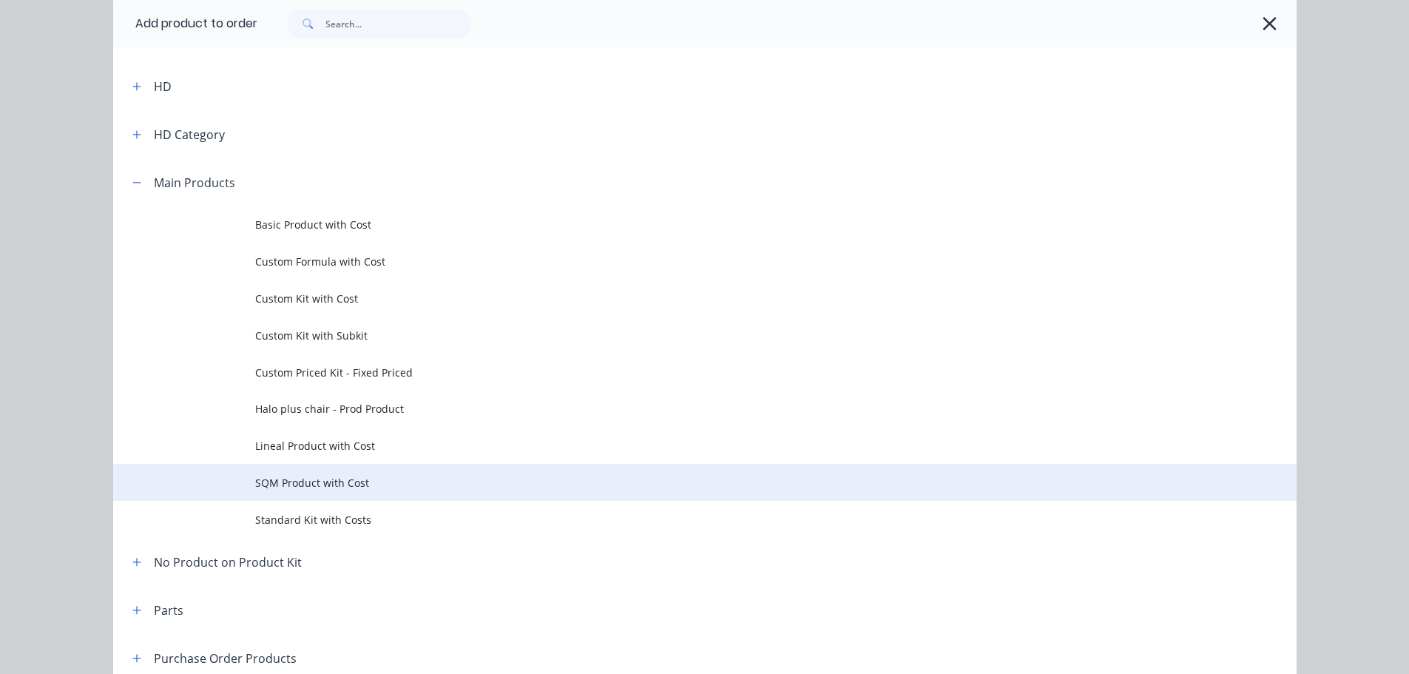
click at [312, 484] on span "SQM Product with Cost" at bounding box center [671, 483] width 833 height 16
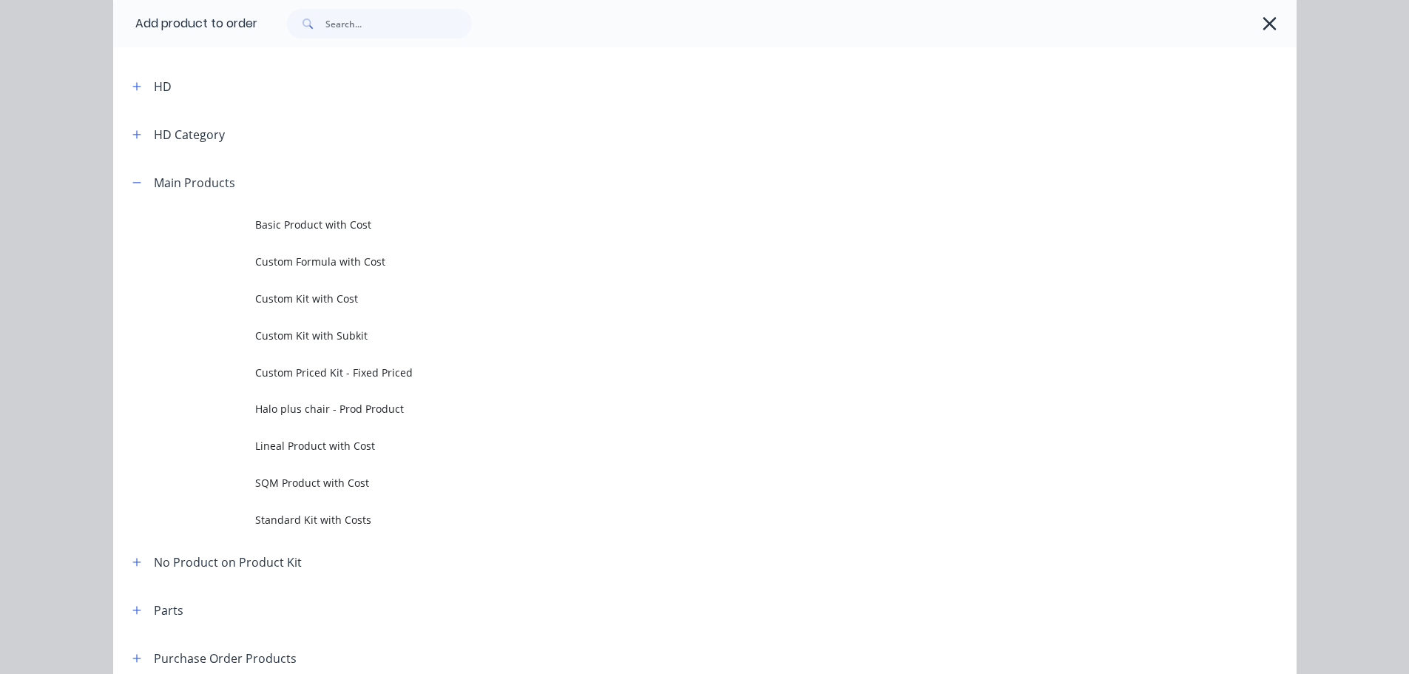
scroll to position [0, 0]
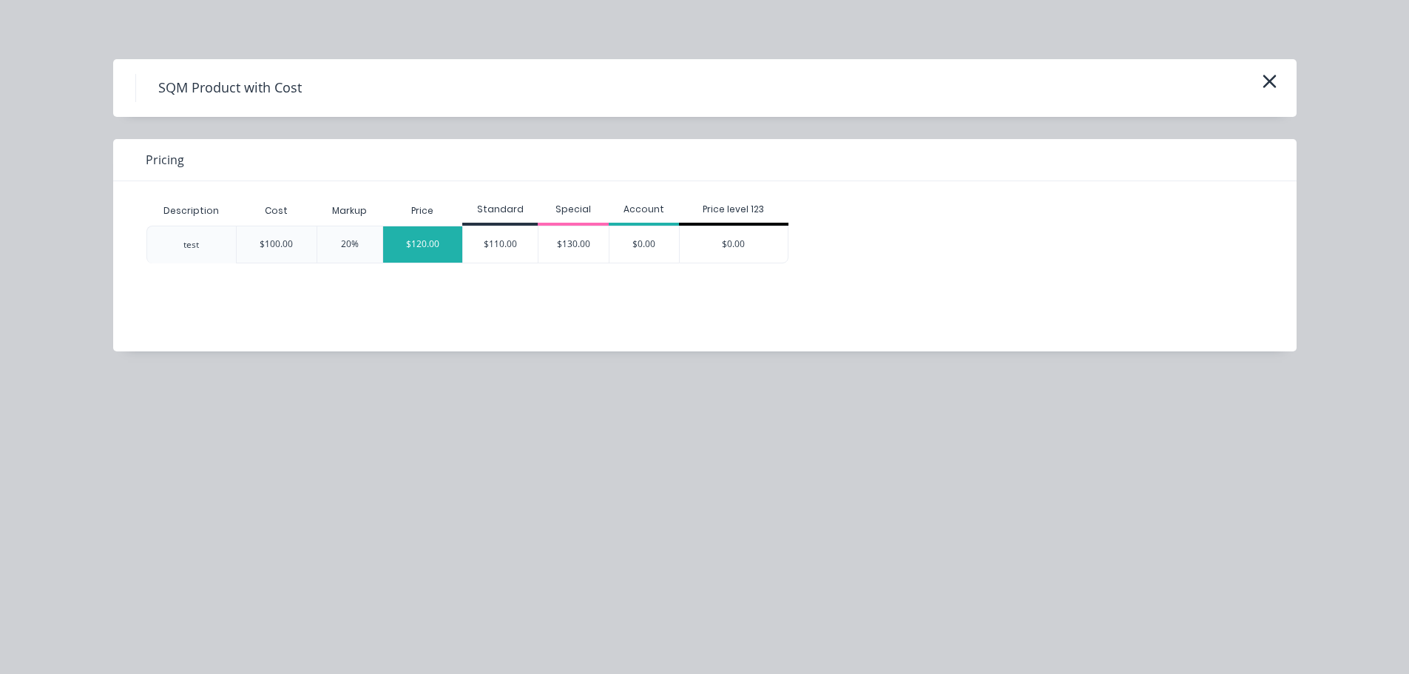
click at [406, 235] on div "$120.00" at bounding box center [423, 244] width 80 height 36
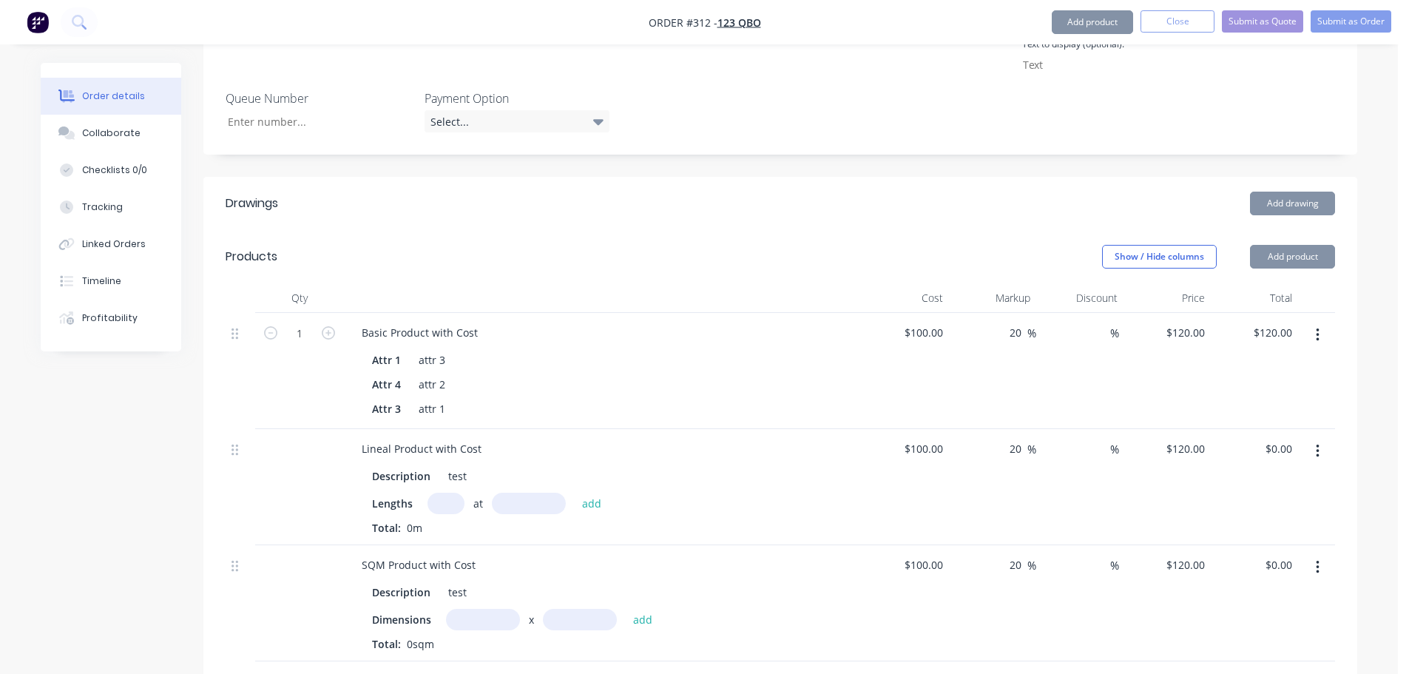
scroll to position [814, 0]
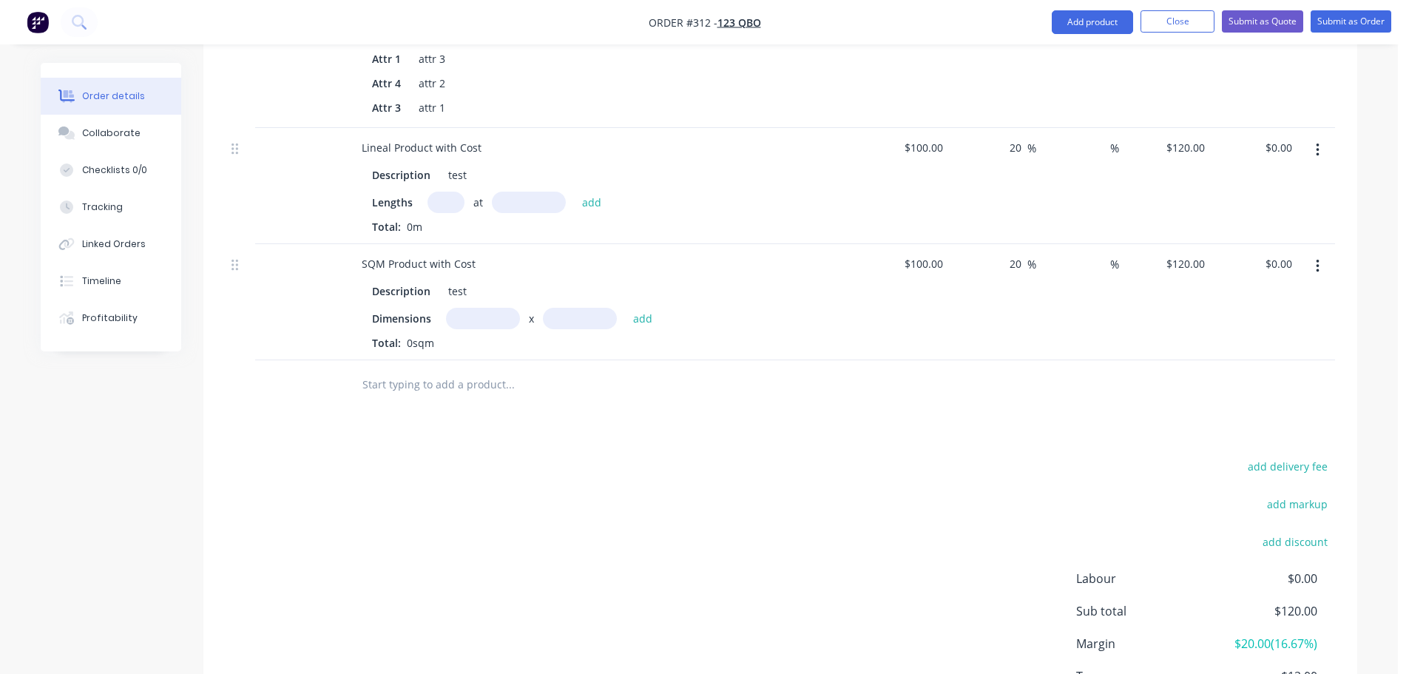
click at [451, 204] on input "text" at bounding box center [446, 202] width 37 height 21
type input "1"
click at [547, 204] on input "text" at bounding box center [529, 202] width 74 height 21
type input "1000"
click at [575, 192] on button "add" at bounding box center [592, 202] width 35 height 20
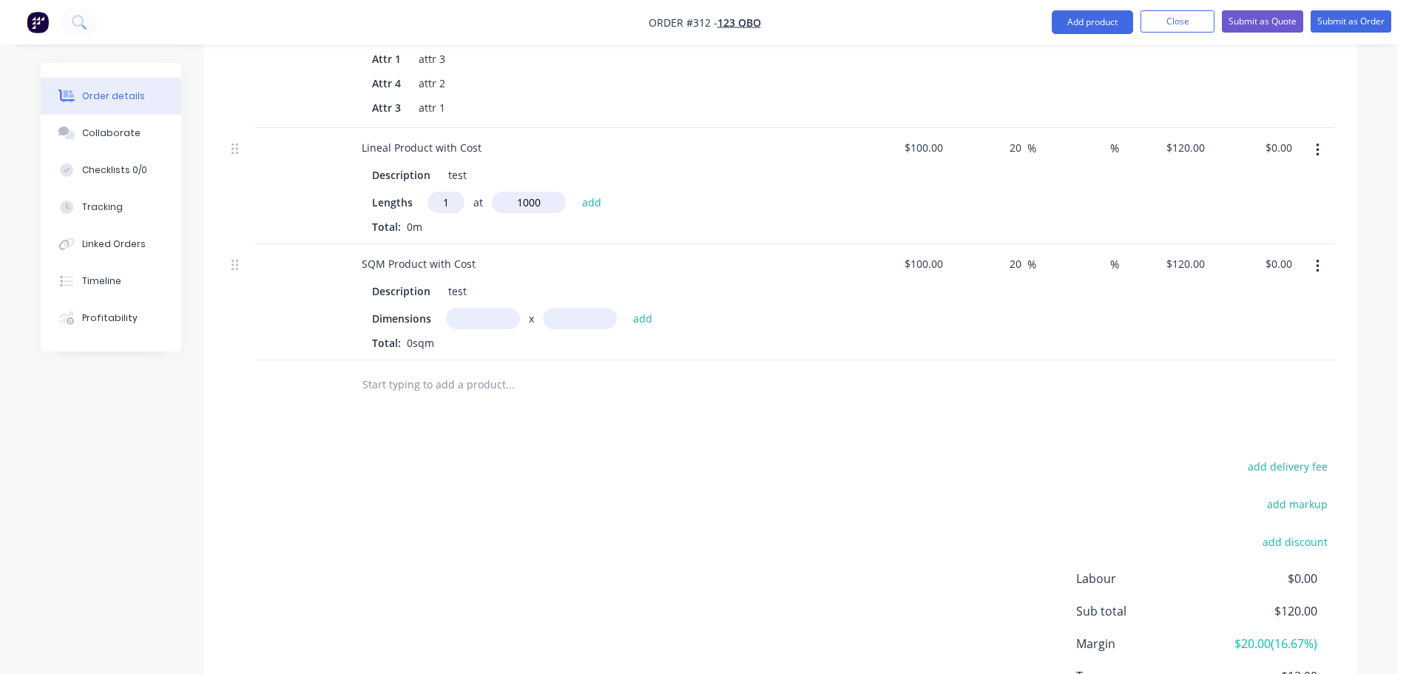
type input "$120.00"
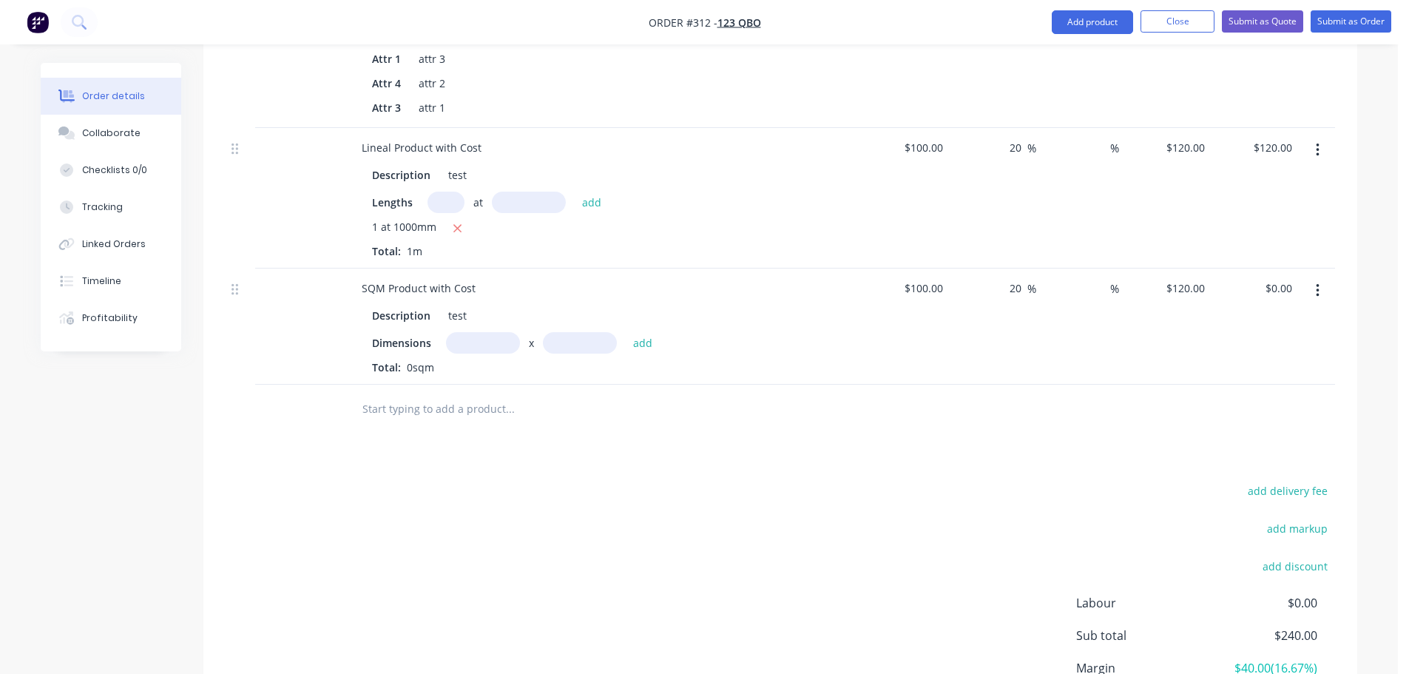
click at [485, 348] on input "text" at bounding box center [483, 342] width 74 height 21
type input "1m"
click at [593, 343] on input "text" at bounding box center [580, 342] width 74 height 21
type input "1"
click at [626, 333] on button "add" at bounding box center [643, 343] width 35 height 20
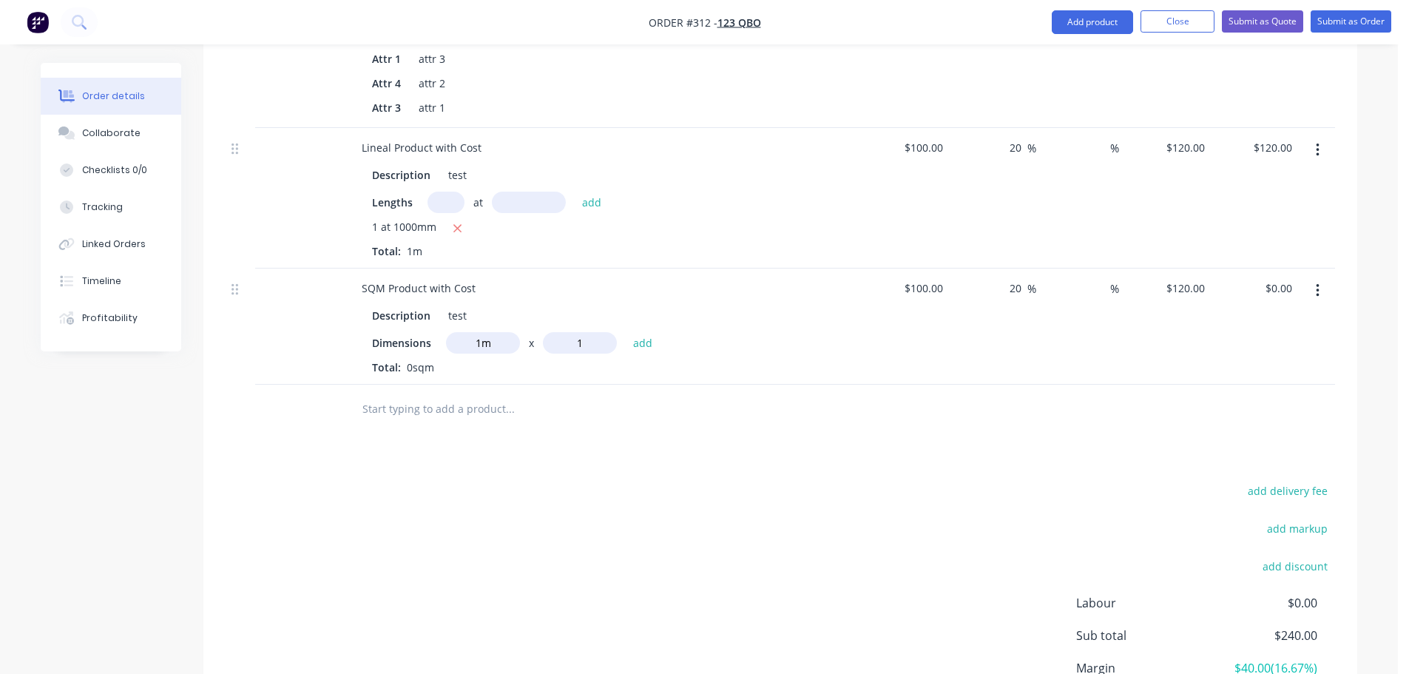
type input "$120.00"
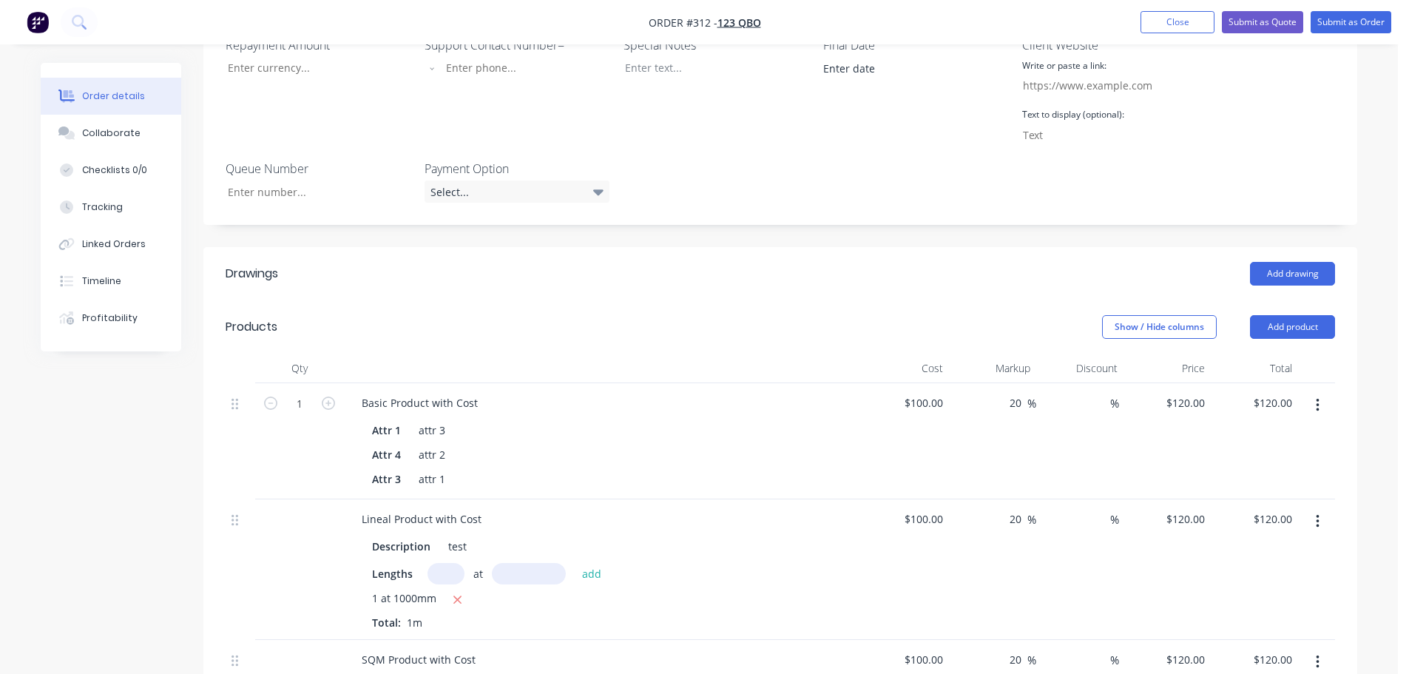
scroll to position [296, 0]
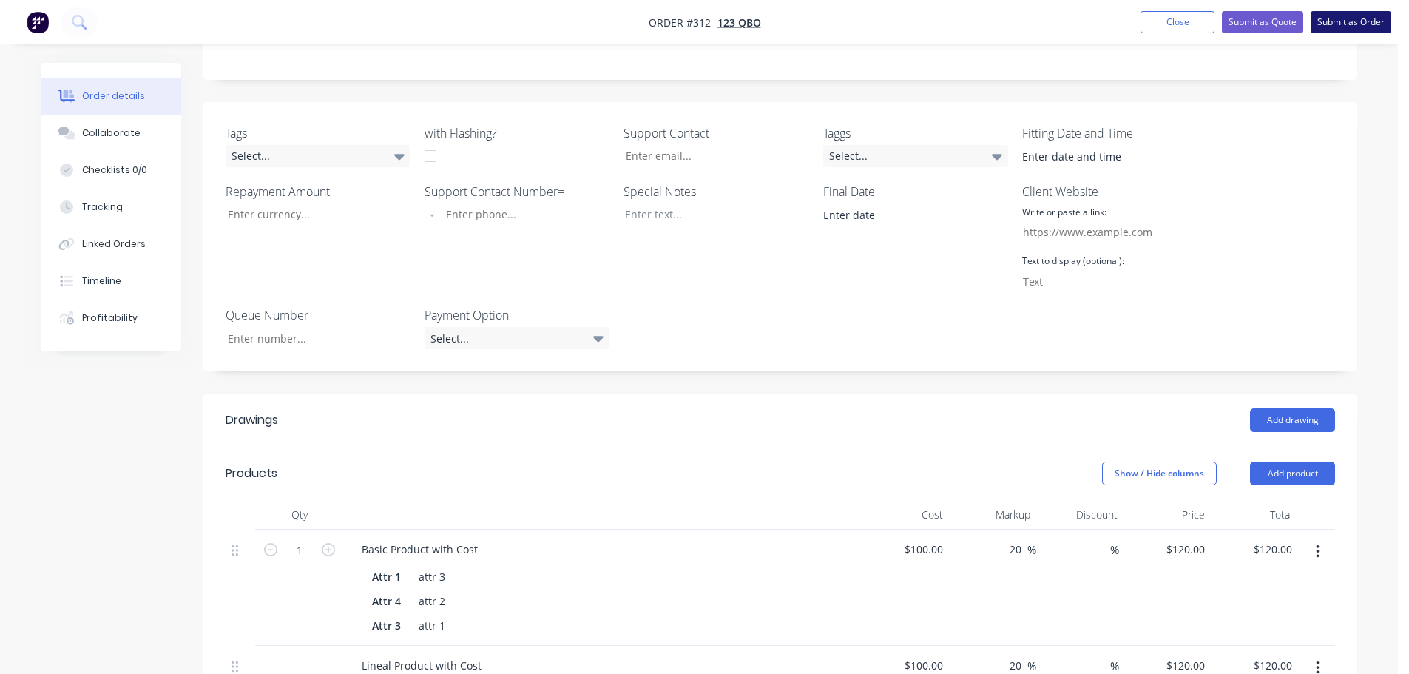
click at [1365, 16] on button "Submit as Order" at bounding box center [1351, 22] width 81 height 22
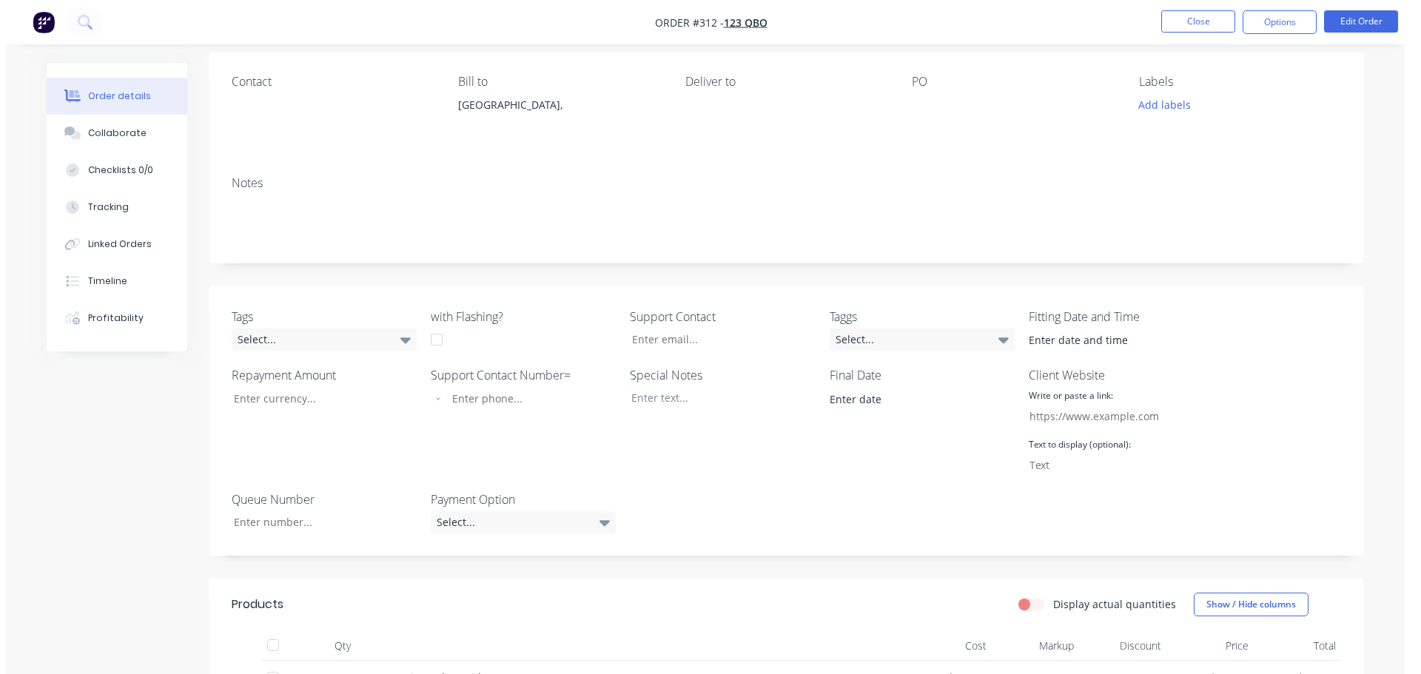
scroll to position [0, 0]
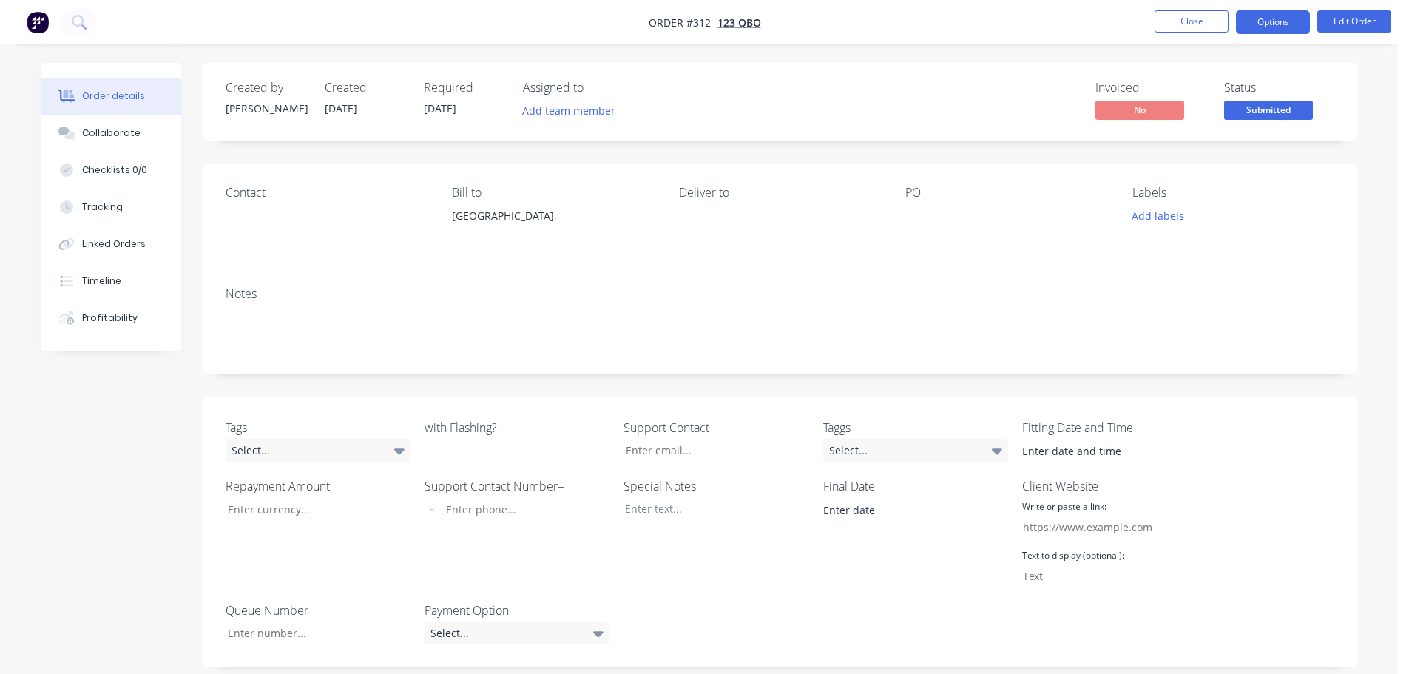
drag, startPoint x: 1312, startPoint y: 18, endPoint x: 1291, endPoint y: 23, distance: 21.2
click at [1310, 18] on ul "Close Options Edit Order" at bounding box center [1273, 22] width 272 height 24
click at [1274, 24] on button "Options" at bounding box center [1273, 22] width 74 height 24
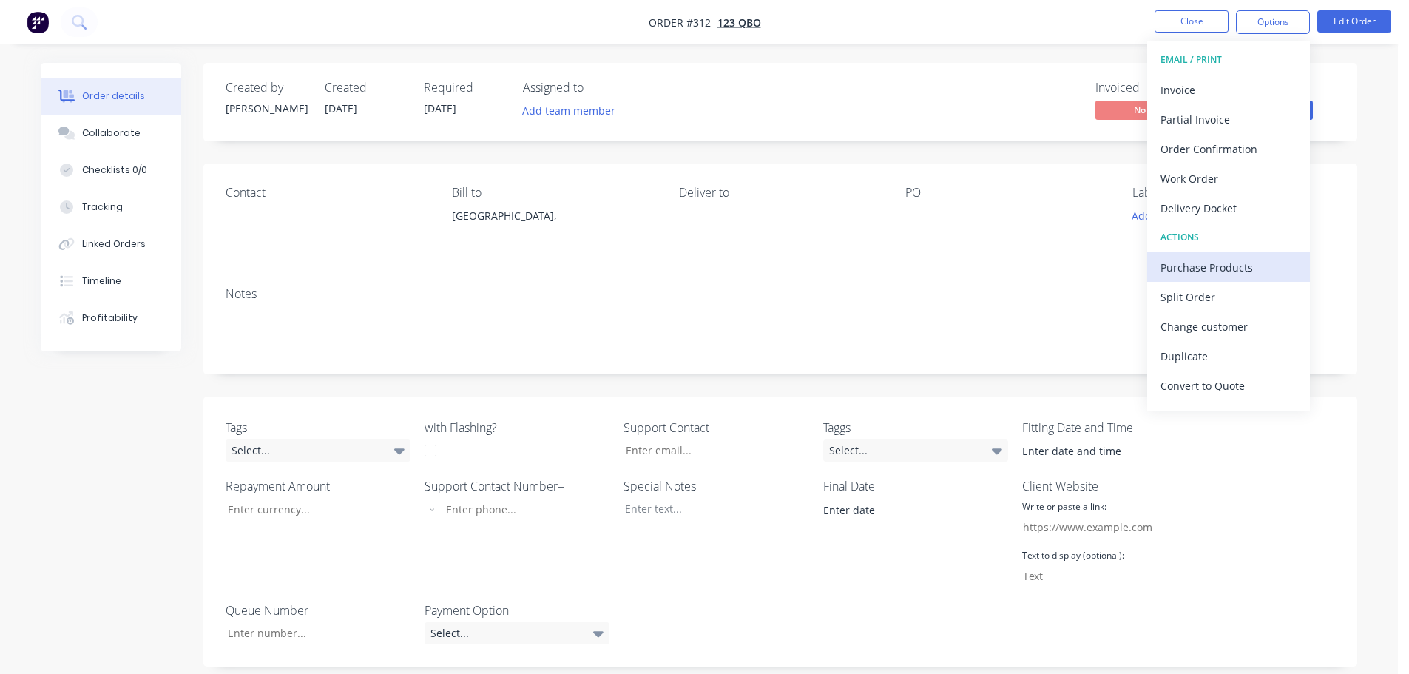
click at [1229, 257] on div "Purchase Products" at bounding box center [1229, 267] width 136 height 21
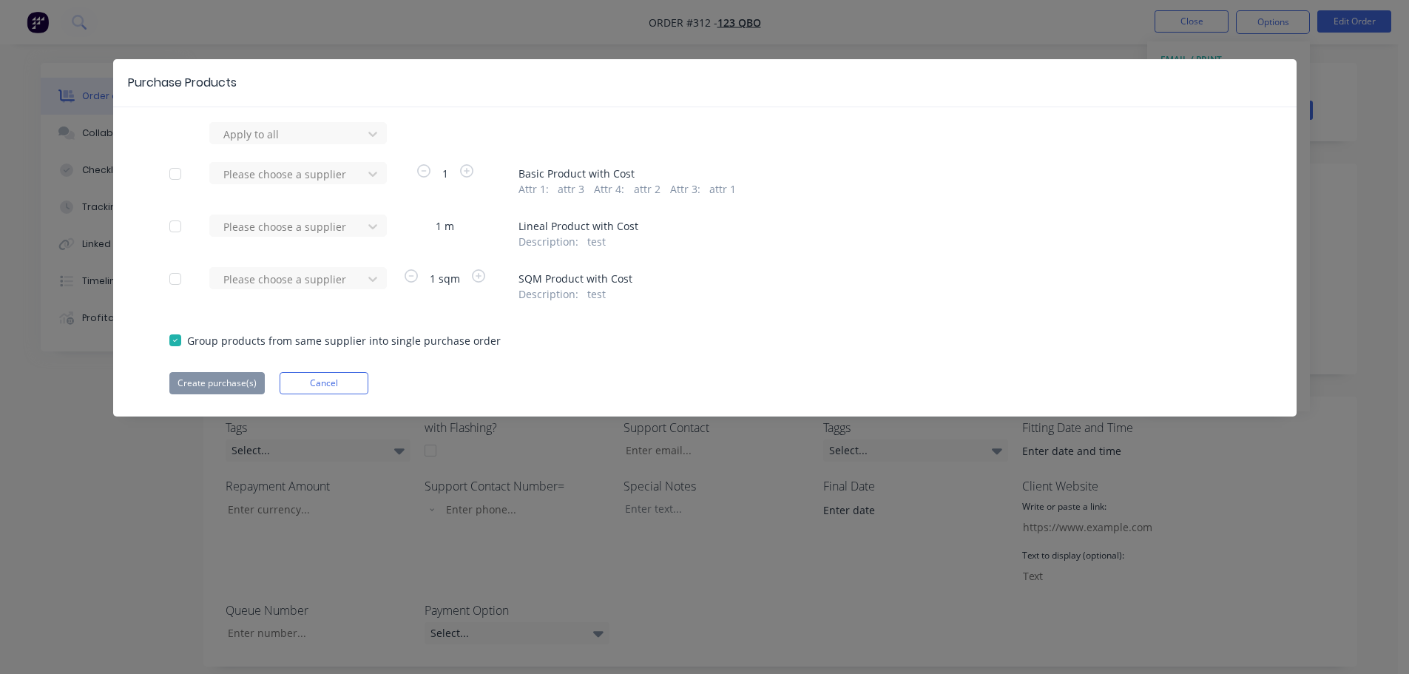
click at [178, 174] on div at bounding box center [176, 174] width 30 height 30
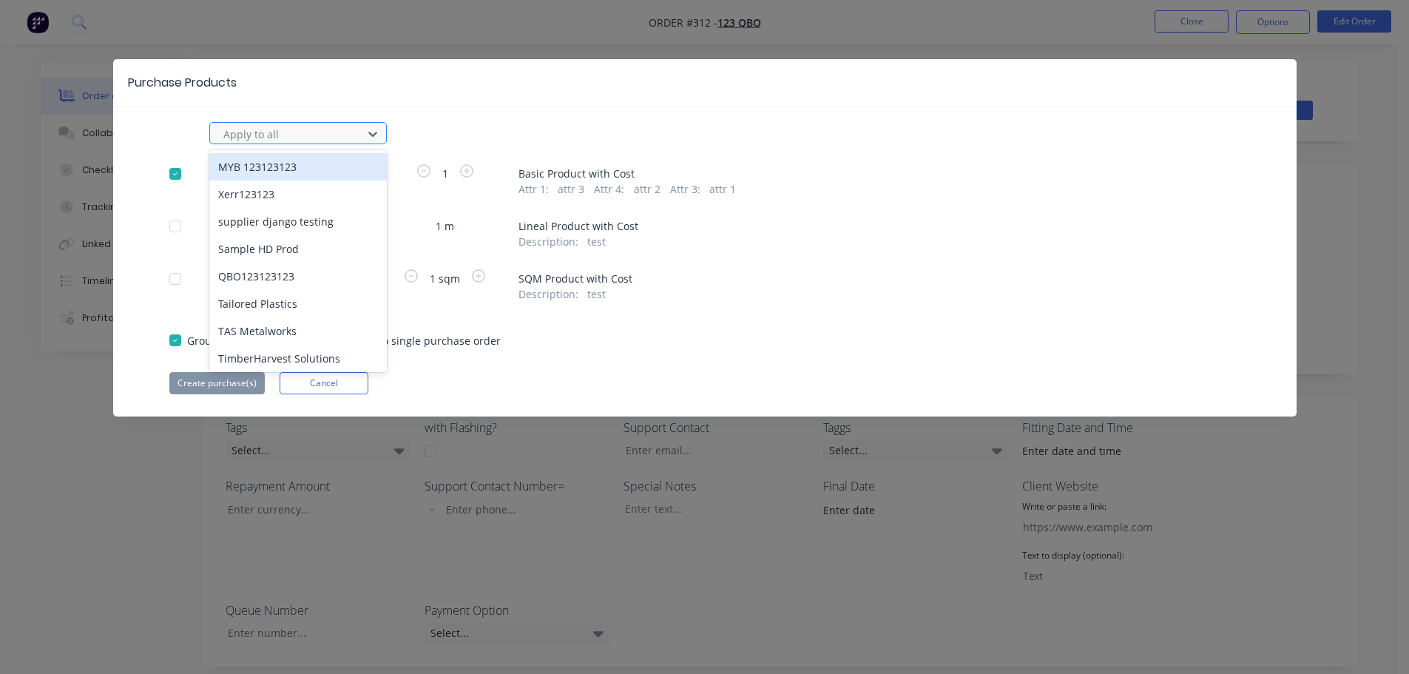
click at [286, 137] on div at bounding box center [288, 134] width 133 height 18
click at [173, 146] on div "13 results available. Use Up and Down to choose options, press Enter to select …" at bounding box center [705, 258] width 1184 height 272
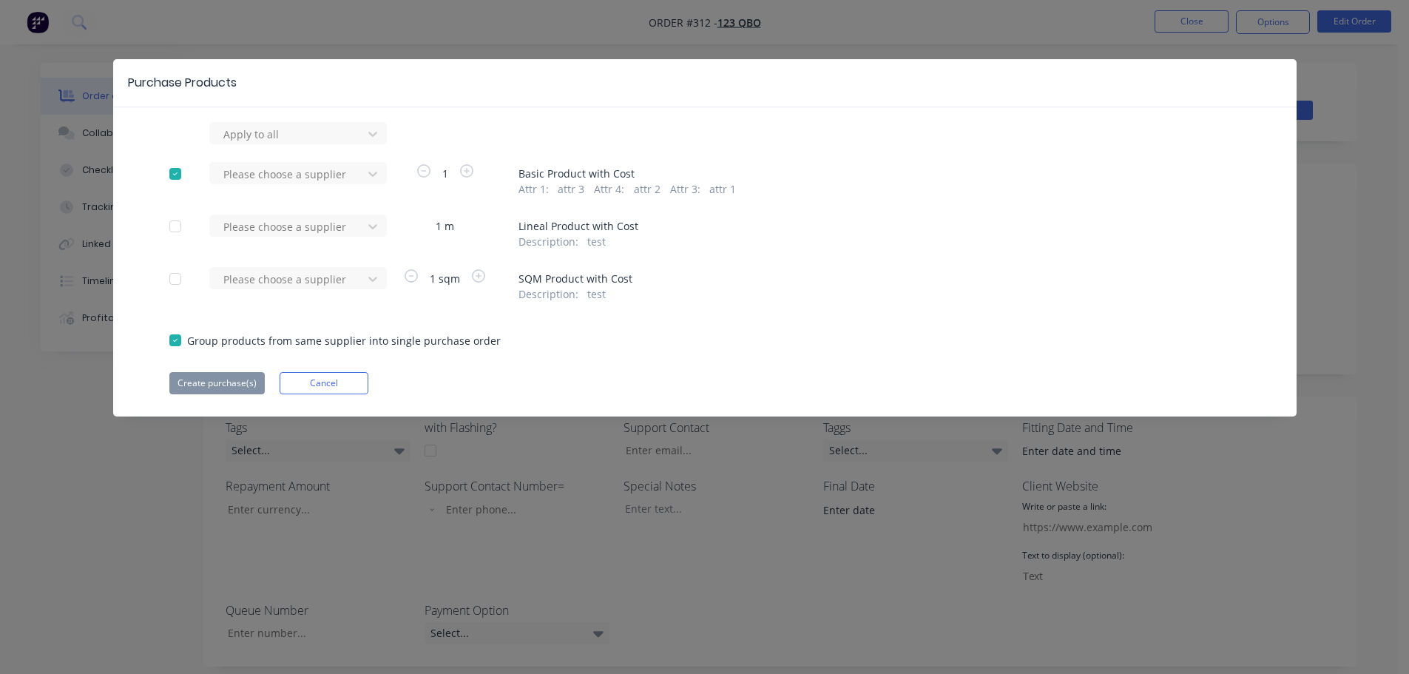
drag, startPoint x: 178, startPoint y: 220, endPoint x: 173, endPoint y: 229, distance: 10.3
click at [175, 220] on div at bounding box center [176, 227] width 30 height 30
click at [172, 281] on div at bounding box center [176, 279] width 30 height 30
click at [296, 129] on div at bounding box center [288, 134] width 133 height 18
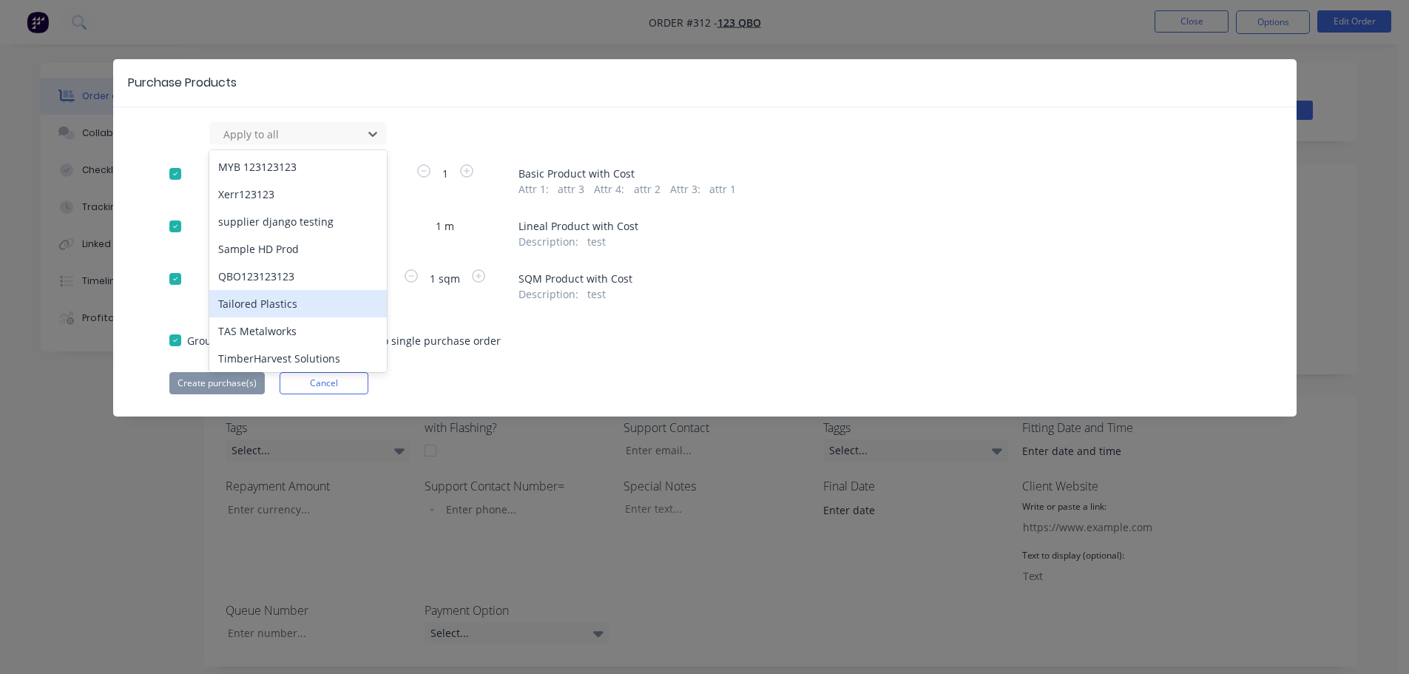
type input "h"
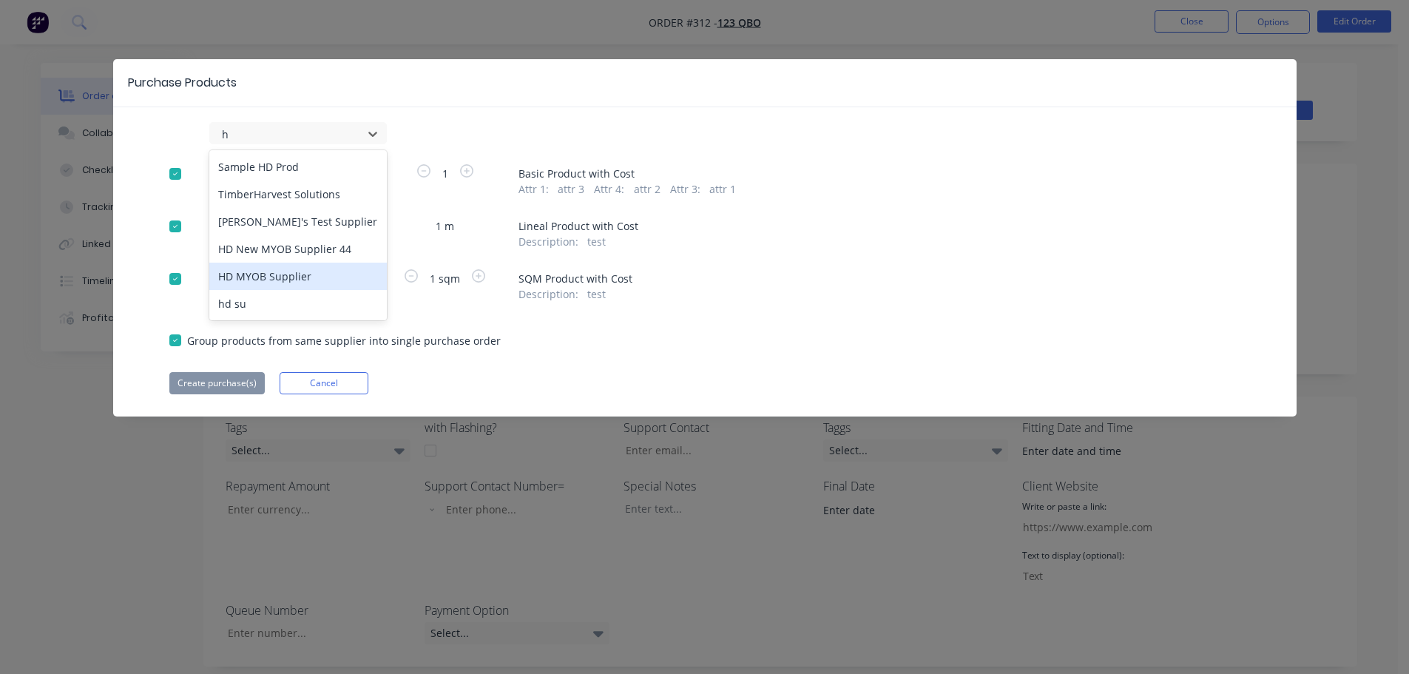
click at [276, 276] on div "HD MYOB Supplier" at bounding box center [298, 276] width 178 height 27
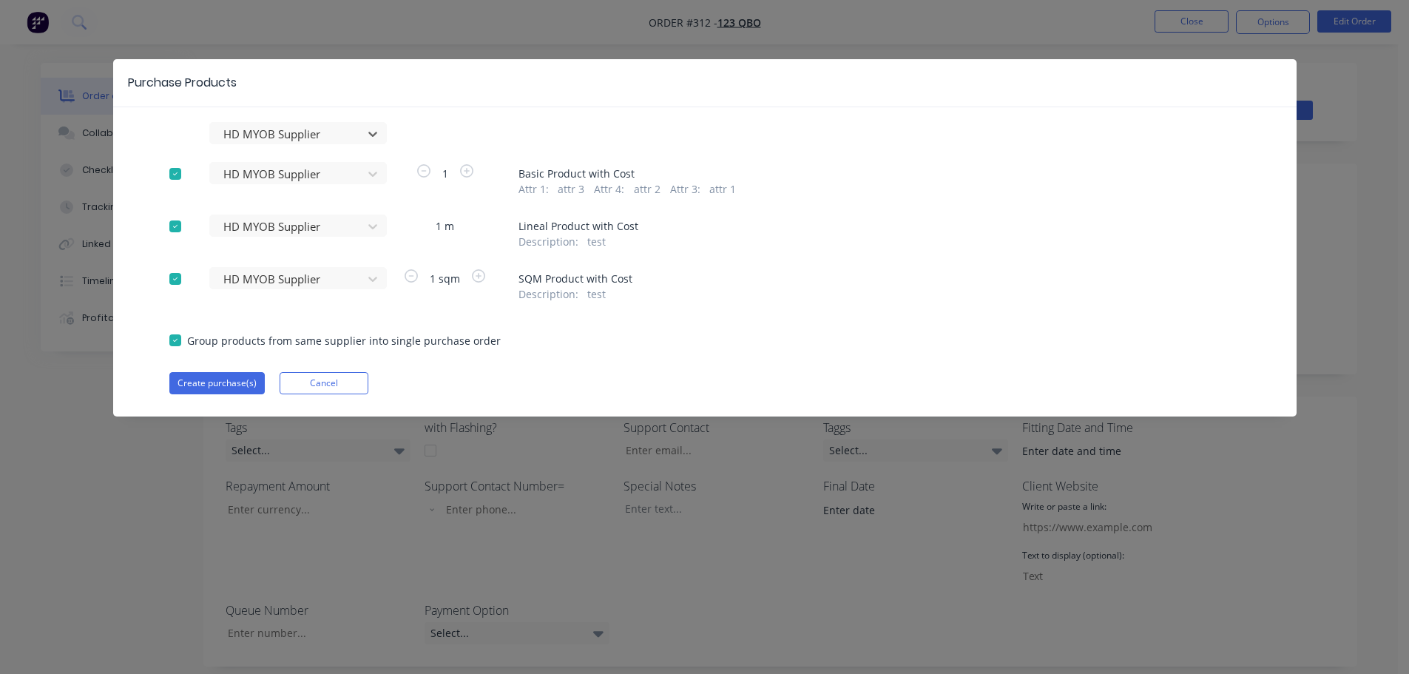
click at [525, 109] on div "Purchase Products option HD MYOB Supplier, selected. HD MYOB Supplier HD MYOB S…" at bounding box center [705, 237] width 1184 height 357
click at [219, 383] on button "Create purchase(s)" at bounding box center [216, 383] width 95 height 22
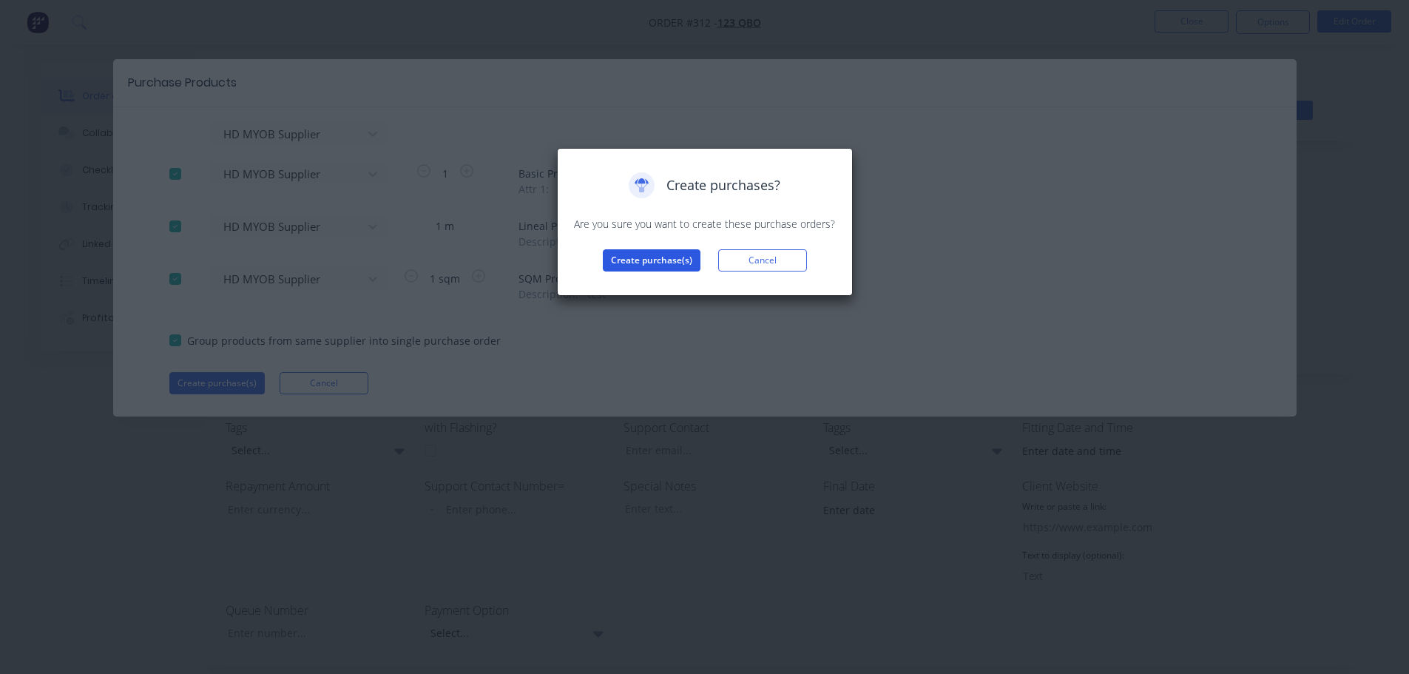
click at [634, 261] on button "Create purchase(s)" at bounding box center [652, 260] width 98 height 22
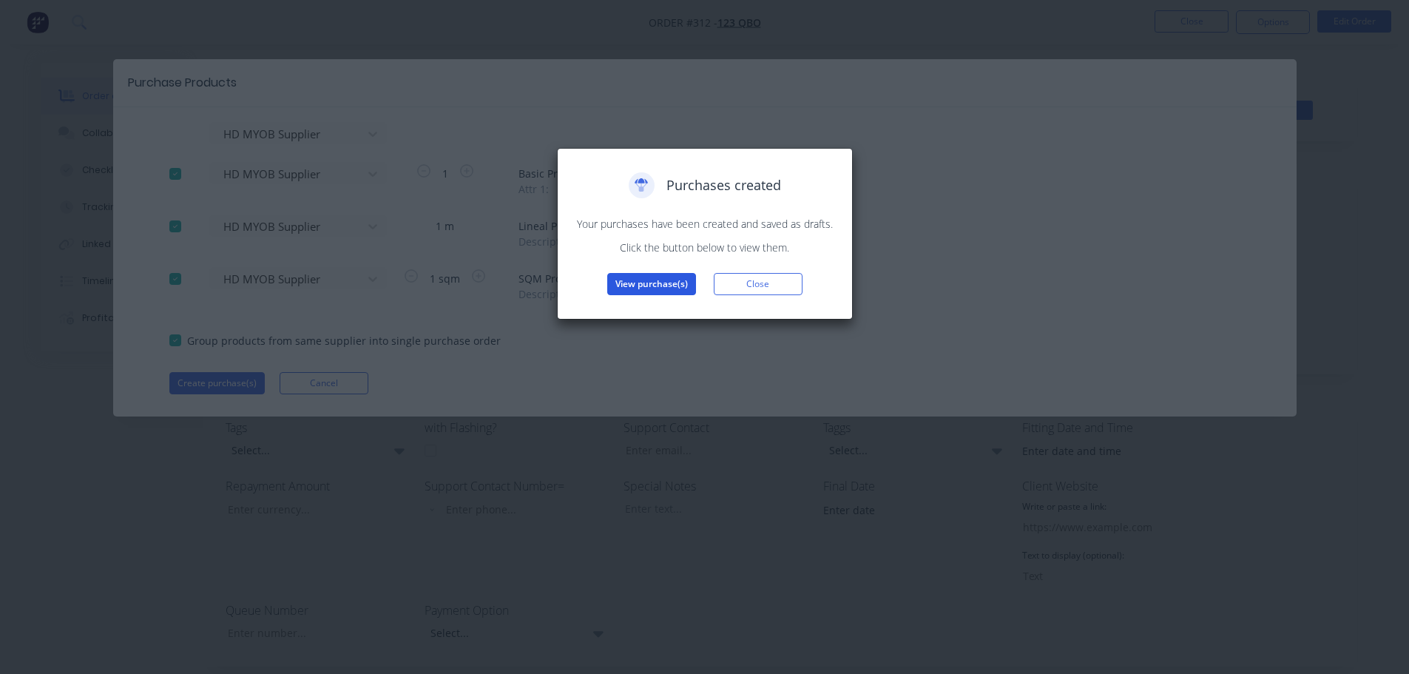
click at [627, 286] on button "View purchase(s)" at bounding box center [651, 284] width 89 height 22
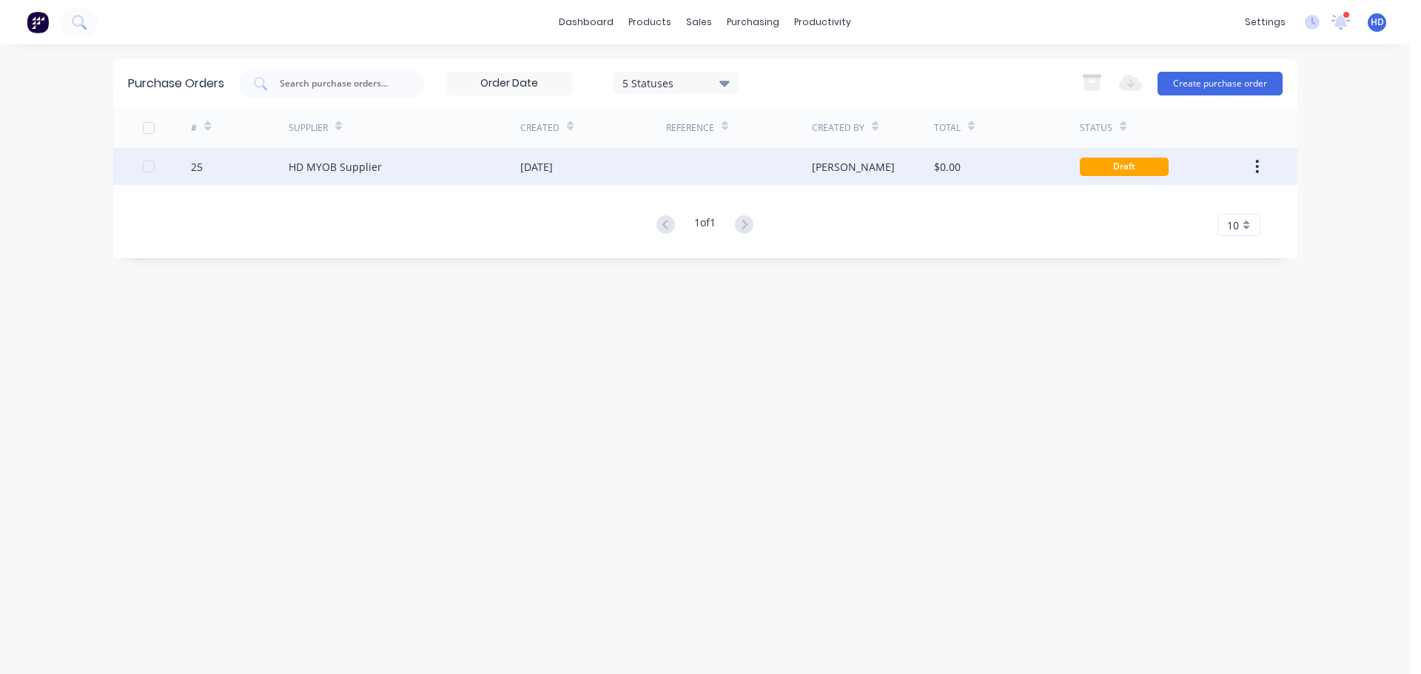
click at [363, 169] on div "HD MYOB Supplier" at bounding box center [335, 167] width 93 height 16
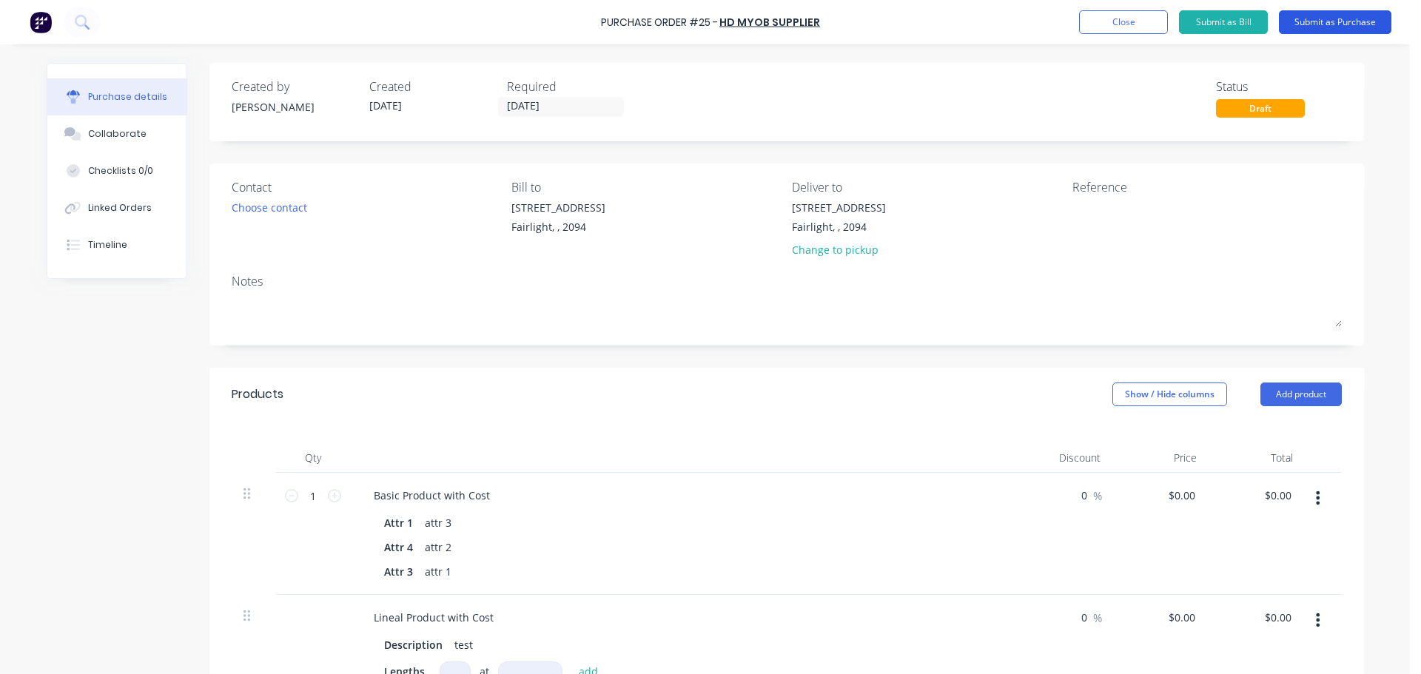
click at [1320, 18] on button "Submit as Purchase" at bounding box center [1334, 22] width 112 height 24
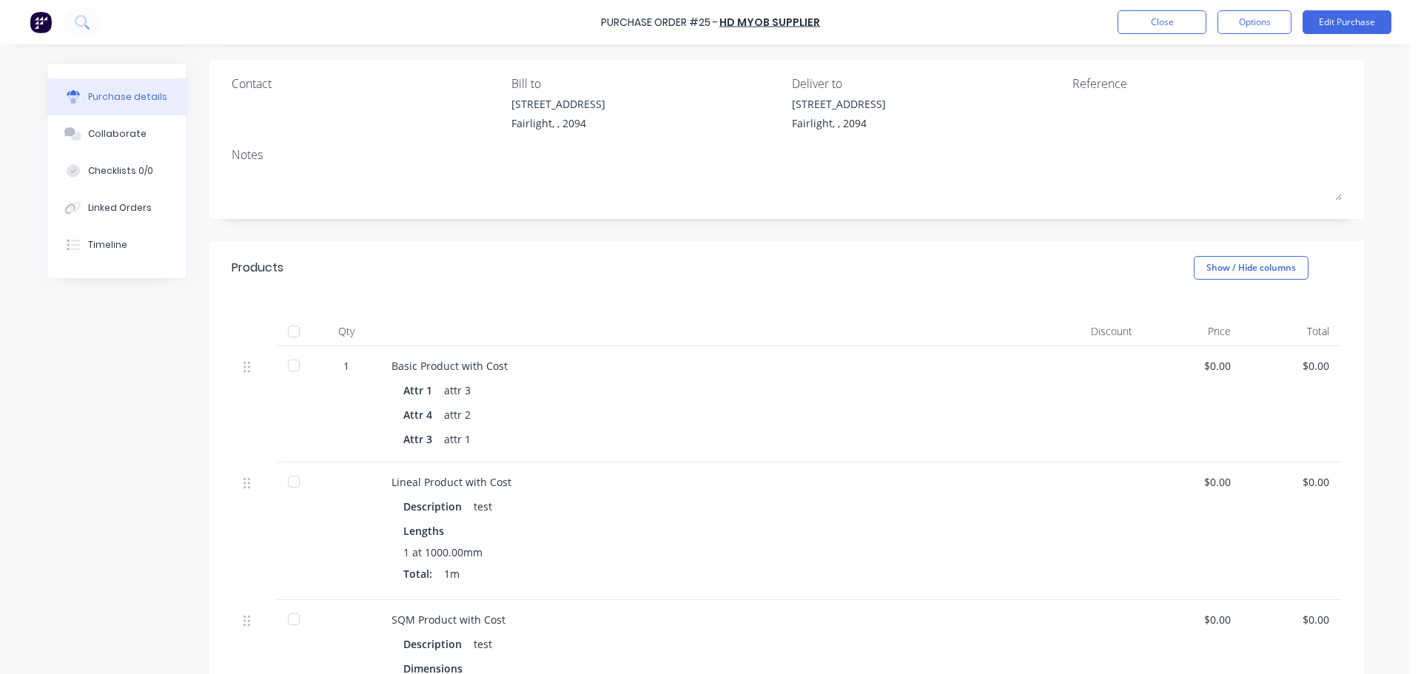
scroll to position [222, 0]
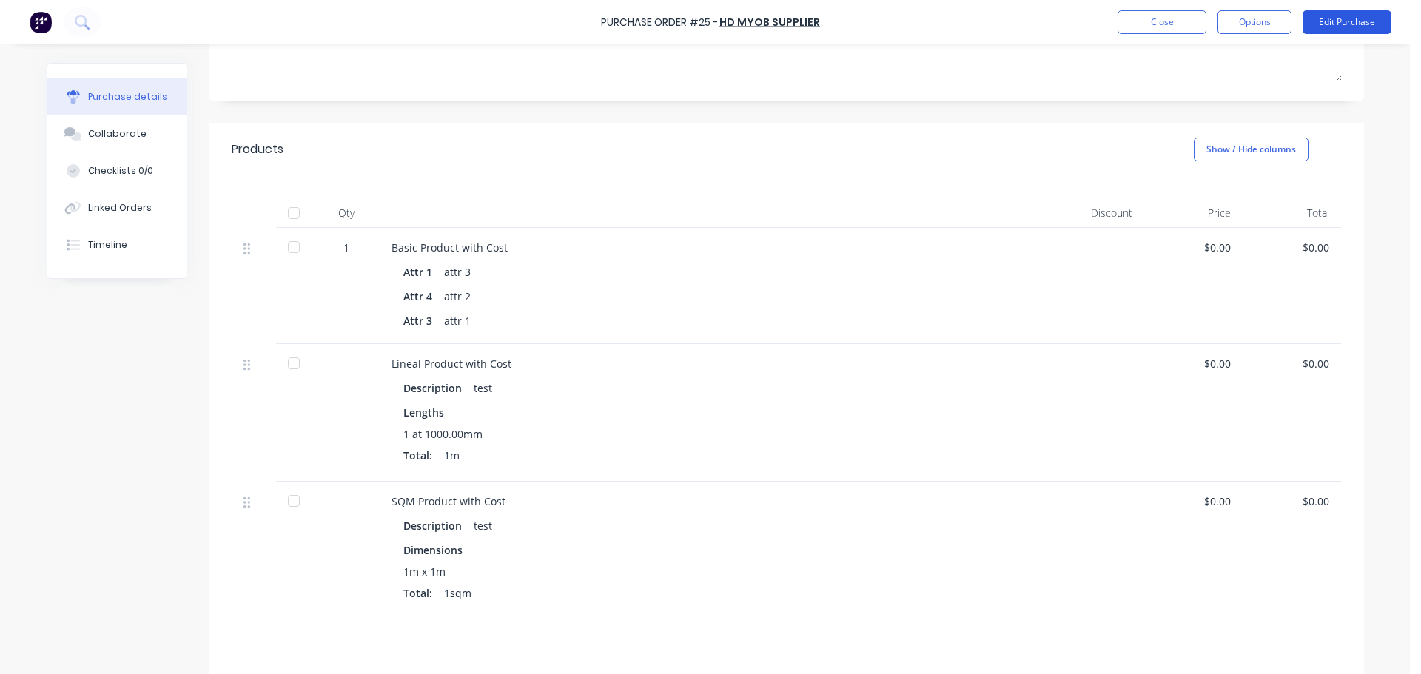
click at [1350, 26] on button "Edit Purchase" at bounding box center [1346, 22] width 89 height 24
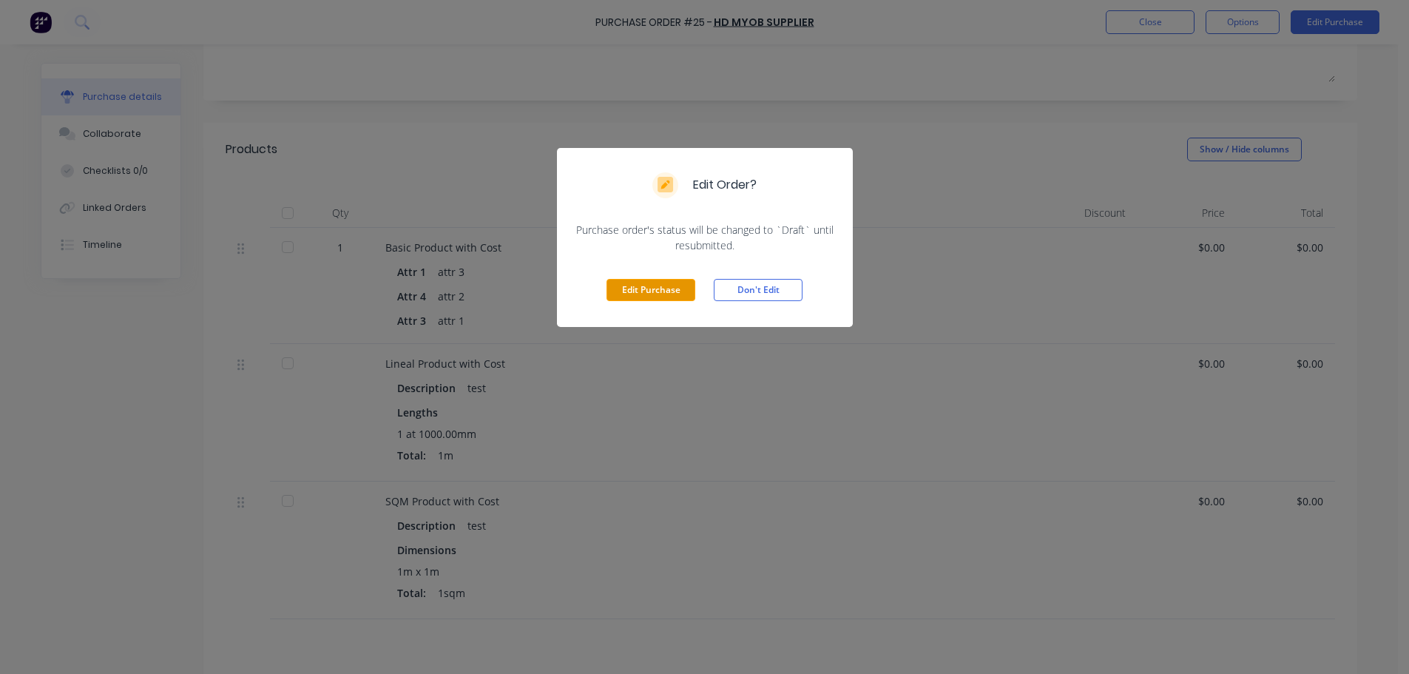
click at [654, 283] on button "Edit Purchase" at bounding box center [651, 290] width 89 height 22
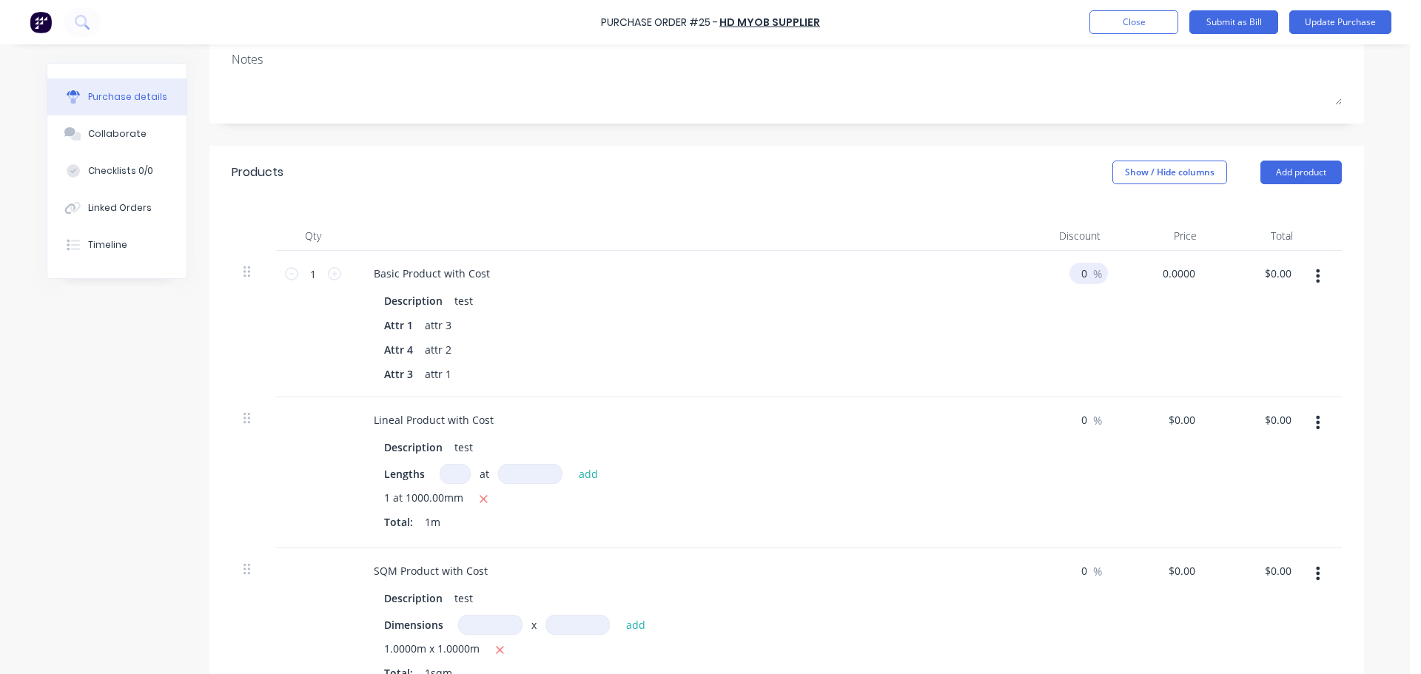
drag, startPoint x: 1189, startPoint y: 274, endPoint x: 1068, endPoint y: 271, distance: 120.7
click at [1068, 271] on div "1 1 Basic Product with Cost Description test Attr 1 attr 3 Attr 4 attr 2 Attr 3…" at bounding box center [787, 324] width 1110 height 146
type input "$100.00"
click at [1071, 349] on div "0 0 %" at bounding box center [1064, 324] width 96 height 146
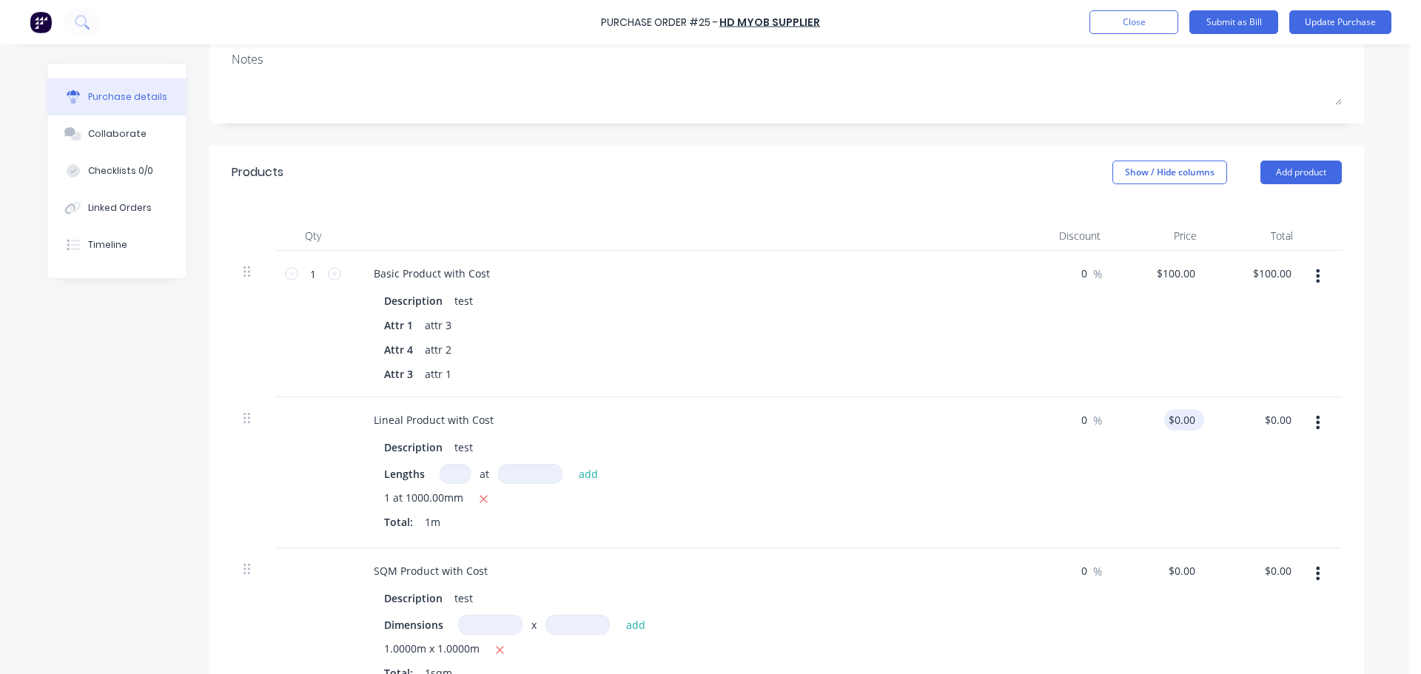
type input "0.0000"
click at [1189, 421] on input "0.0000" at bounding box center [1181, 419] width 34 height 21
type input "$100.00"
click at [1173, 462] on div "$100.00 100" at bounding box center [1160, 472] width 96 height 151
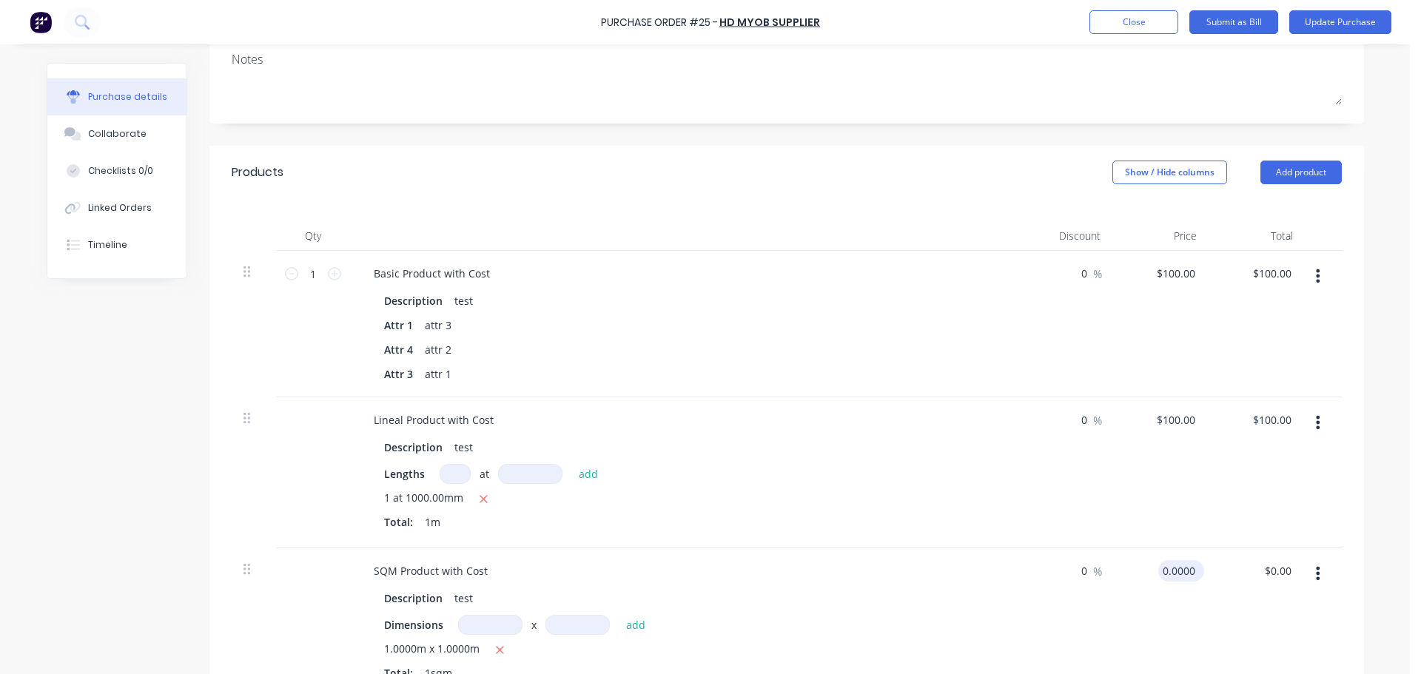
click at [1182, 574] on input "0.0000" at bounding box center [1178, 570] width 40 height 21
click at [1186, 569] on input "0" at bounding box center [1187, 570] width 21 height 21
drag, startPoint x: 1212, startPoint y: 619, endPoint x: 1216, endPoint y: 607, distance: 13.3
click at [1213, 619] on div "$0.00 $0.00" at bounding box center [1256, 623] width 96 height 151
click at [1190, 578] on div "$0.00 $0.00" at bounding box center [1181, 570] width 34 height 21
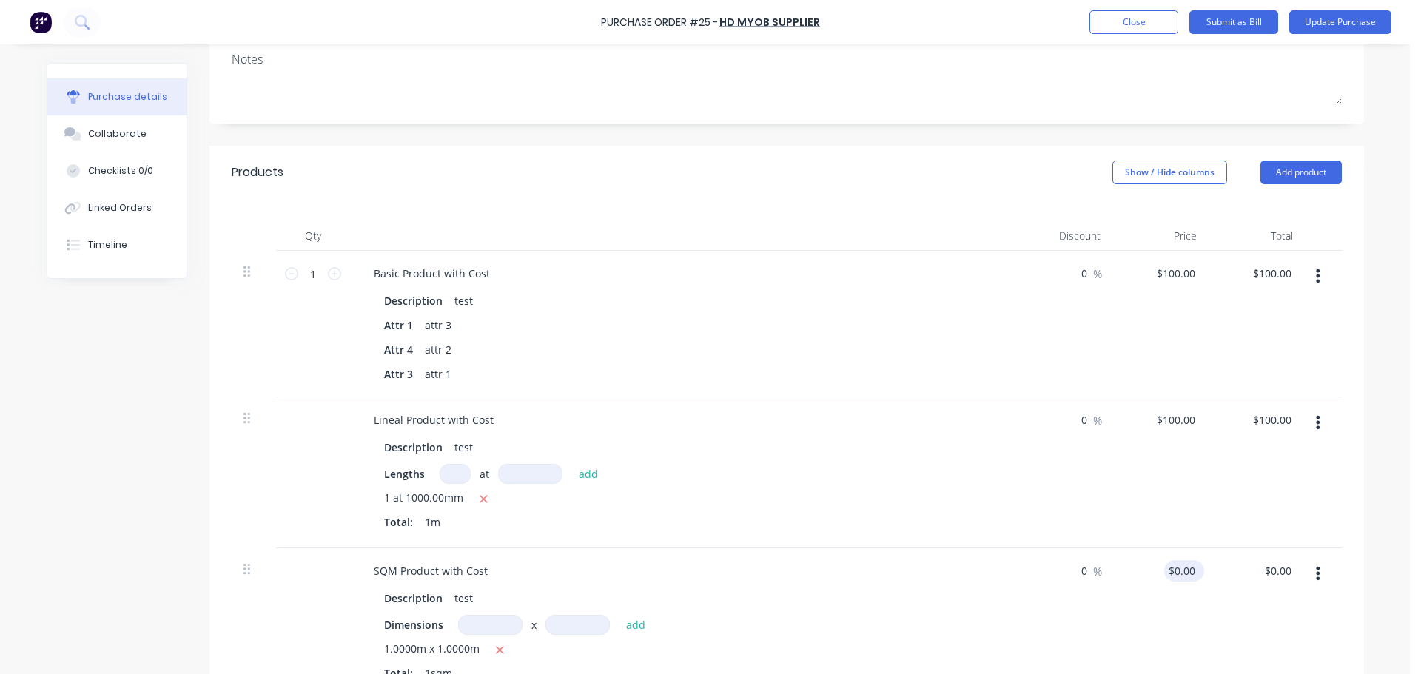
type input "0"
click at [1185, 570] on input "0" at bounding box center [1181, 570] width 34 height 21
type input "100"
type input "$0.00"
click at [1173, 424] on div "100 100" at bounding box center [1185, 419] width 25 height 21
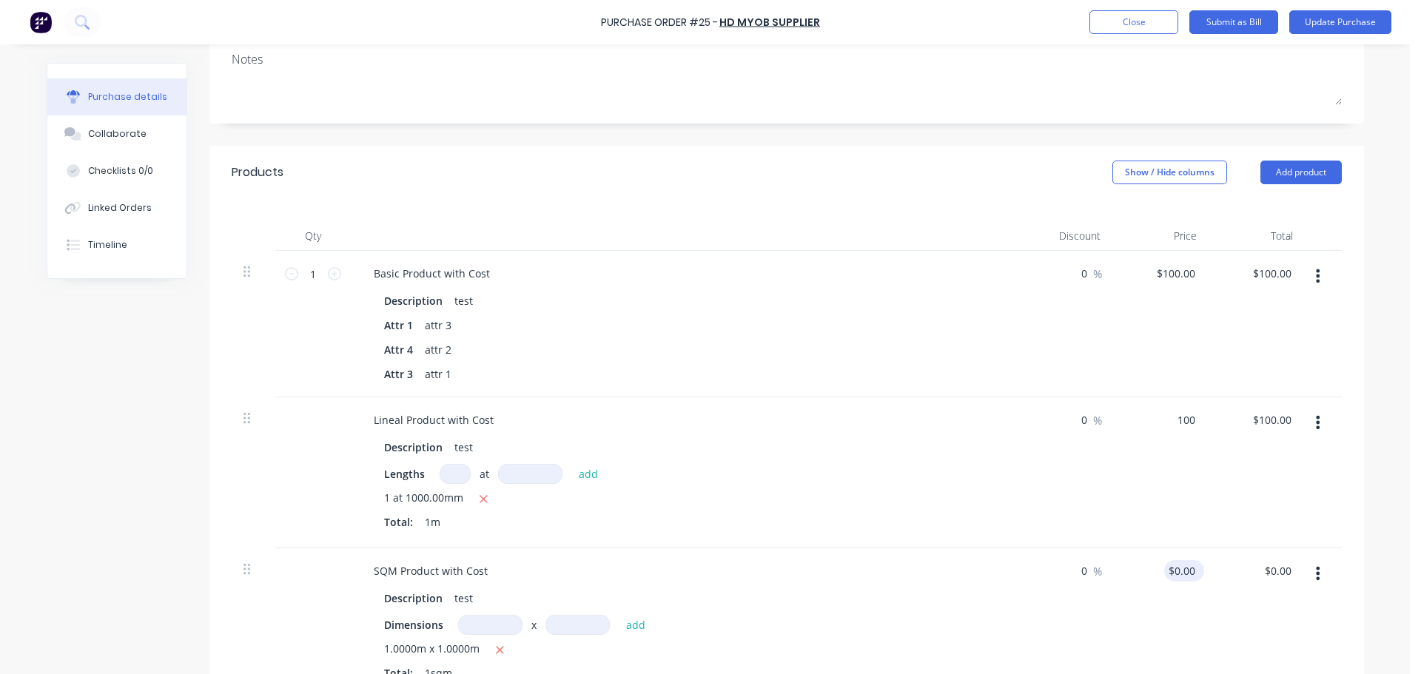
type input "$100.00"
type input "0"
click at [1179, 573] on input "0" at bounding box center [1181, 570] width 34 height 21
click at [1200, 487] on div "$100.00 $100.00" at bounding box center [1160, 472] width 96 height 151
click at [1179, 566] on input "0" at bounding box center [1187, 570] width 21 height 21
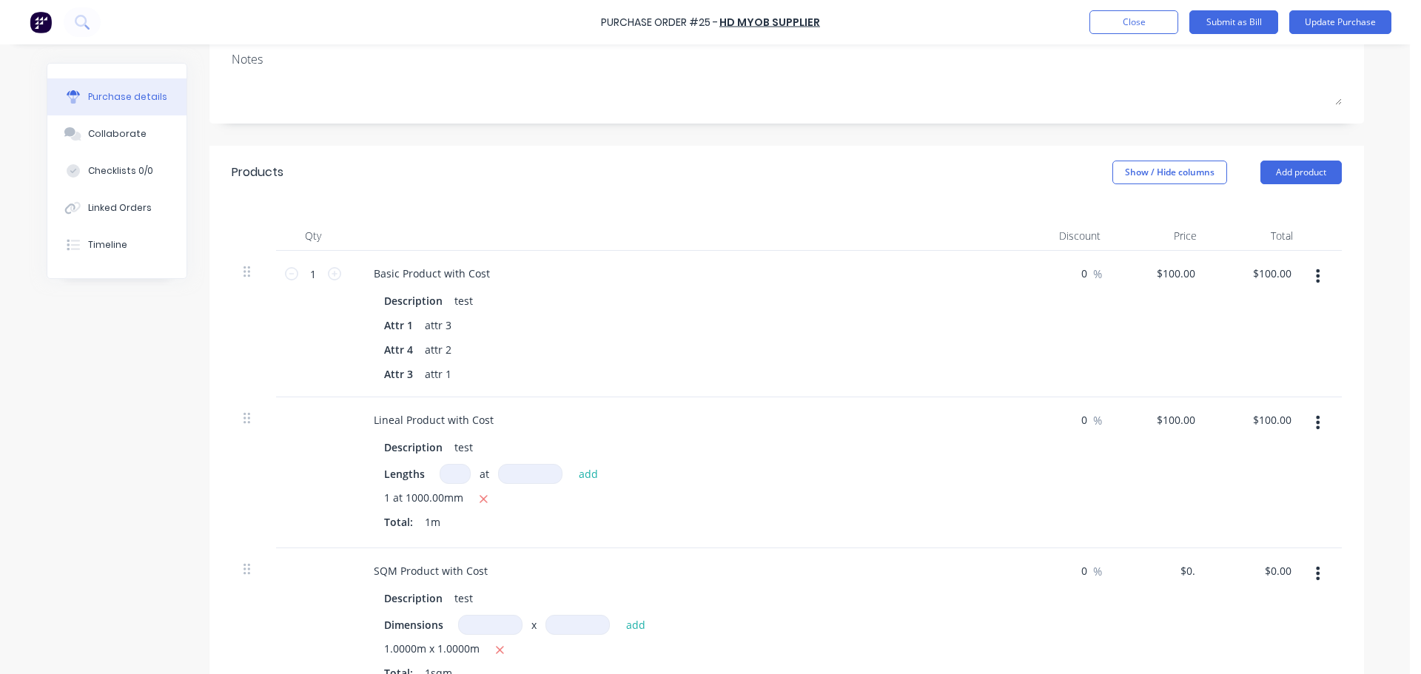
click at [1235, 523] on div "$100.00 $100.00" at bounding box center [1256, 472] width 96 height 151
type input "0"
click at [1177, 570] on input "0" at bounding box center [1187, 570] width 21 height 21
type input "$100.00"
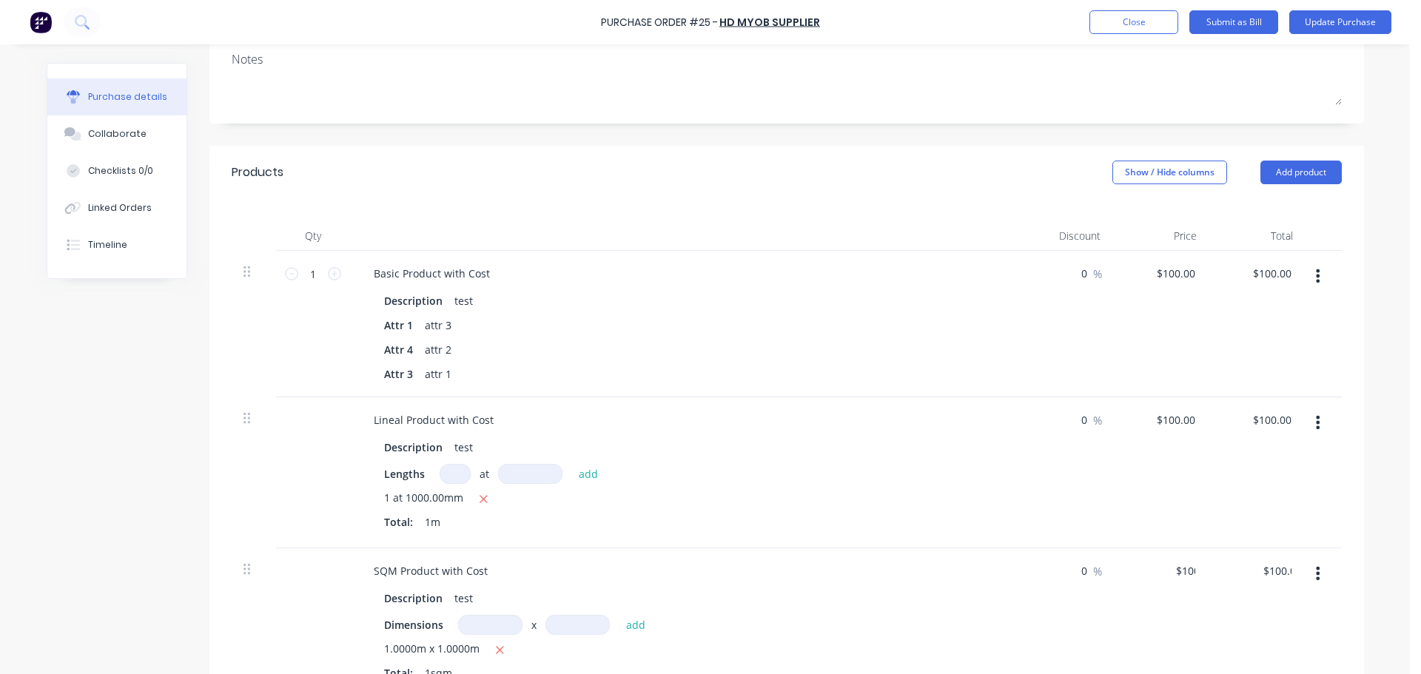
click at [998, 526] on div "Lineal Product with Cost Description test Lengths at add 1 at 1000.00mm Total: …" at bounding box center [683, 472] width 666 height 151
click at [1354, 18] on button "Update Purchase" at bounding box center [1340, 22] width 102 height 24
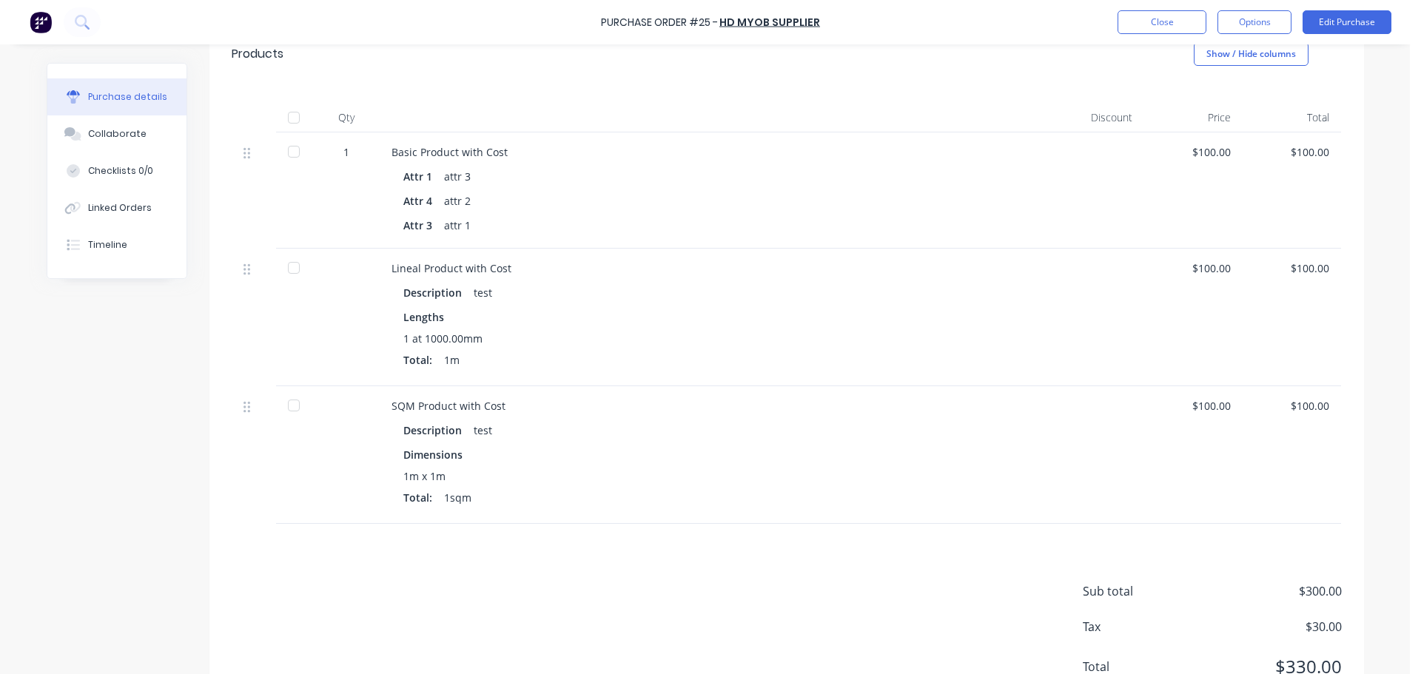
scroll to position [230, 0]
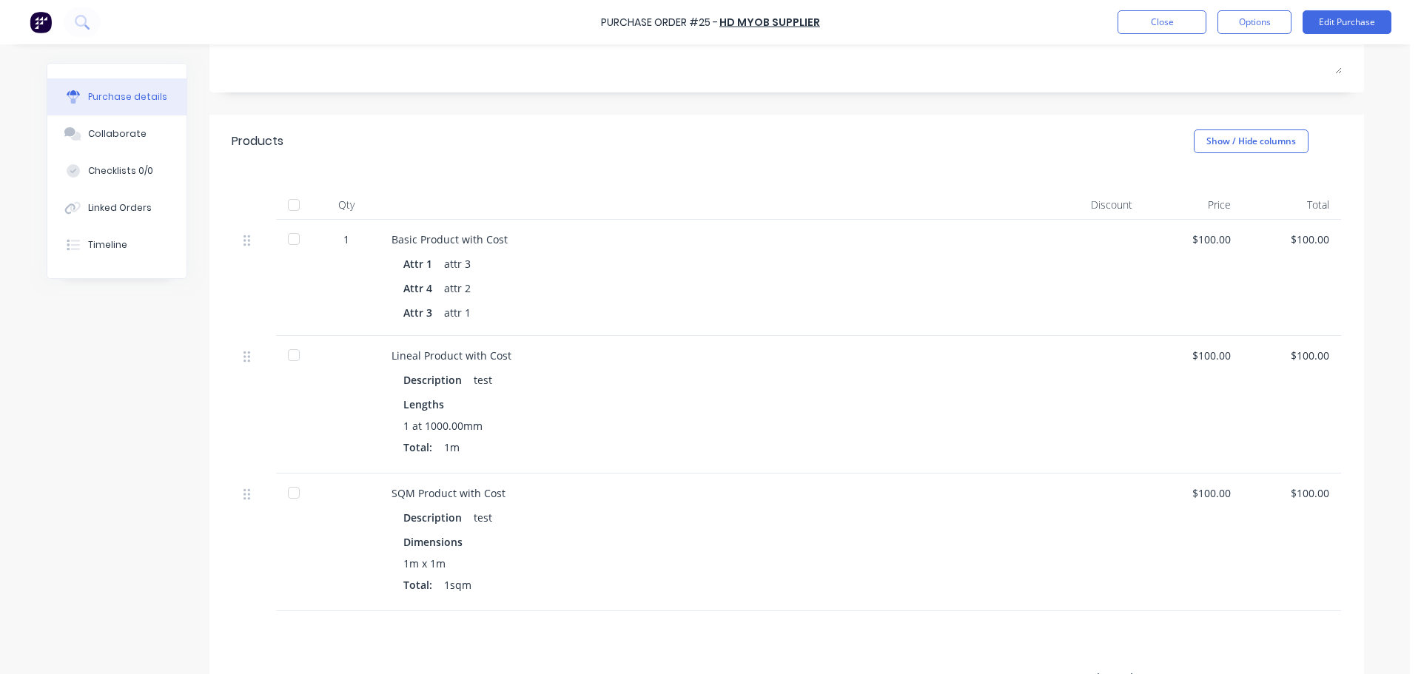
click at [287, 204] on div at bounding box center [294, 205] width 30 height 30
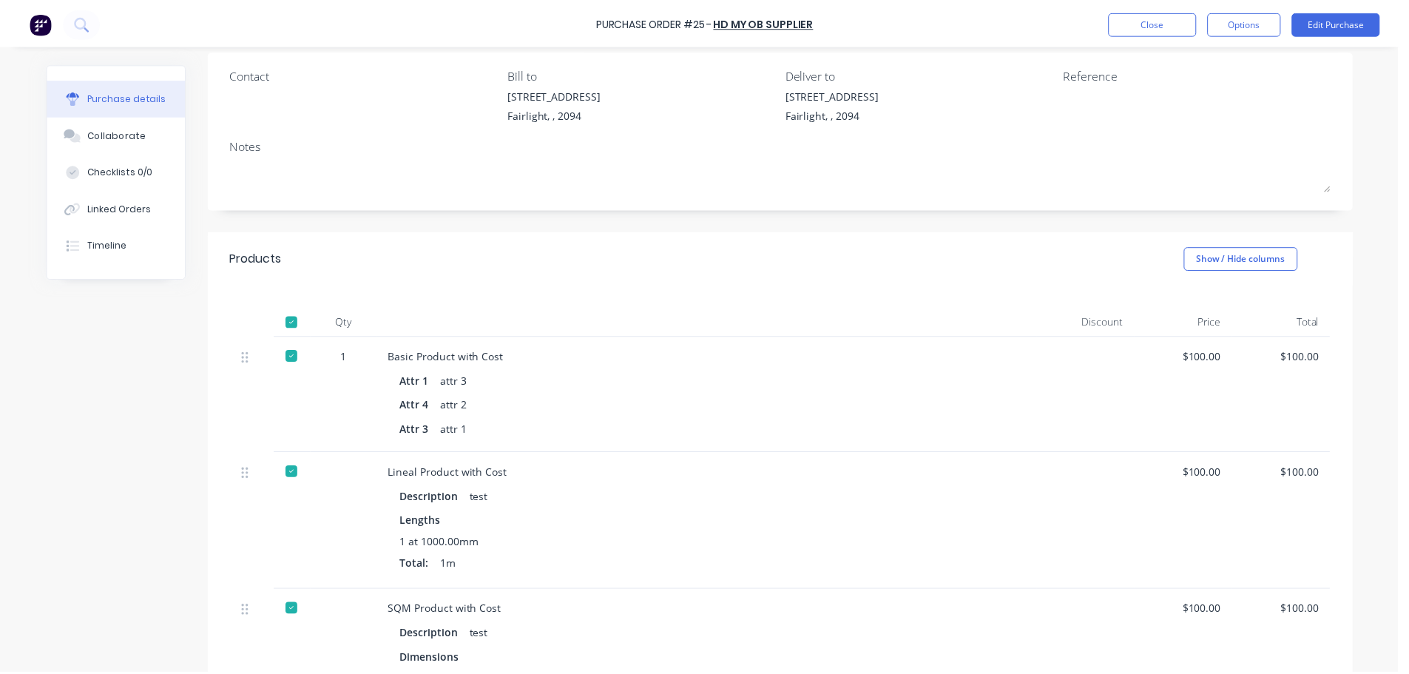
scroll to position [0, 0]
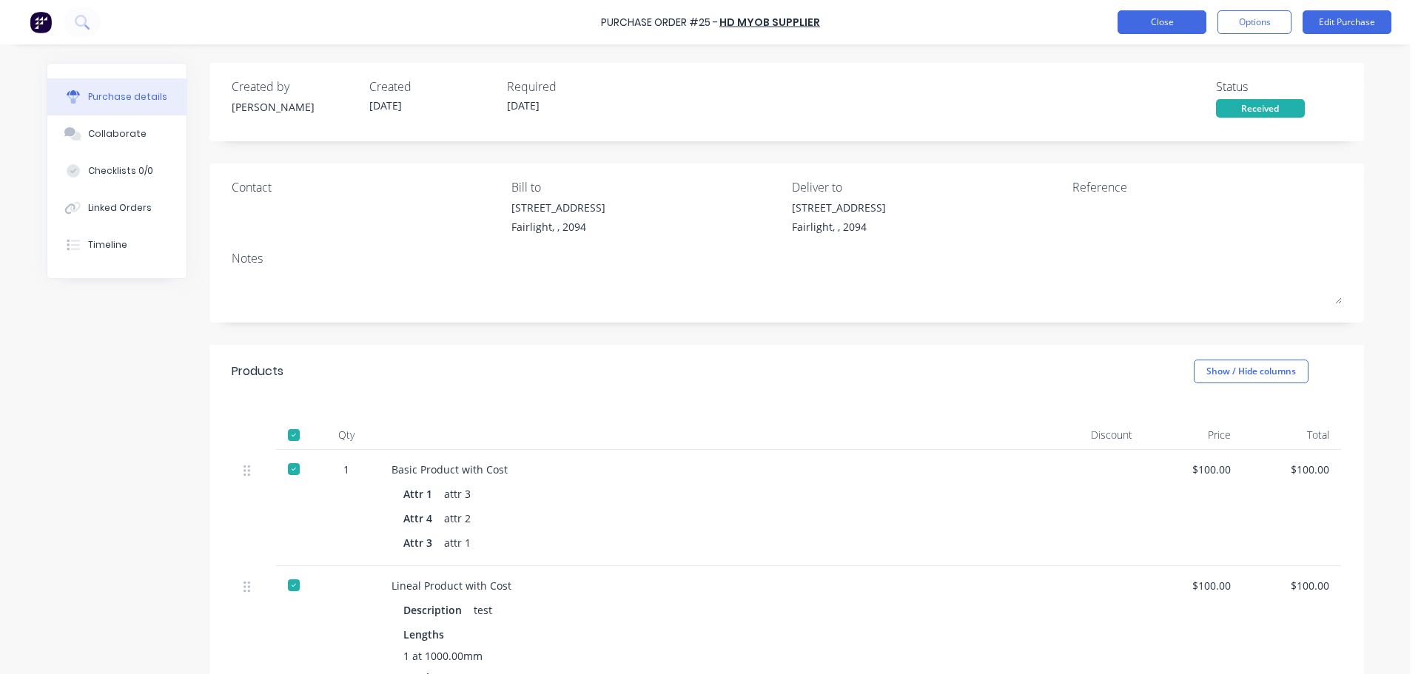
click at [1162, 18] on button "Close" at bounding box center [1161, 22] width 89 height 24
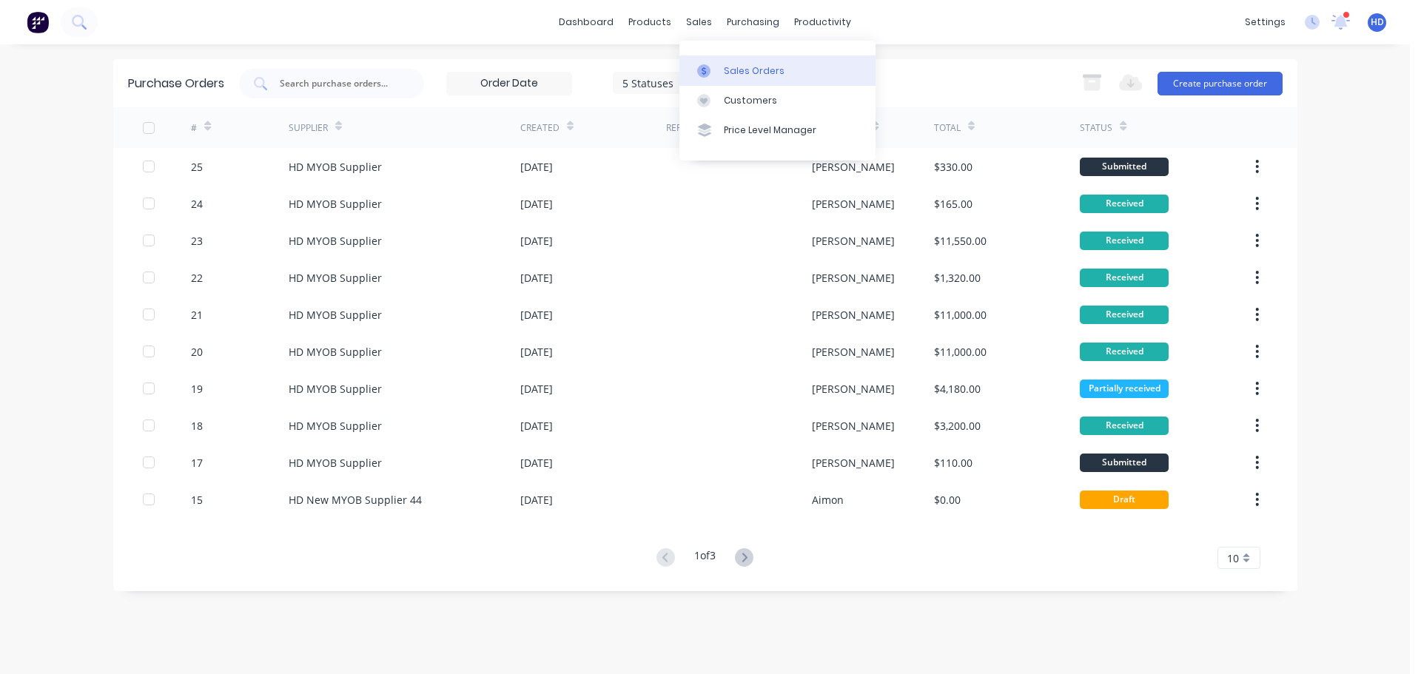
click at [740, 65] on div "Sales Orders" at bounding box center [754, 70] width 61 height 13
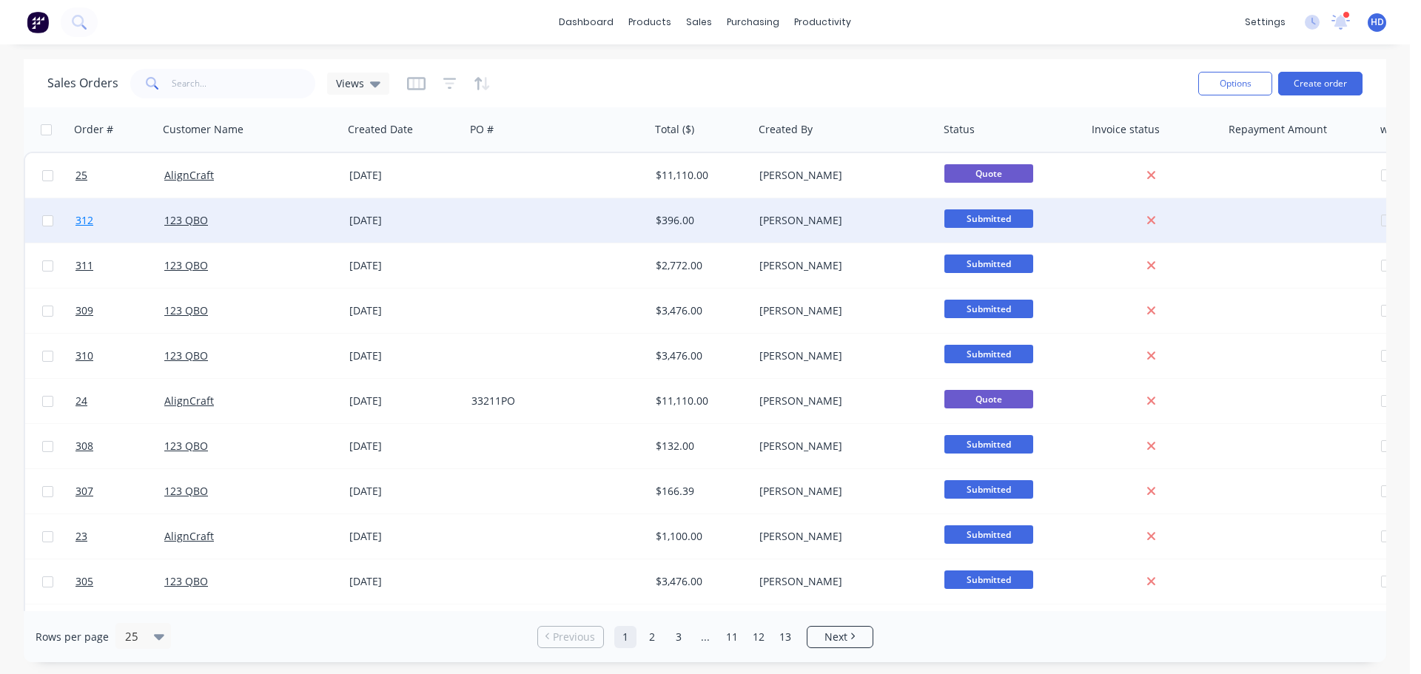
click at [122, 220] on link "312" at bounding box center [119, 220] width 89 height 44
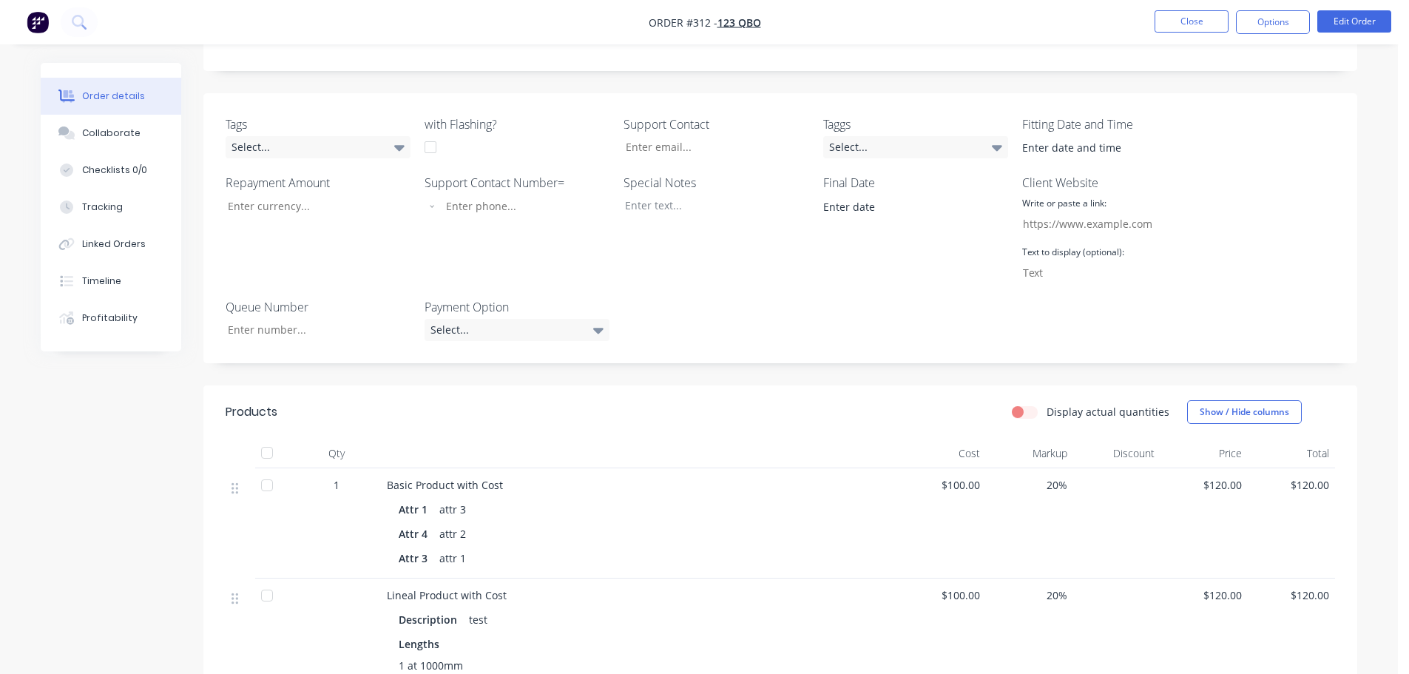
scroll to position [518, 0]
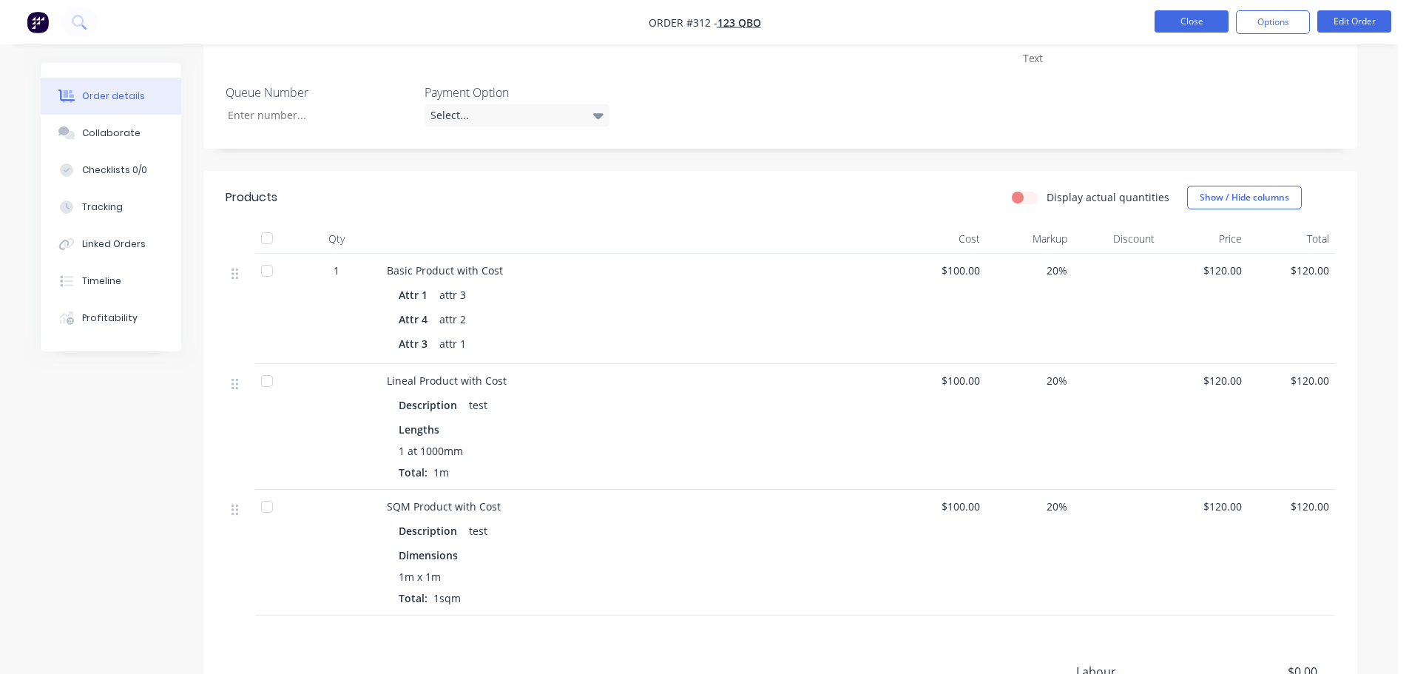
click at [1195, 25] on button "Close" at bounding box center [1192, 21] width 74 height 22
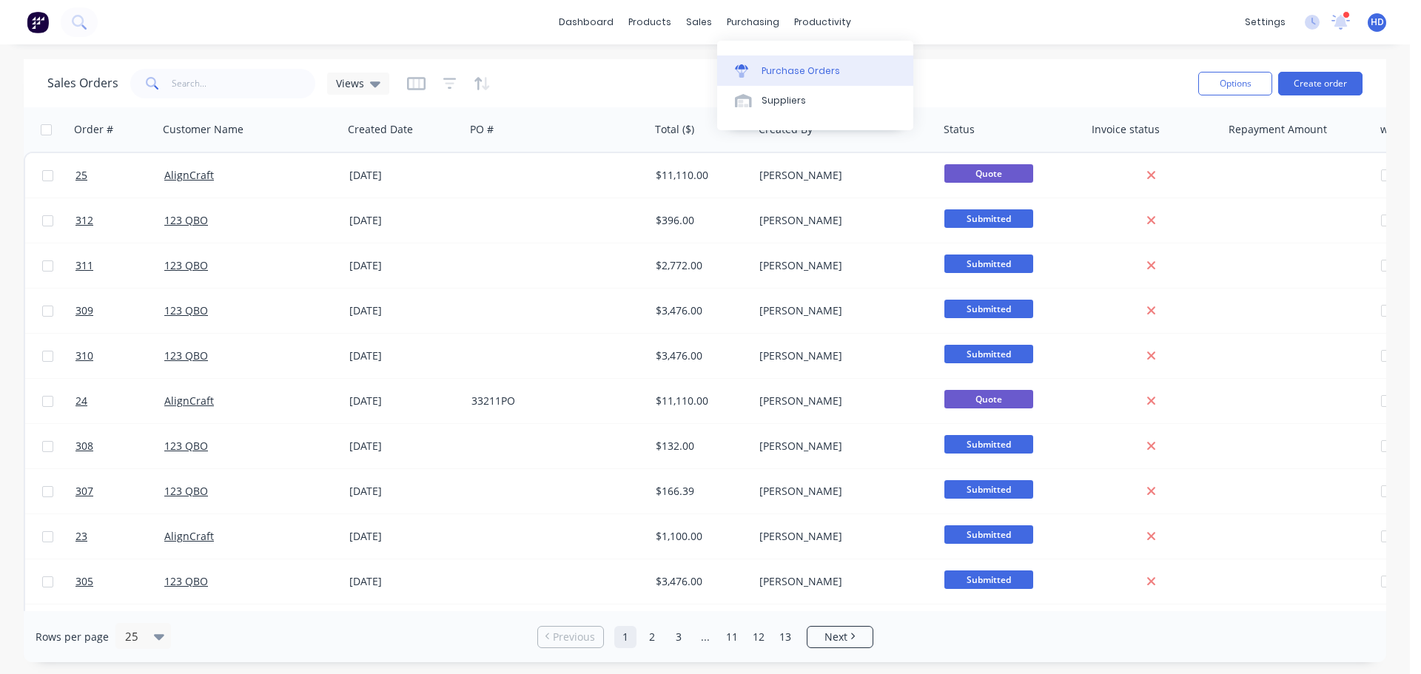
click at [792, 67] on div "Purchase Orders" at bounding box center [800, 70] width 78 height 13
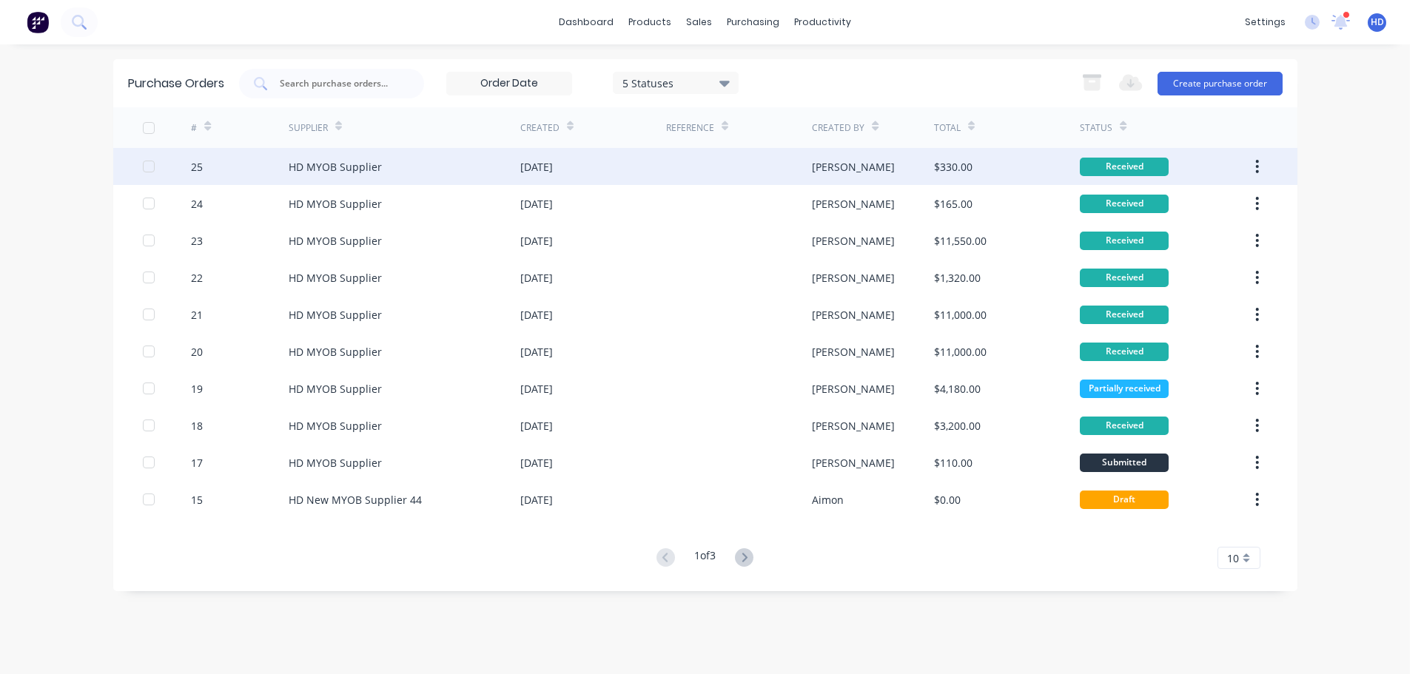
click at [283, 164] on div "25" at bounding box center [240, 166] width 98 height 37
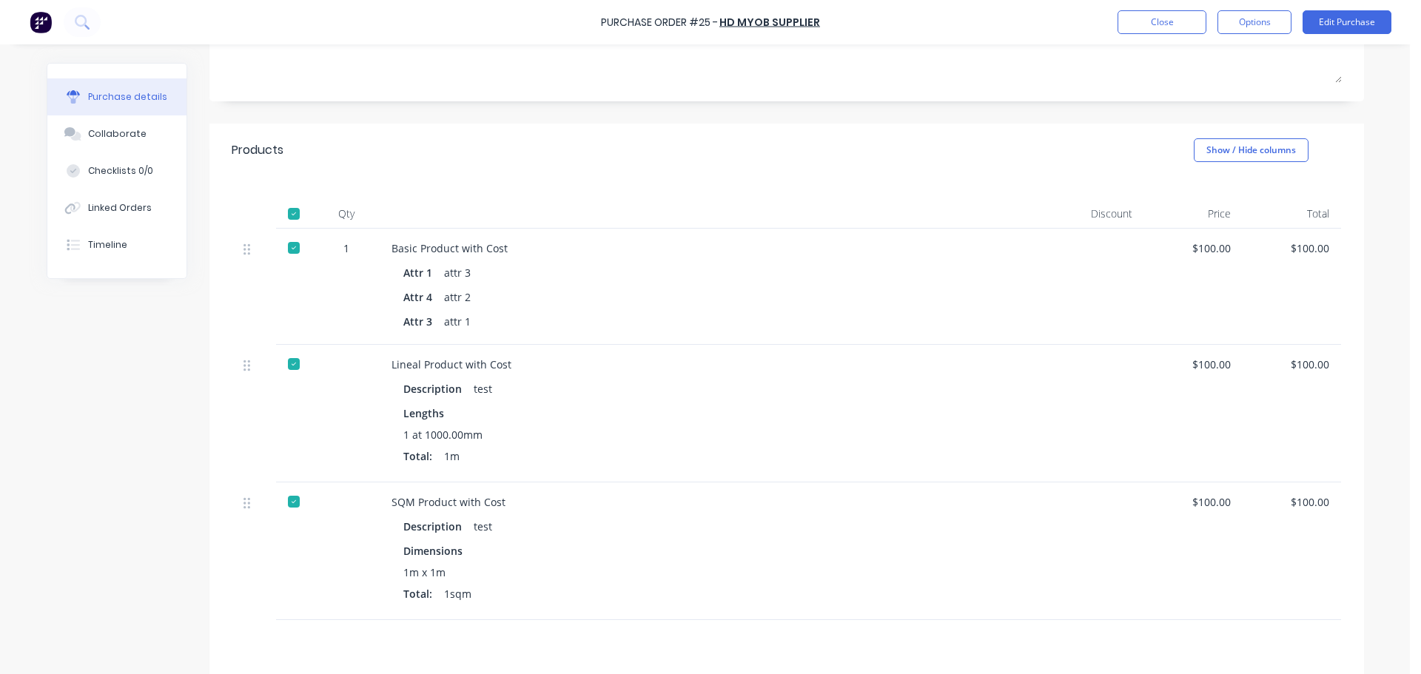
scroll to position [222, 0]
click at [1350, 25] on button "Edit Purchase" at bounding box center [1346, 22] width 89 height 24
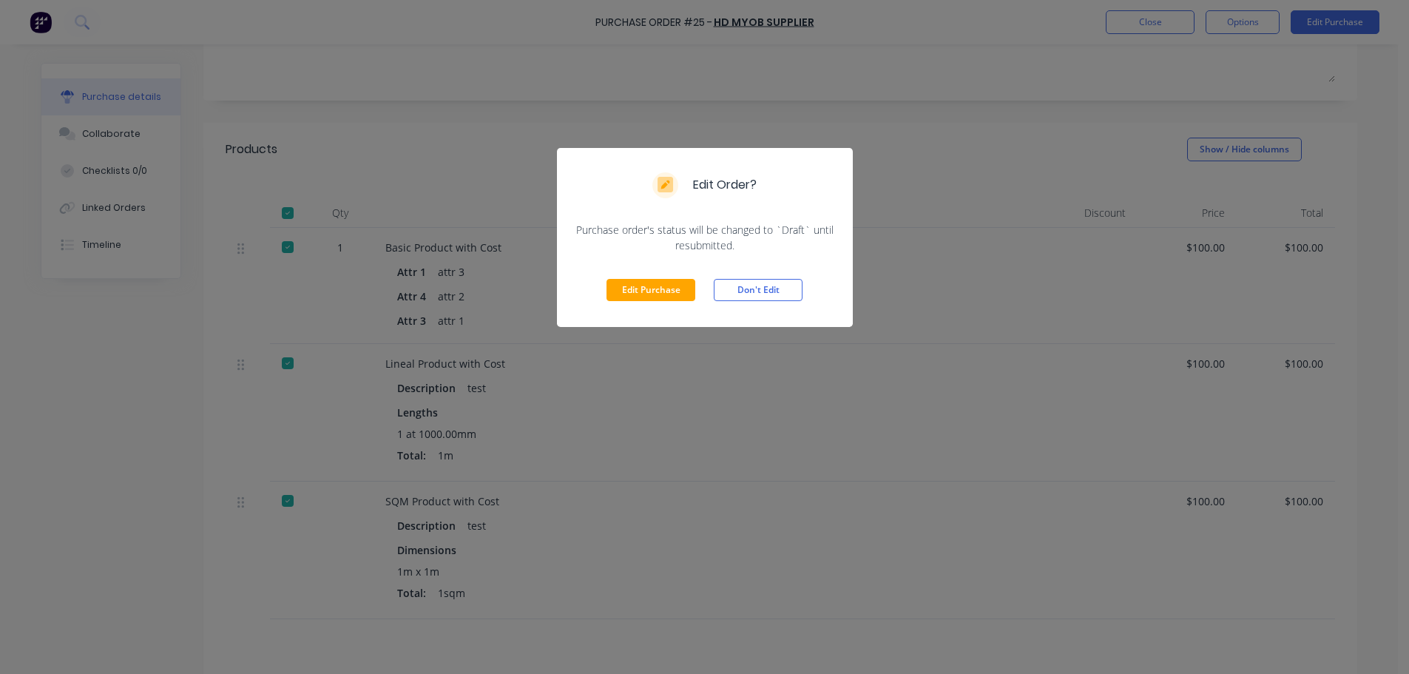
click at [635, 278] on div "Edit Purchase Don't Edit" at bounding box center [705, 290] width 296 height 74
click at [640, 288] on button "Edit Purchase" at bounding box center [651, 290] width 89 height 22
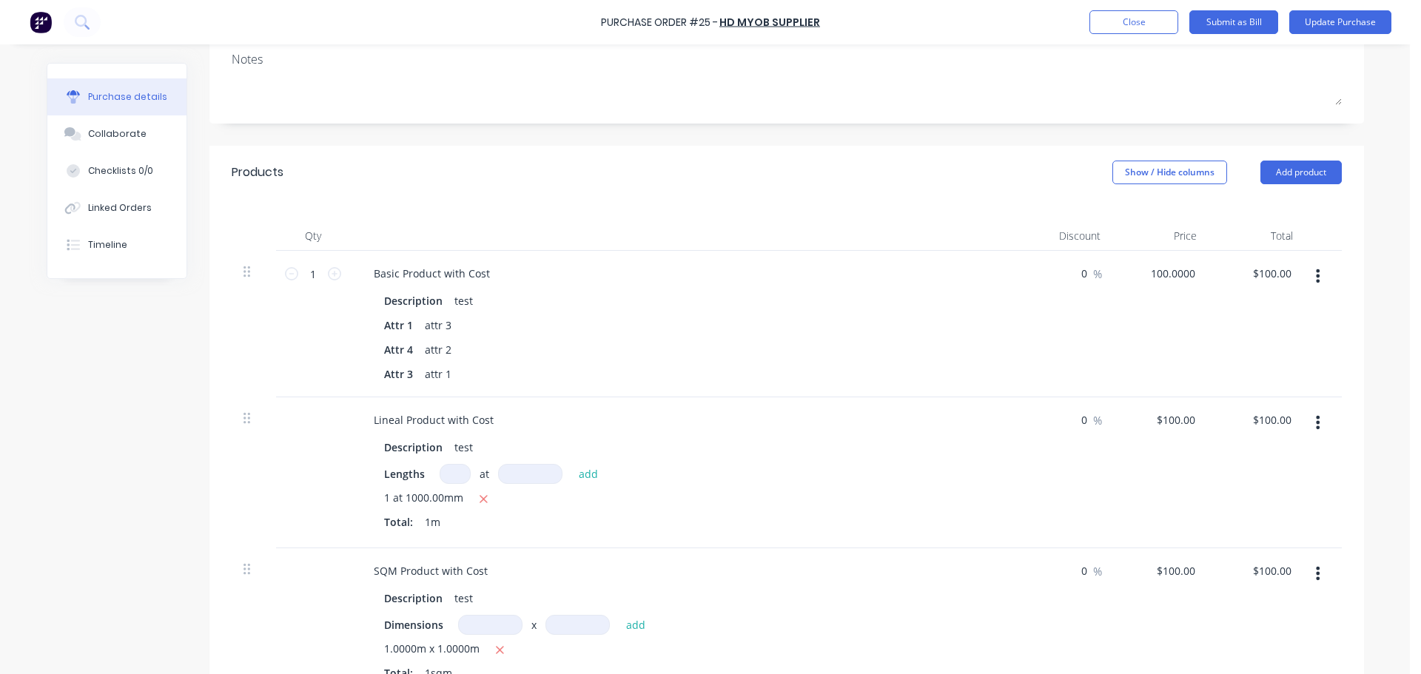
drag, startPoint x: 1165, startPoint y: 272, endPoint x: 1210, endPoint y: 317, distance: 63.8
click at [1166, 271] on input "100.0000" at bounding box center [1172, 273] width 52 height 21
type input "$1,020,000.00"
click at [1224, 337] on div "$1,020,000.00 $100.00" at bounding box center [1256, 324] width 96 height 146
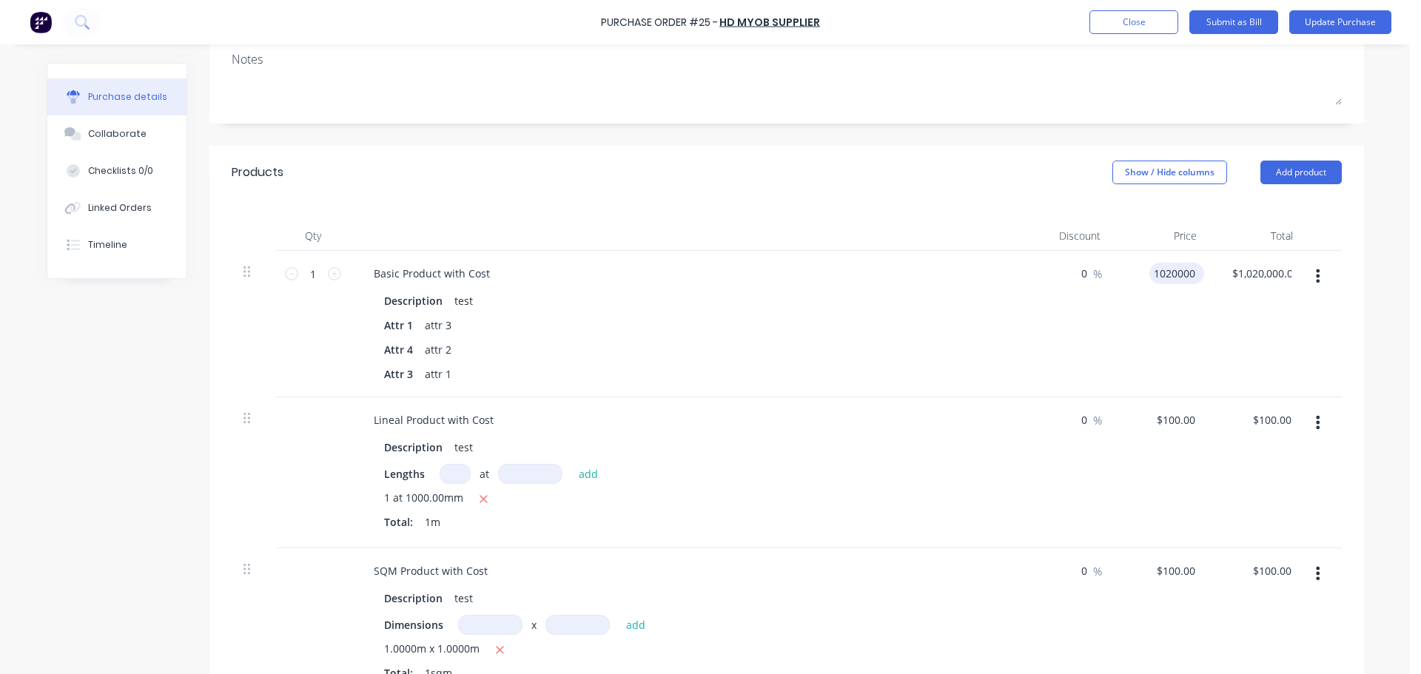
click at [1176, 273] on input "1020000" at bounding box center [1173, 273] width 49 height 21
type input "$150.00"
click at [1133, 341] on div "$150.00 $150.00" at bounding box center [1160, 324] width 96 height 146
type input "100.0000"
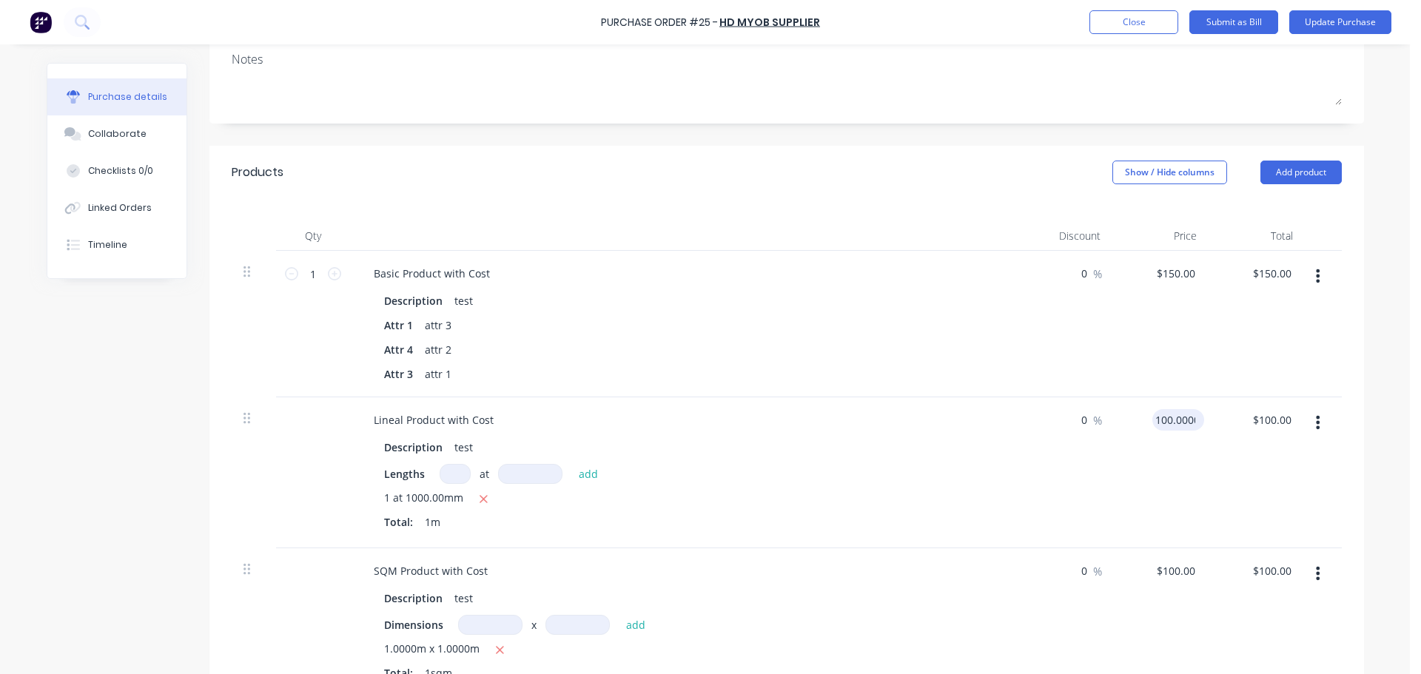
click at [1177, 415] on input "100.0000" at bounding box center [1175, 419] width 46 height 21
type input "$150.00"
click at [1199, 376] on div "$150.00 $150.00" at bounding box center [1160, 324] width 96 height 146
type input "100.0000"
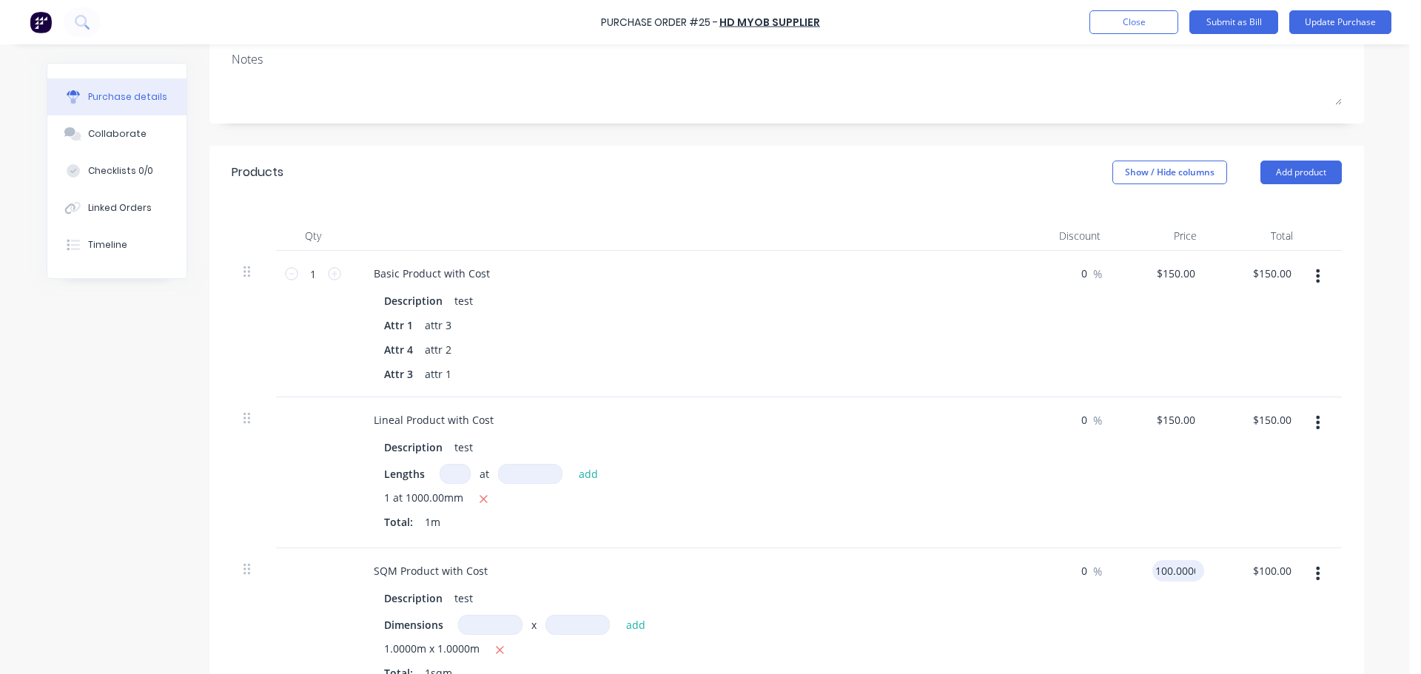
click at [1165, 562] on input "100.0000" at bounding box center [1175, 570] width 46 height 21
type input "$150.00"
click at [924, 414] on div "Lineal Product with Cost" at bounding box center [683, 419] width 642 height 21
click at [1346, 13] on button "Update Purchase" at bounding box center [1340, 22] width 102 height 24
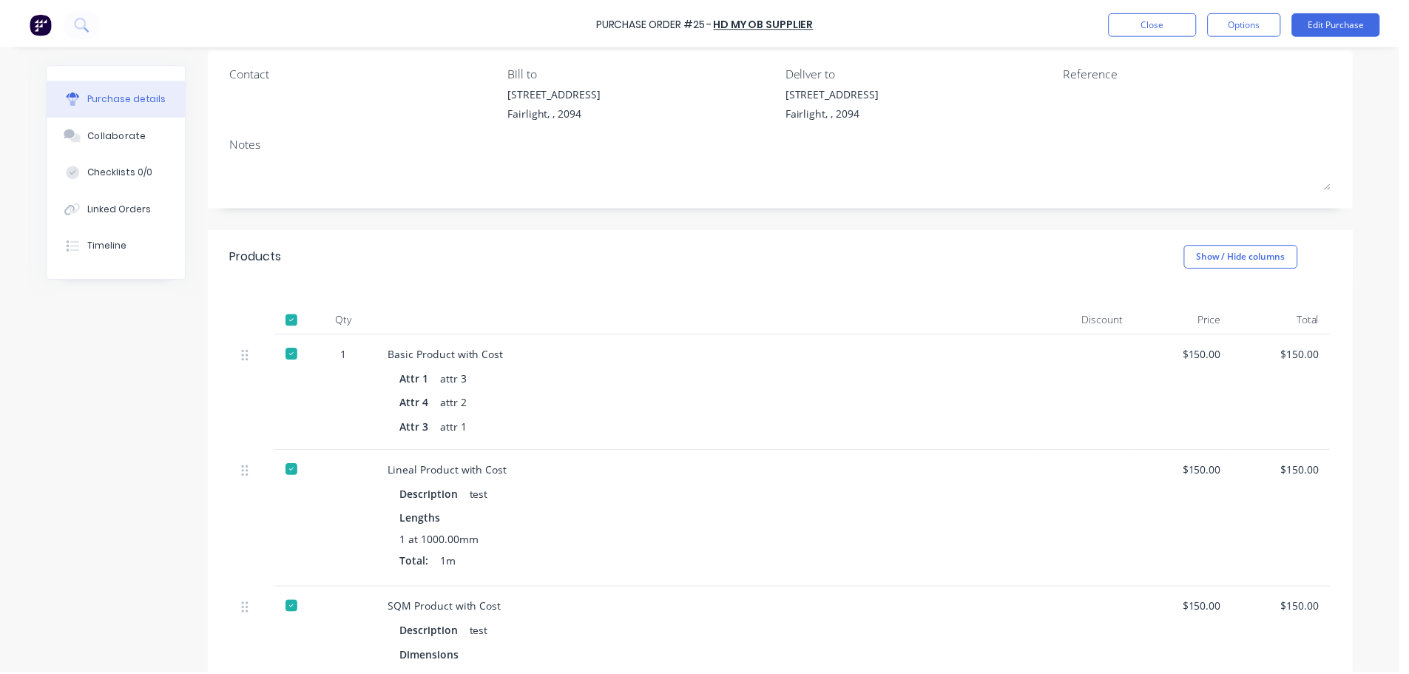
scroll to position [0, 0]
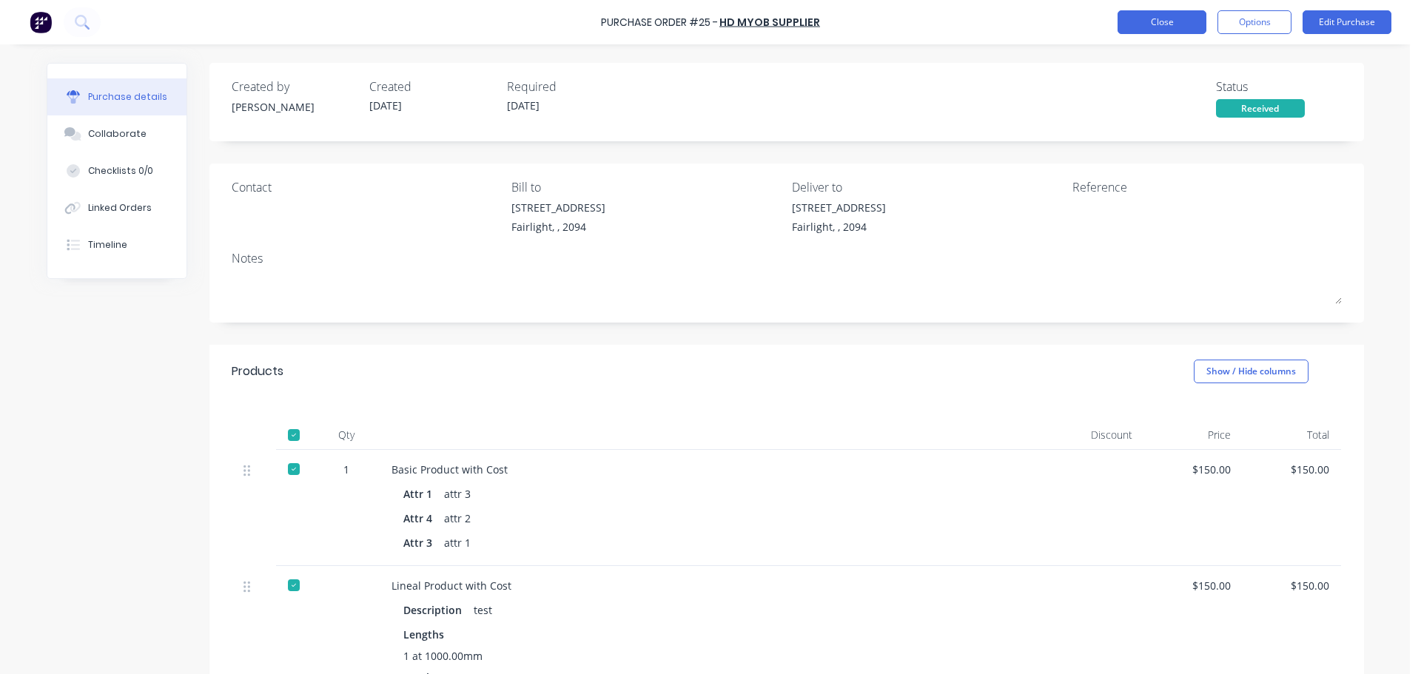
click at [1148, 22] on button "Close" at bounding box center [1161, 22] width 89 height 24
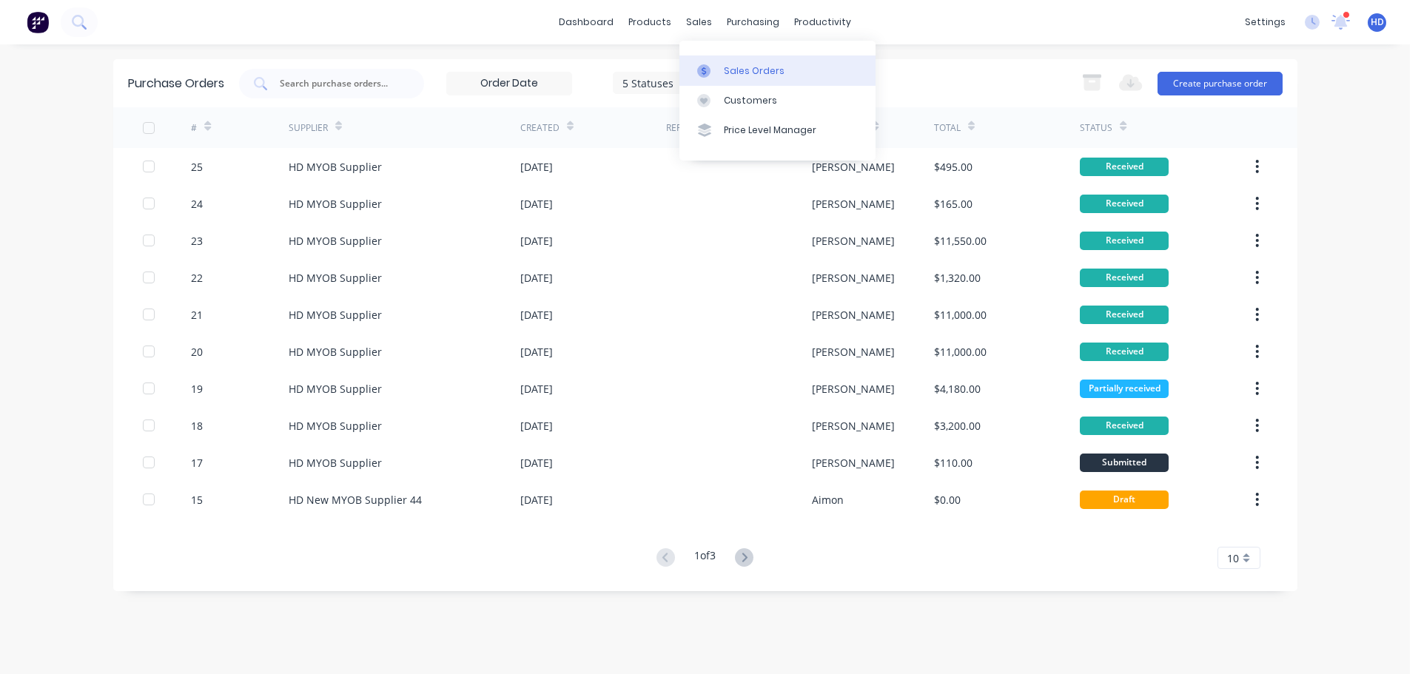
click at [758, 73] on div "Sales Orders" at bounding box center [754, 70] width 61 height 13
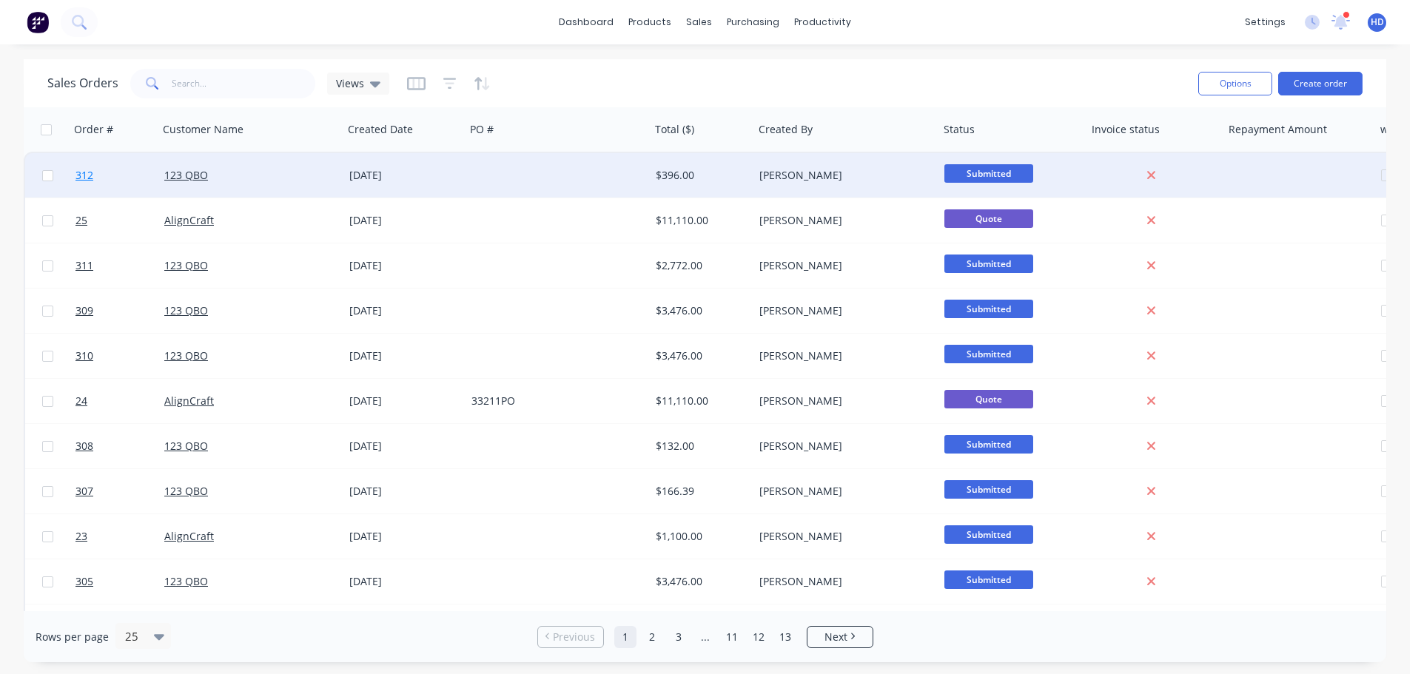
click at [139, 174] on link "312" at bounding box center [119, 175] width 89 height 44
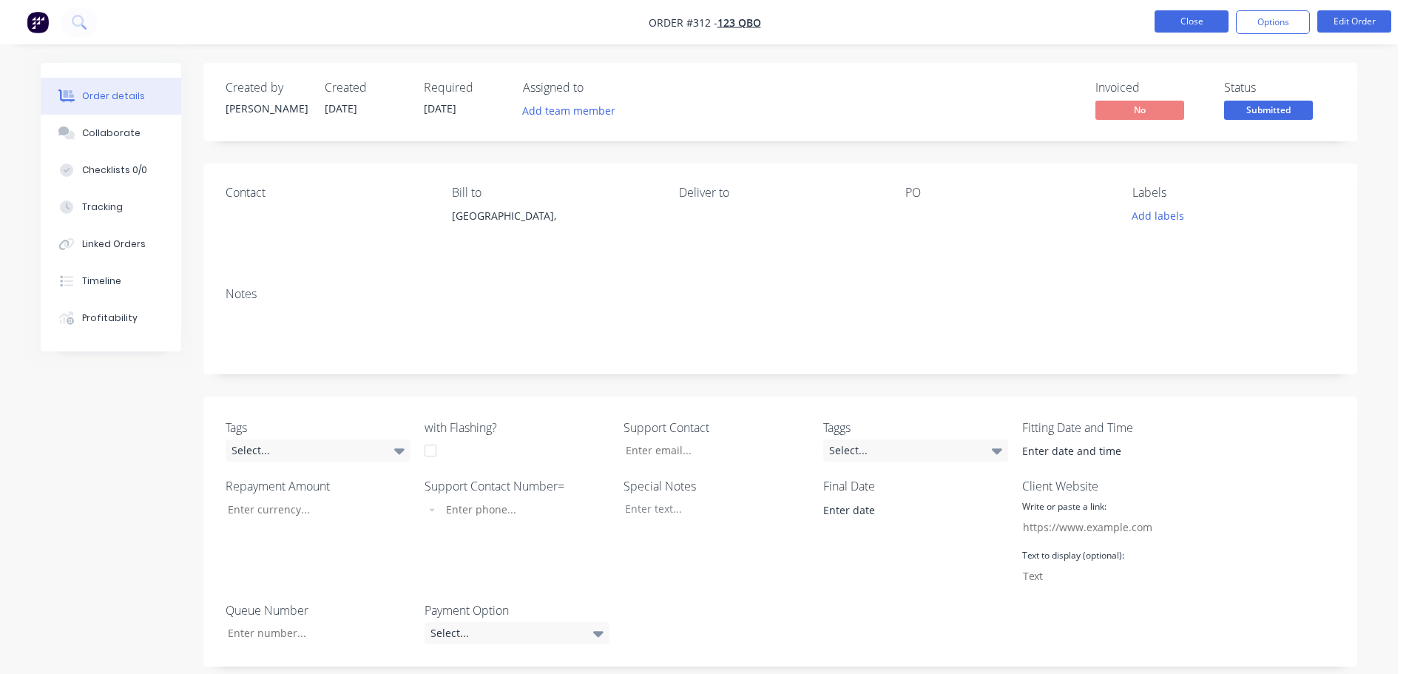
click at [1194, 15] on button "Close" at bounding box center [1192, 21] width 74 height 22
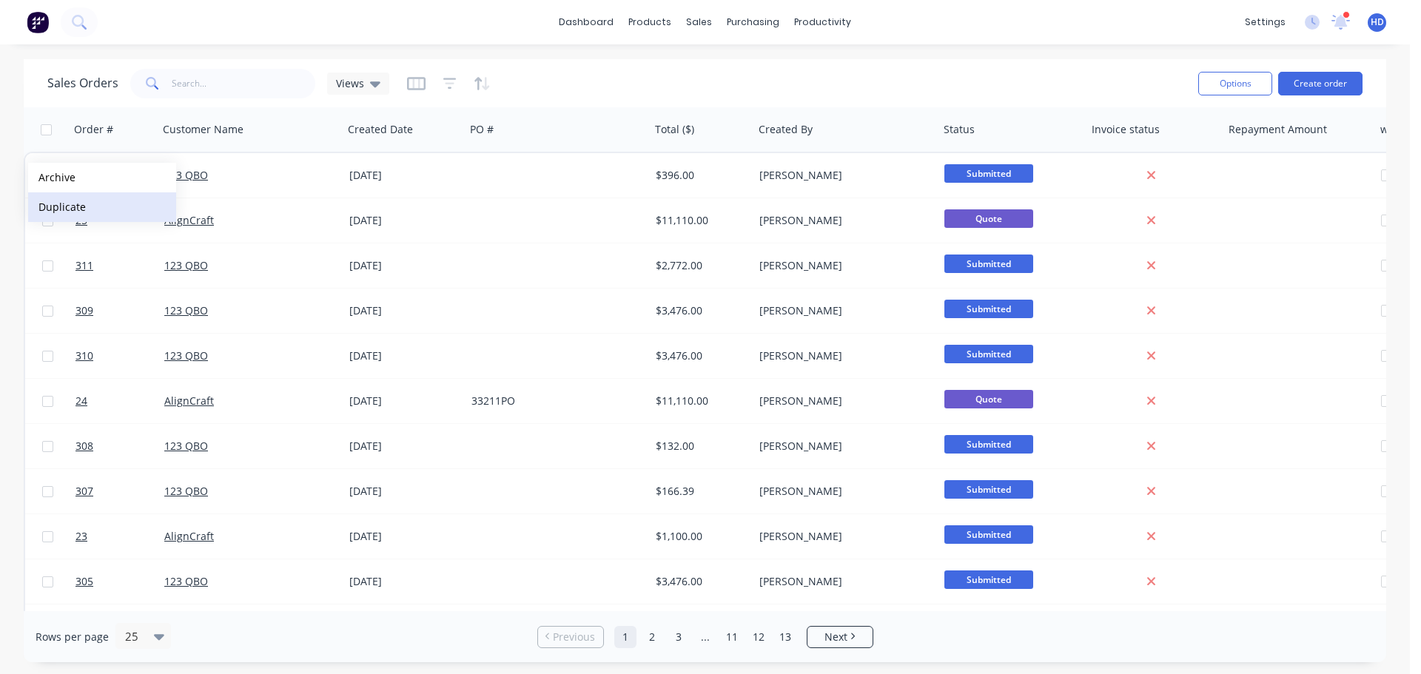
click at [79, 202] on button "Duplicate" at bounding box center [102, 207] width 148 height 30
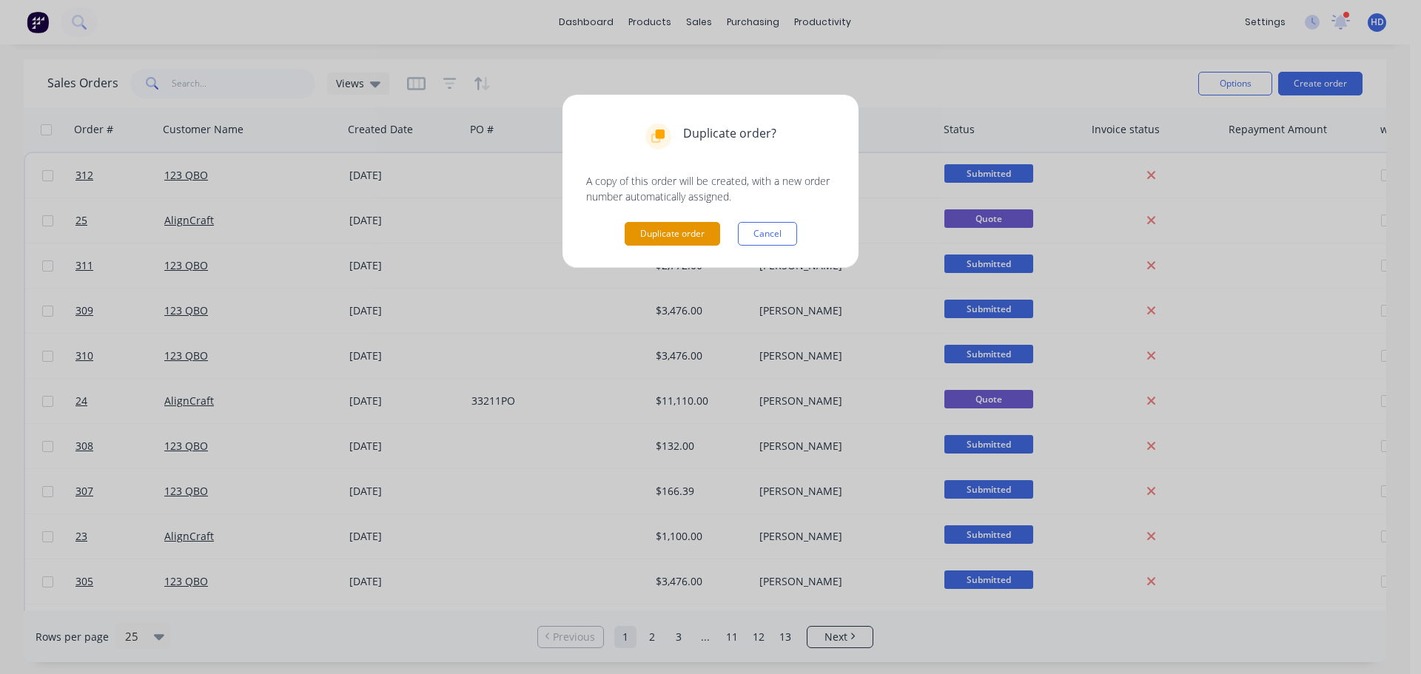
click at [660, 236] on button "Duplicate order" at bounding box center [671, 234] width 95 height 24
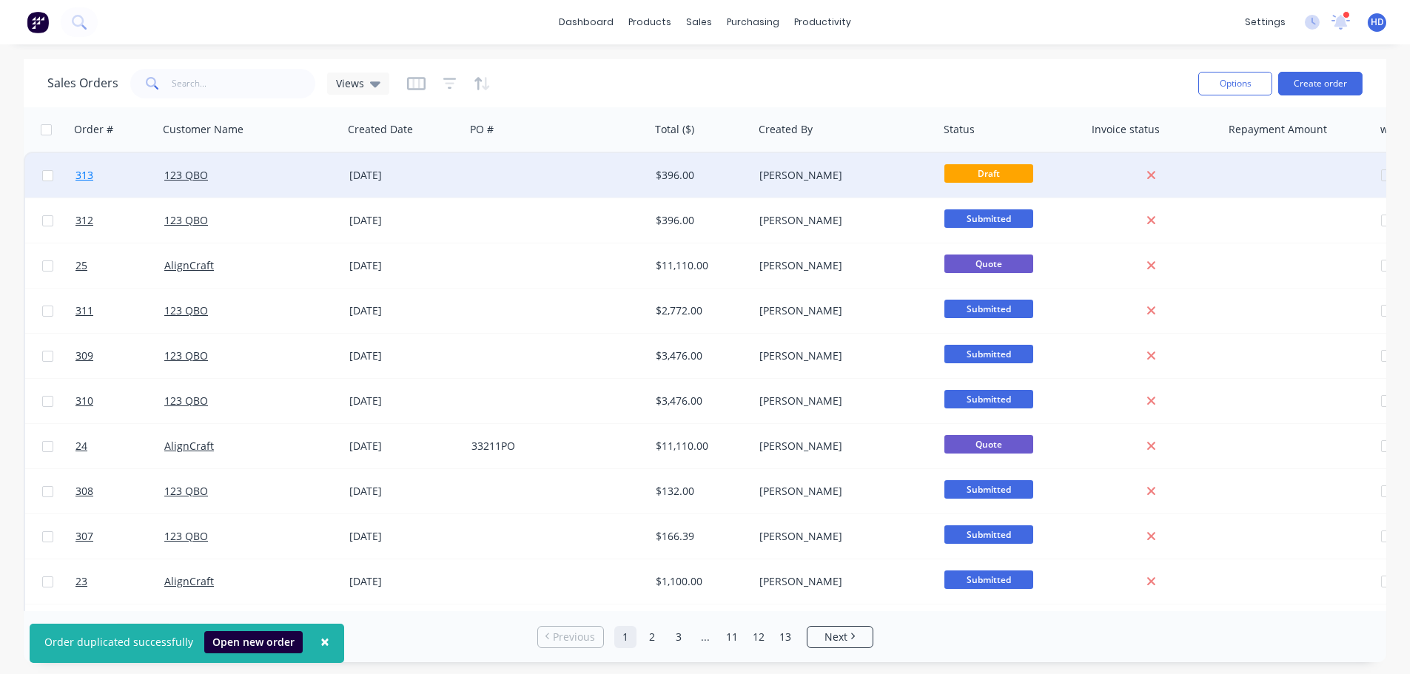
click at [98, 175] on link "313" at bounding box center [119, 175] width 89 height 44
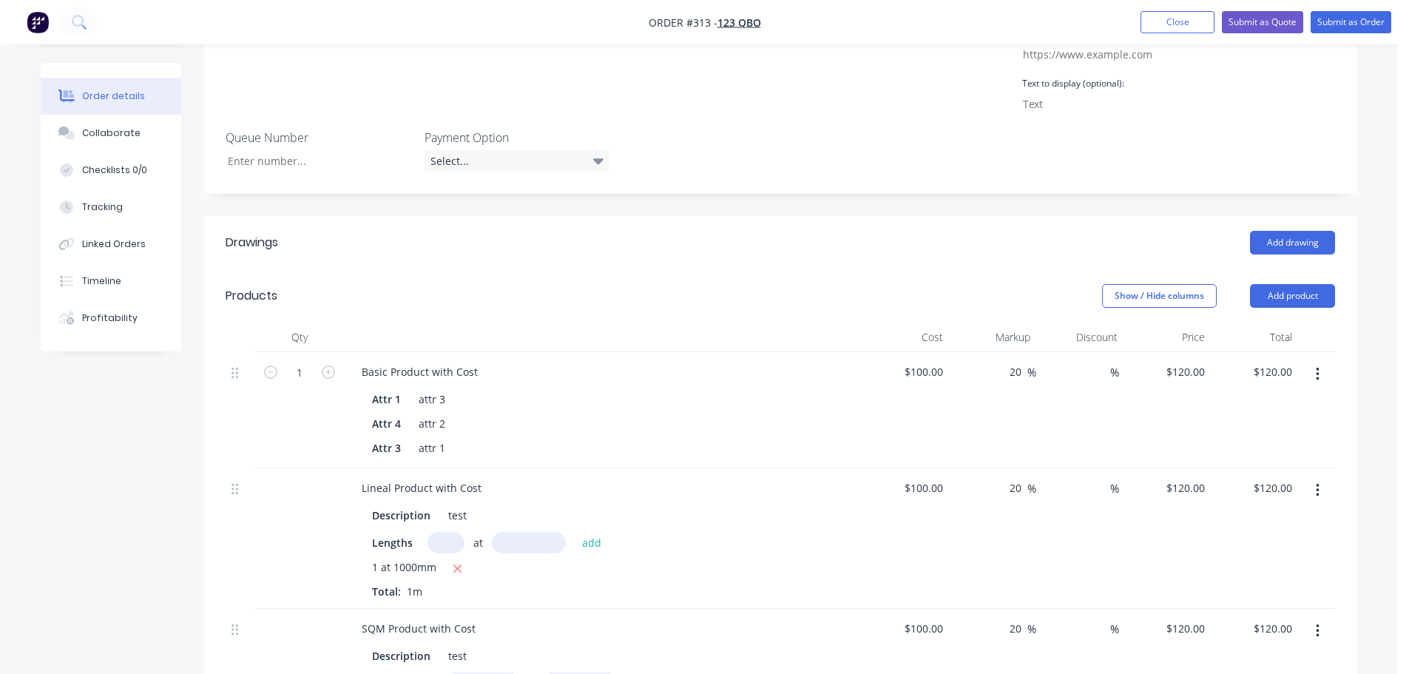
scroll to position [148, 0]
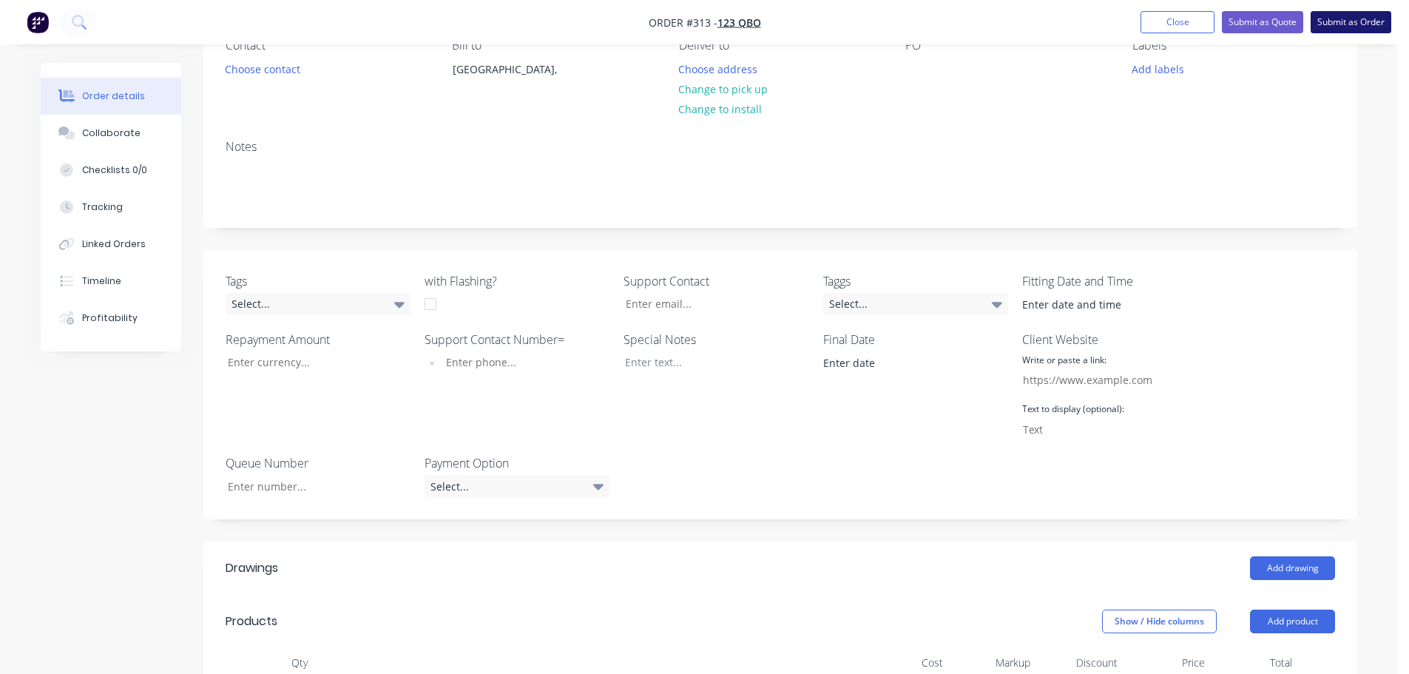
click at [1352, 24] on button "Submit as Order" at bounding box center [1351, 22] width 81 height 22
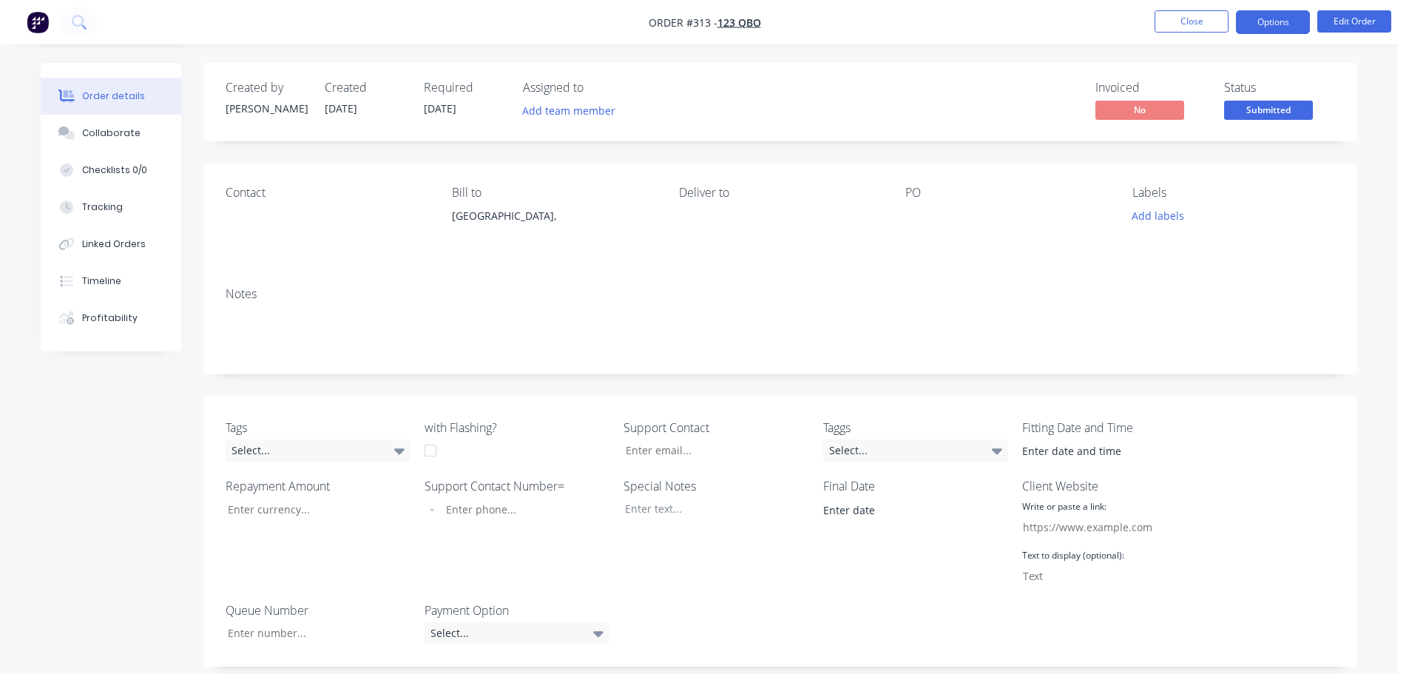
click at [1282, 27] on button "Options" at bounding box center [1273, 22] width 74 height 24
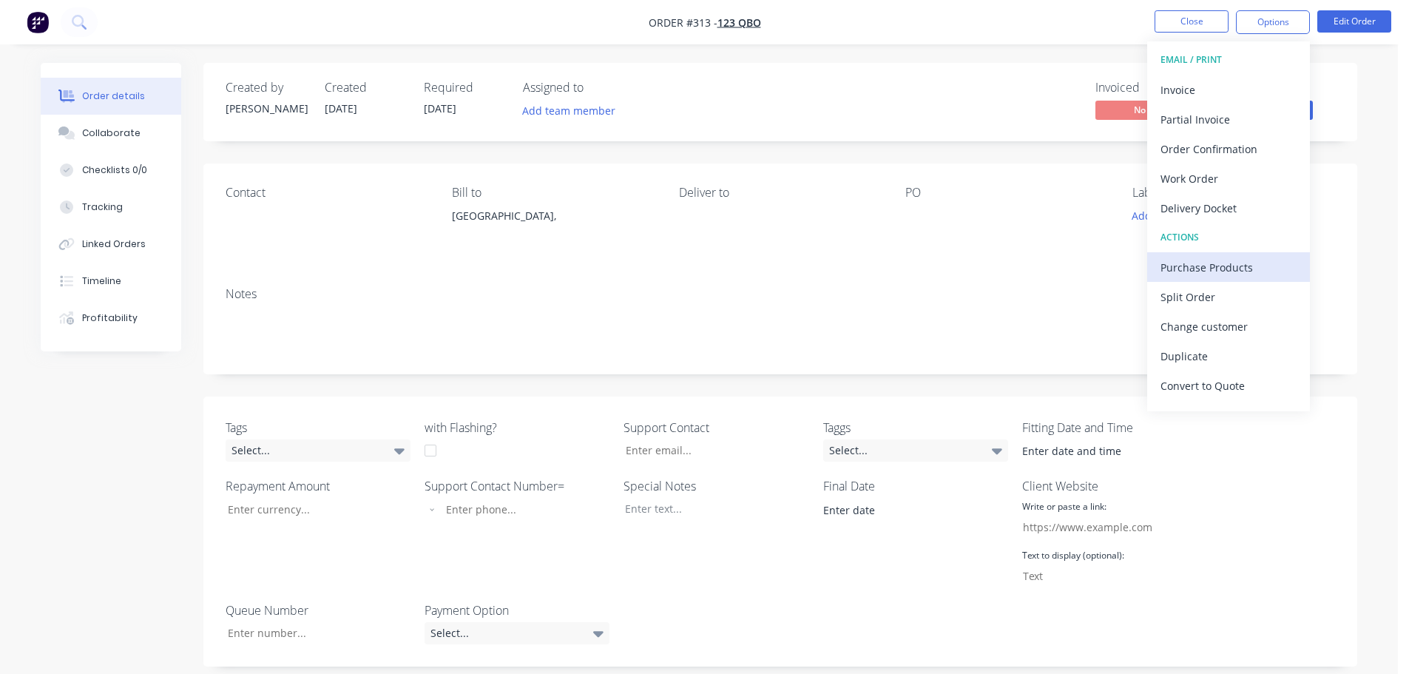
click at [1238, 260] on div "Purchase Products" at bounding box center [1229, 267] width 136 height 21
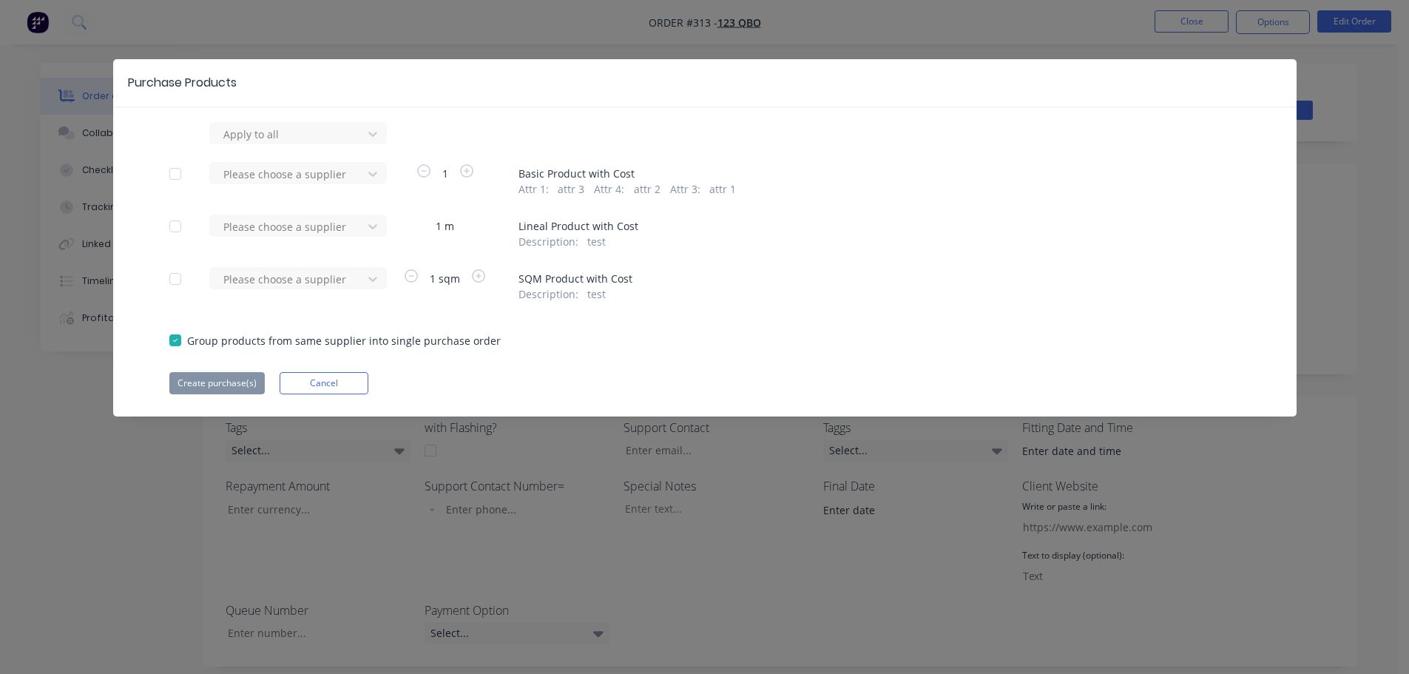
click at [172, 175] on div at bounding box center [176, 174] width 30 height 30
click at [183, 235] on div at bounding box center [176, 227] width 30 height 30
click at [173, 272] on div at bounding box center [176, 279] width 30 height 30
drag, startPoint x: 290, startPoint y: 133, endPoint x: 294, endPoint y: 149, distance: 16.2
click at [296, 132] on div at bounding box center [288, 134] width 133 height 18
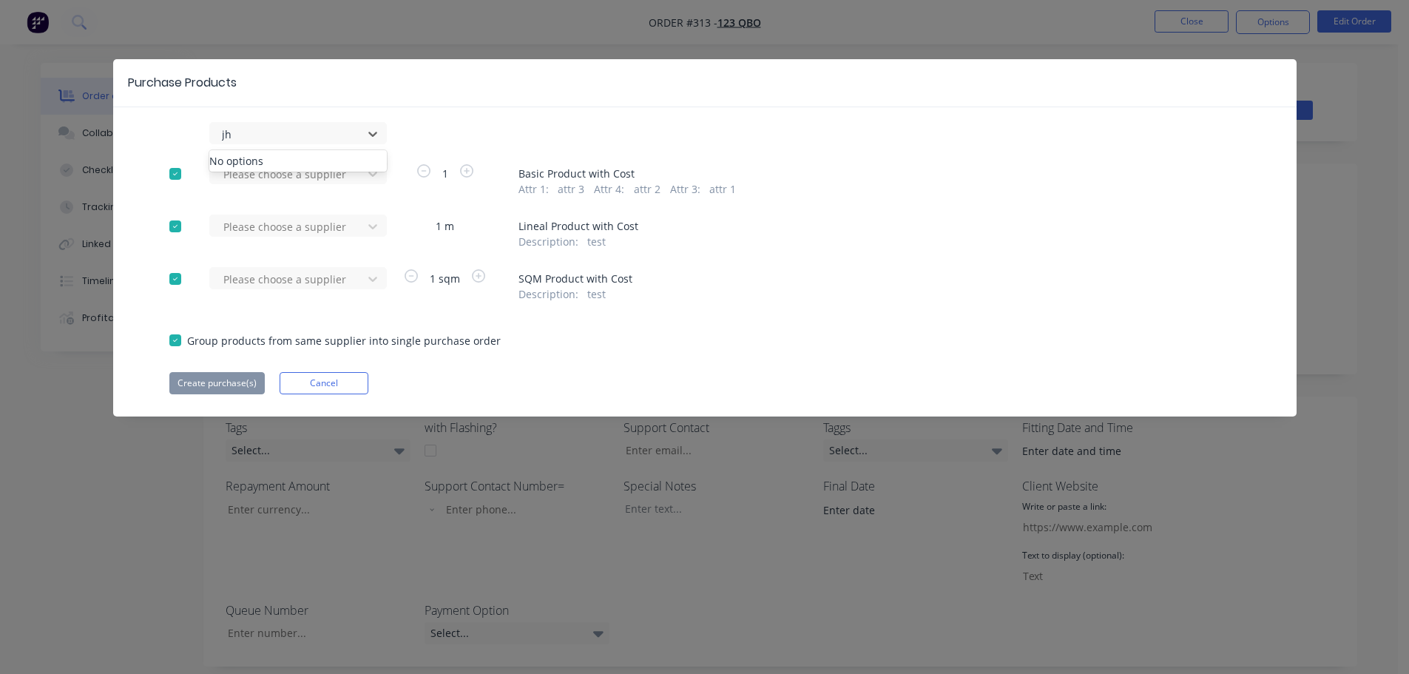
type input "j"
type input "hd"
click at [292, 215] on div "HD MYOB Supplier" at bounding box center [298, 221] width 178 height 27
click at [240, 387] on button "Create purchase(s)" at bounding box center [216, 383] width 95 height 22
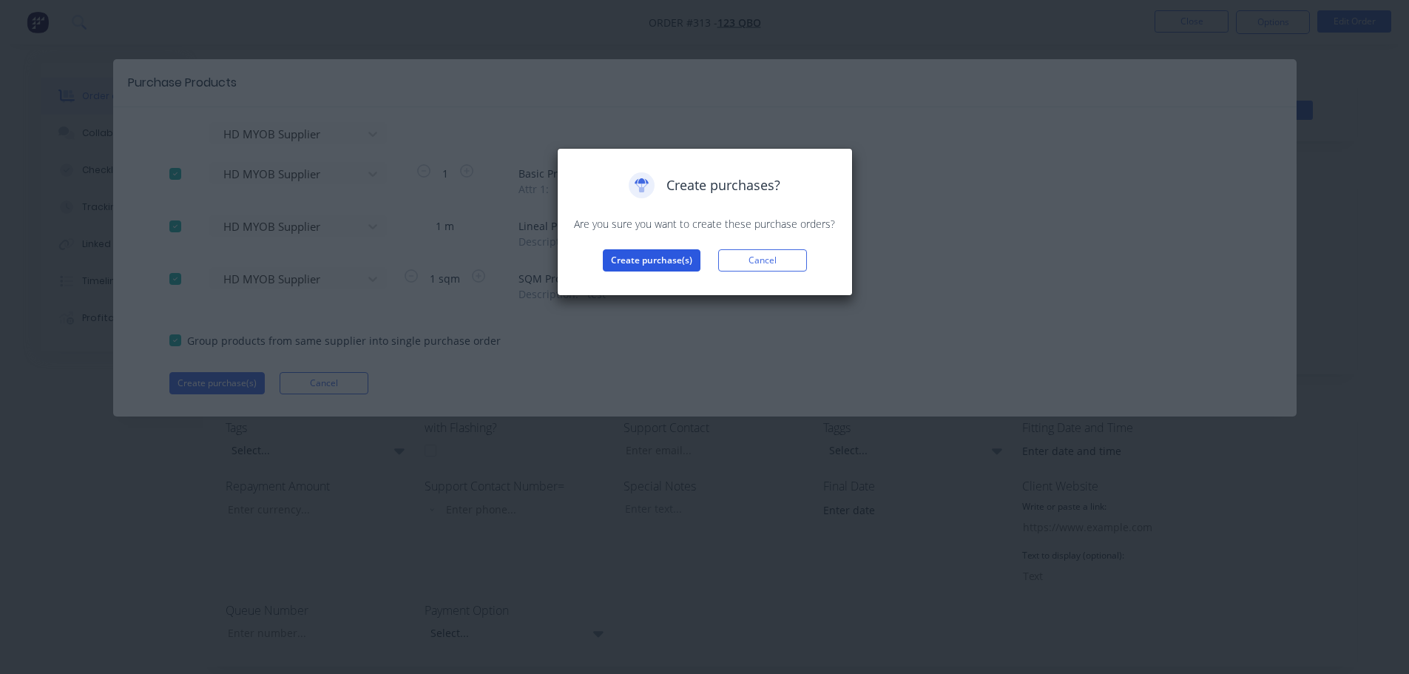
click at [632, 257] on button "Create purchase(s)" at bounding box center [652, 260] width 98 height 22
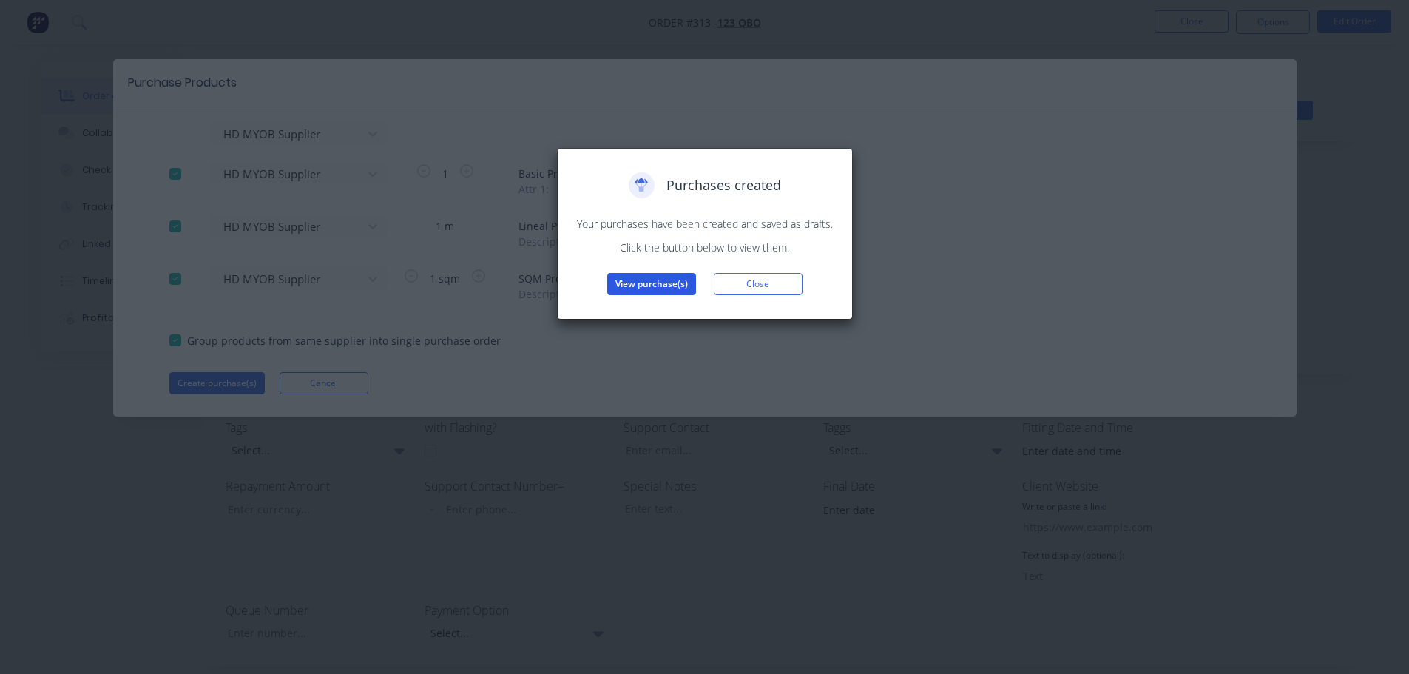
click at [667, 278] on button "View purchase(s)" at bounding box center [651, 284] width 89 height 22
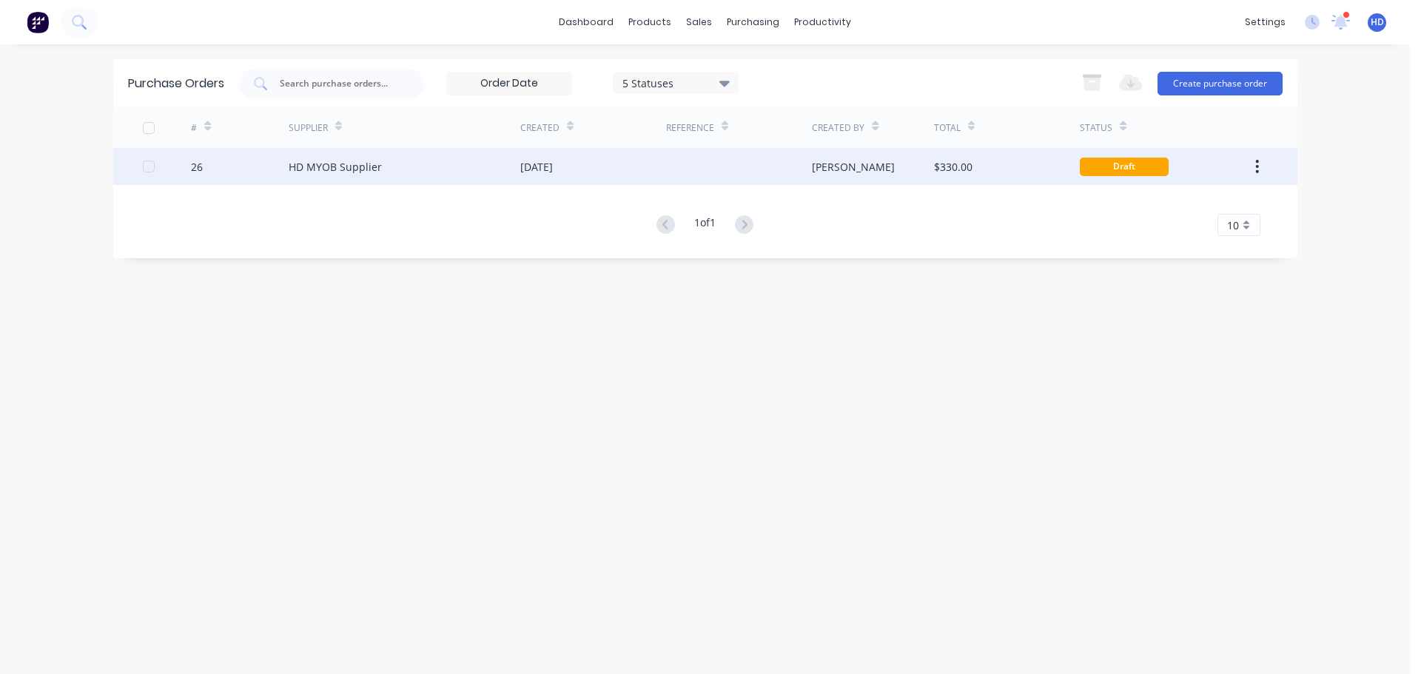
click at [865, 166] on div "[PERSON_NAME]" at bounding box center [873, 166] width 122 height 37
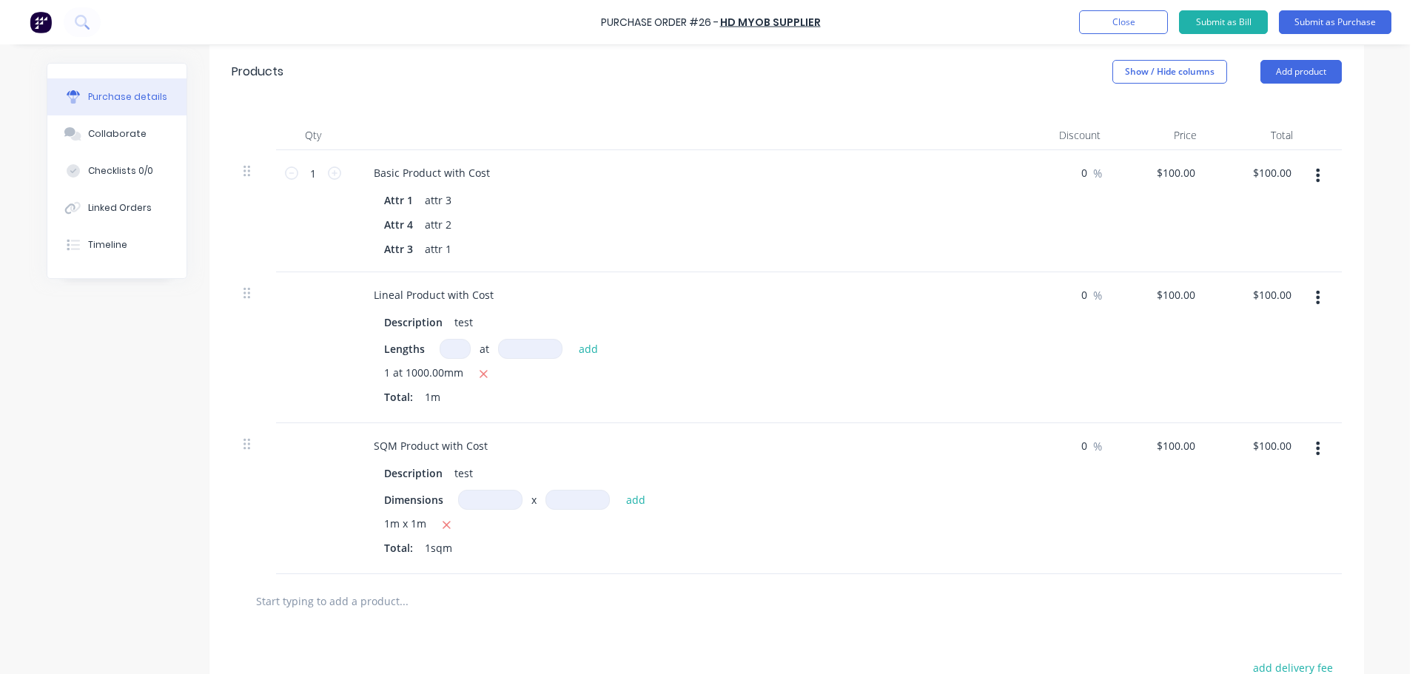
scroll to position [296, 0]
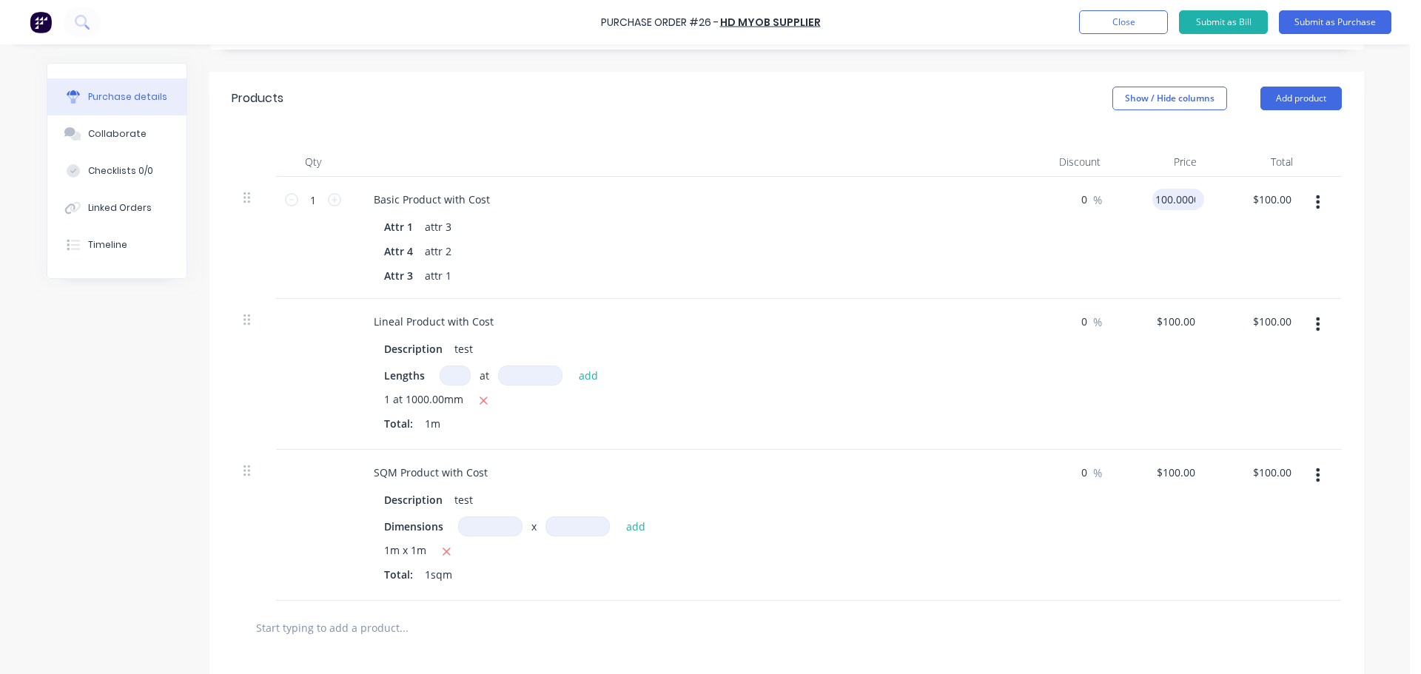
click at [1167, 200] on input "100.0000" at bounding box center [1175, 199] width 46 height 21
drag, startPoint x: 1187, startPoint y: 197, endPoint x: 1039, endPoint y: 186, distance: 149.1
click at [1039, 186] on div "1 1 Basic Product with Cost Attr 1 attr 3 Attr 4 attr 2 Attr 3 attr 1 0 0 % 100…" at bounding box center [787, 238] width 1110 height 122
type input "$150.00"
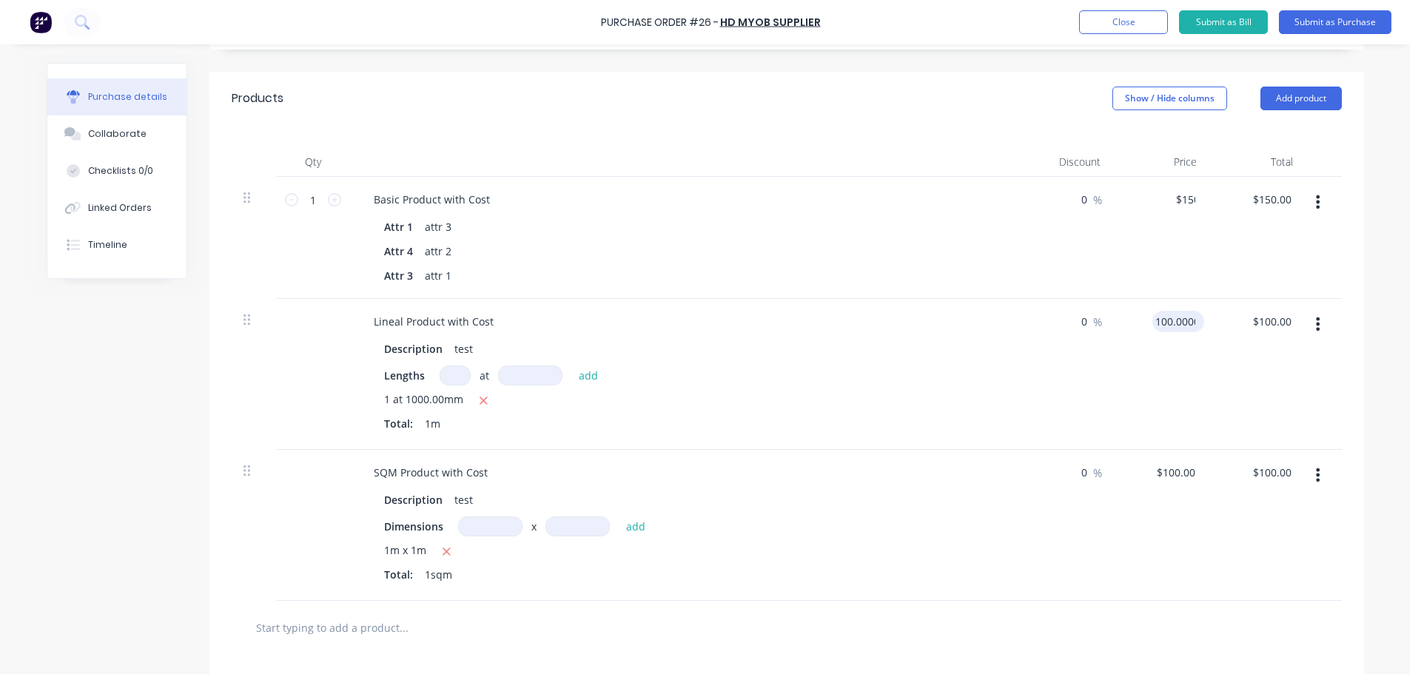
click at [1179, 320] on input "100.0000" at bounding box center [1175, 321] width 46 height 21
type input "$1,250.00"
drag, startPoint x: 1215, startPoint y: 405, endPoint x: 1173, endPoint y: 441, distance: 55.1
click at [1214, 400] on div "$1,250.00 $100.00" at bounding box center [1256, 374] width 96 height 151
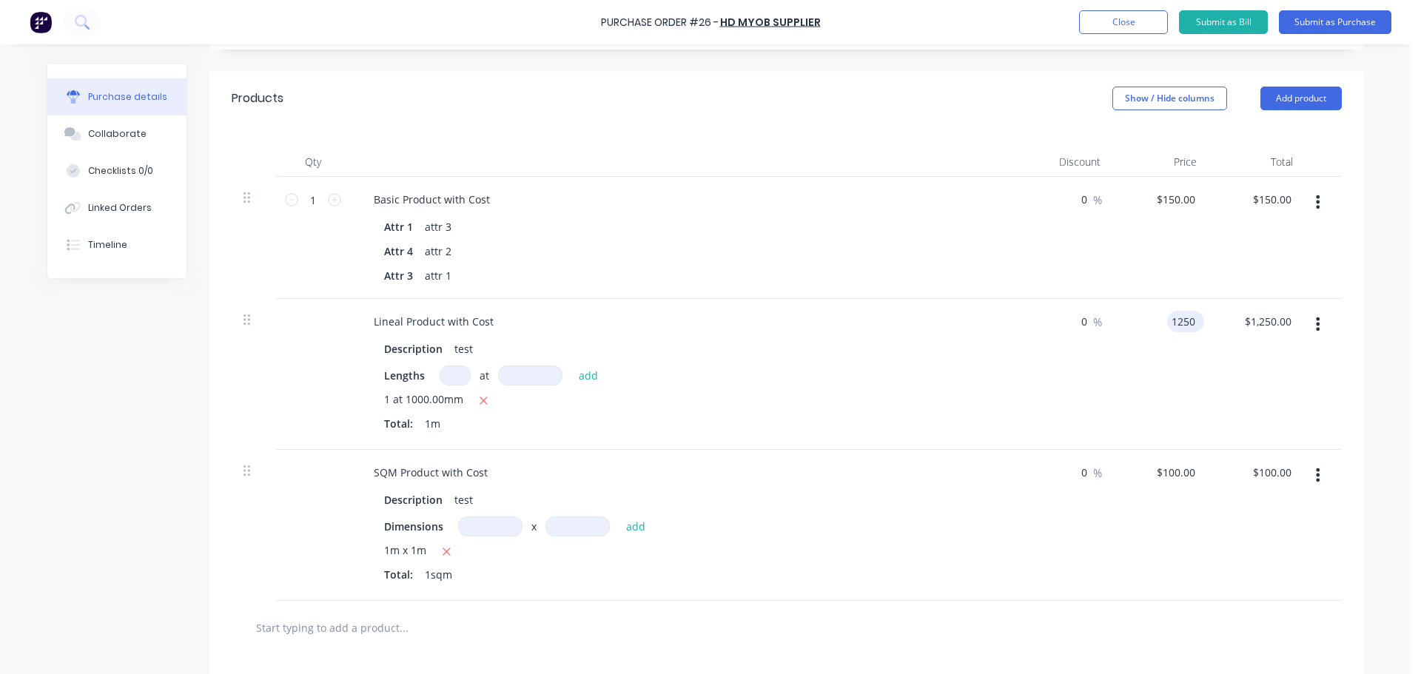
click at [1167, 313] on input "1250" at bounding box center [1182, 321] width 31 height 21
type input "$150.00"
click at [1208, 374] on div "$150.00 $150.00" at bounding box center [1256, 374] width 96 height 151
click at [1184, 468] on input "100.0000" at bounding box center [1175, 472] width 46 height 21
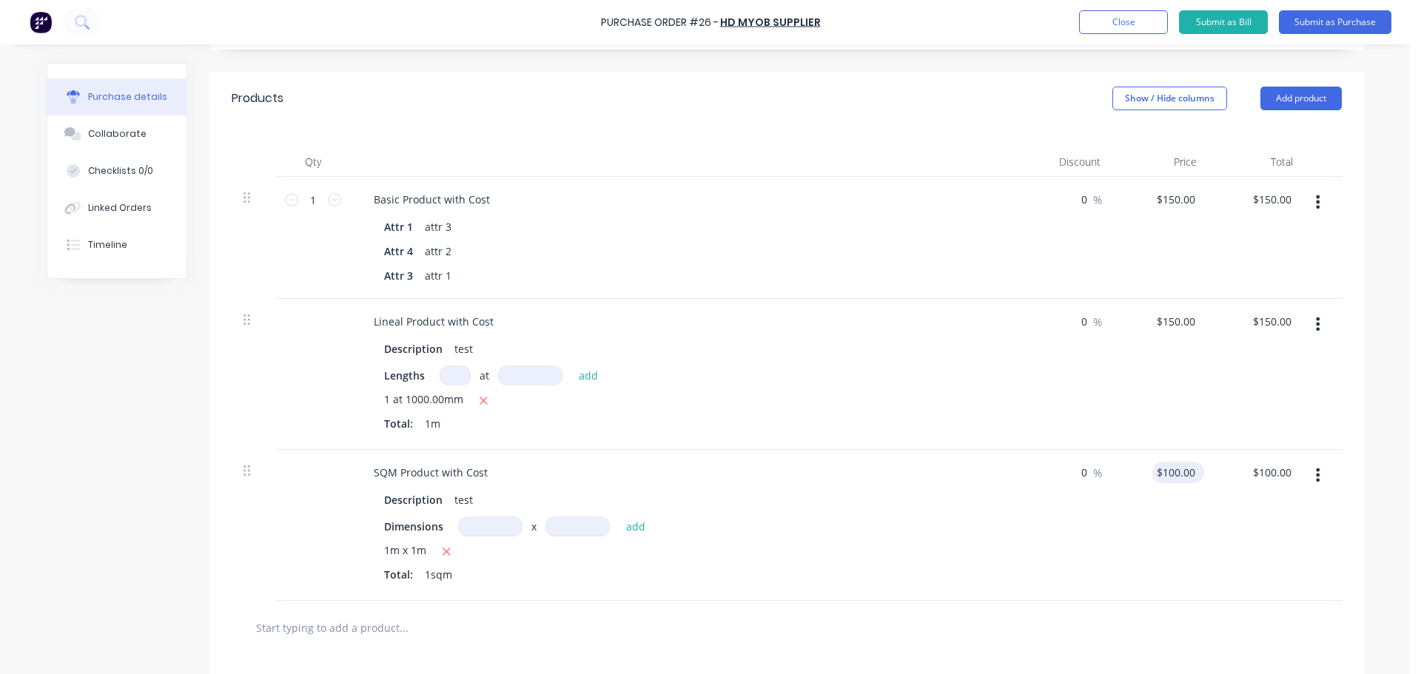
type input "100"
click at [1167, 482] on div "100 $100.00" at bounding box center [1175, 472] width 46 height 21
type input "$150.00"
click at [1238, 419] on div "$150.00 $150.00" at bounding box center [1256, 374] width 96 height 151
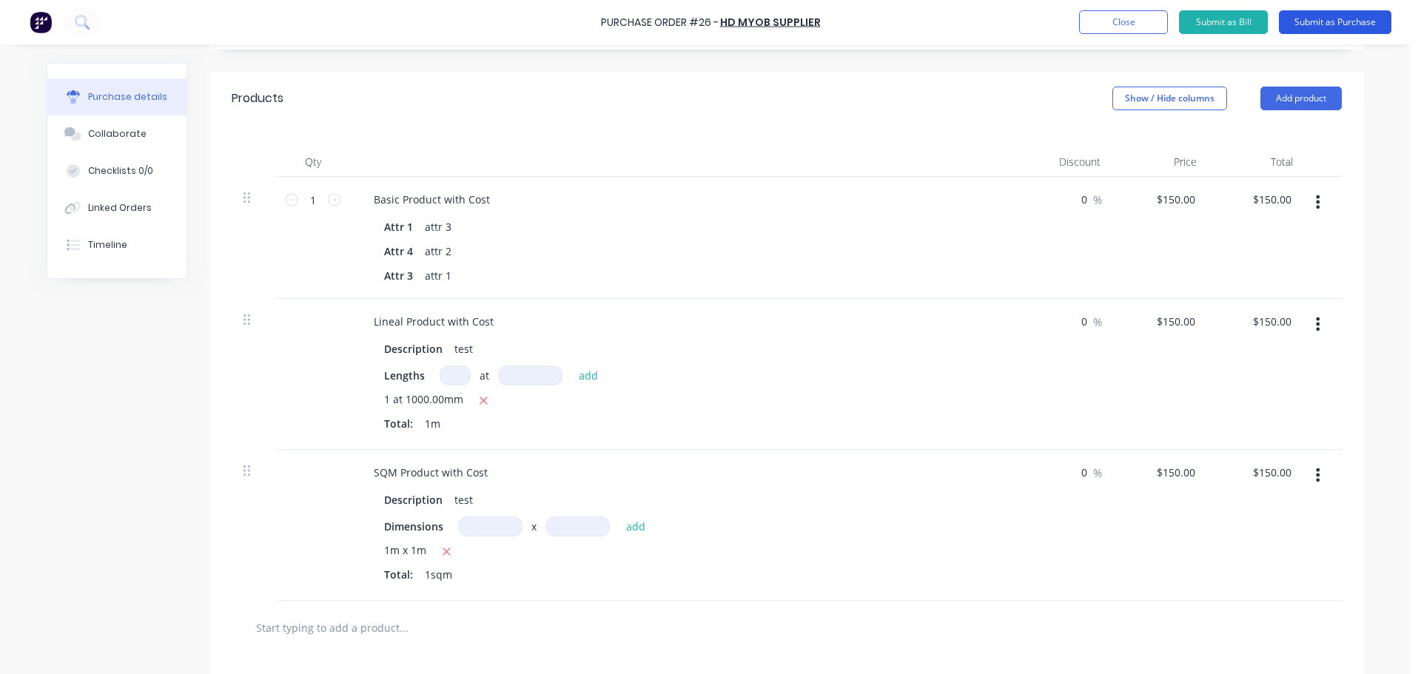
click at [1352, 24] on button "Submit as Purchase" at bounding box center [1334, 22] width 112 height 24
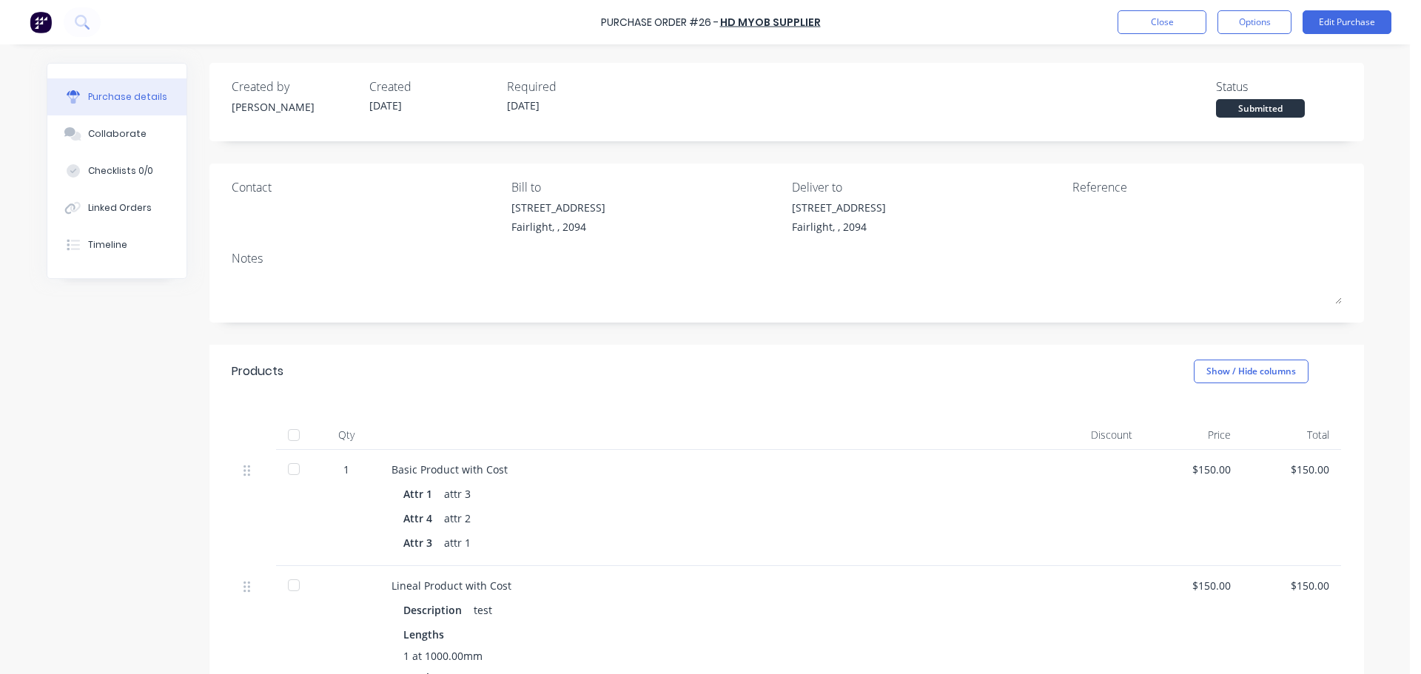
click at [283, 431] on div at bounding box center [294, 435] width 30 height 30
click at [1141, 13] on button "Close" at bounding box center [1161, 22] width 89 height 24
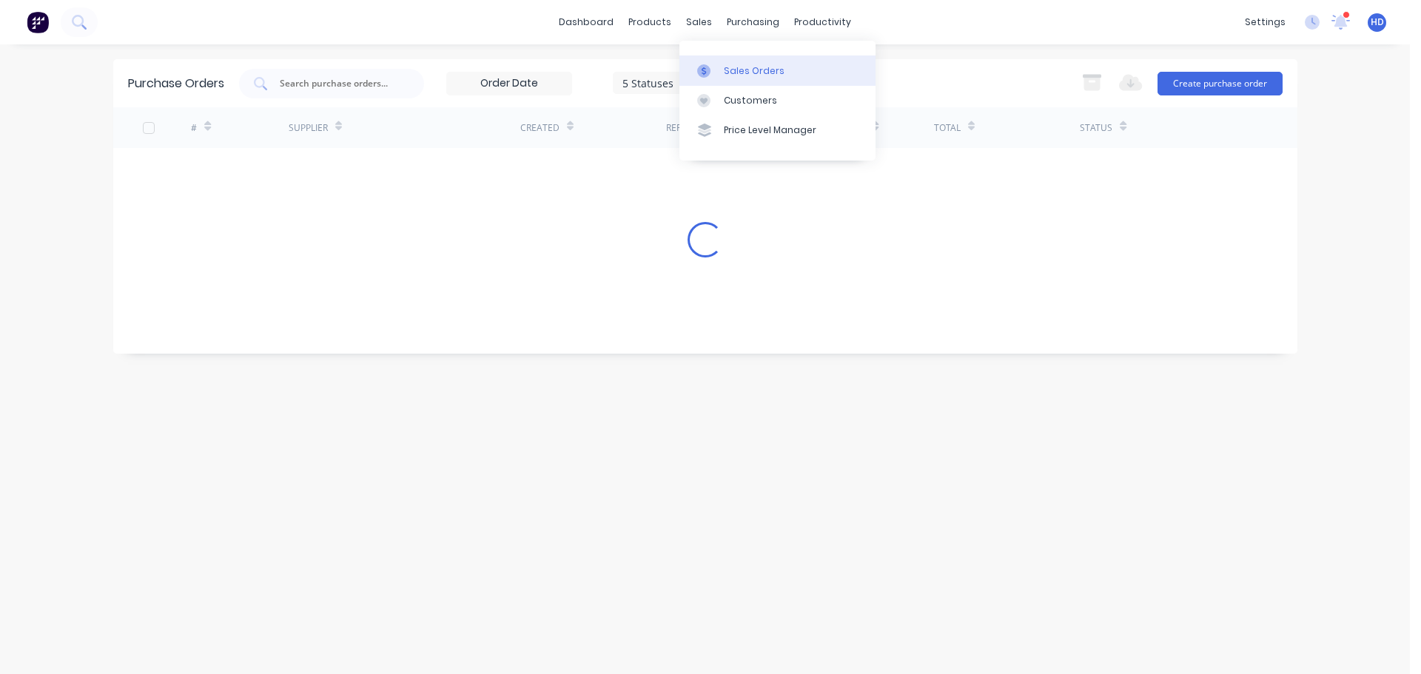
click at [762, 76] on div "Sales Orders" at bounding box center [754, 70] width 61 height 13
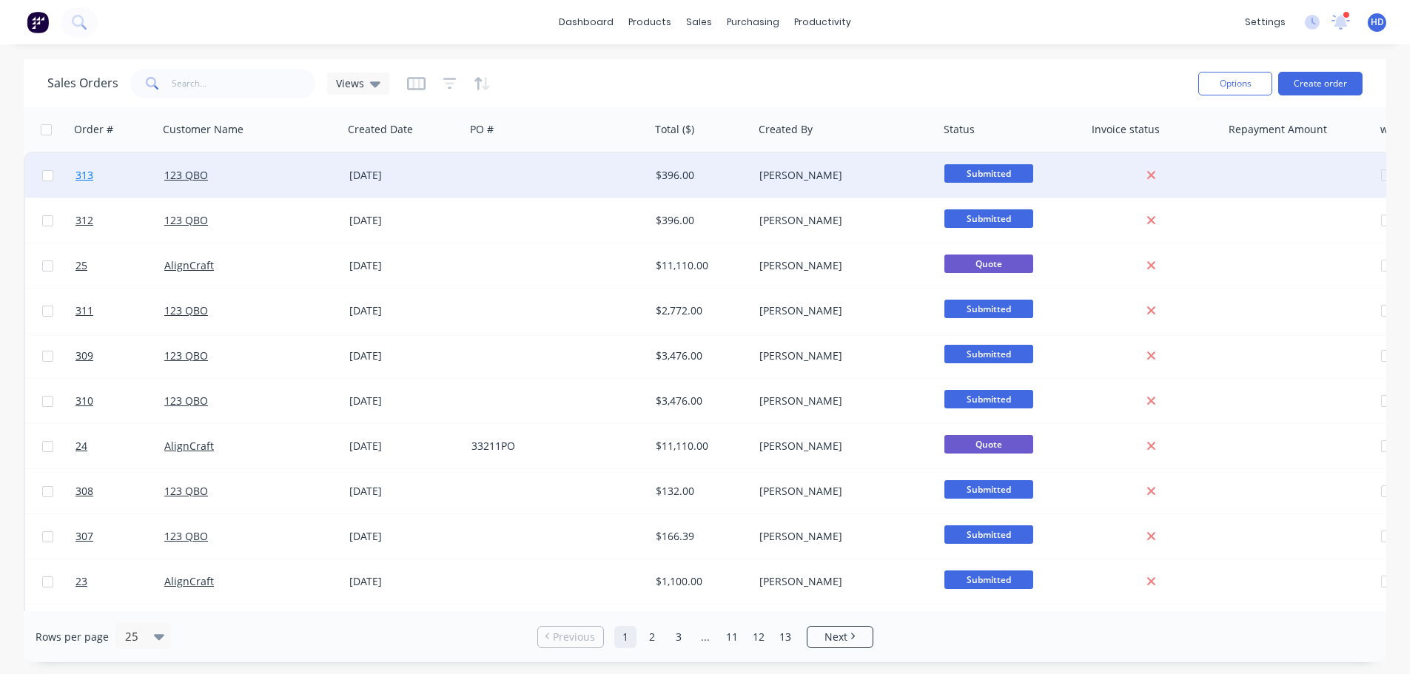
click at [109, 175] on link "313" at bounding box center [119, 175] width 89 height 44
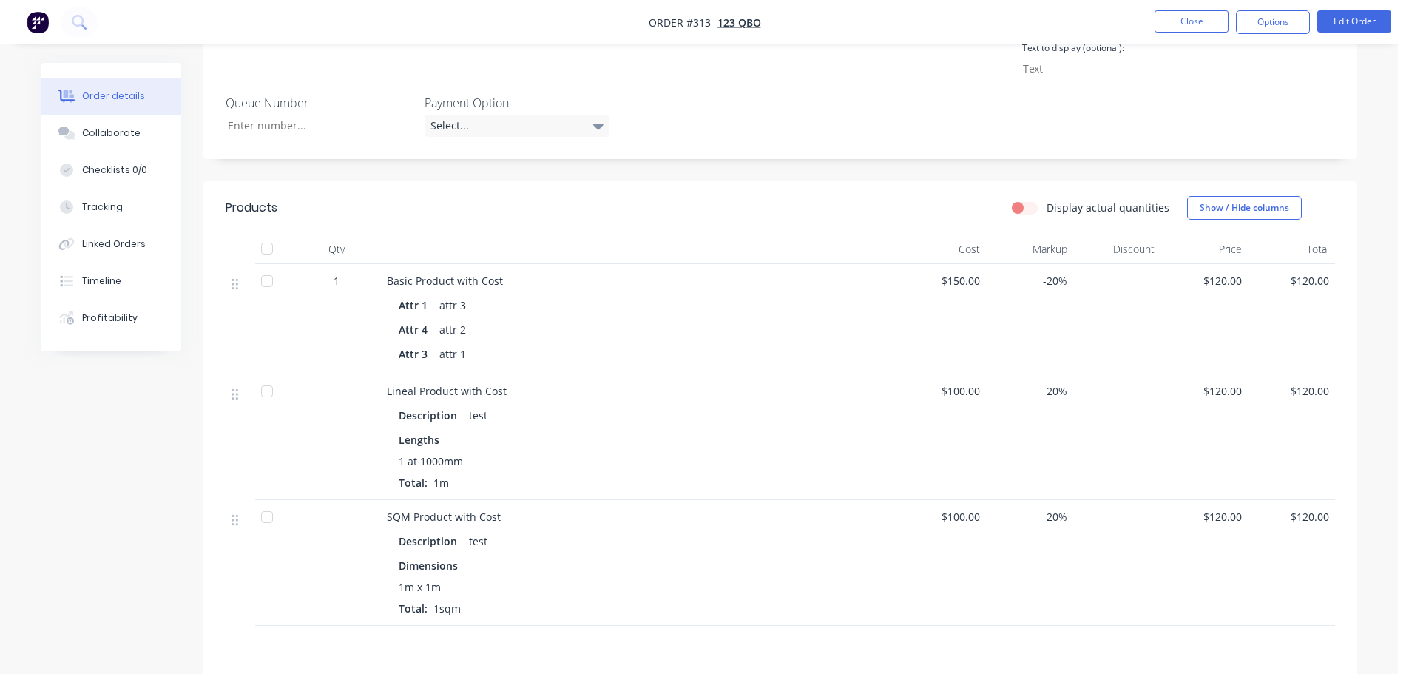
scroll to position [592, 0]
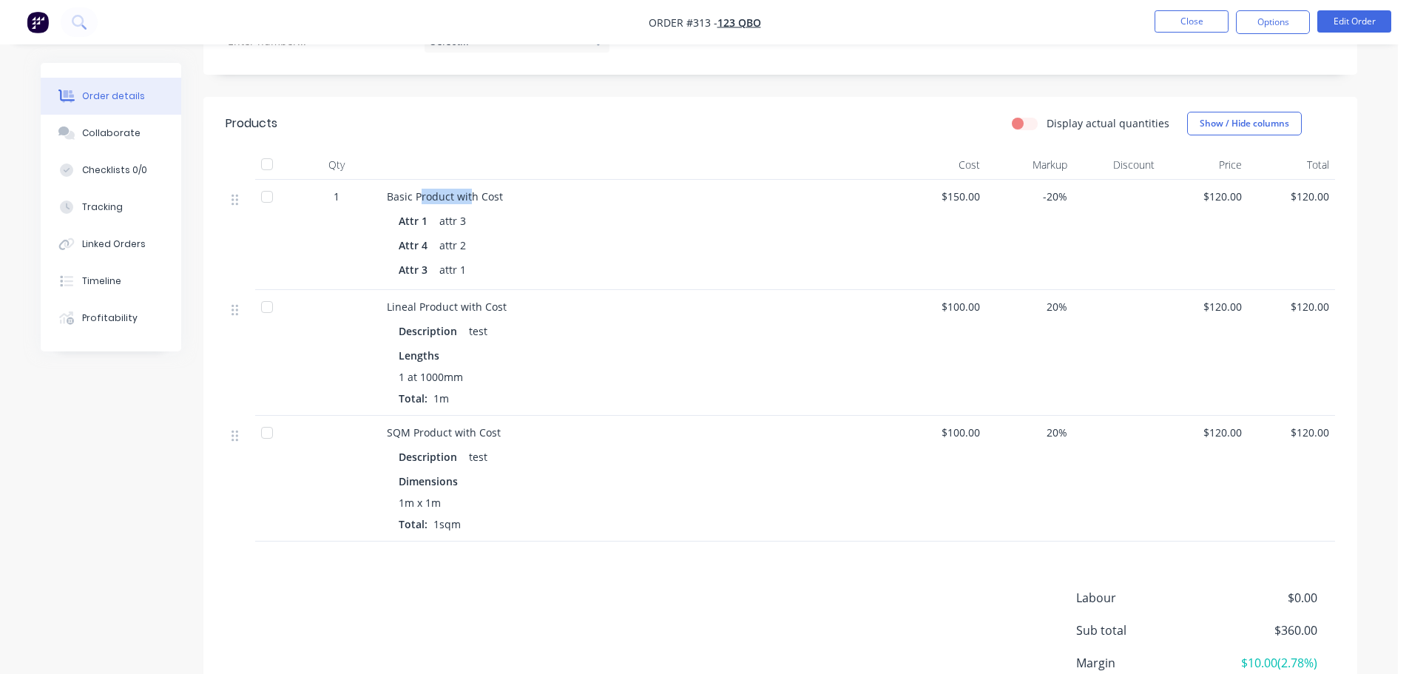
drag, startPoint x: 420, startPoint y: 196, endPoint x: 473, endPoint y: 195, distance: 53.3
click at [473, 195] on span "Basic Product with Cost" at bounding box center [445, 196] width 116 height 14
drag, startPoint x: 395, startPoint y: 294, endPoint x: 470, endPoint y: 300, distance: 75.0
click at [470, 300] on div "Lineal Product with Cost Description test Lengths 1 at 1000mm Total: 1m" at bounding box center [640, 353] width 518 height 126
drag, startPoint x: 388, startPoint y: 429, endPoint x: 511, endPoint y: 436, distance: 122.3
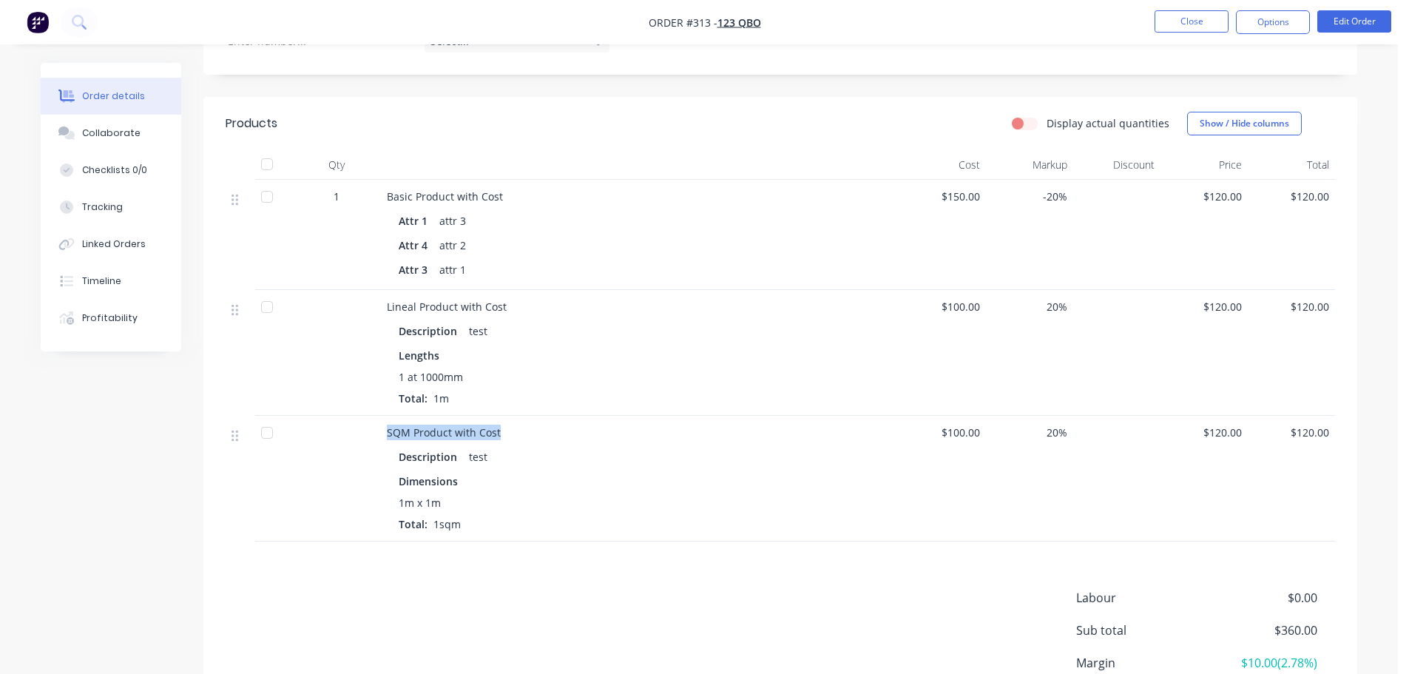
click at [511, 436] on div "SQM Product with Cost" at bounding box center [640, 433] width 506 height 16
click at [652, 468] on div "Description test Dimensions 1m x 1m Total: 1sqm" at bounding box center [640, 487] width 506 height 89
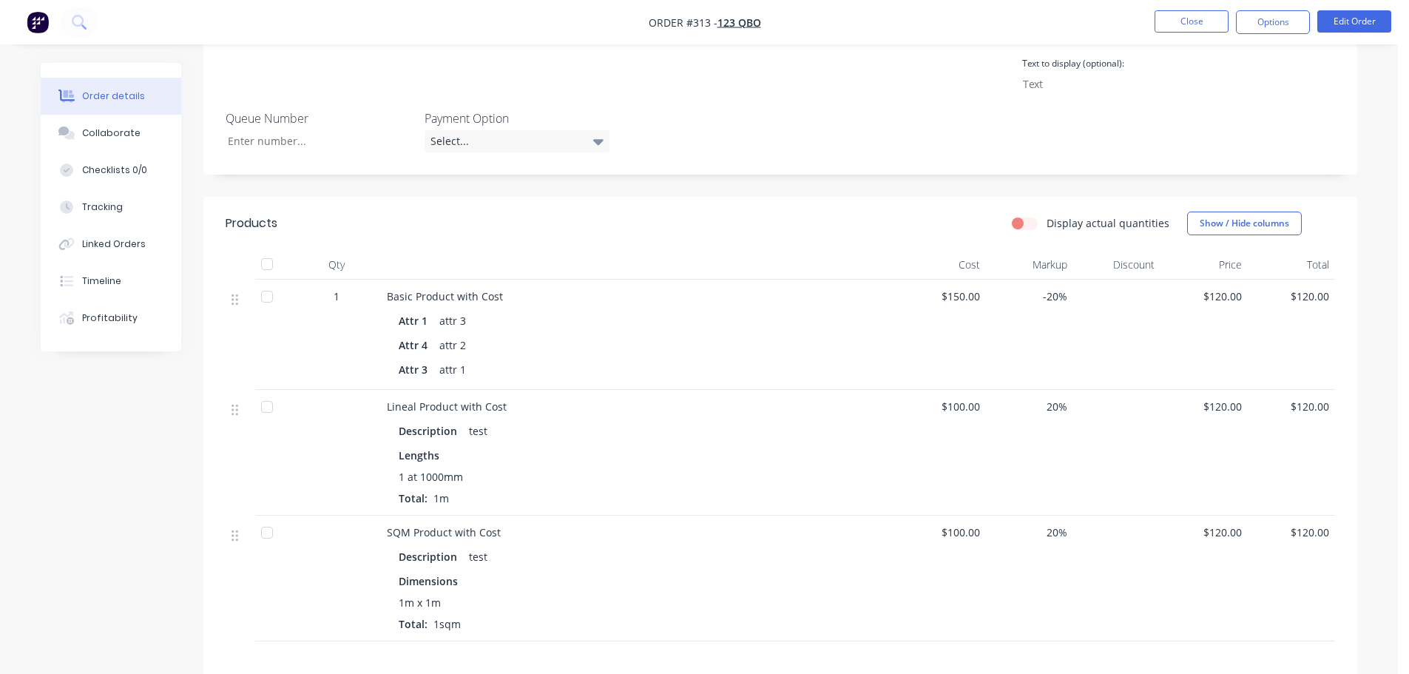
scroll to position [518, 0]
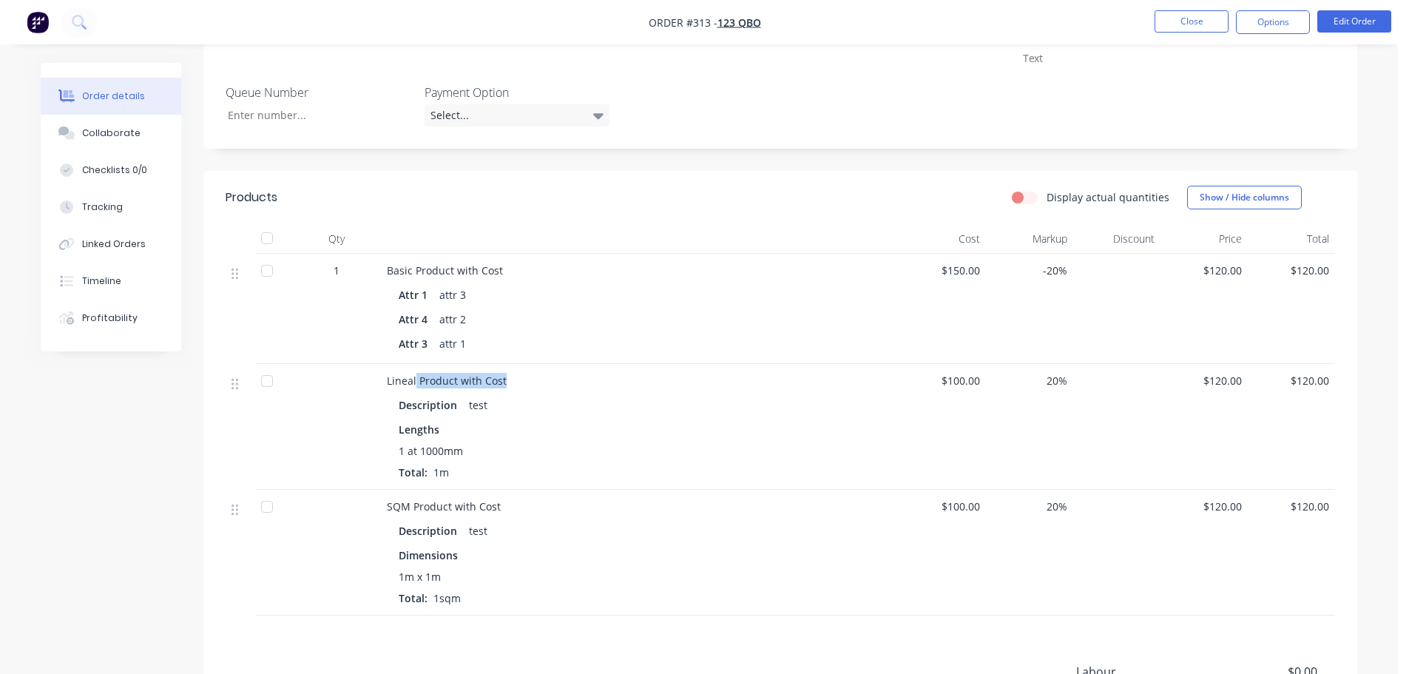
drag, startPoint x: 415, startPoint y: 376, endPoint x: 583, endPoint y: 467, distance: 191.0
click at [590, 385] on div "Lineal Product with Cost" at bounding box center [640, 381] width 506 height 16
drag, startPoint x: 476, startPoint y: 508, endPoint x: 774, endPoint y: 513, distance: 298.2
click at [750, 513] on div "SQM Product with Cost" at bounding box center [640, 507] width 506 height 16
click at [909, 567] on div "$100.00" at bounding box center [942, 553] width 87 height 126
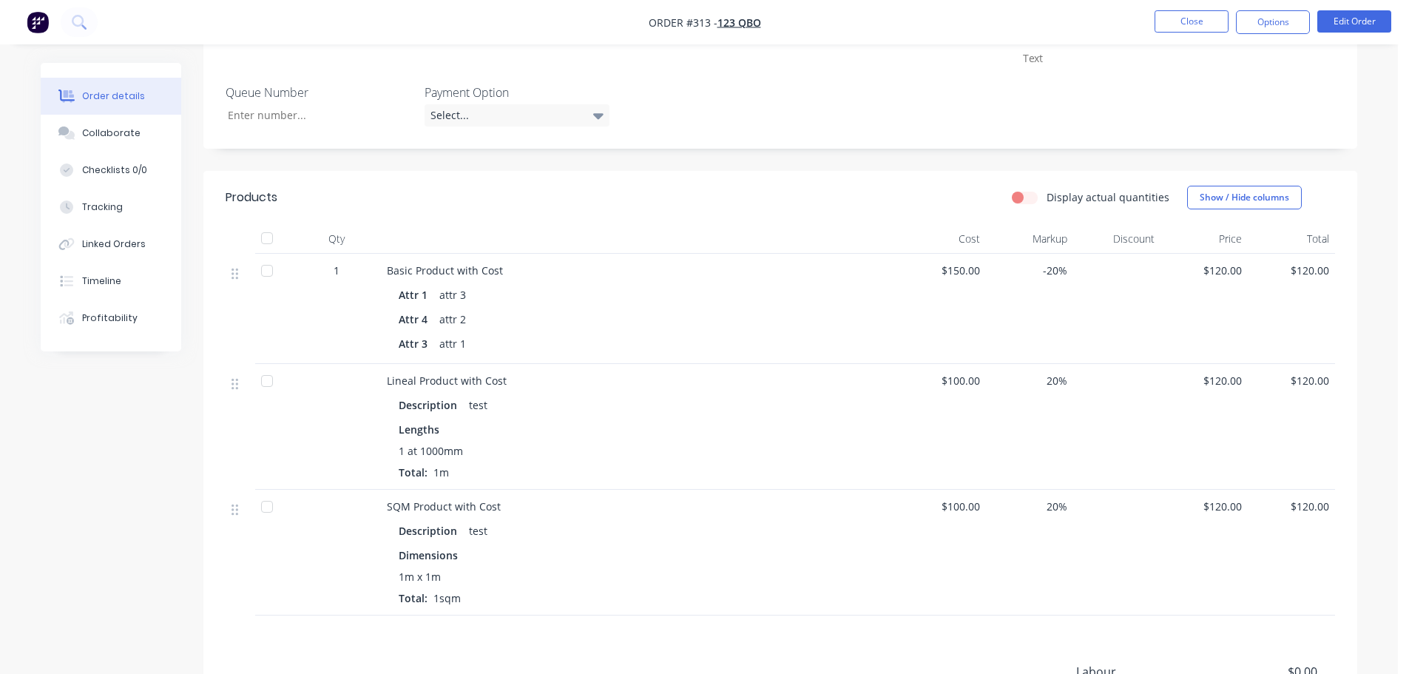
drag, startPoint x: 926, startPoint y: 382, endPoint x: 1076, endPoint y: 400, distance: 151.2
click at [1082, 391] on div "Lineal Product with Cost Description test Lengths 1 at 1000mm Total: 1m $100.00…" at bounding box center [781, 427] width 1110 height 126
drag, startPoint x: 1032, startPoint y: 614, endPoint x: 1004, endPoint y: 584, distance: 41.4
click at [1023, 606] on div "20%" at bounding box center [1029, 553] width 87 height 126
drag, startPoint x: 916, startPoint y: 502, endPoint x: 1099, endPoint y: 537, distance: 186.8
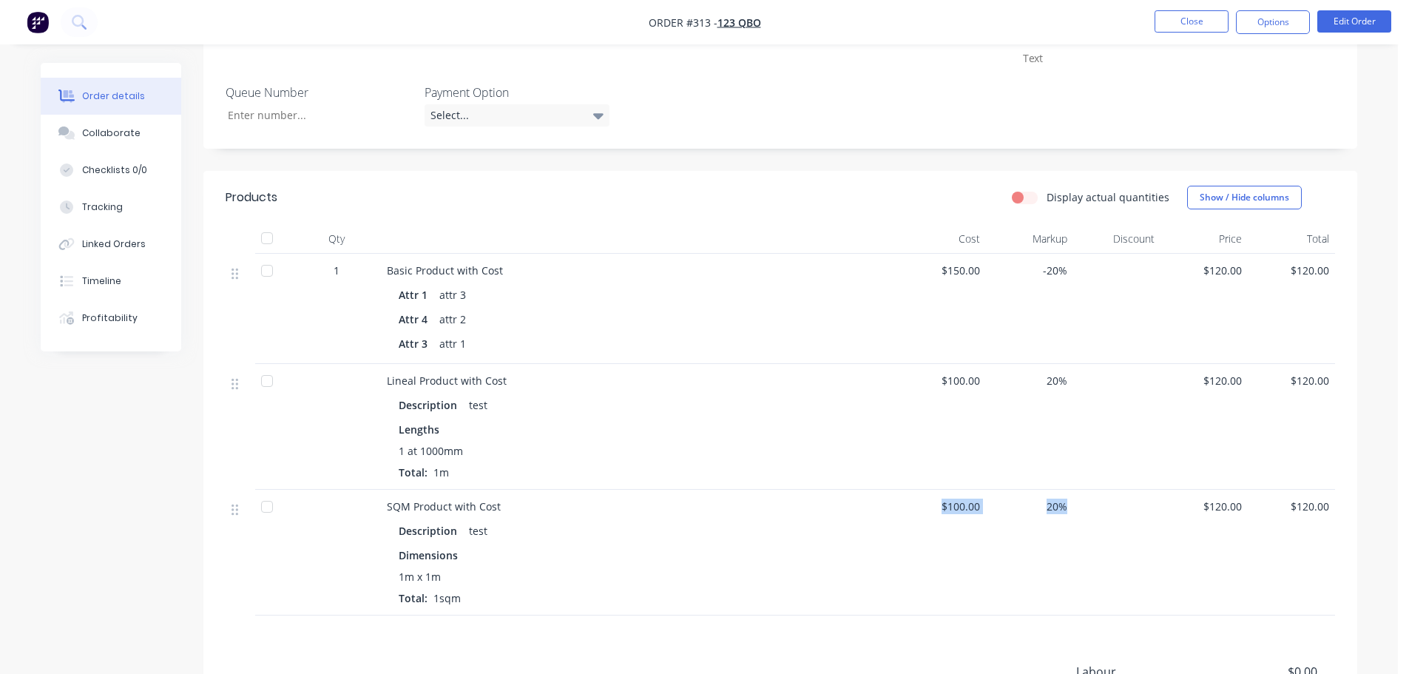
click at [1105, 523] on div "SQM Product with Cost Description test Dimensions 1m x 1m Total: 1sqm $100.00 2…" at bounding box center [781, 553] width 1110 height 126
drag, startPoint x: 431, startPoint y: 534, endPoint x: 399, endPoint y: 507, distance: 42.0
click at [430, 534] on div "Description" at bounding box center [431, 530] width 64 height 21
drag, startPoint x: 398, startPoint y: 506, endPoint x: 952, endPoint y: 547, distance: 555.6
click at [816, 536] on div "SQM Product with Cost Description test Dimensions 1m x 1m Total: 1sqm" at bounding box center [640, 553] width 518 height 126
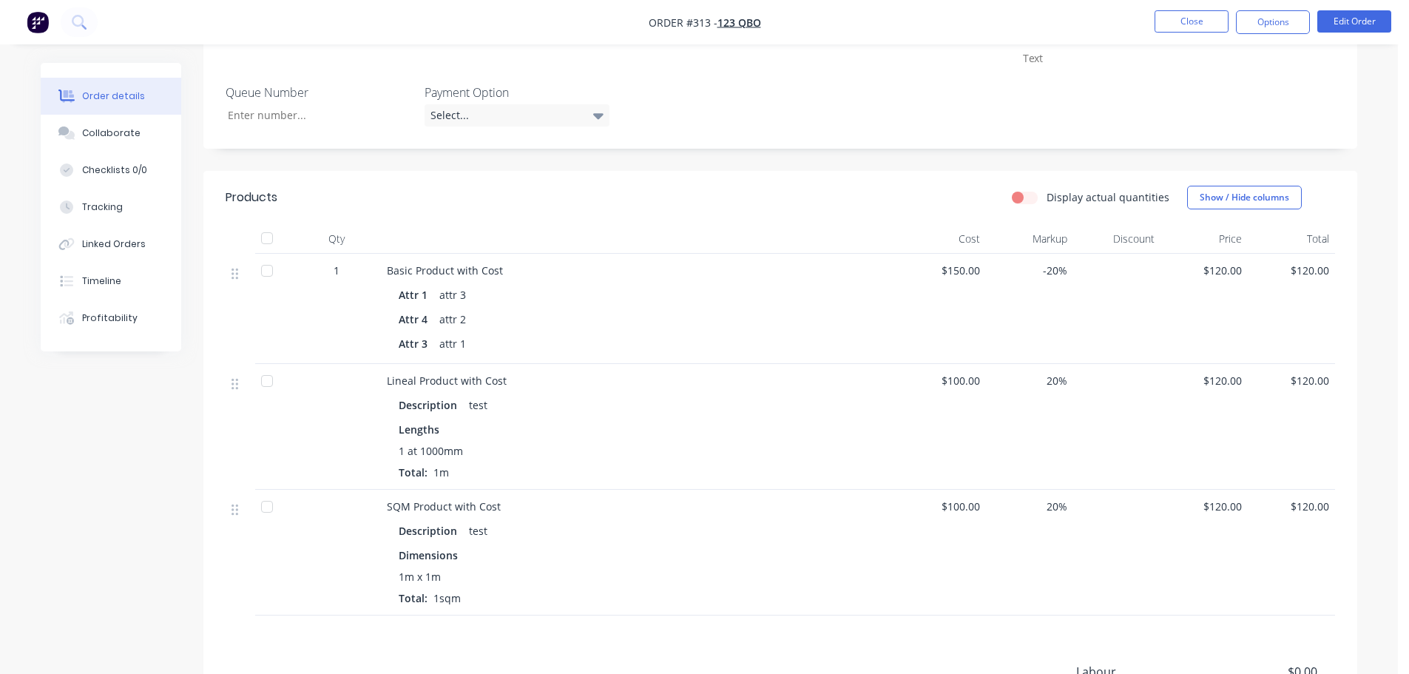
click at [973, 552] on div "$100.00" at bounding box center [942, 553] width 87 height 126
drag, startPoint x: 935, startPoint y: 508, endPoint x: 1040, endPoint y: 516, distance: 105.4
click at [1040, 516] on div "SQM Product with Cost Description test Dimensions 1m x 1m Total: 1sqm $100.00 2…" at bounding box center [781, 553] width 1110 height 126
drag, startPoint x: 1051, startPoint y: 587, endPoint x: 997, endPoint y: 441, distance: 155.4
click at [1054, 579] on div "20%" at bounding box center [1029, 553] width 87 height 126
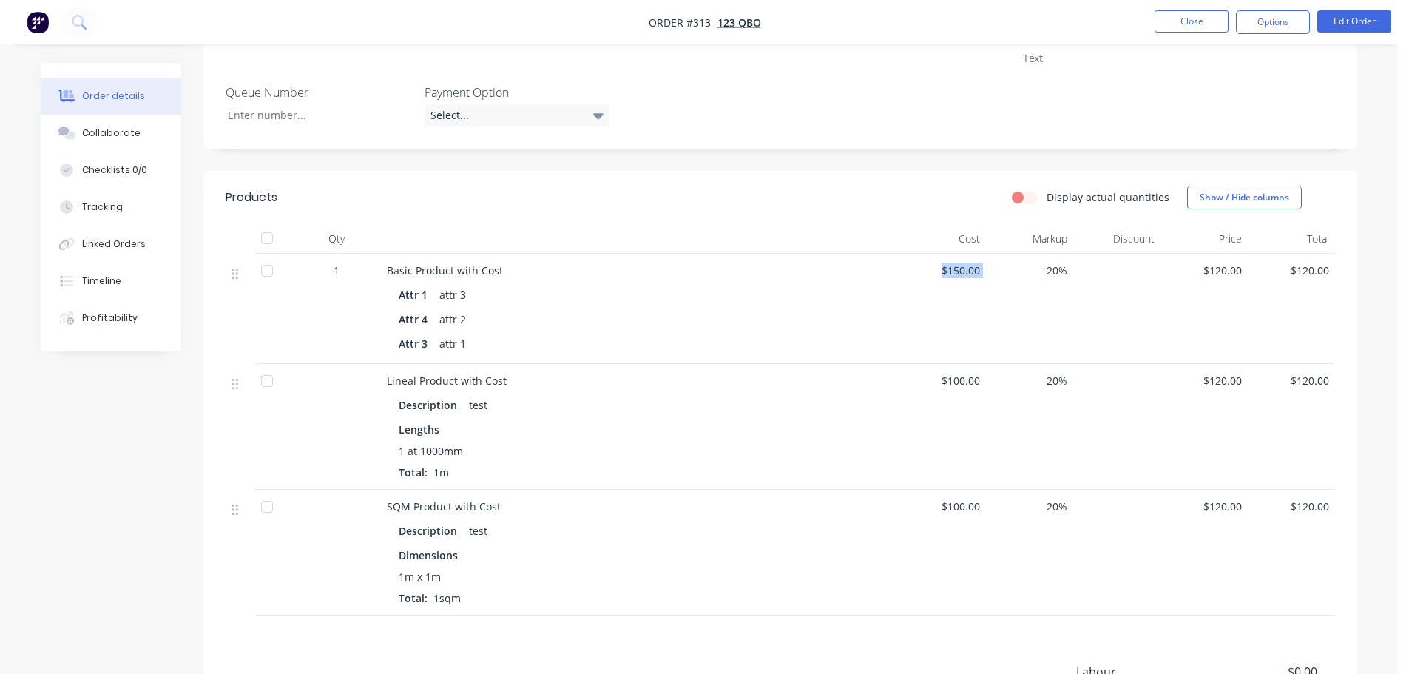
drag, startPoint x: 933, startPoint y: 271, endPoint x: 1048, endPoint y: 274, distance: 114.7
click at [1047, 273] on div "1 Basic Product with Cost Attr 1 attr 3 Attr 4 attr 2 Attr 3 attr 1 $150.00 -20…" at bounding box center [781, 309] width 1110 height 110
click at [946, 376] on span "$100.00" at bounding box center [942, 381] width 75 height 16
drag, startPoint x: 933, startPoint y: 256, endPoint x: 1005, endPoint y: 299, distance: 84.3
click at [1014, 276] on div "1 Basic Product with Cost Attr 1 attr 3 Attr 4 attr 2 Attr 3 attr 1 $150.00 -20…" at bounding box center [781, 309] width 1110 height 110
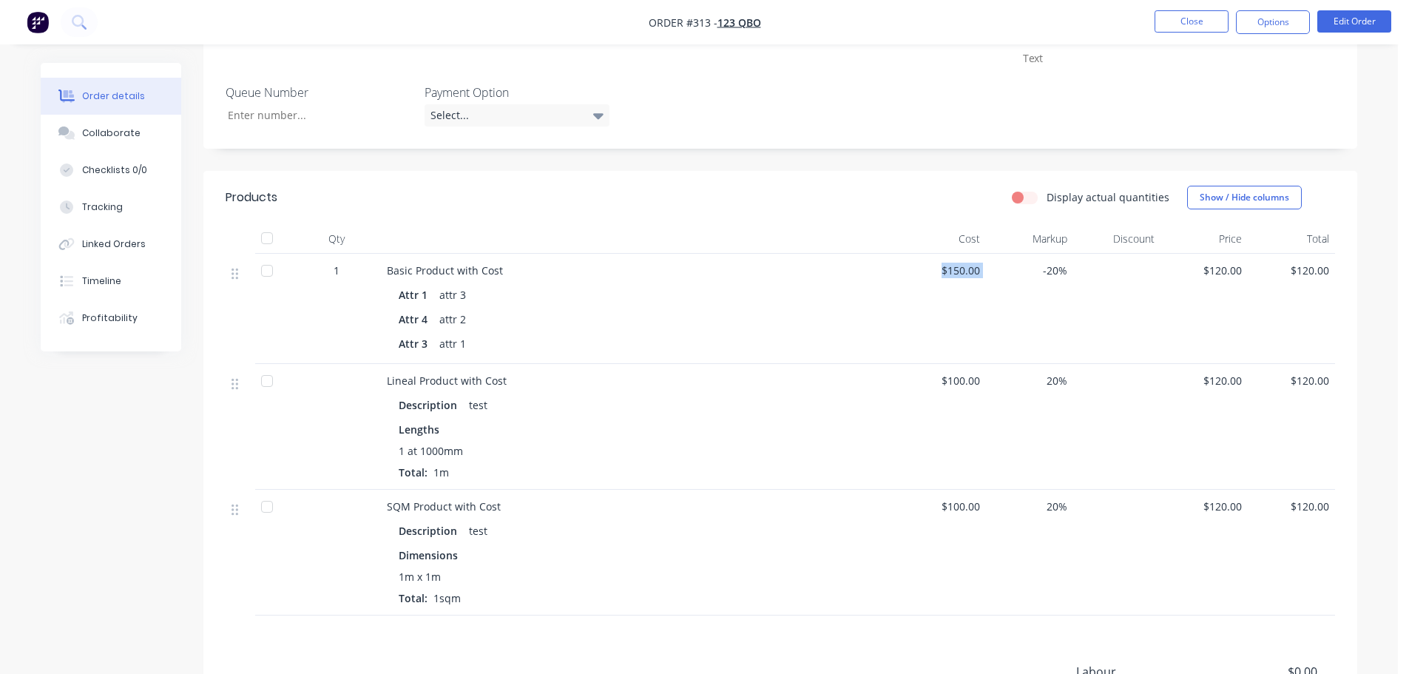
drag, startPoint x: 1011, startPoint y: 337, endPoint x: 1006, endPoint y: 347, distance: 10.6
click at [1011, 337] on div "-20%" at bounding box center [1029, 309] width 87 height 110
drag, startPoint x: 939, startPoint y: 381, endPoint x: 947, endPoint y: 477, distance: 96.5
click at [1029, 383] on div "Lineal Product with Cost Description test Lengths 1 at 1000mm Total: 1m $100.00…" at bounding box center [781, 427] width 1110 height 126
drag, startPoint x: 924, startPoint y: 516, endPoint x: 1025, endPoint y: 512, distance: 101.4
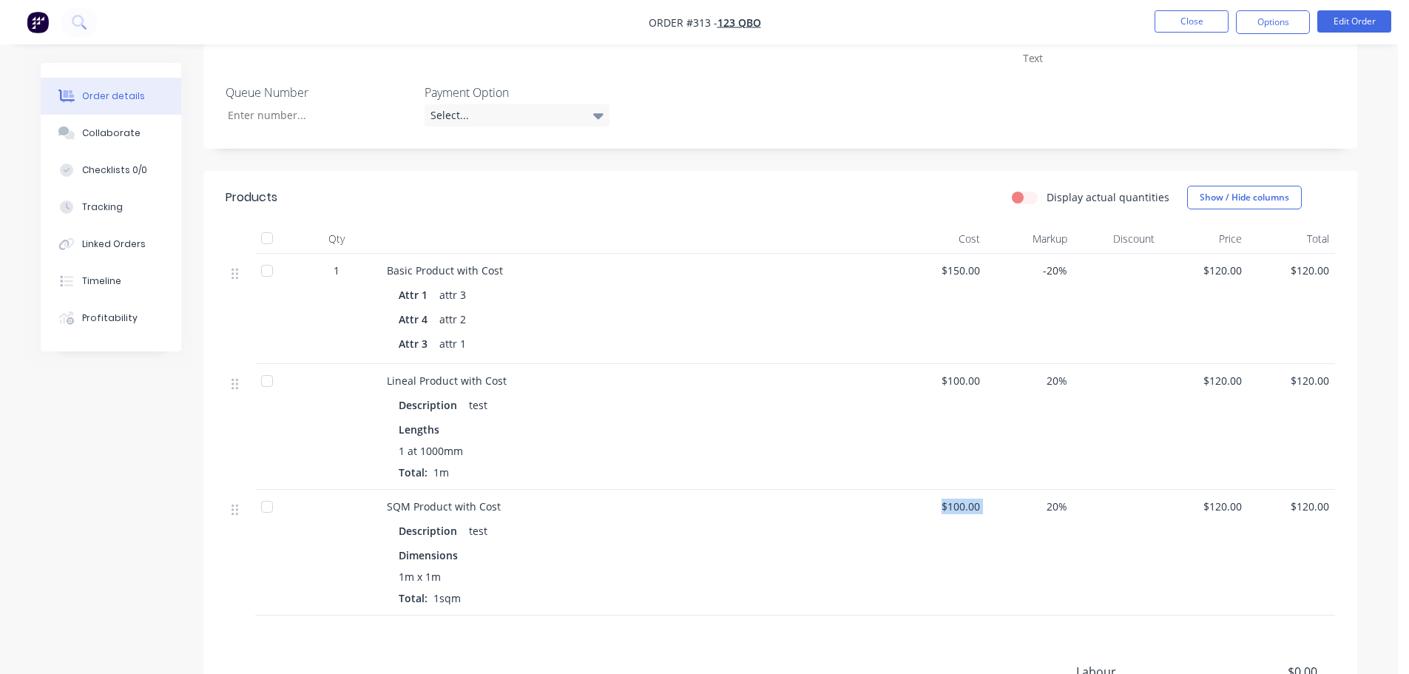
click at [1025, 512] on div "SQM Product with Cost Description test Dimensions 1m x 1m Total: 1sqm $100.00 2…" at bounding box center [781, 553] width 1110 height 126
click at [1050, 574] on div "20%" at bounding box center [1029, 553] width 87 height 126
drag, startPoint x: 937, startPoint y: 502, endPoint x: 1002, endPoint y: 508, distance: 64.6
click at [1002, 508] on div "SQM Product with Cost Description test Dimensions 1m x 1m Total: 1sqm $100.00 2…" at bounding box center [781, 553] width 1110 height 126
click at [1029, 566] on div "20%" at bounding box center [1029, 553] width 87 height 126
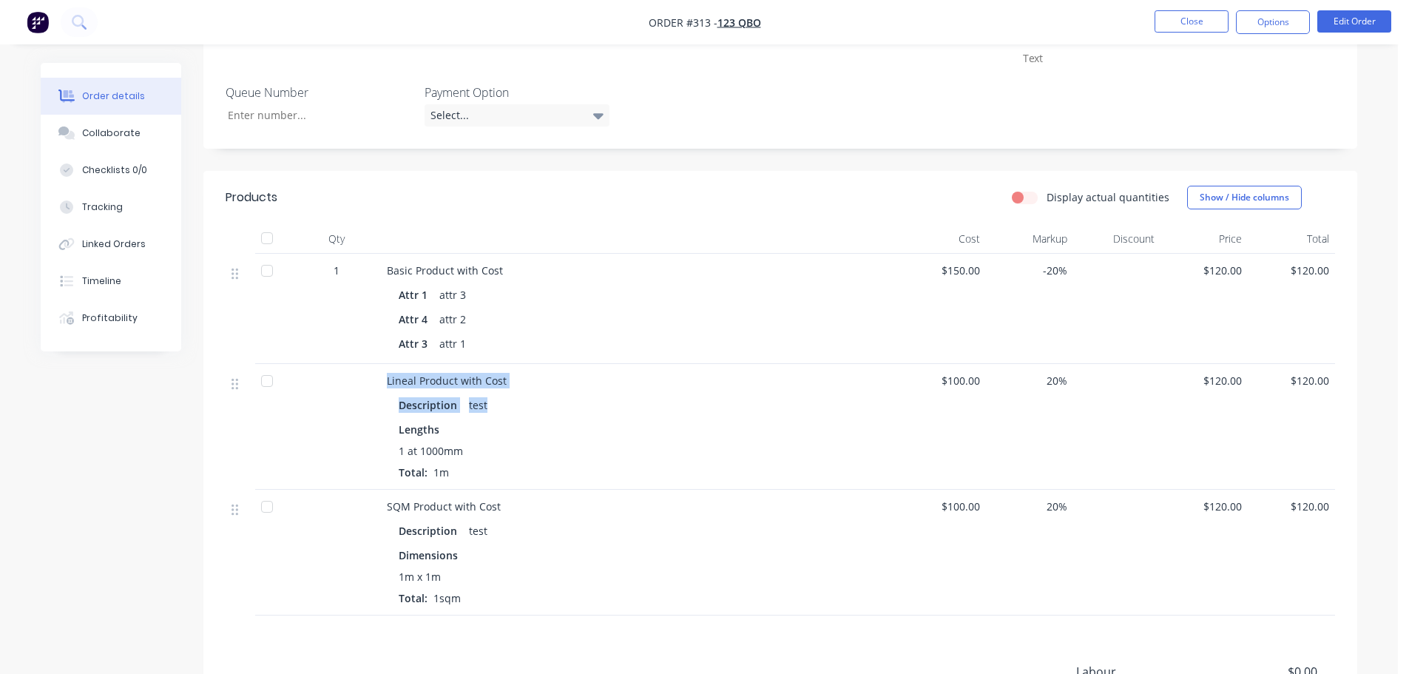
drag, startPoint x: 383, startPoint y: 379, endPoint x: 609, endPoint y: 417, distance: 229.5
click at [603, 408] on div "Lineal Product with Cost Description test Lengths 1 at 1000mm Total: 1m" at bounding box center [640, 427] width 518 height 126
click at [627, 458] on div "1 at 1000mm" at bounding box center [640, 451] width 482 height 16
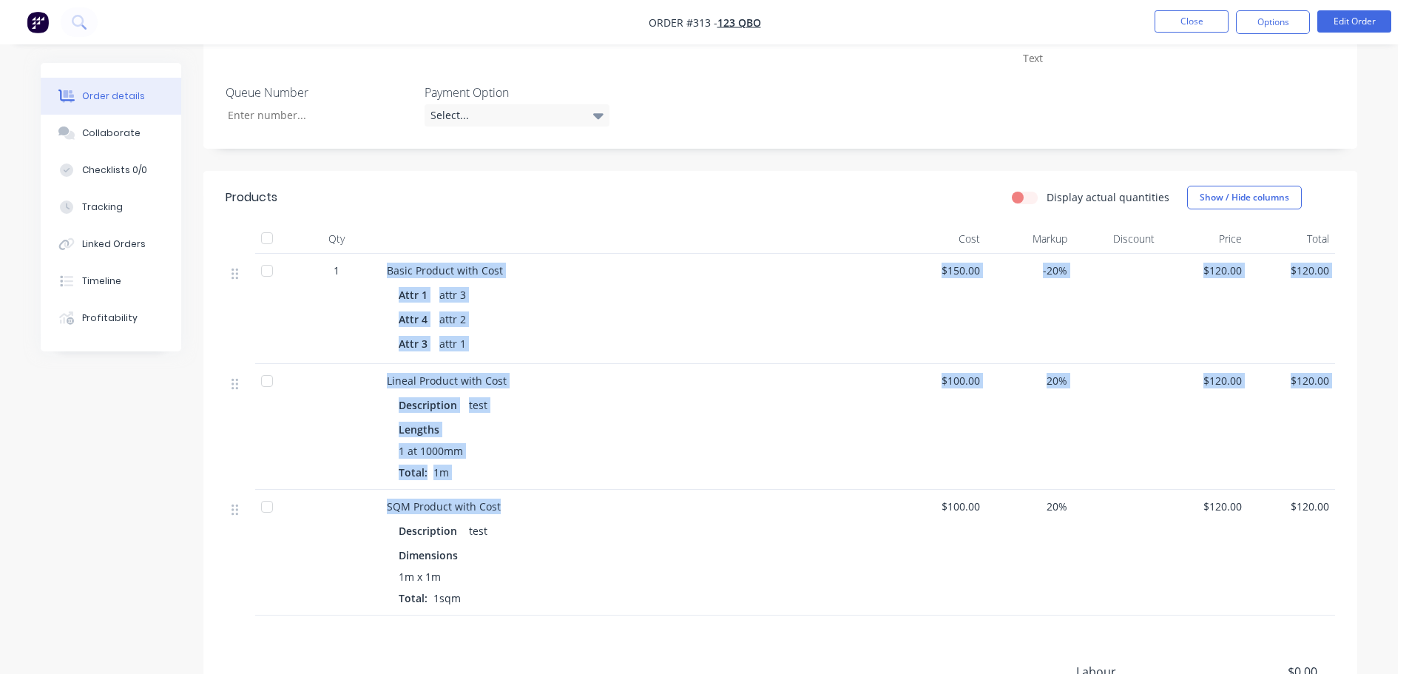
drag, startPoint x: 508, startPoint y: 505, endPoint x: 374, endPoint y: 361, distance: 197.3
click at [374, 361] on div "1 Basic Product with Cost Attr 1 attr 3 Attr 4 attr 2 Attr 3 attr 1 $150.00 -20…" at bounding box center [781, 435] width 1110 height 362
click at [635, 414] on div "Description test" at bounding box center [640, 404] width 482 height 21
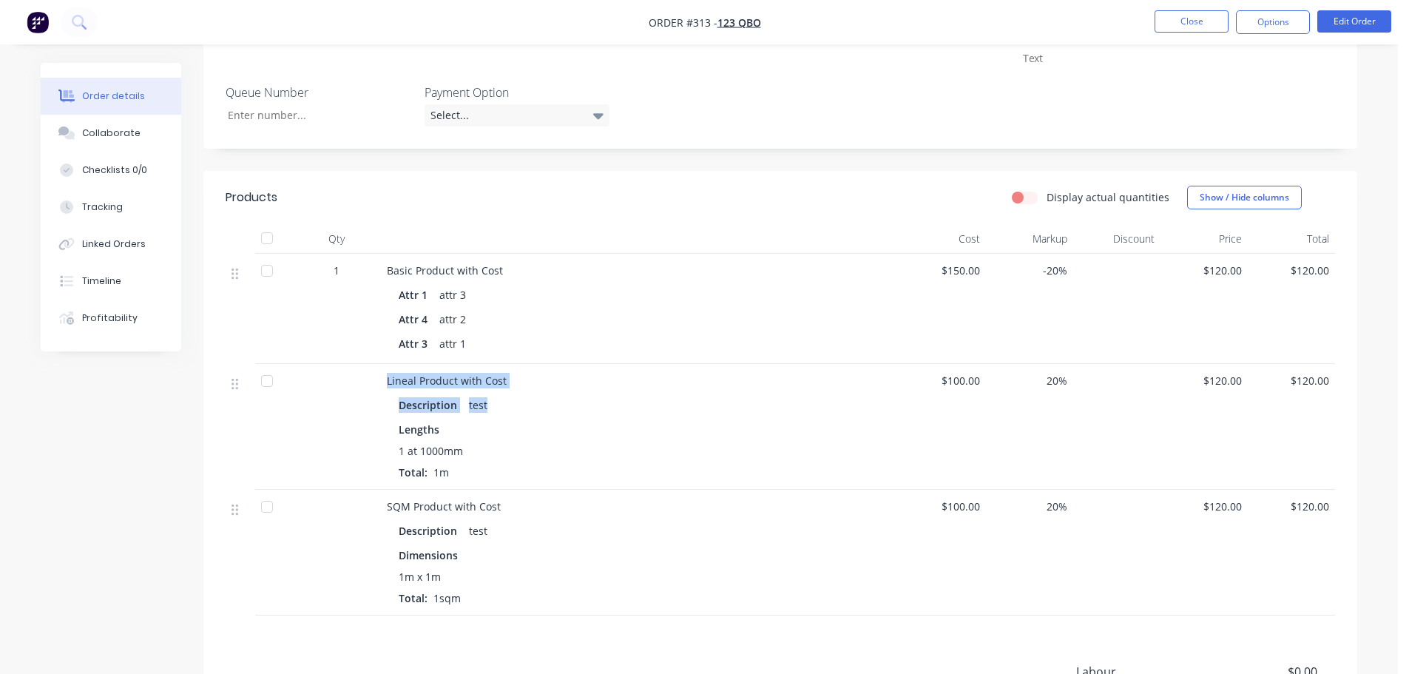
drag, startPoint x: 379, startPoint y: 381, endPoint x: 557, endPoint y: 394, distance: 178.7
click at [556, 394] on div "Lineal Product with Cost Description test Lengths 1 at 1000mm Total: 1m $100.00…" at bounding box center [781, 427] width 1110 height 126
drag, startPoint x: 572, startPoint y: 484, endPoint x: 371, endPoint y: 508, distance: 202.6
click at [545, 484] on div "Lineal Product with Cost Description test Lengths 1 at 1000mm Total: 1m" at bounding box center [640, 427] width 518 height 126
drag, startPoint x: 346, startPoint y: 506, endPoint x: 643, endPoint y: 482, distance: 297.7
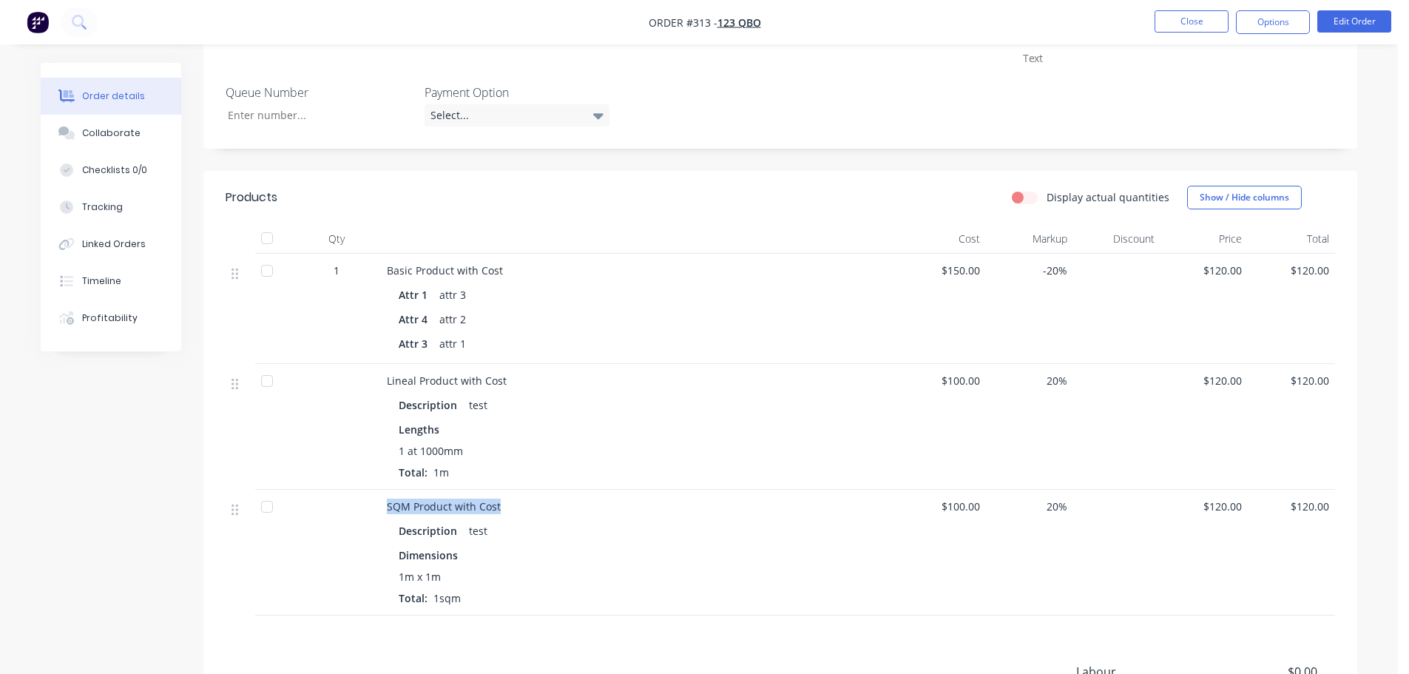
click at [578, 511] on div "SQM Product with Cost Description test Dimensions 1m x 1m Total: 1sqm $100.00 2…" at bounding box center [781, 553] width 1110 height 126
click at [684, 455] on div "1 at 1000mm" at bounding box center [640, 451] width 482 height 16
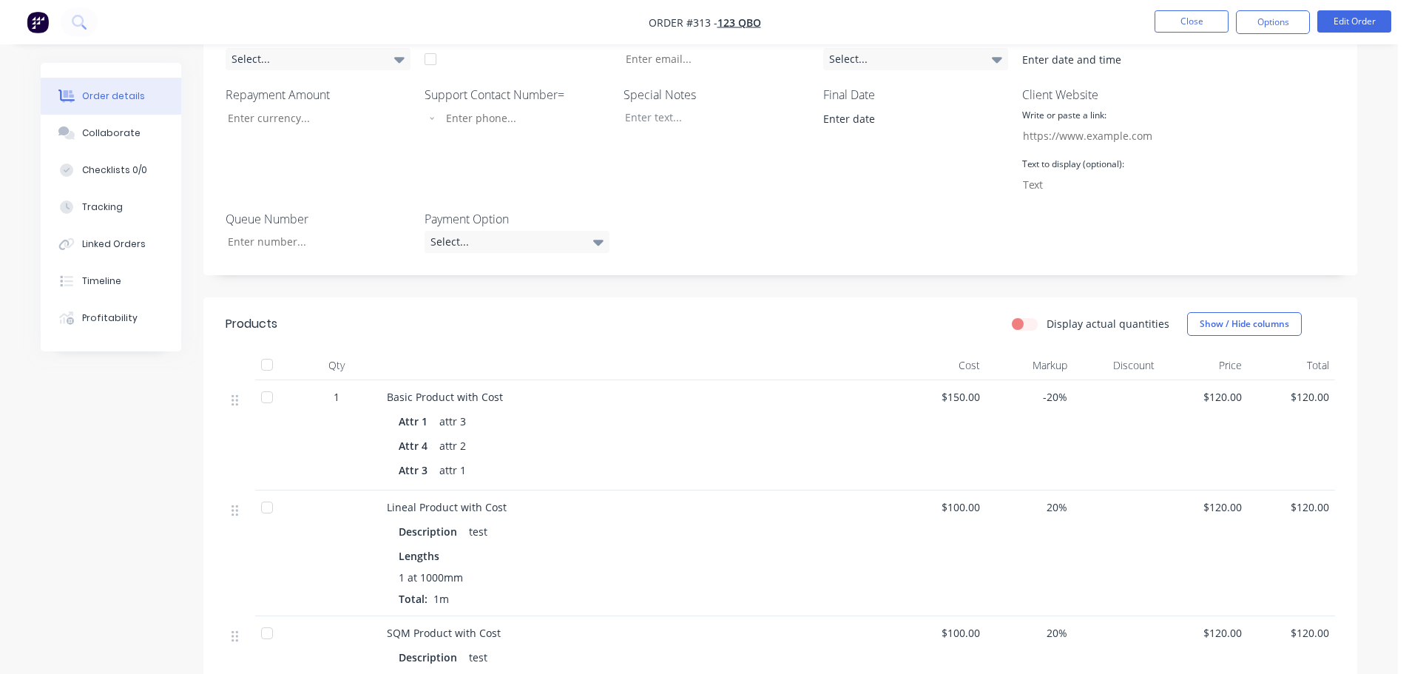
scroll to position [222, 0]
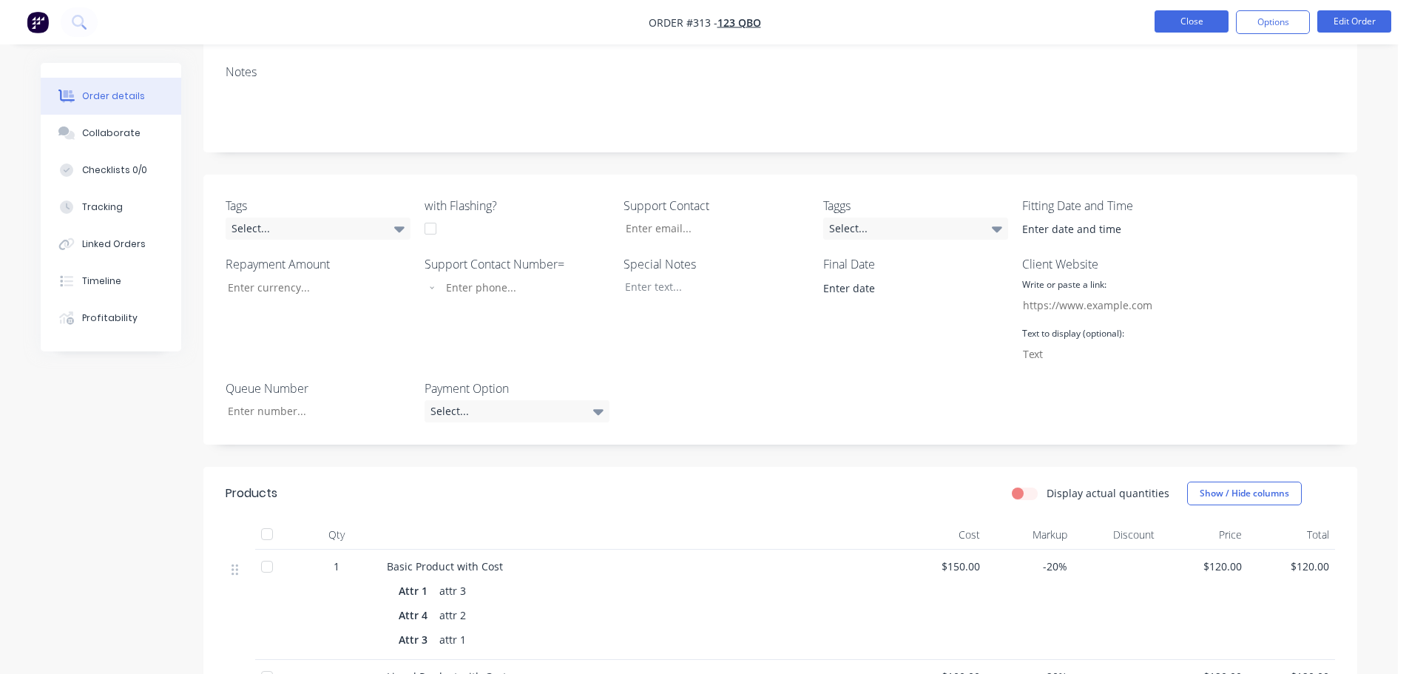
click at [1195, 26] on button "Close" at bounding box center [1192, 21] width 74 height 22
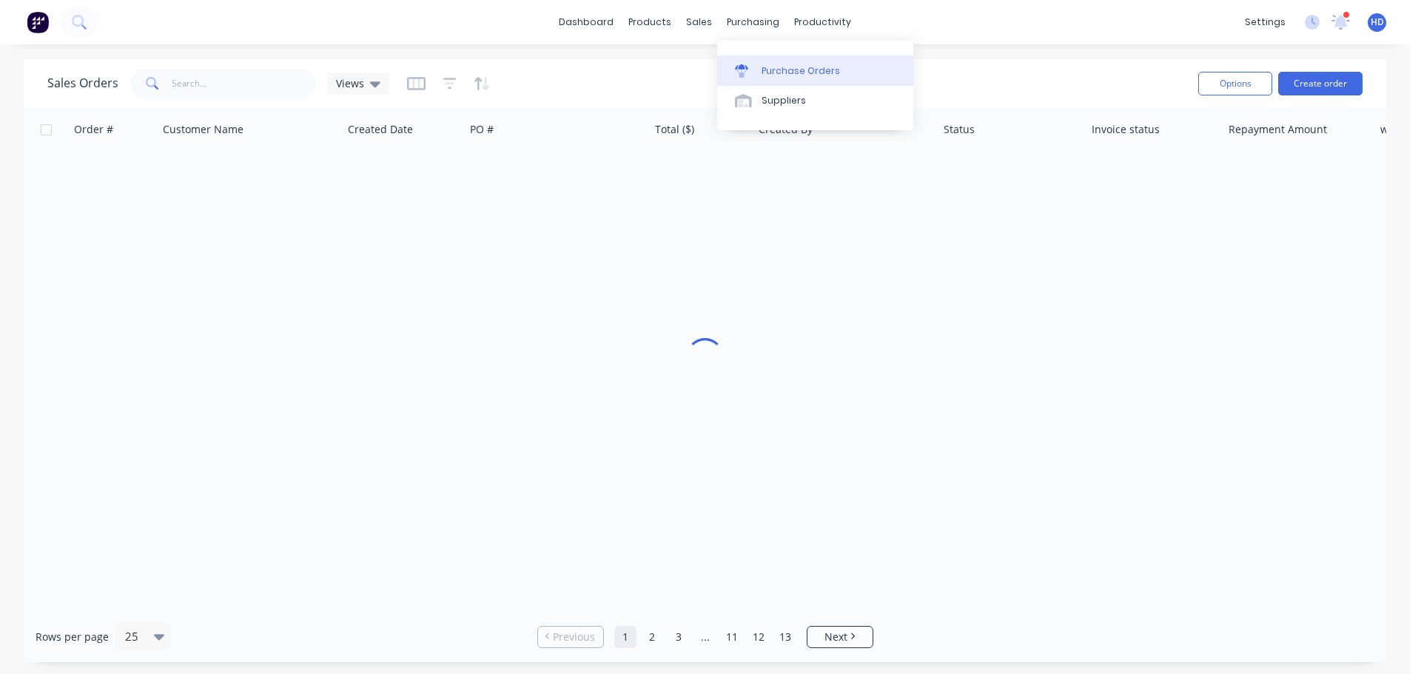
click at [801, 74] on div "Purchase Orders" at bounding box center [800, 70] width 78 height 13
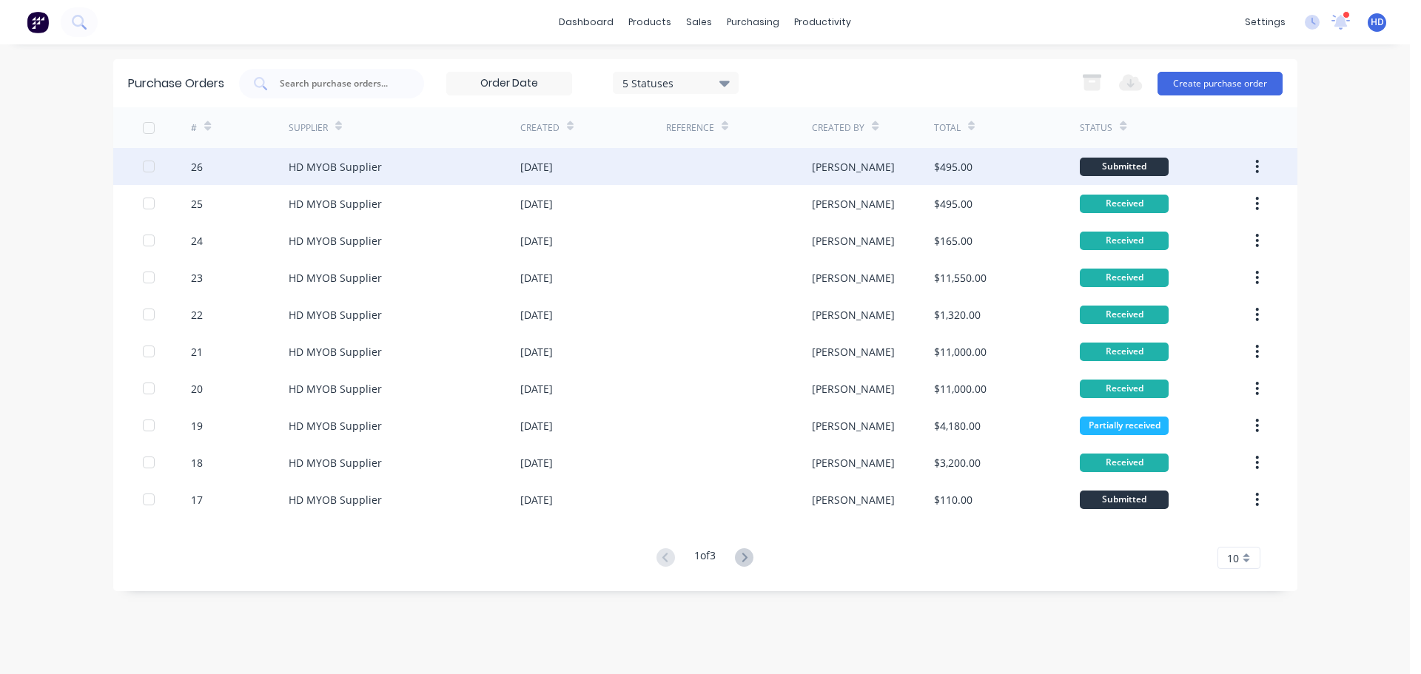
click at [337, 164] on div "HD MYOB Supplier" at bounding box center [335, 167] width 93 height 16
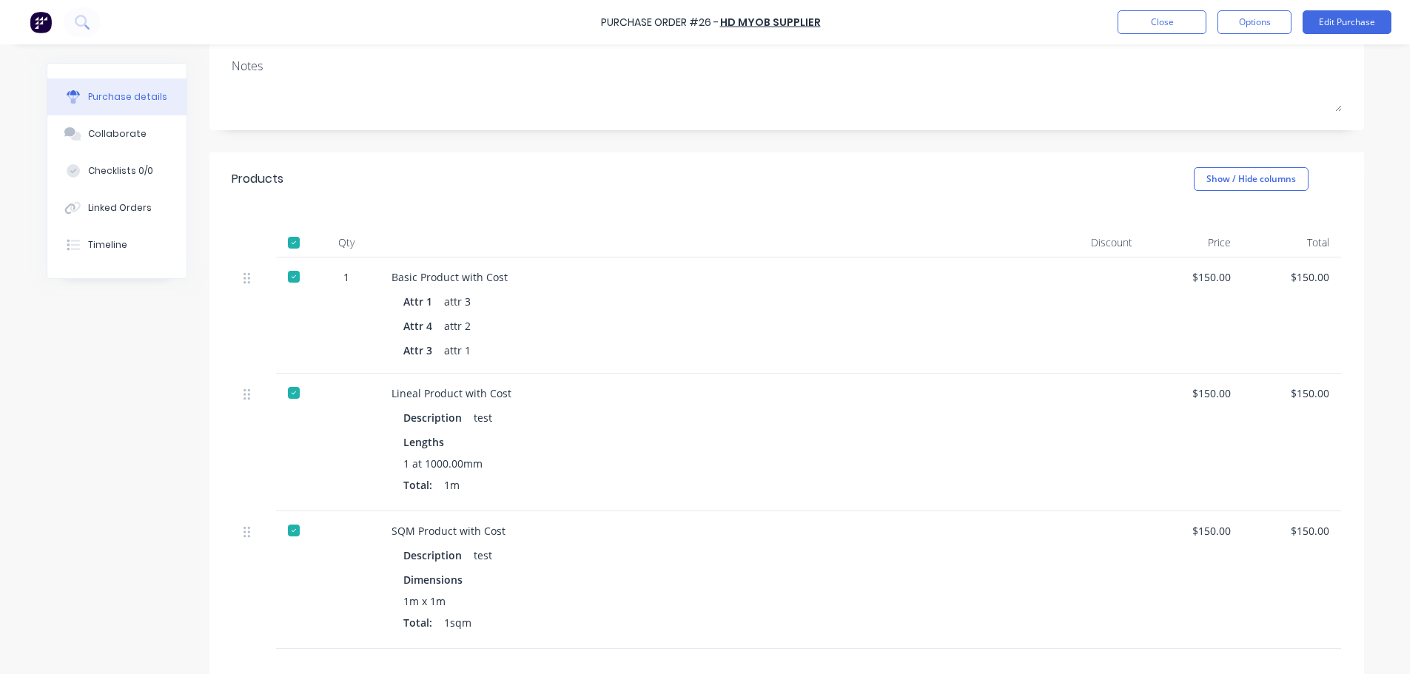
scroll to position [222, 0]
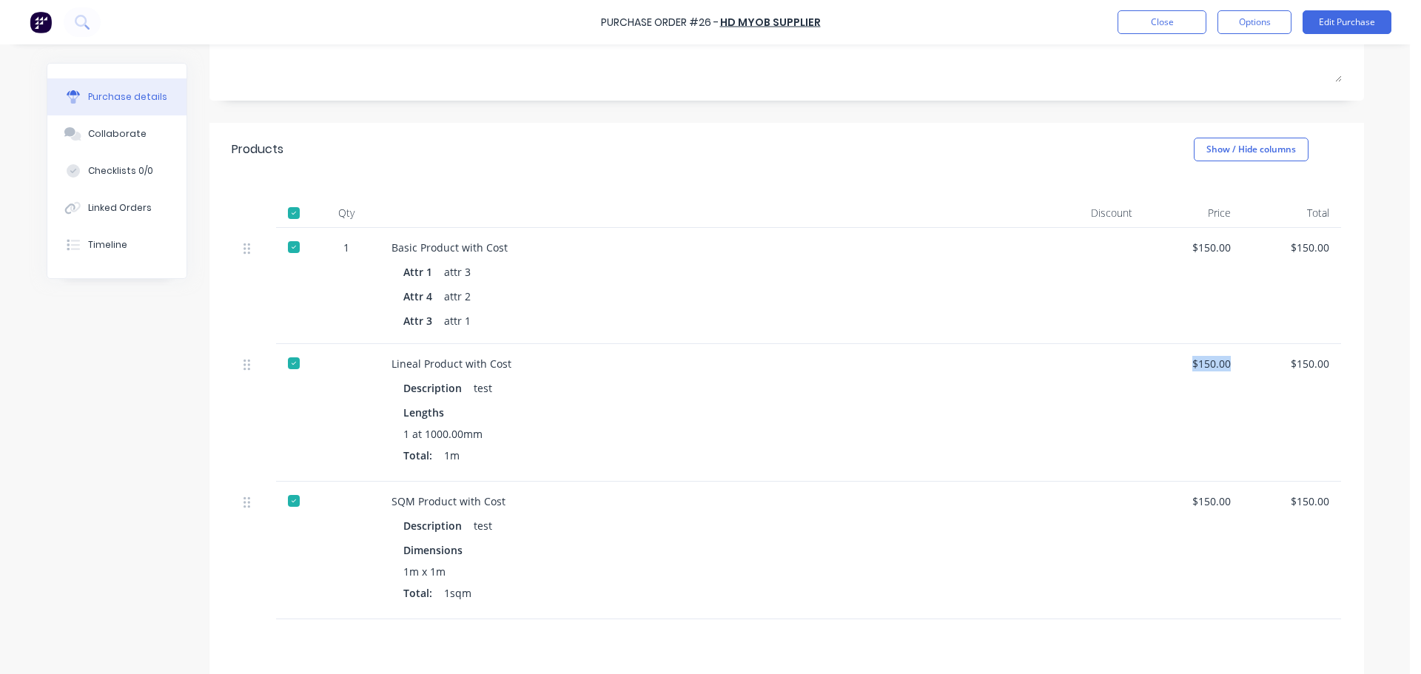
drag, startPoint x: 1178, startPoint y: 359, endPoint x: 1239, endPoint y: 410, distance: 79.3
click at [1228, 366] on div "$150.00" at bounding box center [1193, 413] width 98 height 138
click at [1251, 442] on div "$150.00" at bounding box center [1291, 413] width 98 height 138
drag, startPoint x: 1188, startPoint y: 508, endPoint x: 1242, endPoint y: 546, distance: 66.3
click at [1230, 507] on div "$150.00" at bounding box center [1193, 551] width 98 height 138
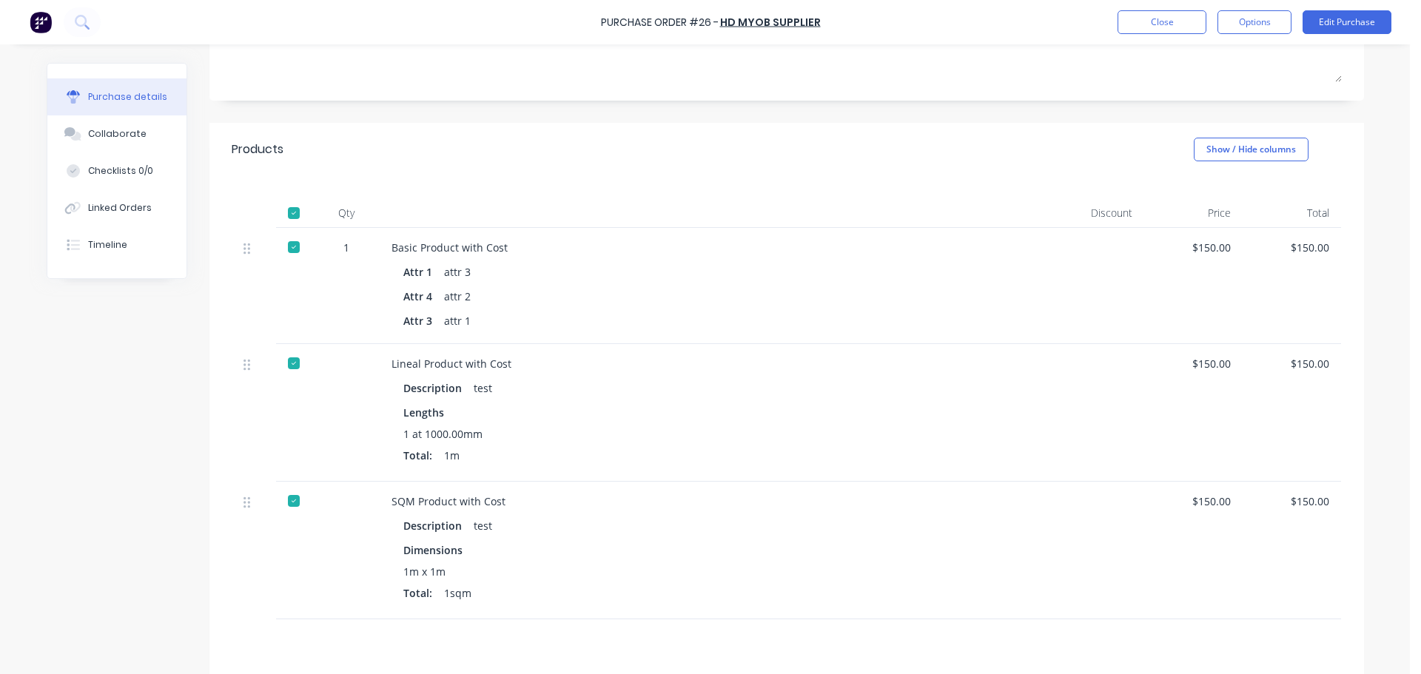
click at [1253, 574] on div "$150.00" at bounding box center [1291, 551] width 98 height 138
click at [1162, 23] on button "Close" at bounding box center [1161, 22] width 89 height 24
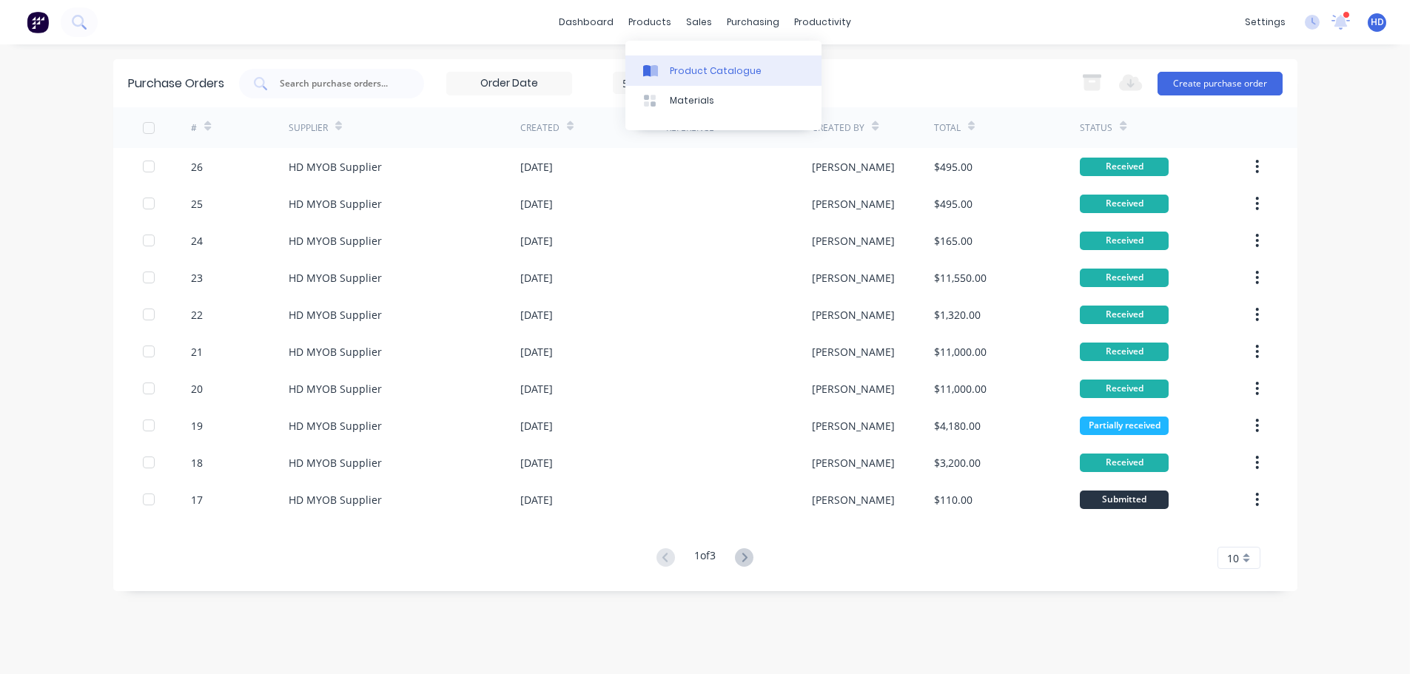
click at [684, 73] on div "Product Catalogue" at bounding box center [716, 70] width 92 height 13
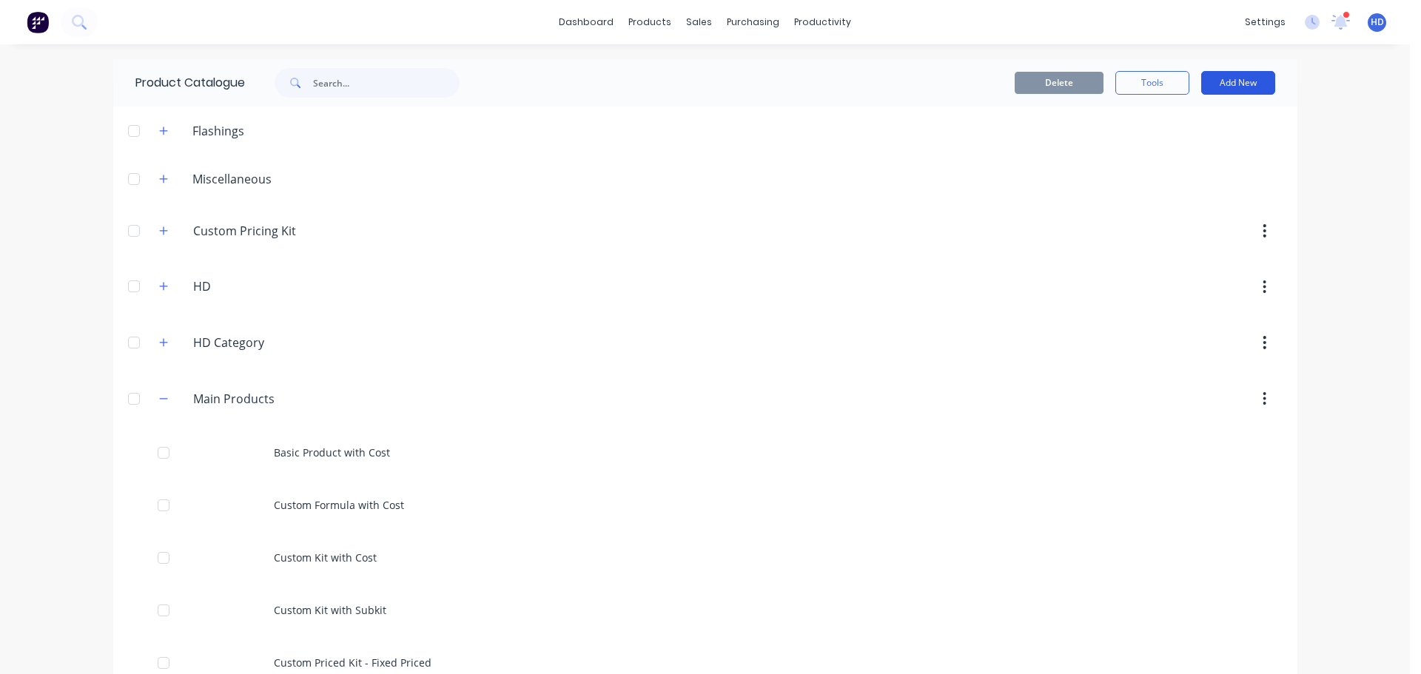
click at [1239, 86] on button "Add New" at bounding box center [1238, 83] width 74 height 24
click at [1196, 186] on div "Product" at bounding box center [1205, 179] width 114 height 21
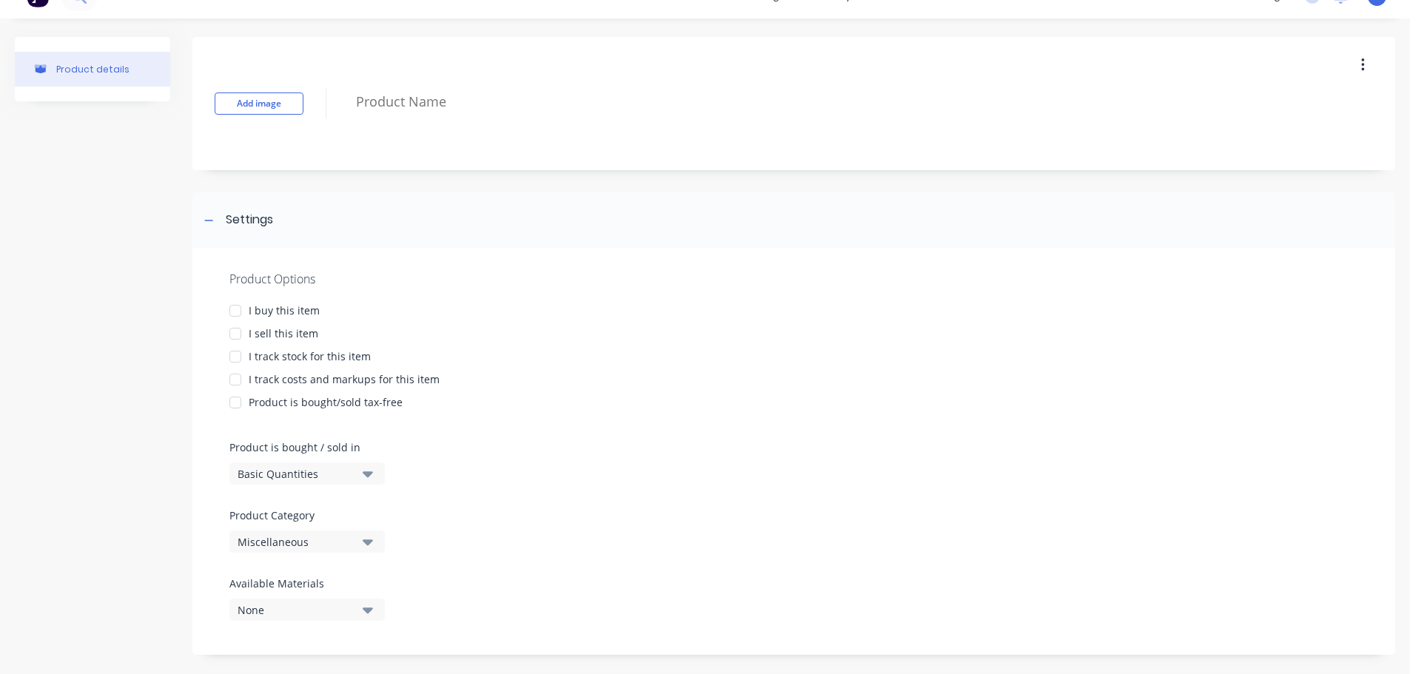
scroll to position [40, 0]
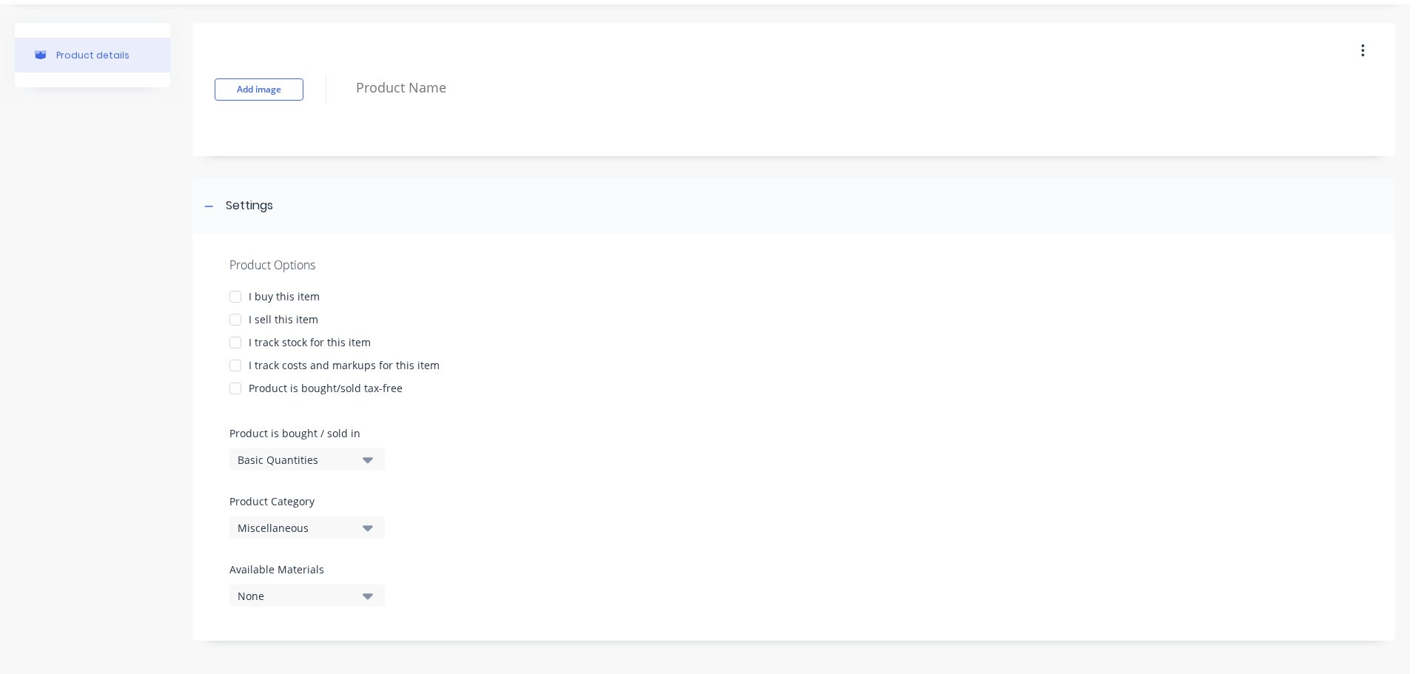
click at [363, 471] on div "Product Options I buy this item I sell this item I track stock for this item I …" at bounding box center [793, 437] width 1202 height 407
click at [370, 459] on icon "button" at bounding box center [368, 460] width 10 height 6
click at [735, 482] on div "Product Options I buy this item I sell this item I track stock for this item I …" at bounding box center [793, 437] width 1202 height 407
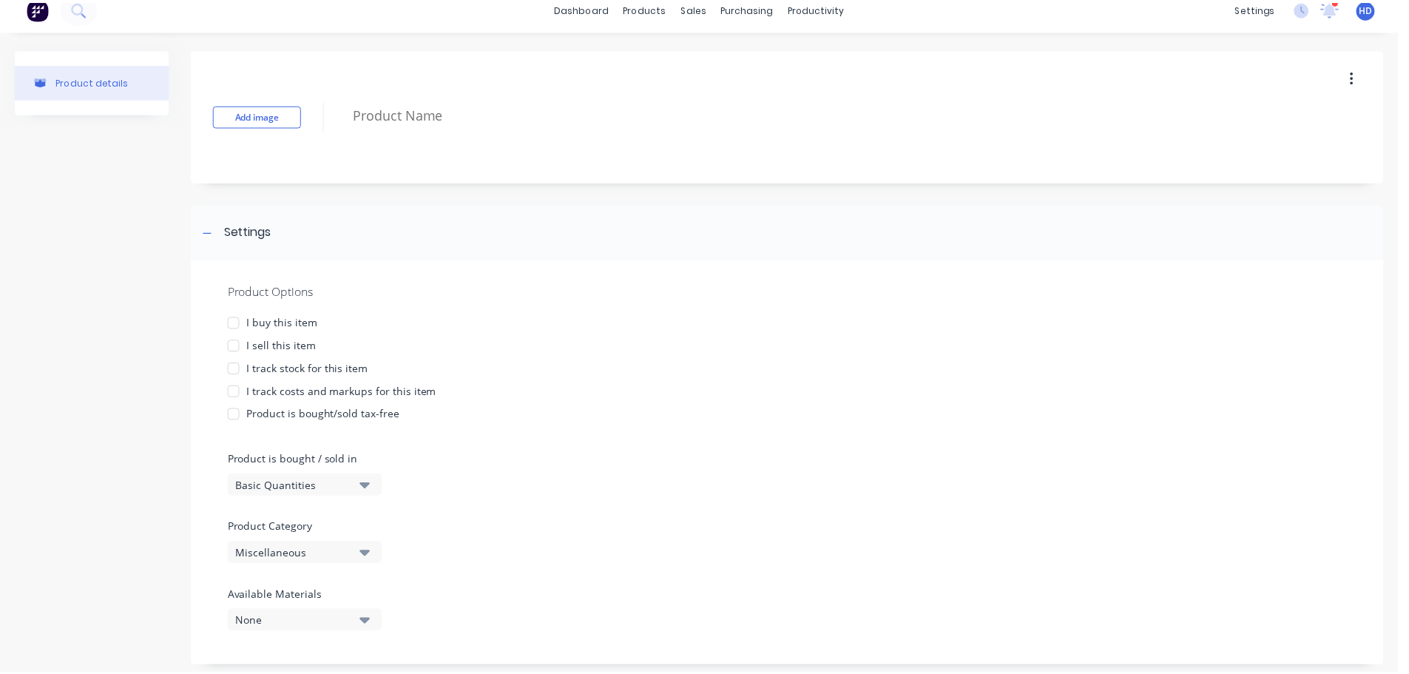
scroll to position [0, 0]
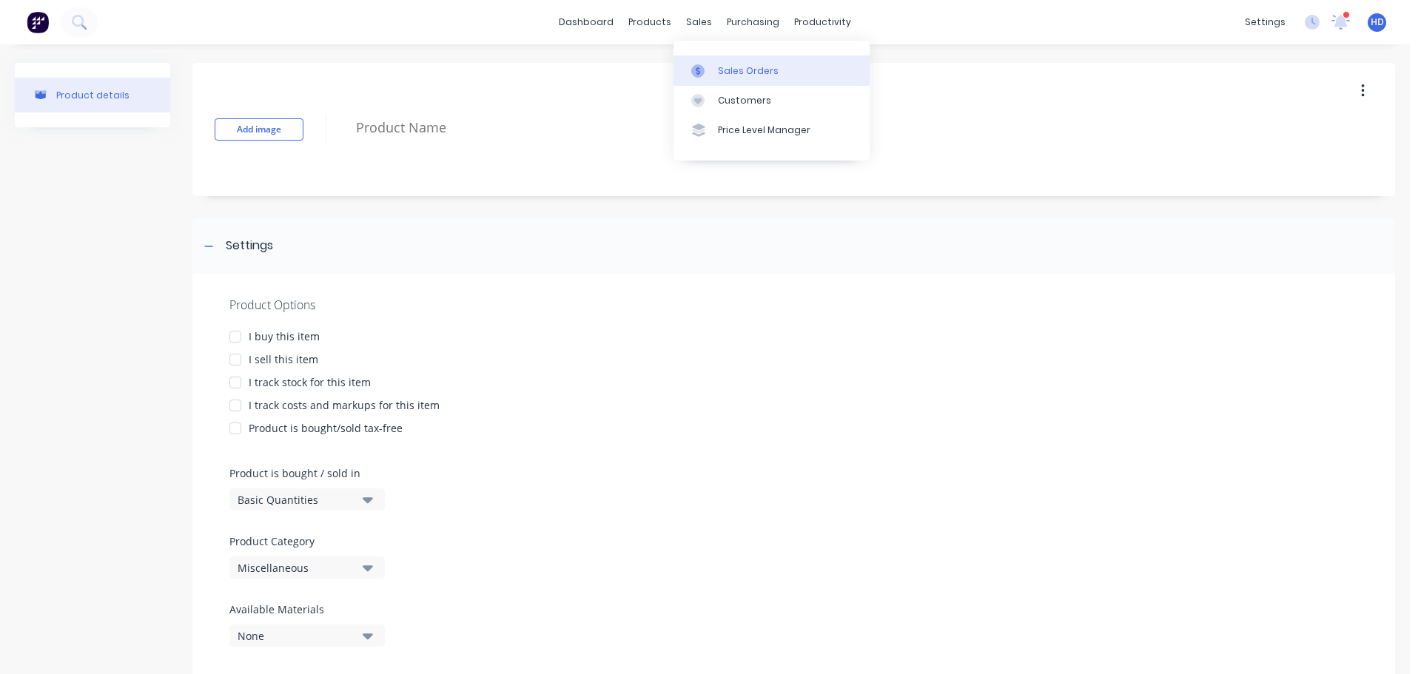
click at [749, 67] on div "Sales Orders" at bounding box center [748, 70] width 61 height 13
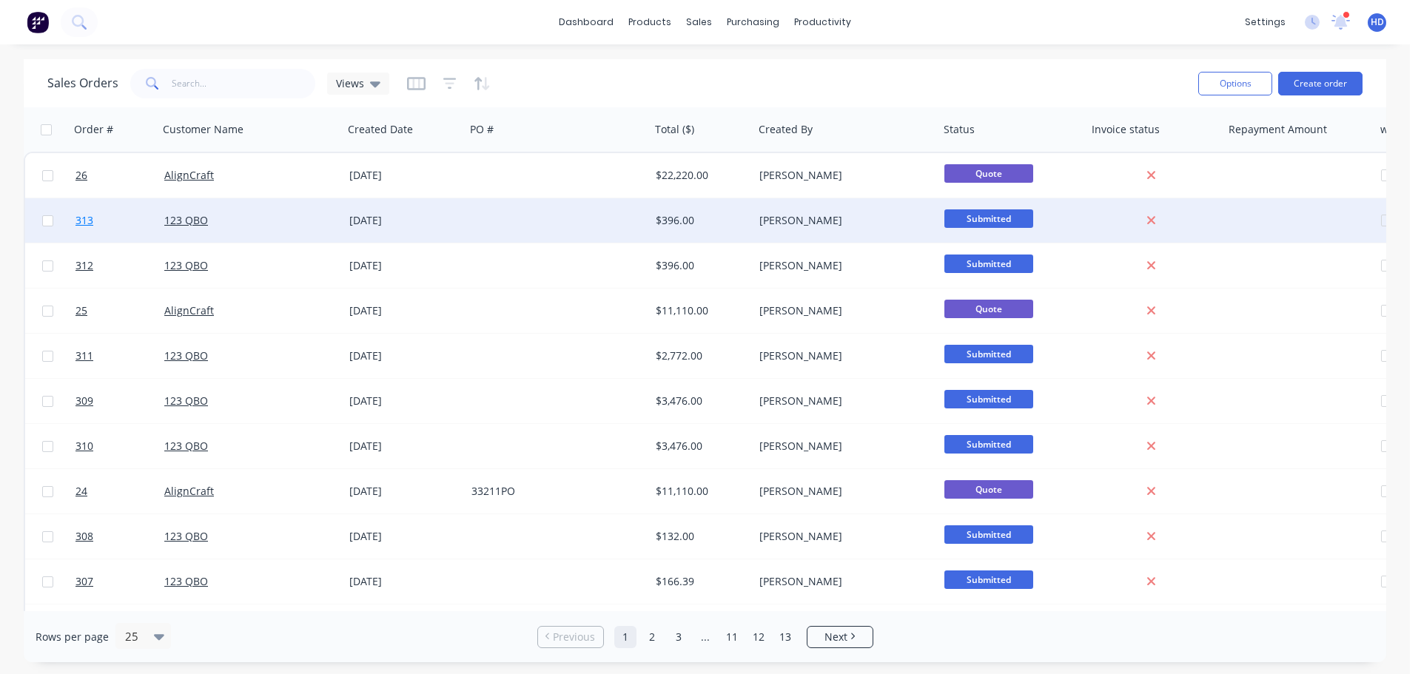
click at [108, 226] on link "313" at bounding box center [119, 220] width 89 height 44
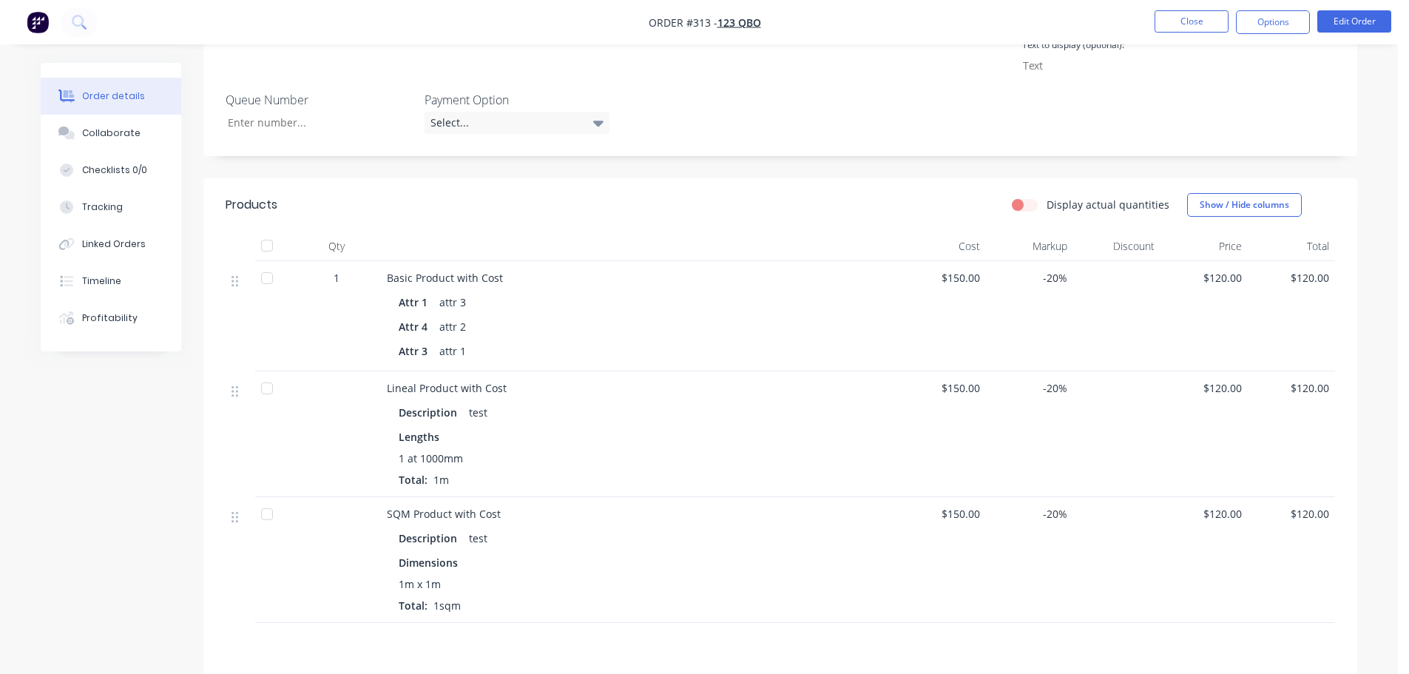
scroll to position [518, 0]
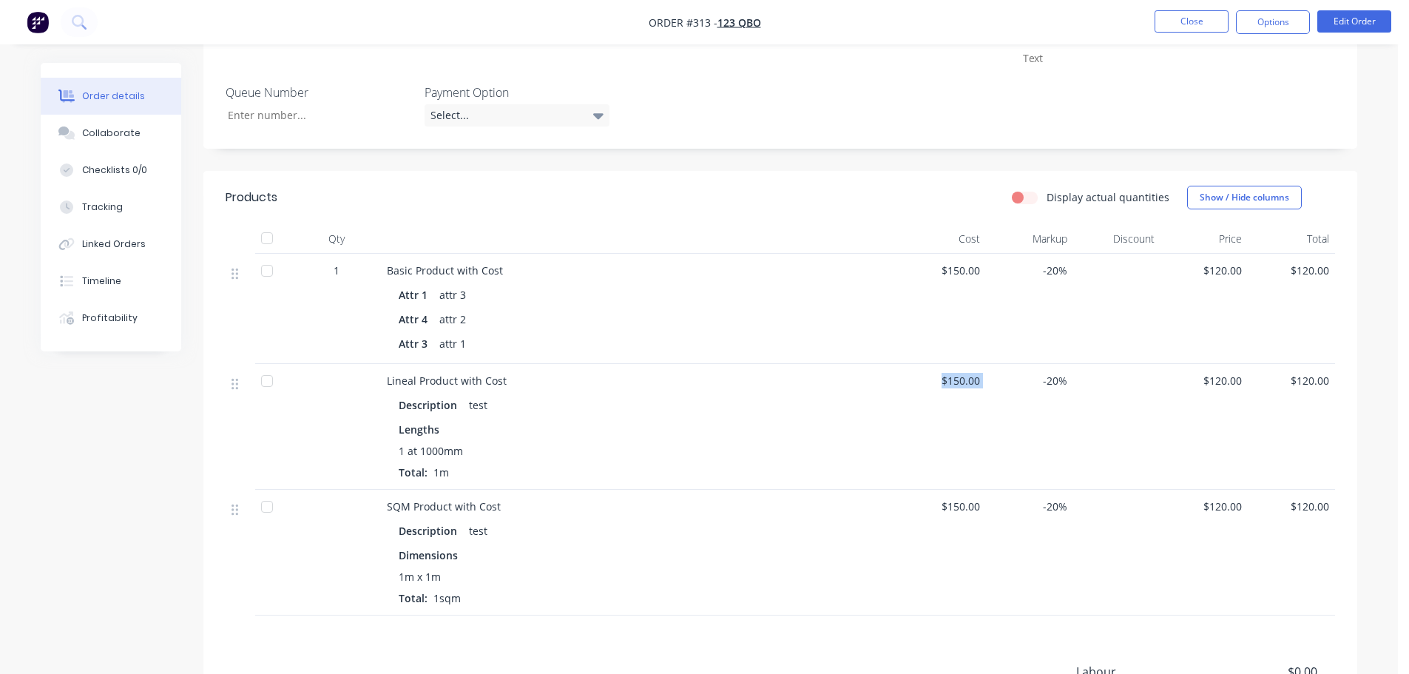
drag, startPoint x: 931, startPoint y: 366, endPoint x: 987, endPoint y: 370, distance: 56.4
click at [987, 370] on div "Lineal Product with Cost Description test Lengths 1 at 1000mm Total: 1m $150.00…" at bounding box center [781, 427] width 1110 height 126
click at [988, 450] on div "-20%" at bounding box center [1029, 427] width 87 height 126
drag, startPoint x: 964, startPoint y: 377, endPoint x: 991, endPoint y: 472, distance: 98.6
click at [983, 396] on div "$150.00" at bounding box center [942, 427] width 87 height 126
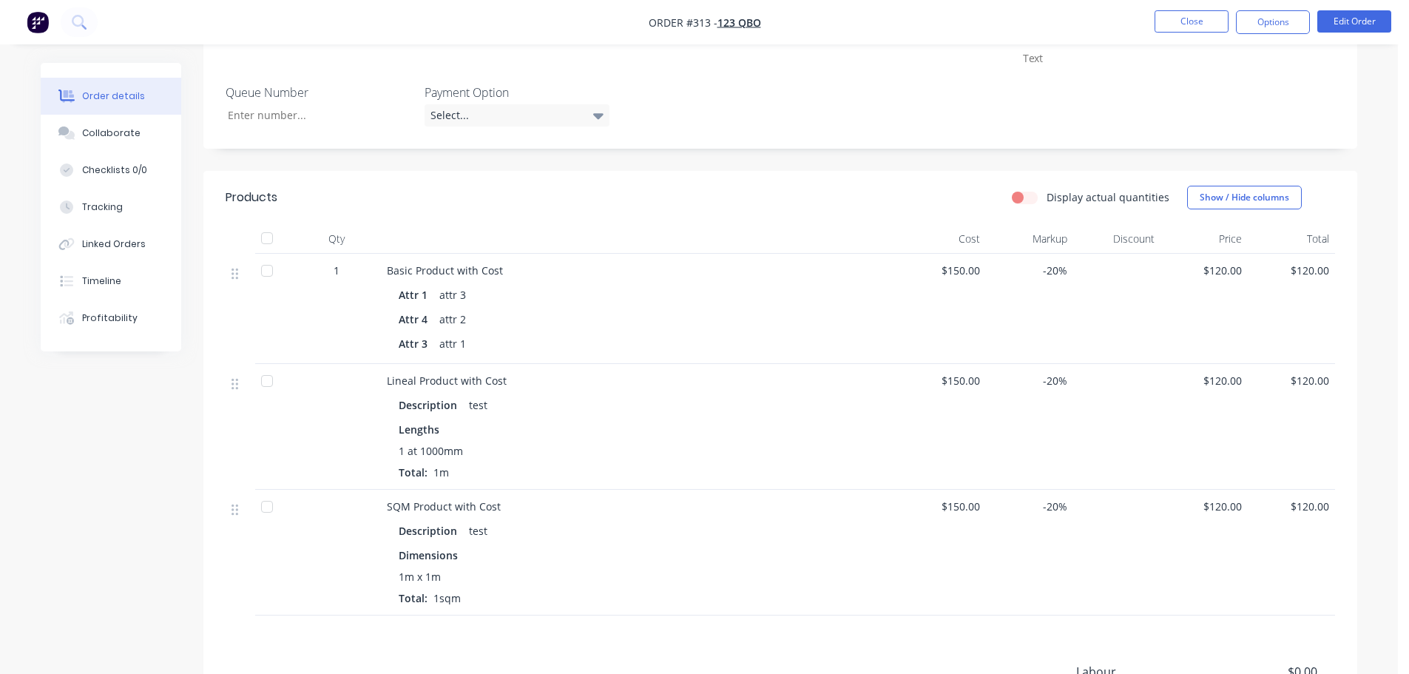
drag, startPoint x: 991, startPoint y: 487, endPoint x: 959, endPoint y: 515, distance: 43.0
click at [990, 488] on div "-20%" at bounding box center [1029, 427] width 87 height 126
drag, startPoint x: 936, startPoint y: 512, endPoint x: 1005, endPoint y: 521, distance: 70.1
click at [1004, 519] on div "SQM Product with Cost Description test Dimensions 1m x 1m Total: 1sqm $150.00 -…" at bounding box center [781, 553] width 1110 height 126
click at [1011, 556] on div "-20%" at bounding box center [1029, 553] width 87 height 126
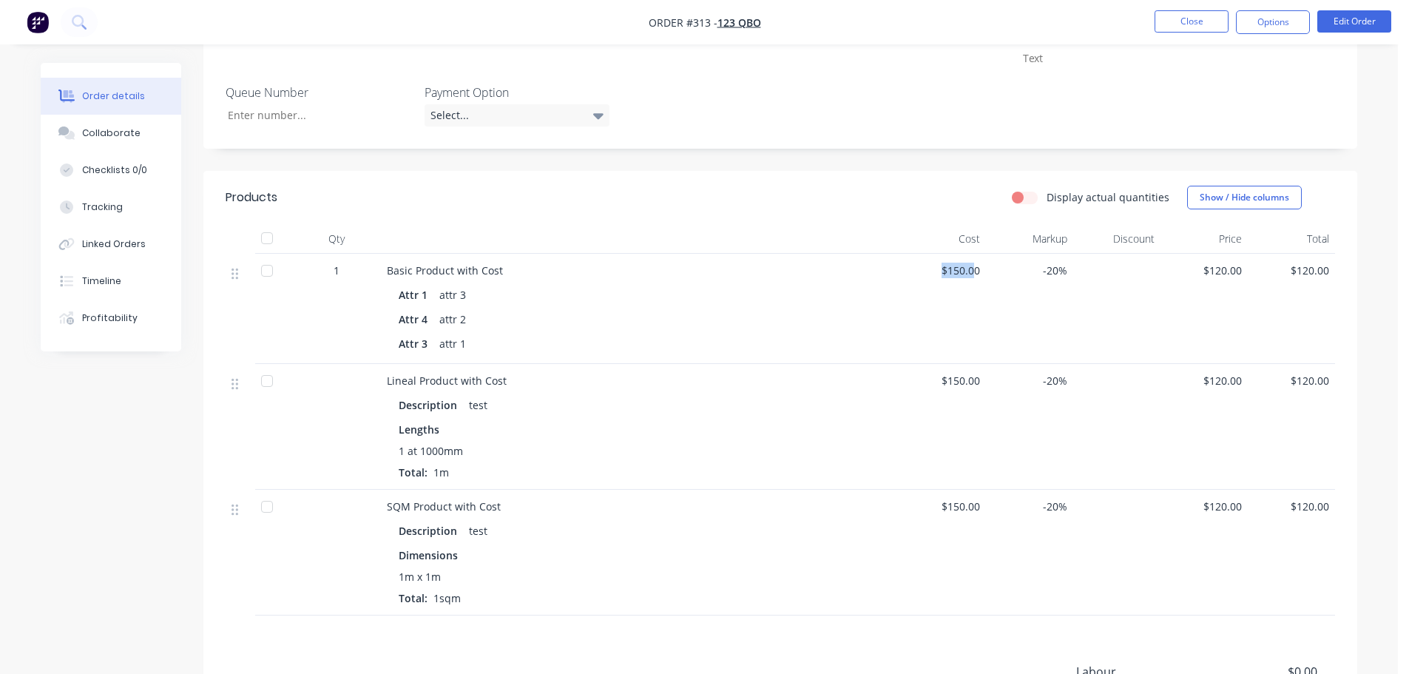
drag, startPoint x: 942, startPoint y: 274, endPoint x: 980, endPoint y: 297, distance: 44.8
click at [977, 285] on div "$150.00" at bounding box center [942, 309] width 87 height 110
click at [988, 365] on div "-20%" at bounding box center [1029, 427] width 87 height 126
drag, startPoint x: 936, startPoint y: 382, endPoint x: 994, endPoint y: 431, distance: 75.6
click at [991, 388] on div "Lineal Product with Cost Description test Lengths 1 at 1000mm Total: 1m $150.00…" at bounding box center [781, 427] width 1110 height 126
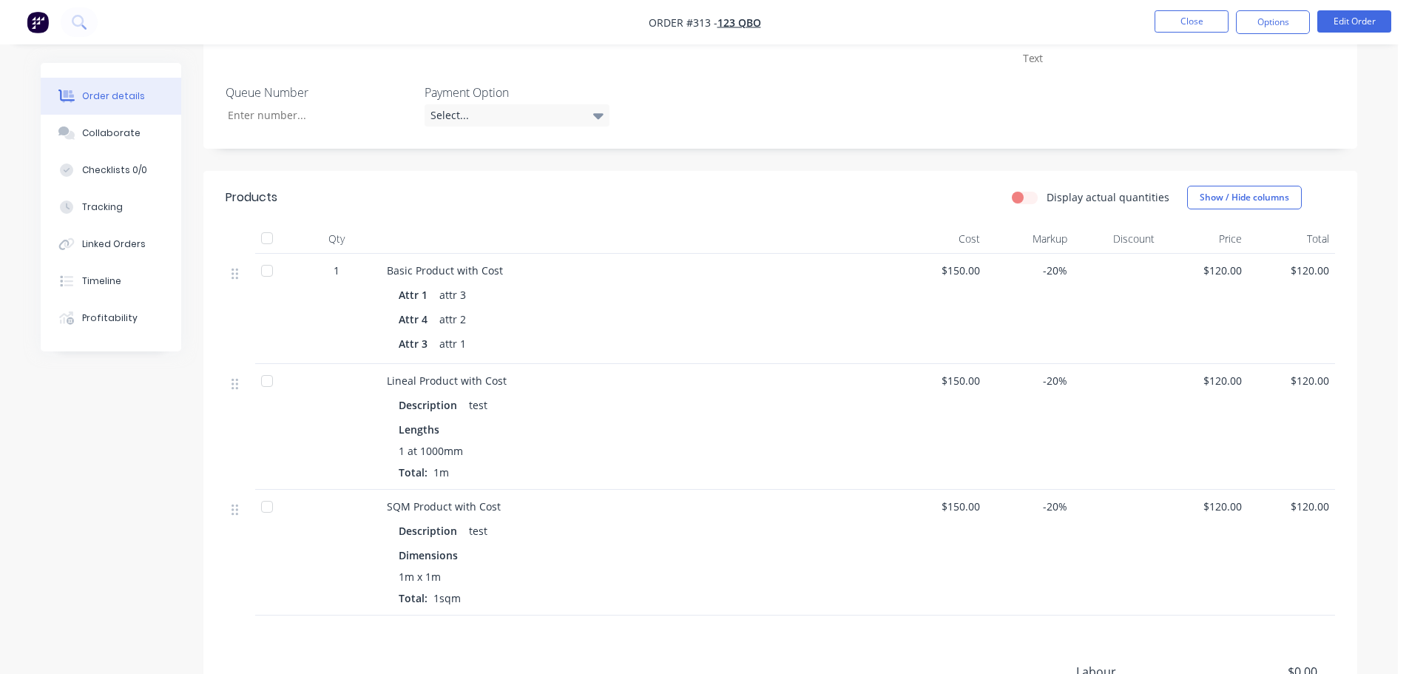
drag, startPoint x: 980, startPoint y: 542, endPoint x: 940, endPoint y: 519, distance: 46.7
click at [979, 542] on div "$150.00" at bounding box center [942, 553] width 87 height 126
drag, startPoint x: 939, startPoint y: 518, endPoint x: 1011, endPoint y: 533, distance: 74.2
click at [1008, 524] on div "SQM Product with Cost Description test Dimensions 1m x 1m Total: 1sqm $150.00 -…" at bounding box center [781, 553] width 1110 height 126
click at [1011, 559] on div "-20%" at bounding box center [1029, 553] width 87 height 126
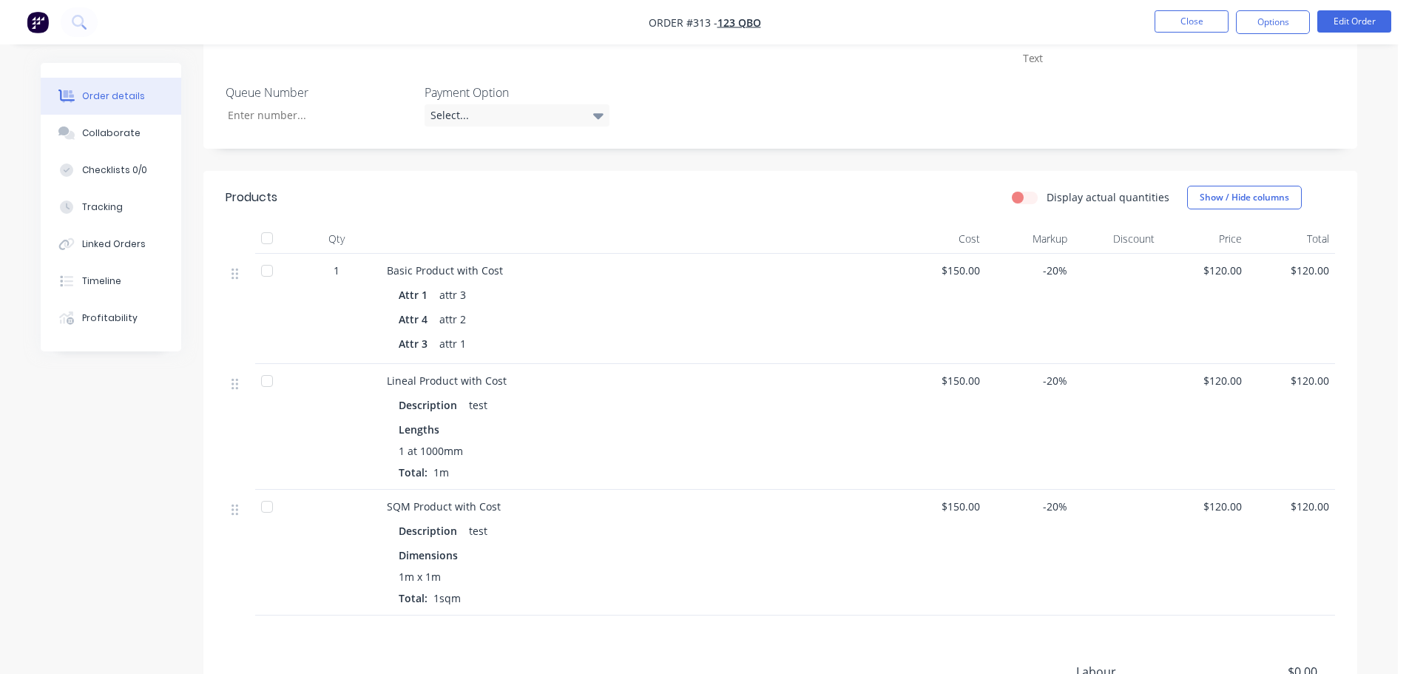
scroll to position [592, 0]
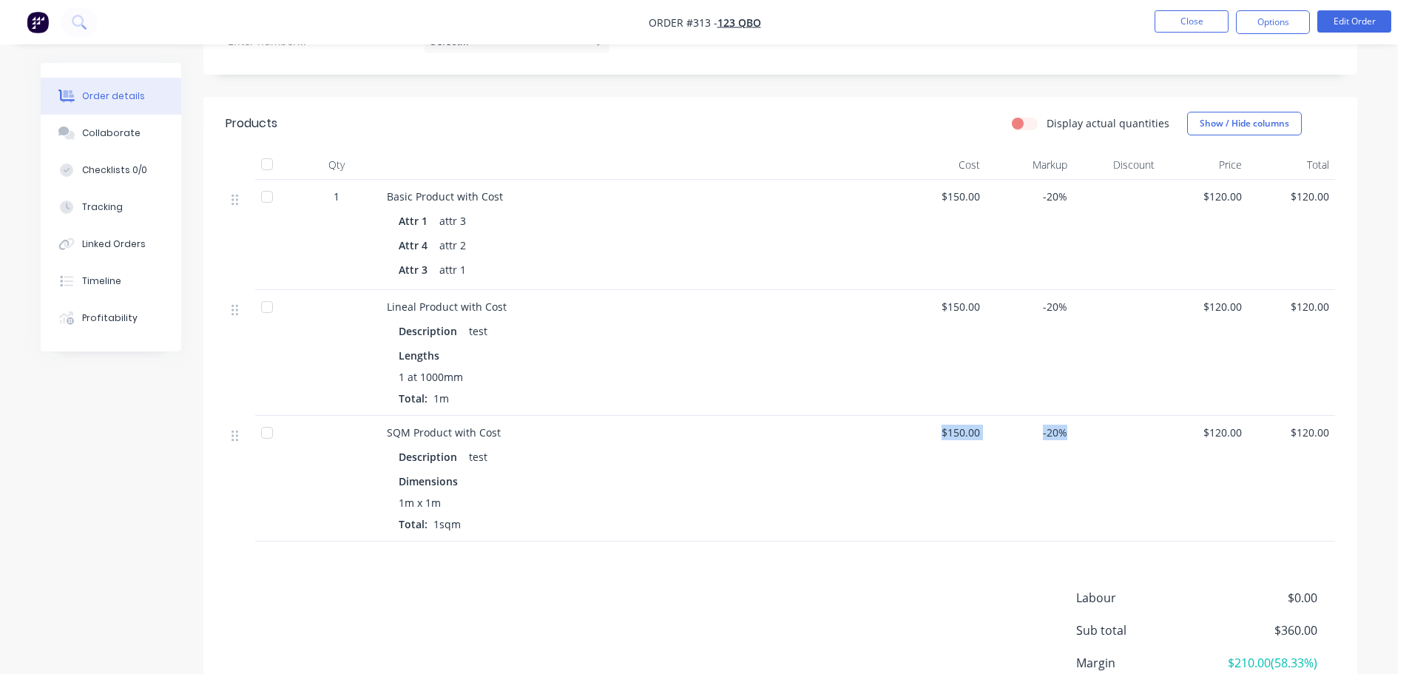
drag, startPoint x: 932, startPoint y: 427, endPoint x: 1080, endPoint y: 449, distance: 149.6
click at [1084, 447] on div "SQM Product with Cost Description test Dimensions 1m x 1m Total: 1sqm $150.00 -…" at bounding box center [781, 479] width 1110 height 126
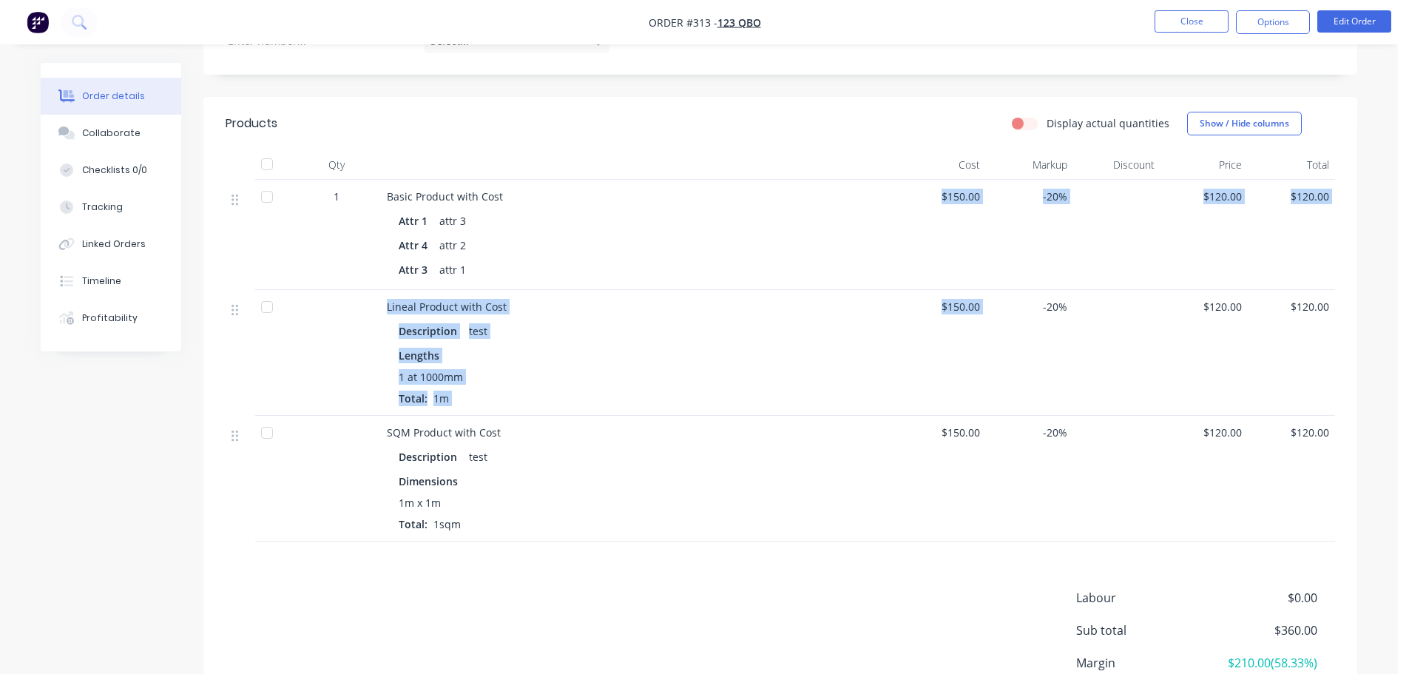
drag, startPoint x: 932, startPoint y: 286, endPoint x: 1022, endPoint y: 302, distance: 91.6
click at [1034, 292] on div "1 Basic Product with Cost Attr 1 attr 3 Attr 4 attr 2 Attr 3 attr 1 $150.00 -20…" at bounding box center [781, 361] width 1110 height 362
click at [935, 198] on span "$150.00" at bounding box center [942, 197] width 75 height 16
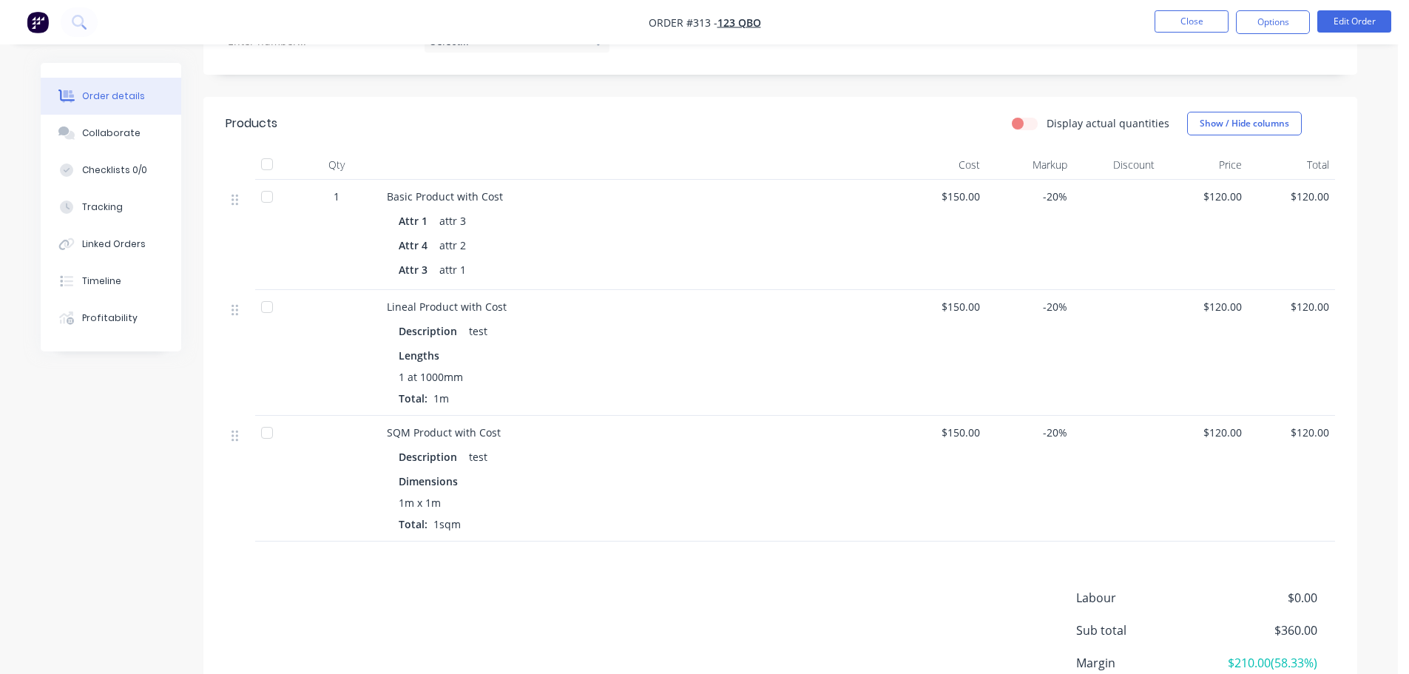
drag, startPoint x: 922, startPoint y: 189, endPoint x: 984, endPoint y: 200, distance: 63.1
click at [980, 199] on span "$150.00" at bounding box center [942, 197] width 75 height 16
click at [1000, 239] on div "-20%" at bounding box center [1029, 235] width 87 height 110
drag, startPoint x: 934, startPoint y: 308, endPoint x: 1020, endPoint y: 314, distance: 86.0
click at [1020, 314] on div "Lineal Product with Cost Description test Lengths 1 at 1000mm Total: 1m $150.00…" at bounding box center [781, 353] width 1110 height 126
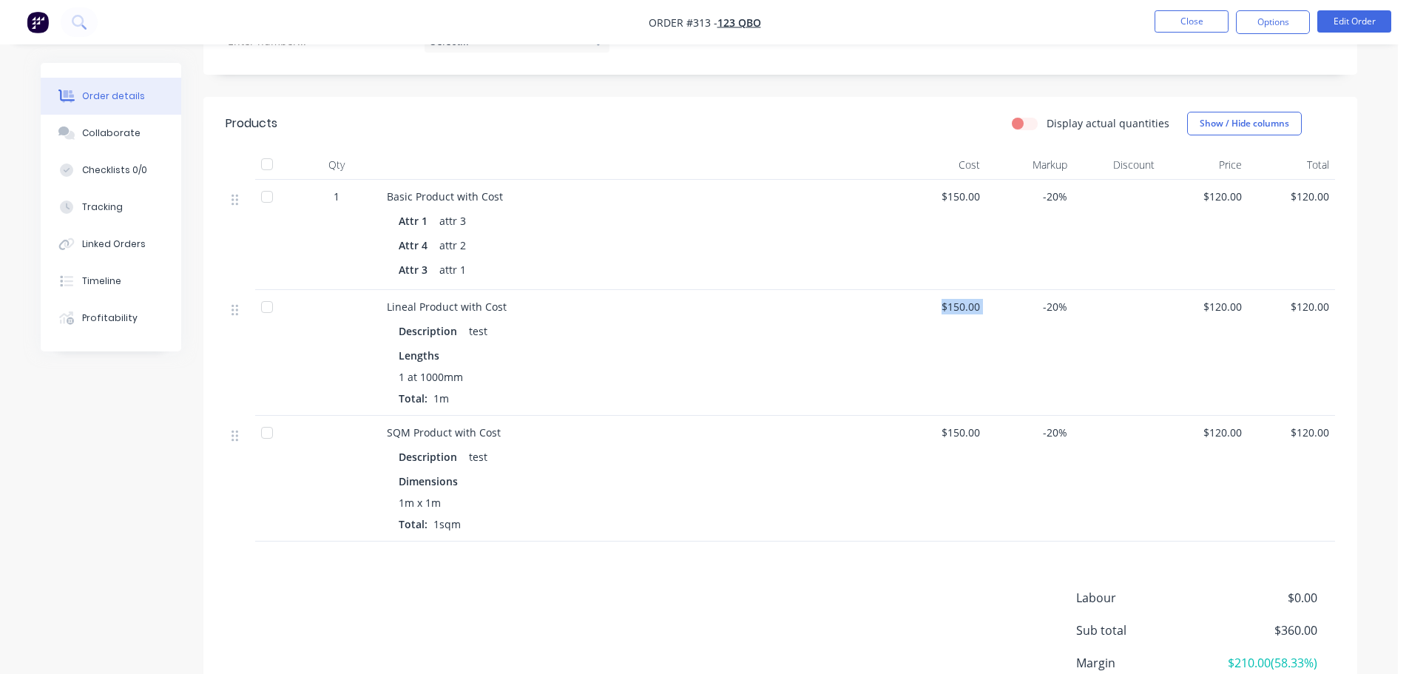
drag, startPoint x: 938, startPoint y: 363, endPoint x: 948, endPoint y: 357, distance: 11.3
click at [940, 362] on div "$150.00" at bounding box center [942, 353] width 87 height 126
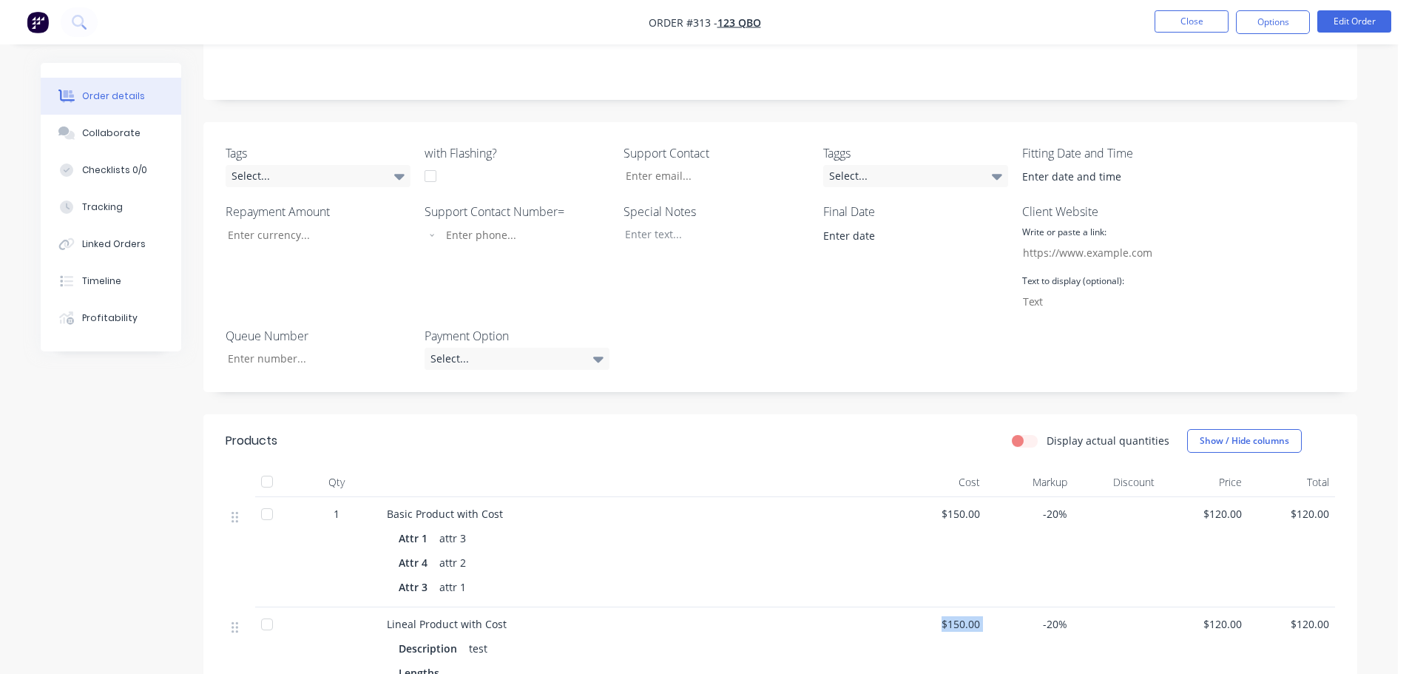
scroll to position [518, 0]
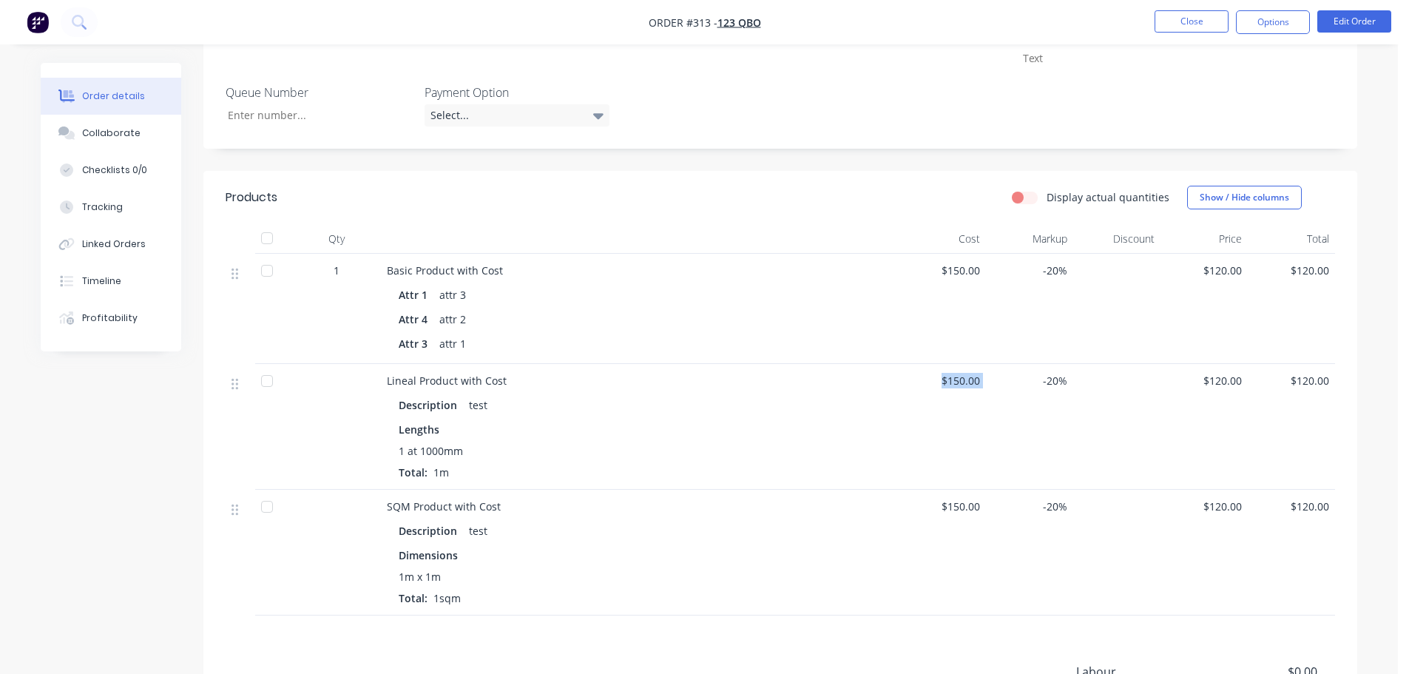
drag, startPoint x: 953, startPoint y: 379, endPoint x: 928, endPoint y: 409, distance: 39.4
click at [953, 378] on span "$150.00" at bounding box center [942, 381] width 75 height 16
click at [934, 377] on span "$150.00" at bounding box center [942, 381] width 75 height 16
drag, startPoint x: 865, startPoint y: 337, endPoint x: 902, endPoint y: 282, distance: 66.1
click at [865, 336] on div "Attr 3 attr 1" at bounding box center [640, 343] width 482 height 21
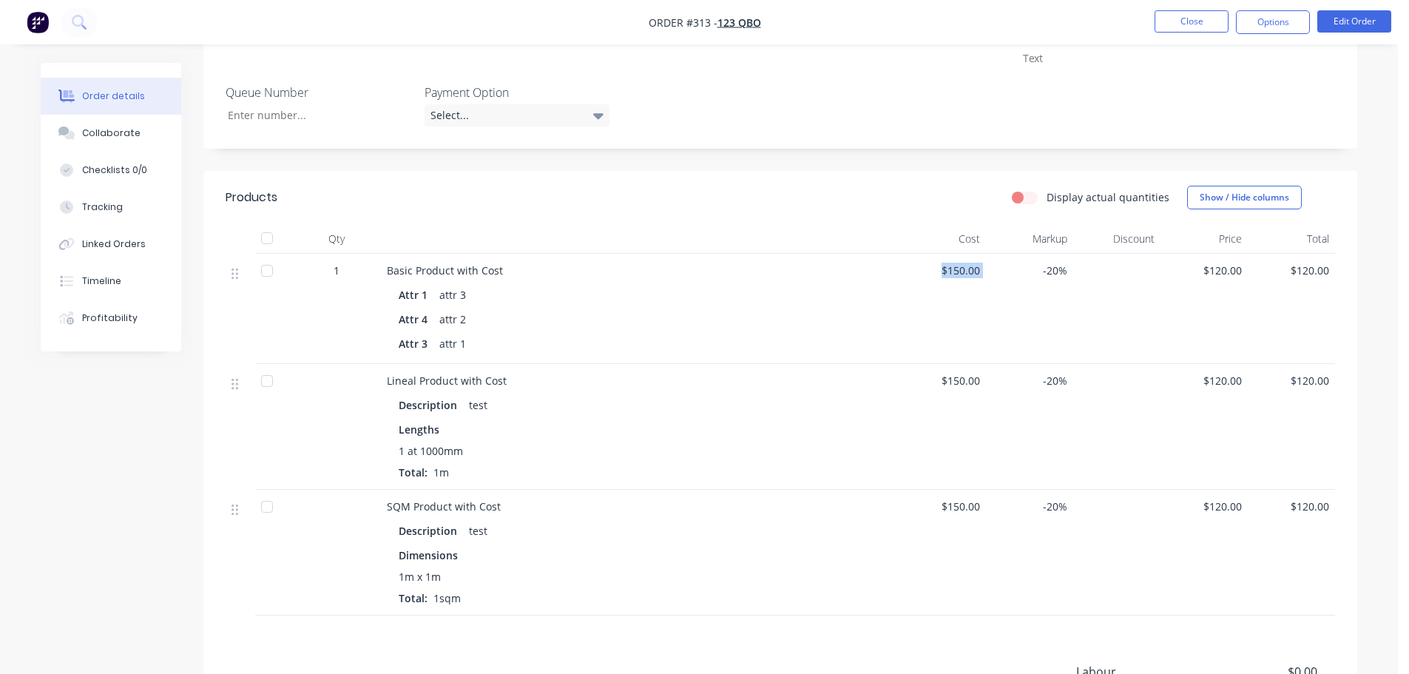
drag, startPoint x: 1015, startPoint y: 282, endPoint x: 1029, endPoint y: 282, distance: 14.1
click at [1029, 282] on div "1 Basic Product with Cost Attr 1 attr 3 Attr 4 attr 2 Attr 3 attr 1 $150.00 -20…" at bounding box center [781, 309] width 1110 height 110
click at [1206, 28] on button "Close" at bounding box center [1192, 21] width 74 height 22
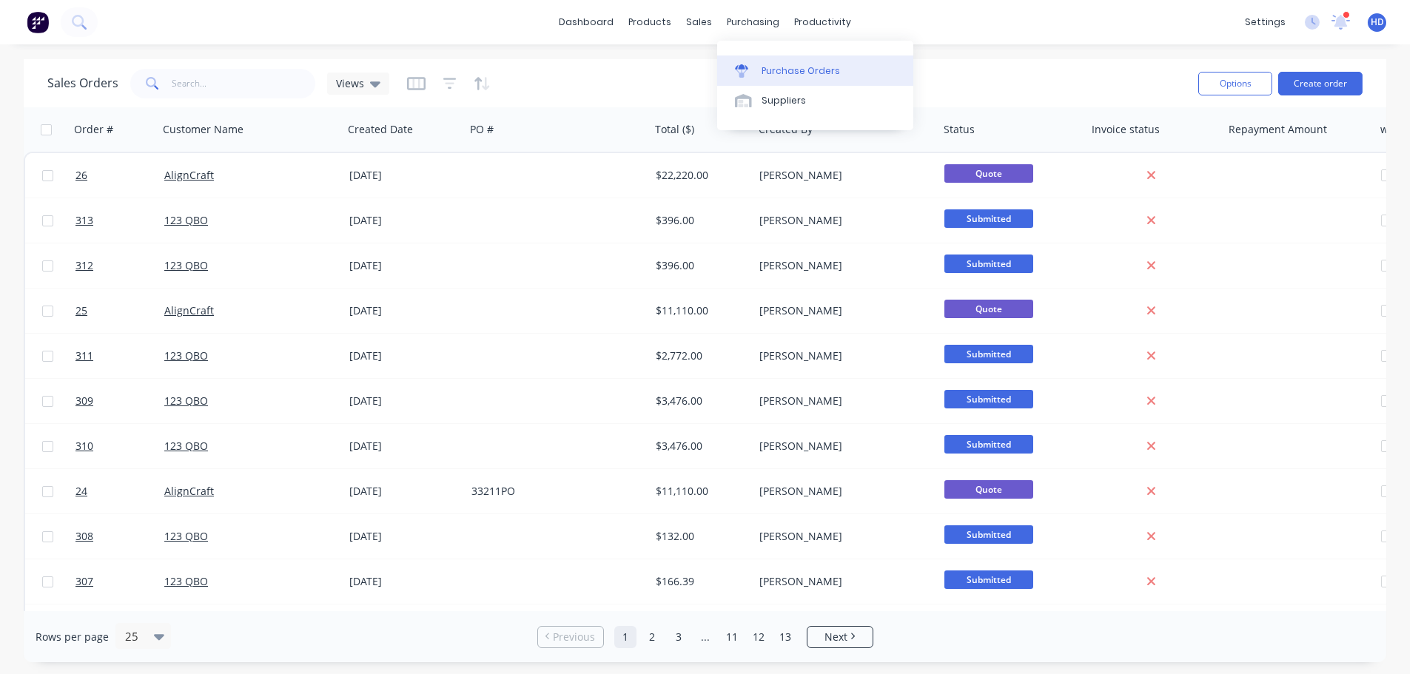
click at [791, 65] on div "Purchase Orders" at bounding box center [800, 70] width 78 height 13
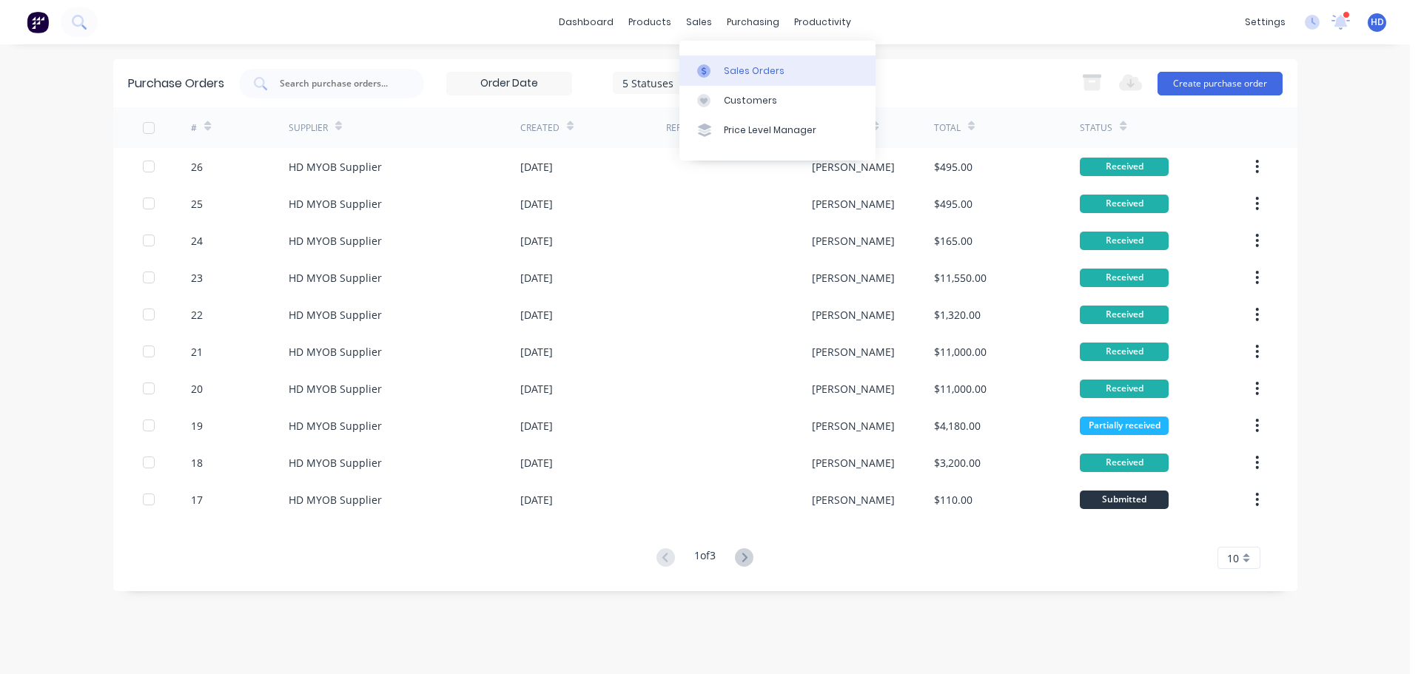
click at [752, 70] on div "Sales Orders" at bounding box center [754, 70] width 61 height 13
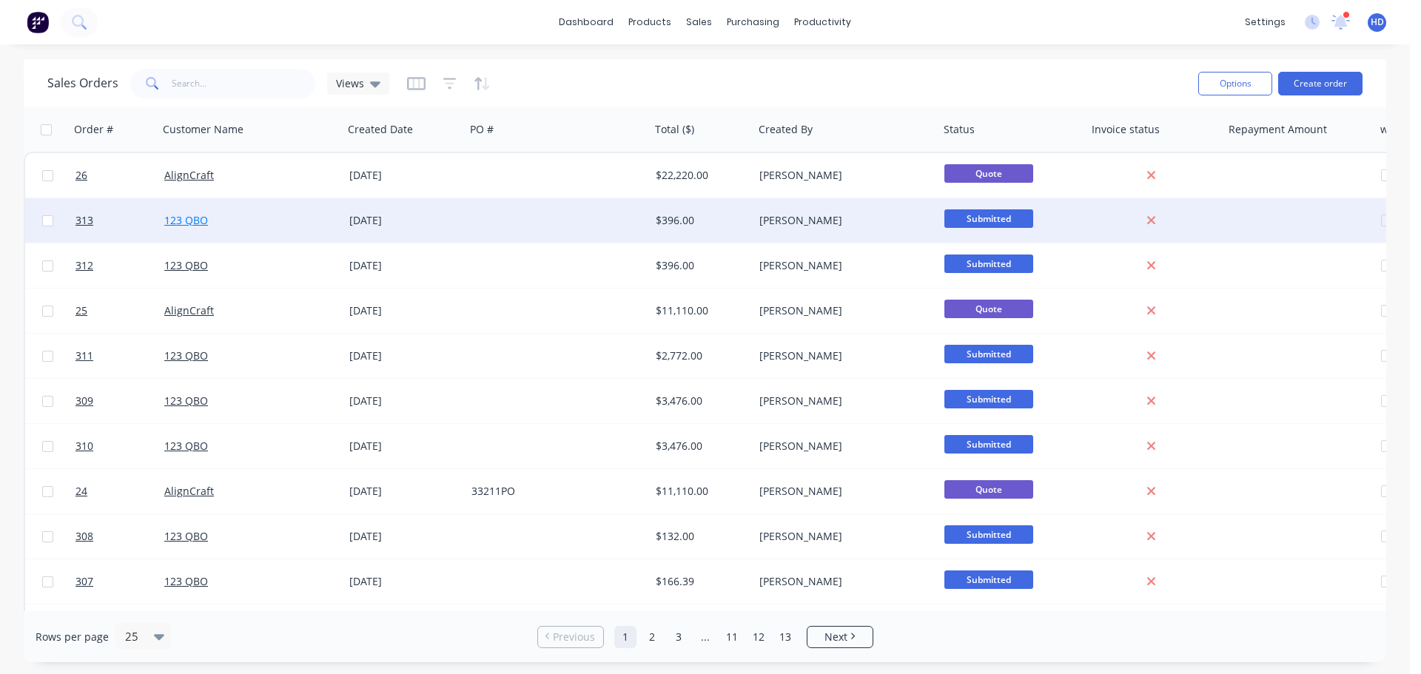
click at [175, 222] on link "123 QBO" at bounding box center [186, 220] width 44 height 14
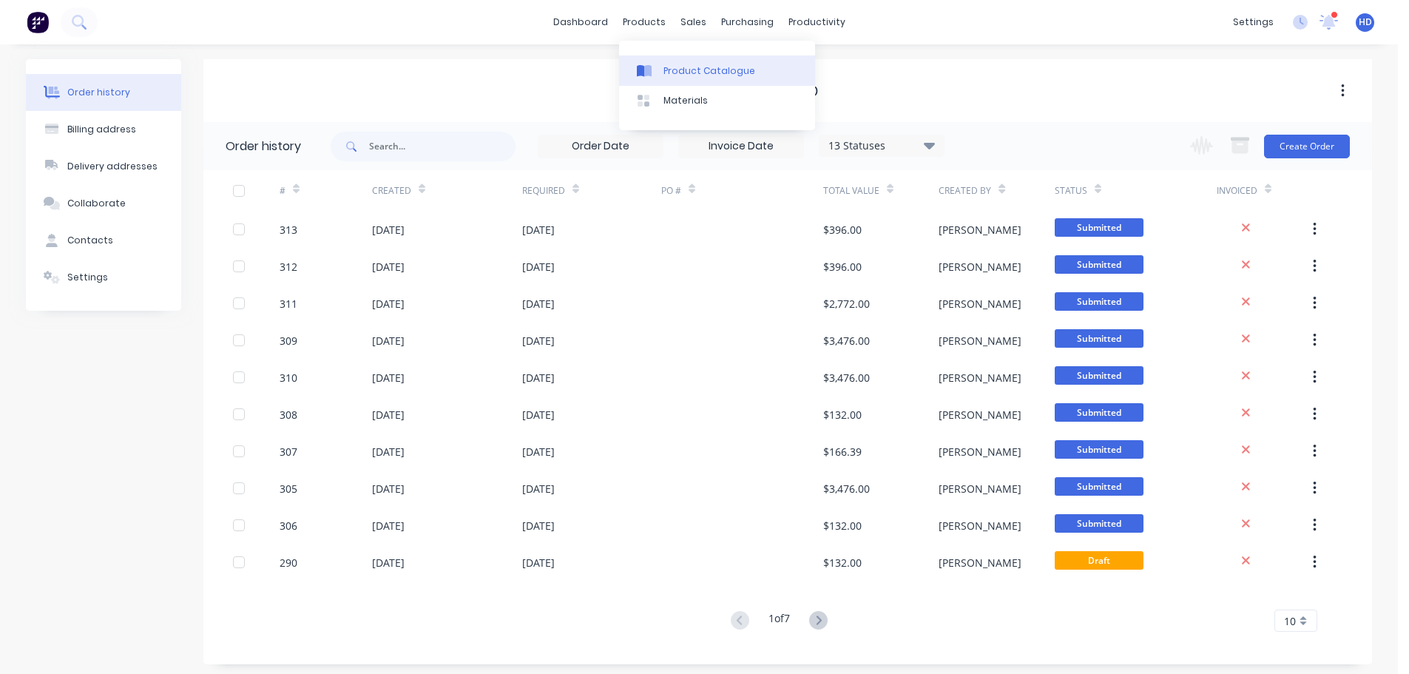
click at [700, 68] on div "Product Catalogue" at bounding box center [710, 70] width 92 height 13
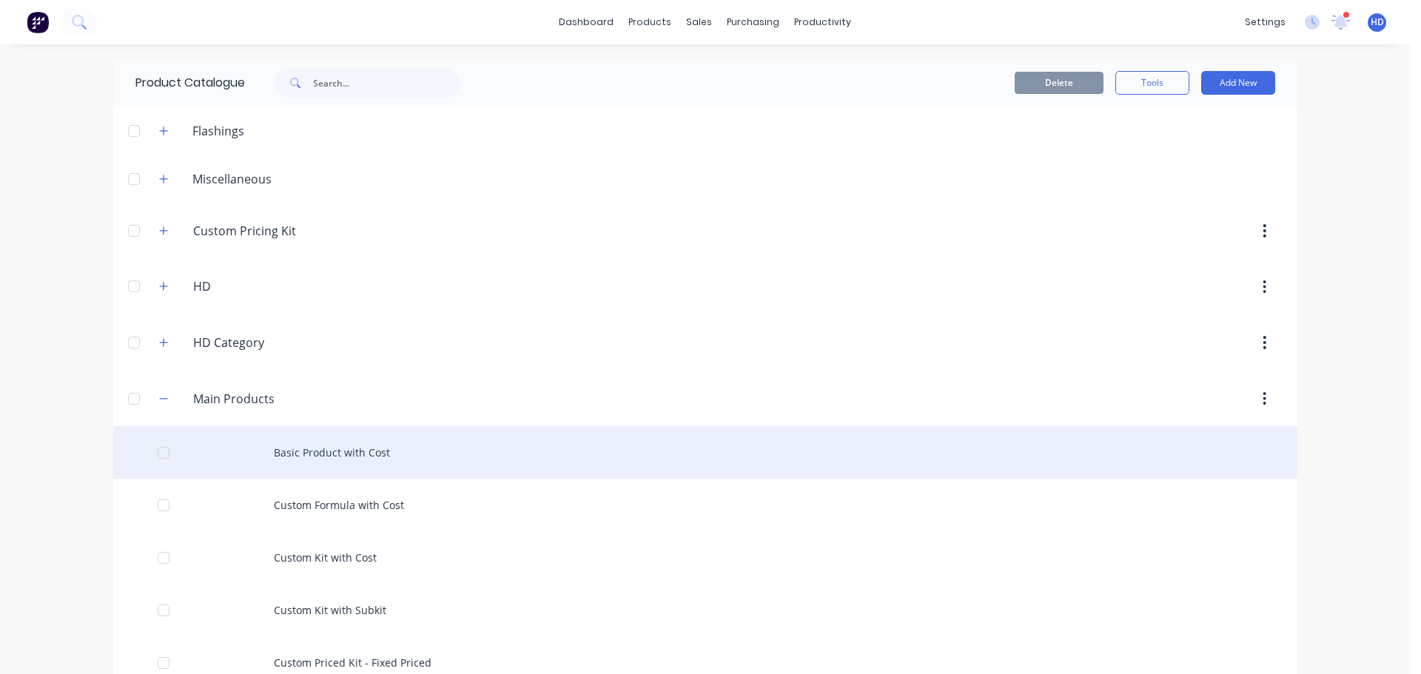
click at [307, 452] on div "Basic Product with Cost" at bounding box center [705, 452] width 1184 height 53
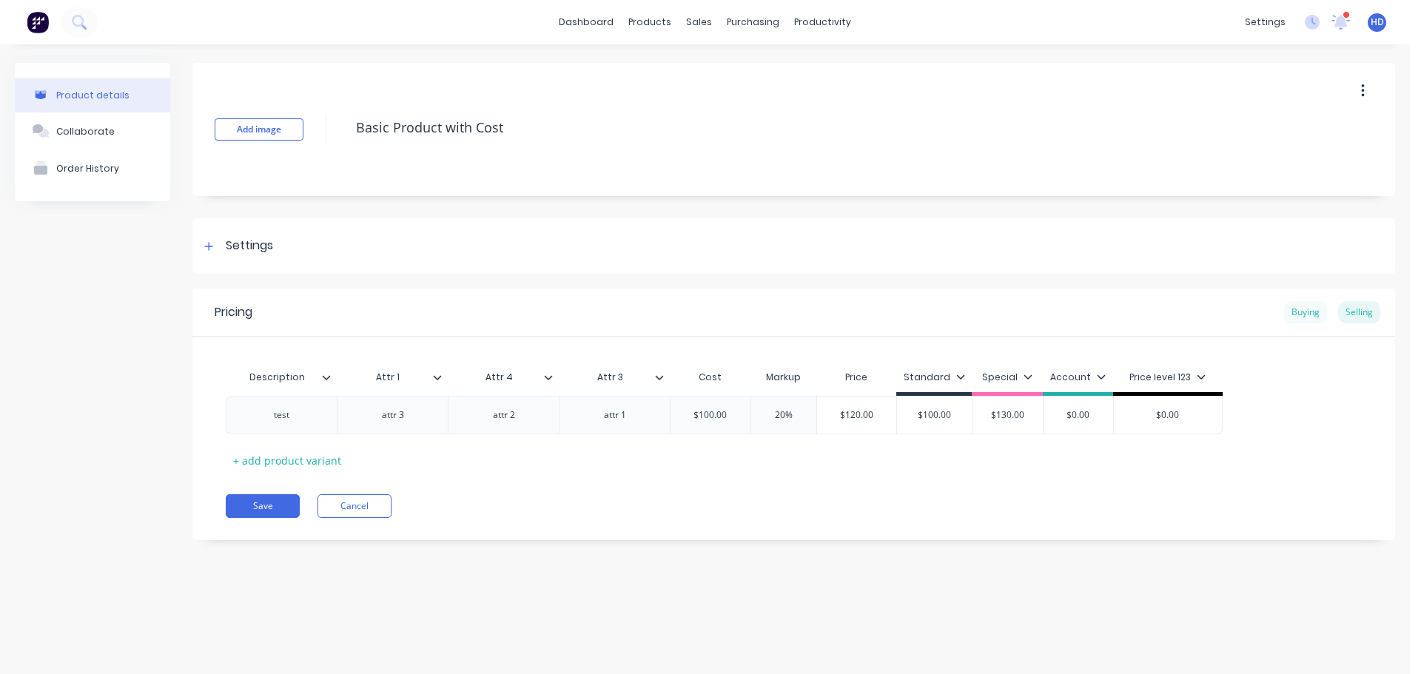
click at [1314, 309] on div "Buying" at bounding box center [1305, 312] width 43 height 22
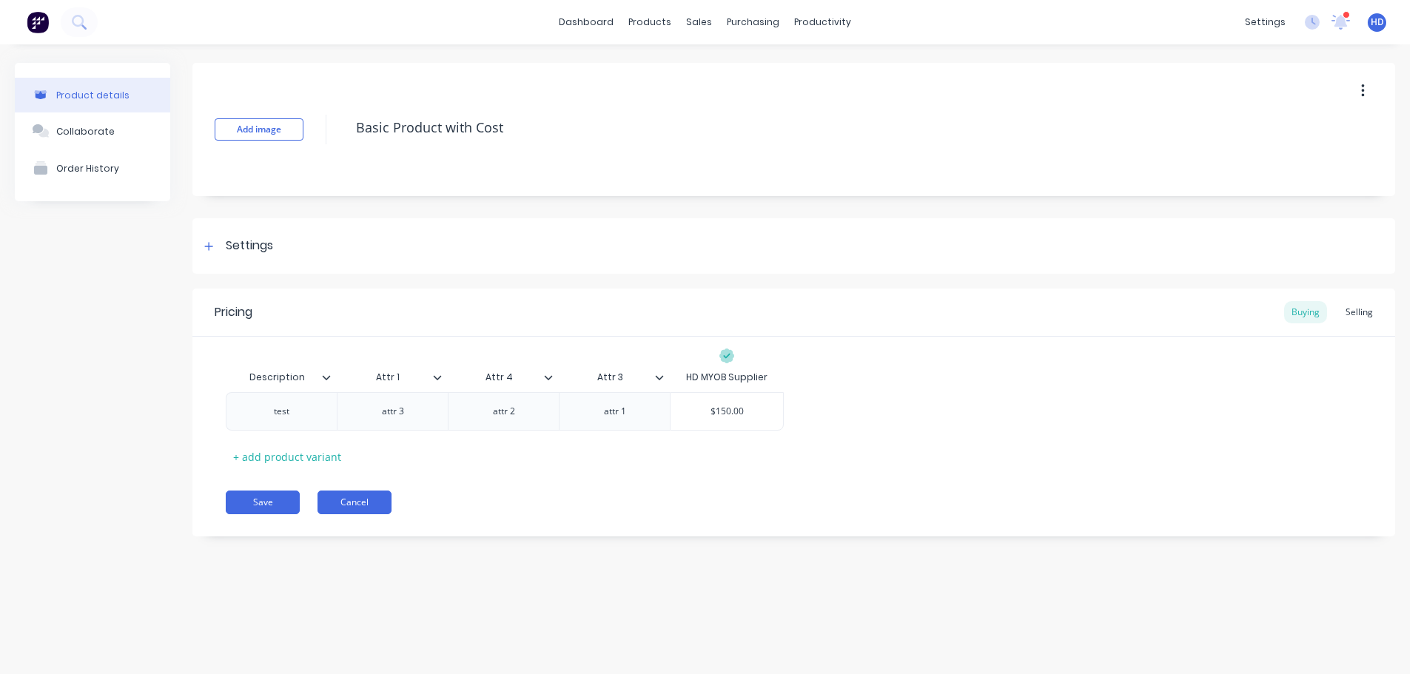
click at [345, 492] on button "Cancel" at bounding box center [354, 503] width 74 height 24
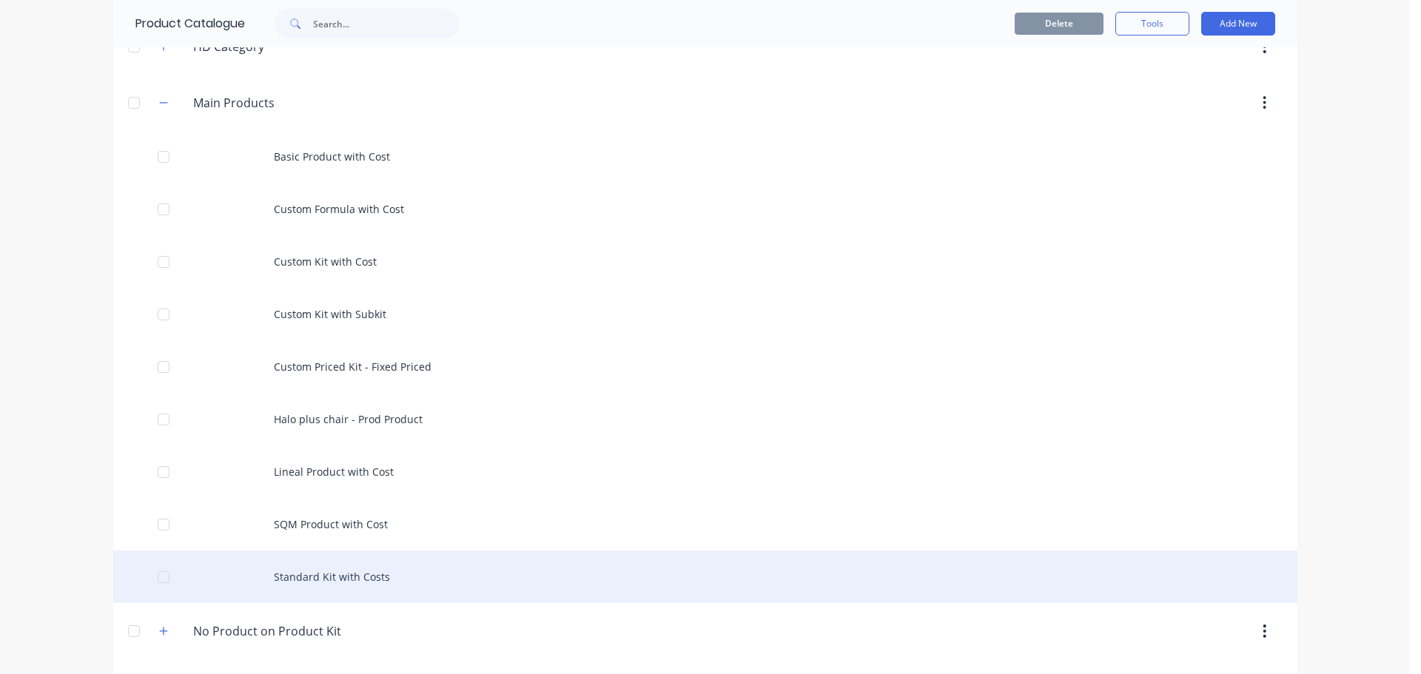
scroll to position [408, 0]
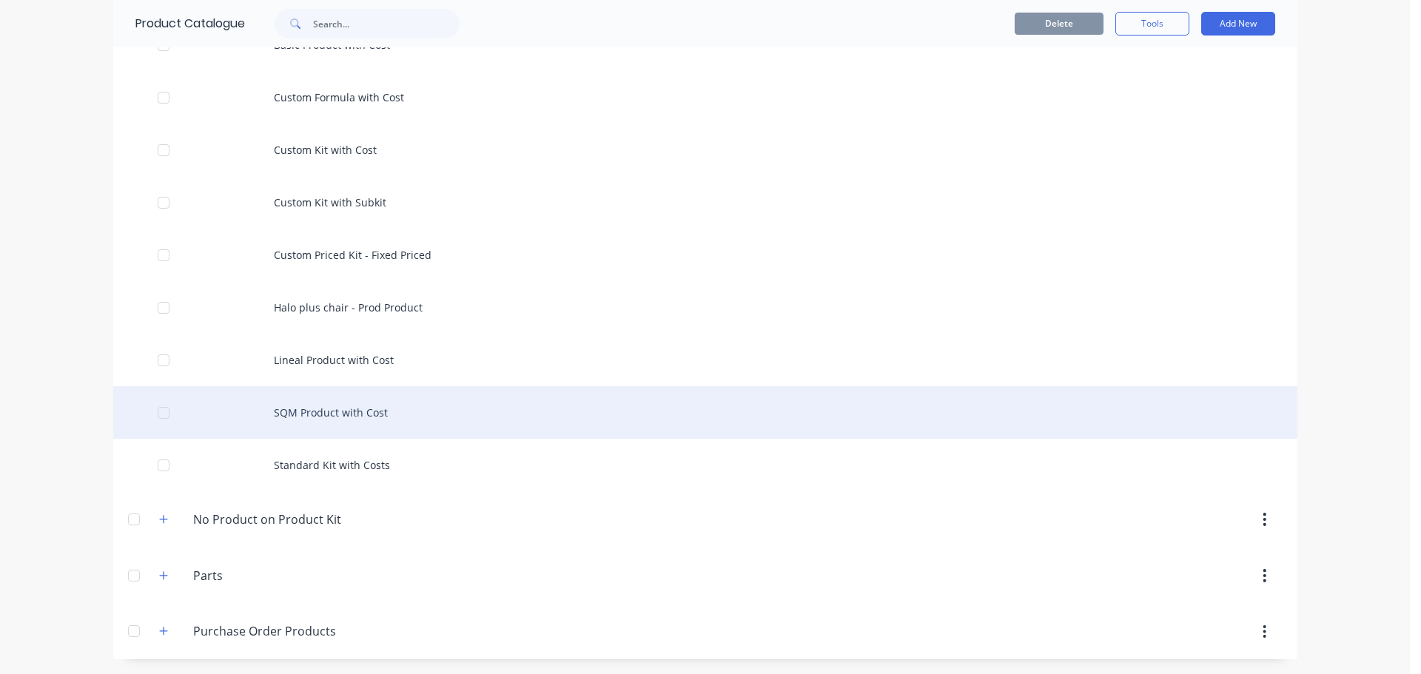
click at [324, 408] on div "SQM Product with Cost" at bounding box center [705, 412] width 1184 height 53
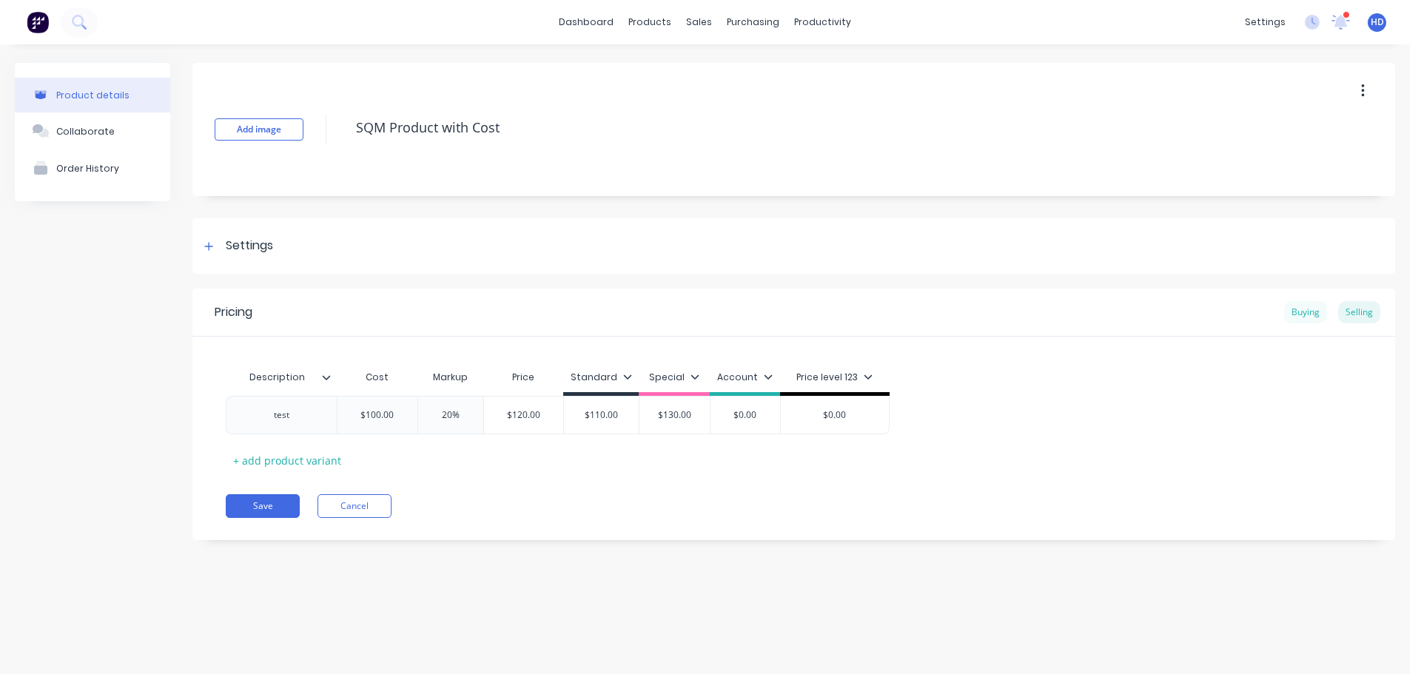
click at [1319, 306] on div "Buying" at bounding box center [1305, 312] width 43 height 22
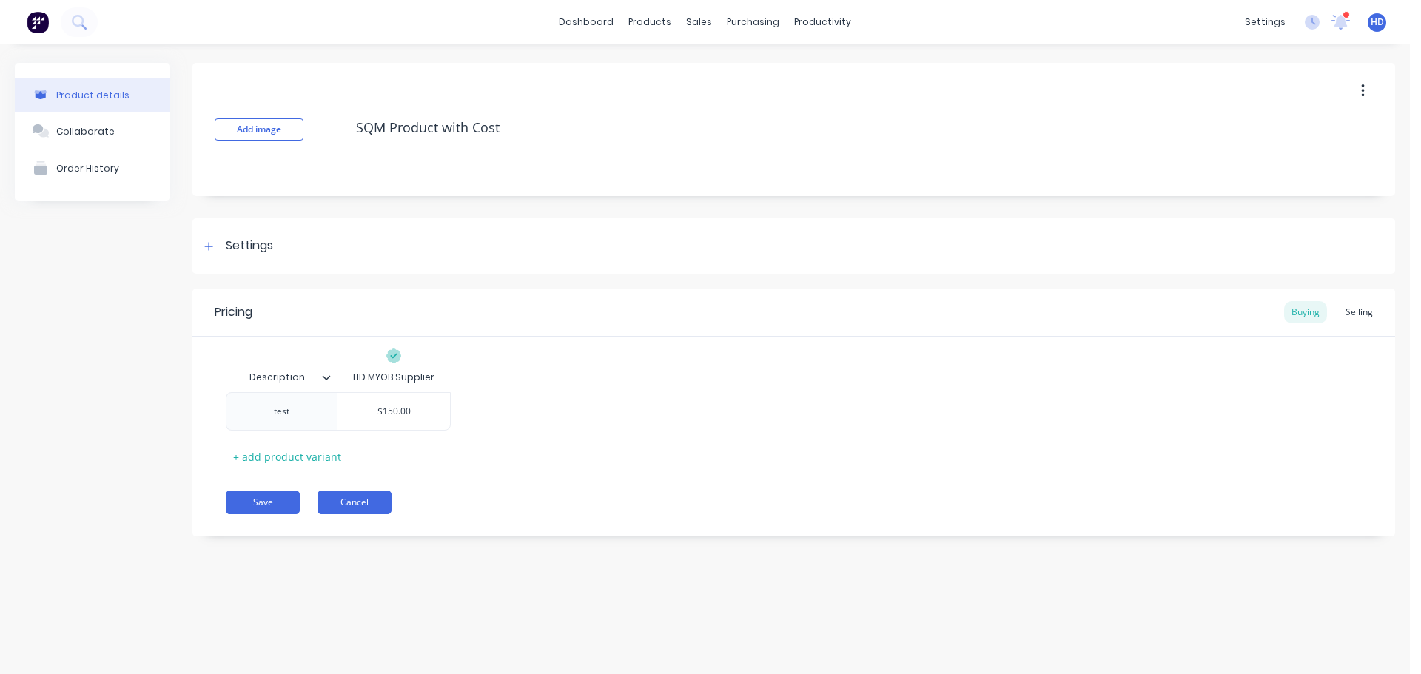
click at [346, 504] on button "Cancel" at bounding box center [354, 503] width 74 height 24
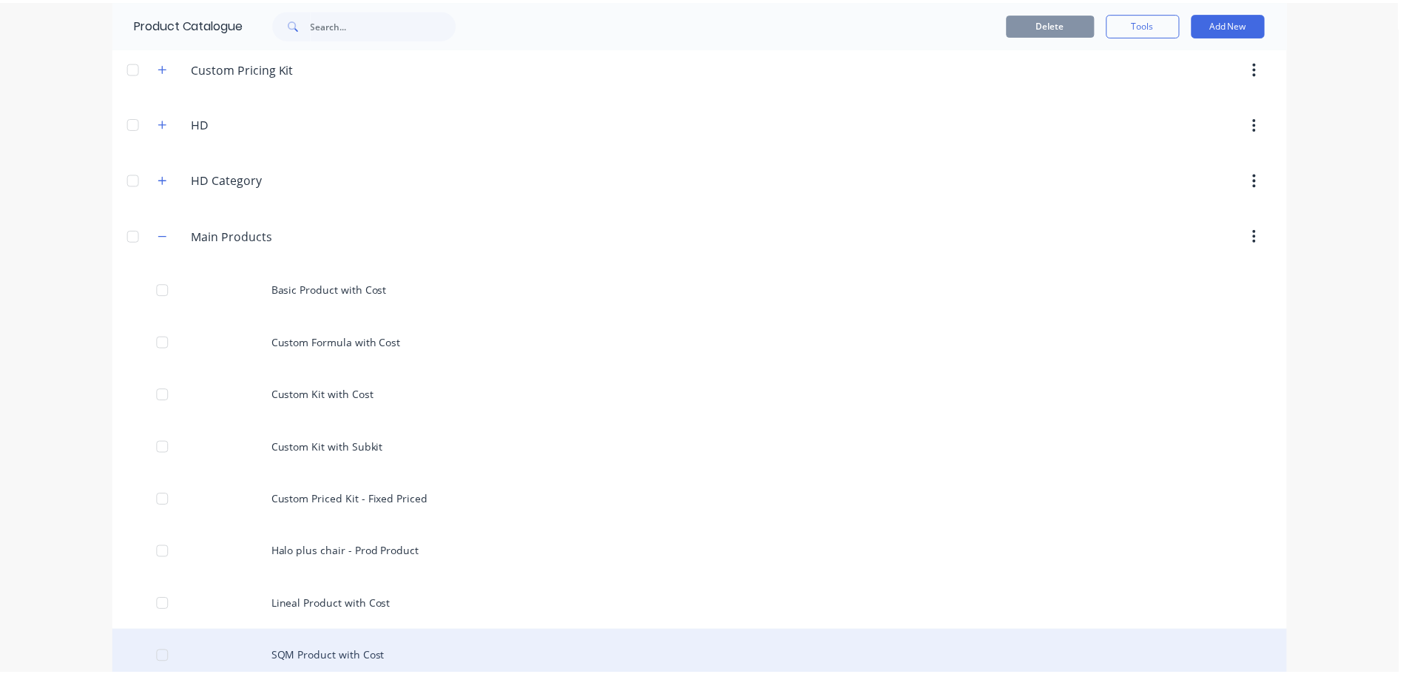
scroll to position [370, 0]
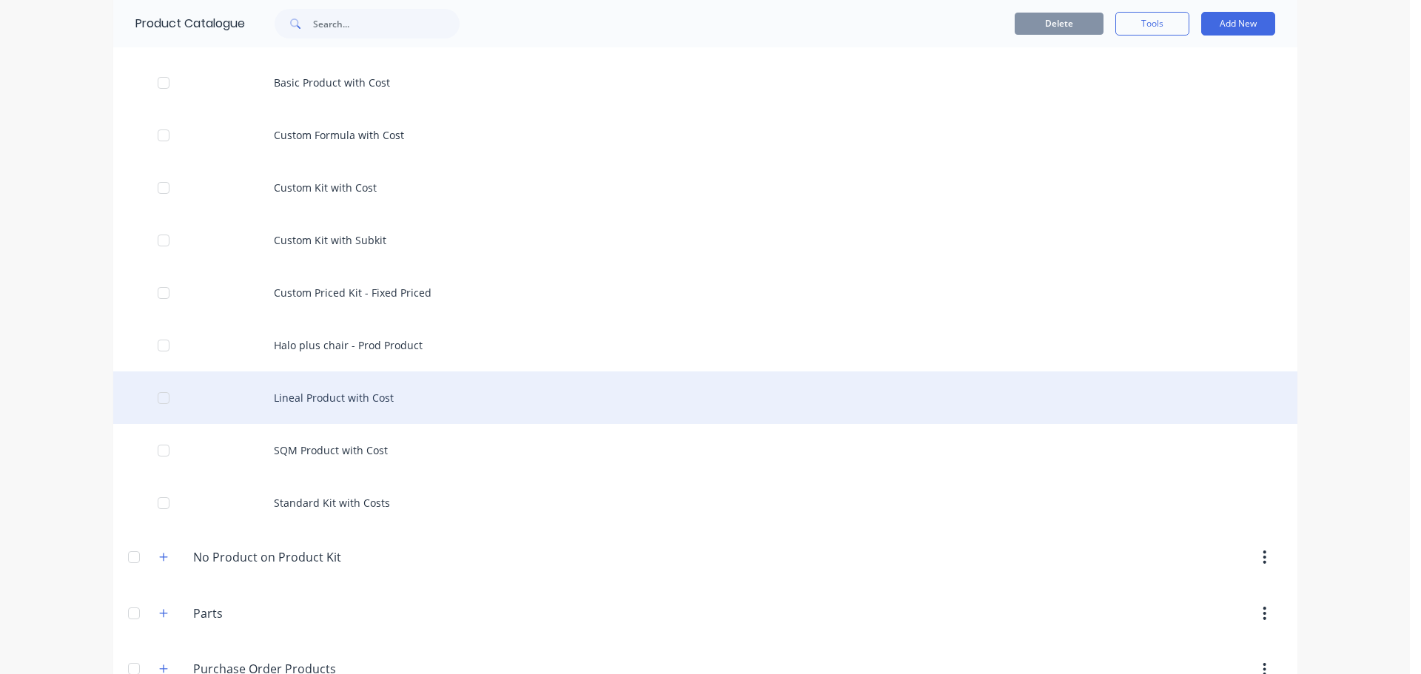
click at [340, 387] on div "Lineal Product with Cost" at bounding box center [705, 397] width 1184 height 53
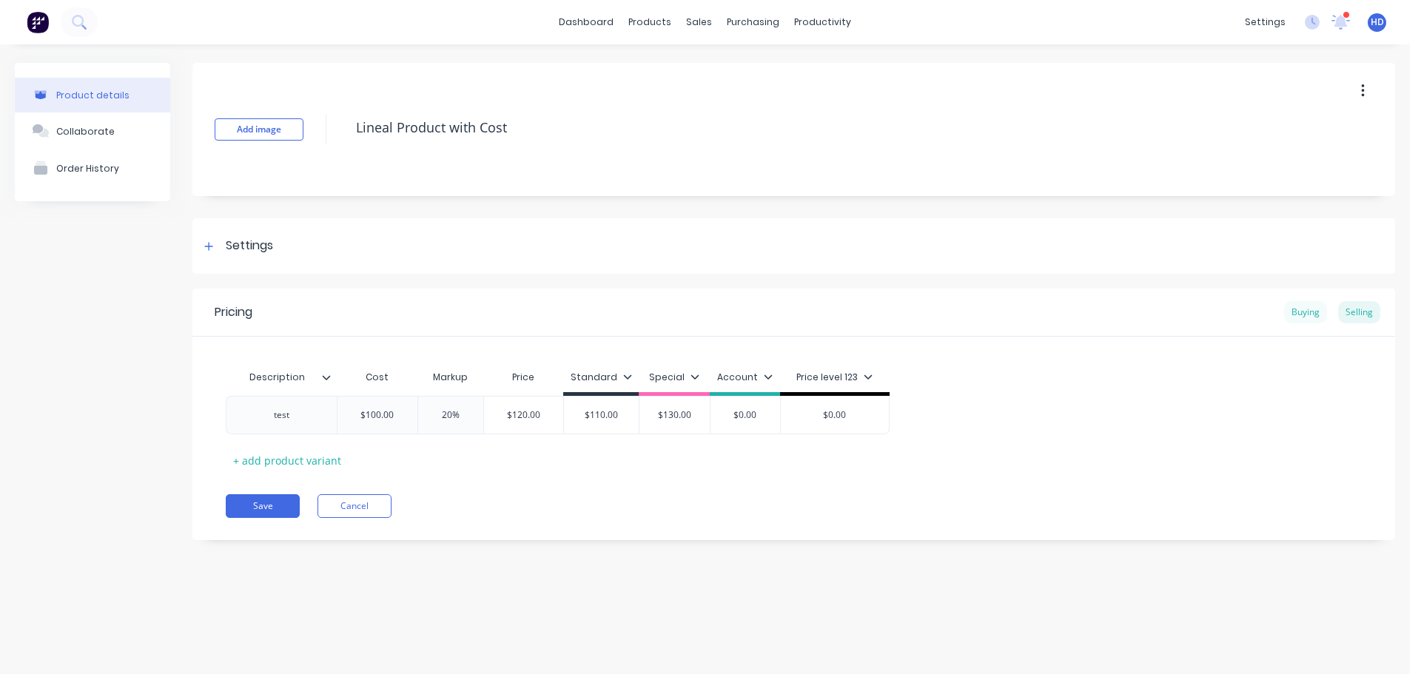
click at [1315, 317] on div "Buying" at bounding box center [1305, 312] width 43 height 22
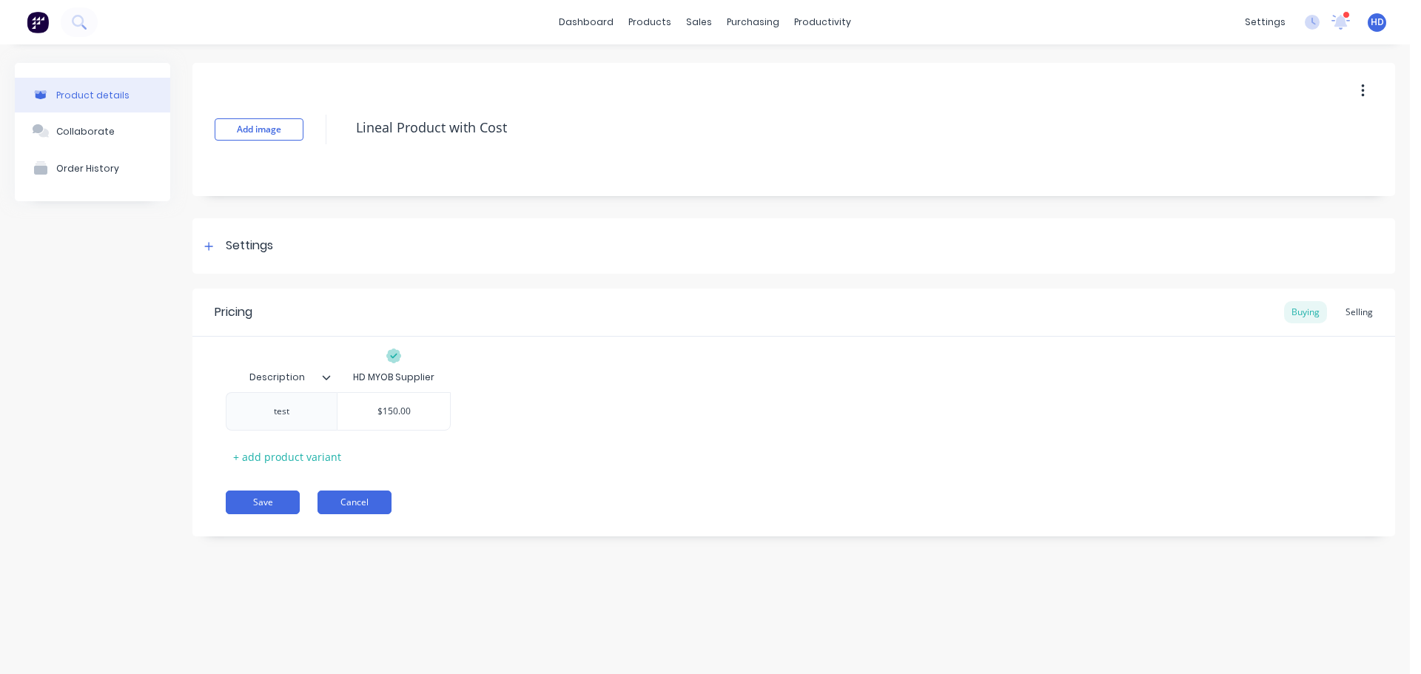
click at [365, 507] on button "Cancel" at bounding box center [354, 503] width 74 height 24
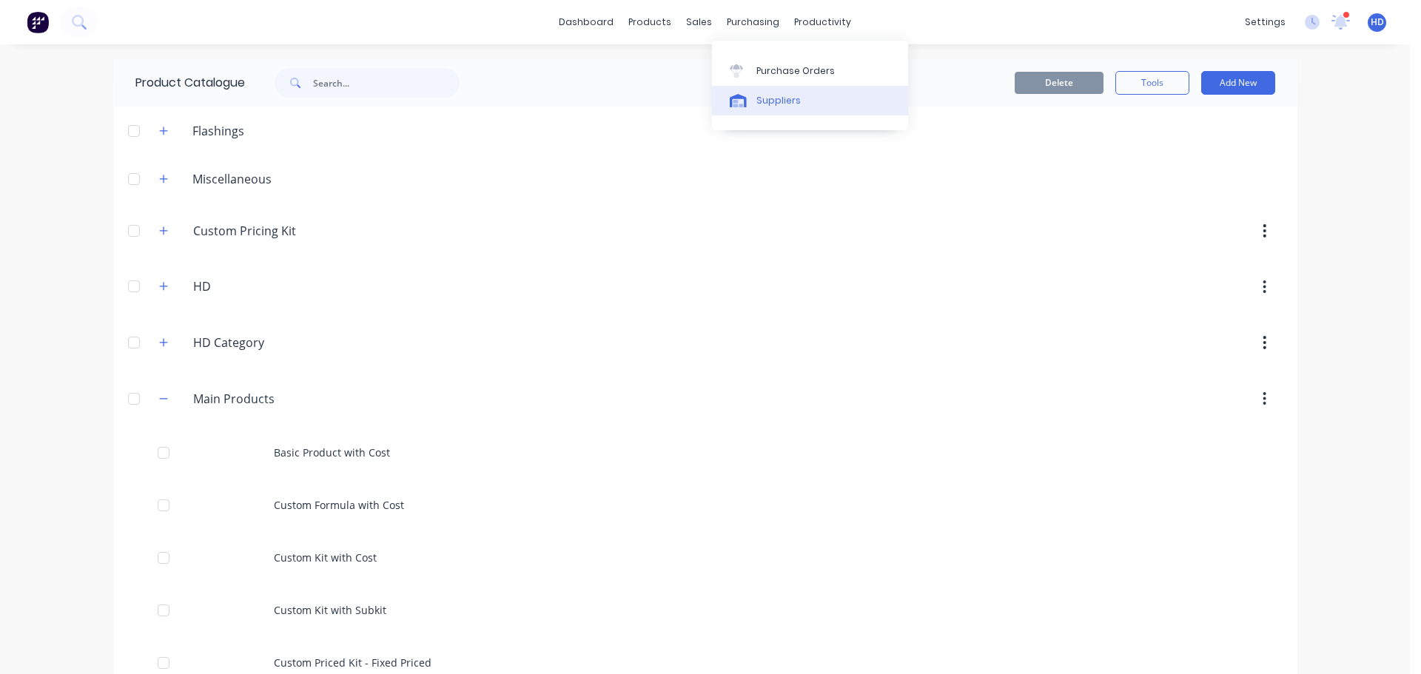
click at [784, 103] on div "Suppliers" at bounding box center [778, 100] width 44 height 13
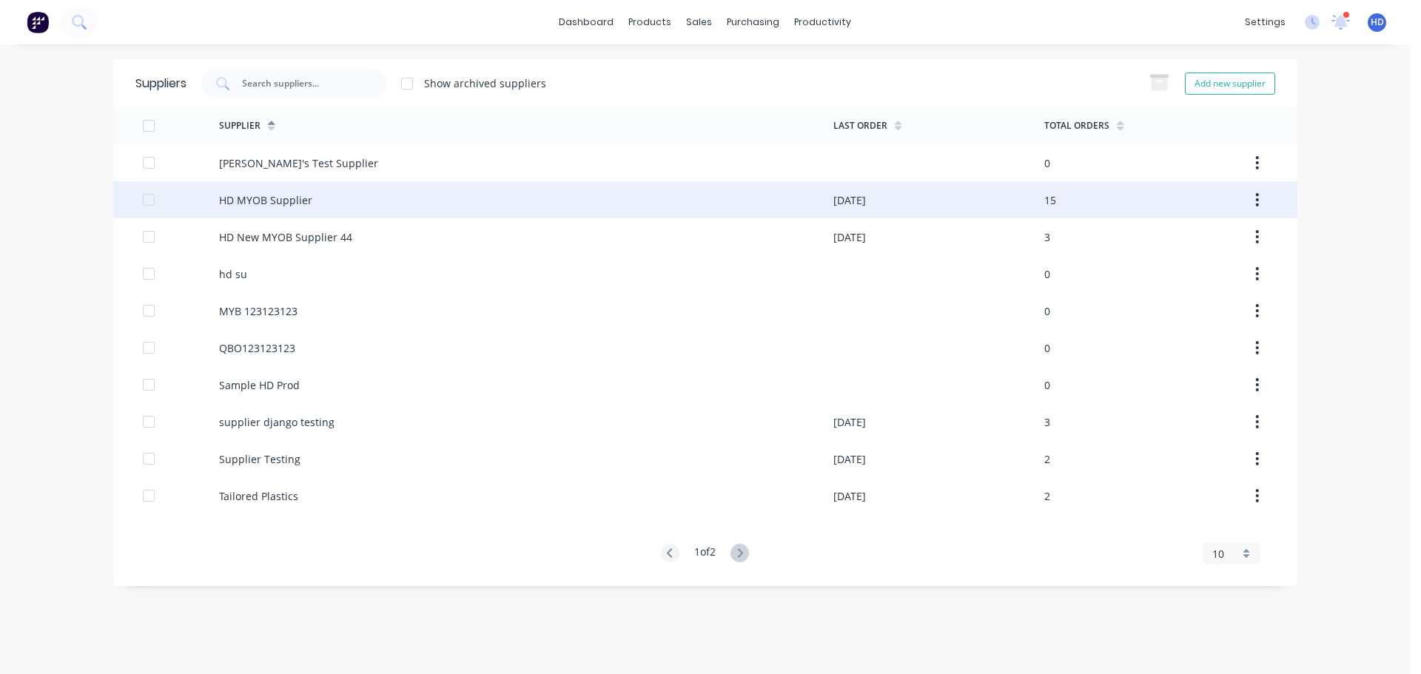
click at [306, 199] on div "HD MYOB Supplier" at bounding box center [265, 200] width 93 height 16
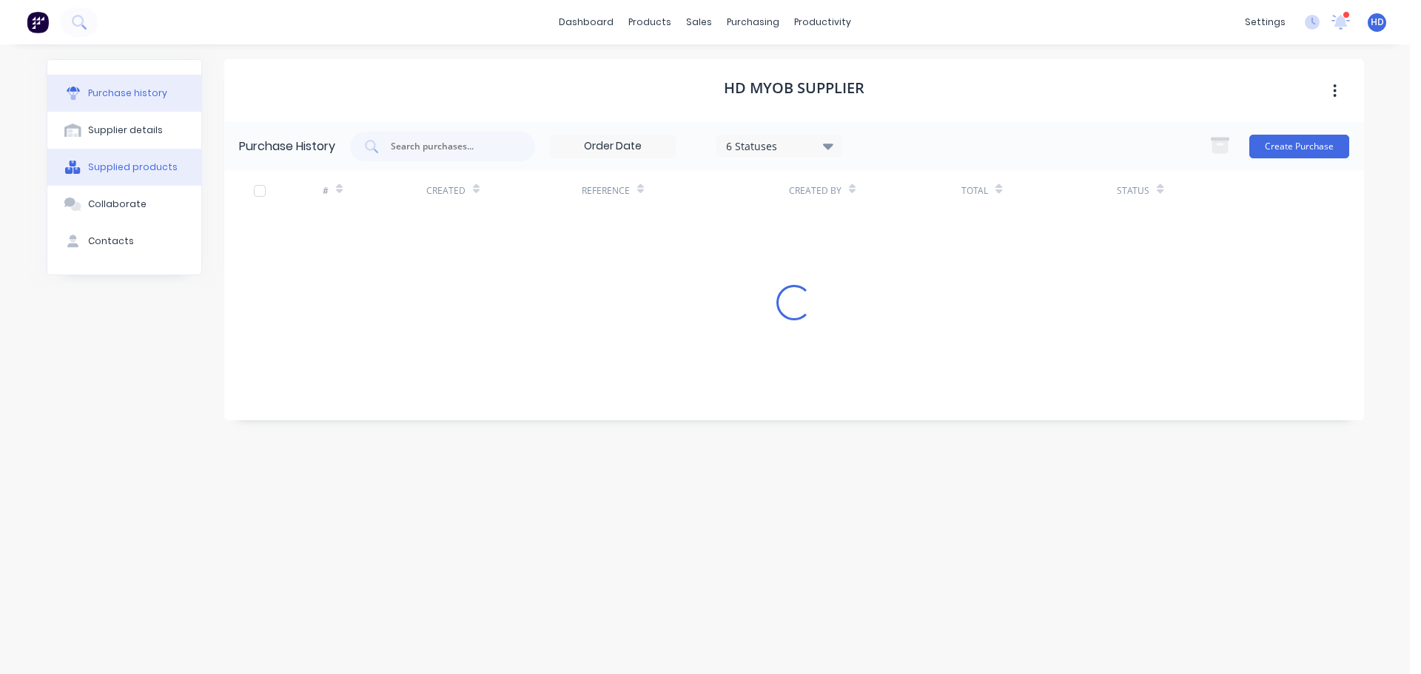
click at [146, 164] on div "Supplied products" at bounding box center [133, 167] width 90 height 13
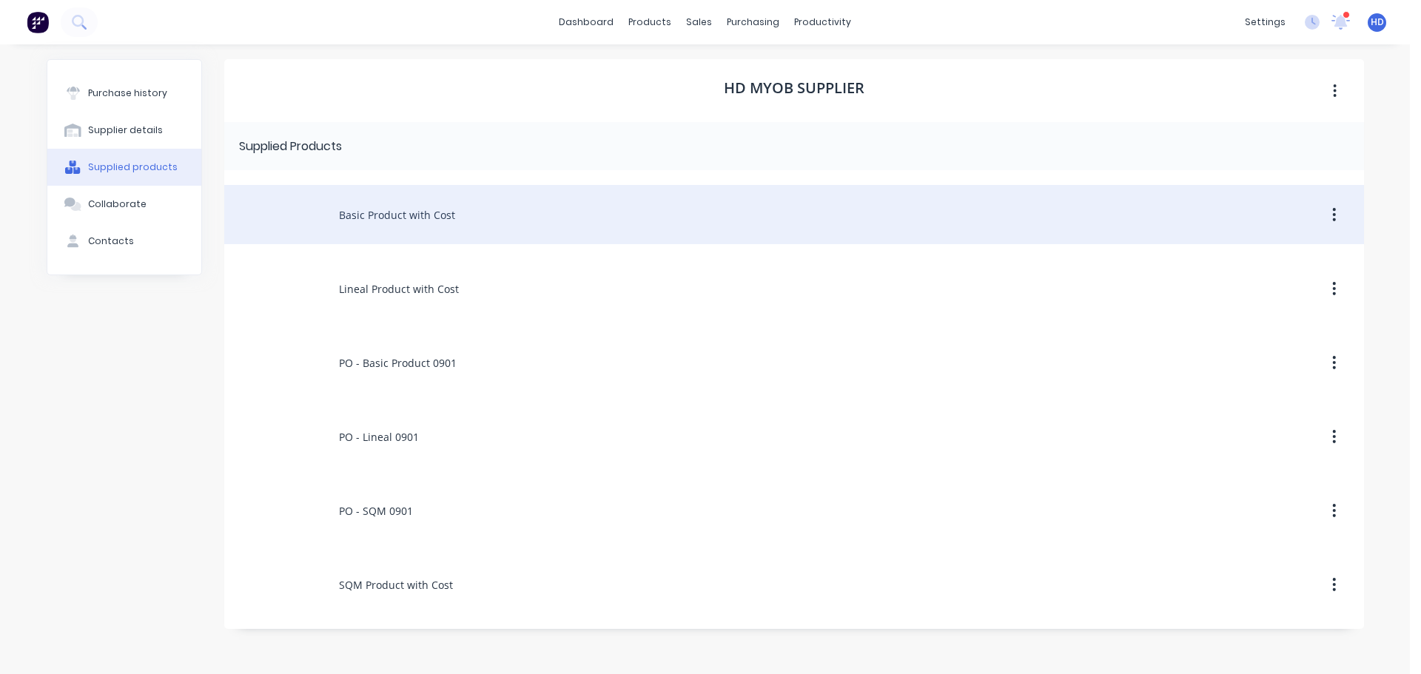
click at [427, 220] on div "Basic Product with Cost" at bounding box center [793, 214] width 1139 height 59
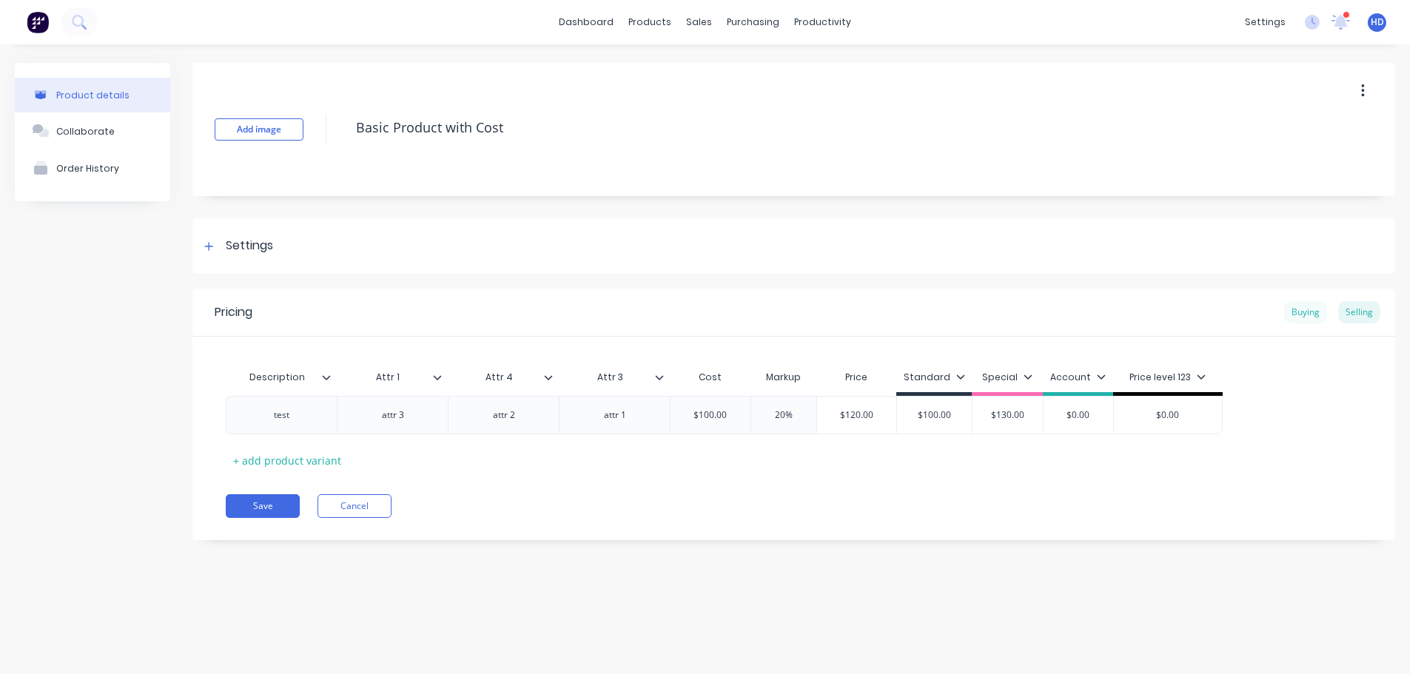
click at [1296, 311] on div "Buying" at bounding box center [1305, 312] width 43 height 22
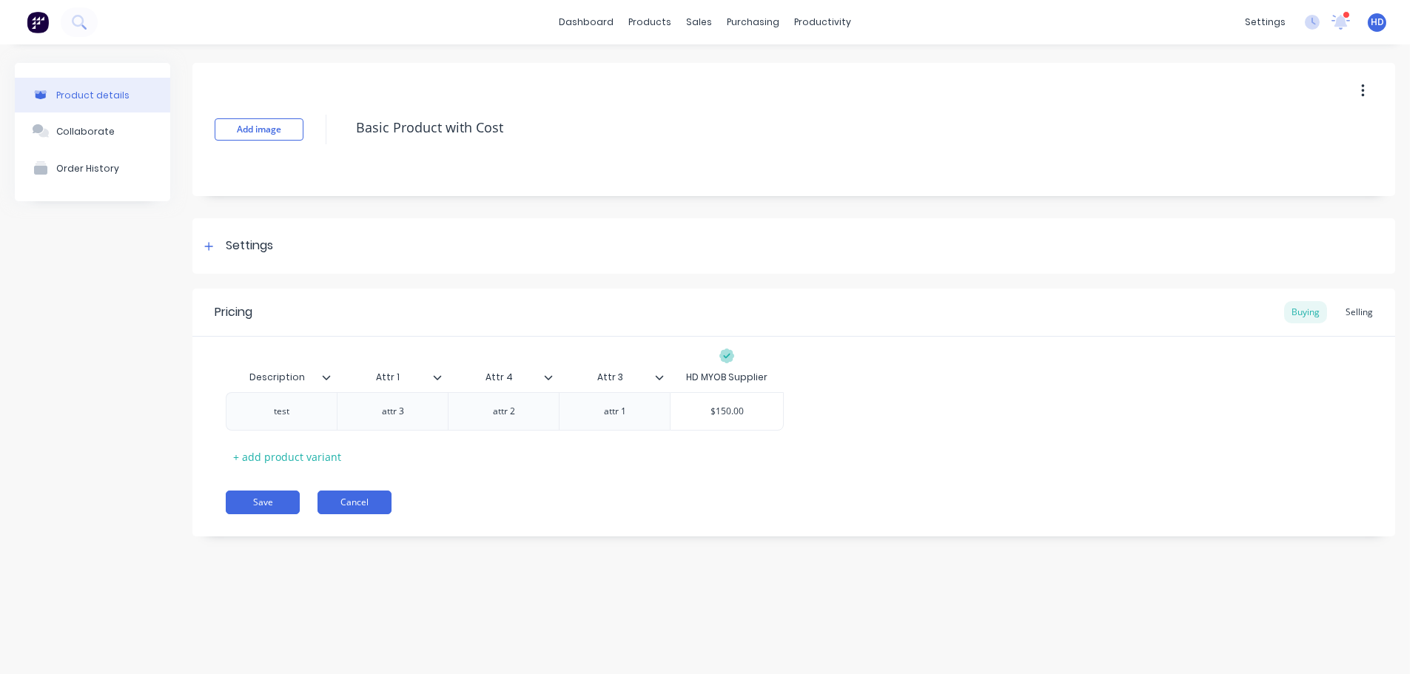
click at [370, 503] on button "Cancel" at bounding box center [354, 503] width 74 height 24
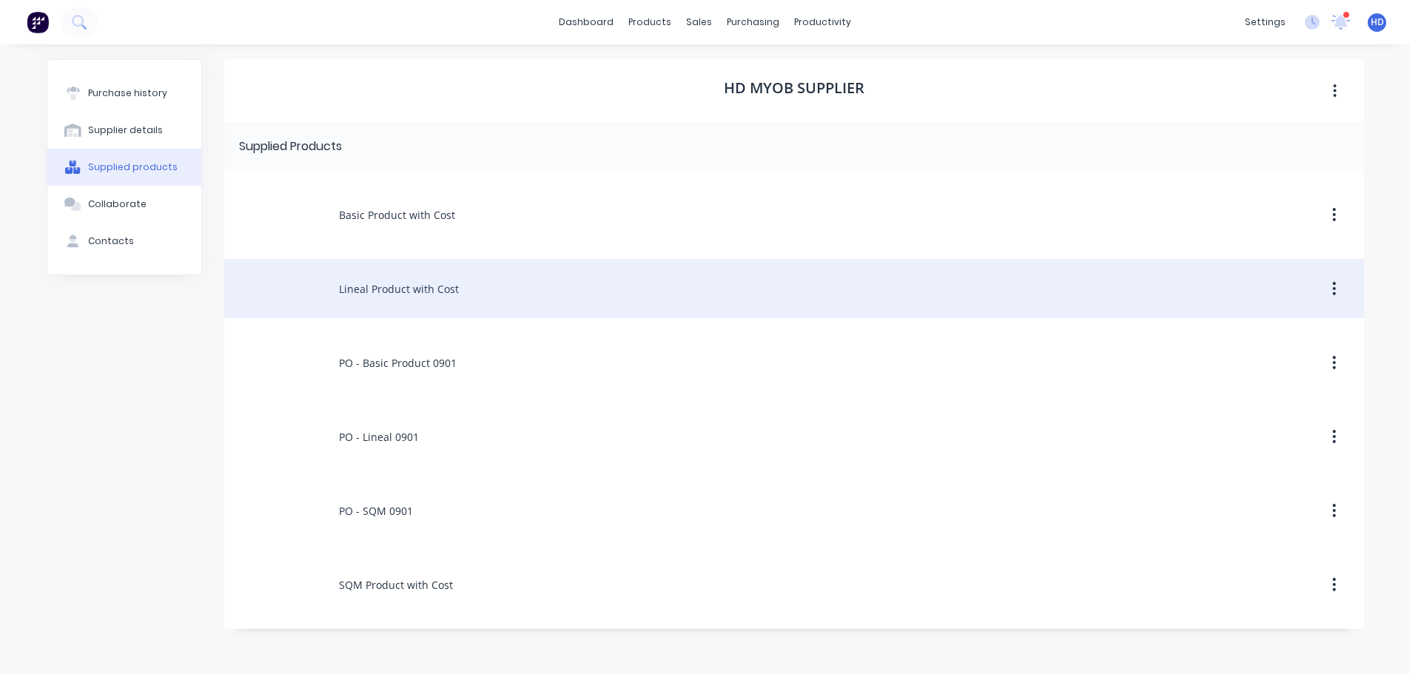
click at [433, 292] on div "Lineal Product with Cost" at bounding box center [793, 288] width 1139 height 59
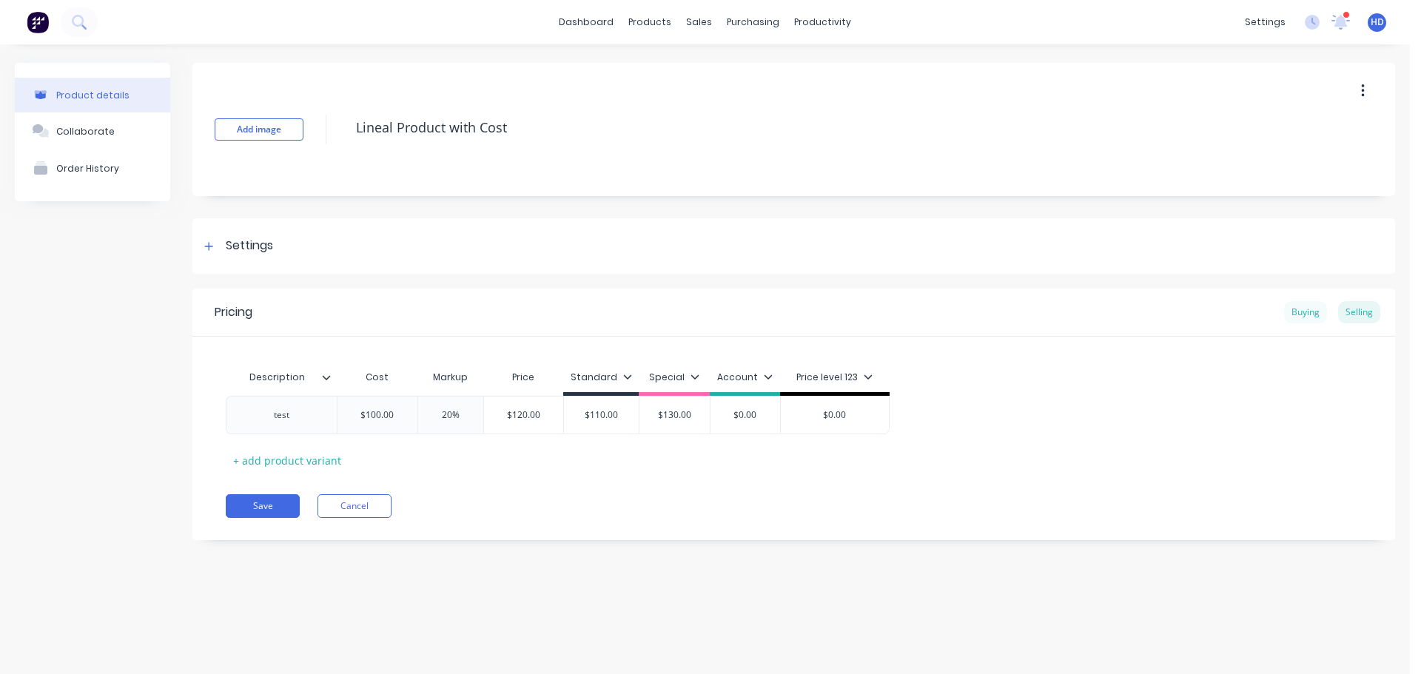
click at [1324, 314] on div "Buying" at bounding box center [1305, 312] width 43 height 22
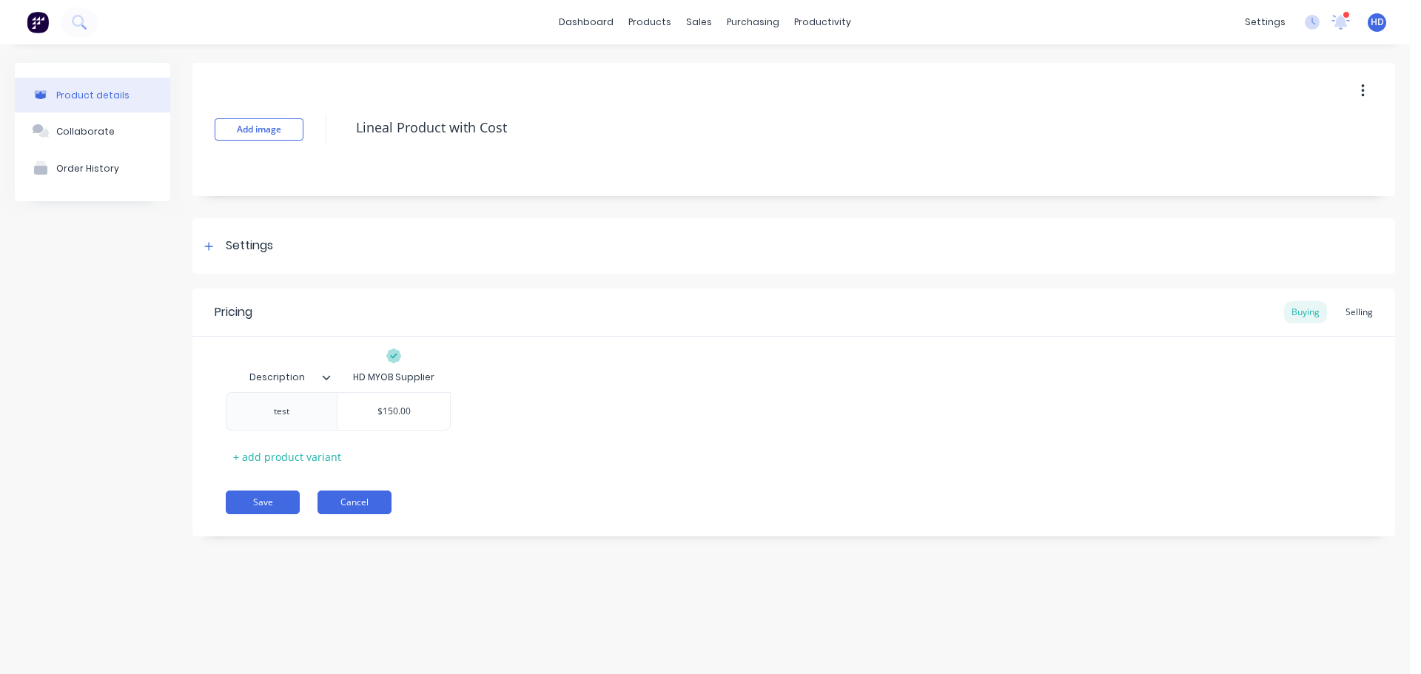
click at [359, 510] on button "Cancel" at bounding box center [354, 503] width 74 height 24
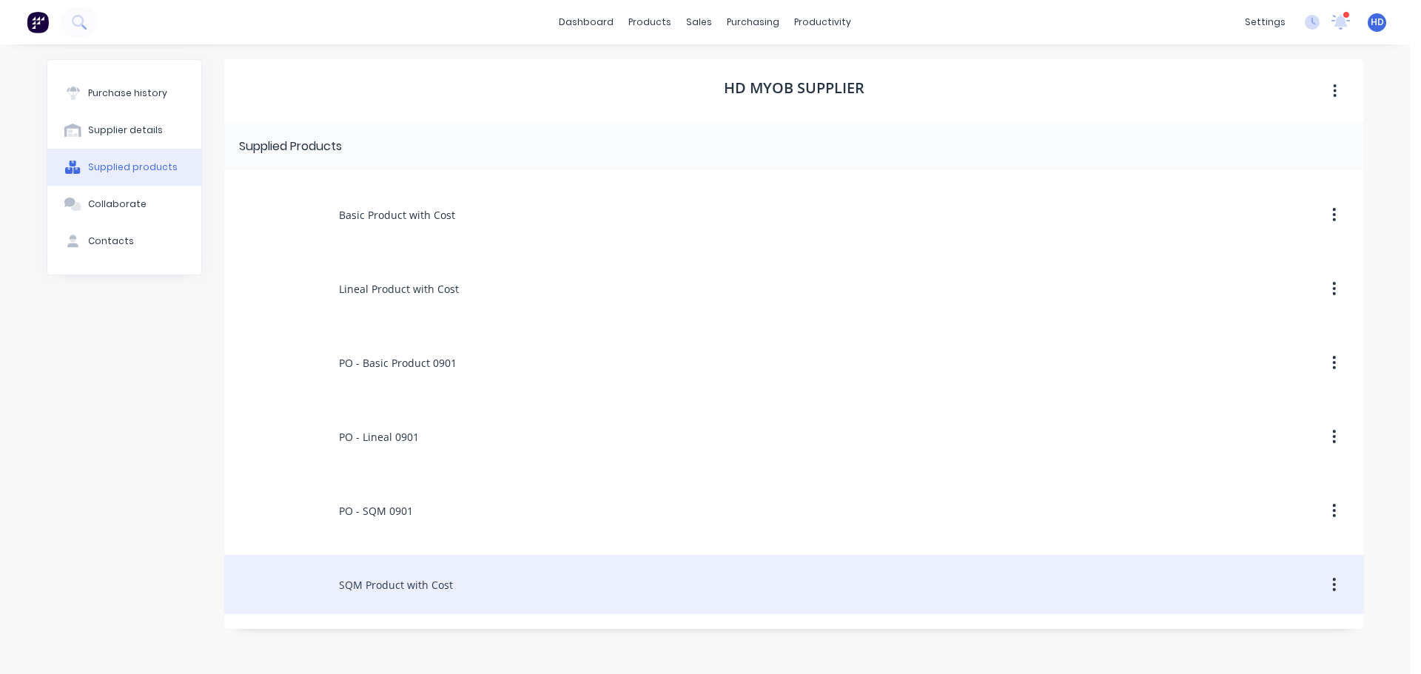
click at [400, 584] on div "SQM Product with Cost" at bounding box center [793, 584] width 1139 height 59
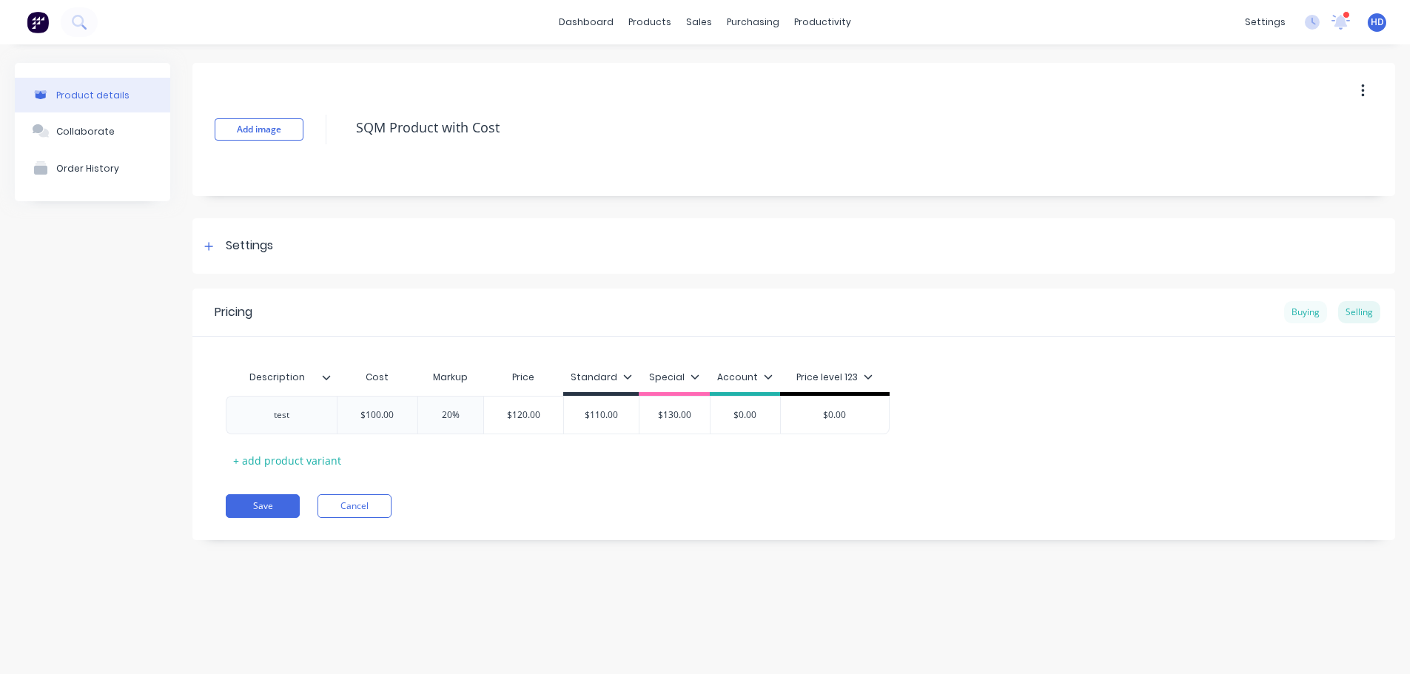
click at [1285, 310] on div "Buying" at bounding box center [1305, 312] width 43 height 22
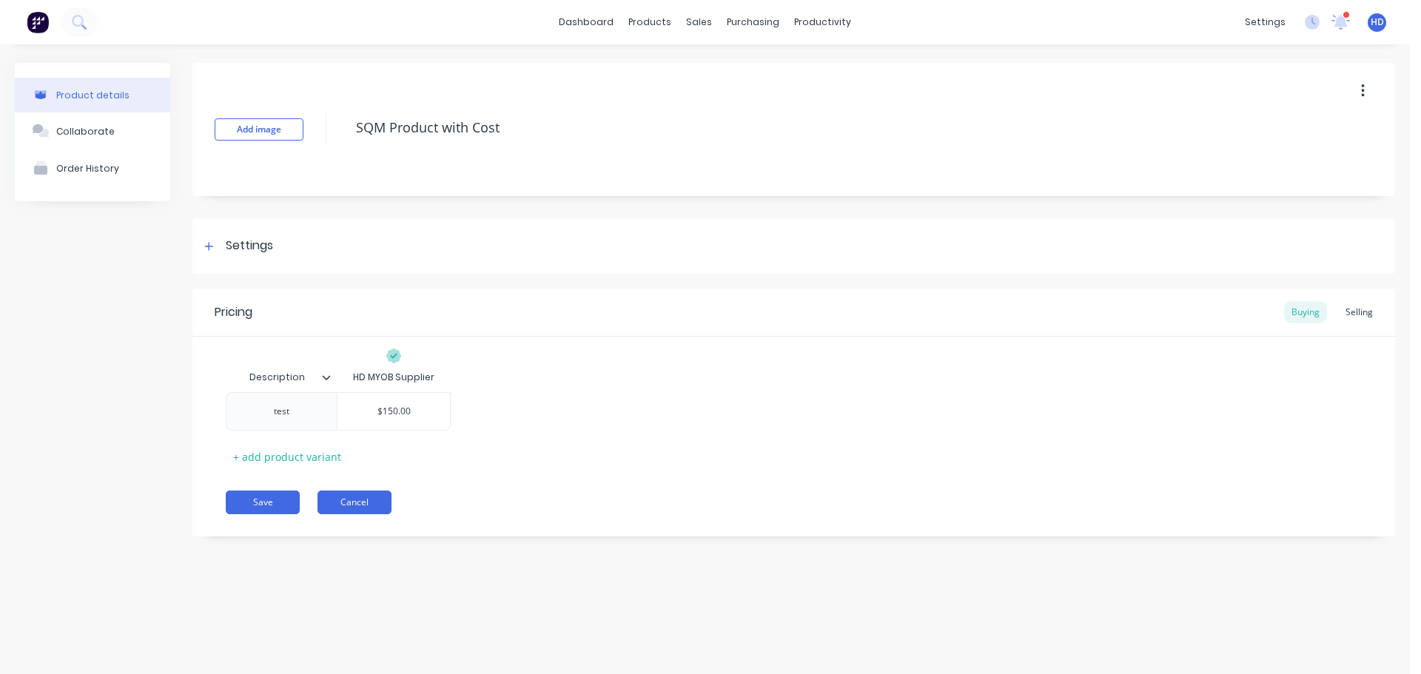
click at [368, 494] on button "Cancel" at bounding box center [354, 503] width 74 height 24
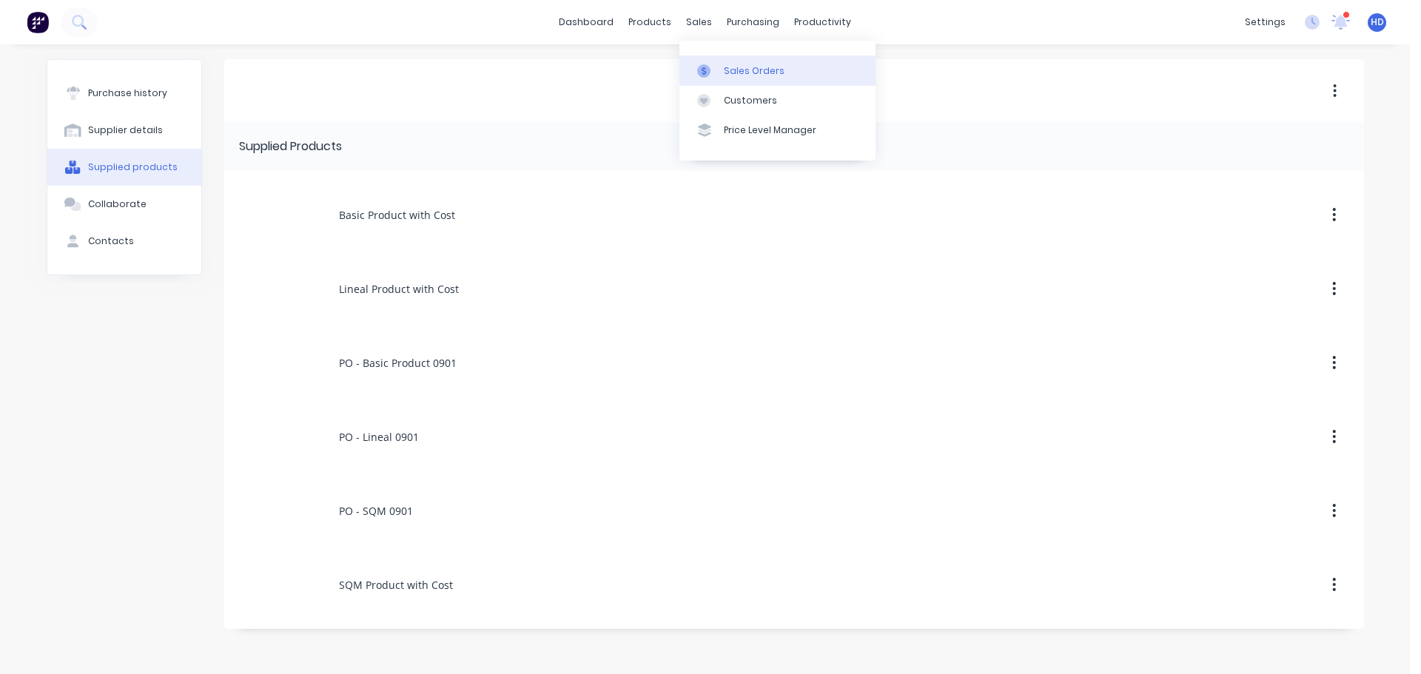
click at [742, 64] on div "Sales Orders" at bounding box center [754, 70] width 61 height 13
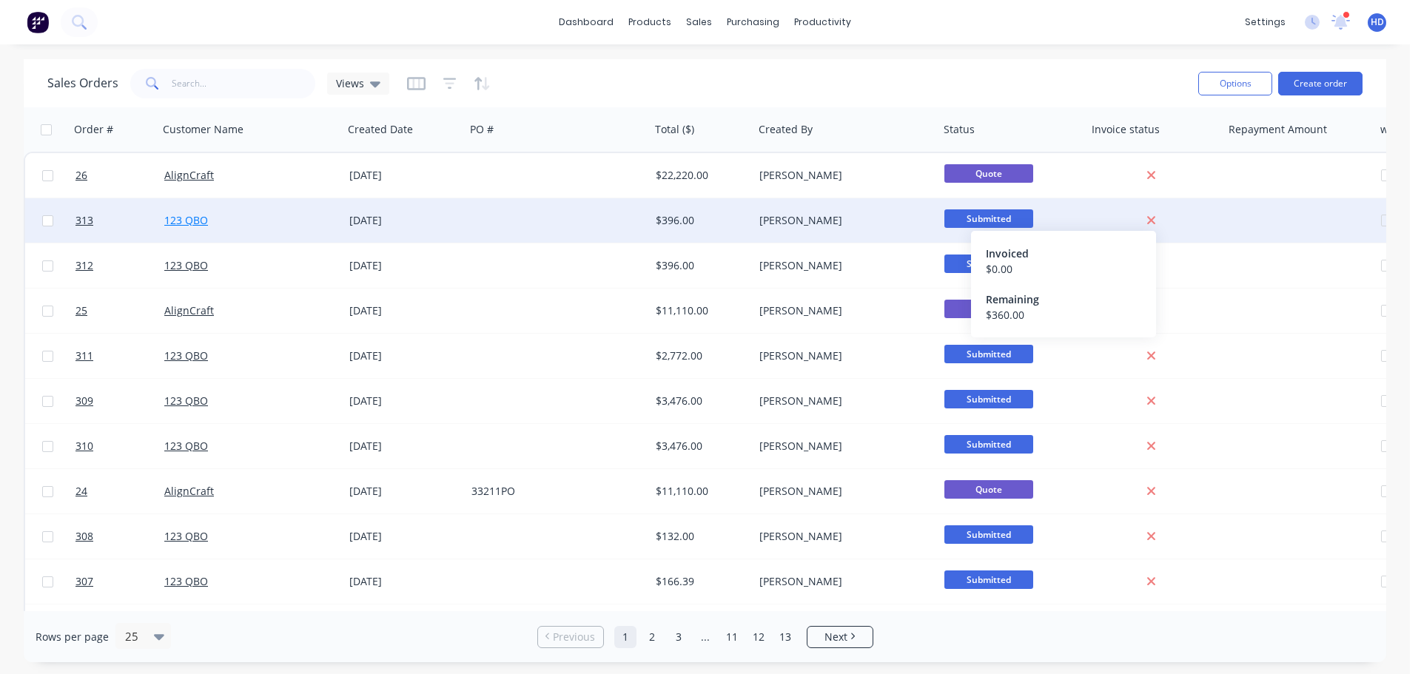
click at [192, 215] on link "123 QBO" at bounding box center [186, 220] width 44 height 14
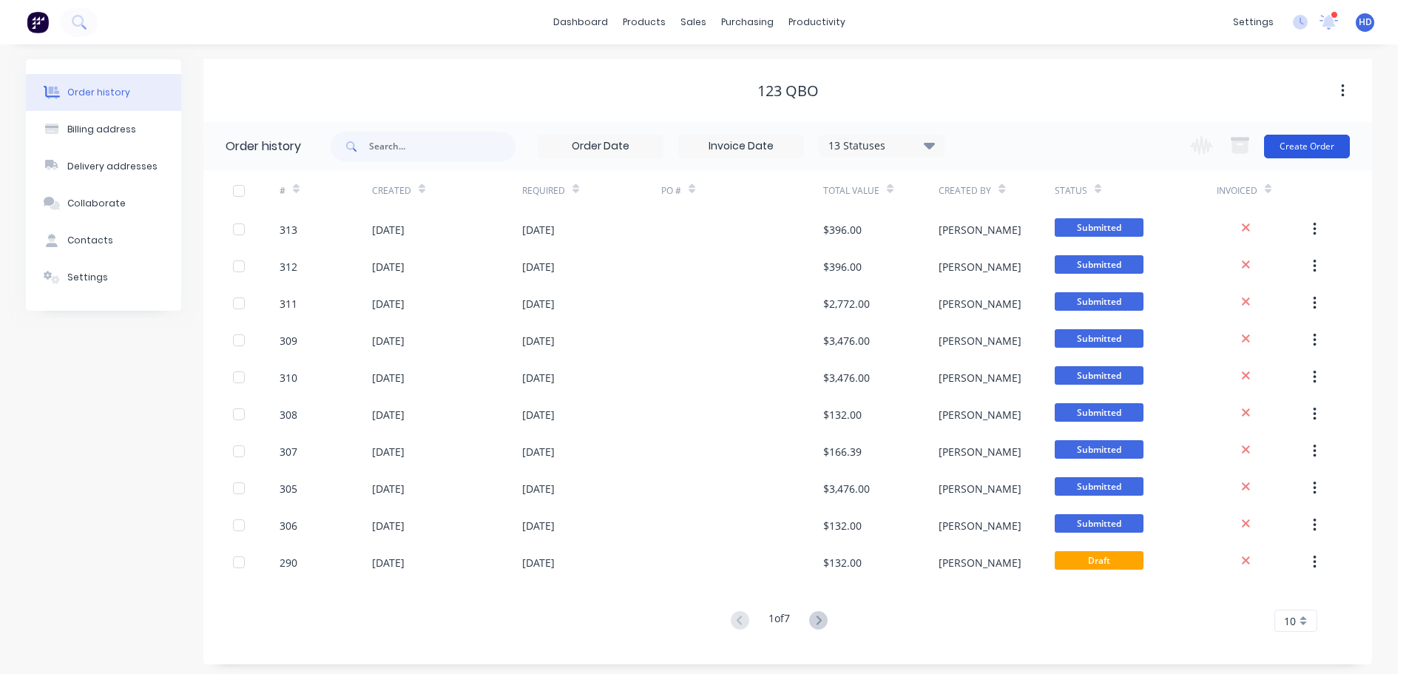
click at [1304, 144] on button "Create Order" at bounding box center [1307, 147] width 86 height 24
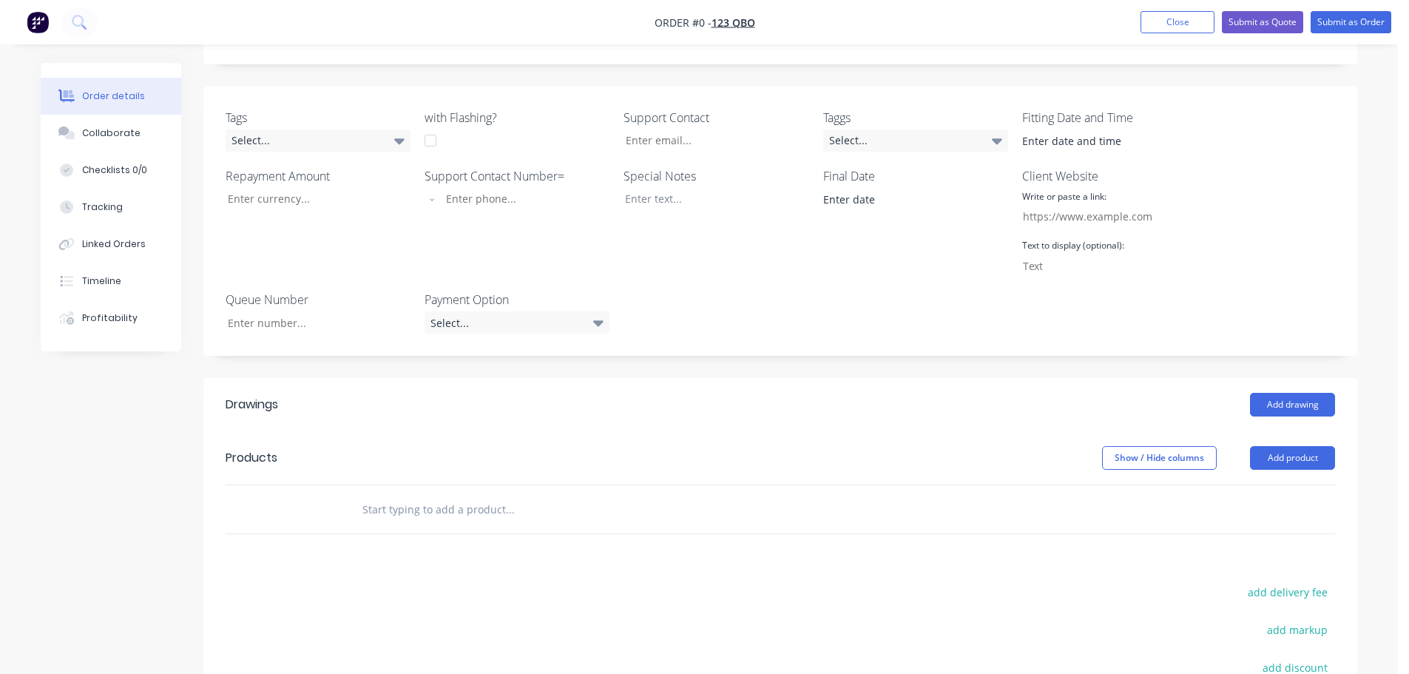
scroll to position [444, 0]
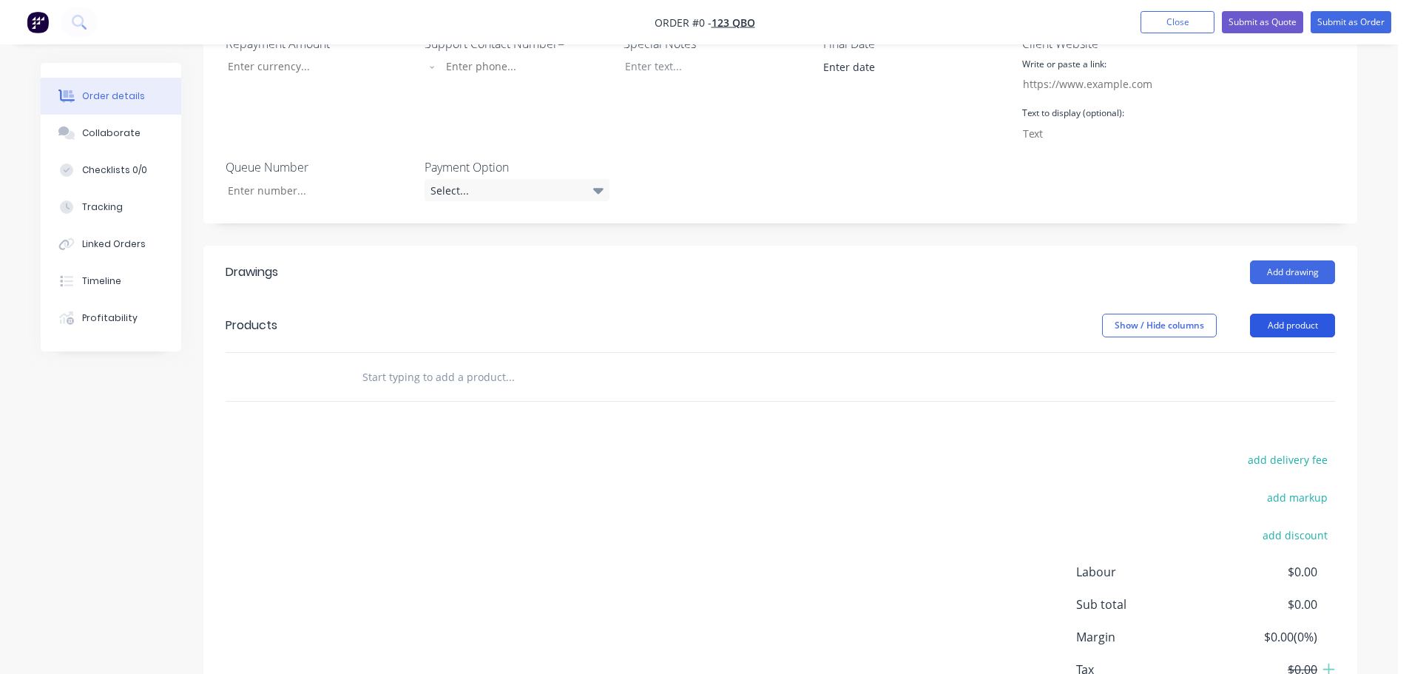
click at [1294, 326] on button "Add product" at bounding box center [1292, 326] width 85 height 24
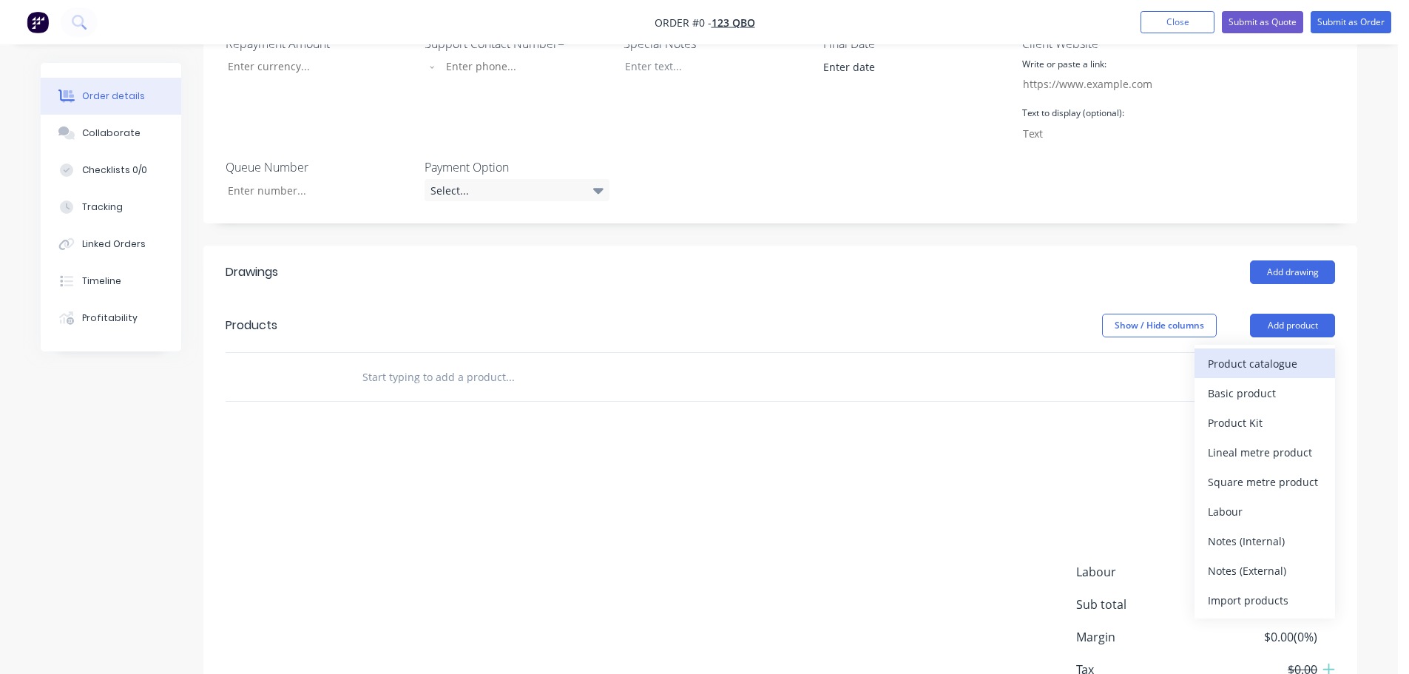
click at [1276, 358] on div "Product catalogue" at bounding box center [1265, 363] width 114 height 21
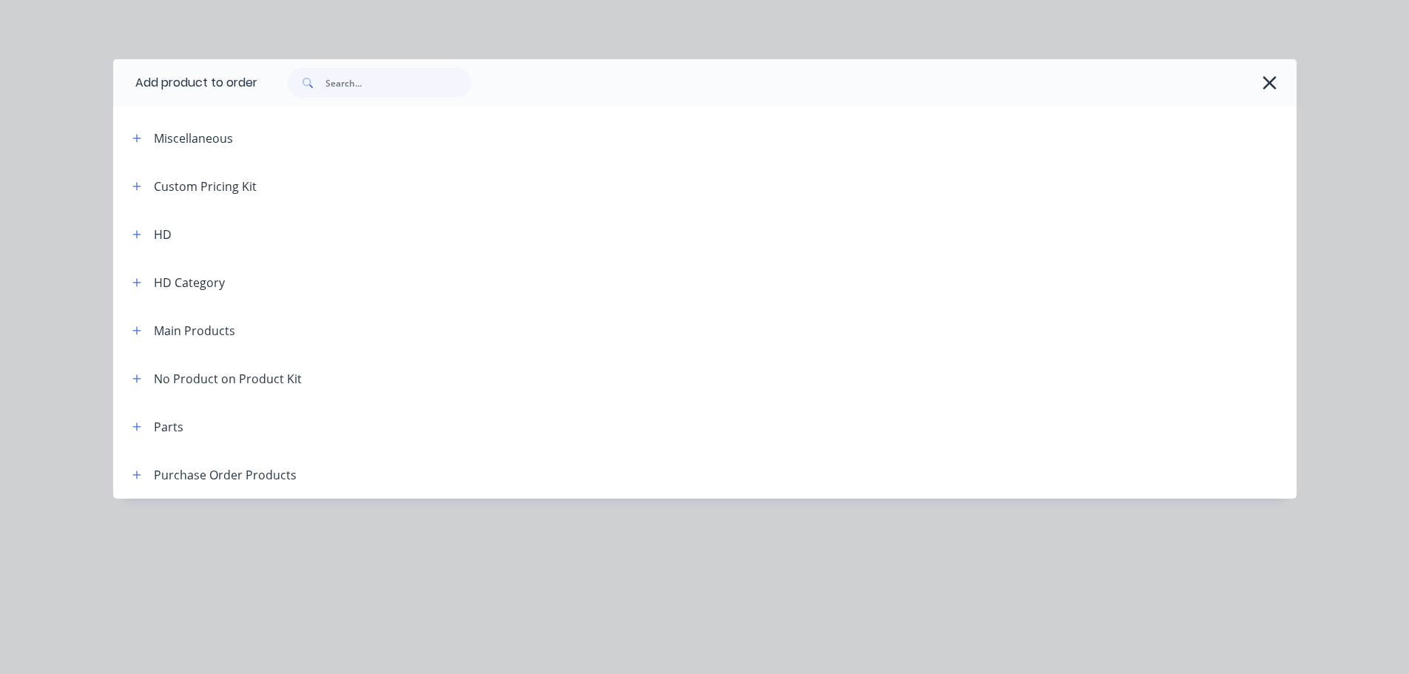
click at [147, 328] on div "Main Products" at bounding box center [178, 330] width 115 height 18
click at [136, 334] on icon "button" at bounding box center [136, 331] width 9 height 10
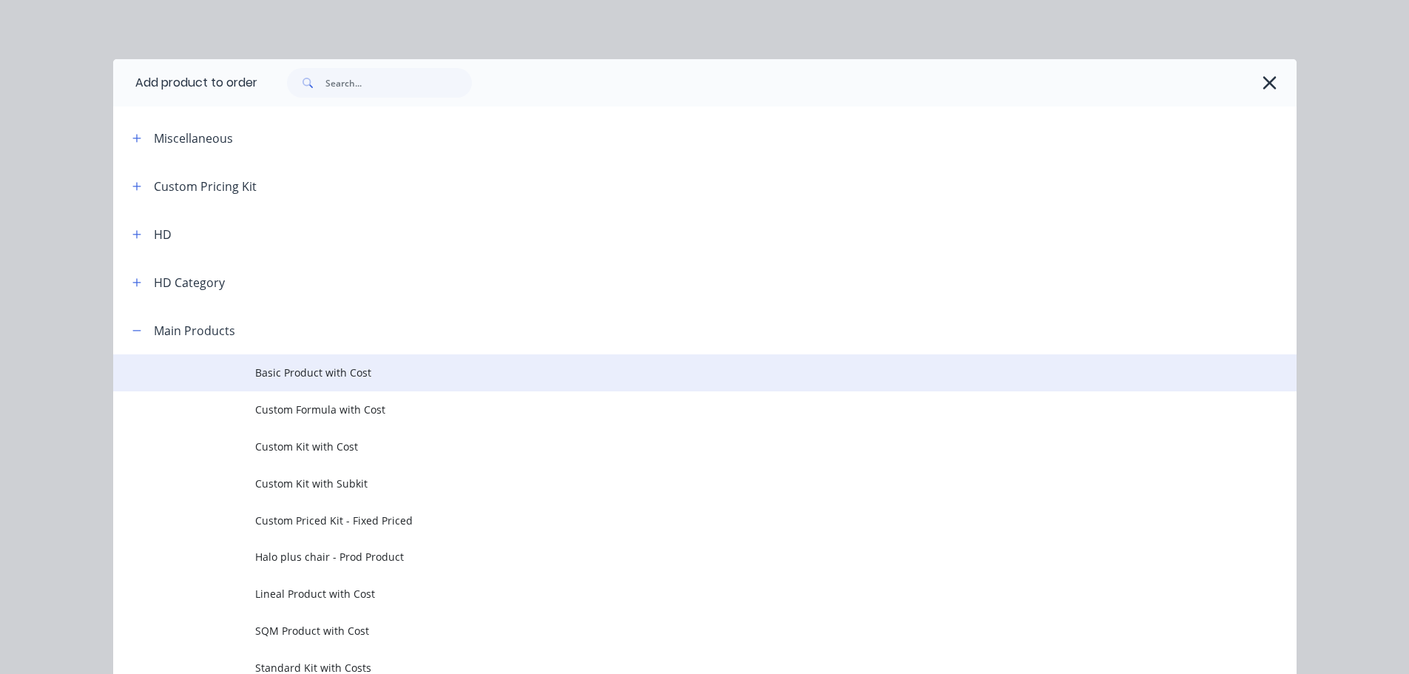
click at [339, 372] on span "Basic Product with Cost" at bounding box center [671, 373] width 833 height 16
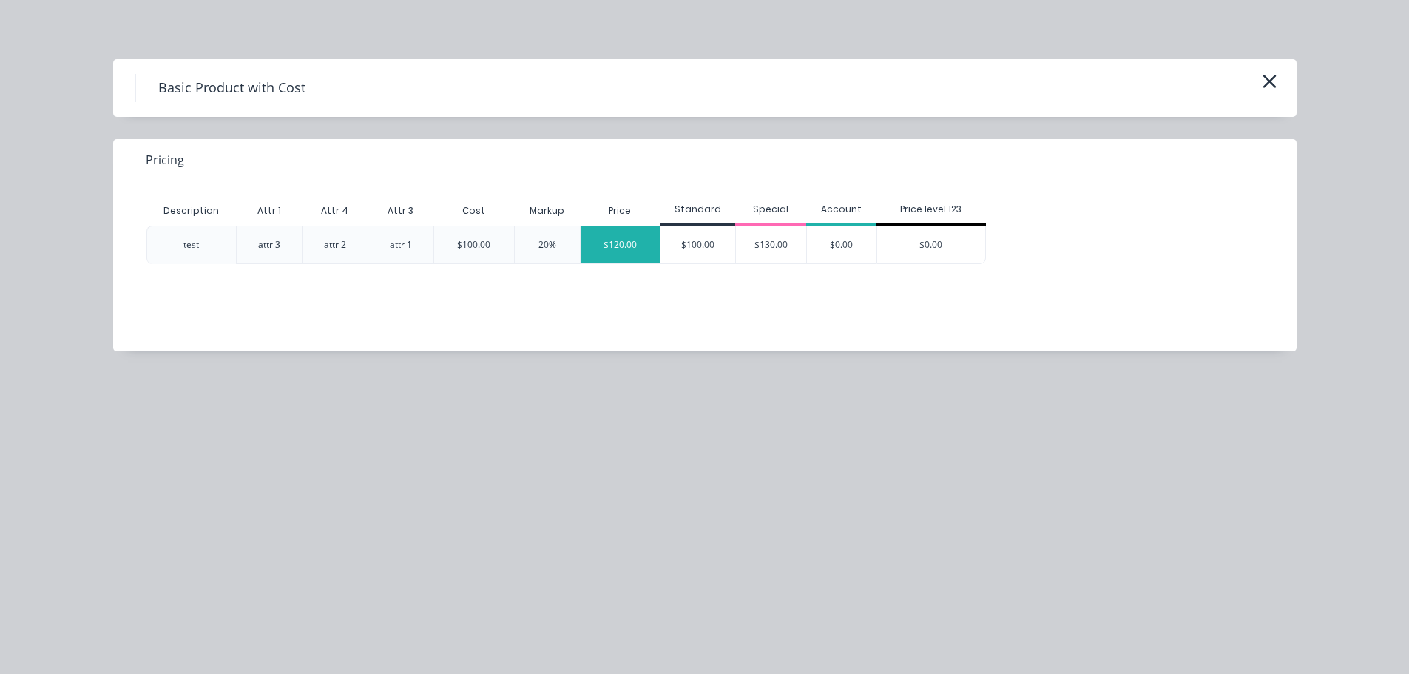
click at [615, 242] on div "$120.00" at bounding box center [621, 244] width 80 height 37
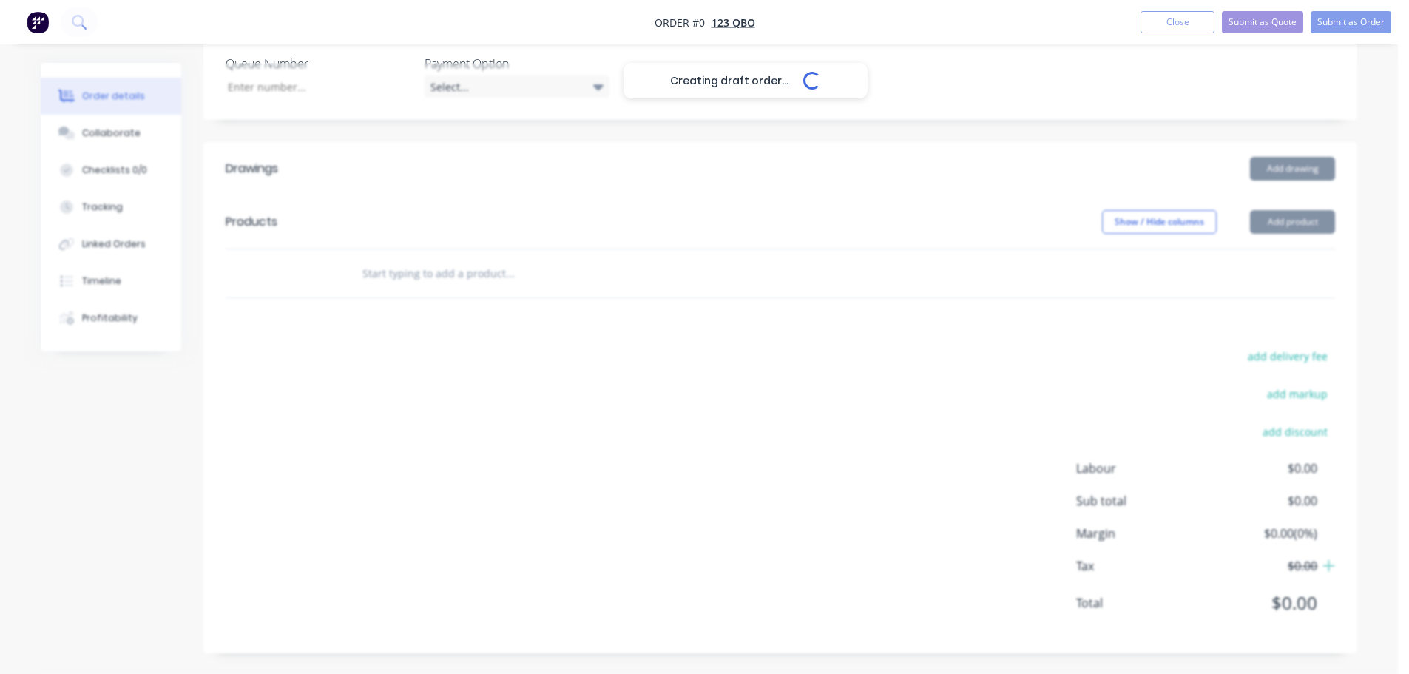
scroll to position [549, 0]
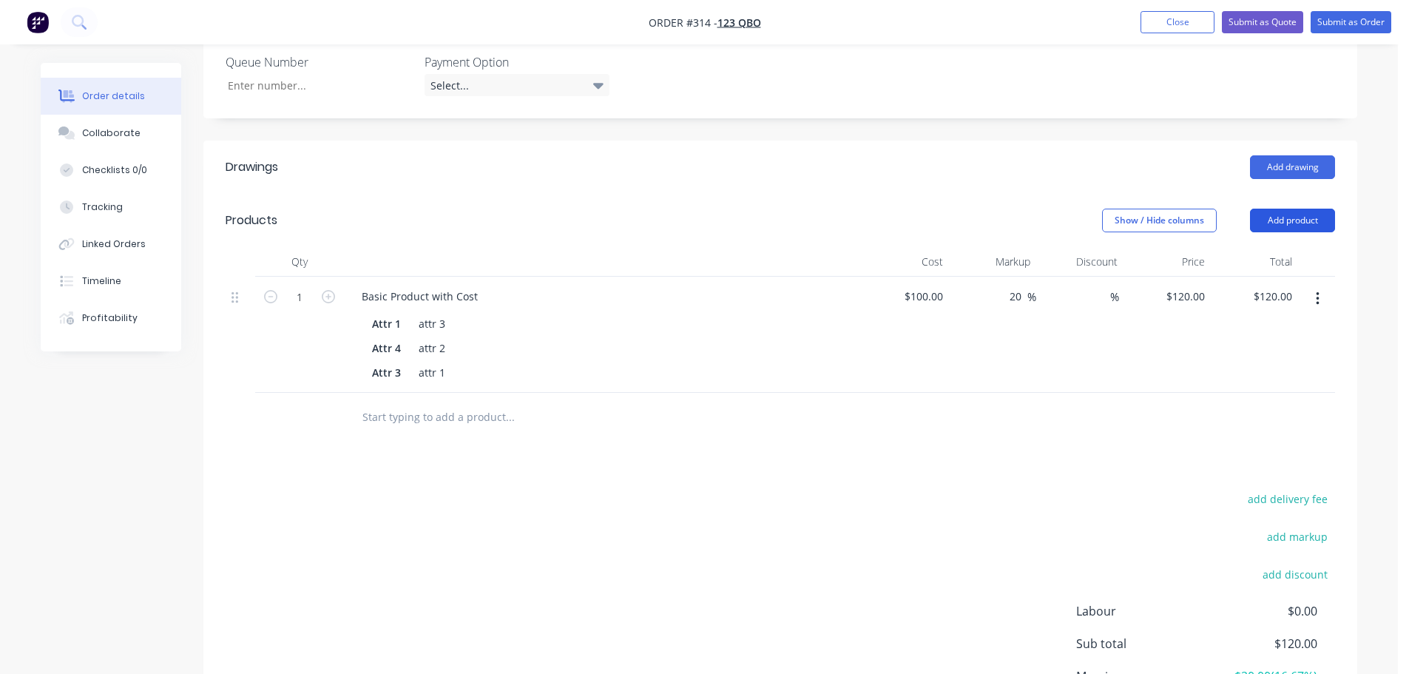
click at [1322, 214] on button "Add product" at bounding box center [1292, 221] width 85 height 24
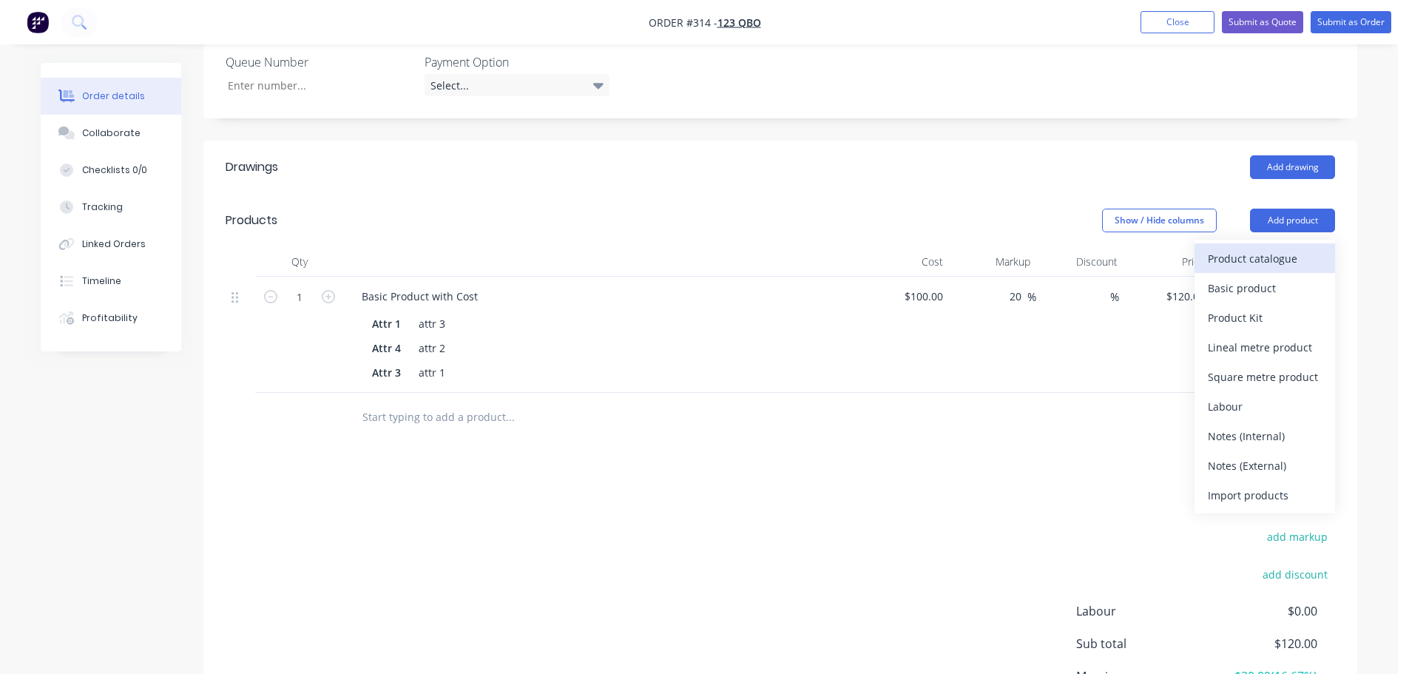
click at [1273, 264] on div "Product catalogue" at bounding box center [1265, 258] width 114 height 21
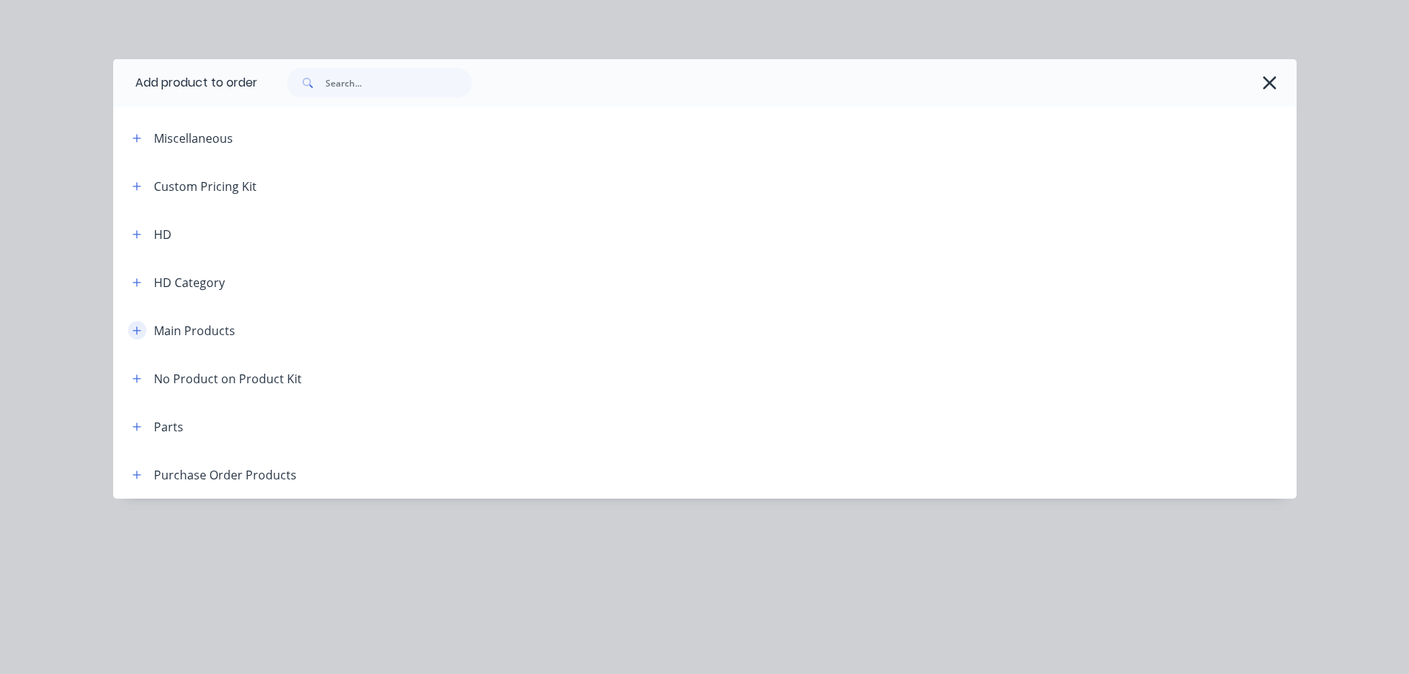
click at [144, 331] on button "button" at bounding box center [137, 330] width 18 height 18
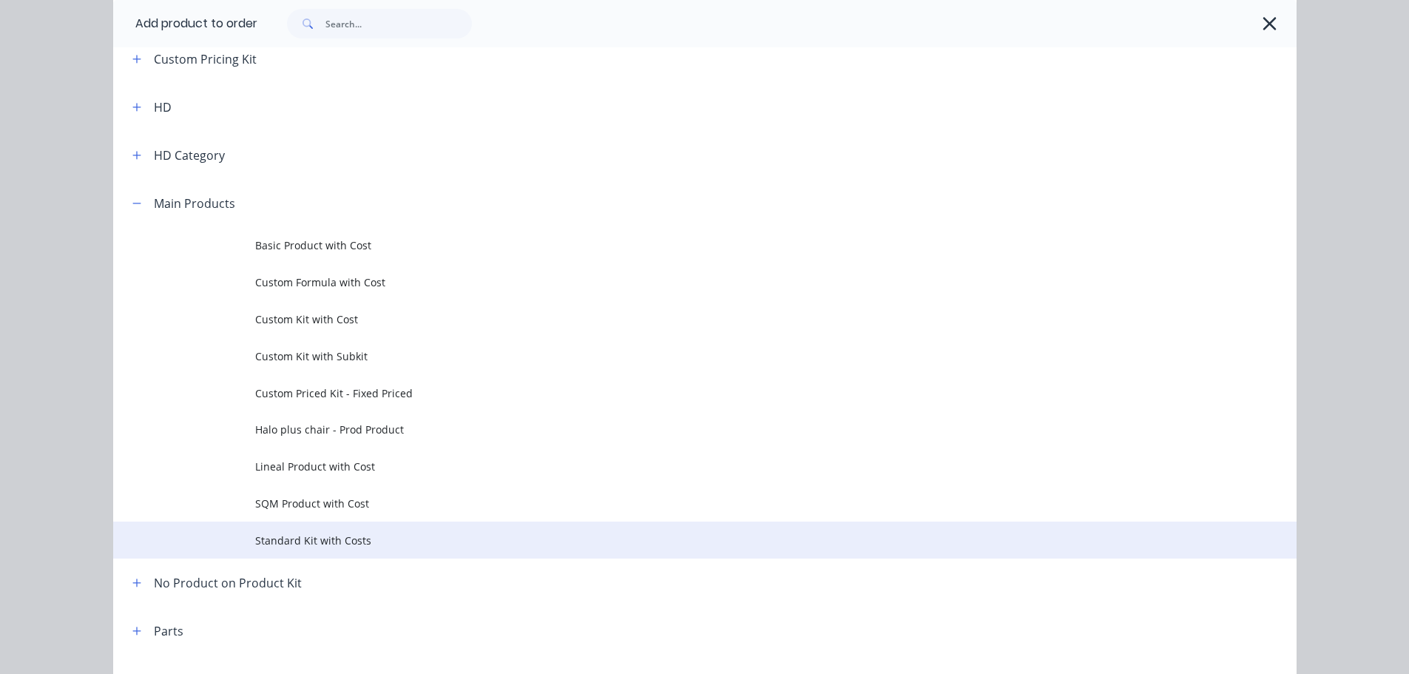
scroll to position [148, 0]
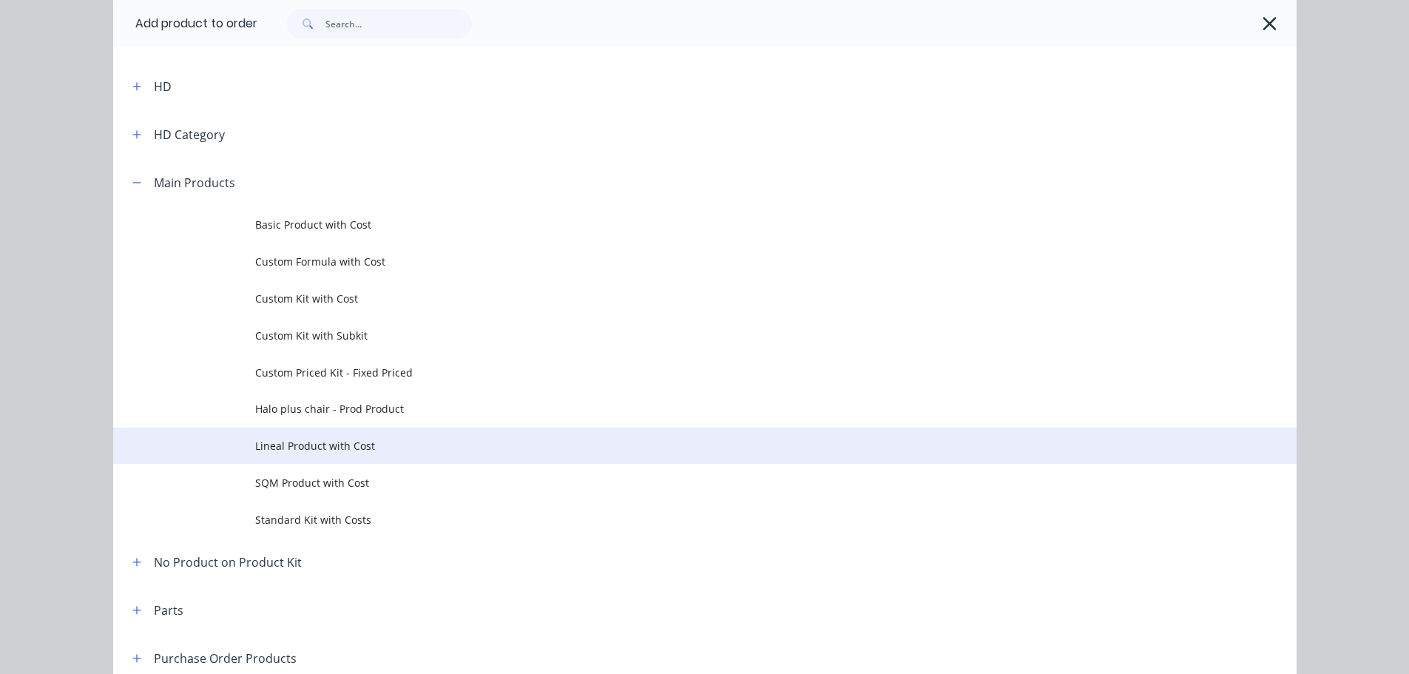
click at [346, 448] on span "Lineal Product with Cost" at bounding box center [671, 446] width 833 height 16
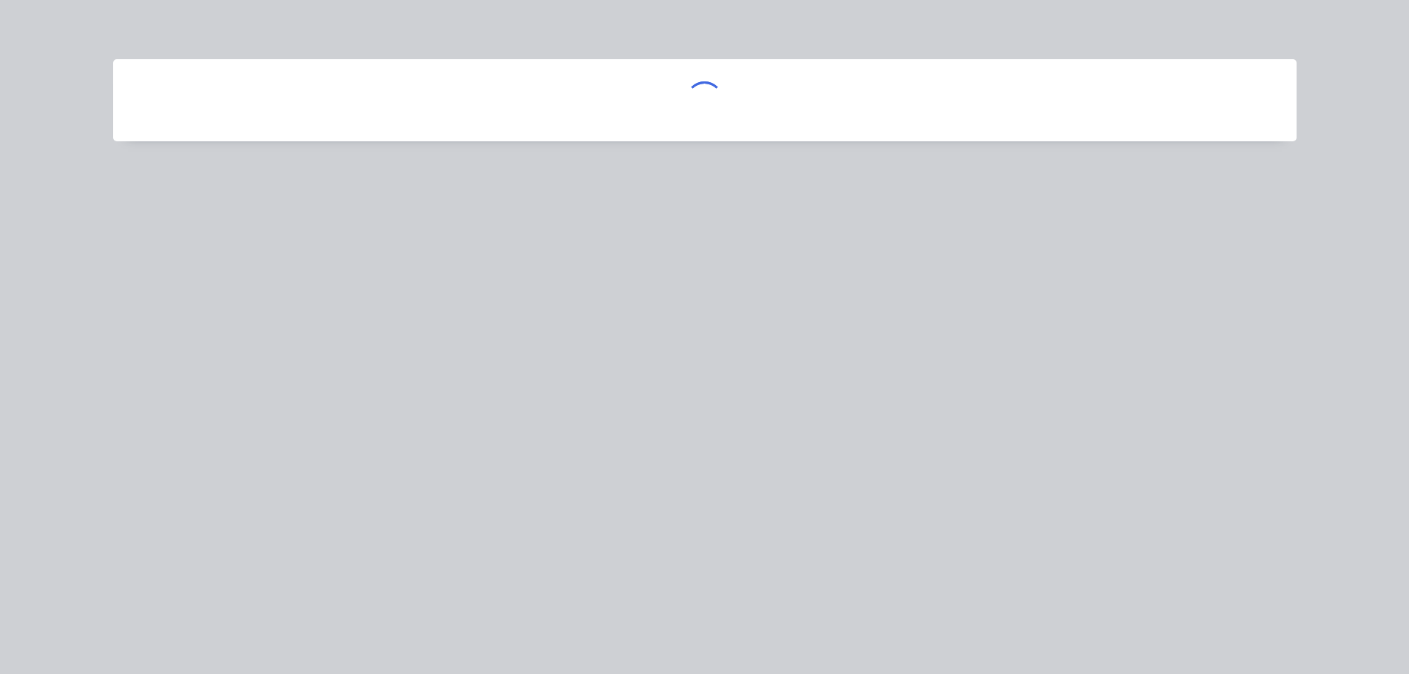
scroll to position [0, 0]
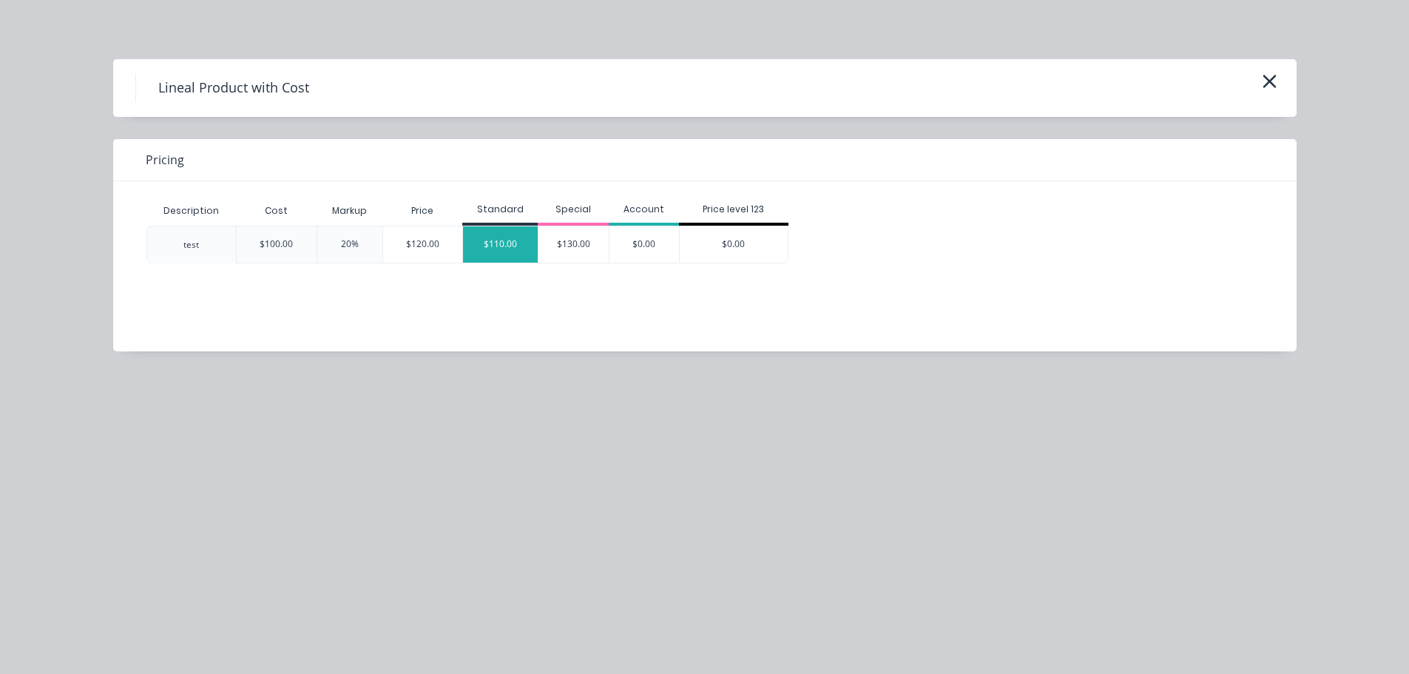
click at [508, 242] on div "$110.00" at bounding box center [500, 244] width 75 height 36
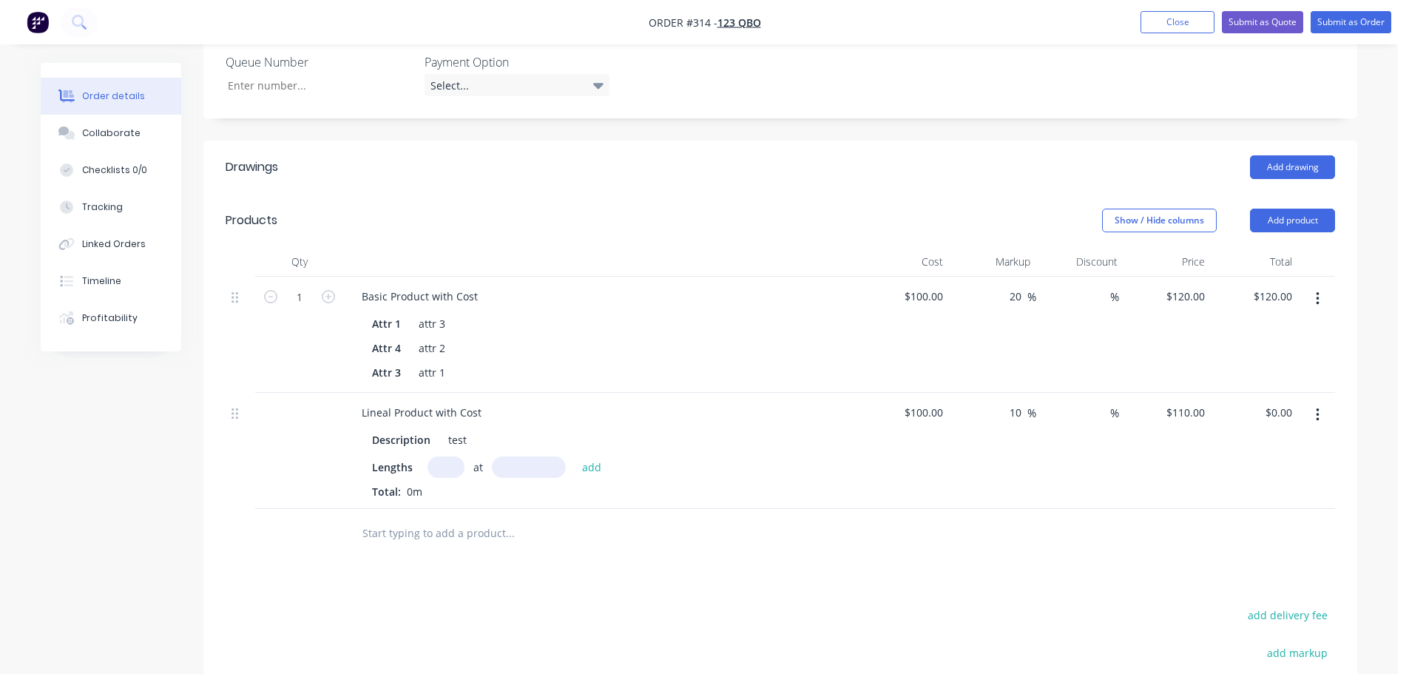
click at [1317, 415] on icon "button" at bounding box center [1317, 414] width 3 height 13
click at [1225, 550] on div "Delete" at bounding box center [1265, 542] width 114 height 21
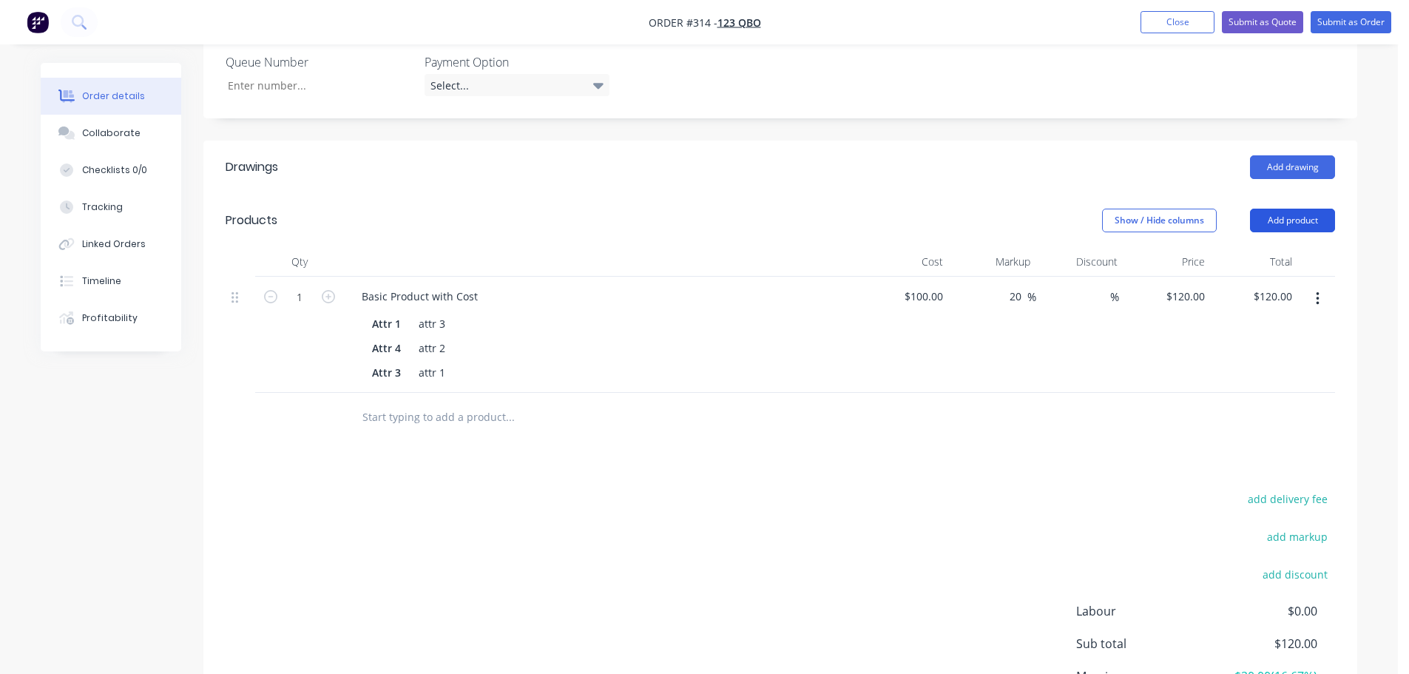
click at [1304, 220] on button "Add product" at bounding box center [1292, 221] width 85 height 24
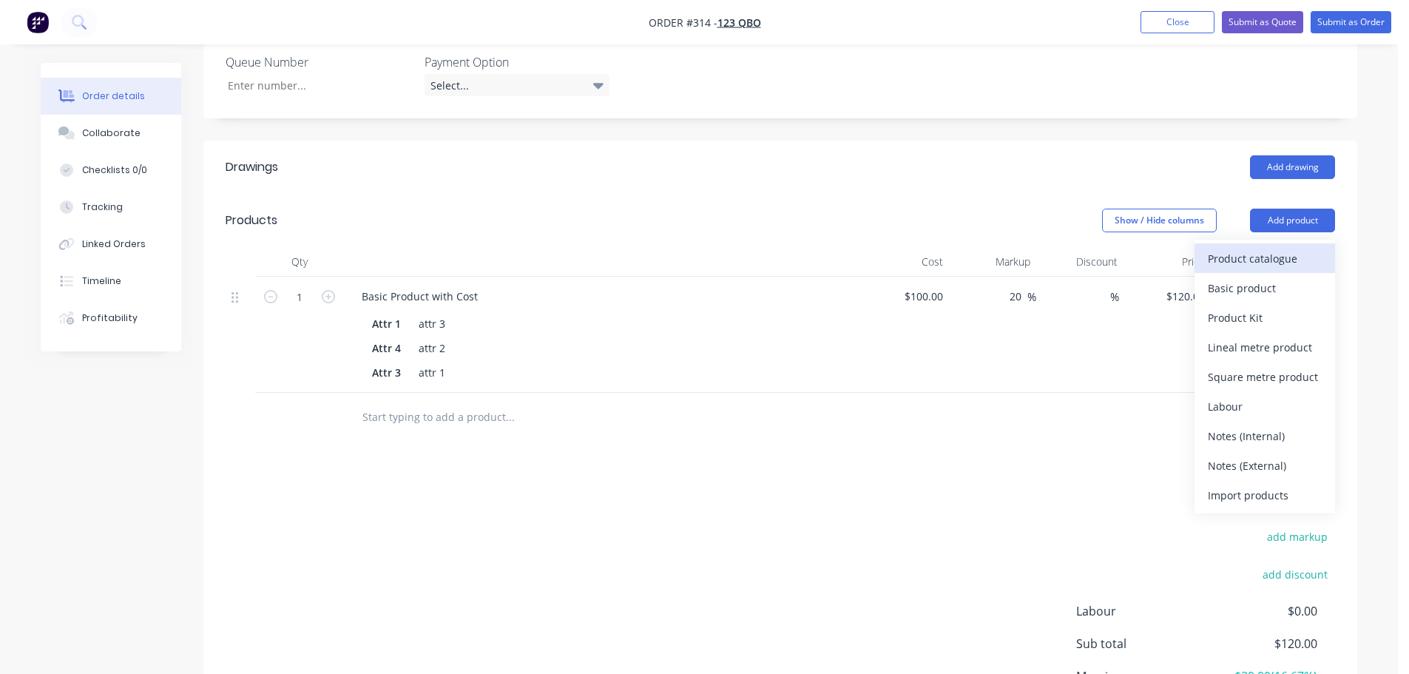
click at [1276, 256] on div "Product catalogue" at bounding box center [1265, 258] width 114 height 21
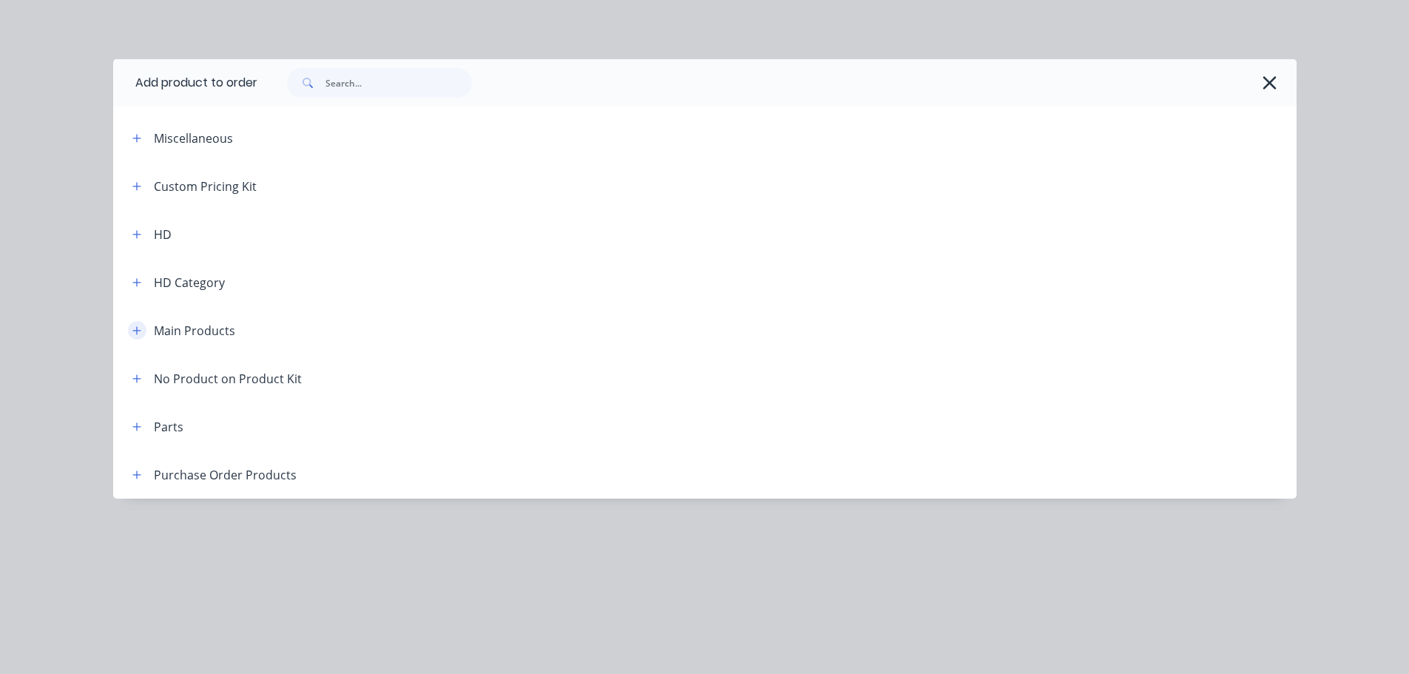
click at [138, 334] on icon "button" at bounding box center [136, 331] width 9 height 10
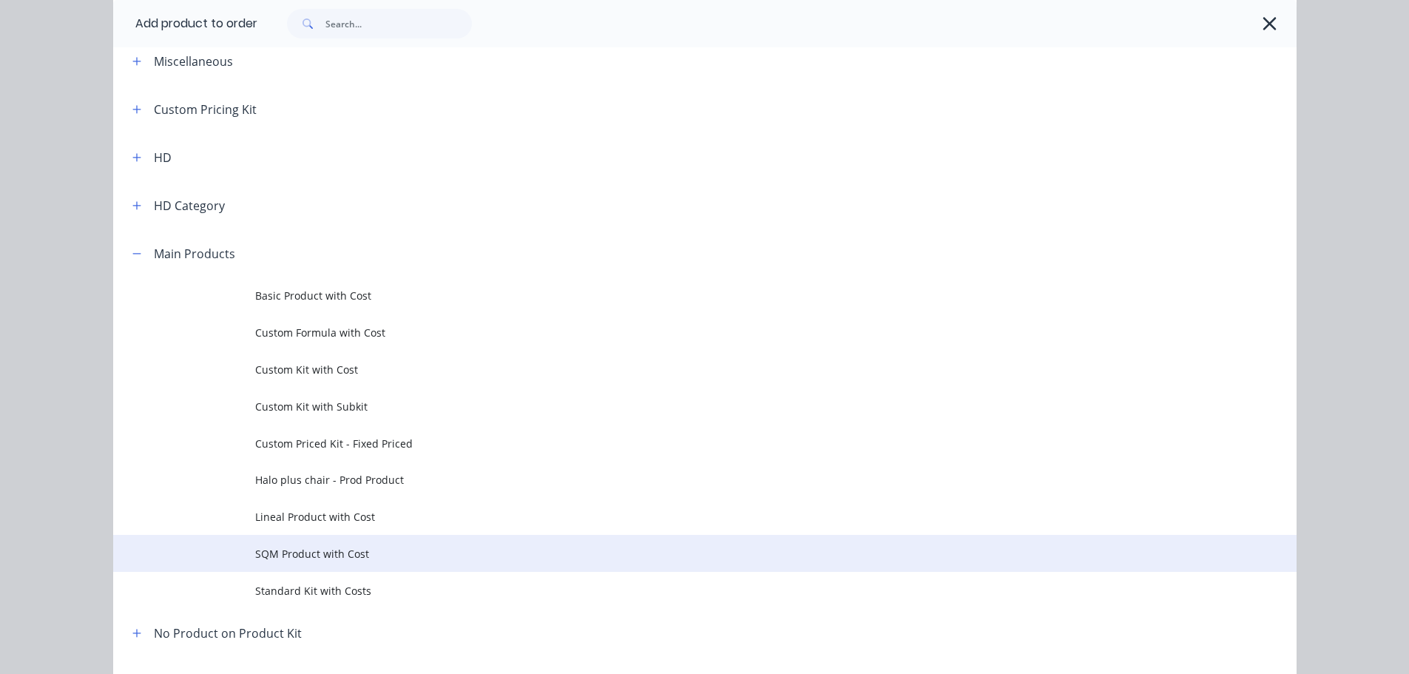
scroll to position [148, 0]
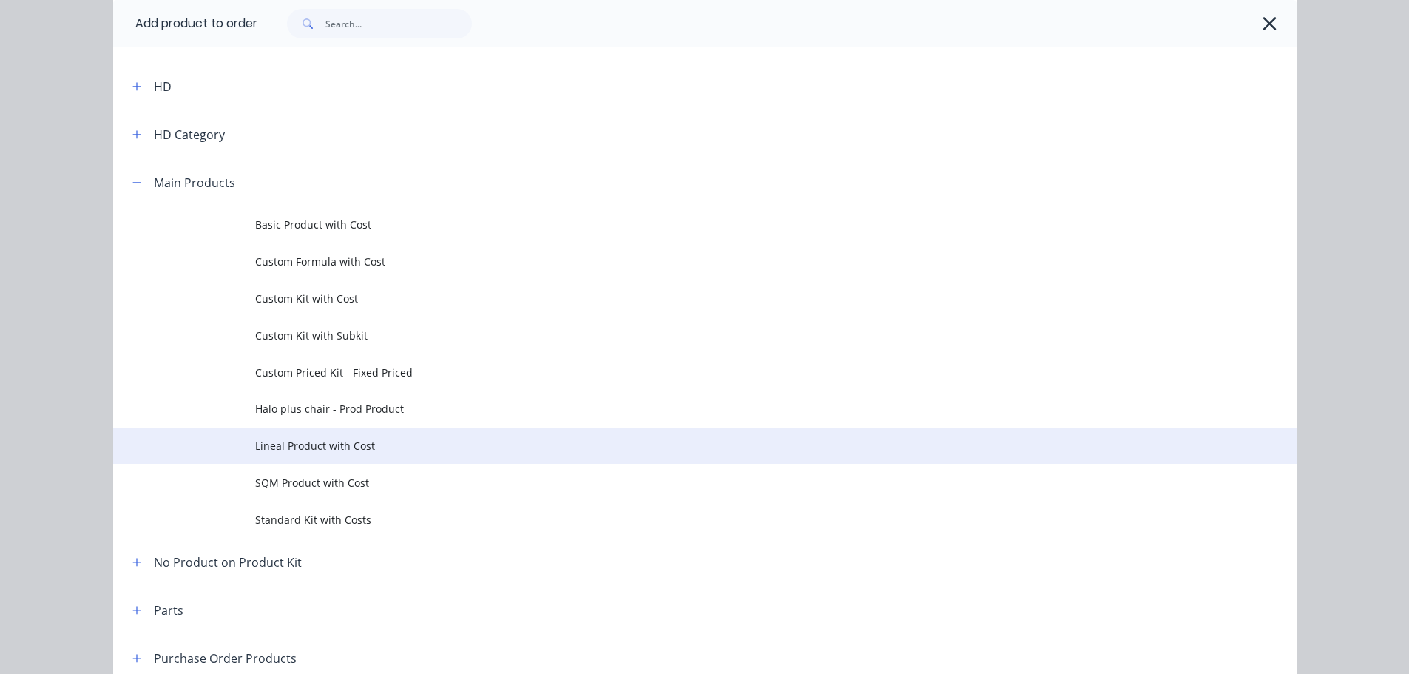
click at [275, 441] on span "Lineal Product with Cost" at bounding box center [671, 446] width 833 height 16
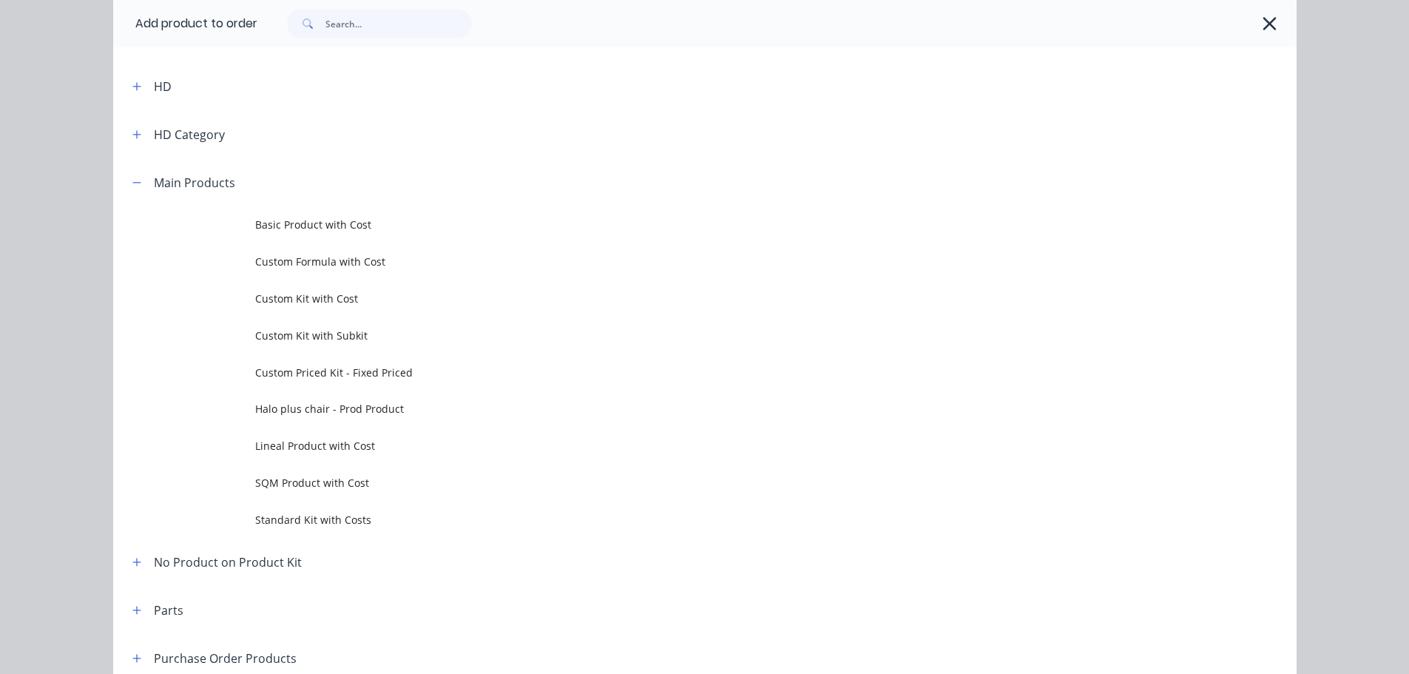
scroll to position [0, 0]
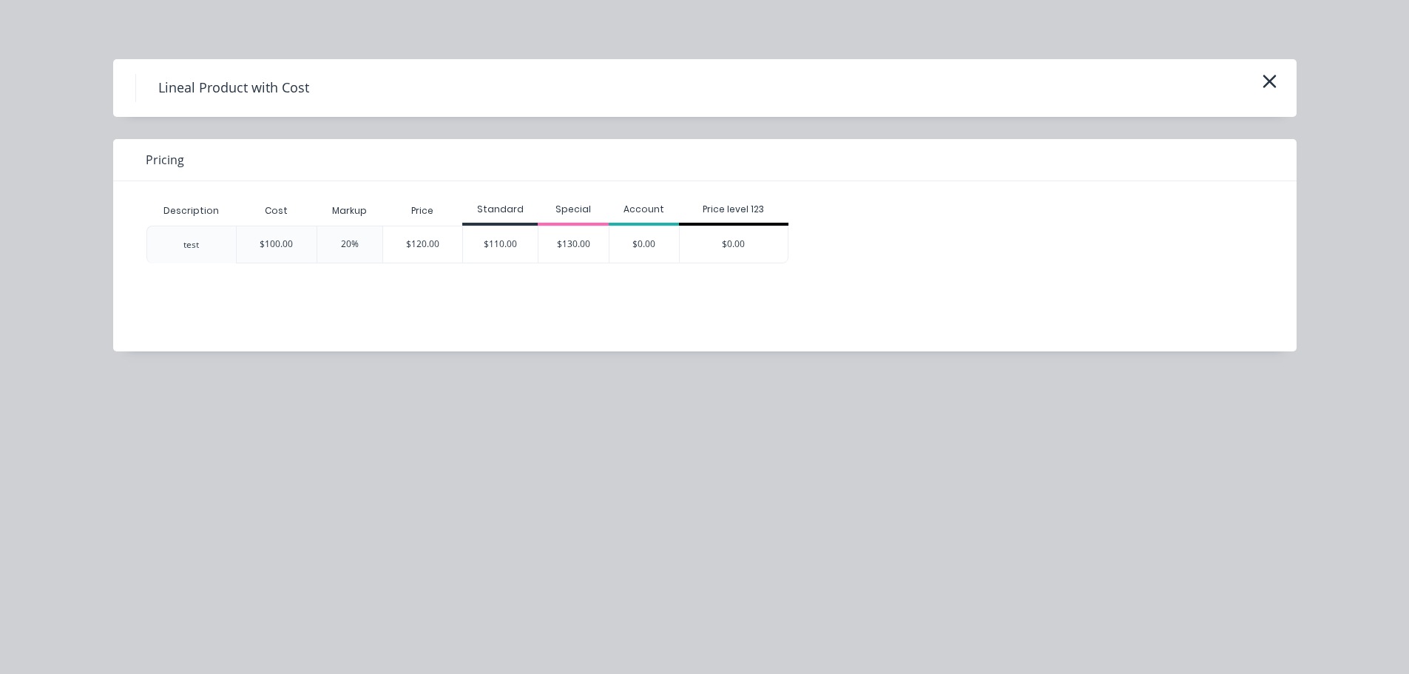
drag, startPoint x: 411, startPoint y: 249, endPoint x: 927, endPoint y: 334, distance: 523.4
click at [411, 249] on div "$120.00" at bounding box center [423, 244] width 80 height 36
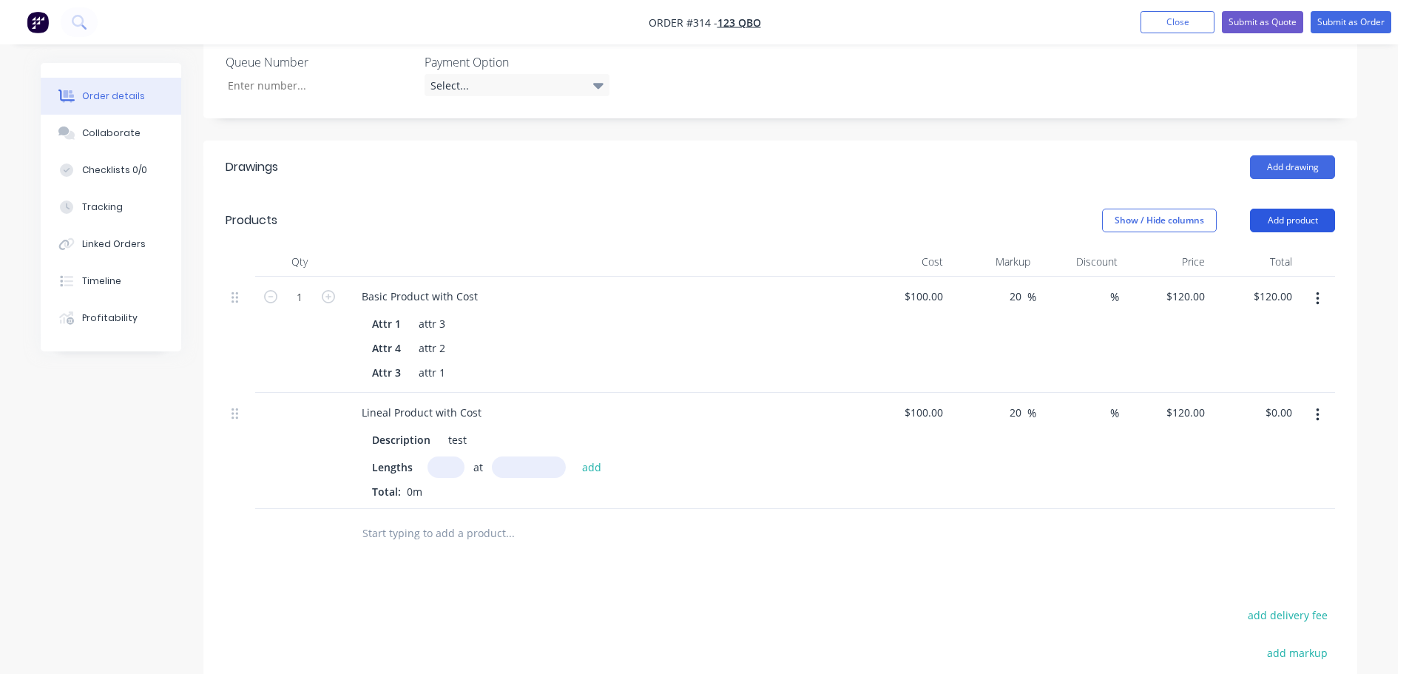
click at [1308, 219] on button "Add product" at bounding box center [1292, 221] width 85 height 24
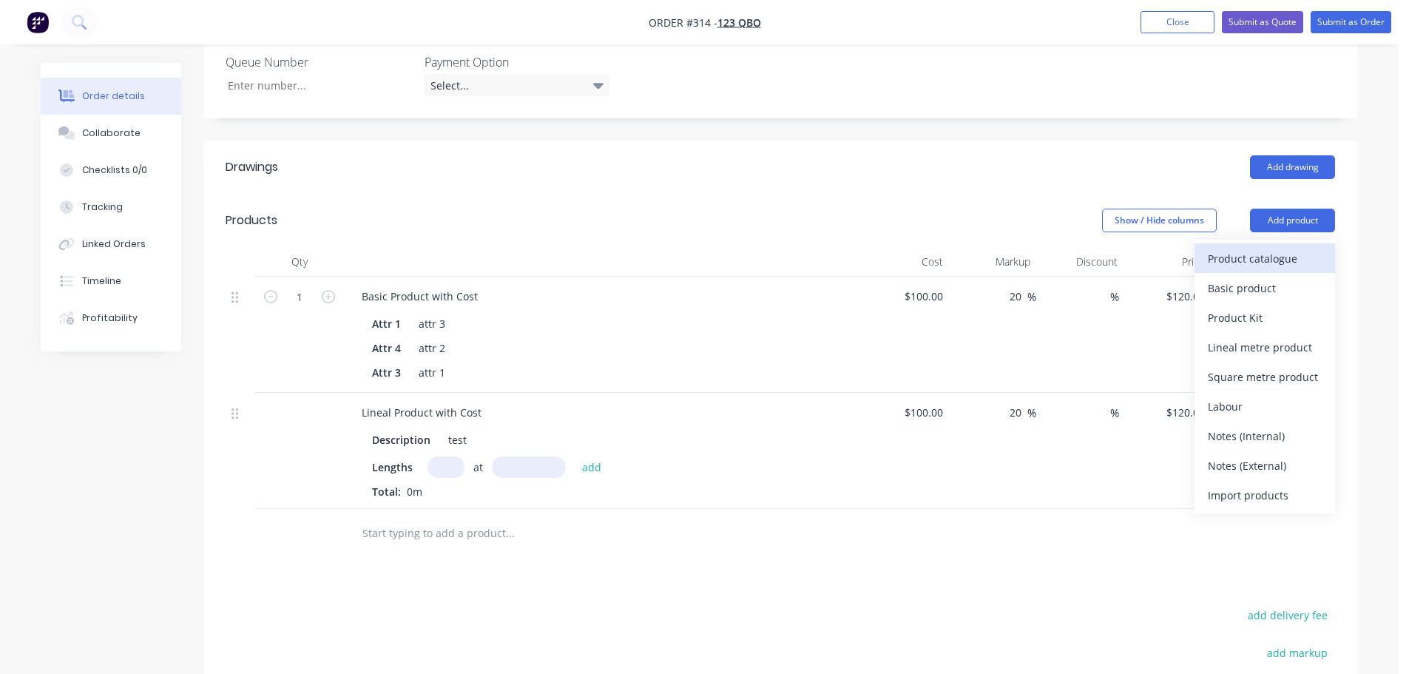
click at [1287, 262] on div "Product catalogue" at bounding box center [1265, 258] width 114 height 21
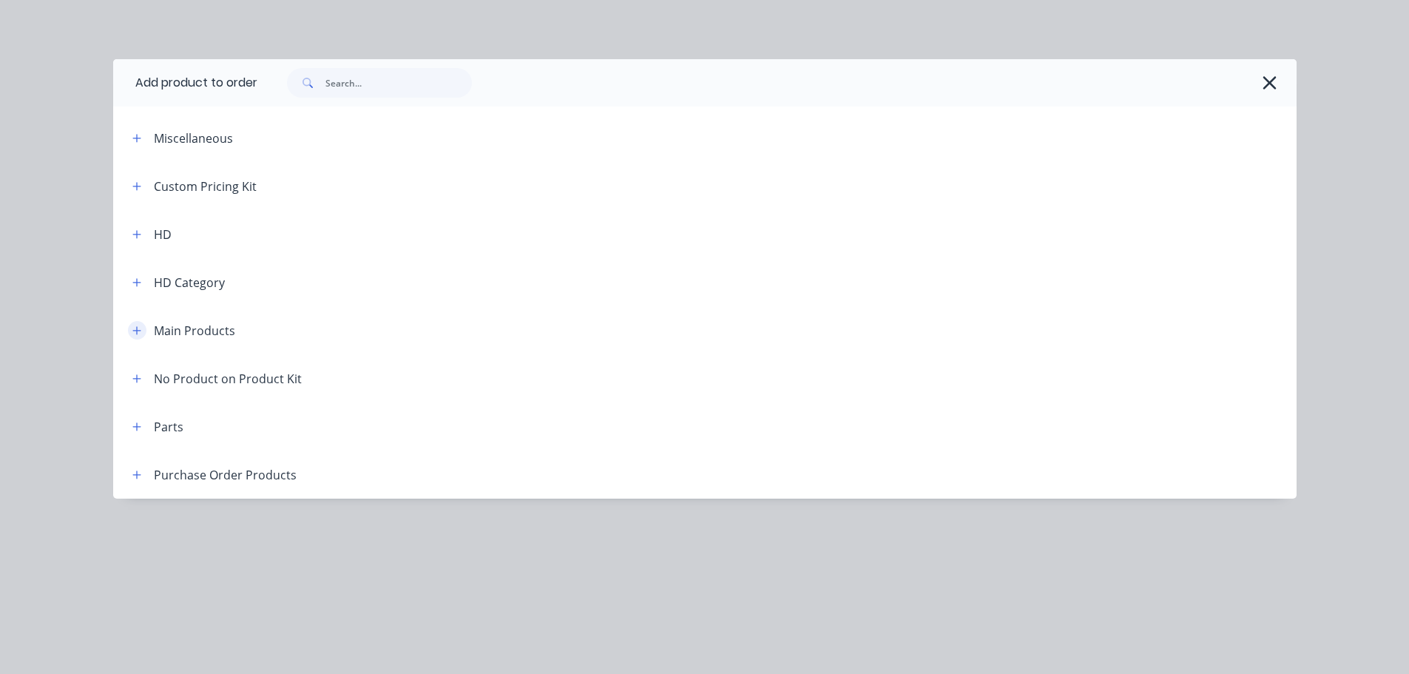
click at [139, 326] on icon "button" at bounding box center [136, 331] width 9 height 10
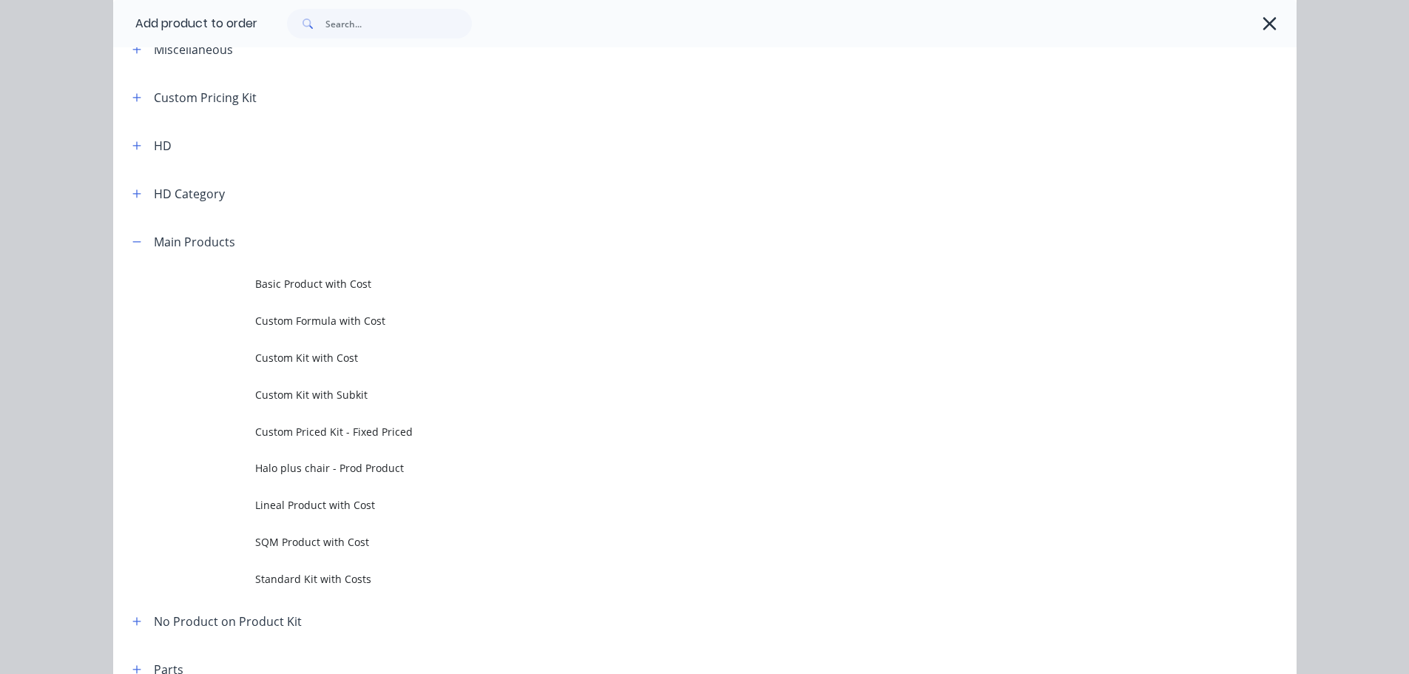
scroll to position [221, 0]
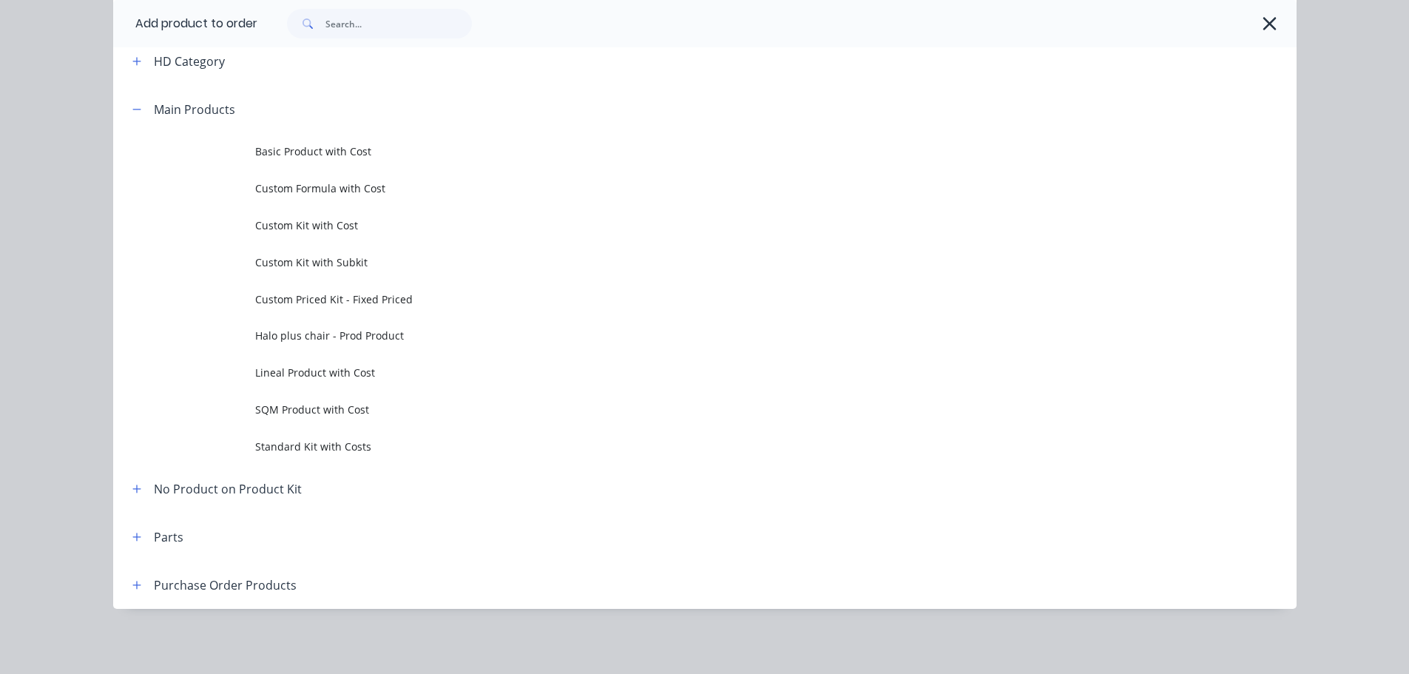
click at [306, 408] on span "SQM Product with Cost" at bounding box center [671, 410] width 833 height 16
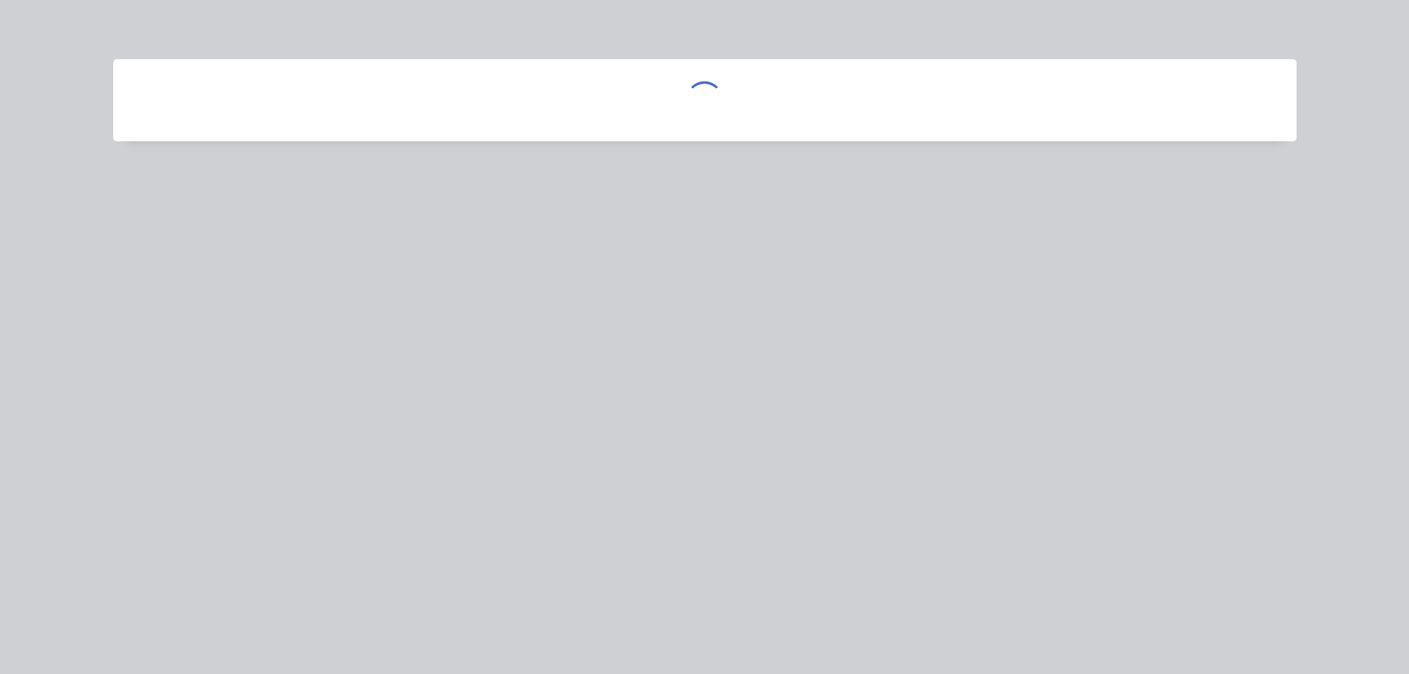
scroll to position [0, 0]
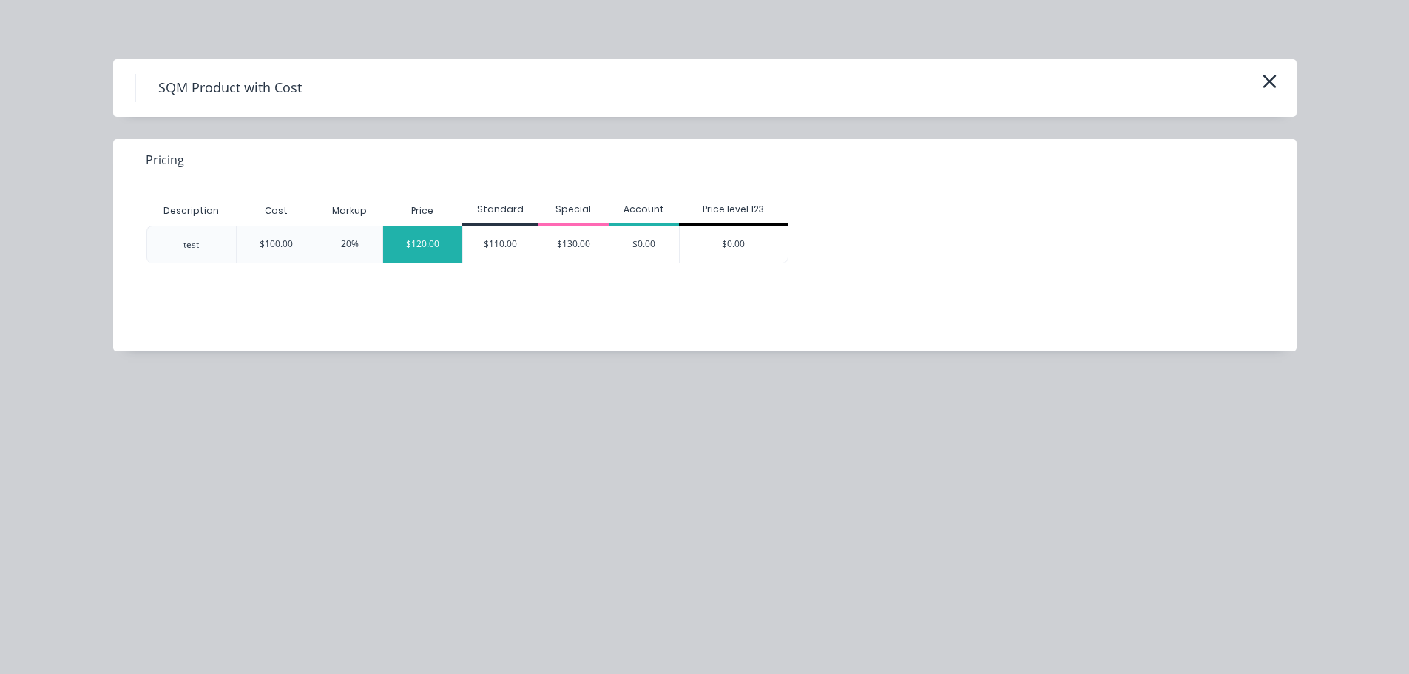
click at [427, 246] on div "$120.00" at bounding box center [423, 244] width 80 height 36
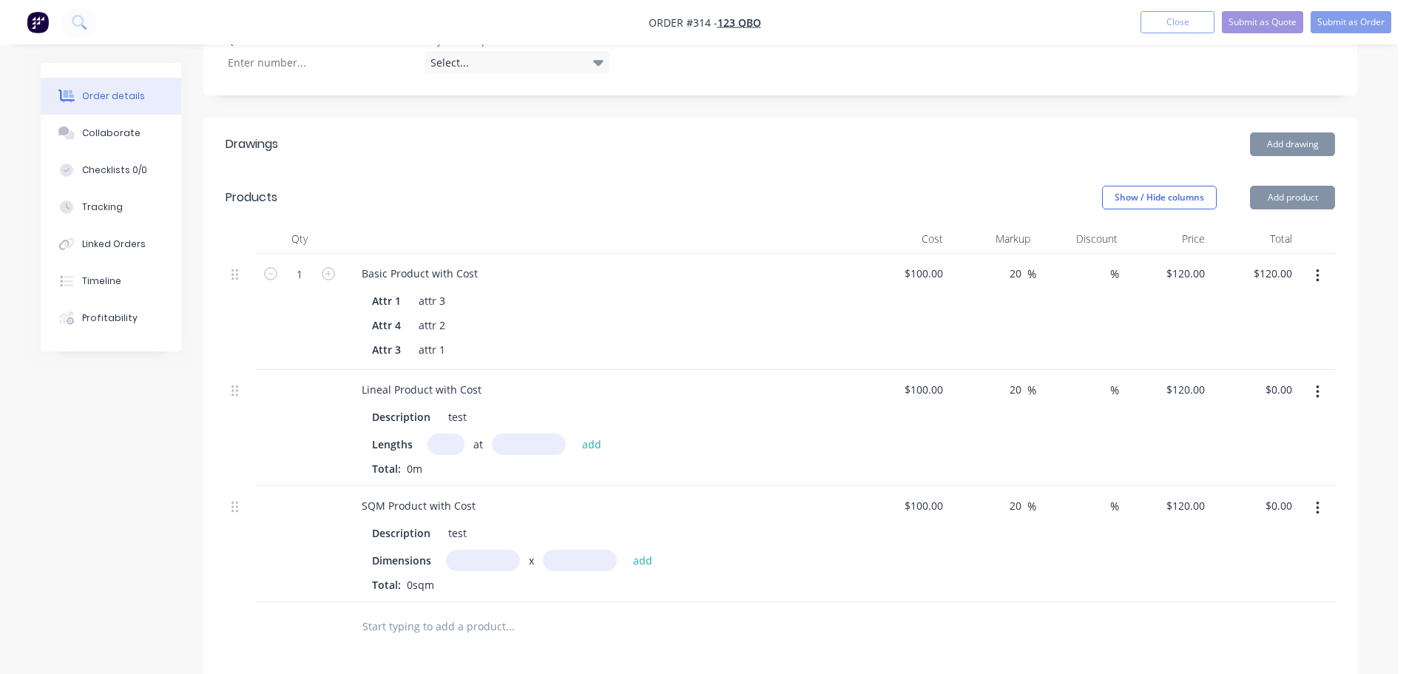
scroll to position [697, 0]
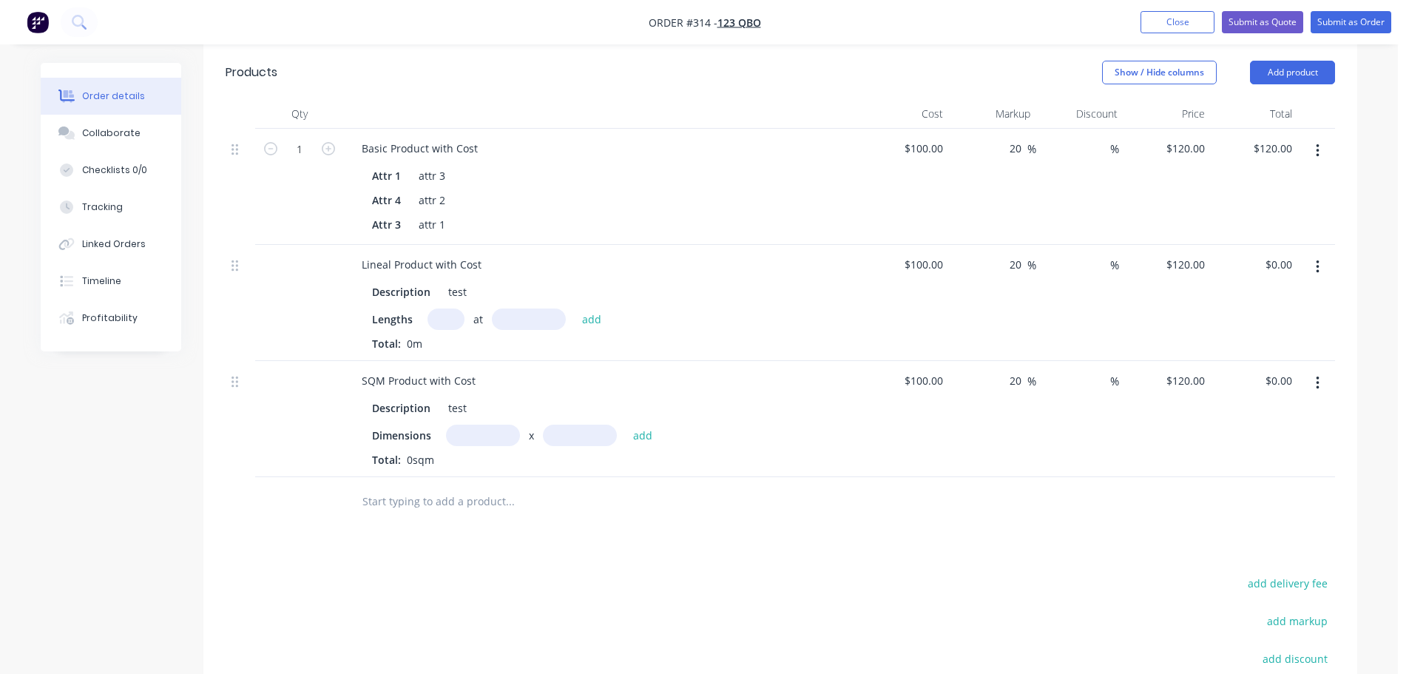
click at [428, 316] on div "at add" at bounding box center [519, 319] width 182 height 21
click at [434, 322] on input "text" at bounding box center [446, 319] width 37 height 21
type input "1"
type input "10000"
click at [575, 309] on button "add" at bounding box center [592, 319] width 35 height 20
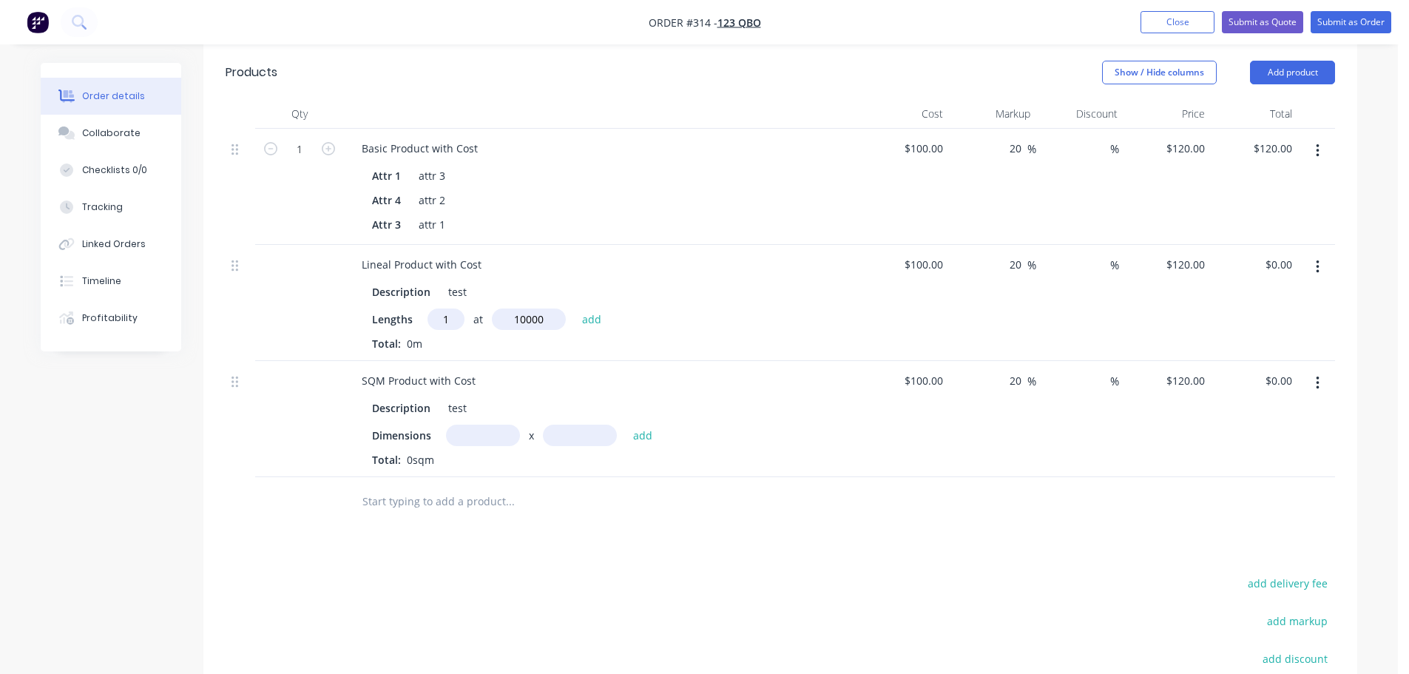
type input "$1,200.00"
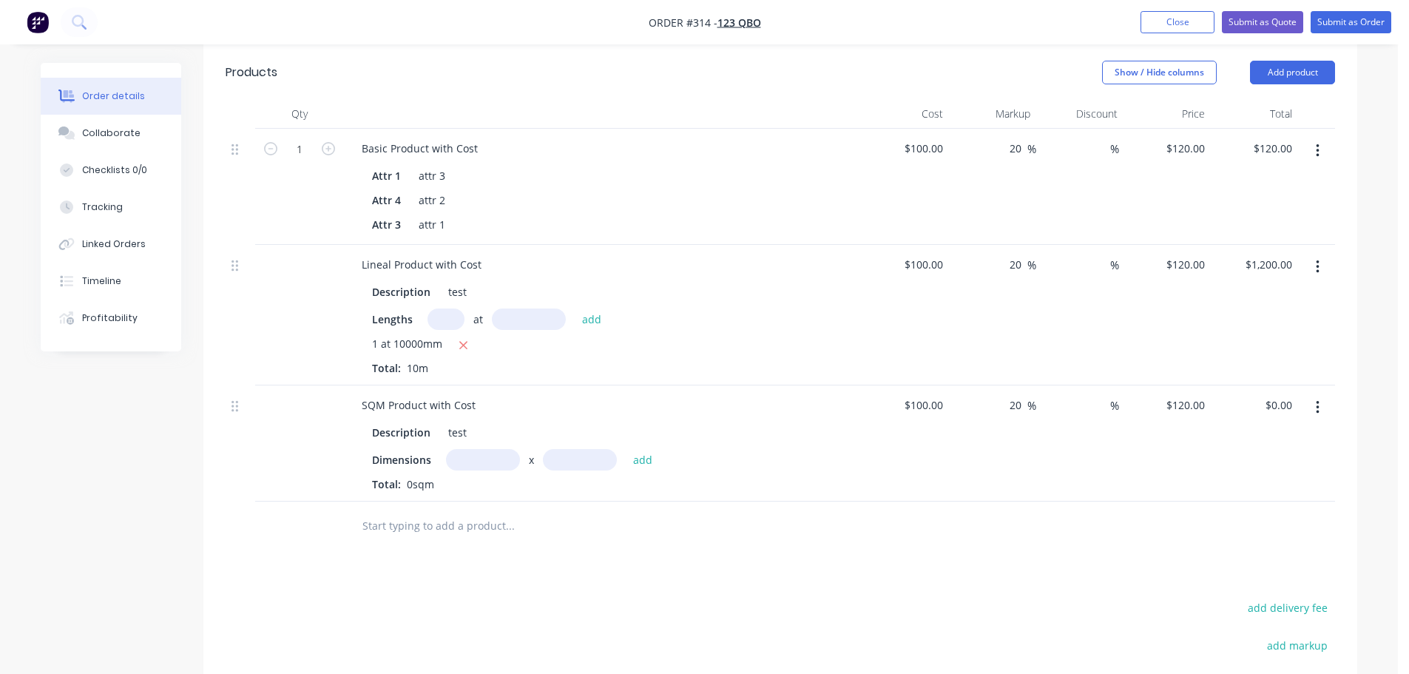
click at [477, 449] on input "text" at bounding box center [483, 459] width 74 height 21
type input "1m"
type input "10000"
click at [626, 450] on button "add" at bounding box center [643, 460] width 35 height 20
click at [457, 483] on icon "button" at bounding box center [459, 485] width 10 height 13
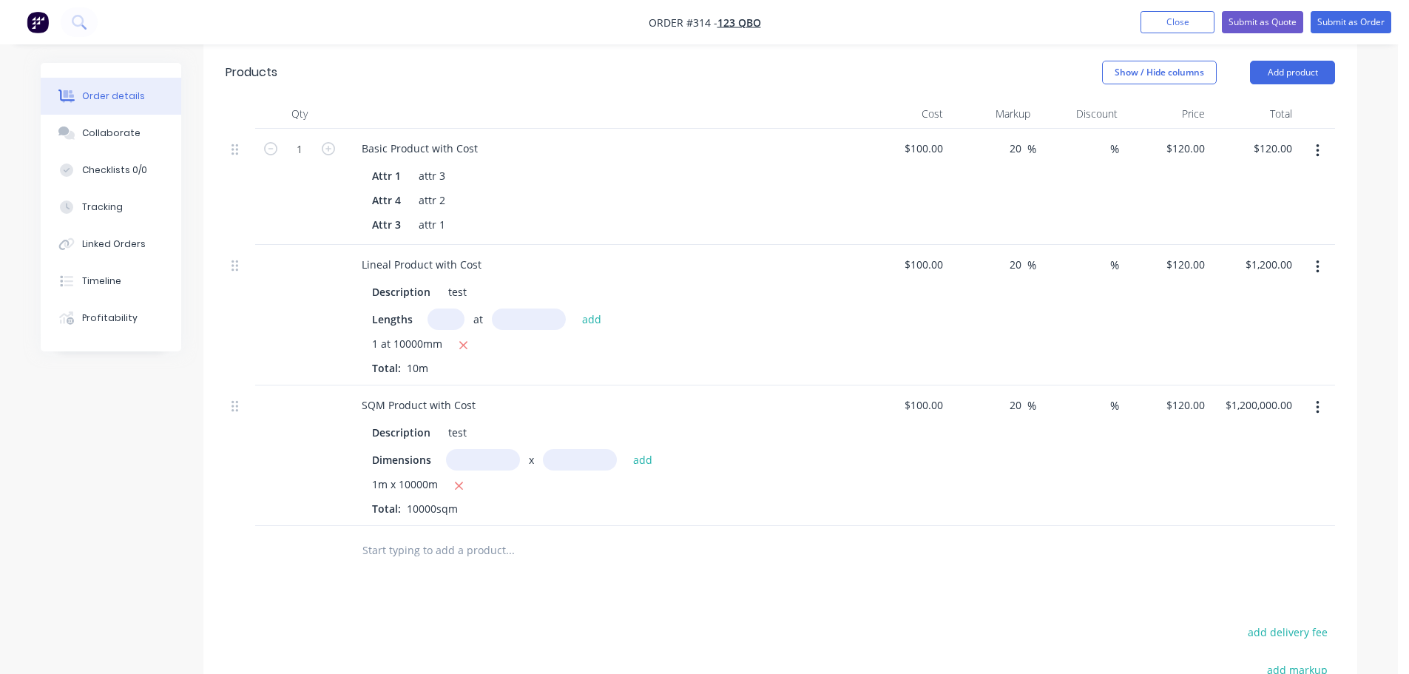
type input "$0.00"
drag, startPoint x: 476, startPoint y: 468, endPoint x: 499, endPoint y: 472, distance: 22.5
click at [477, 468] on input "text" at bounding box center [483, 459] width 74 height 21
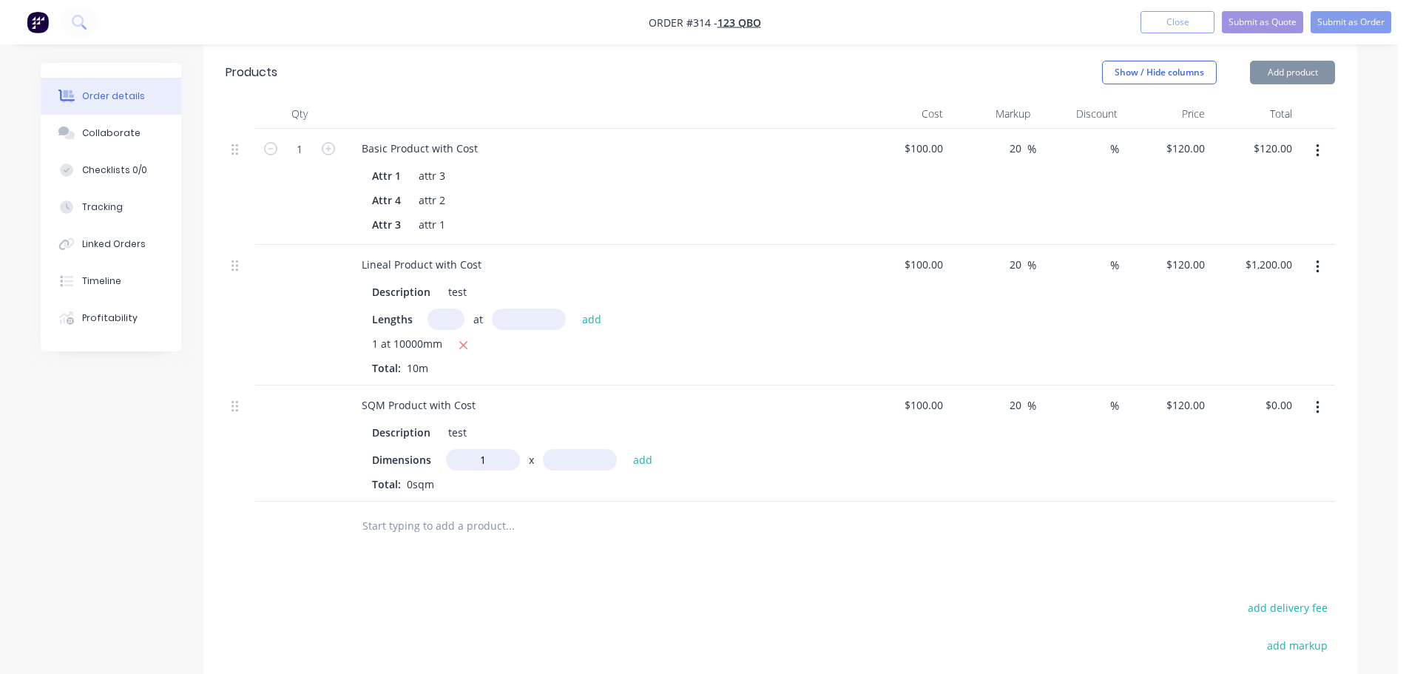
type input "1m"
type input "10"
click at [626, 450] on button "add" at bounding box center [643, 460] width 35 height 20
type input "$1,200.00"
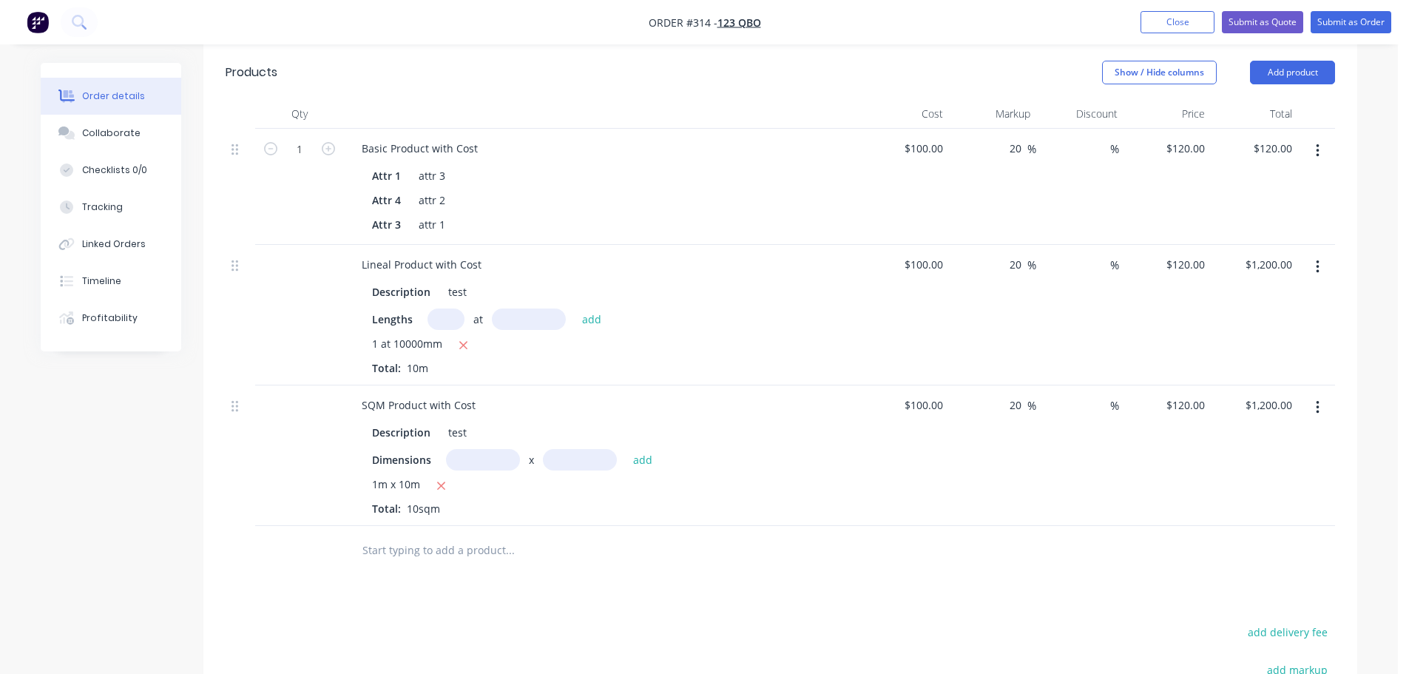
click at [1087, 556] on div at bounding box center [781, 550] width 1110 height 48
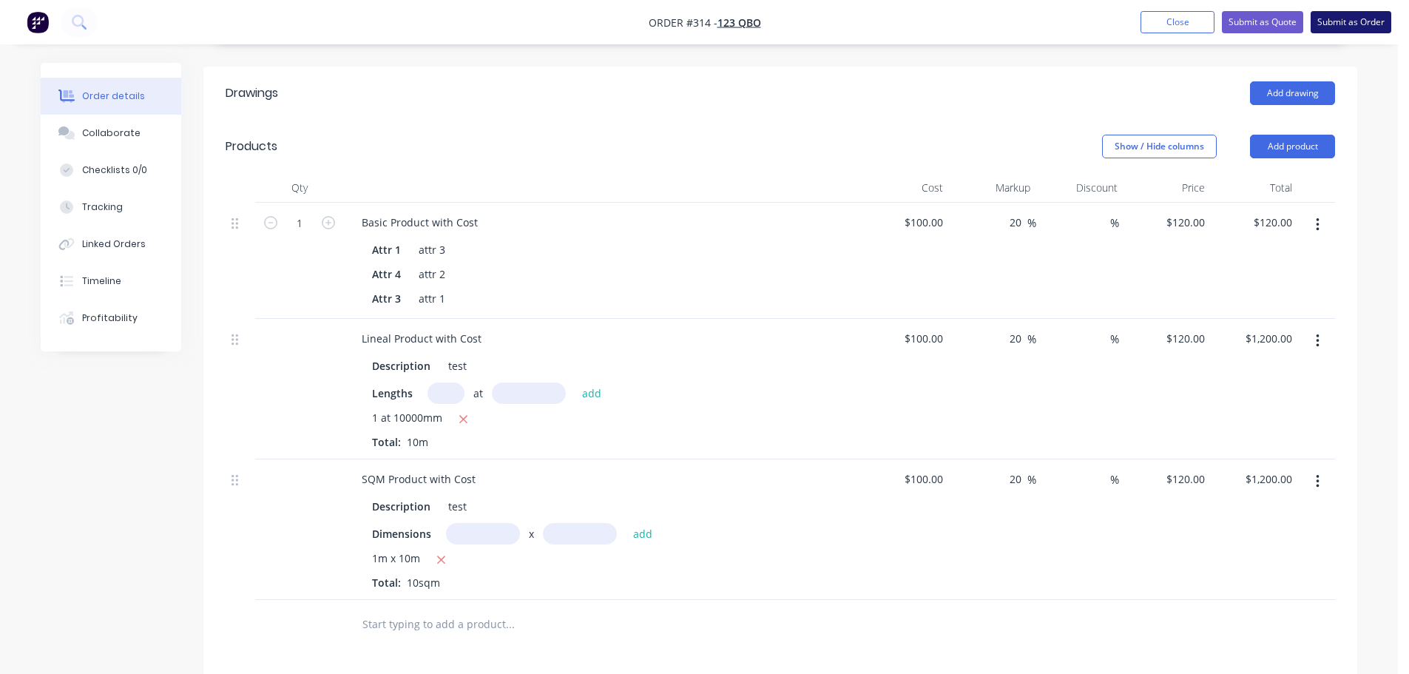
click at [1350, 17] on button "Submit as Order" at bounding box center [1351, 22] width 81 height 22
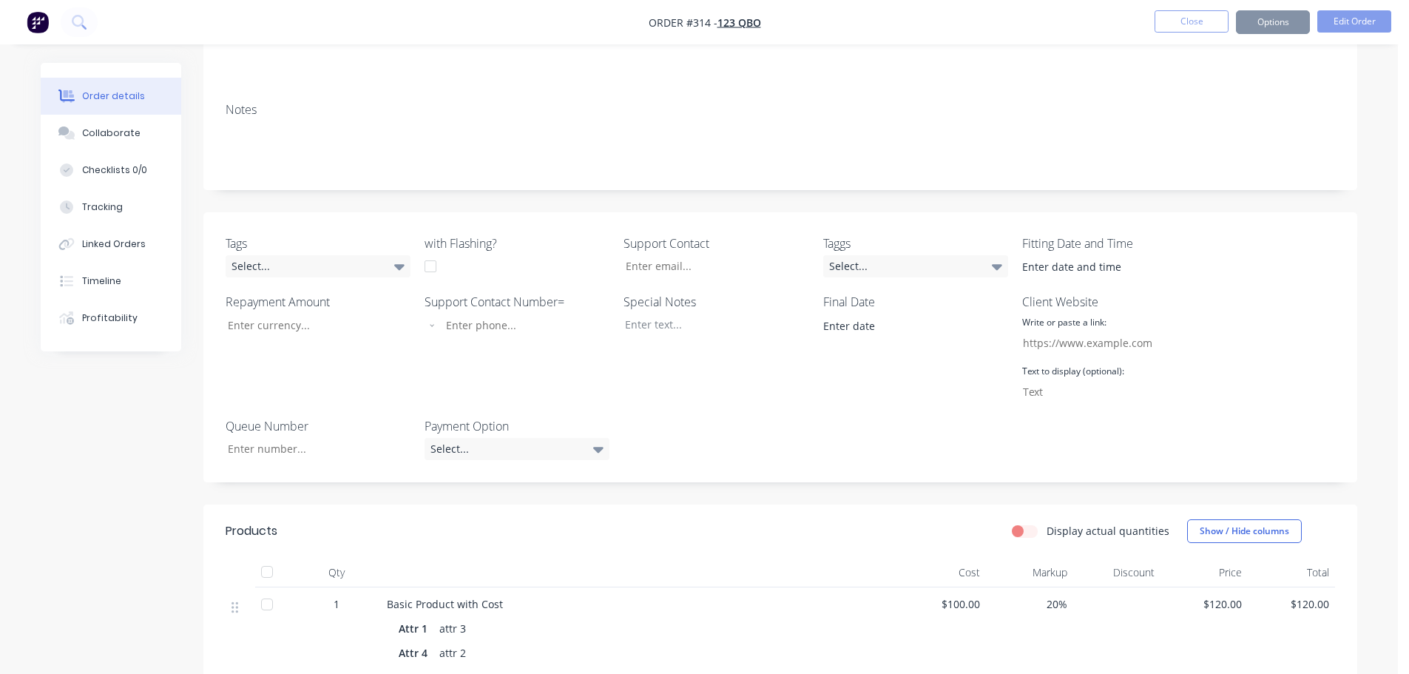
scroll to position [444, 0]
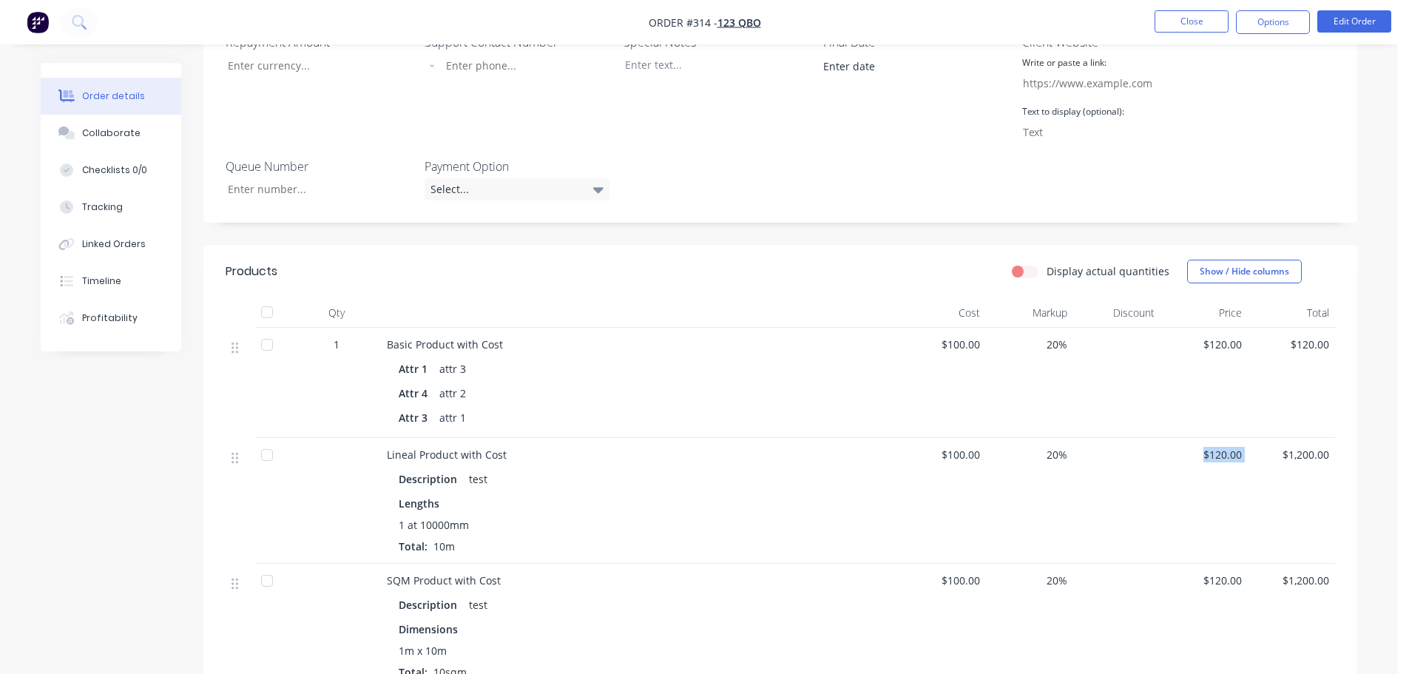
drag, startPoint x: 1187, startPoint y: 458, endPoint x: 1286, endPoint y: 492, distance: 104.8
click at [1281, 454] on div "Lineal Product with Cost Description test Lengths 1 at 10000mm Total: 10m $100.…" at bounding box center [781, 501] width 1110 height 126
click at [1277, 500] on div "$1,200.00" at bounding box center [1291, 501] width 87 height 126
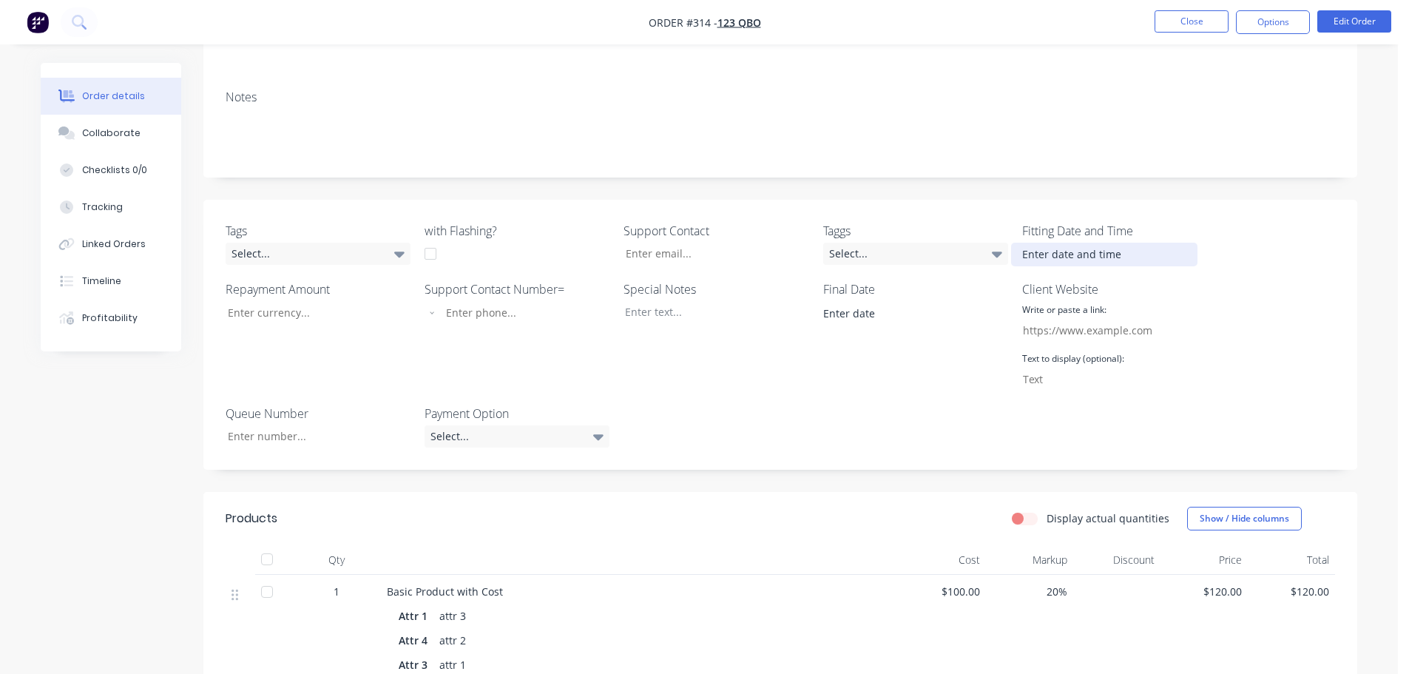
scroll to position [296, 0]
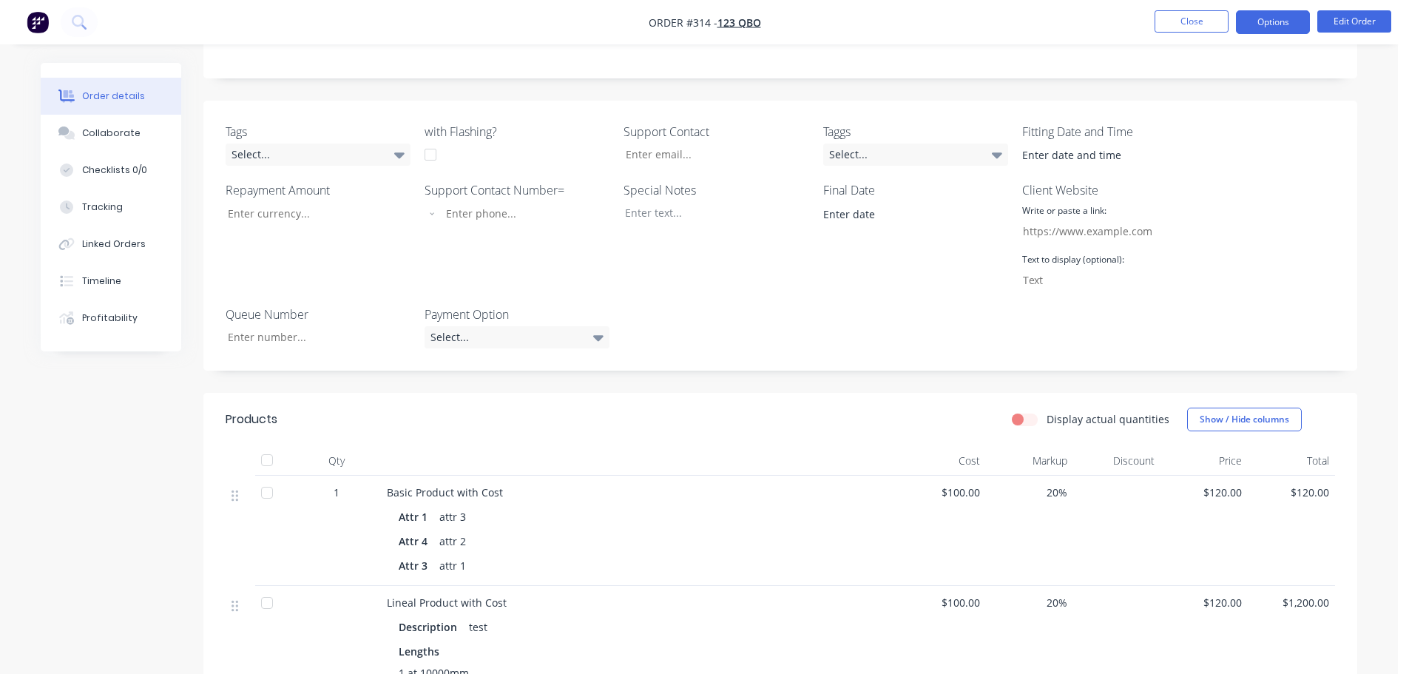
click at [1254, 19] on button "Options" at bounding box center [1273, 22] width 74 height 24
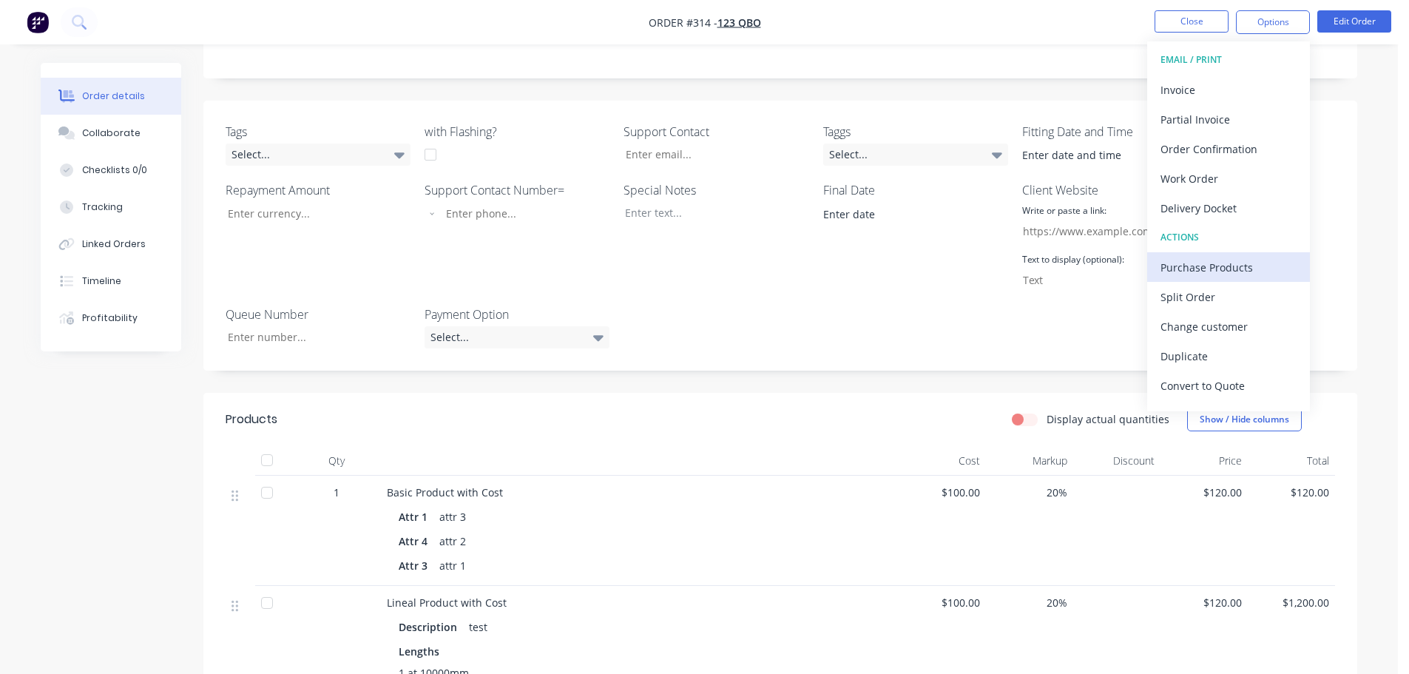
click at [1185, 269] on div "Purchase Products" at bounding box center [1229, 267] width 136 height 21
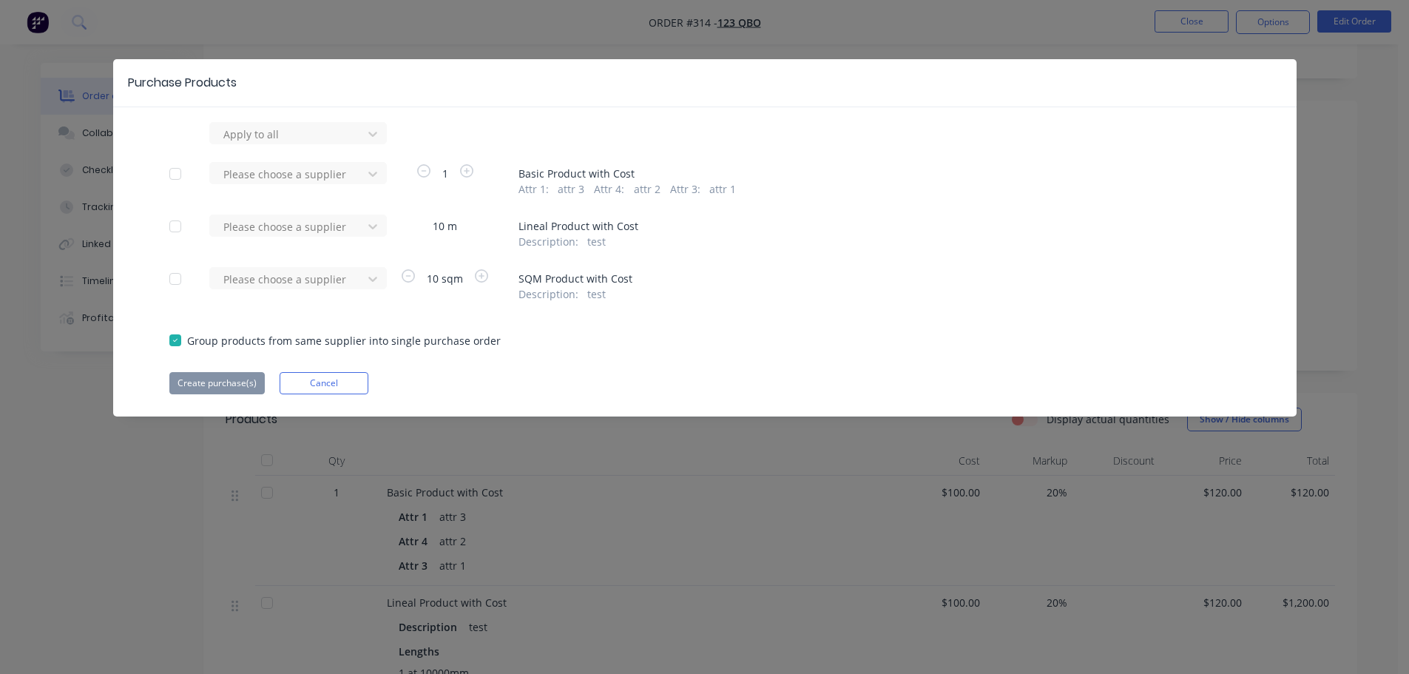
click at [178, 175] on div at bounding box center [176, 174] width 30 height 30
drag, startPoint x: 180, startPoint y: 230, endPoint x: 178, endPoint y: 238, distance: 8.4
click at [178, 231] on div at bounding box center [176, 227] width 30 height 30
drag, startPoint x: 178, startPoint y: 286, endPoint x: 191, endPoint y: 251, distance: 37.9
click at [177, 286] on div at bounding box center [176, 279] width 30 height 30
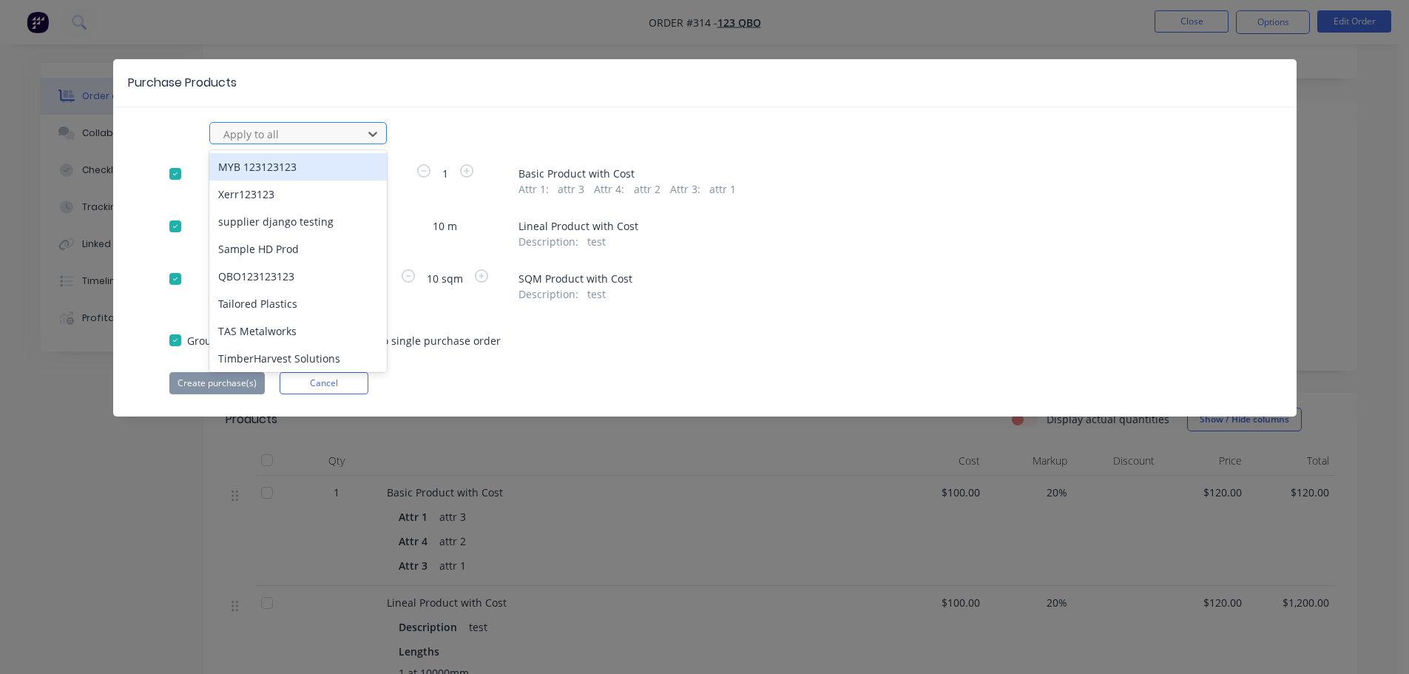
click at [291, 135] on div at bounding box center [288, 134] width 133 height 18
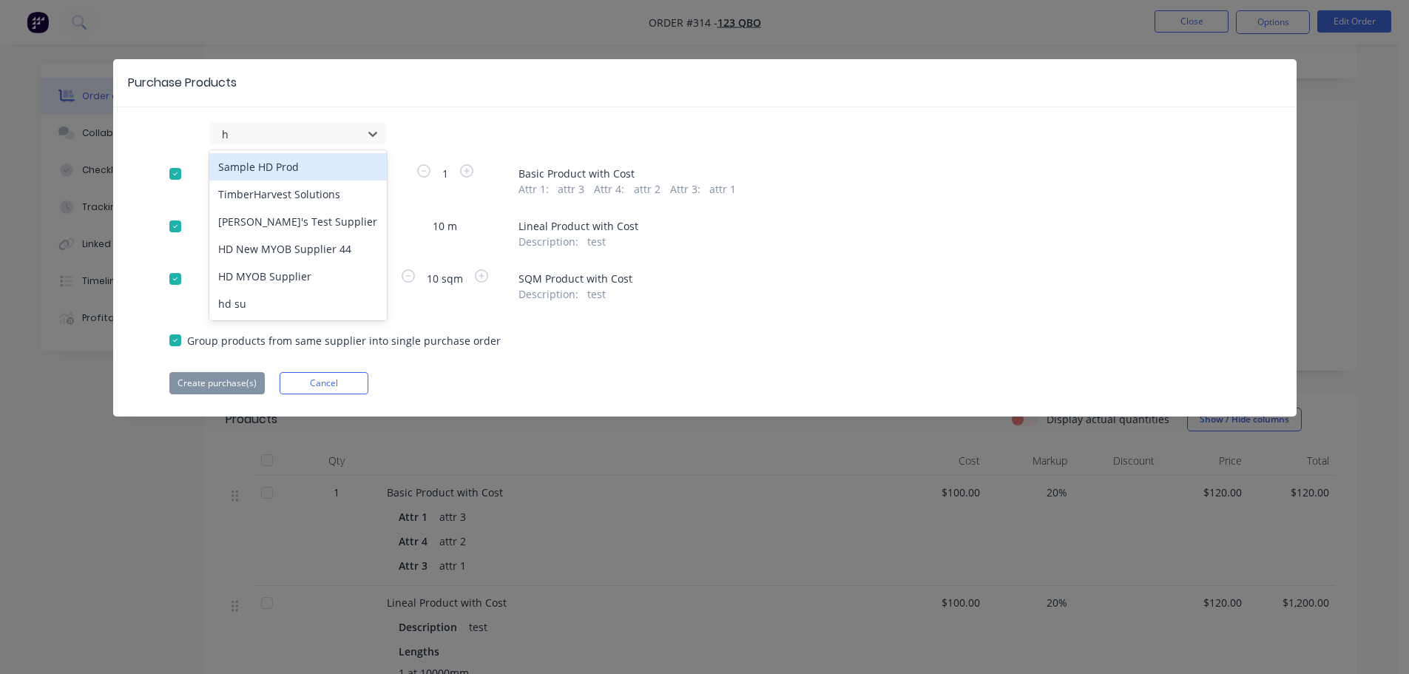
type input "hd"
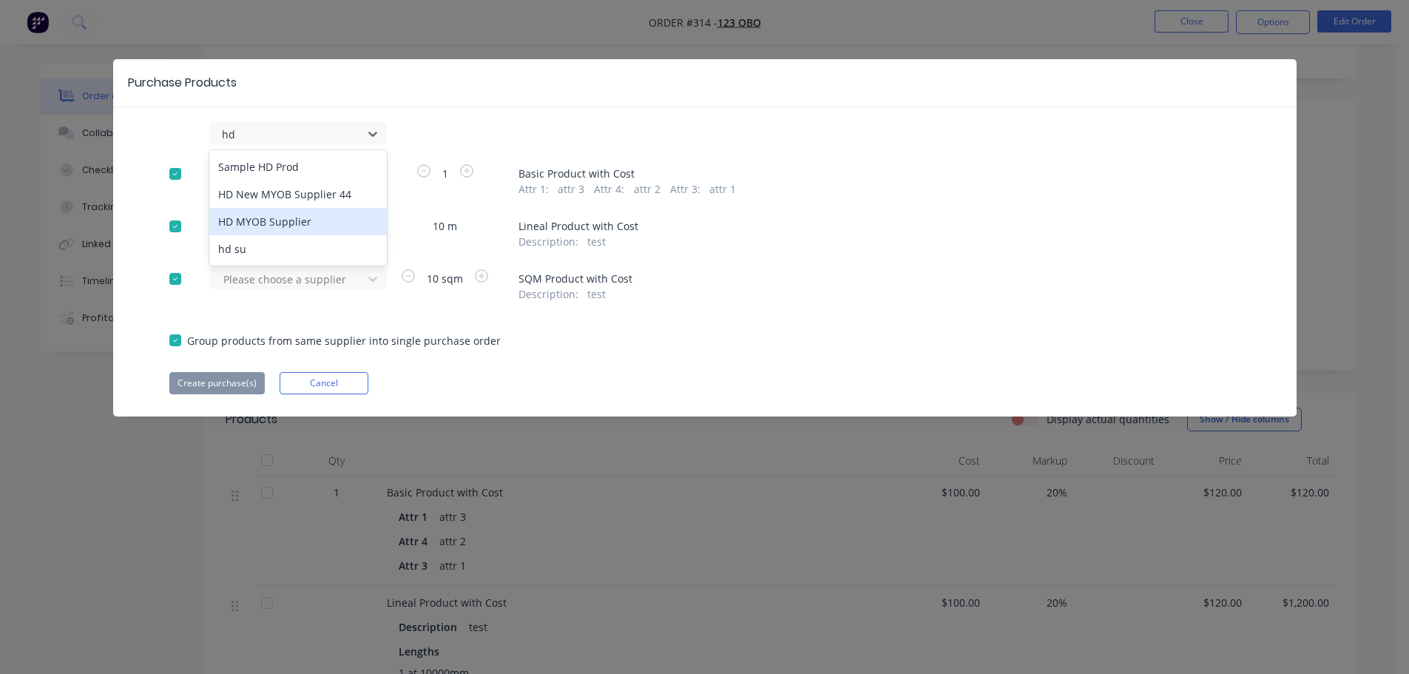
click at [260, 219] on div "HD MYOB Supplier" at bounding box center [298, 221] width 178 height 27
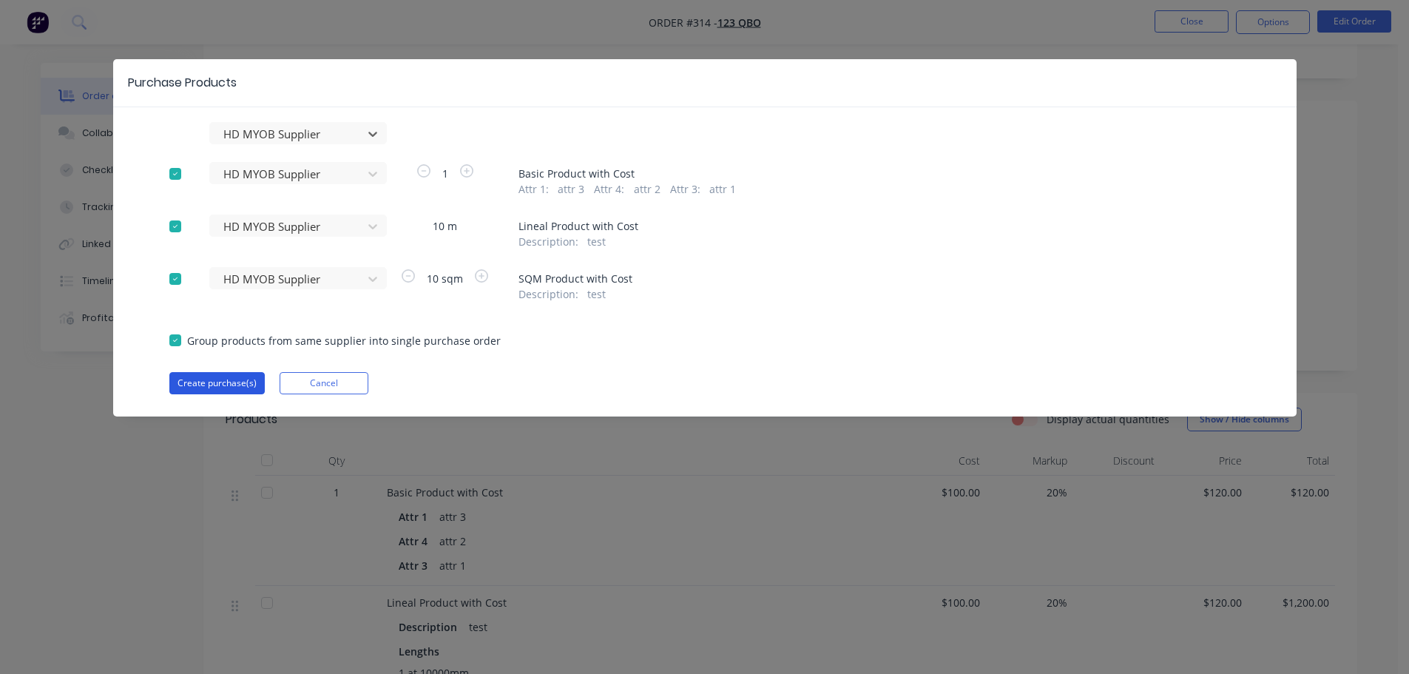
click at [204, 382] on button "Create purchase(s)" at bounding box center [216, 383] width 95 height 22
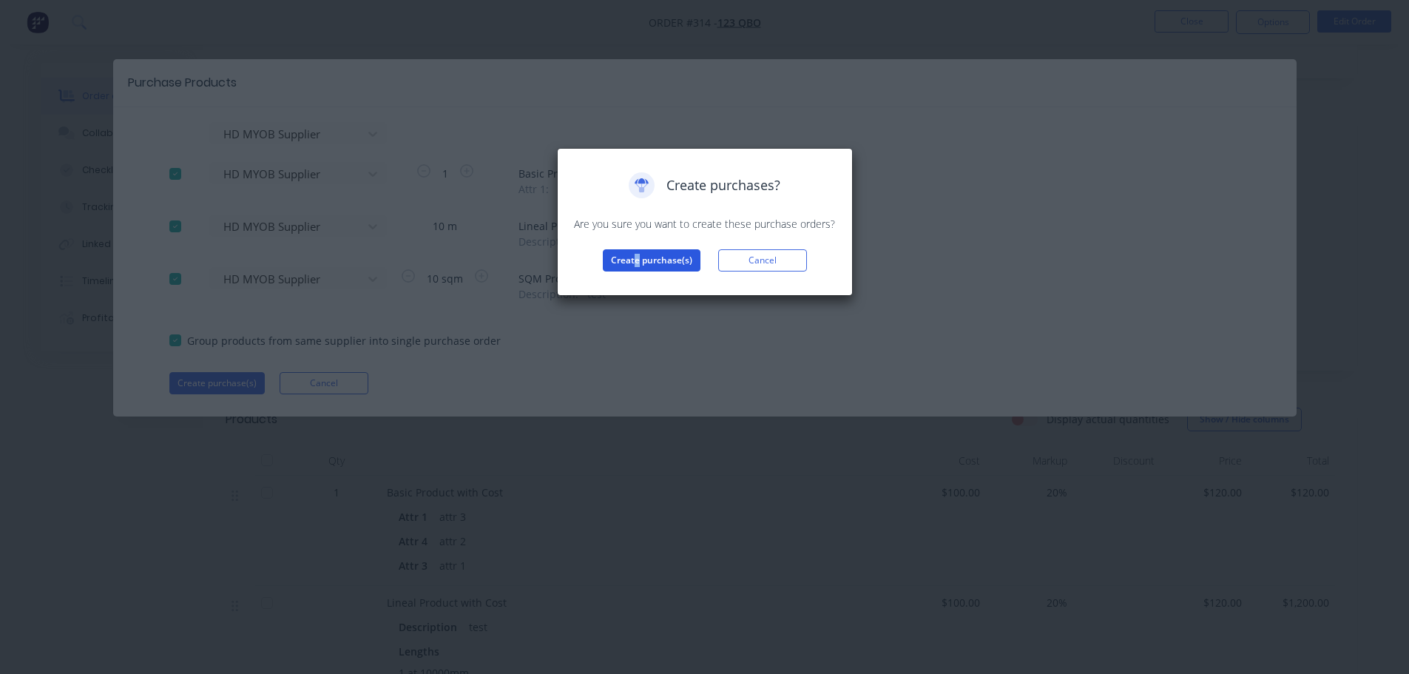
drag, startPoint x: 639, startPoint y: 242, endPoint x: 632, endPoint y: 266, distance: 25.5
click at [637, 248] on div "Create purchases? Are you sure you want to create these purchase orders? Create…" at bounding box center [705, 221] width 265 height 99
click at [633, 269] on button "Create purchase(s)" at bounding box center [652, 260] width 98 height 22
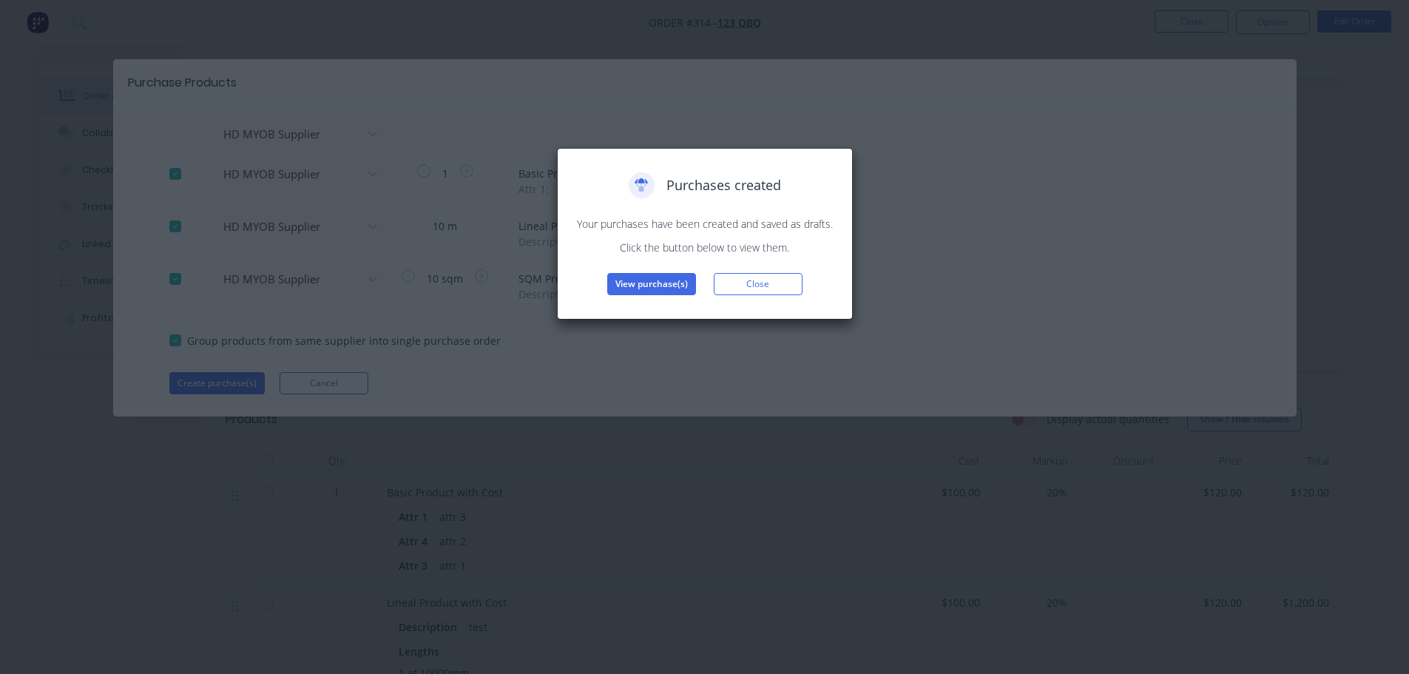
drag, startPoint x: 660, startPoint y: 288, endPoint x: 655, endPoint y: 297, distance: 10.9
click at [658, 293] on div "Purchases created Your purchases have been created and saved as drafts. Click t…" at bounding box center [705, 233] width 265 height 123
click at [655, 287] on button "View purchase(s)" at bounding box center [651, 284] width 89 height 22
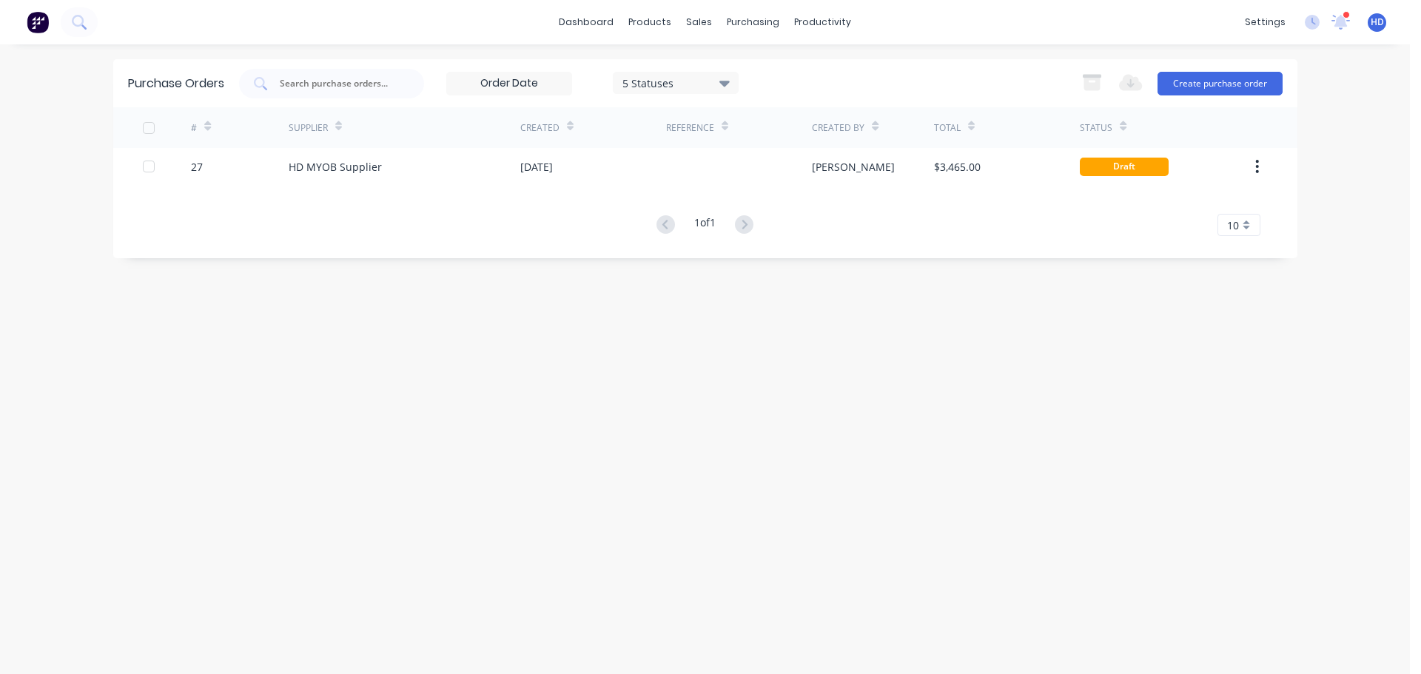
click at [813, 144] on div "Created By" at bounding box center [873, 127] width 122 height 41
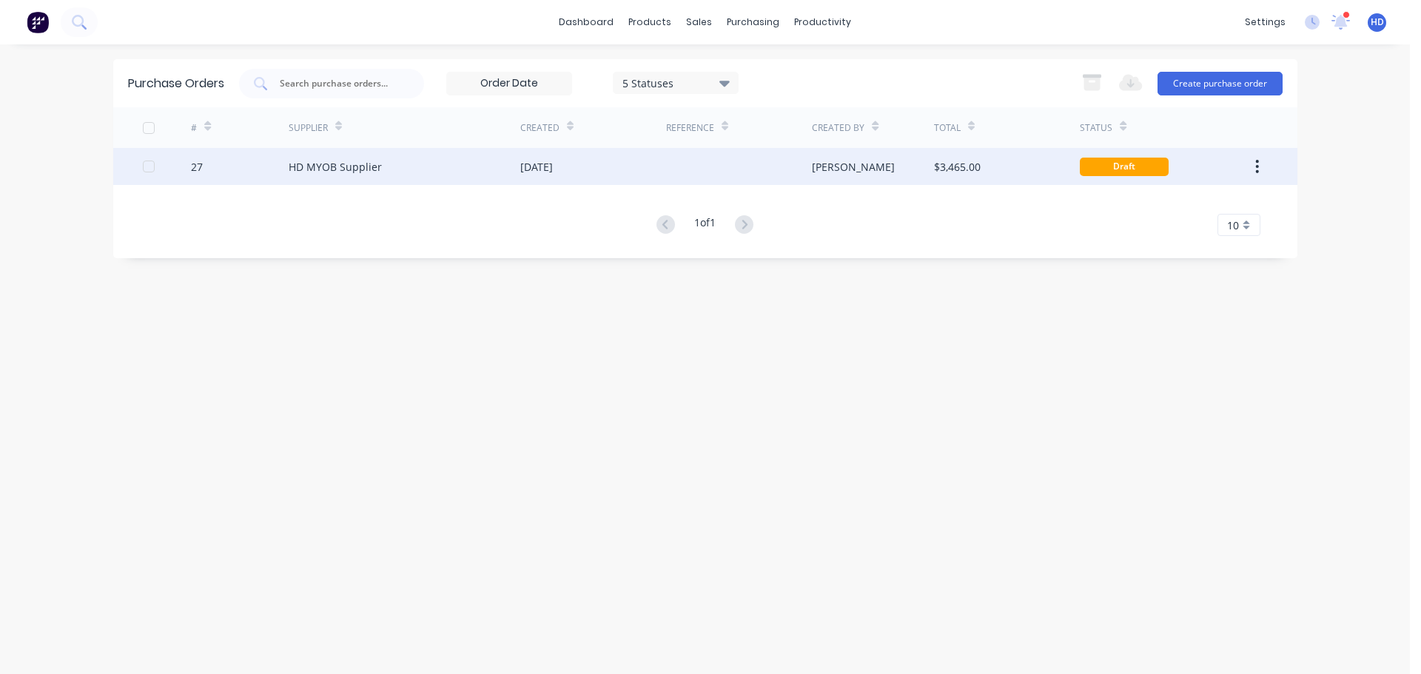
click at [775, 162] on div at bounding box center [739, 166] width 146 height 37
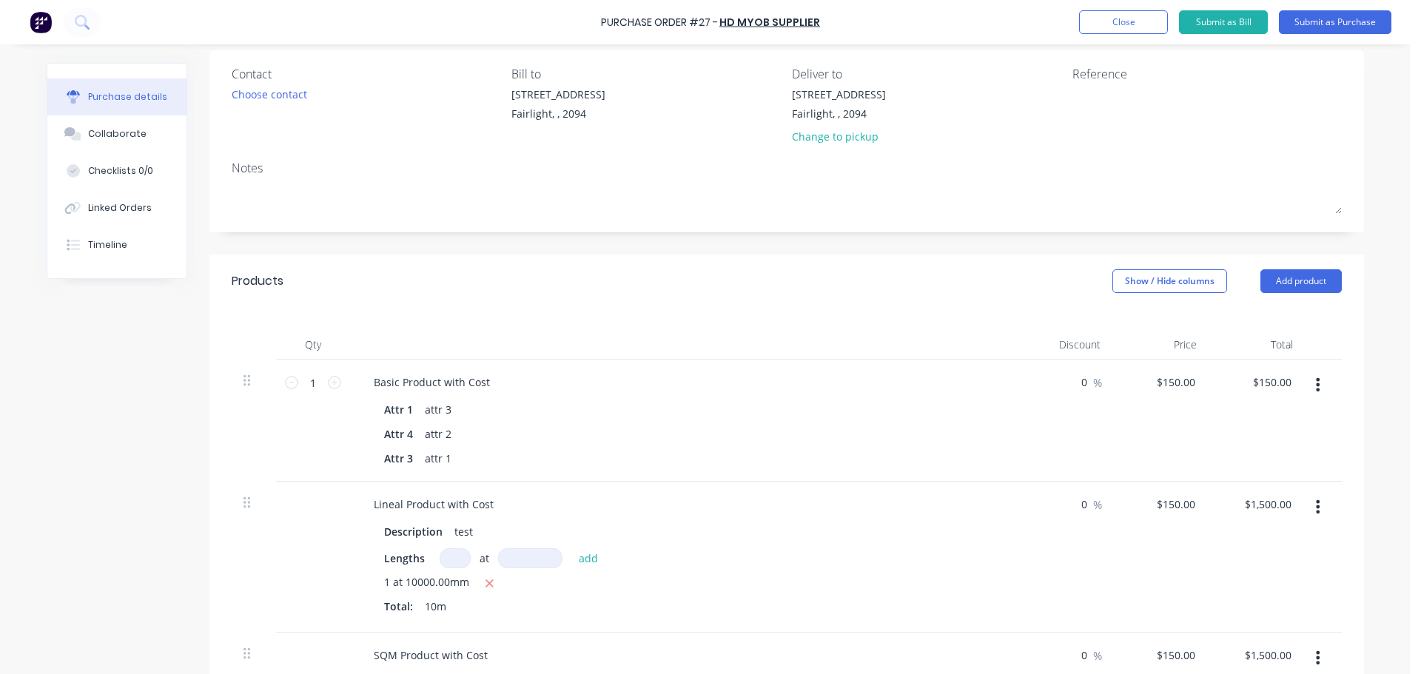
scroll to position [296, 0]
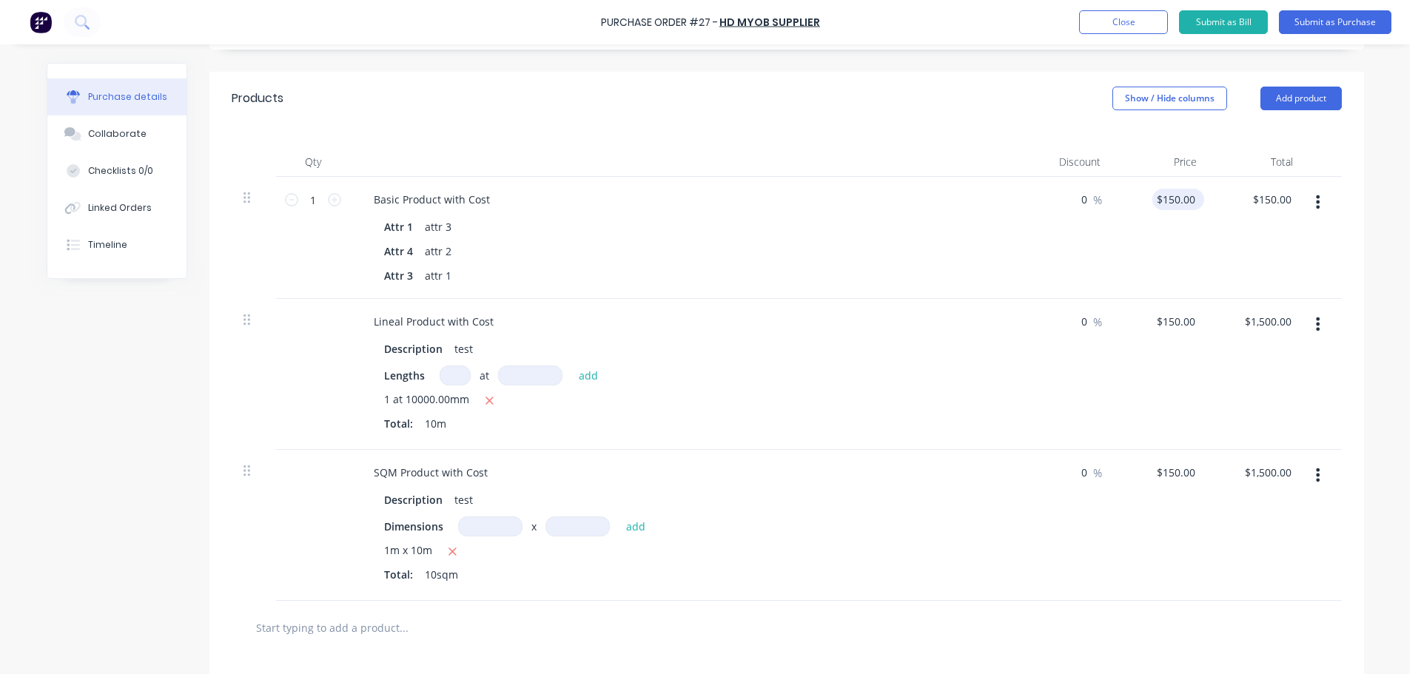
click at [1185, 201] on input "$150.00" at bounding box center [1175, 199] width 46 height 21
type input "150.0000"
type input "$200.00"
click at [1233, 229] on div "$200.00 $150.00" at bounding box center [1256, 238] width 96 height 122
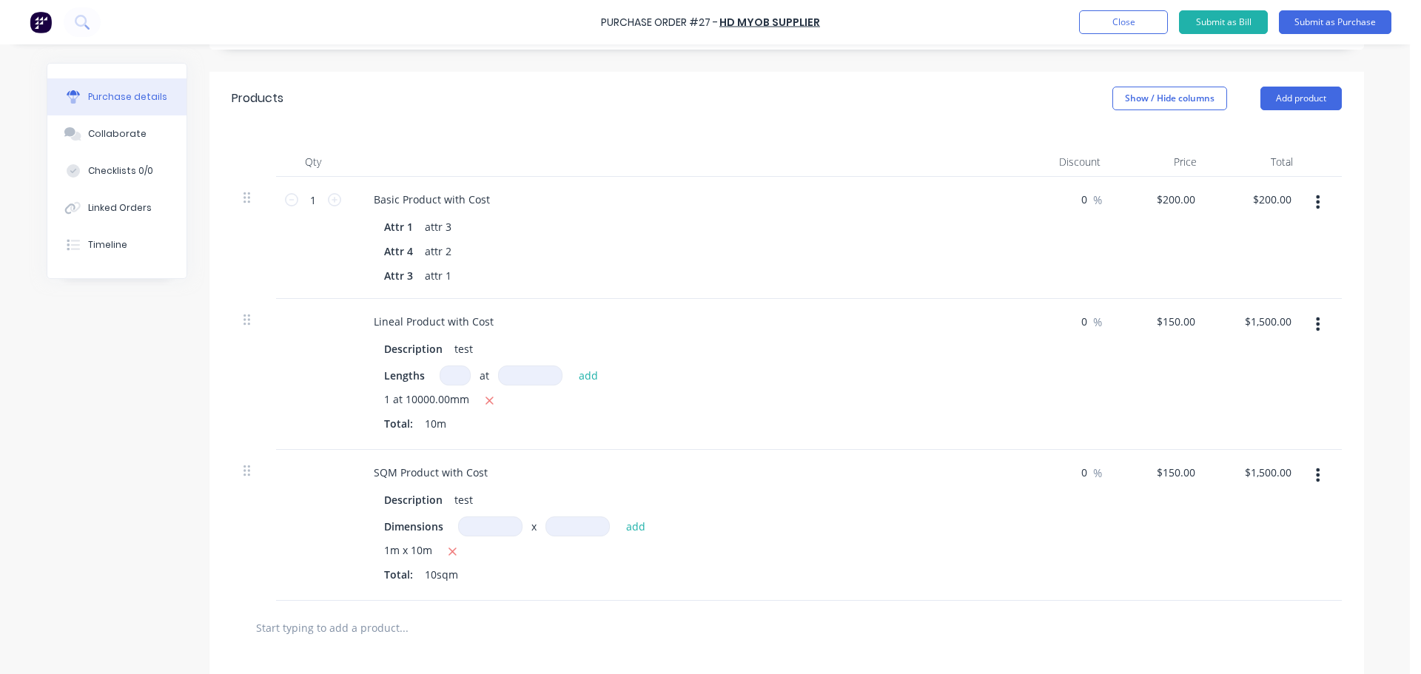
click at [1180, 210] on div "$200.00 $200.00" at bounding box center [1160, 238] width 96 height 122
click at [1178, 192] on input "200" at bounding box center [1185, 199] width 25 height 21
click at [1165, 322] on input "$150.00" at bounding box center [1175, 321] width 46 height 21
type input "$200.00"
paste input "2"
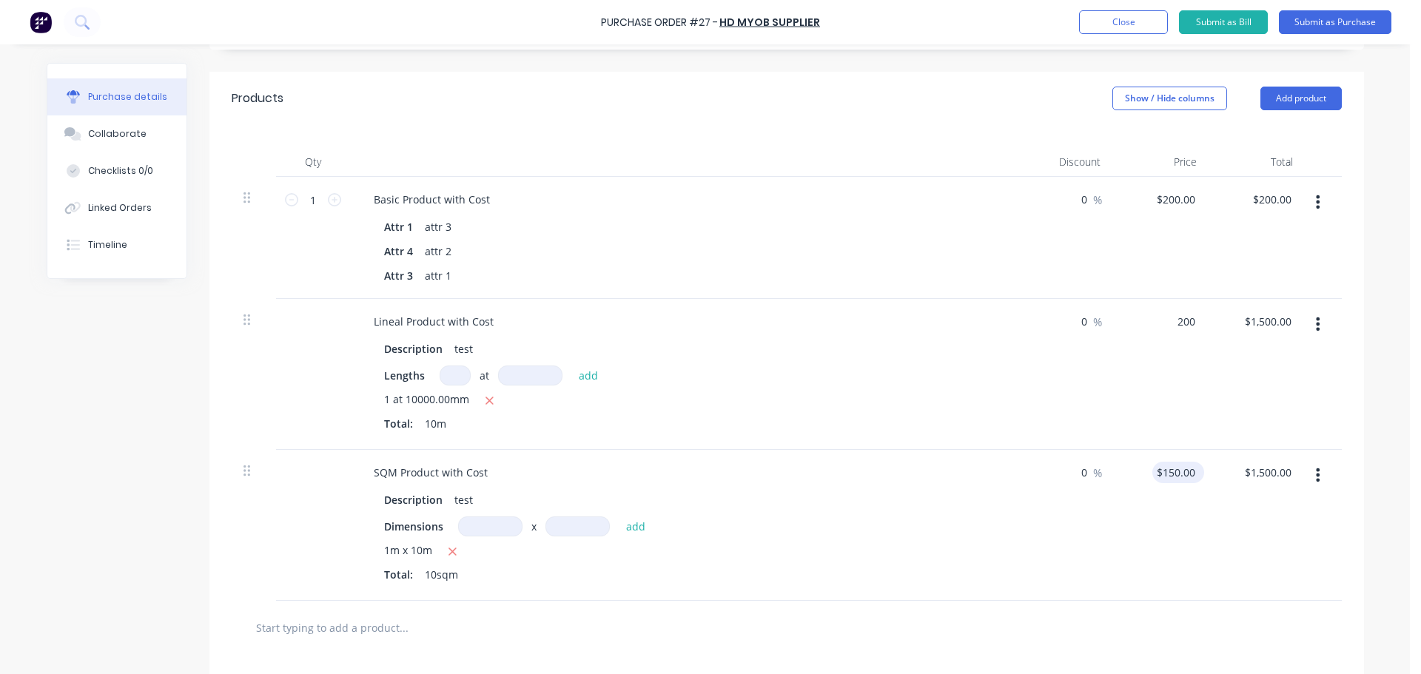
type input "$200.00"
type input "$2,000.00"
click at [1167, 474] on input "150.0000" at bounding box center [1175, 472] width 46 height 21
paste input "200"
paste input "2"
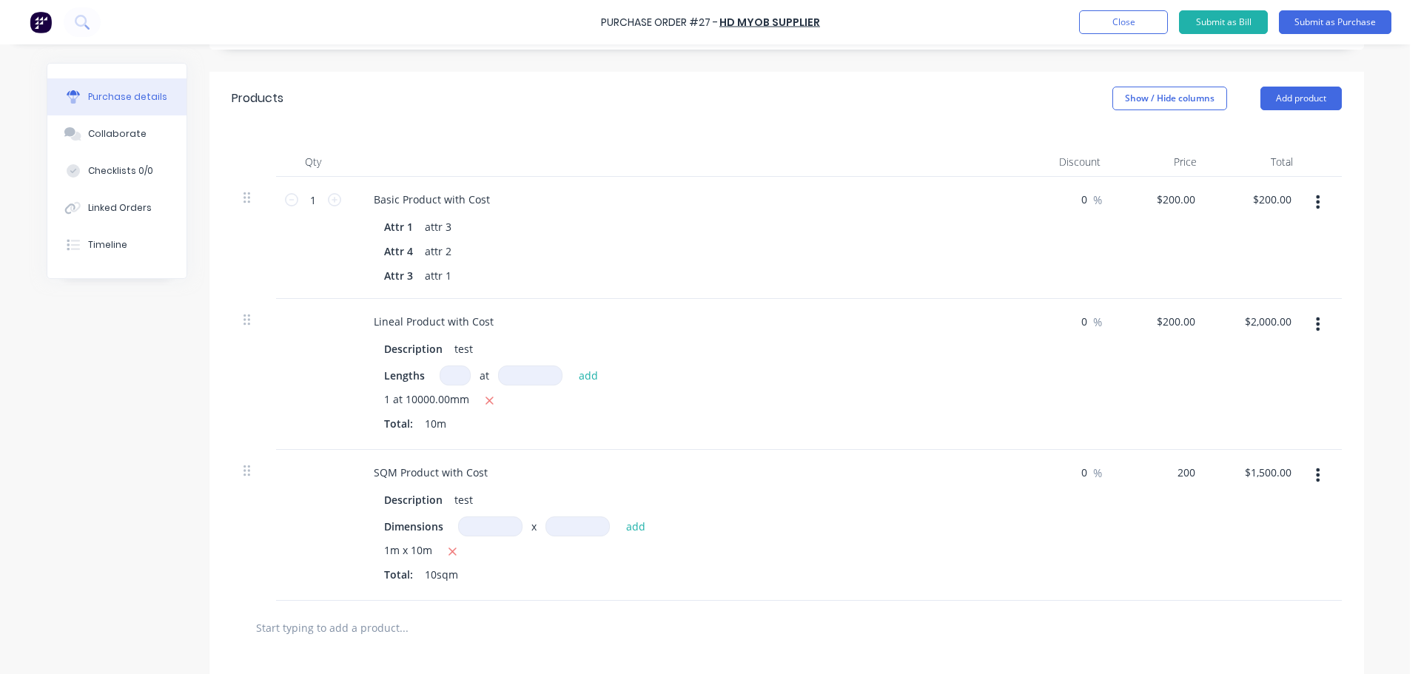
click at [1158, 421] on div "$200.00 $200.00" at bounding box center [1160, 374] width 96 height 151
type input "$200.00"
type input "$2,000.00"
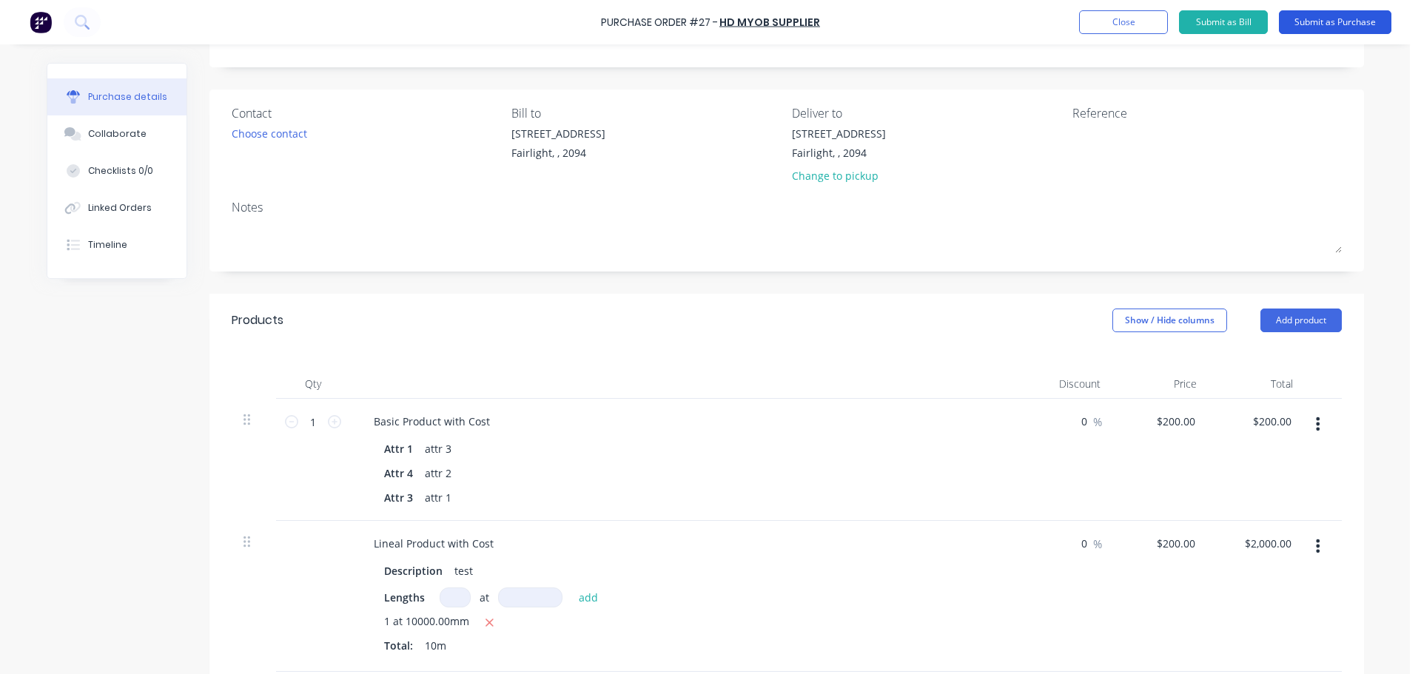
click at [1339, 27] on button "Submit as Purchase" at bounding box center [1334, 22] width 112 height 24
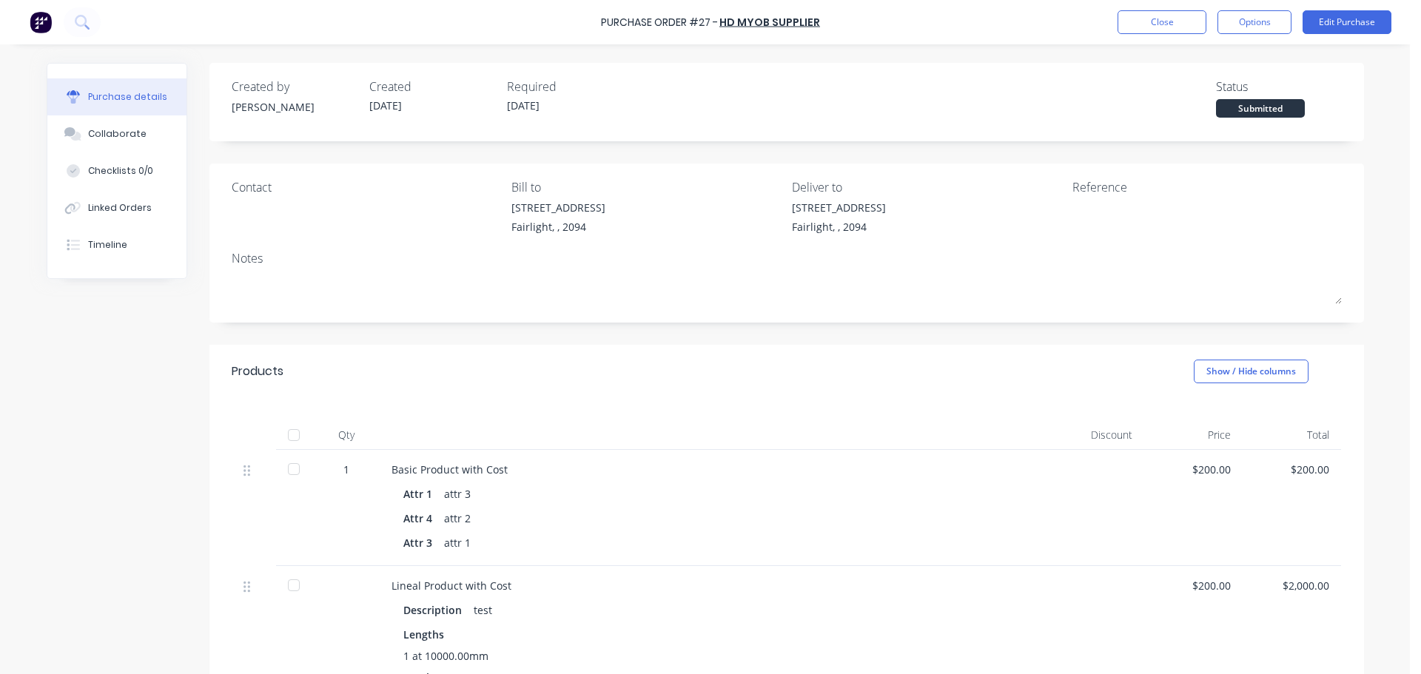
click at [286, 437] on div at bounding box center [294, 435] width 30 height 30
click at [1162, 21] on button "Close" at bounding box center [1161, 22] width 89 height 24
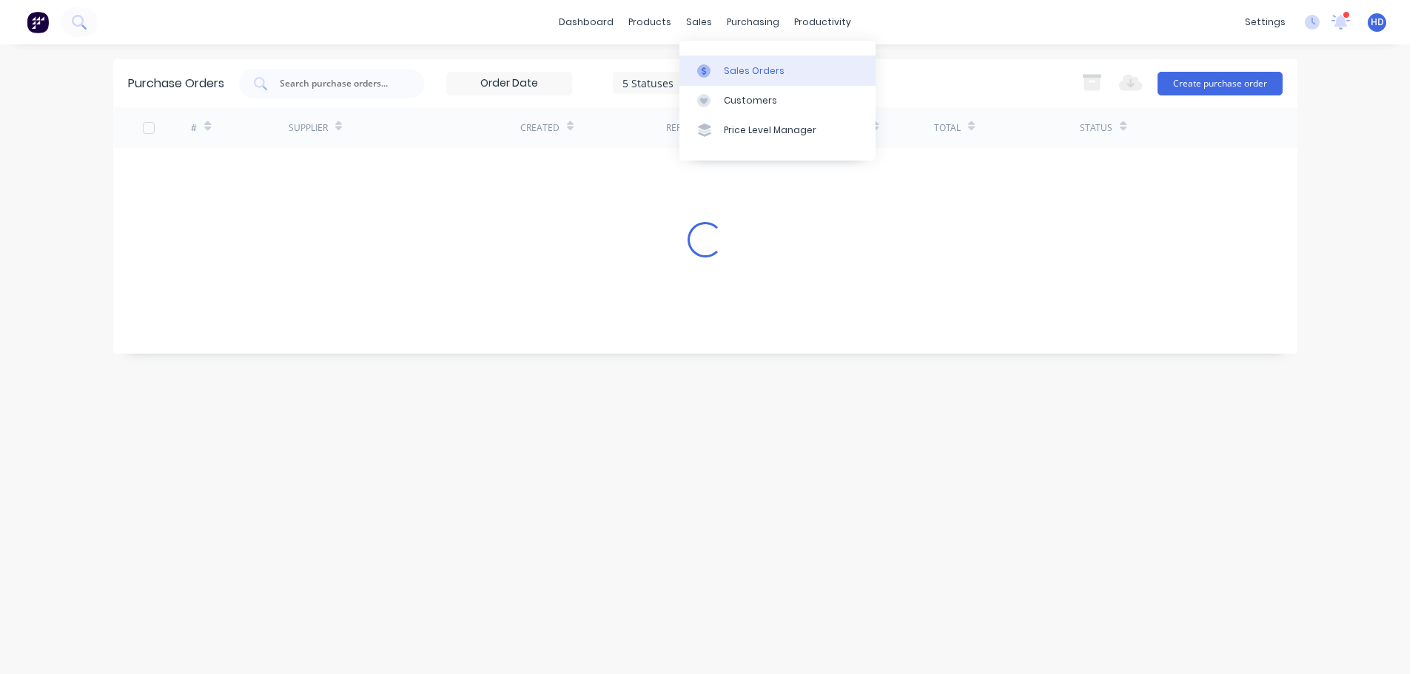
click at [737, 67] on div "Sales Orders" at bounding box center [754, 70] width 61 height 13
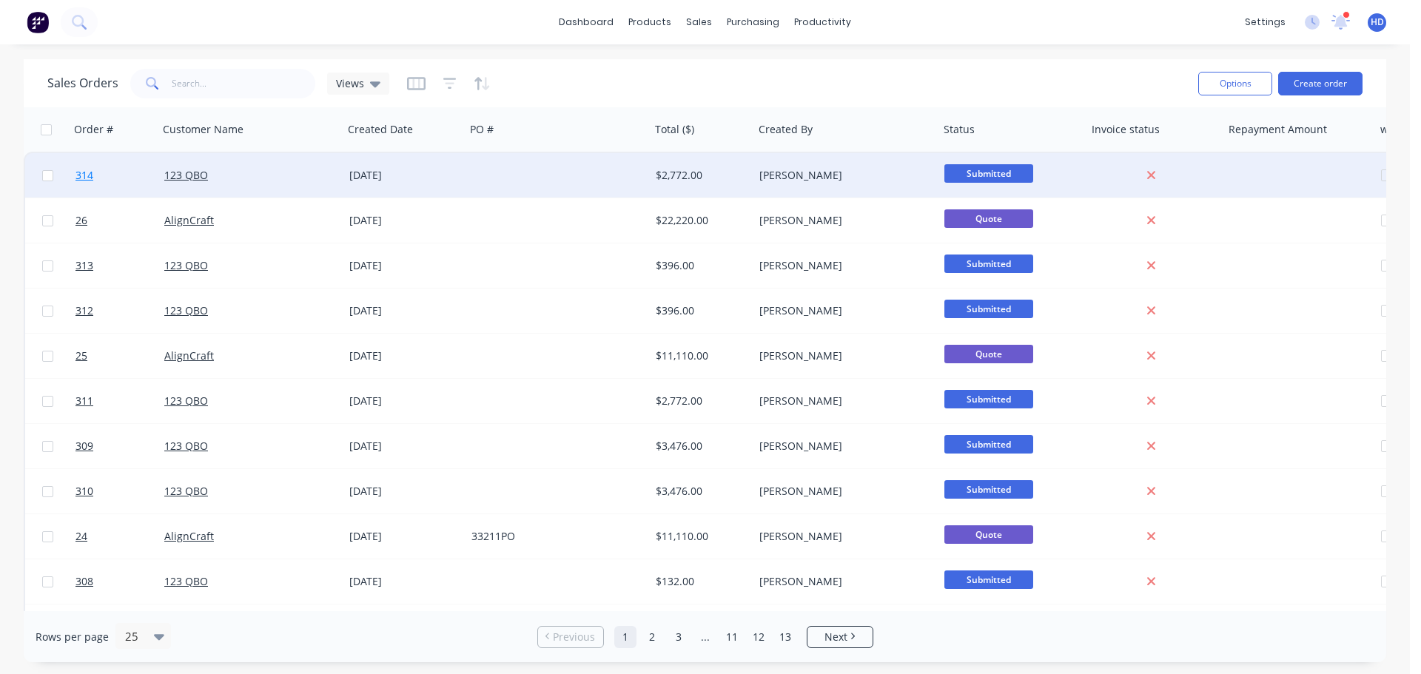
click at [113, 179] on link "314" at bounding box center [119, 175] width 89 height 44
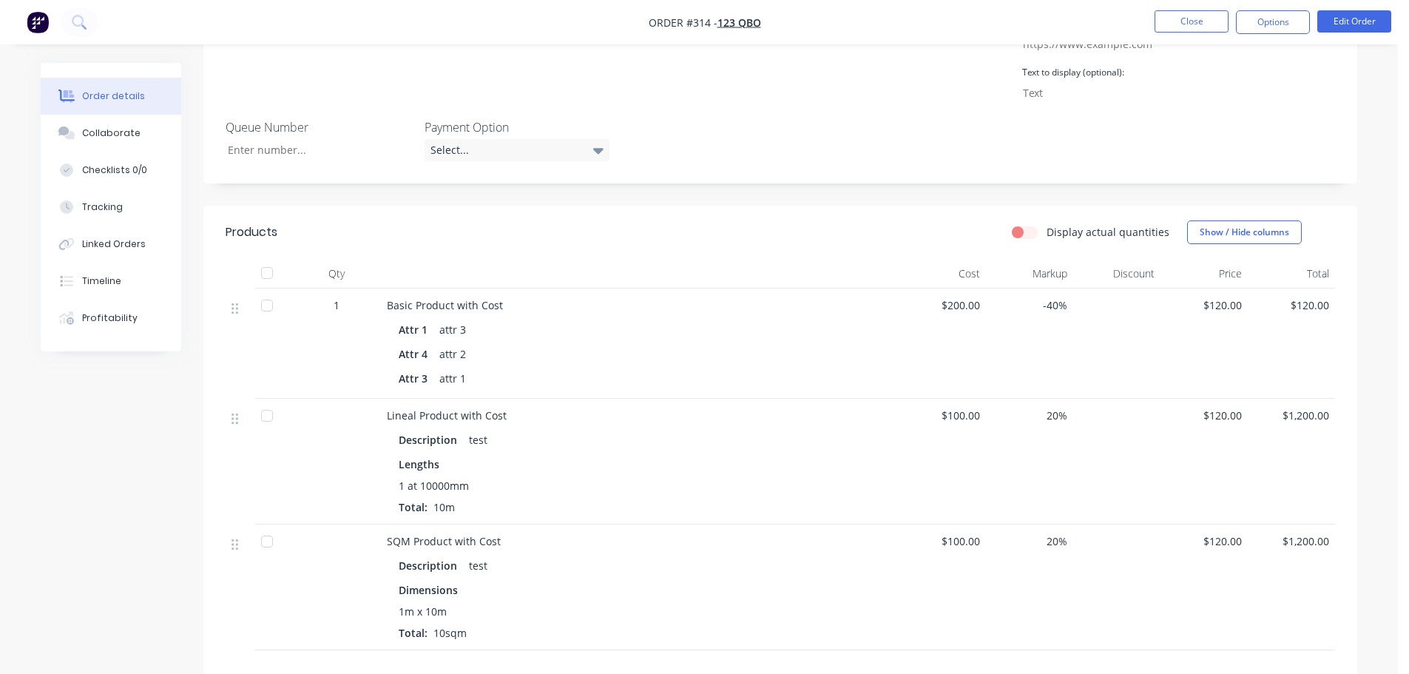
scroll to position [518, 0]
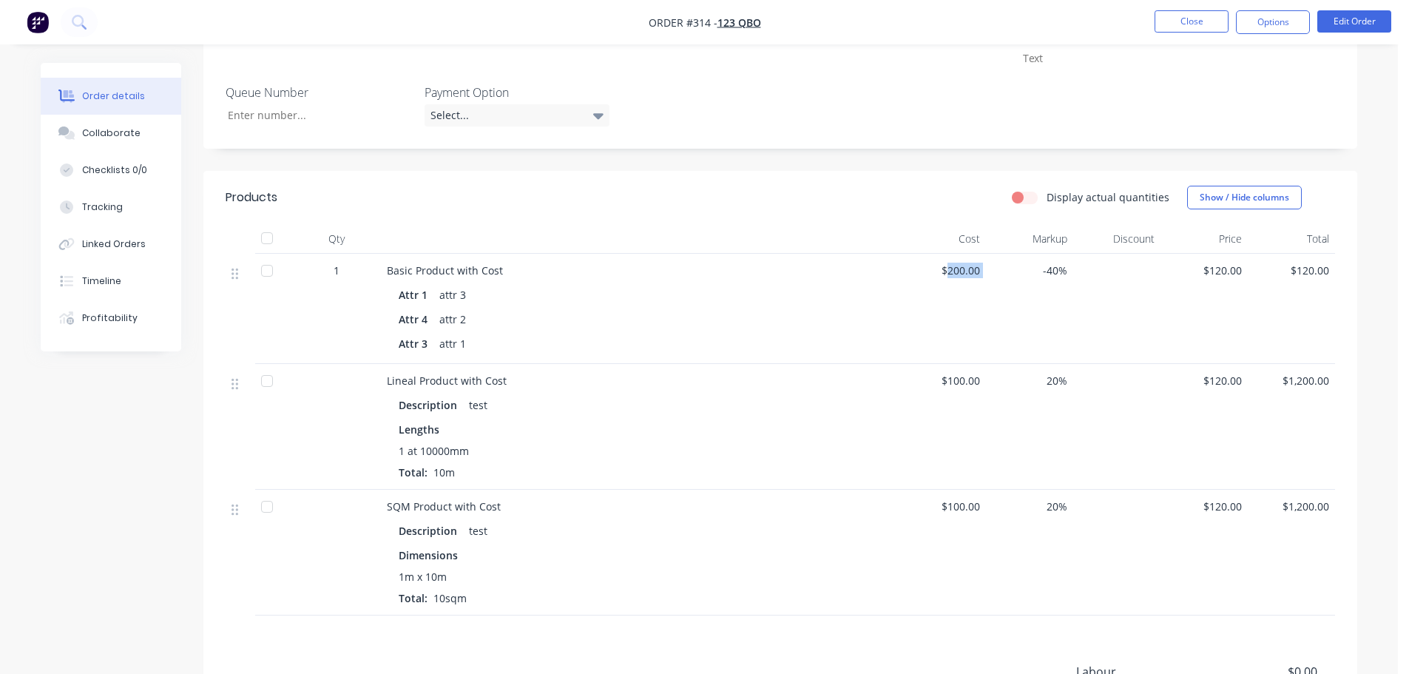
drag, startPoint x: 946, startPoint y: 270, endPoint x: 1014, endPoint y: 268, distance: 68.1
click at [1014, 268] on div "1 Basic Product with Cost Attr 1 attr 3 Attr 4 attr 2 Attr 3 attr 1 $200.00 -40…" at bounding box center [781, 309] width 1110 height 110
drag, startPoint x: 971, startPoint y: 297, endPoint x: 930, endPoint y: 278, distance: 45.4
click at [969, 297] on div "$200.00" at bounding box center [942, 309] width 87 height 110
click at [929, 269] on span "$200.00" at bounding box center [942, 271] width 75 height 16
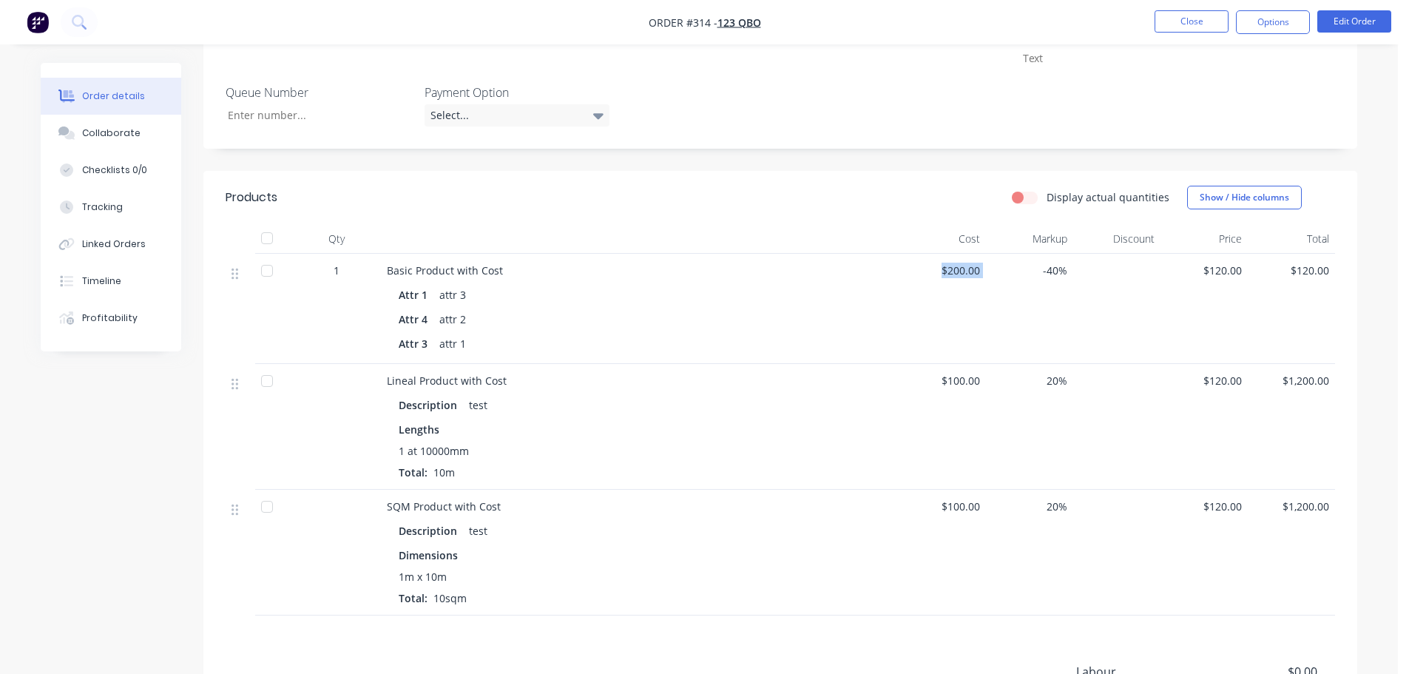
drag, startPoint x: 940, startPoint y: 266, endPoint x: 989, endPoint y: 274, distance: 49.5
click at [988, 272] on div "1 Basic Product with Cost Attr 1 attr 3 Attr 4 attr 2 Attr 3 attr 1 $200.00 -40…" at bounding box center [781, 309] width 1110 height 110
drag, startPoint x: 922, startPoint y: 377, endPoint x: 981, endPoint y: 417, distance: 71.0
click at [1002, 388] on div "Lineal Product with Cost Description test Lengths 1 at 10000mm Total: 10m $100.…" at bounding box center [781, 427] width 1110 height 126
click at [968, 443] on div "$100.00" at bounding box center [942, 427] width 87 height 126
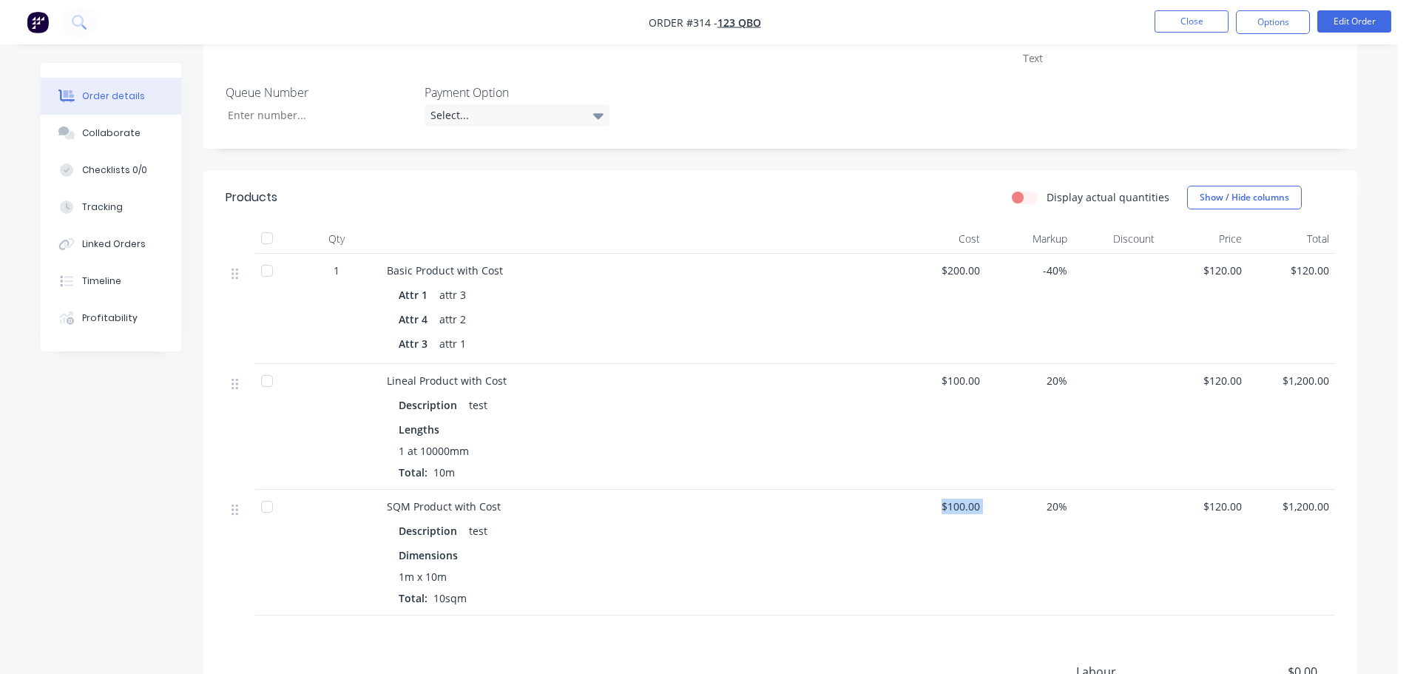
drag, startPoint x: 931, startPoint y: 509, endPoint x: 1000, endPoint y: 514, distance: 69.0
click at [1000, 514] on div "SQM Product with Cost Description test Dimensions 1m x 10m Total: 10sqm $100.00…" at bounding box center [781, 553] width 1110 height 126
drag, startPoint x: 994, startPoint y: 550, endPoint x: 1073, endPoint y: 439, distance: 135.9
click at [994, 552] on div "20%" at bounding box center [1029, 553] width 87 height 126
click at [1185, 27] on button "Close" at bounding box center [1192, 21] width 74 height 22
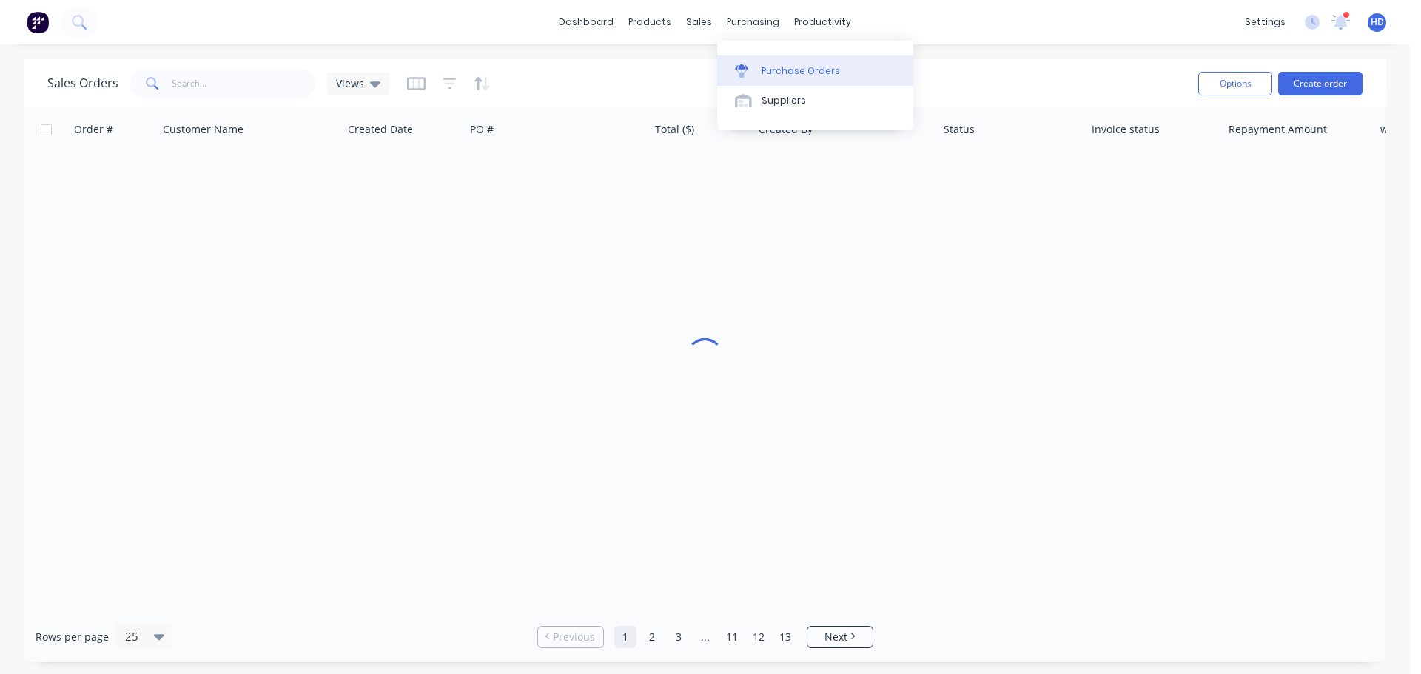
click at [777, 73] on div "Purchase Orders" at bounding box center [800, 70] width 78 height 13
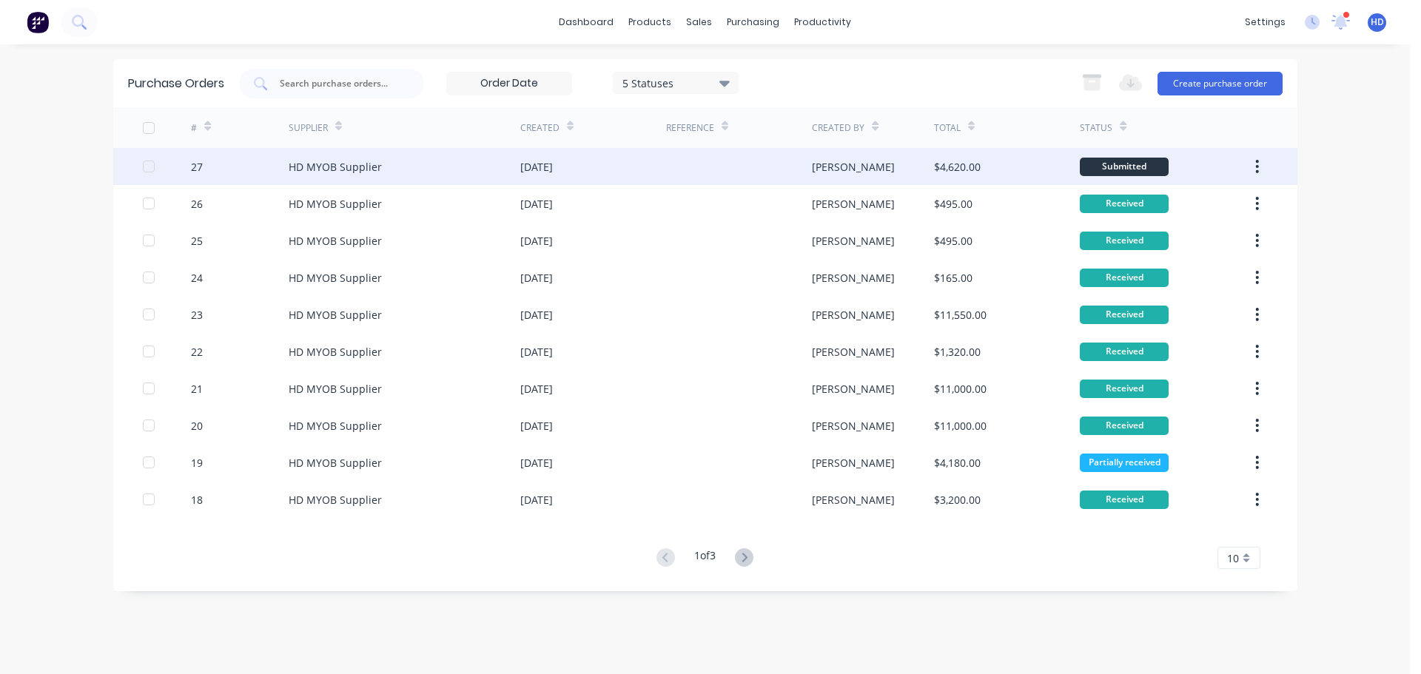
click at [263, 166] on div "27" at bounding box center [240, 166] width 98 height 37
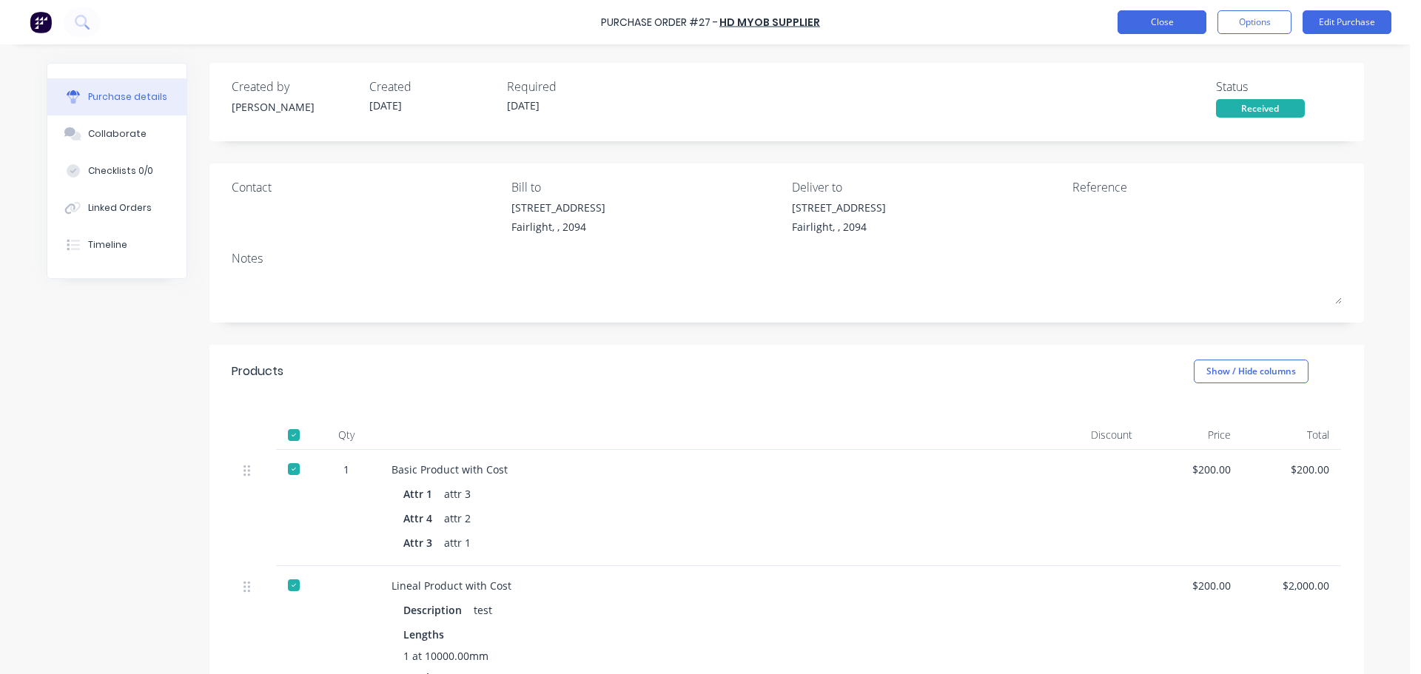
click at [1156, 18] on button "Close" at bounding box center [1161, 22] width 89 height 24
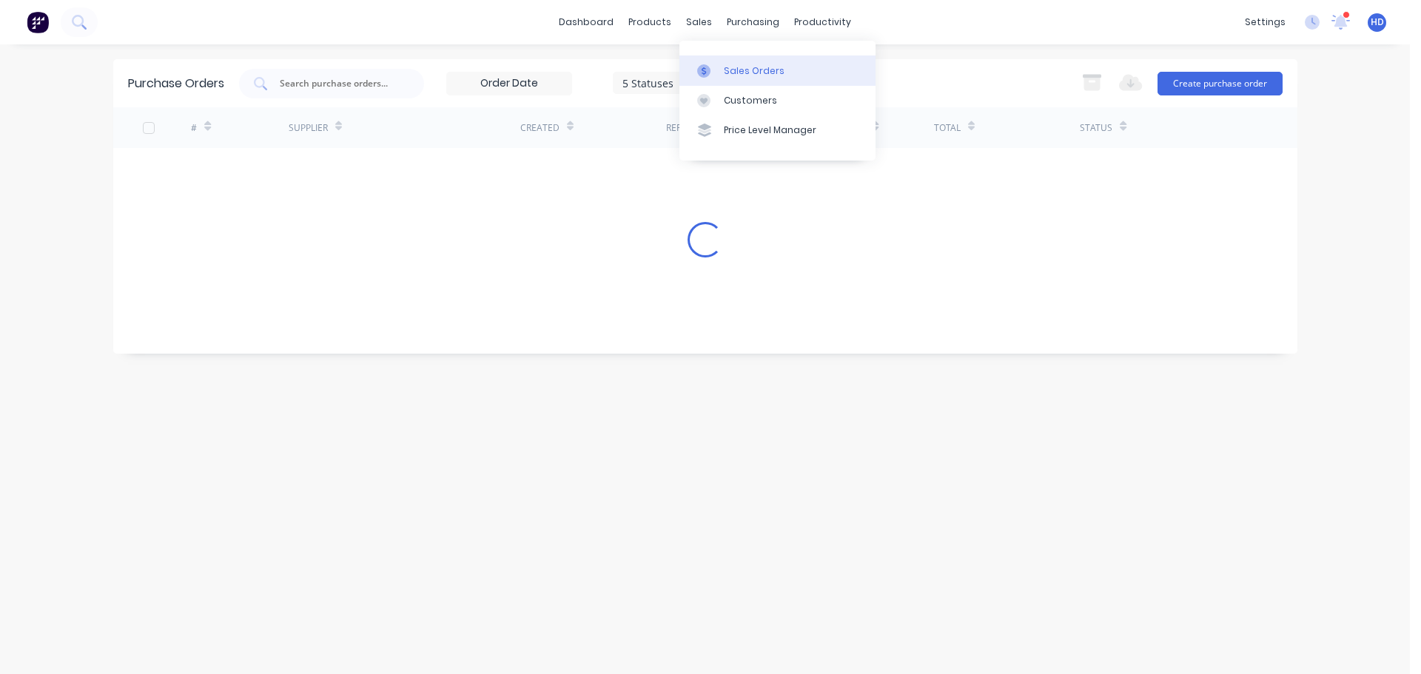
click at [741, 70] on div "Sales Orders" at bounding box center [754, 70] width 61 height 13
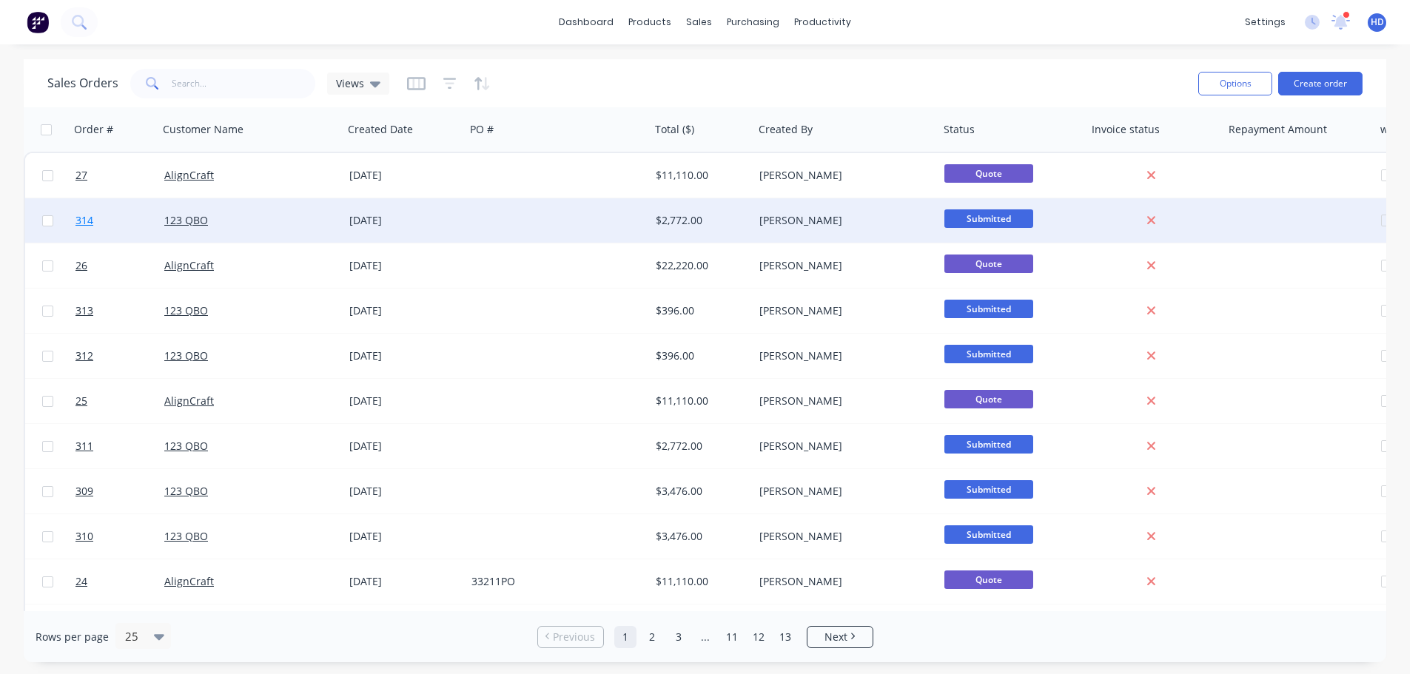
click at [118, 220] on link "314" at bounding box center [119, 220] width 89 height 44
